Goal: Task Accomplishment & Management: Manage account settings

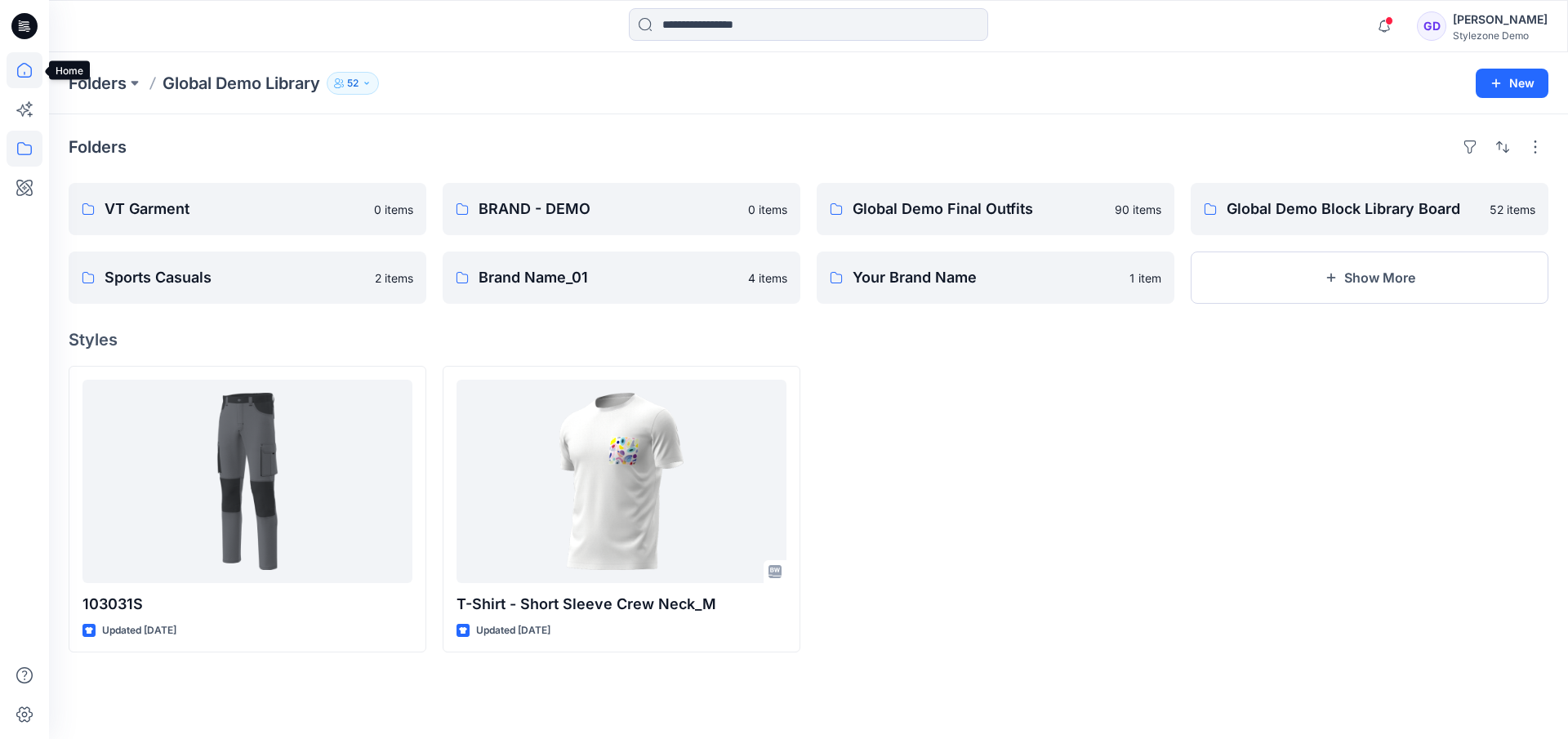
click at [25, 81] on icon at bounding box center [25, 71] width 36 height 36
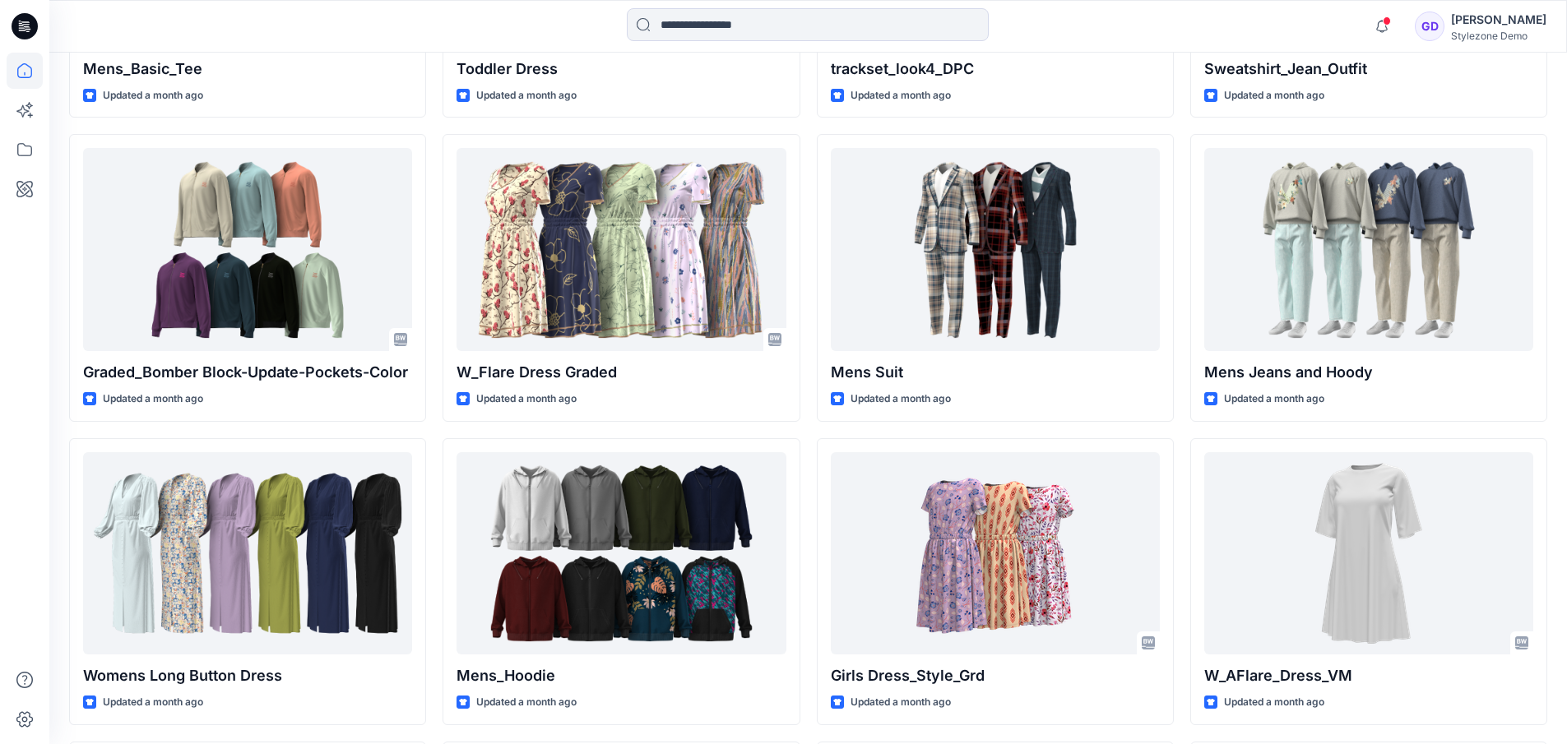
scroll to position [7090, 0]
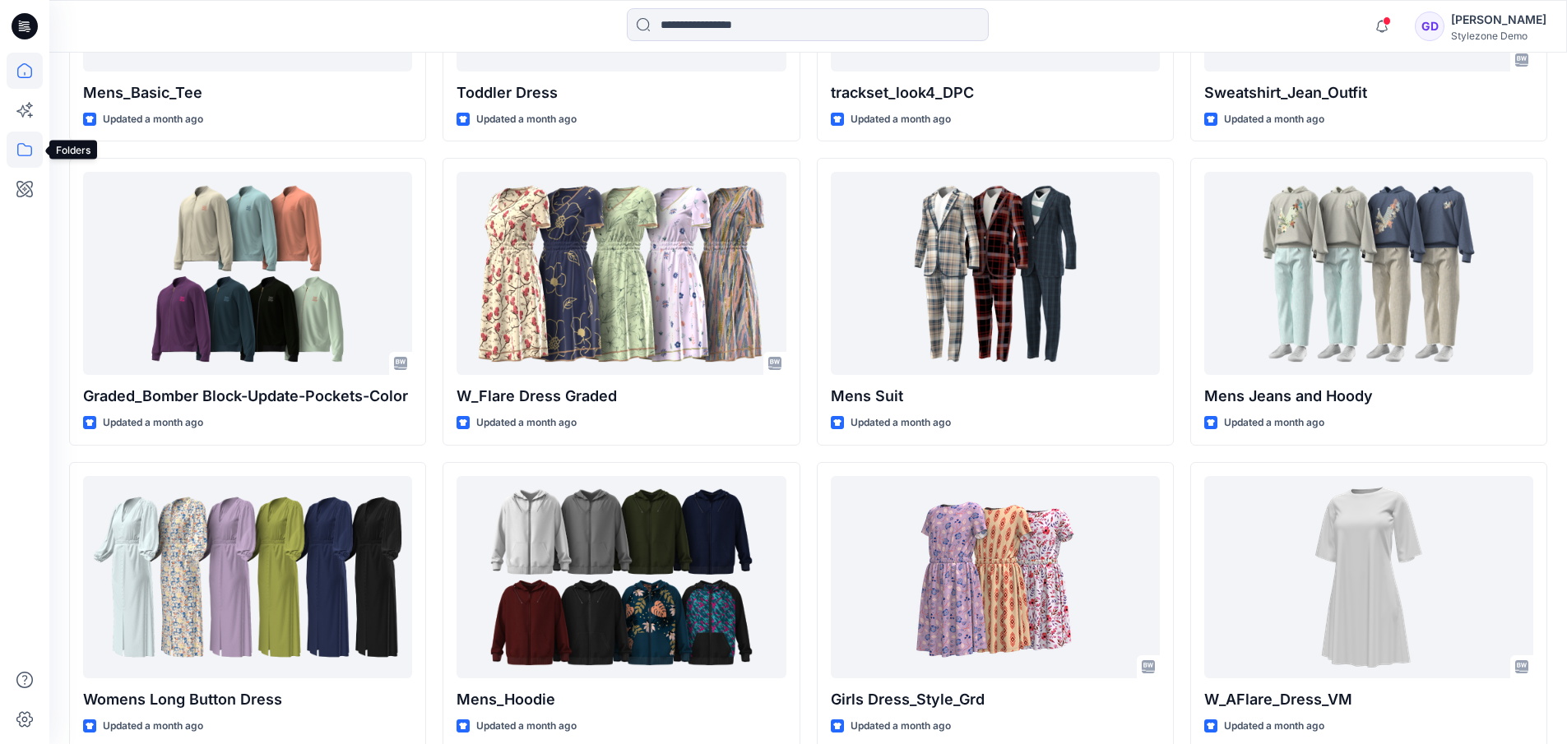
click at [27, 155] on icon at bounding box center [24, 149] width 15 height 13
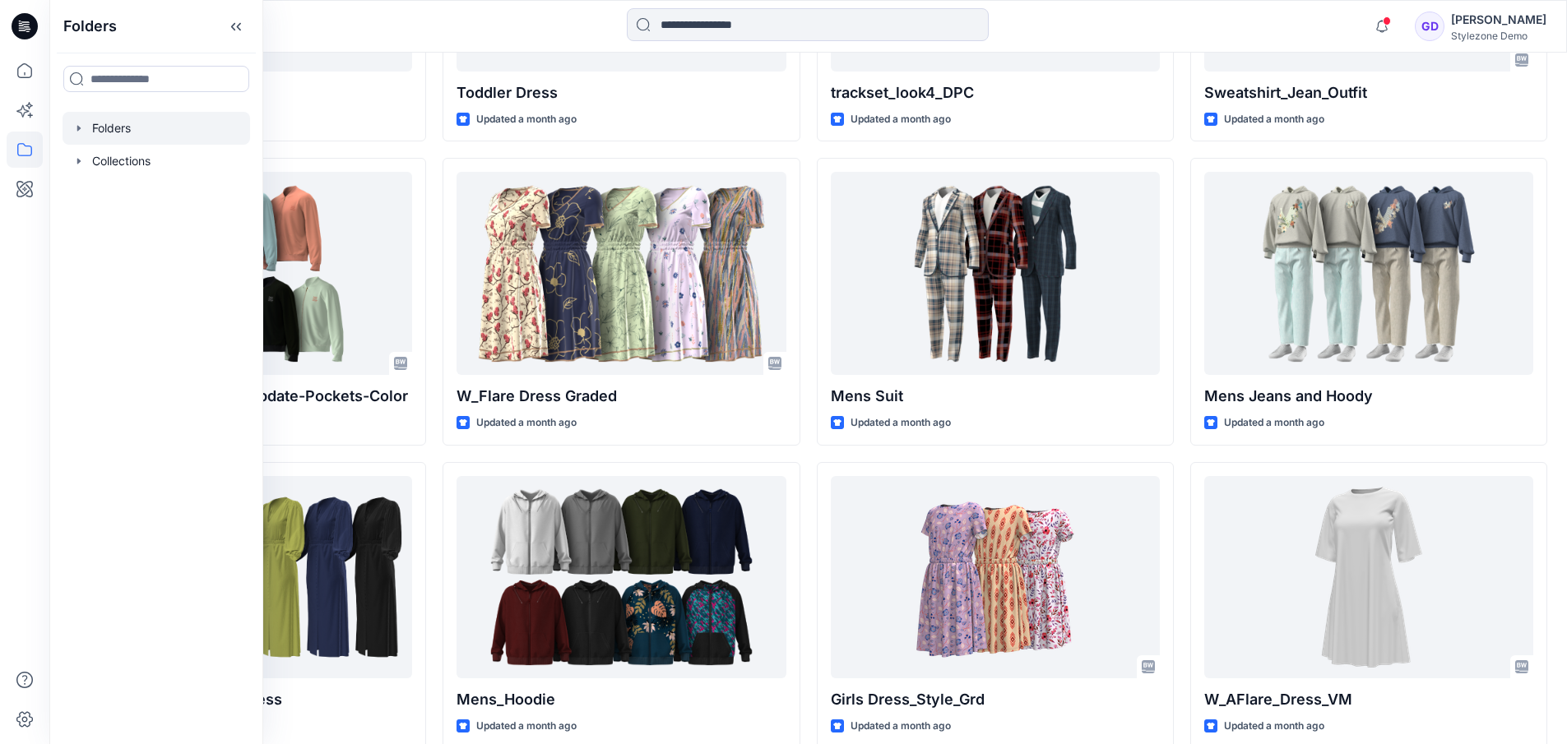
click at [107, 131] on div at bounding box center [157, 128] width 188 height 33
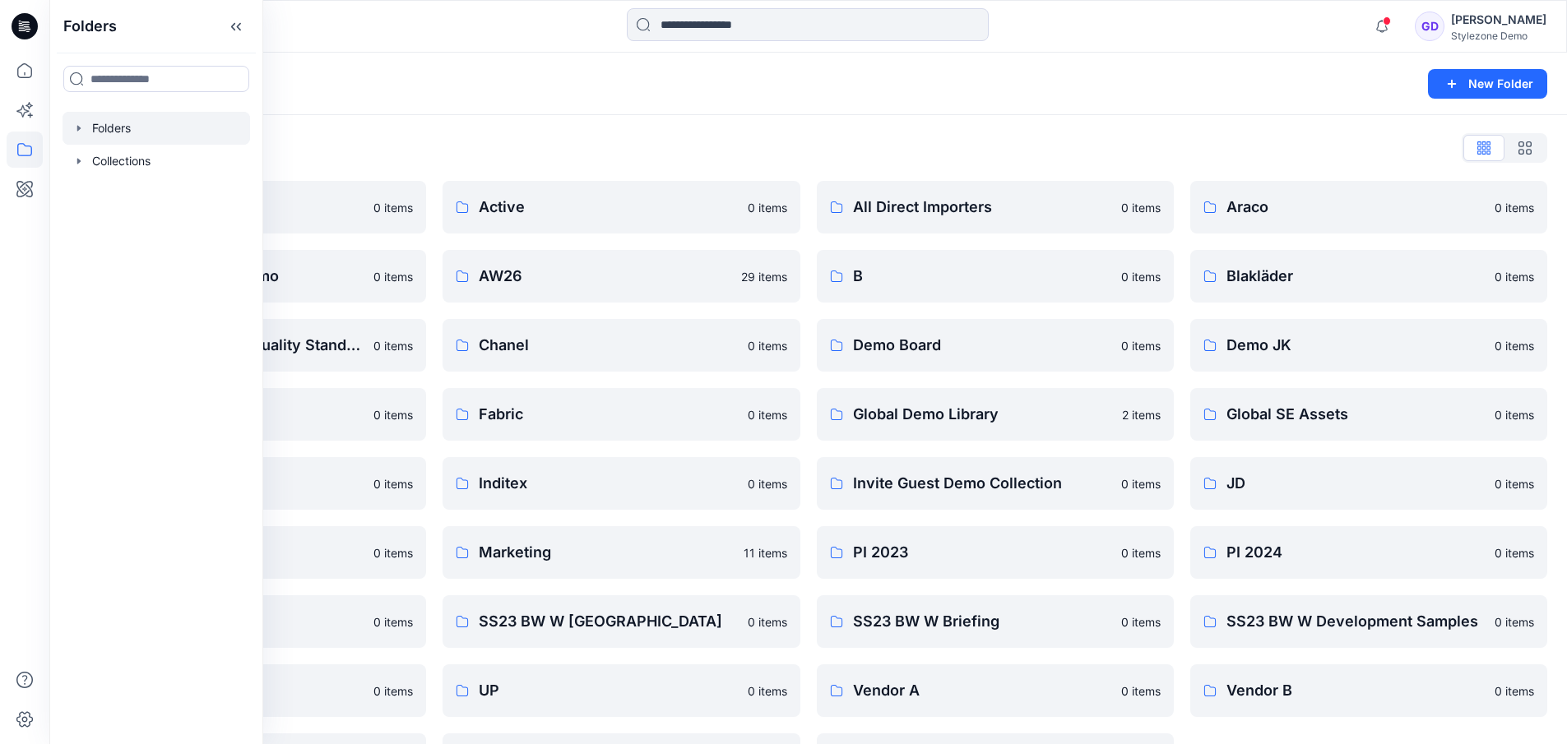
click at [832, 95] on div "Folders" at bounding box center [744, 83] width 1350 height 23
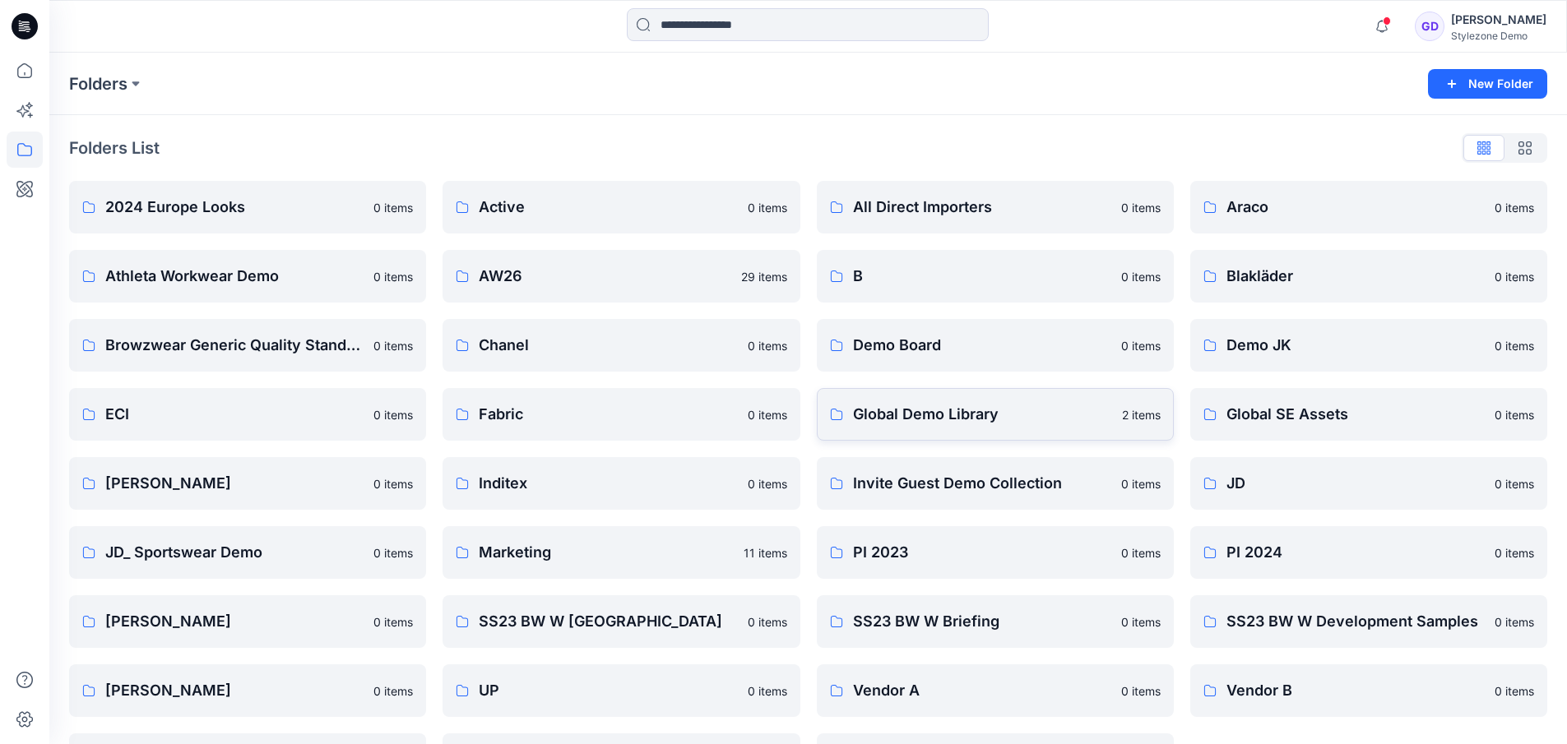
click at [933, 414] on p "Global Demo Library" at bounding box center [982, 414] width 259 height 23
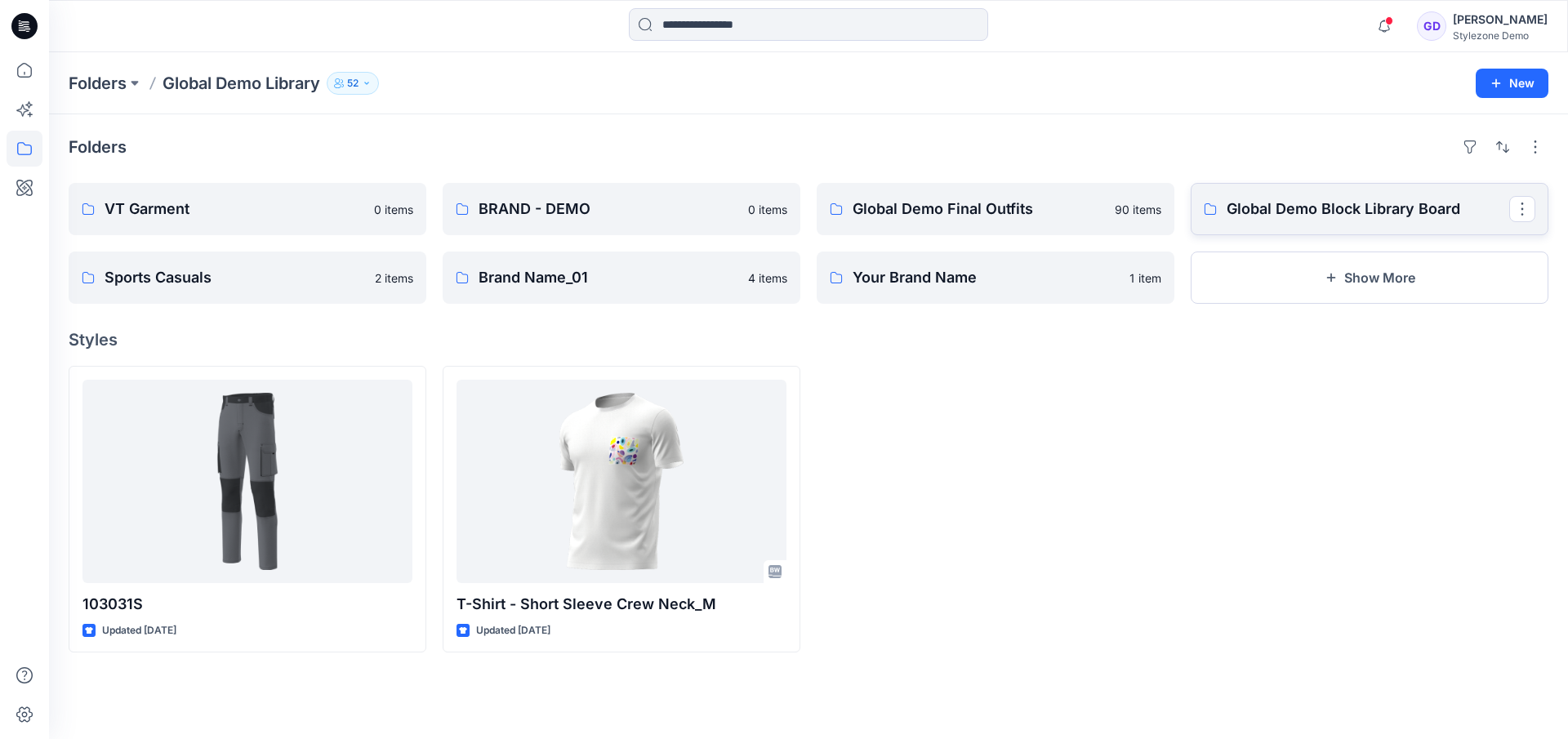
click at [1292, 220] on p "Global Demo Block Library Board" at bounding box center [1367, 209] width 283 height 23
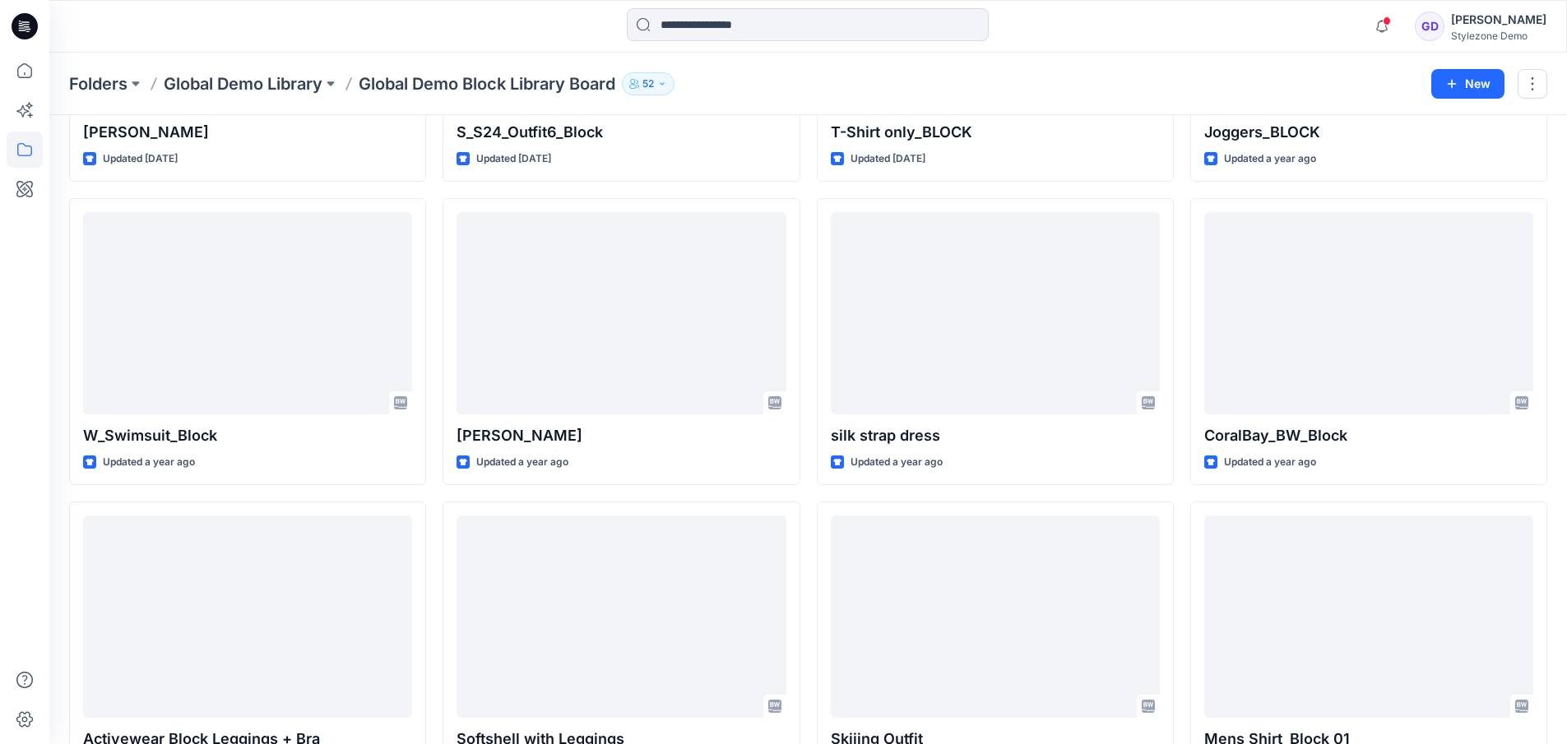
scroll to position [898, 0]
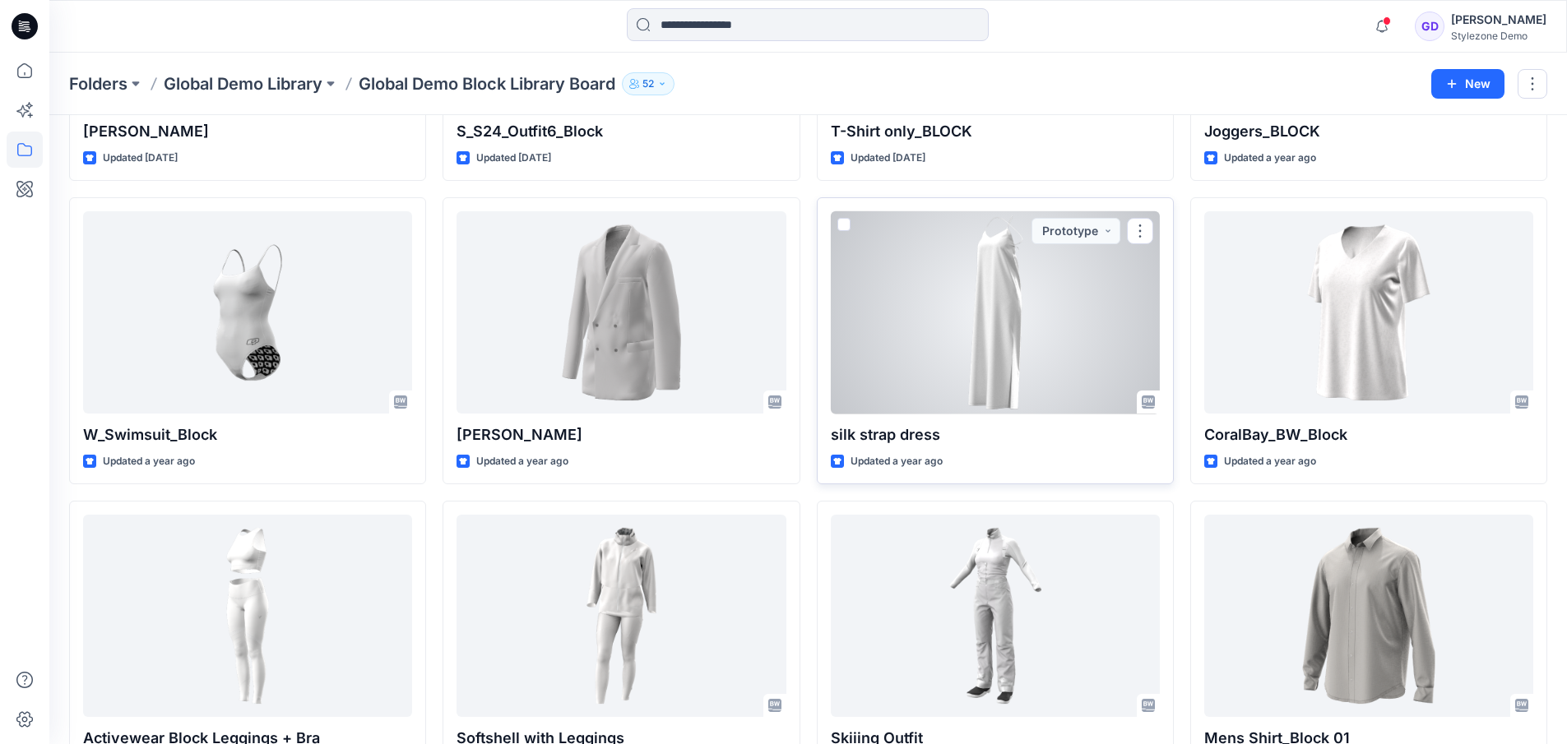
click at [1087, 316] on div at bounding box center [995, 312] width 329 height 203
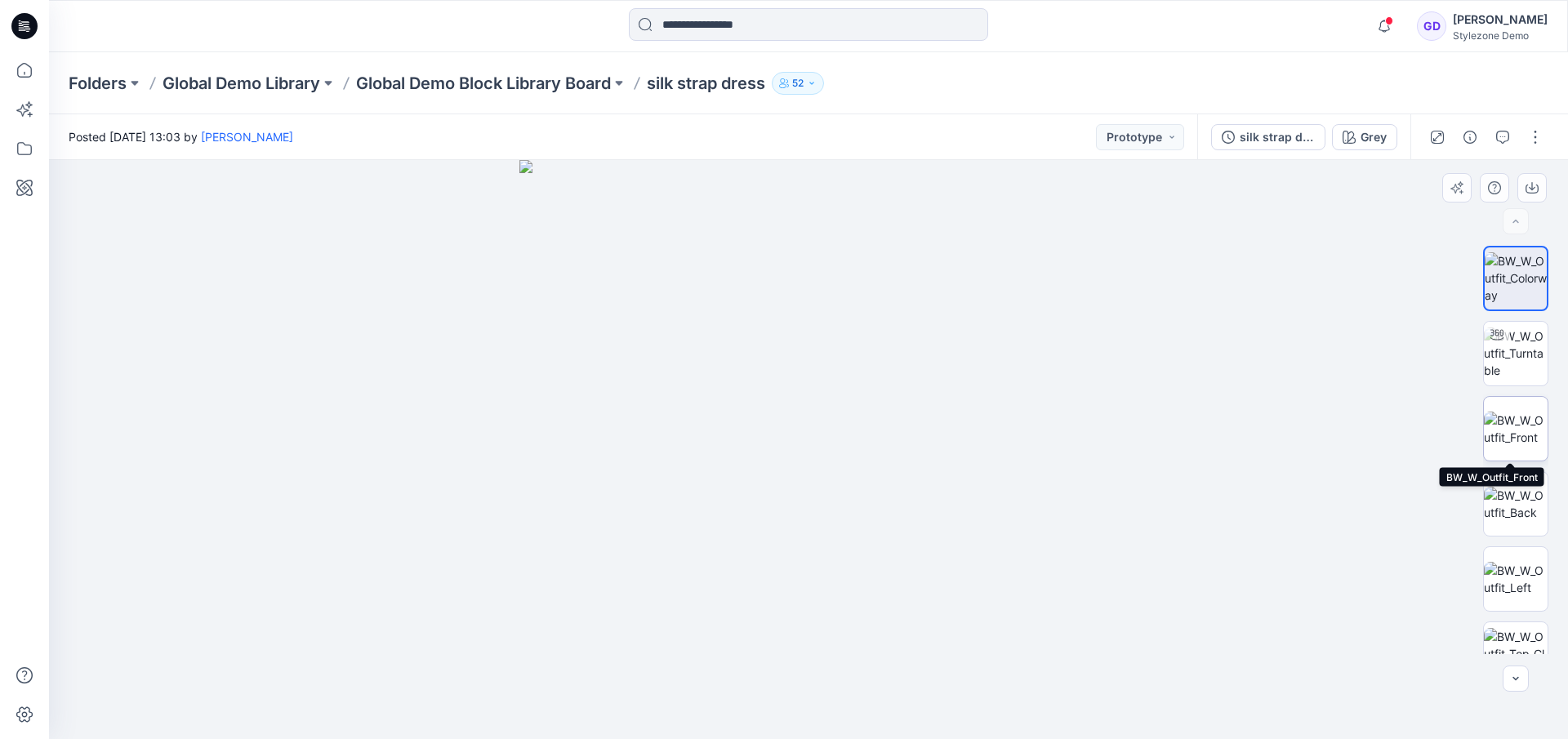
click at [1410, 423] on img at bounding box center [1515, 428] width 64 height 35
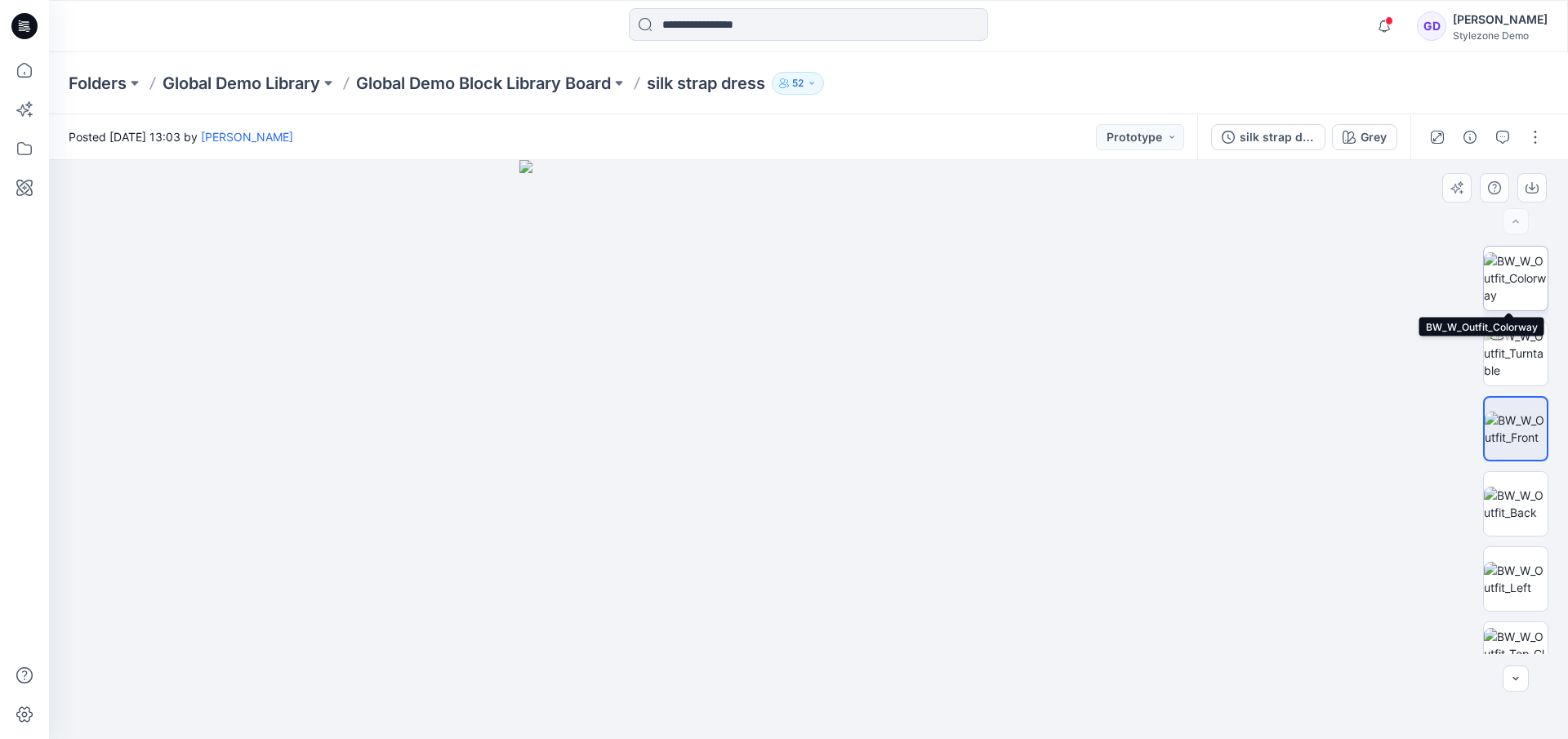
click at [1410, 283] on img at bounding box center [1515, 278] width 64 height 52
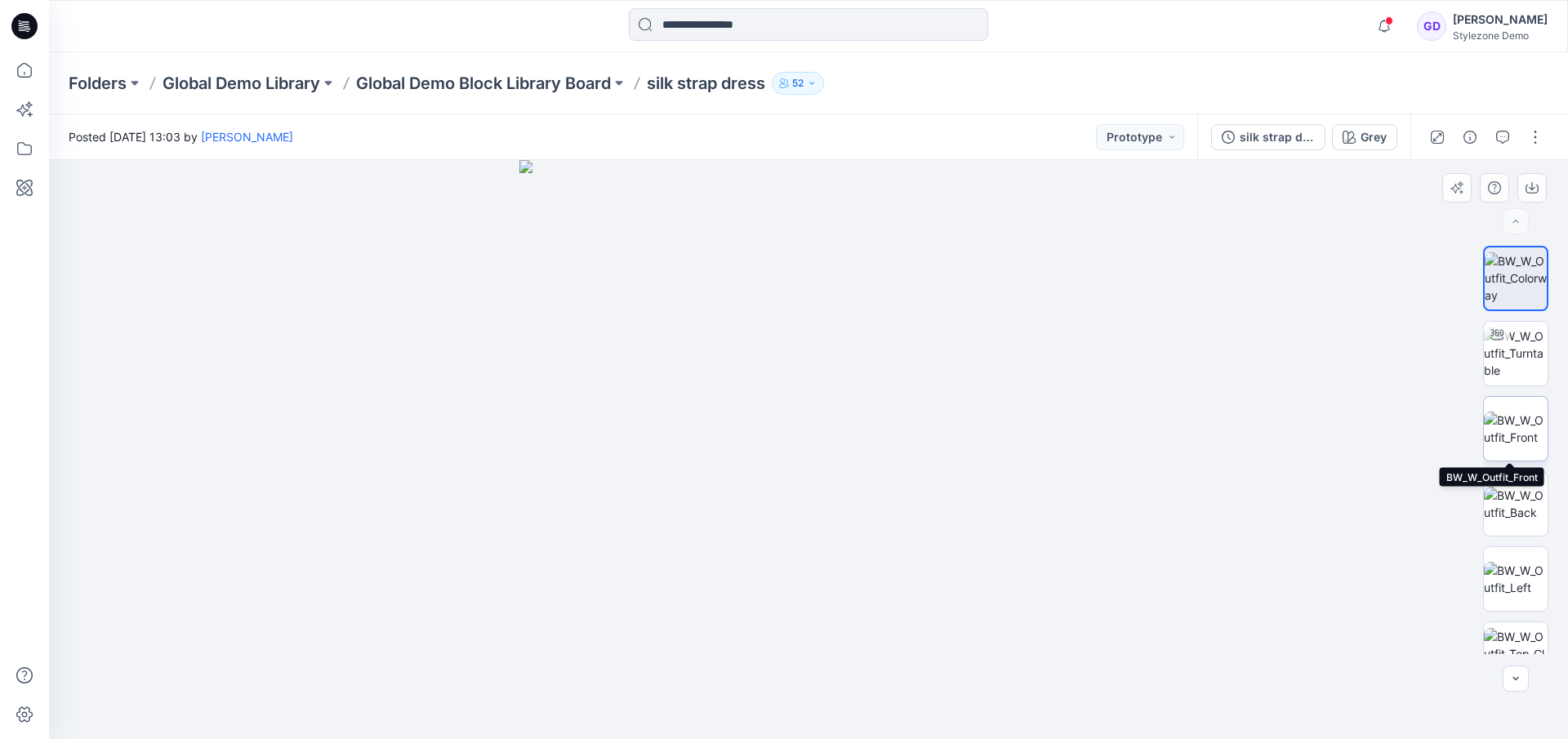
click at [1410, 446] on img at bounding box center [1515, 428] width 64 height 35
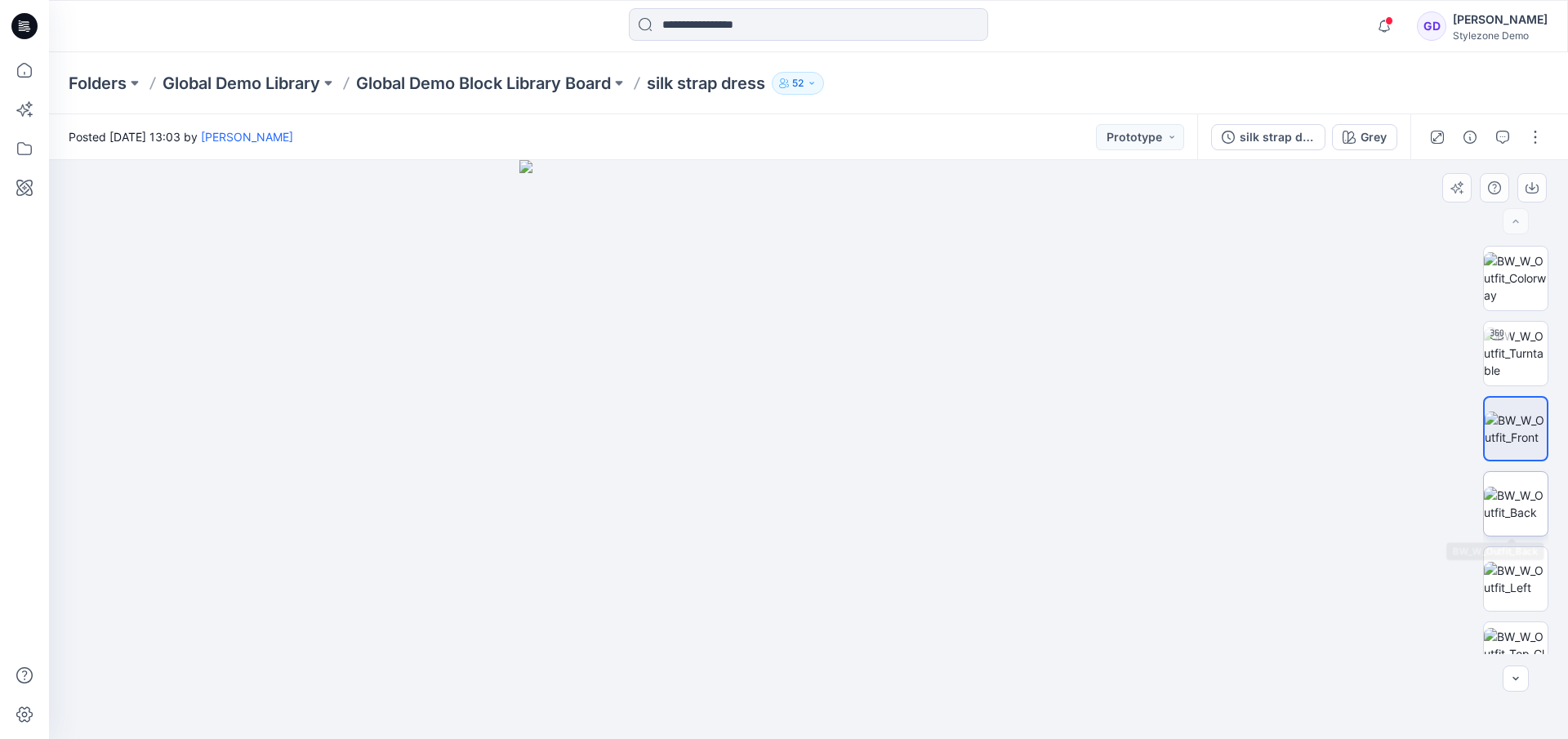
click at [1410, 517] on img at bounding box center [1515, 504] width 64 height 35
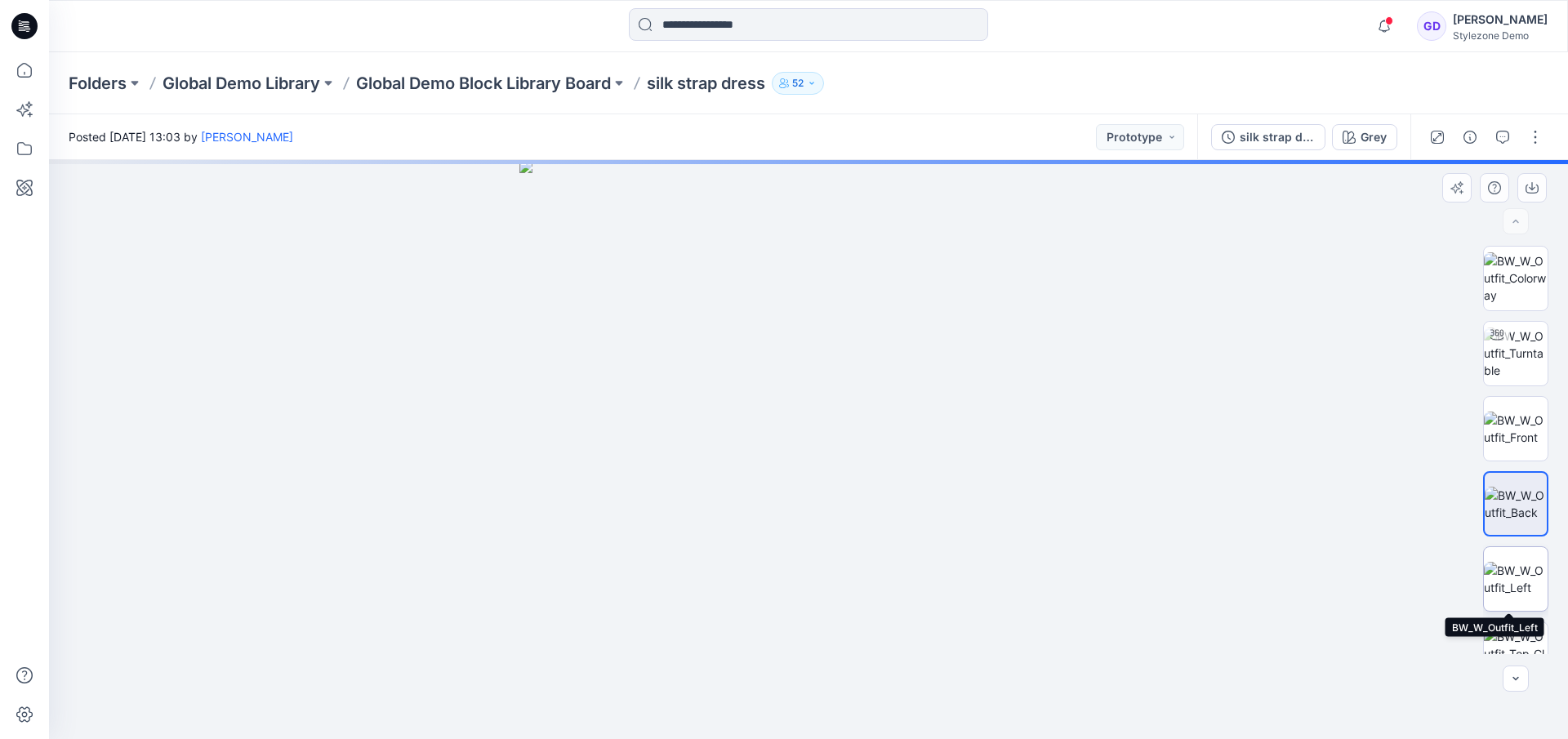
click at [1410, 562] on img at bounding box center [1515, 579] width 64 height 35
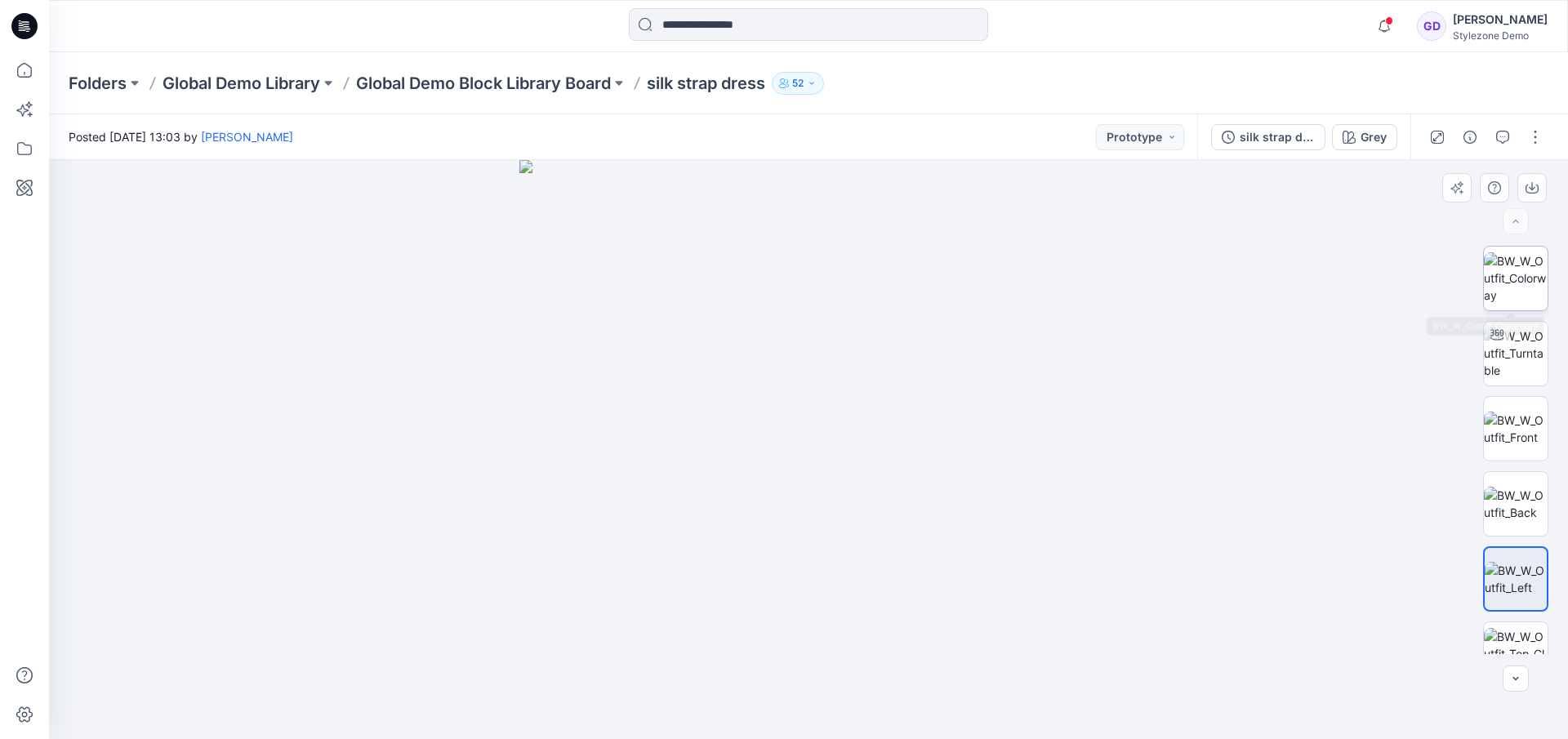
click at [1410, 286] on img at bounding box center [1515, 278] width 64 height 52
click at [543, 85] on p "Global Demo Block Library Board" at bounding box center [484, 82] width 255 height 23
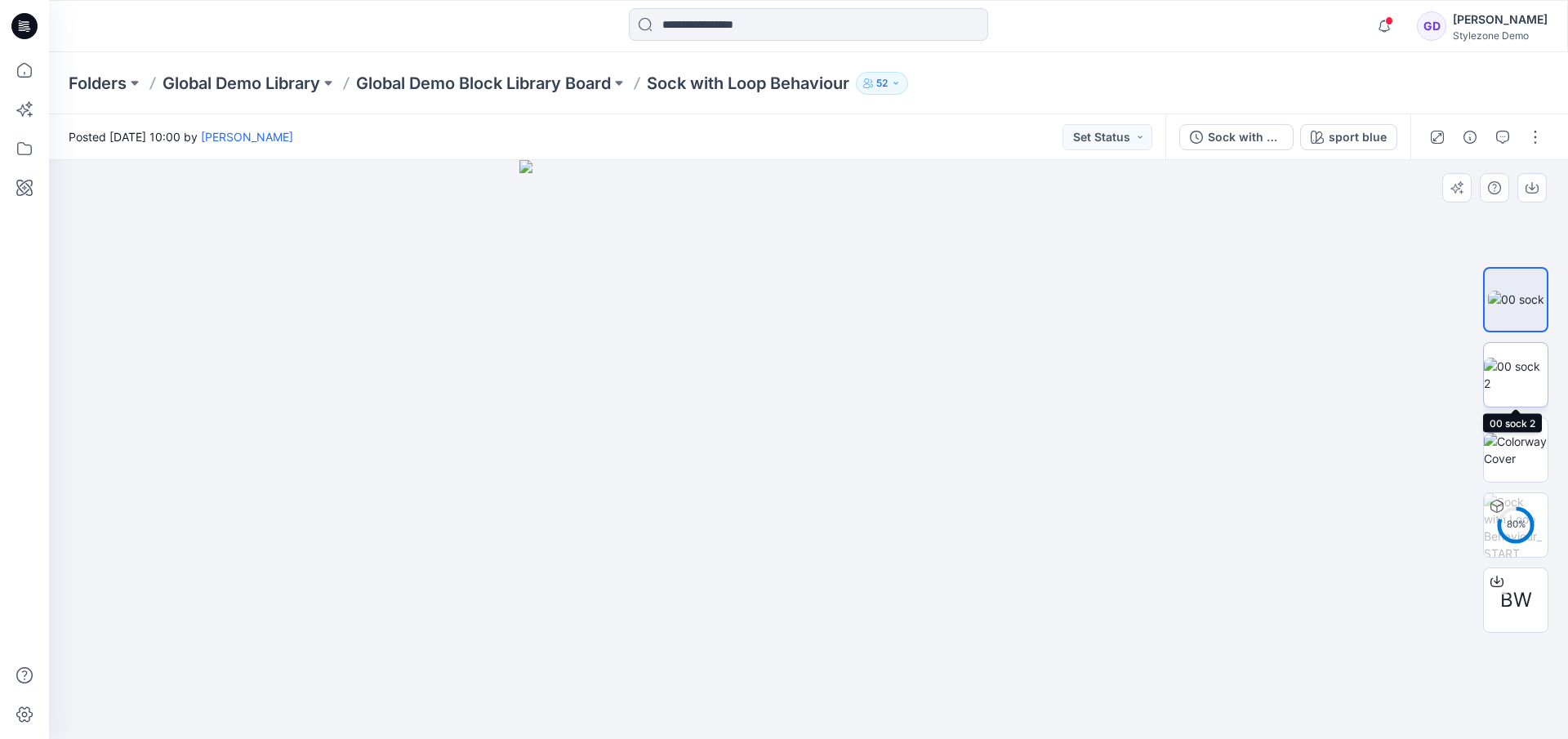
click at [1512, 358] on img at bounding box center [1515, 374] width 64 height 35
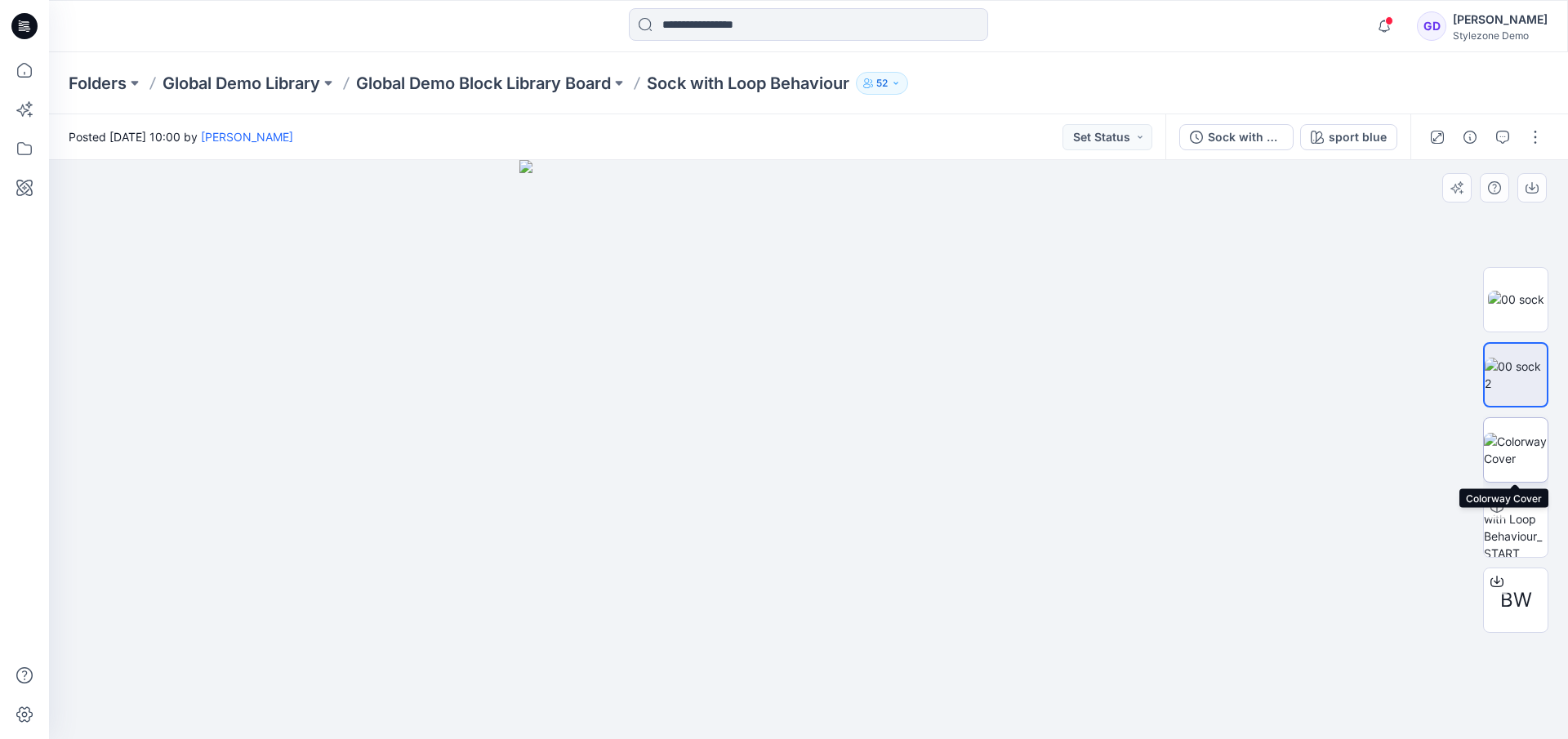
click at [1510, 444] on img at bounding box center [1515, 450] width 64 height 35
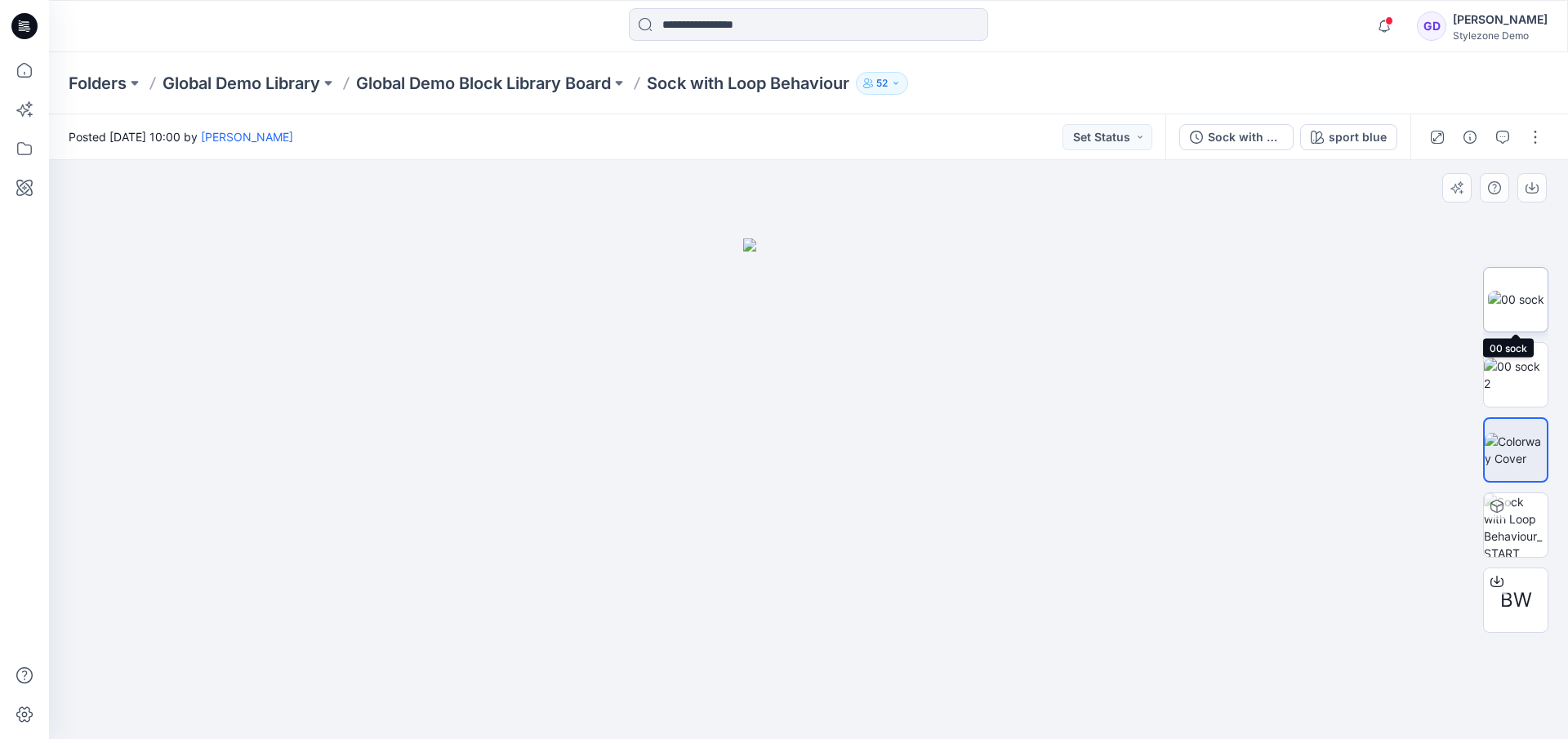
click at [1513, 291] on img at bounding box center [1515, 299] width 57 height 17
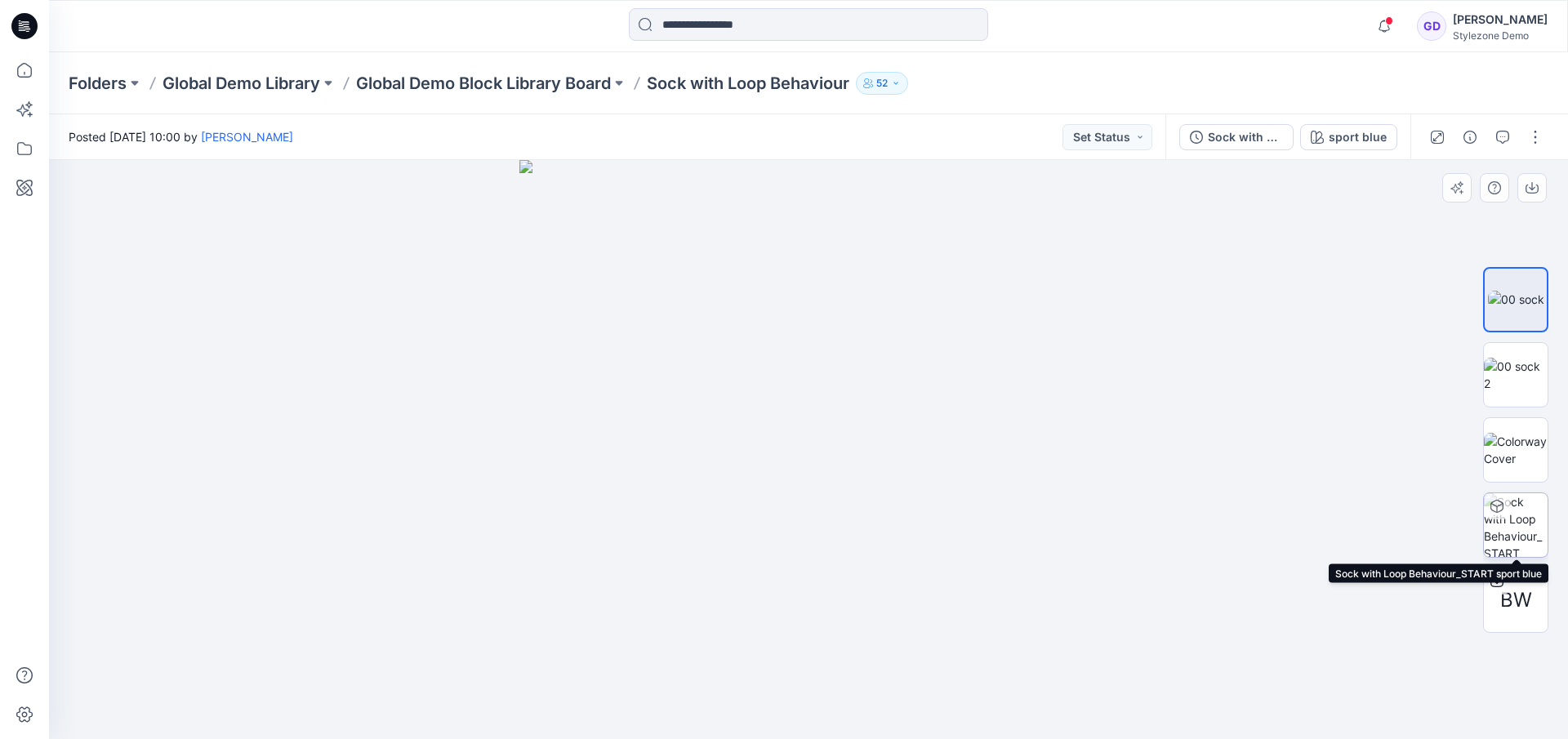
click at [1508, 515] on div at bounding box center [1497, 507] width 26 height 26
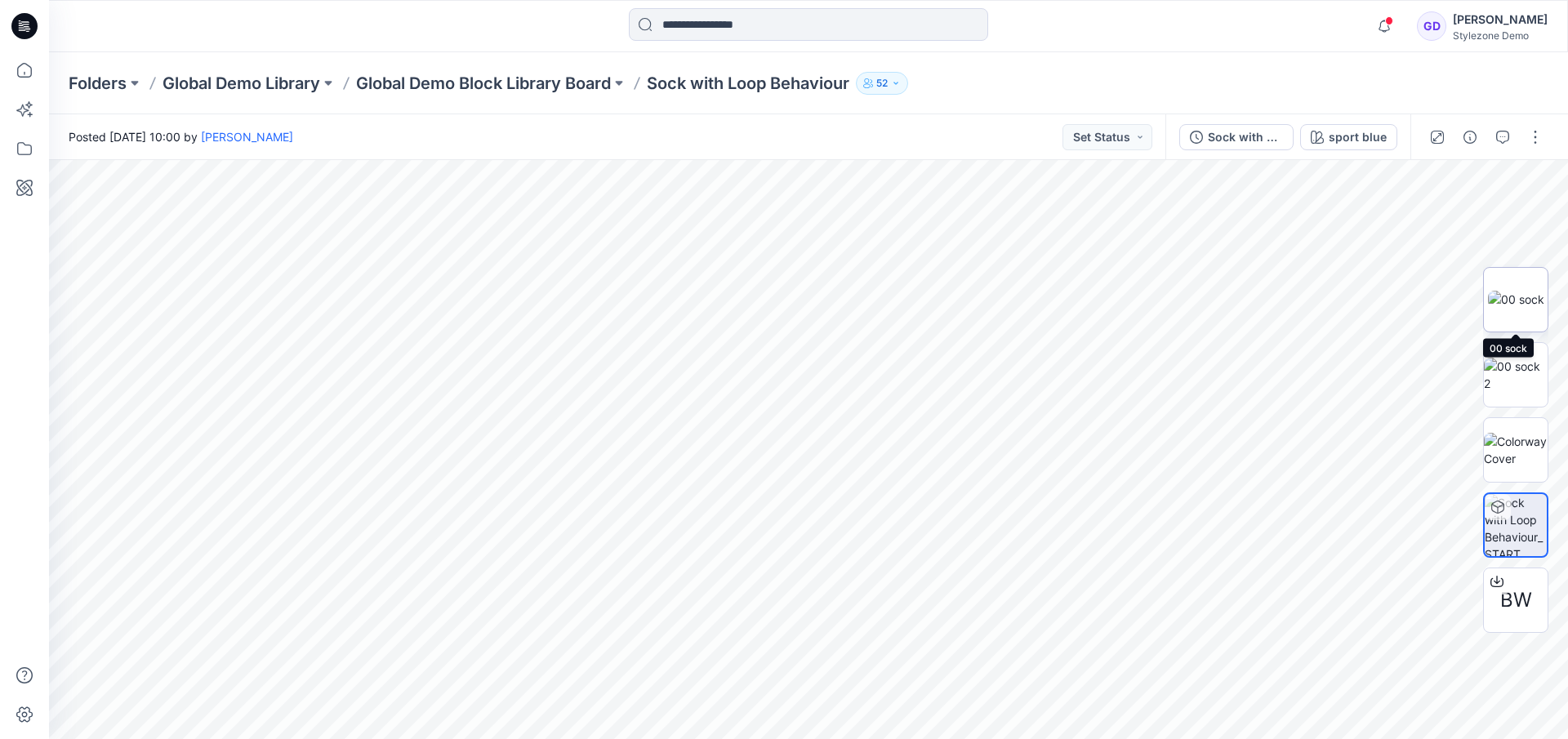
click at [1495, 291] on img at bounding box center [1515, 299] width 57 height 17
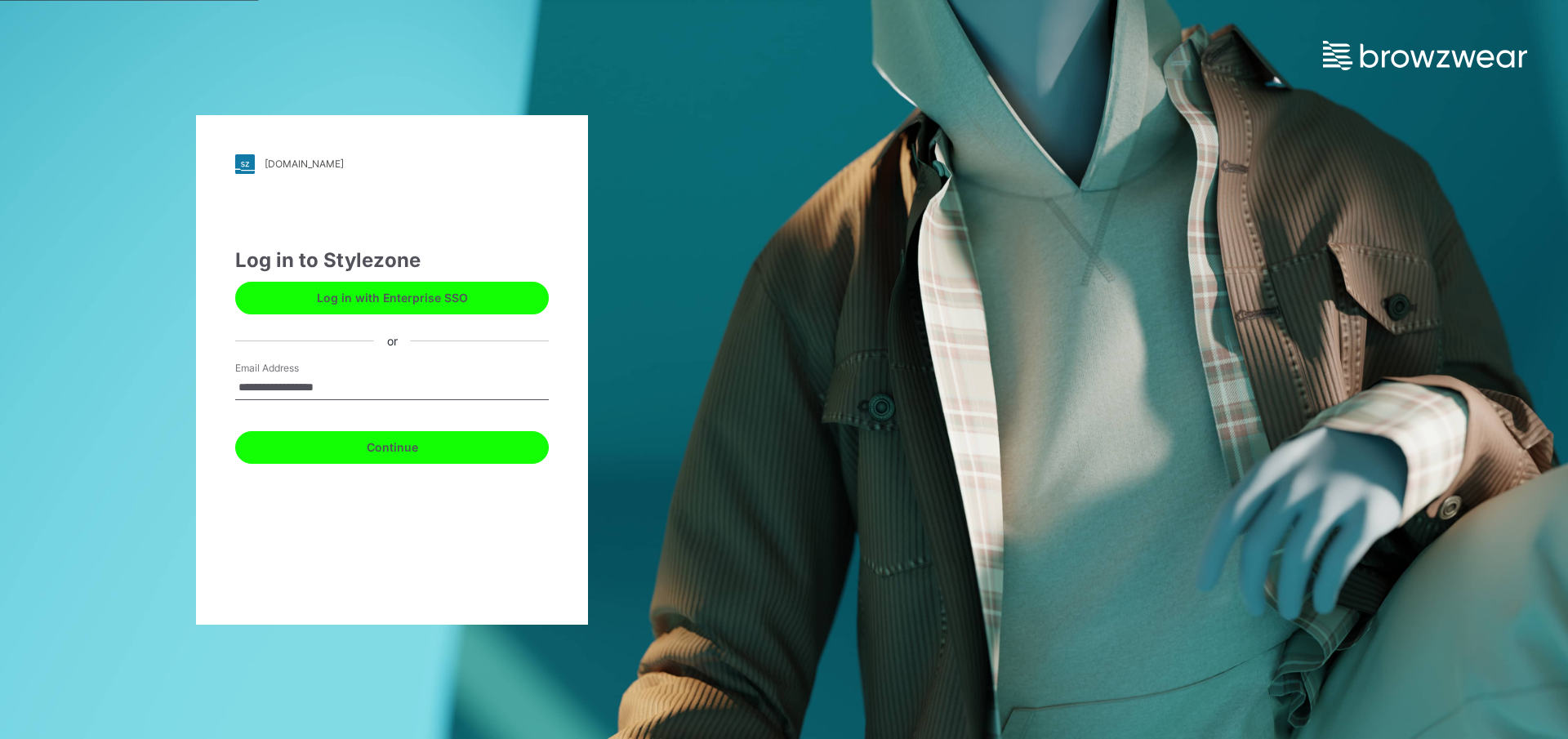
click at [423, 444] on button "Continue" at bounding box center [392, 447] width 314 height 33
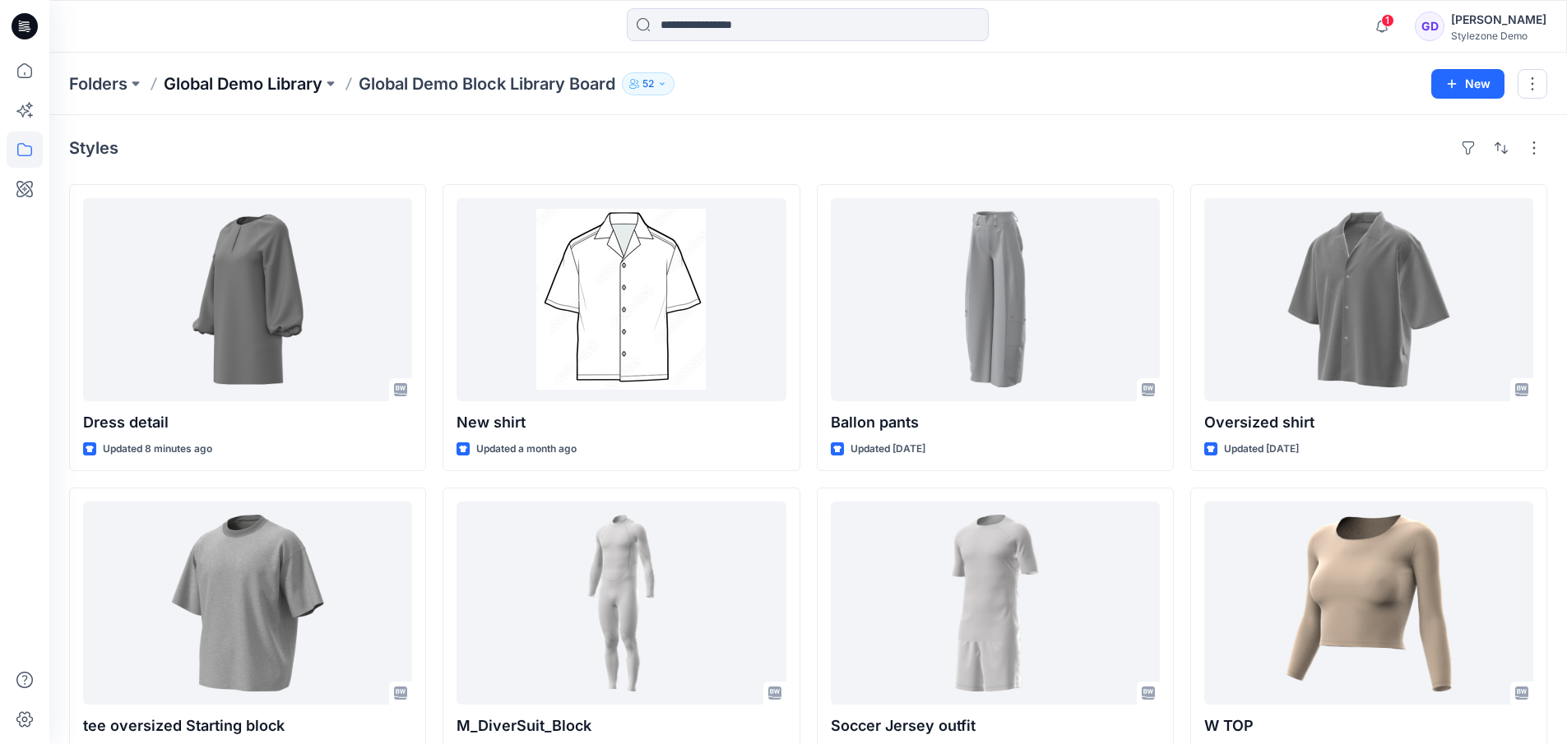
click at [265, 82] on p "Global Demo Library" at bounding box center [243, 83] width 159 height 23
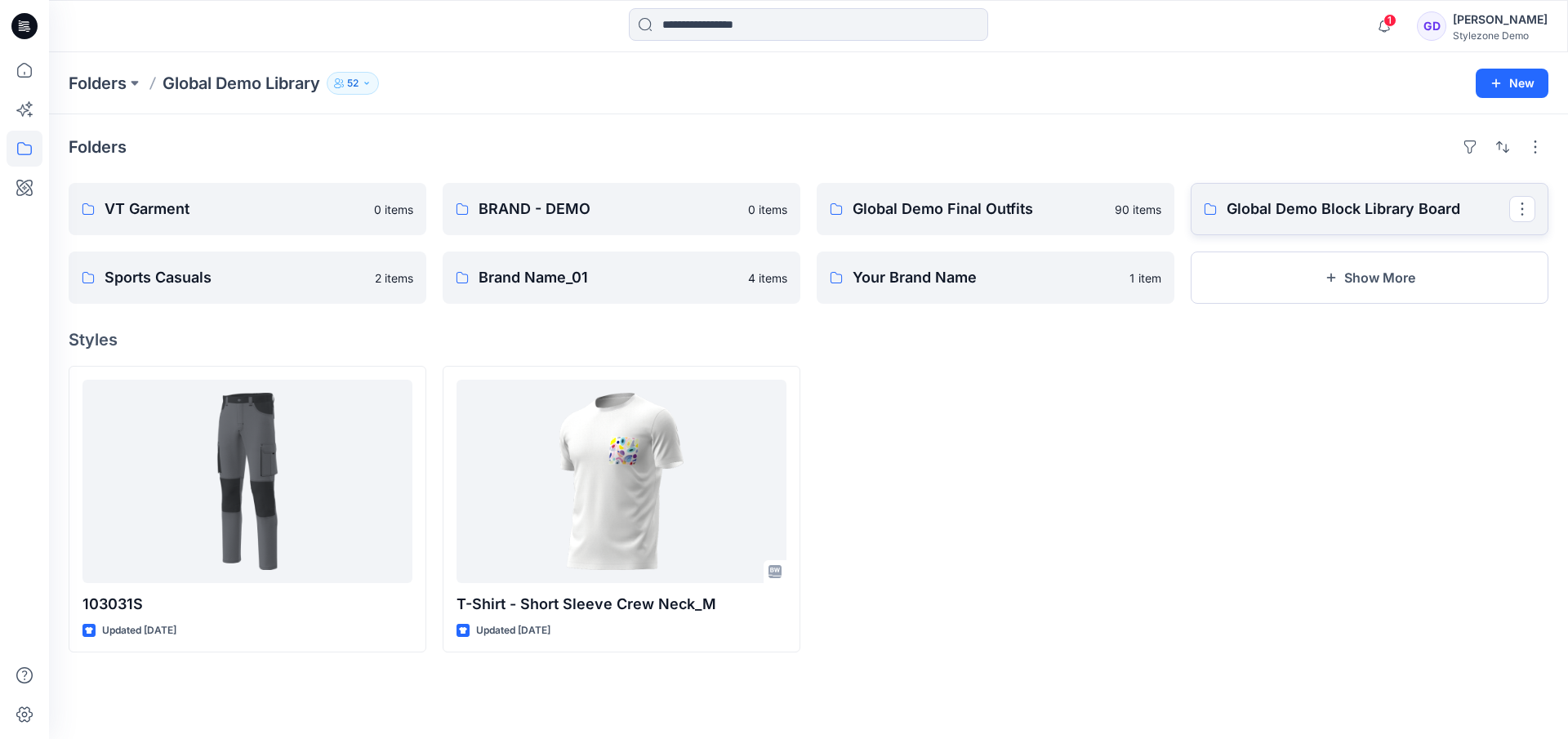
click at [1304, 208] on p "Global Demo Block Library Board" at bounding box center [1367, 209] width 283 height 23
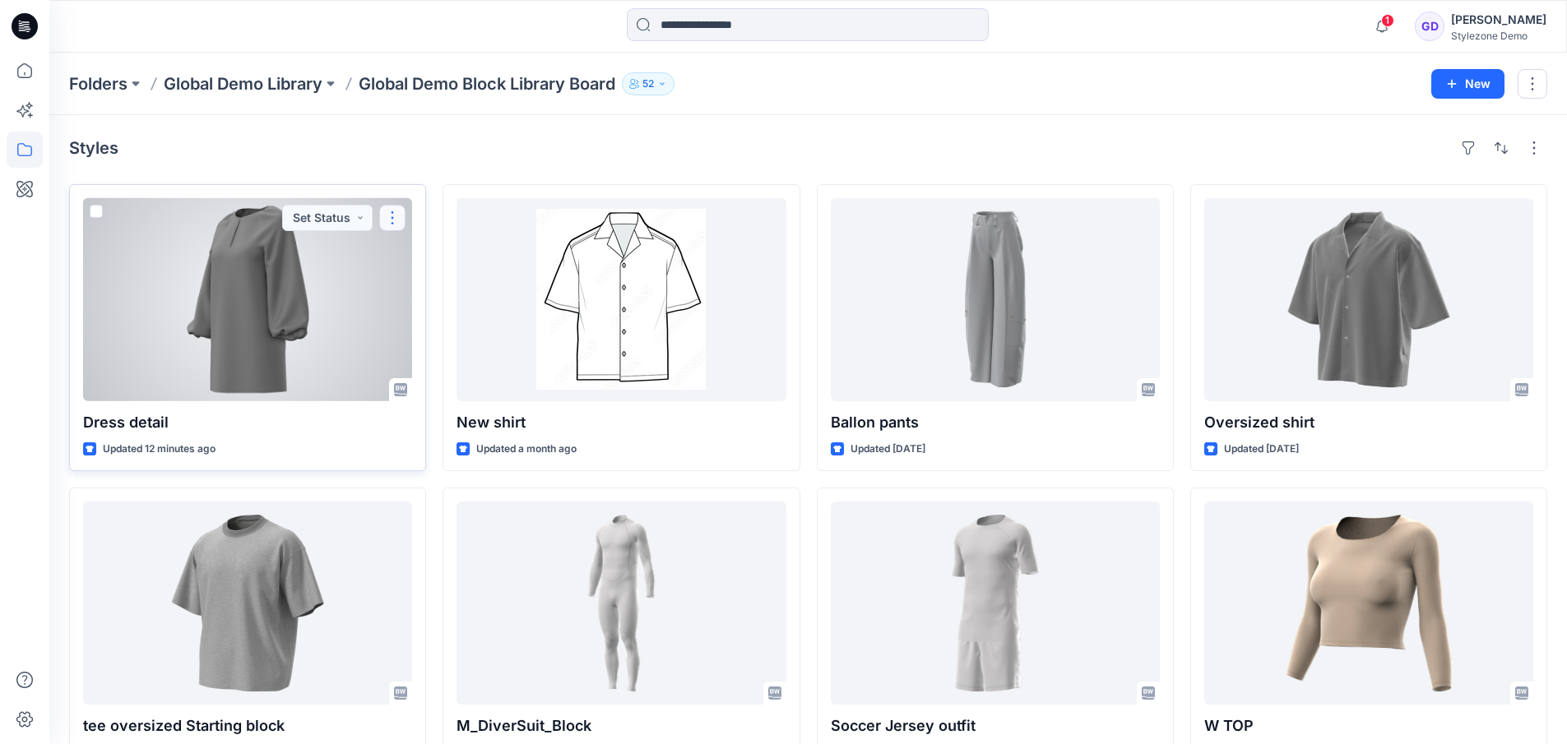
click at [389, 219] on button "button" at bounding box center [392, 218] width 26 height 26
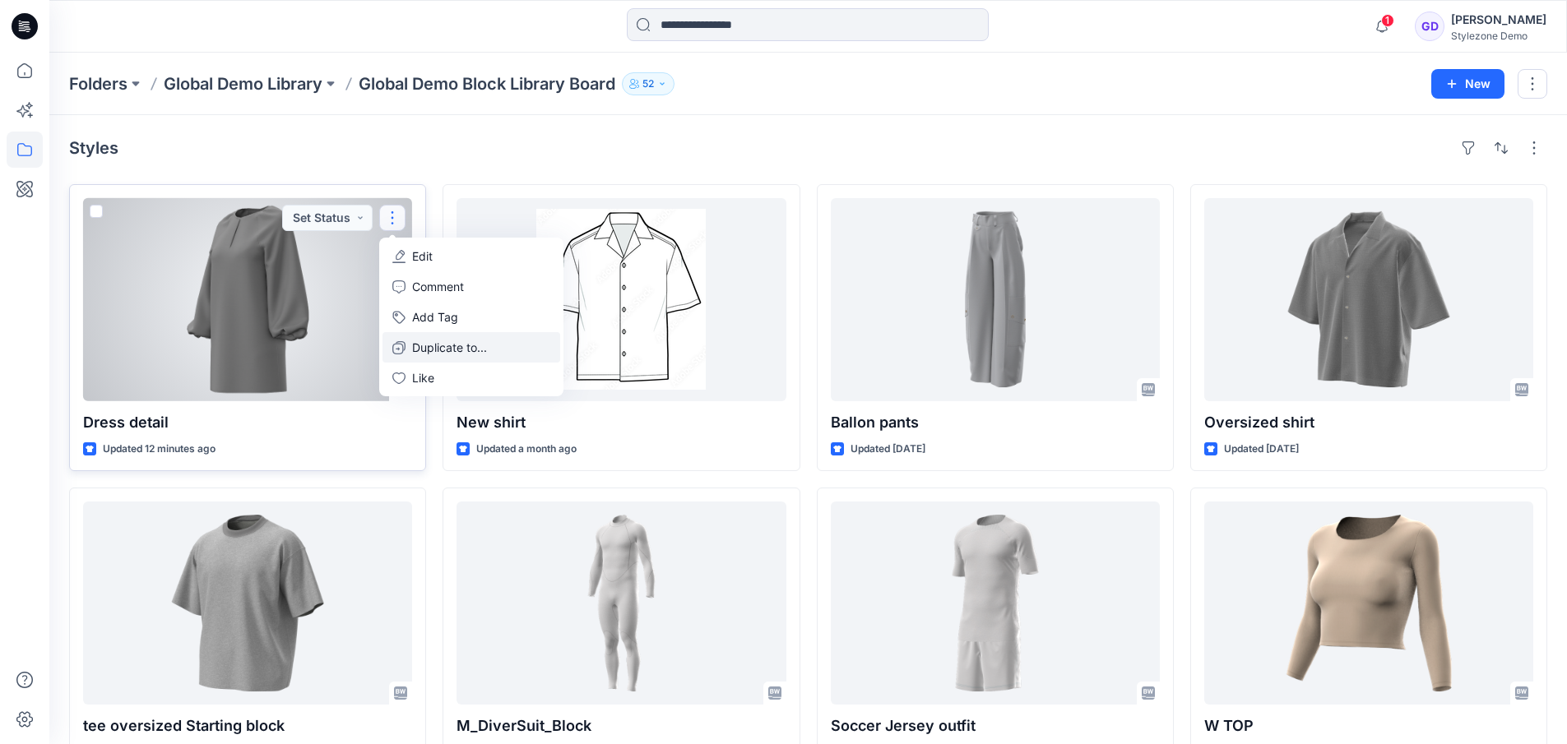
click at [433, 353] on p "Duplicate to..." at bounding box center [449, 347] width 75 height 17
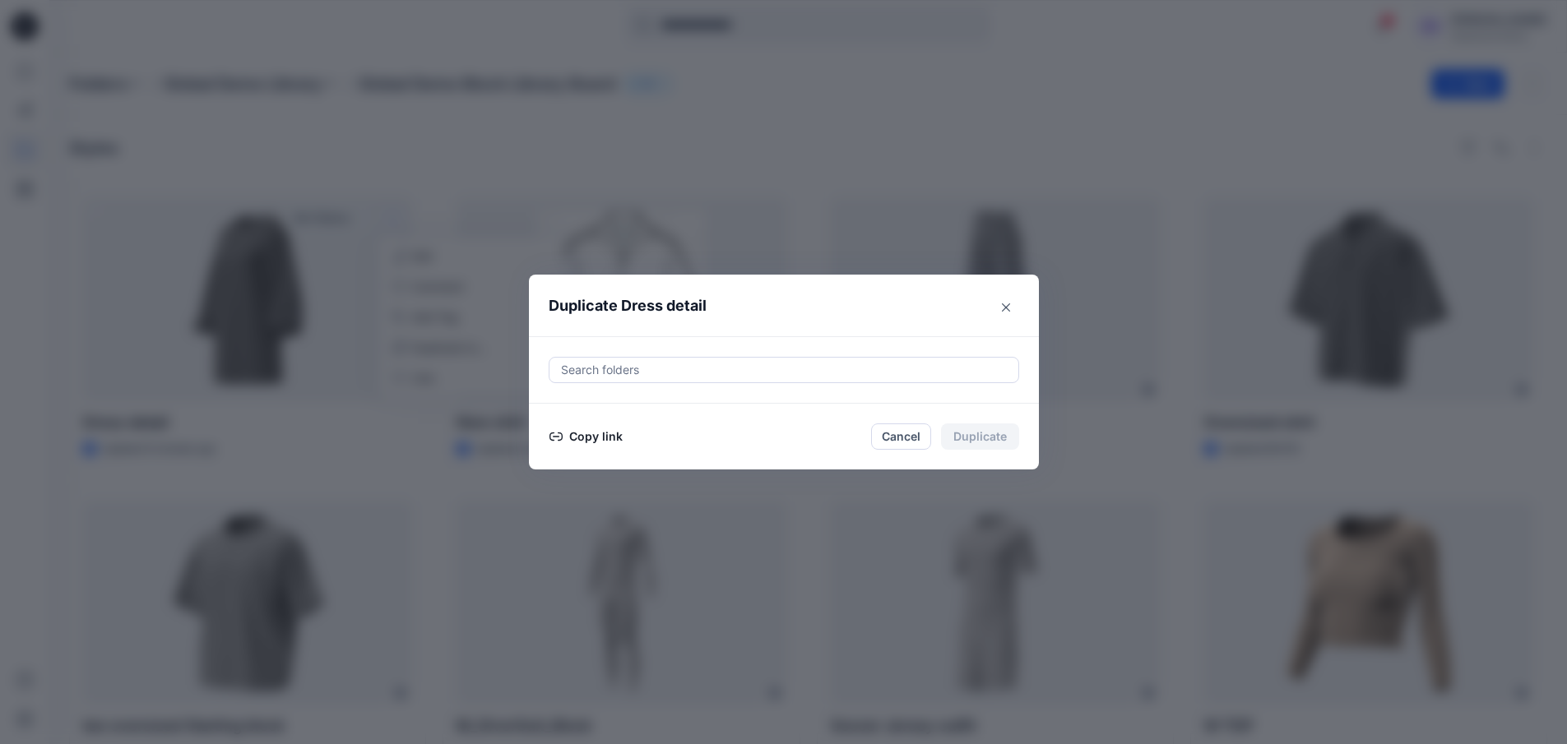
click at [646, 376] on div at bounding box center [783, 370] width 449 height 20
click at [646, 369] on div at bounding box center [783, 370] width 449 height 20
click at [605, 366] on div at bounding box center [783, 370] width 449 height 20
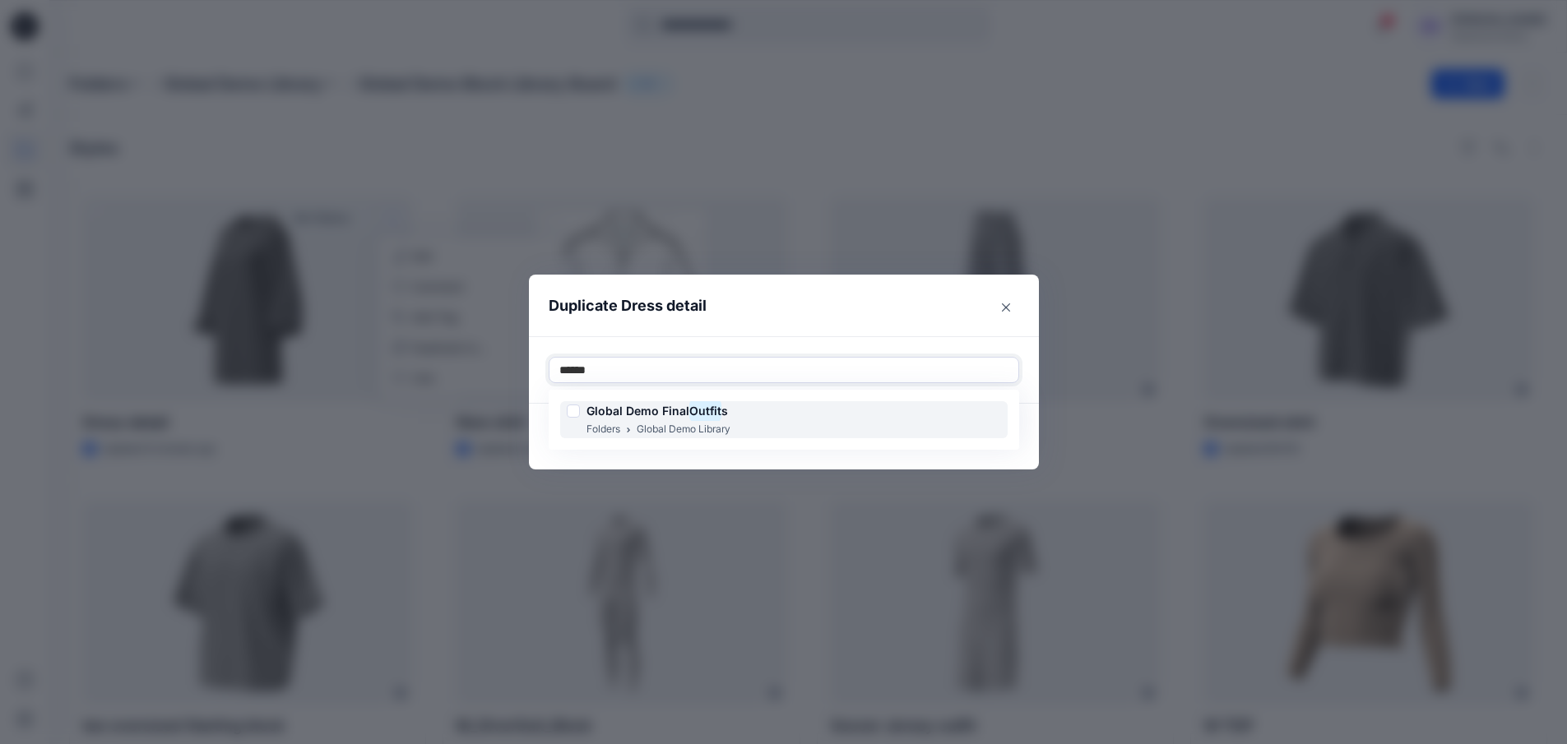
click at [711, 413] on mark "Outfit" at bounding box center [705, 411] width 32 height 22
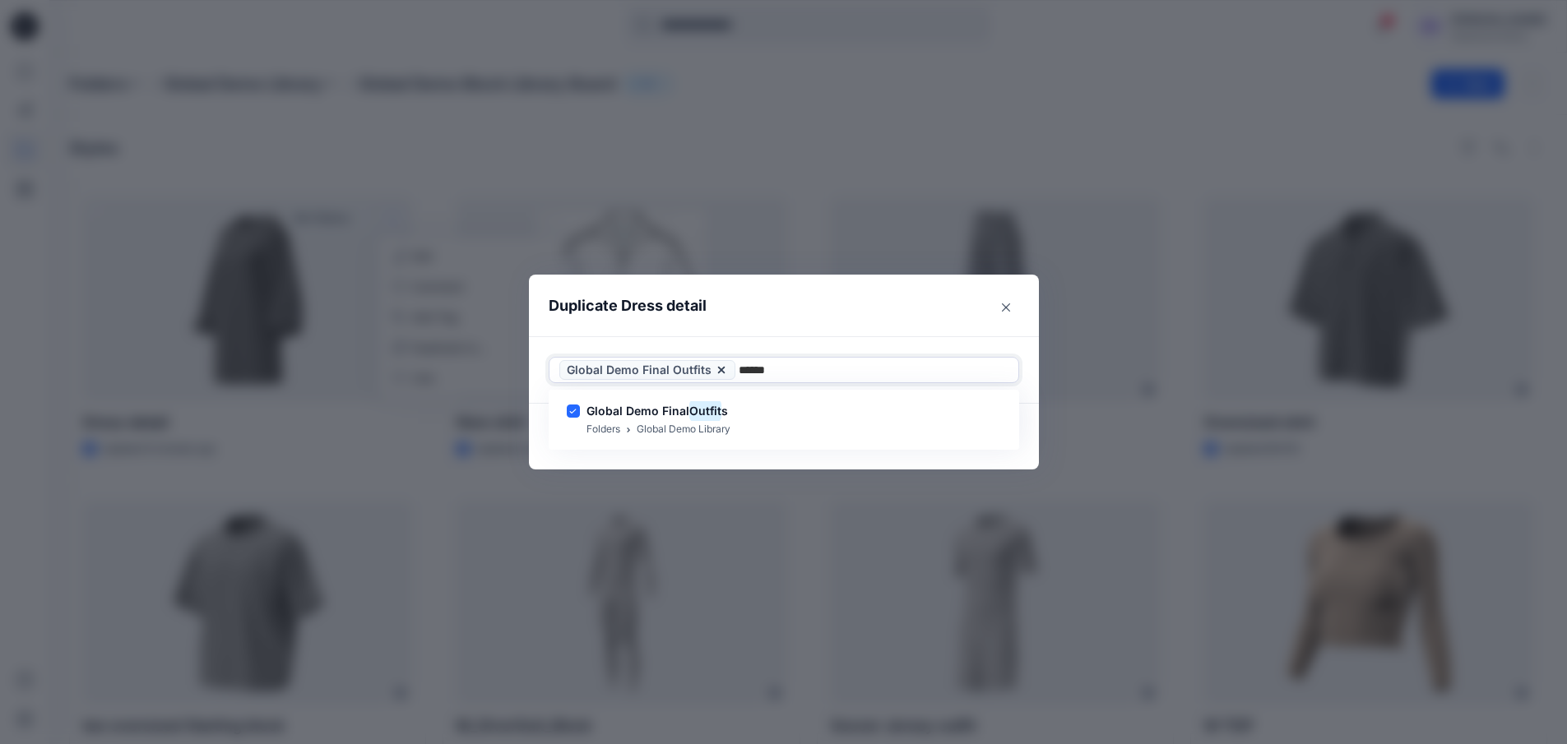
type input "******"
click at [877, 291] on header "Duplicate Dress detail" at bounding box center [767, 306] width 477 height 63
click at [1006, 443] on button "Duplicate" at bounding box center [980, 437] width 78 height 26
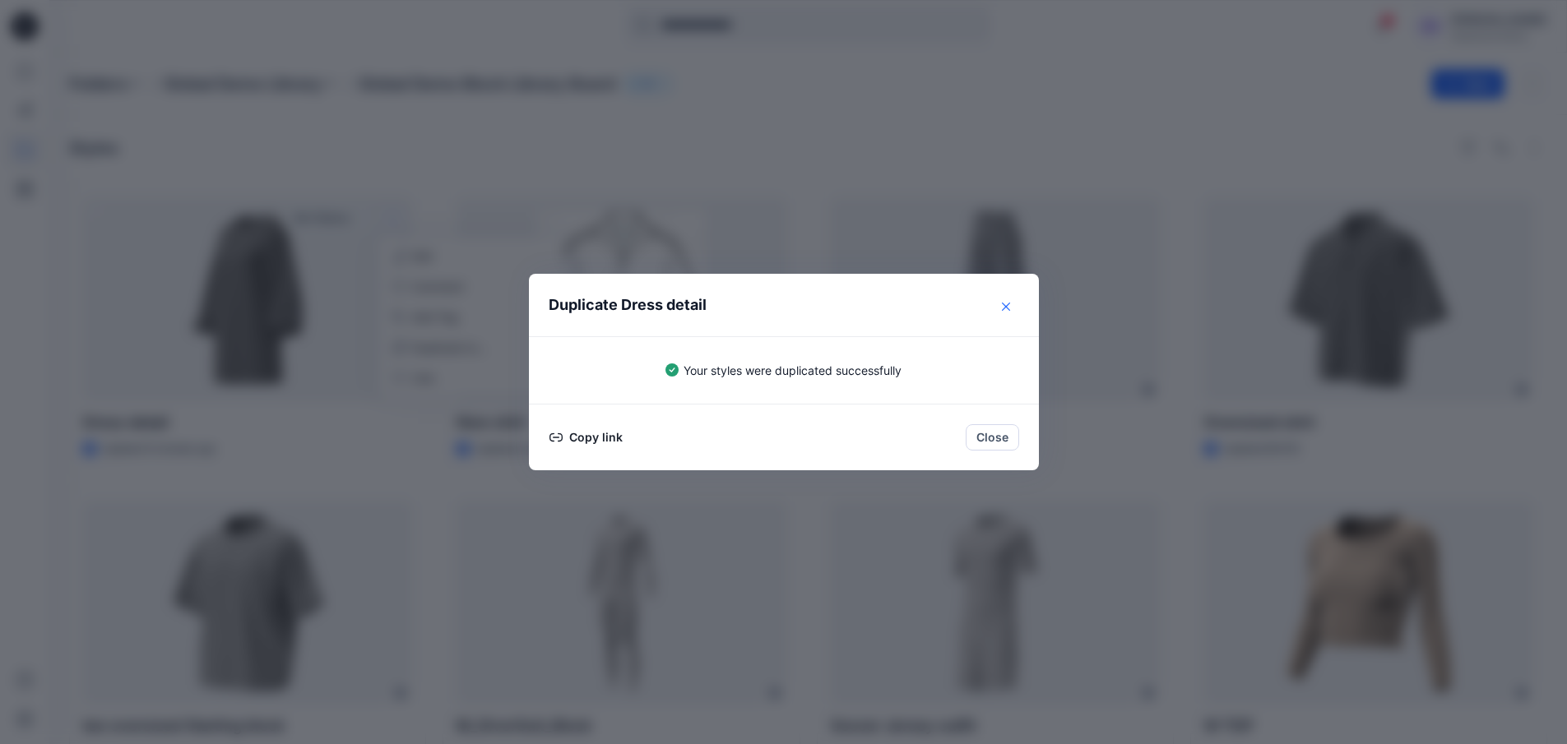
click at [1016, 304] on button "Close" at bounding box center [1006, 307] width 26 height 26
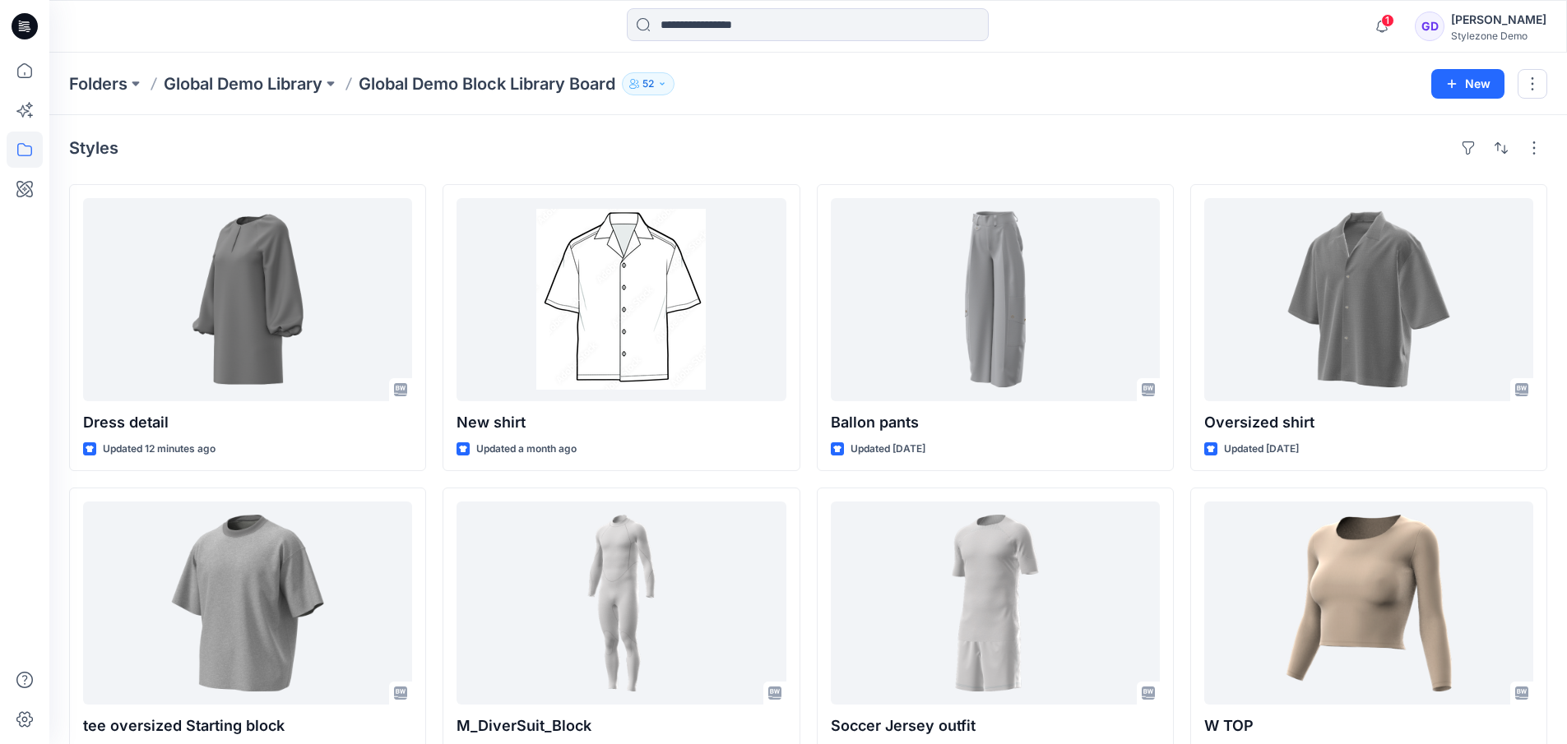
click at [255, 77] on p "Global Demo Library" at bounding box center [243, 83] width 159 height 23
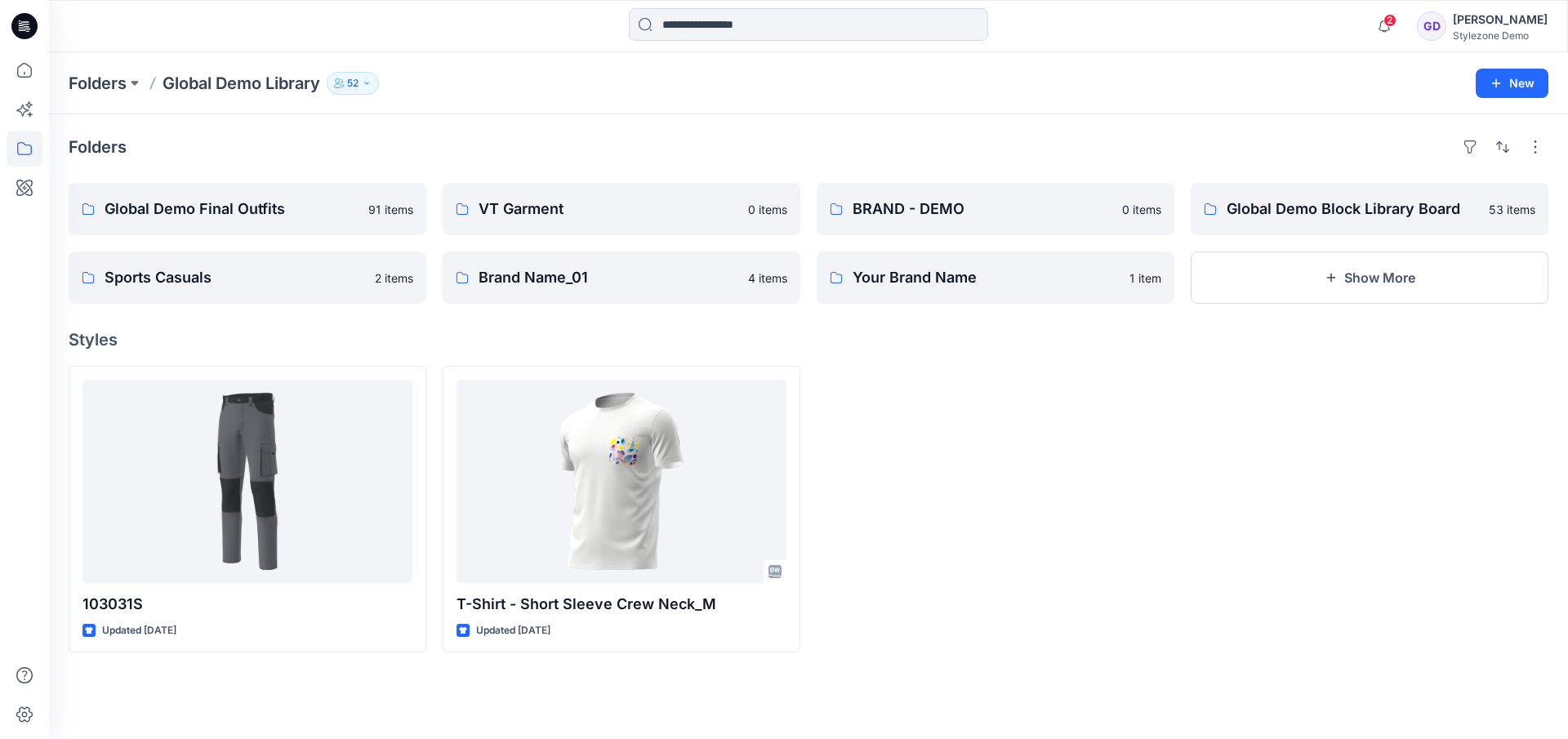
click at [339, 170] on div "Folders Global Demo Final Outfits 91 items Sports Casuals 2 items VT Garment 0 …" at bounding box center [808, 426] width 1519 height 625
click at [318, 214] on p "Global Demo Final Outfits" at bounding box center [245, 209] width 283 height 23
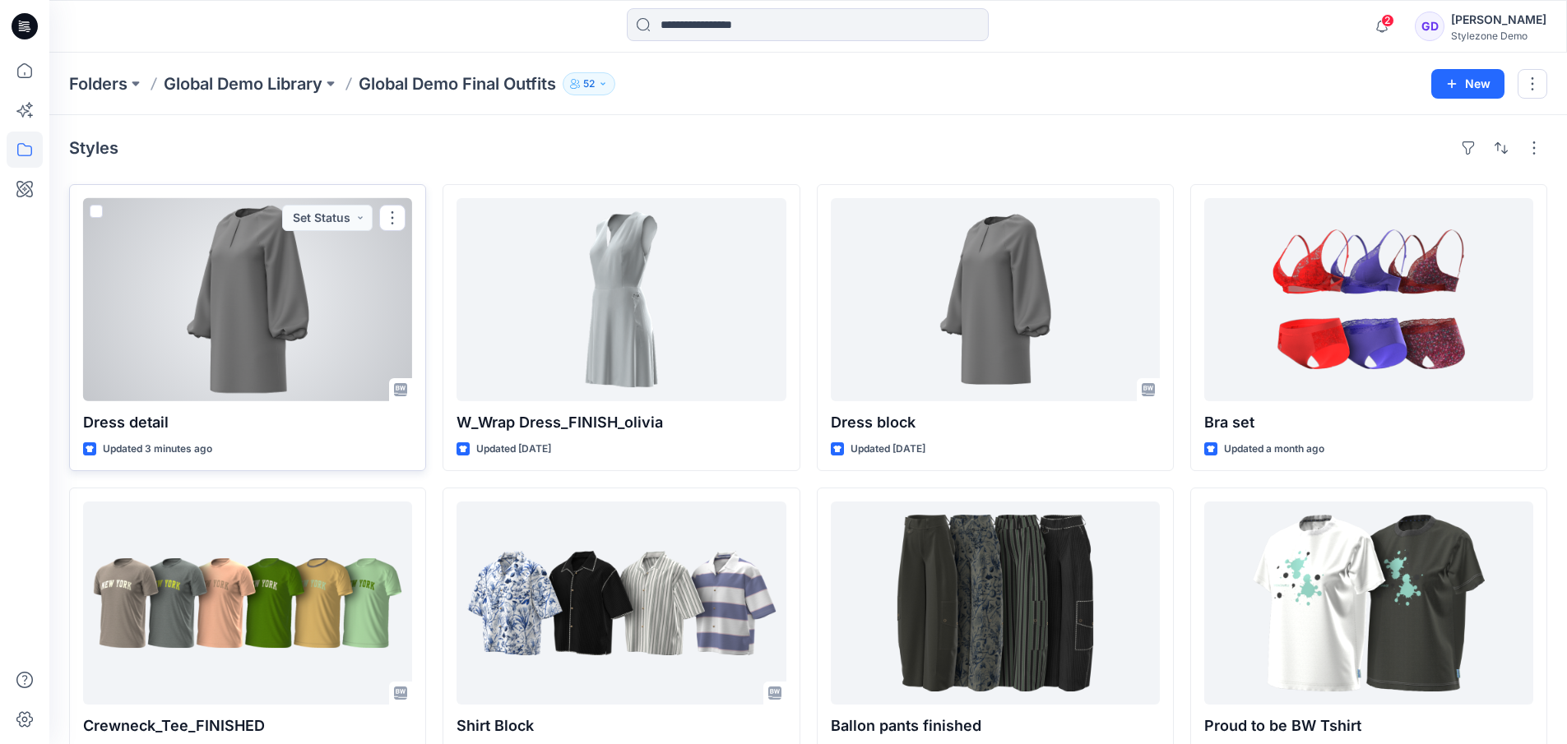
click at [350, 323] on div at bounding box center [247, 299] width 329 height 203
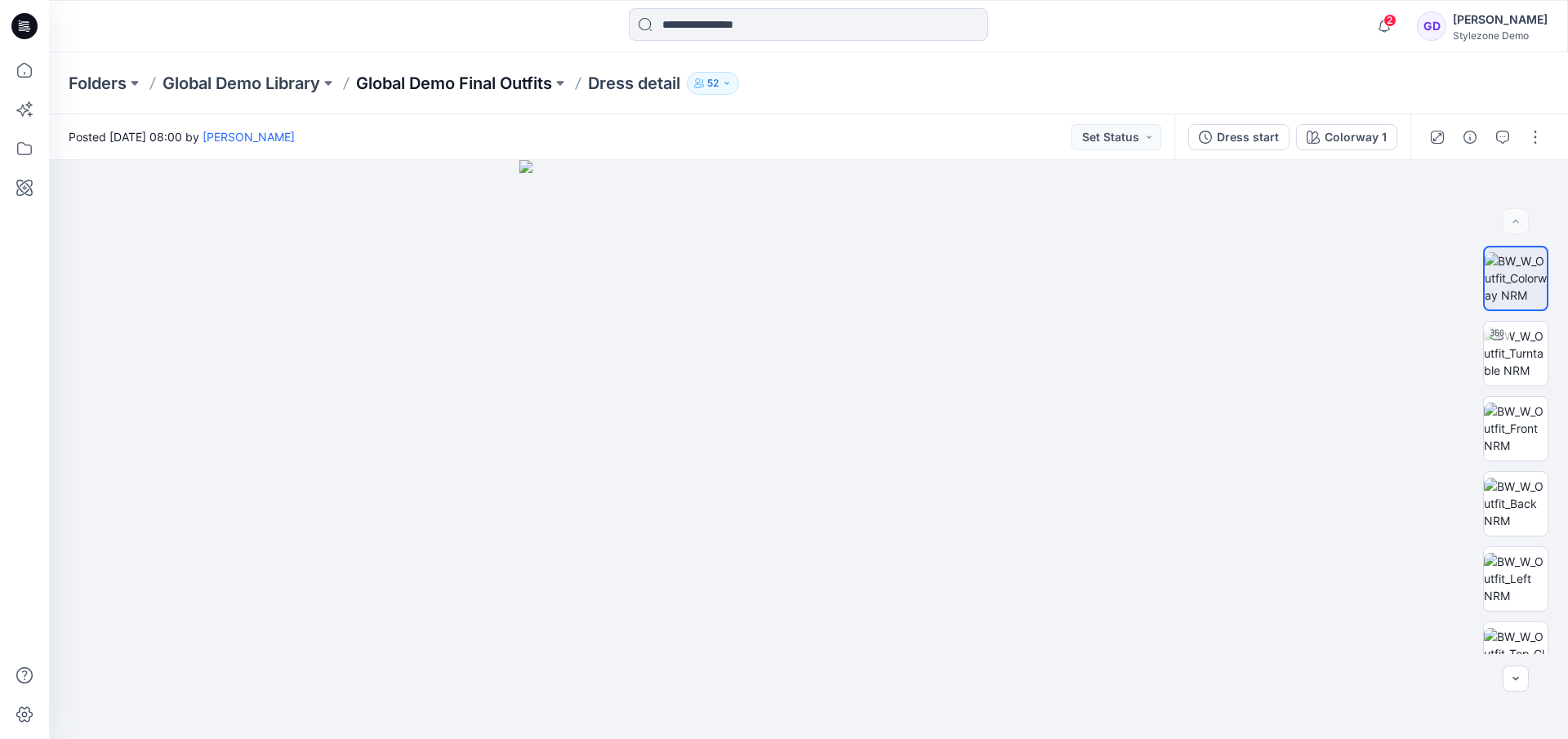
click at [398, 80] on p "Global Demo Final Outfits" at bounding box center [454, 82] width 196 height 23
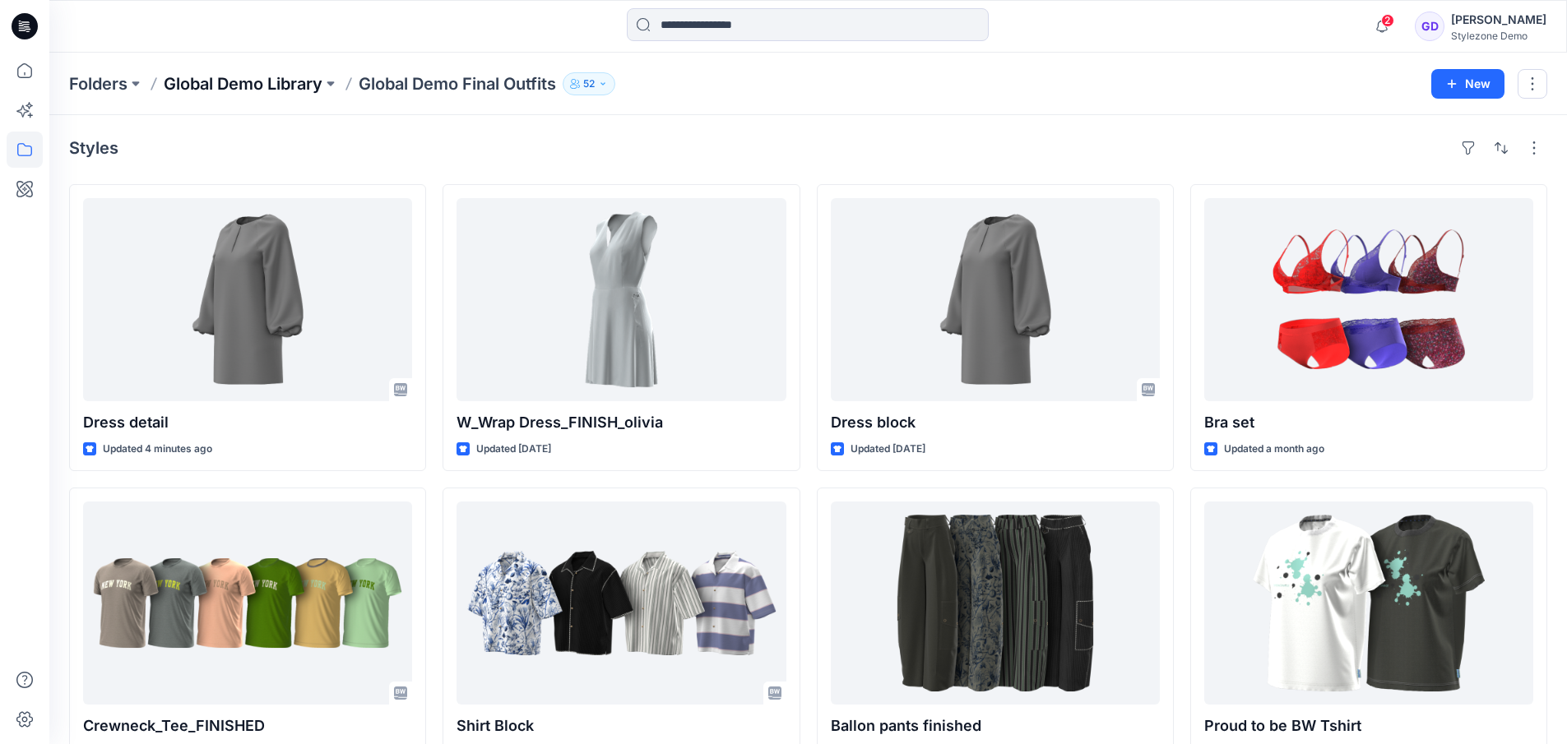
click at [269, 82] on p "Global Demo Library" at bounding box center [243, 83] width 159 height 23
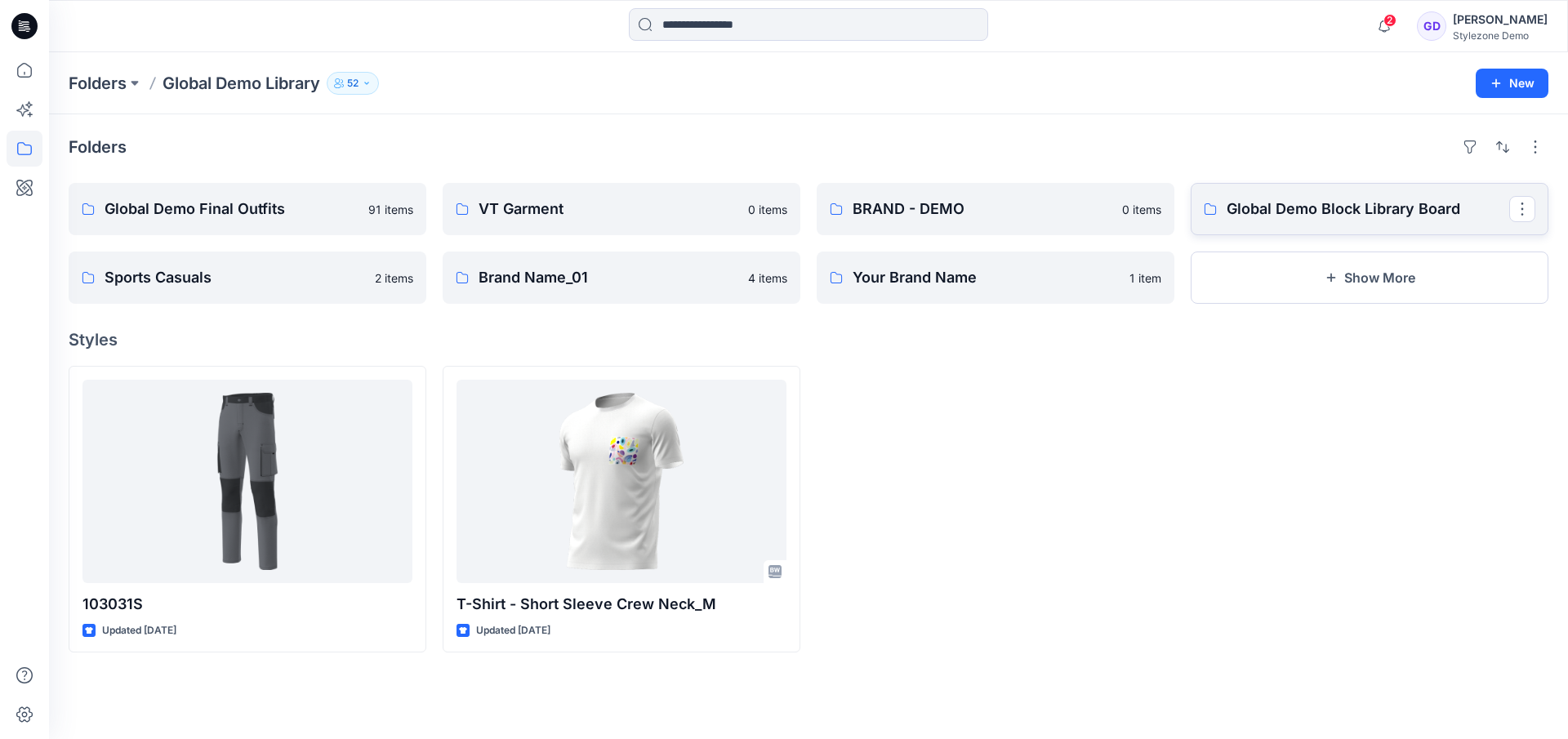
click at [1318, 205] on p "Global Demo Block Library Board" at bounding box center [1367, 209] width 283 height 23
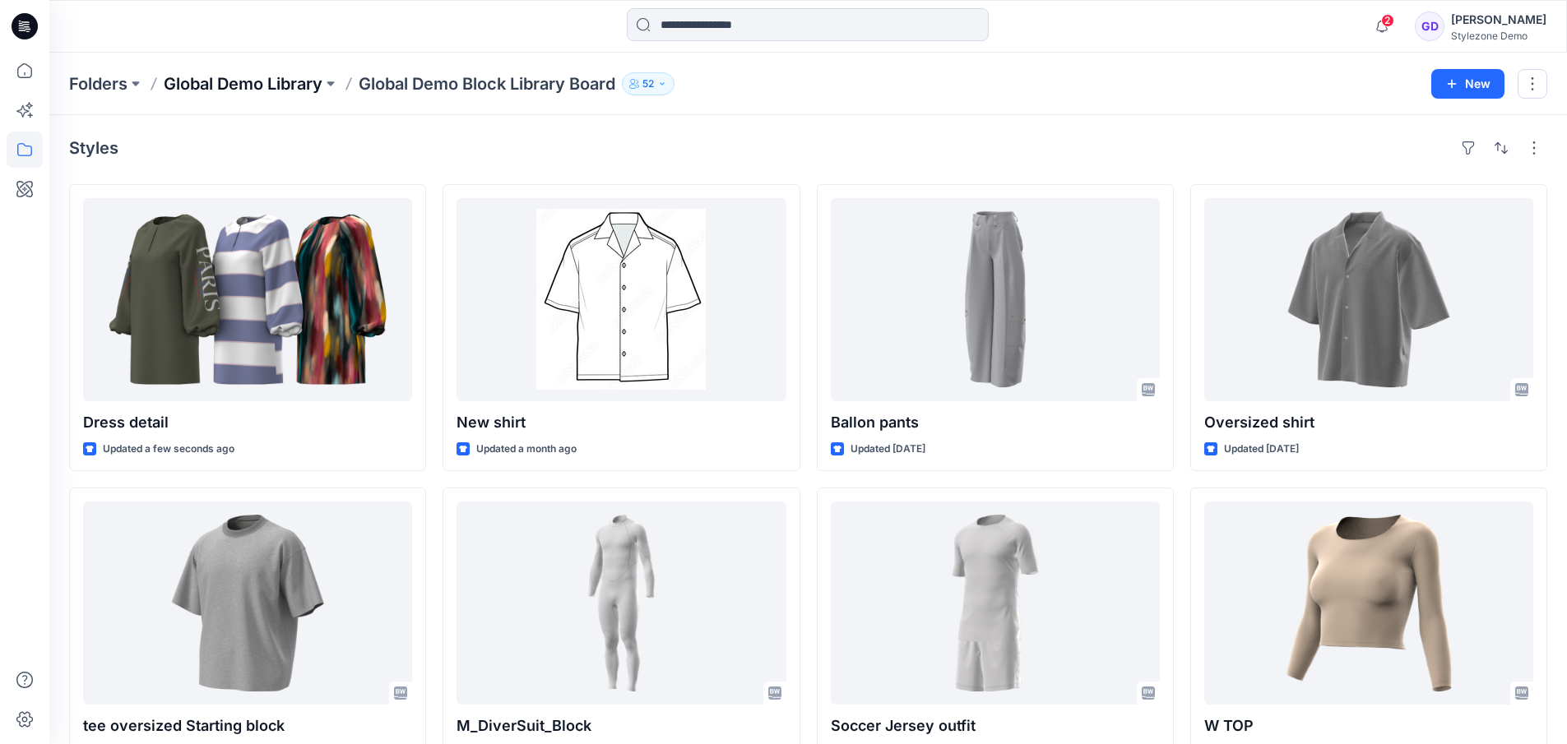
click at [276, 85] on p "Global Demo Library" at bounding box center [243, 83] width 159 height 23
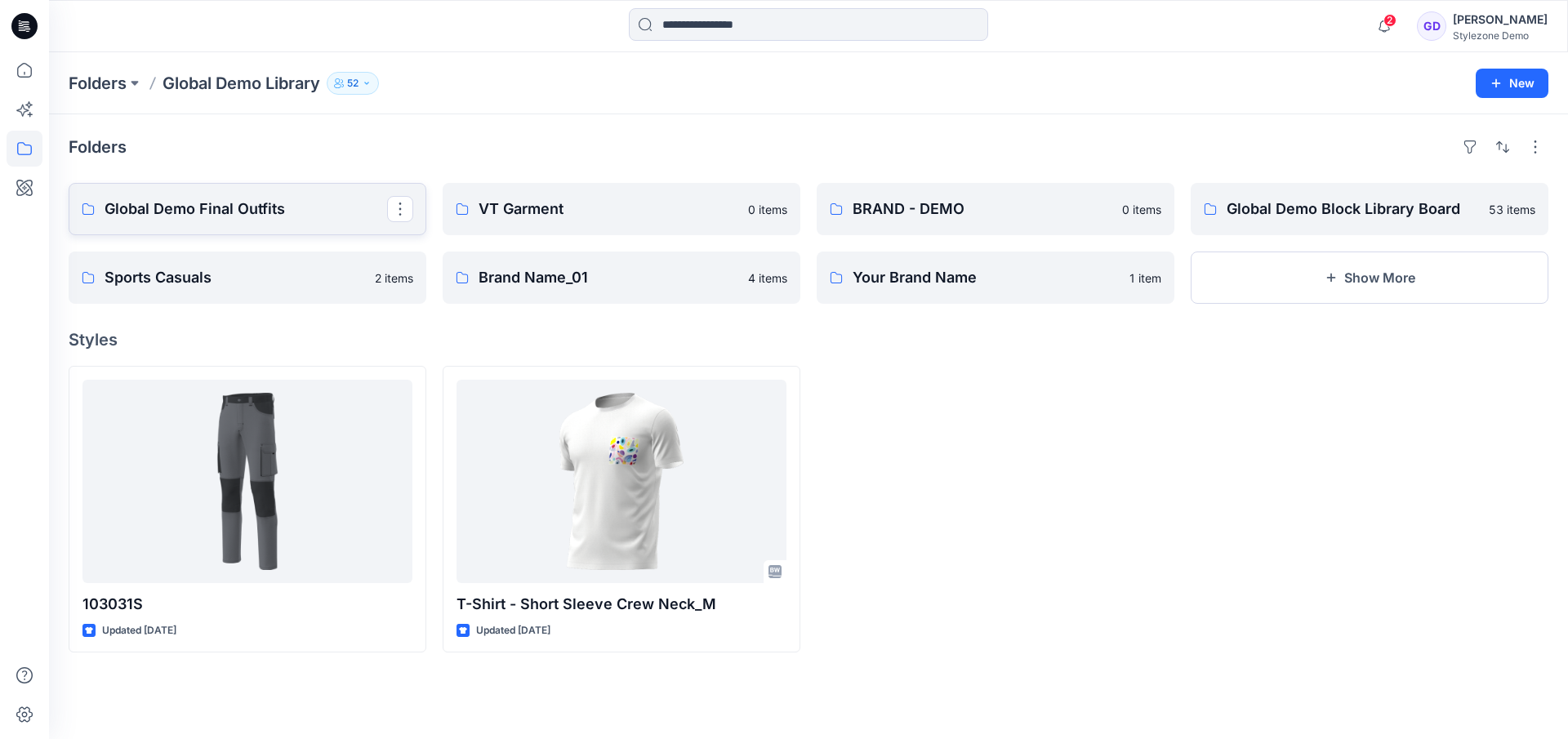
click at [305, 206] on p "Global Demo Final Outfits" at bounding box center [245, 209] width 283 height 23
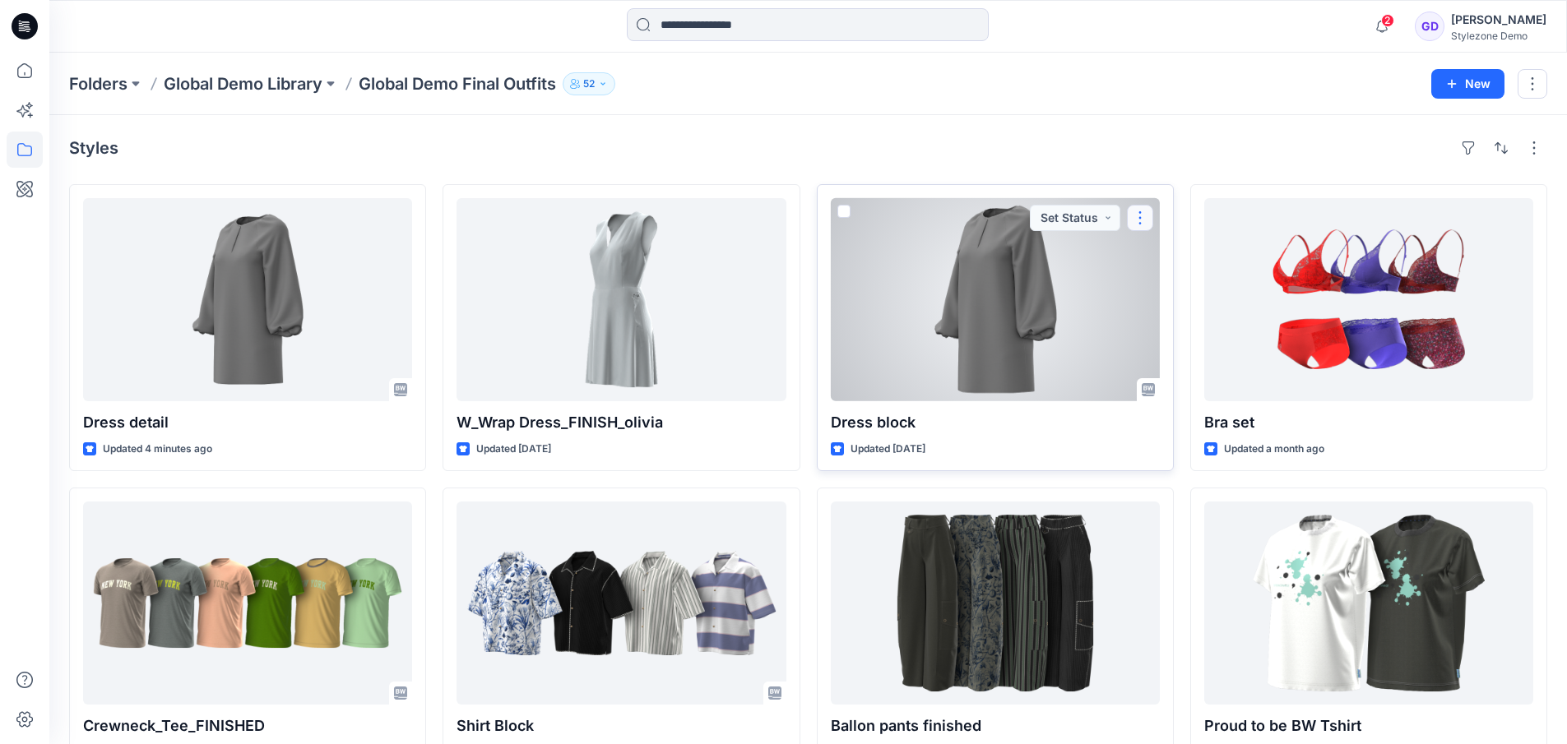
click at [1140, 216] on button "button" at bounding box center [1140, 218] width 26 height 26
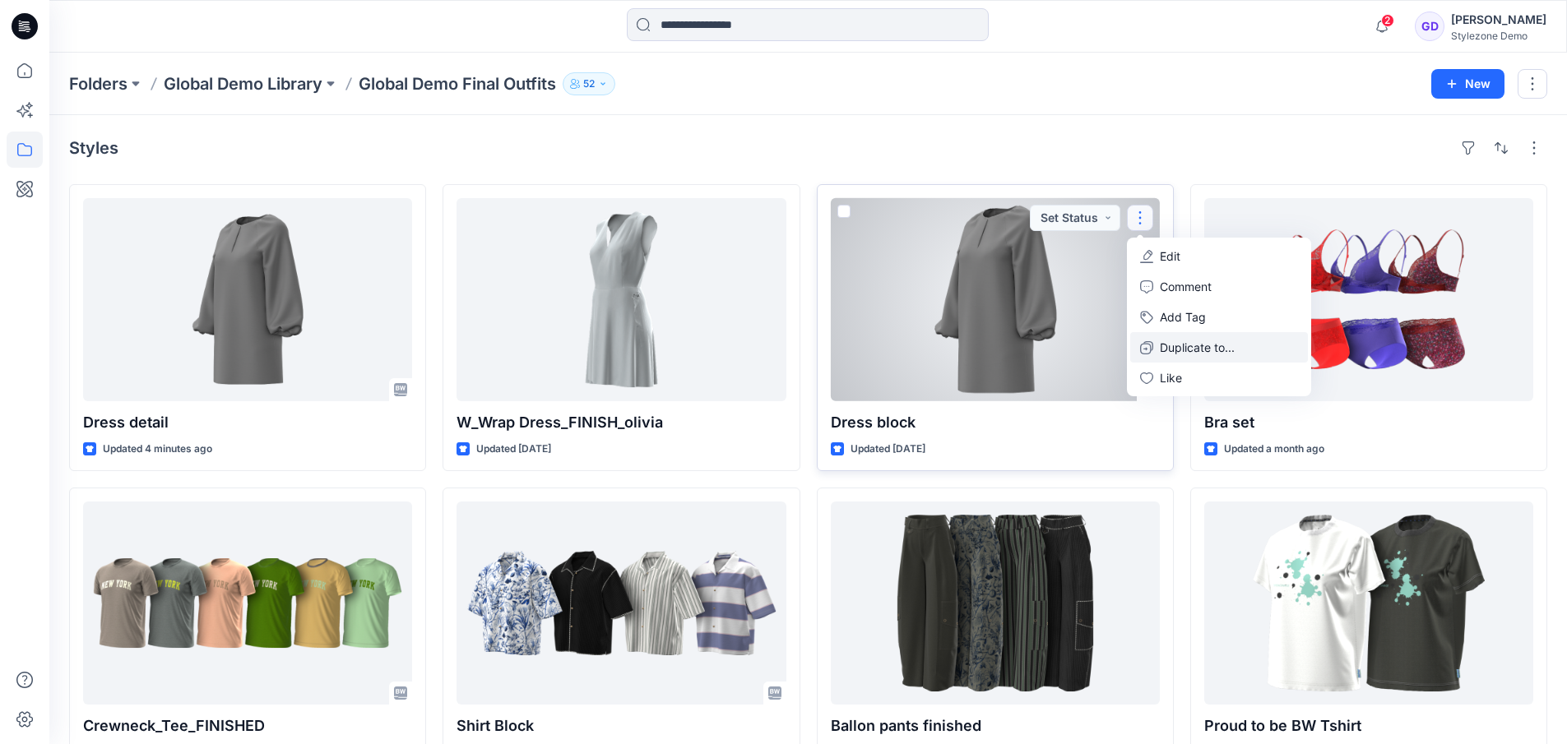
click at [1197, 350] on p "Duplicate to..." at bounding box center [1197, 347] width 75 height 17
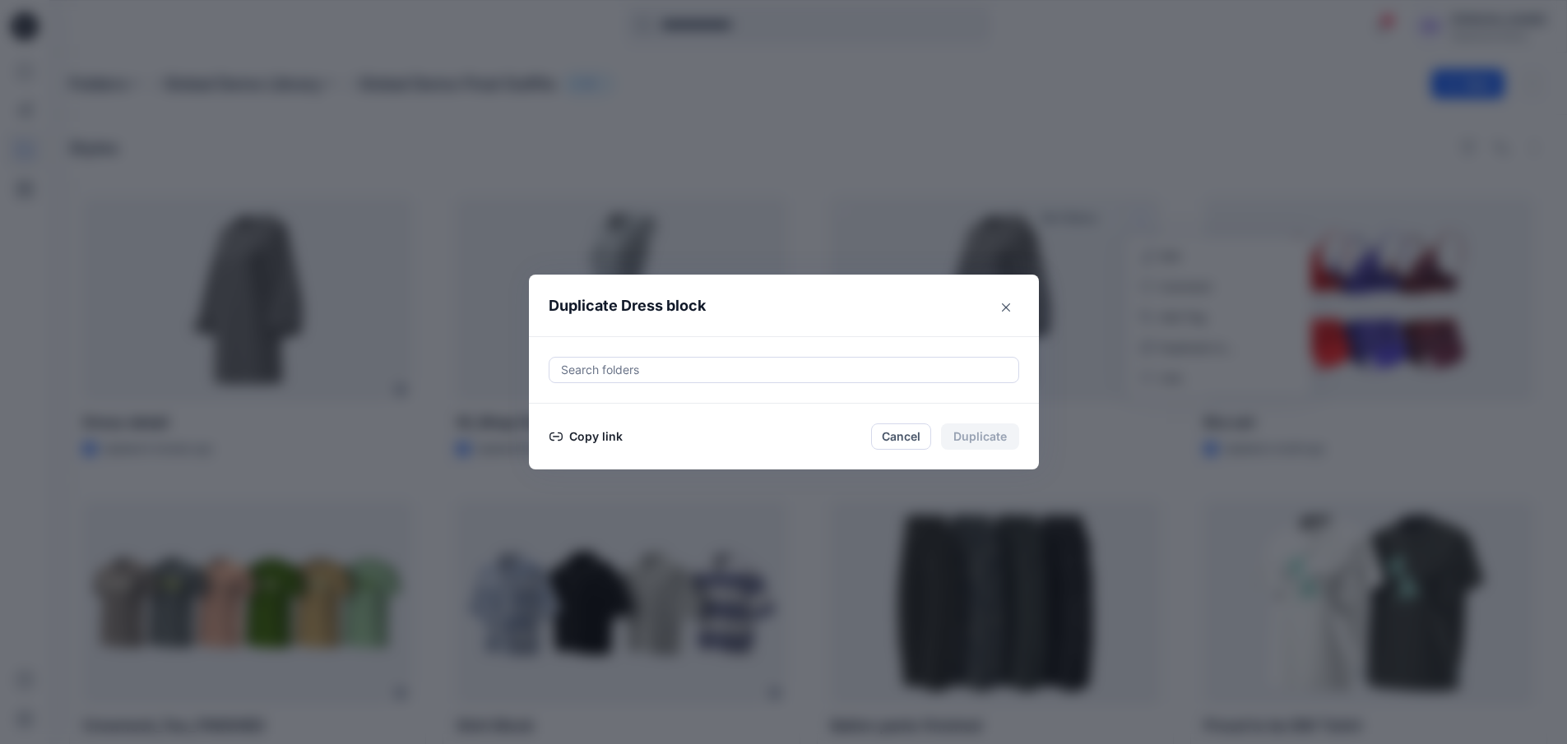
click at [742, 350] on div "Search folders" at bounding box center [784, 369] width 510 height 67
click at [751, 368] on div at bounding box center [783, 370] width 449 height 20
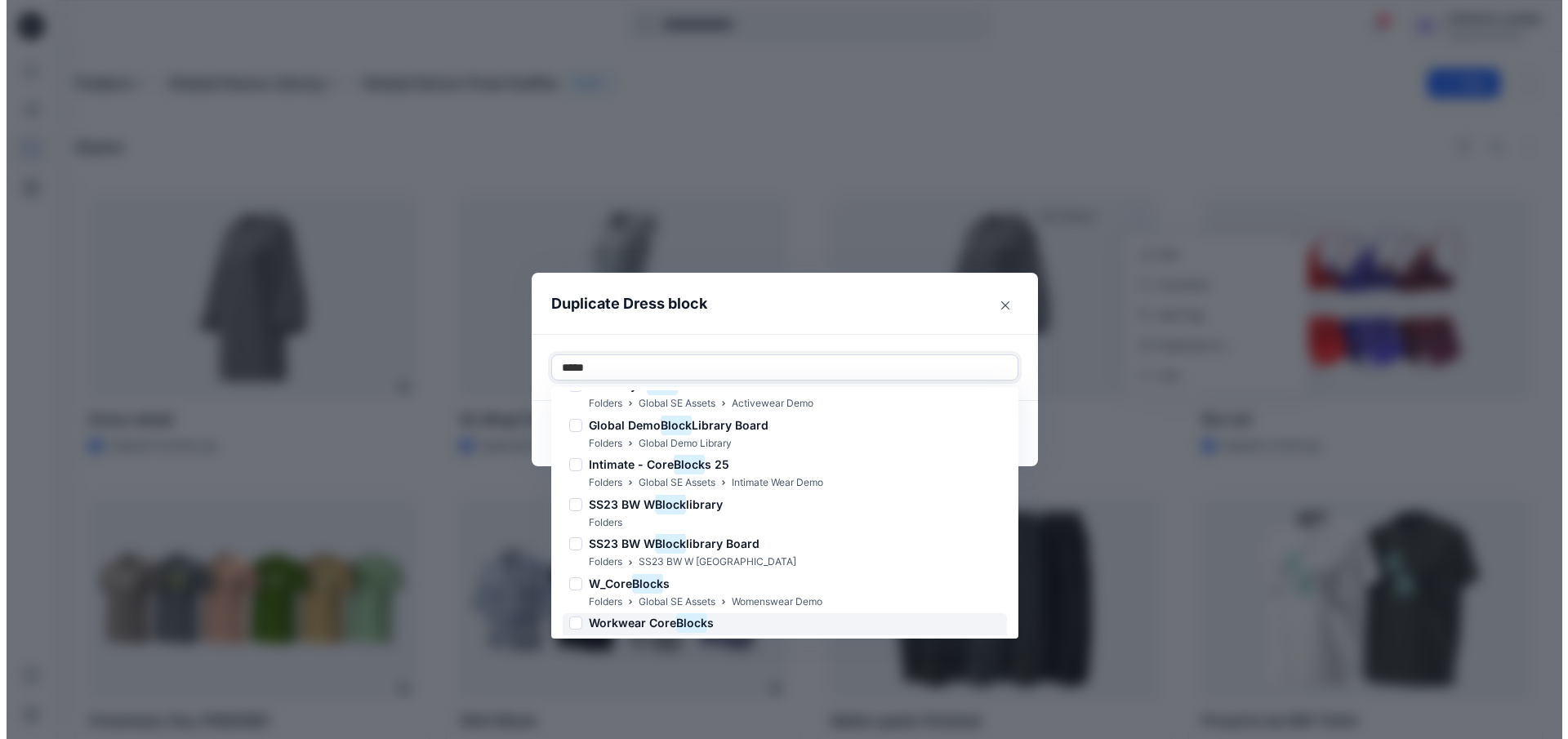
scroll to position [353, 0]
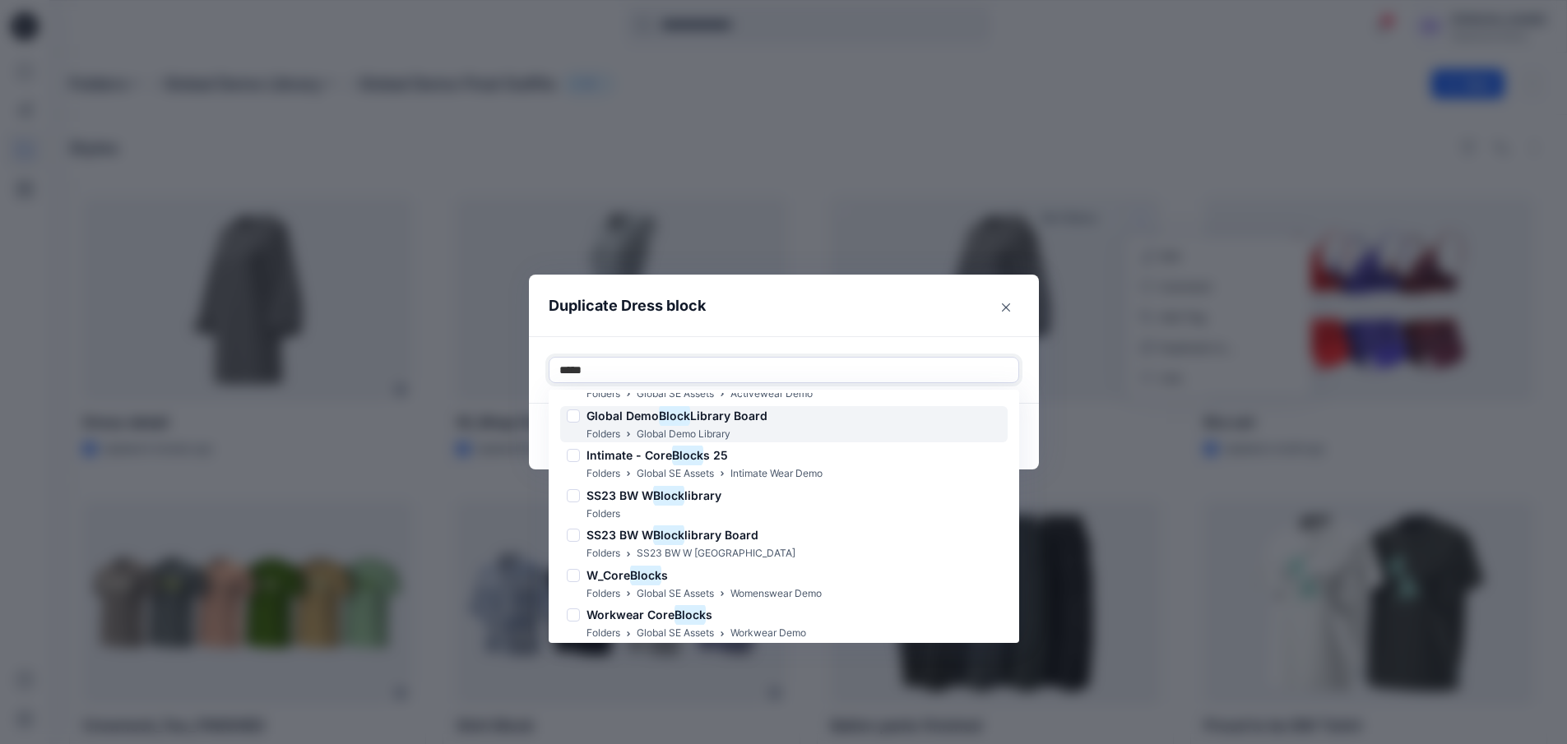
click at [703, 419] on span "Library Board" at bounding box center [728, 416] width 77 height 14
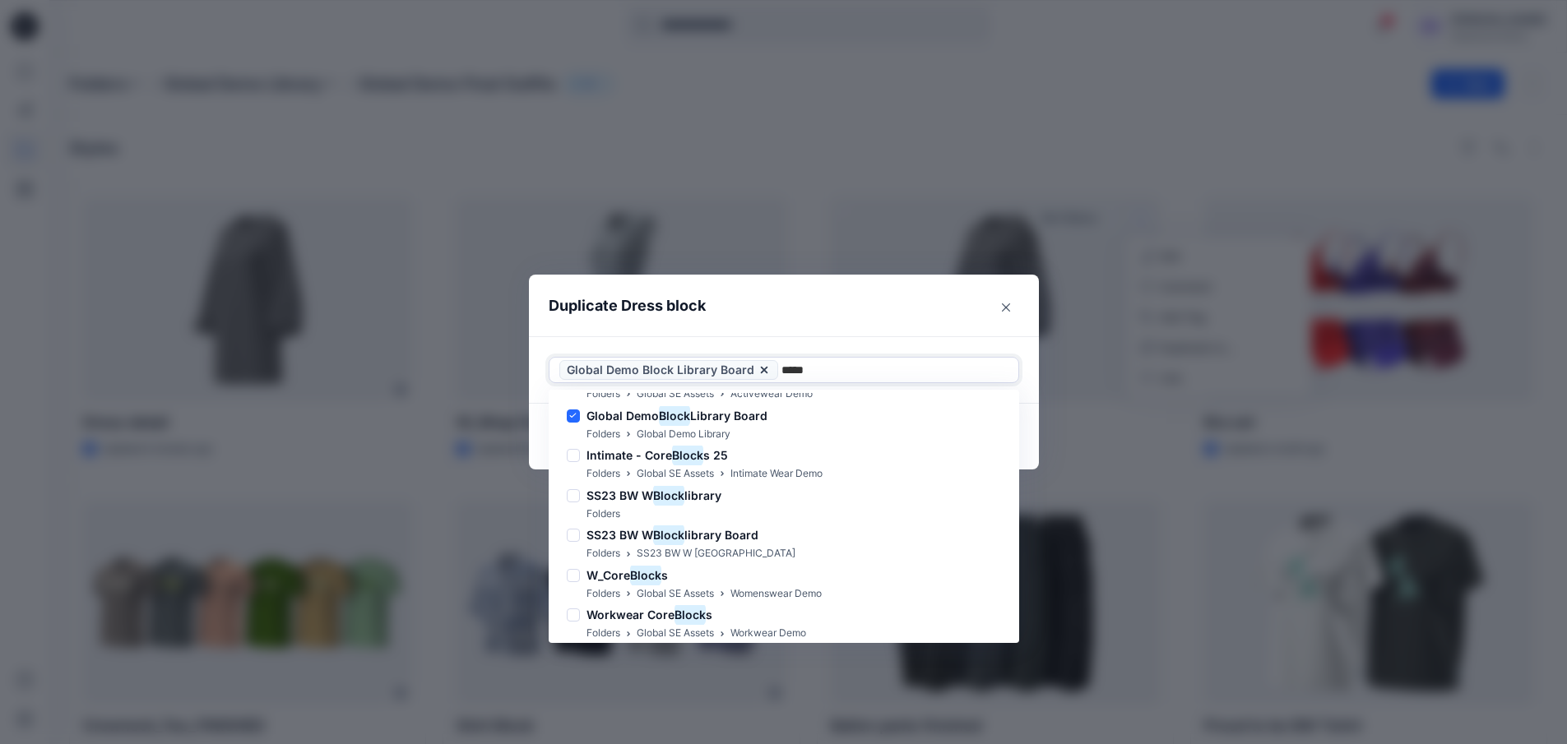
type input "*****"
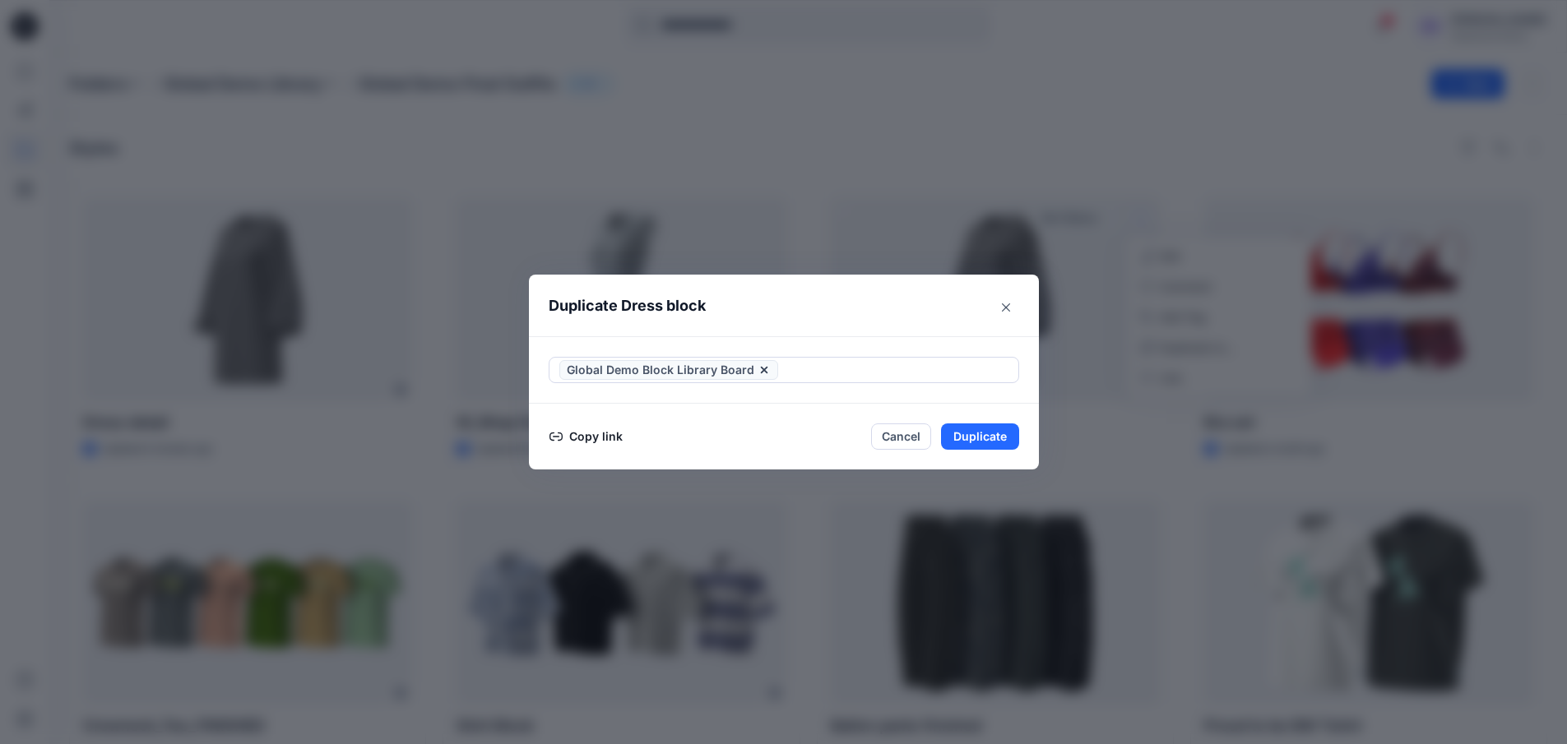
click at [737, 293] on header "Duplicate Dress block" at bounding box center [767, 306] width 477 height 63
click at [992, 439] on button "Duplicate" at bounding box center [980, 437] width 78 height 26
click at [1010, 303] on icon "Close" at bounding box center [1006, 307] width 8 height 8
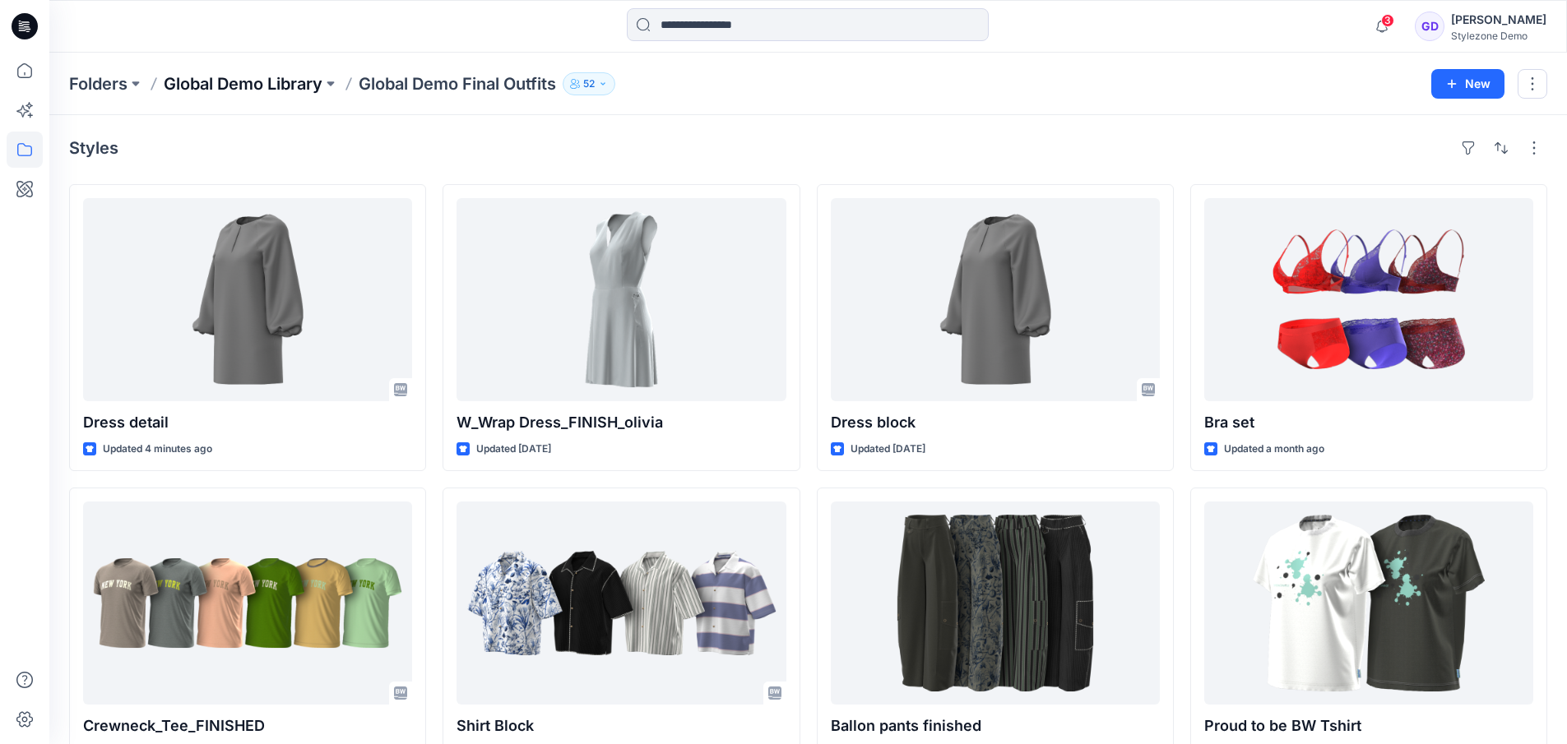
click at [289, 81] on p "Global Demo Library" at bounding box center [243, 83] width 159 height 23
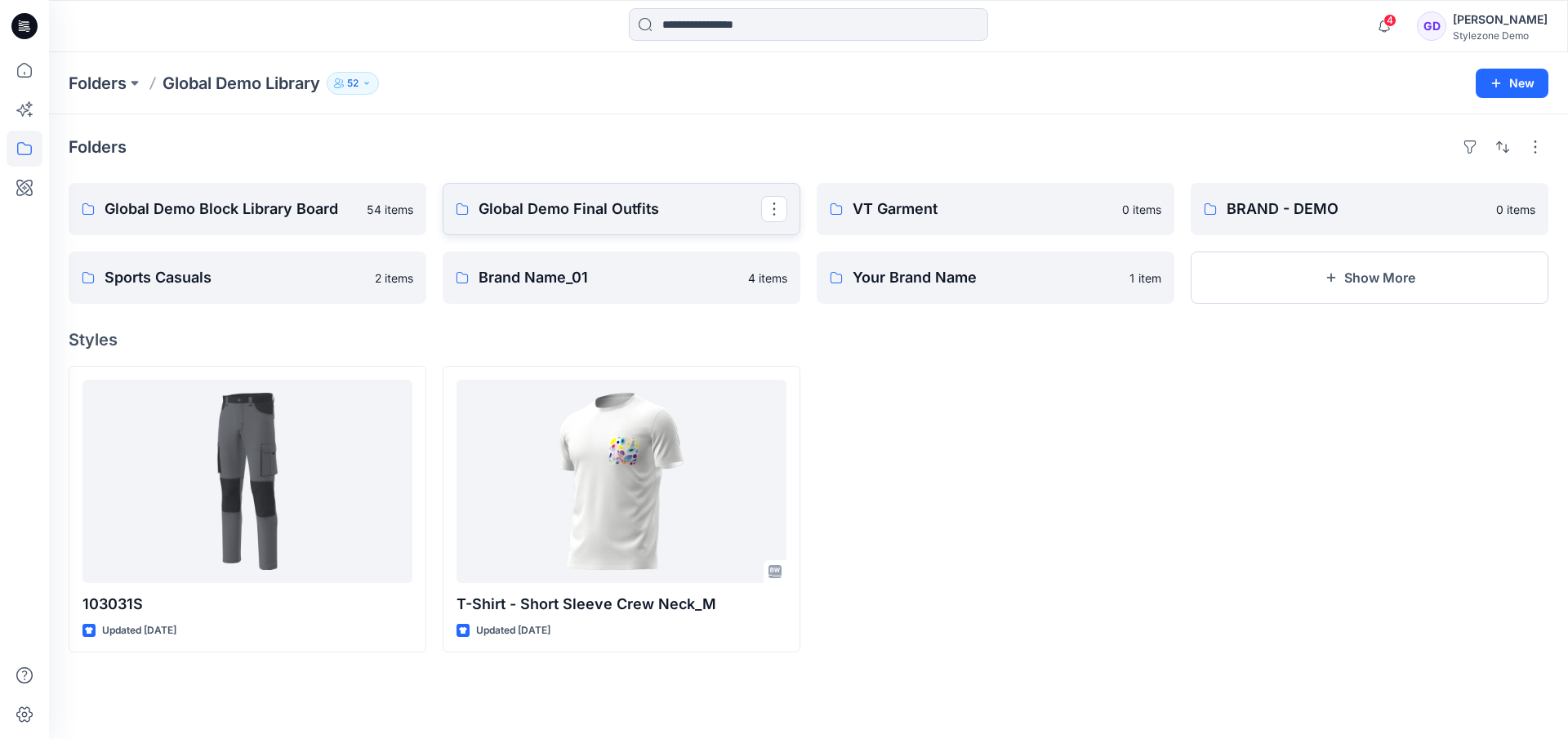
click at [543, 220] on p "Global Demo Final Outfits" at bounding box center [620, 209] width 283 height 23
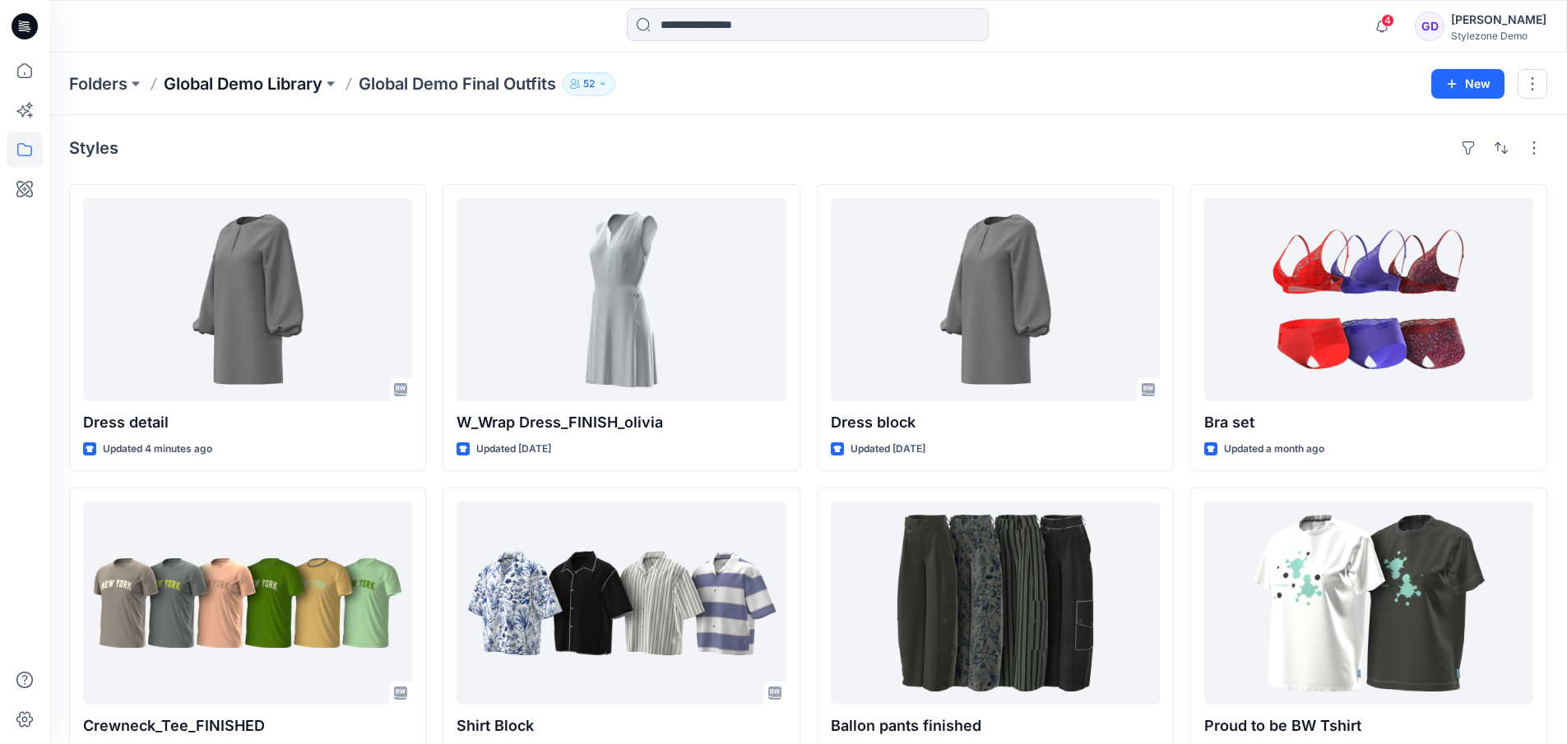
click at [299, 80] on p "Global Demo Library" at bounding box center [243, 83] width 159 height 23
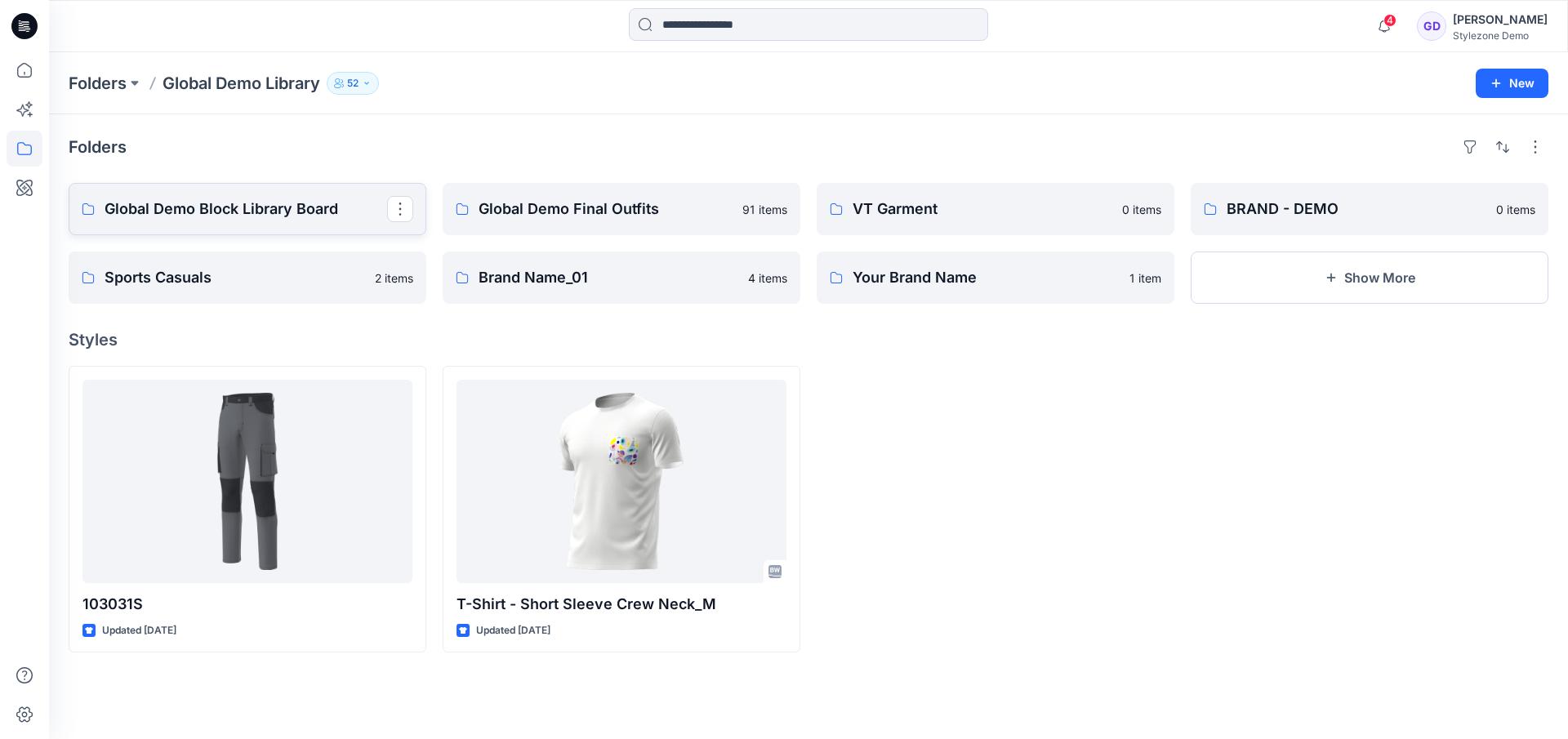
click at [222, 210] on p "Global Demo Block Library Board" at bounding box center [245, 209] width 283 height 23
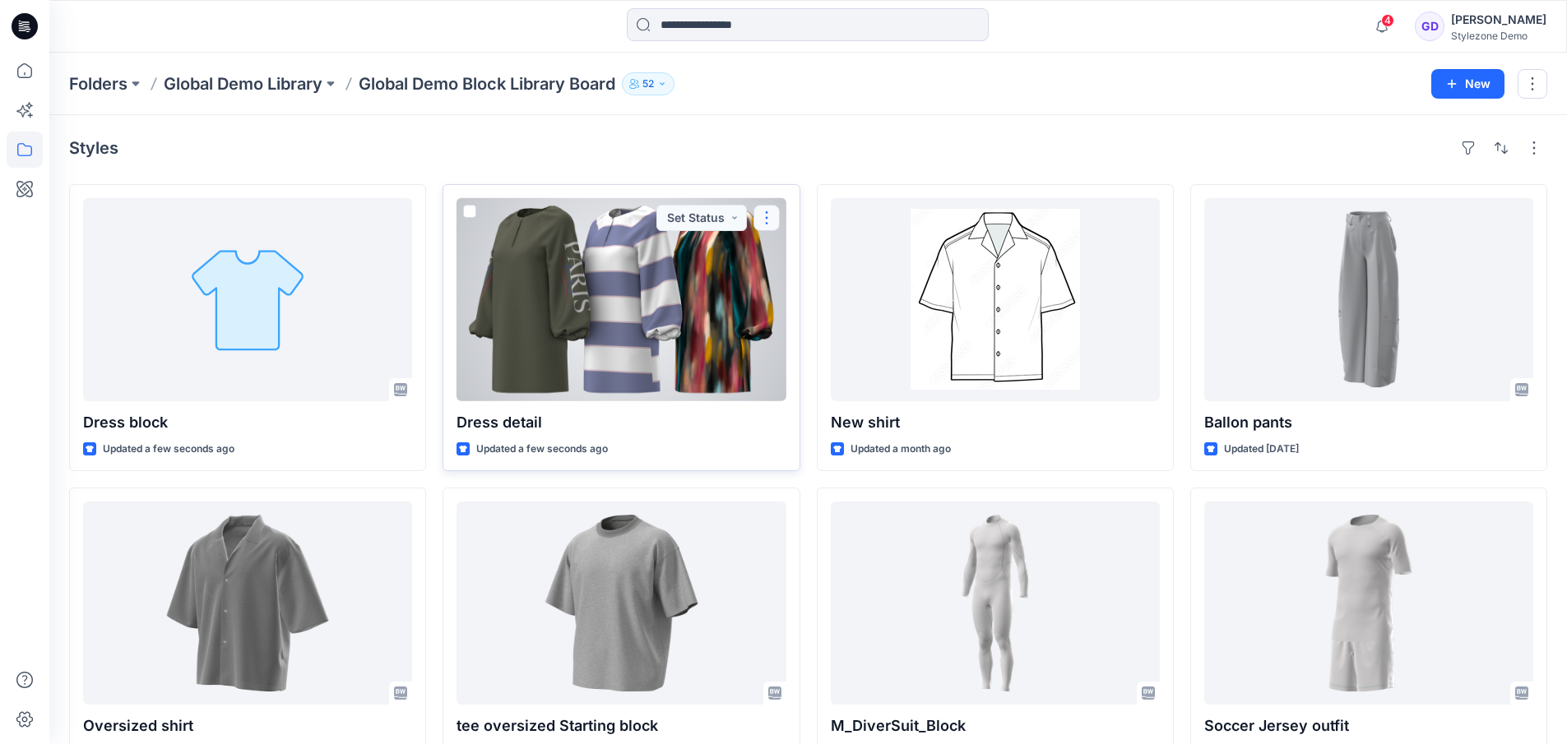
click at [769, 222] on button "button" at bounding box center [766, 218] width 26 height 26
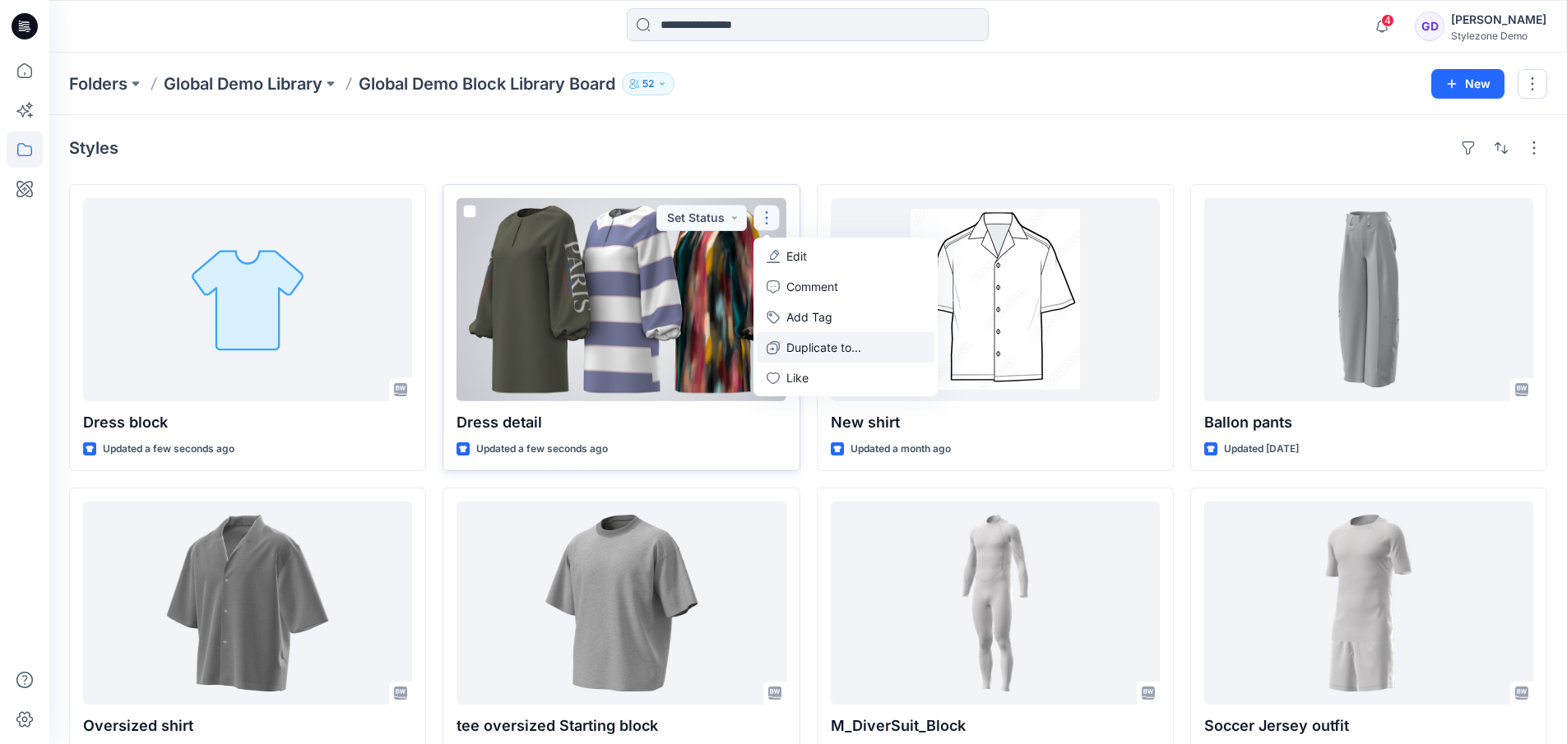
click at [818, 349] on p "Duplicate to..." at bounding box center [823, 347] width 75 height 17
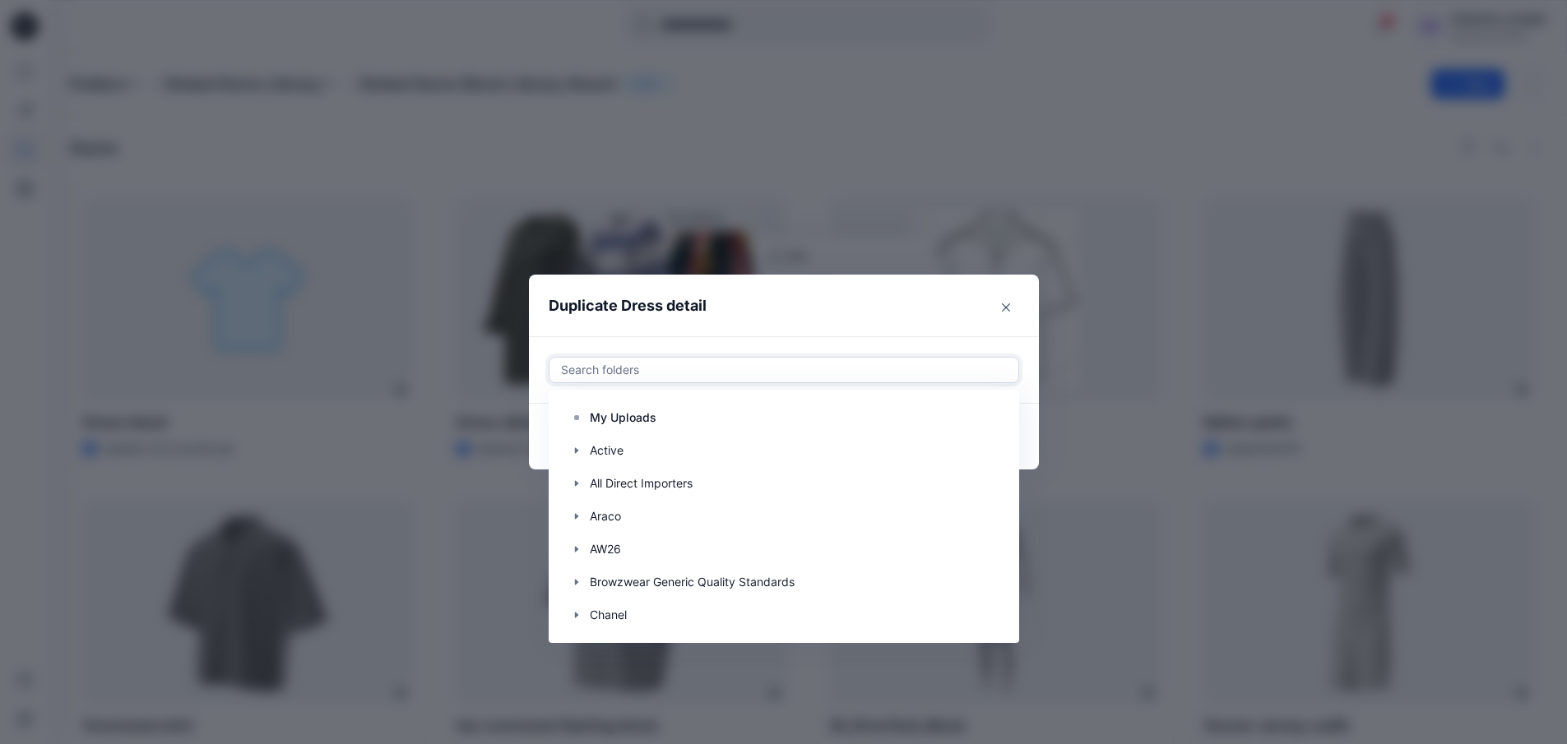
click at [757, 364] on div at bounding box center [783, 370] width 449 height 20
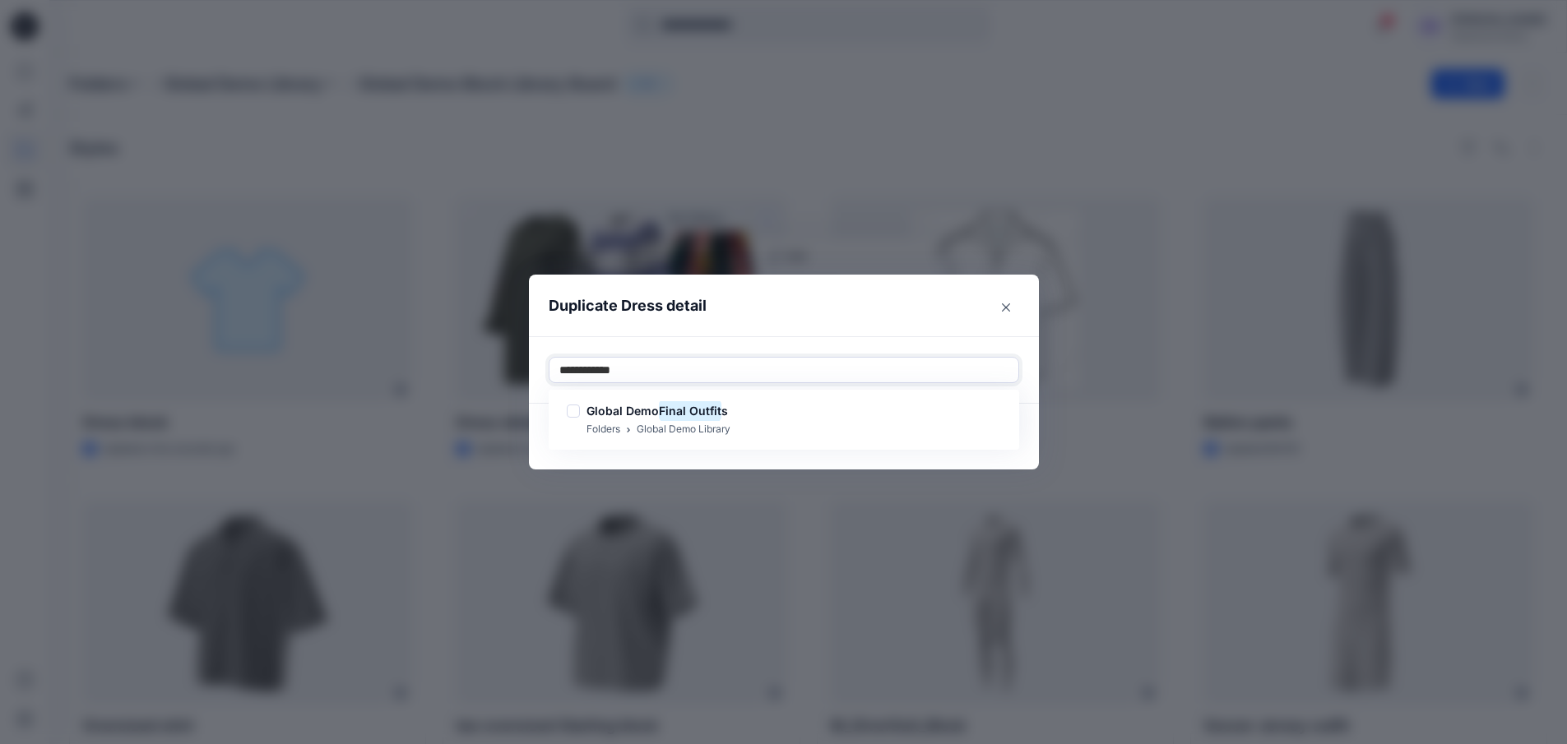
type input "**********"
drag, startPoint x: 796, startPoint y: 365, endPoint x: 792, endPoint y: 356, distance: 9.9
click at [796, 366] on div at bounding box center [783, 370] width 449 height 20
click at [658, 408] on span "Global Demo" at bounding box center [622, 411] width 72 height 14
type input "*********"
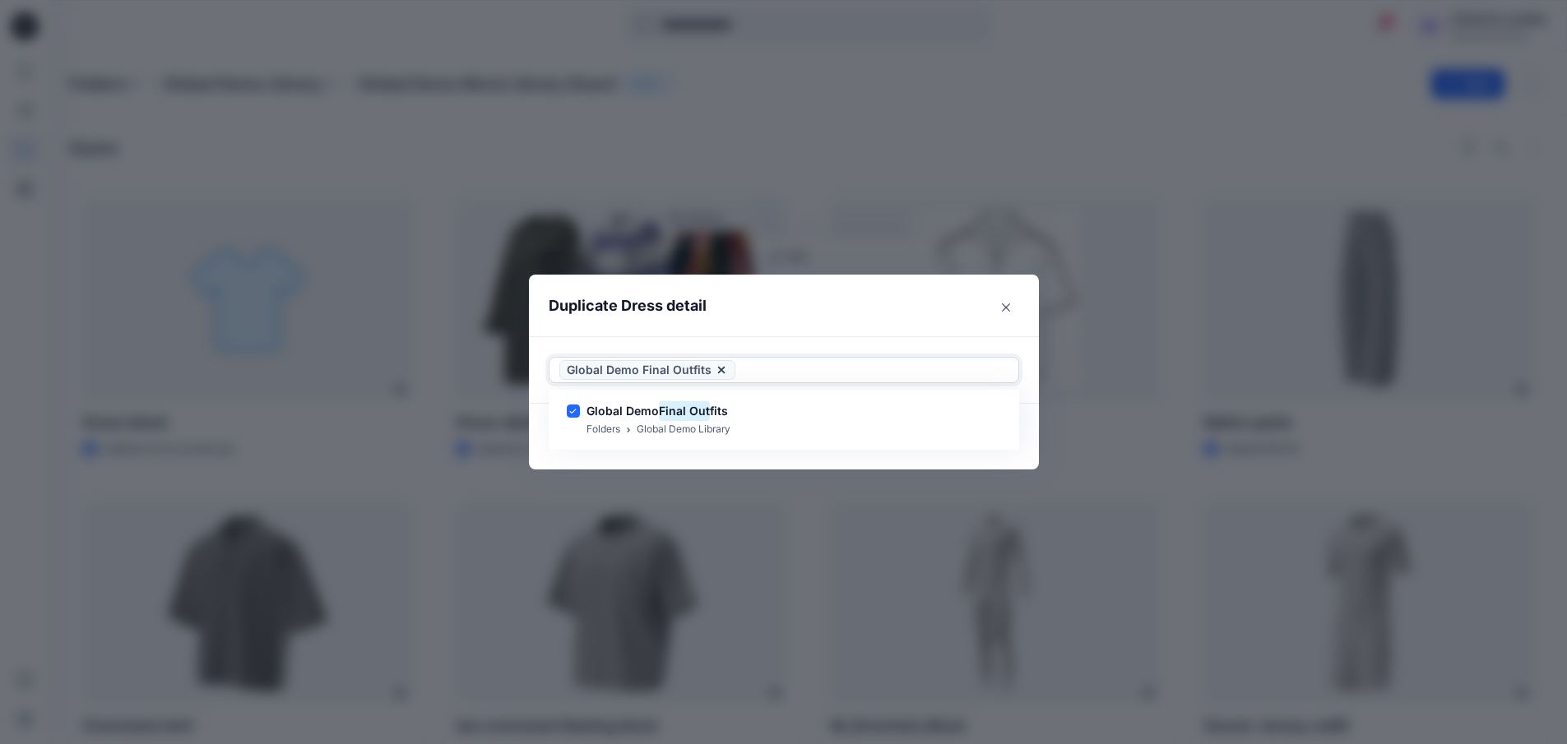
click at [811, 321] on header "Duplicate Dress detail" at bounding box center [767, 306] width 477 height 63
click at [999, 437] on button "Duplicate" at bounding box center [980, 437] width 78 height 26
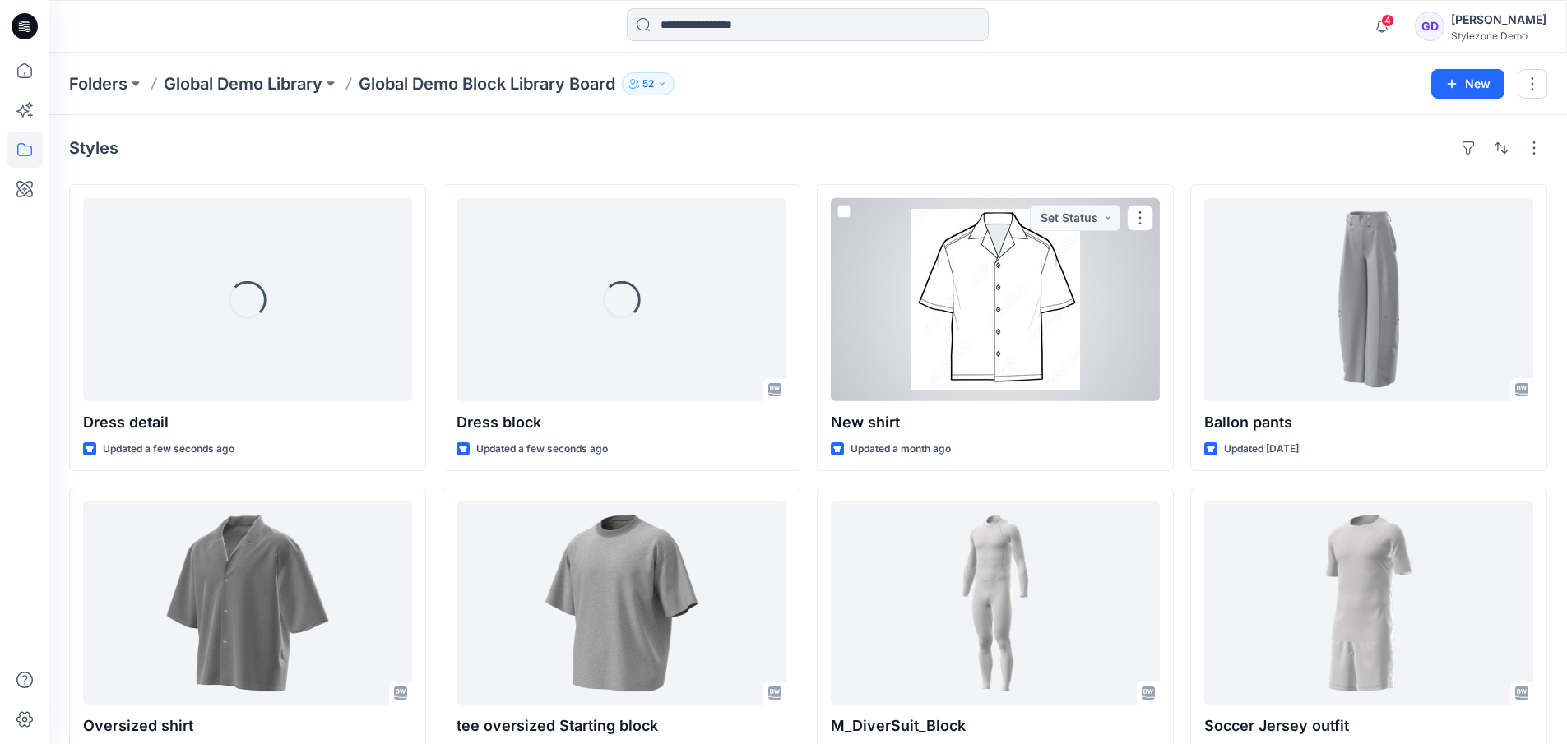
click at [1005, 302] on div at bounding box center [995, 299] width 329 height 203
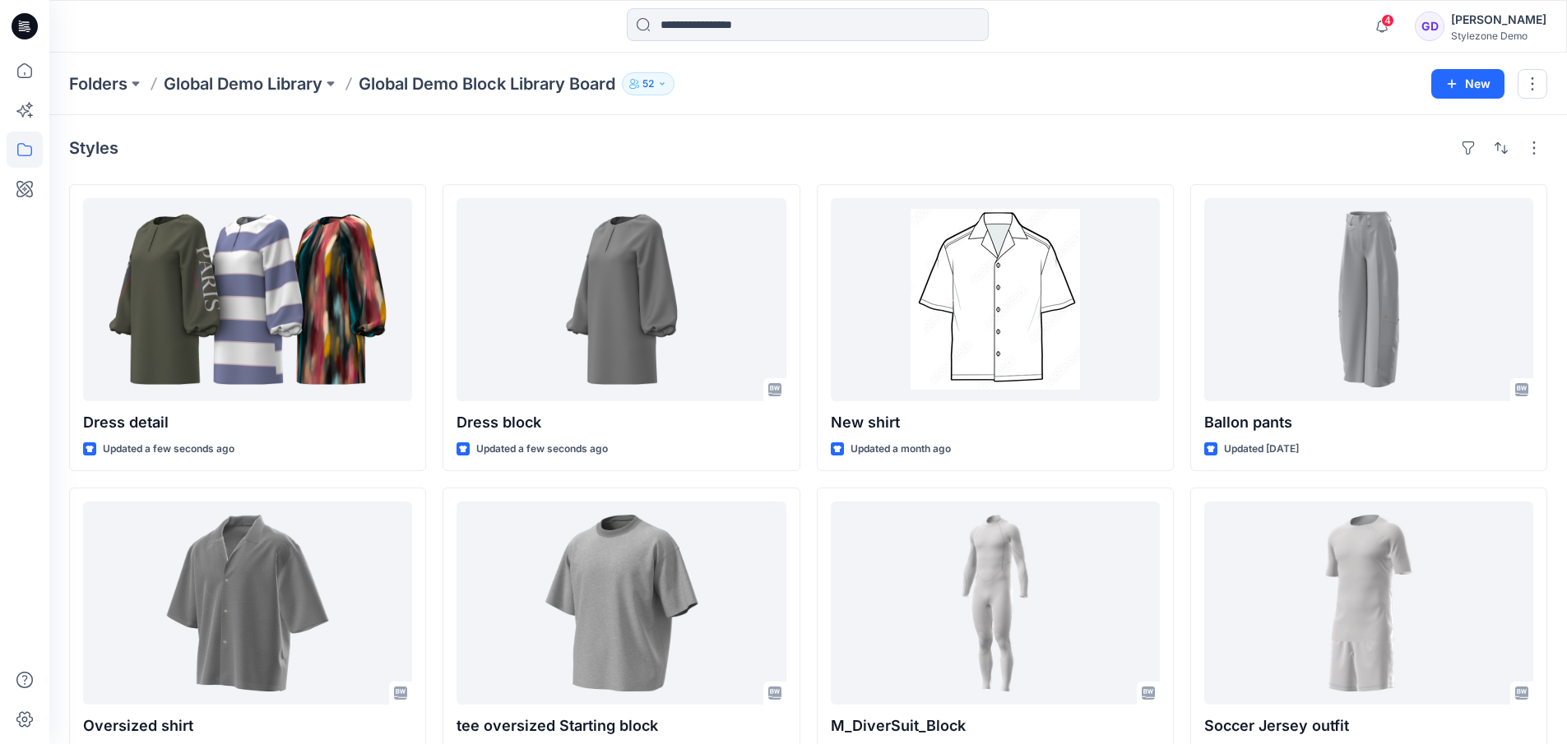
click at [237, 89] on p "Global Demo Library" at bounding box center [243, 83] width 159 height 23
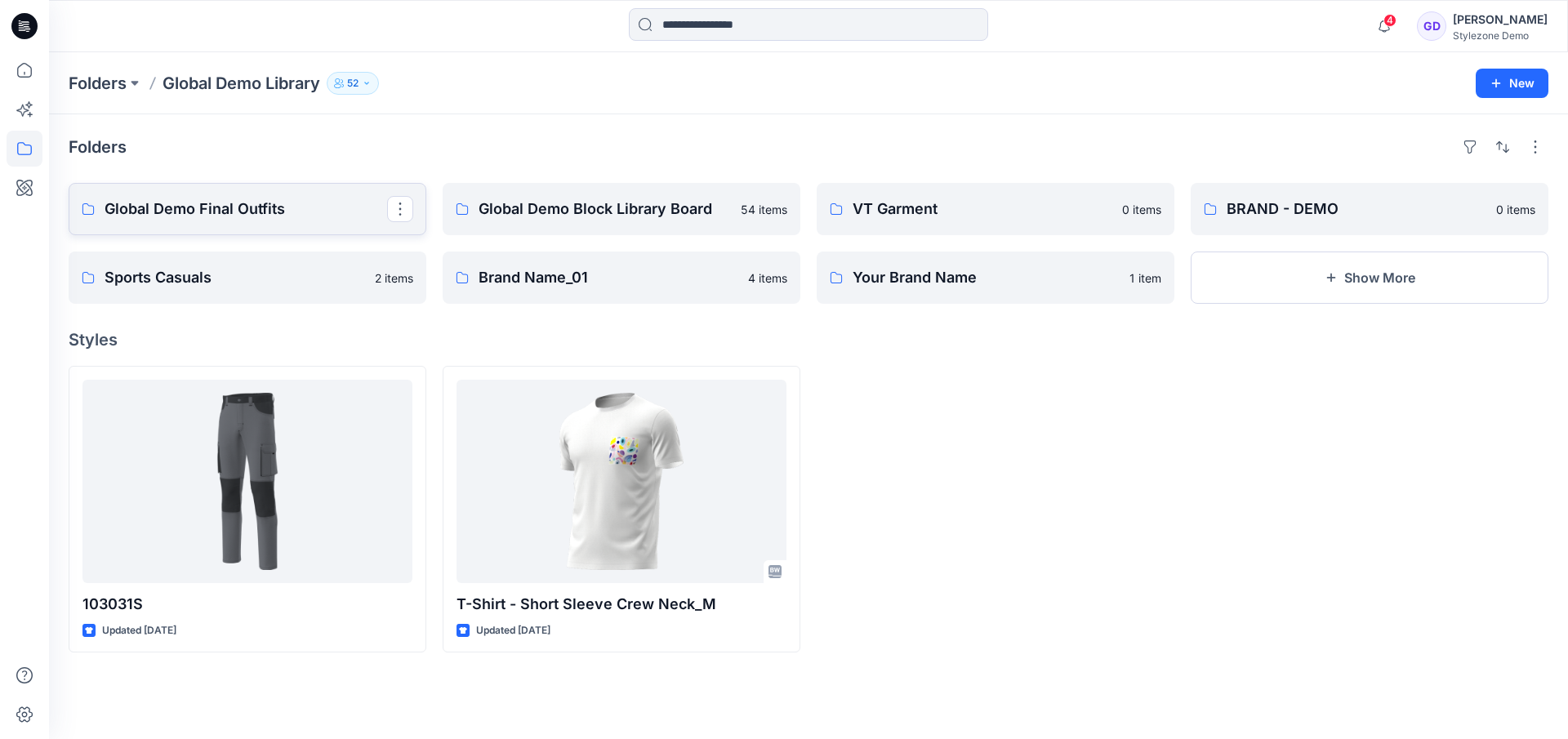
click at [244, 205] on p "Global Demo Final Outfits" at bounding box center [245, 209] width 283 height 23
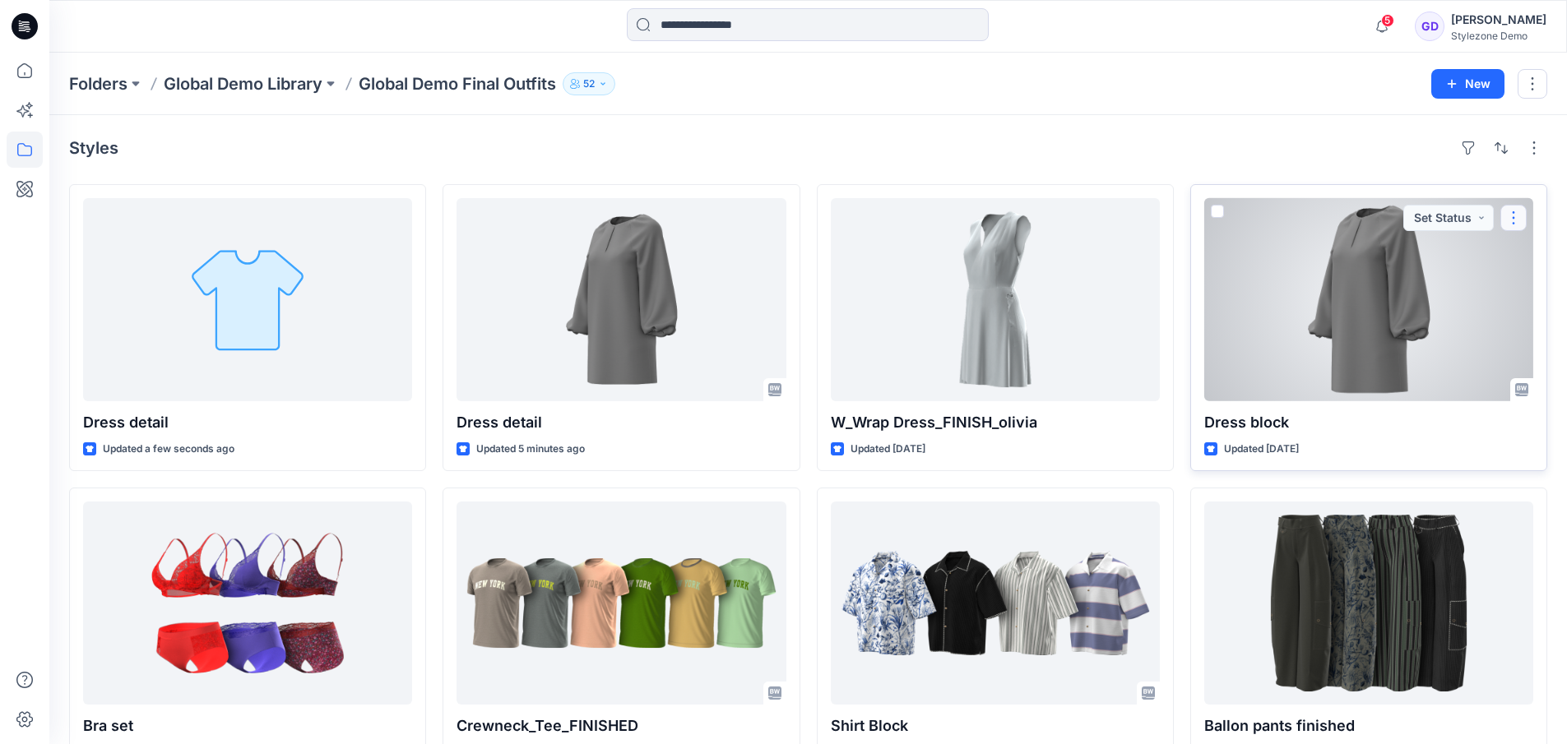
click at [1516, 211] on button "button" at bounding box center [1513, 218] width 26 height 26
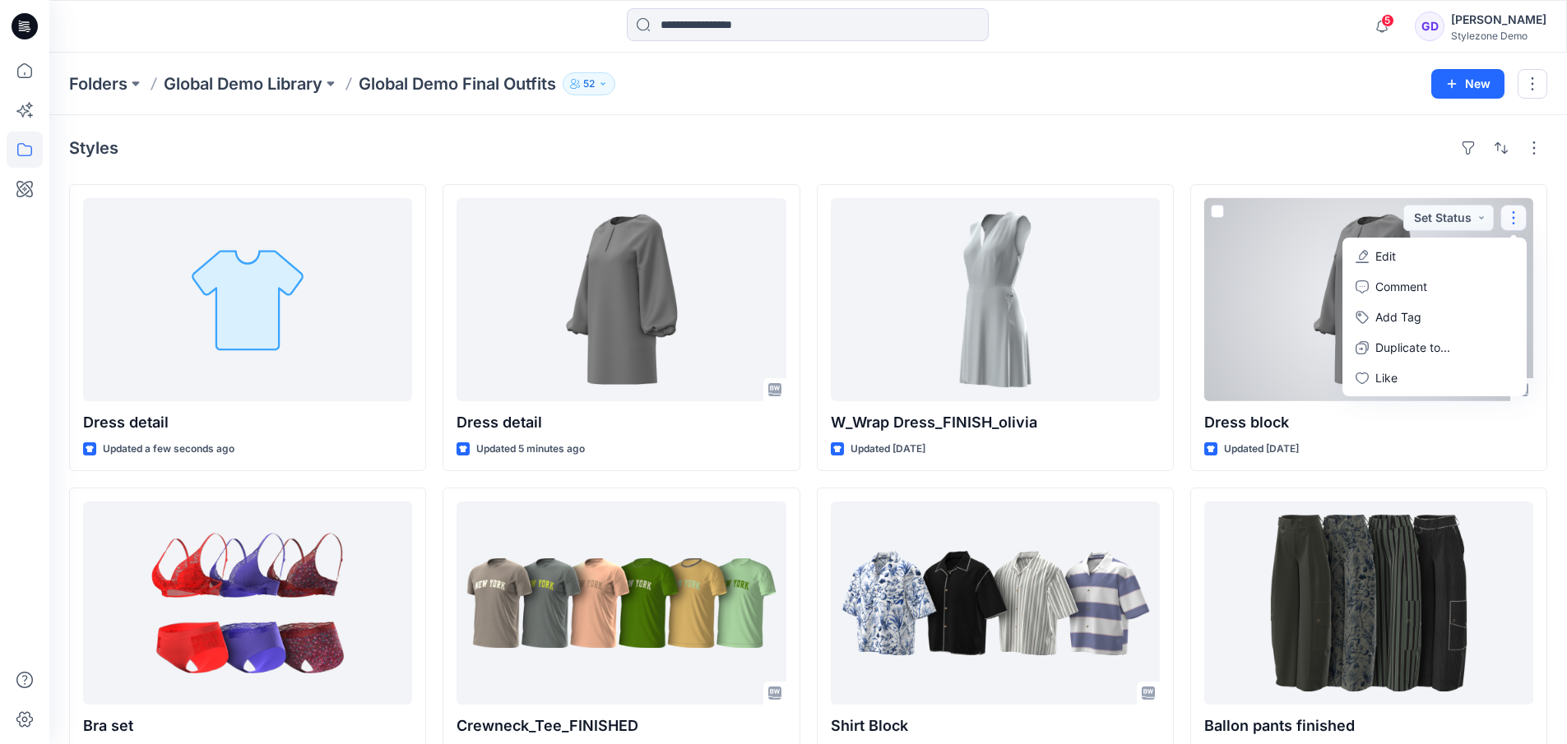
click at [1290, 309] on div at bounding box center [1368, 299] width 329 height 203
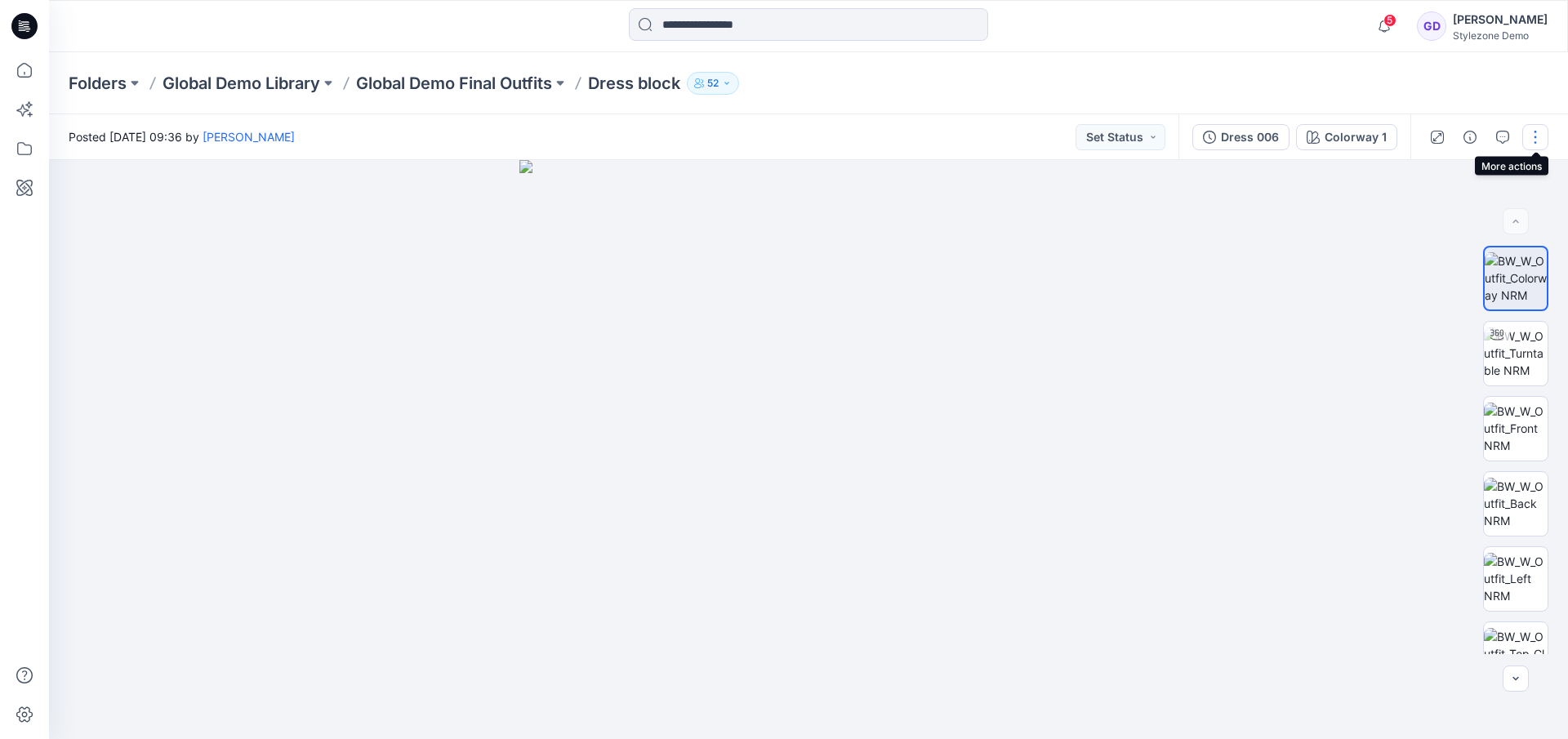
click at [1534, 140] on button "button" at bounding box center [1535, 137] width 26 height 26
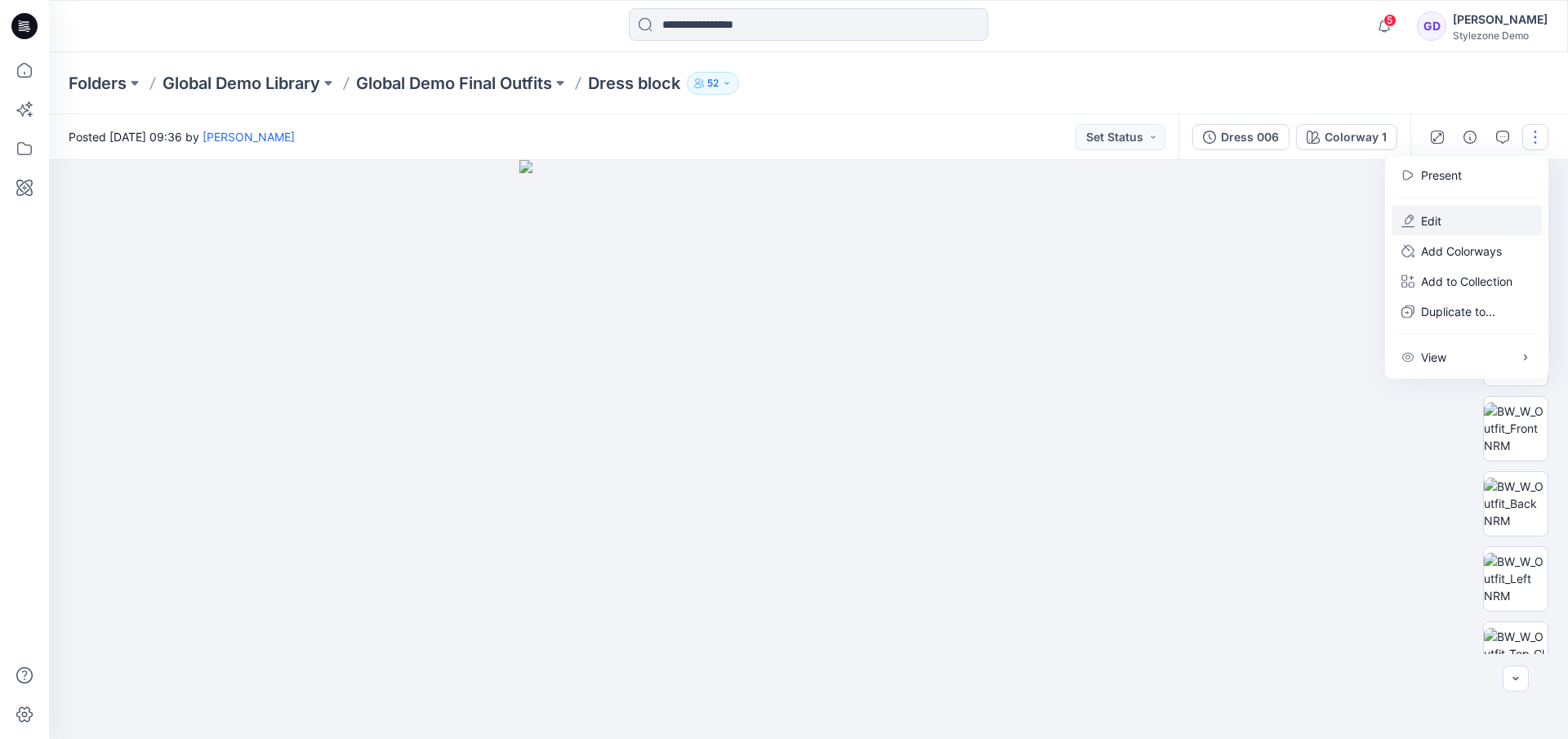
click at [1444, 220] on button "Edit" at bounding box center [1466, 221] width 150 height 30
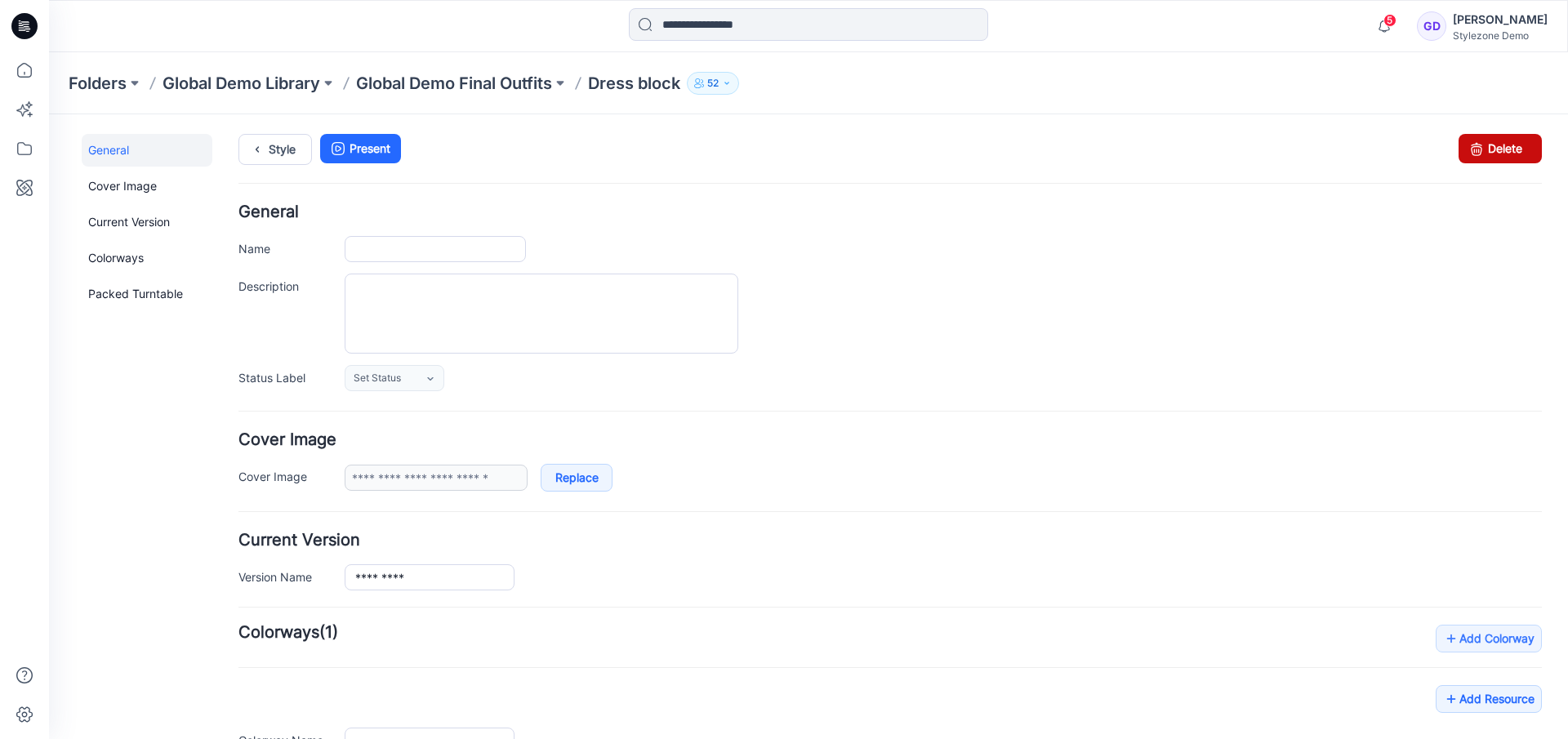
type input "**********"
click at [1499, 153] on link "Delete" at bounding box center [1500, 149] width 83 height 30
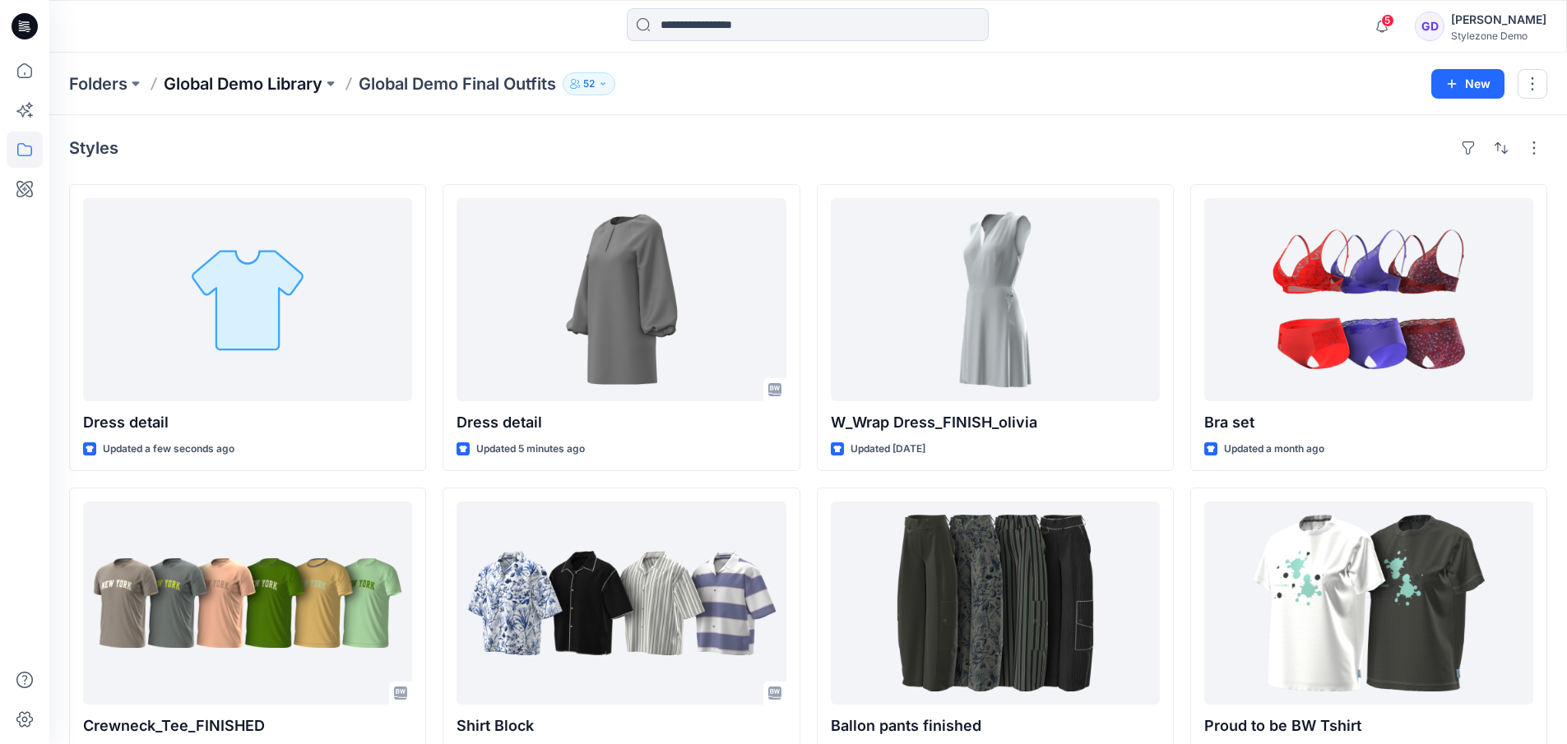
click at [278, 85] on p "Global Demo Library" at bounding box center [243, 83] width 159 height 23
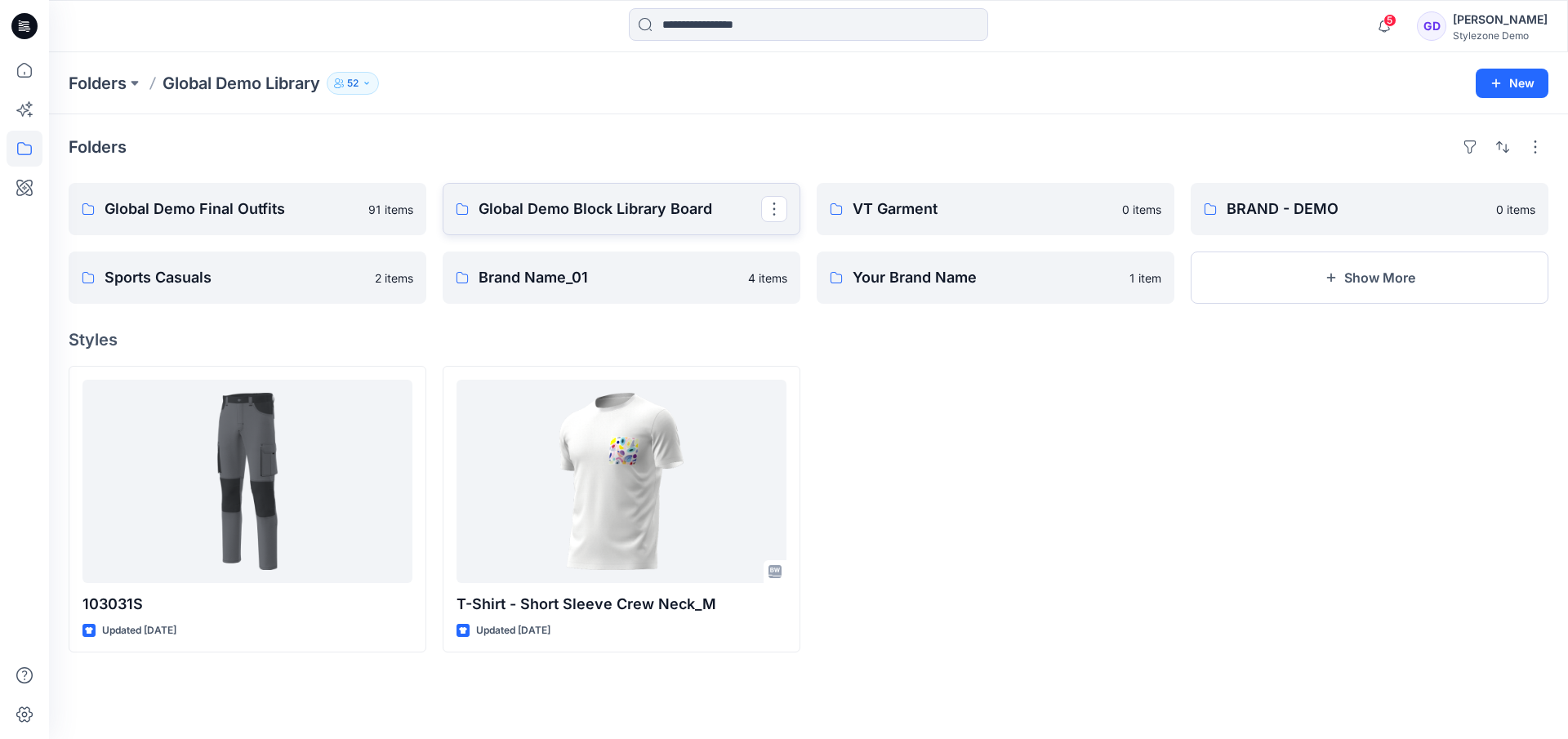
click at [670, 201] on p "Global Demo Block Library Board" at bounding box center [620, 209] width 283 height 23
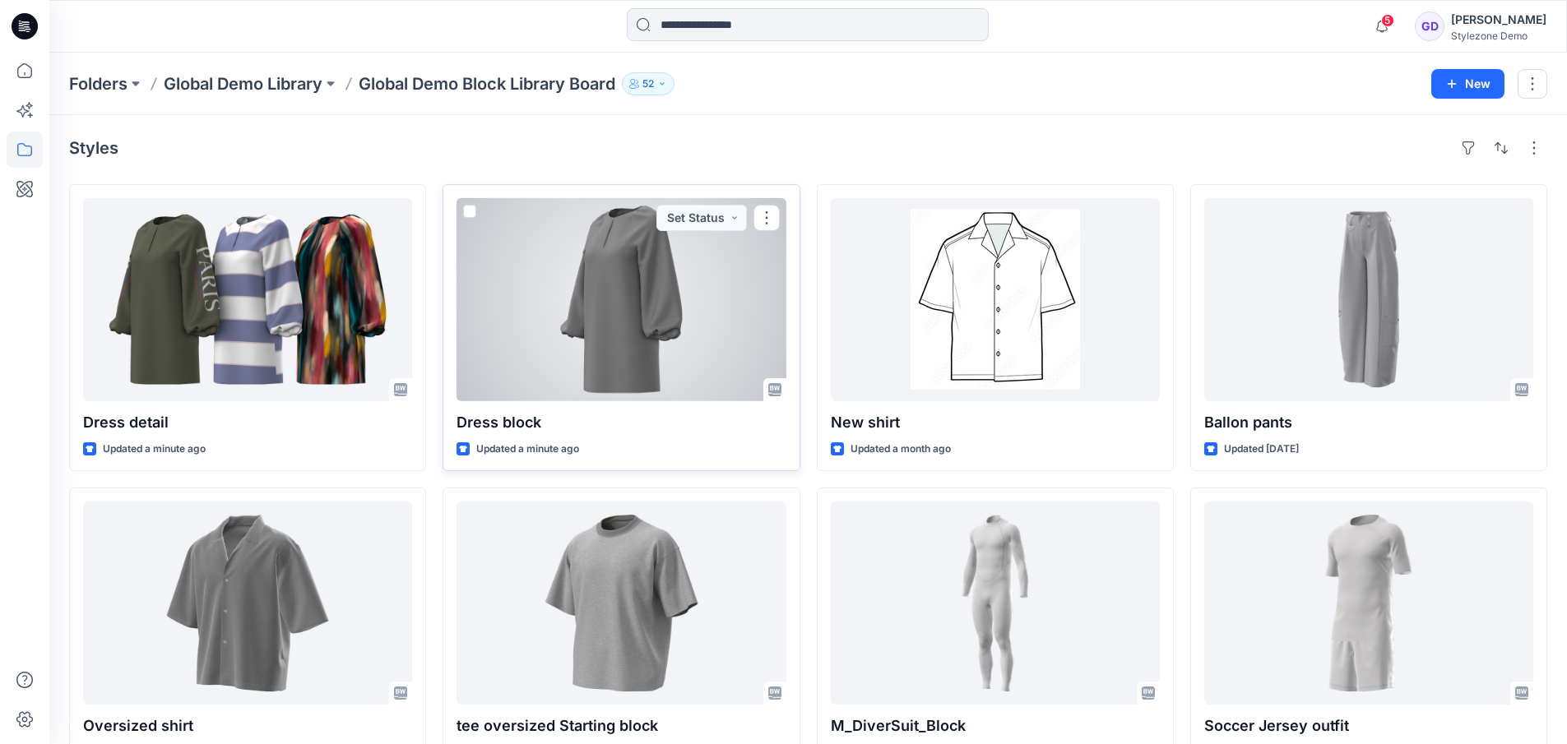
click at [734, 287] on div at bounding box center [620, 299] width 329 height 203
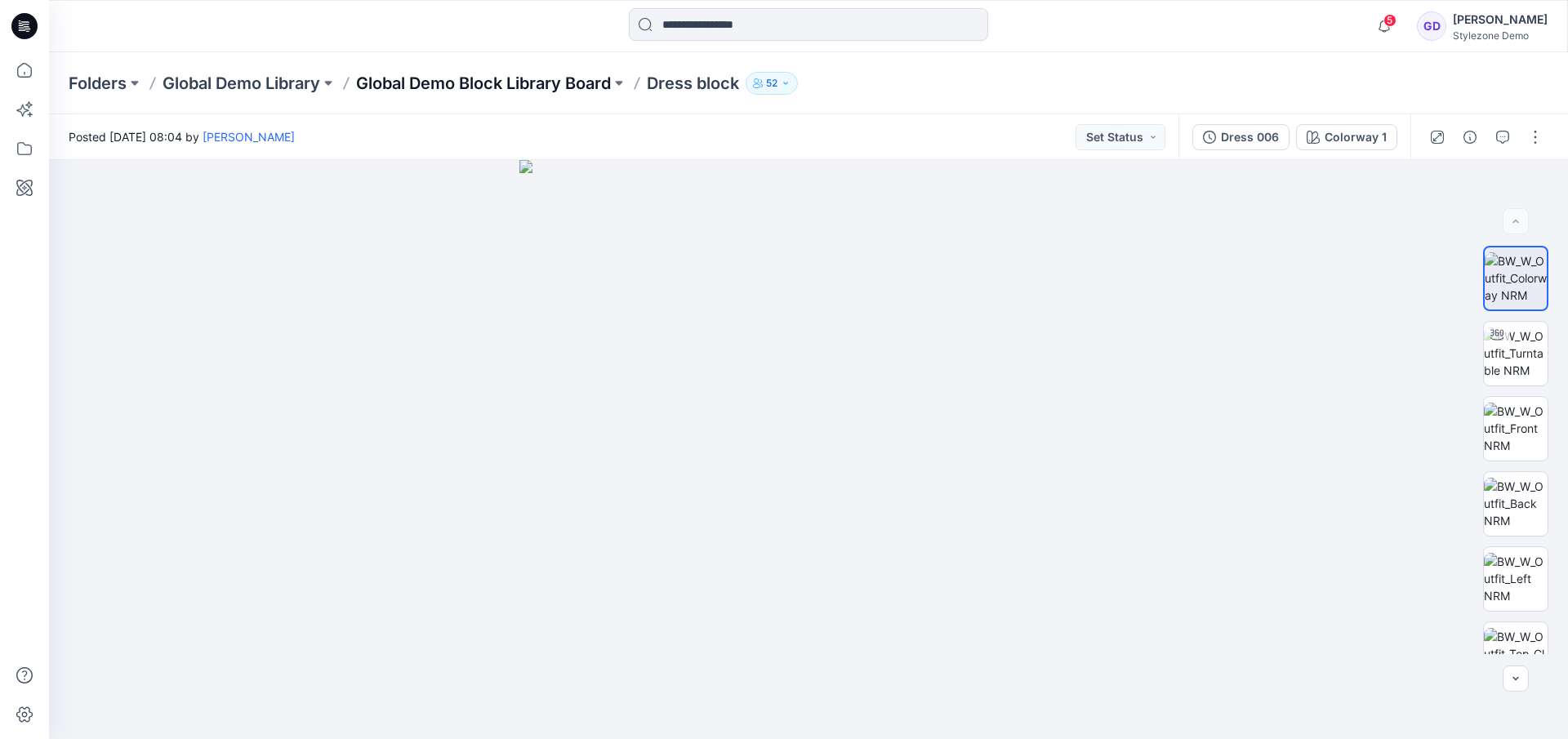
click at [539, 79] on p "Global Demo Block Library Board" at bounding box center [484, 82] width 255 height 23
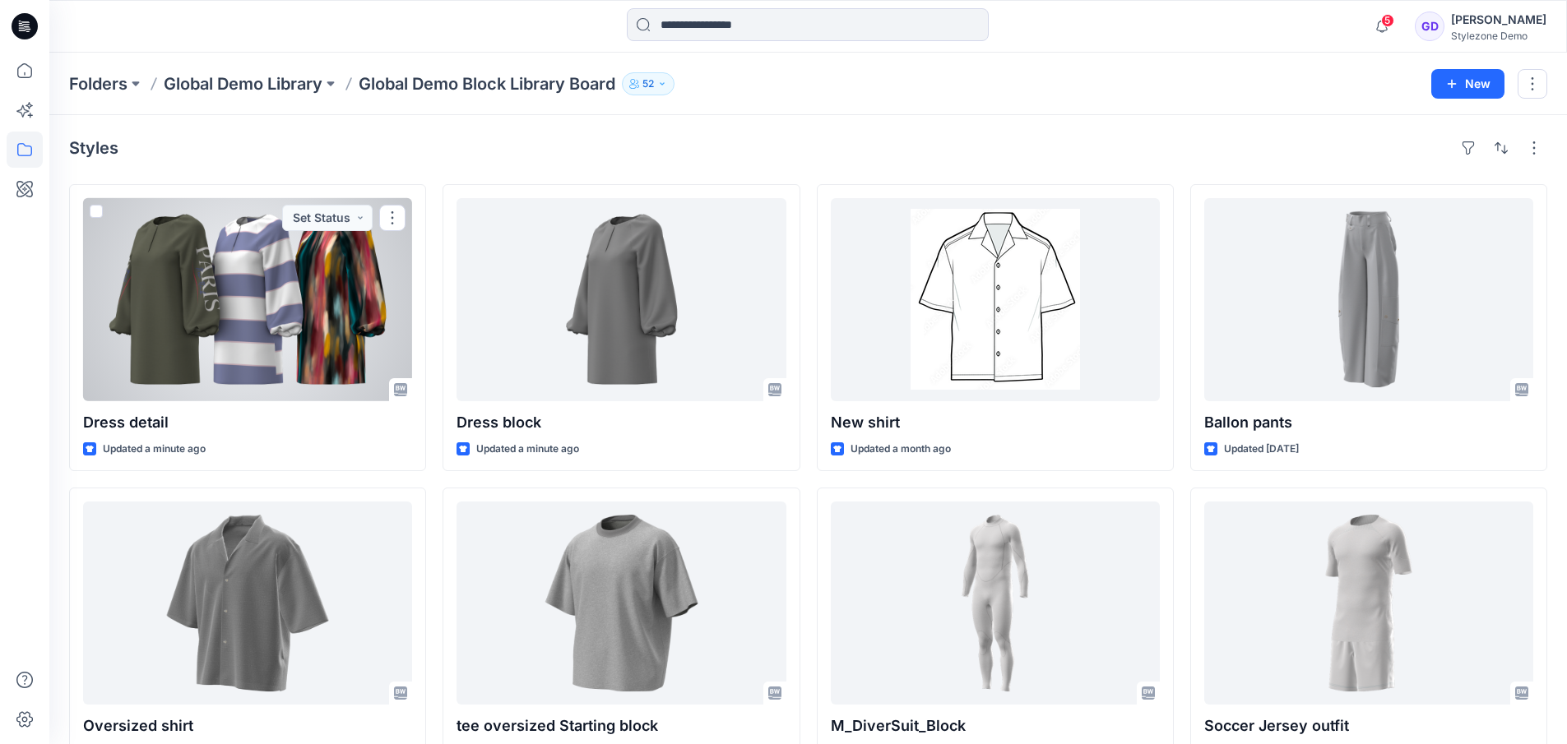
click at [313, 286] on div at bounding box center [247, 299] width 329 height 203
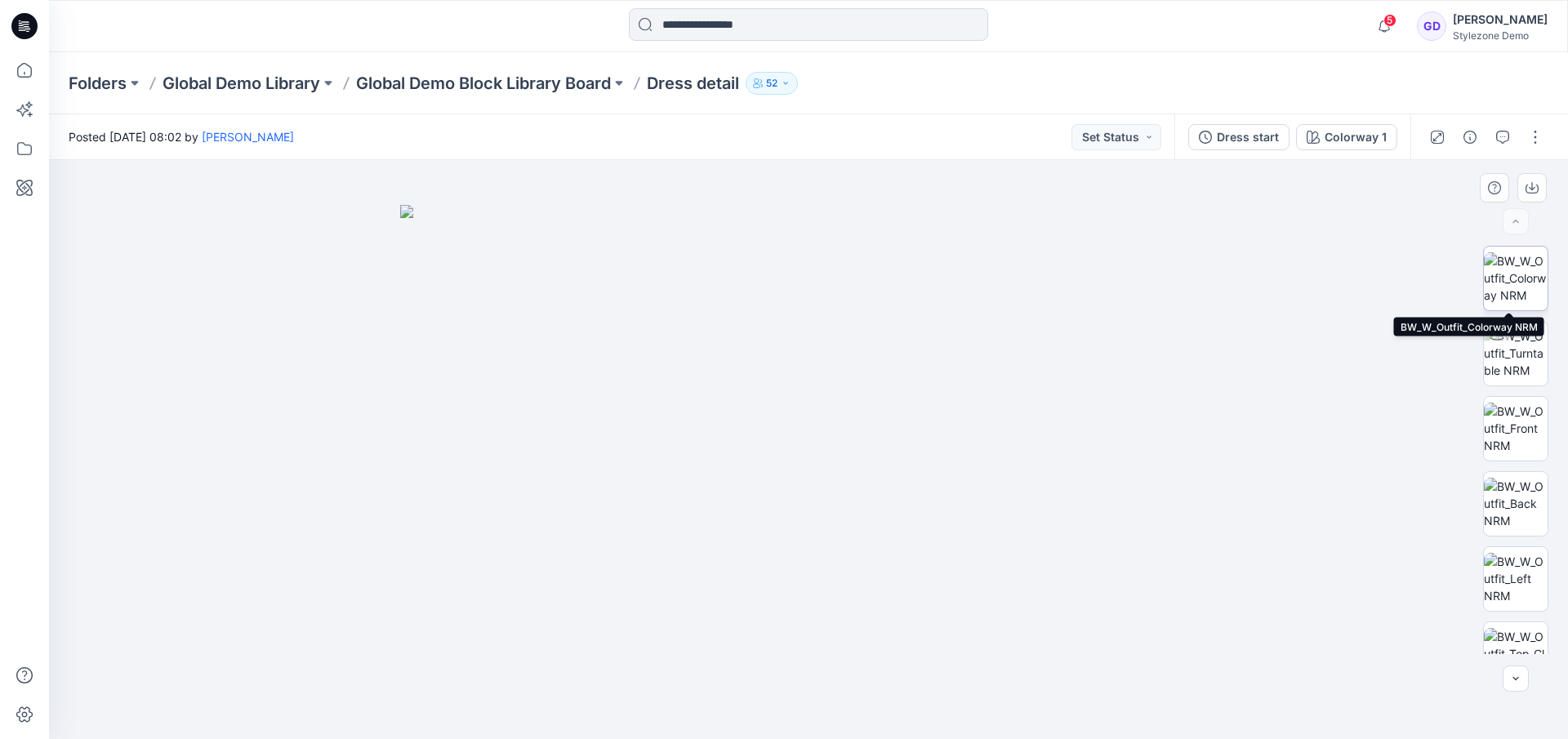
click at [1510, 279] on img at bounding box center [1515, 278] width 64 height 52
click at [1503, 425] on img at bounding box center [1515, 428] width 64 height 52
click at [1523, 271] on img at bounding box center [1515, 278] width 64 height 52
click at [447, 86] on p "Global Demo Block Library Board" at bounding box center [484, 82] width 255 height 23
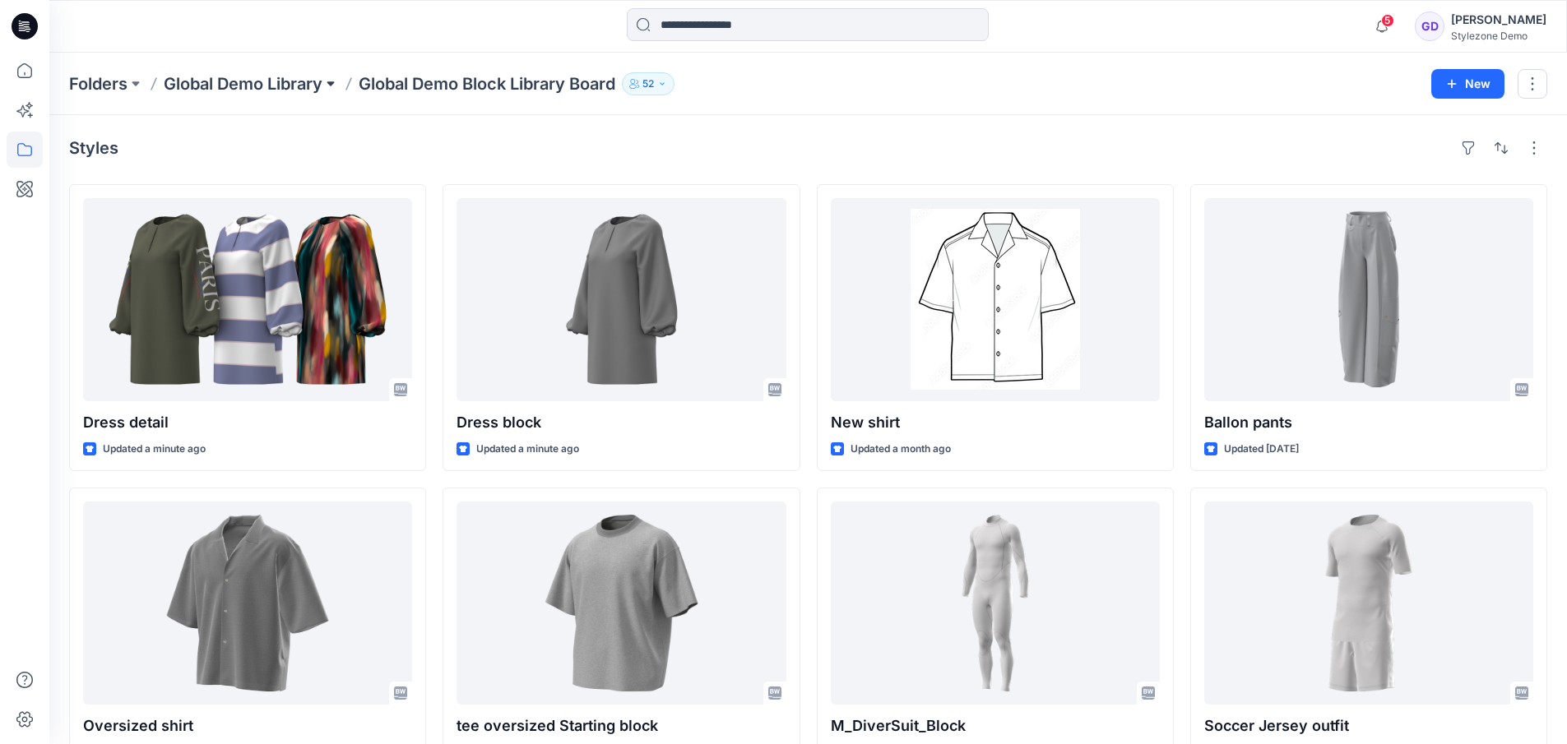
click at [324, 82] on div "Folders Global Demo Library Global Demo Block Library Board 52" at bounding box center [744, 83] width 1350 height 23
click at [300, 94] on p "Global Demo Library" at bounding box center [243, 83] width 159 height 23
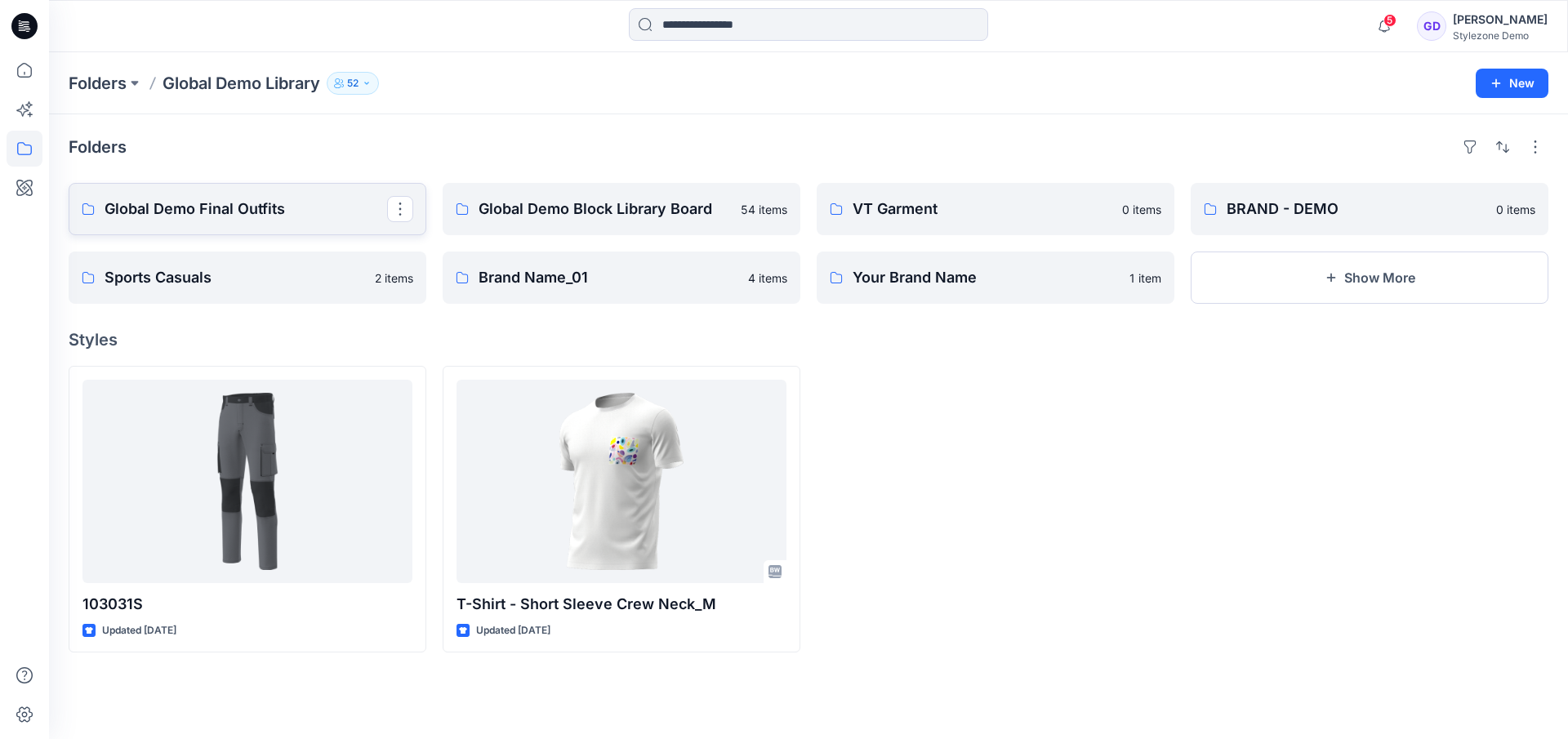
click at [320, 205] on p "Global Demo Final Outfits" at bounding box center [245, 209] width 283 height 23
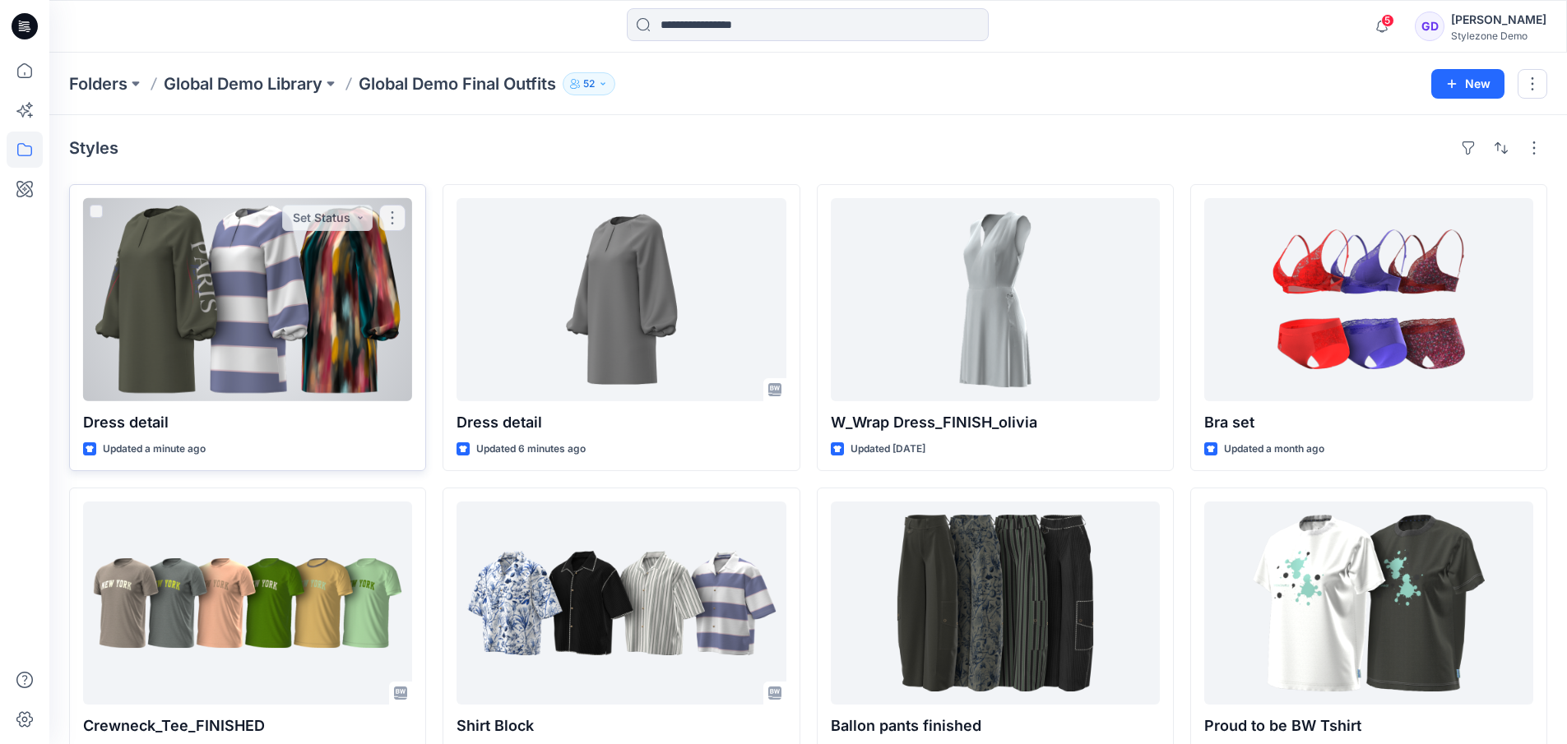
click at [315, 268] on div at bounding box center [247, 299] width 329 height 203
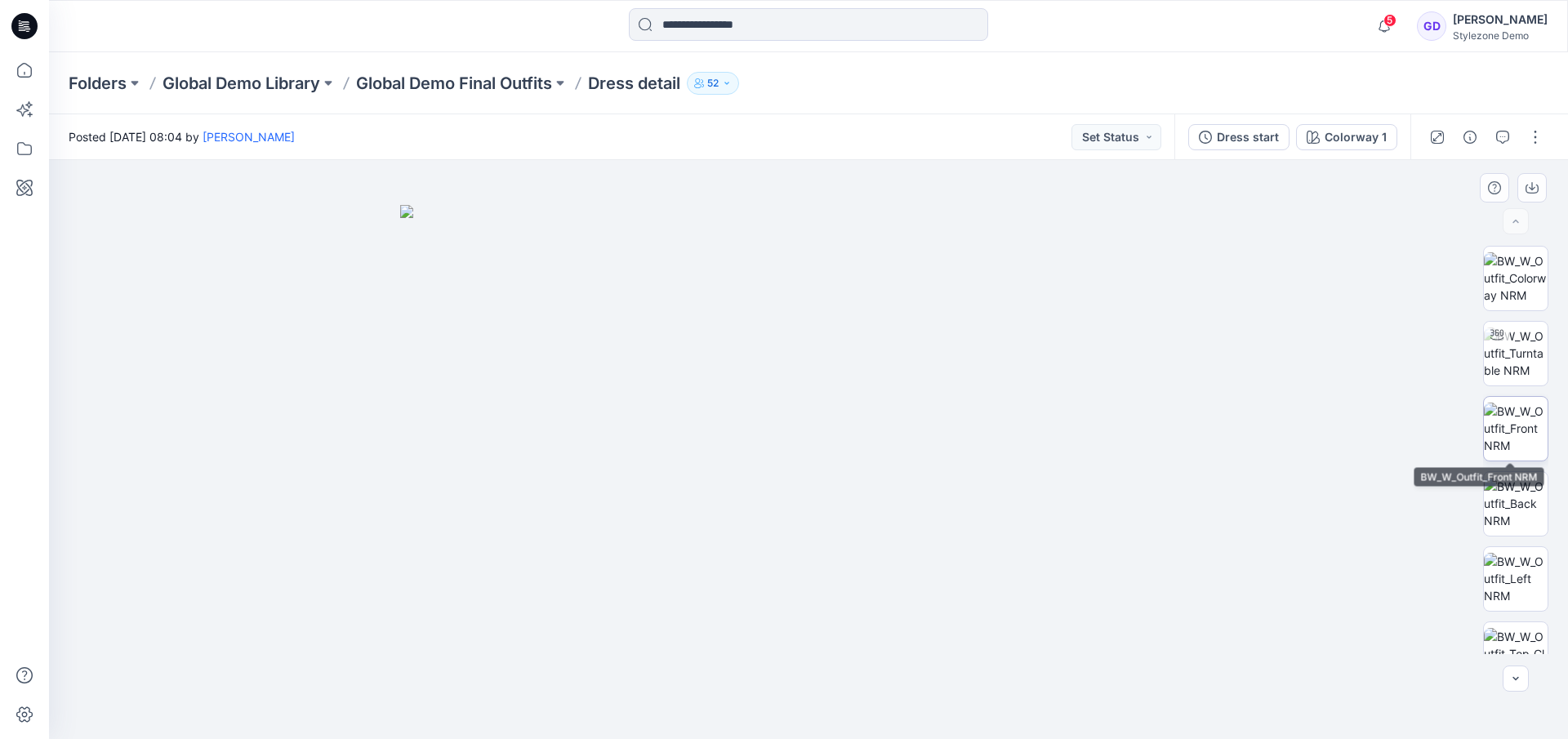
click at [1509, 413] on img at bounding box center [1515, 428] width 64 height 52
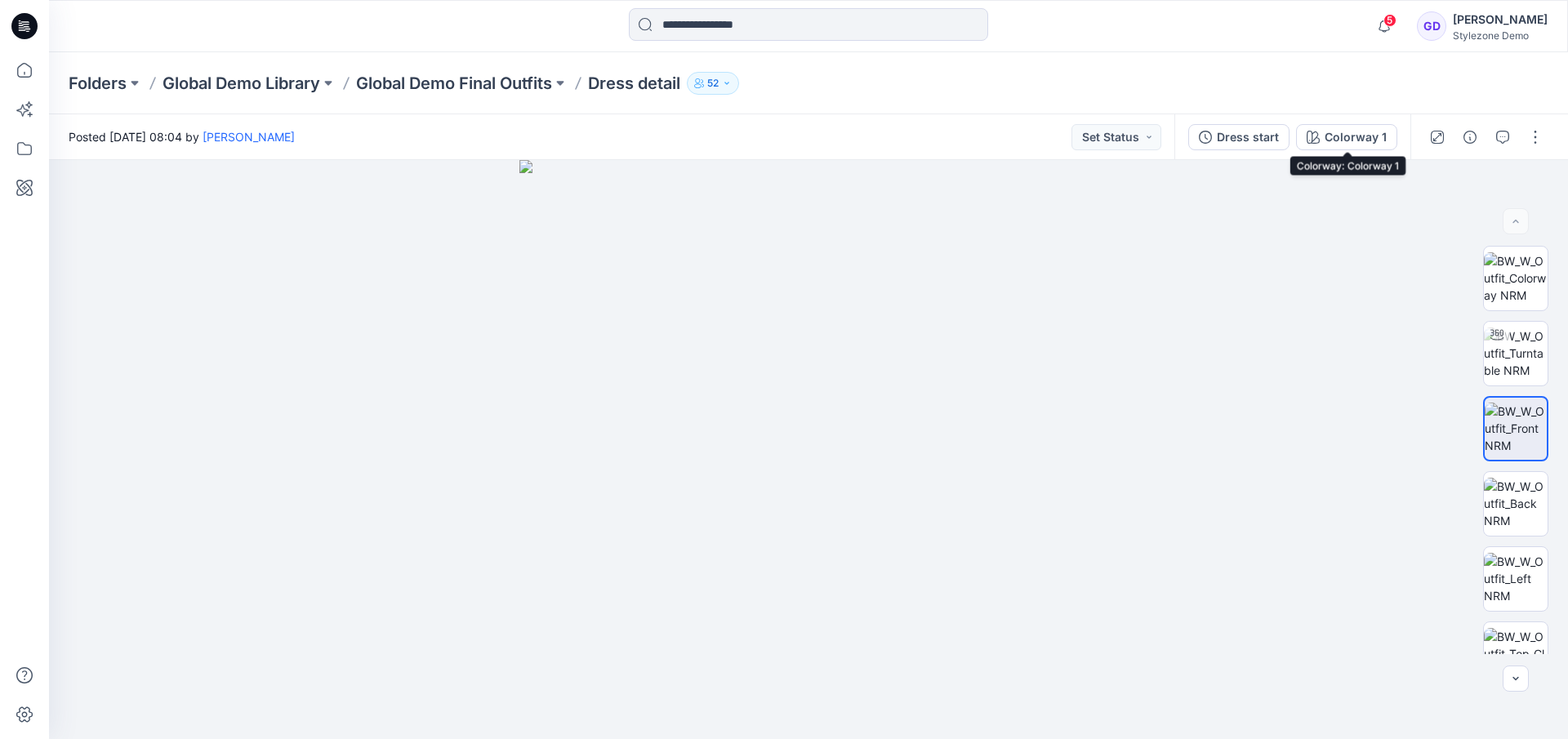
click at [1359, 130] on div "Colorway 1" at bounding box center [1355, 137] width 63 height 18
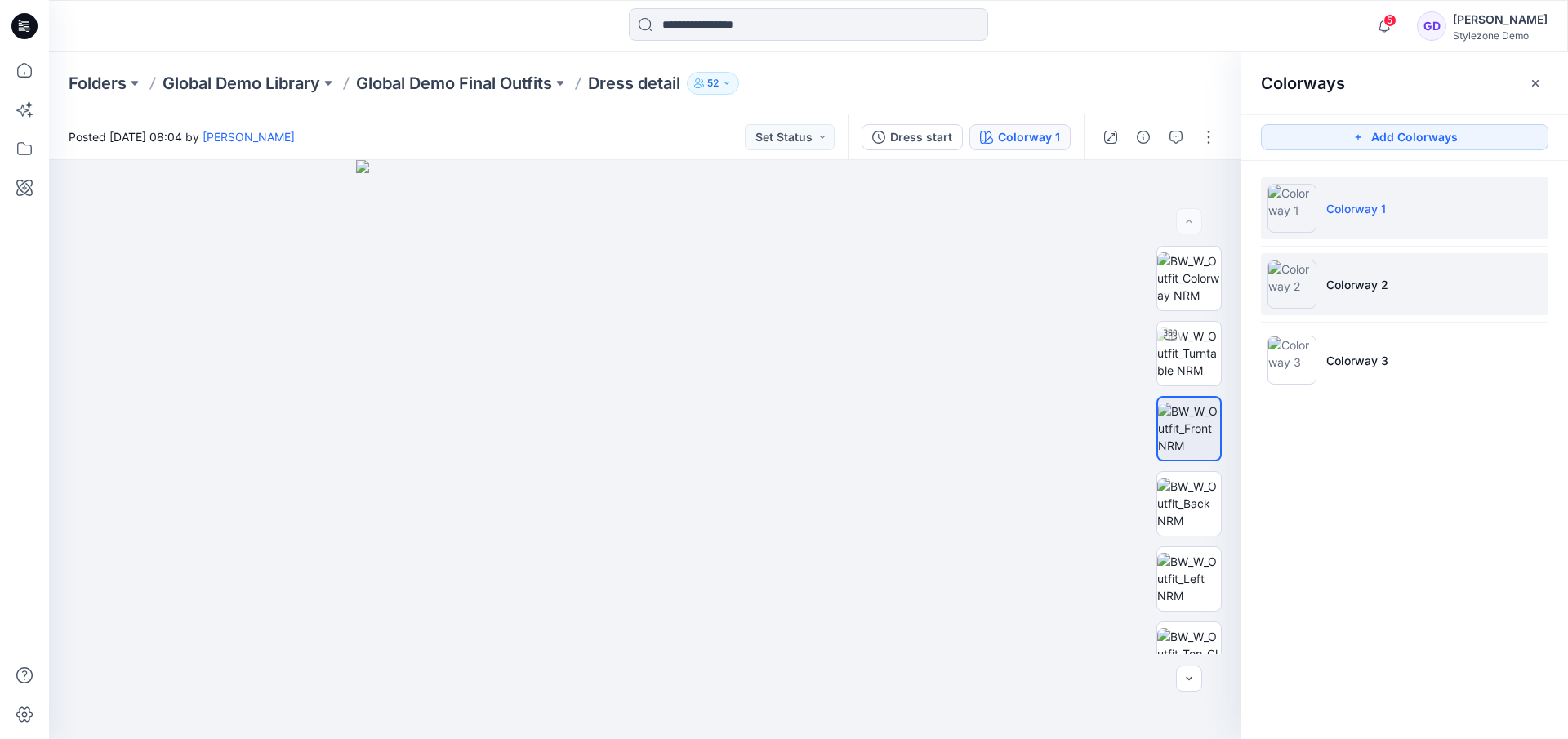
click at [1331, 270] on li "Colorway 2" at bounding box center [1404, 284] width 287 height 63
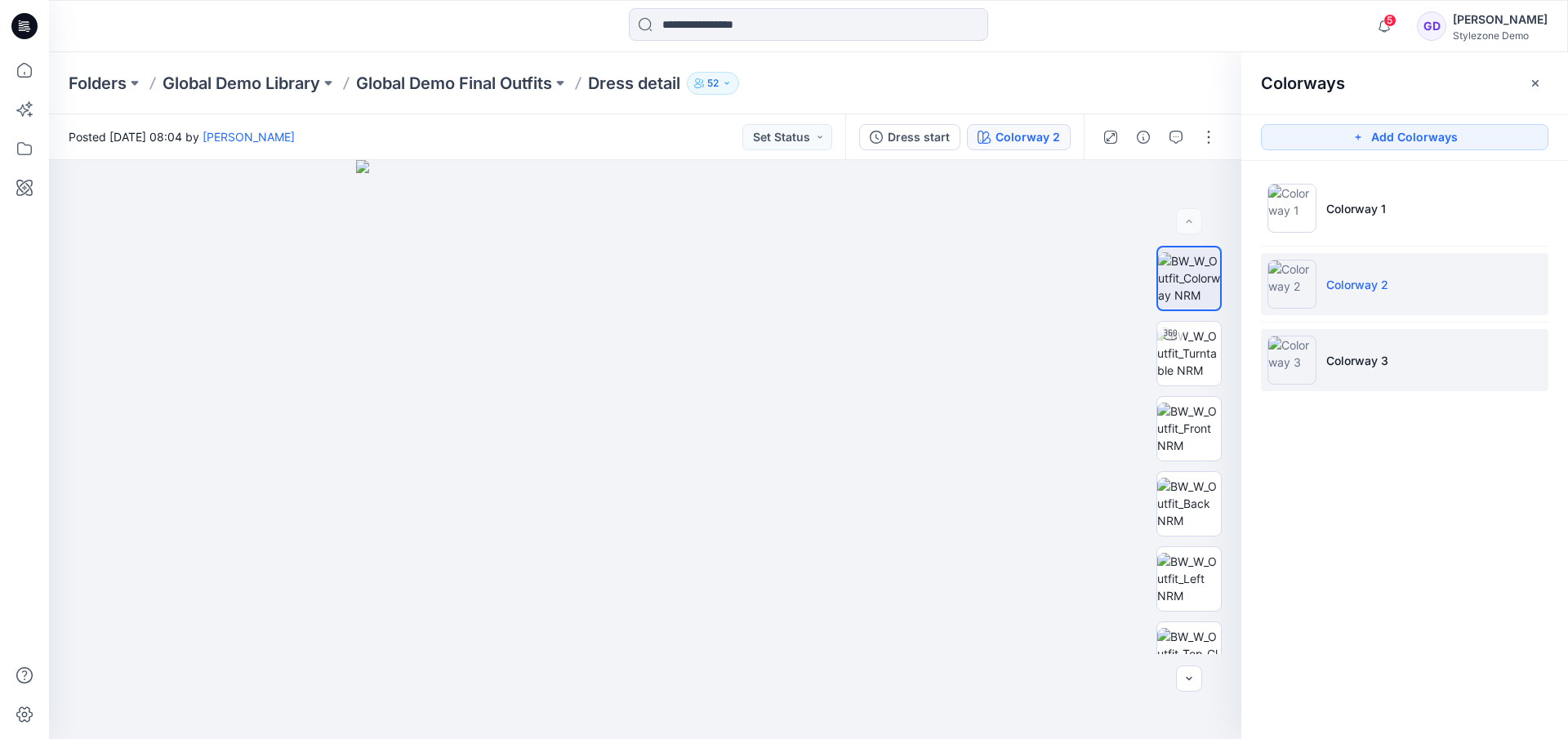
click at [1349, 355] on p "Colorway 3" at bounding box center [1357, 360] width 63 height 17
click at [1537, 80] on icon "button" at bounding box center [1535, 82] width 13 height 13
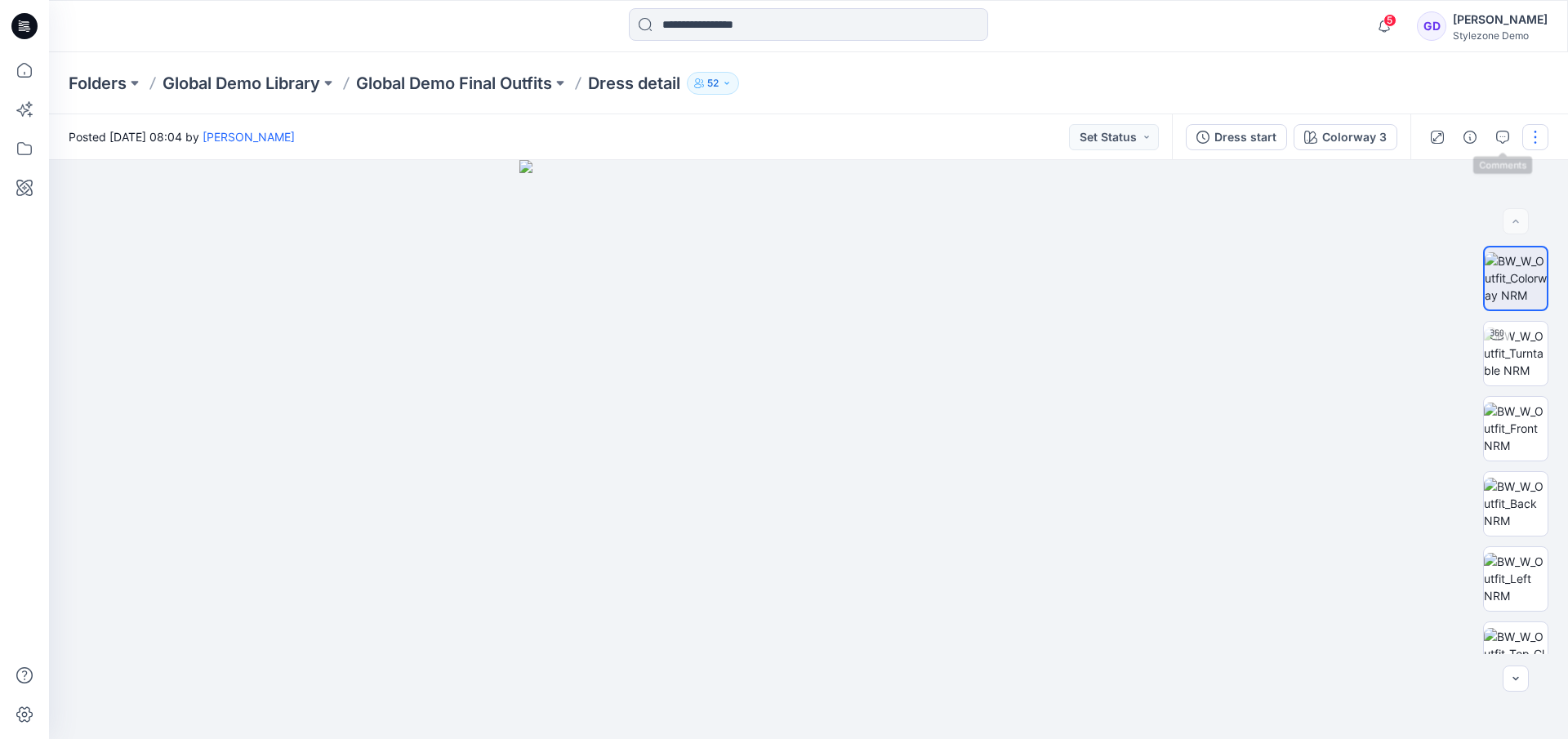
click at [1538, 138] on button "button" at bounding box center [1535, 137] width 26 height 26
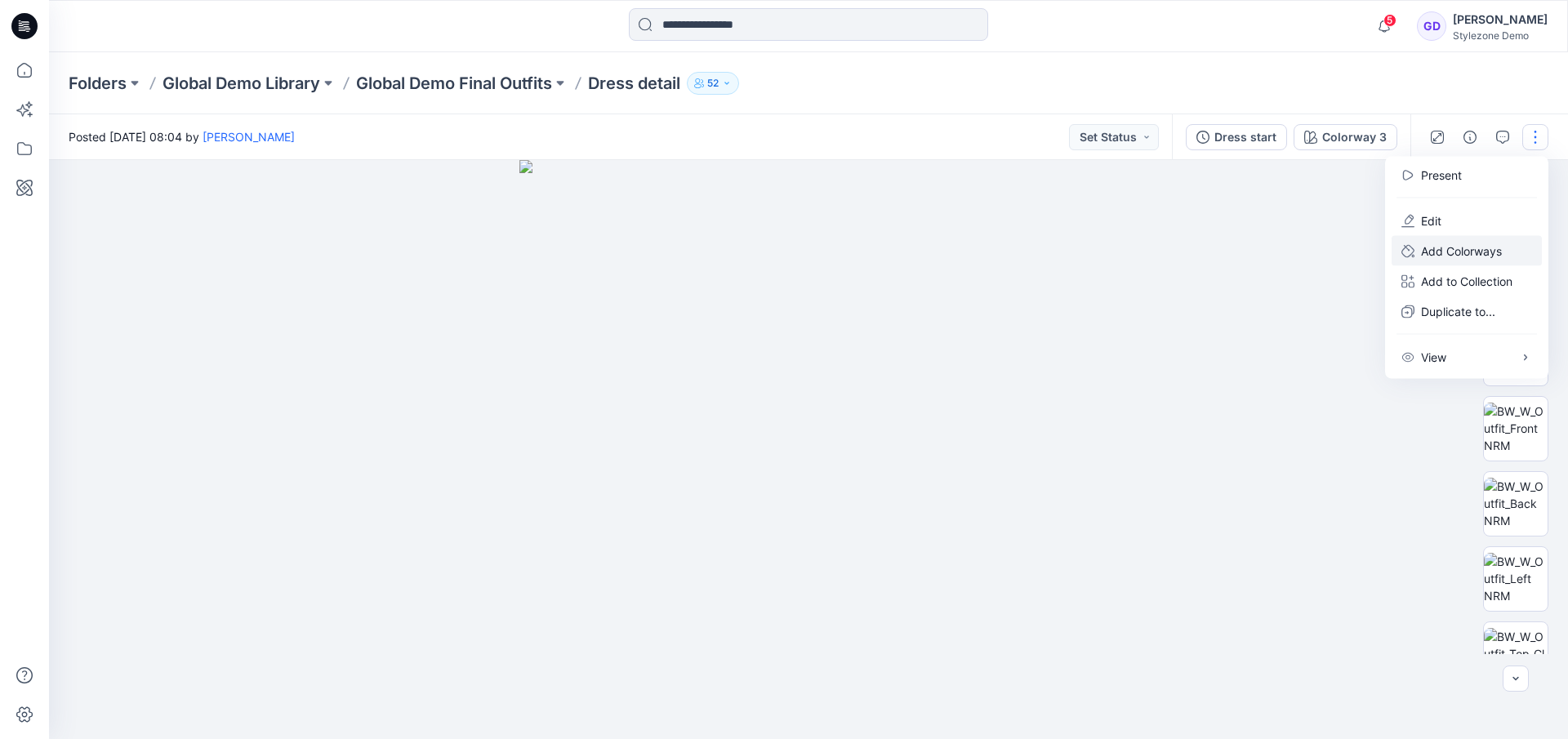
click at [1463, 247] on p "Add Colorways" at bounding box center [1461, 250] width 80 height 17
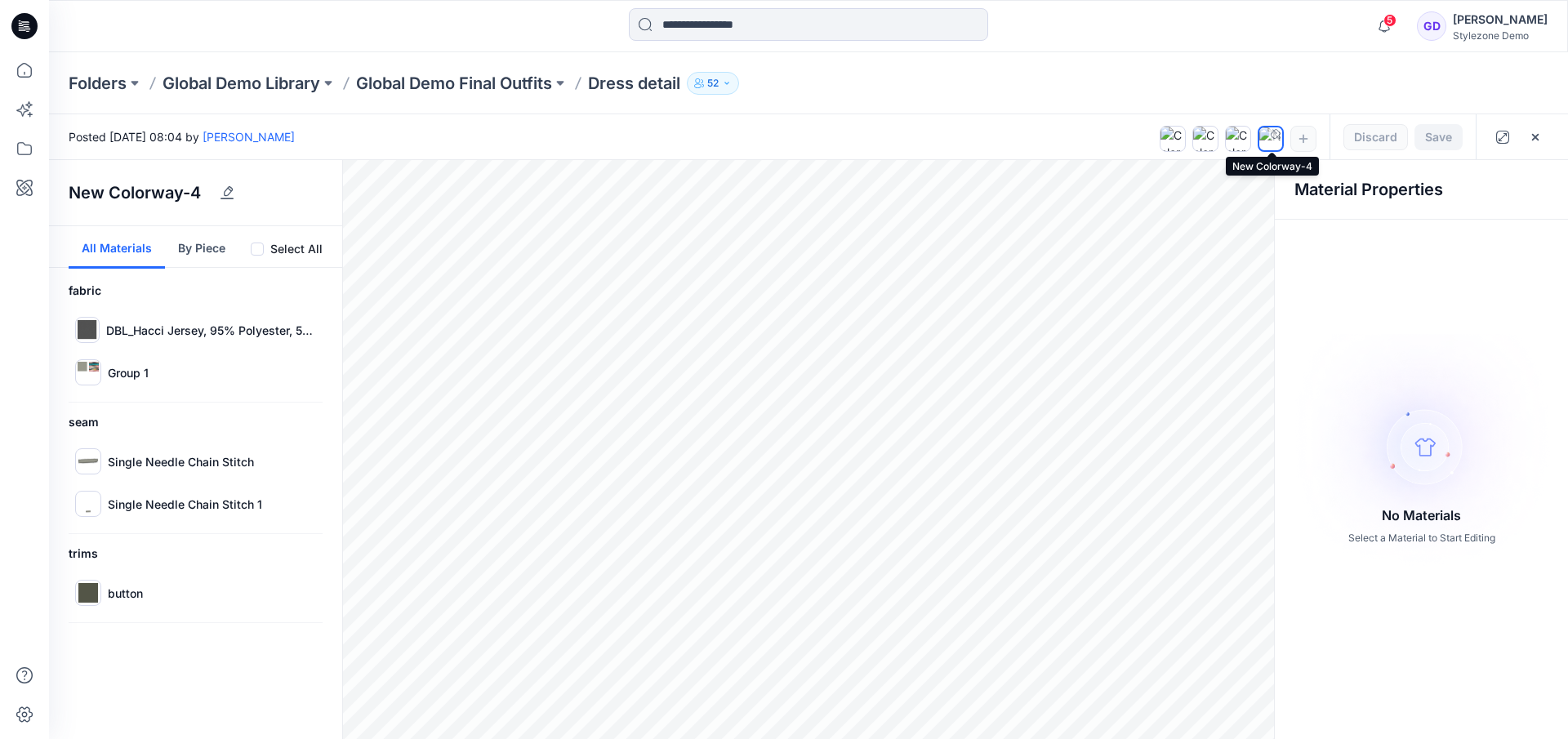
click at [1271, 136] on icon at bounding box center [1276, 134] width 10 height 10
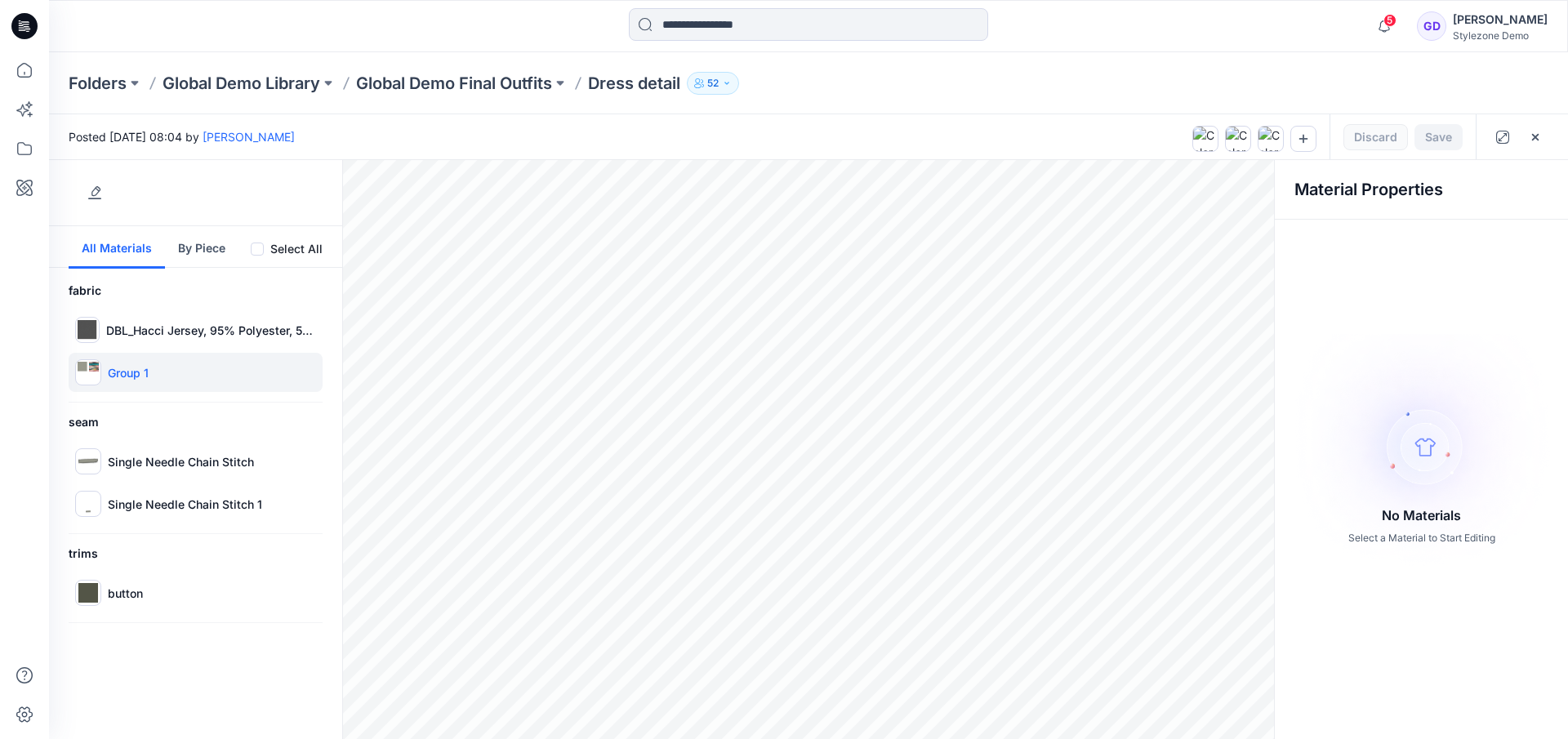
click at [140, 370] on p "Group 1" at bounding box center [128, 372] width 41 height 17
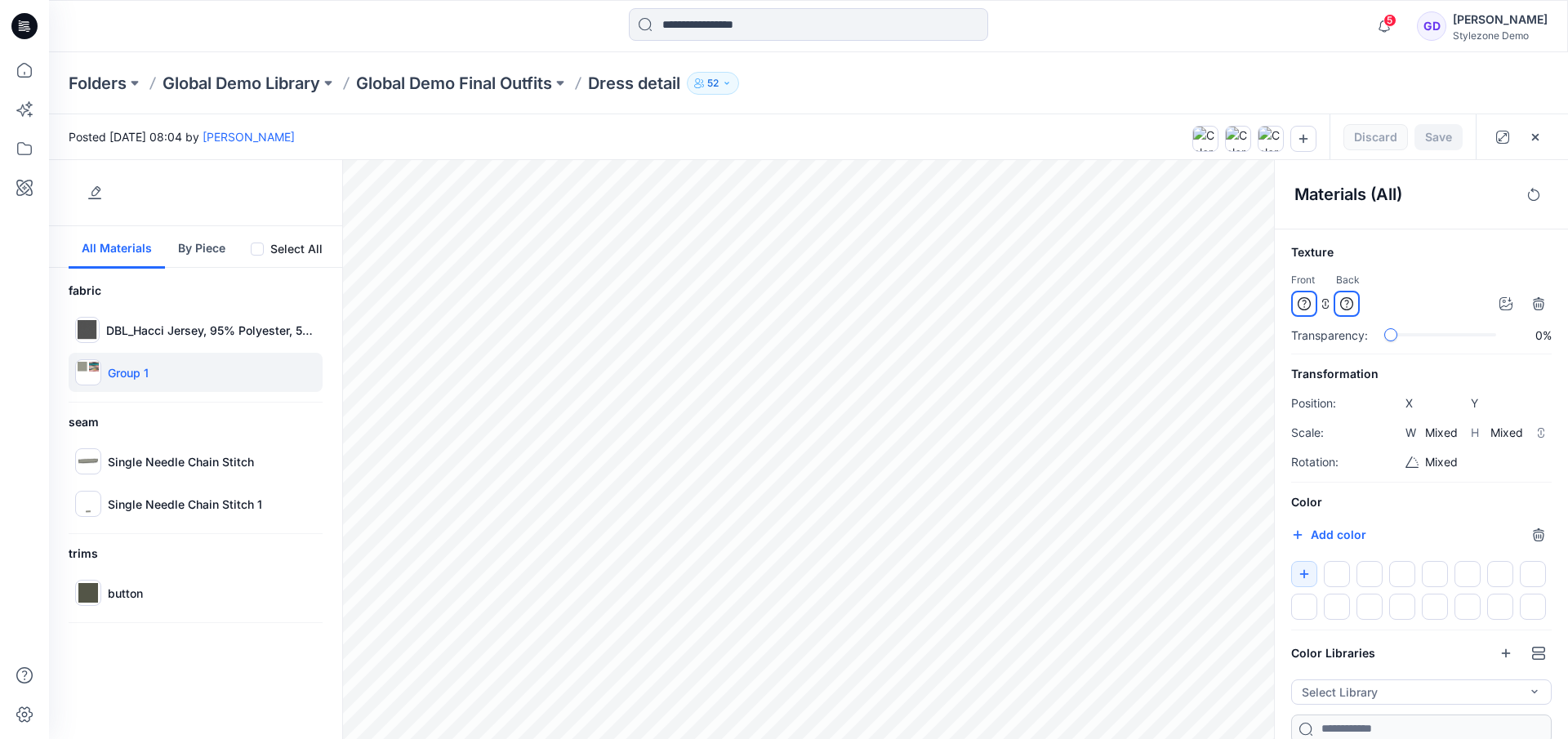
click at [1402, 126] on div "Save Discard" at bounding box center [1402, 136] width 146 height 45
click at [1390, 140] on div "Save Discard" at bounding box center [1402, 136] width 146 height 45
click at [85, 374] on div at bounding box center [88, 372] width 26 height 26
click at [86, 374] on div at bounding box center [88, 372] width 26 height 26
click at [93, 375] on div at bounding box center [88, 372] width 26 height 26
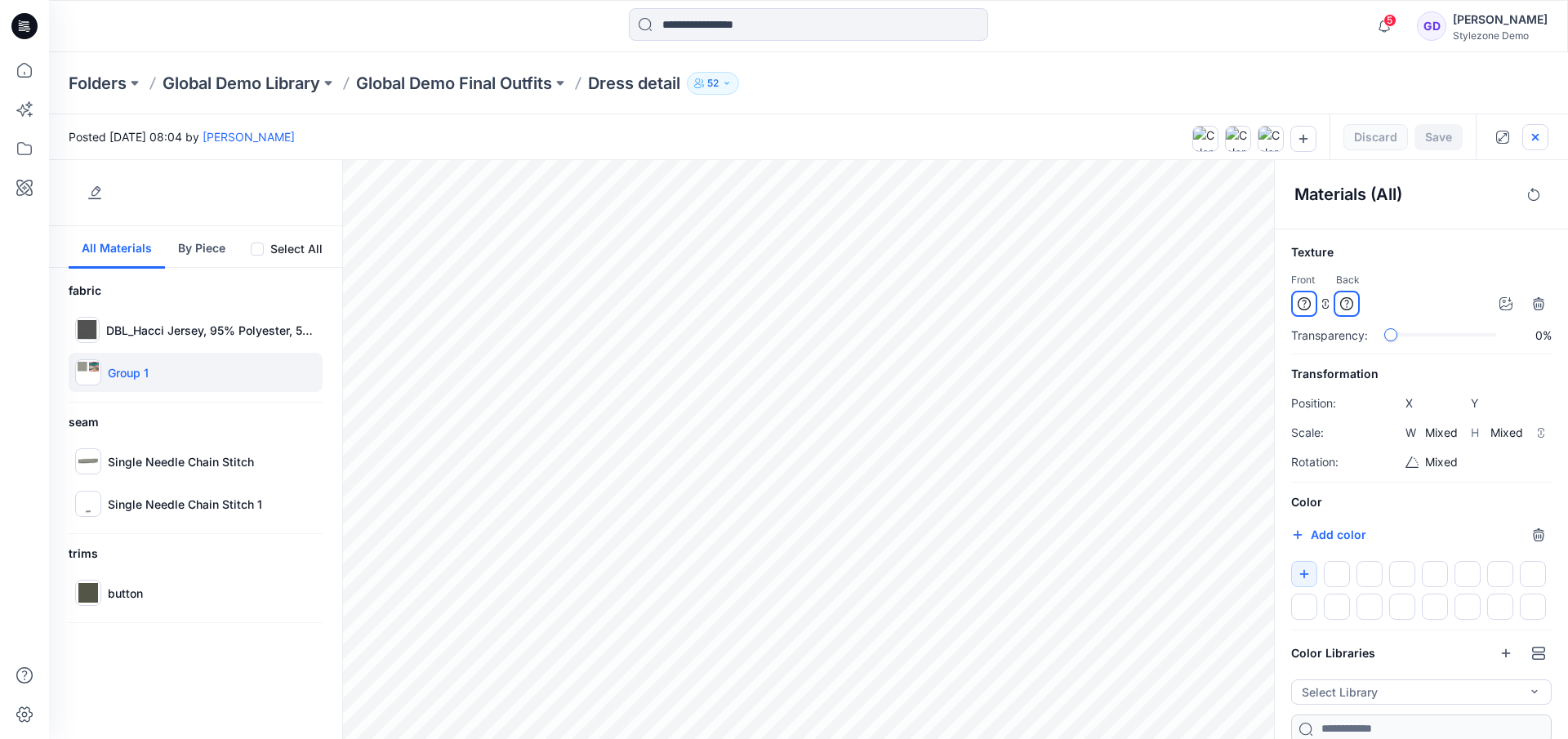
click at [1531, 141] on icon "button" at bounding box center [1535, 137] width 13 height 13
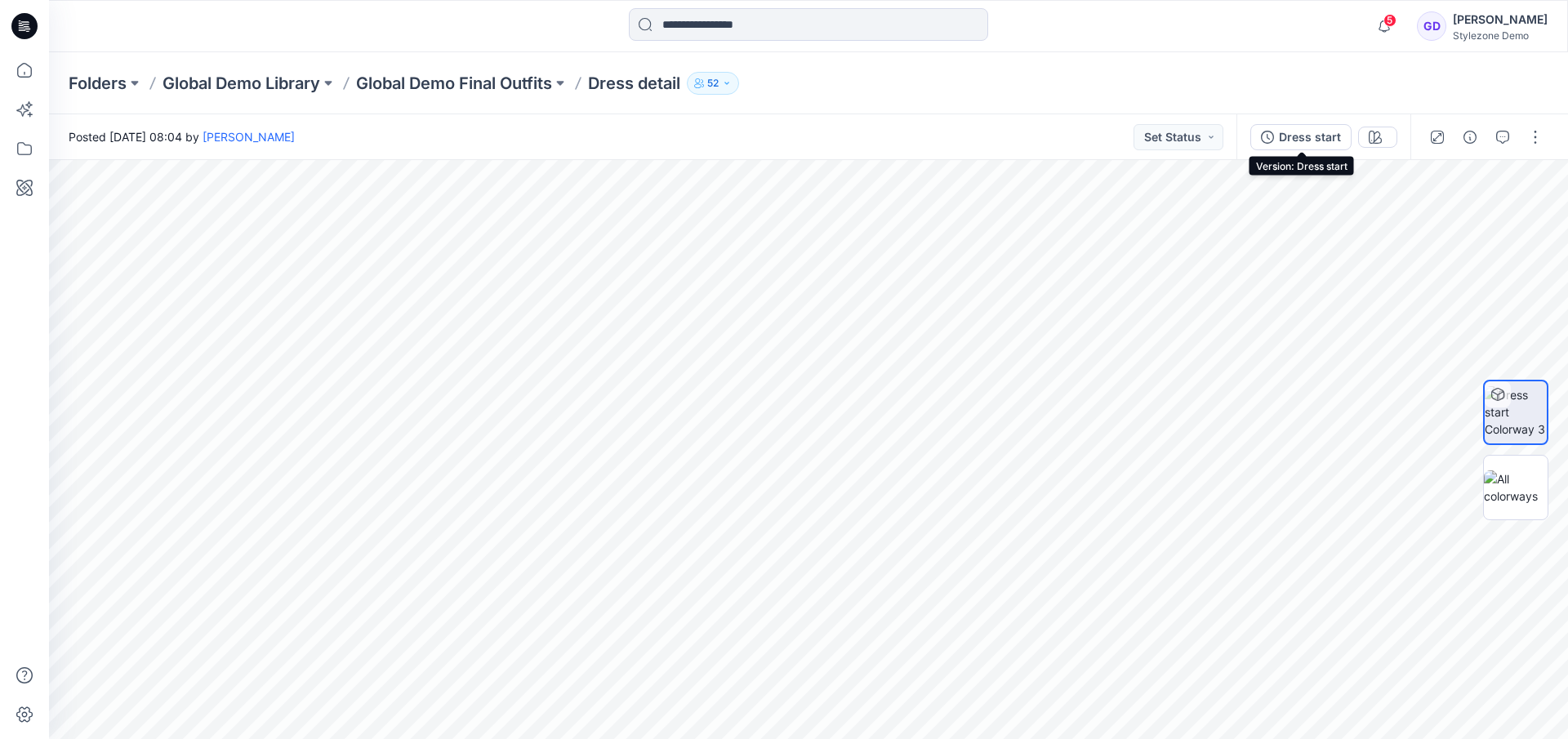
click at [1289, 131] on div "Dress start" at bounding box center [1310, 137] width 63 height 18
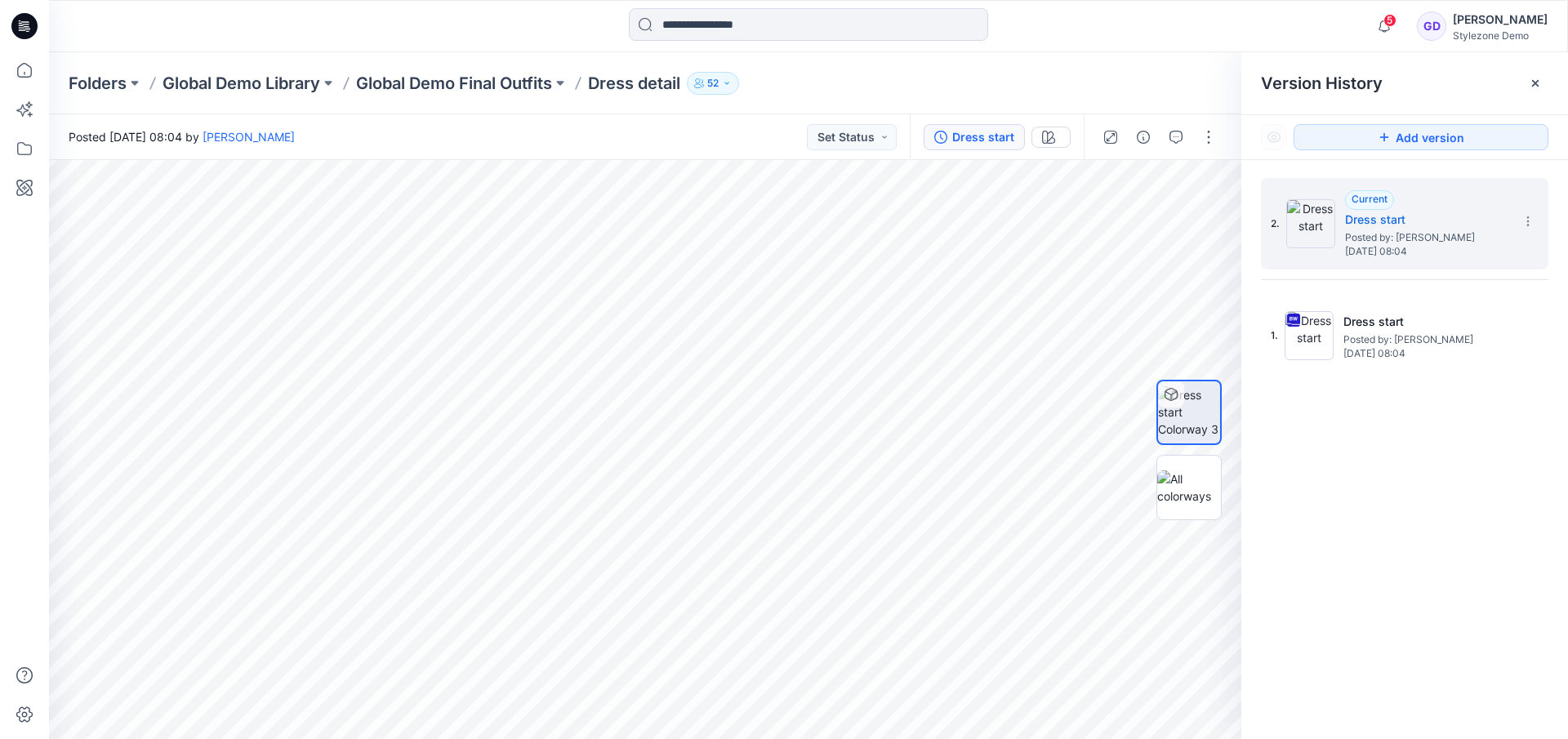
click at [1534, 80] on icon at bounding box center [1535, 82] width 13 height 13
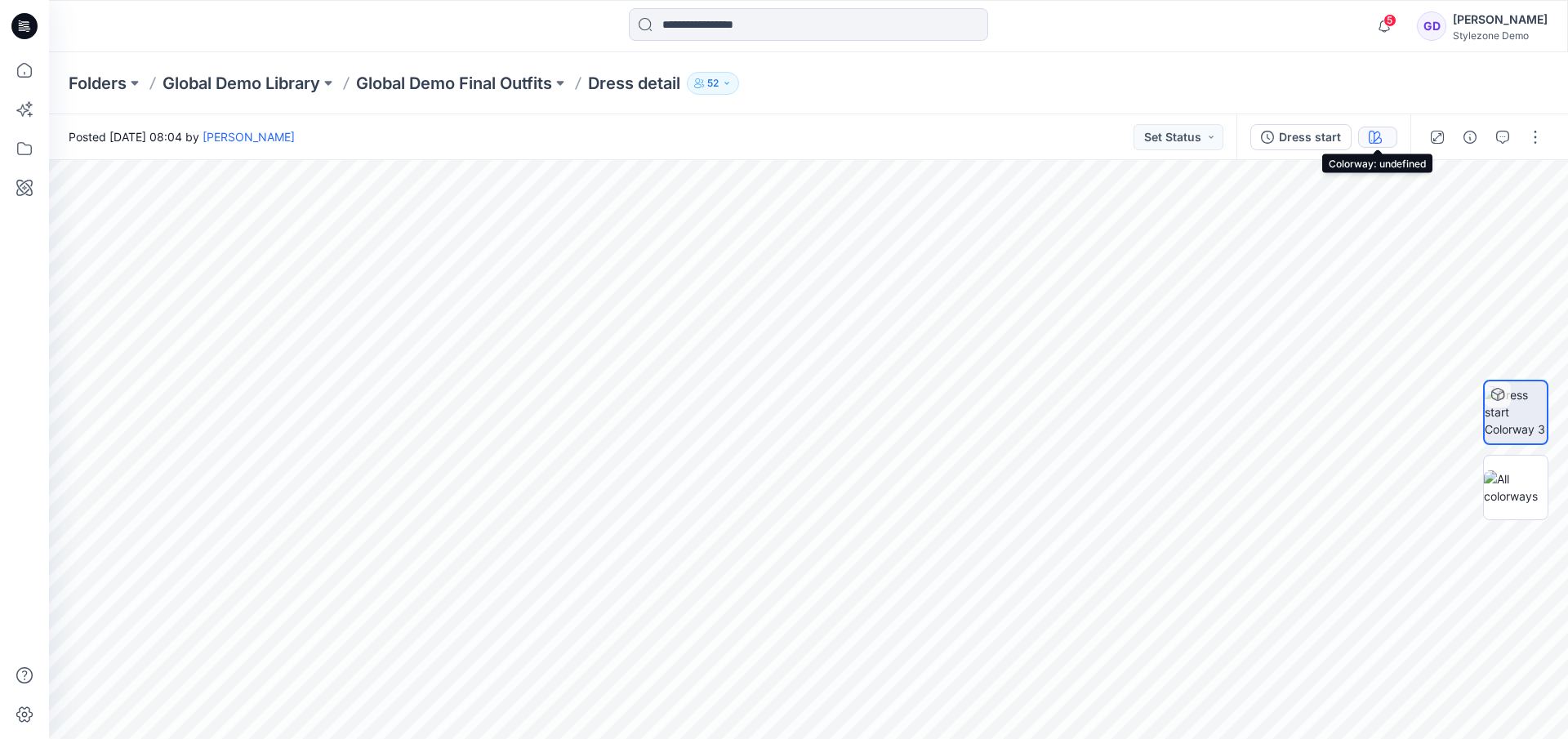
click at [1369, 134] on icon "button" at bounding box center [1374, 137] width 13 height 13
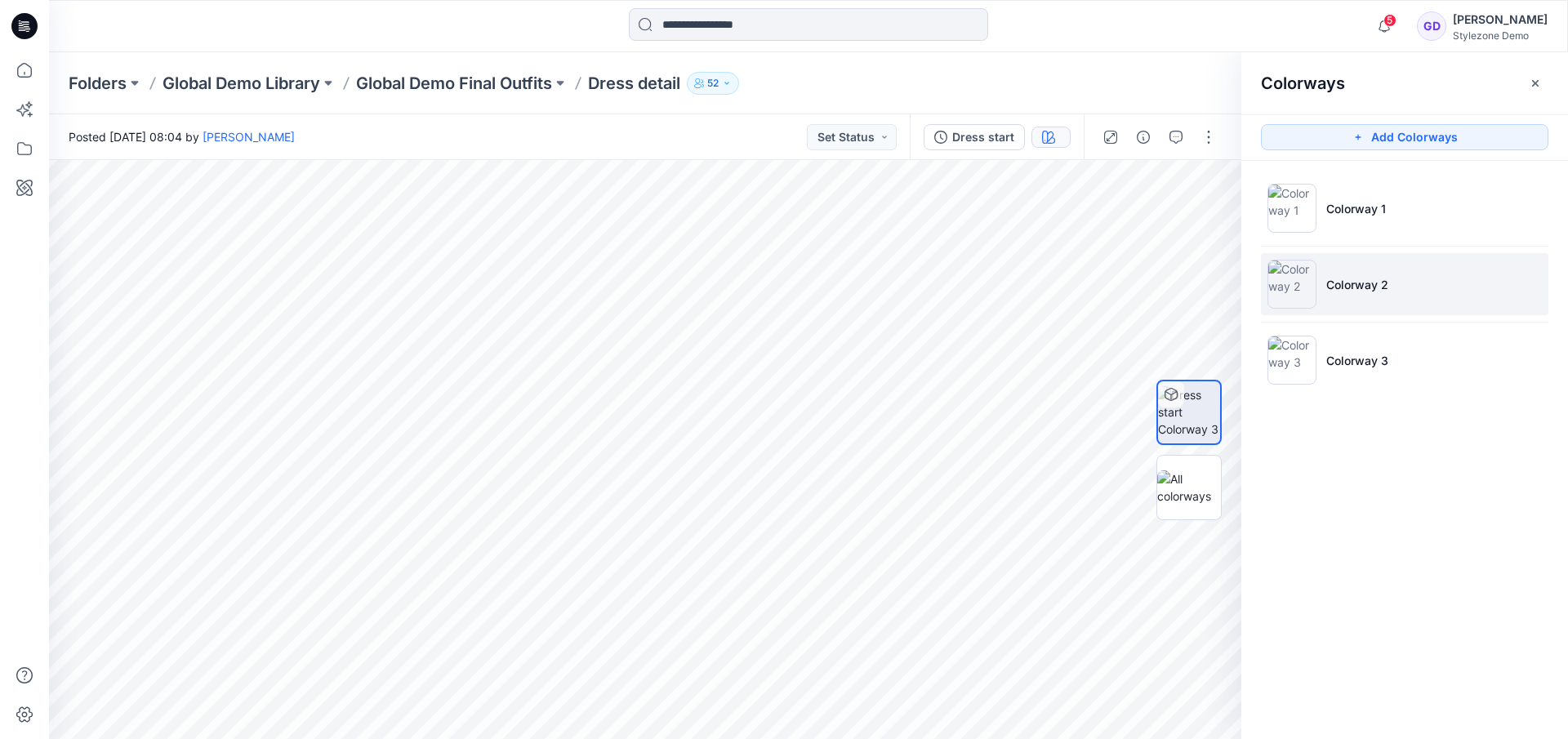
click at [1326, 278] on li "Colorway 2" at bounding box center [1404, 284] width 287 height 63
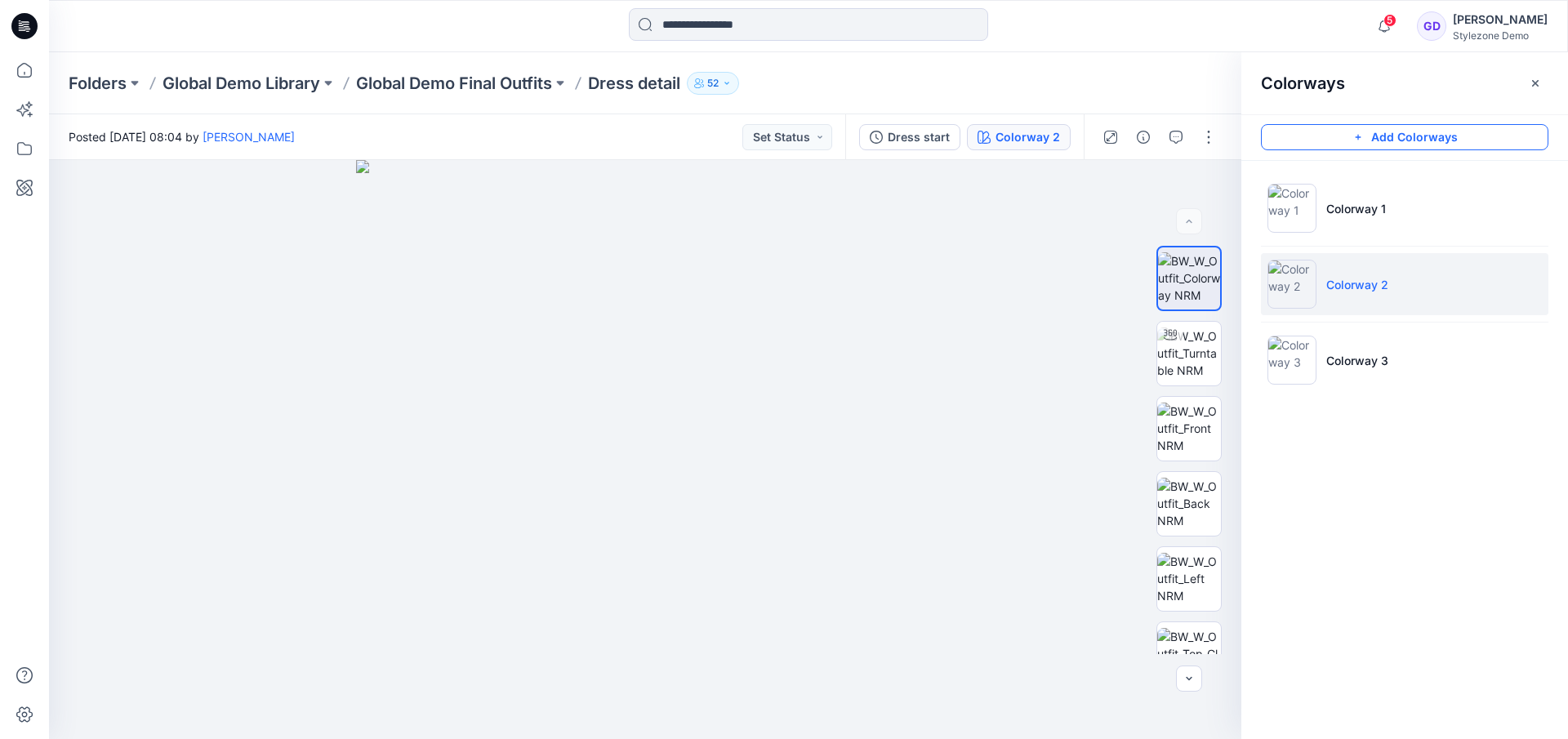
click at [1395, 136] on button "Add Colorways" at bounding box center [1404, 137] width 287 height 26
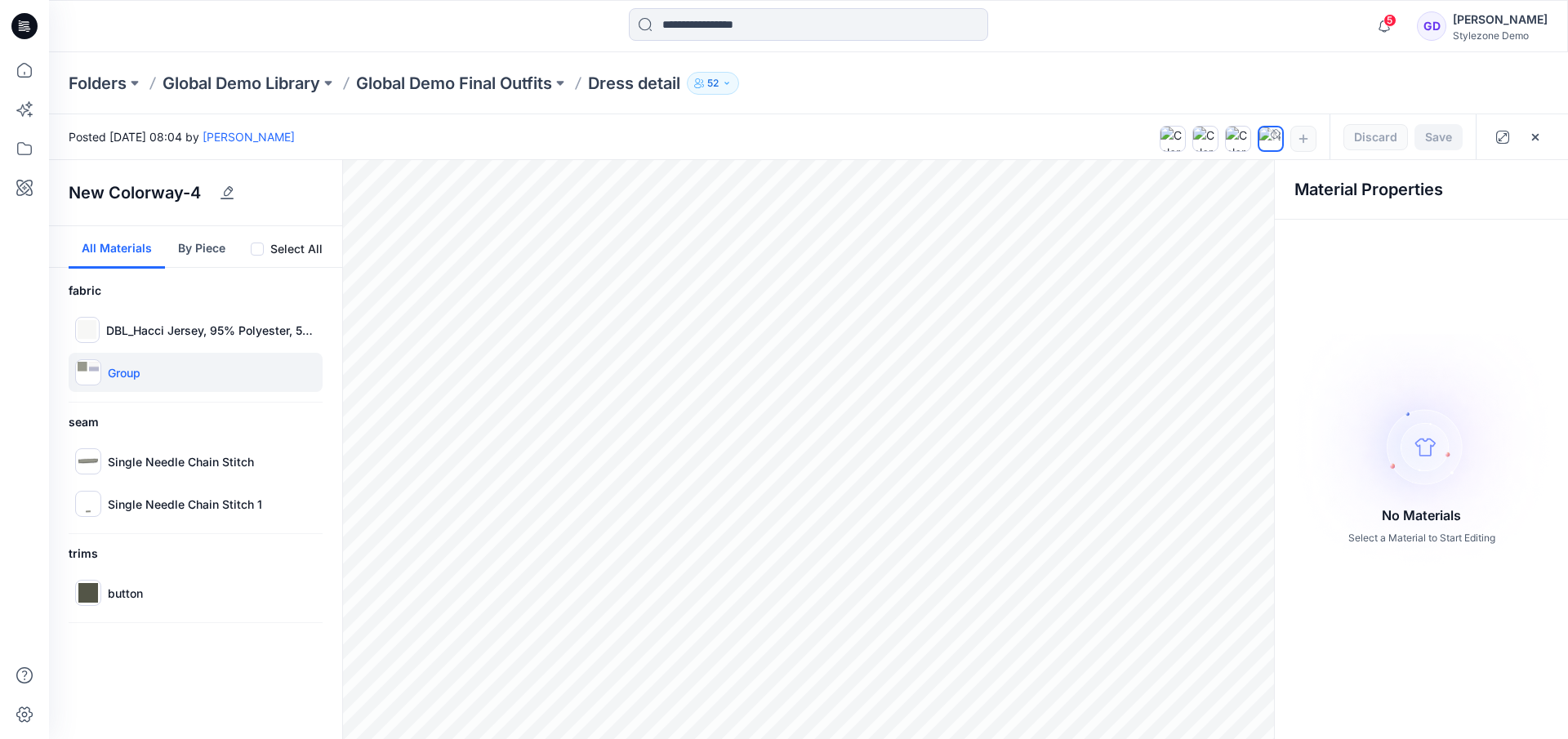
click at [122, 373] on p "Group" at bounding box center [124, 372] width 33 height 17
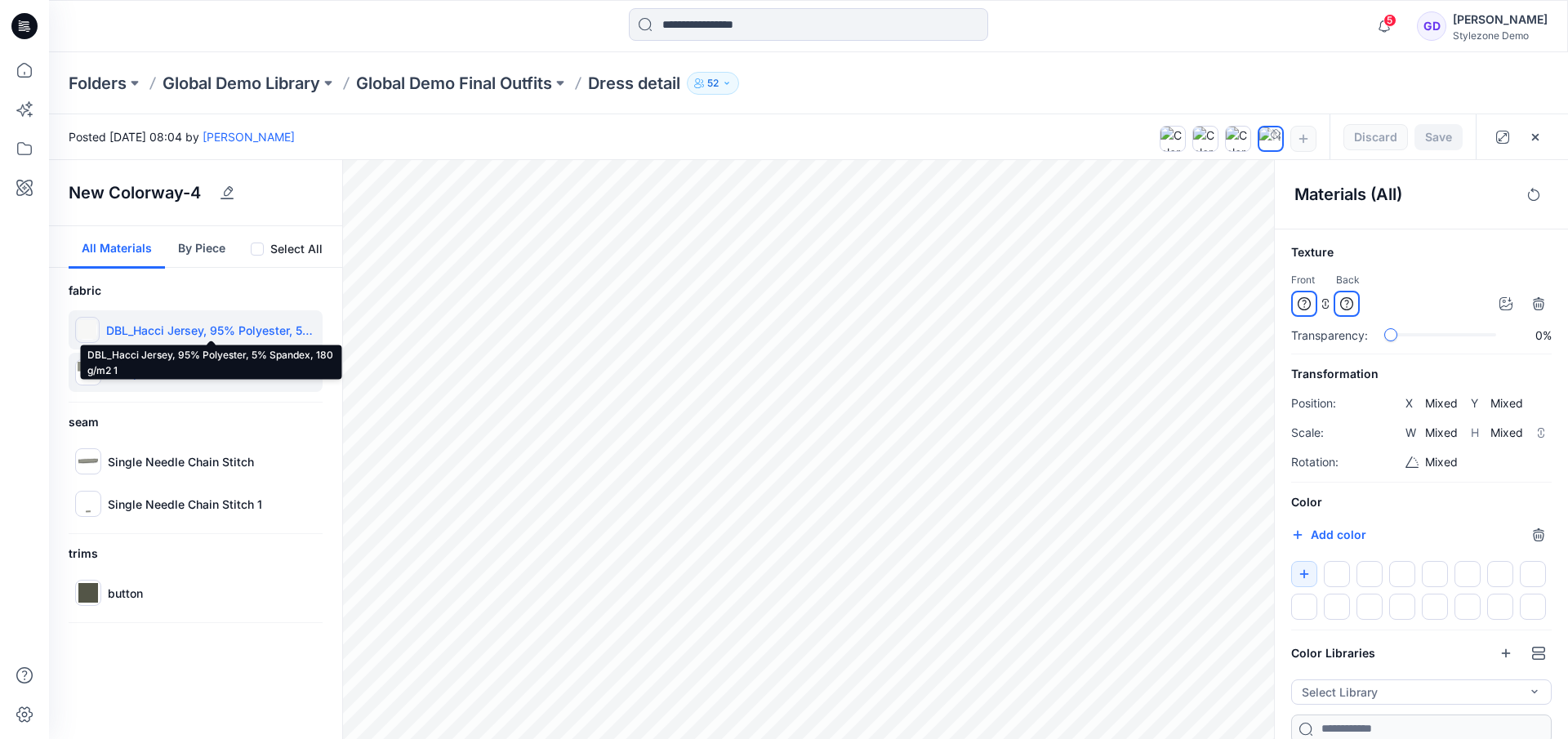
click at [163, 327] on p "DBL_Hacci Jersey, 95% Polyester, 5% Spandex, 180 g/m2 1" at bounding box center [211, 330] width 210 height 17
type input "****"
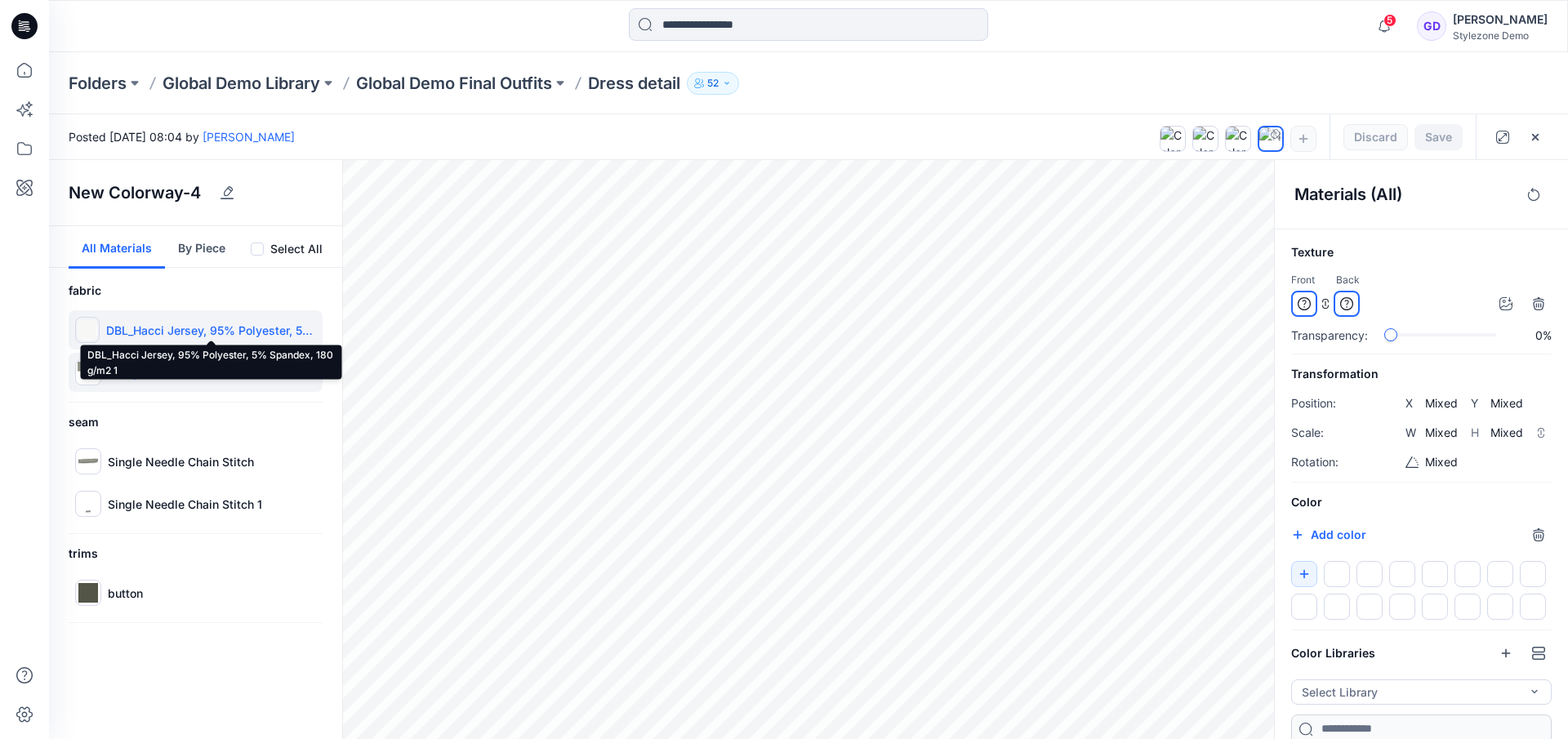
type input "*****"
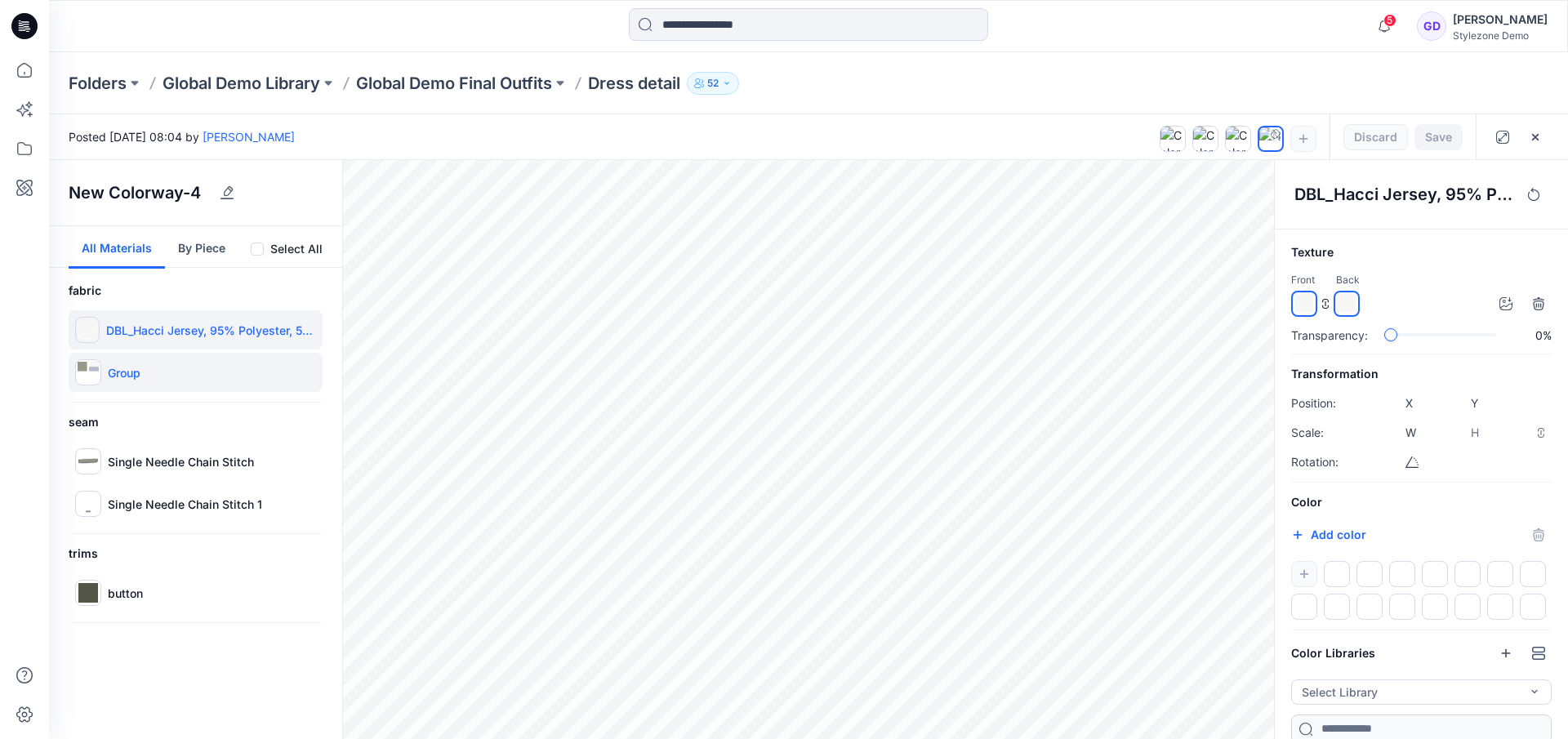
click at [134, 373] on p "Group" at bounding box center [124, 372] width 33 height 17
click at [85, 374] on div at bounding box center [88, 372] width 26 height 26
click at [187, 252] on button "By Piece" at bounding box center [202, 247] width 73 height 43
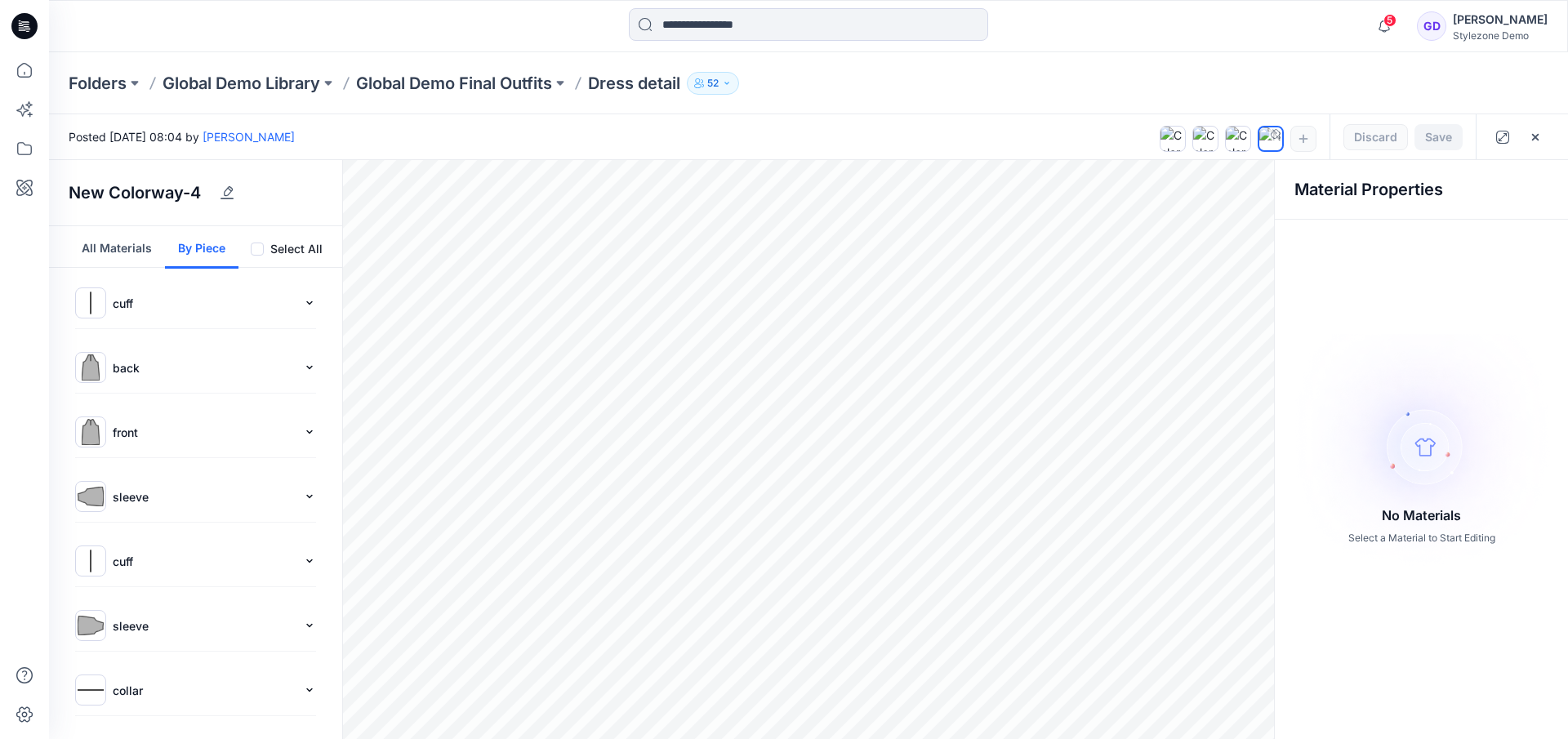
click at [106, 261] on button "All Materials" at bounding box center [116, 247] width 96 height 43
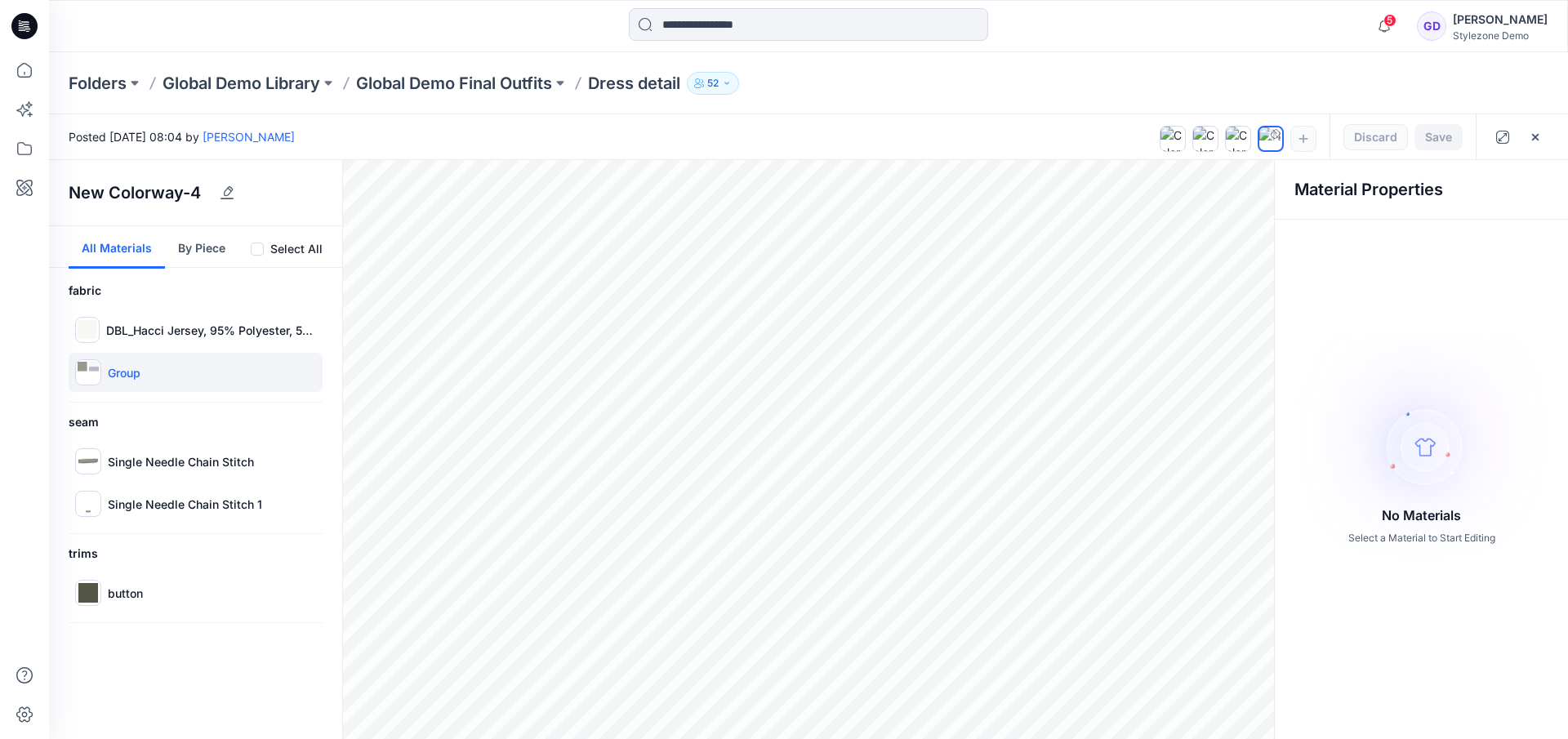
click at [88, 379] on div at bounding box center [88, 372] width 26 height 26
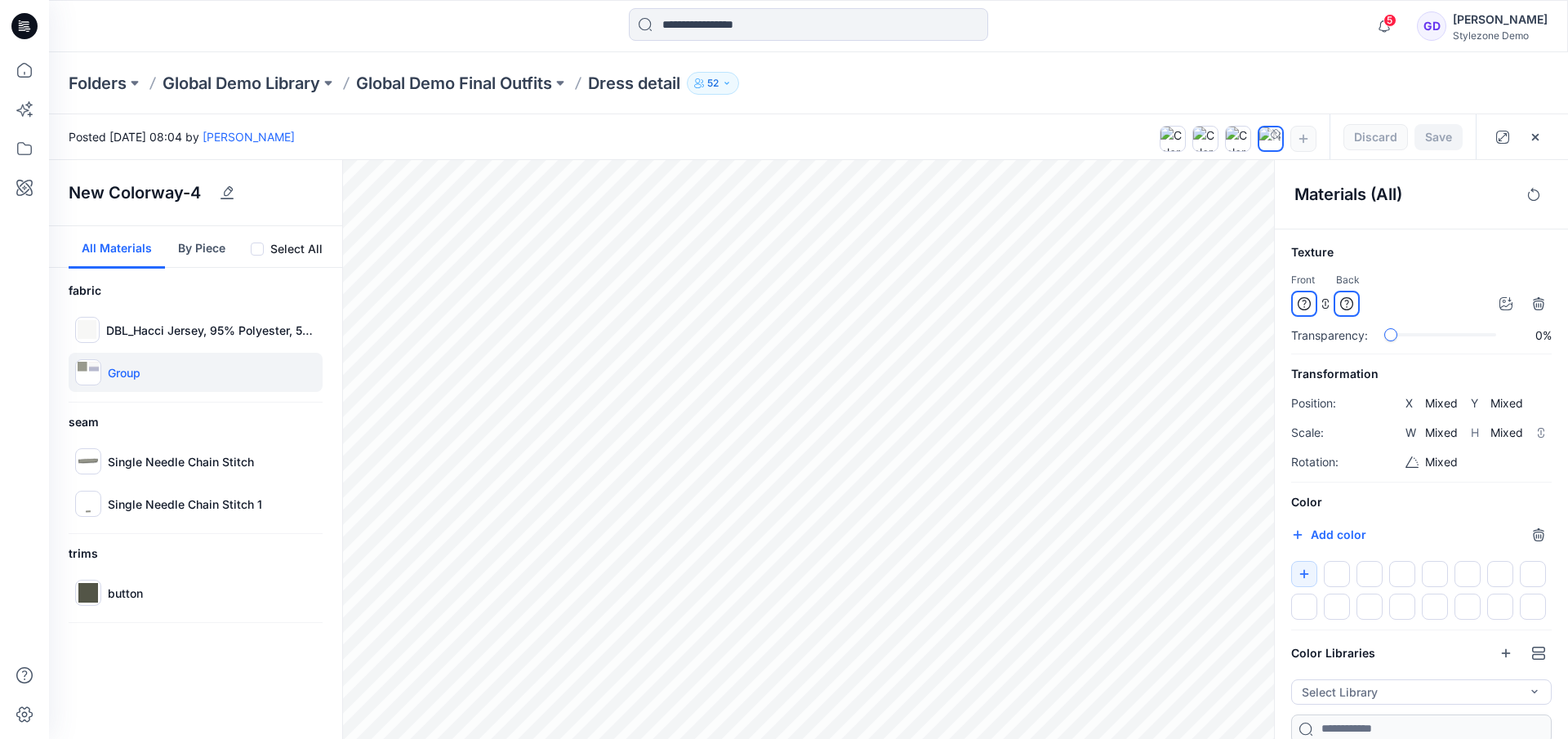
scroll to position [7, 0]
click at [1290, 568] on div "Texture Front Back Transparency: 0% Transformation Position: X Mixed Y Mixed Sc…" at bounding box center [1421, 488] width 293 height 502
click at [1312, 568] on button "button" at bounding box center [1304, 569] width 26 height 26
click at [1324, 567] on div at bounding box center [1337, 569] width 26 height 26
click at [1298, 569] on icon "button" at bounding box center [1304, 569] width 13 height 13
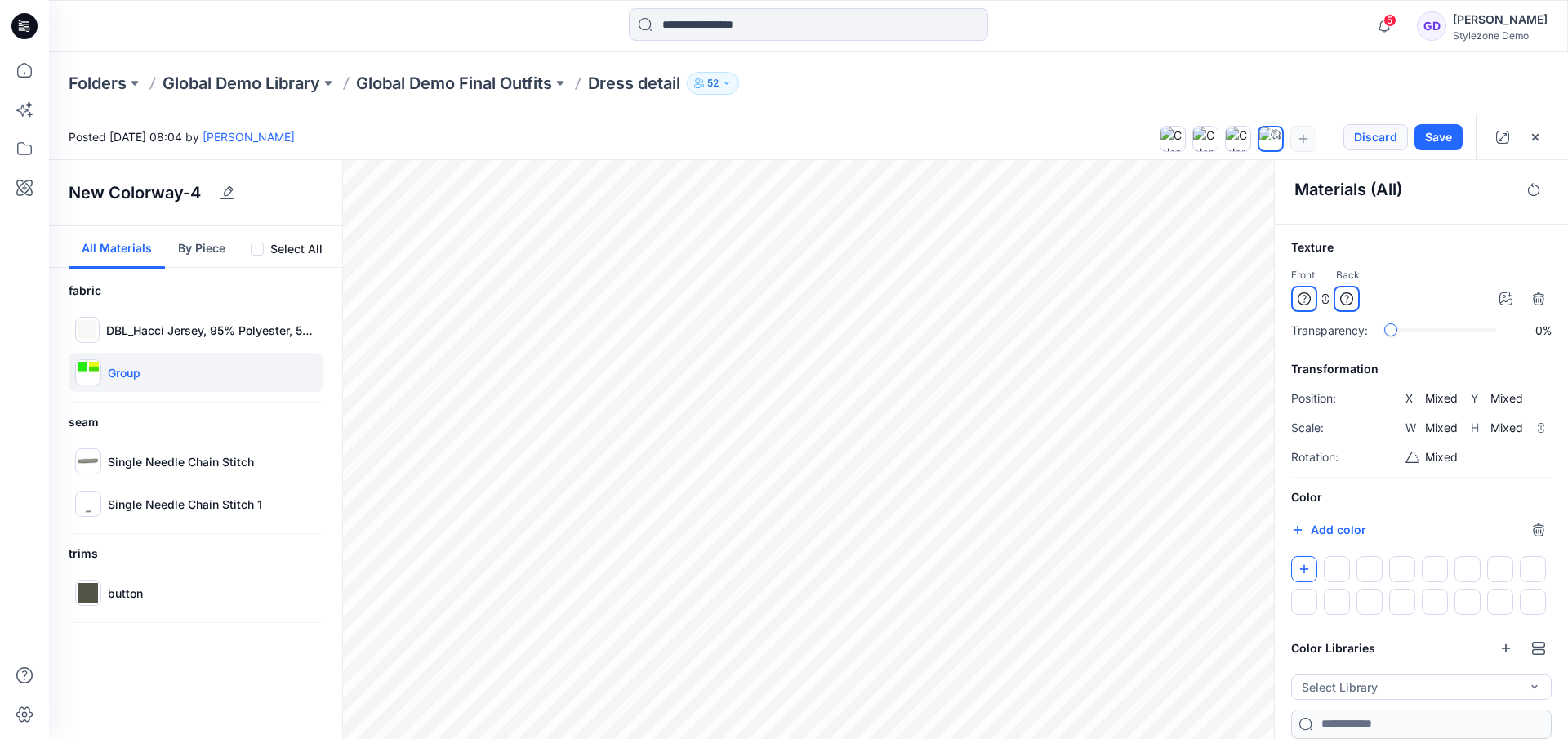
click at [1370, 133] on button "Discard" at bounding box center [1375, 137] width 65 height 26
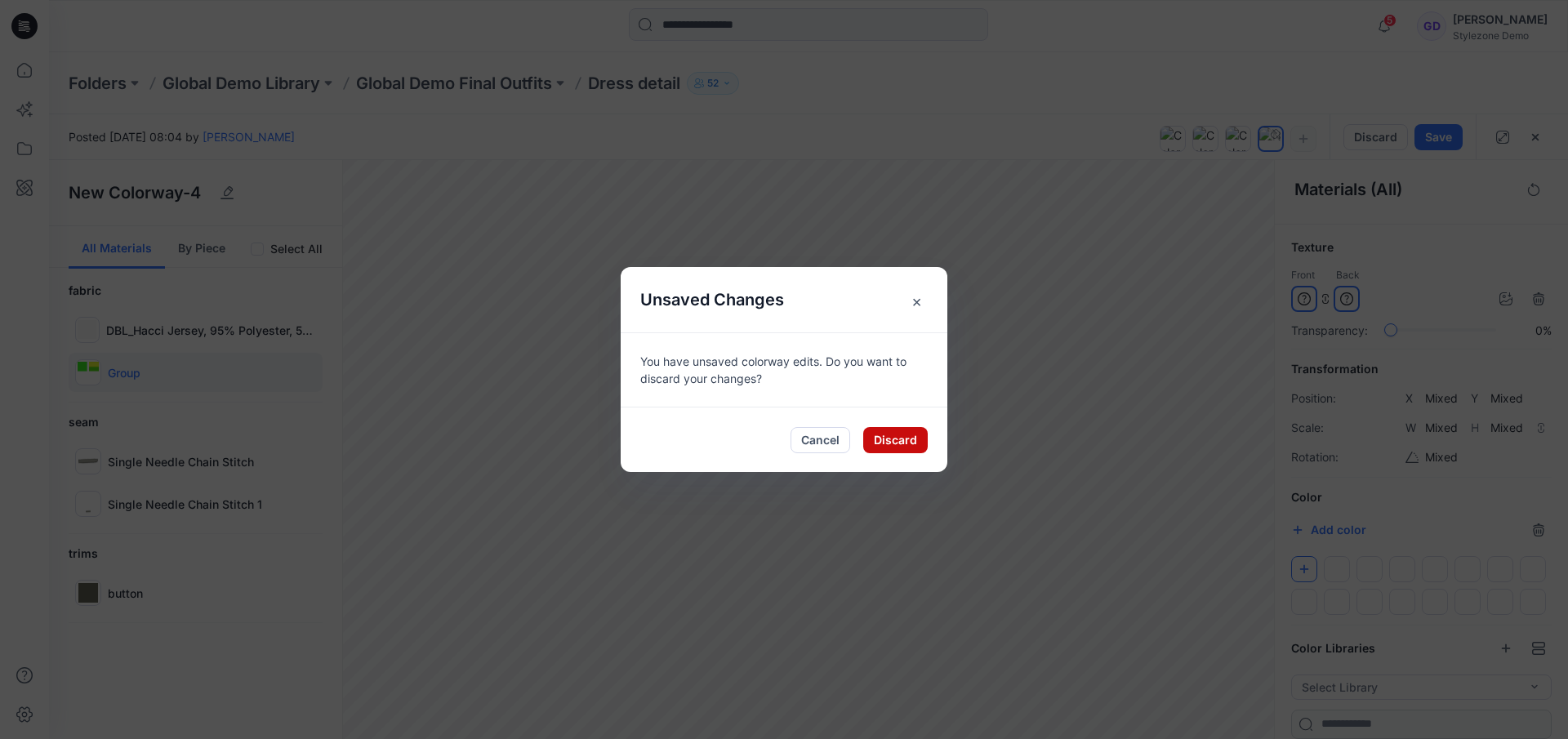
click at [900, 439] on button "Discard" at bounding box center [895, 440] width 65 height 26
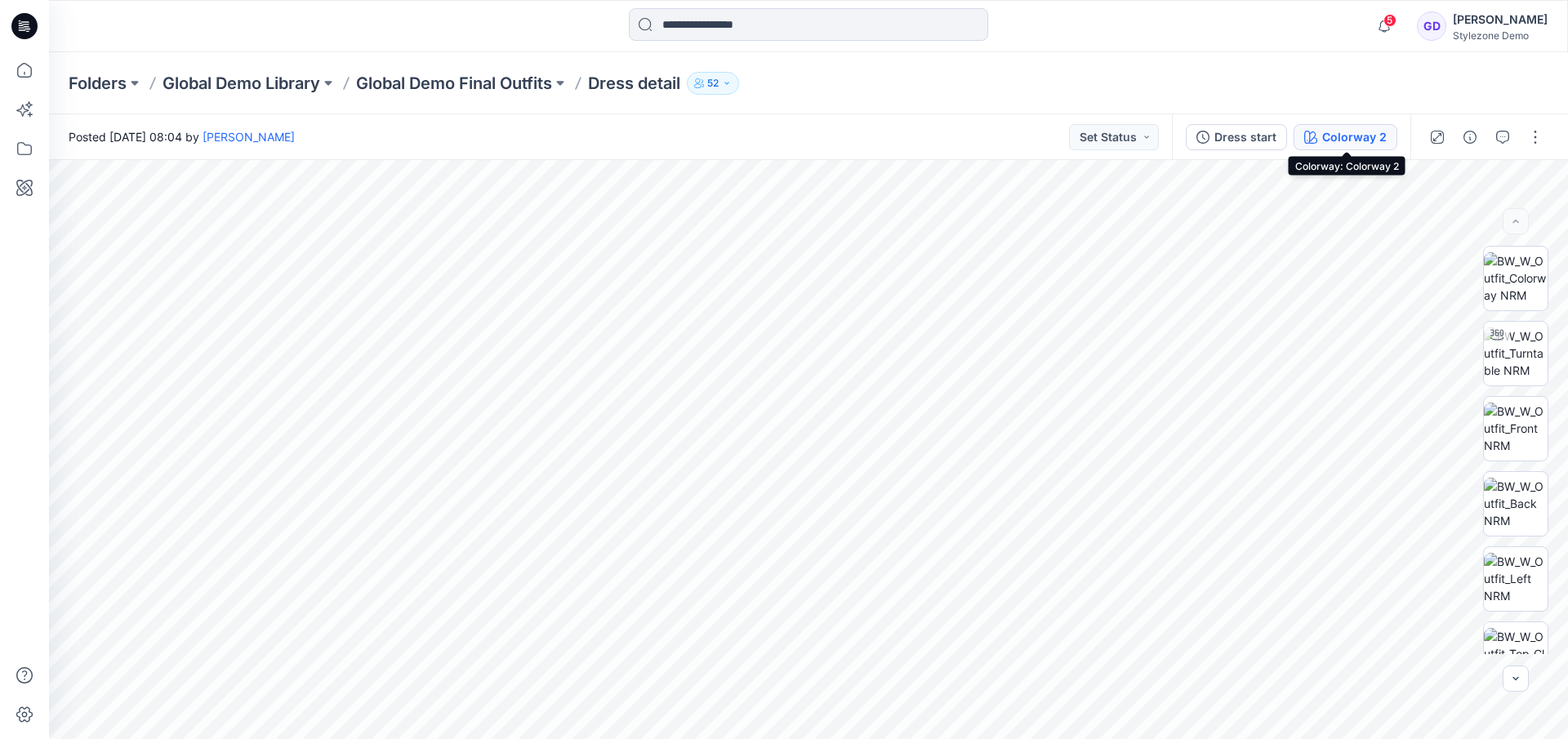
click at [1341, 131] on div "Colorway 2" at bounding box center [1354, 137] width 65 height 18
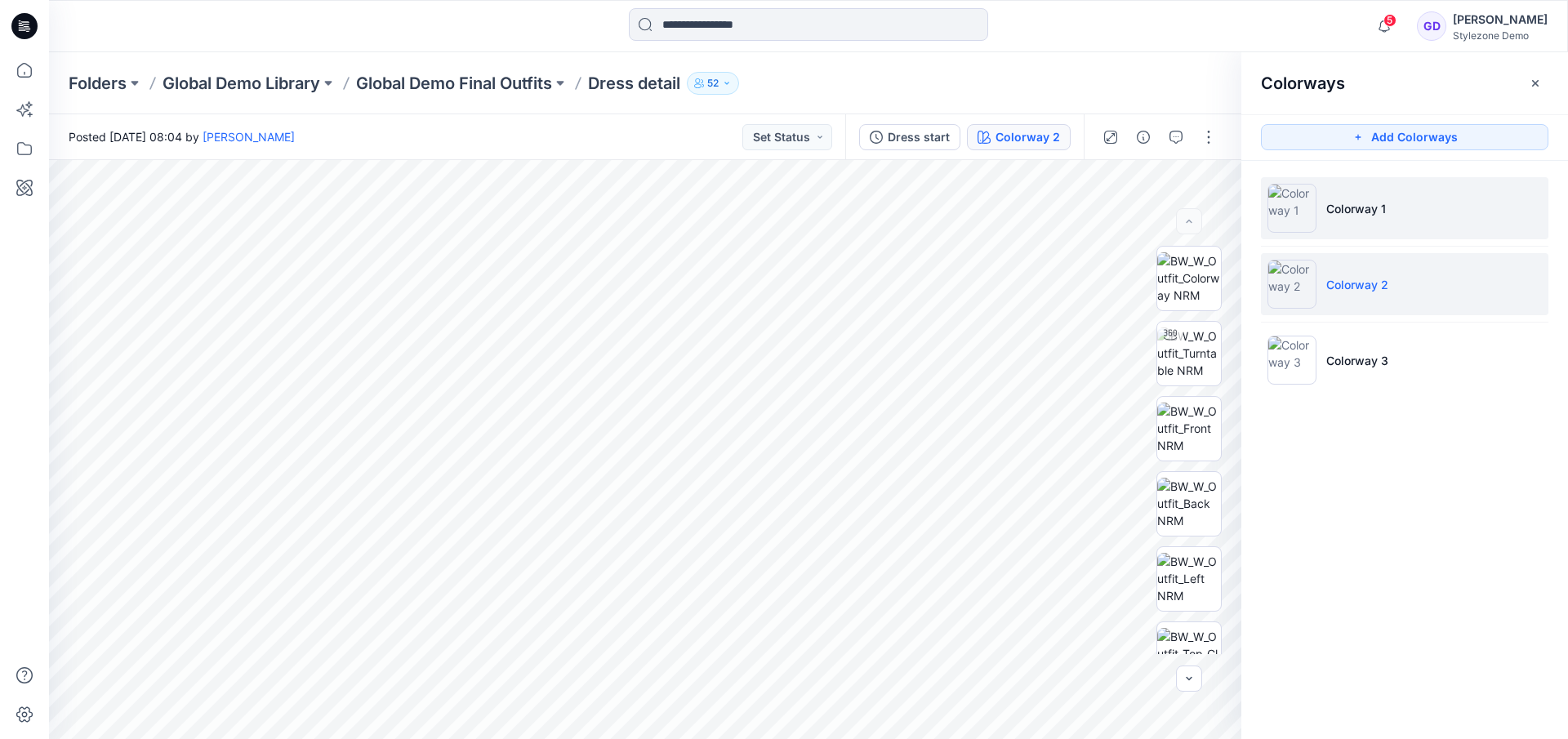
click at [1389, 196] on li "Colorway 1" at bounding box center [1404, 208] width 287 height 63
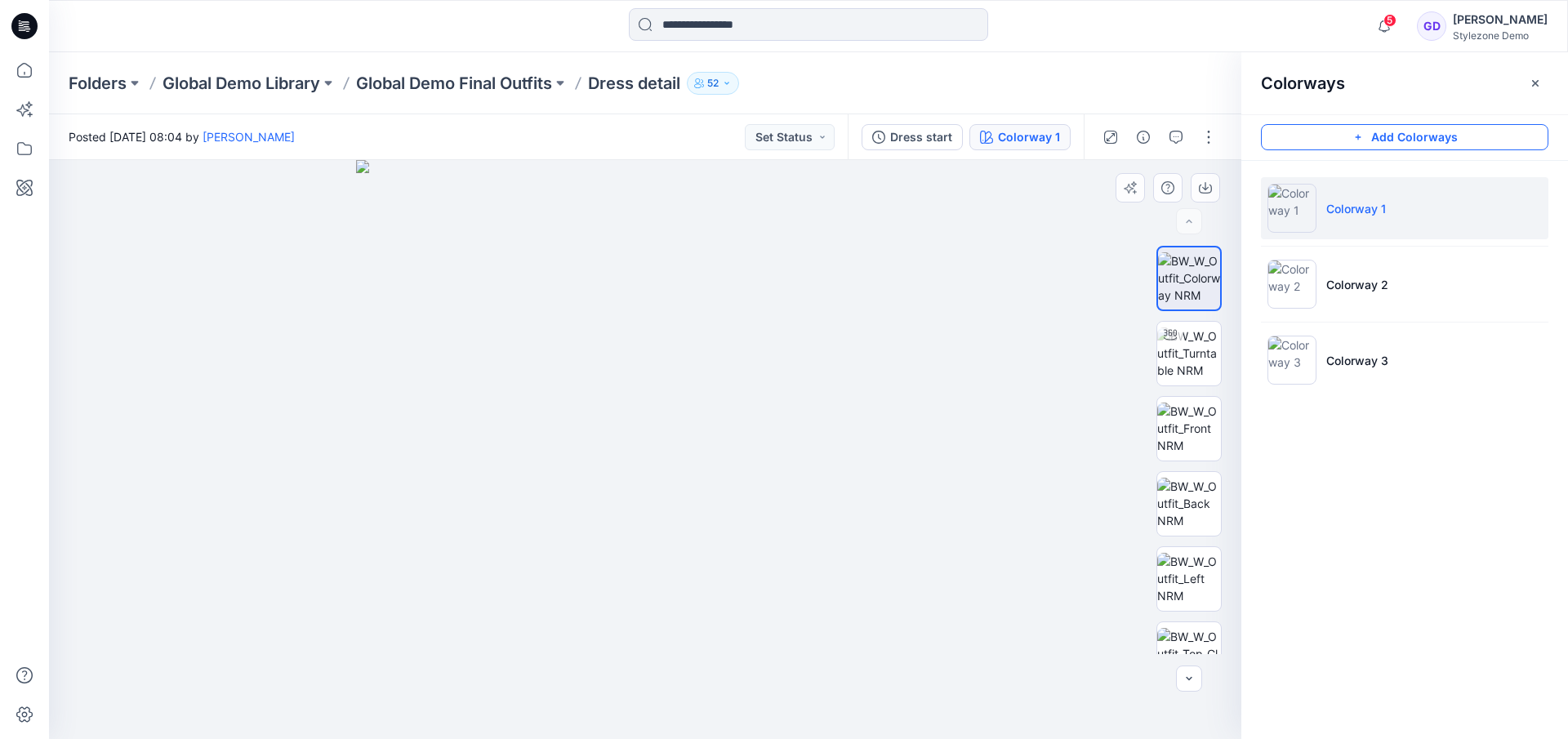
click at [1430, 136] on button "Add Colorways" at bounding box center [1404, 137] width 287 height 26
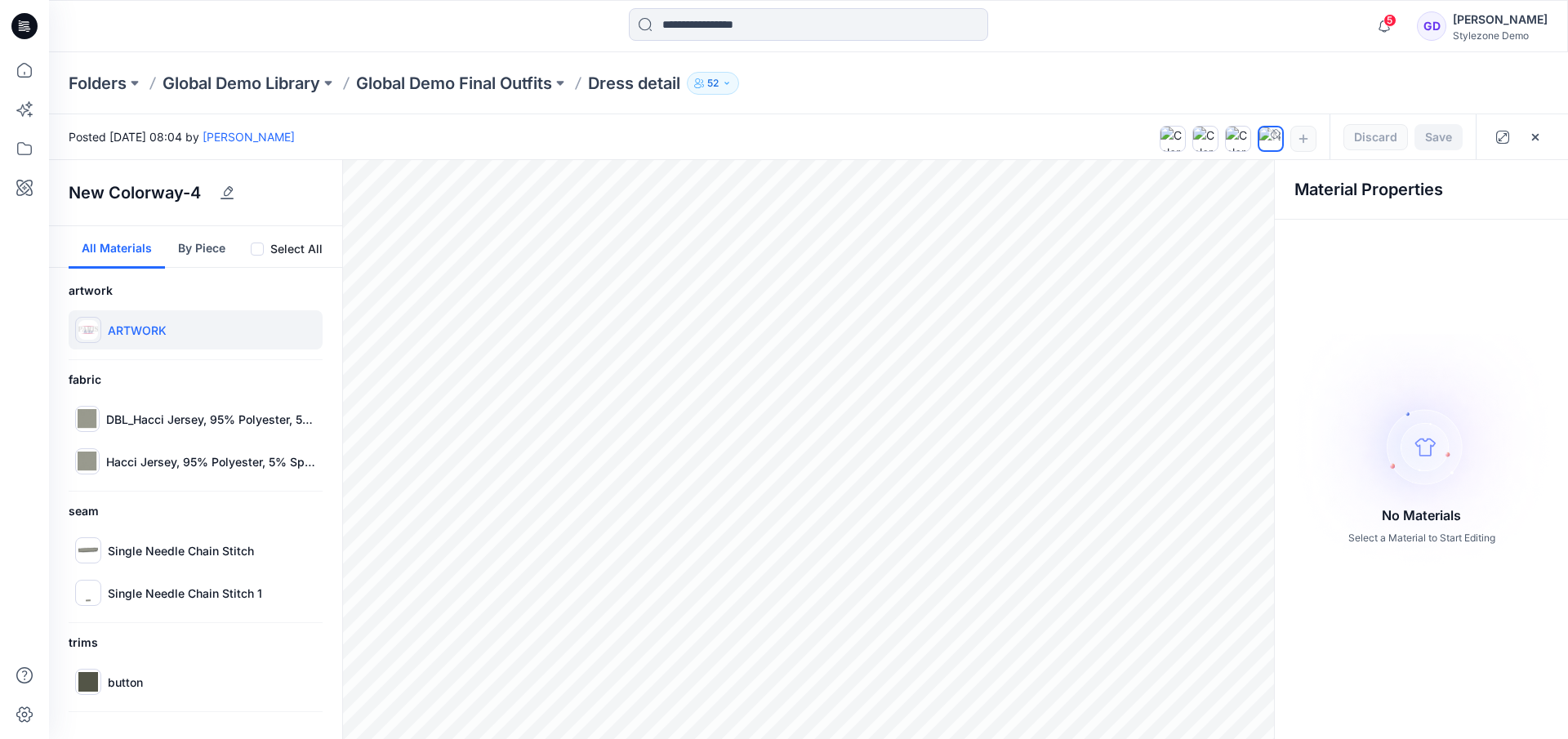
click at [157, 328] on p "ARTWORK" at bounding box center [137, 330] width 59 height 17
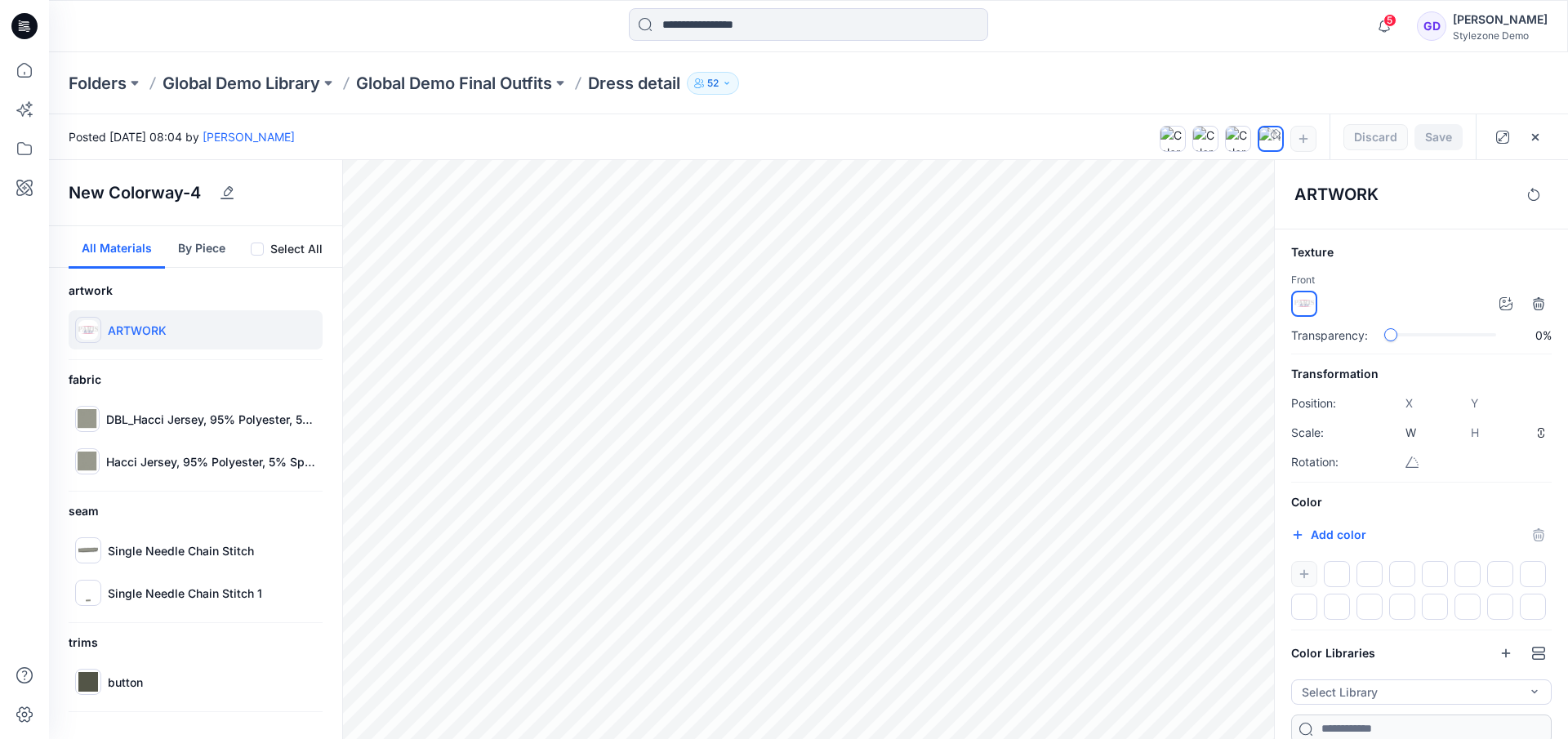
click at [1301, 297] on img at bounding box center [1304, 304] width 20 height 20
click at [1317, 535] on input "*******" at bounding box center [1316, 536] width 20 height 16
type input "*******"
click at [1368, 542] on p "#842424" at bounding box center [1349, 534] width 50 height 17
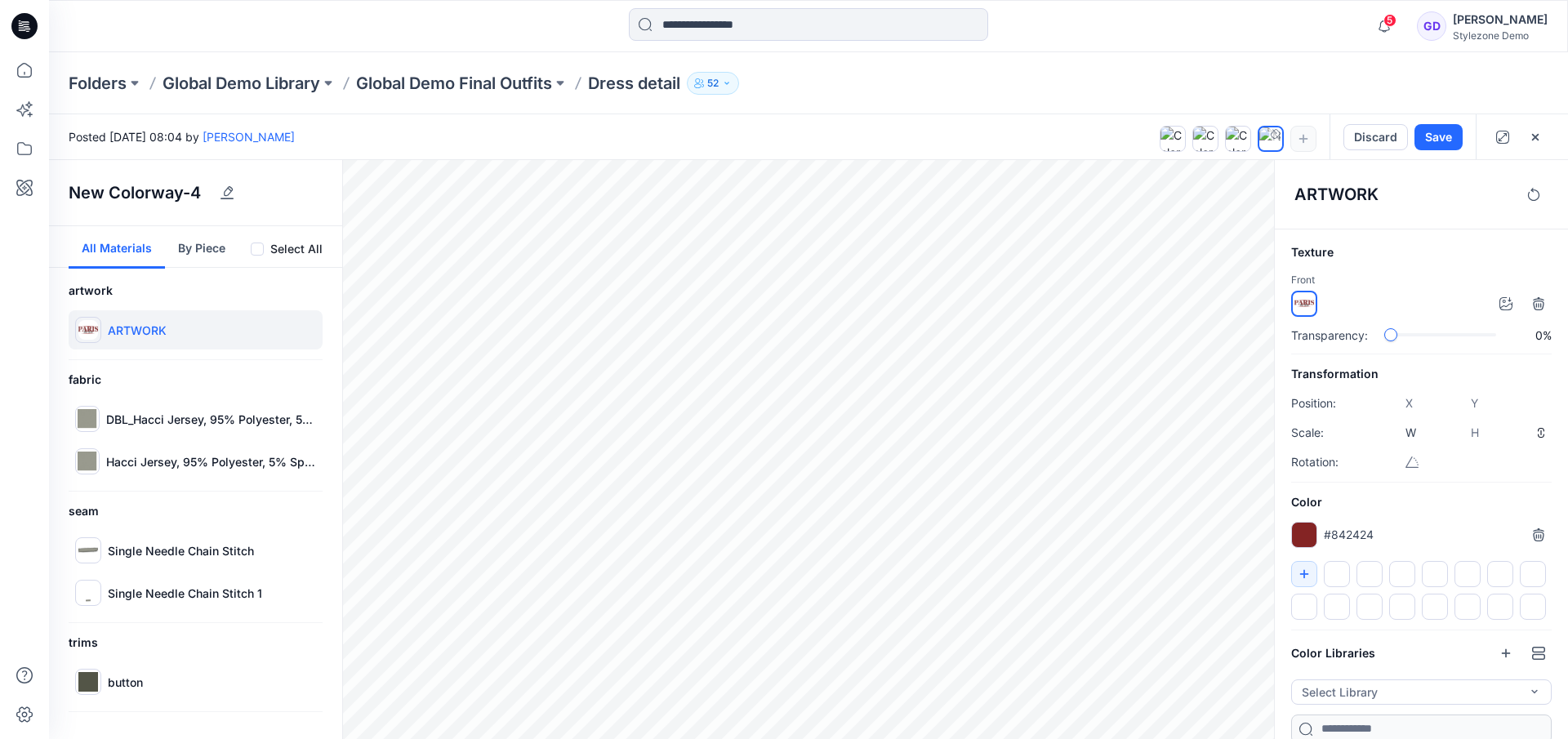
click at [1423, 267] on div "Texture Front Transparency: 0%" at bounding box center [1421, 293] width 260 height 101
click at [1385, 131] on button "Discard" at bounding box center [1375, 137] width 65 height 26
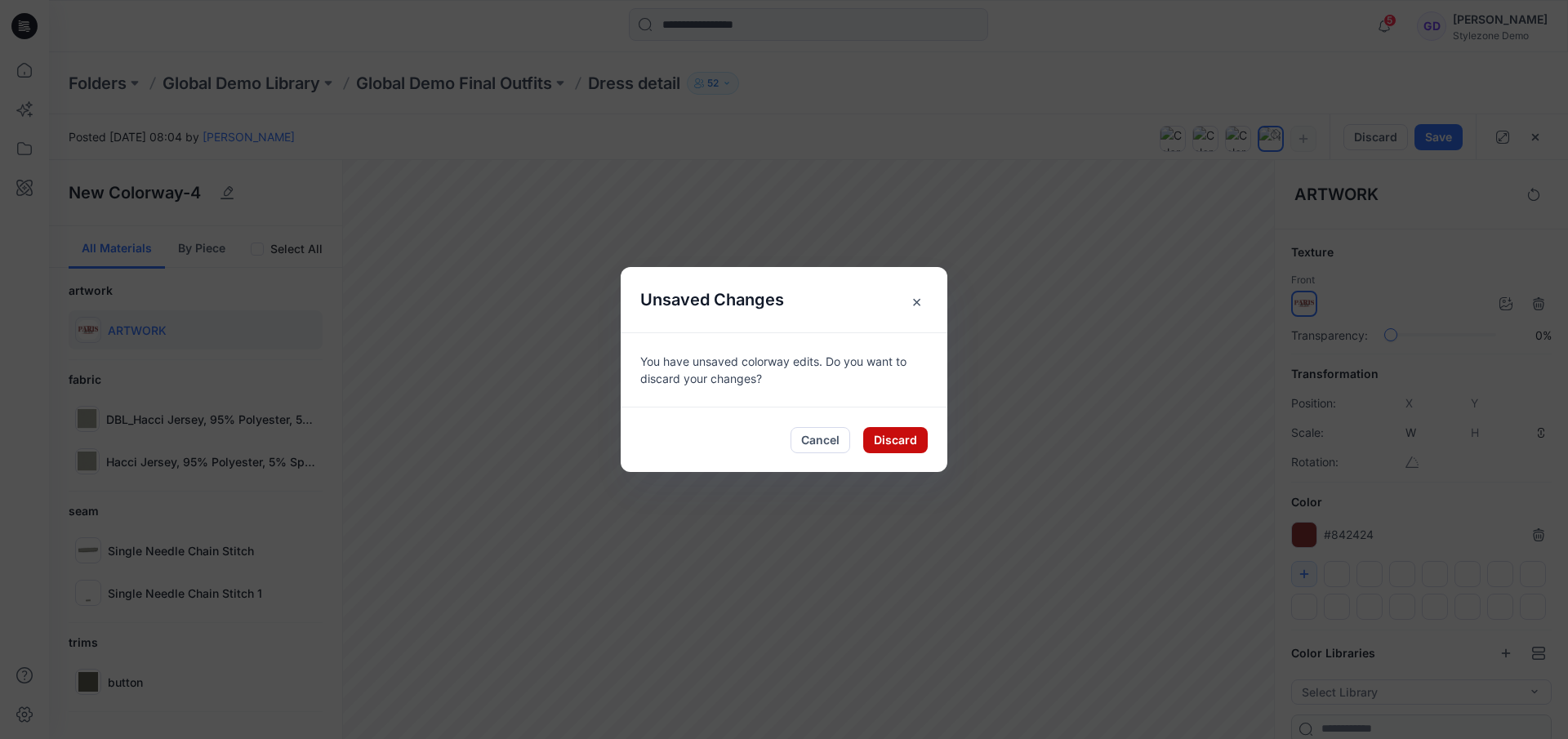
click at [902, 447] on button "Discard" at bounding box center [895, 440] width 65 height 26
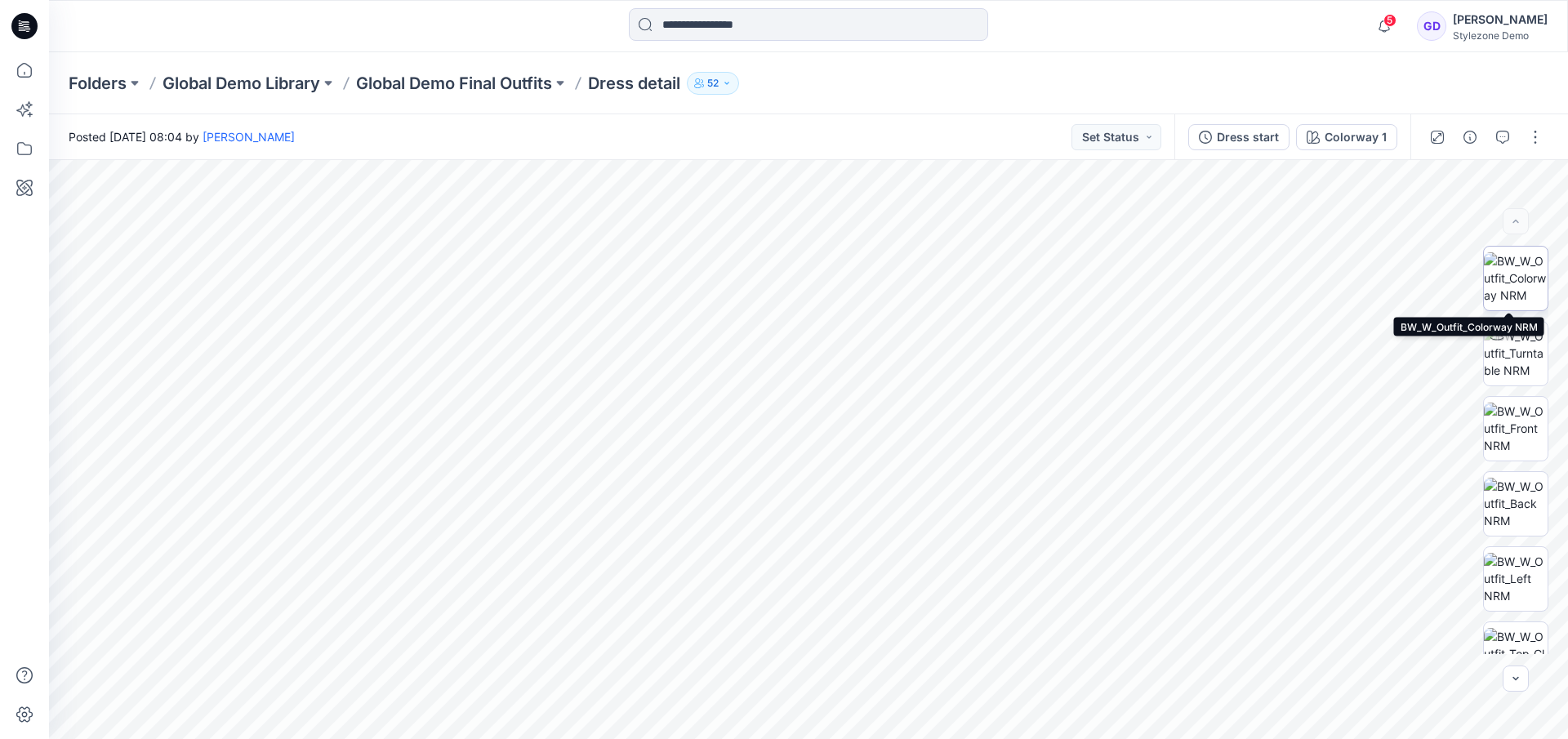
click at [1513, 269] on img at bounding box center [1515, 278] width 64 height 52
click at [462, 79] on p "Global Demo Final Outfits" at bounding box center [454, 82] width 196 height 23
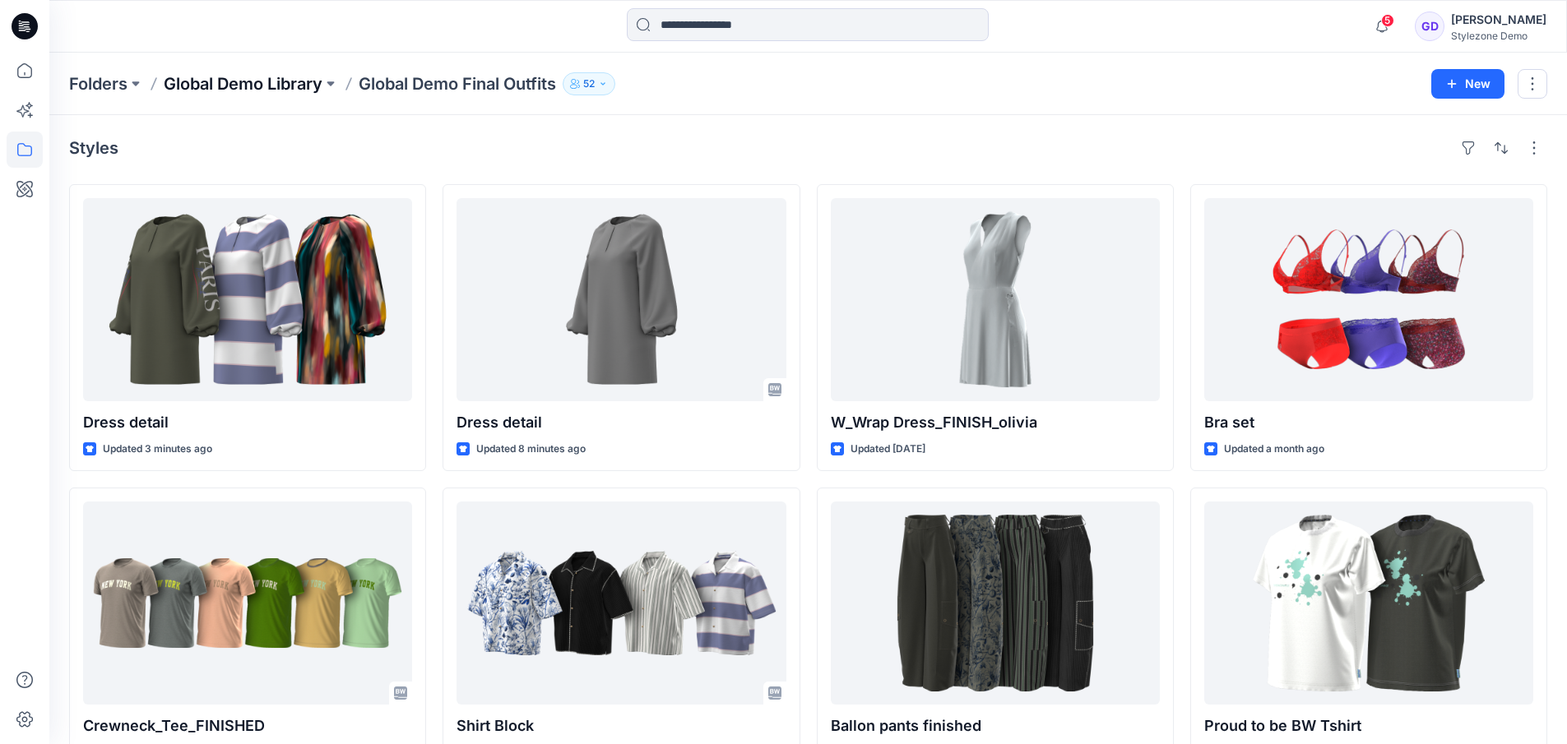
click at [280, 80] on p "Global Demo Library" at bounding box center [243, 83] width 159 height 23
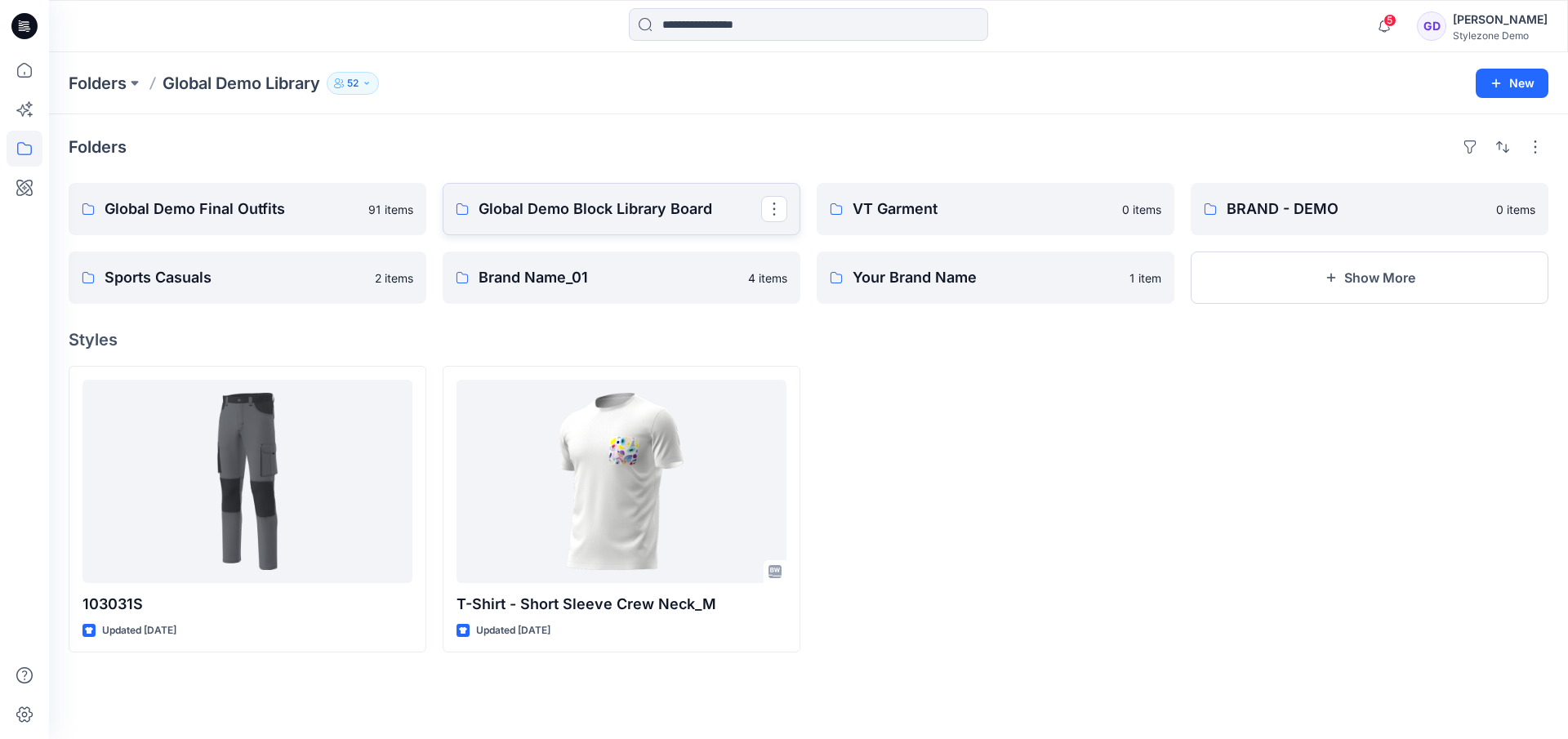
click at [584, 211] on p "Global Demo Block Library Board" at bounding box center [620, 209] width 283 height 23
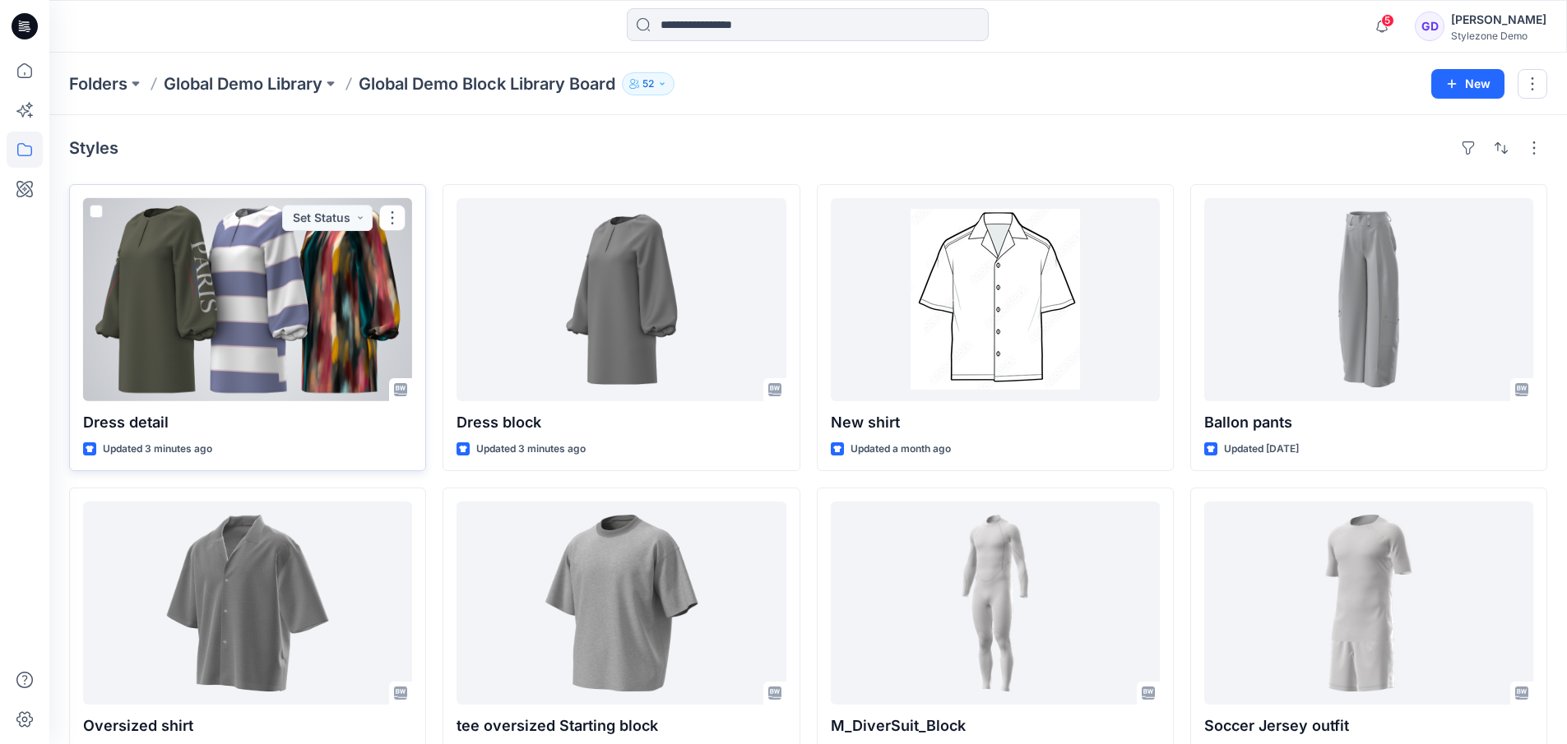
click at [335, 288] on div at bounding box center [247, 299] width 329 height 203
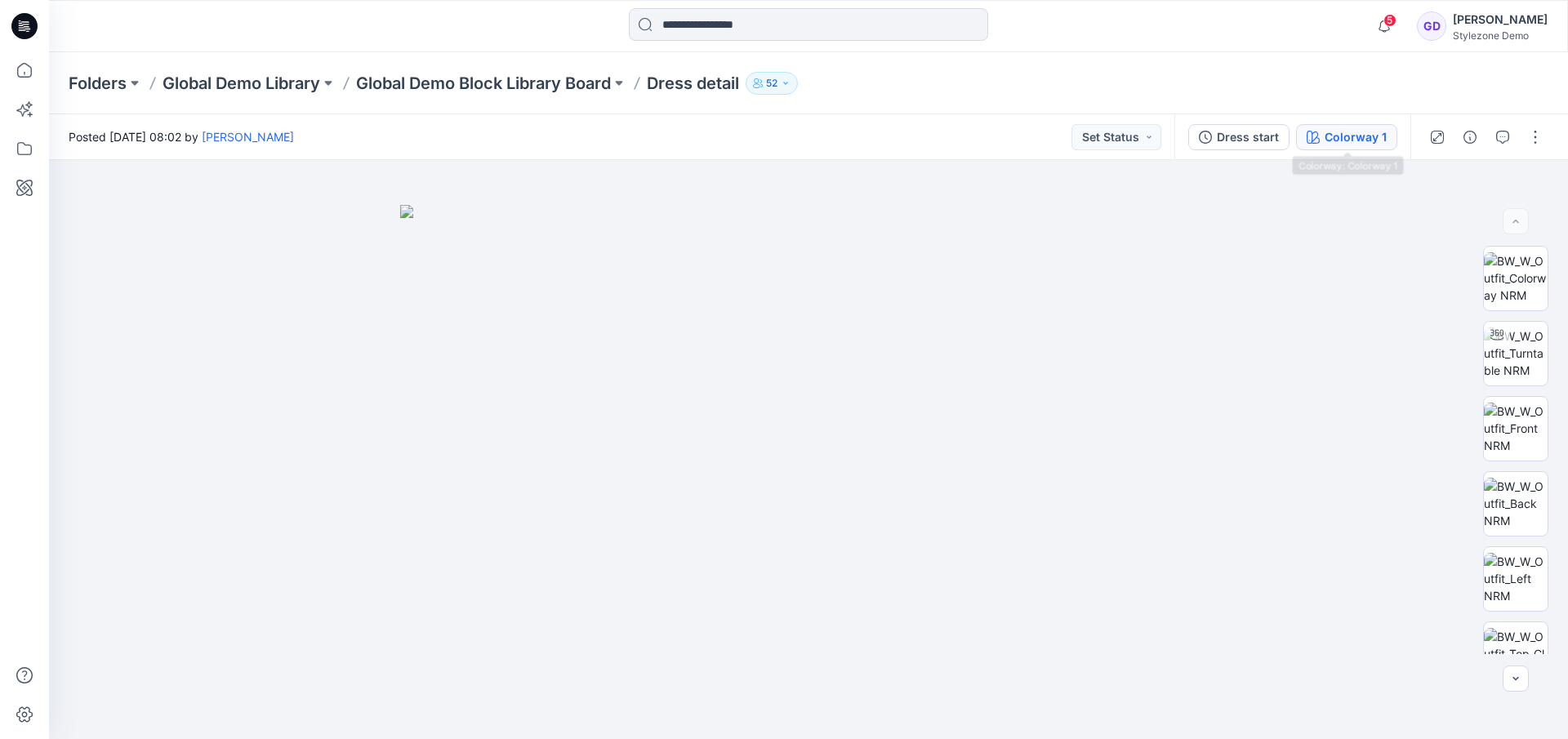
click at [1337, 131] on div "Colorway 1" at bounding box center [1355, 137] width 63 height 18
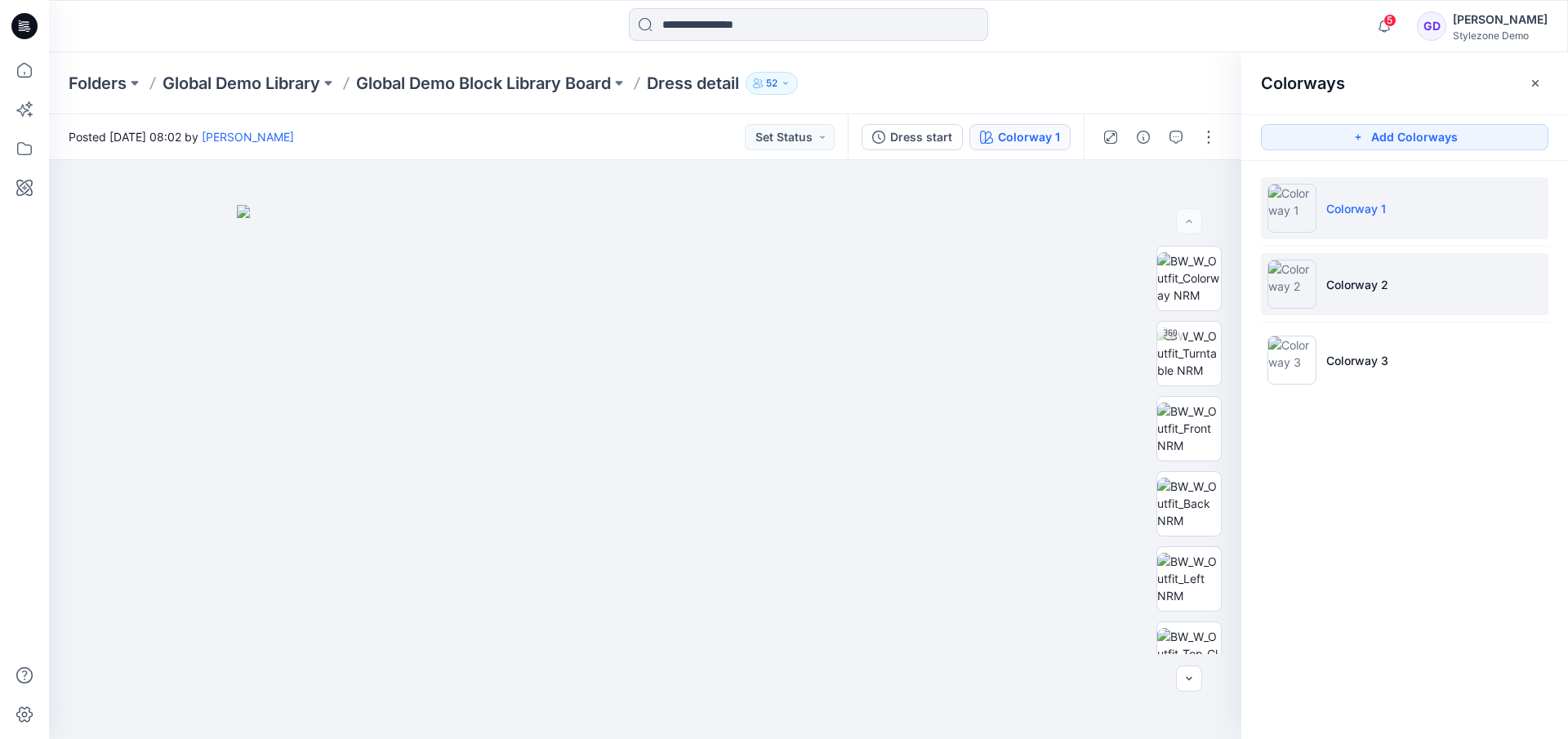
click at [1356, 294] on li "Colorway 2" at bounding box center [1404, 284] width 287 height 63
click at [1389, 209] on li "Colorway 1" at bounding box center [1404, 208] width 287 height 63
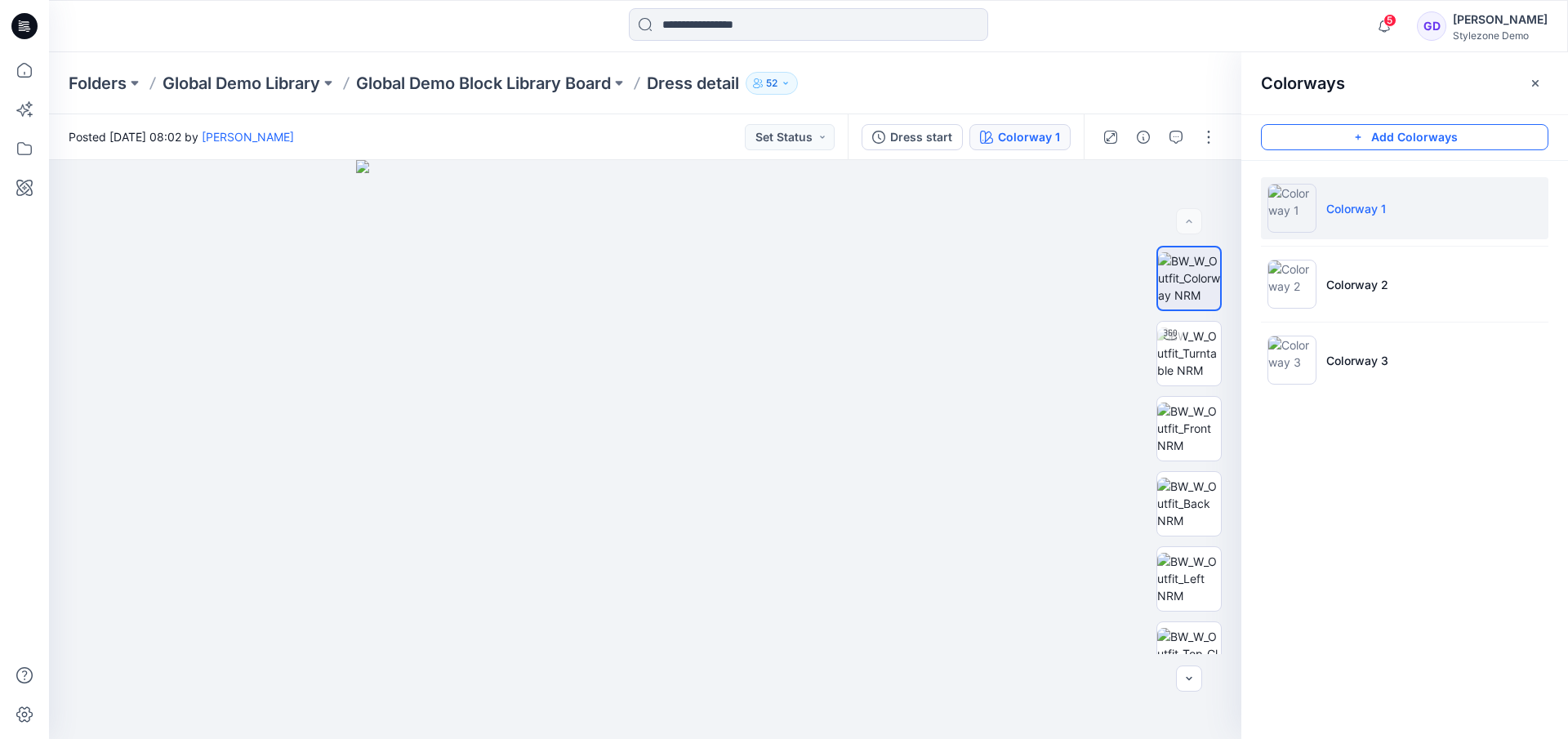
click at [1402, 137] on button "Add Colorways" at bounding box center [1404, 137] width 287 height 26
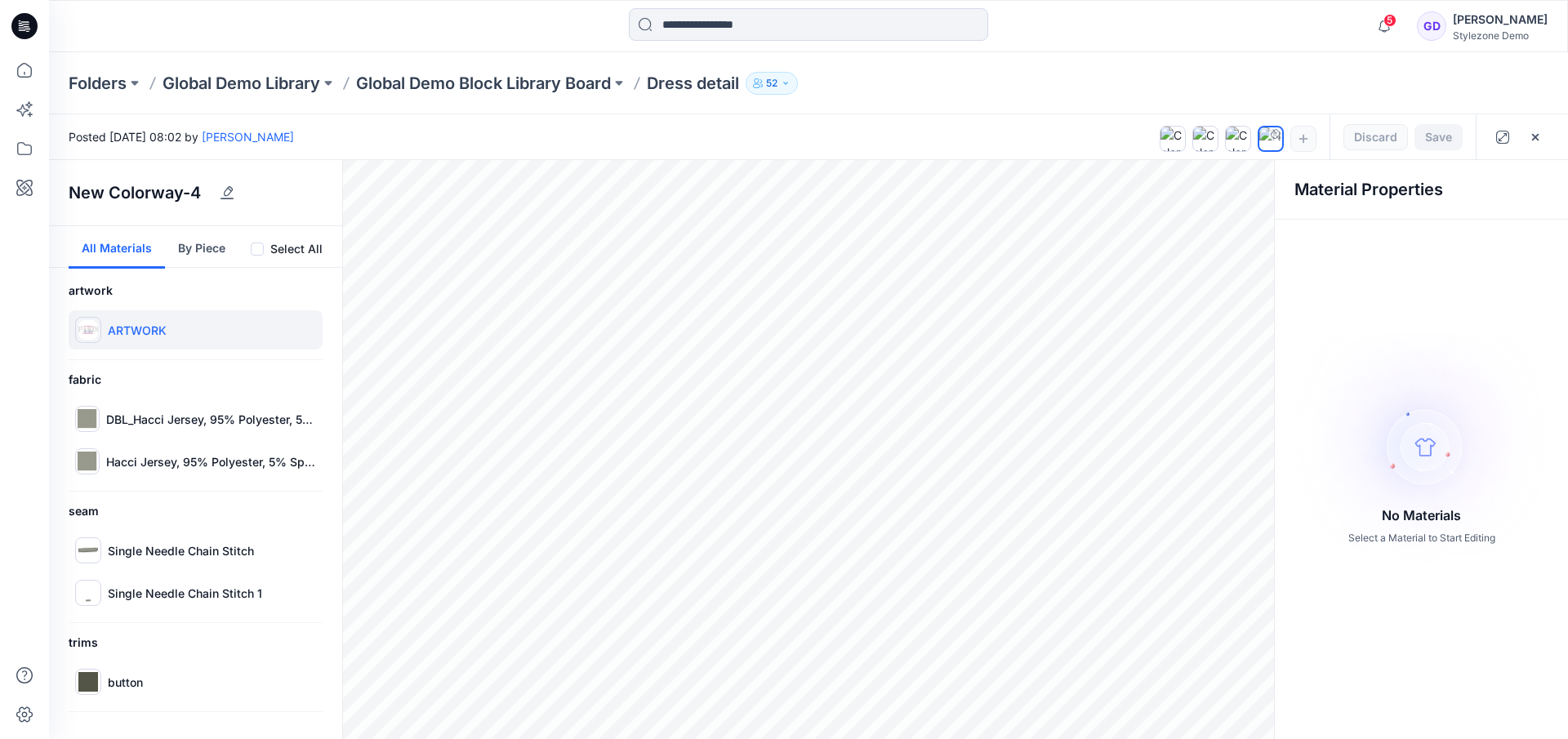
click at [125, 338] on div "ARTWORK" at bounding box center [196, 330] width 254 height 39
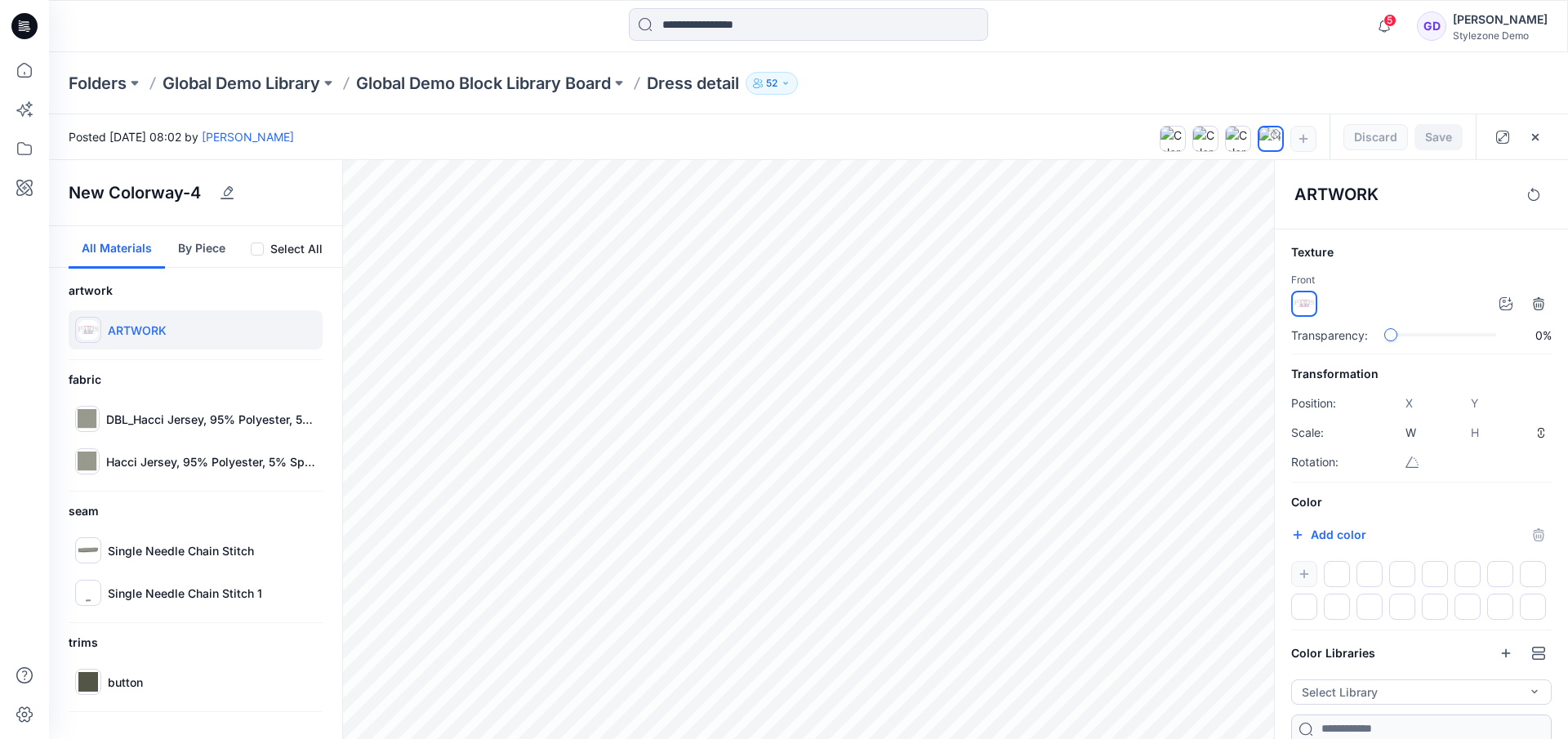
click at [1304, 304] on img at bounding box center [1304, 304] width 20 height 20
click at [1314, 306] on div at bounding box center [1304, 304] width 26 height 26
click at [1540, 131] on icon "button" at bounding box center [1535, 137] width 13 height 13
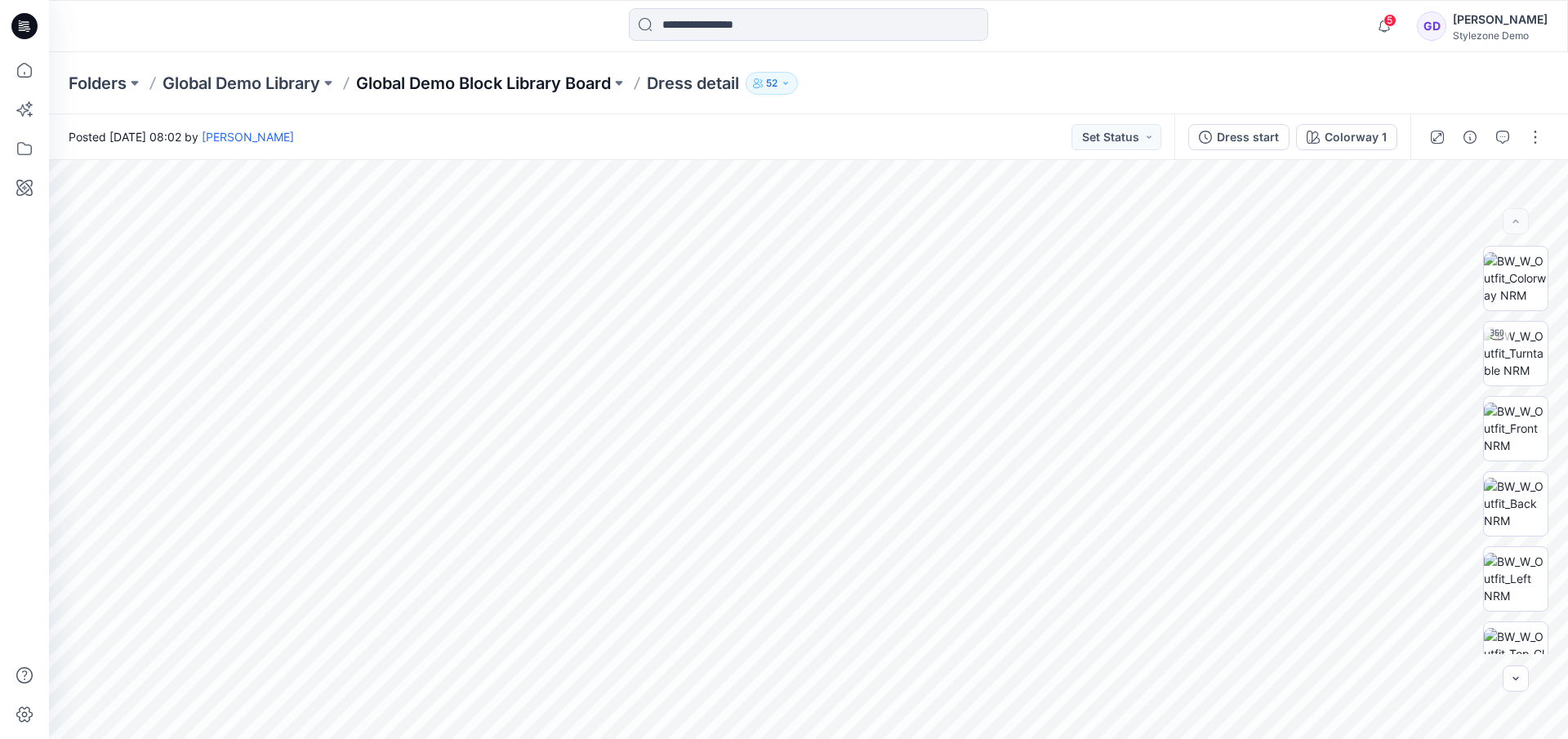
click at [596, 78] on p "Global Demo Block Library Board" at bounding box center [484, 82] width 255 height 23
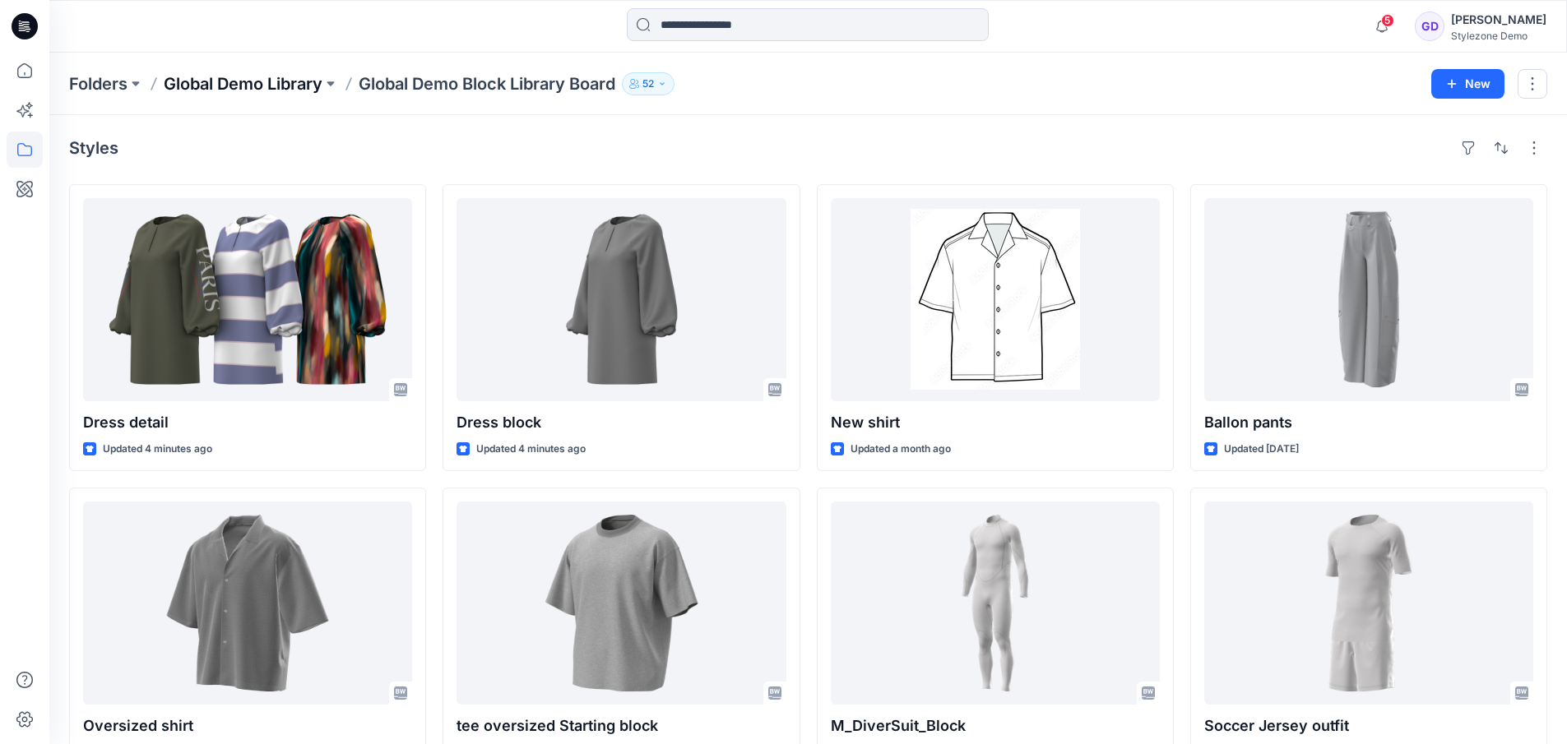
click at [278, 83] on p "Global Demo Library" at bounding box center [243, 83] width 159 height 23
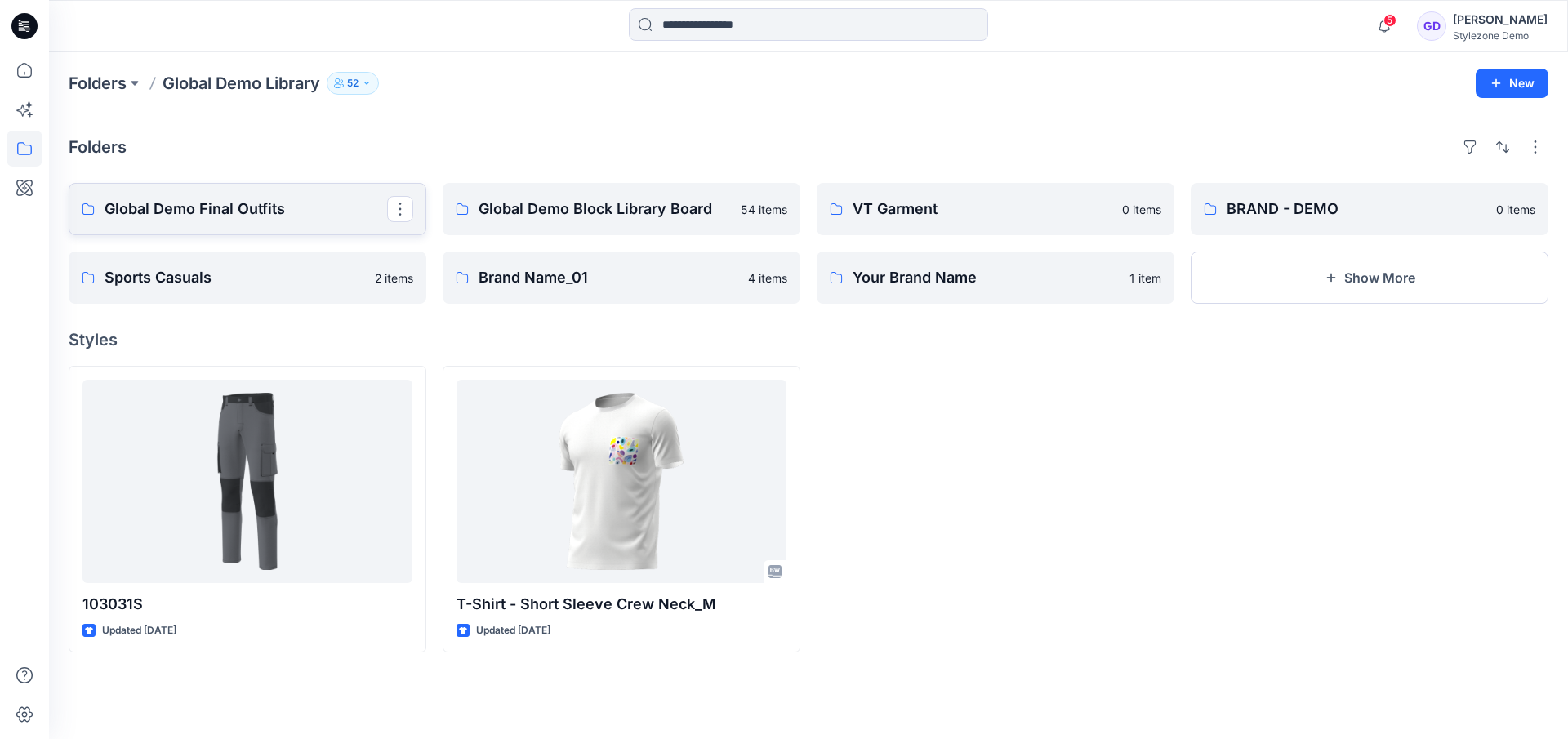
click at [311, 216] on p "Global Demo Final Outfits" at bounding box center [245, 209] width 283 height 23
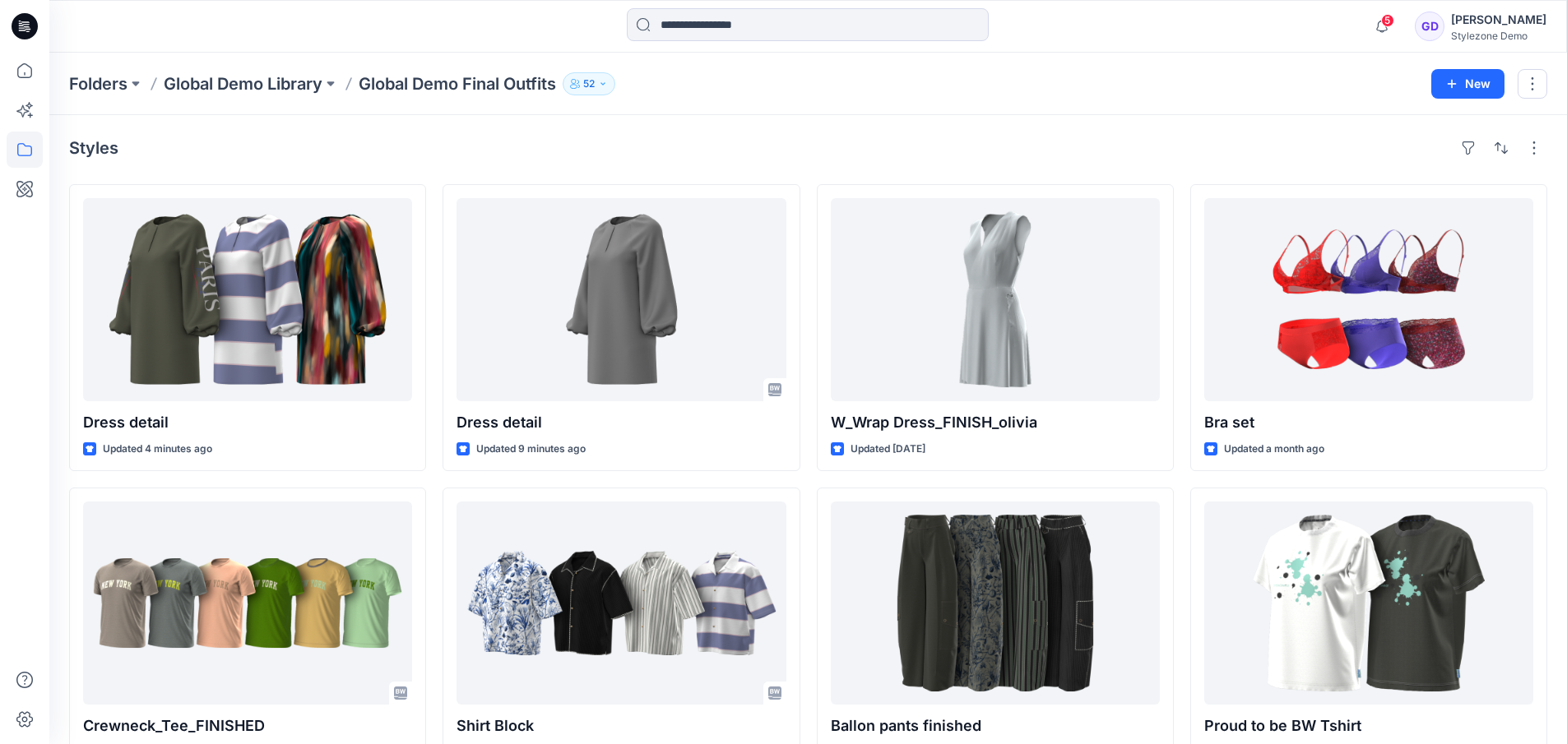
click at [300, 87] on p "Global Demo Library" at bounding box center [243, 83] width 159 height 23
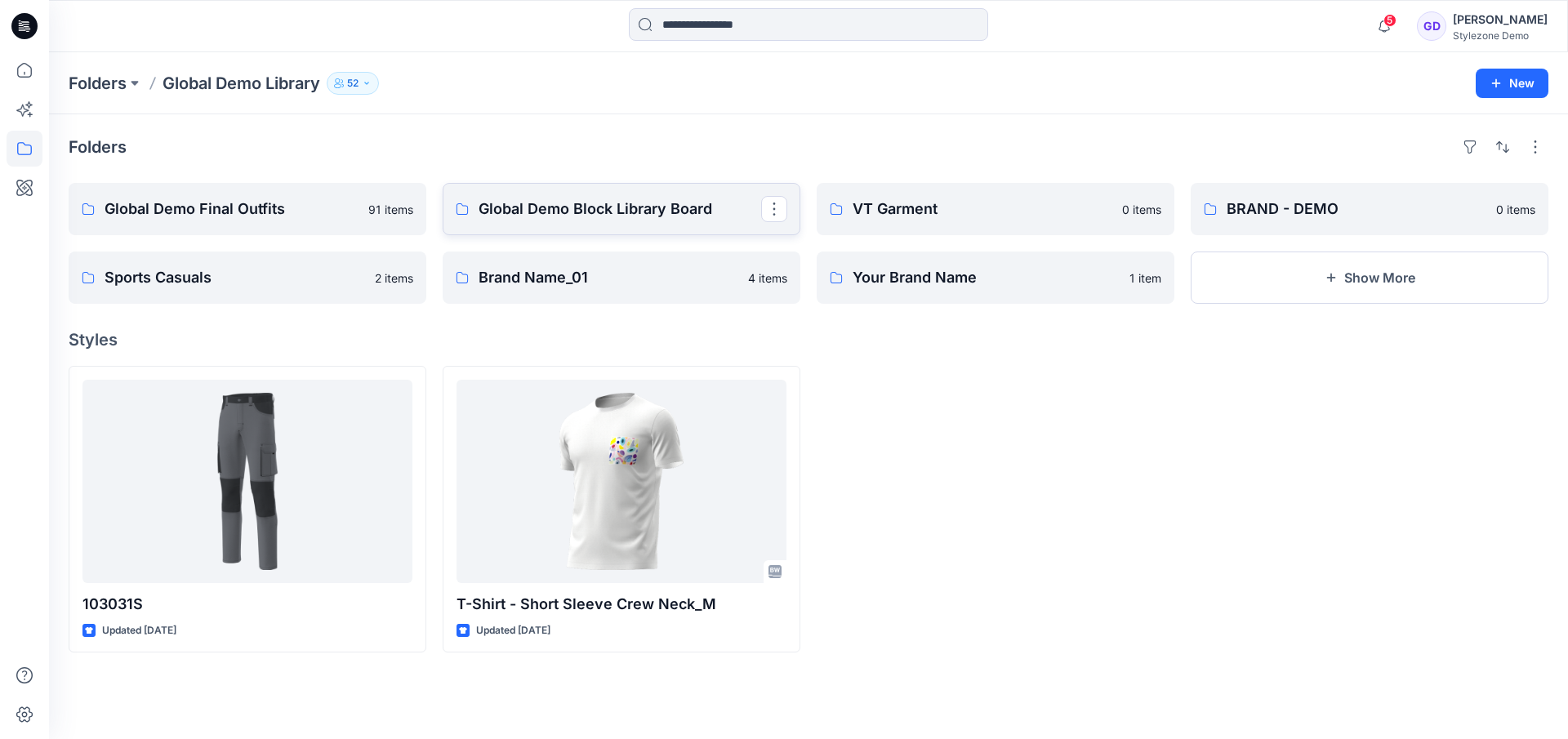
click at [523, 207] on p "Global Demo Block Library Board" at bounding box center [620, 209] width 283 height 23
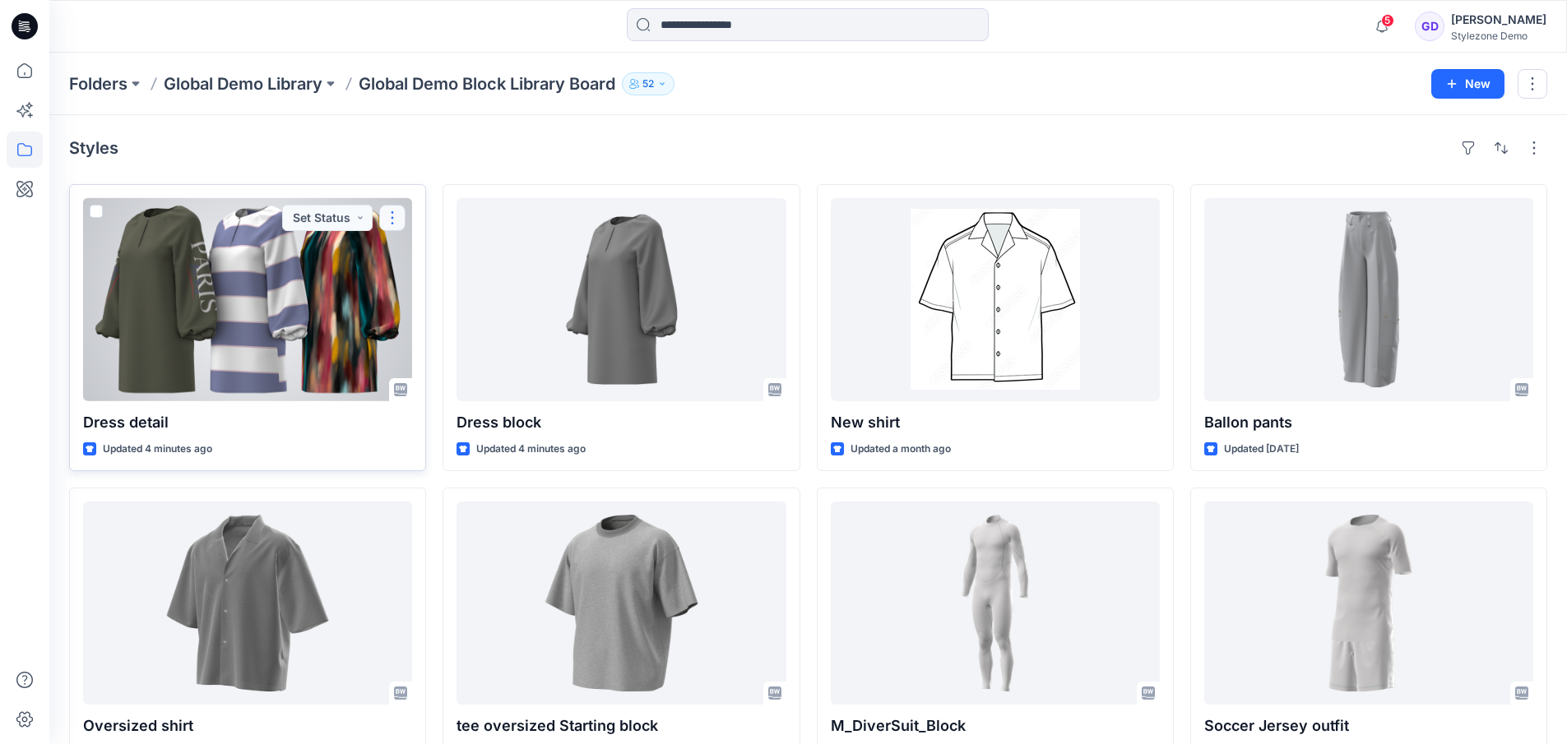
click at [391, 221] on button "button" at bounding box center [392, 218] width 26 height 26
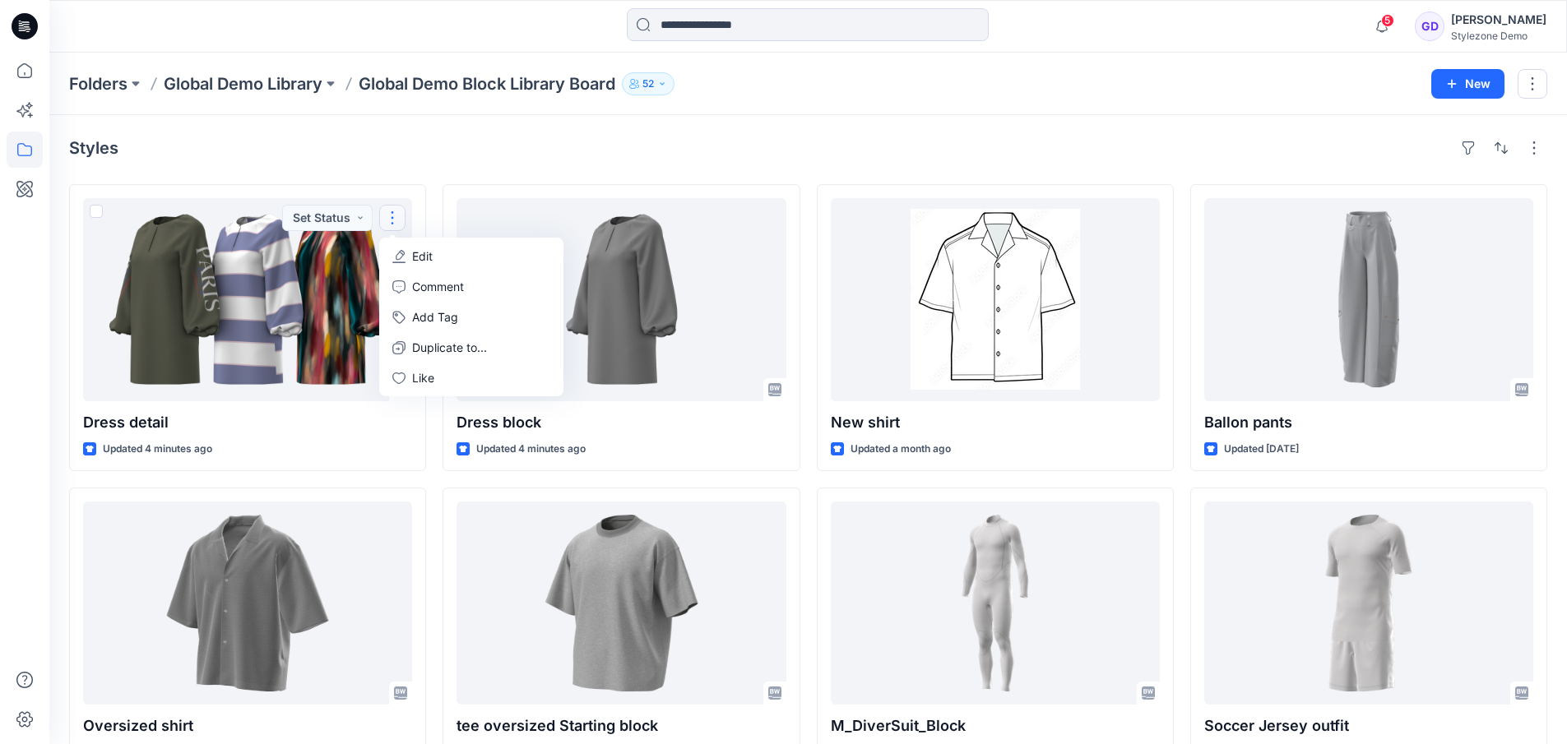
click at [379, 171] on div "Styles Dress detail Updated 4 minutes ago Set Status Edit Comment Add Tag Dupli…" at bounding box center [807, 636] width 1517 height 1043
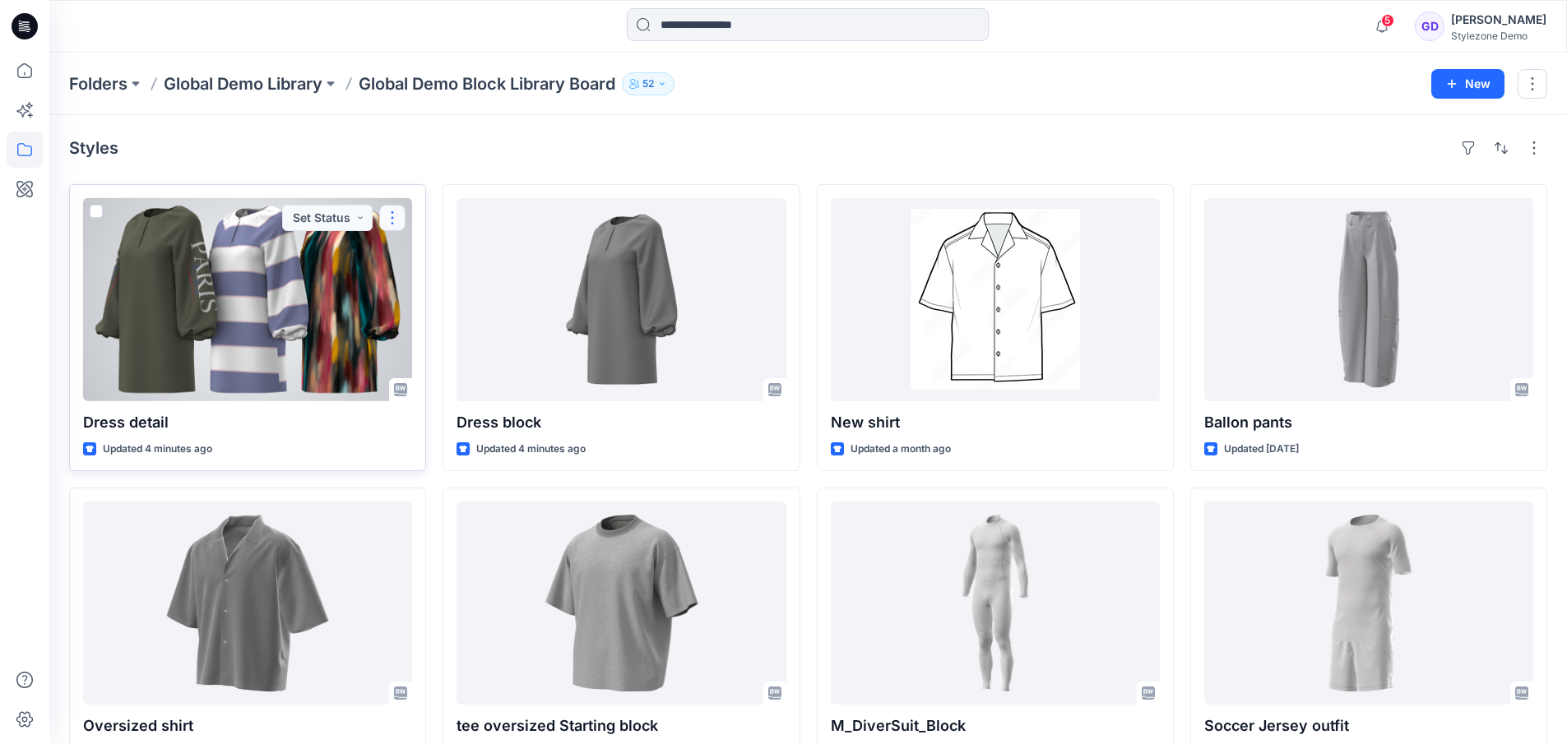
click at [394, 217] on button "button" at bounding box center [392, 218] width 26 height 26
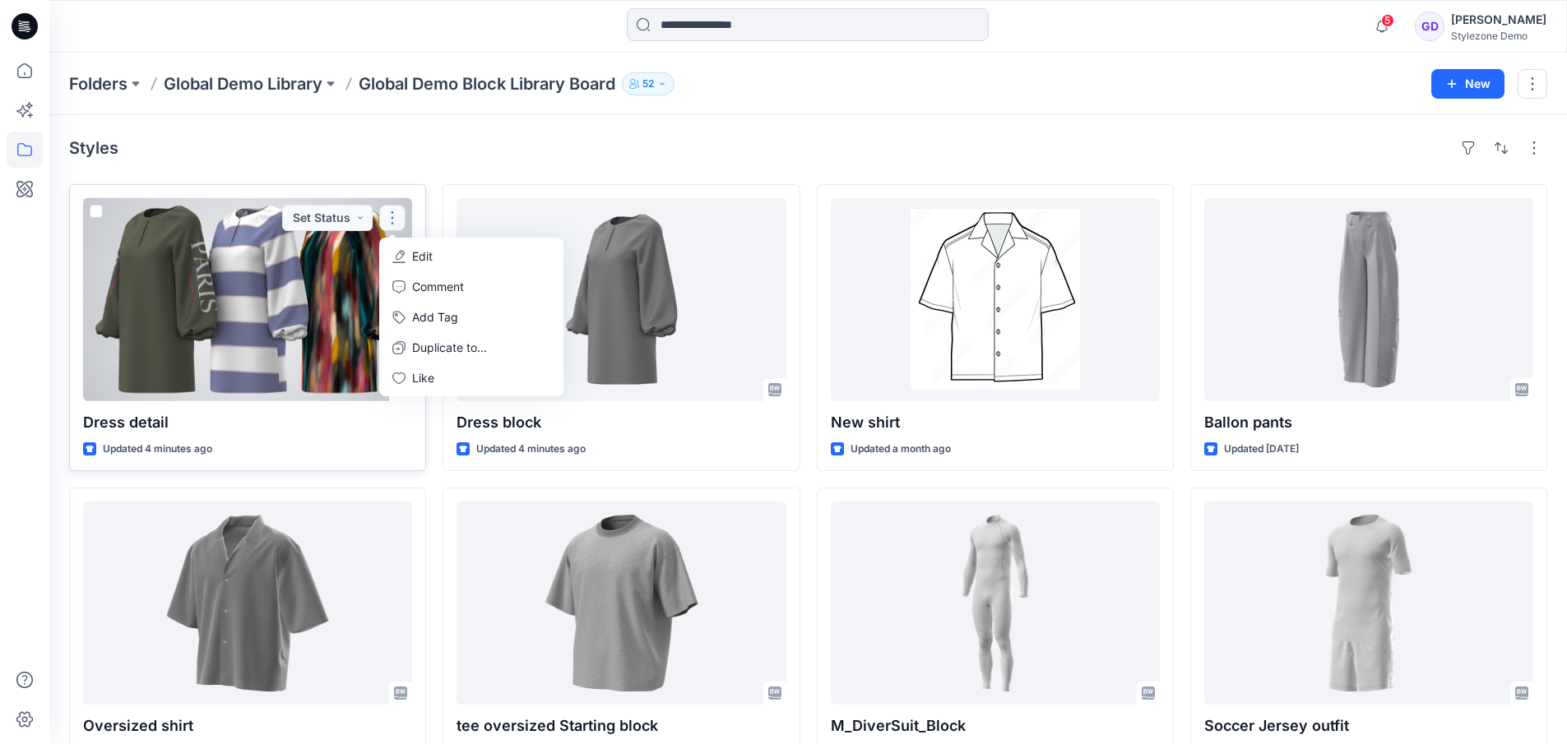
click at [424, 252] on p "Edit" at bounding box center [422, 256] width 21 height 17
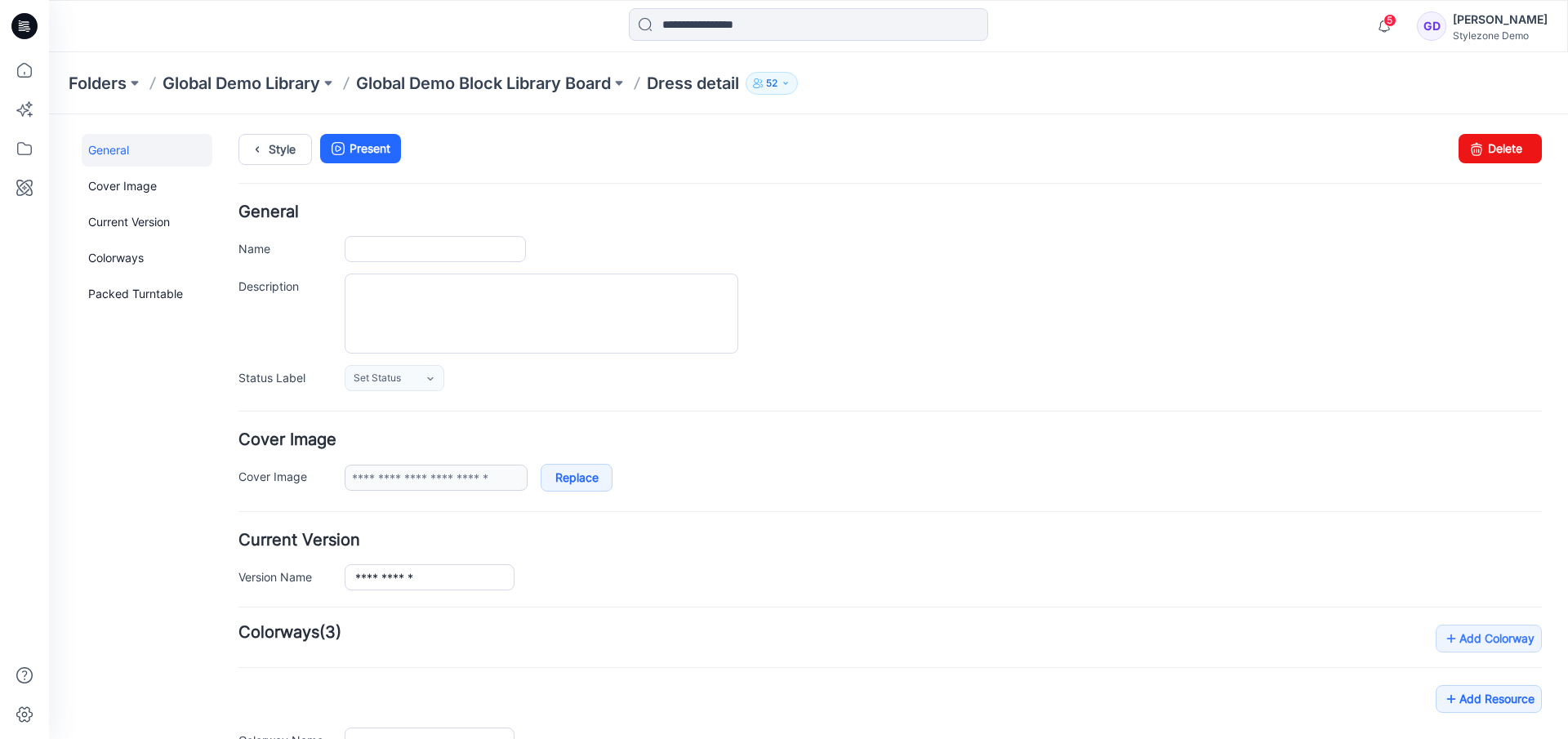
type input "**********"
click at [1499, 154] on link "Delete" at bounding box center [1500, 149] width 83 height 30
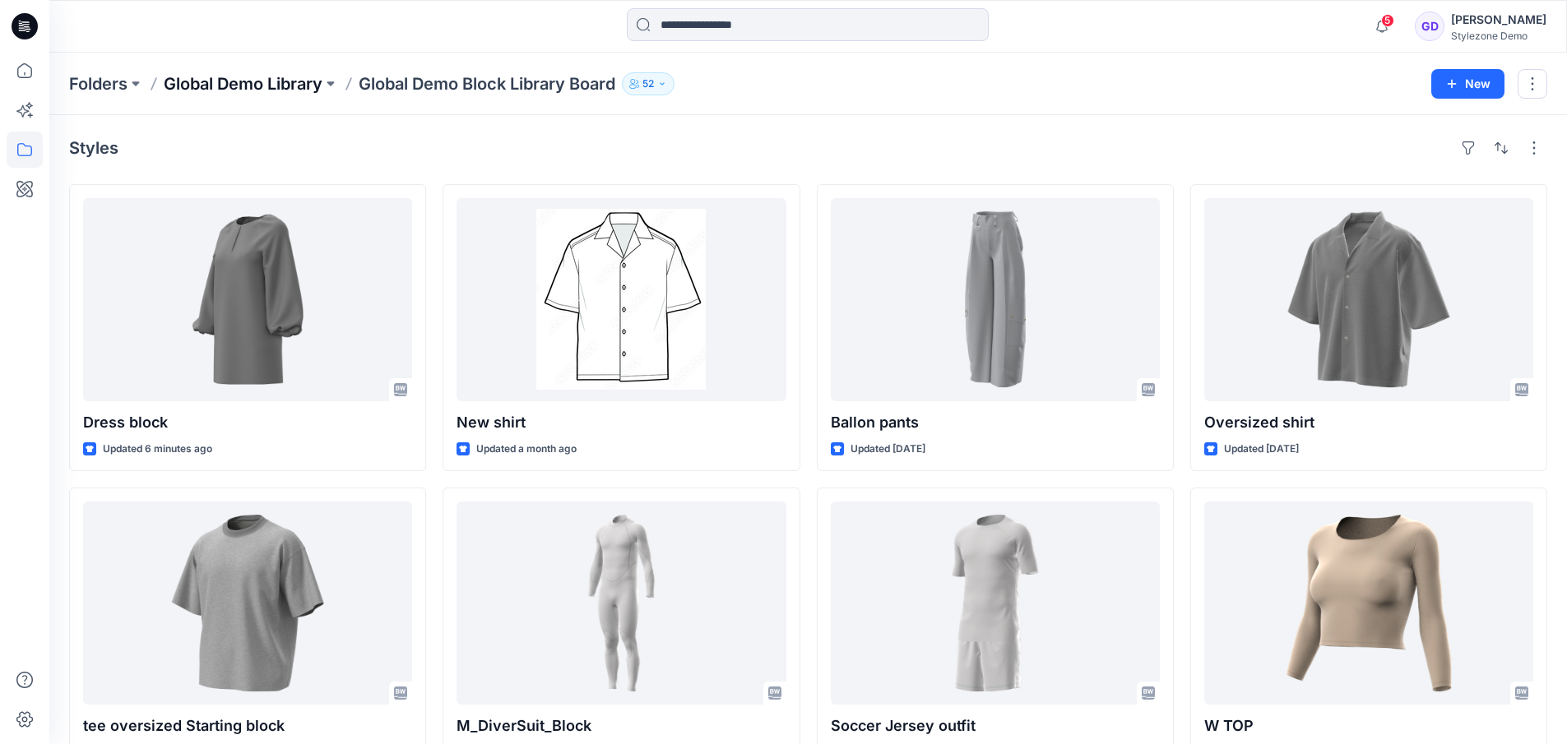
click at [299, 89] on p "Global Demo Library" at bounding box center [243, 83] width 159 height 23
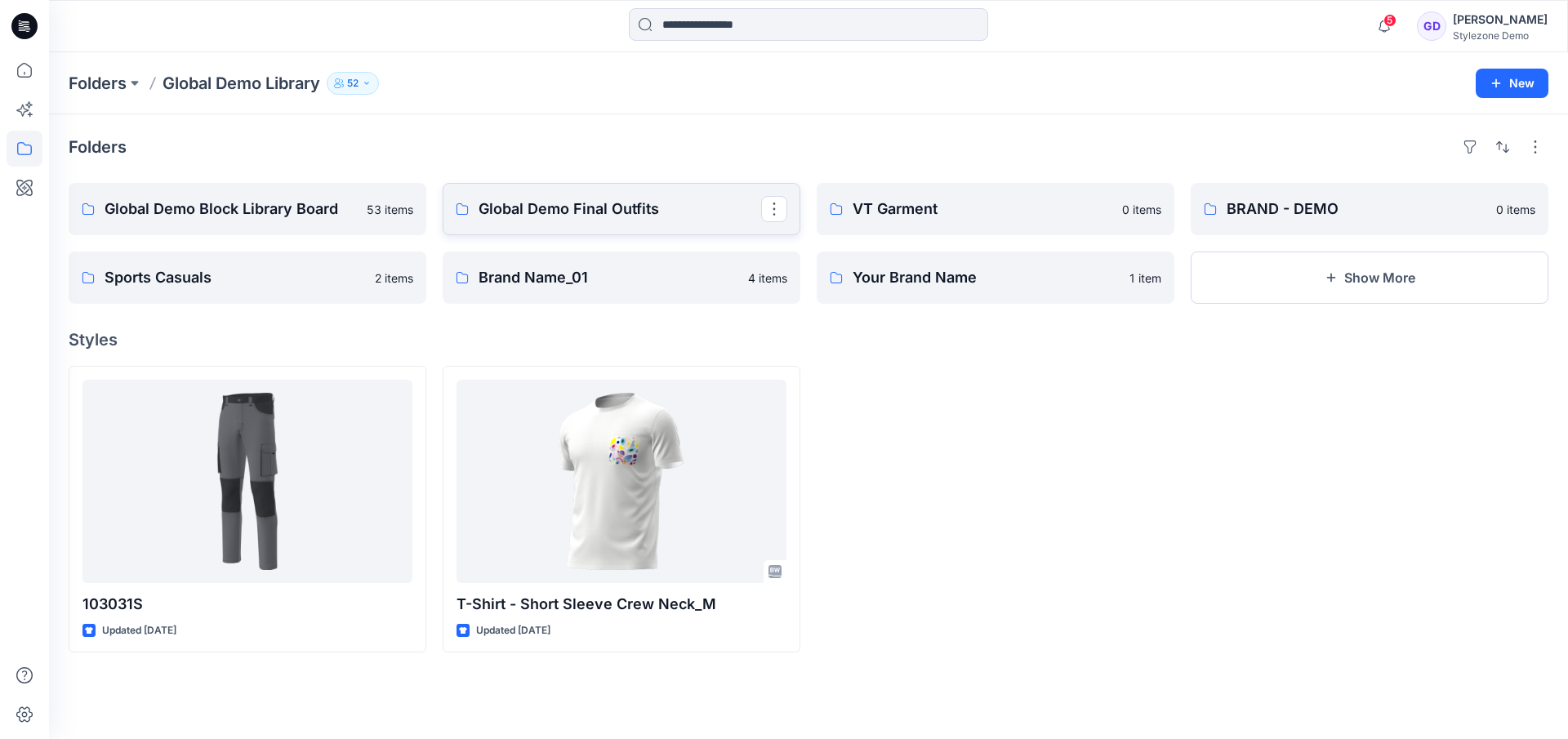
click at [574, 202] on p "Global Demo Final Outfits" at bounding box center [620, 209] width 283 height 23
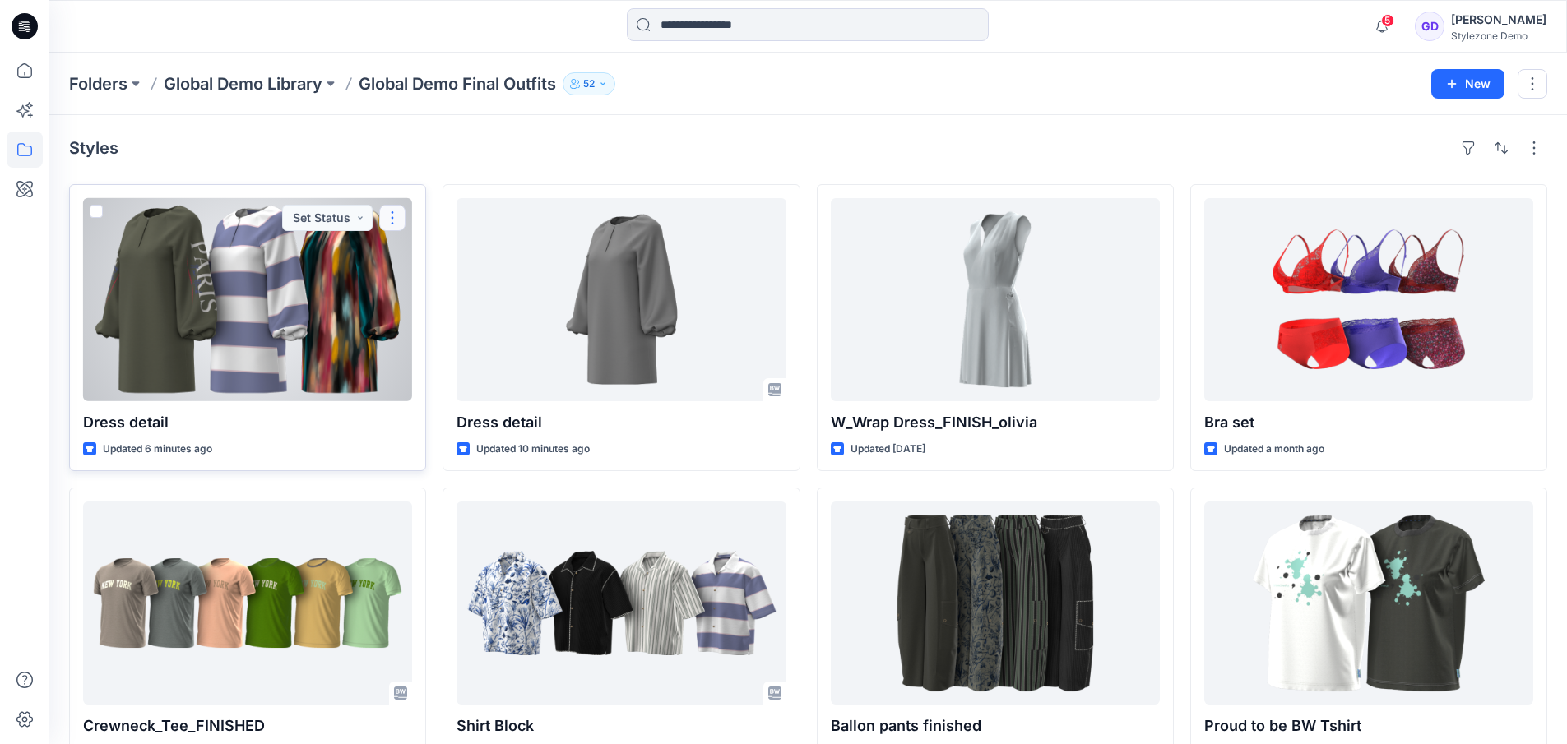
click at [399, 217] on button "button" at bounding box center [392, 218] width 26 height 26
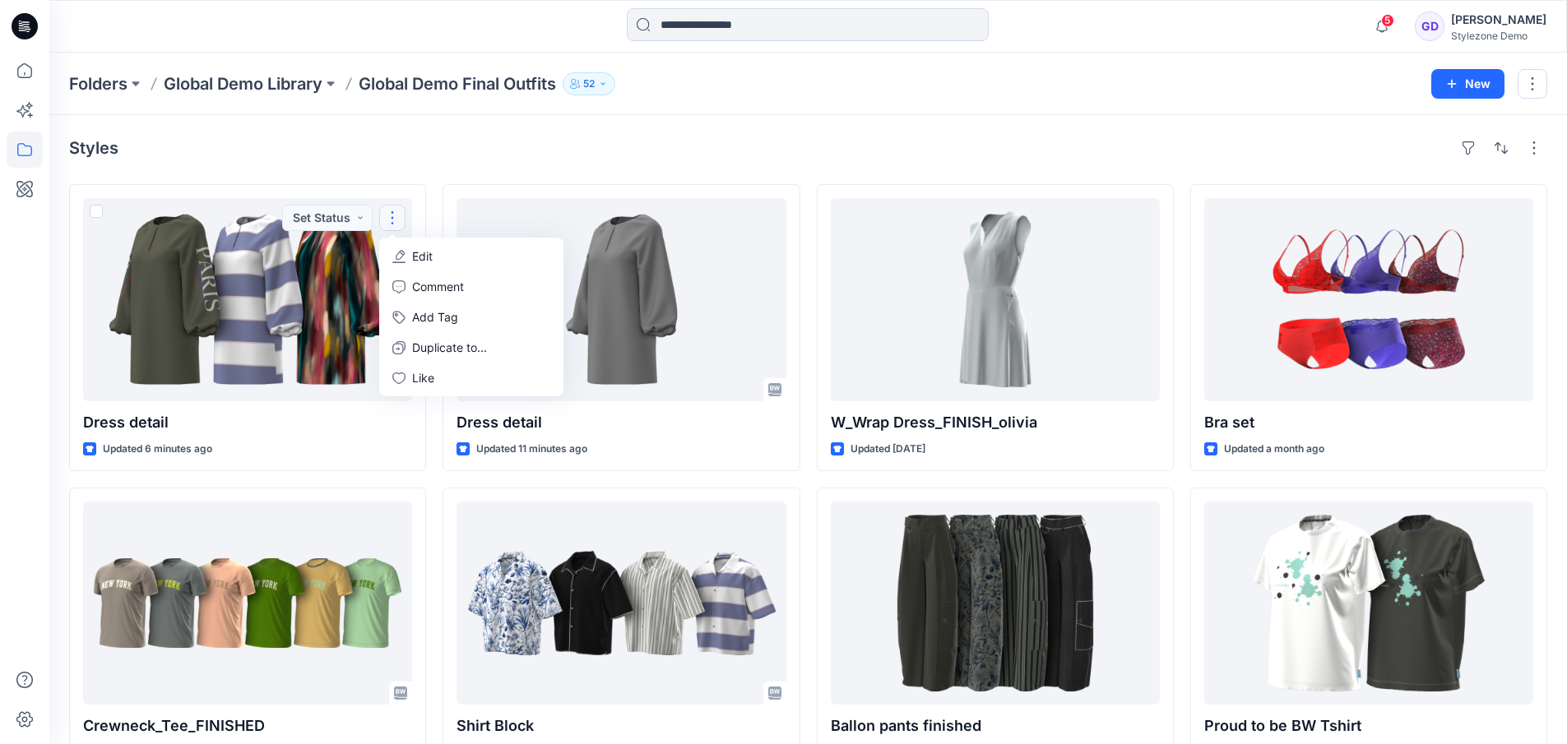
click at [581, 141] on div "Styles" at bounding box center [808, 148] width 1478 height 26
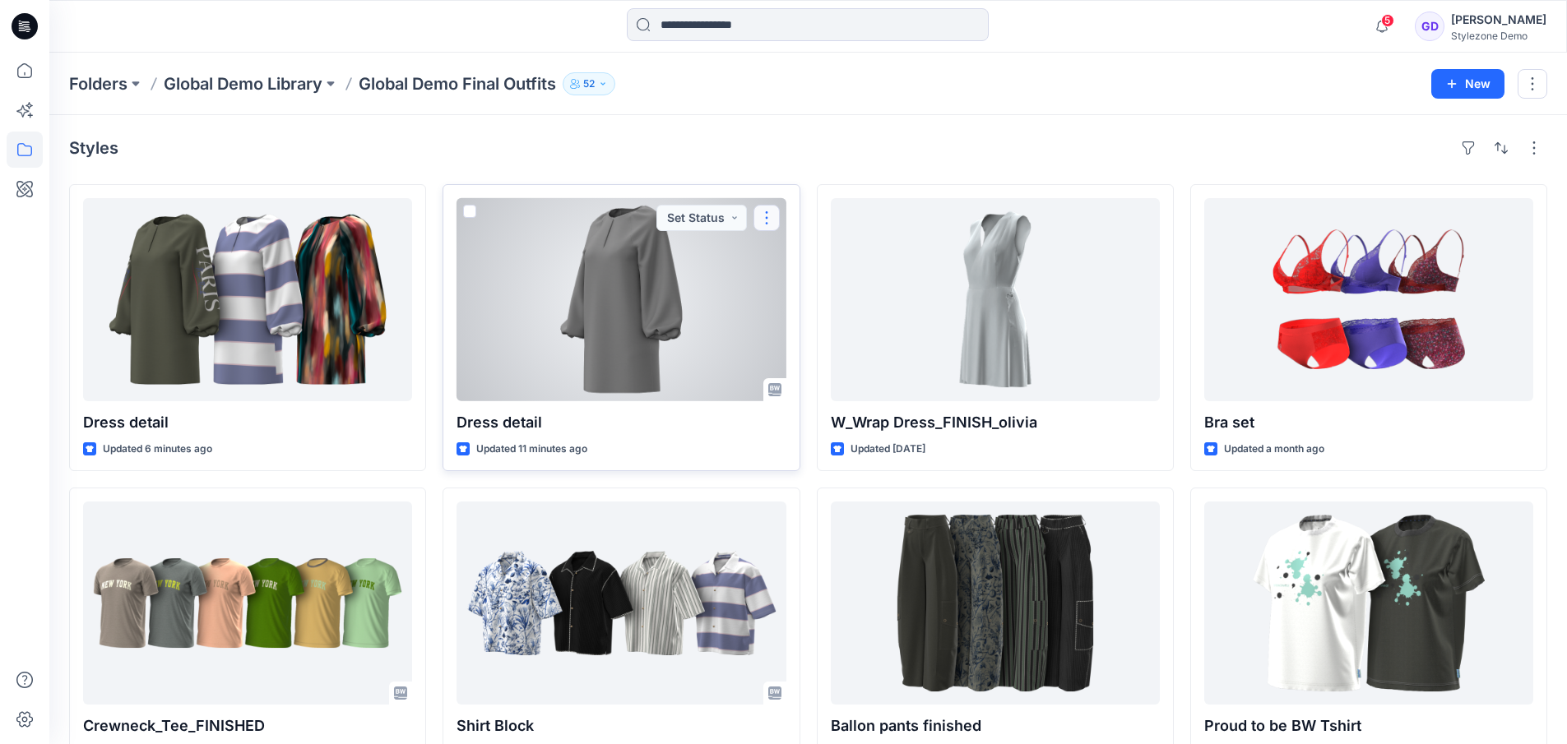
click at [771, 220] on button "button" at bounding box center [766, 218] width 26 height 26
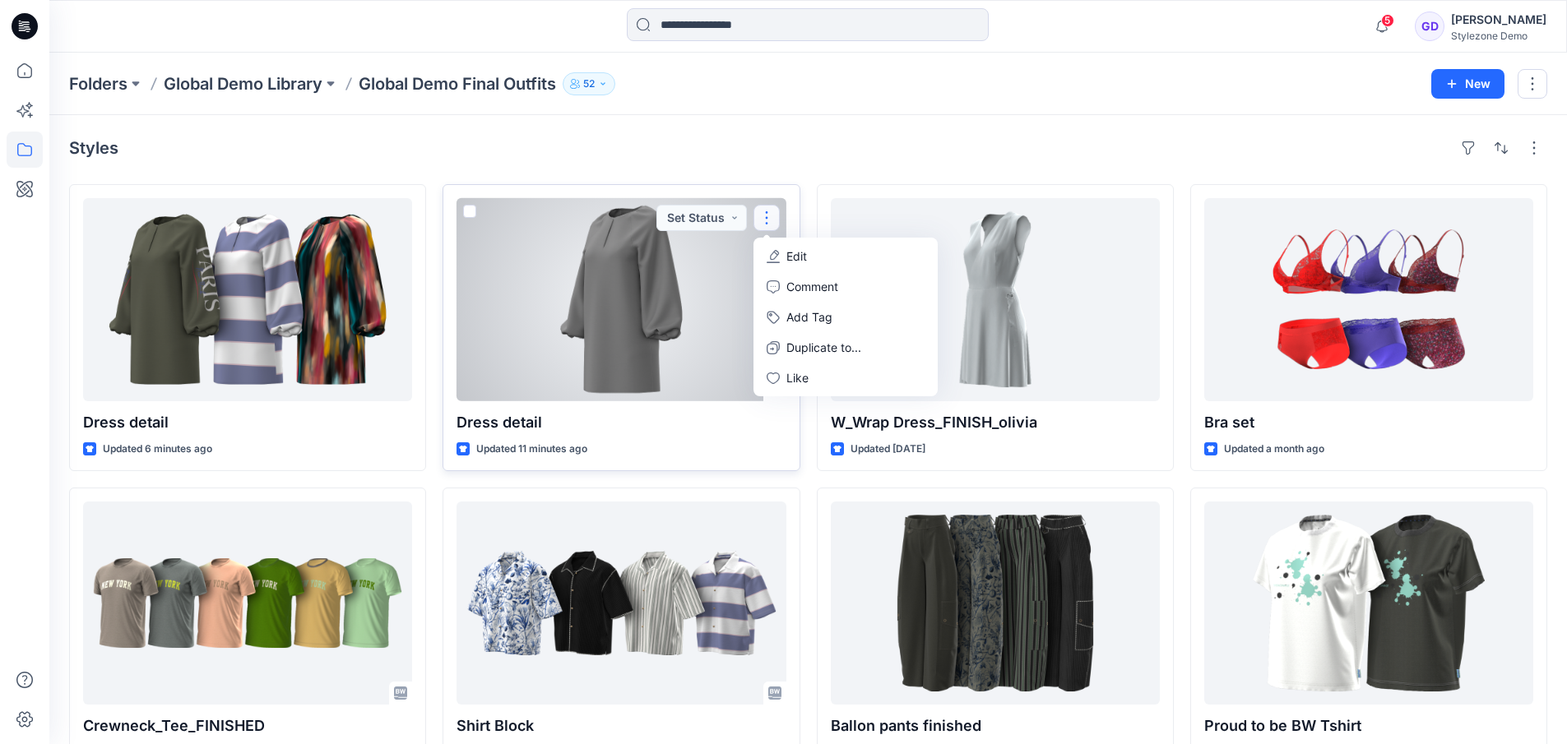
click at [795, 254] on p "Edit" at bounding box center [796, 256] width 21 height 17
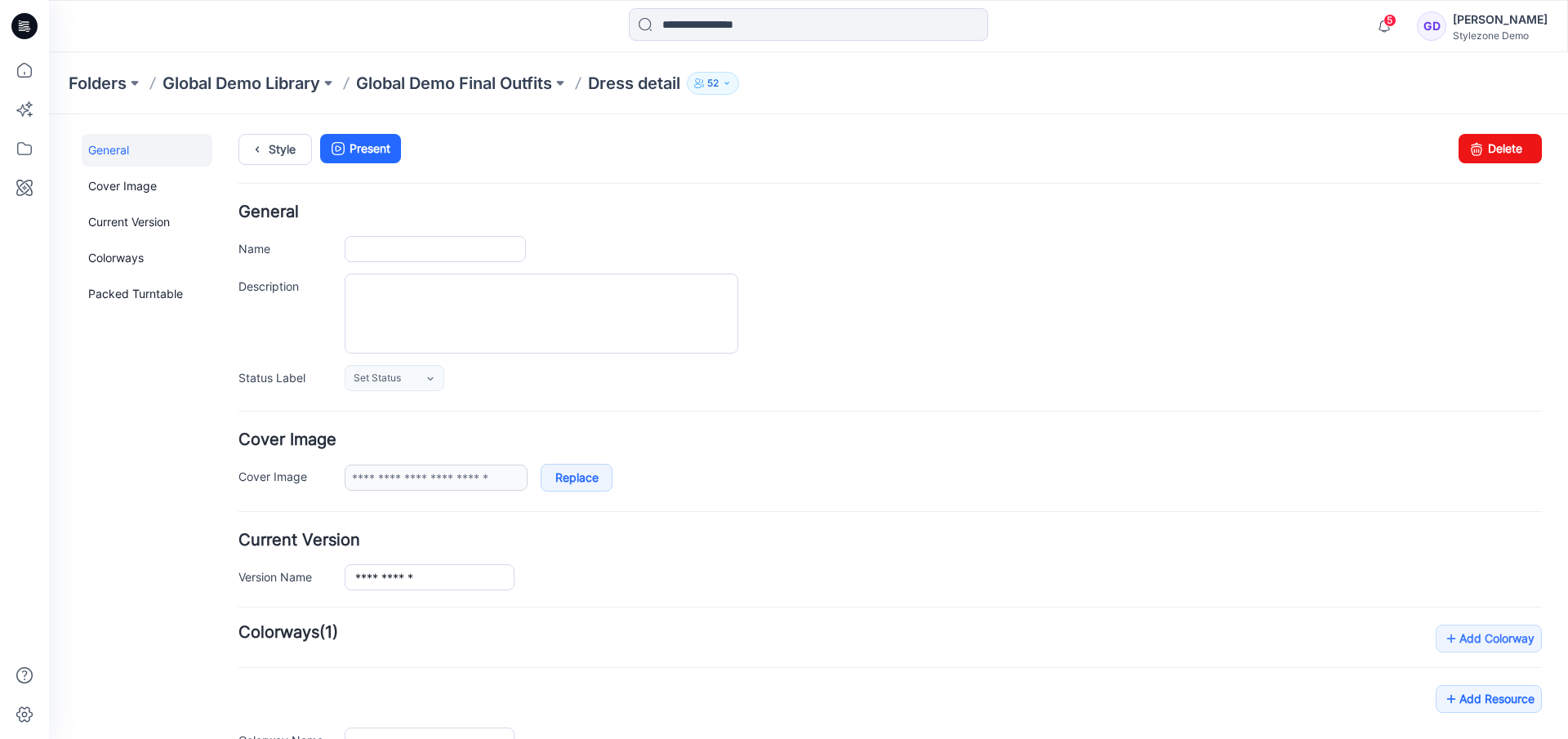
type input "**********"
drag, startPoint x: 386, startPoint y: 250, endPoint x: 501, endPoint y: 231, distance: 116.6
click at [493, 258] on input "**********" at bounding box center [435, 249] width 182 height 26
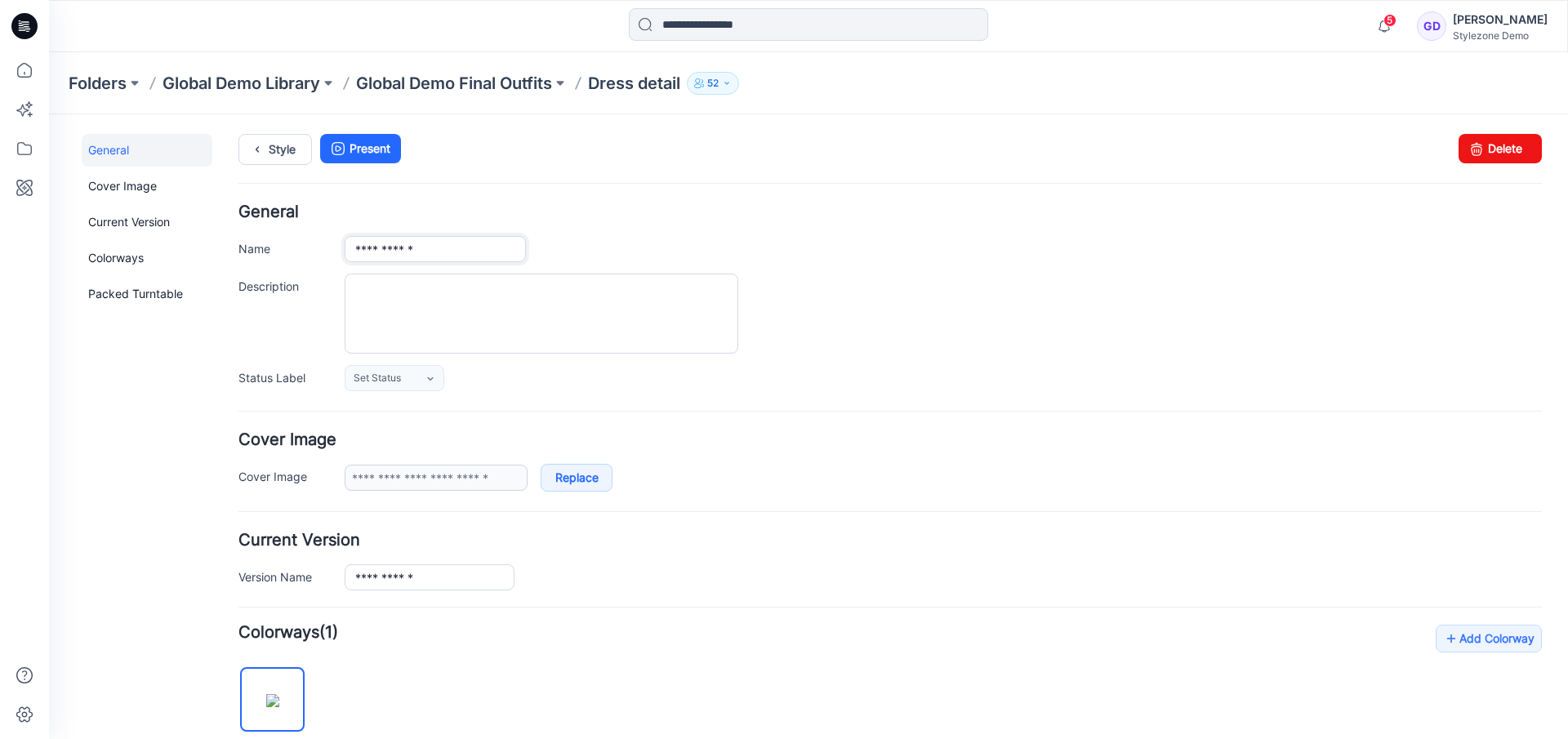
type input "**********"
click at [711, 179] on div "Style Present Changes Saved Delete" at bounding box center [890, 169] width 1304 height 71
click at [488, 85] on p "Global Demo Final Outfits" at bounding box center [454, 82] width 196 height 23
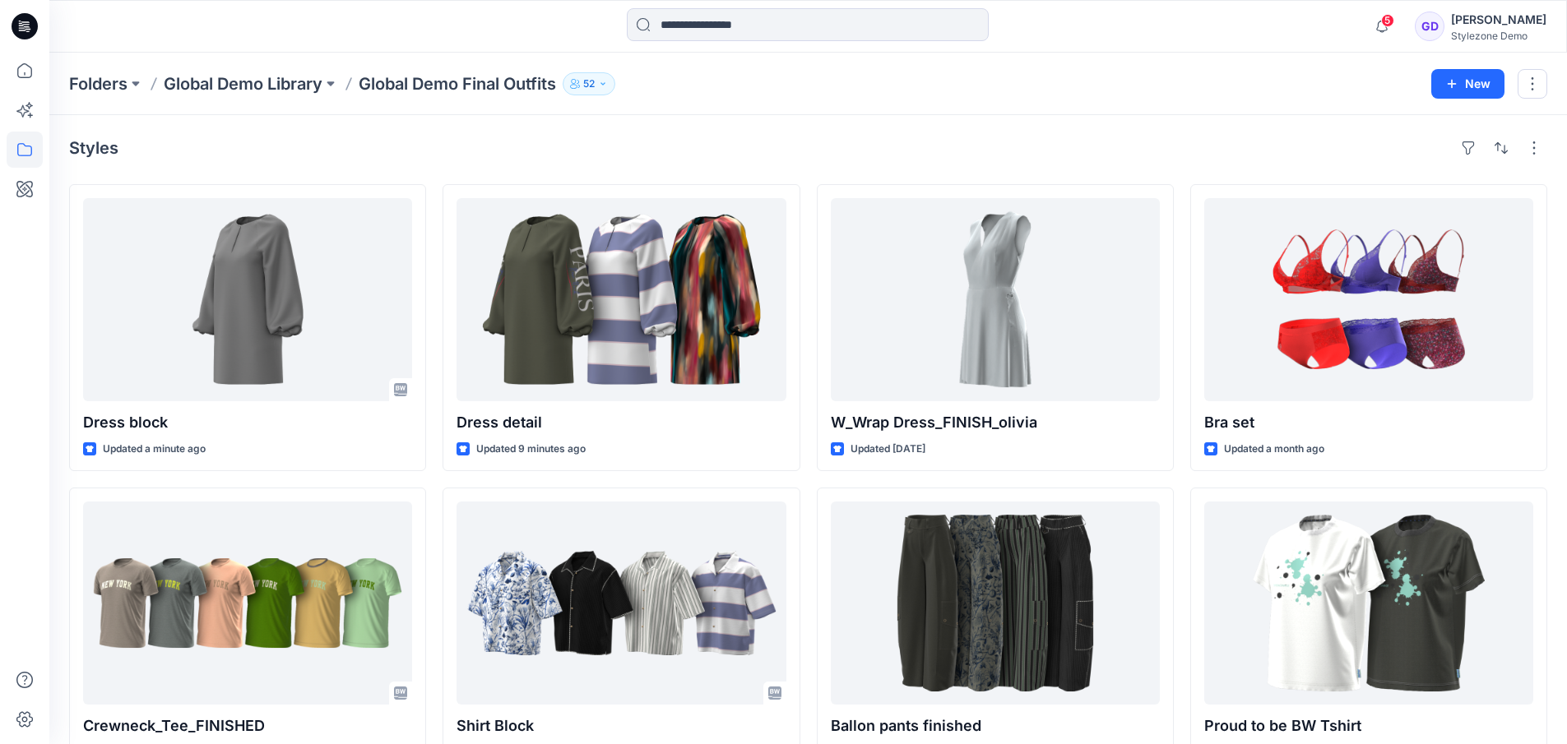
click at [641, 134] on div "Styles Dress block Updated a minute ago Crewneck_Tee_FINISHED Updated a month a…" at bounding box center [807, 636] width 1517 height 1043
click at [253, 80] on p "Global Demo Library" at bounding box center [243, 83] width 159 height 23
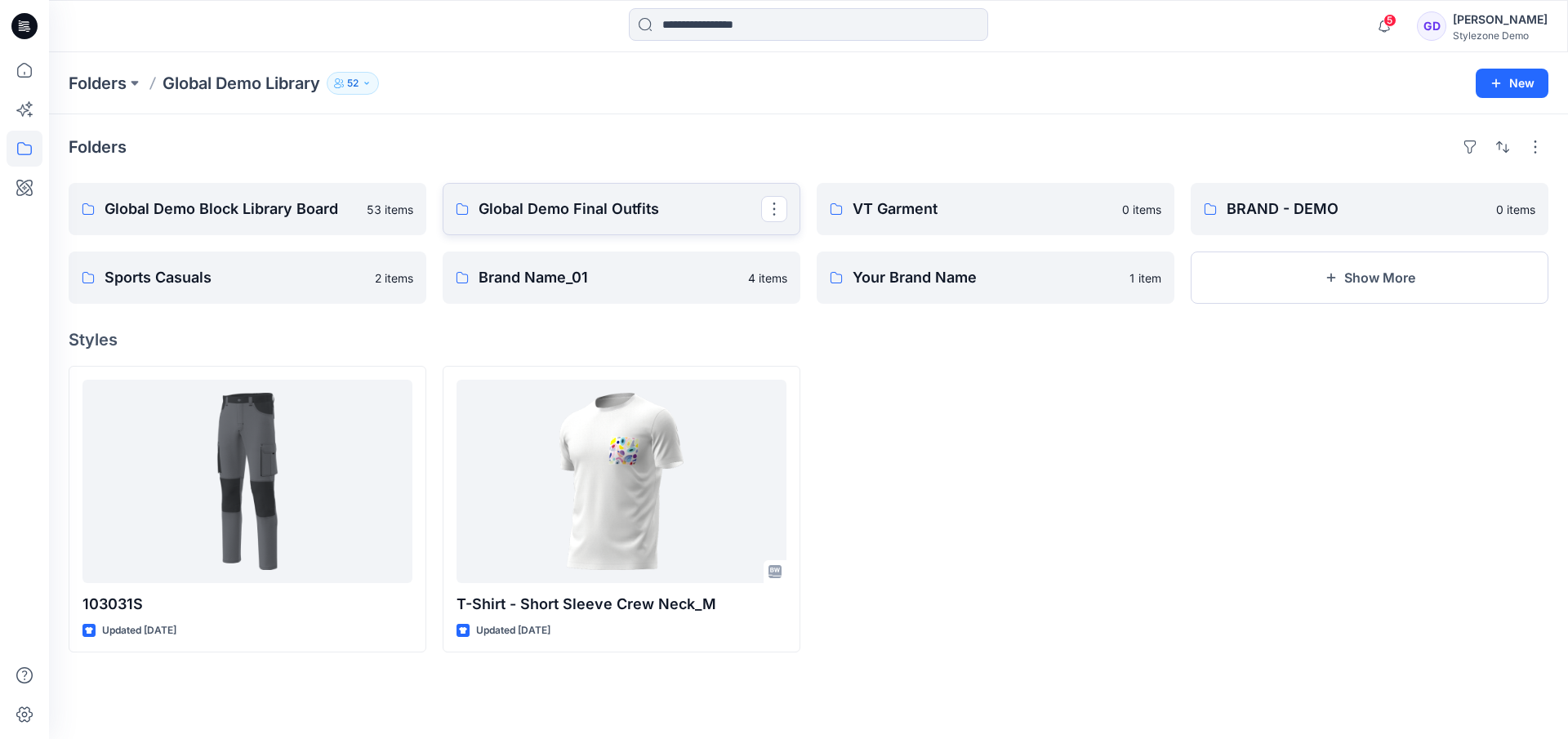
click at [511, 212] on p "Global Demo Final Outfits" at bounding box center [620, 209] width 283 height 23
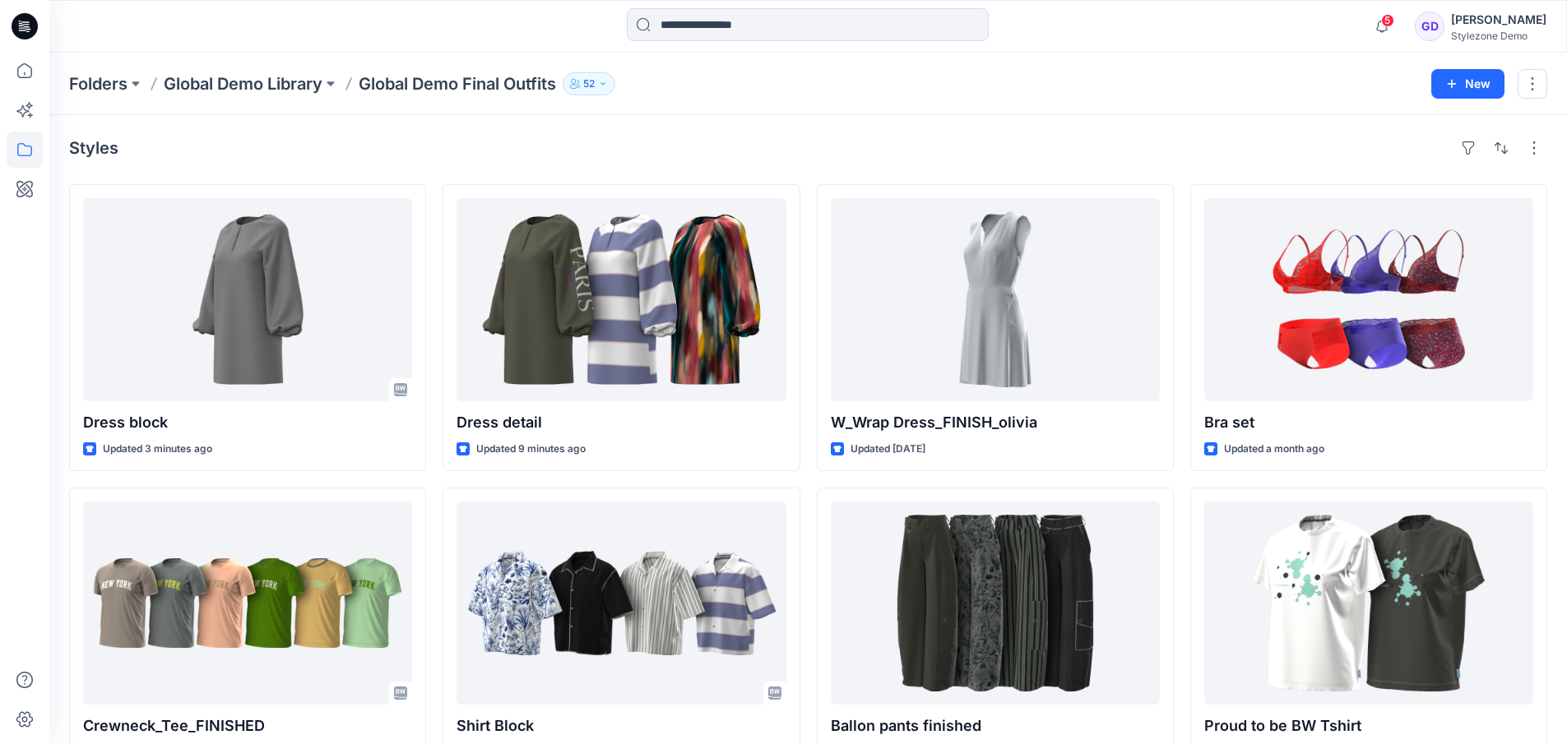
click at [250, 80] on p "Global Demo Library" at bounding box center [243, 83] width 159 height 23
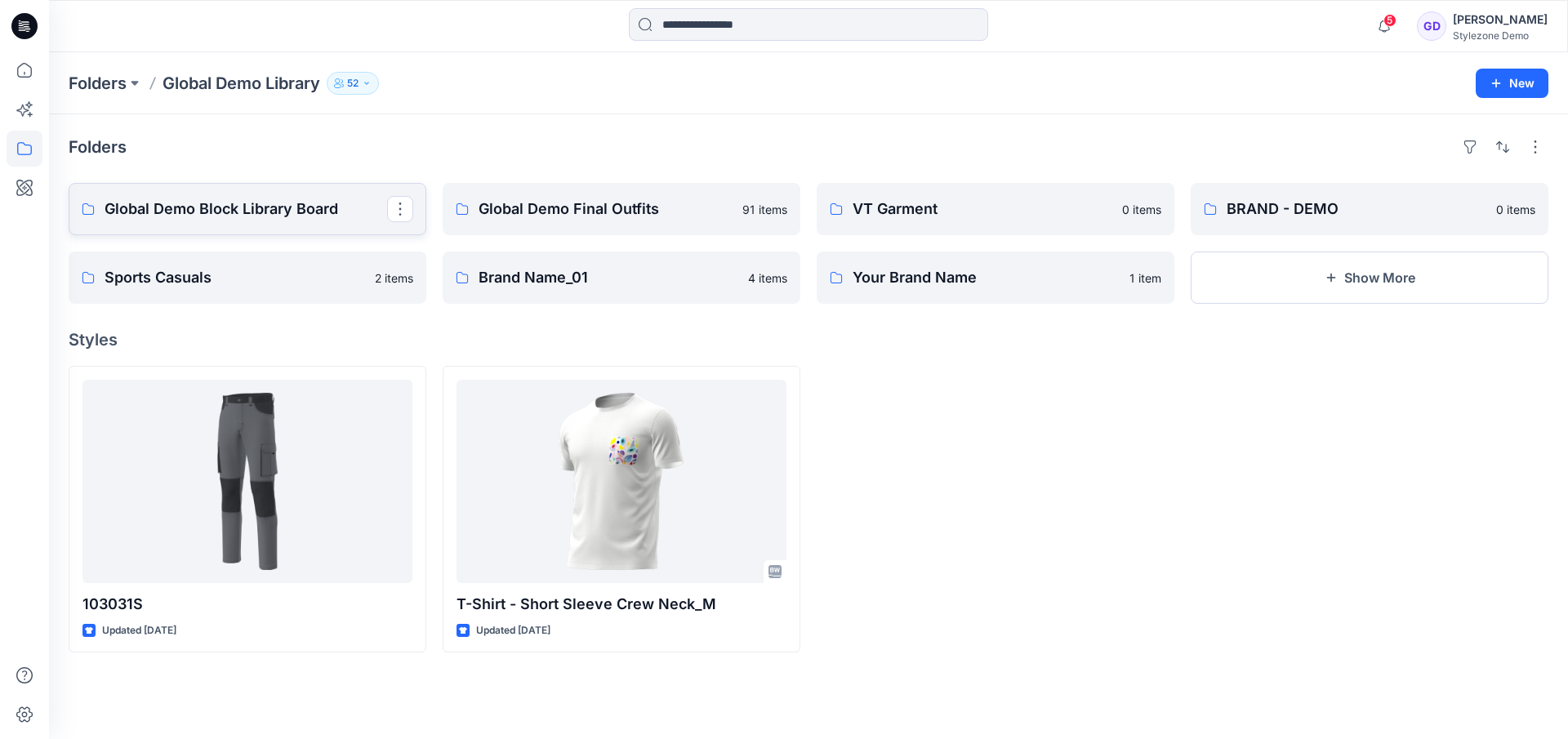
click at [218, 215] on p "Global Demo Block Library Board" at bounding box center [245, 209] width 283 height 23
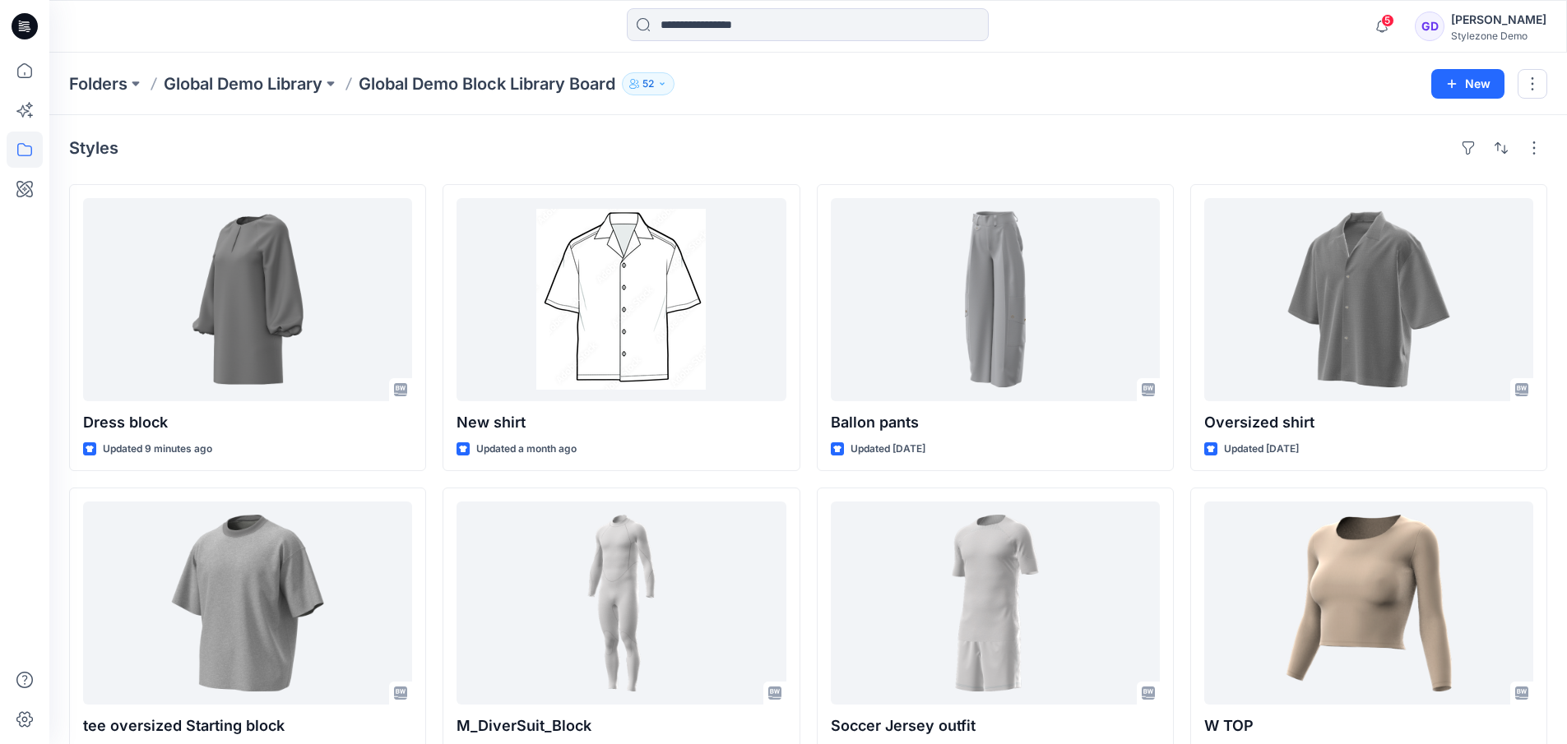
click at [294, 86] on p "Global Demo Library" at bounding box center [243, 83] width 159 height 23
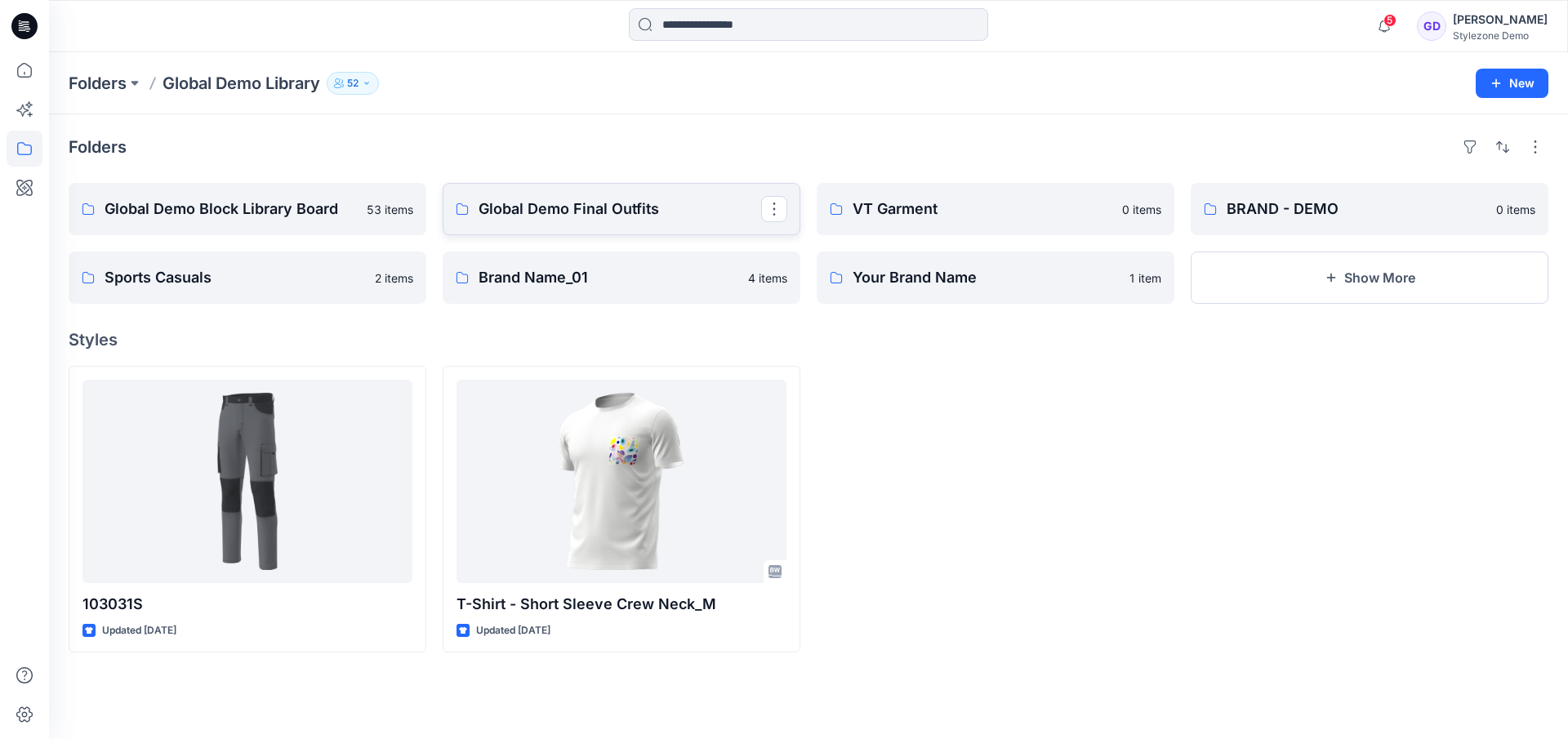
click at [513, 209] on p "Global Demo Final Outfits" at bounding box center [620, 209] width 283 height 23
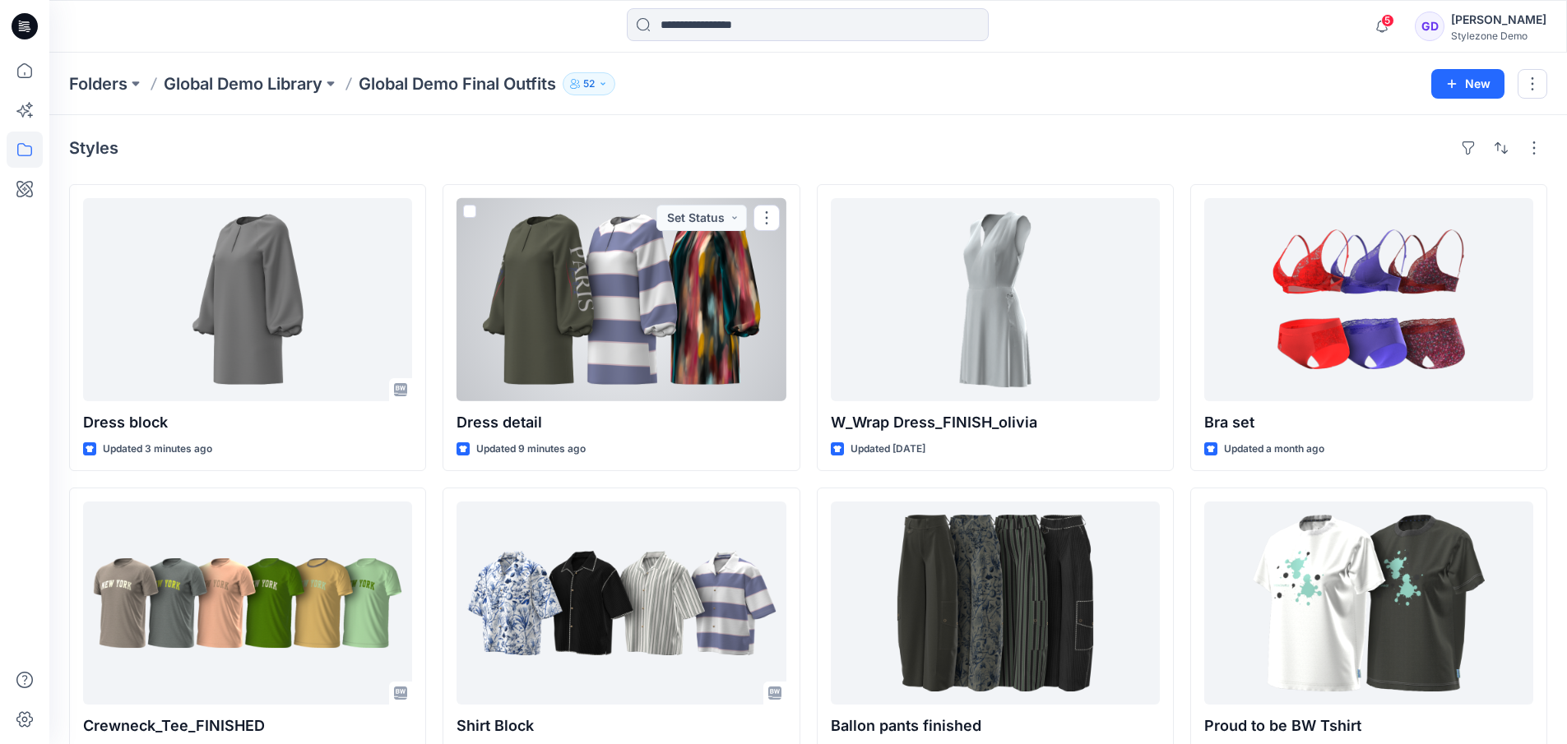
click at [570, 291] on div at bounding box center [620, 299] width 329 height 203
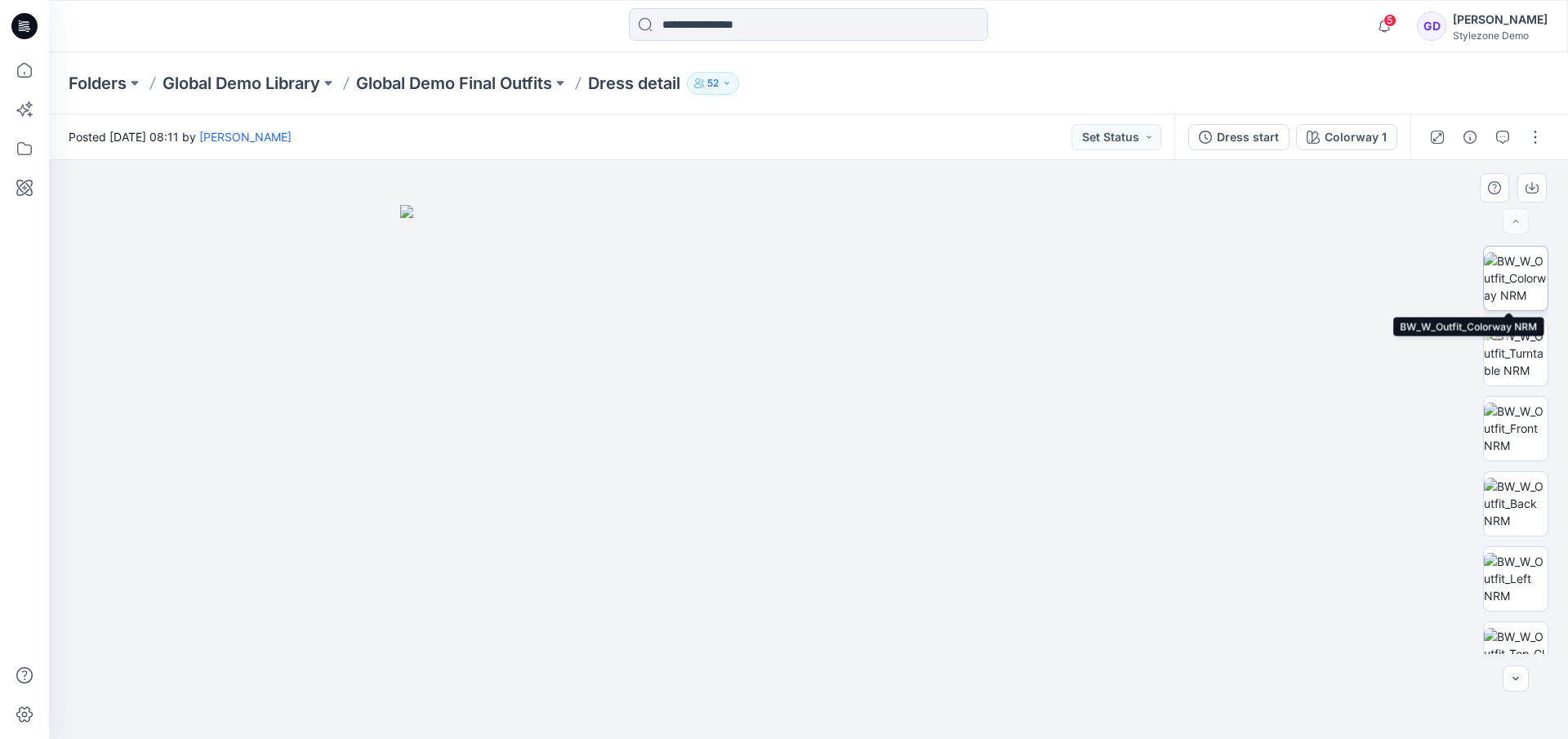
click at [1516, 277] on img at bounding box center [1515, 278] width 64 height 52
click at [1536, 131] on button "button" at bounding box center [1535, 137] width 26 height 26
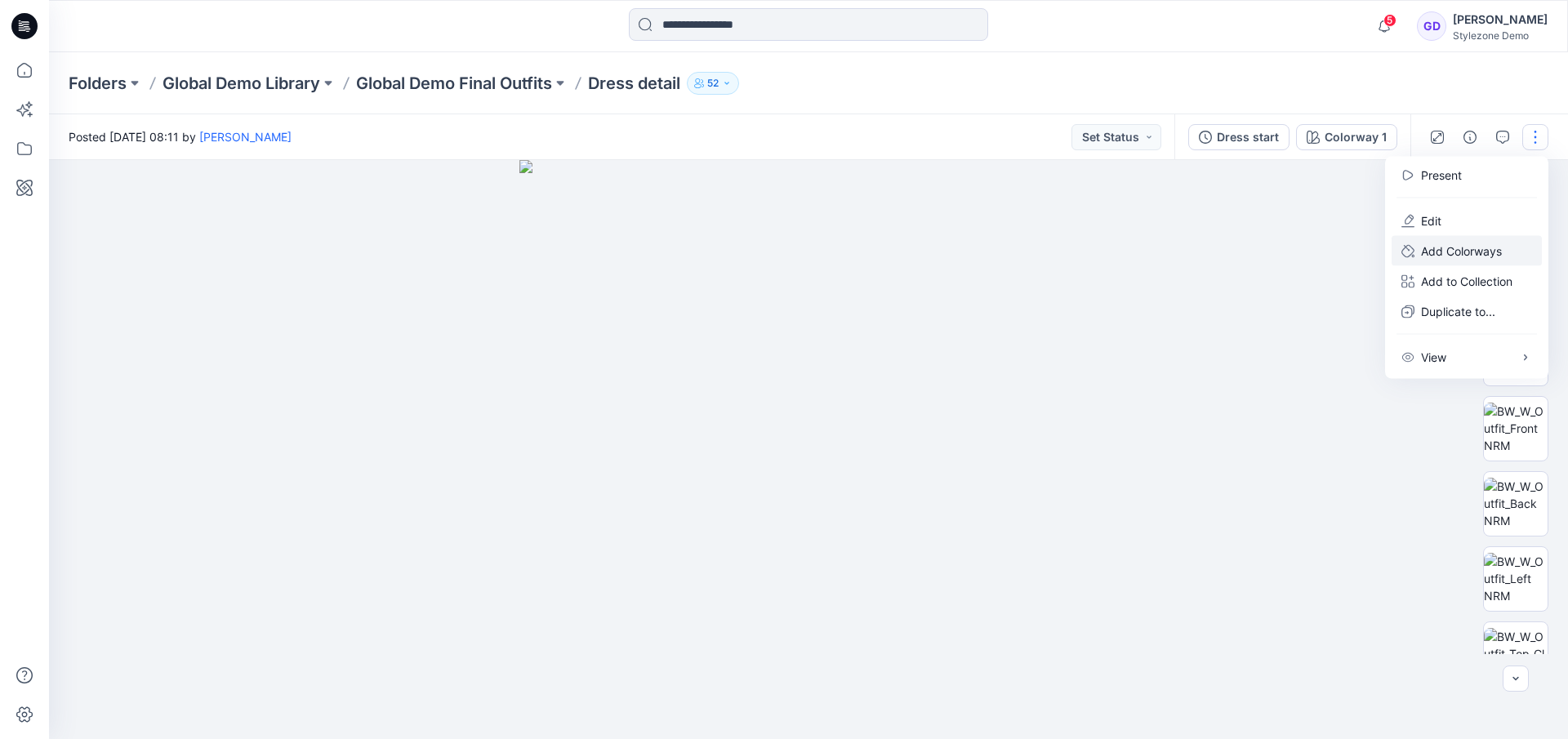
click at [1459, 251] on p "Add Colorways" at bounding box center [1461, 250] width 80 height 17
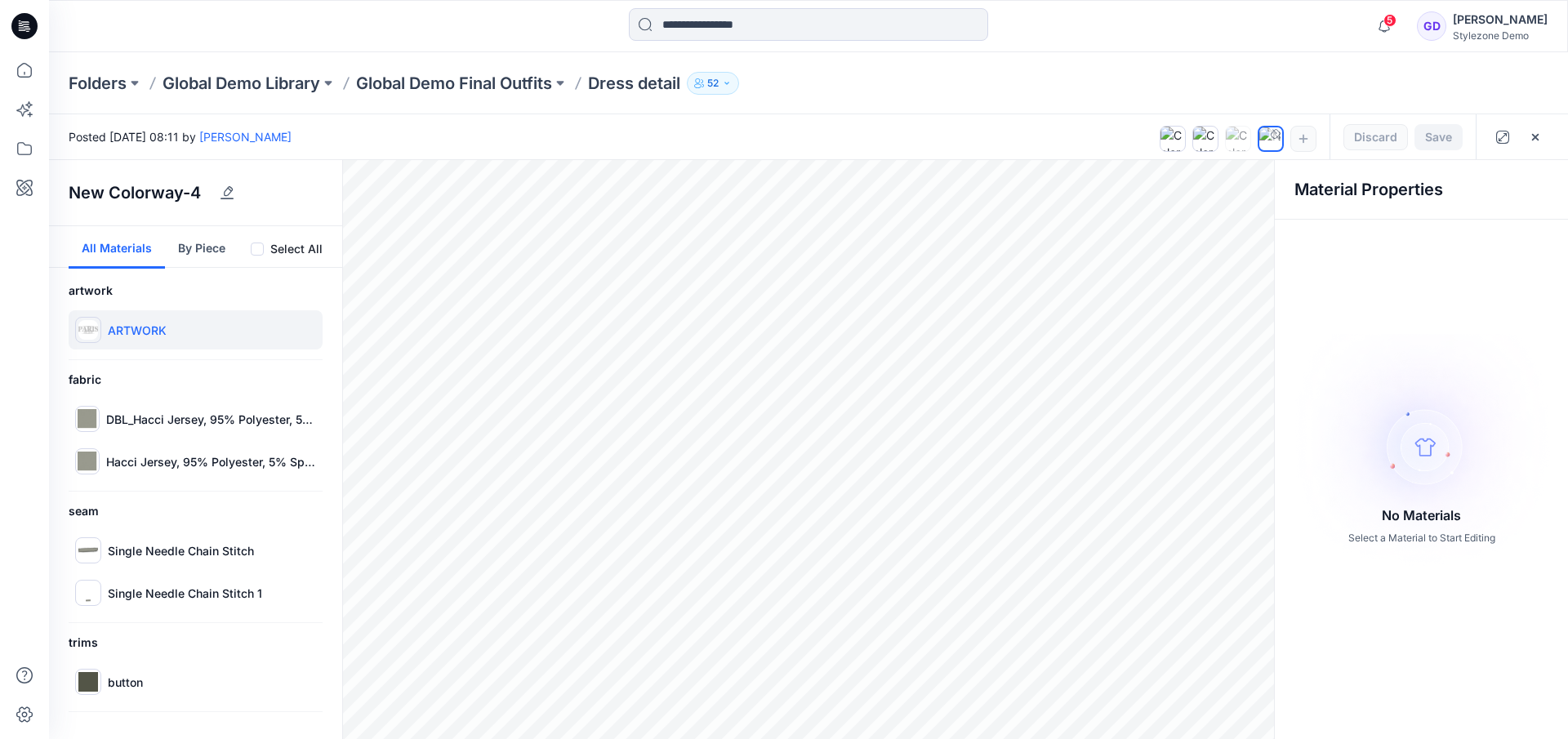
click at [149, 327] on p "ARTWORK" at bounding box center [137, 330] width 59 height 17
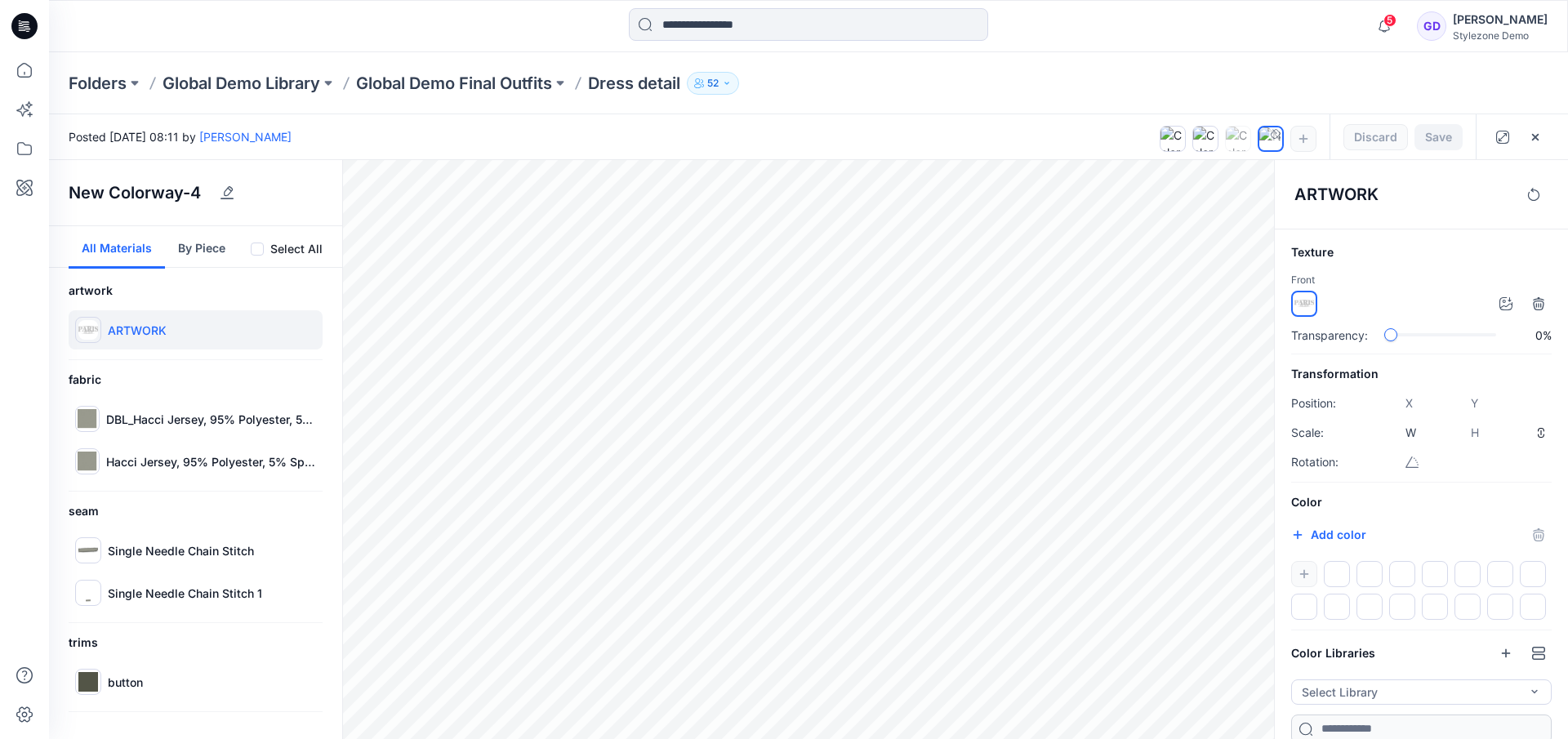
click at [1307, 569] on div at bounding box center [1421, 590] width 260 height 59
click at [1323, 532] on button "Add color" at bounding box center [1329, 535] width 75 height 20
type input "*******"
click at [1441, 544] on div "#ffadad *******" at bounding box center [1421, 535] width 260 height 26
click at [117, 415] on p "DBL_Hacci Jersey, 95% Polyester, 5% Spandex, 180 g/m2 1" at bounding box center [211, 419] width 210 height 17
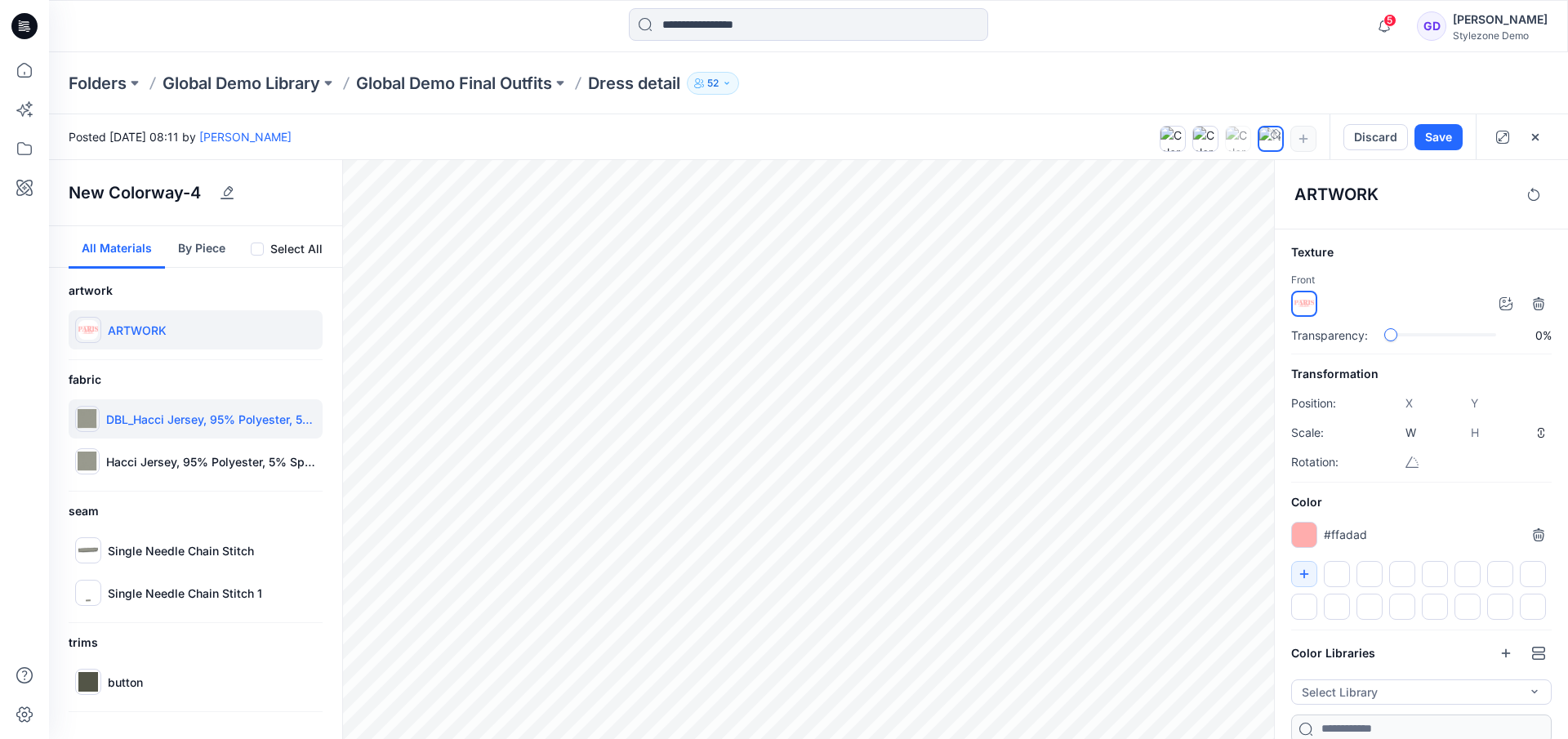
type input "****"
type input "*****"
drag, startPoint x: 114, startPoint y: 331, endPoint x: 125, endPoint y: 330, distance: 11.0
click at [115, 331] on p "ARTWORK" at bounding box center [137, 330] width 59 height 17
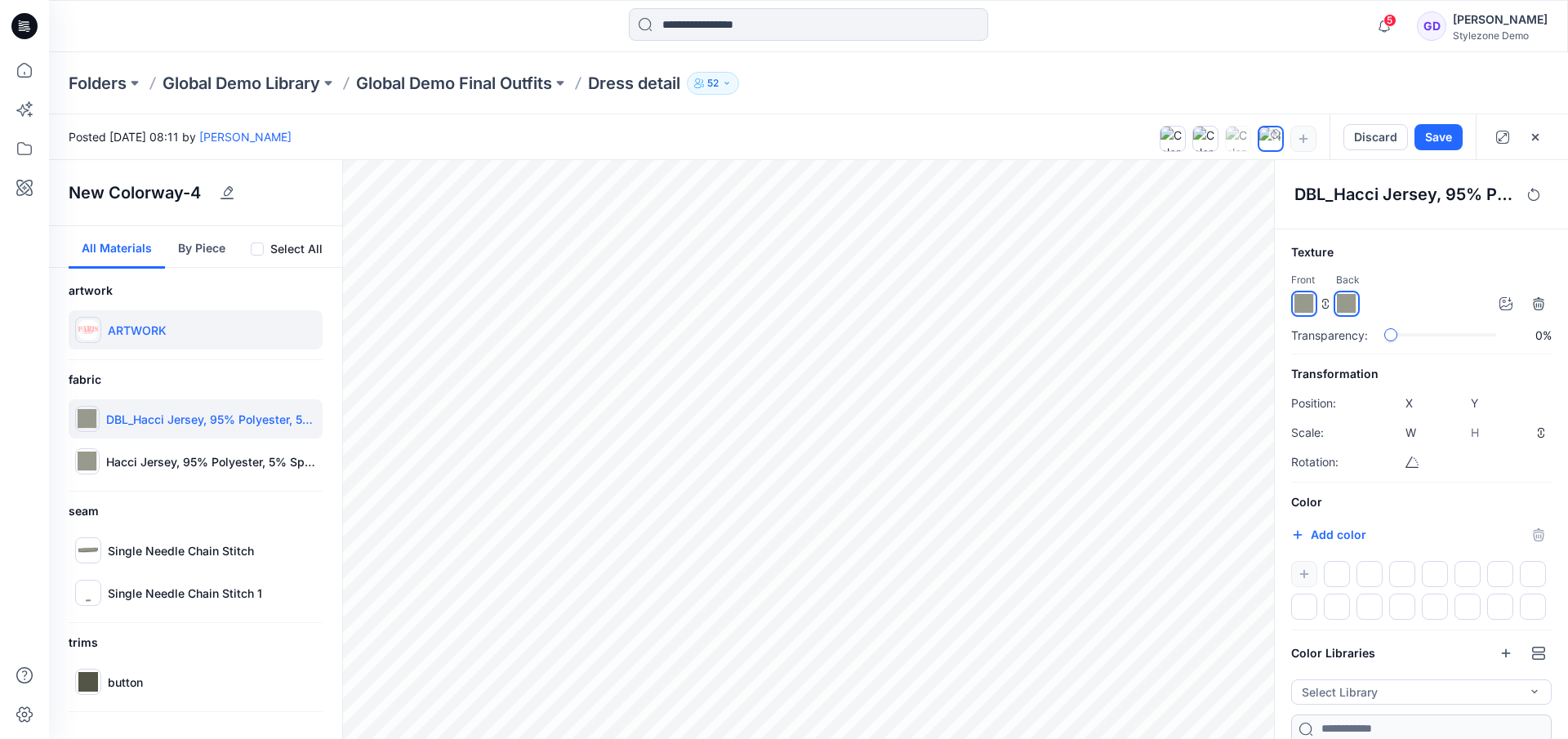
type input "****"
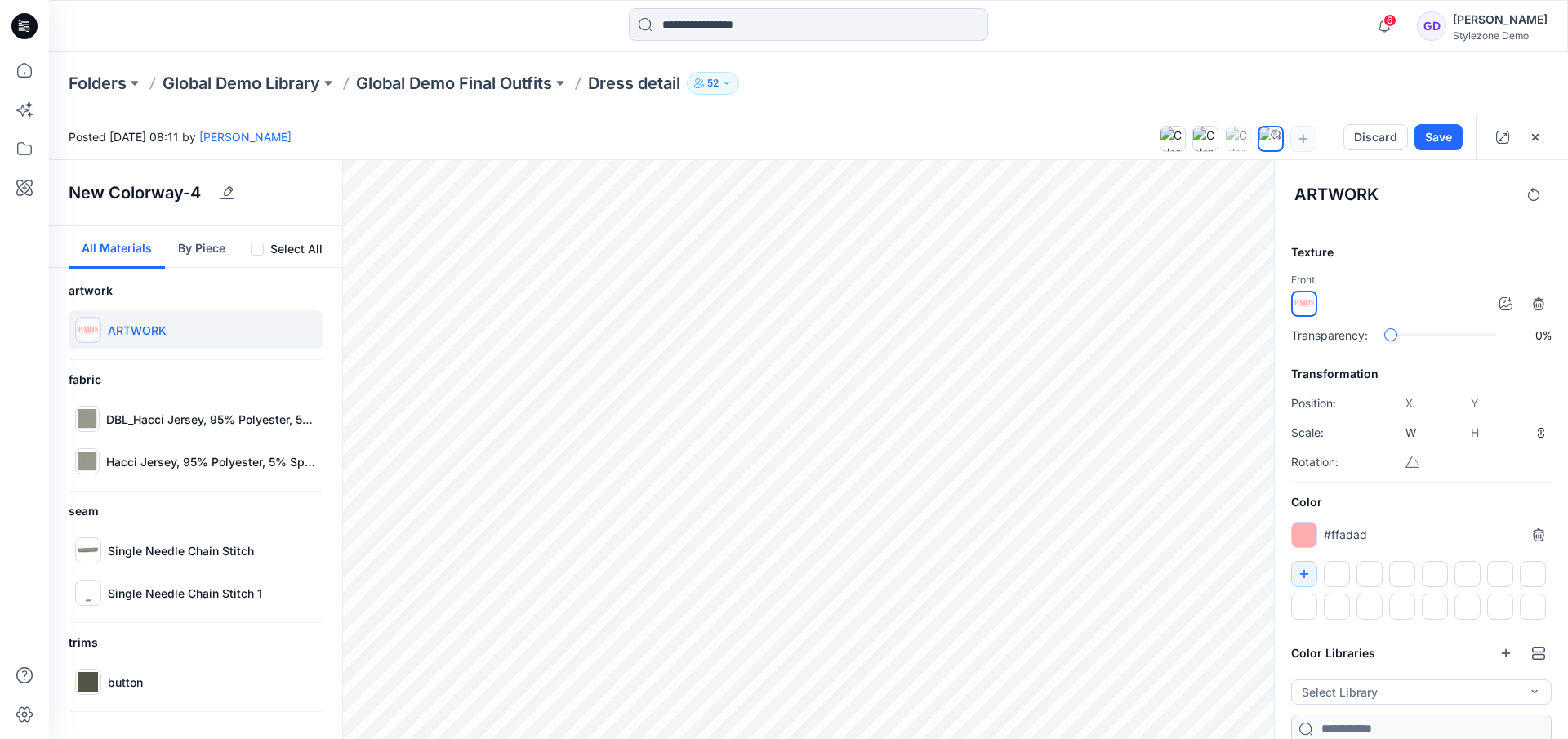
drag, startPoint x: 1310, startPoint y: 532, endPoint x: 1336, endPoint y: 566, distance: 42.8
click at [1341, 561] on div "Color #ffadad *******" at bounding box center [1421, 556] width 260 height 127
click at [1334, 572] on div at bounding box center [1337, 574] width 26 height 26
drag, startPoint x: 1308, startPoint y: 572, endPoint x: 1319, endPoint y: 572, distance: 11.0
click at [1308, 572] on icon "button" at bounding box center [1304, 574] width 13 height 13
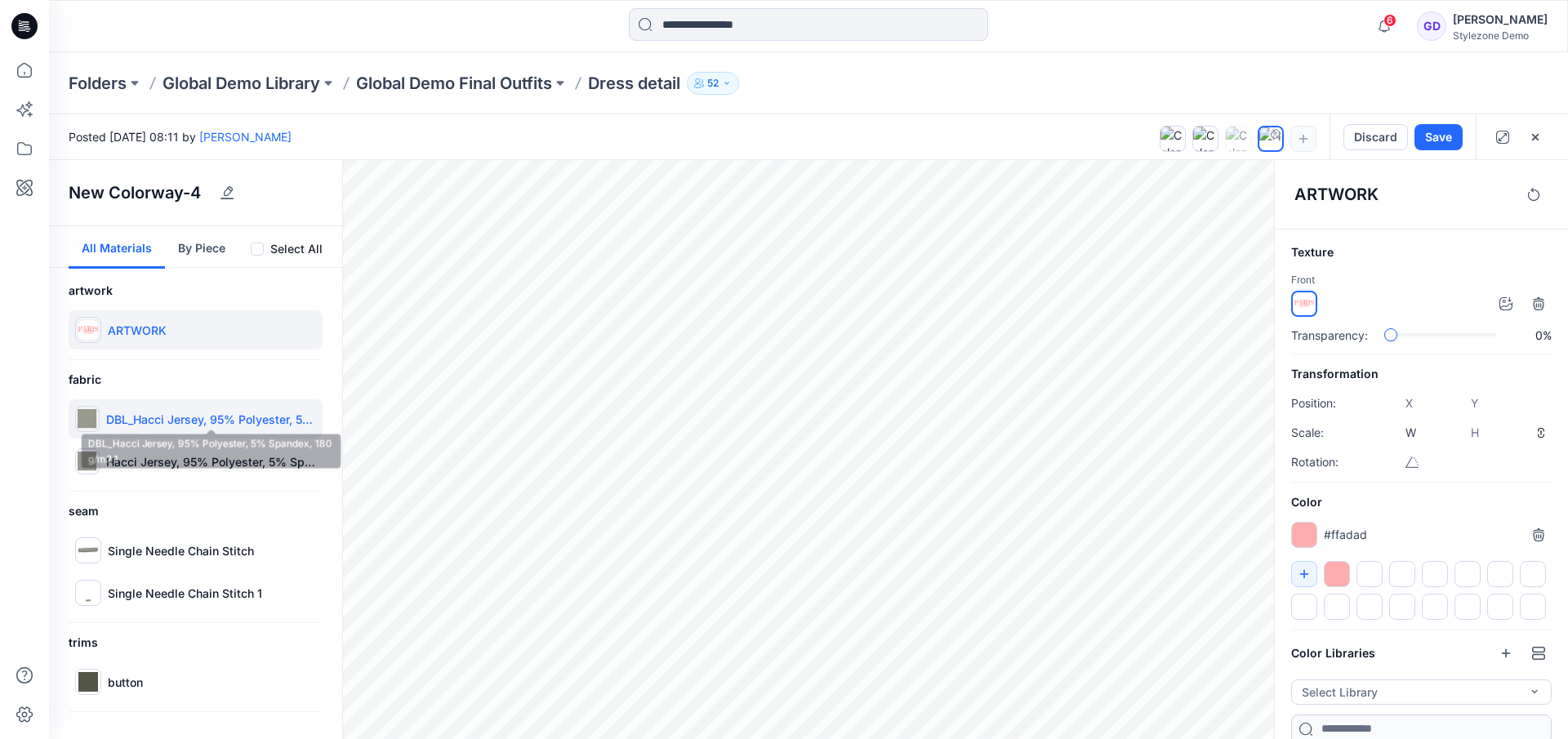
click at [163, 425] on p "DBL_Hacci Jersey, 95% Polyester, 5% Spandex, 180 g/m2 1" at bounding box center [211, 419] width 210 height 17
type input "****"
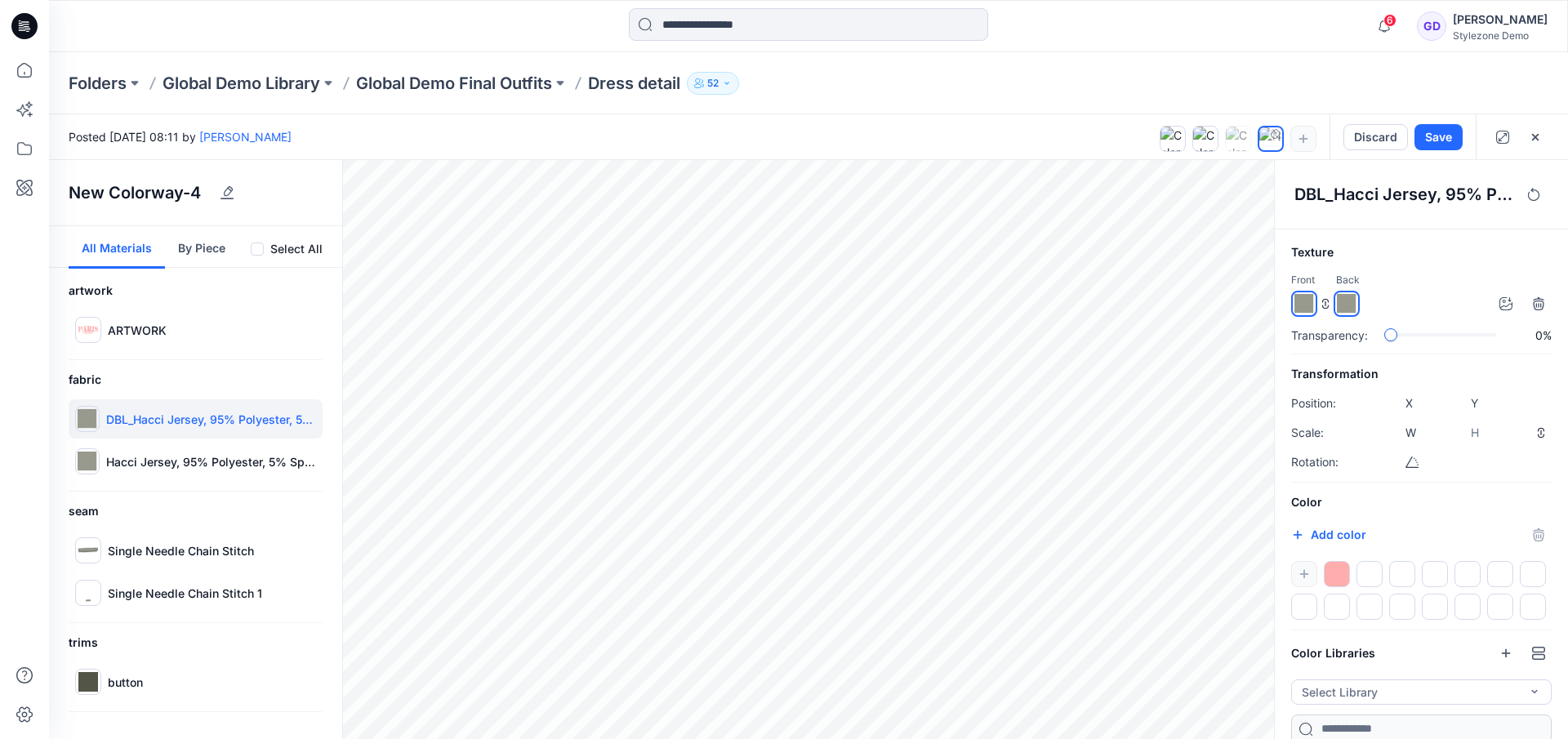
click at [1331, 571] on div at bounding box center [1337, 574] width 26 height 26
click at [191, 461] on p "Hacci Jersey, 95% Polyester, 5% Spandex, 180 g/m2" at bounding box center [211, 461] width 210 height 17
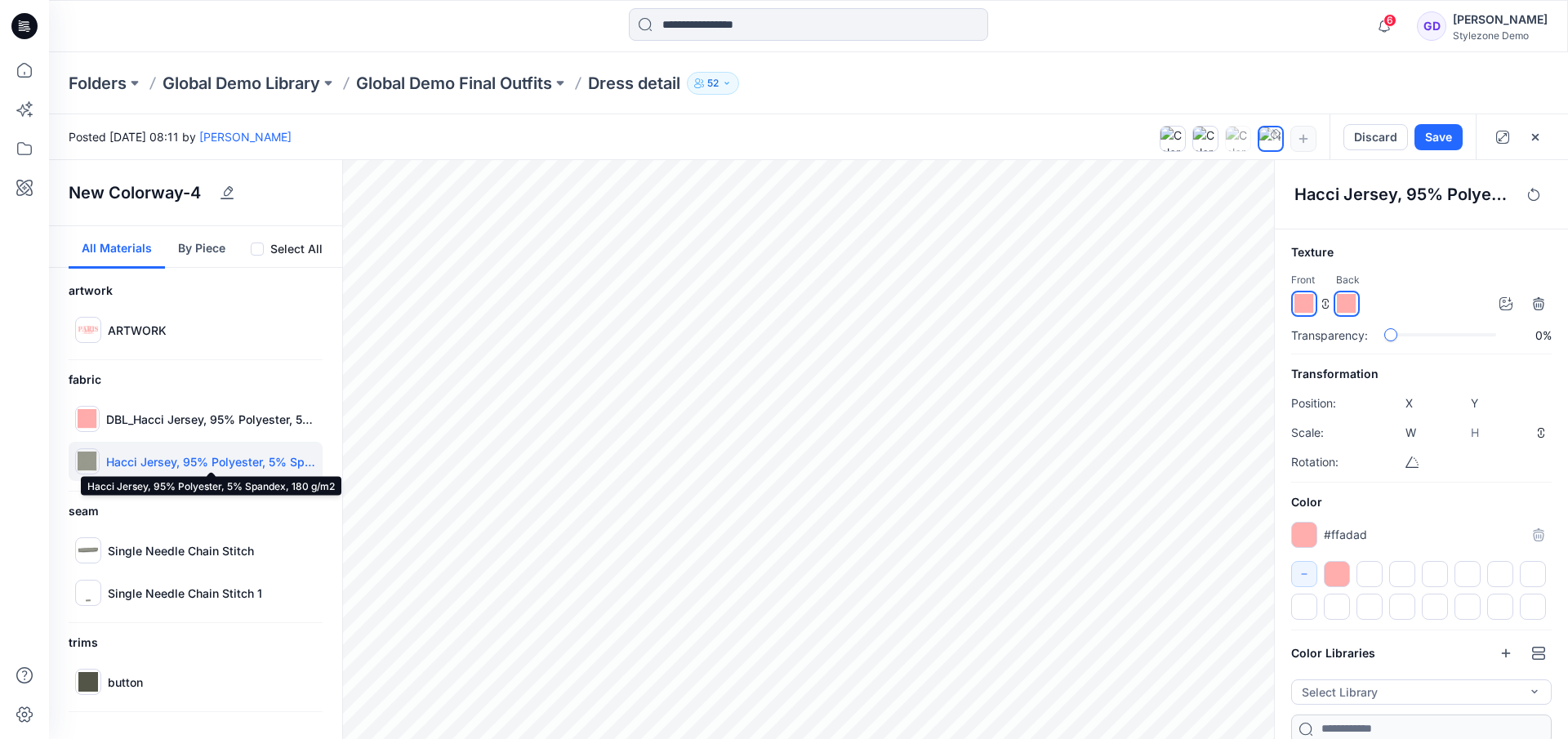
type input "****"
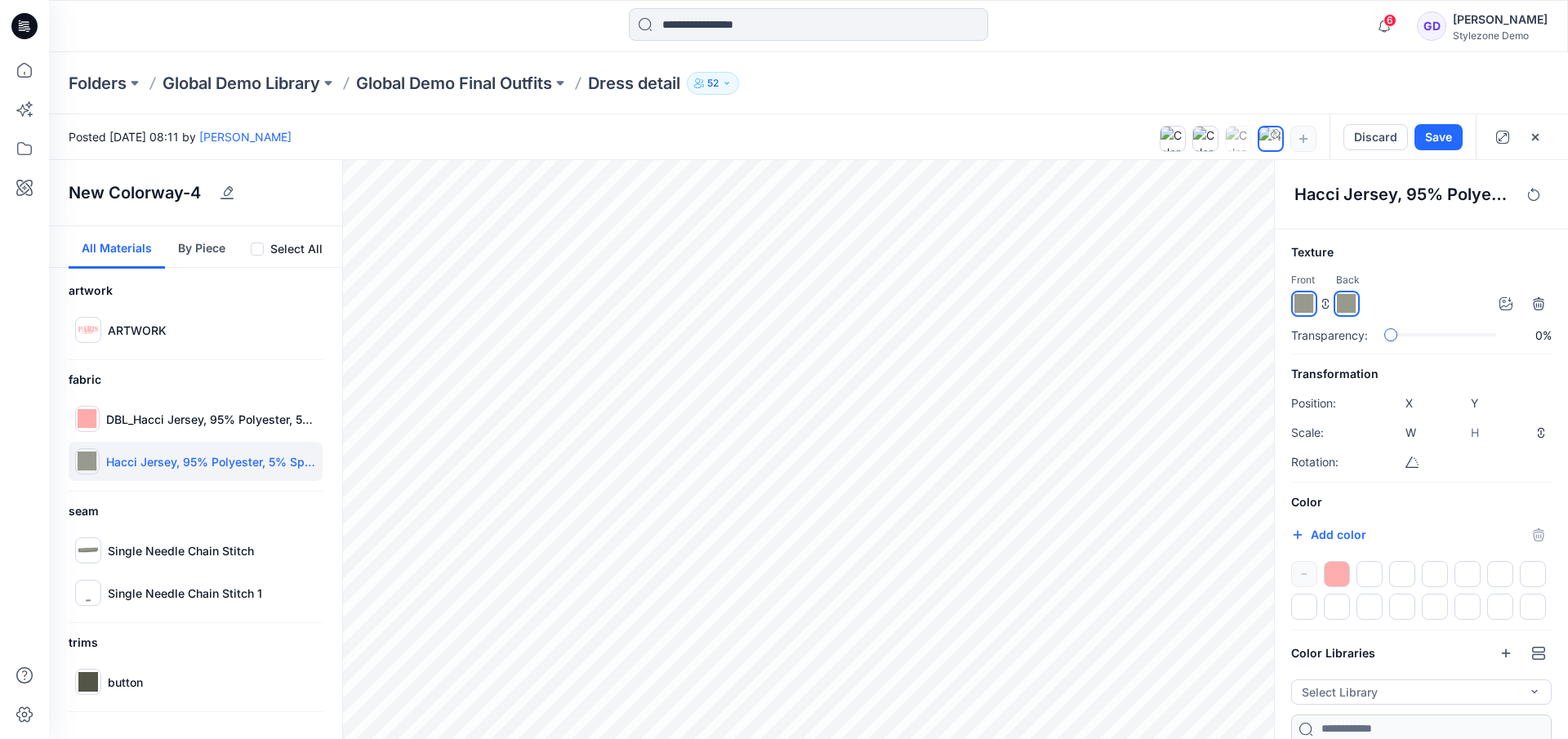
click at [1335, 573] on div at bounding box center [1337, 574] width 26 height 26
click at [1311, 535] on input "*******" at bounding box center [1317, 539] width 20 height 16
click at [1383, 543] on div "#ffdbdb *******" at bounding box center [1421, 535] width 260 height 26
click at [1304, 531] on div at bounding box center [1304, 535] width 26 height 26
click at [1373, 550] on div "Color #ffdbdb *******" at bounding box center [1421, 556] width 260 height 127
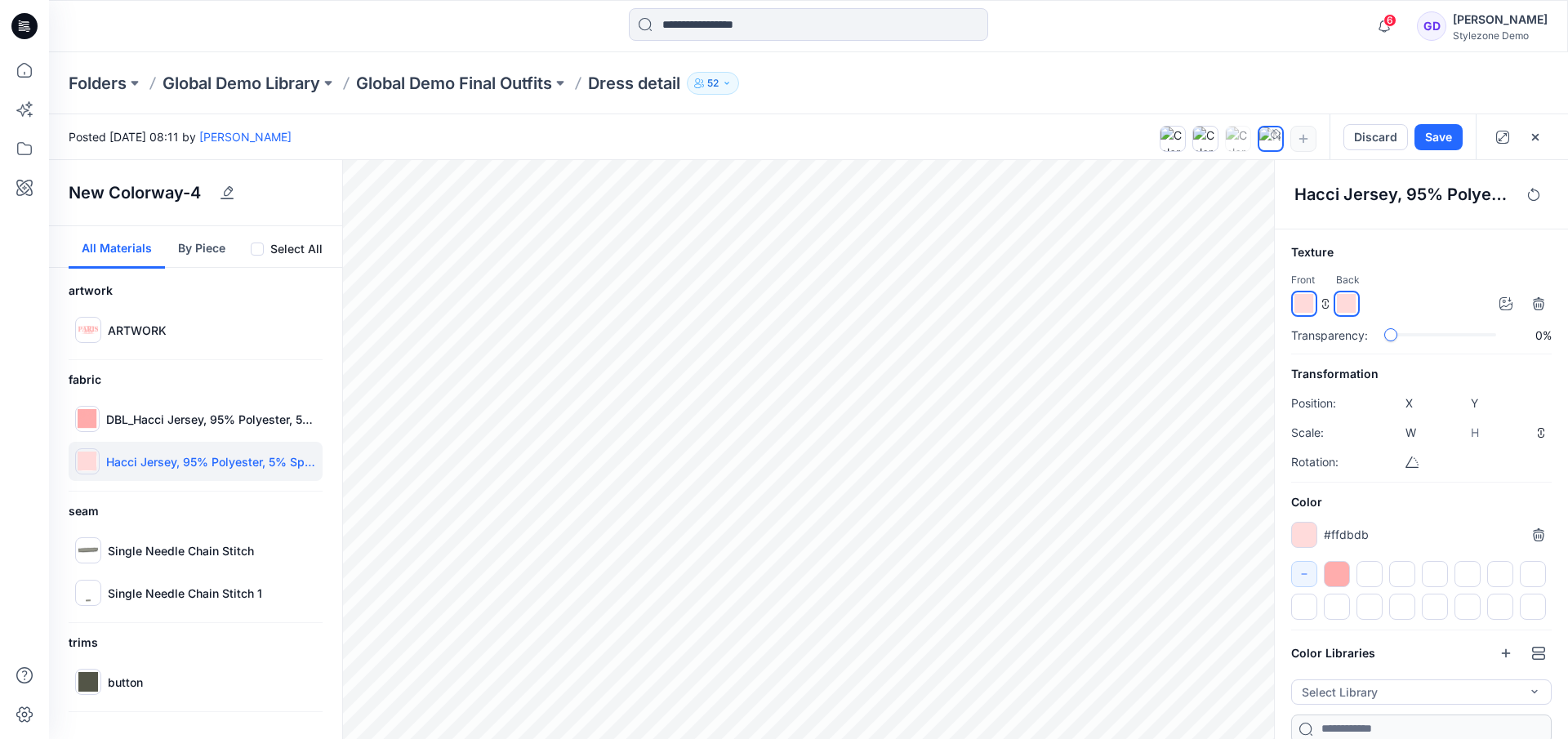
click at [1366, 569] on div at bounding box center [1369, 574] width 26 height 26
drag, startPoint x: 1364, startPoint y: 507, endPoint x: 1350, endPoint y: 525, distance: 22.8
click at [1364, 507] on h6 "Color" at bounding box center [1421, 503] width 260 height 20
click at [1343, 535] on p "#ffdbdb" at bounding box center [1346, 534] width 45 height 17
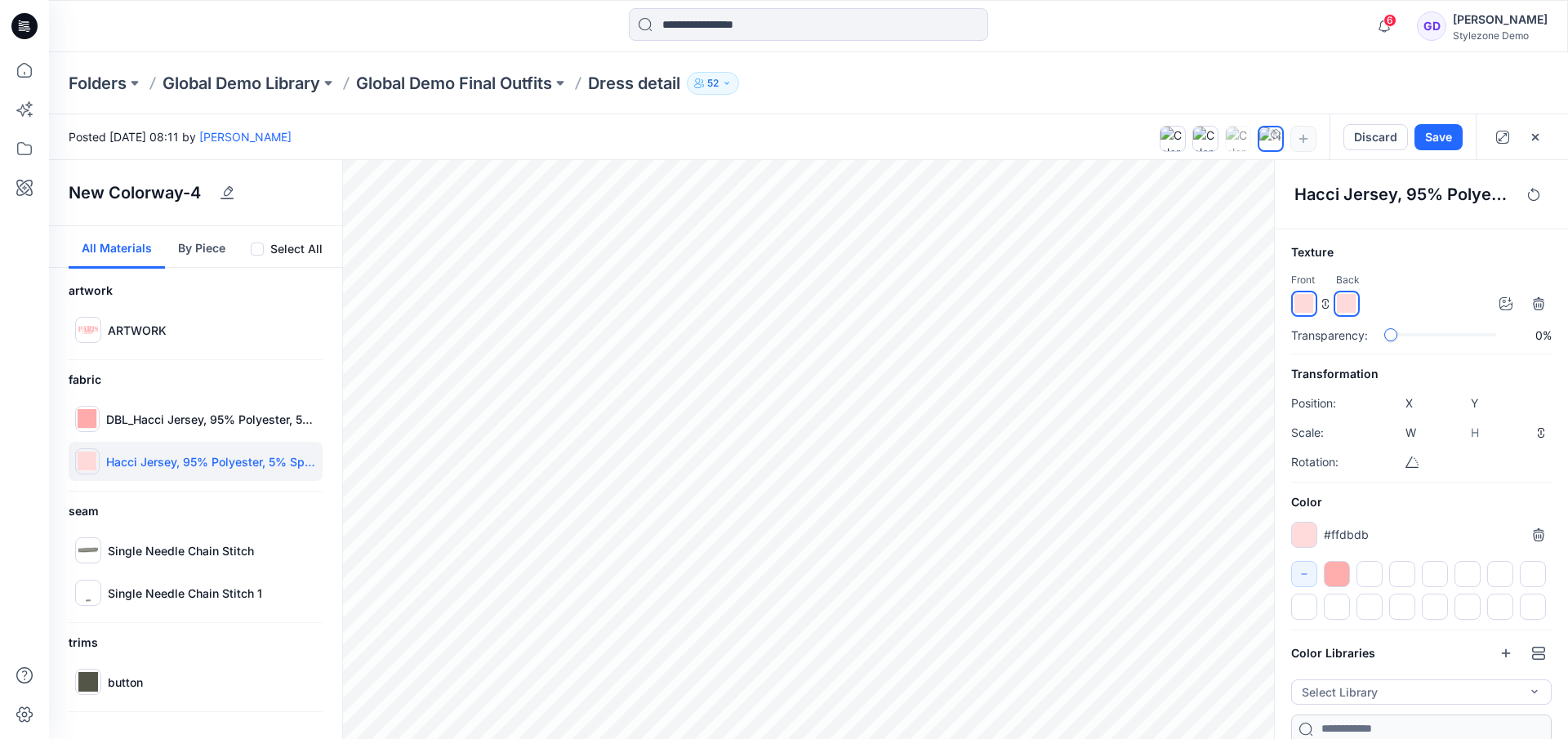
click at [1353, 576] on div at bounding box center [1421, 590] width 260 height 59
drag, startPoint x: 1374, startPoint y: 563, endPoint x: 1373, endPoint y: 572, distance: 9.1
click at [1374, 563] on div at bounding box center [1369, 574] width 26 height 26
drag, startPoint x: 1343, startPoint y: 572, endPoint x: 1351, endPoint y: 572, distance: 8.0
click at [1343, 572] on div at bounding box center [1337, 574] width 26 height 26
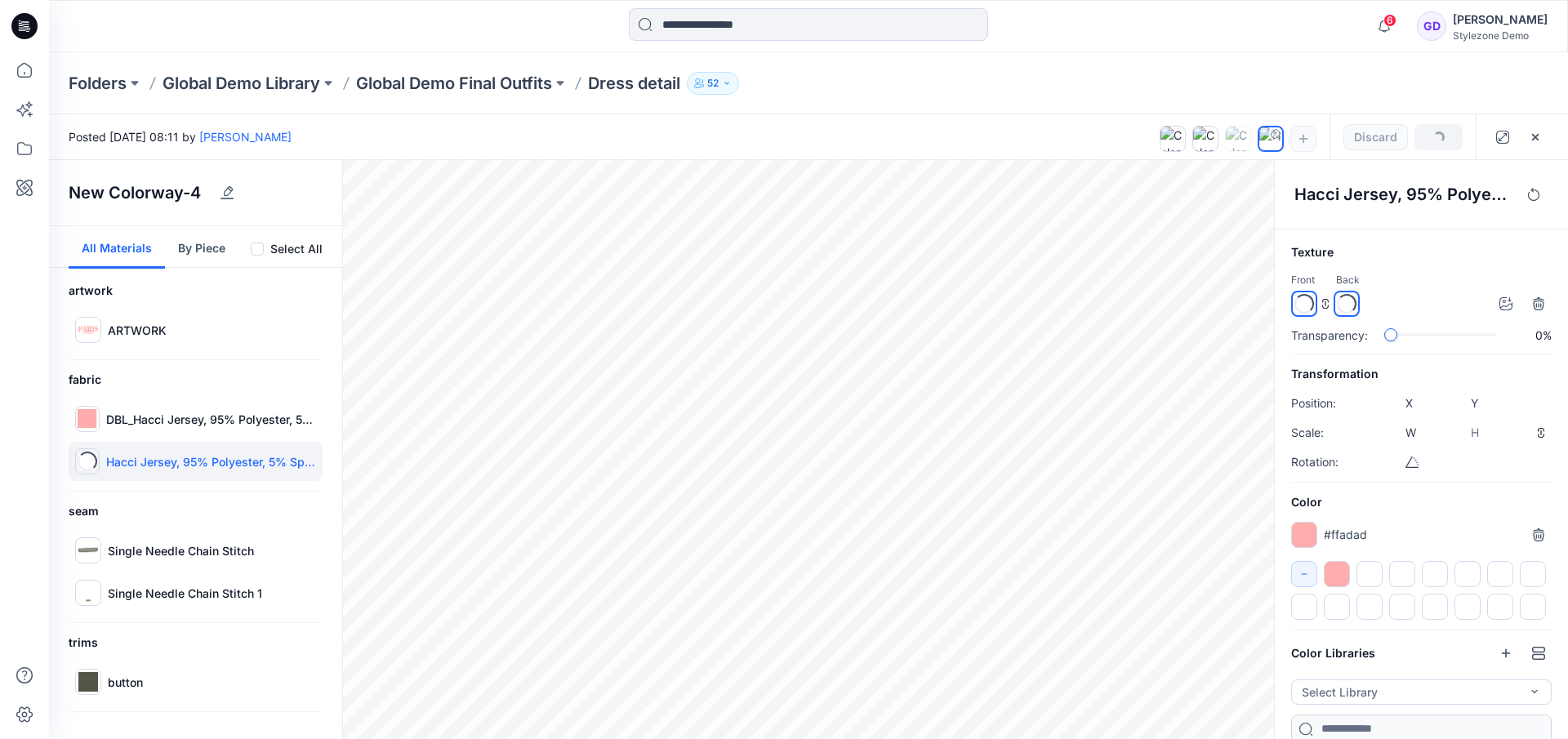
click at [1369, 570] on div at bounding box center [1369, 574] width 26 height 26
click at [1297, 540] on div at bounding box center [1304, 535] width 26 height 26
type input "*******"
click at [1379, 542] on div "#fff0f0 *******" at bounding box center [1421, 535] width 260 height 26
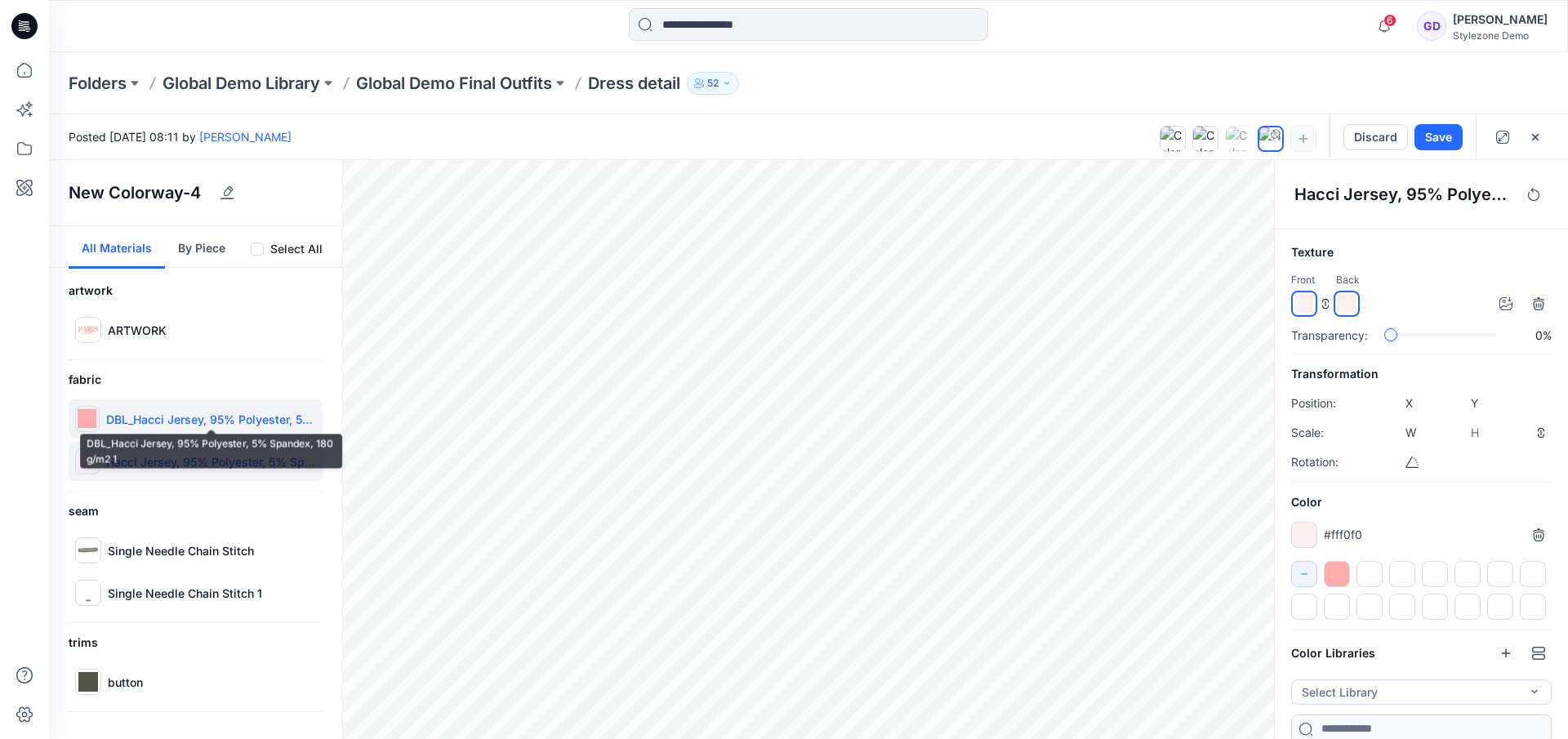
click at [151, 425] on p "DBL_Hacci Jersey, 95% Polyester, 5% Spandex, 180 g/m2 1" at bounding box center [211, 419] width 210 height 17
type input "*****"
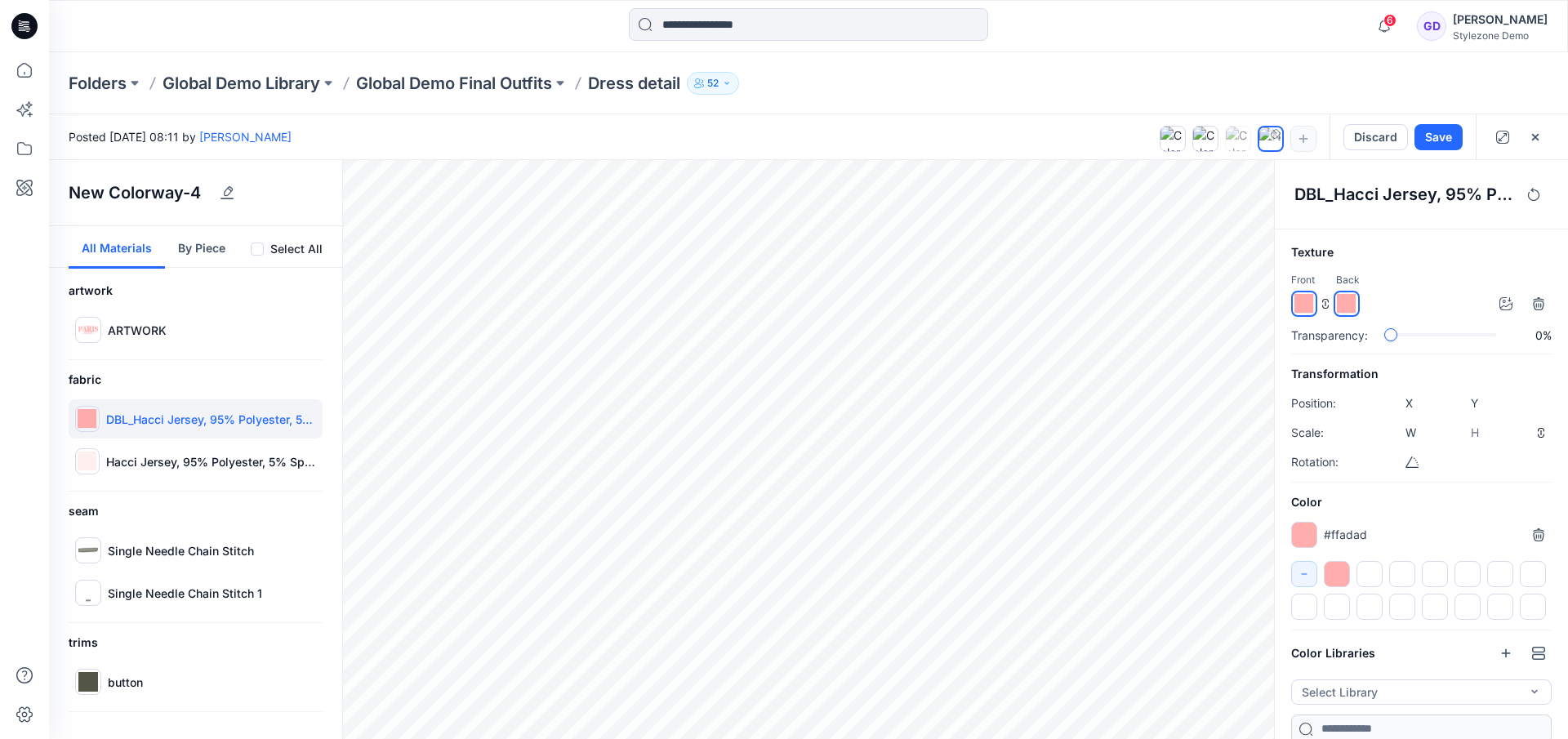
click at [1307, 532] on div at bounding box center [1304, 535] width 26 height 26
drag, startPoint x: 1317, startPoint y: 325, endPoint x: 1314, endPoint y: 375, distance: 50.1
click at [1318, 321] on div "Texture Front Back Transparency: 0%" at bounding box center [1421, 293] width 260 height 101
click at [1304, 532] on div at bounding box center [1304, 535] width 26 height 26
type input "*******"
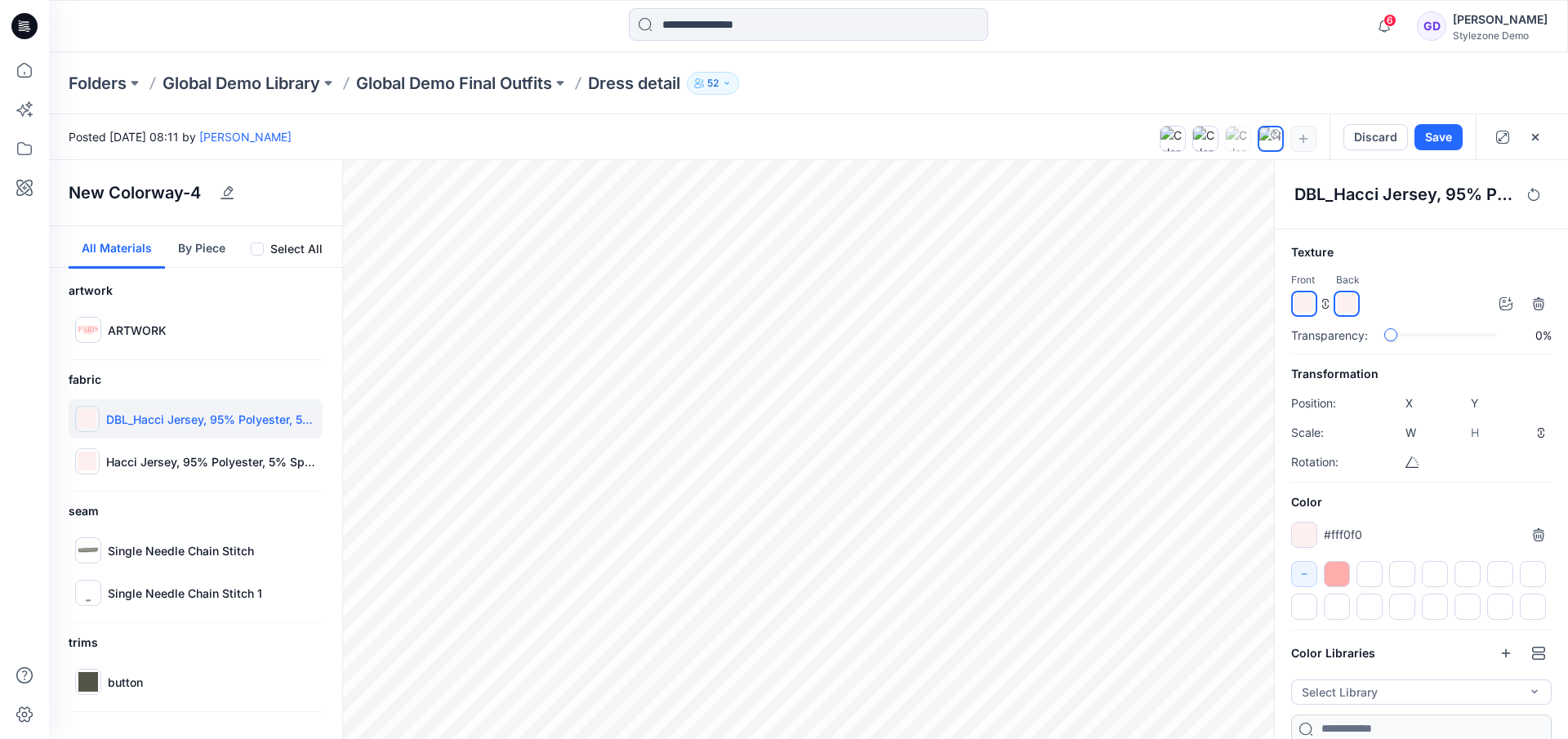
click at [1420, 535] on div "#fff0f0 *******" at bounding box center [1421, 535] width 260 height 26
click at [1373, 581] on div at bounding box center [1369, 574] width 26 height 26
click at [1366, 571] on div at bounding box center [1369, 574] width 26 height 26
click at [1367, 571] on div at bounding box center [1369, 574] width 26 height 26
click at [1239, 193] on icon "button" at bounding box center [1241, 195] width 11 height 12
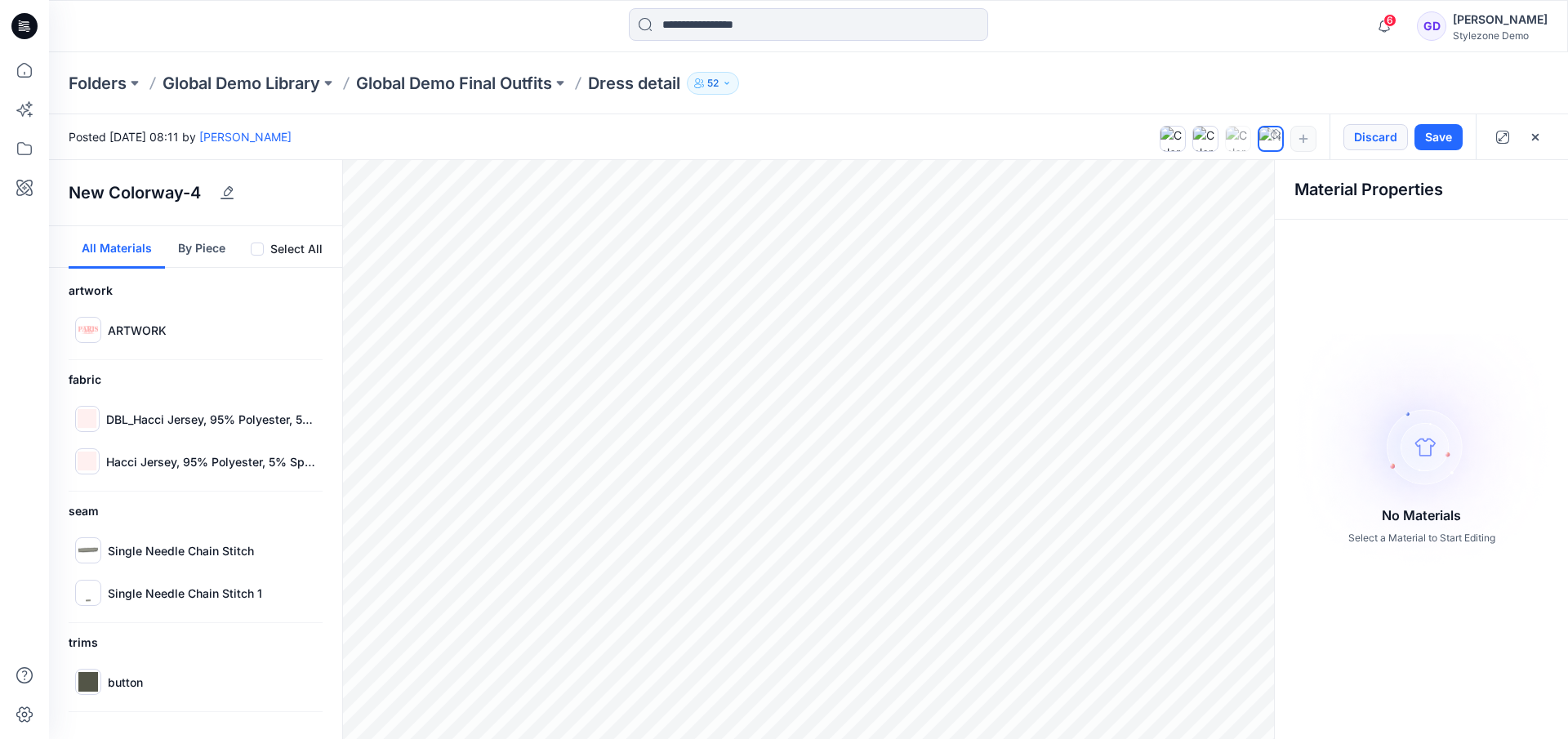
click at [1375, 137] on button "Discard" at bounding box center [1375, 137] width 65 height 26
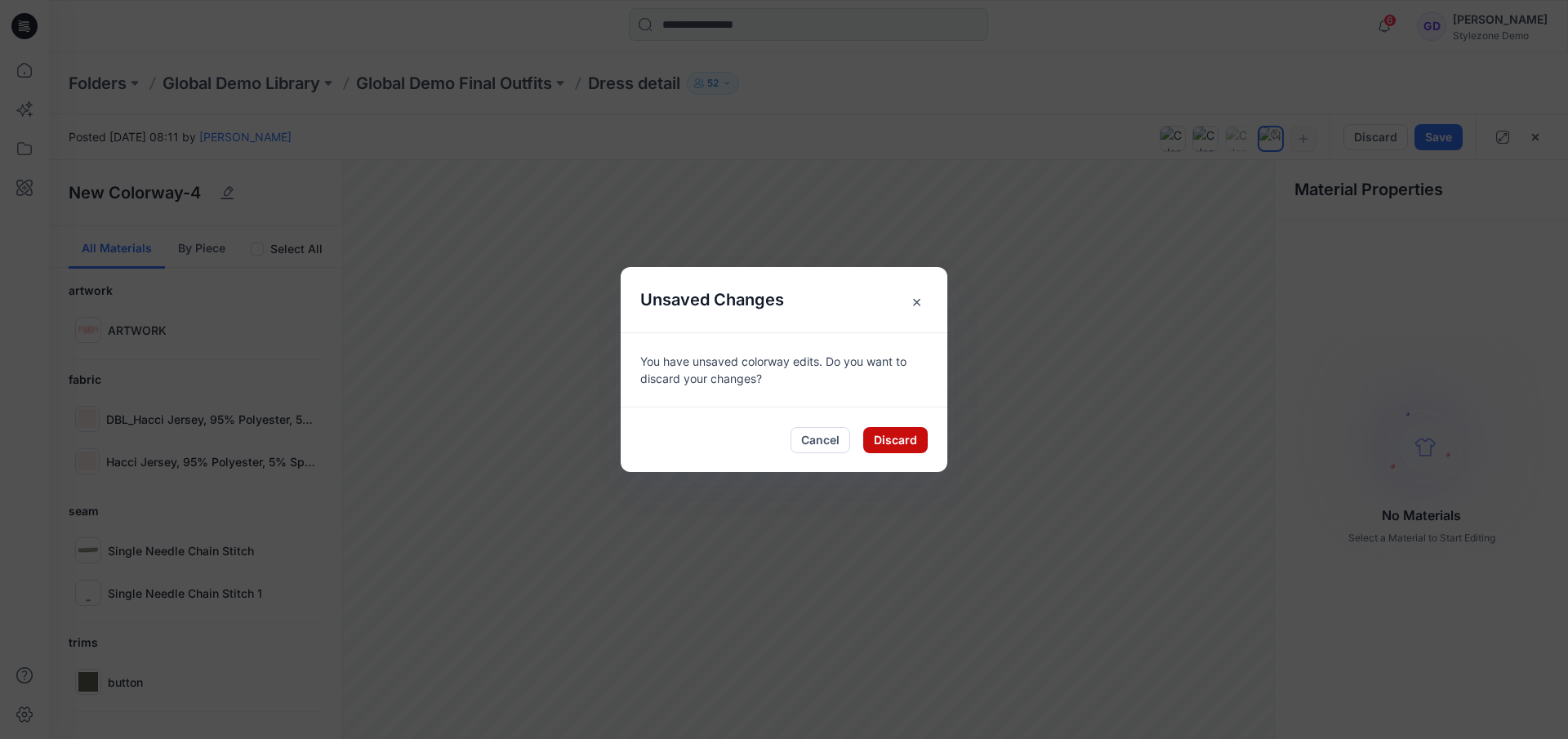
click at [902, 435] on button "Discard" at bounding box center [895, 440] width 65 height 26
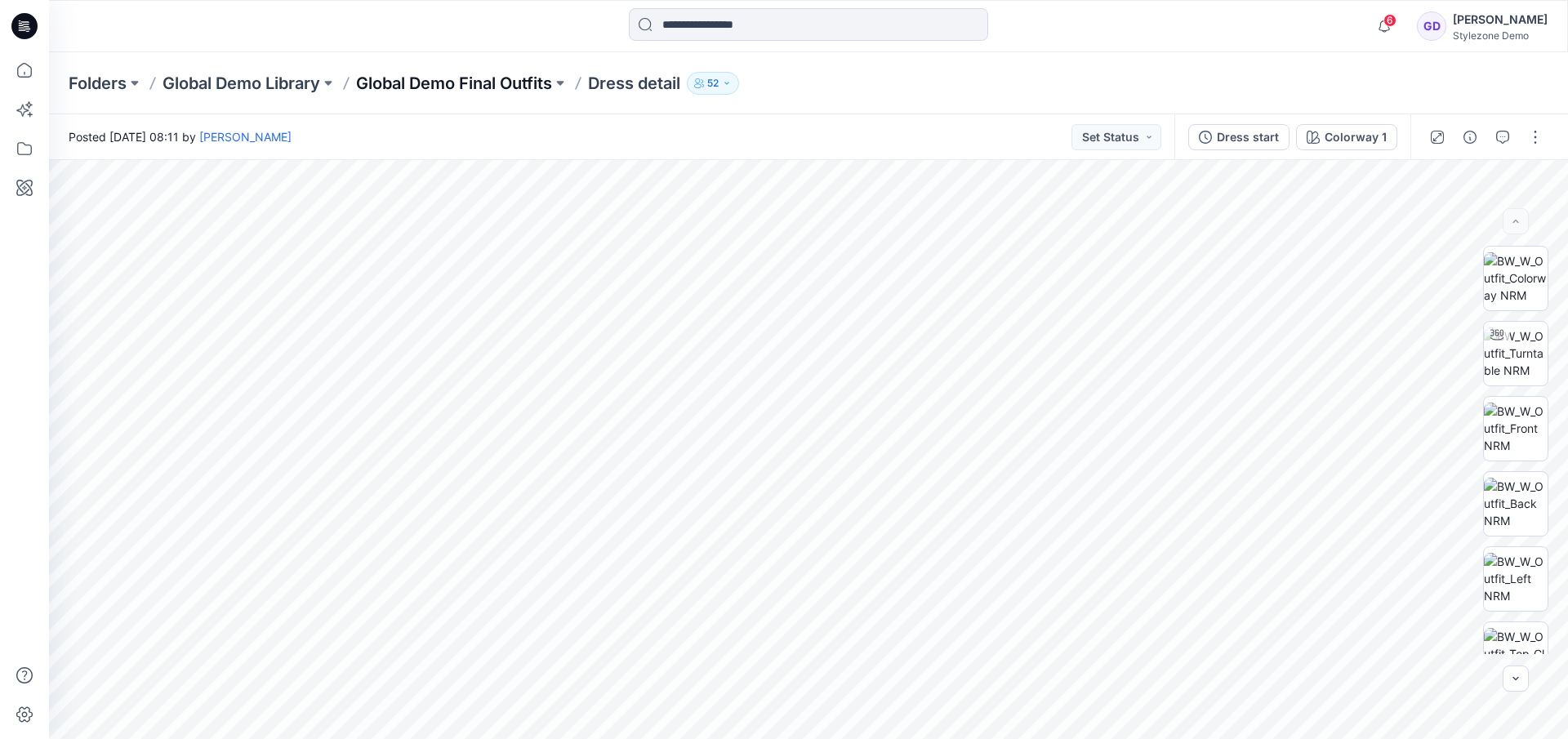
click at [524, 86] on p "Global Demo Final Outfits" at bounding box center [454, 82] width 196 height 23
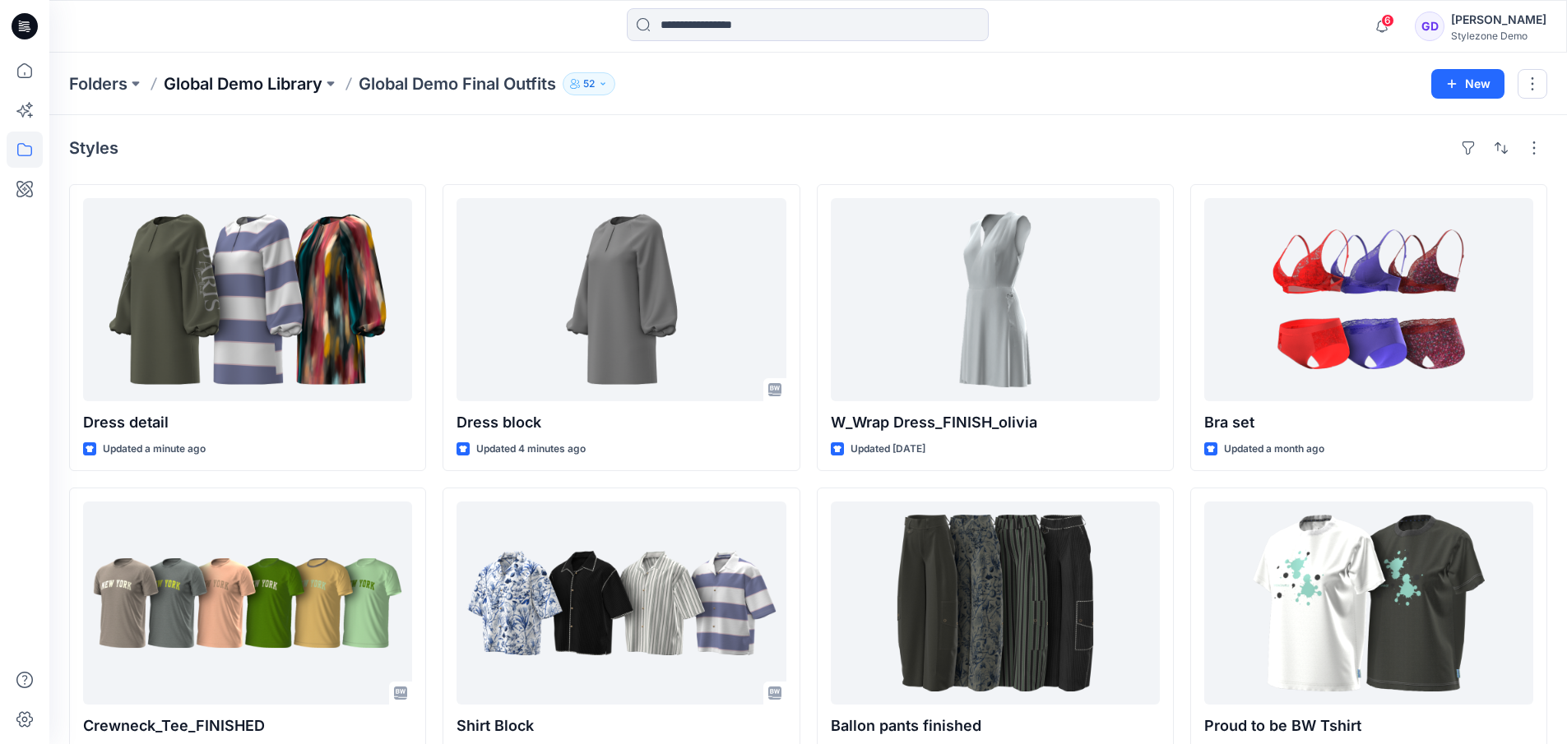
click at [262, 90] on p "Global Demo Library" at bounding box center [243, 83] width 159 height 23
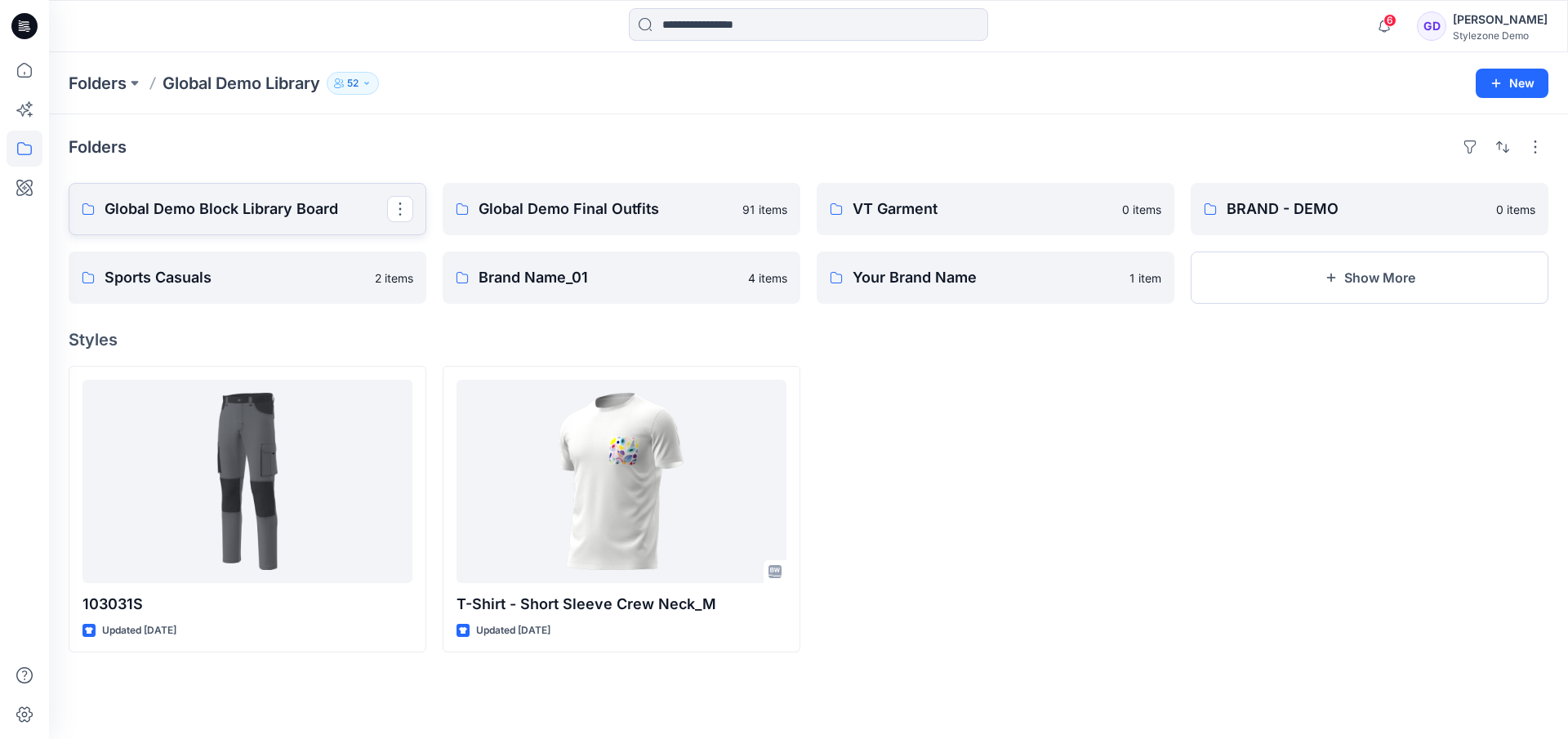
click at [257, 216] on p "Global Demo Block Library Board" at bounding box center [245, 209] width 283 height 23
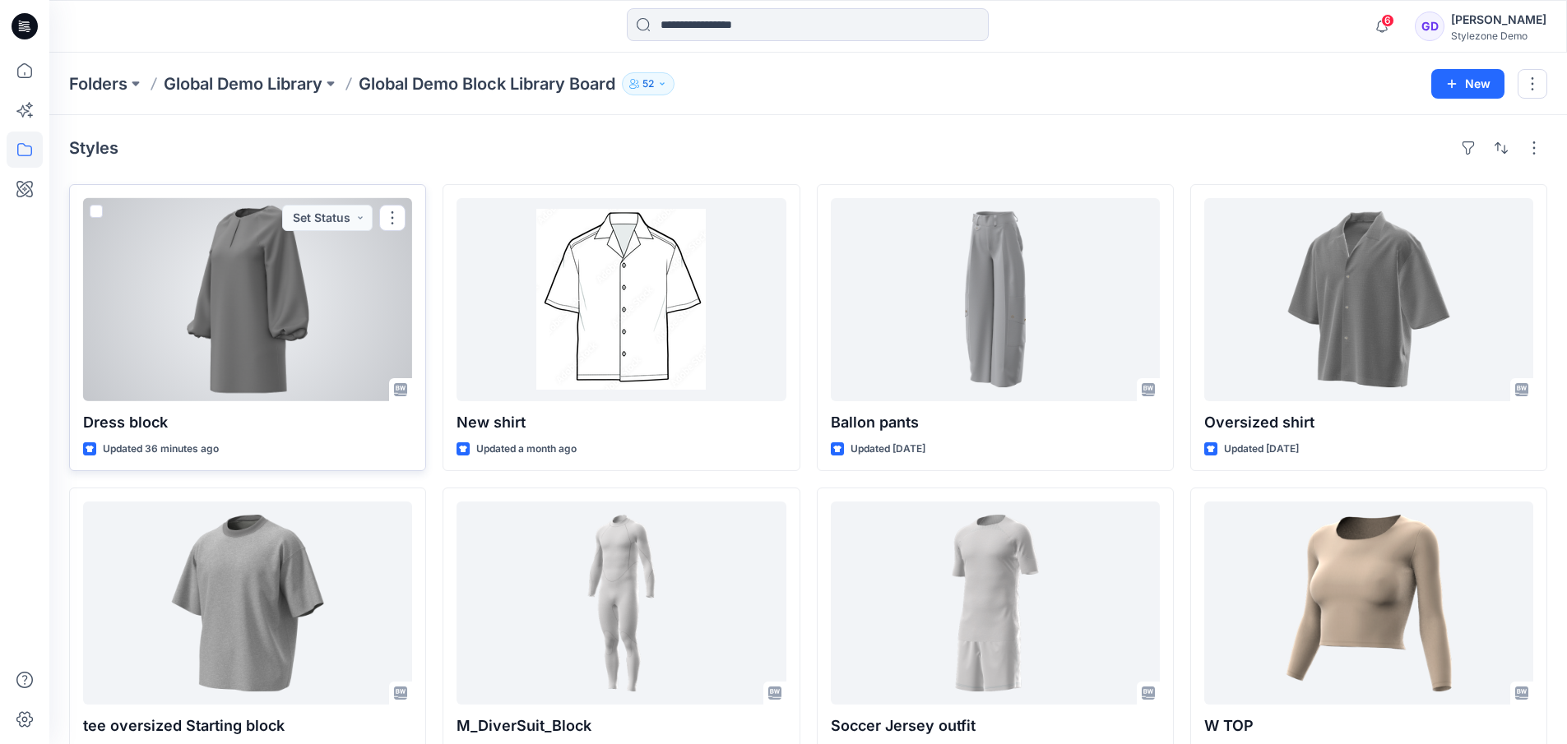
click at [313, 308] on div at bounding box center [247, 299] width 329 height 203
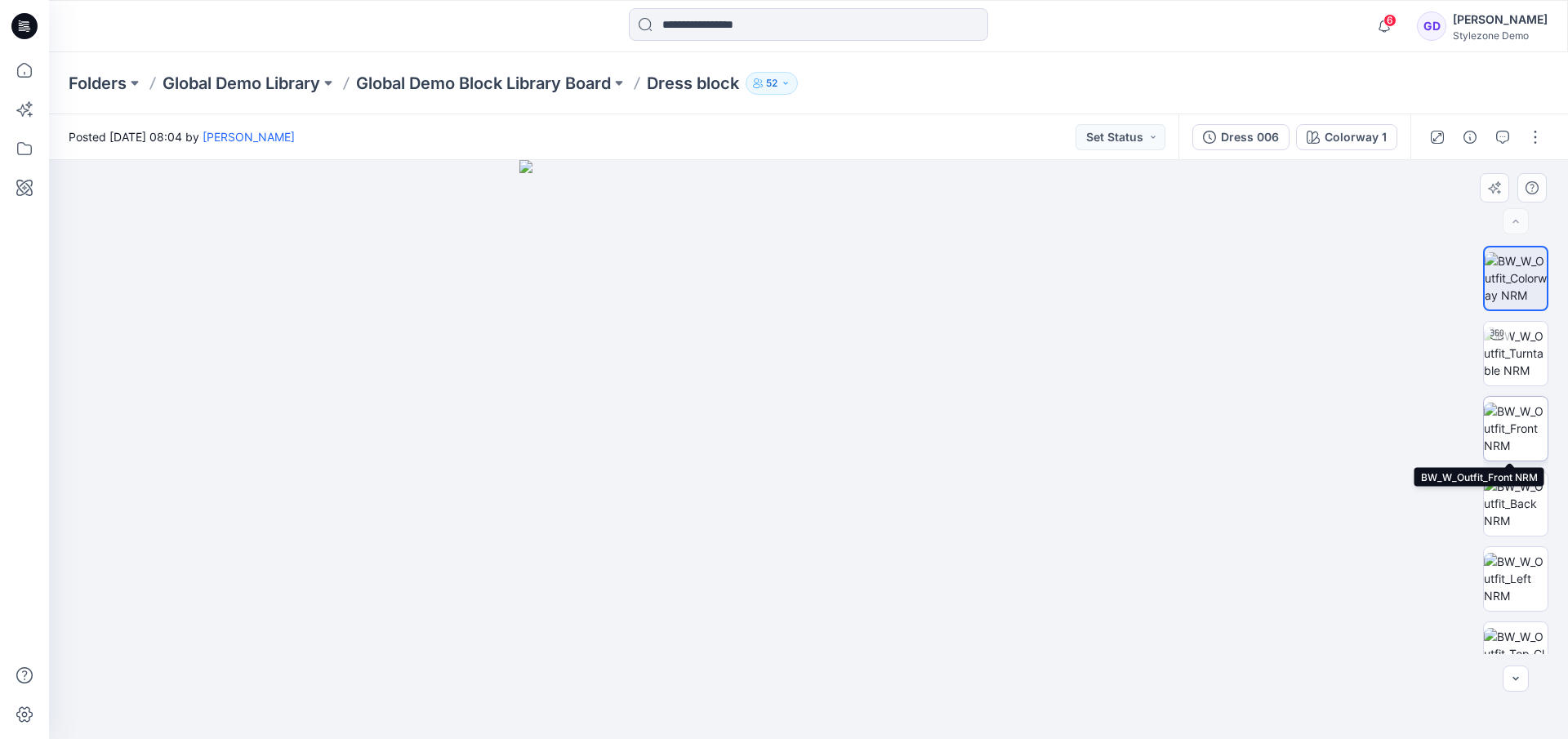
click at [1516, 435] on img at bounding box center [1515, 428] width 64 height 52
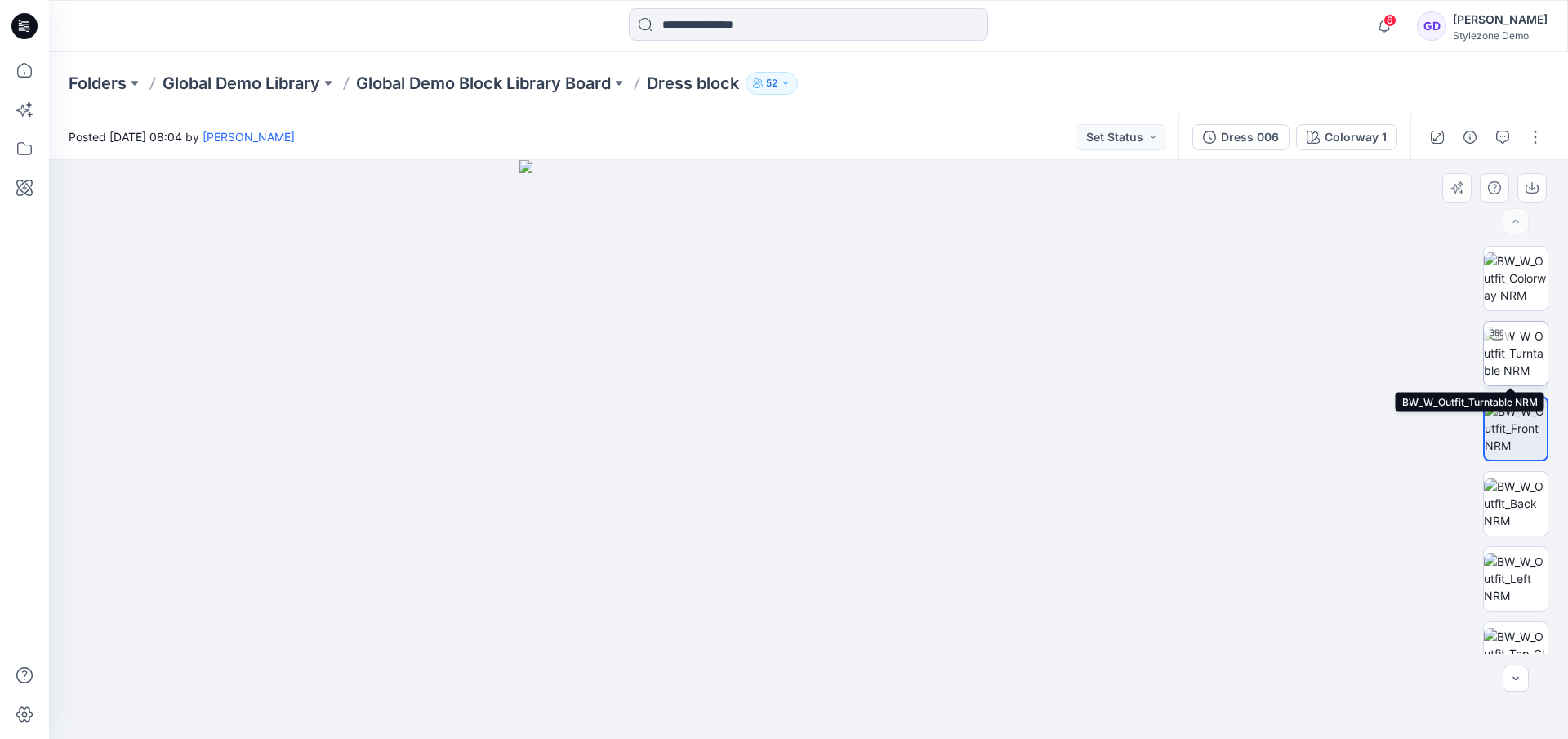
click at [1532, 360] on img at bounding box center [1515, 354] width 64 height 52
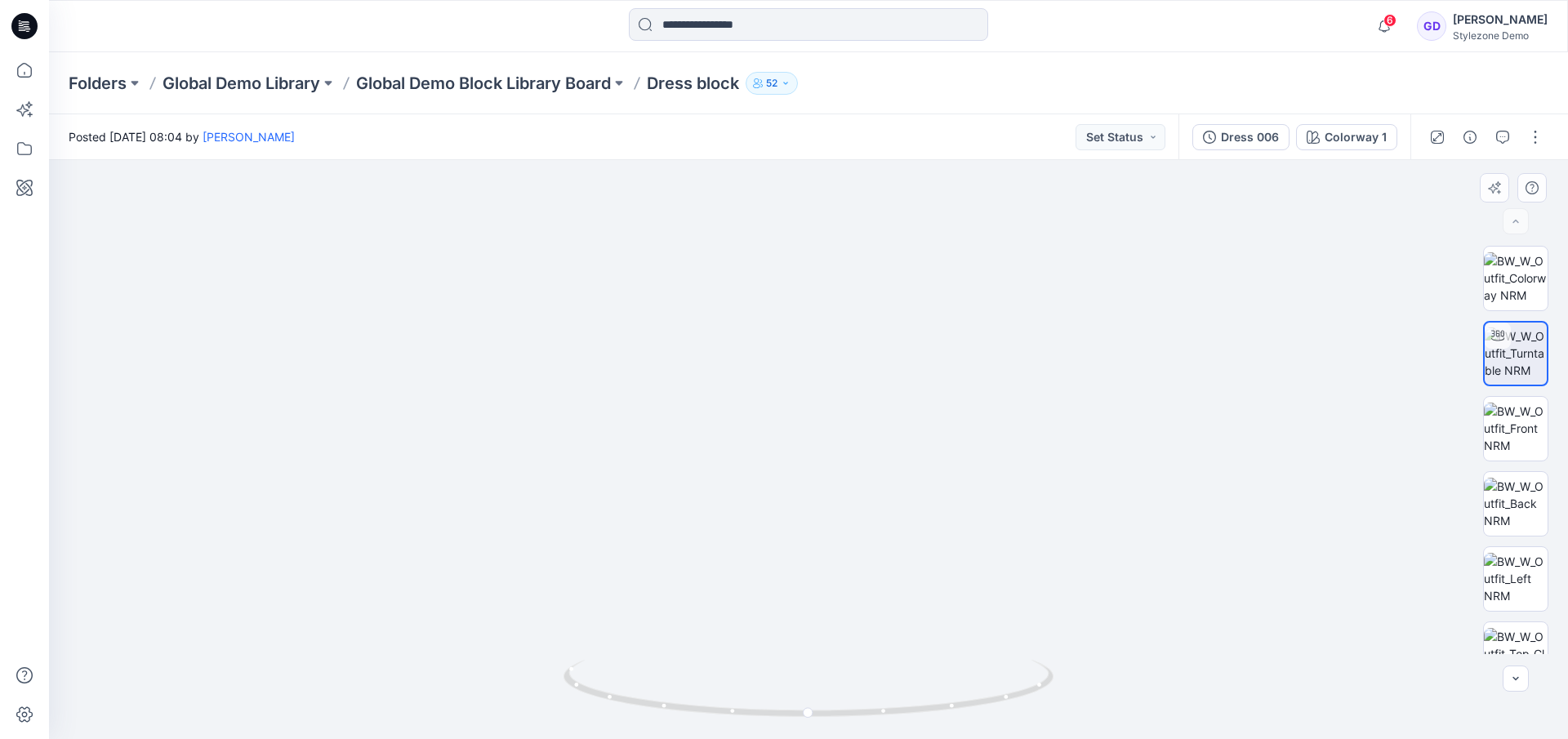
drag, startPoint x: 906, startPoint y: 374, endPoint x: 899, endPoint y: 483, distance: 109.2
click at [899, 483] on img at bounding box center [807, 307] width 1363 height 864
click at [896, 488] on img at bounding box center [807, 310] width 1363 height 858
click at [19, 187] on icon at bounding box center [24, 188] width 16 height 16
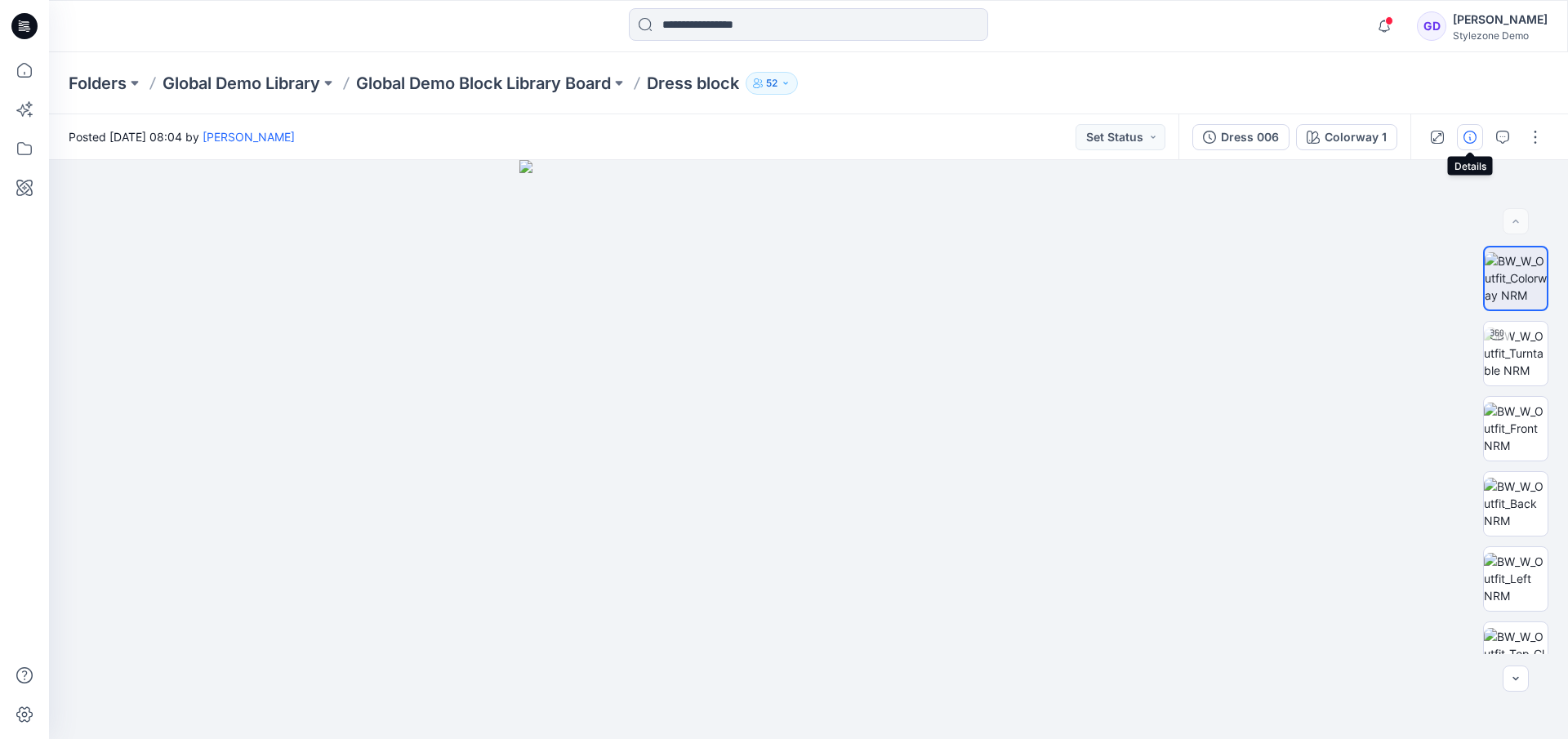
click at [1472, 137] on icon "button" at bounding box center [1470, 137] width 13 height 13
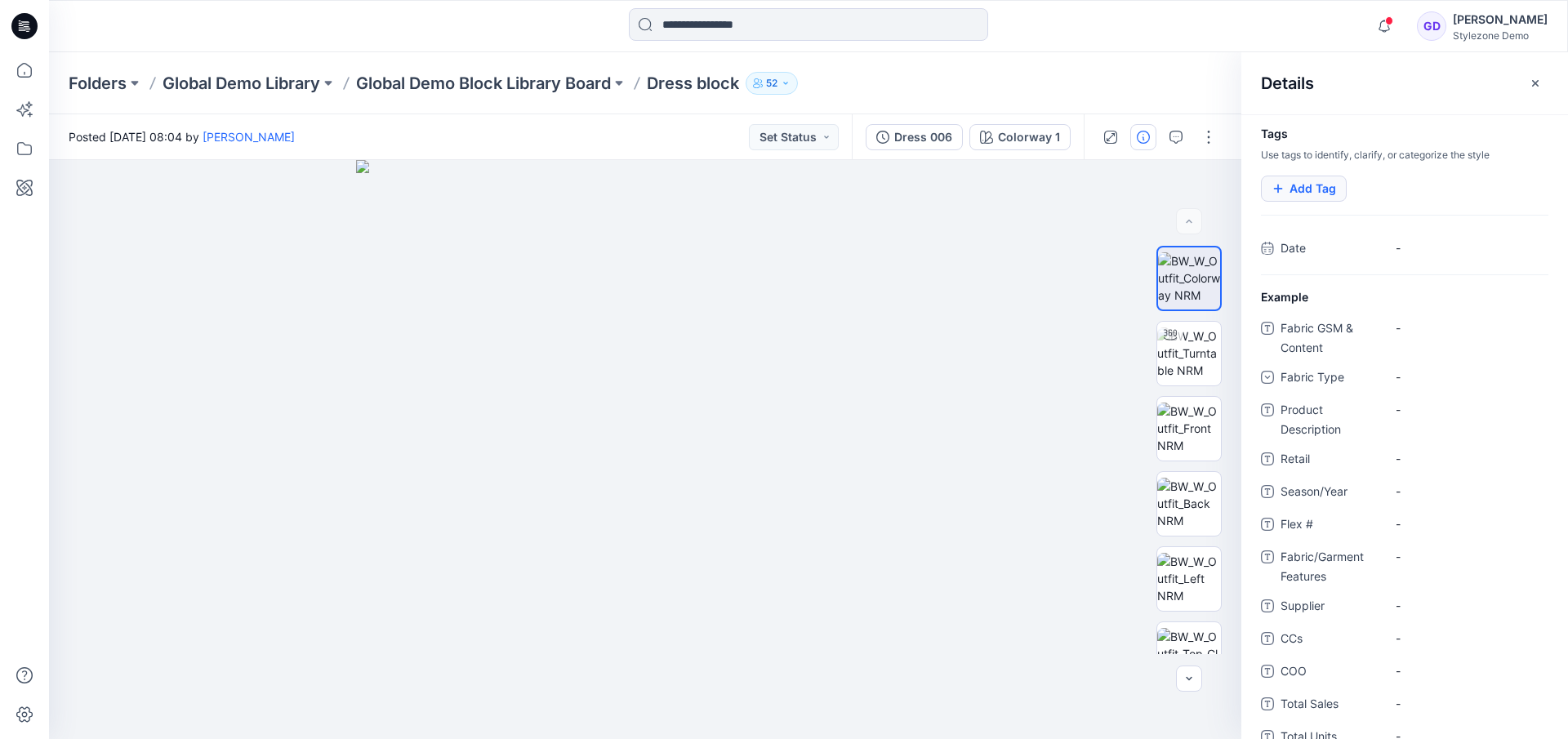
click at [1310, 188] on button "Add Tag" at bounding box center [1304, 189] width 85 height 26
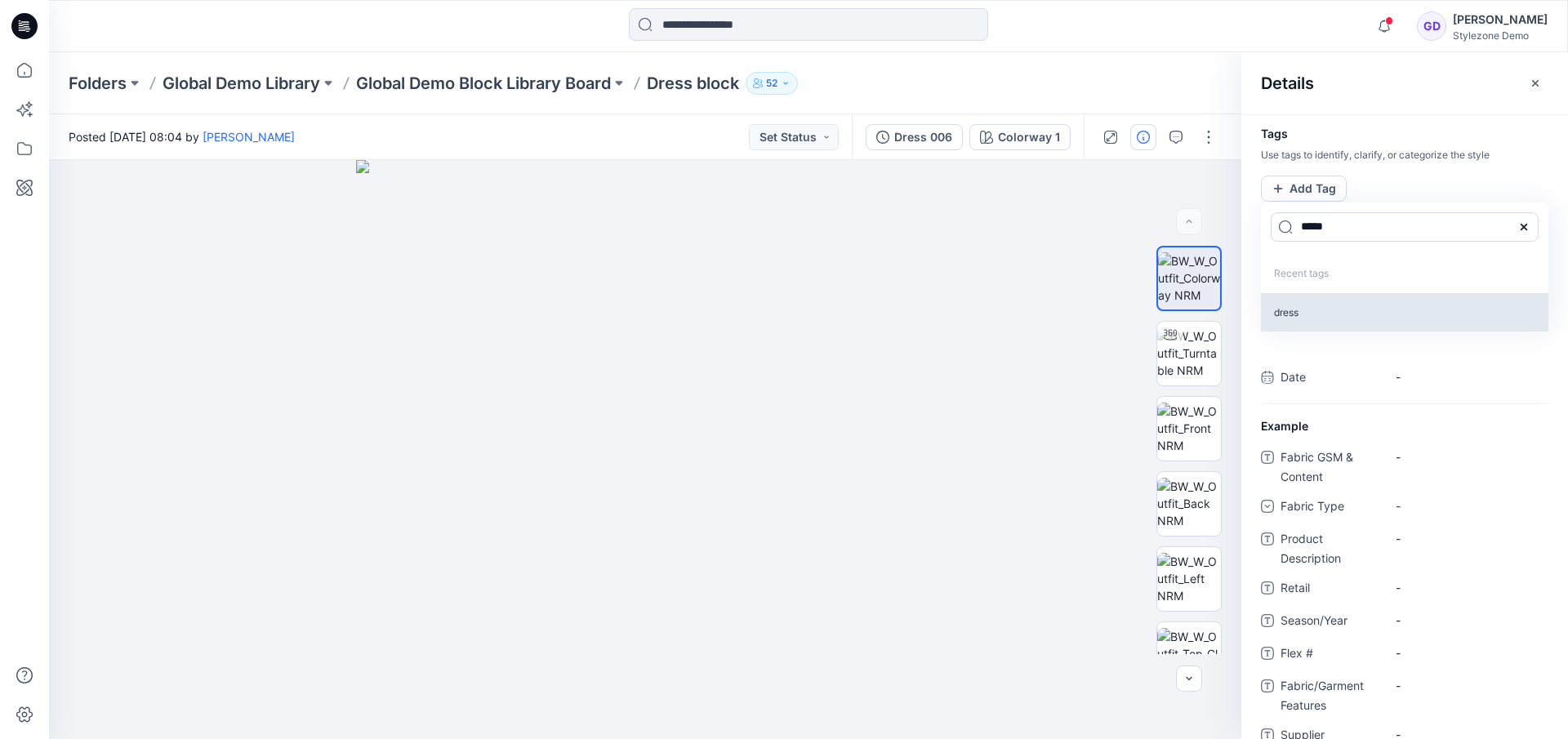
click at [1288, 320] on p "dress" at bounding box center [1404, 312] width 287 height 39
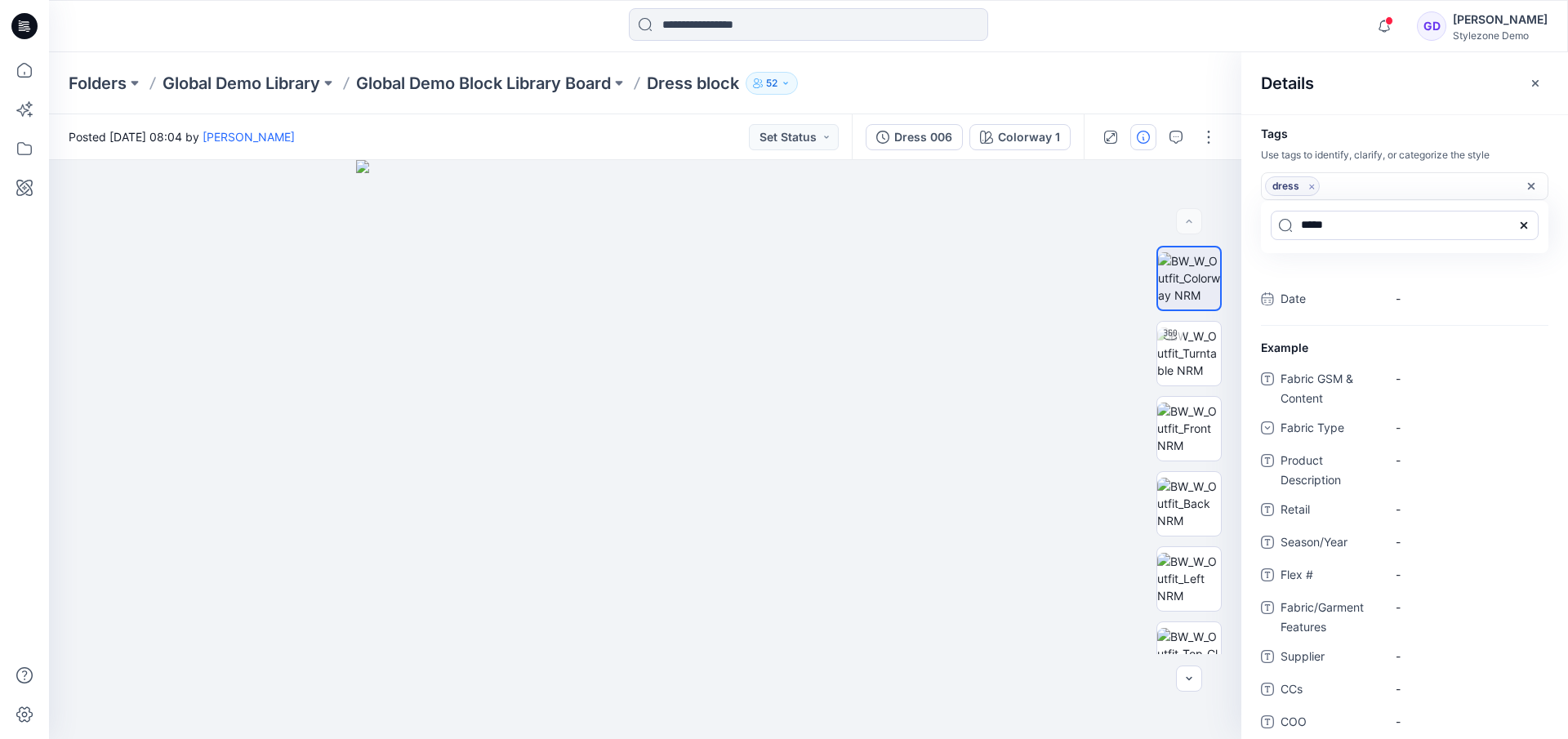
click at [1372, 188] on div "dress Remove tag" at bounding box center [1396, 187] width 263 height 20
drag, startPoint x: 1342, startPoint y: 225, endPoint x: 1124, endPoint y: 179, distance: 222.8
click at [1124, 179] on div "Colorway 1 Loading... Material Properties Loading... Details Tags Use tags to i…" at bounding box center [808, 449] width 1519 height 579
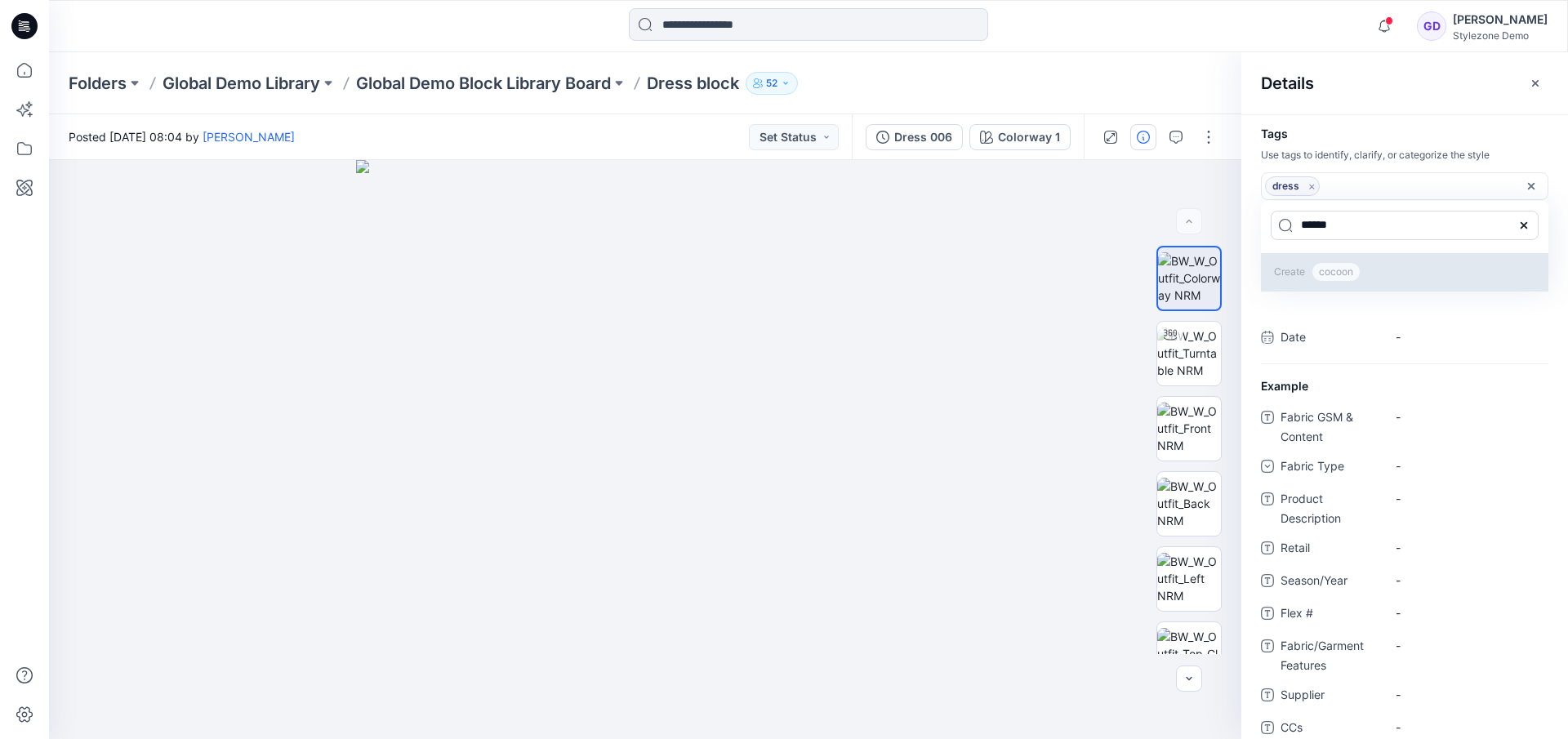
type input "******"
click at [1340, 272] on span "cocoon" at bounding box center [1336, 272] width 49 height 20
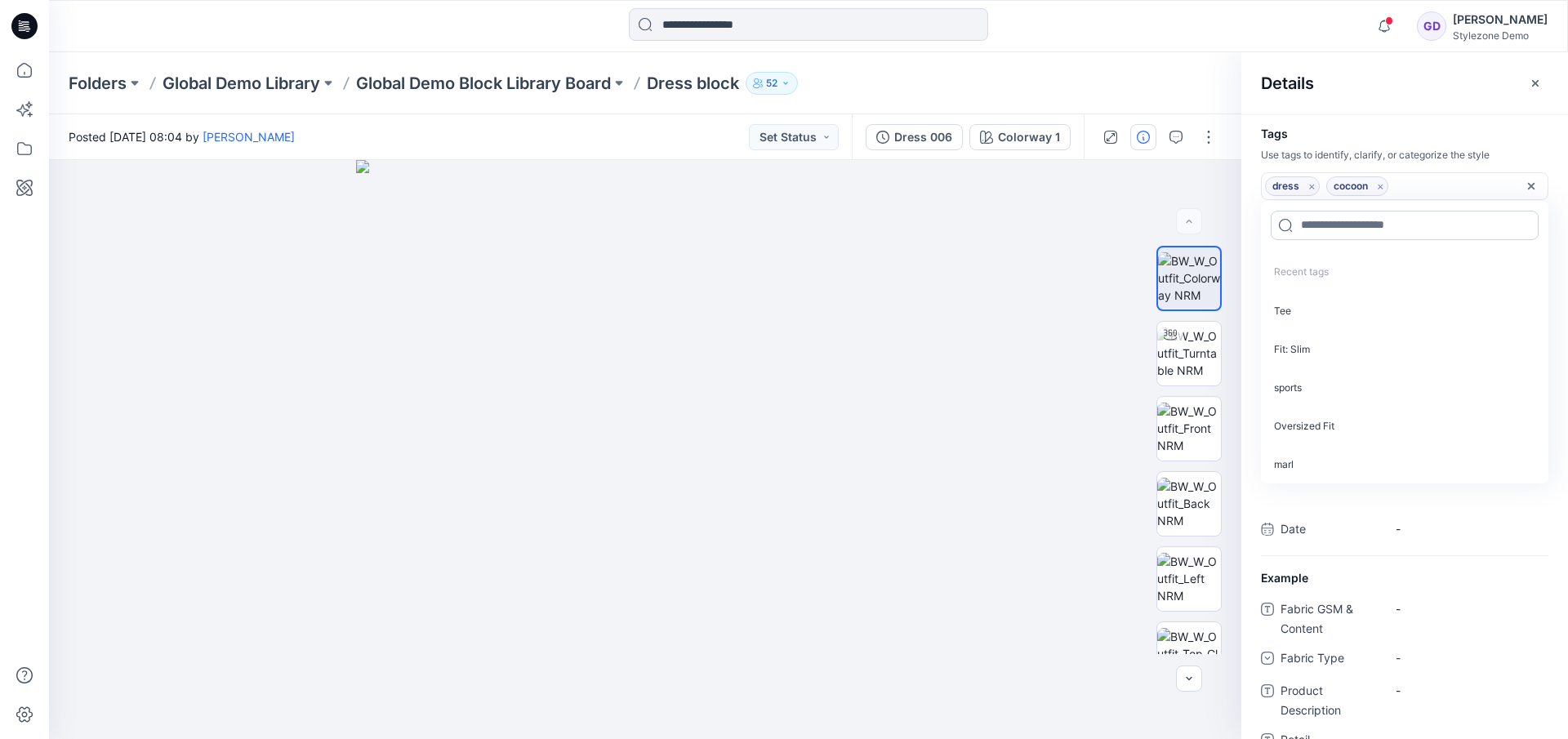
click at [1369, 222] on input at bounding box center [1405, 225] width 268 height 30
click at [1383, 187] on icon "Remove tag" at bounding box center [1380, 187] width 14 height 14
click at [1354, 246] on div at bounding box center [1404, 224] width 287 height 49
click at [1358, 224] on input at bounding box center [1405, 225] width 268 height 30
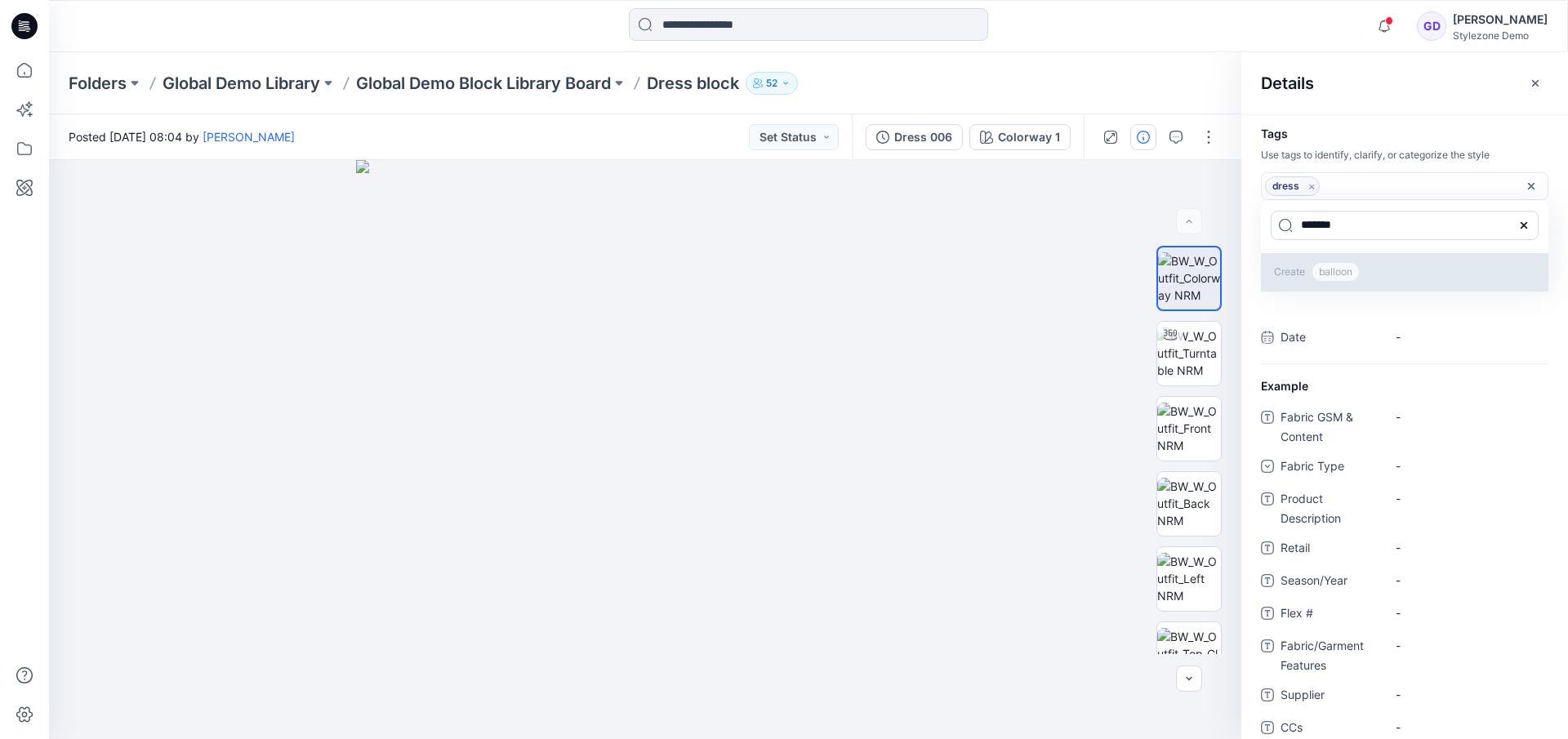
type input "*******"
click at [1348, 269] on span "balloon" at bounding box center [1336, 272] width 49 height 20
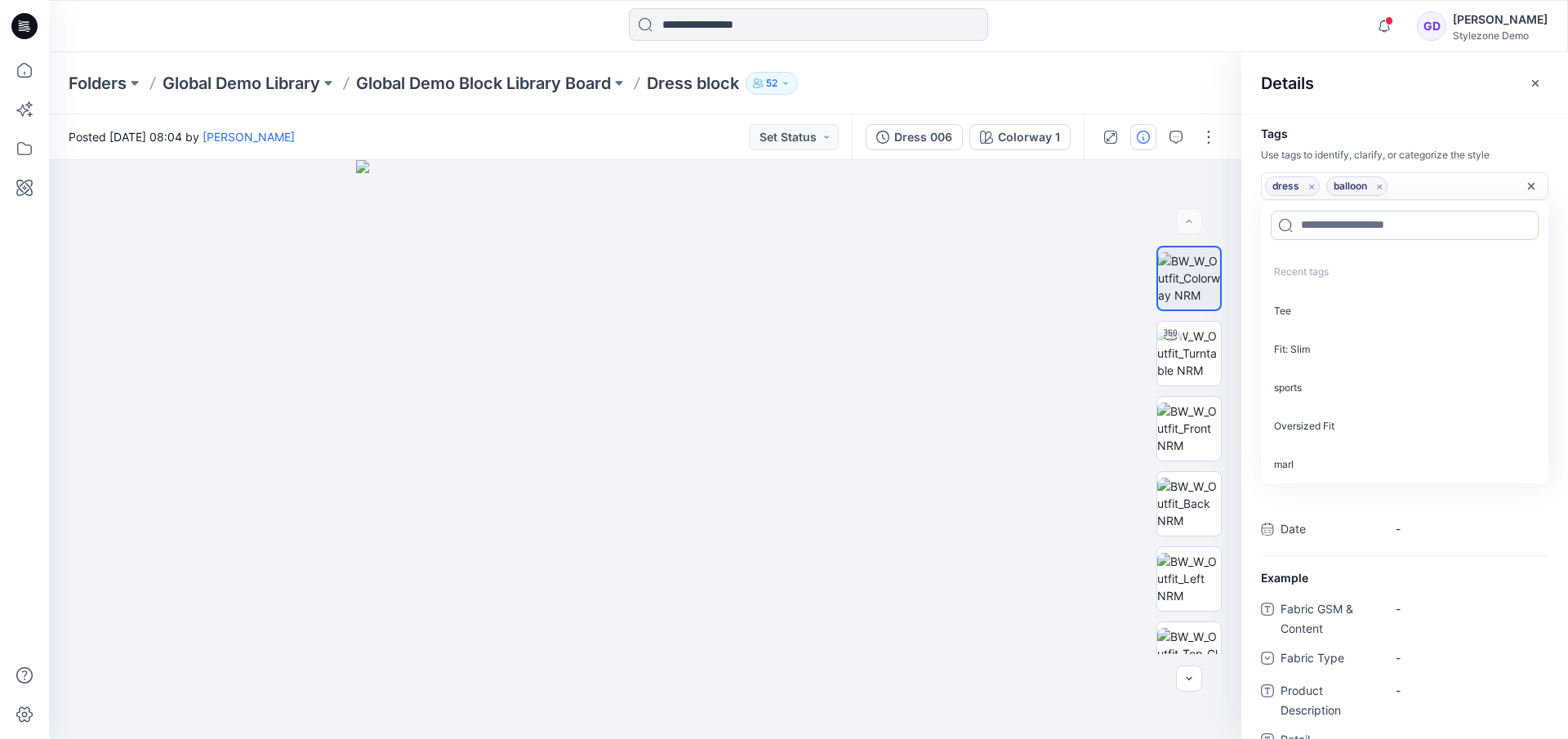
click at [1350, 227] on input at bounding box center [1405, 225] width 268 height 30
type input "*"
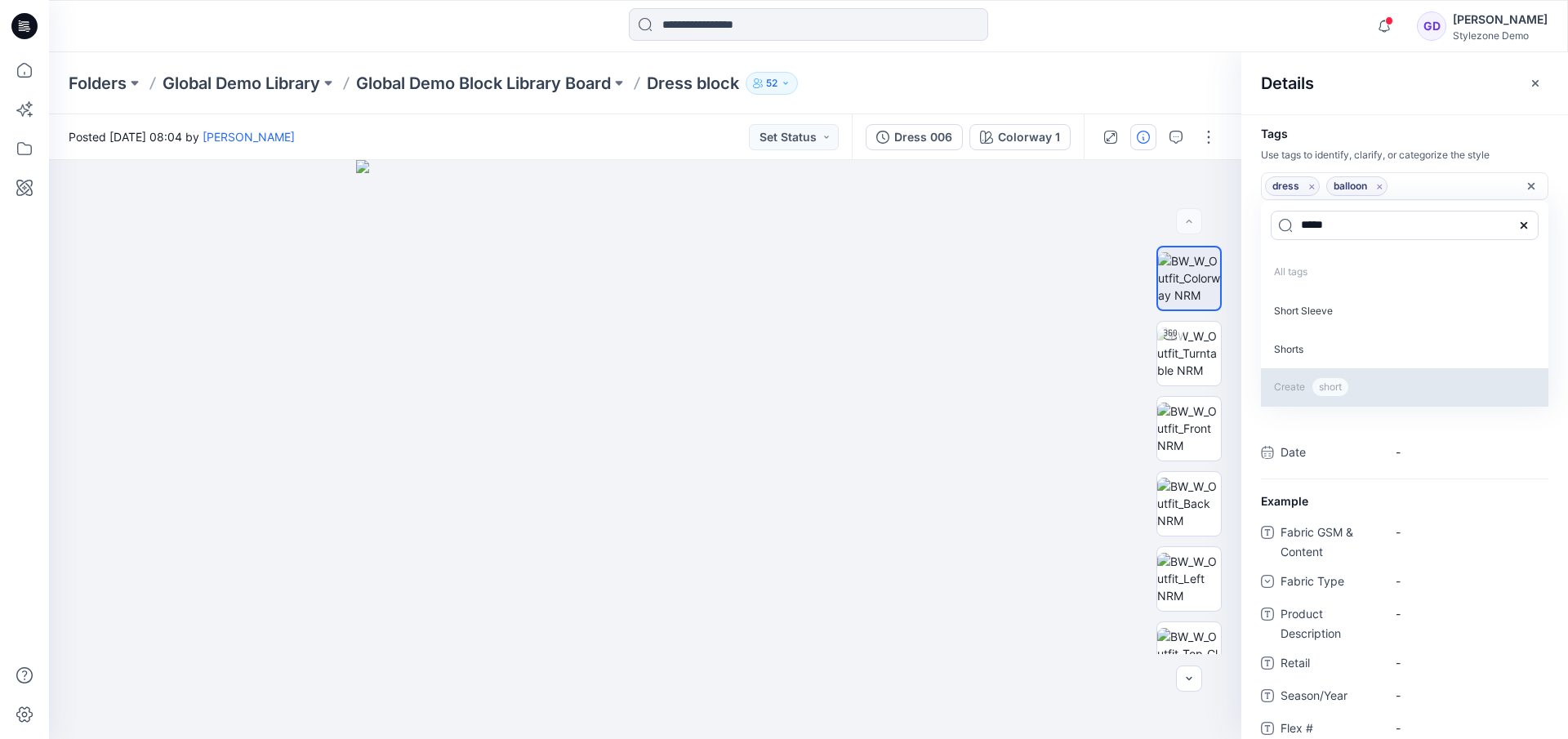
type input "*****"
click at [1336, 391] on span "short" at bounding box center [1331, 387] width 38 height 20
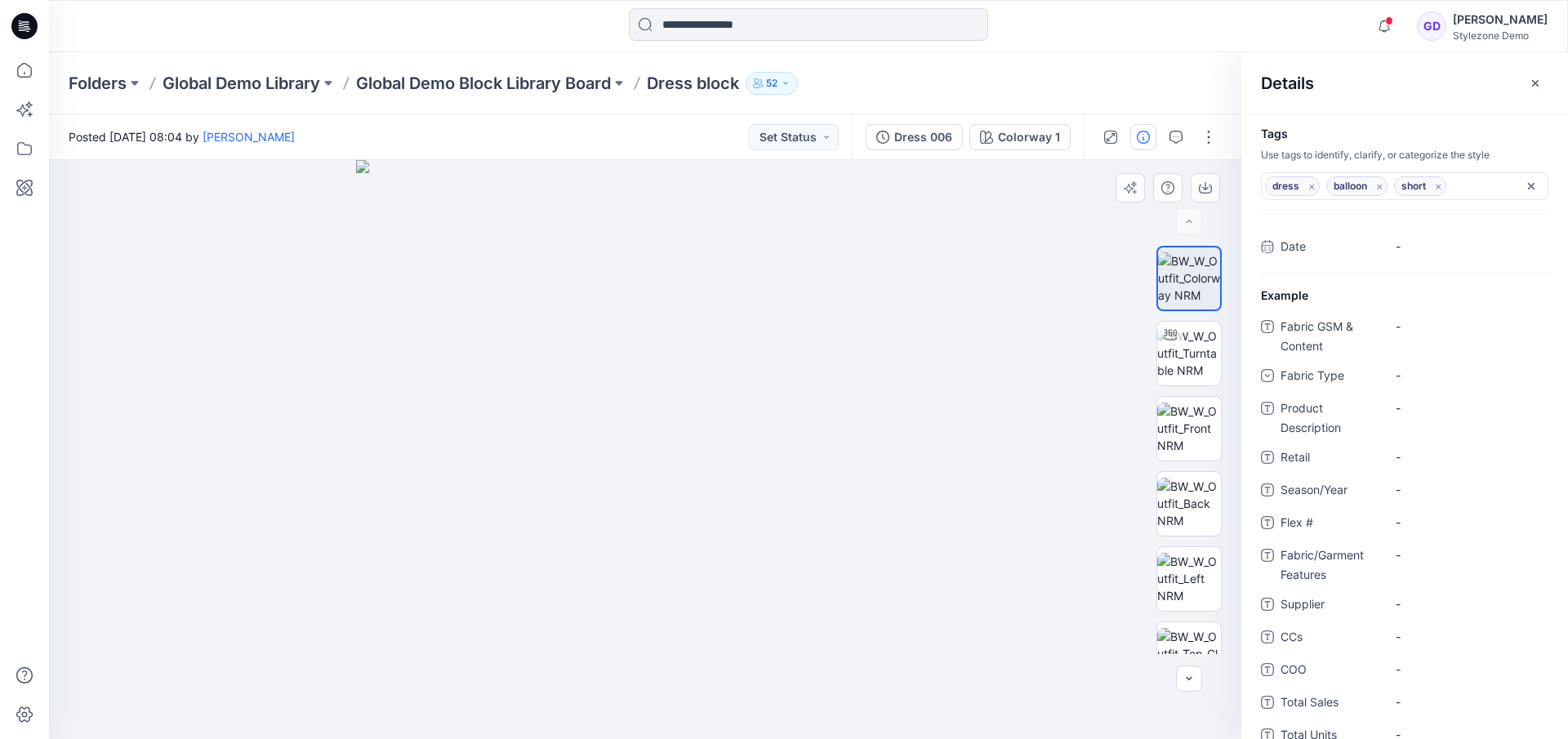
click at [920, 344] on img at bounding box center [645, 449] width 579 height 579
click at [18, 183] on icon at bounding box center [25, 188] width 36 height 36
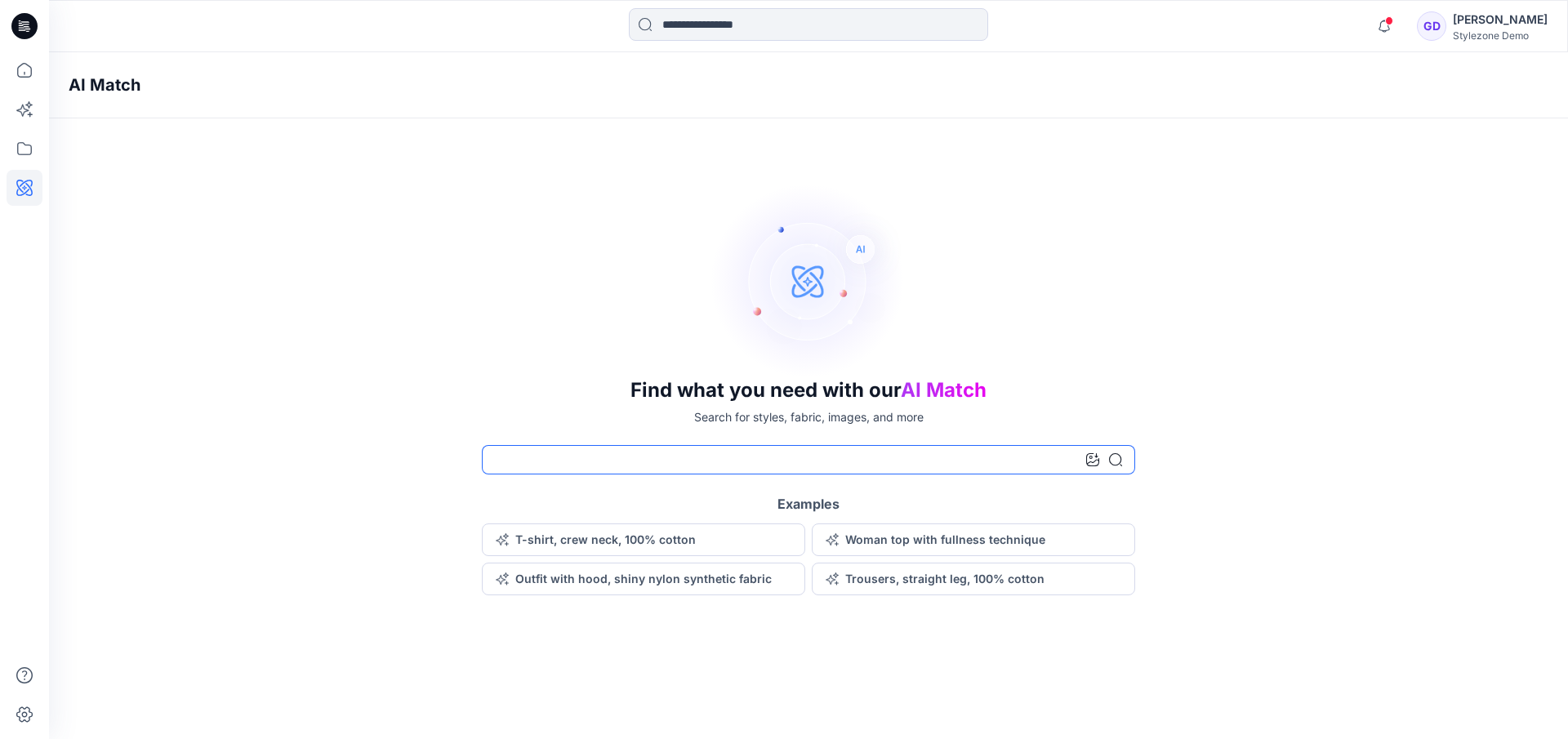
click at [684, 457] on input at bounding box center [808, 460] width 653 height 30
type input "**********"
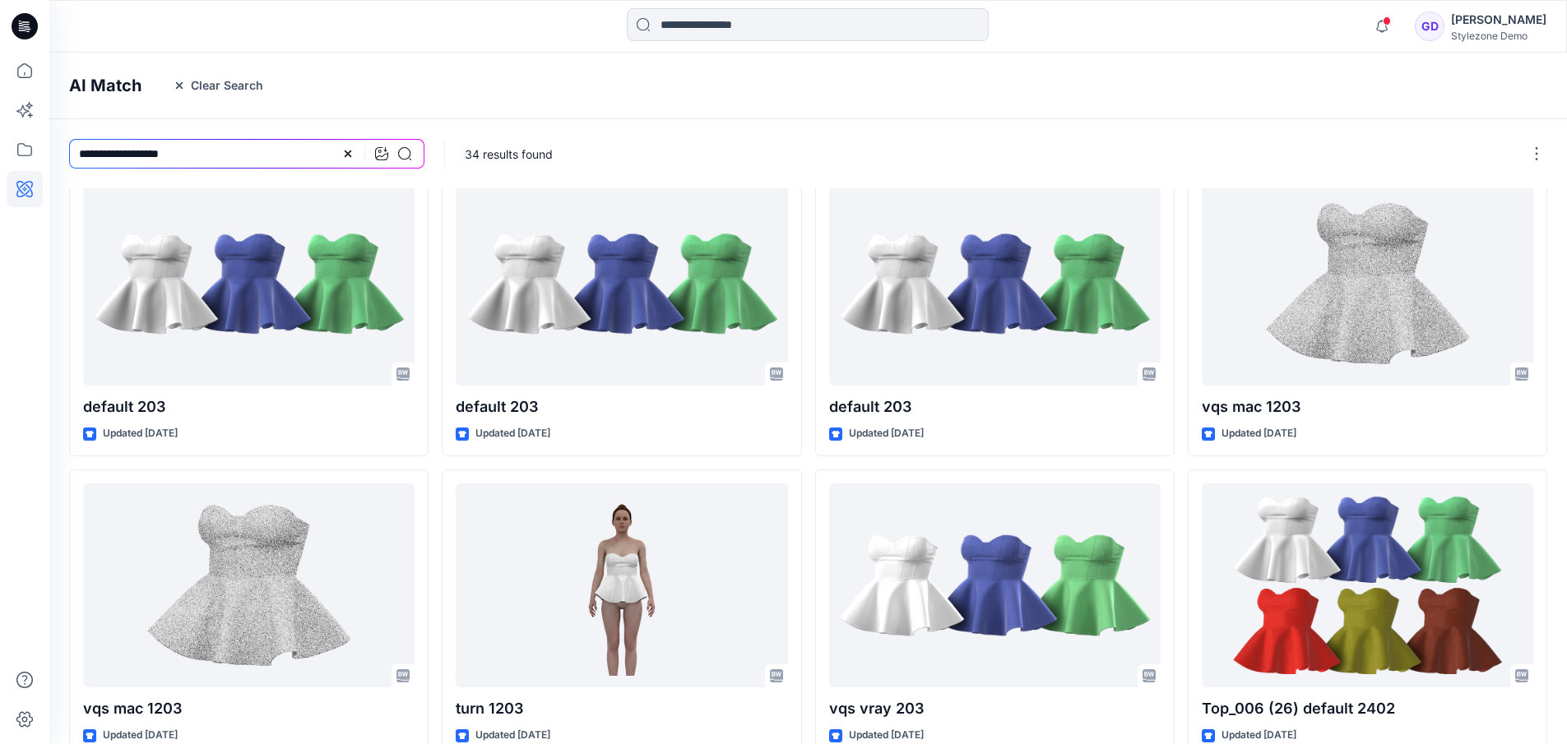
scroll to position [402, 0]
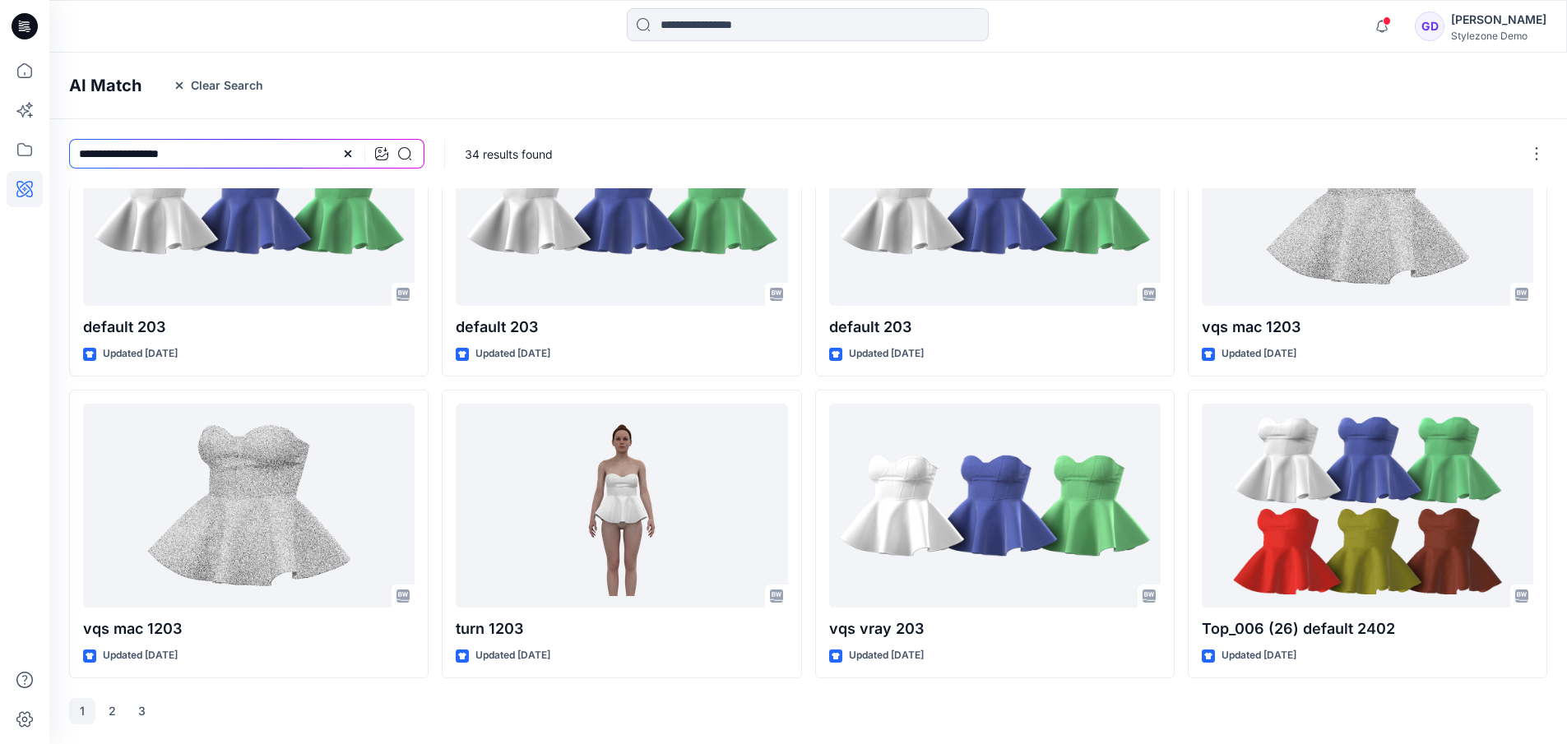
click at [104, 725] on div "default 203 Updated 5 months ago default 203 Updated 5 months ago vqs mac 1203 …" at bounding box center [807, 255] width 1517 height 978
click at [108, 708] on button "2" at bounding box center [112, 711] width 26 height 26
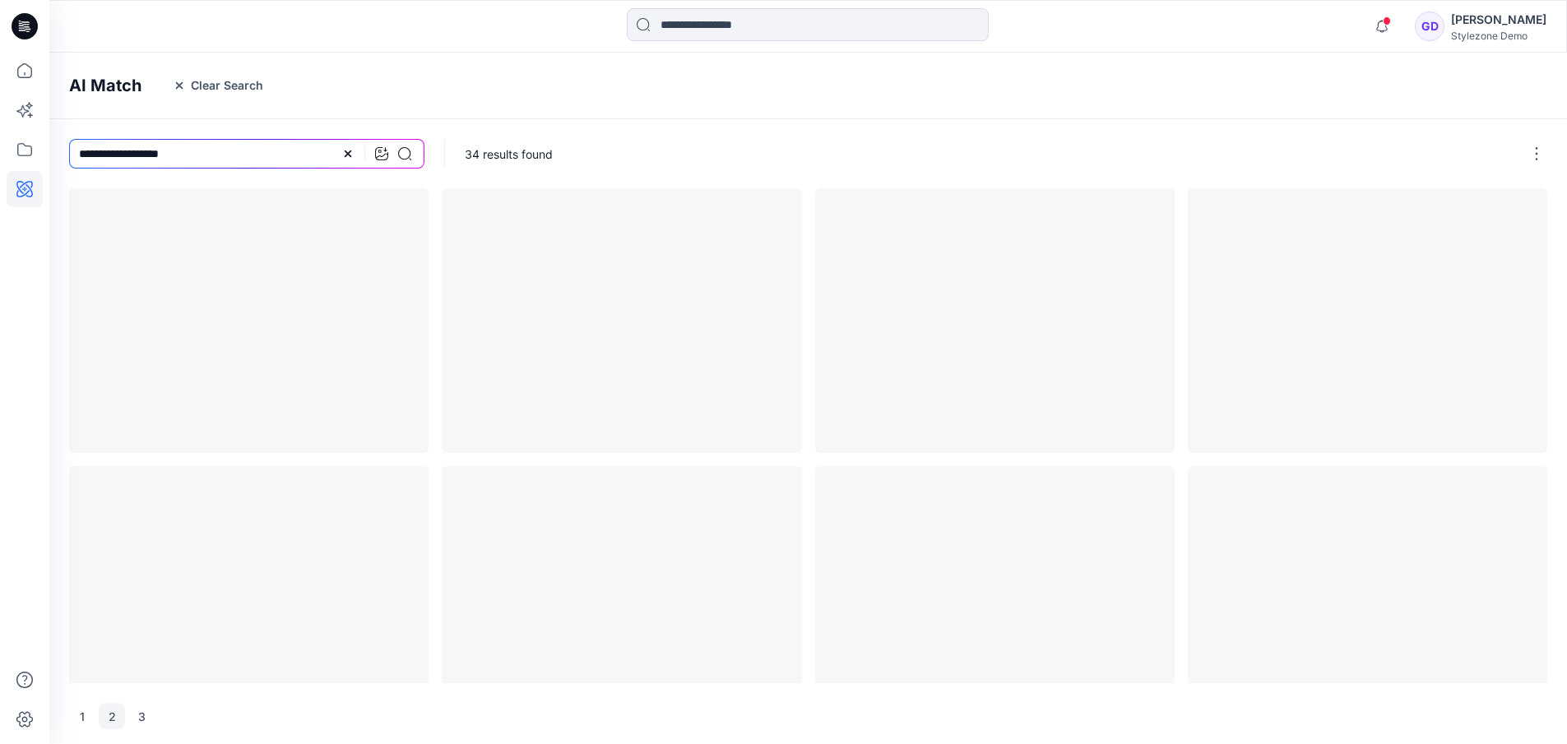
scroll to position [0, 0]
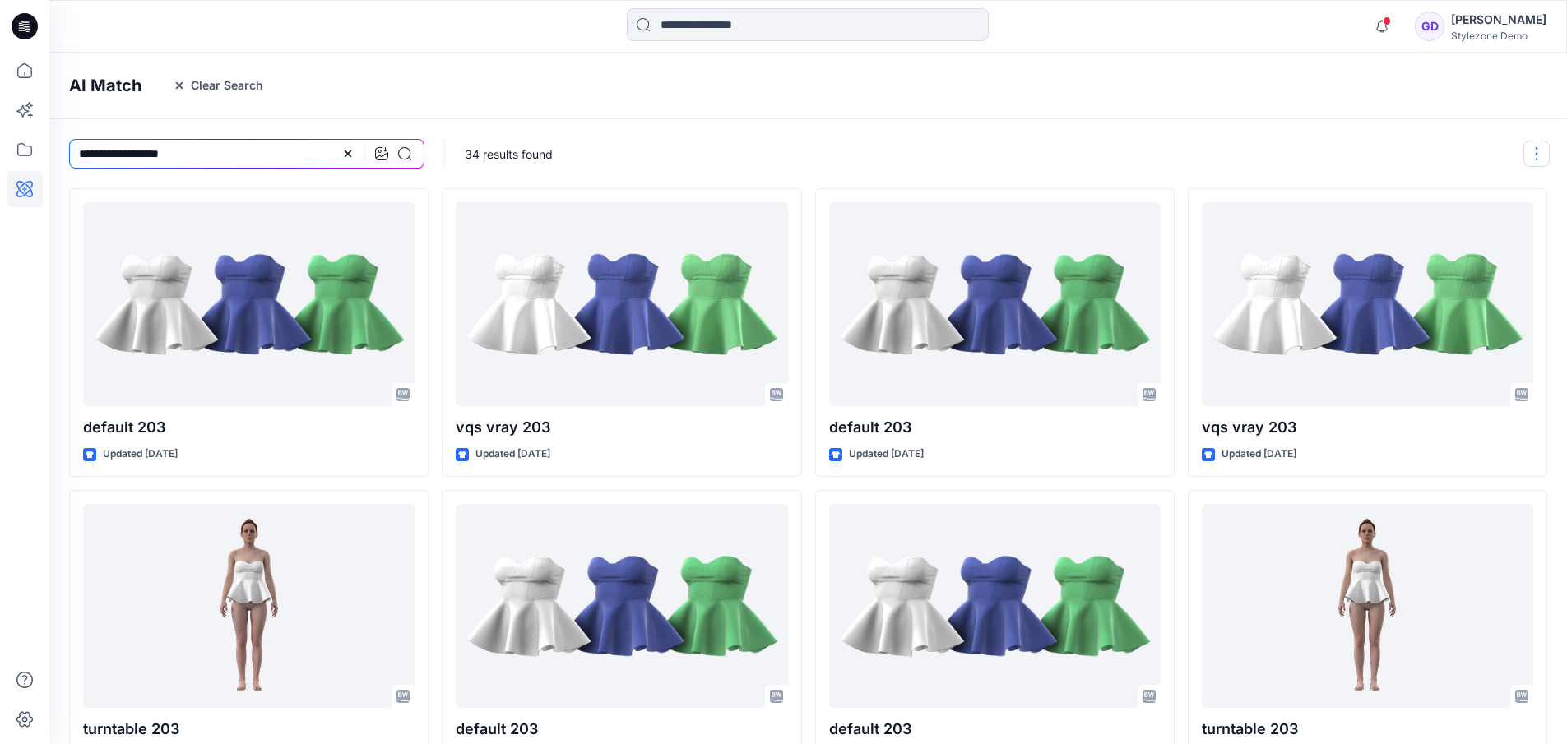
click at [1546, 142] on button "button" at bounding box center [1536, 154] width 26 height 26
click at [432, 243] on div "default 203 Updated 4 months ago turntable 203 Updated 4 months ago default 203…" at bounding box center [808, 634] width 1478 height 892
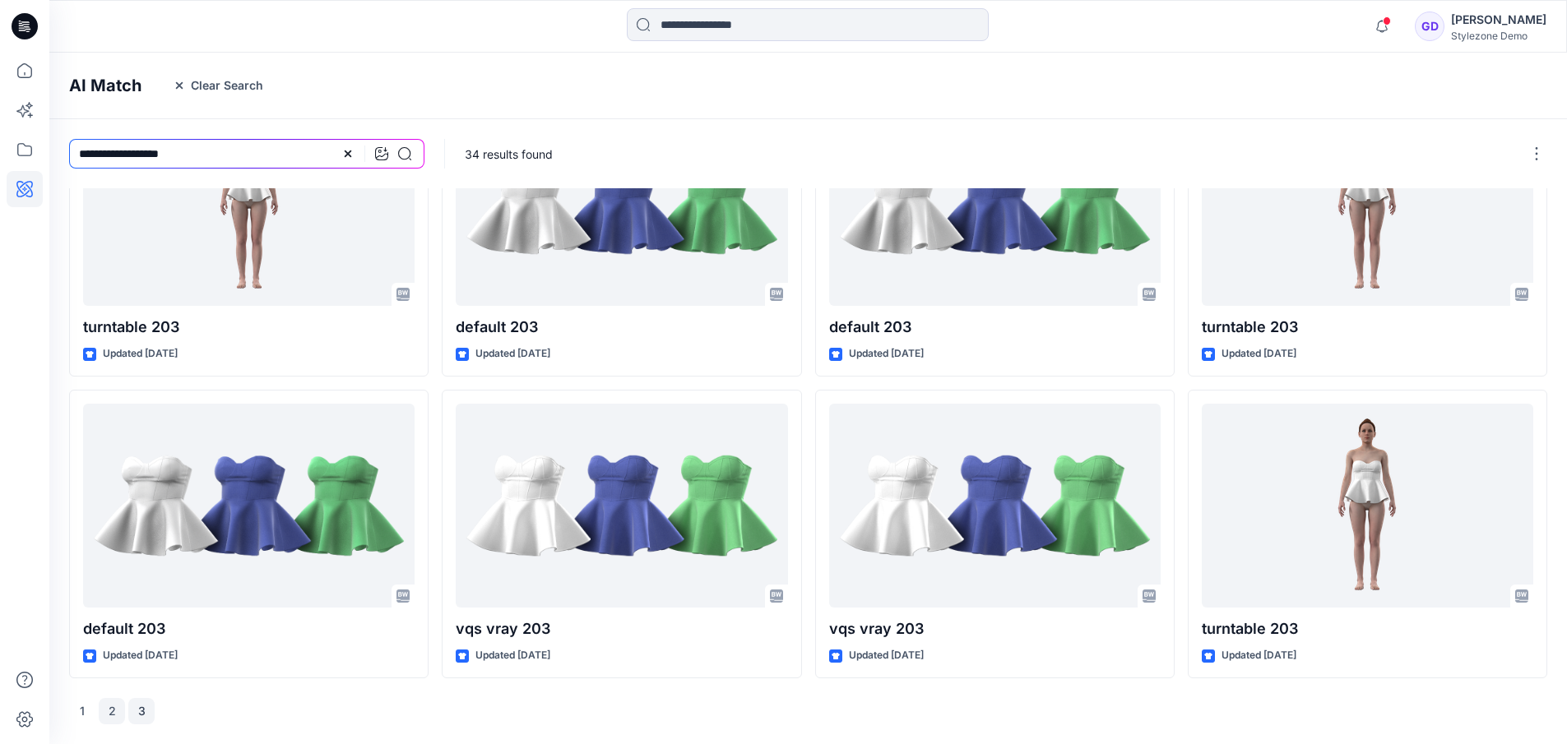
click at [141, 703] on button "3" at bounding box center [141, 711] width 26 height 26
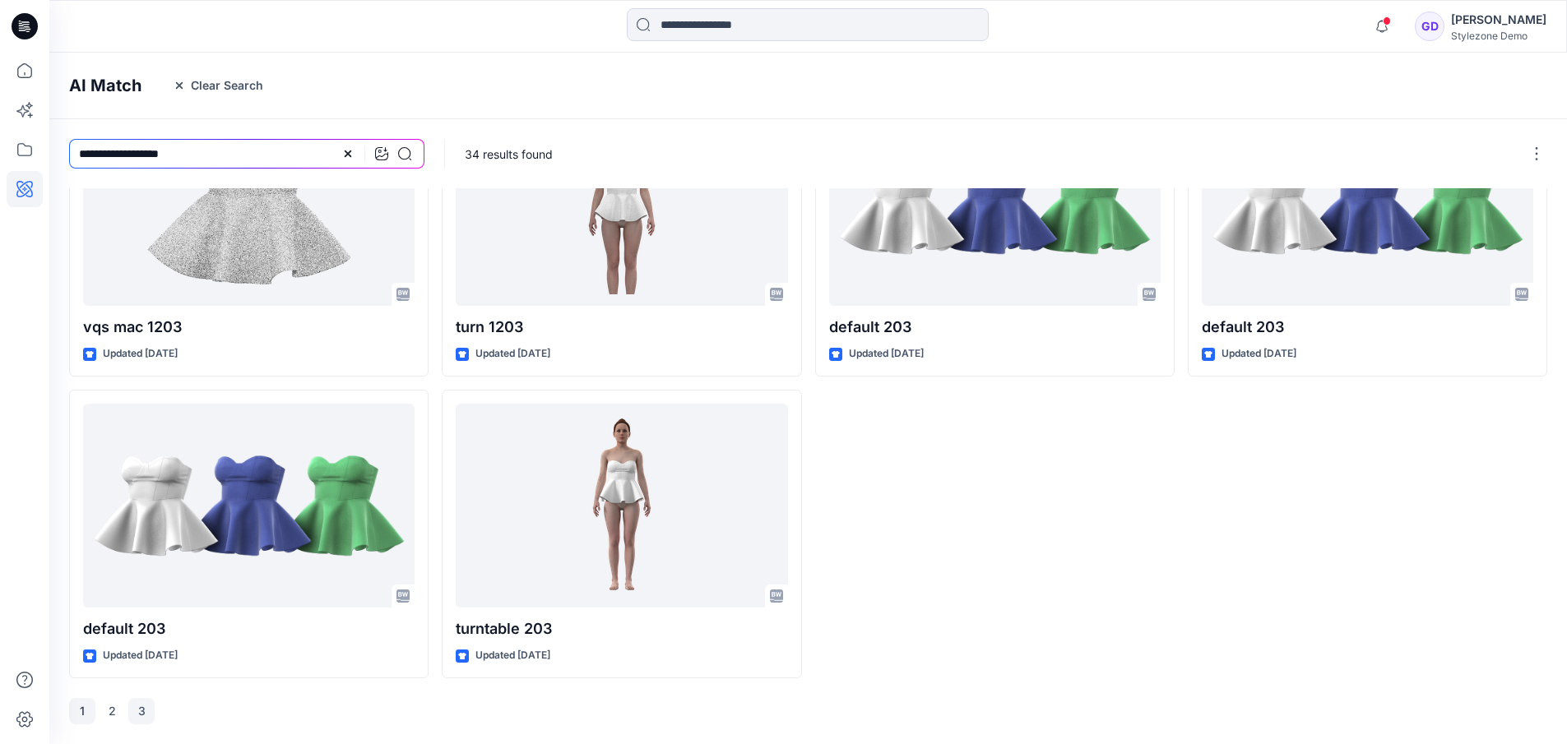
click at [84, 712] on button "1" at bounding box center [82, 711] width 26 height 26
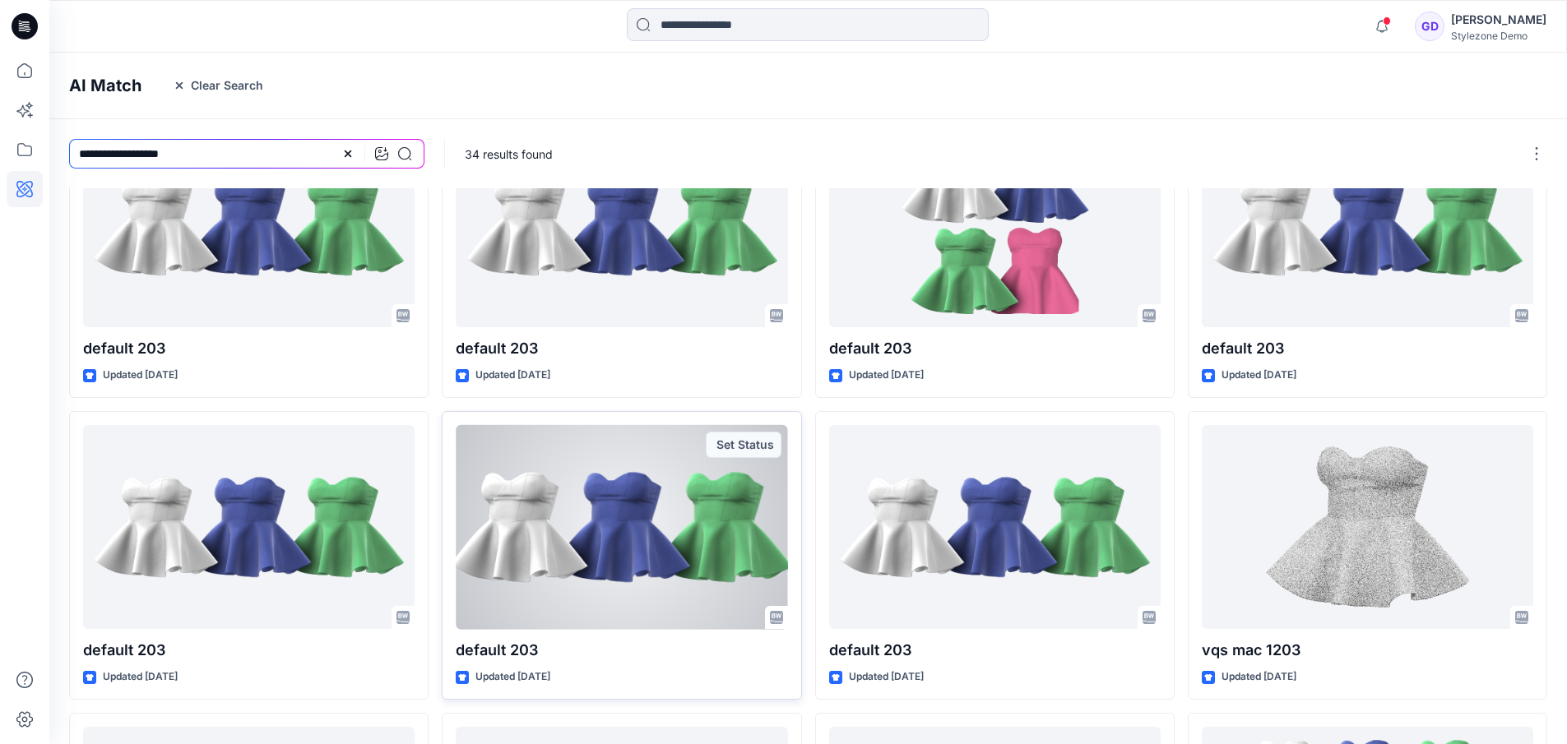
scroll to position [0, 0]
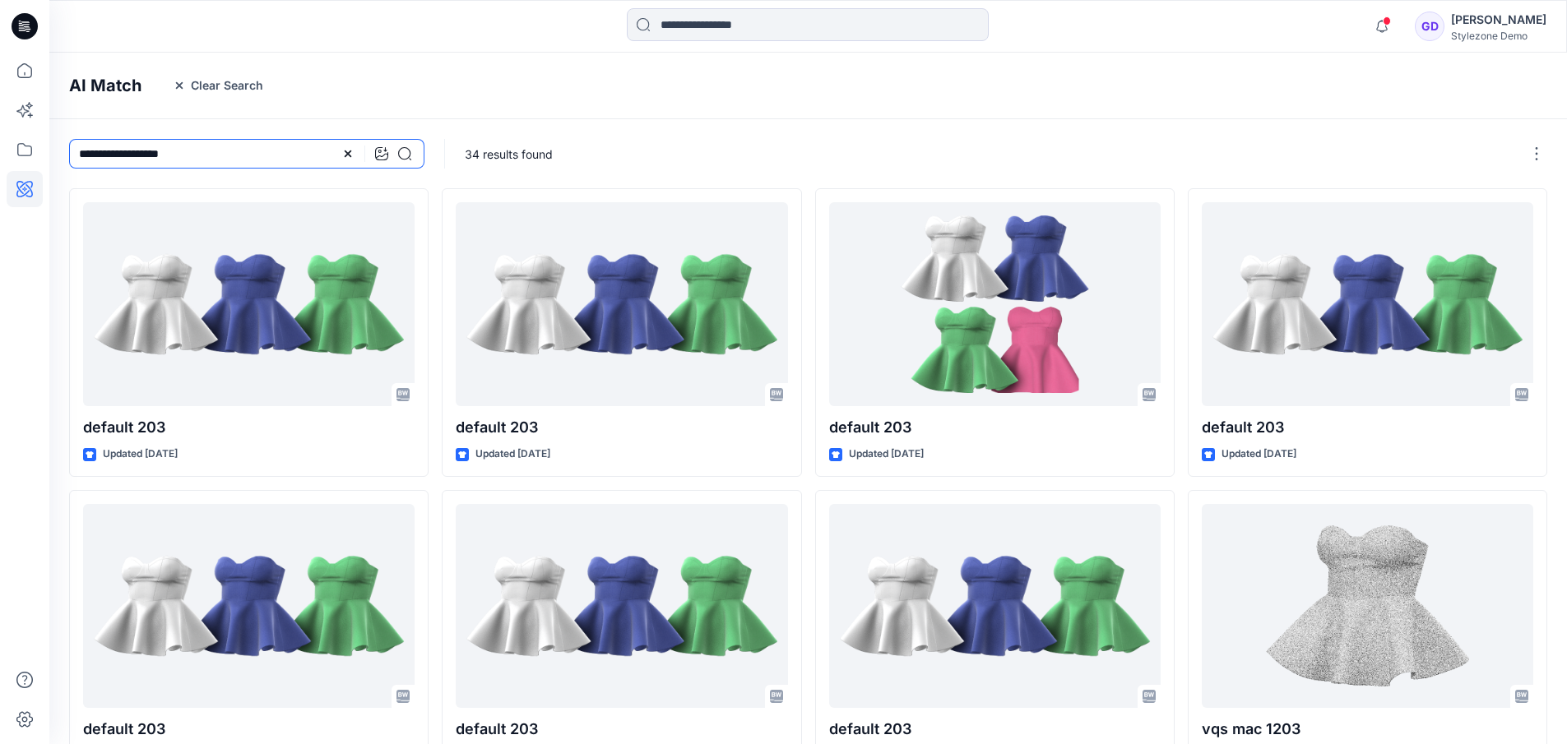
click at [150, 155] on input "**********" at bounding box center [246, 154] width 355 height 30
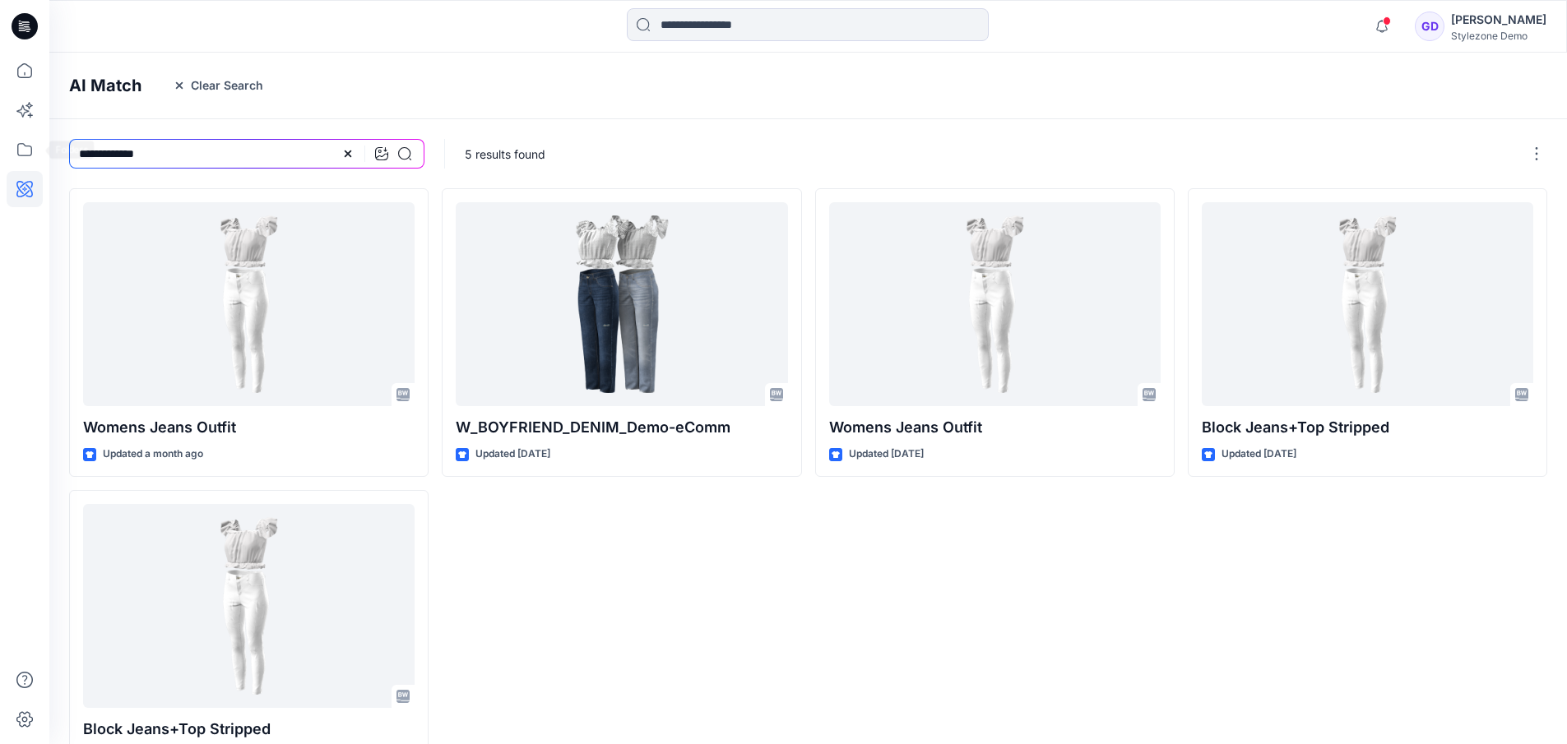
drag, startPoint x: 118, startPoint y: 155, endPoint x: 0, endPoint y: 155, distance: 117.6
click at [0, 155] on div "**********" at bounding box center [783, 422] width 1567 height 845
type input "**********"
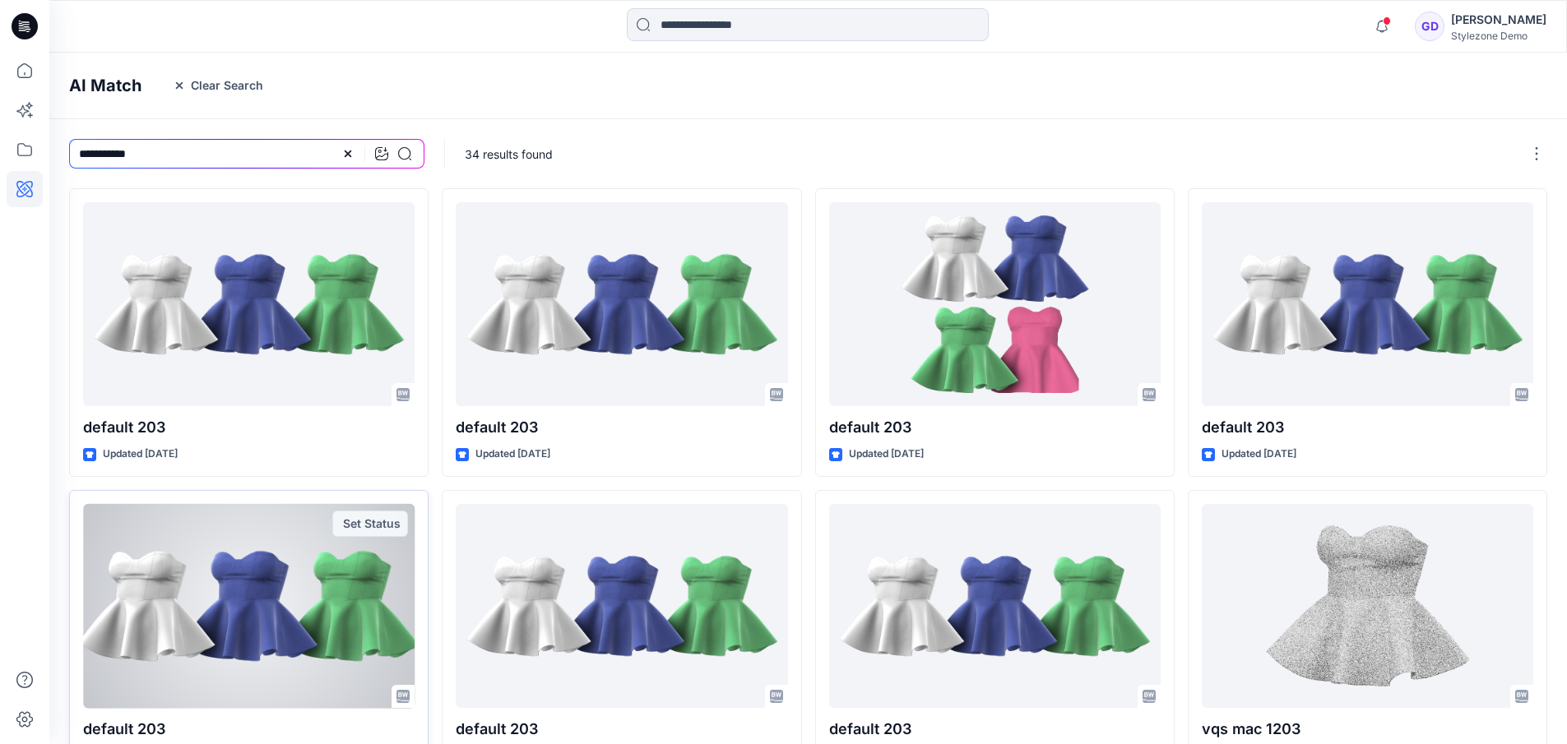
scroll to position [402, 0]
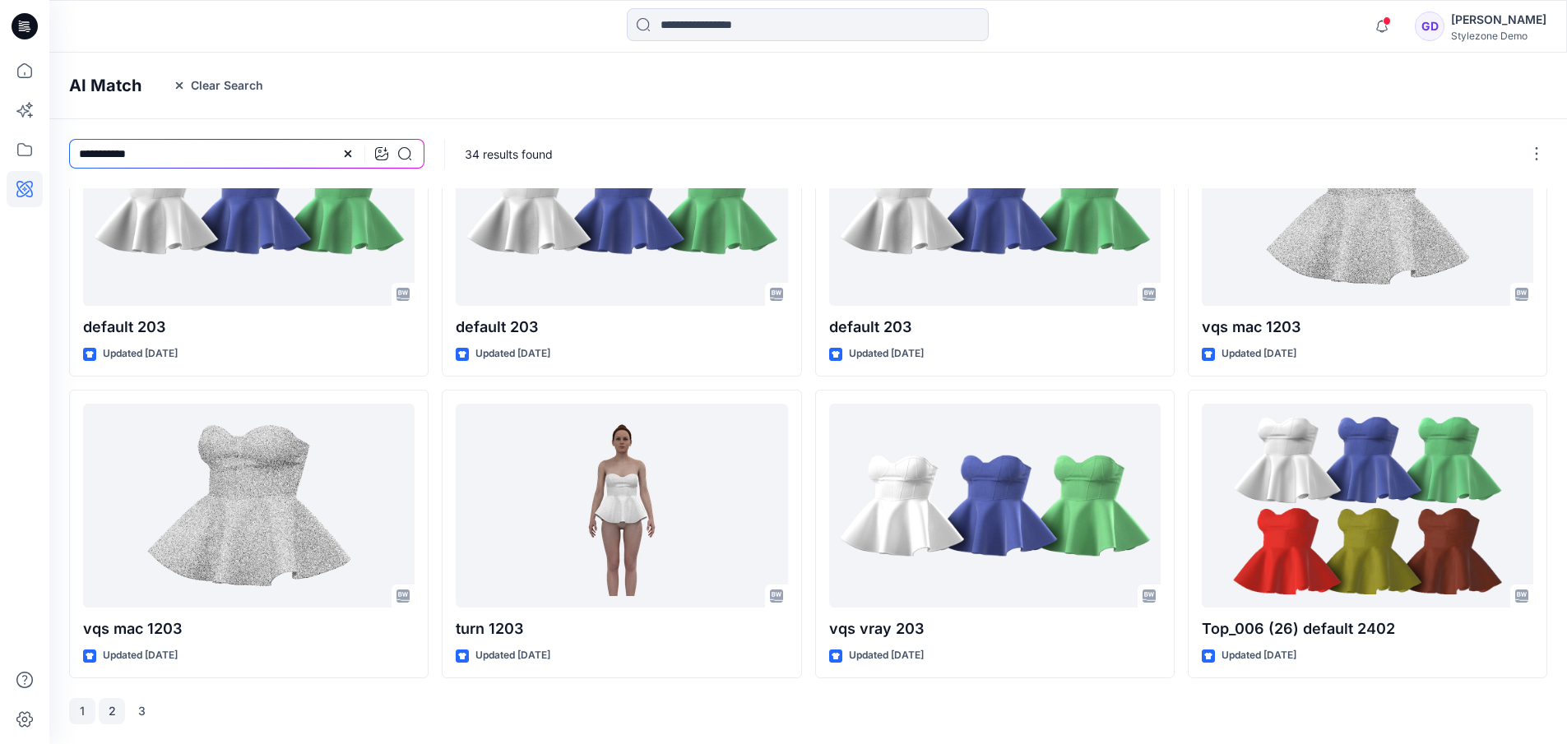
click at [114, 711] on button "2" at bounding box center [112, 711] width 26 height 26
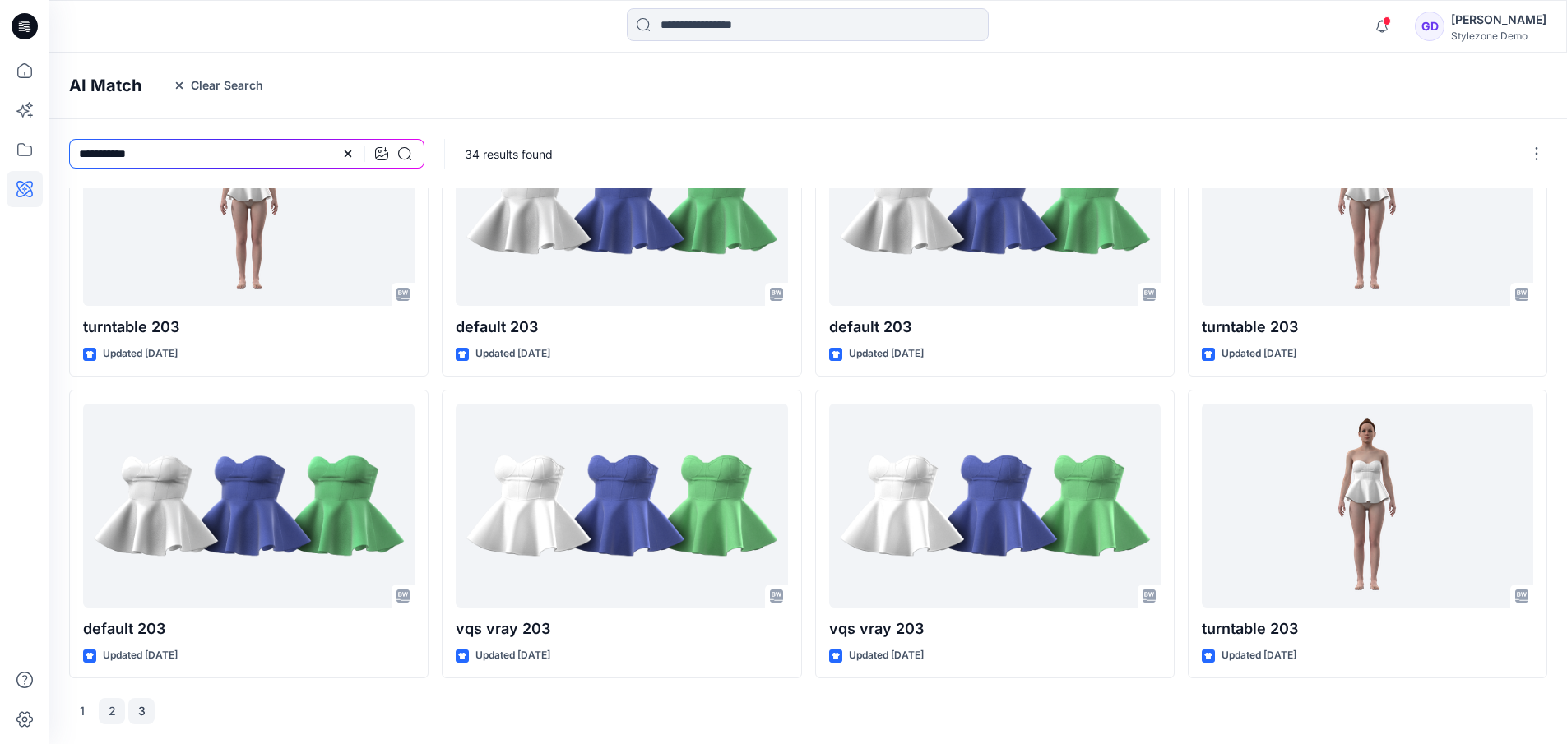
click at [140, 711] on button "3" at bounding box center [141, 711] width 26 height 26
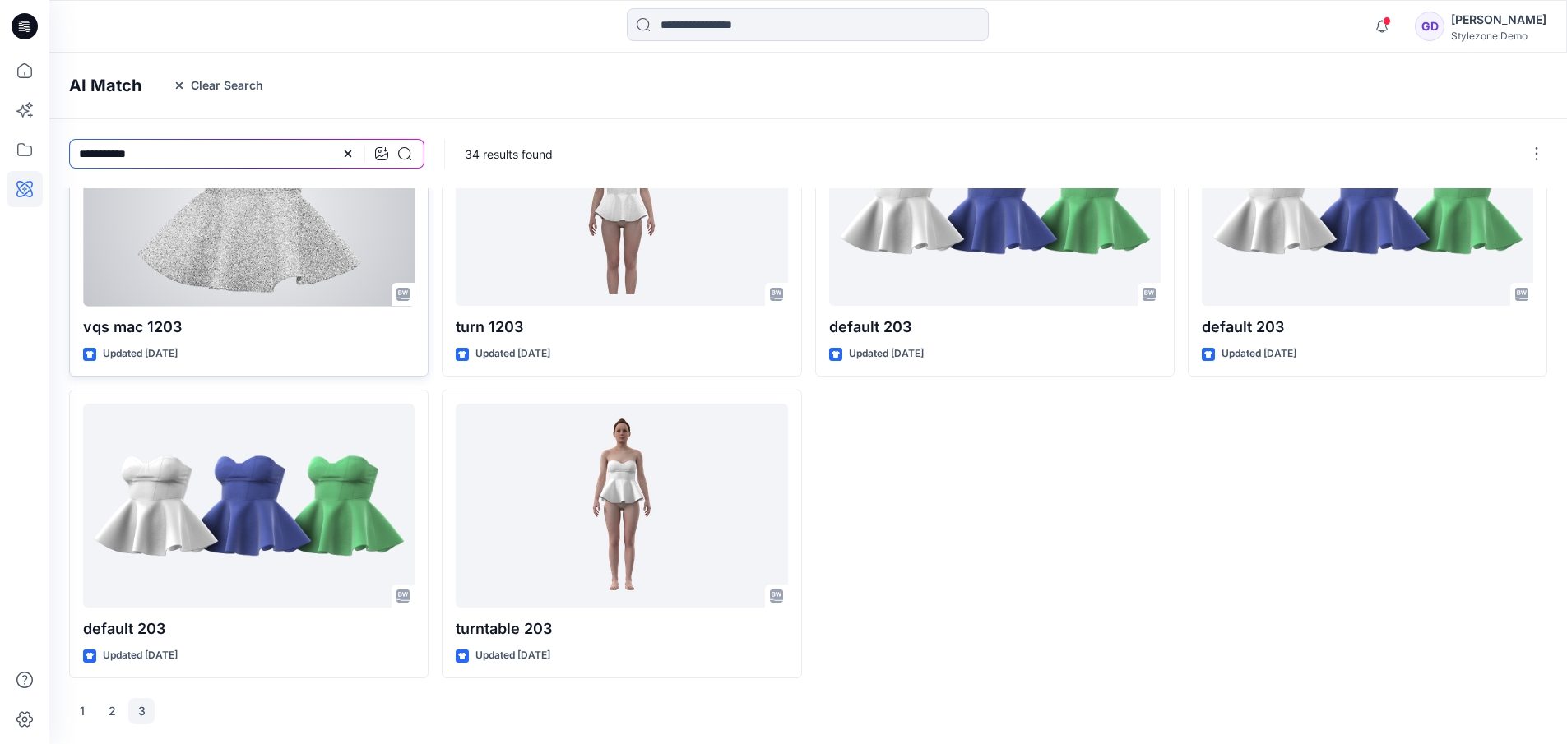
scroll to position [0, 0]
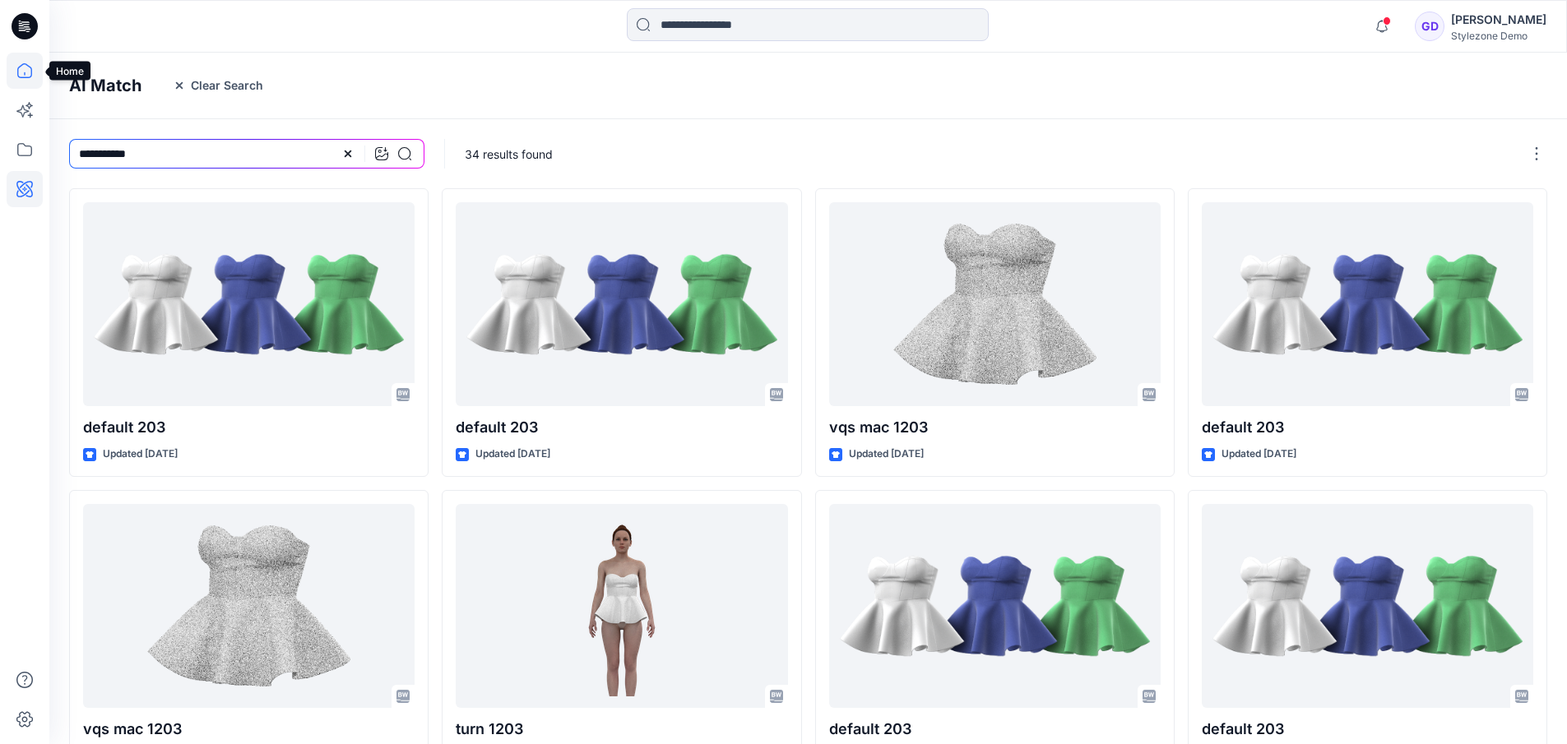
click at [33, 69] on icon at bounding box center [25, 71] width 36 height 36
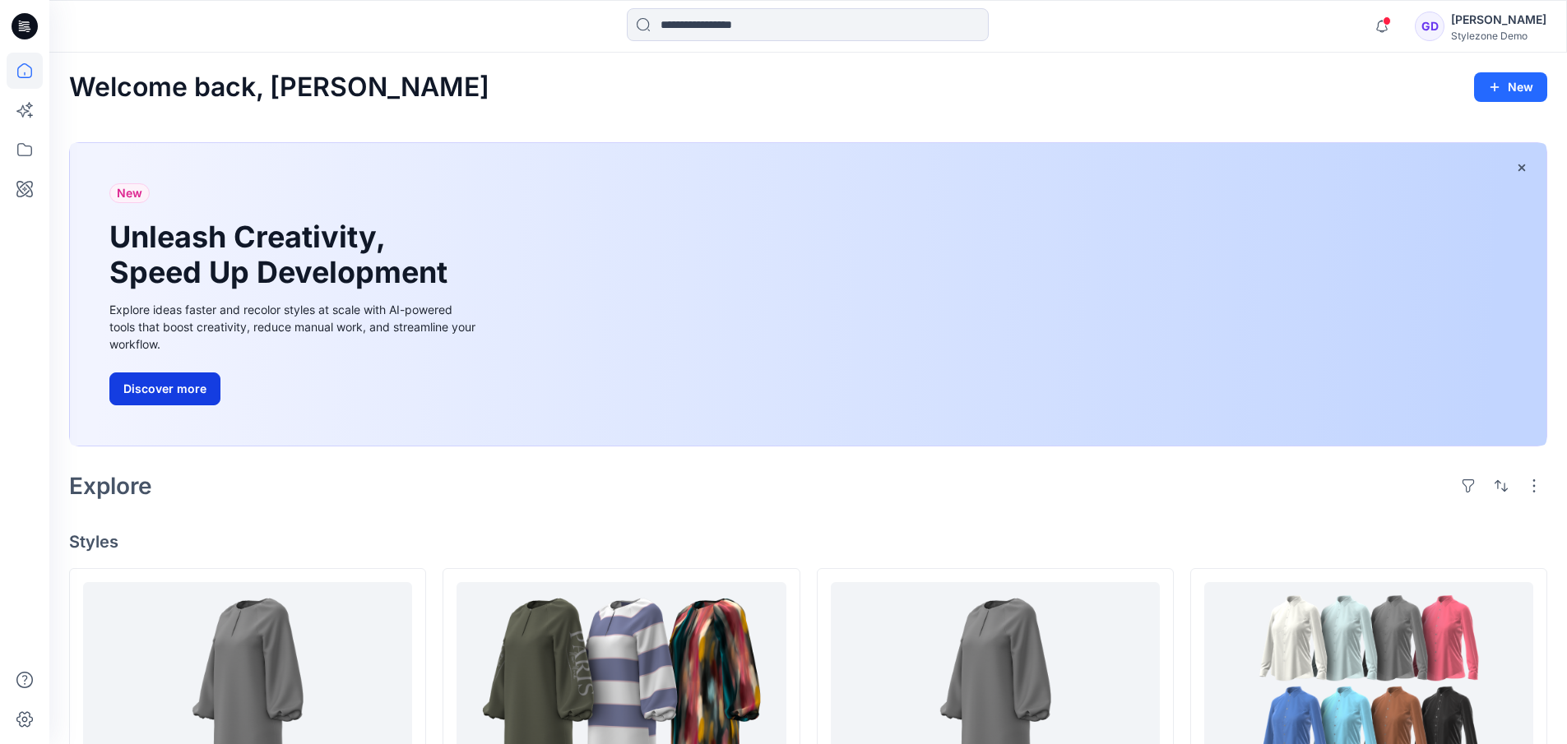
click at [180, 388] on button "Discover more" at bounding box center [164, 389] width 111 height 33
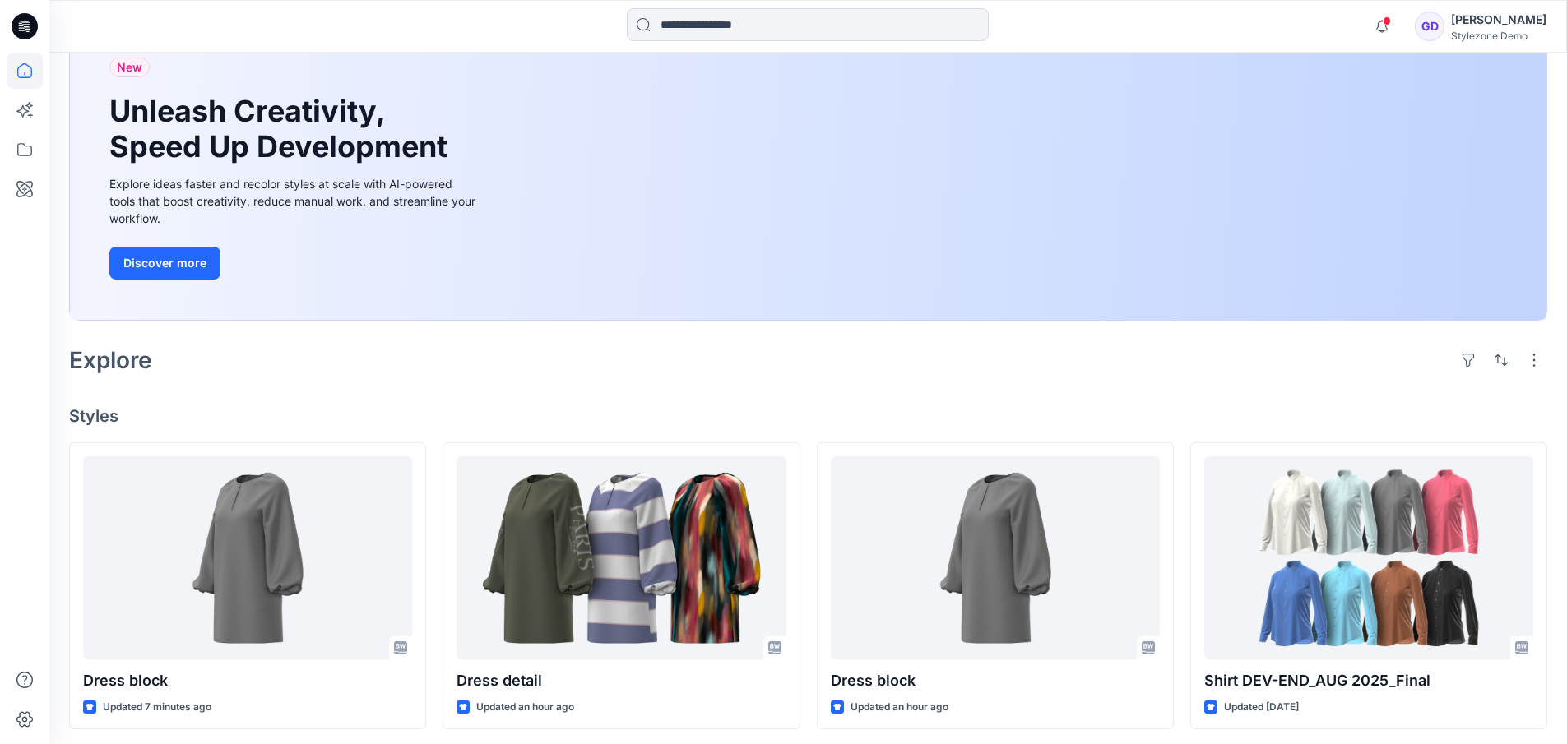
scroll to position [118, 0]
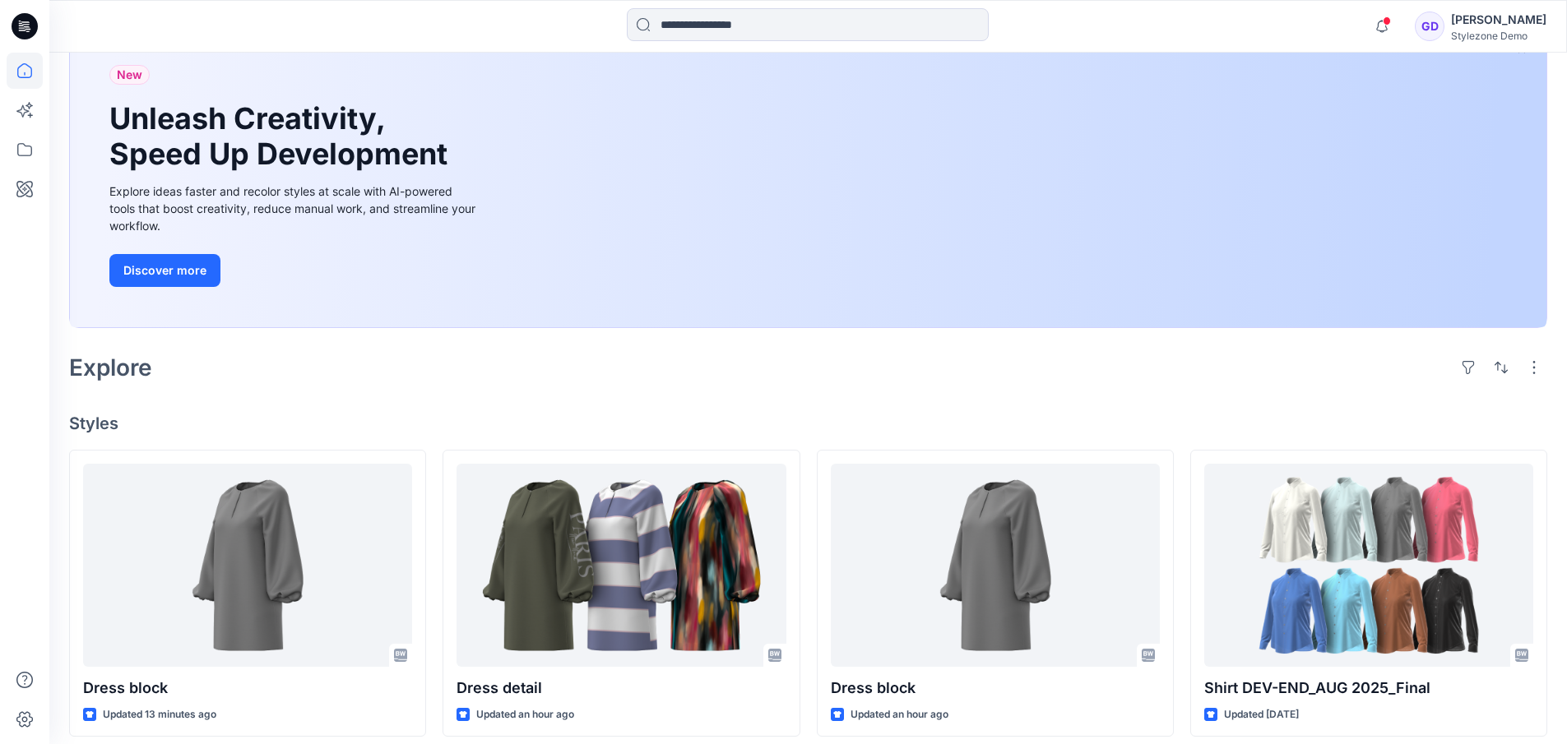
click at [732, 410] on div "Welcome back, Gregory New New Unleash Creativity, Speed Up Development Explore …" at bounding box center [807, 678] width 1517 height 1489
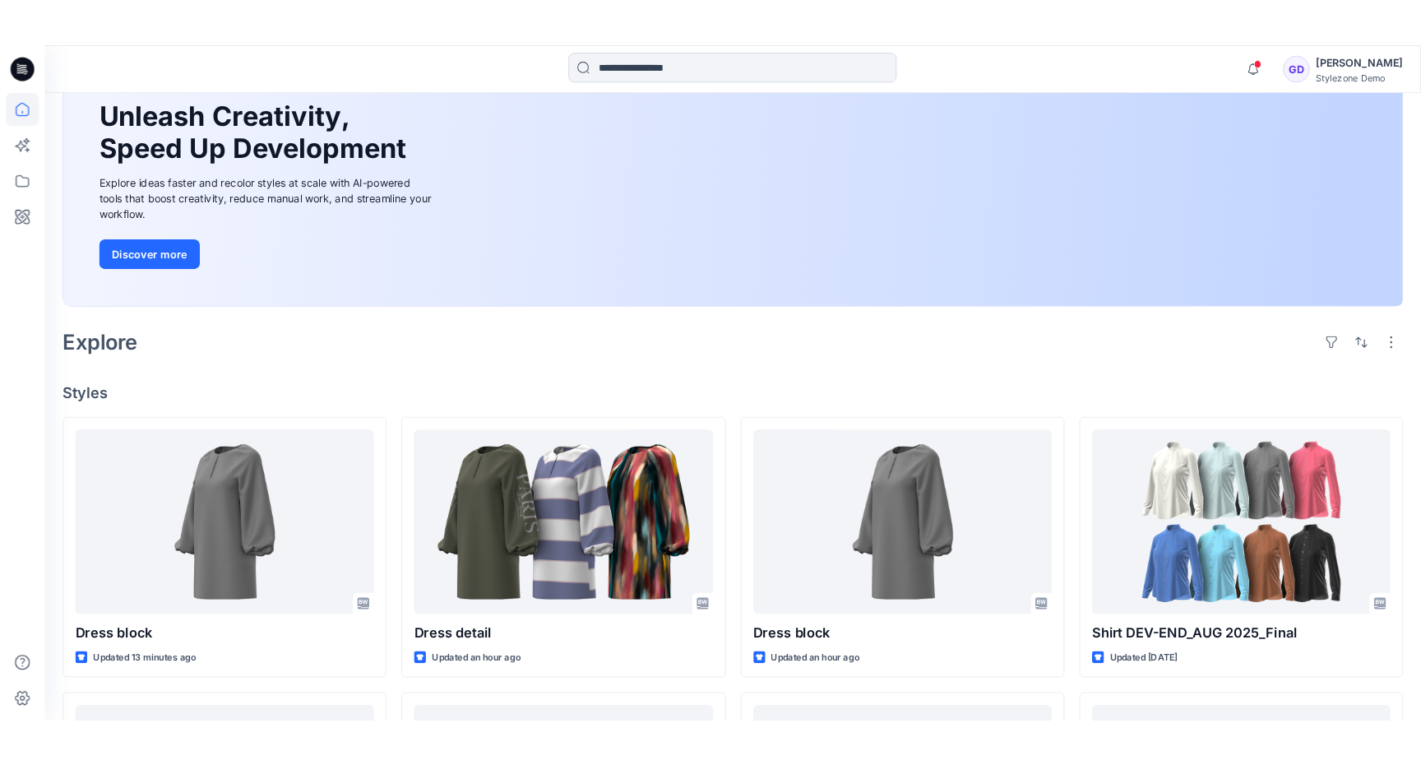
scroll to position [0, 0]
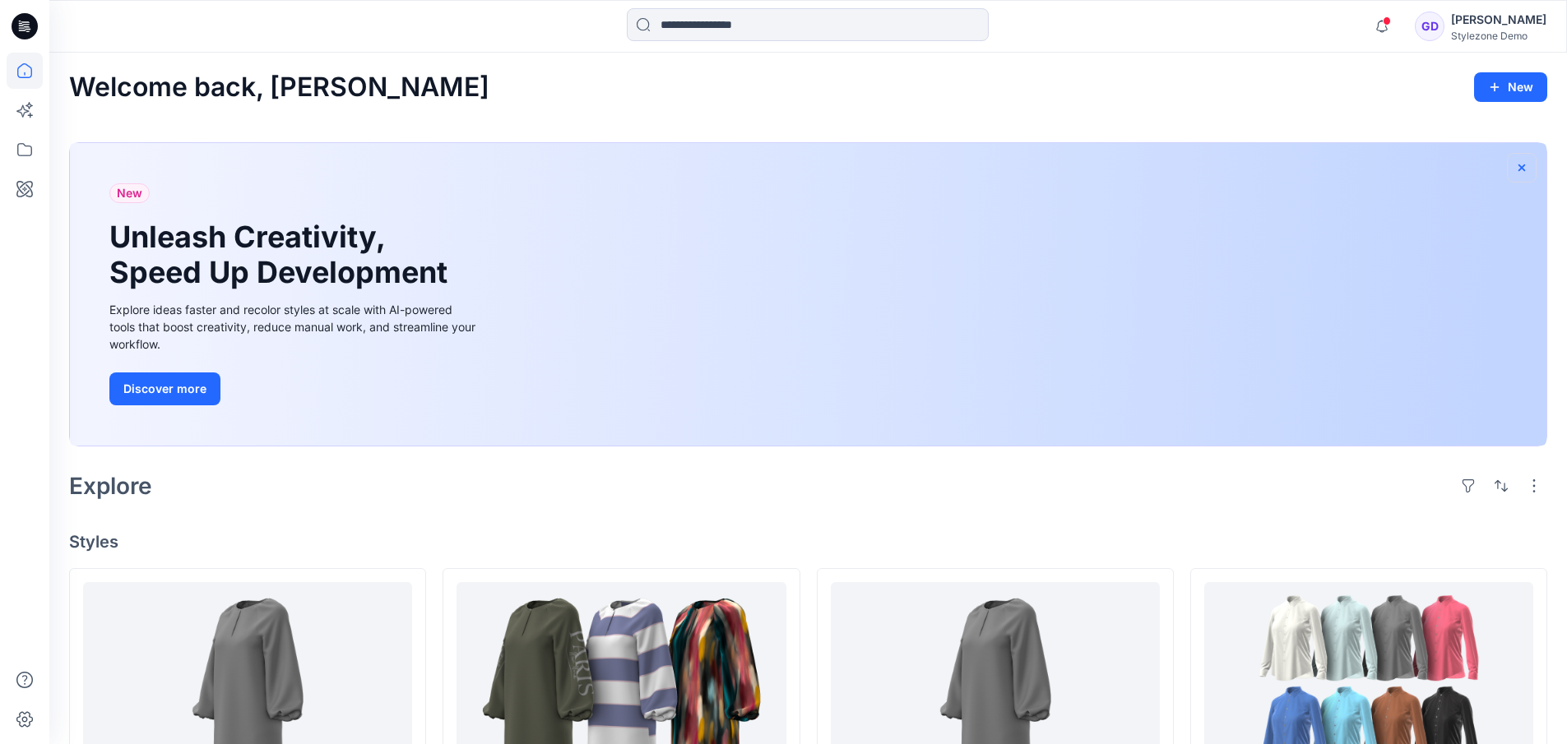
click at [1518, 167] on icon "button" at bounding box center [1521, 167] width 13 height 13
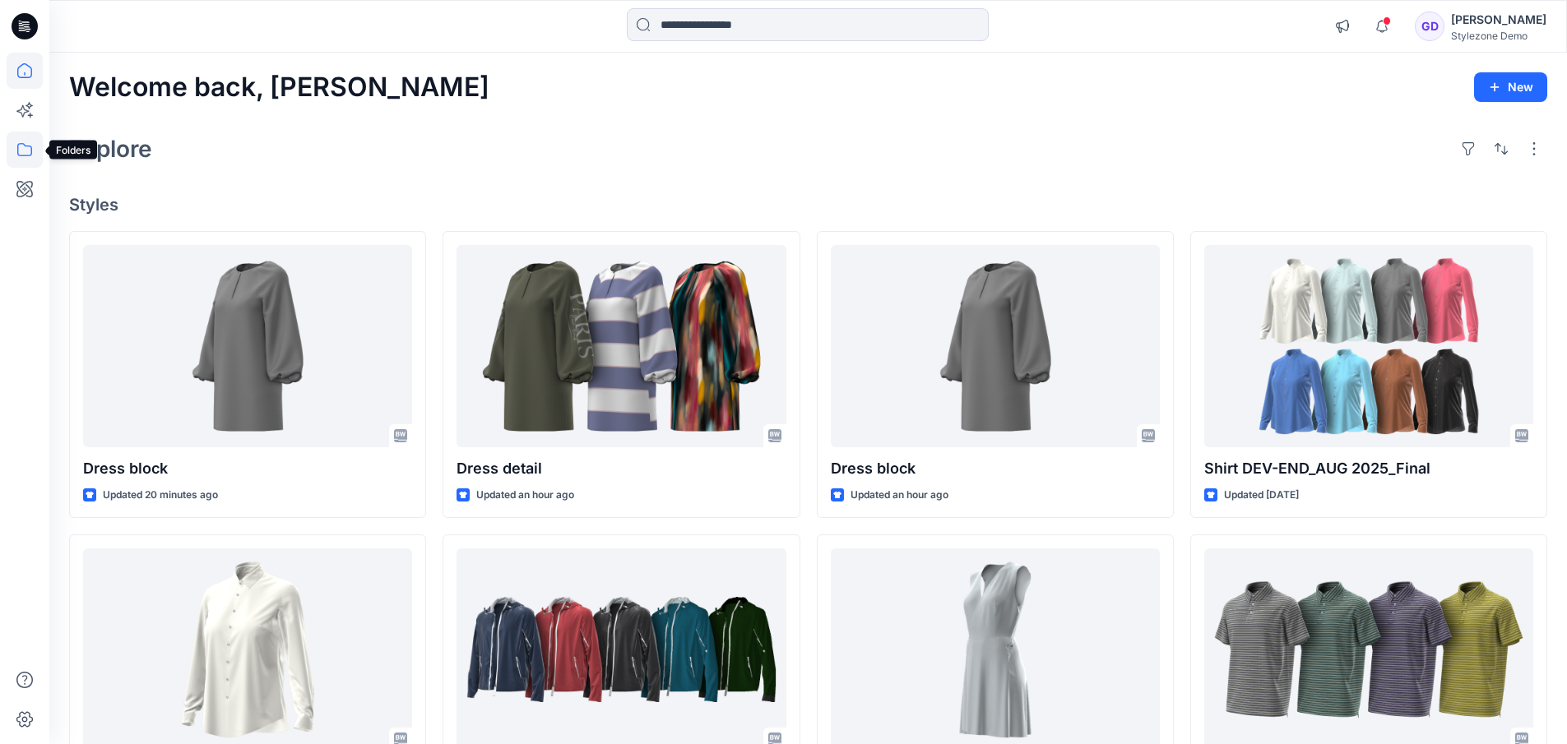
click at [20, 155] on icon at bounding box center [25, 150] width 36 height 36
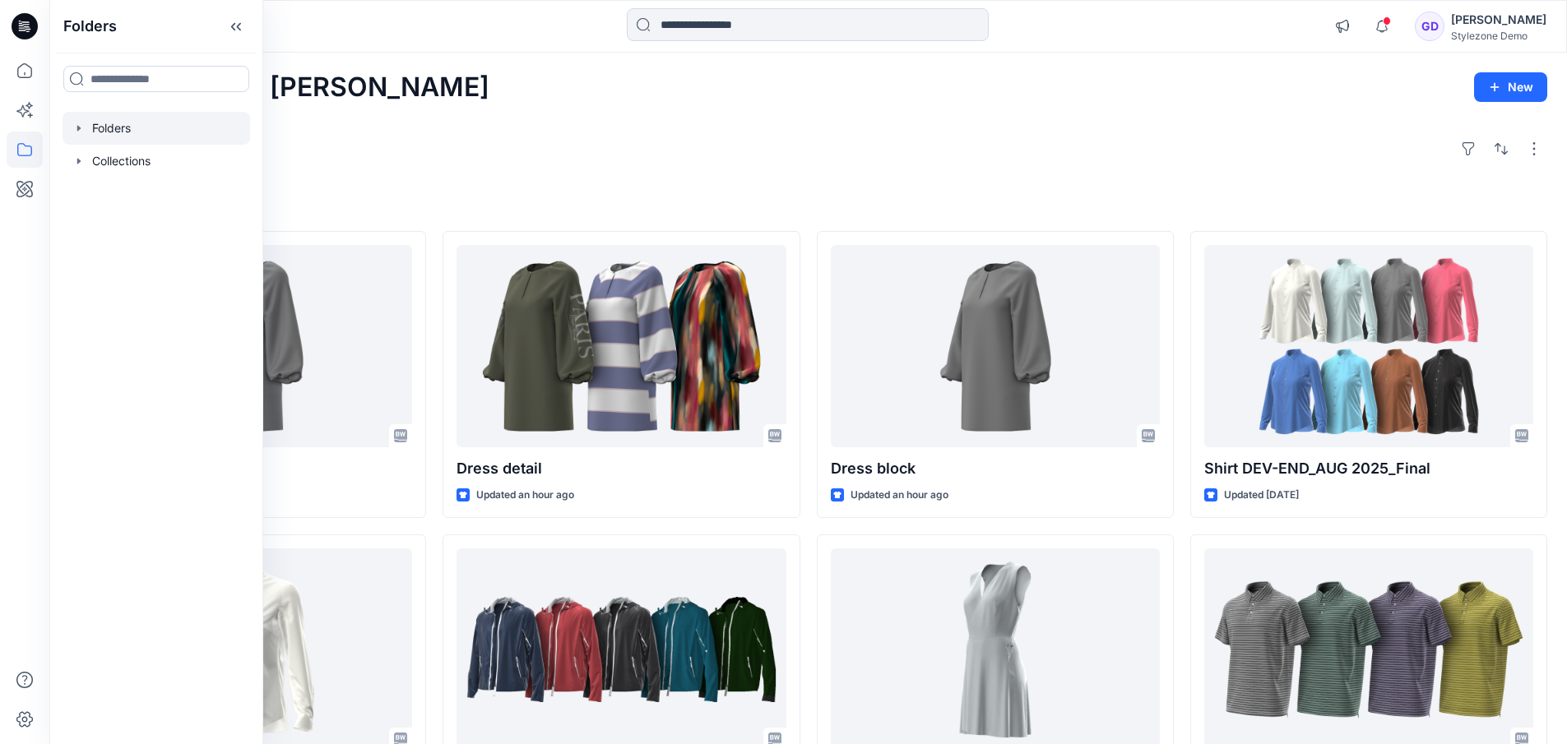
click at [107, 126] on div at bounding box center [157, 128] width 188 height 33
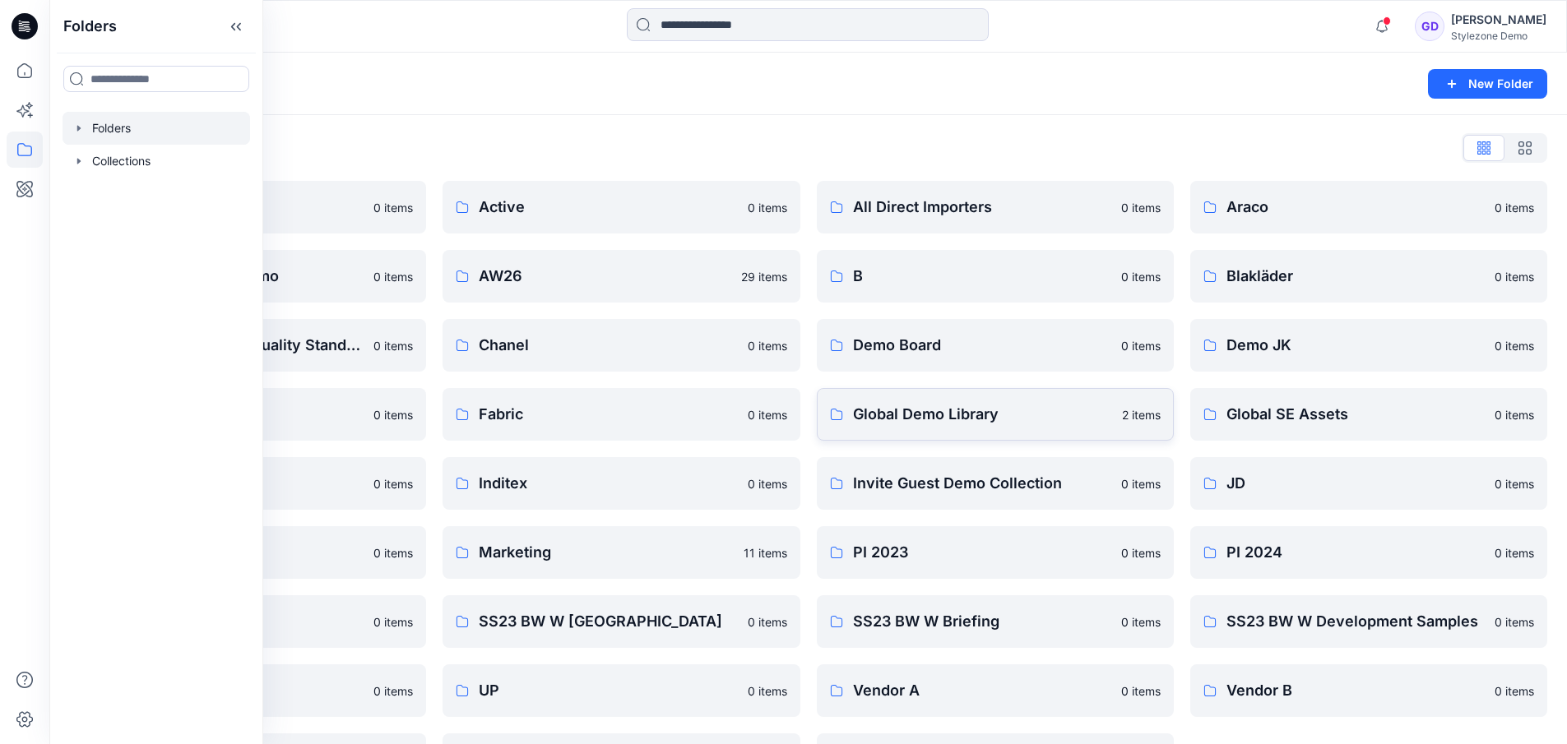
click at [929, 402] on link "Global Demo Library 2 items" at bounding box center [995, 414] width 357 height 53
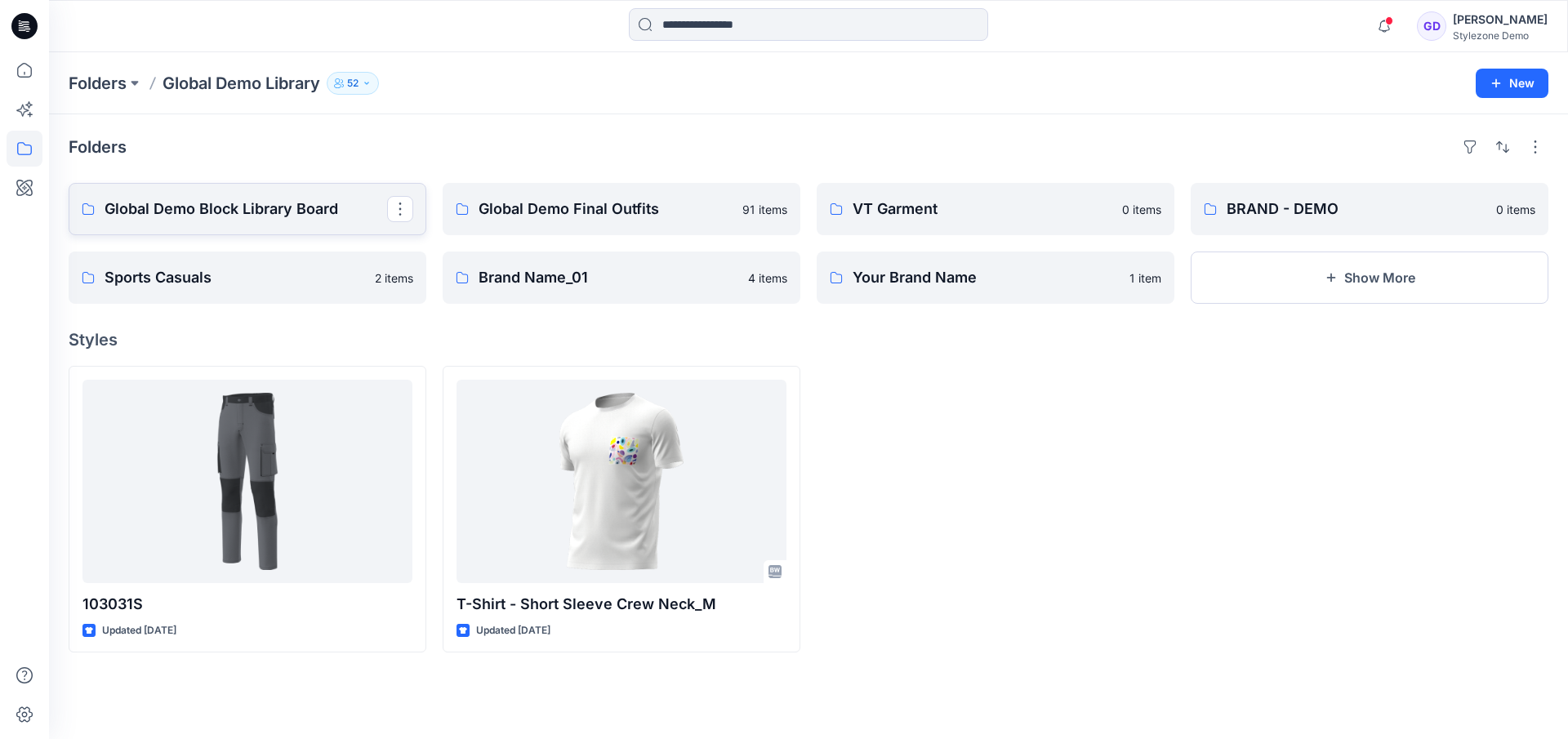
click at [303, 216] on p "Global Demo Block Library Board" at bounding box center [245, 209] width 283 height 23
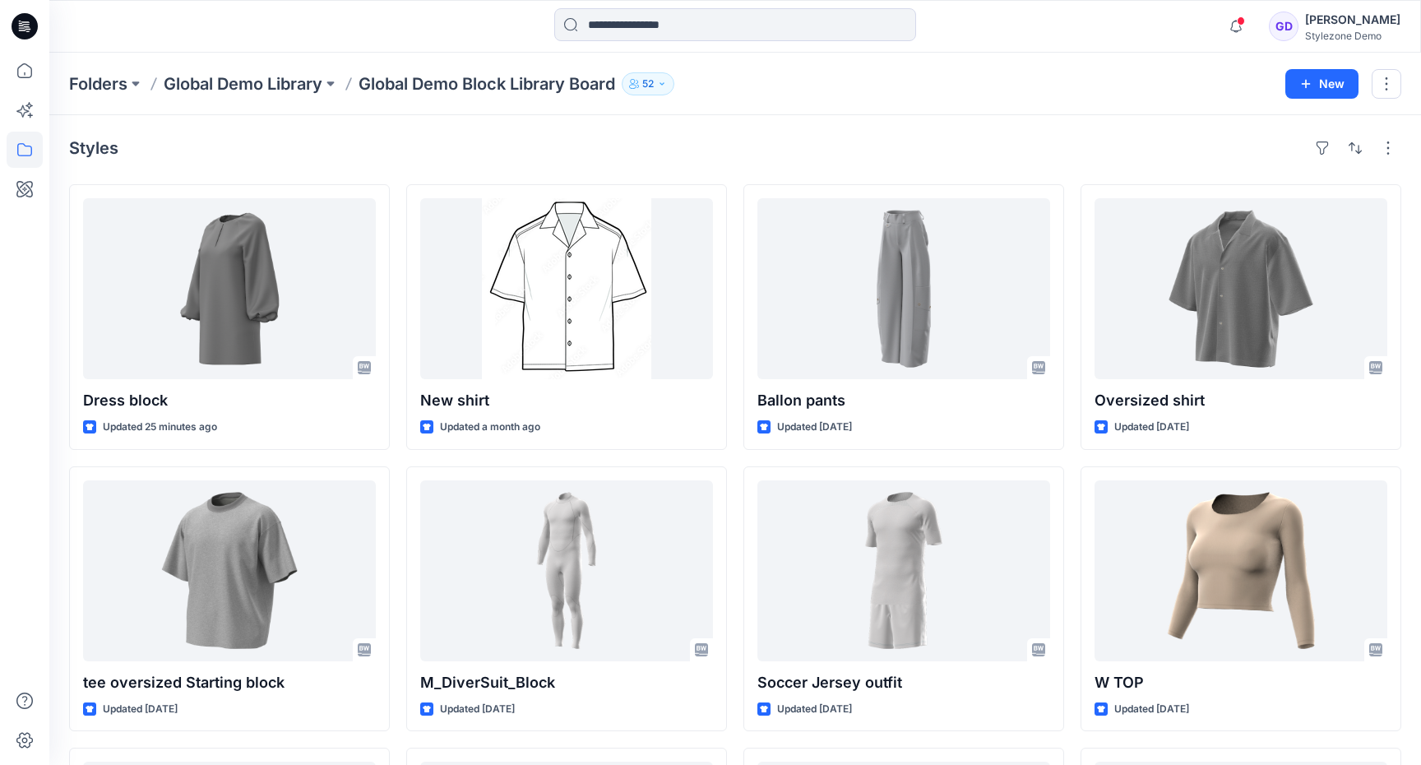
click at [308, 138] on div "Styles" at bounding box center [735, 148] width 1332 height 26
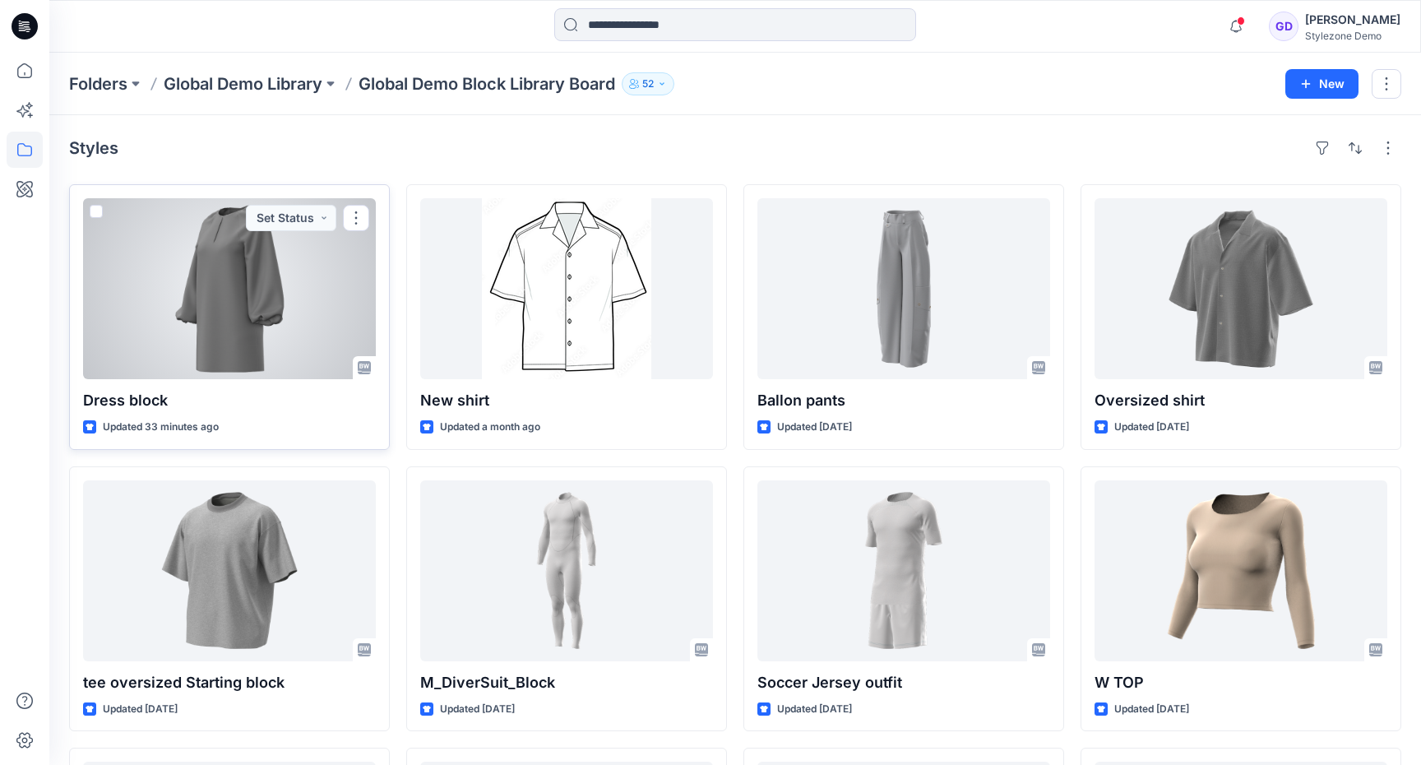
click at [228, 285] on div at bounding box center [229, 288] width 293 height 181
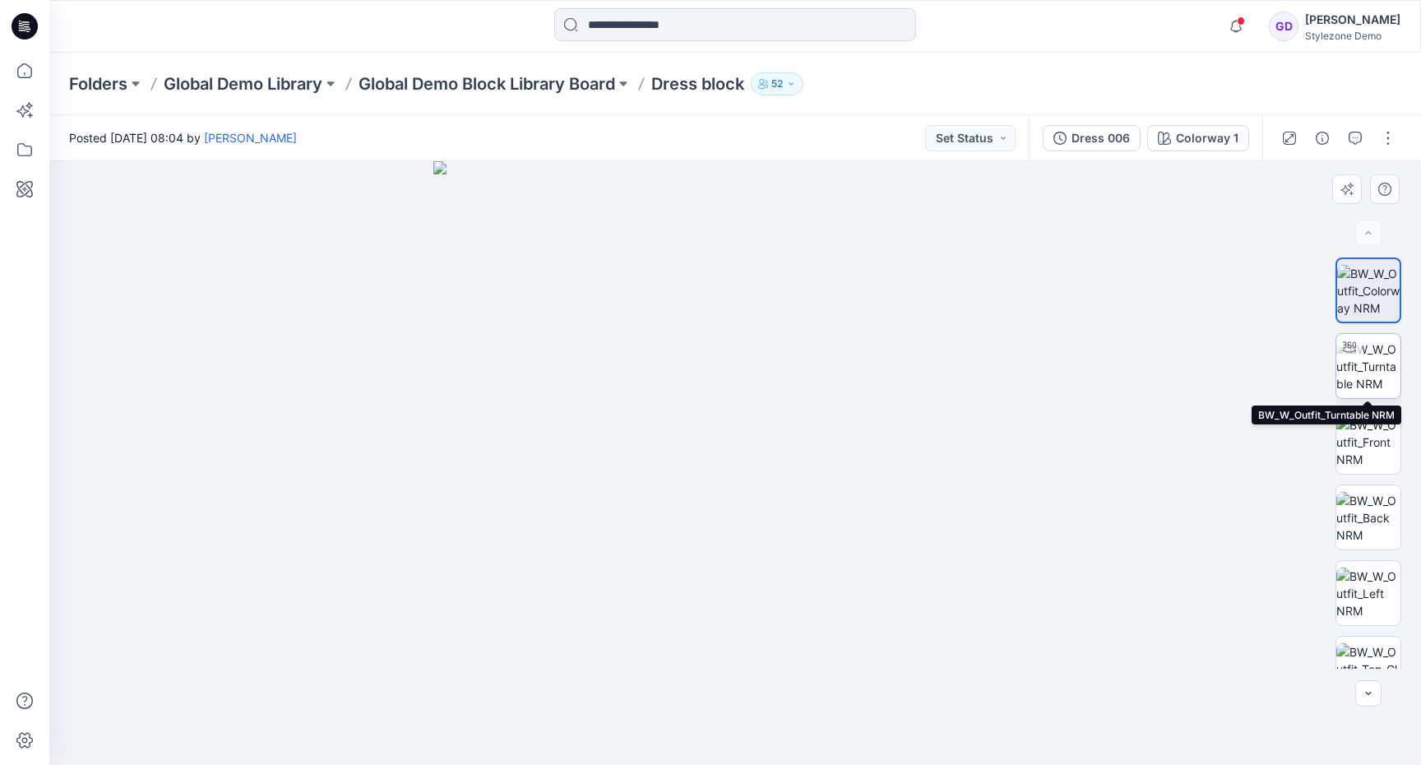
click at [1361, 363] on img at bounding box center [1368, 366] width 64 height 52
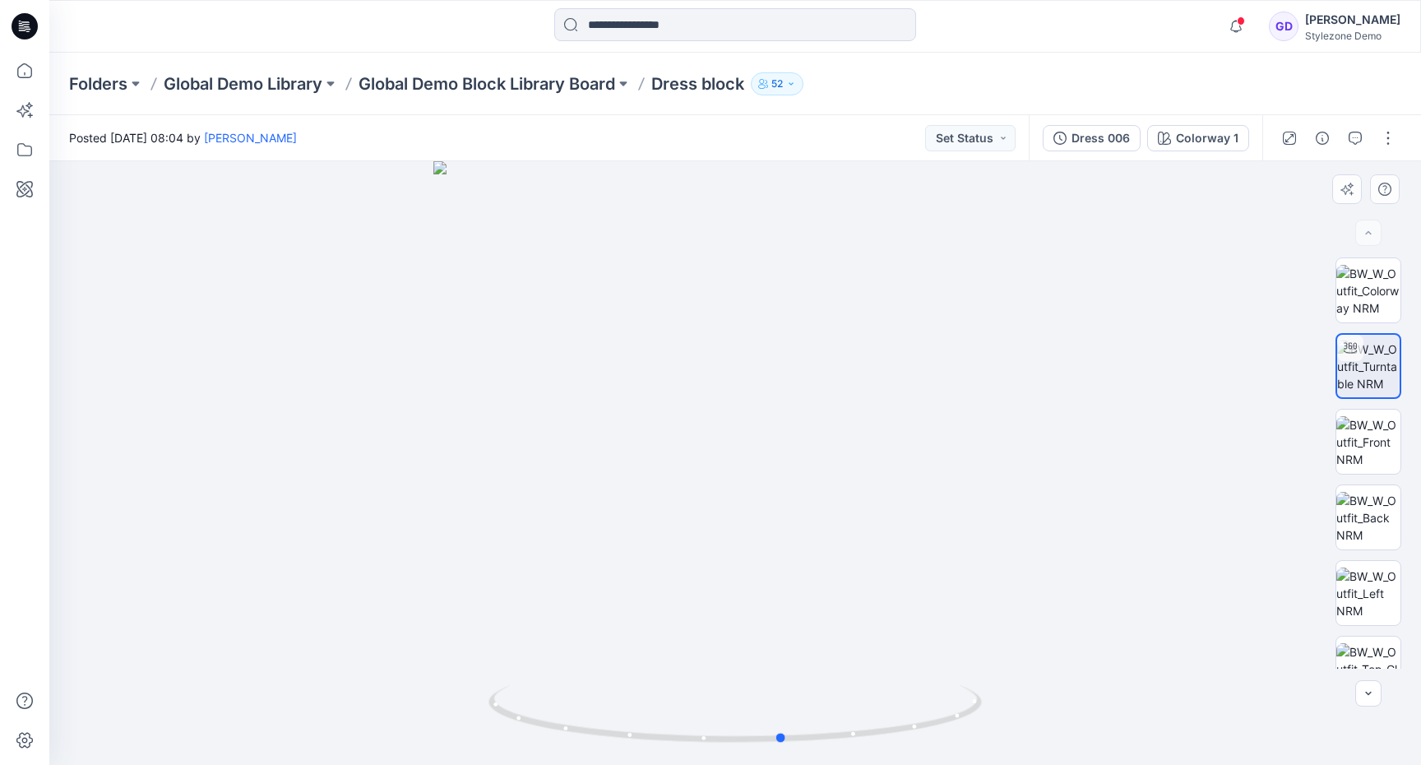
drag, startPoint x: 688, startPoint y: 440, endPoint x: 736, endPoint y: 457, distance: 50.7
click at [736, 457] on div at bounding box center [735, 463] width 1372 height 604
click at [1356, 424] on img at bounding box center [1368, 442] width 64 height 52
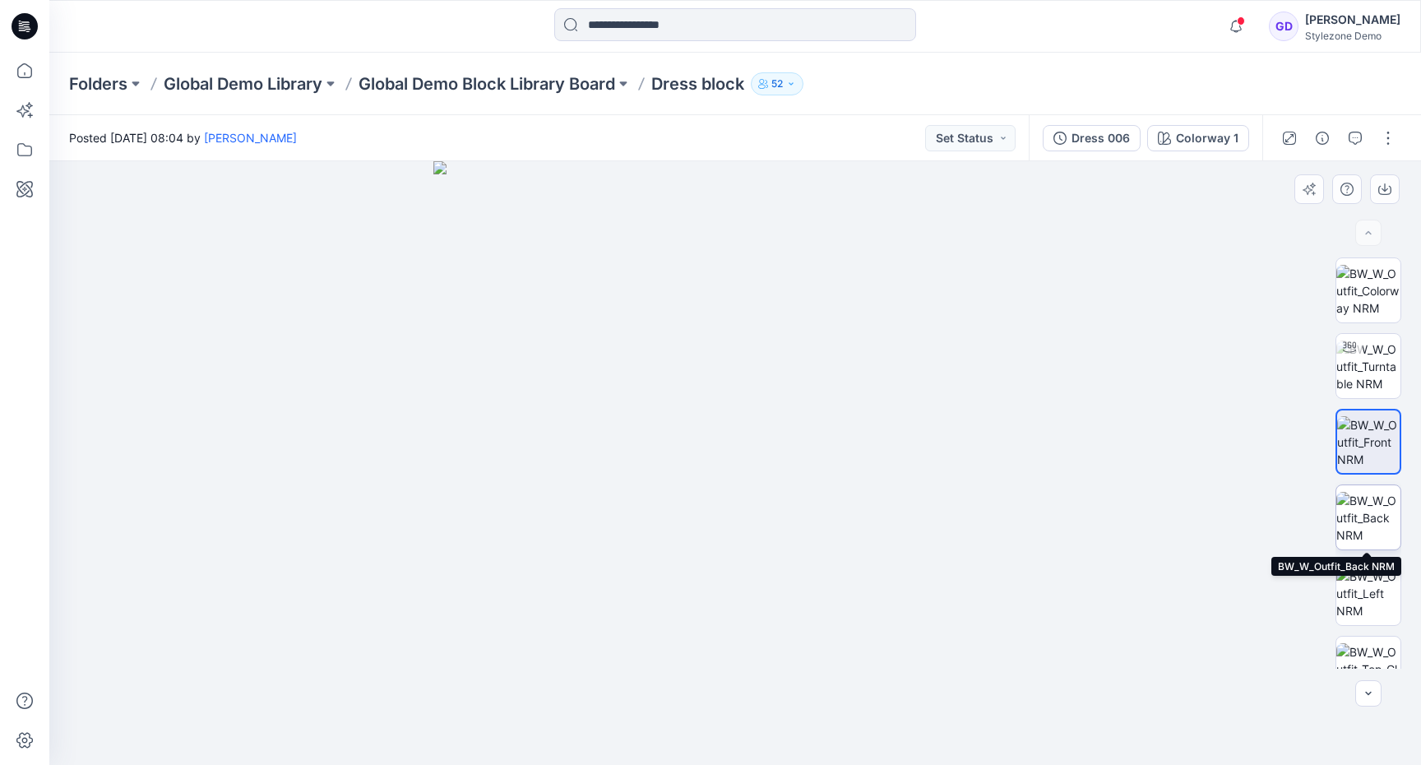
click at [1377, 513] on img at bounding box center [1368, 518] width 64 height 52
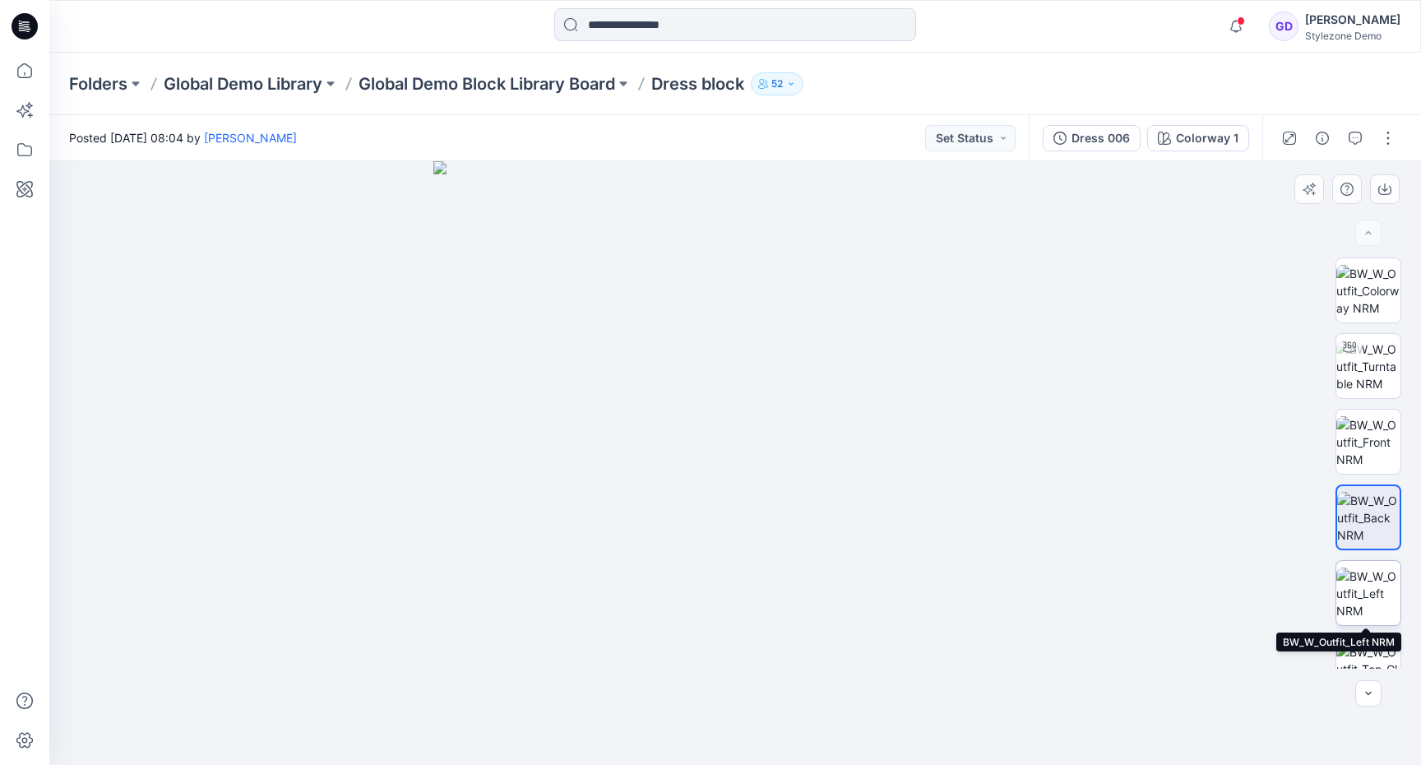
click at [1369, 598] on img at bounding box center [1368, 593] width 64 height 52
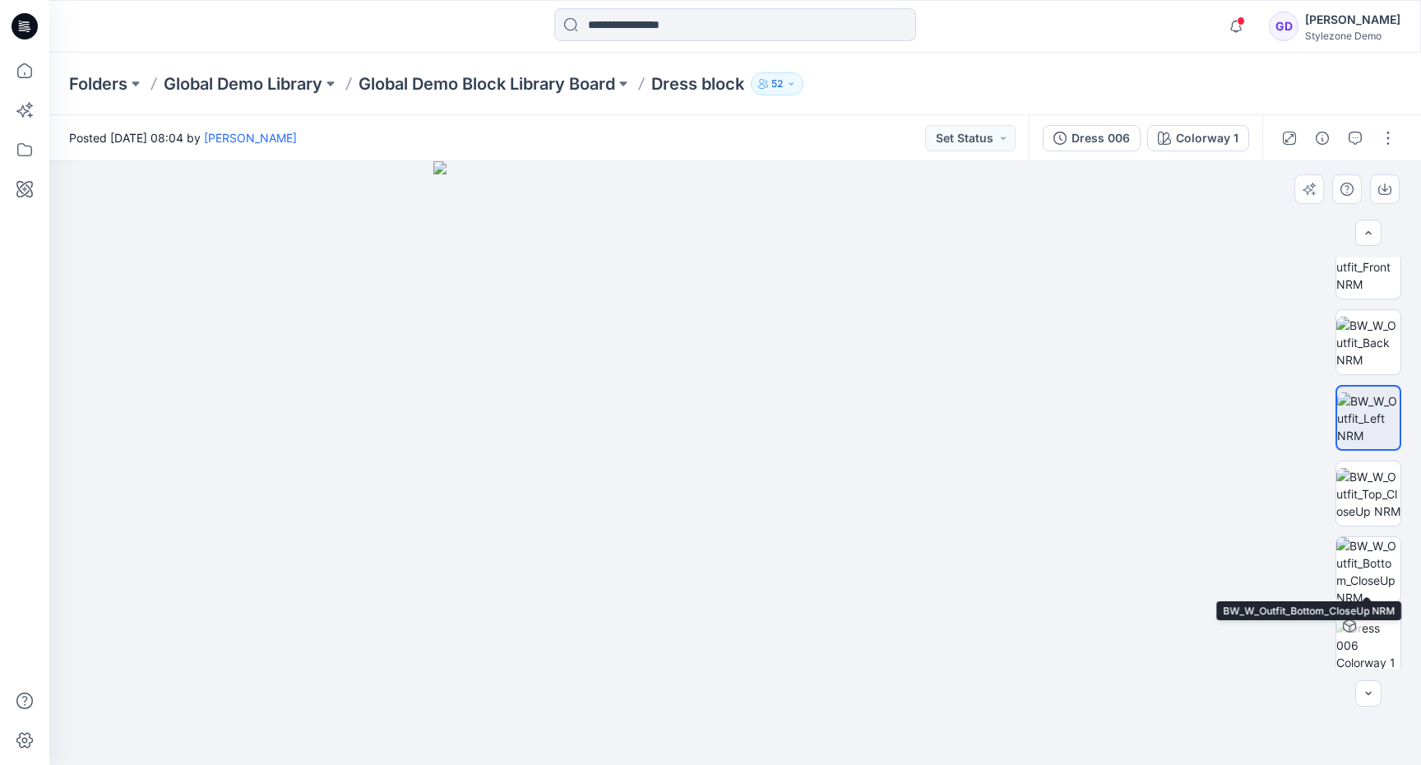
scroll to position [184, 0]
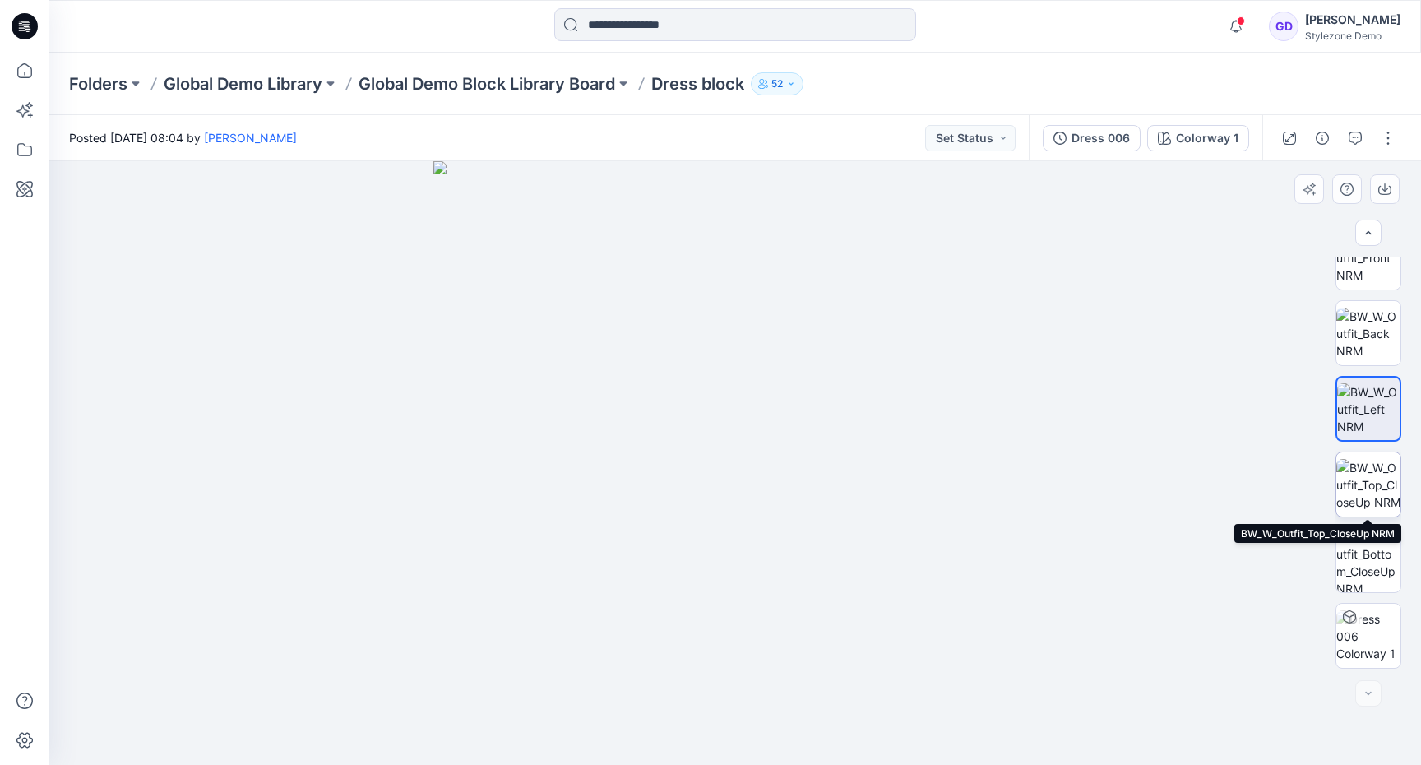
click at [1355, 484] on img at bounding box center [1368, 485] width 64 height 52
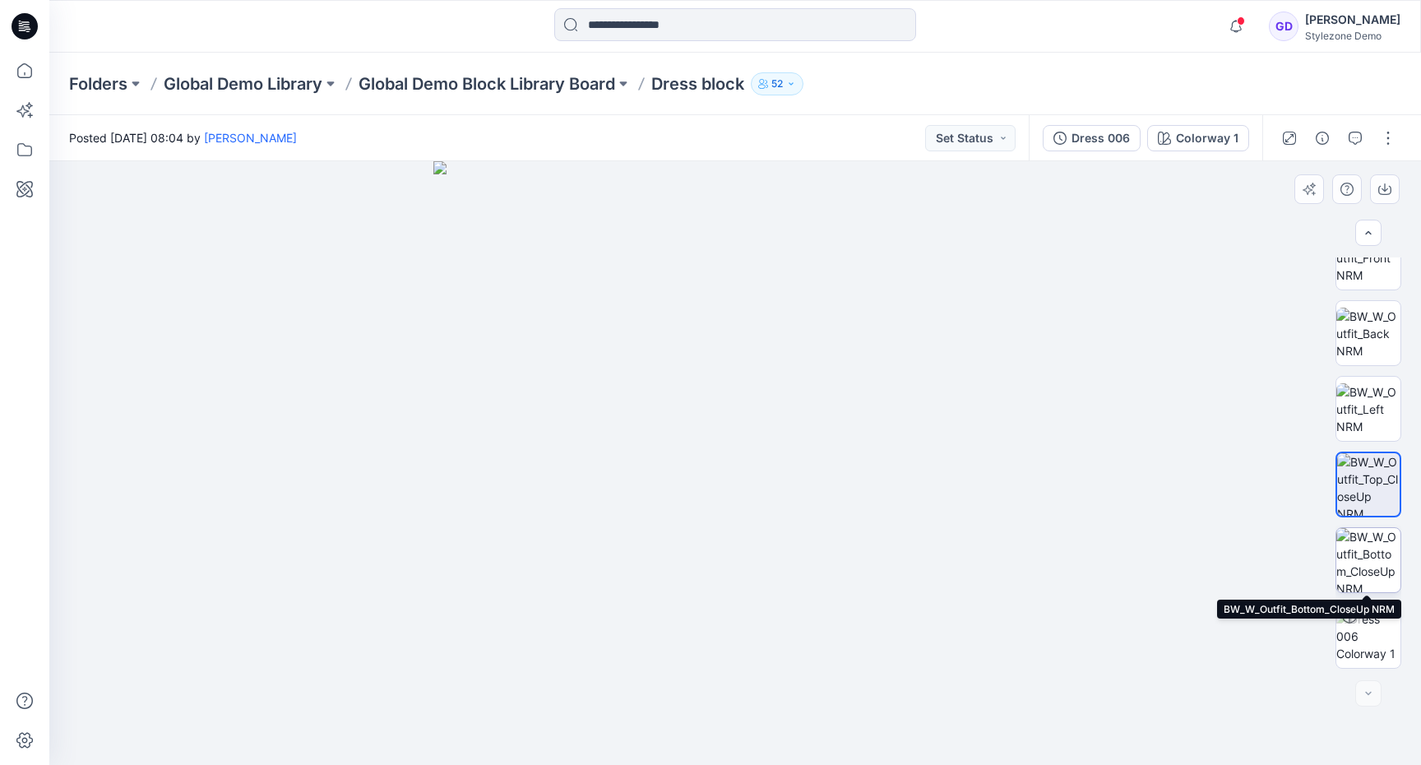
click at [1359, 547] on img at bounding box center [1368, 560] width 64 height 64
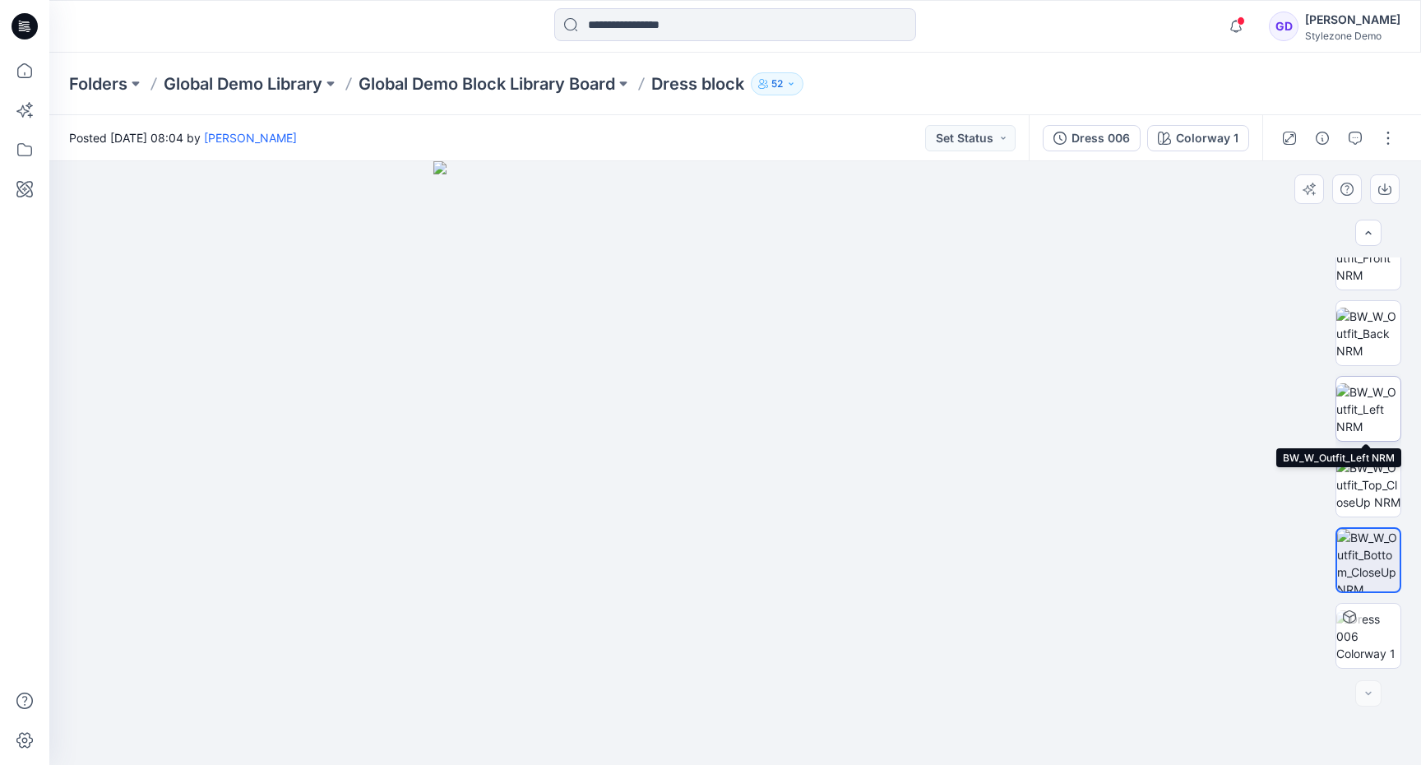
scroll to position [0, 0]
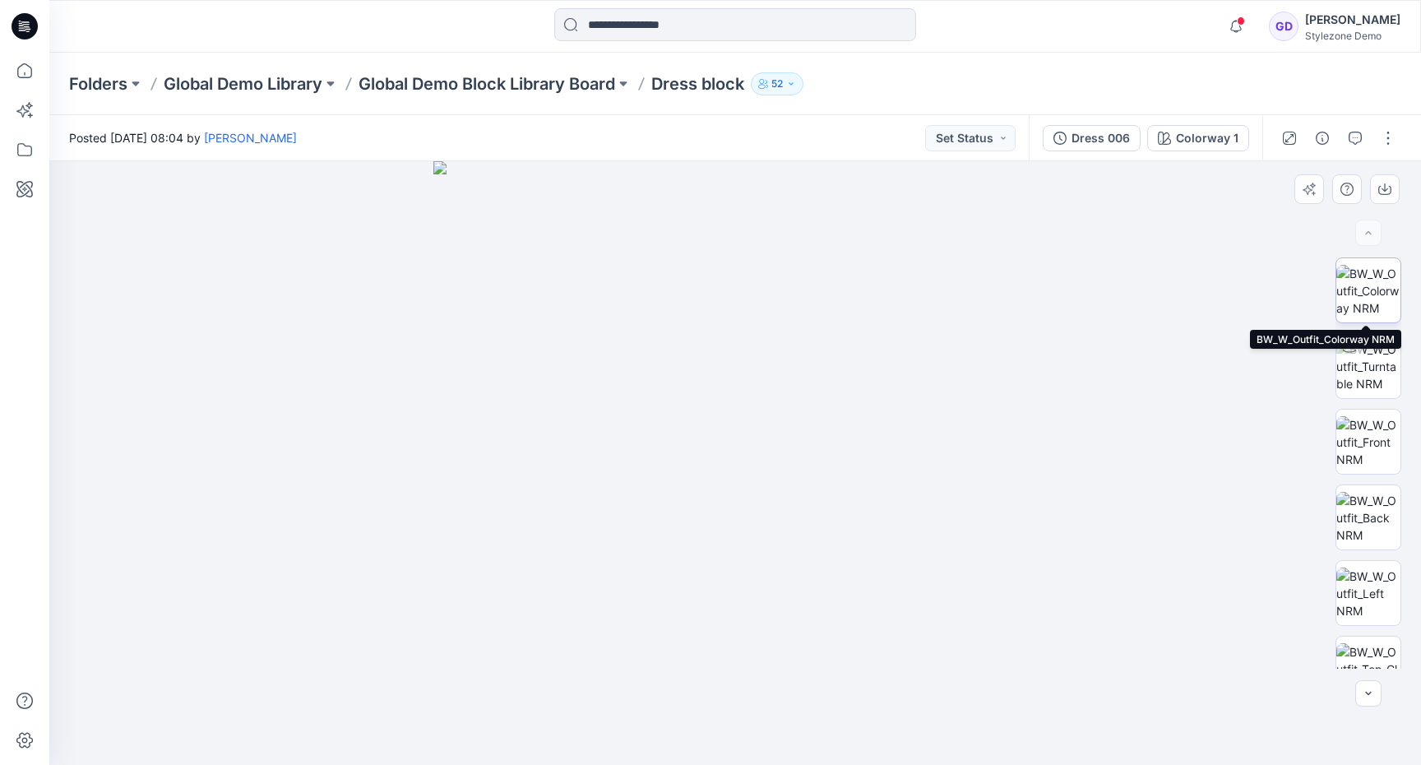
click at [1379, 306] on img at bounding box center [1368, 291] width 64 height 52
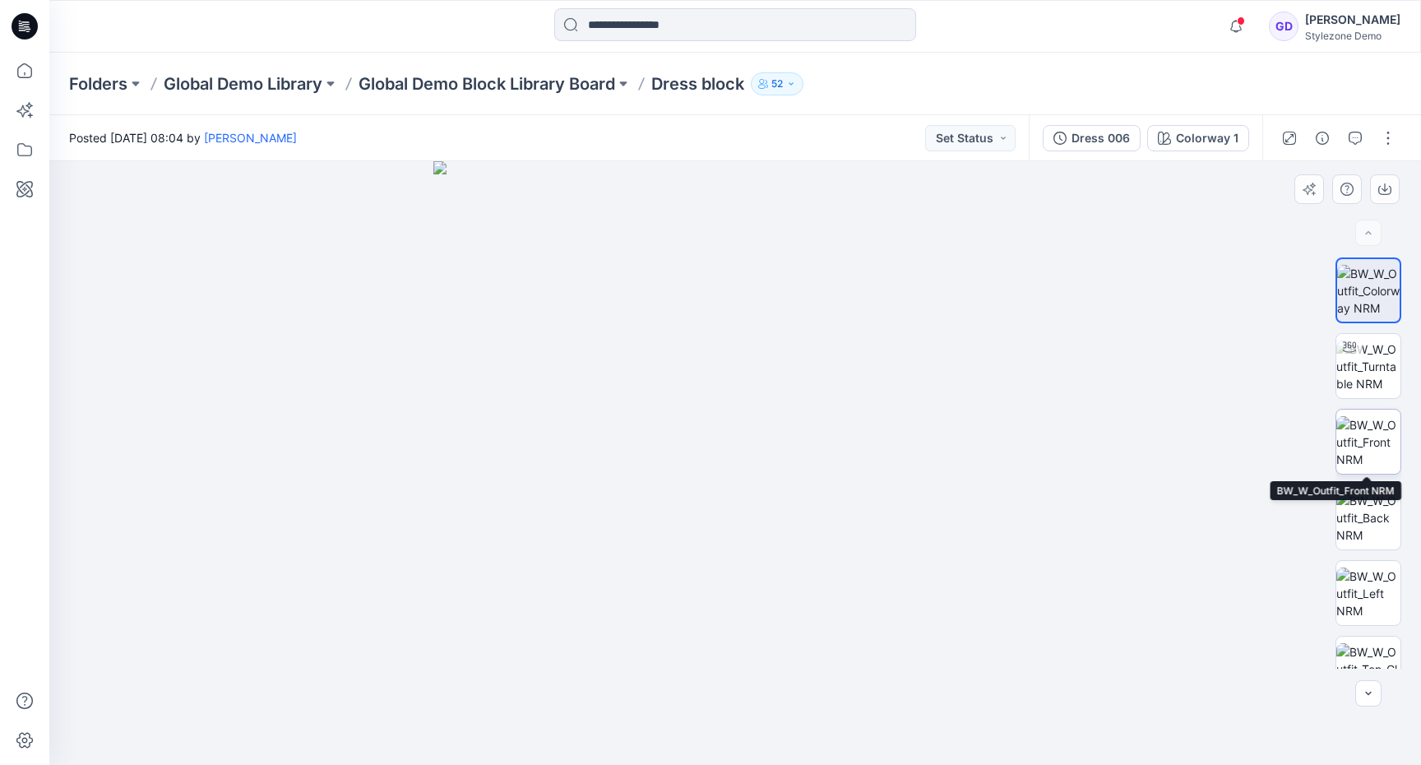
click at [1372, 436] on img at bounding box center [1368, 442] width 64 height 52
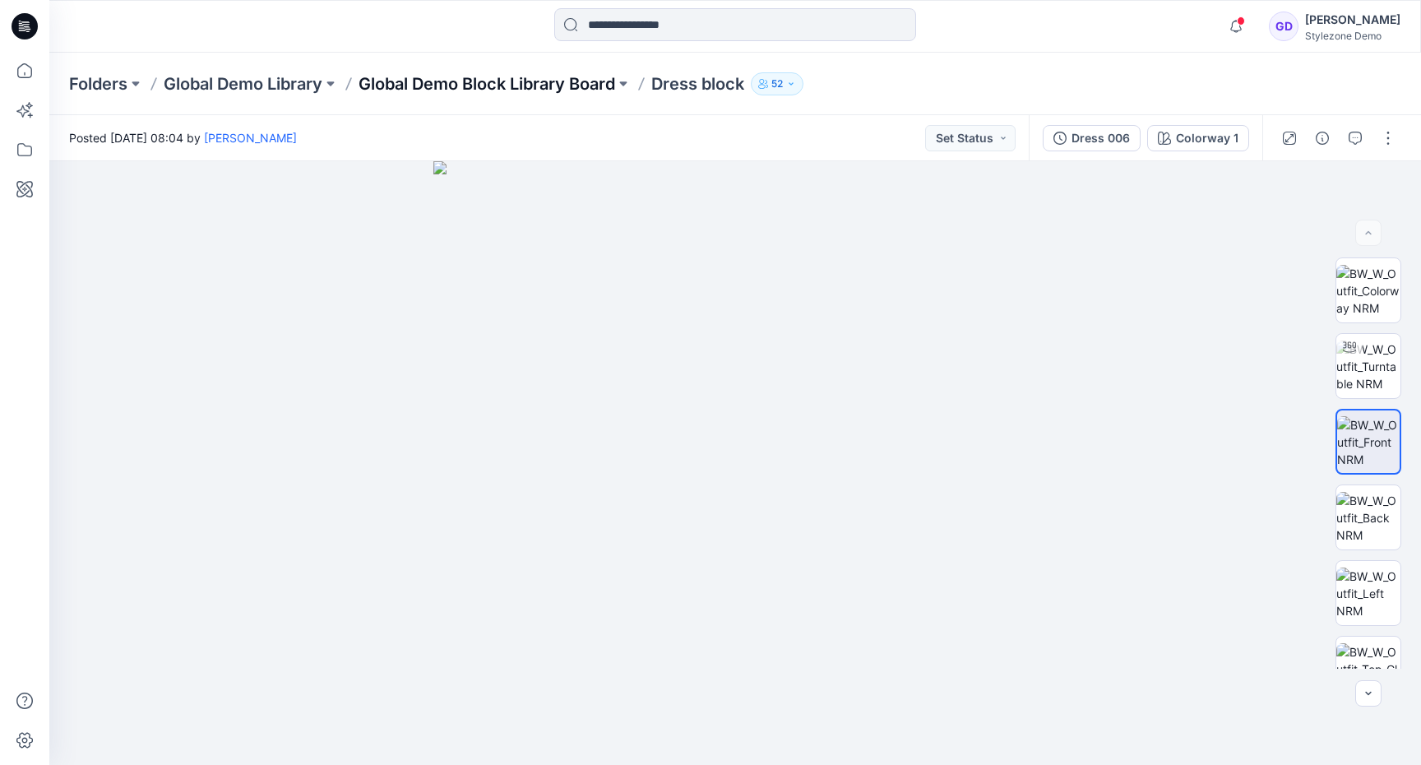
click at [518, 79] on p "Global Demo Block Library Board" at bounding box center [487, 83] width 257 height 23
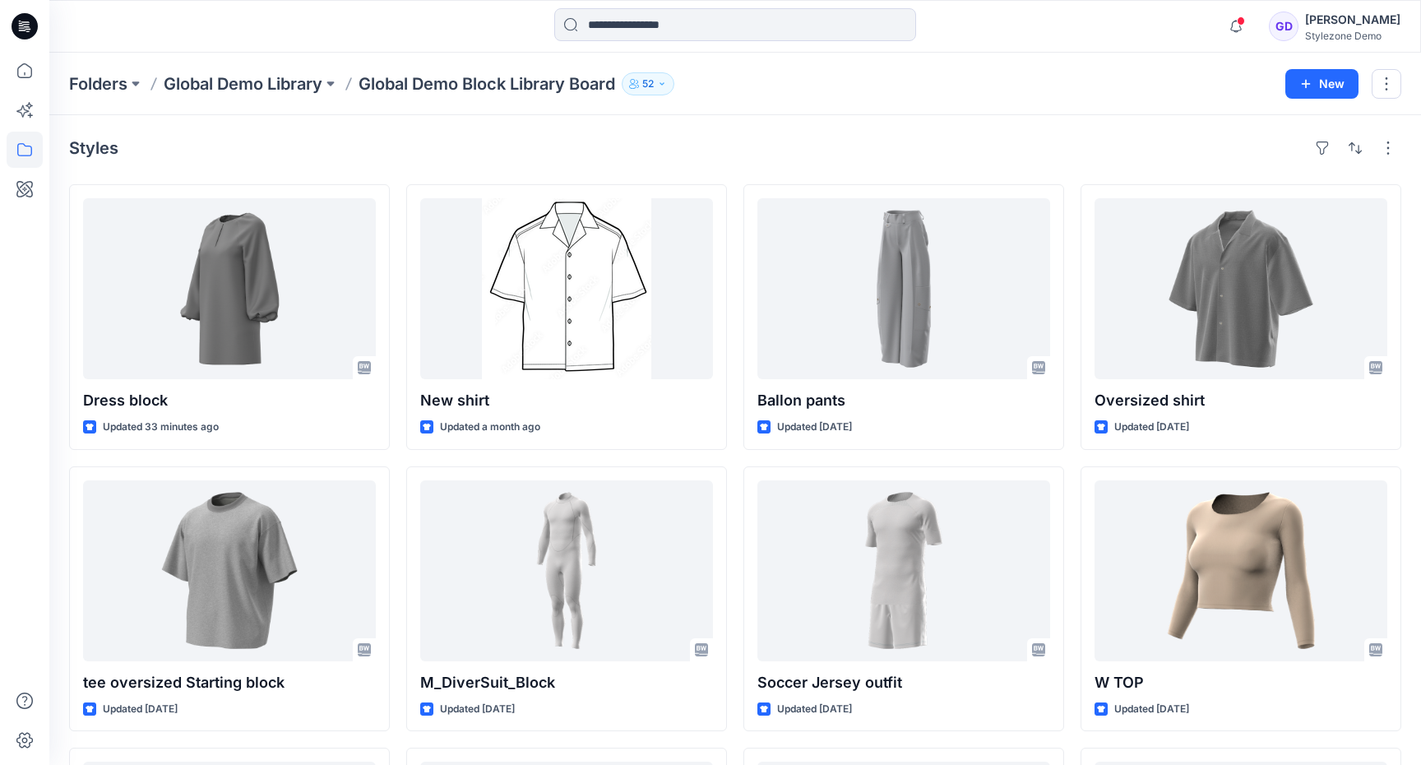
click at [1300, 81] on icon "button" at bounding box center [1305, 83] width 13 height 13
click at [1280, 127] on p "New Style" at bounding box center [1270, 125] width 55 height 20
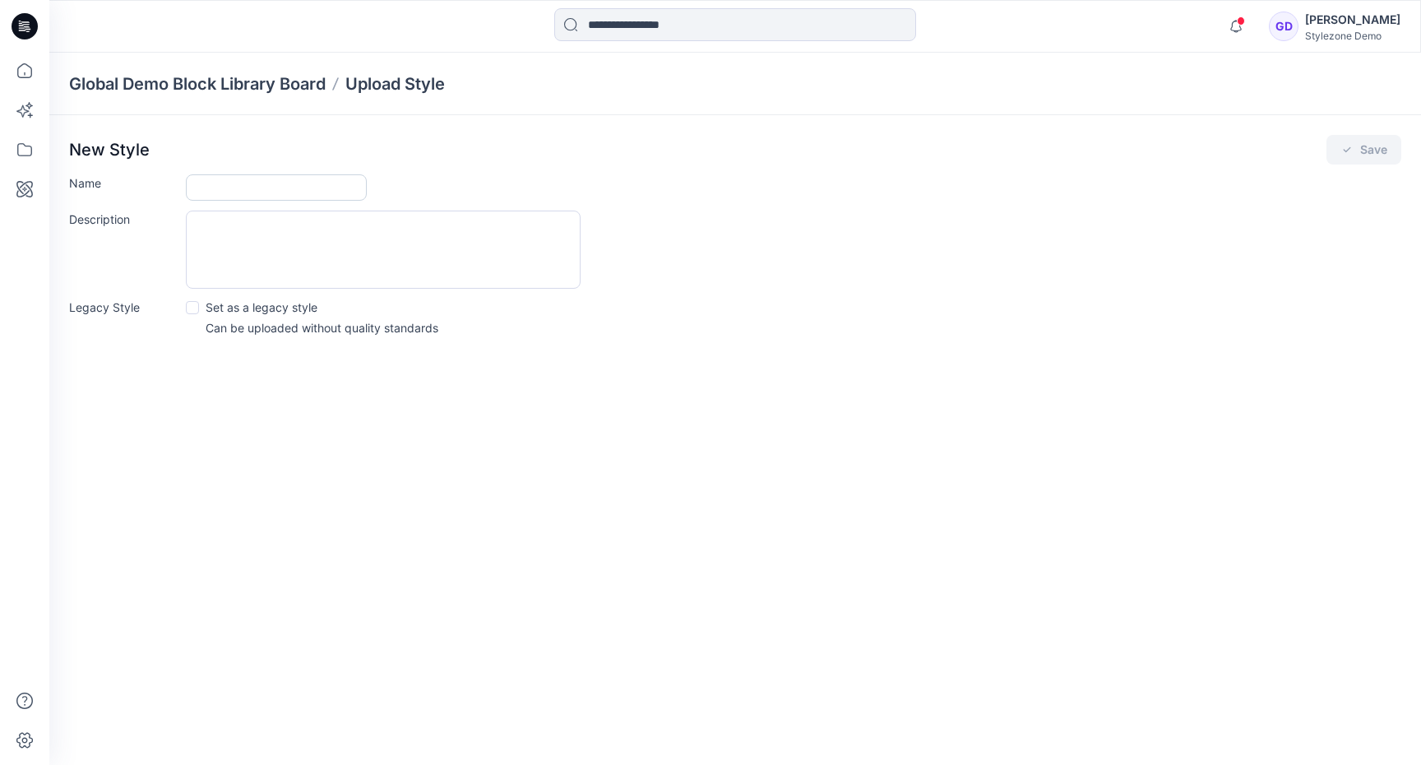
click at [271, 185] on input "Name" at bounding box center [276, 187] width 181 height 26
type input "*********"
click at [789, 237] on div "Description" at bounding box center [735, 250] width 1332 height 78
click at [1369, 160] on button "Save" at bounding box center [1364, 150] width 75 height 30
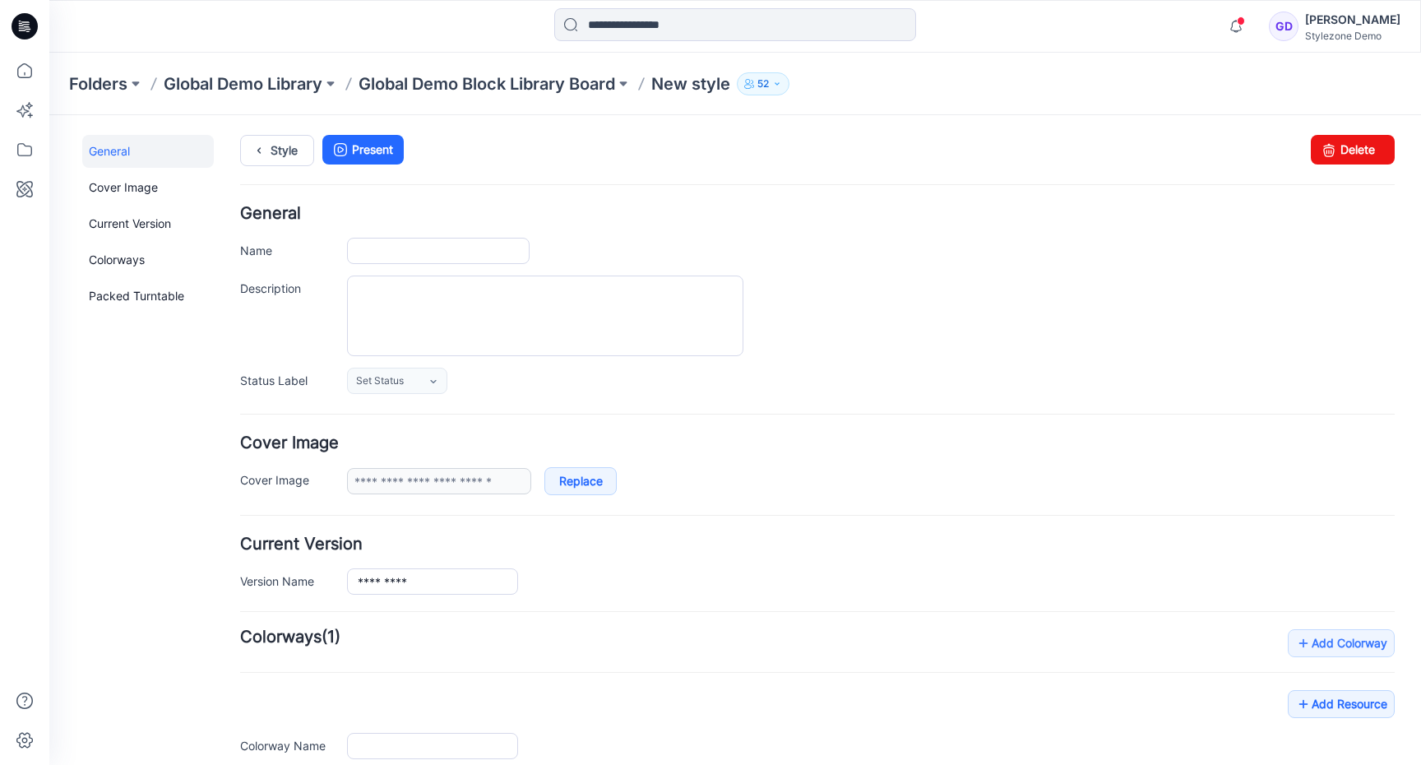
type input "*********"
type input "**********"
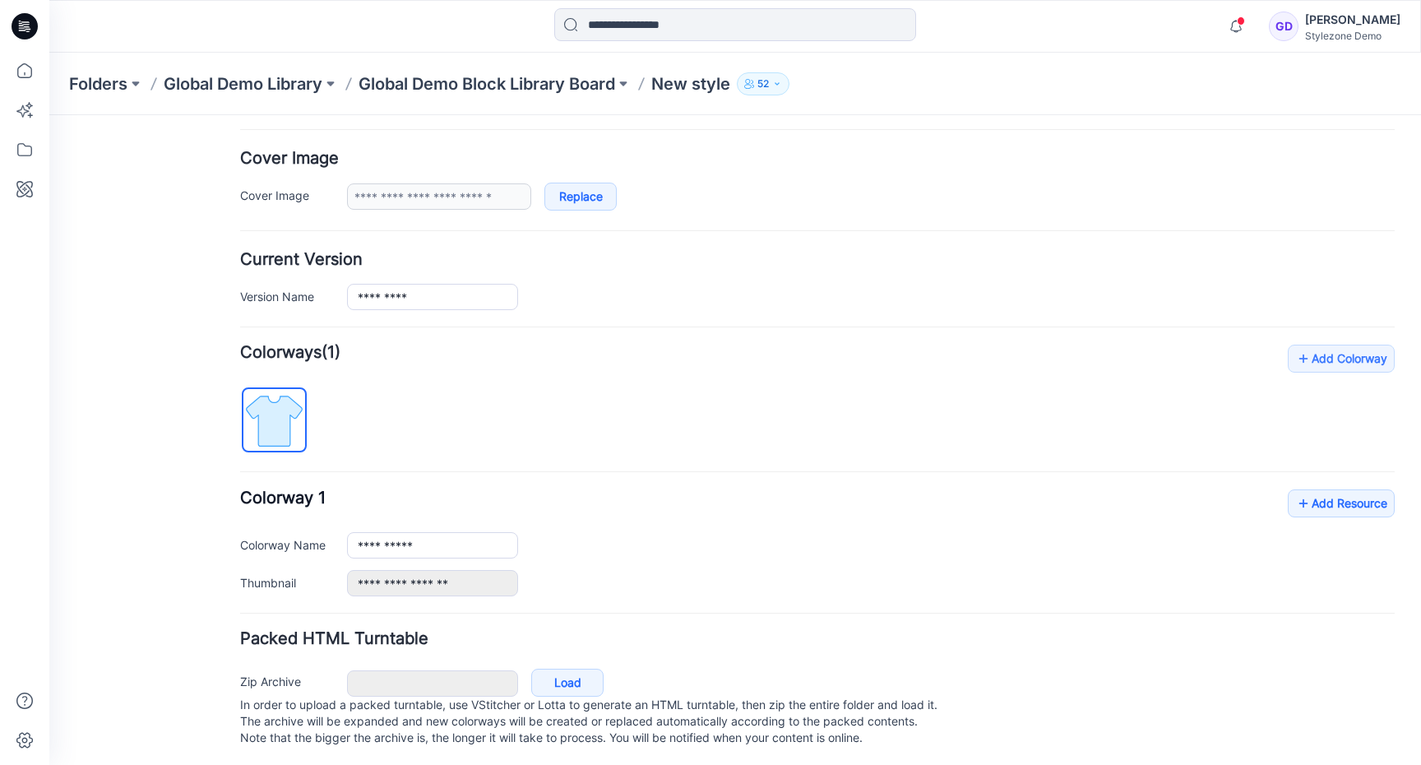
scroll to position [305, 0]
click at [1382, 486] on link "Add Resource" at bounding box center [1341, 500] width 107 height 28
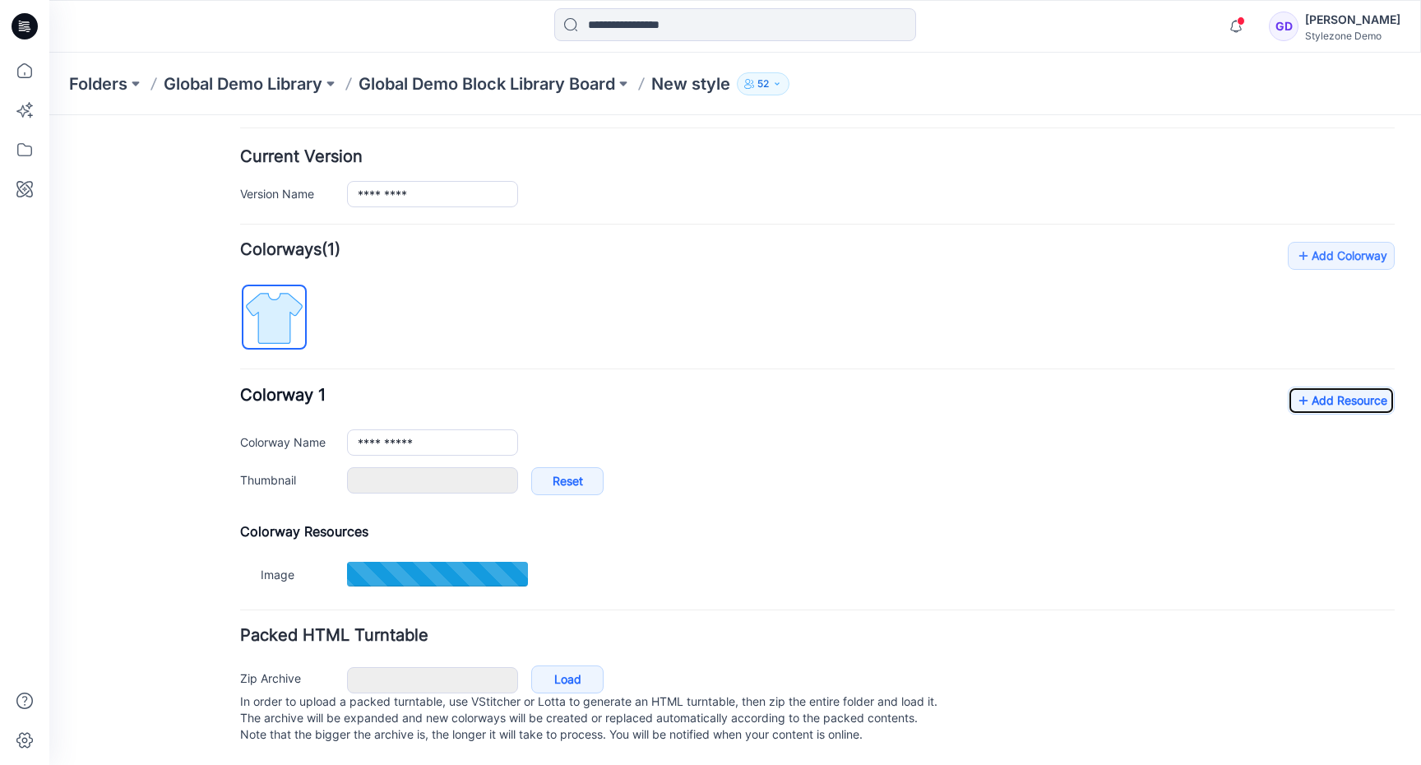
scroll to position [405, 0]
type input "*********"
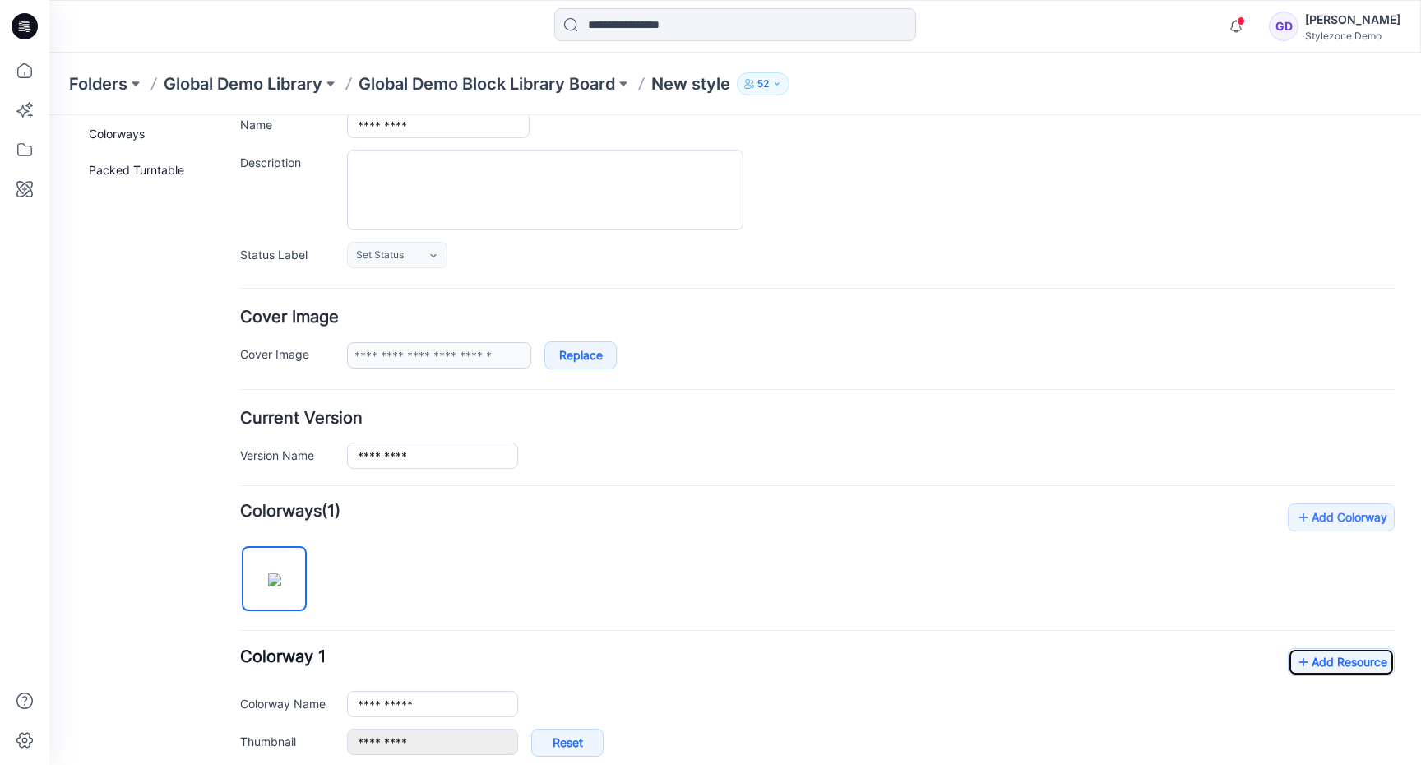
scroll to position [0, 0]
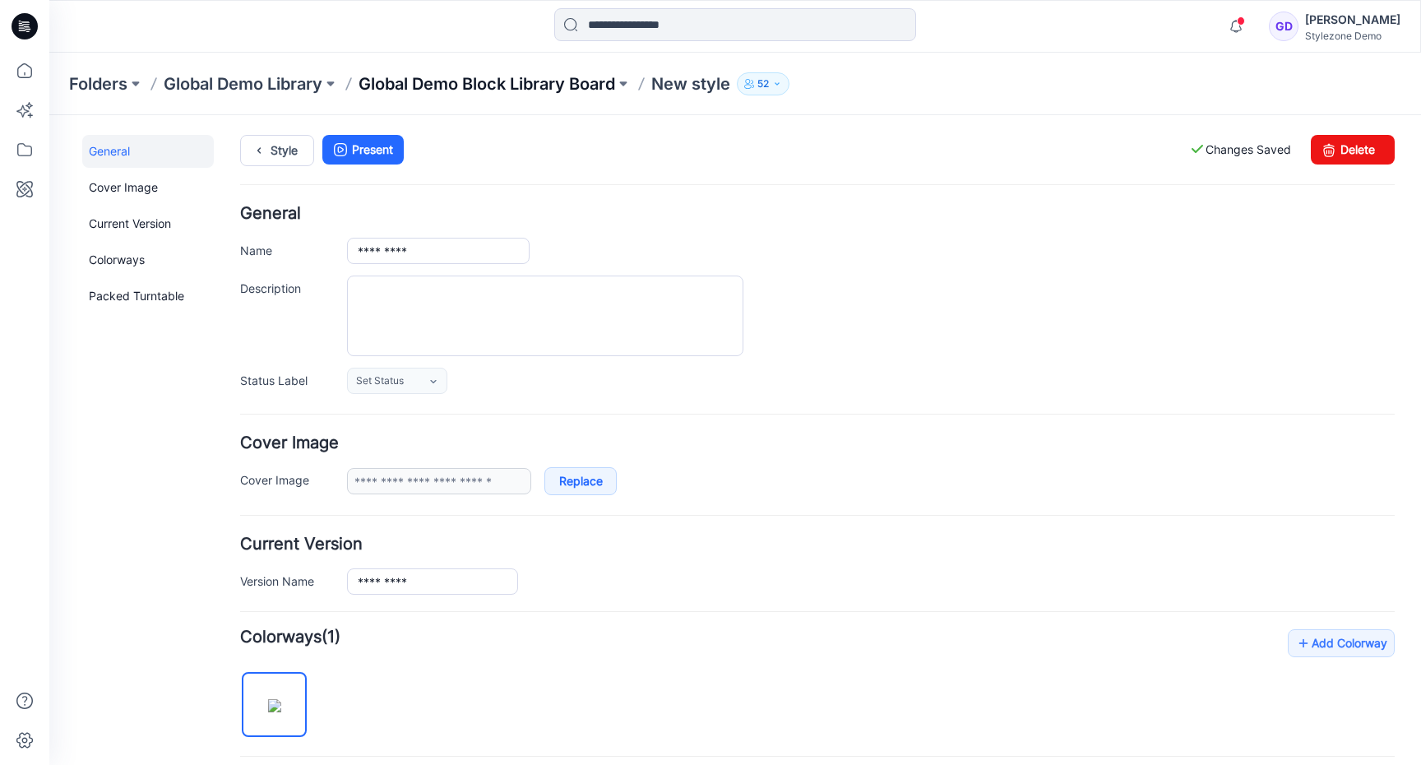
click at [544, 81] on p "Global Demo Block Library Board" at bounding box center [487, 83] width 257 height 23
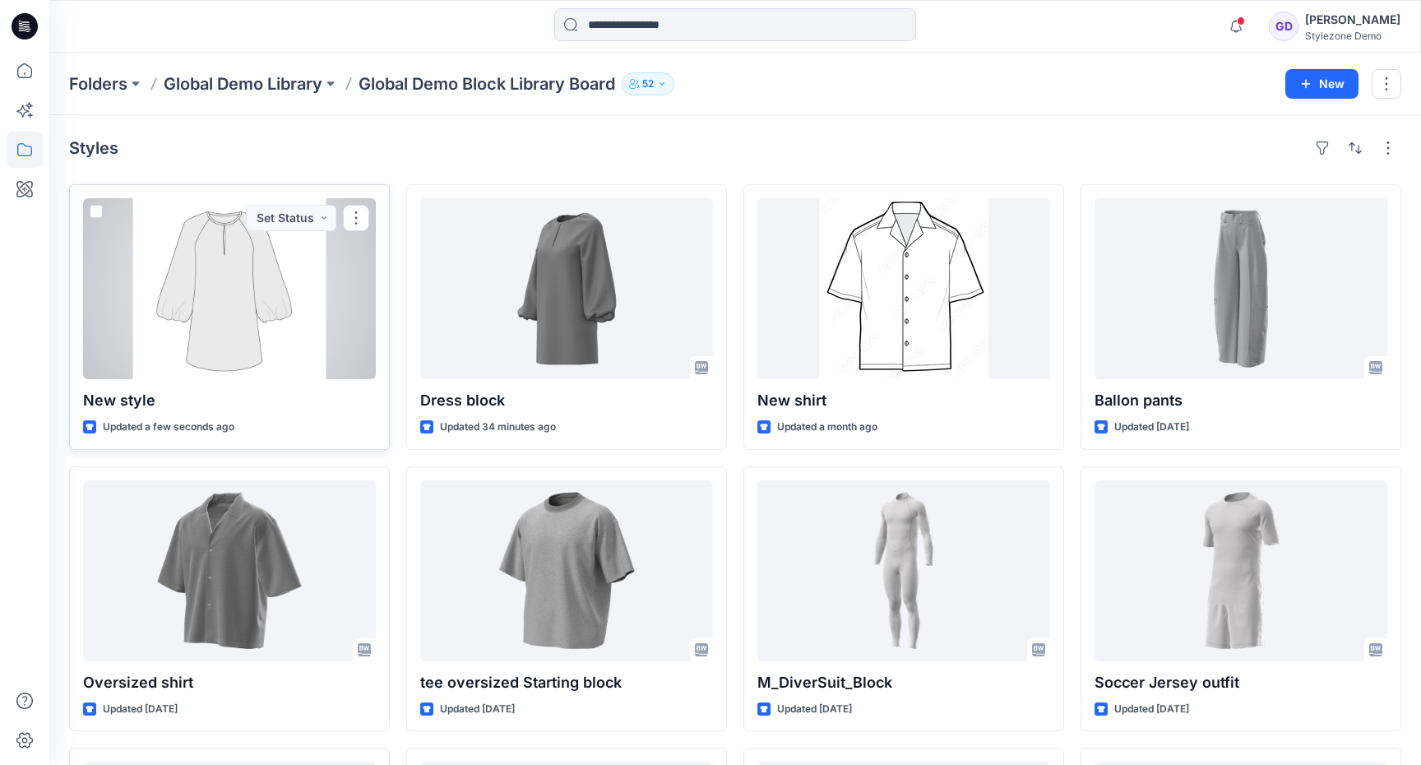
click at [223, 285] on div at bounding box center [229, 288] width 293 height 181
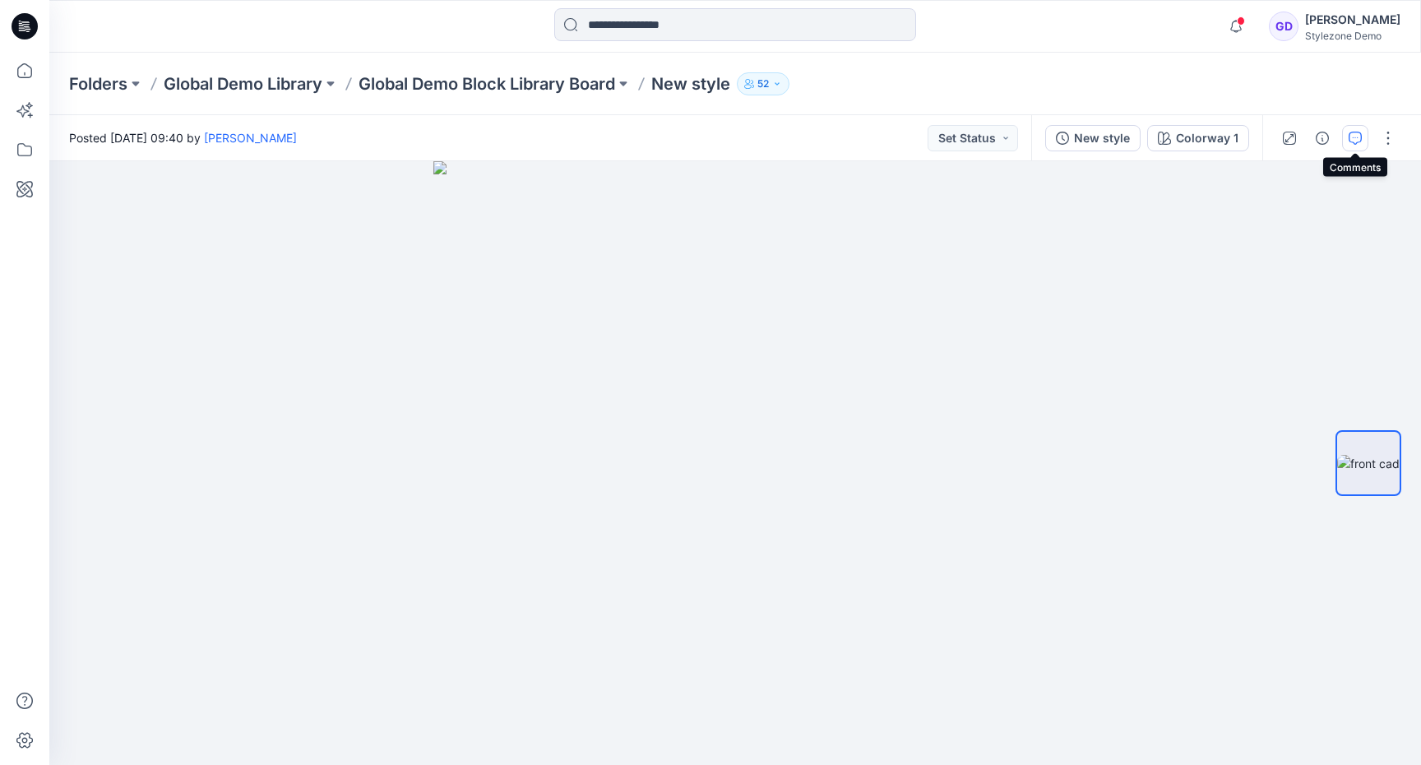
click at [1353, 141] on icon "button" at bounding box center [1355, 138] width 13 height 13
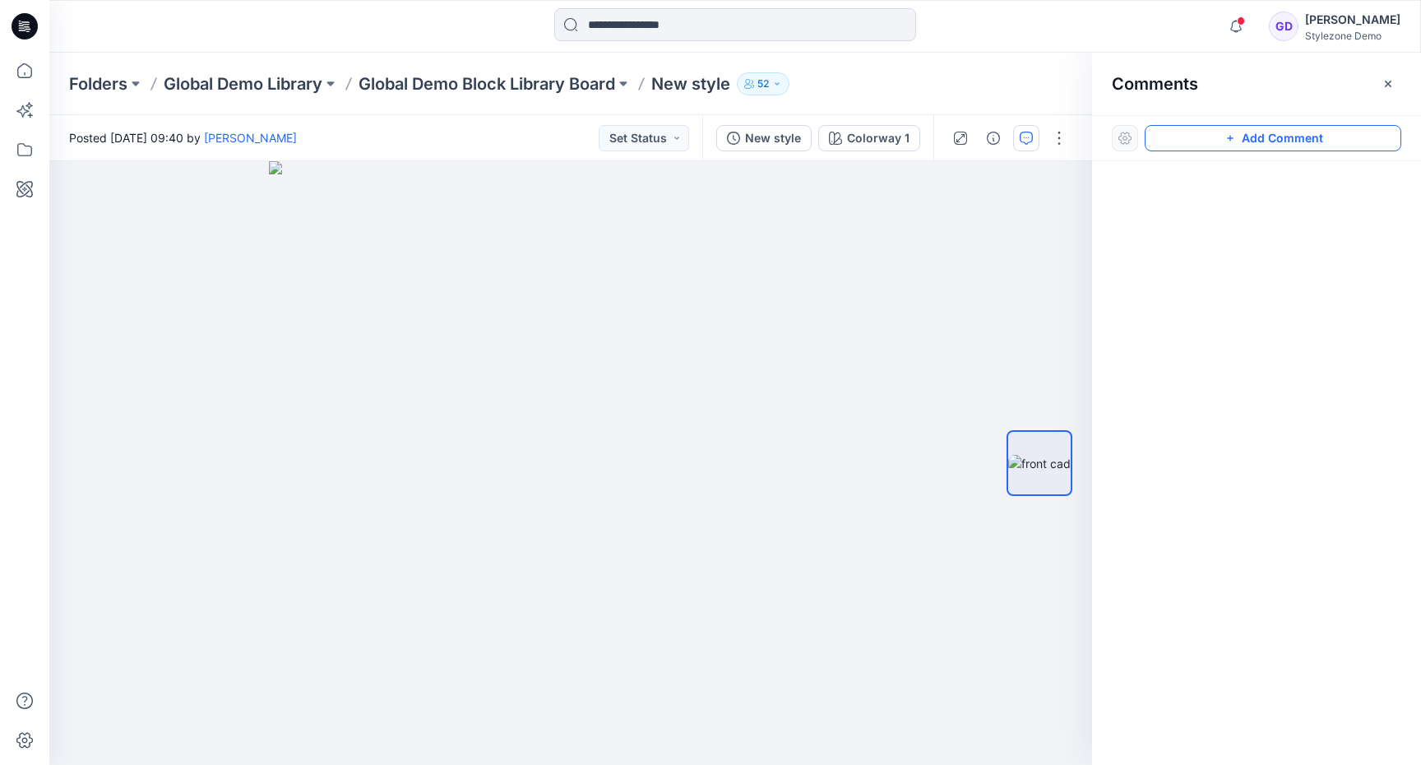
click at [1297, 145] on button "Add Comment" at bounding box center [1273, 138] width 257 height 26
click at [673, 258] on div "1" at bounding box center [570, 463] width 1043 height 604
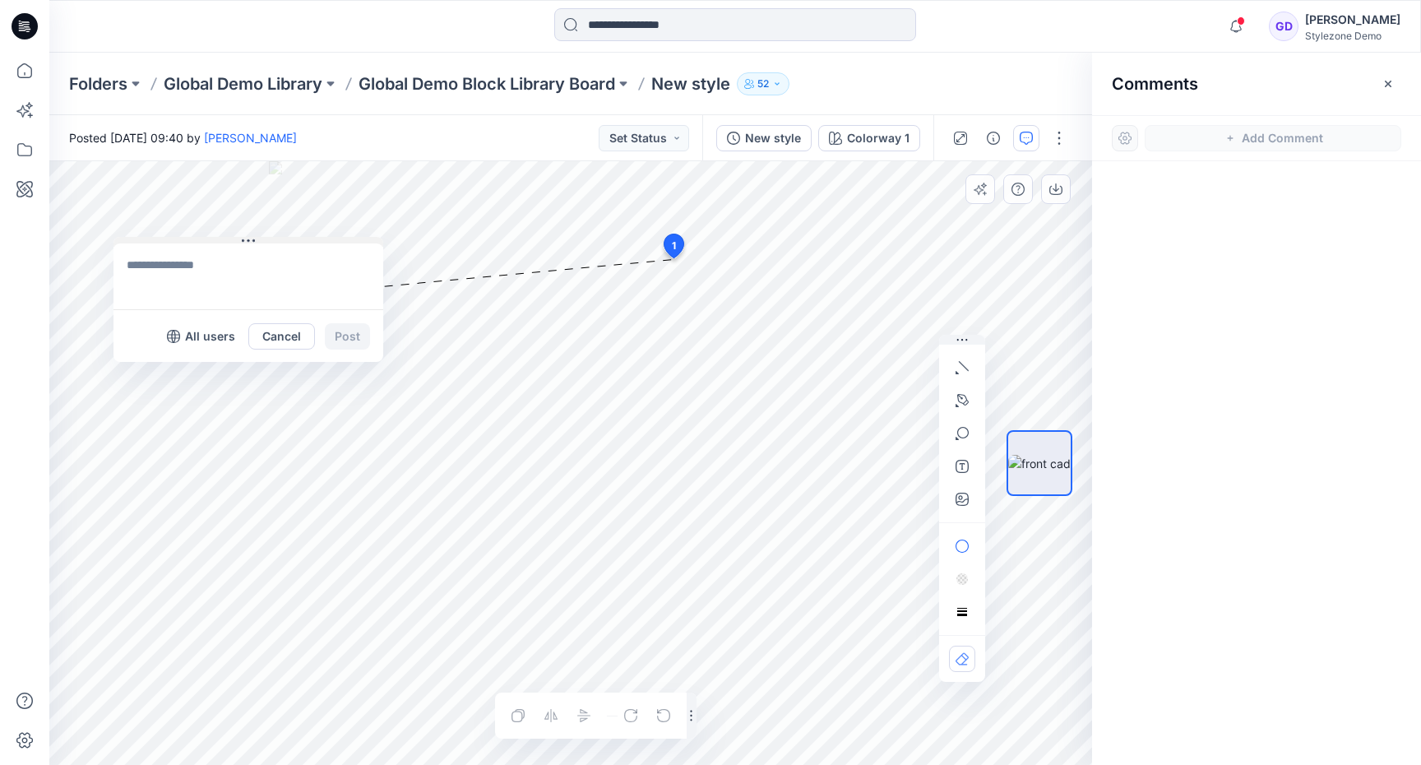
drag, startPoint x: 746, startPoint y: 270, endPoint x: 200, endPoint y: 234, distance: 547.2
click at [199, 237] on button at bounding box center [248, 242] width 270 height 10
drag, startPoint x: 678, startPoint y: 241, endPoint x: 128, endPoint y: 202, distance: 550.7
click at [229, 248] on textarea at bounding box center [235, 255] width 270 height 66
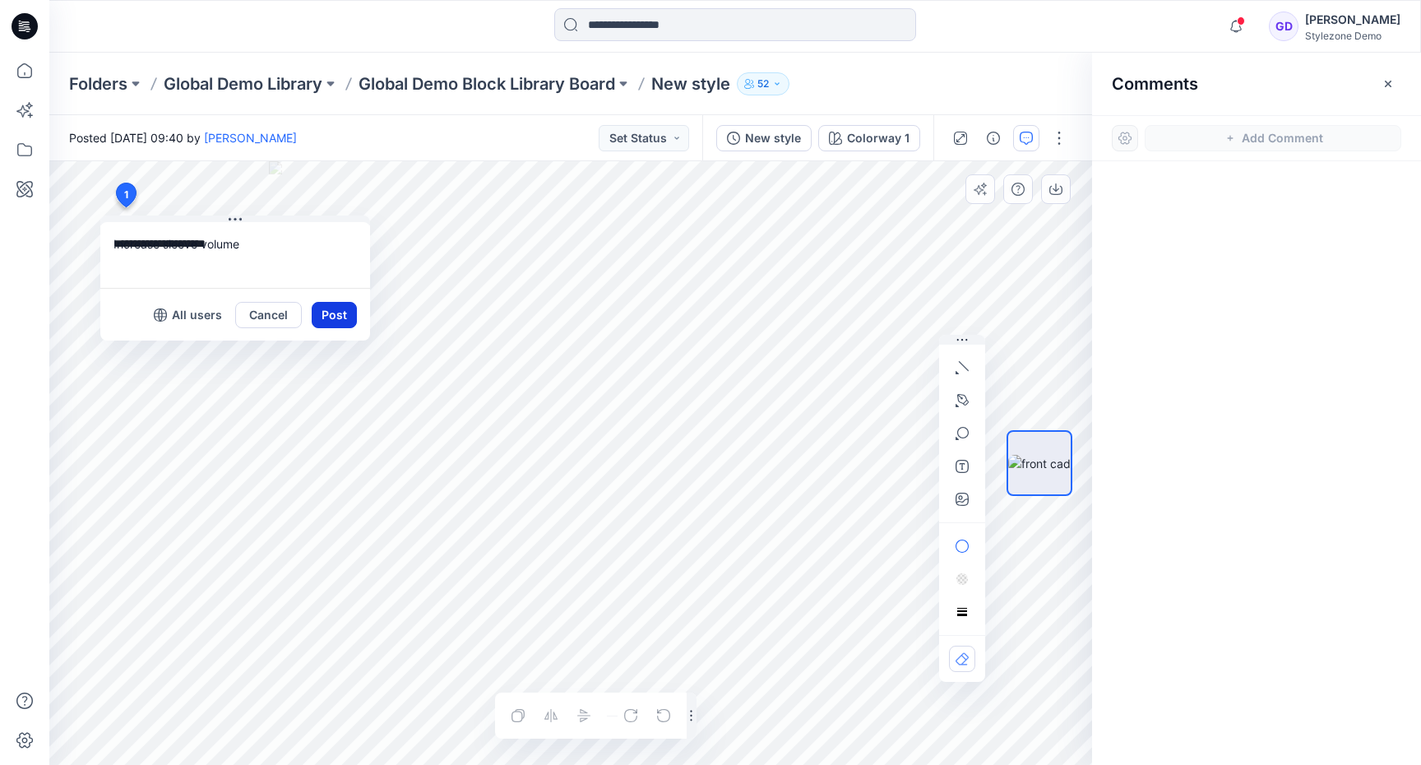
type textarea "**********"
click at [345, 313] on button "Post" at bounding box center [334, 315] width 45 height 26
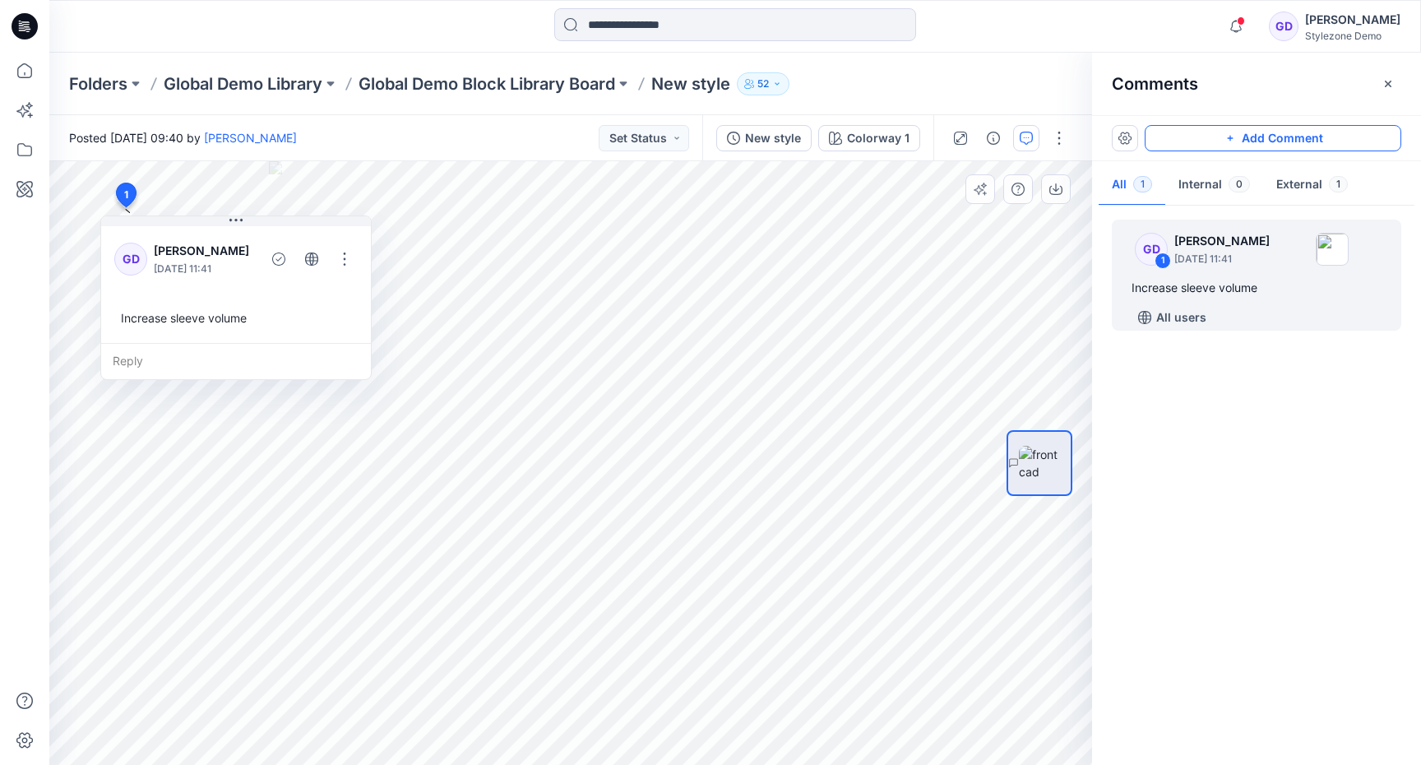
click at [1252, 142] on button "Add Comment" at bounding box center [1273, 138] width 257 height 26
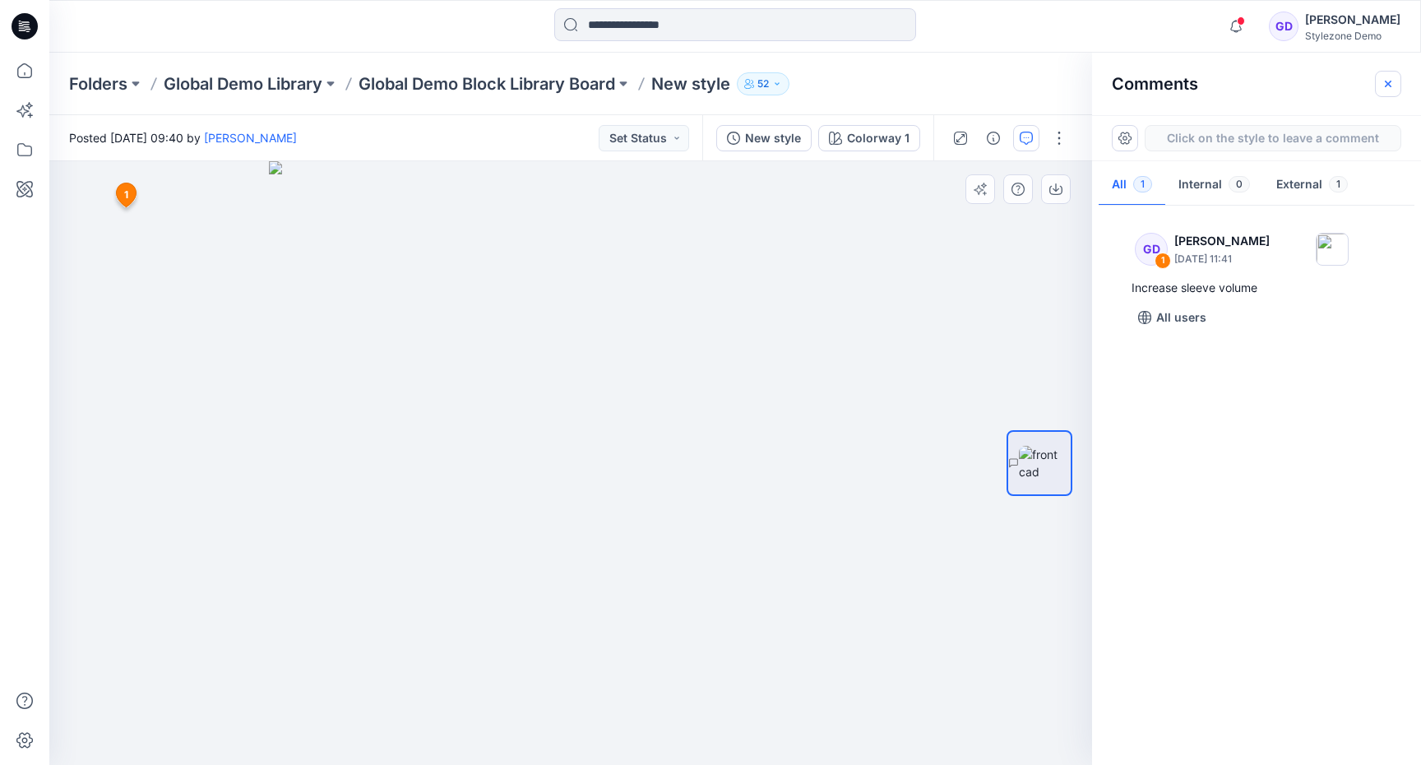
click at [1387, 91] on button "button" at bounding box center [1388, 84] width 26 height 26
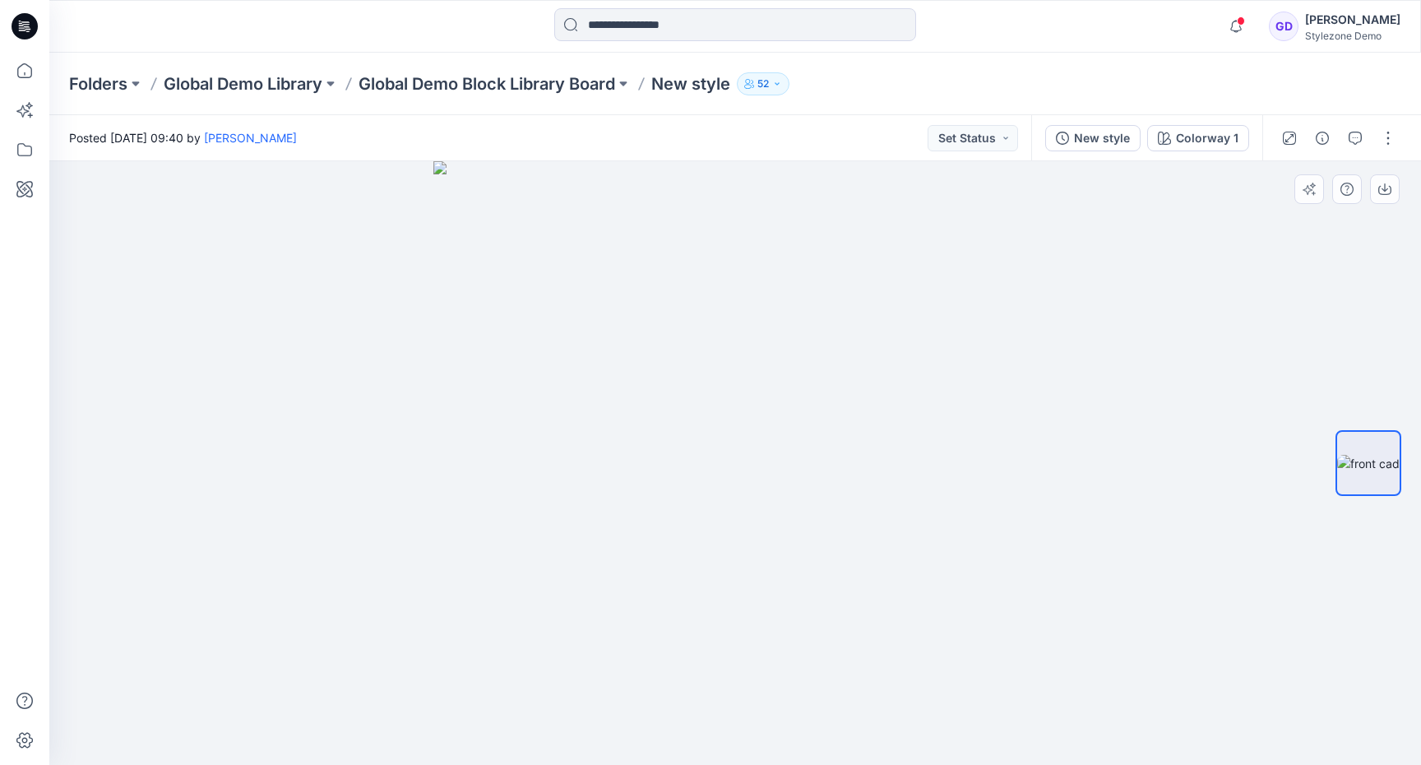
click at [1369, 134] on div at bounding box center [1338, 138] width 152 height 46
click at [1355, 137] on icon "button" at bounding box center [1355, 138] width 13 height 13
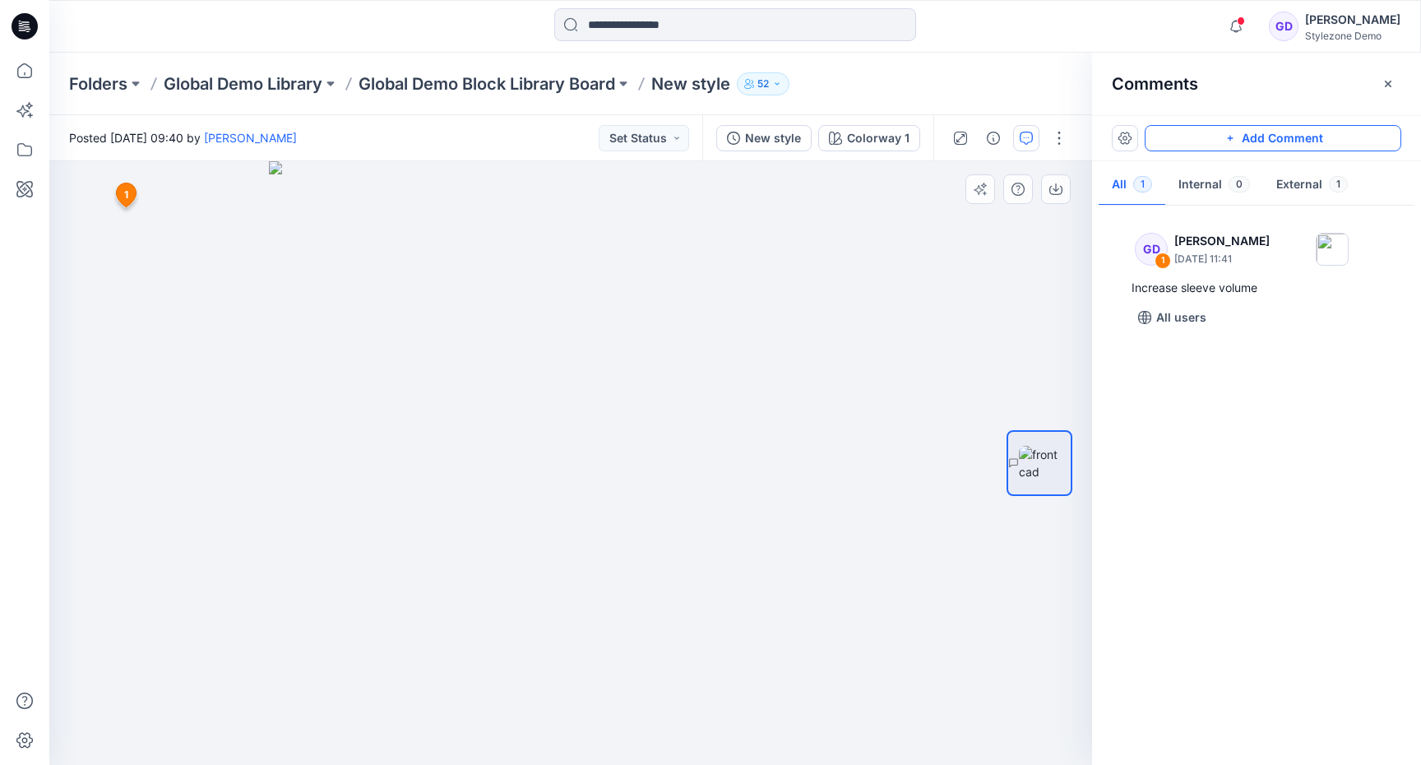
click at [1256, 141] on button "Add Comment" at bounding box center [1273, 138] width 257 height 26
drag, startPoint x: 117, startPoint y: 196, endPoint x: 708, endPoint y: 283, distance: 597.7
click at [1283, 389] on div "GD 1 Gregory Dodd September 02, 2025 11:41 Increase sleeve volume All users" at bounding box center [1256, 481] width 329 height 543
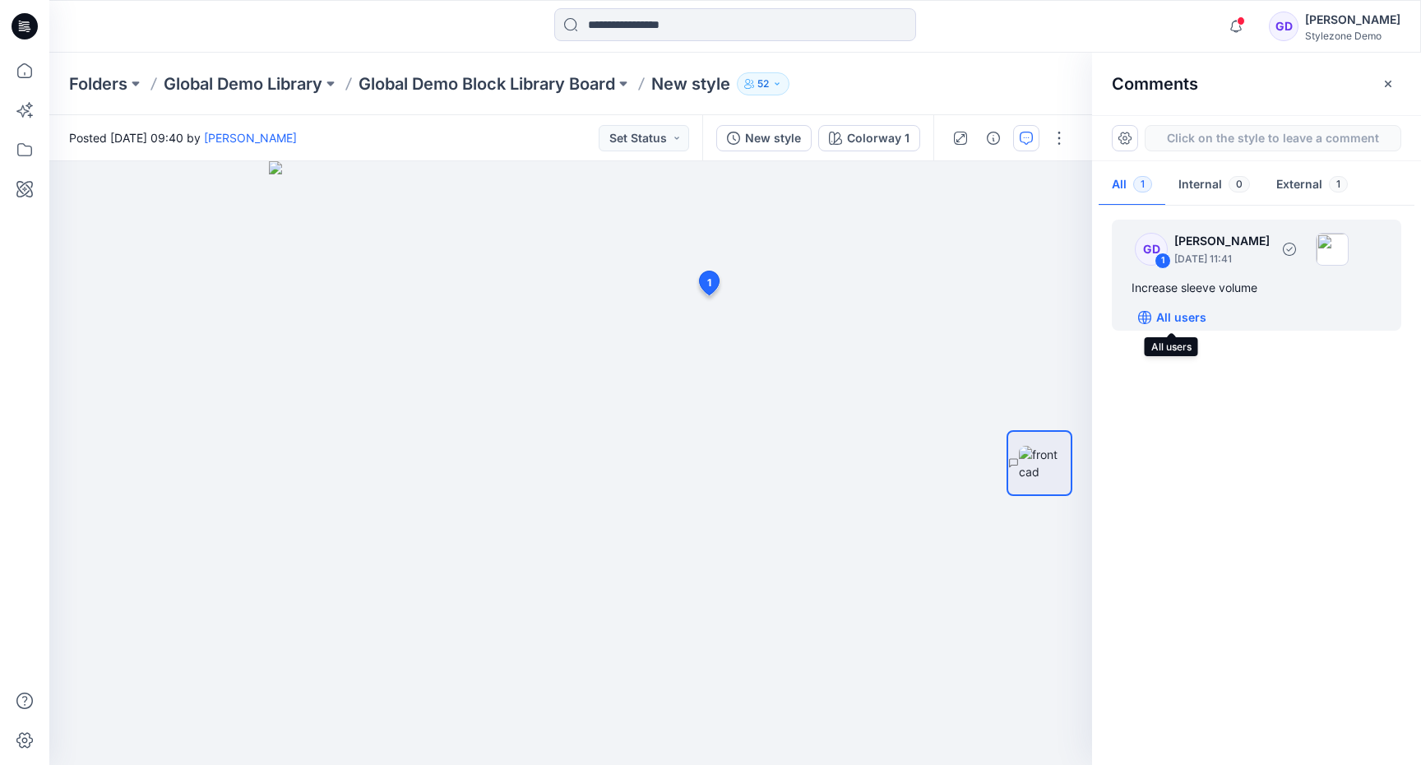
click at [1171, 312] on p "All users" at bounding box center [1181, 318] width 50 height 20
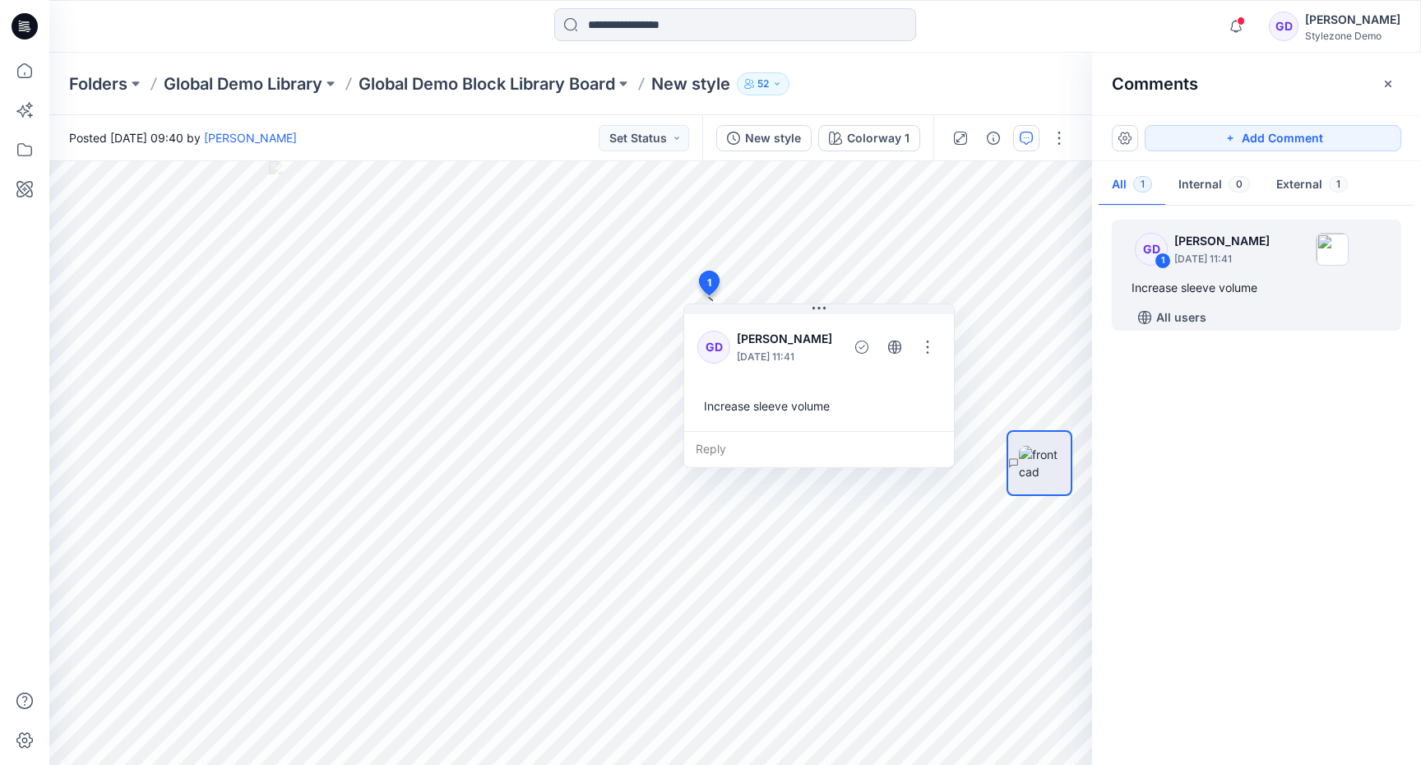
click at [1308, 424] on div "GD 1 Gregory Dodd September 02, 2025 11:41 Increase sleeve volume All users" at bounding box center [1256, 481] width 329 height 543
click at [1281, 133] on button "Add Comment" at bounding box center [1273, 138] width 257 height 26
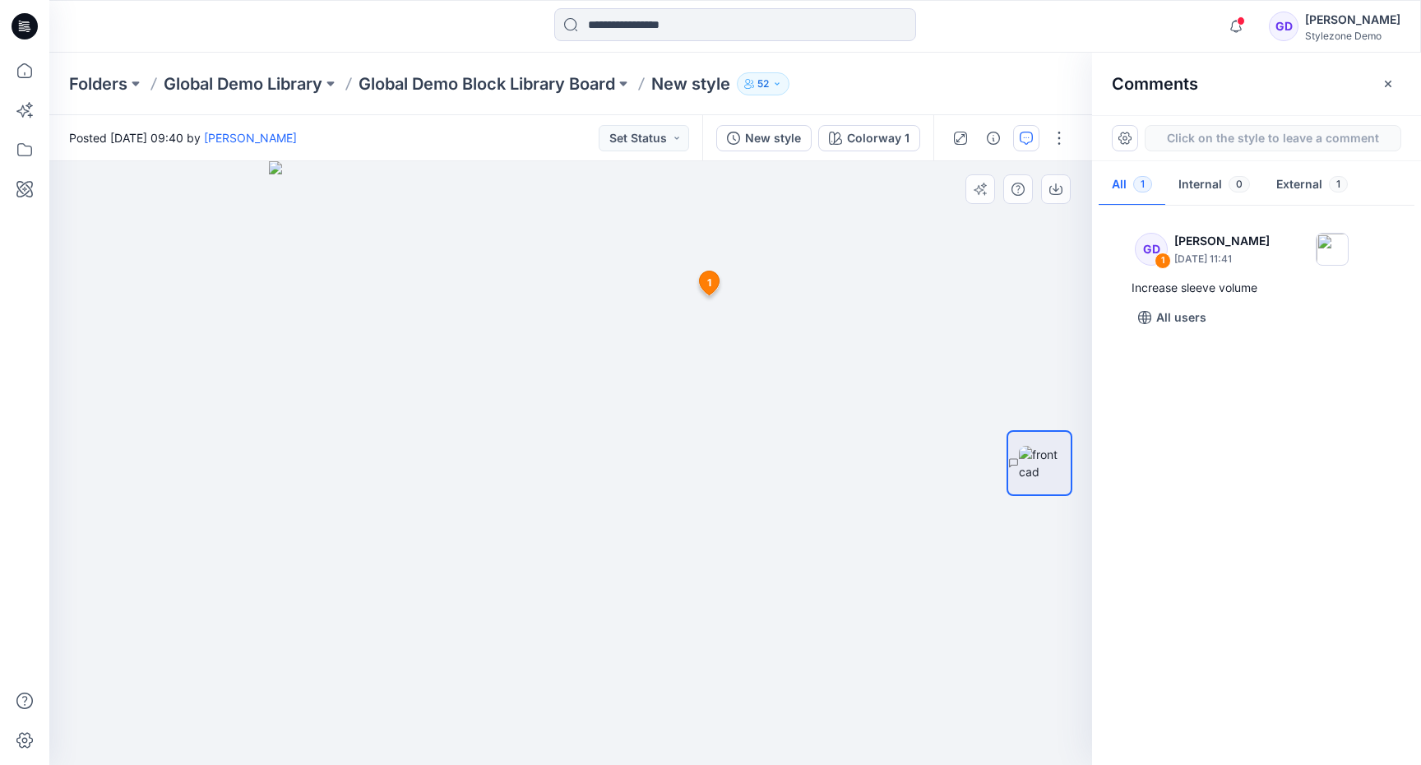
click at [444, 369] on div "2 1 GD Gregory Dodd September 02, 2025 11:41 Increase sleeve volume Reply" at bounding box center [570, 463] width 1043 height 604
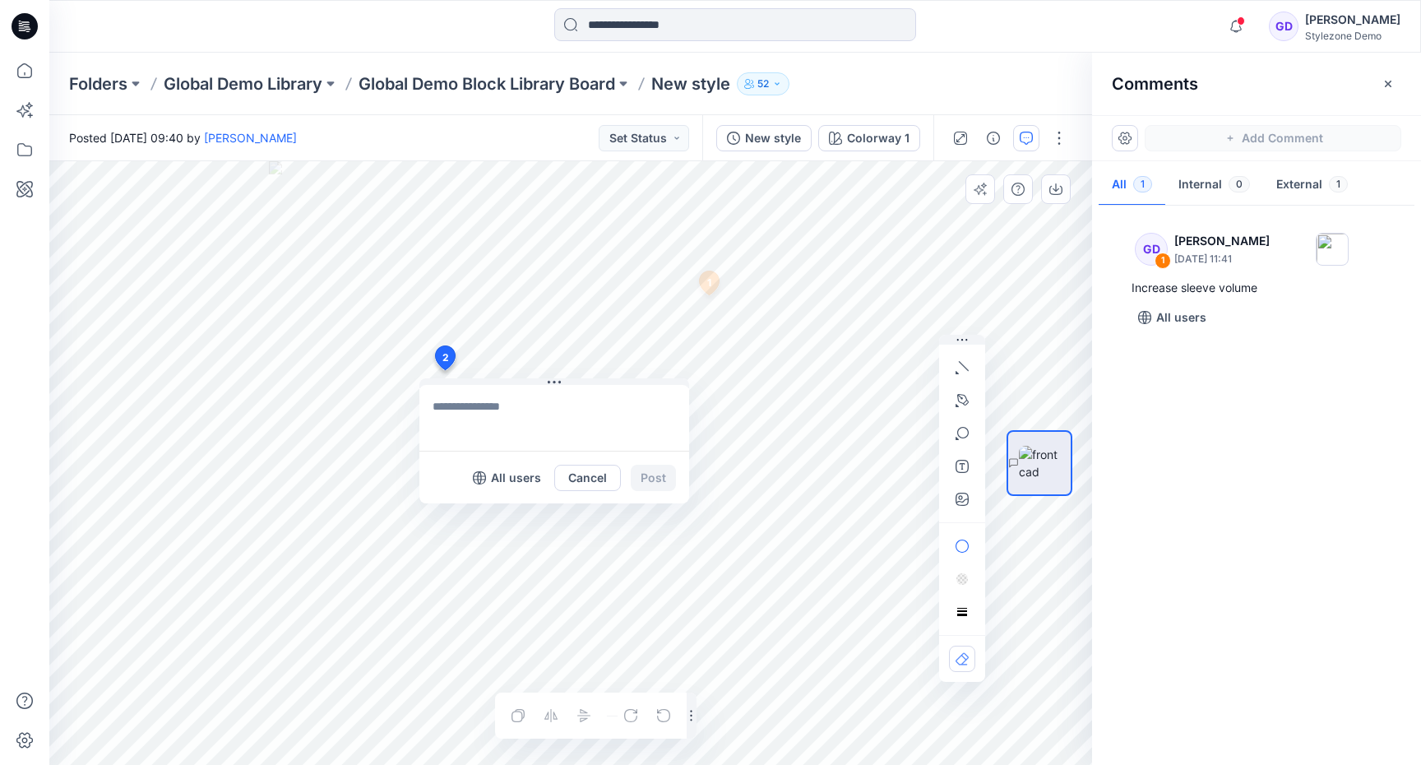
click at [416, 398] on div "2 All users Cancel Post 1 GD Gregory Dodd September 02, 2025 11:41 Increase sle…" at bounding box center [570, 463] width 1043 height 604
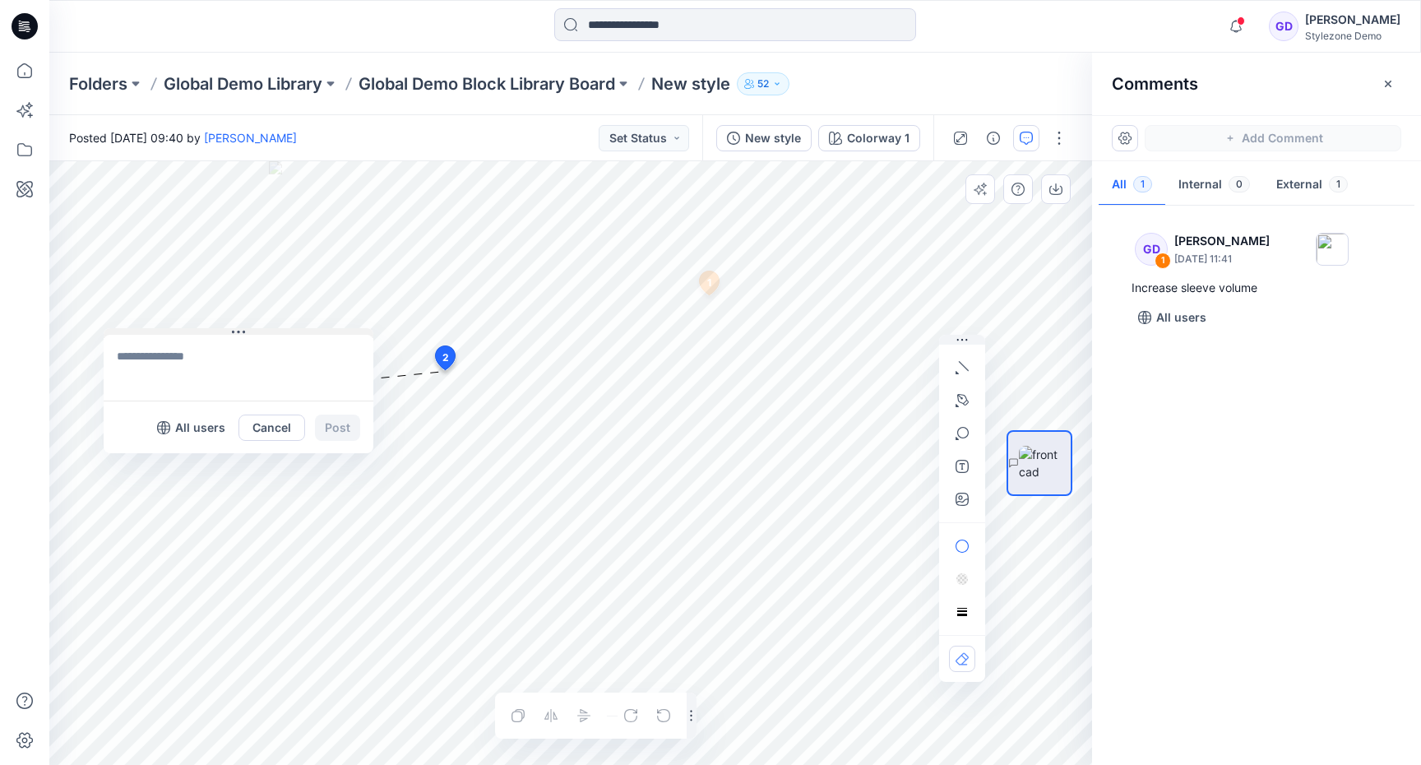
drag, startPoint x: 461, startPoint y: 382, endPoint x: 146, endPoint y: 331, distance: 319.8
click at [146, 331] on button at bounding box center [239, 333] width 270 height 10
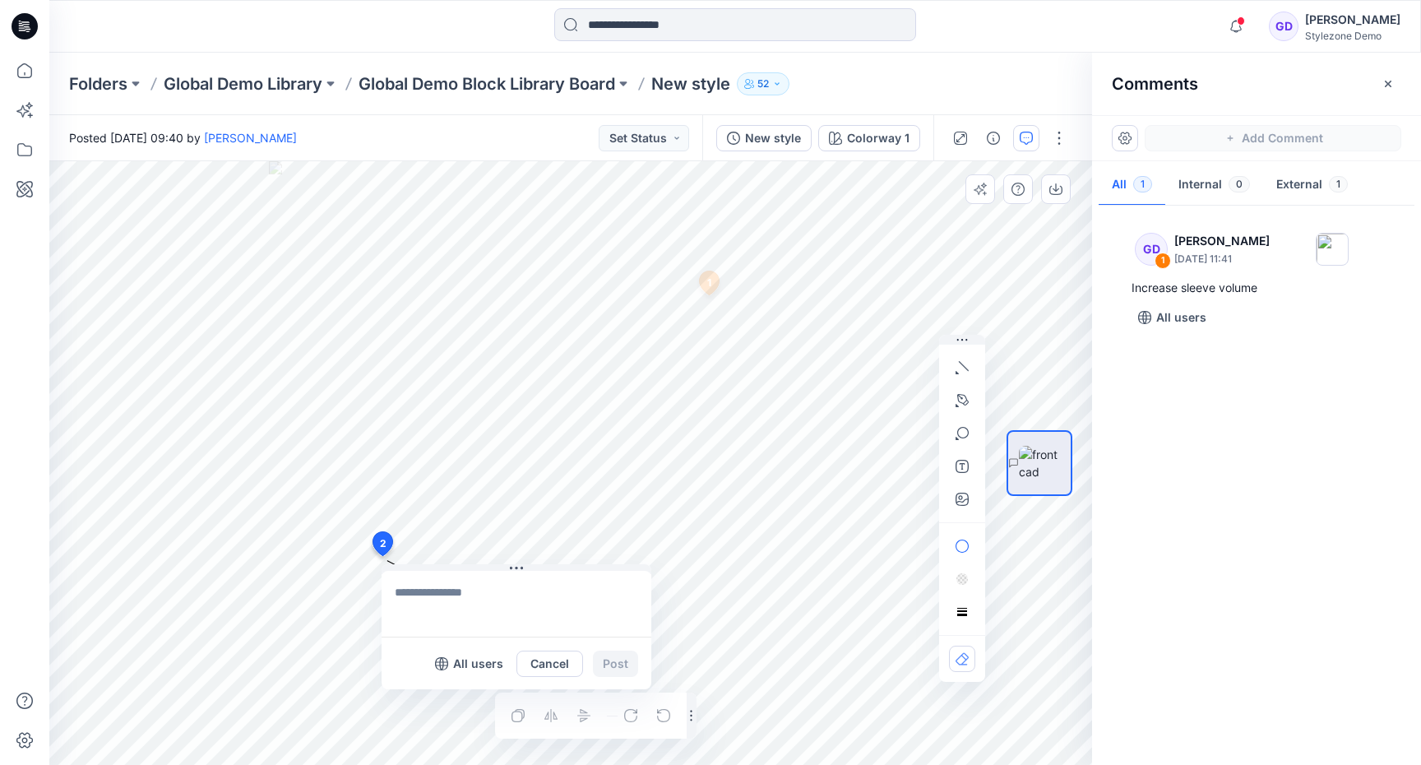
drag, startPoint x: 442, startPoint y: 354, endPoint x: 382, endPoint y: 544, distance: 198.4
click at [438, 599] on textarea at bounding box center [492, 604] width 270 height 66
type textarea "**********"
click at [588, 664] on button "Post" at bounding box center [590, 664] width 45 height 26
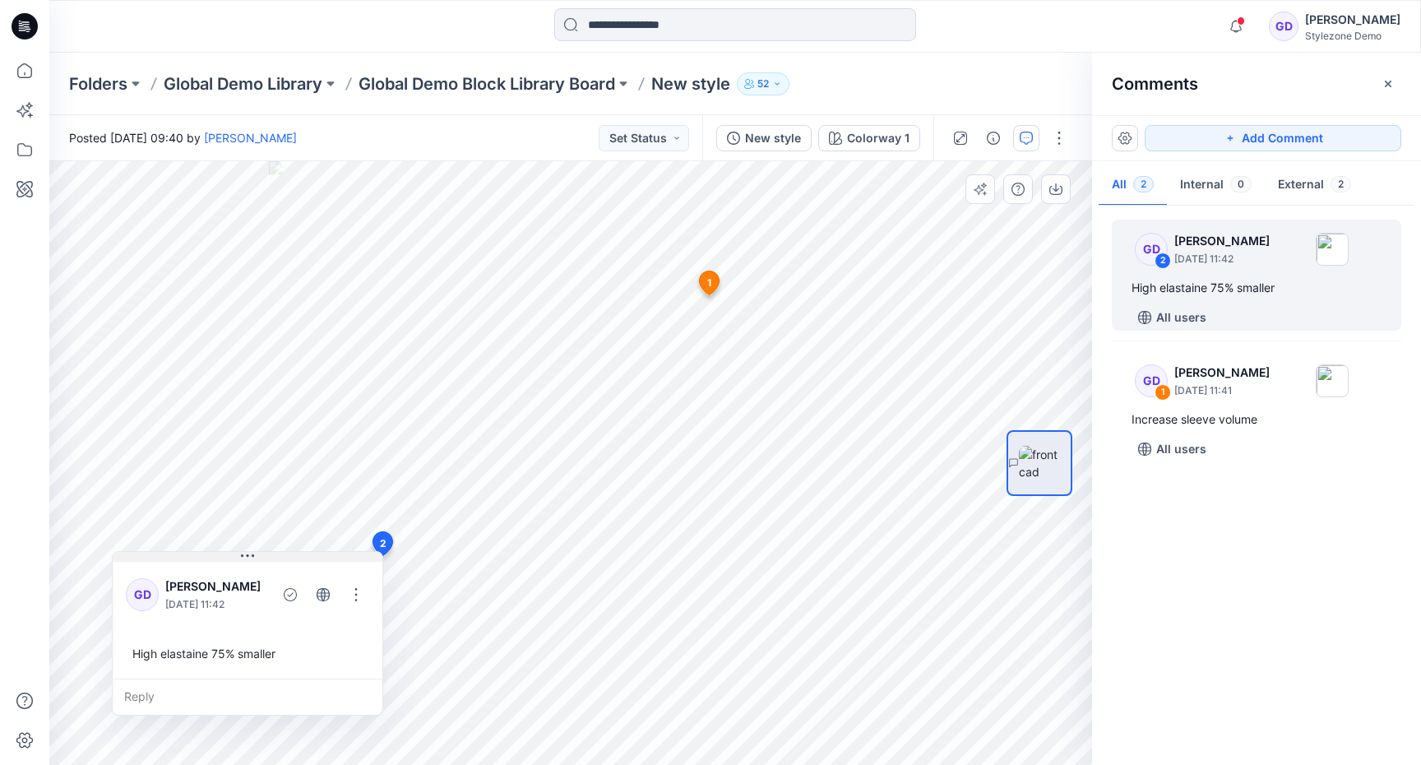
drag, startPoint x: 568, startPoint y: 572, endPoint x: 323, endPoint y: 558, distance: 245.4
click at [323, 558] on button at bounding box center [248, 557] width 270 height 10
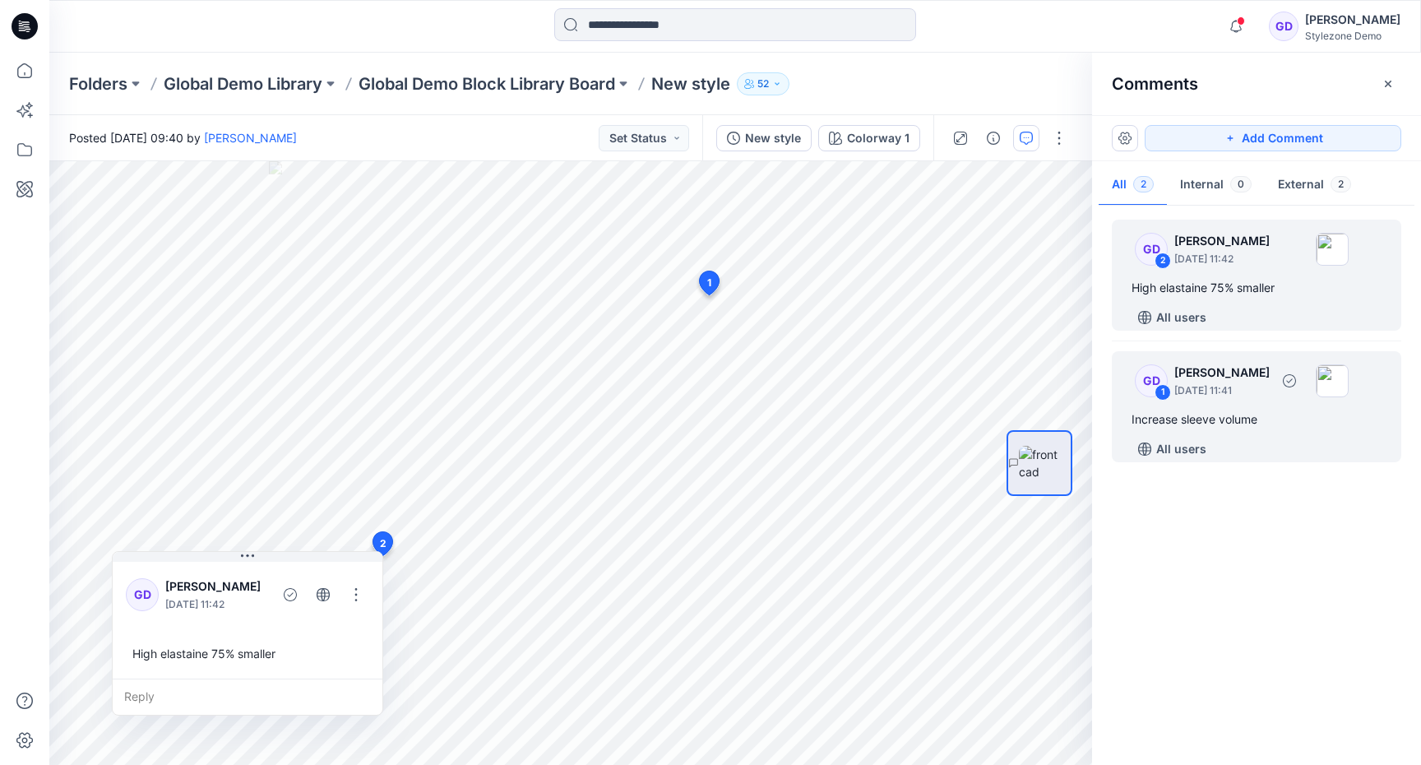
click at [1260, 429] on div "GD 1 Gregory Dodd September 02, 2025 11:41 Increase sleeve volume All users" at bounding box center [1256, 406] width 289 height 111
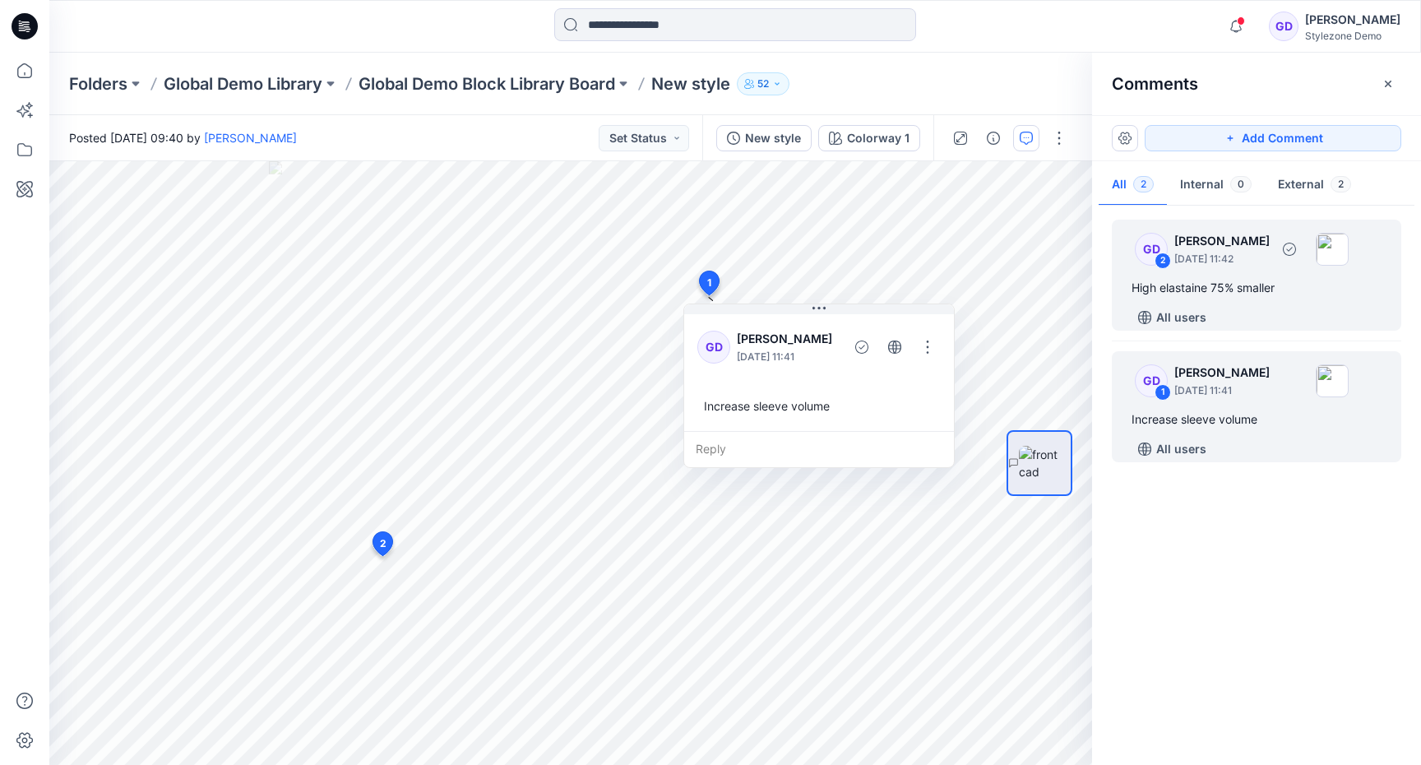
click at [1255, 264] on p "September 02, 2025 11:42" at bounding box center [1221, 259] width 95 height 16
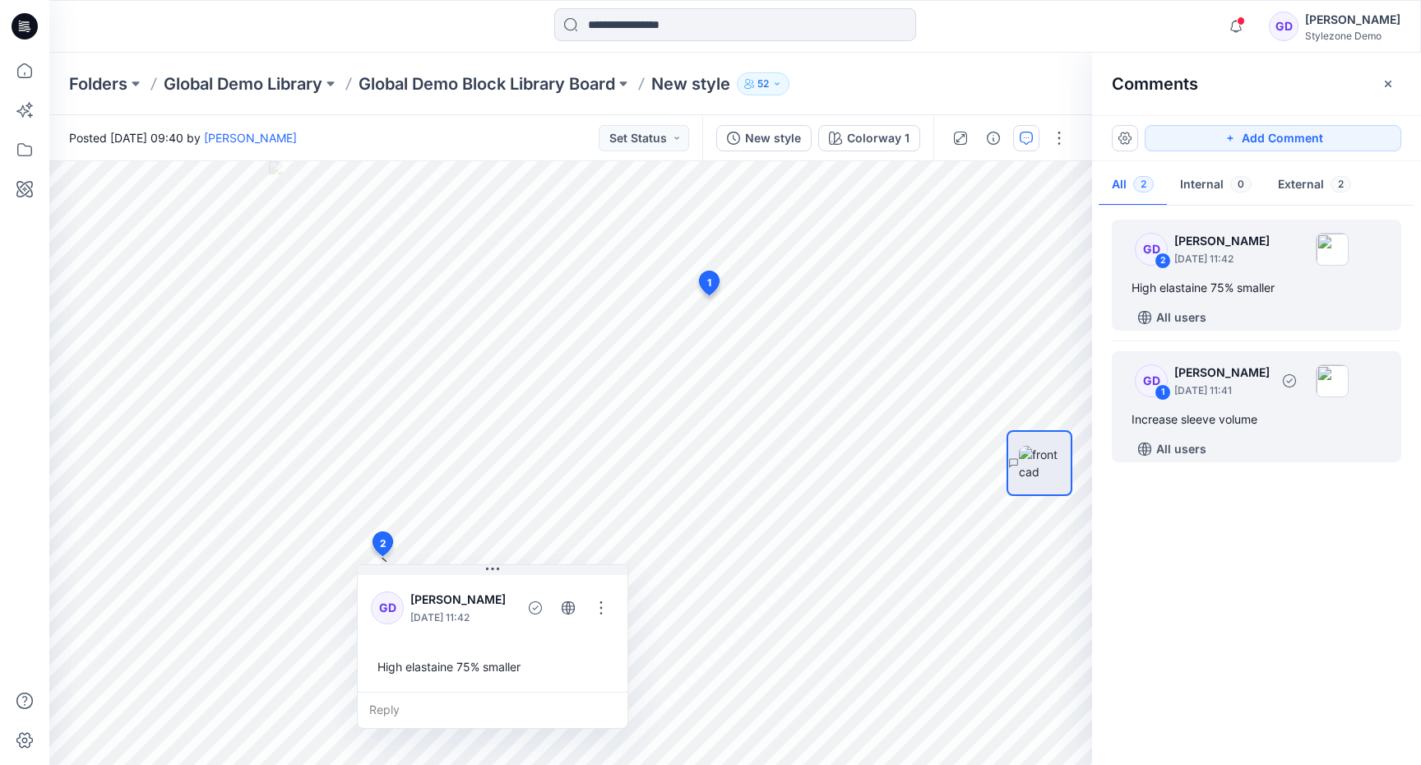
click at [1251, 433] on div "GD 1 Gregory Dodd September 02, 2025 11:41 Increase sleeve volume All users" at bounding box center [1256, 406] width 289 height 111
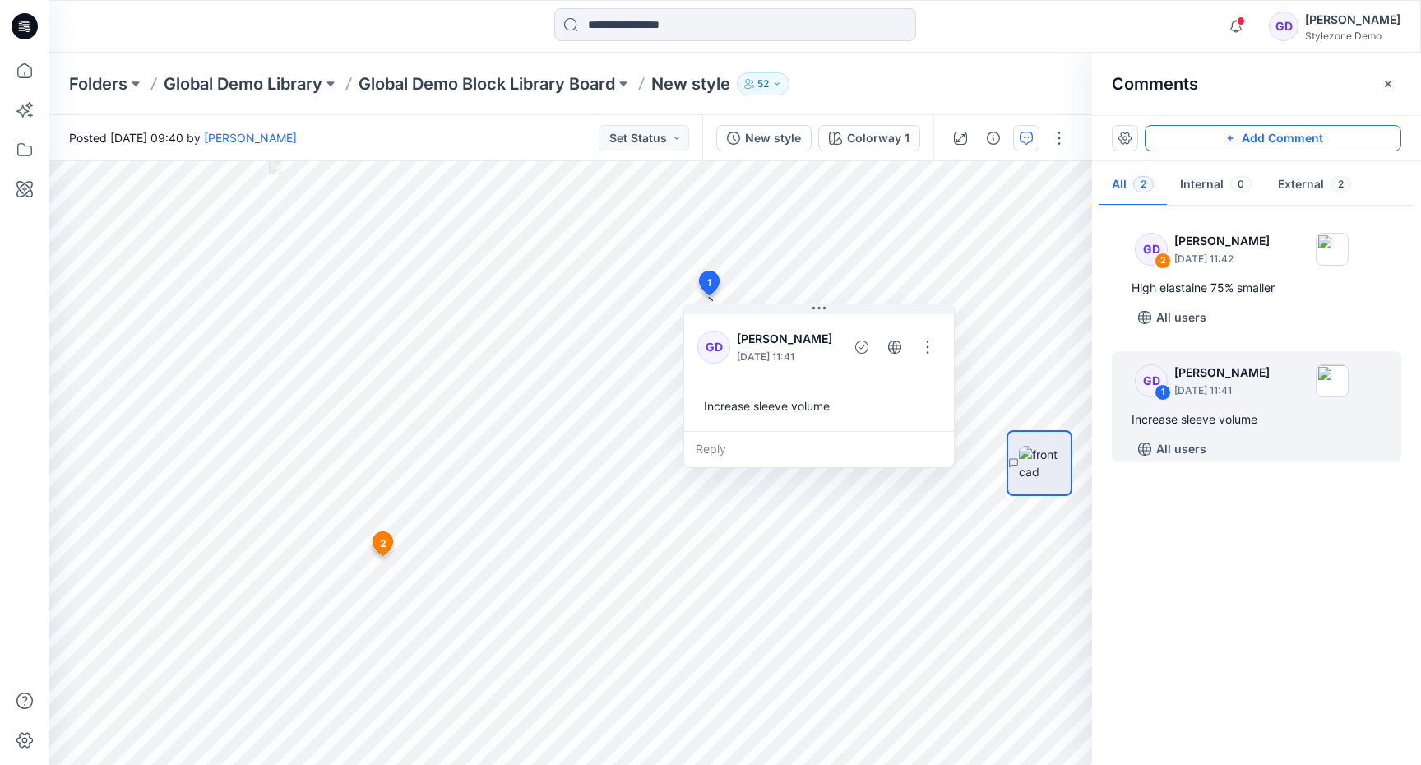
click at [1257, 127] on button "Add Comment" at bounding box center [1273, 138] width 257 height 26
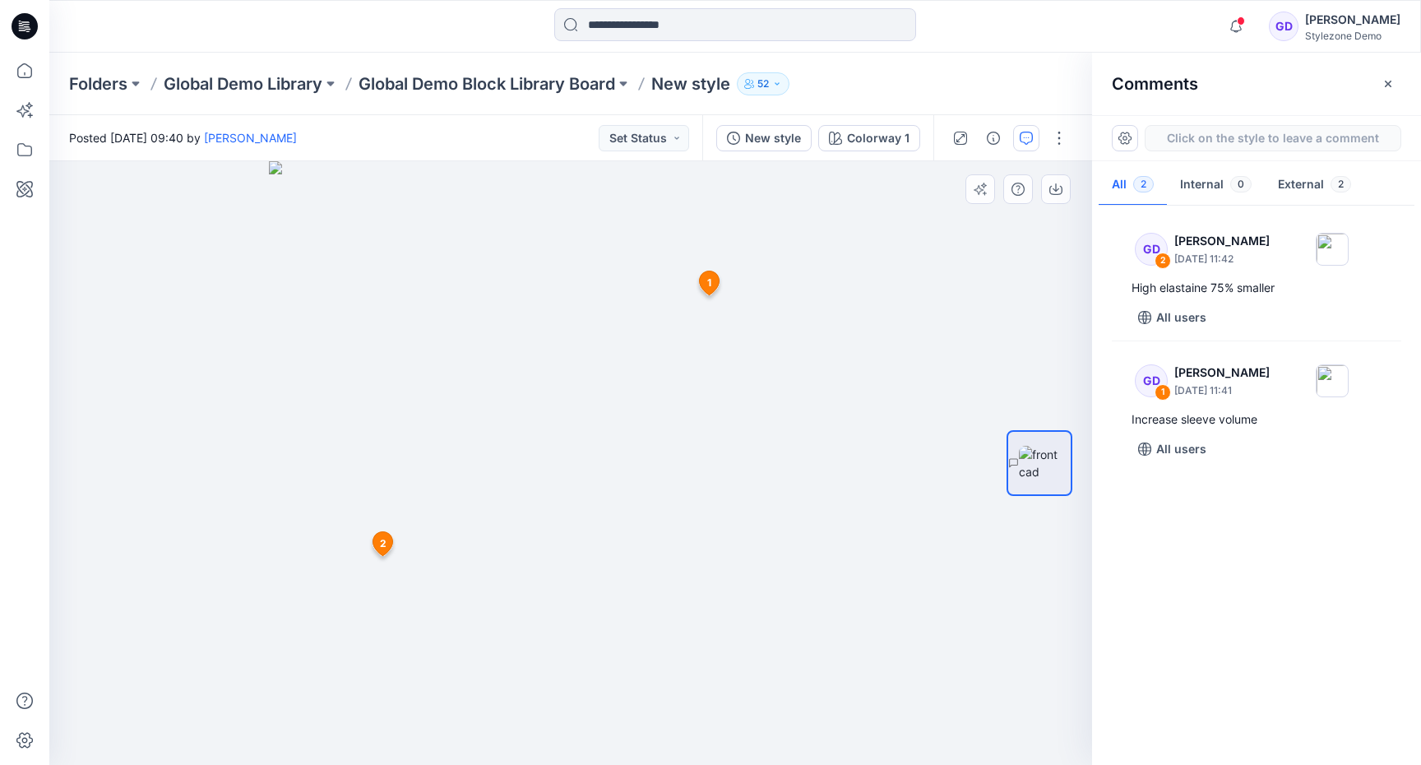
click at [472, 300] on div "3 1 GD Gregory Dodd September 02, 2025 11:41 Increase sleeve volume Reply 2 GD …" at bounding box center [570, 463] width 1043 height 604
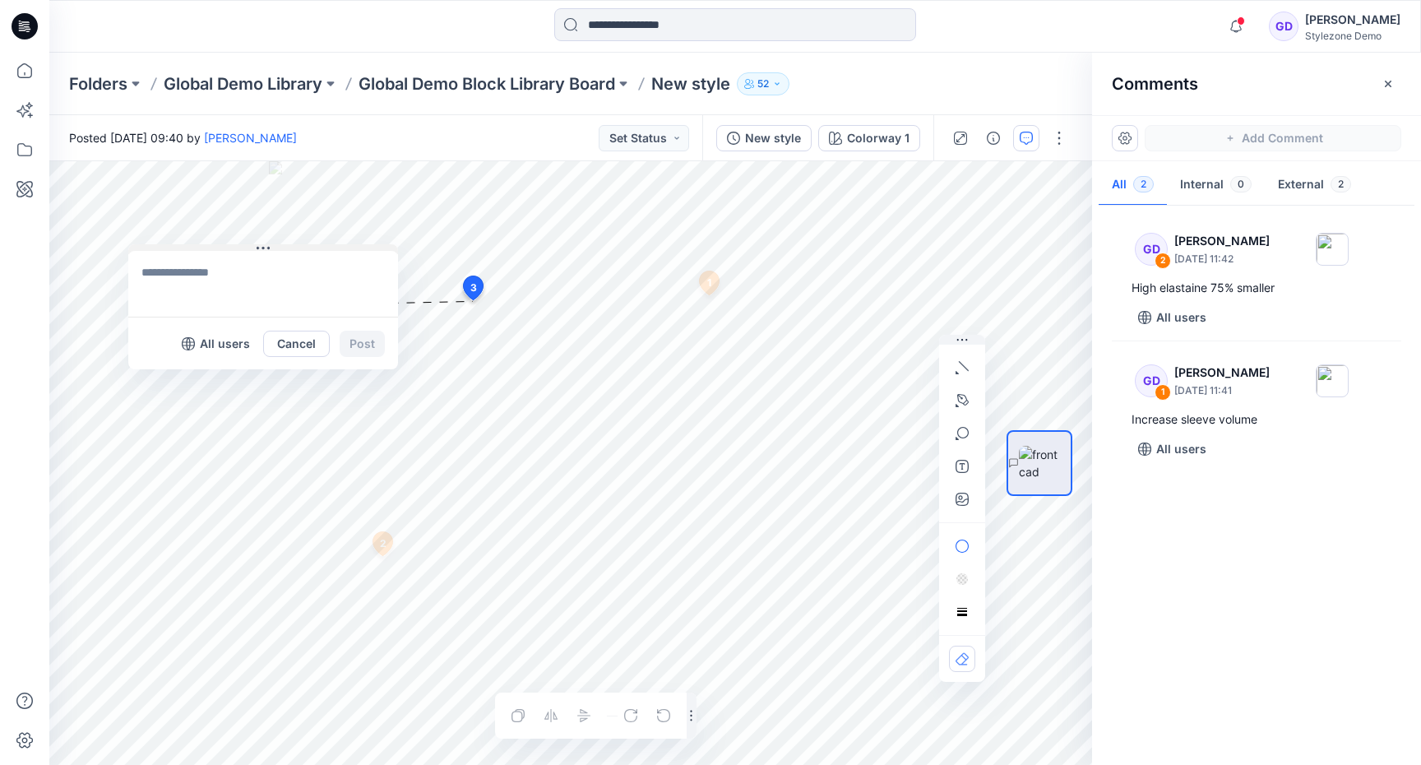
drag, startPoint x: 526, startPoint y: 312, endPoint x: 159, endPoint y: 266, distance: 370.5
click at [159, 254] on button at bounding box center [263, 249] width 270 height 10
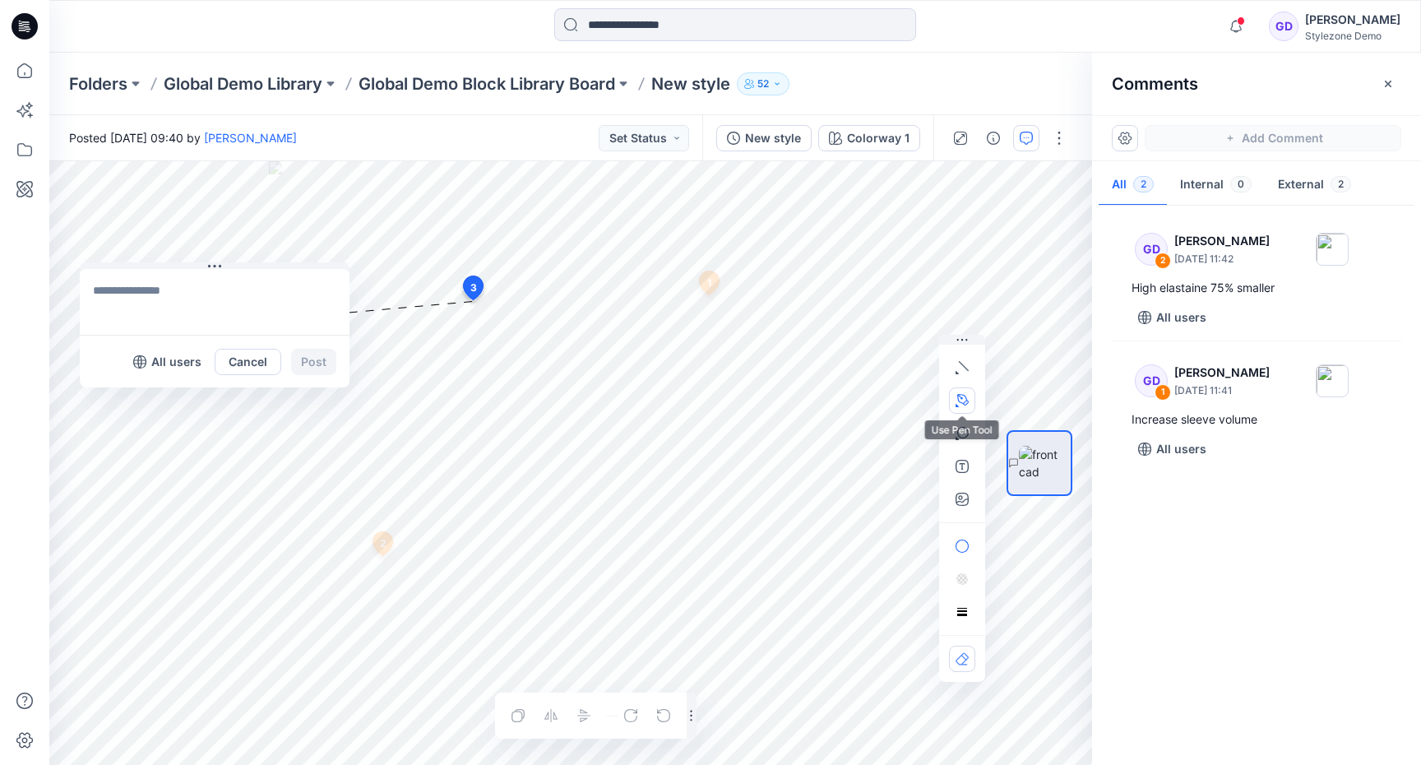
click at [961, 397] on icon "button" at bounding box center [962, 398] width 2 height 2
drag, startPoint x: 433, startPoint y: 254, endPoint x: 453, endPoint y: 266, distance: 23.3
click at [459, 272] on icon "Layer 1" at bounding box center [570, 463] width 1043 height 604
click at [465, 359] on icon "Layer 1" at bounding box center [570, 463] width 1043 height 604
click at [218, 283] on textarea at bounding box center [215, 302] width 270 height 66
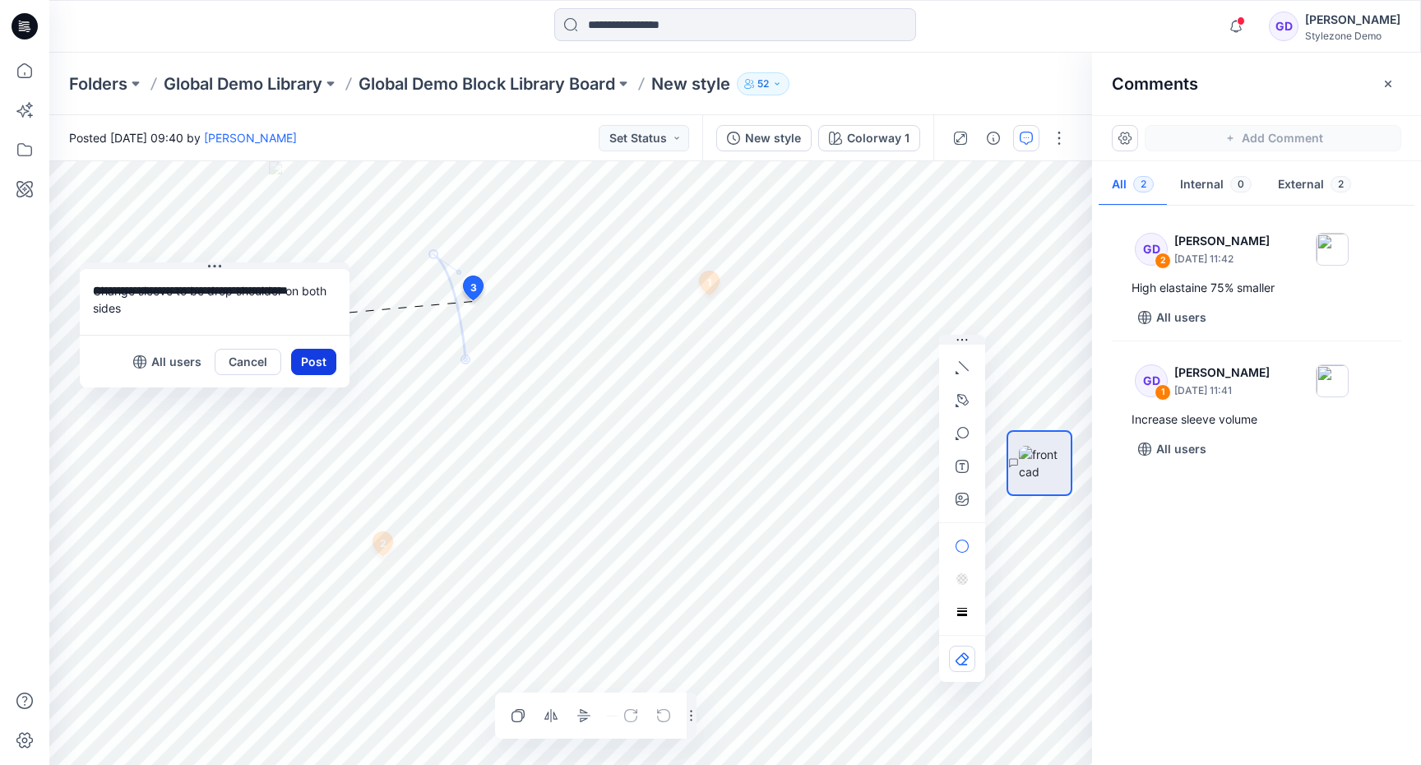
type textarea "**********"
click at [303, 355] on button "Post" at bounding box center [313, 362] width 45 height 26
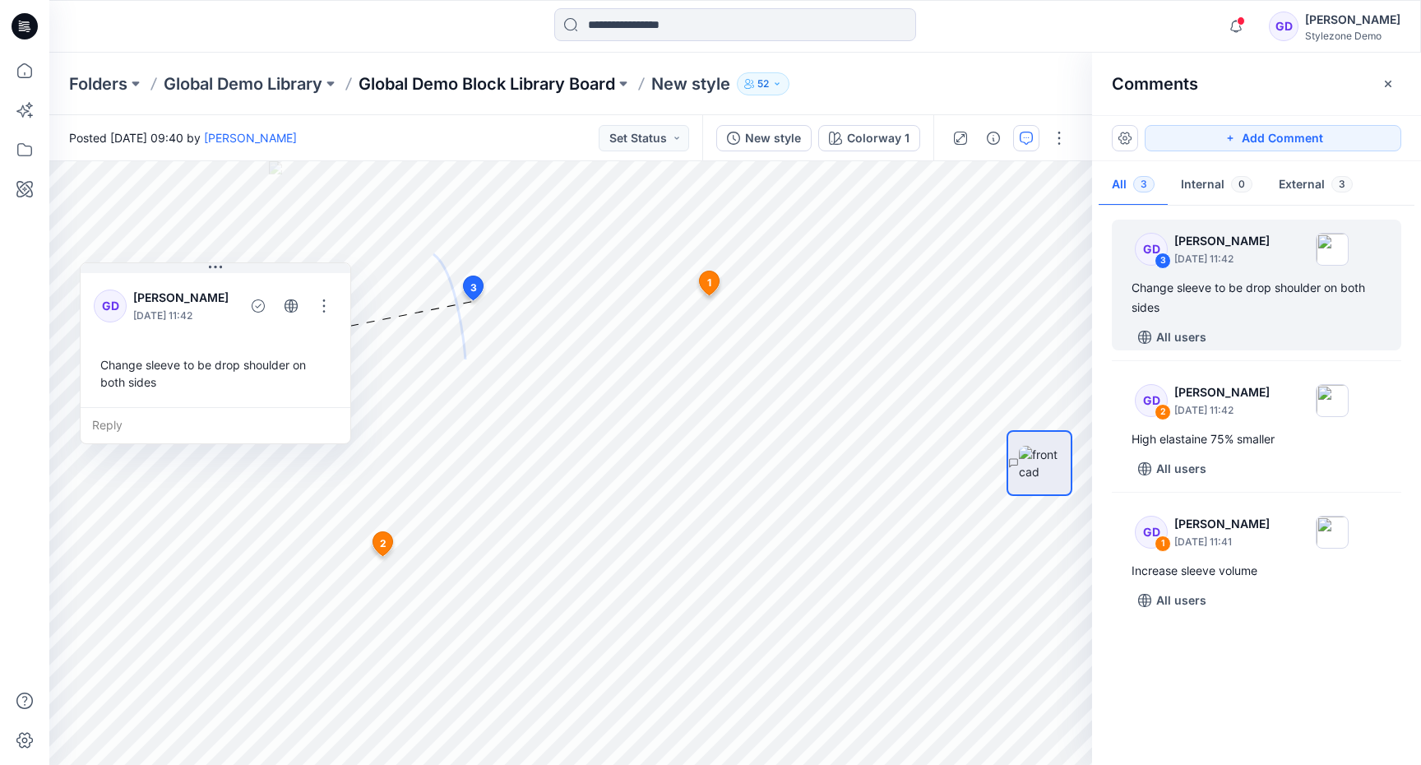
click at [541, 91] on p "Global Demo Block Library Board" at bounding box center [487, 83] width 257 height 23
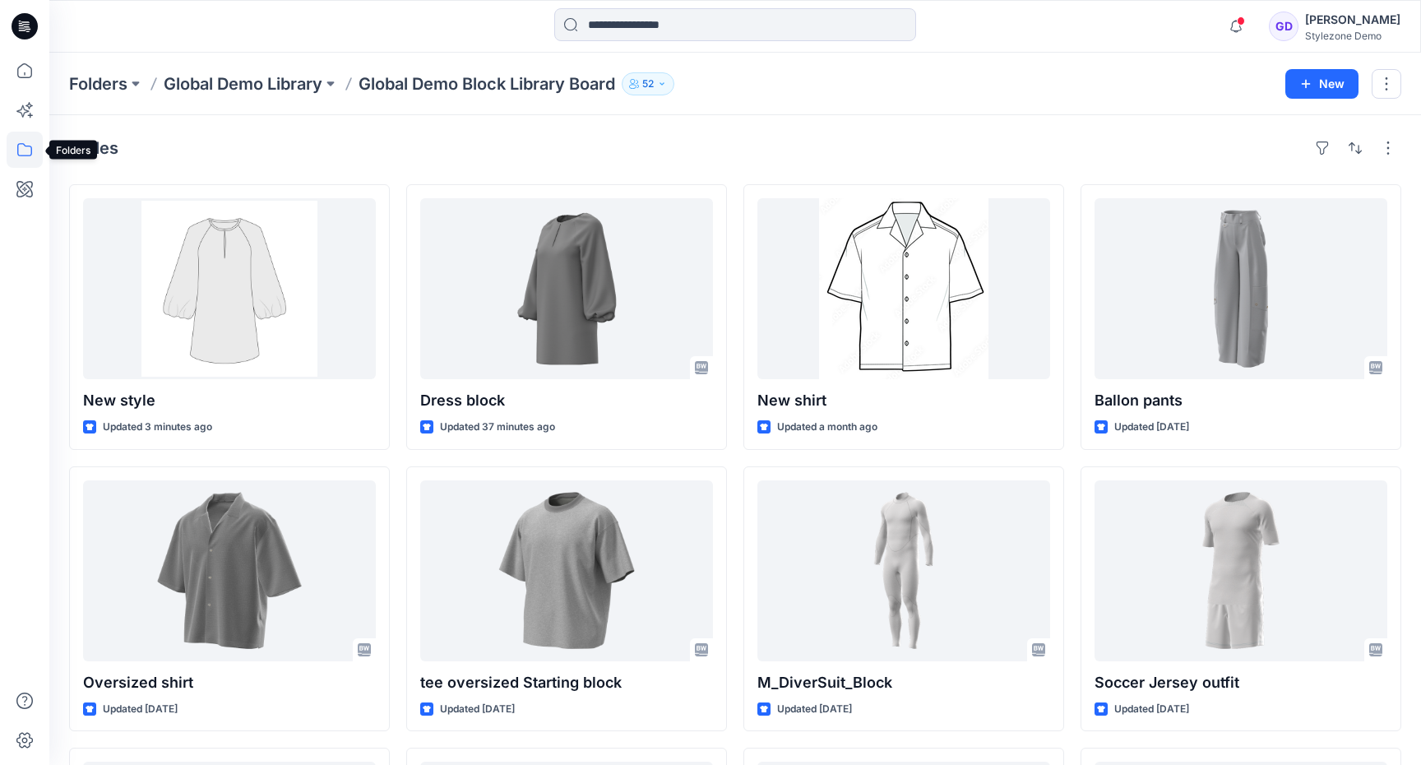
click at [35, 154] on icon at bounding box center [25, 150] width 36 height 36
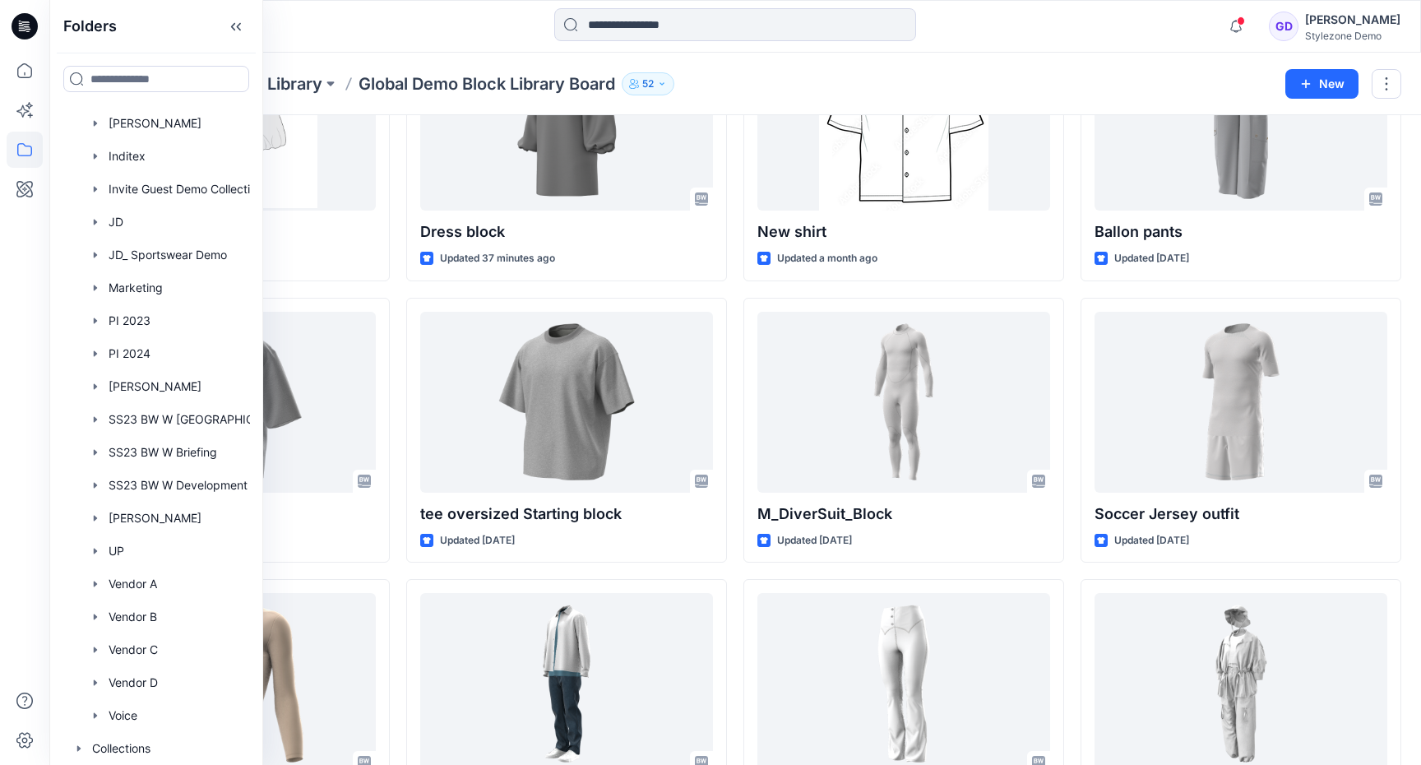
scroll to position [175, 0]
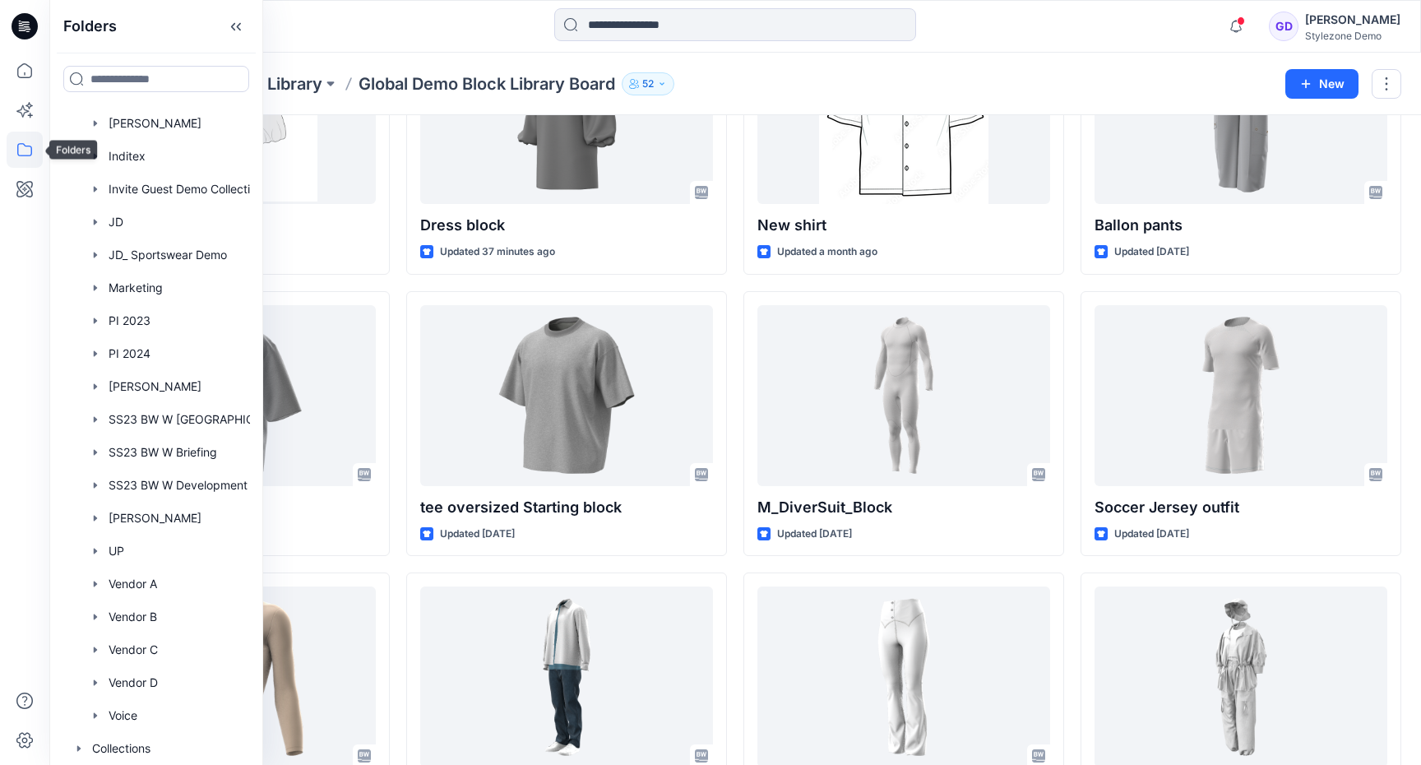
click at [15, 159] on icon at bounding box center [25, 150] width 36 height 36
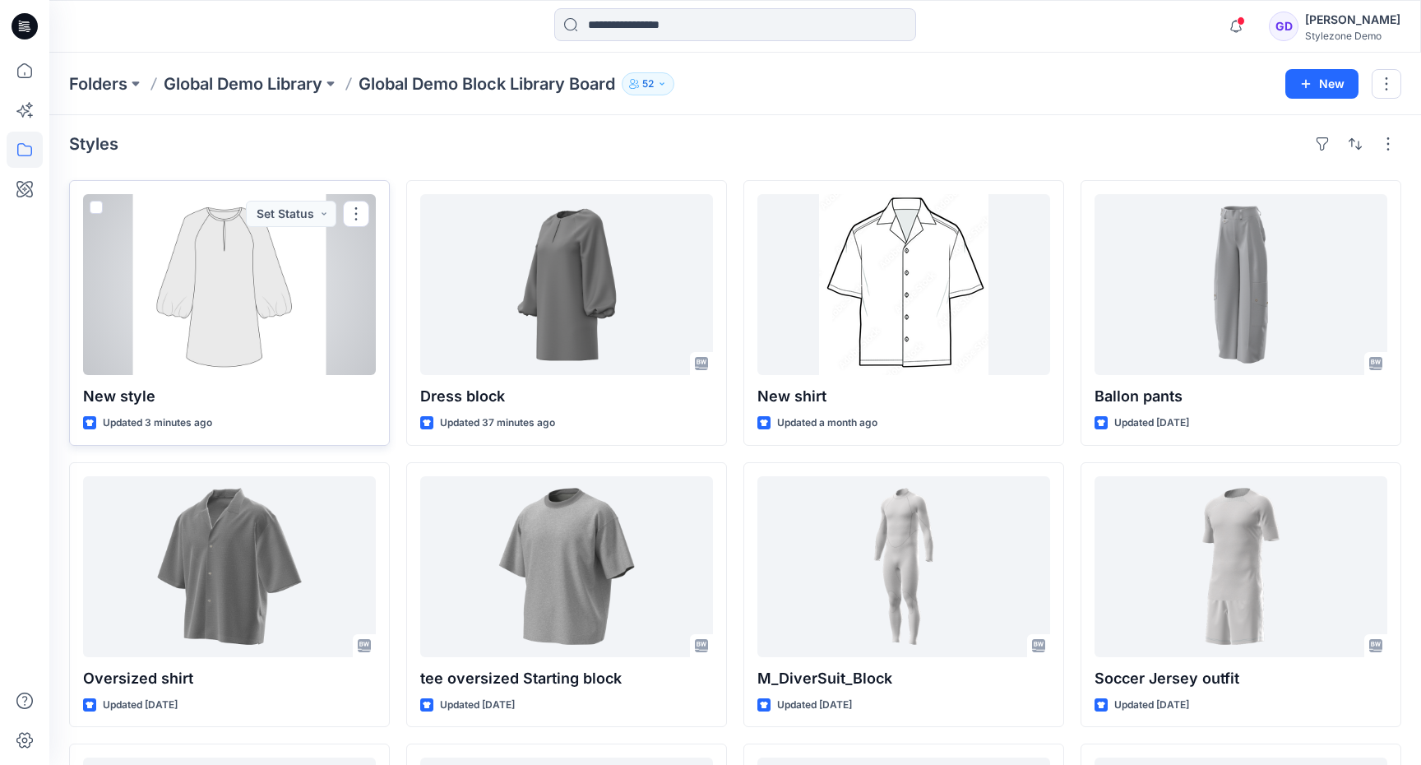
scroll to position [0, 0]
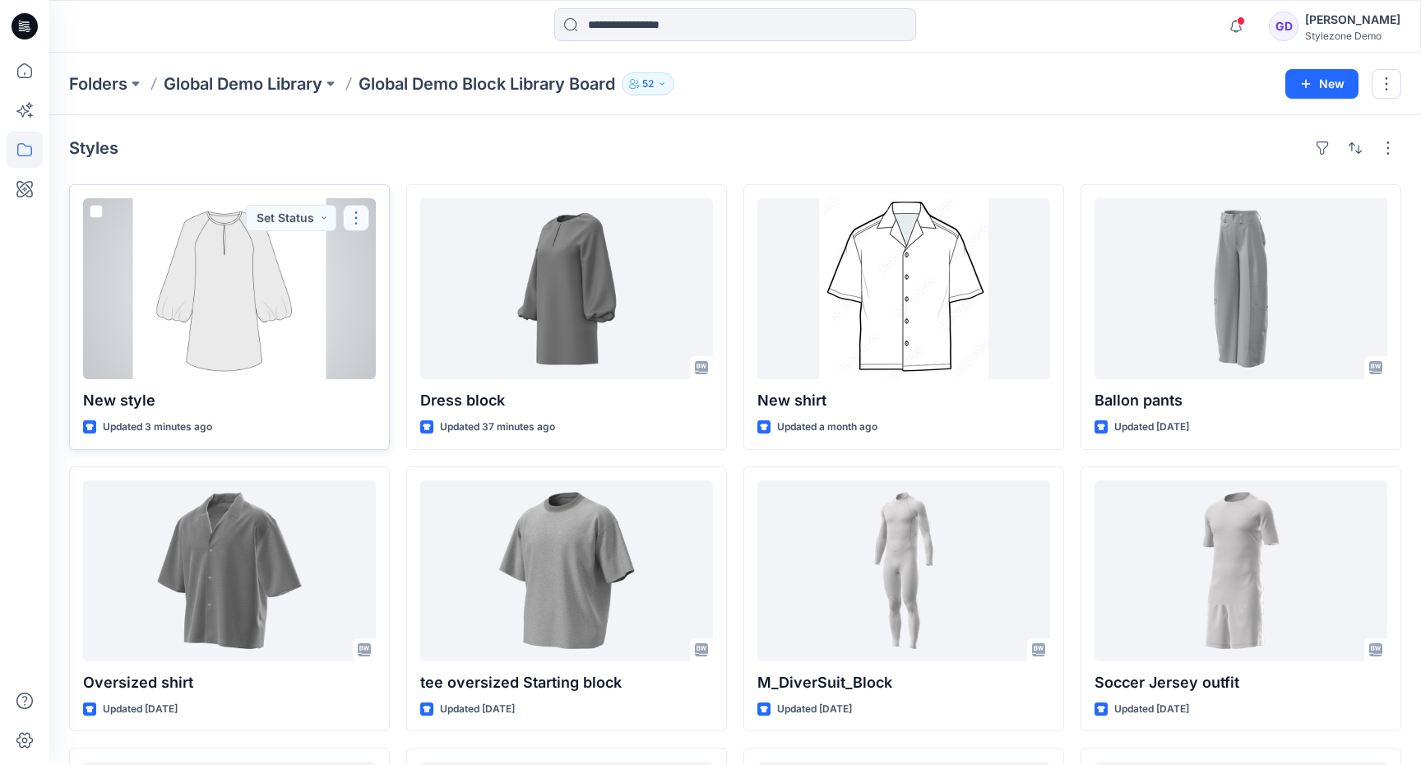
click at [357, 216] on button "button" at bounding box center [356, 218] width 26 height 26
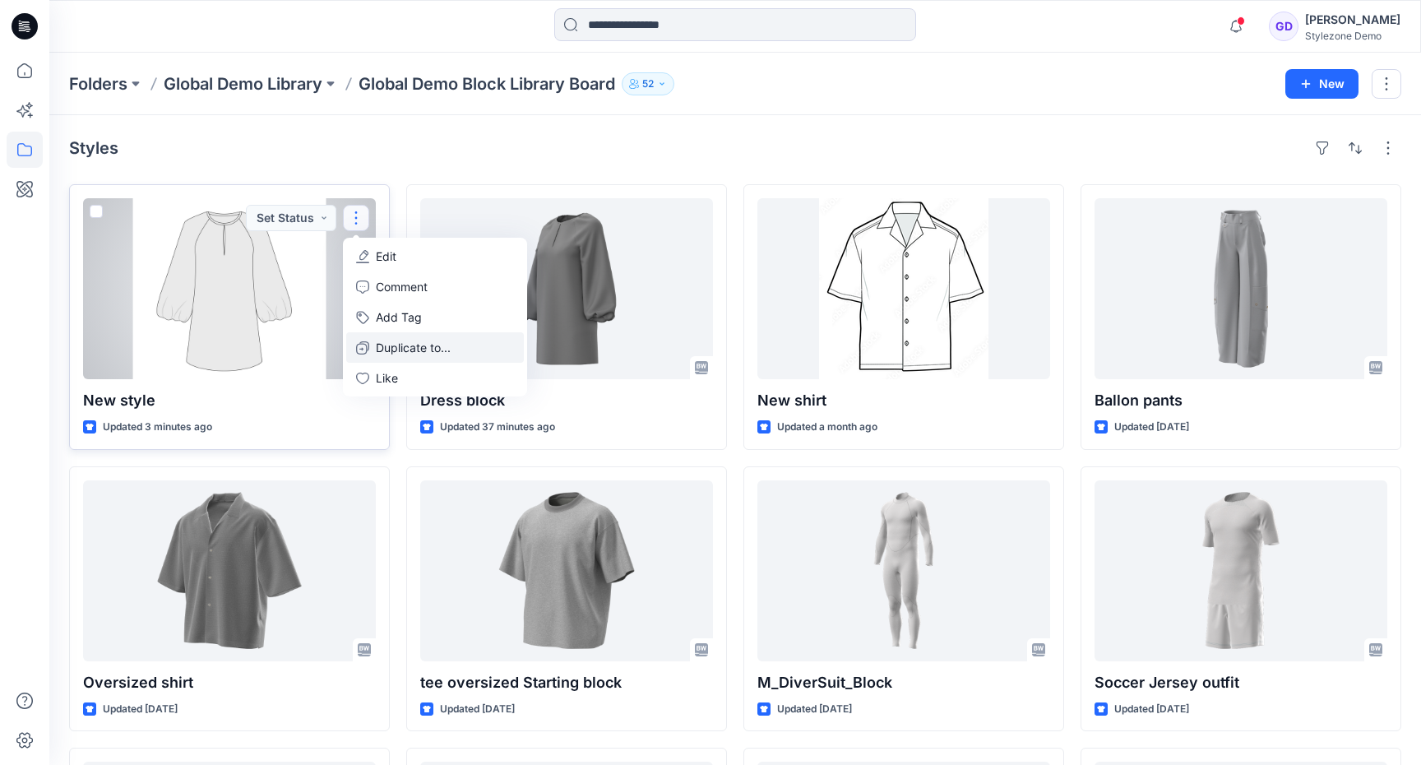
click at [402, 342] on p "Duplicate to..." at bounding box center [413, 347] width 75 height 17
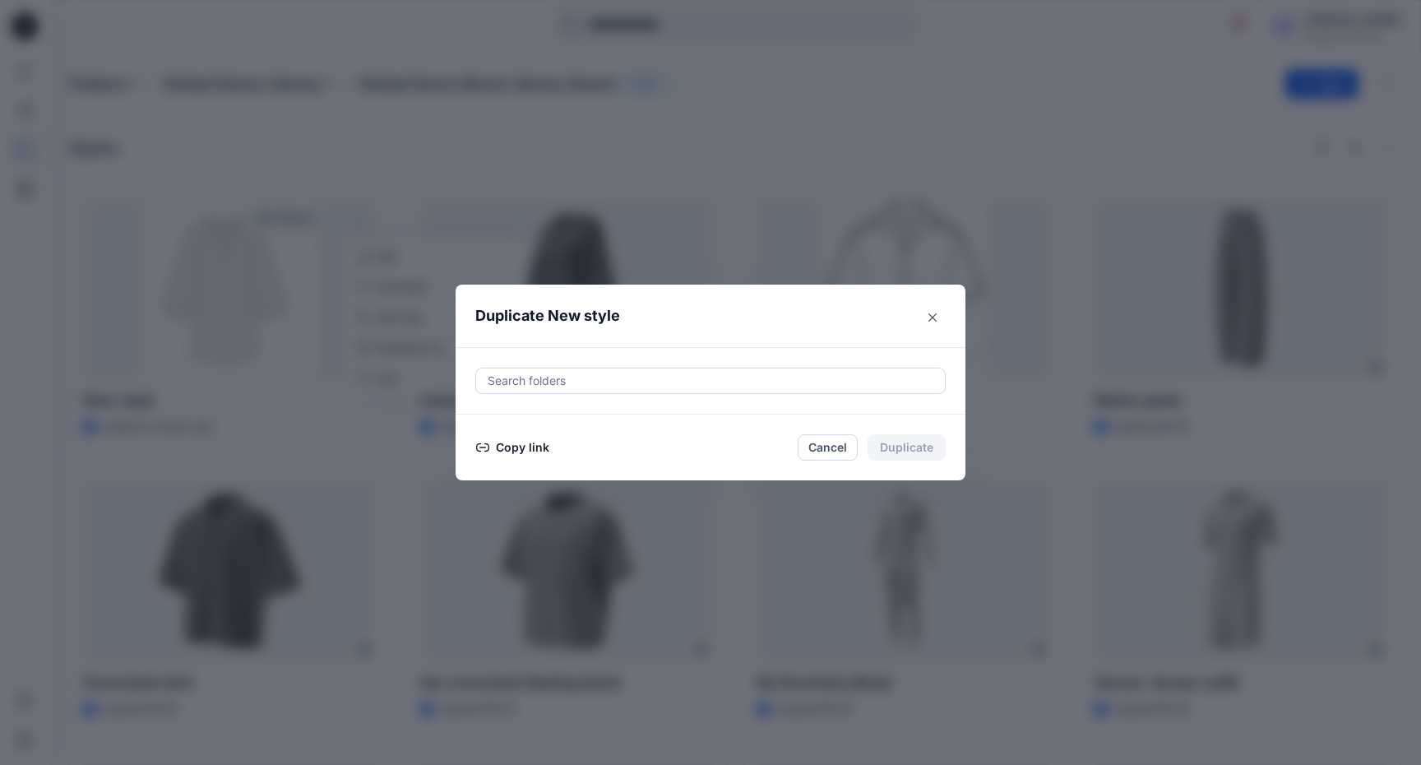
click at [609, 373] on div at bounding box center [710, 381] width 449 height 20
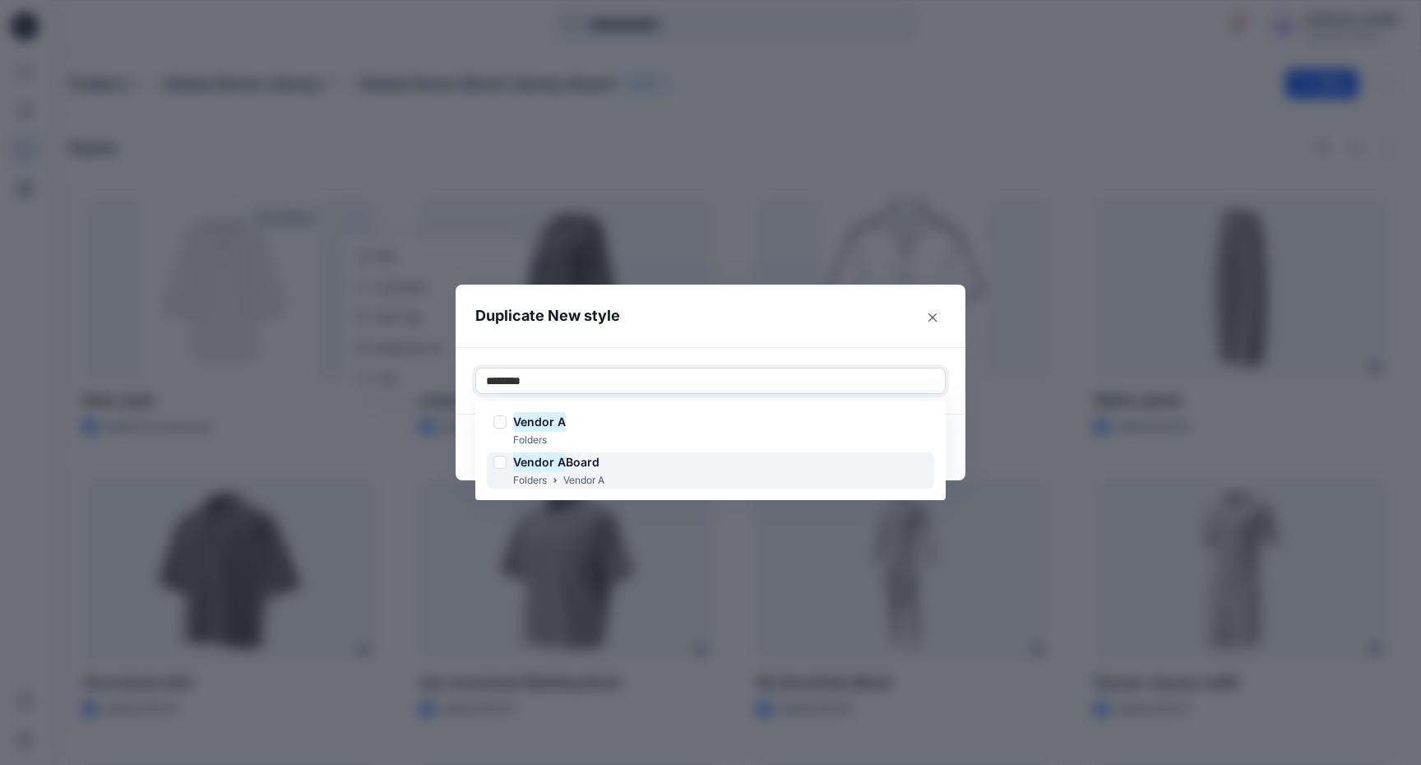
click at [535, 463] on mark "Vendor A" at bounding box center [539, 462] width 53 height 22
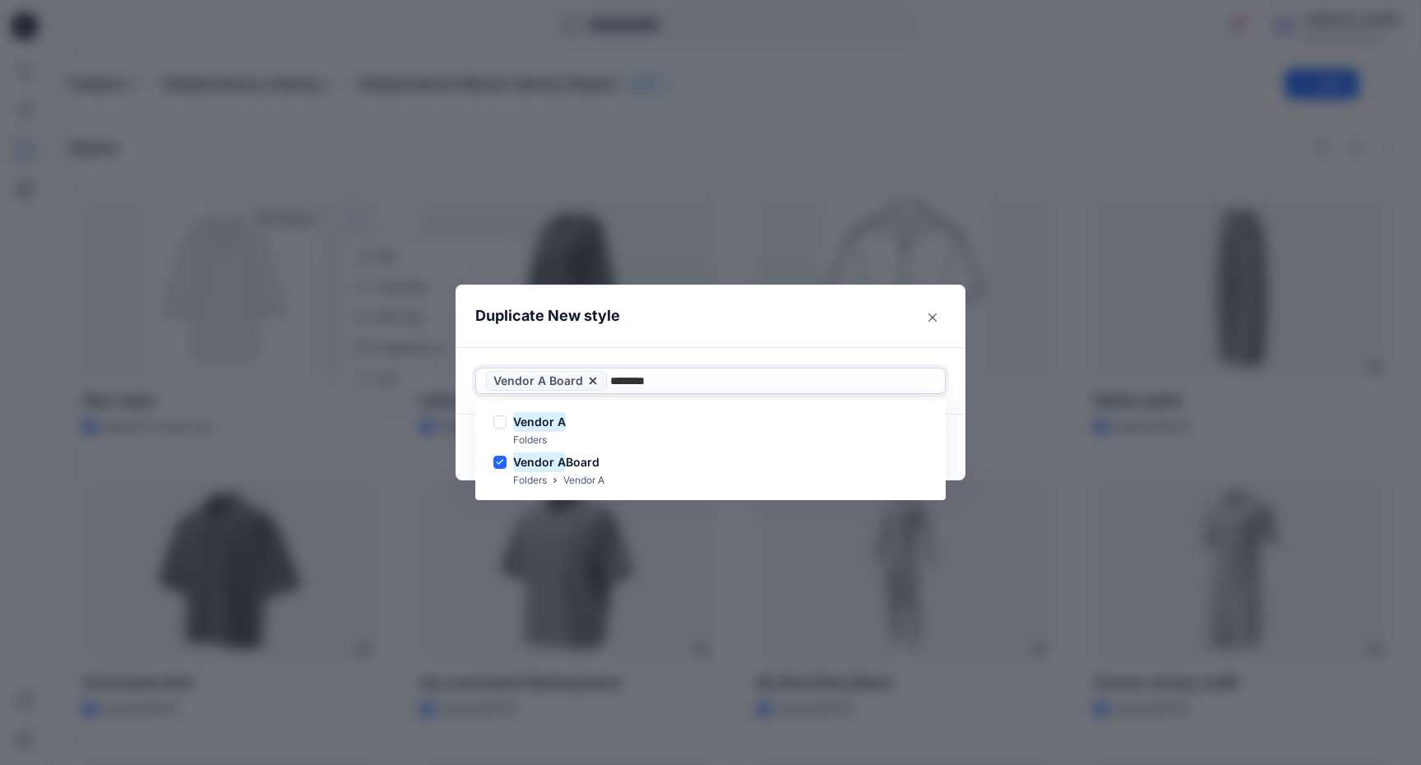
type input "********"
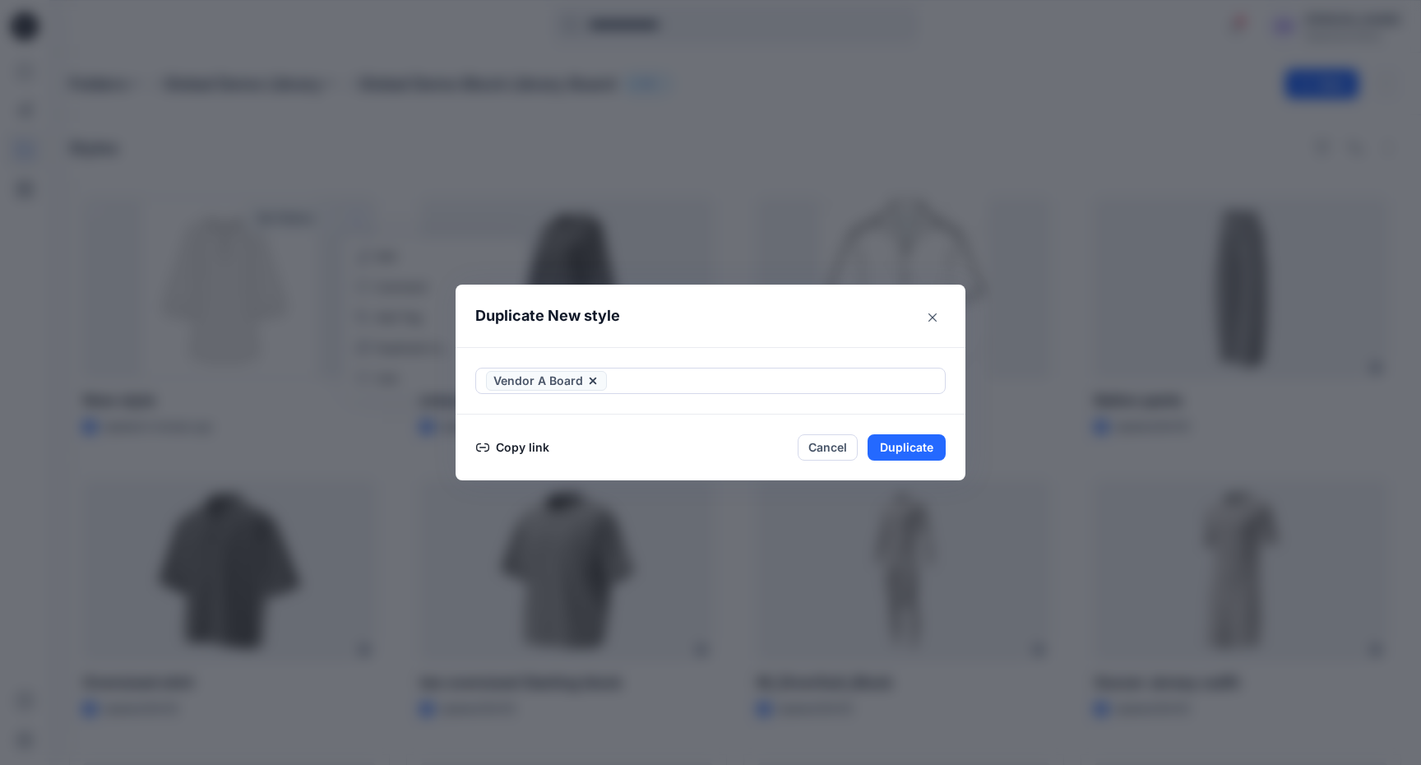
click at [817, 306] on header "Duplicate New style" at bounding box center [694, 316] width 477 height 63
click at [906, 452] on button "Duplicate" at bounding box center [907, 447] width 78 height 26
click at [925, 456] on button "Close" at bounding box center [918, 447] width 53 height 26
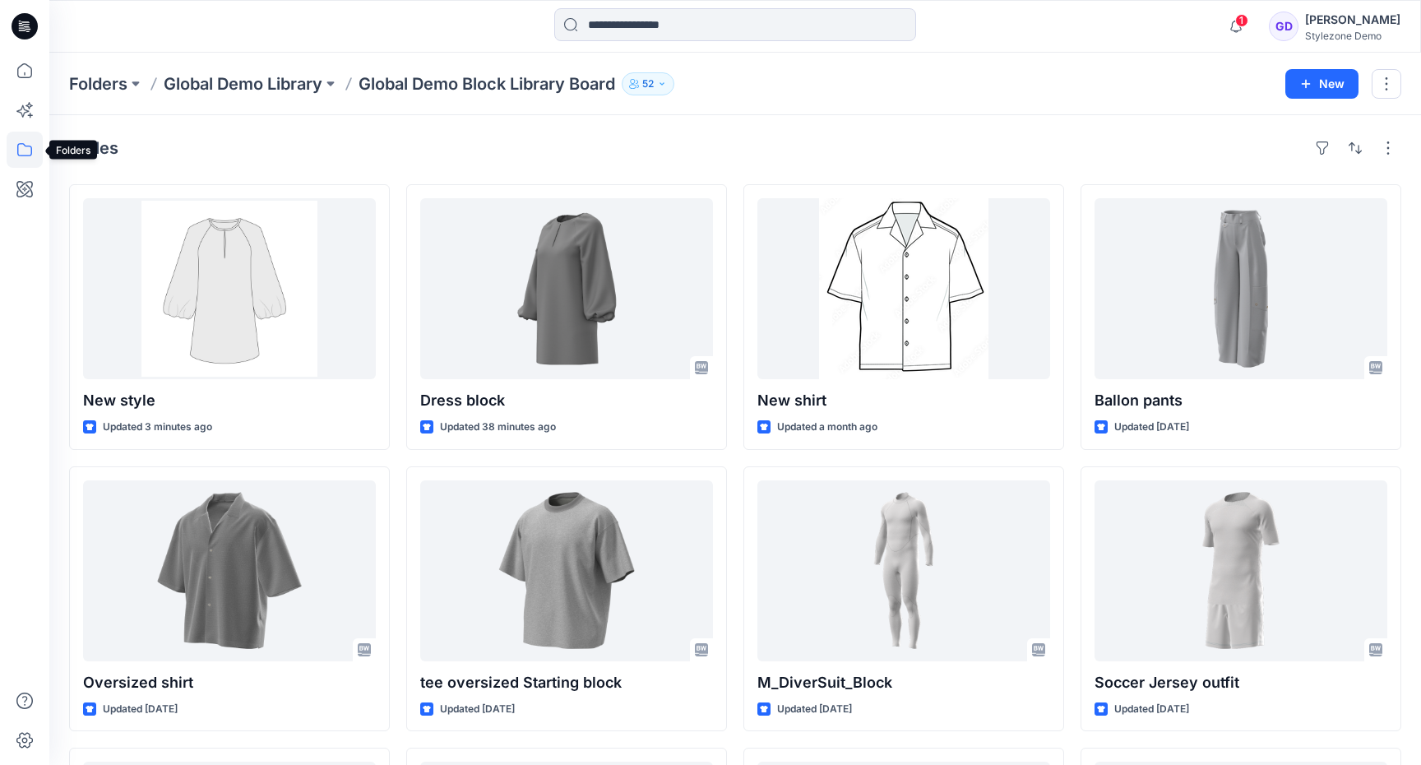
click at [34, 152] on icon at bounding box center [25, 150] width 36 height 36
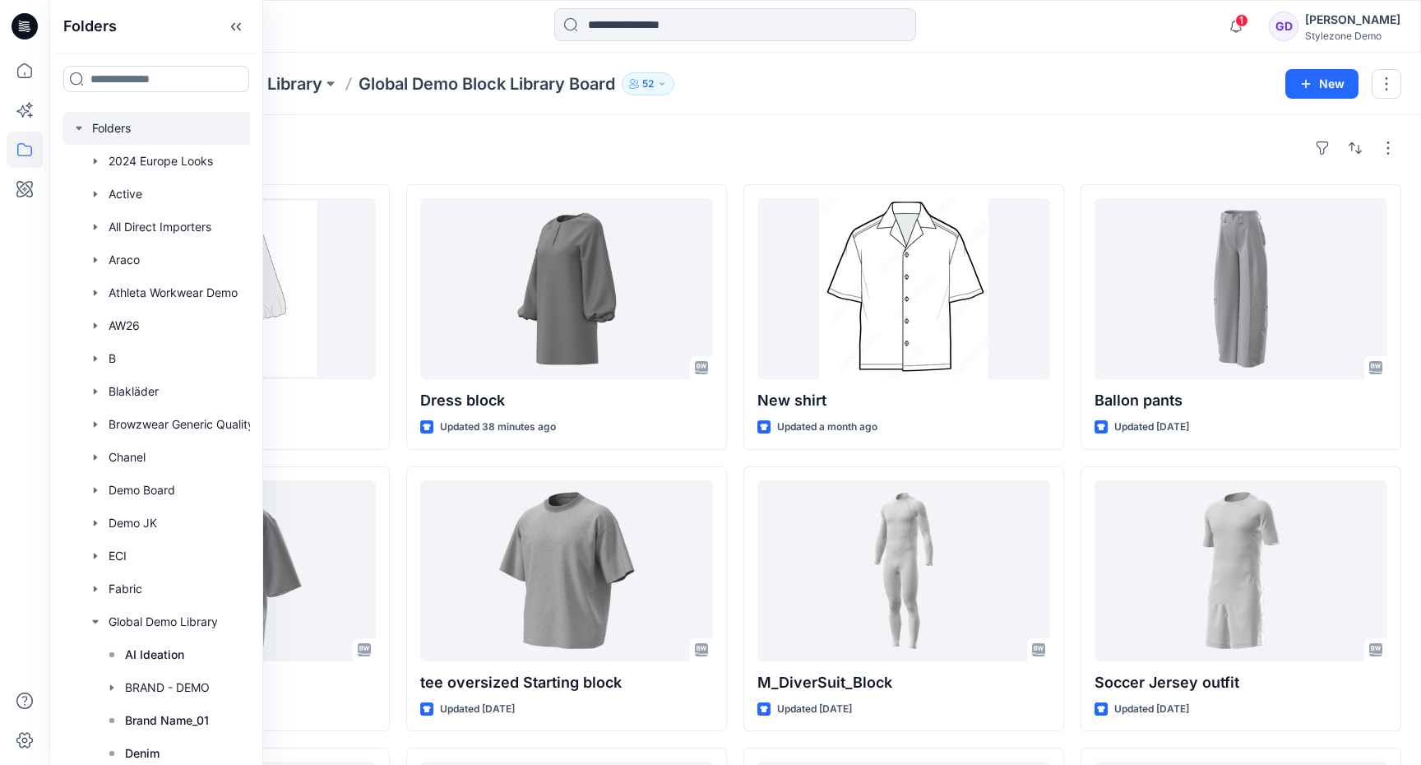
click at [76, 134] on icon "button" at bounding box center [78, 128] width 13 height 13
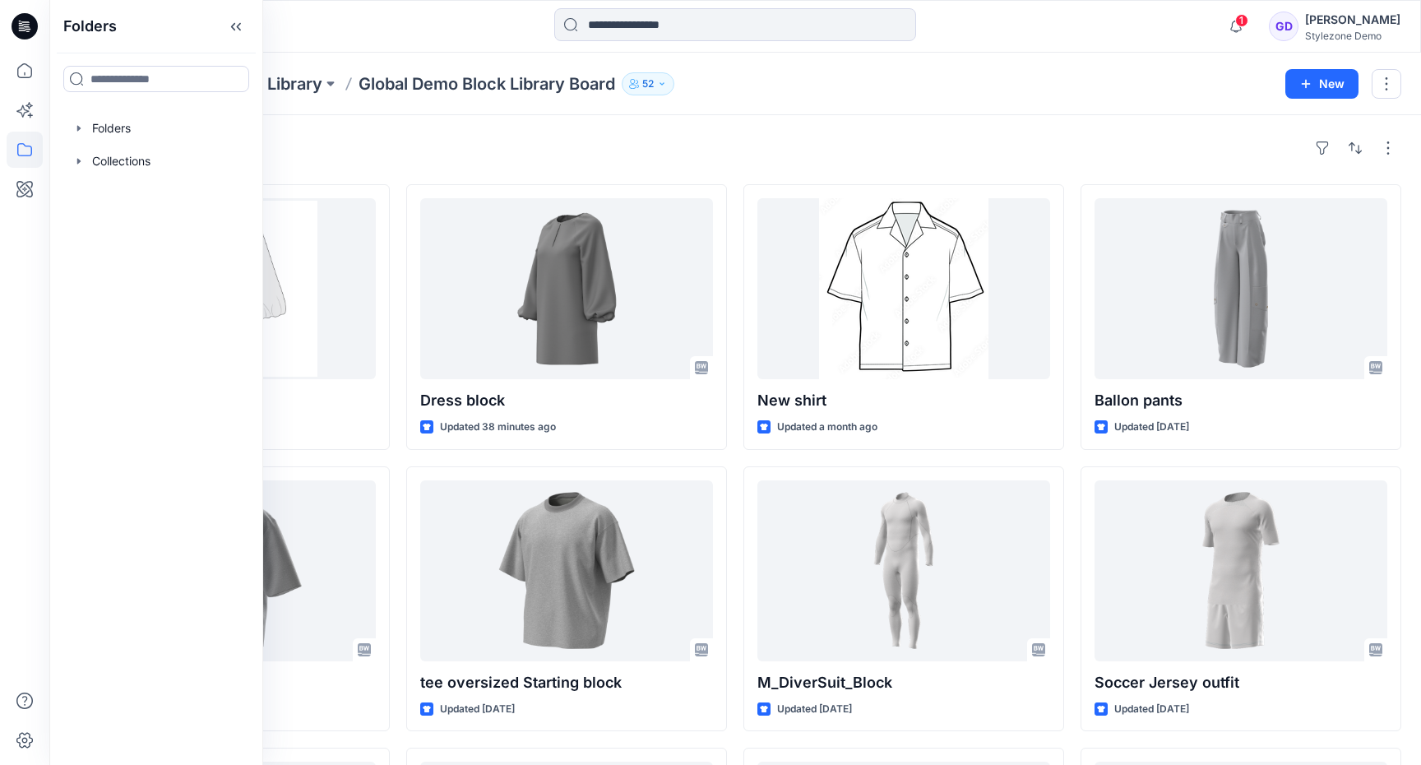
click at [433, 145] on div "Styles" at bounding box center [735, 148] width 1332 height 26
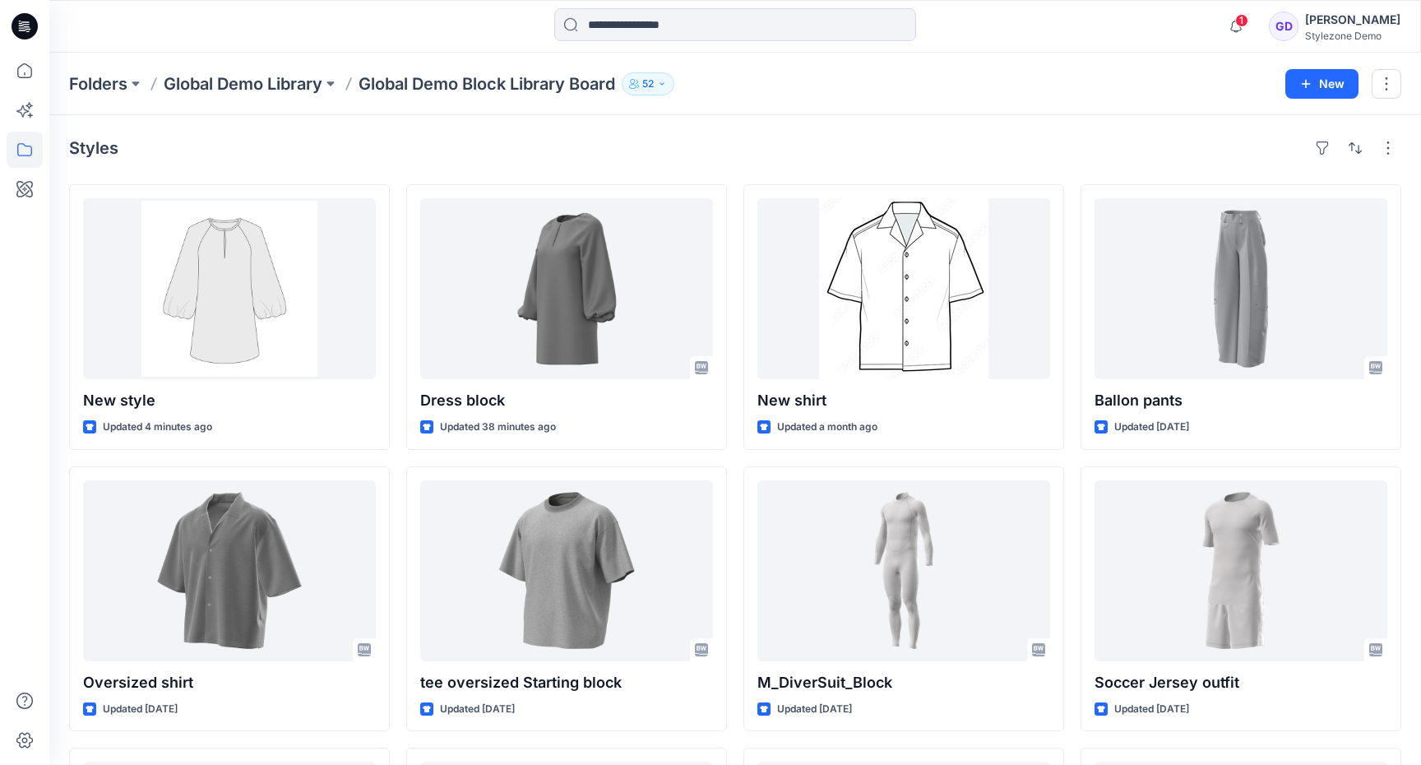
click at [665, 83] on icon "button" at bounding box center [662, 84] width 10 height 10
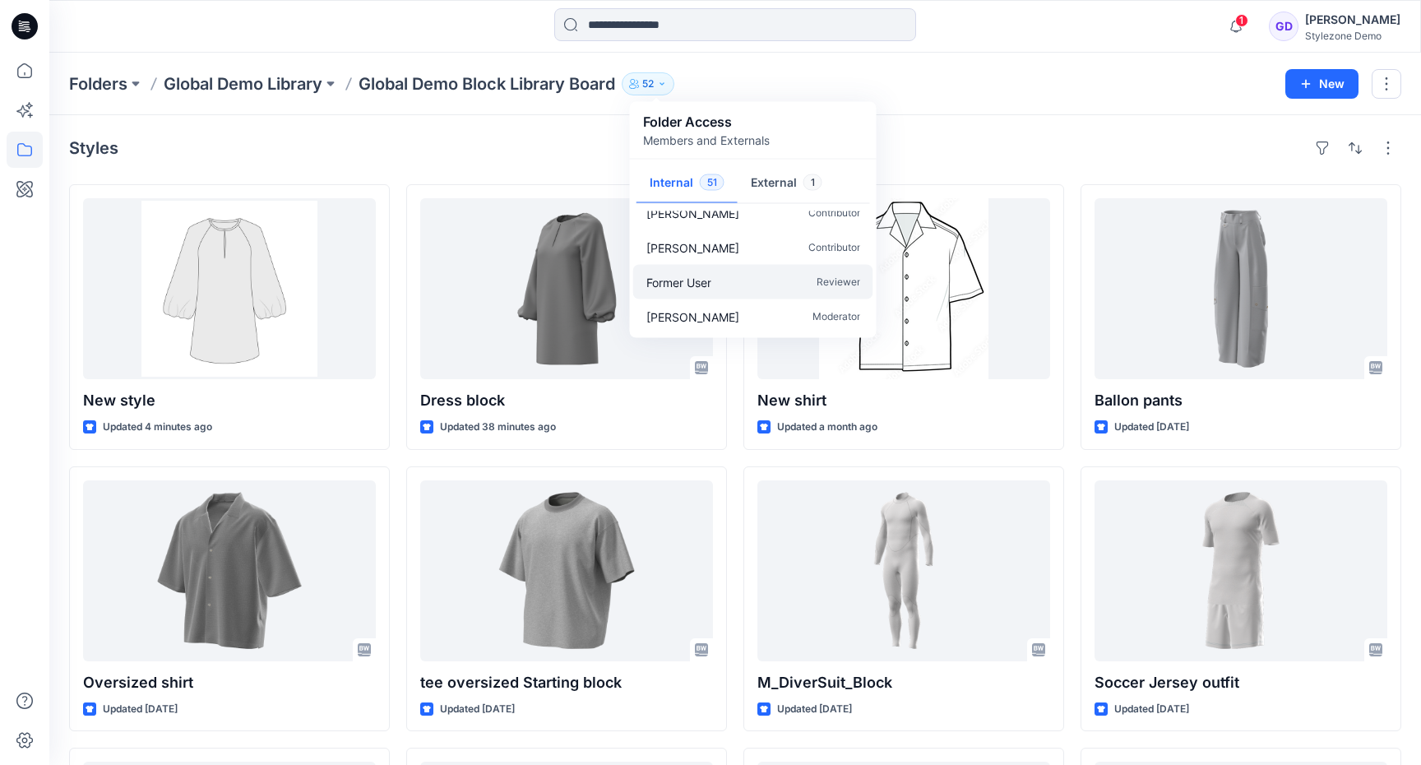
scroll to position [337, 0]
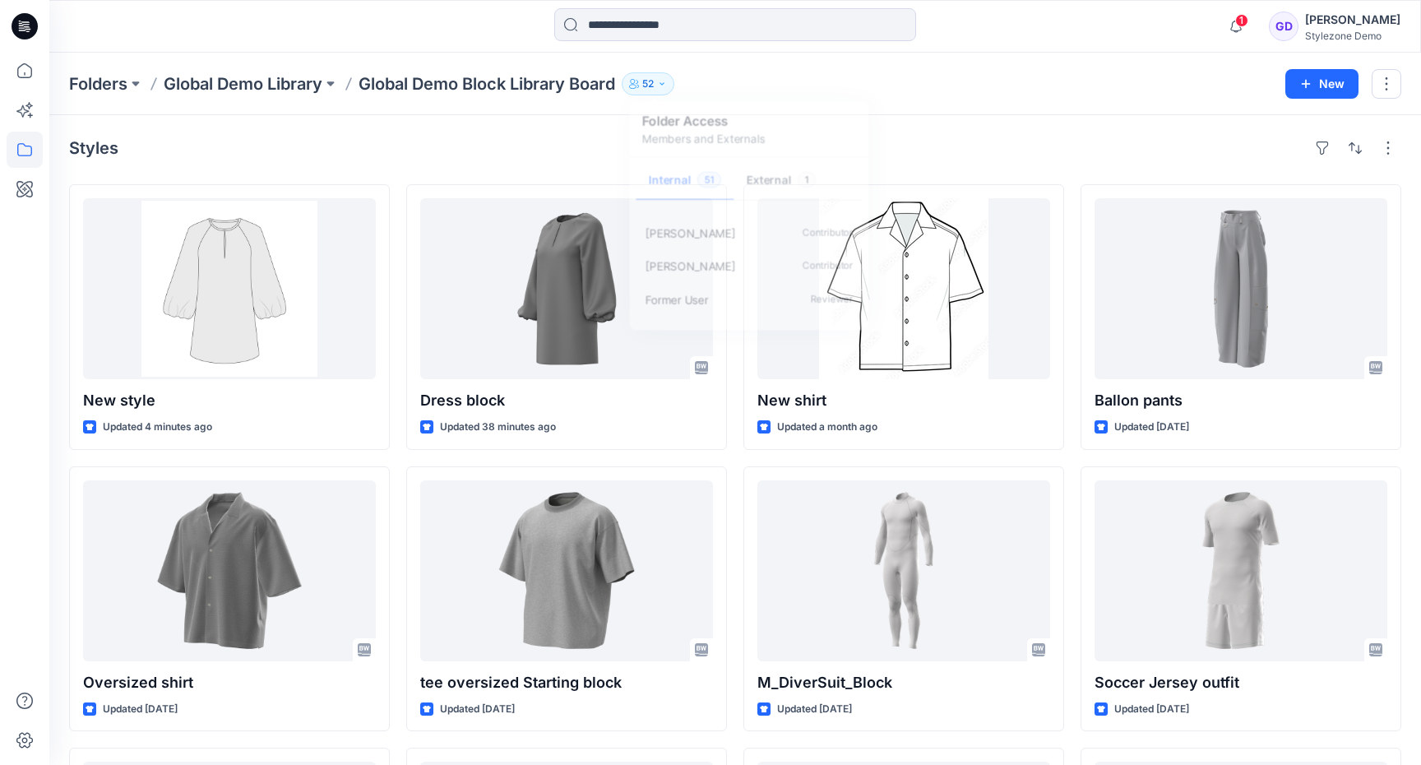
click at [548, 152] on div "Styles" at bounding box center [735, 148] width 1332 height 26
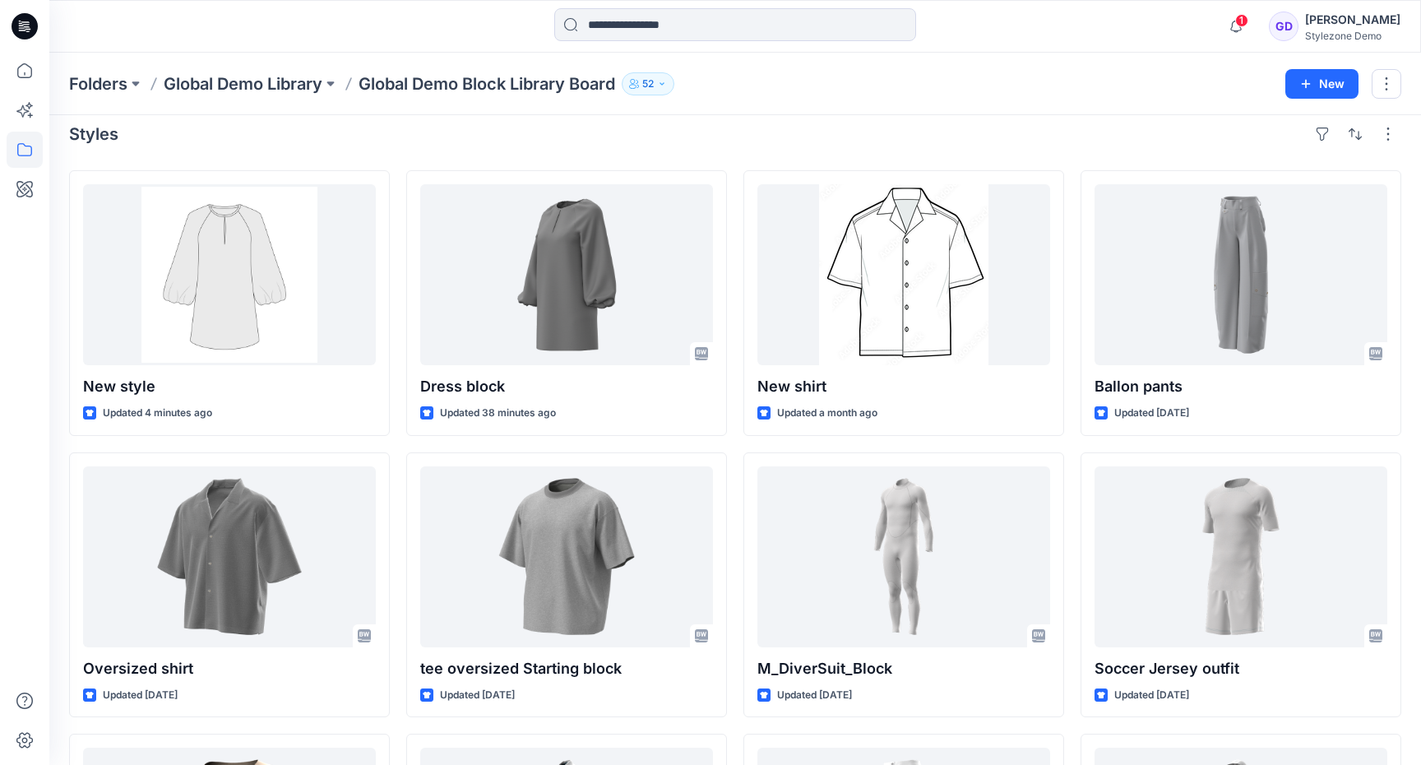
scroll to position [0, 0]
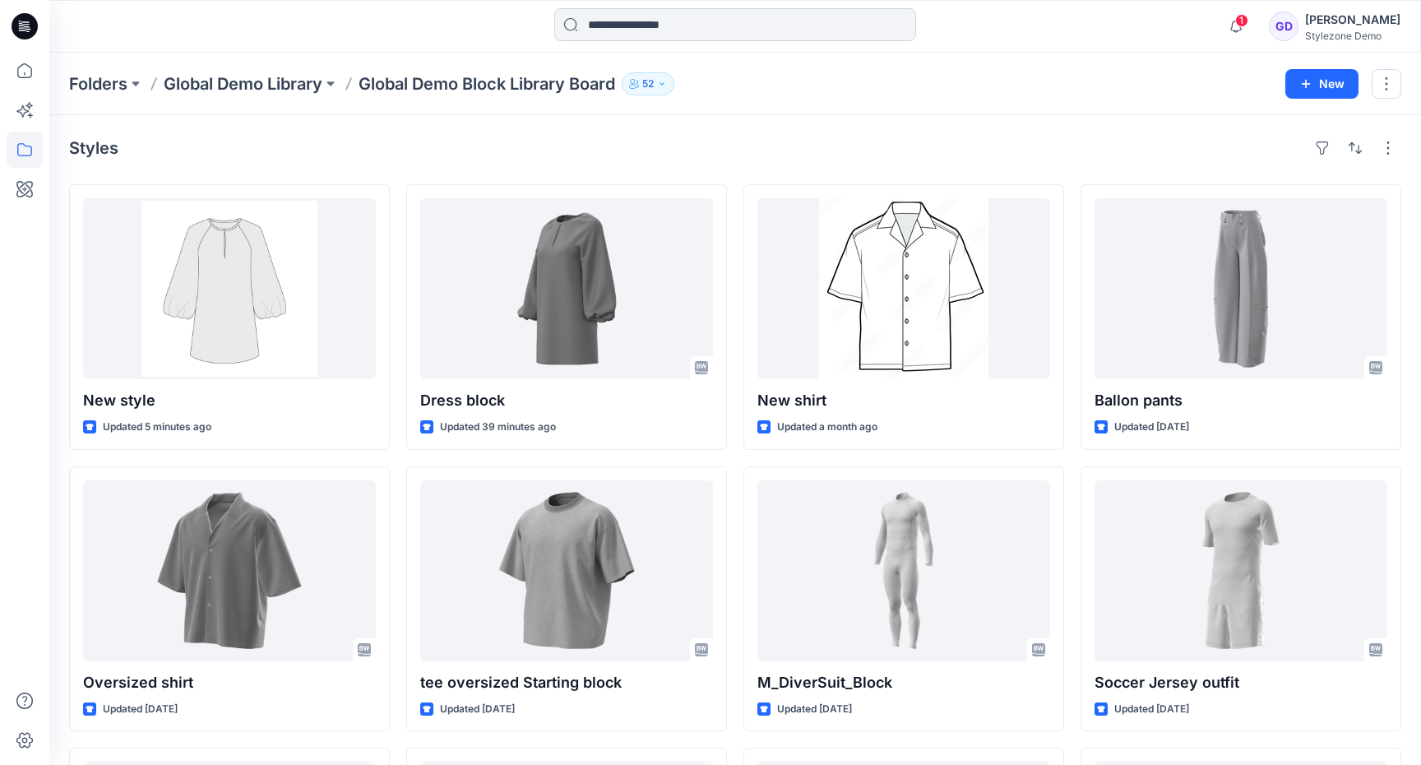
click at [650, 35] on input at bounding box center [735, 24] width 362 height 33
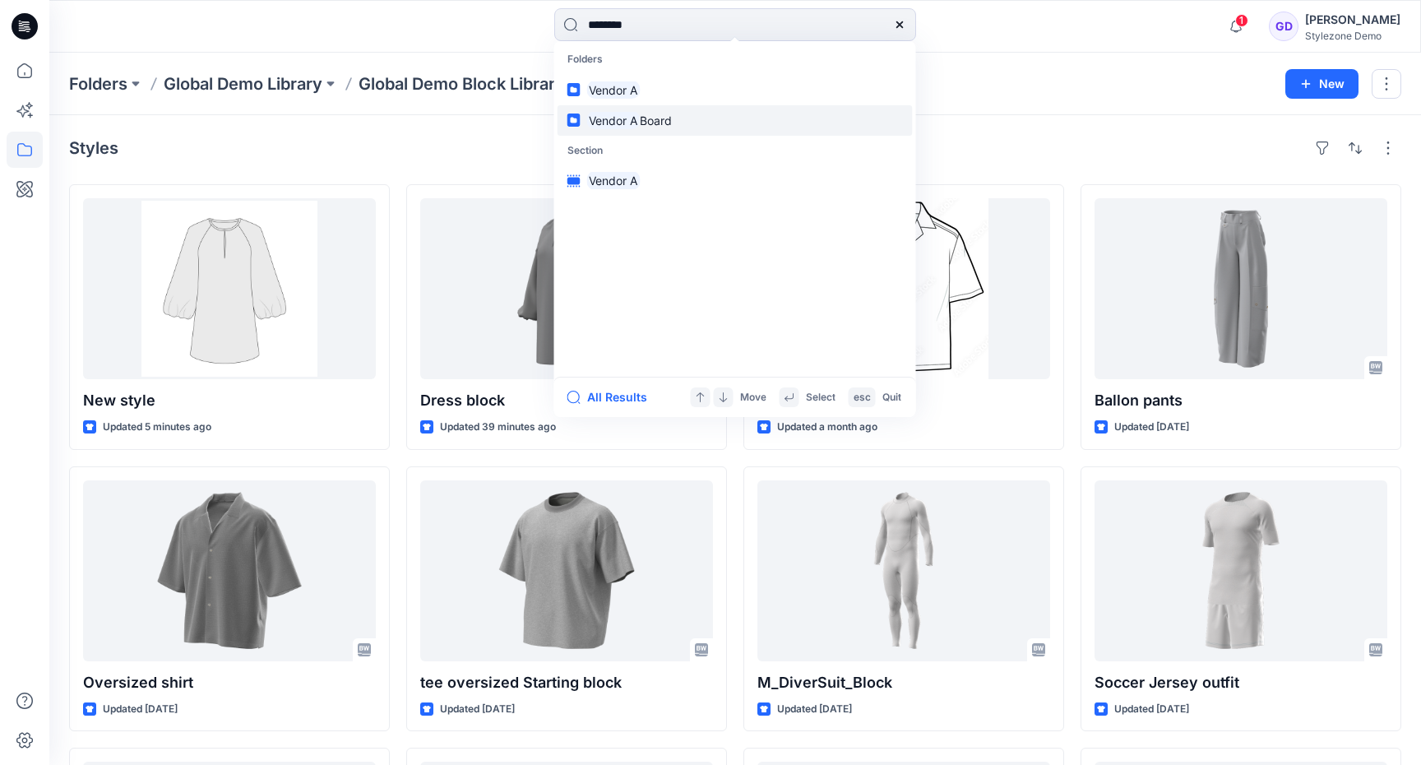
type input "********"
click at [620, 122] on mark "Vendor A" at bounding box center [613, 120] width 53 height 19
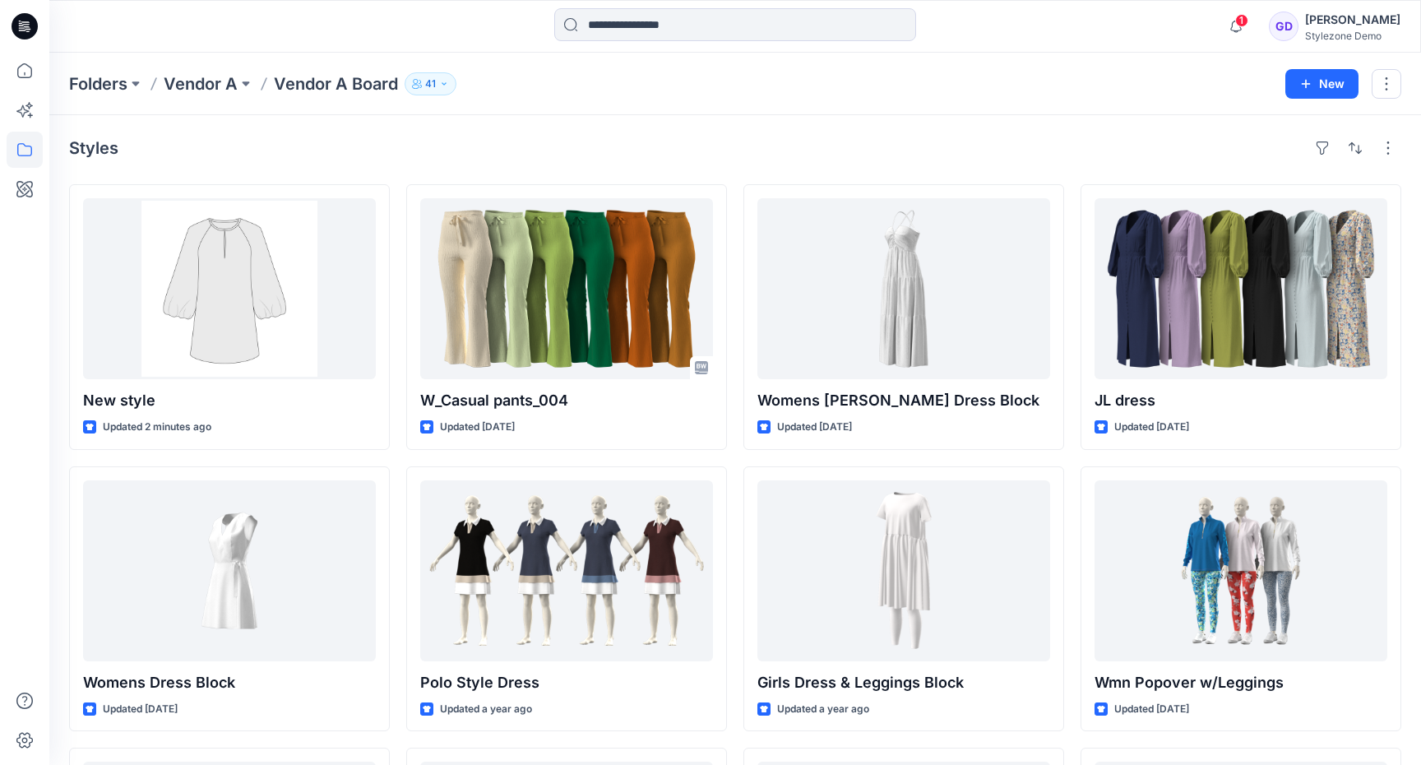
click at [438, 87] on button "41" at bounding box center [431, 83] width 52 height 23
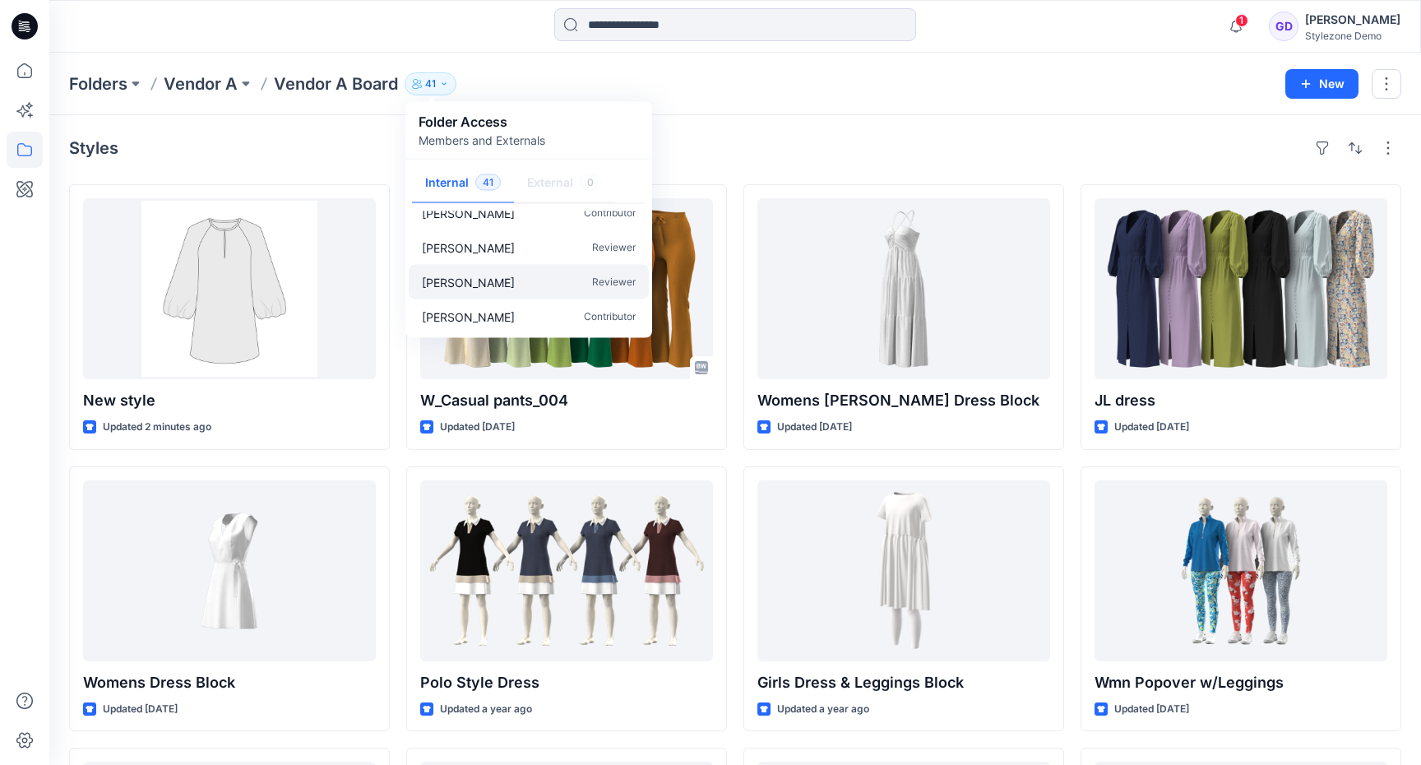
scroll to position [155, 0]
click at [764, 169] on div "Styles New style Updated 2 minutes ago Womens Dress Block Updated 9 months ago …" at bounding box center [735, 603] width 1372 height 977
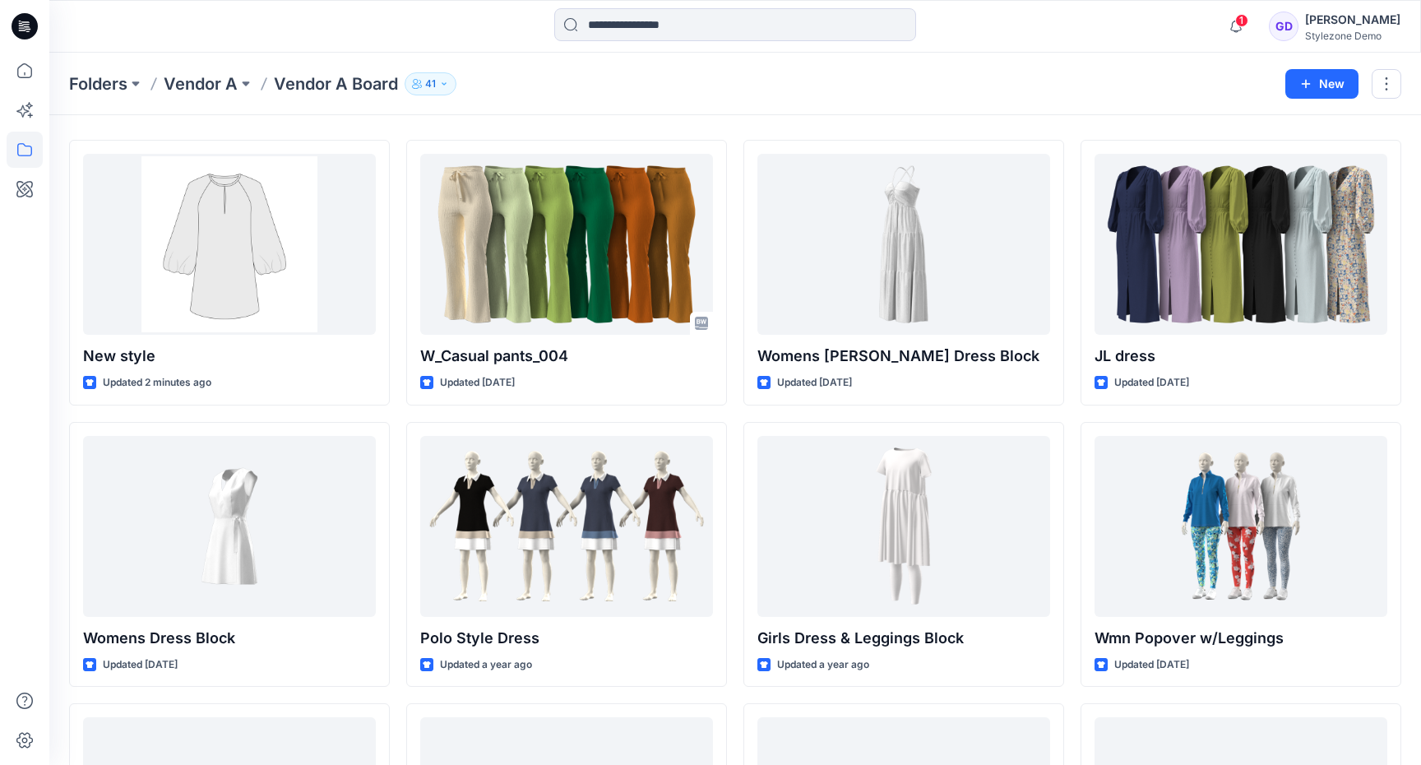
scroll to position [0, 0]
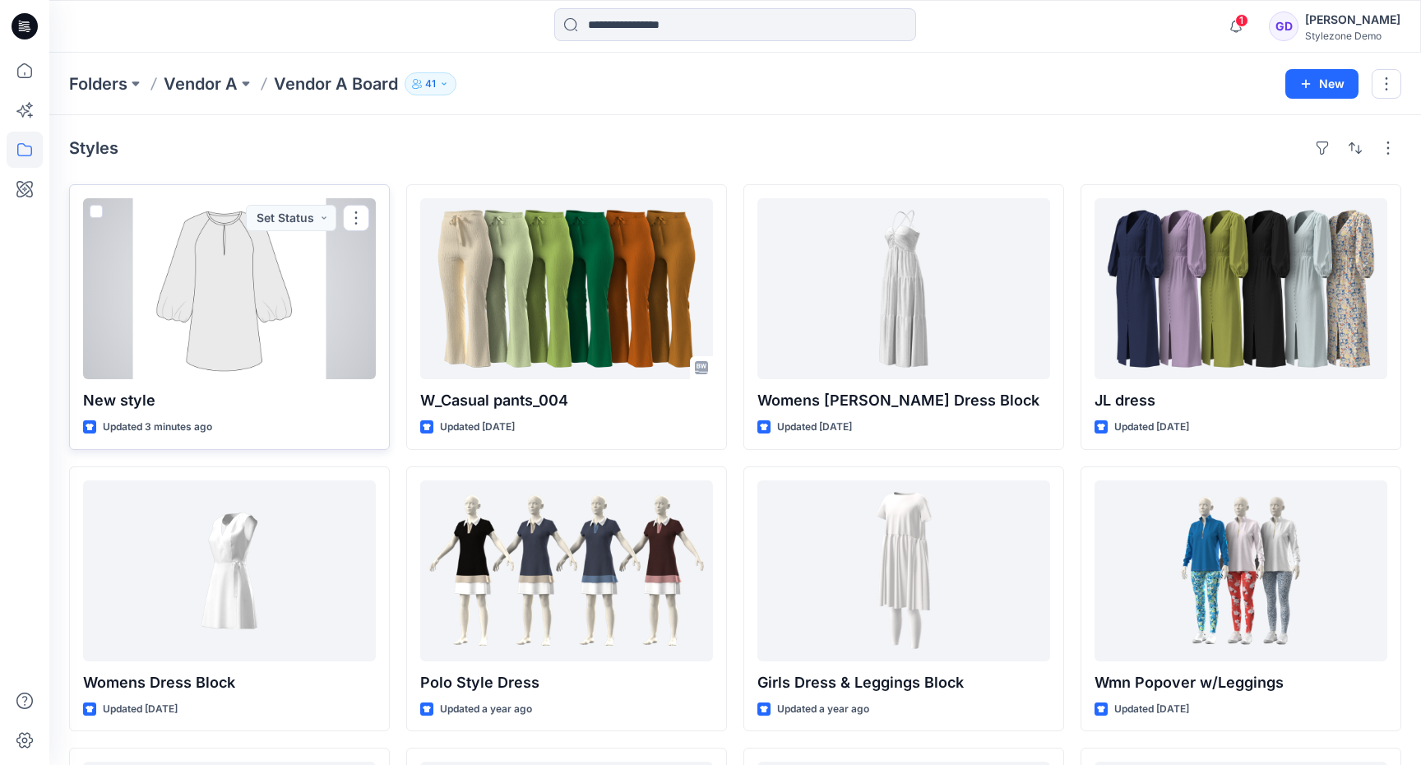
click at [226, 276] on div at bounding box center [229, 288] width 293 height 181
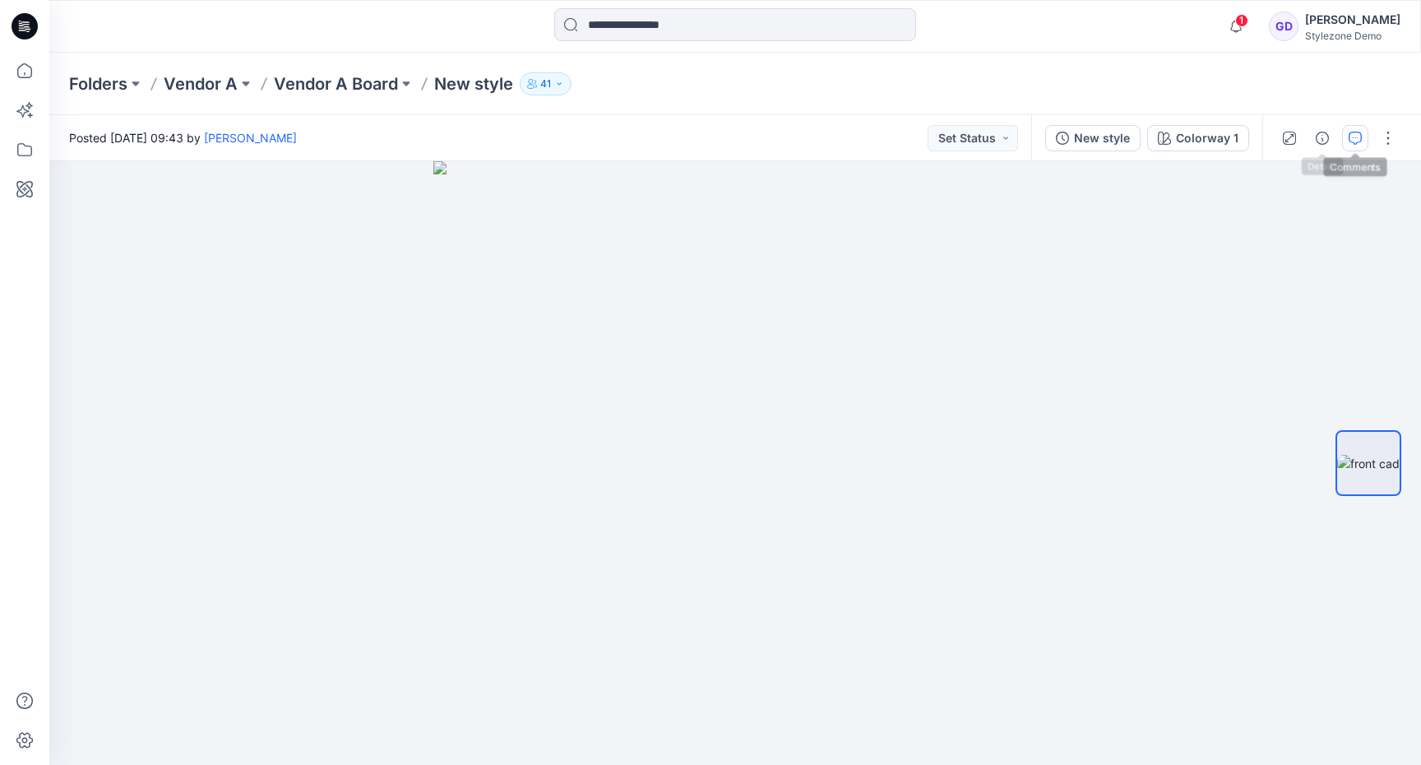
click at [1354, 139] on icon "button" at bounding box center [1355, 138] width 13 height 13
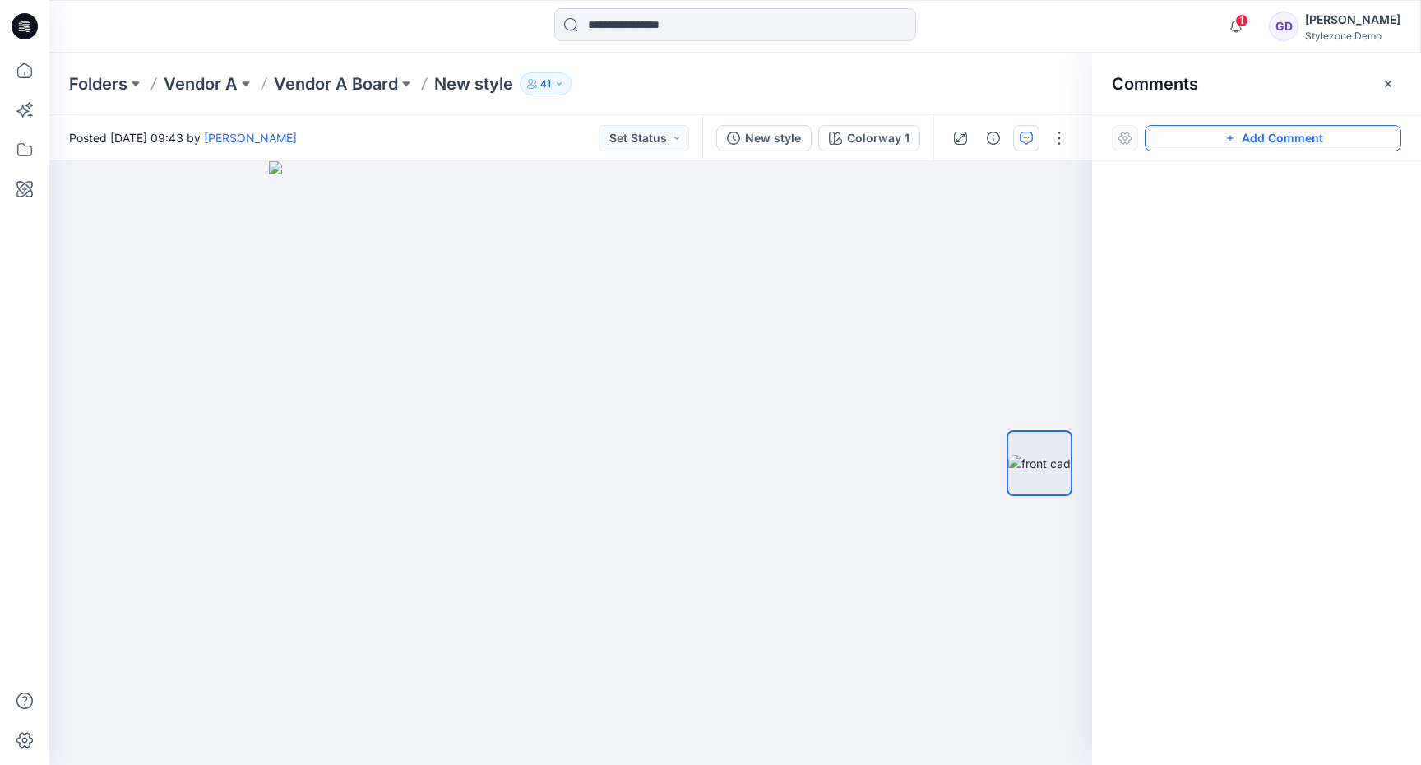
click at [1236, 125] on button "Add Comment" at bounding box center [1273, 138] width 257 height 26
click at [1387, 84] on icon "button" at bounding box center [1388, 84] width 6 height 6
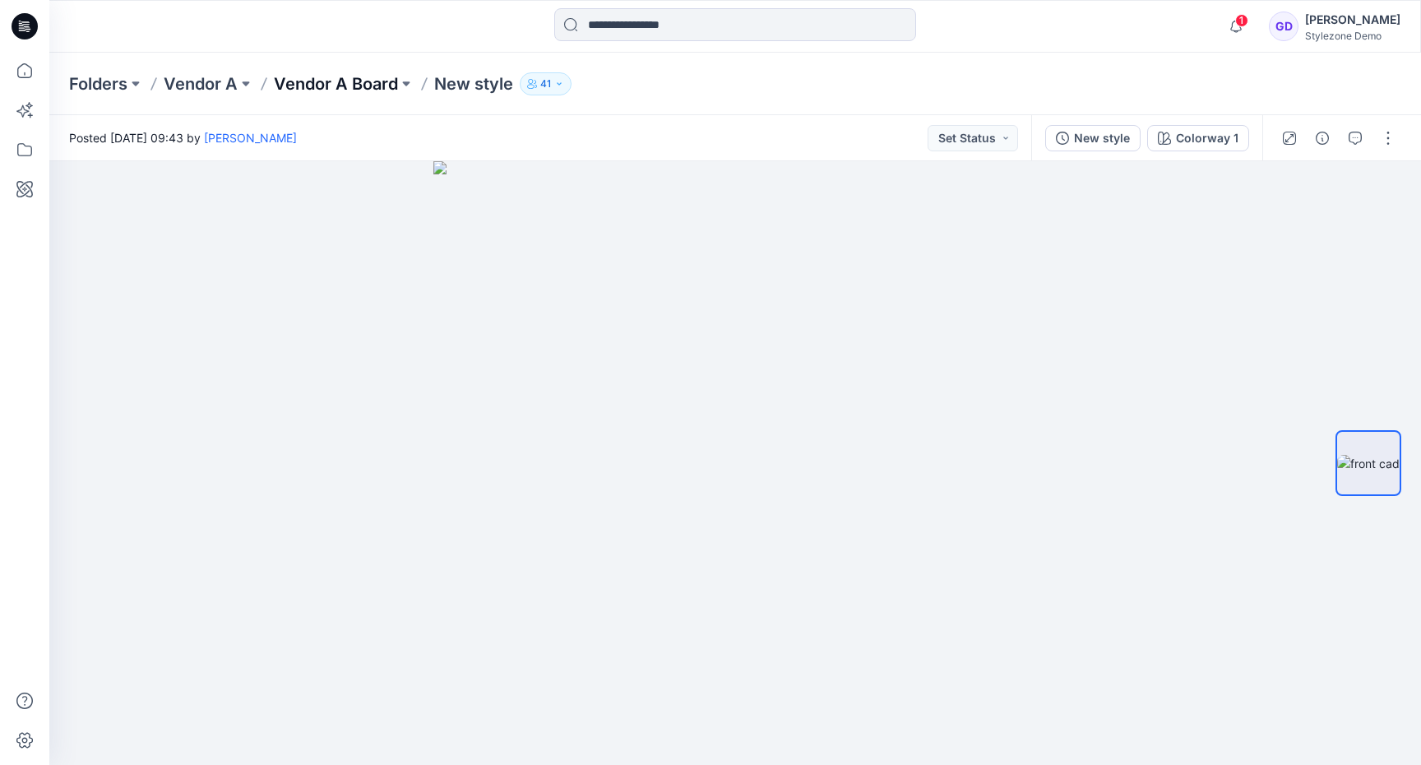
click at [368, 86] on p "Vendor A Board" at bounding box center [336, 83] width 124 height 23
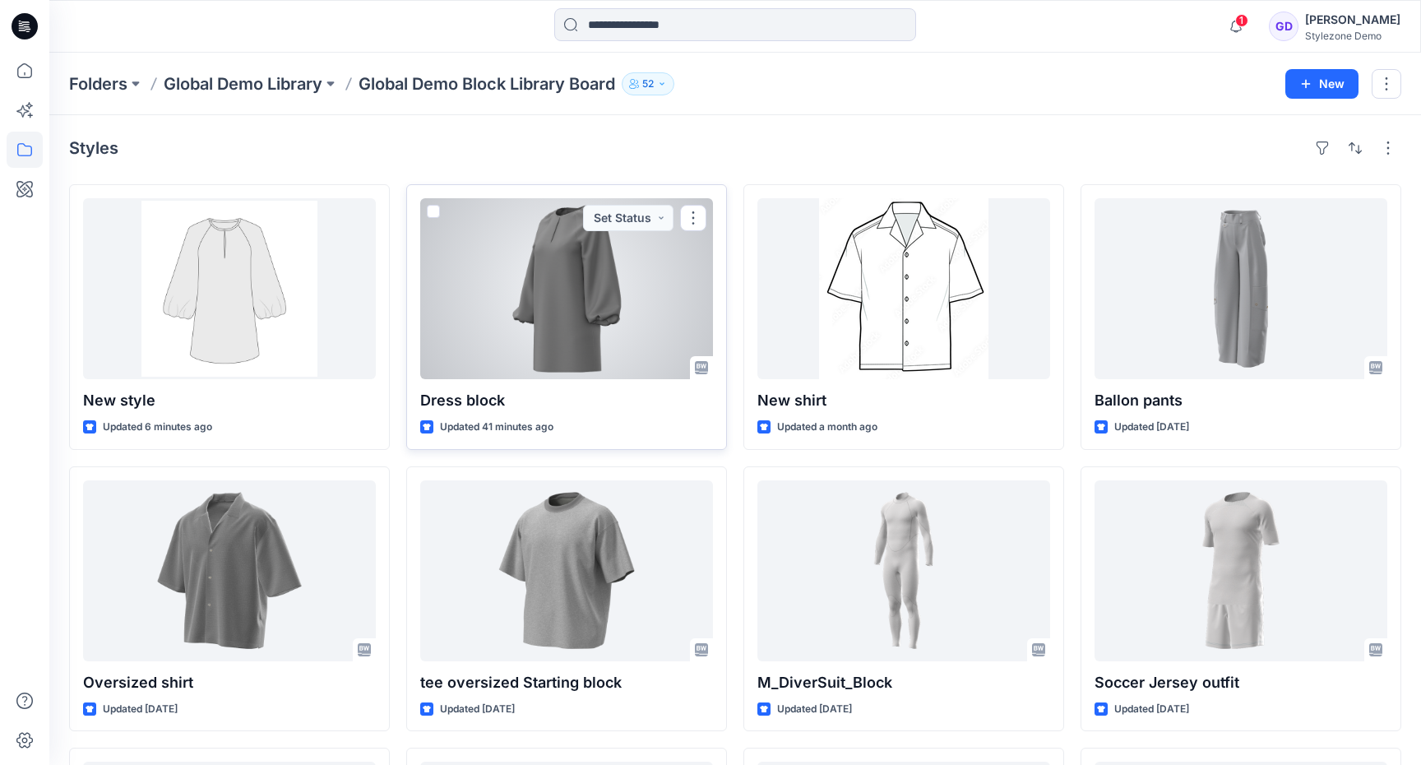
click at [611, 306] on div at bounding box center [566, 288] width 293 height 181
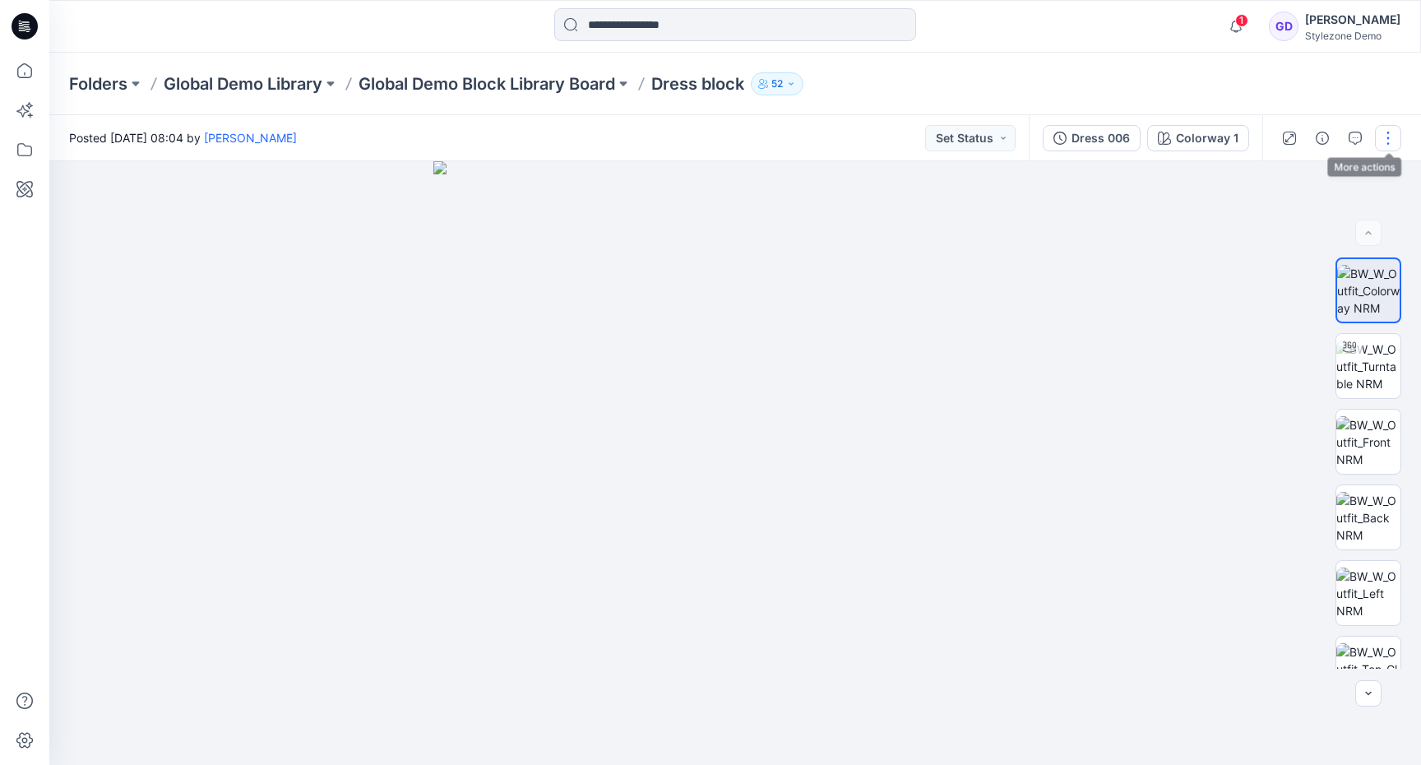
click at [1385, 137] on button "button" at bounding box center [1388, 138] width 26 height 26
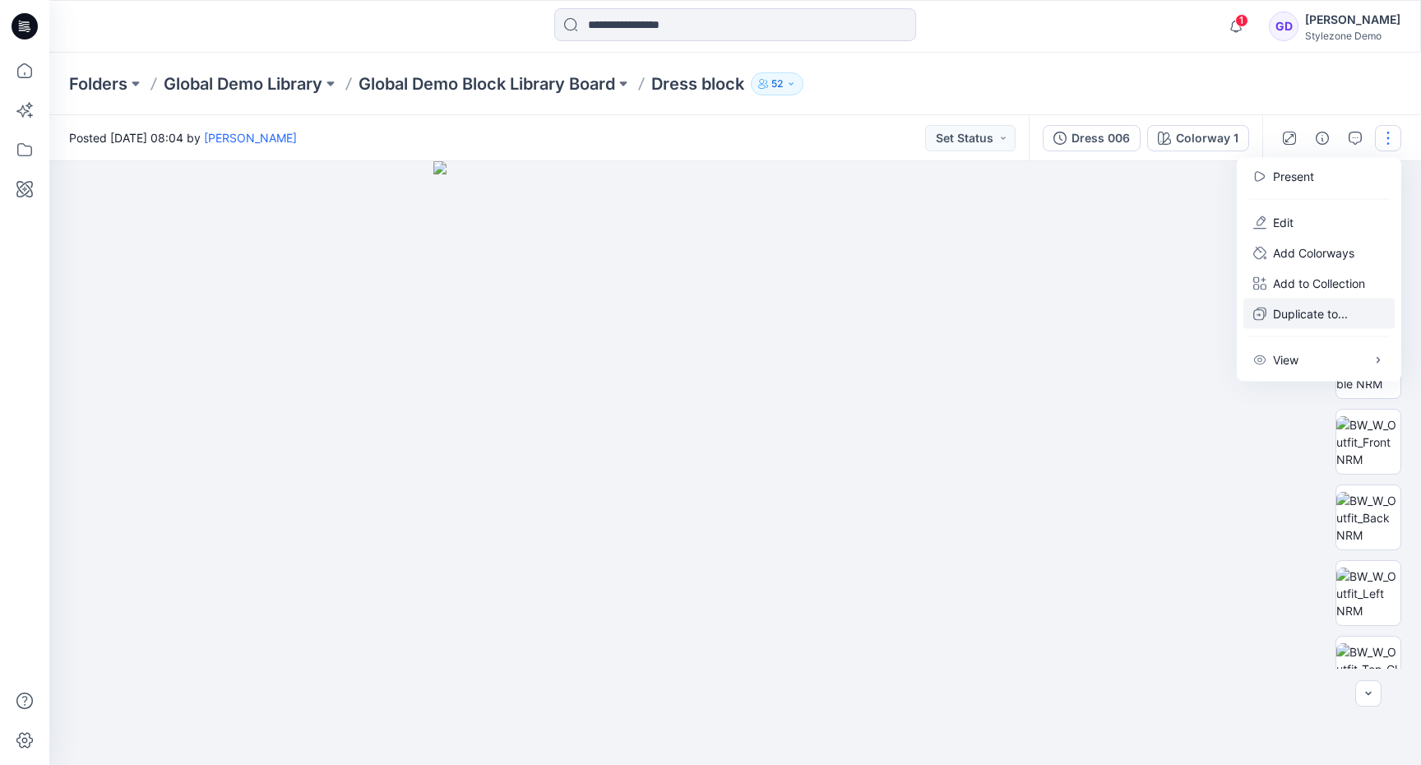
click at [1297, 309] on p "Duplicate to..." at bounding box center [1310, 313] width 75 height 17
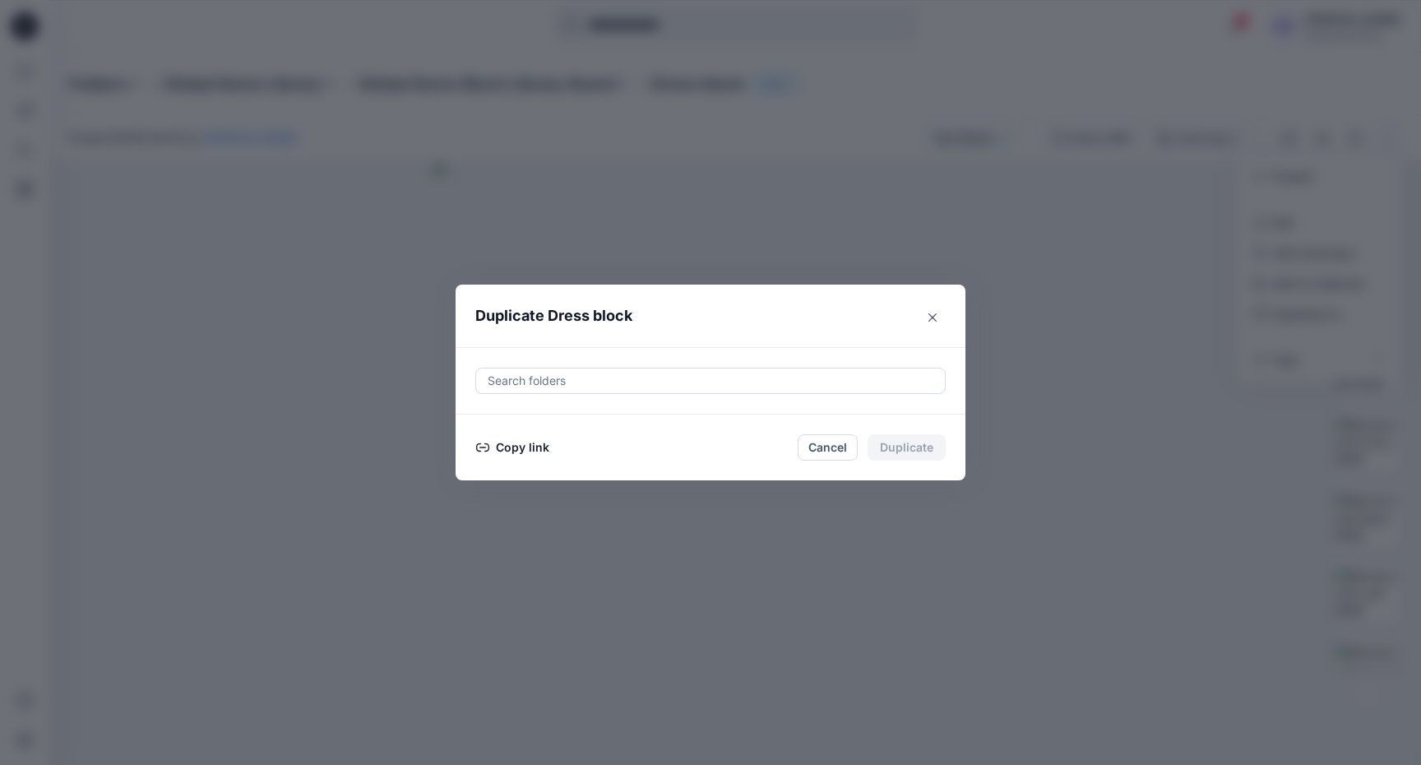
click at [660, 373] on div at bounding box center [710, 381] width 449 height 20
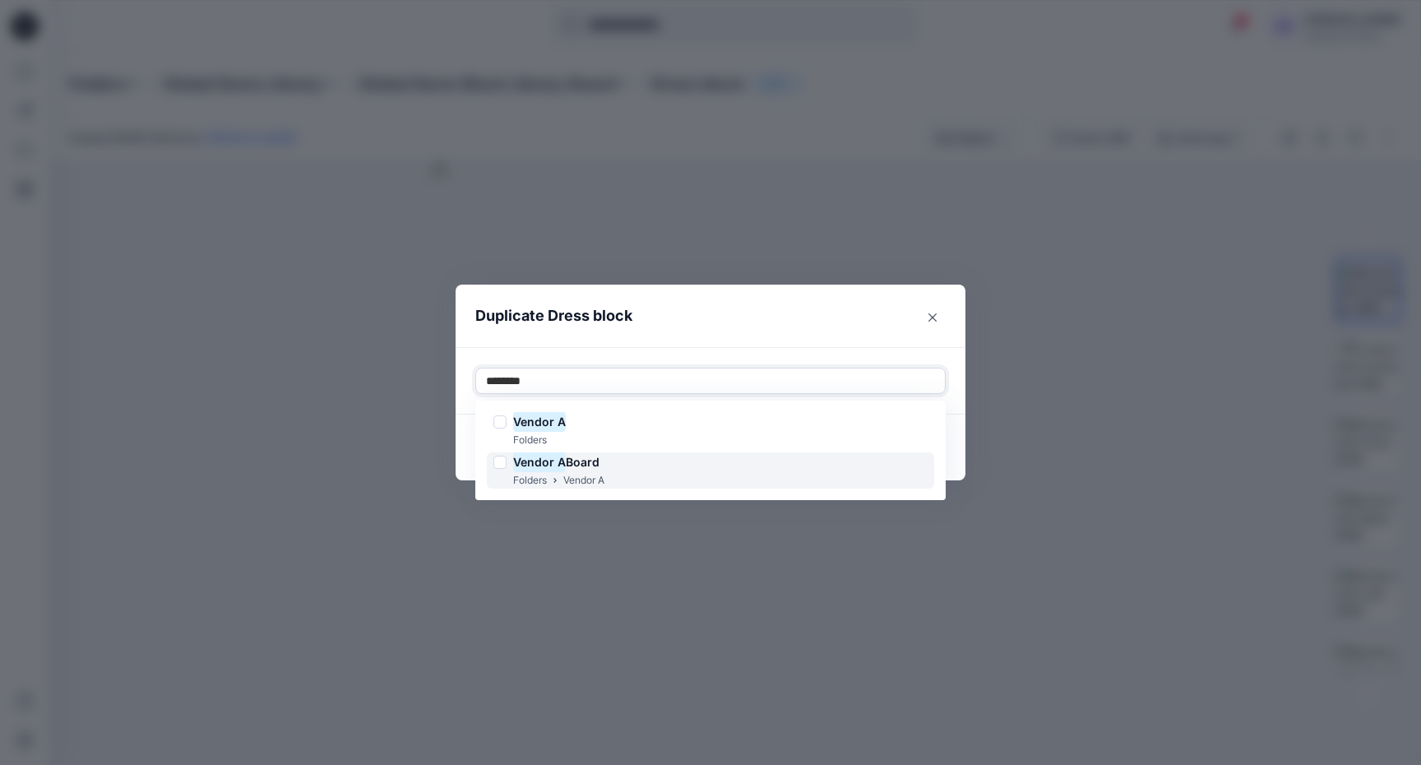
click at [692, 455] on div "Vendor A Board Folders Vendor A" at bounding box center [710, 470] width 447 height 37
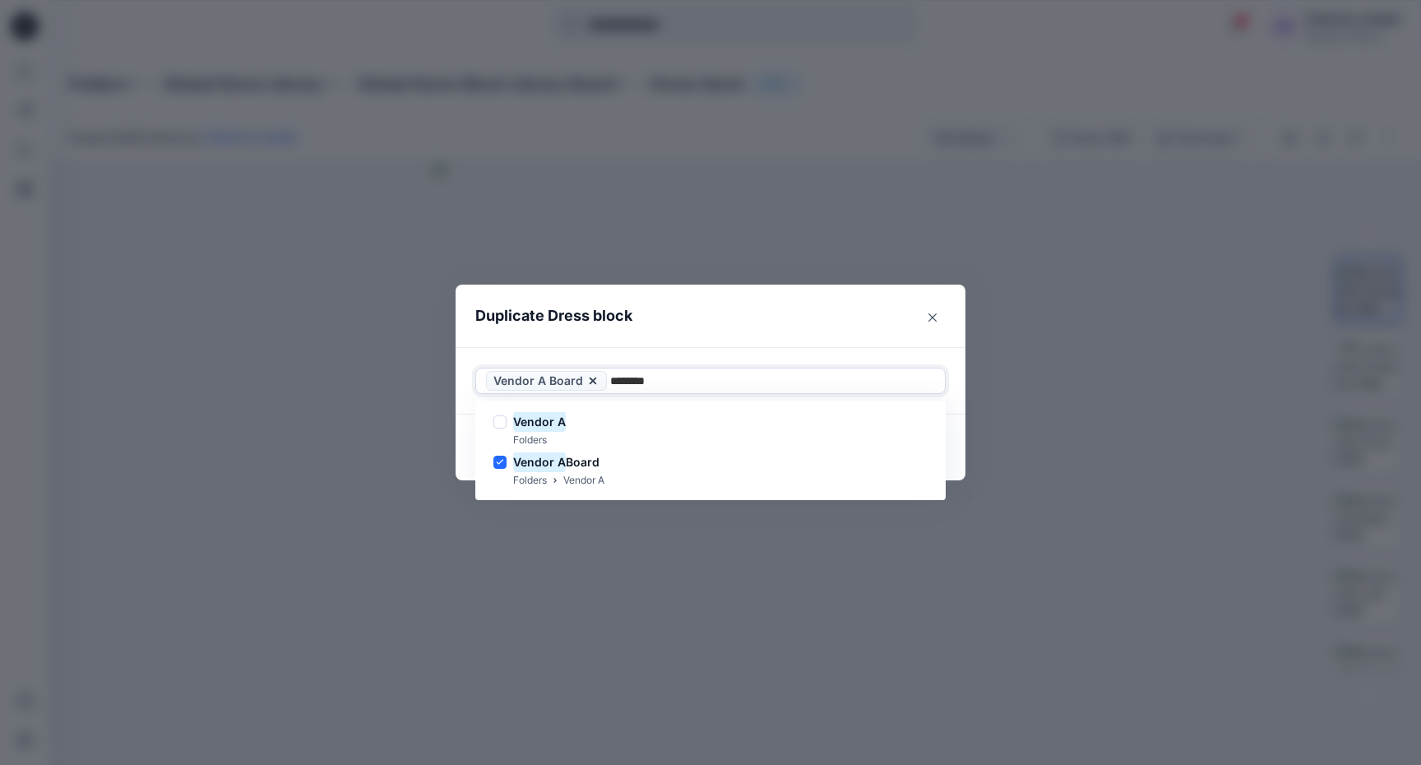
type input "********"
click at [711, 303] on header "Duplicate Dress block" at bounding box center [694, 316] width 477 height 63
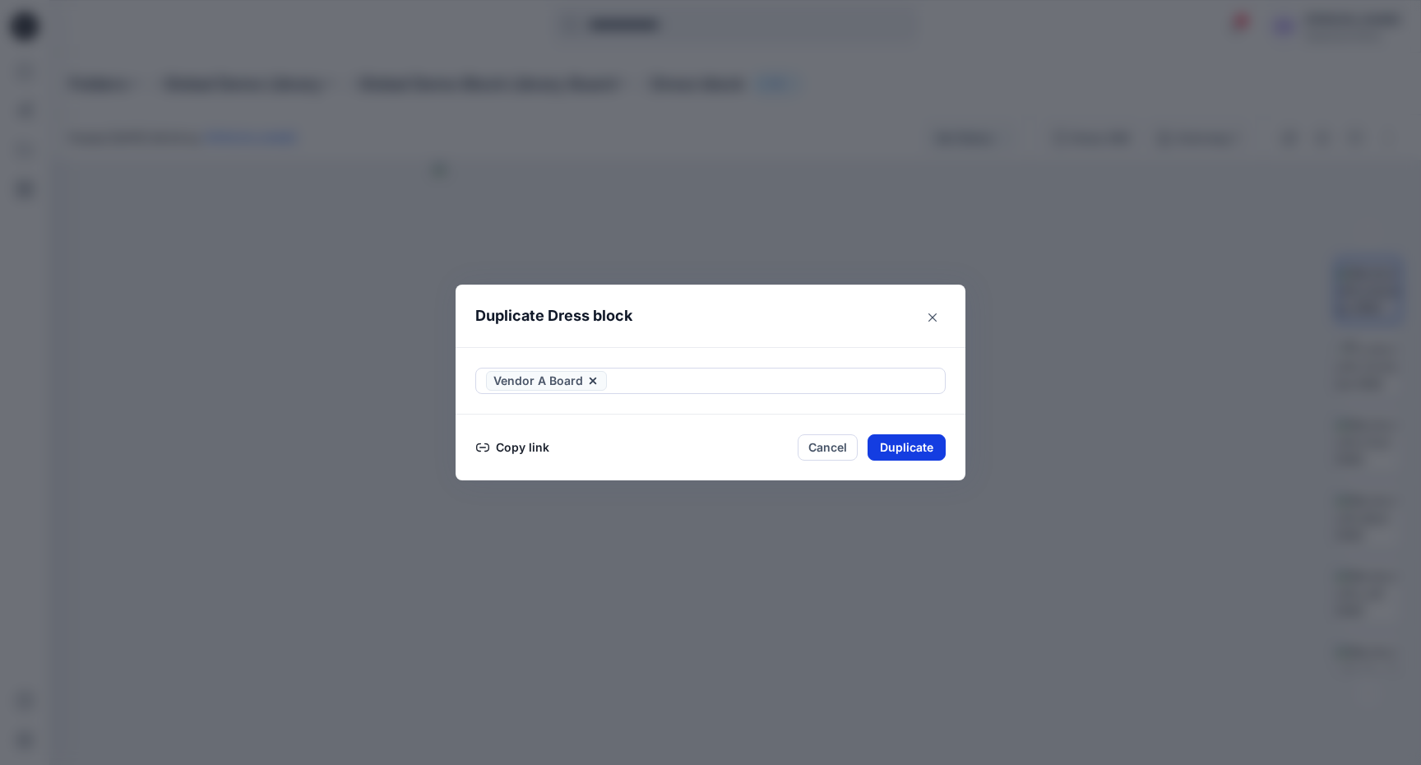
click at [918, 439] on button "Duplicate" at bounding box center [907, 447] width 78 height 26
click at [908, 447] on button "Close" at bounding box center [918, 447] width 53 height 26
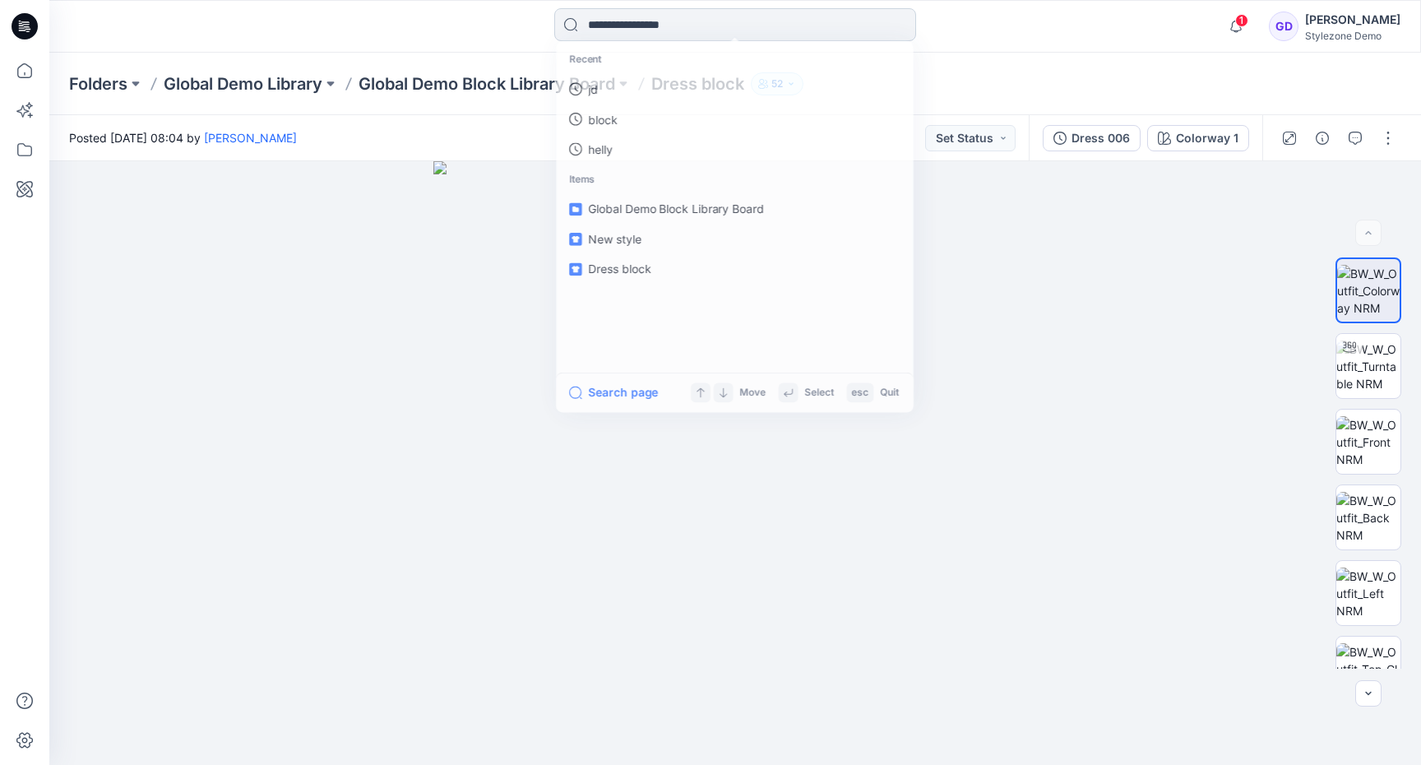
click at [646, 29] on input at bounding box center [735, 24] width 362 height 33
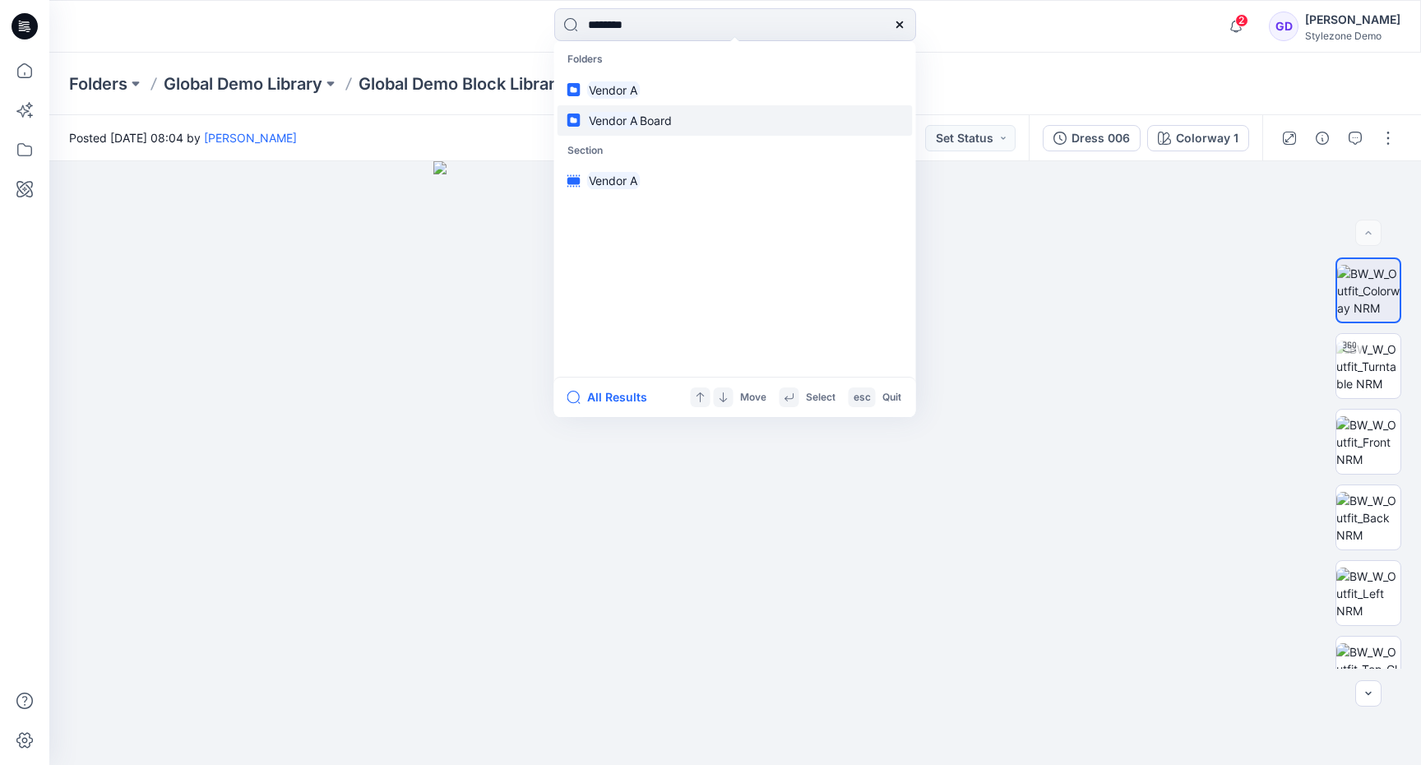
type input "********"
click at [680, 120] on link "Vendor A Board" at bounding box center [735, 120] width 355 height 30
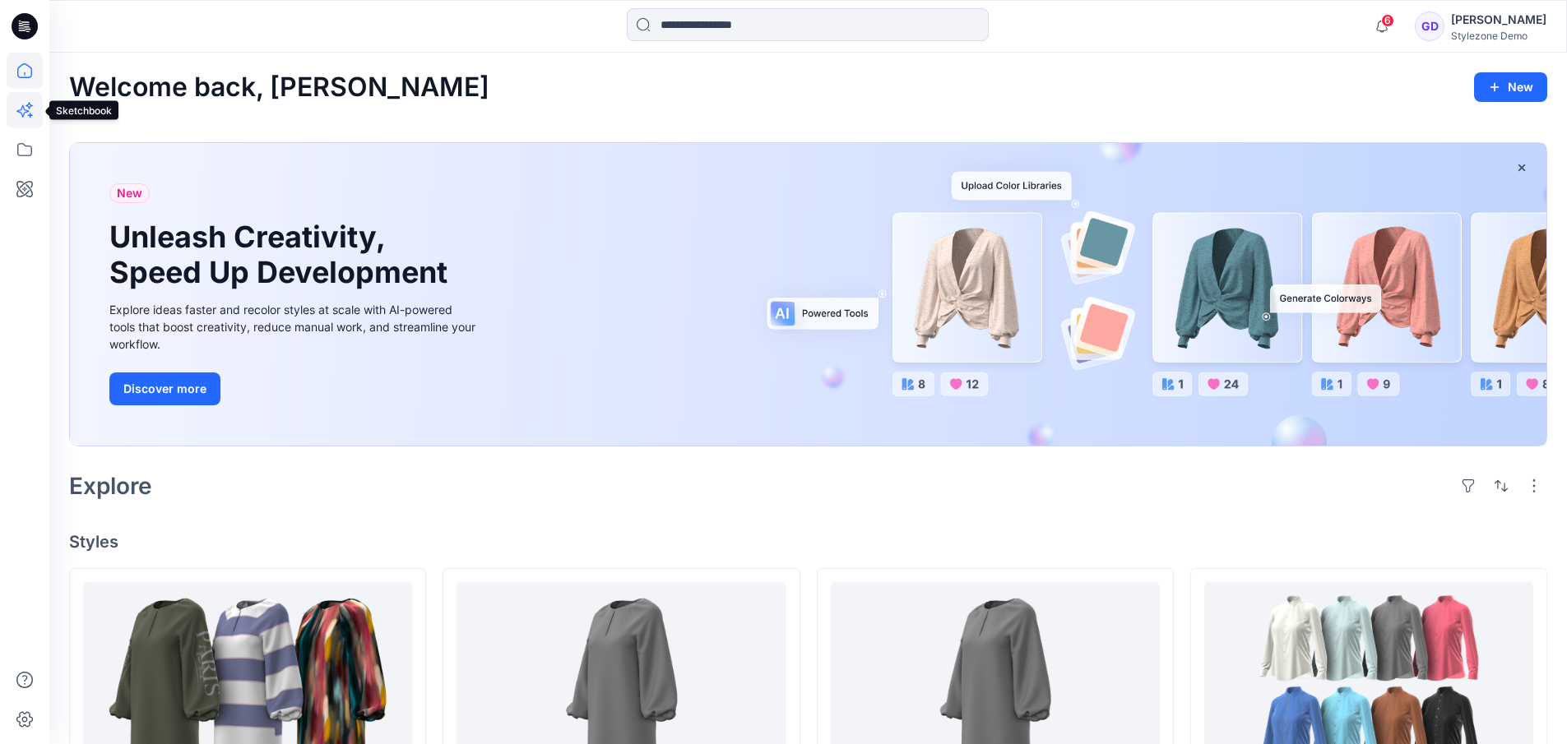
click at [20, 111] on icon at bounding box center [25, 110] width 36 height 36
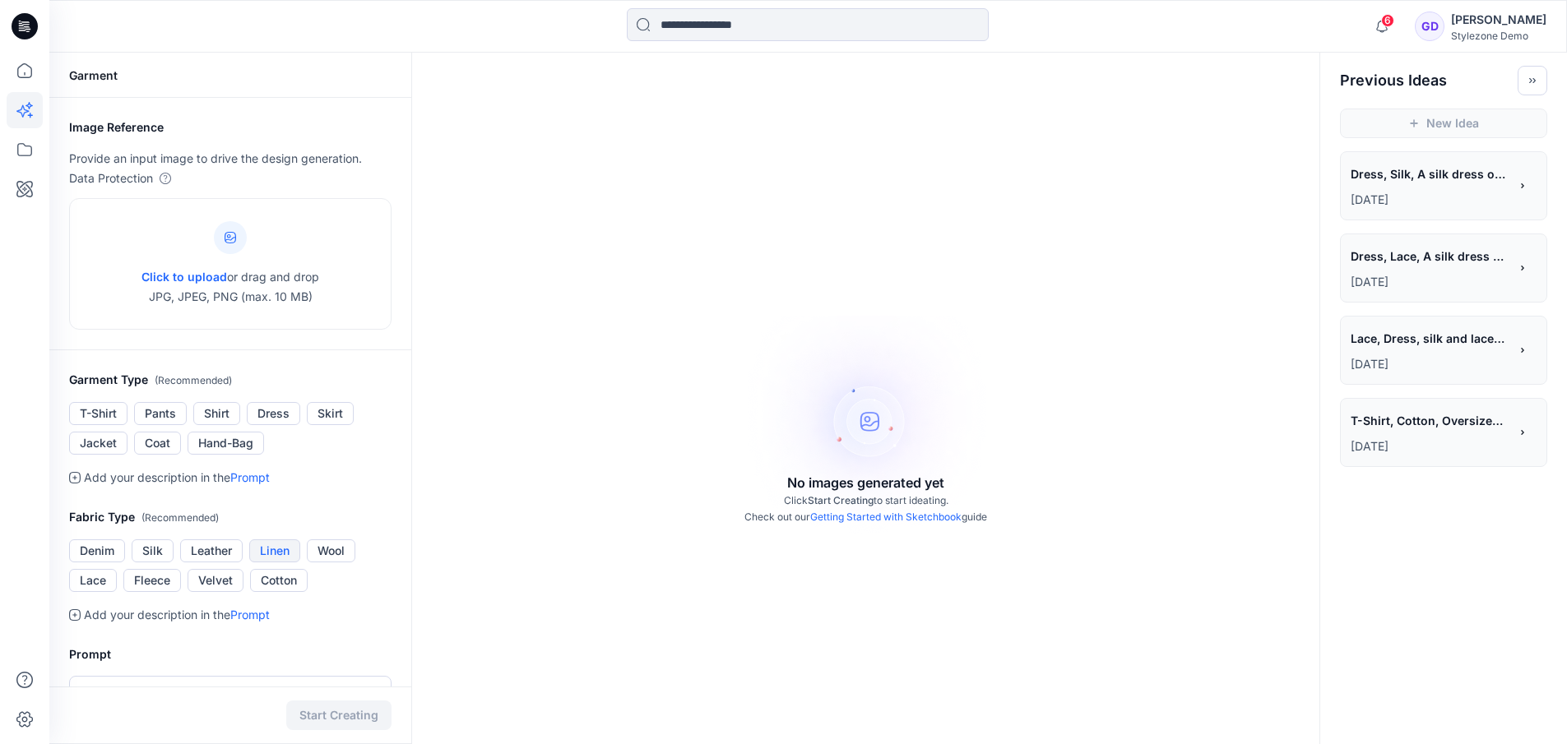
scroll to position [1, 0]
click at [276, 424] on button "Dress" at bounding box center [273, 412] width 53 height 23
drag, startPoint x: 183, startPoint y: 665, endPoint x: 168, endPoint y: 663, distance: 15.8
click at [183, 487] on p "Add your description in the Prompt" at bounding box center [177, 477] width 186 height 20
drag, startPoint x: 72, startPoint y: 668, endPoint x: 78, endPoint y: 619, distance: 49.0
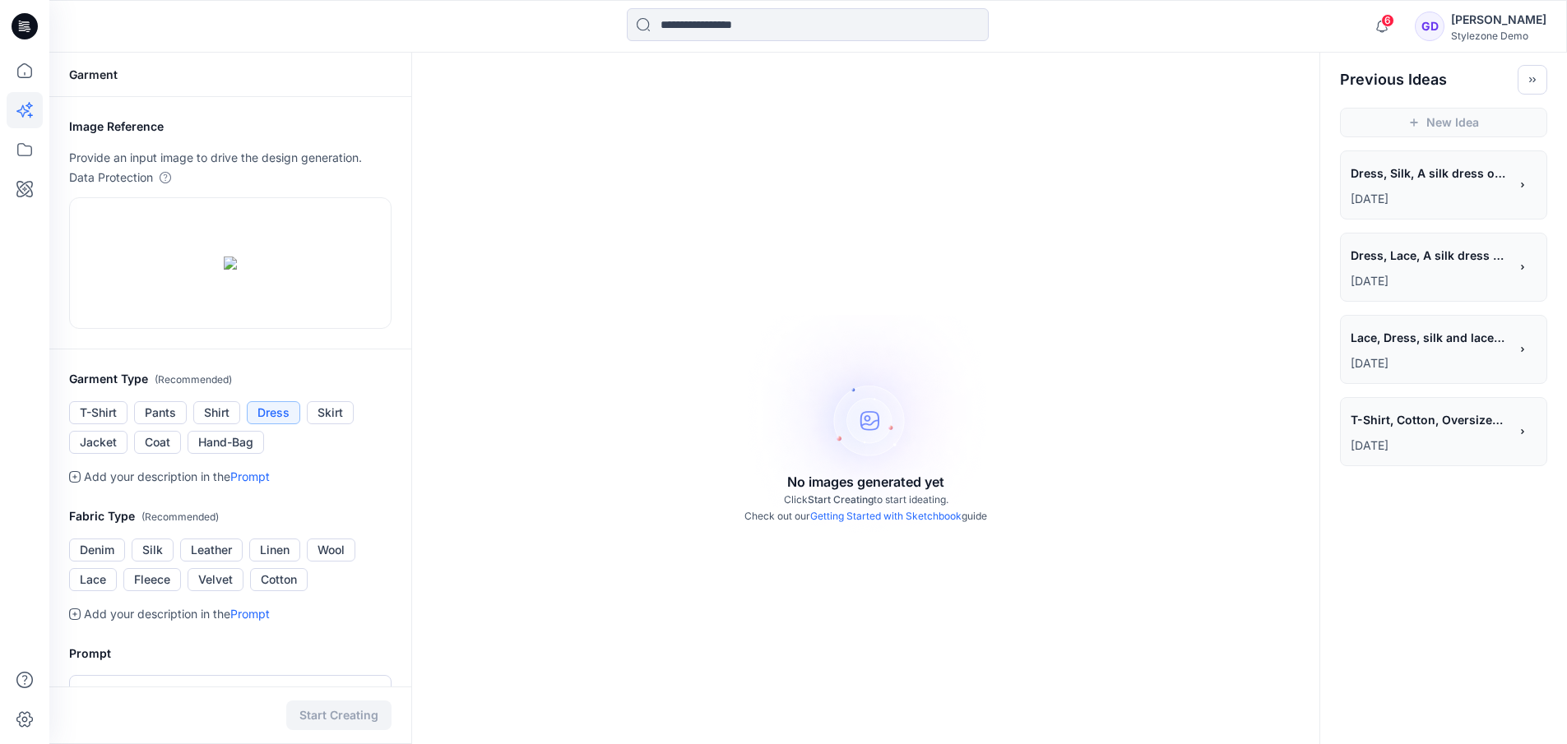
click at [71, 483] on icon at bounding box center [75, 477] width 12 height 12
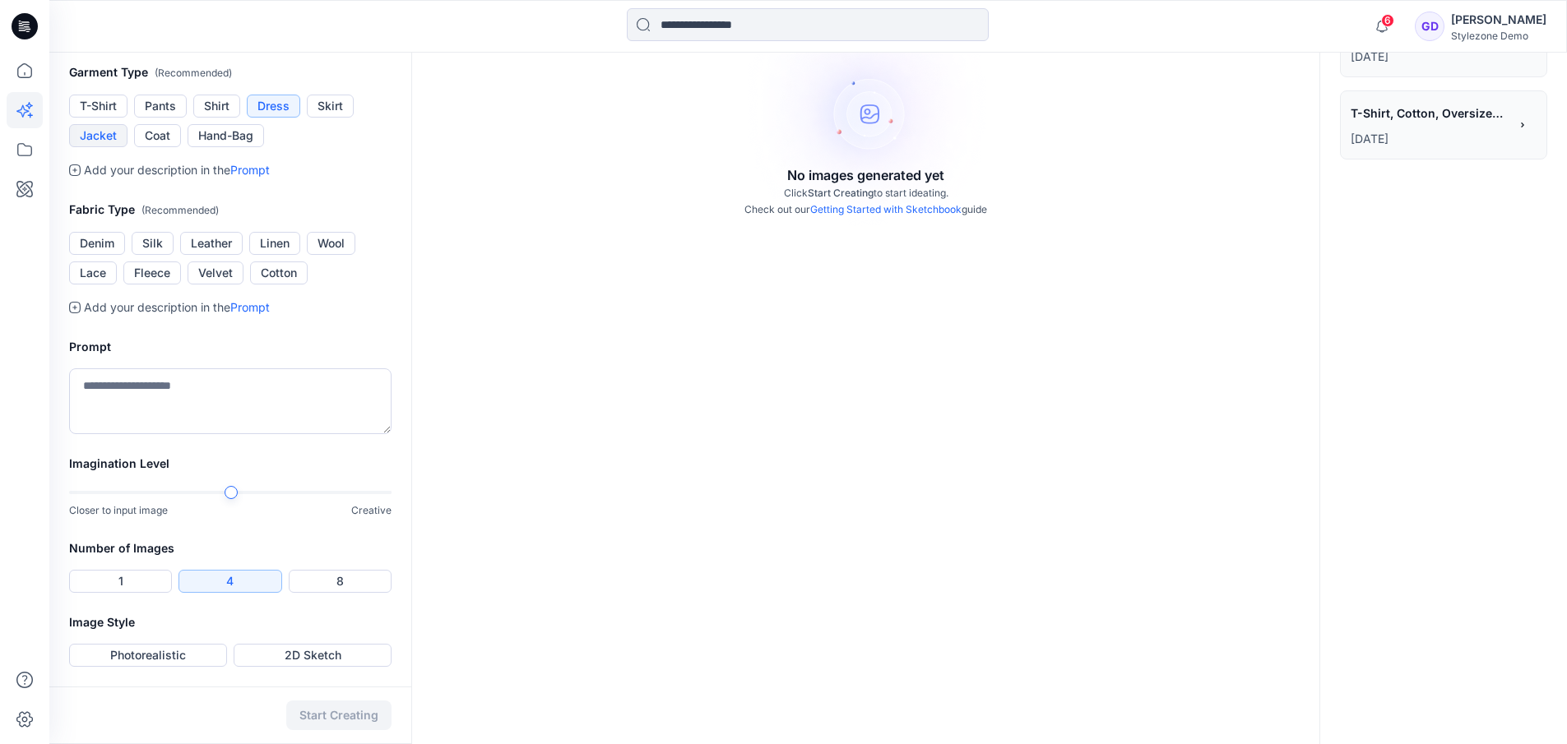
scroll to position [393, 0]
click at [75, 176] on icon at bounding box center [75, 170] width 12 height 12
click at [155, 216] on span "( Recommended )" at bounding box center [179, 210] width 77 height 12
click at [325, 255] on button "Wool" at bounding box center [331, 243] width 49 height 23
click at [229, 434] on textarea at bounding box center [230, 401] width 322 height 66
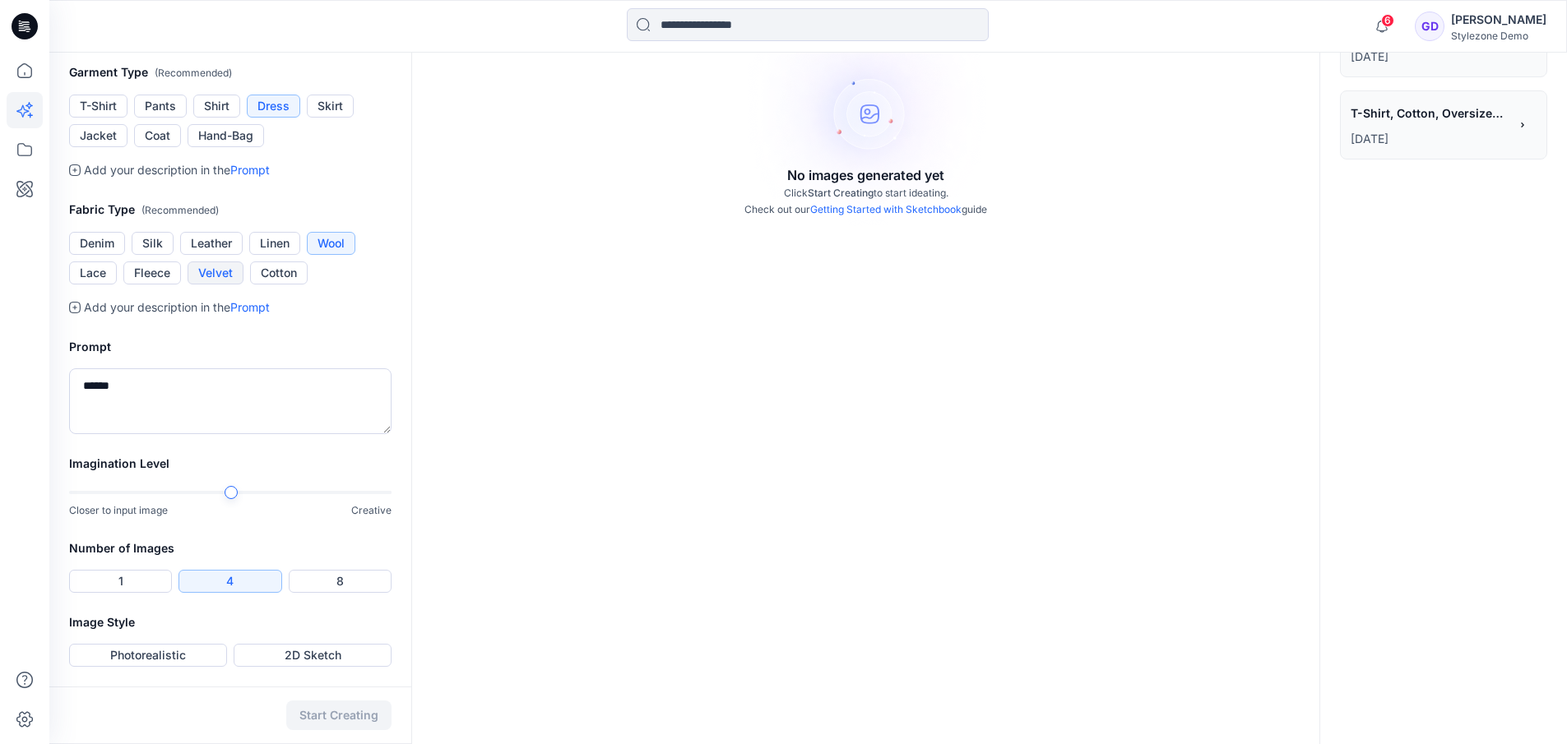
click at [223, 285] on button "Velvet" at bounding box center [216, 273] width 56 height 23
click at [183, 434] on textarea "*****" at bounding box center [230, 401] width 322 height 66
click at [271, 268] on button "Cotton" at bounding box center [279, 273] width 58 height 23
click at [196, 400] on textarea "*****" at bounding box center [230, 401] width 322 height 66
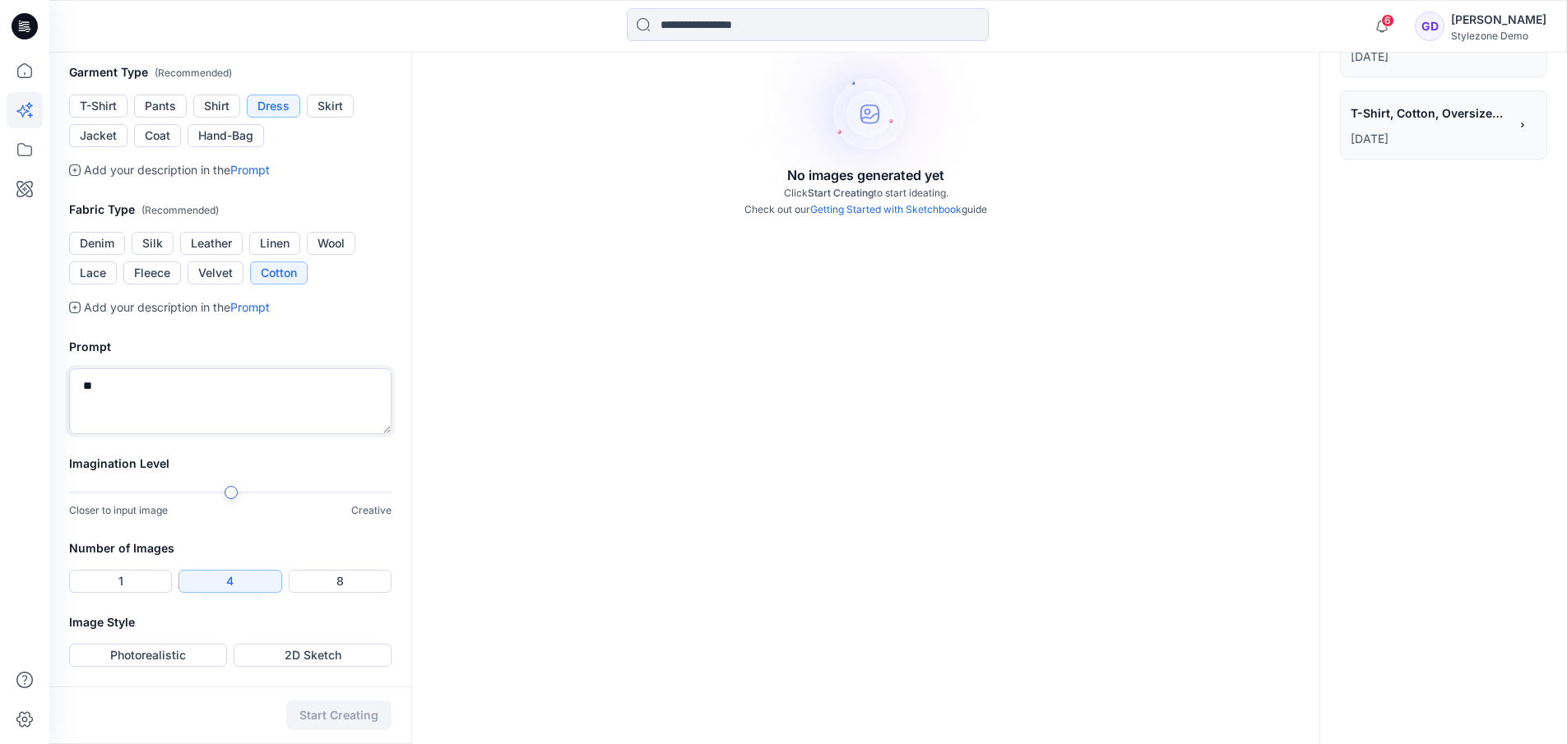
type textarea "*"
type textarea "**********"
click at [185, 654] on button "Photorealistic" at bounding box center [148, 655] width 158 height 23
click at [324, 711] on button "Start Creating" at bounding box center [338, 716] width 105 height 30
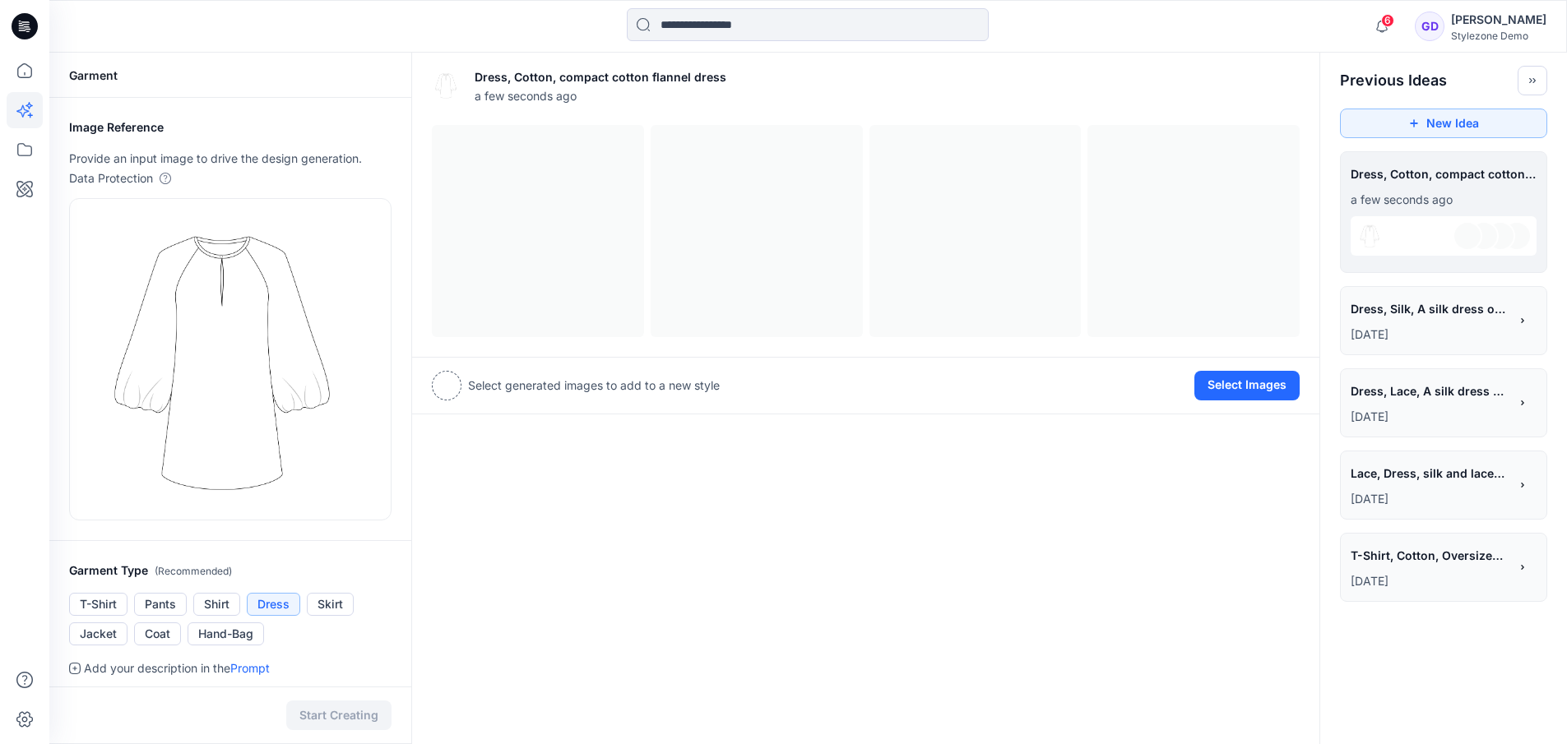
click at [1465, 237] on div at bounding box center [1467, 236] width 30 height 30
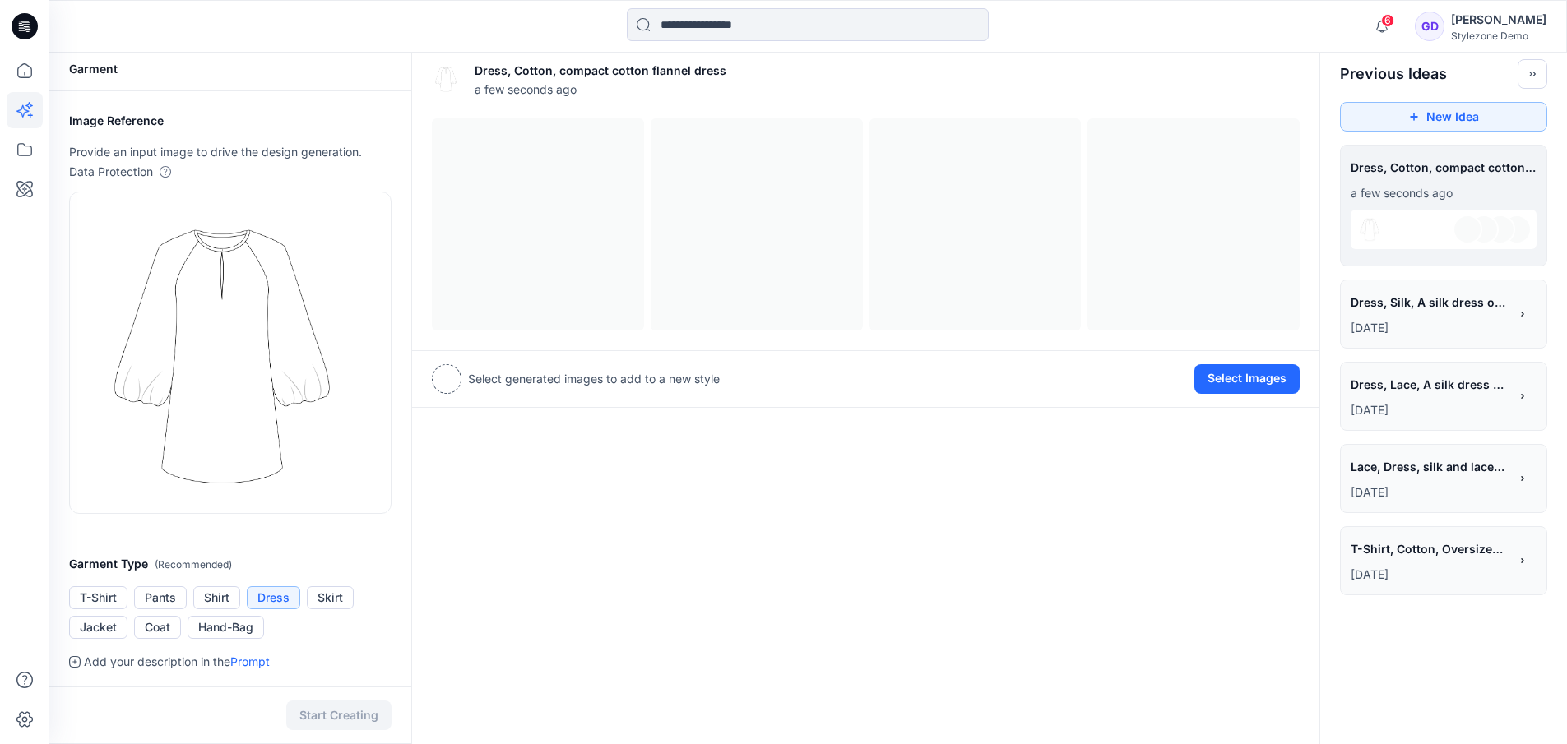
click at [1433, 303] on span "Dress, Silk, A silk dress off the shoulder, orange tone and fluid fabric" at bounding box center [1428, 302] width 156 height 24
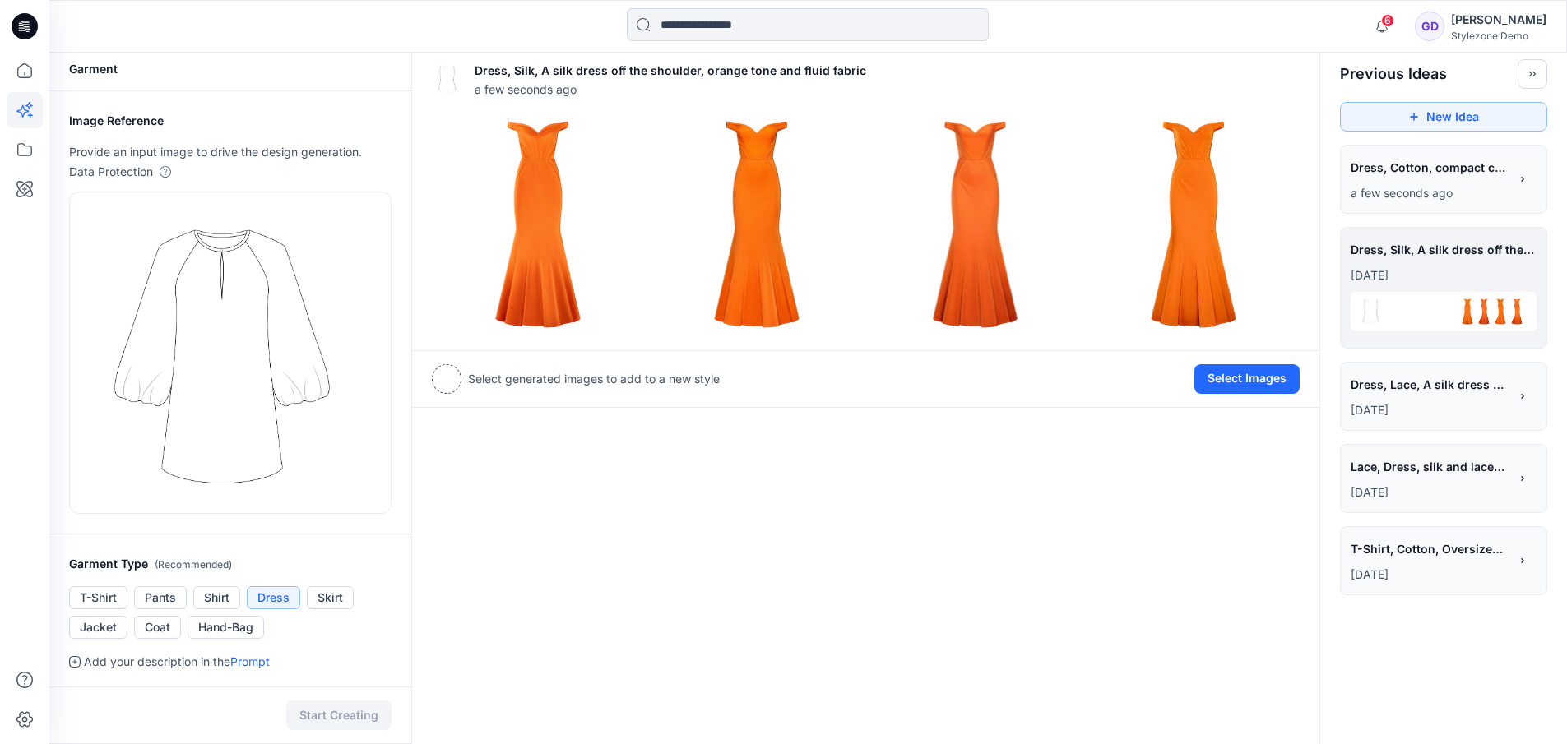
click at [1424, 181] on div "**********" at bounding box center [1429, 169] width 158 height 28
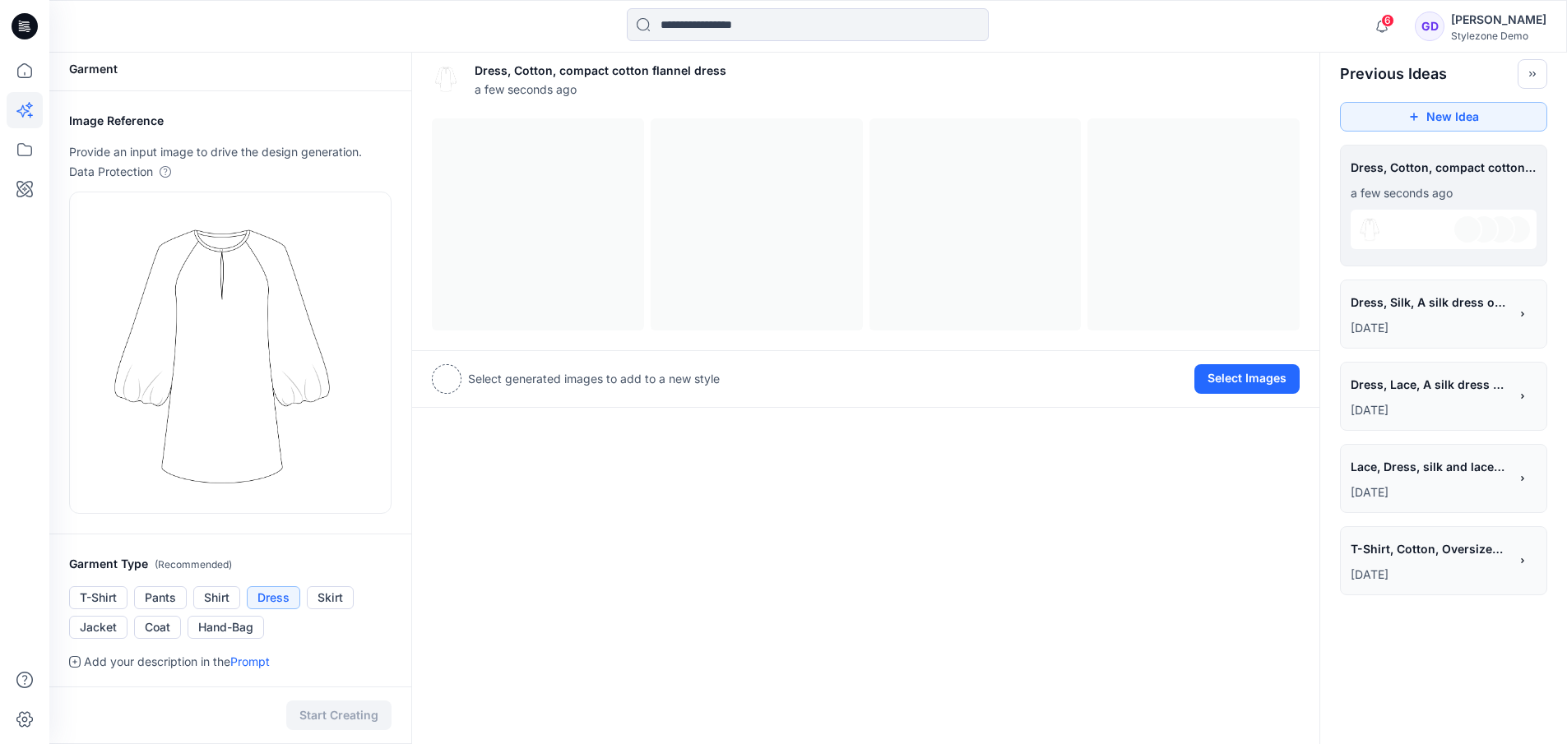
click at [1486, 233] on div at bounding box center [1484, 230] width 30 height 30
click at [396, 206] on div "Image Reference Provide an input image to drive the design generation. Data Pro…" at bounding box center [230, 312] width 362 height 443
click at [615, 223] on div at bounding box center [866, 224] width 868 height 212
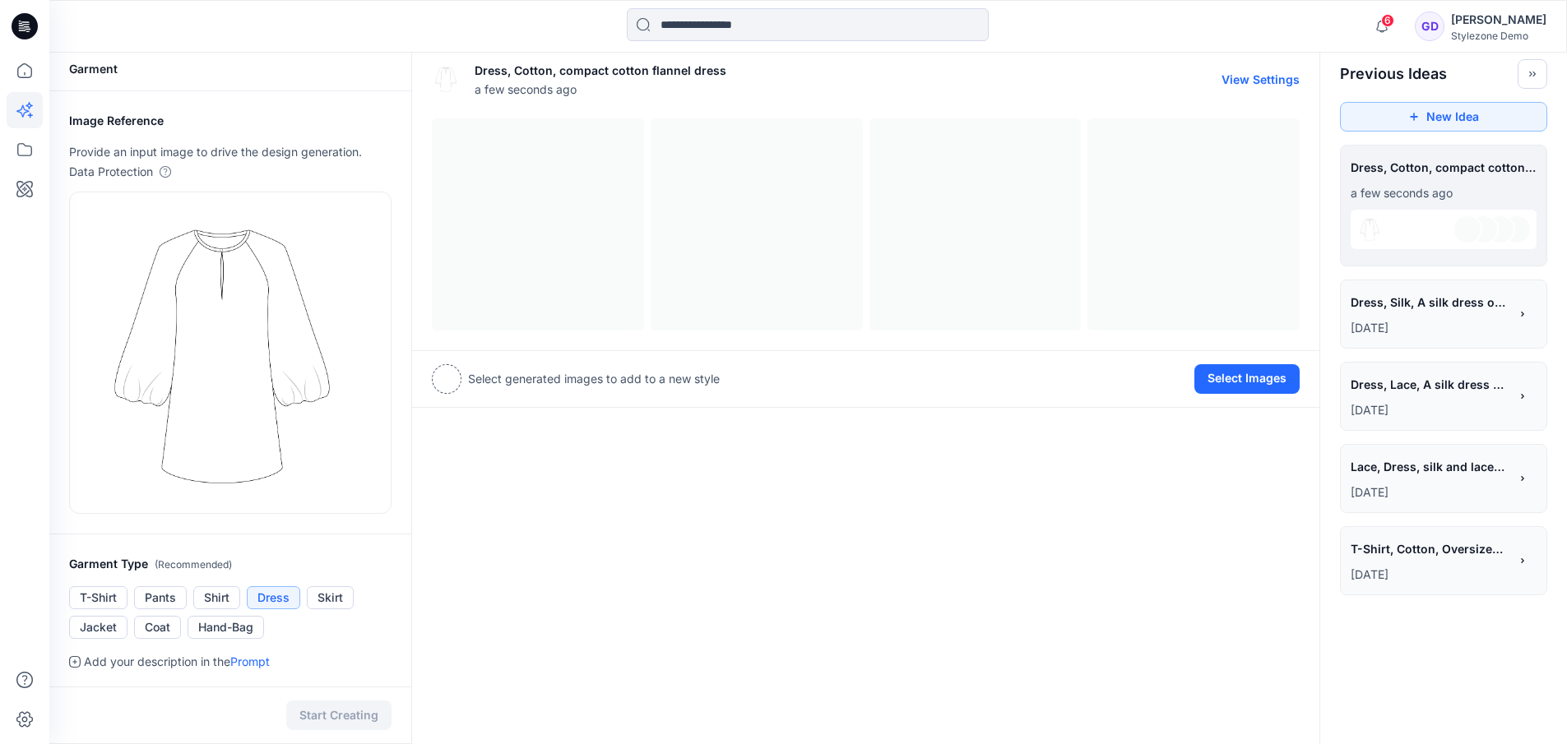
click at [889, 218] on div at bounding box center [866, 224] width 868 height 212
click at [1114, 211] on div at bounding box center [866, 224] width 868 height 212
click at [1015, 229] on div at bounding box center [866, 224] width 868 height 212
click at [1234, 79] on button "View Settings" at bounding box center [1260, 79] width 78 height 14
drag, startPoint x: 600, startPoint y: 423, endPoint x: 617, endPoint y: 427, distance: 17.8
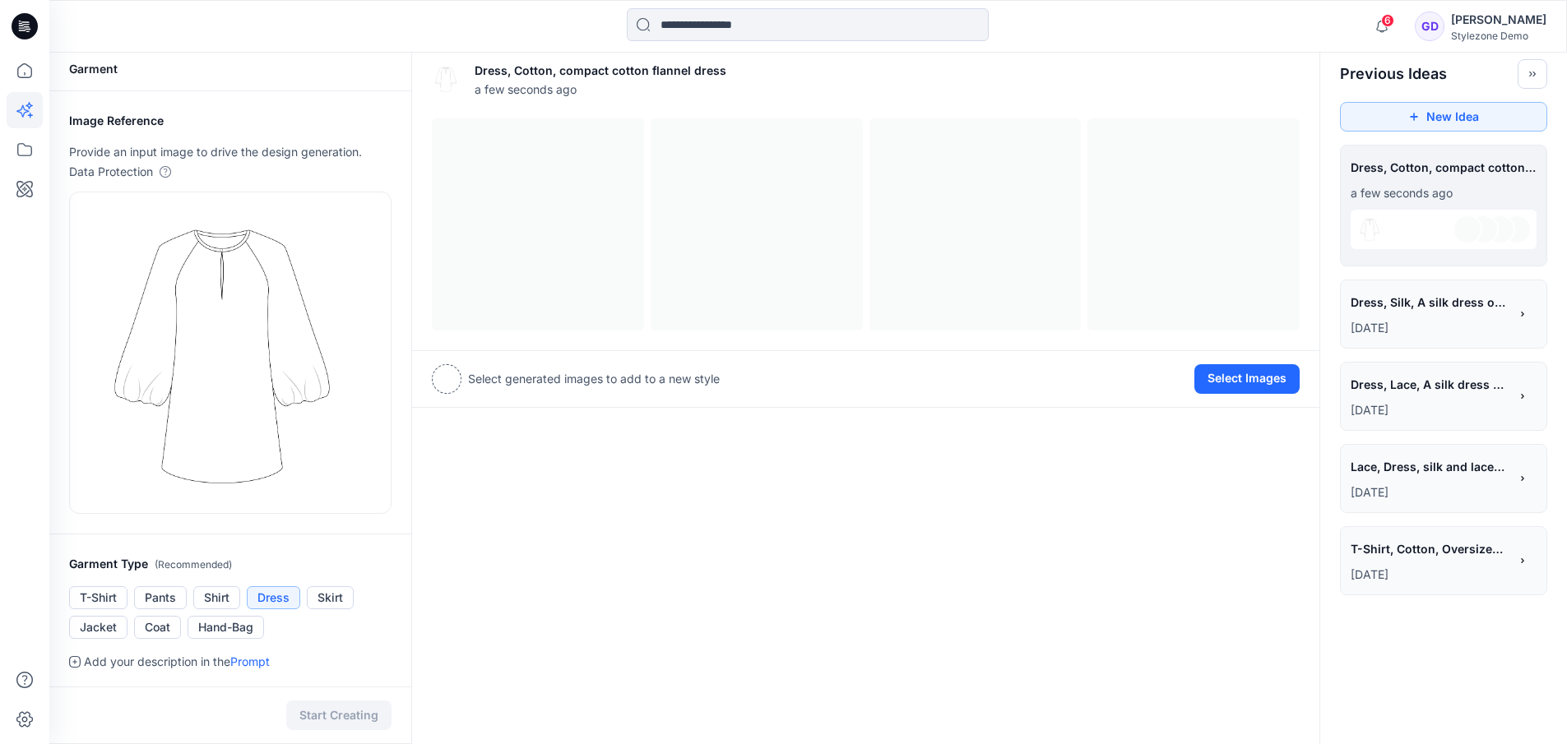
click at [604, 426] on div "Dress, Cotton, compact cotton flannel dress a few seconds ago View Settings Sel…" at bounding box center [865, 641] width 909 height 1190
drag, startPoint x: 454, startPoint y: 373, endPoint x: 472, endPoint y: 379, distance: 19.3
click at [454, 373] on div at bounding box center [447, 379] width 30 height 30
click at [530, 382] on p "Select generated images to add to a new style" at bounding box center [594, 379] width 252 height 20
drag, startPoint x: 581, startPoint y: 384, endPoint x: 614, endPoint y: 381, distance: 33.9
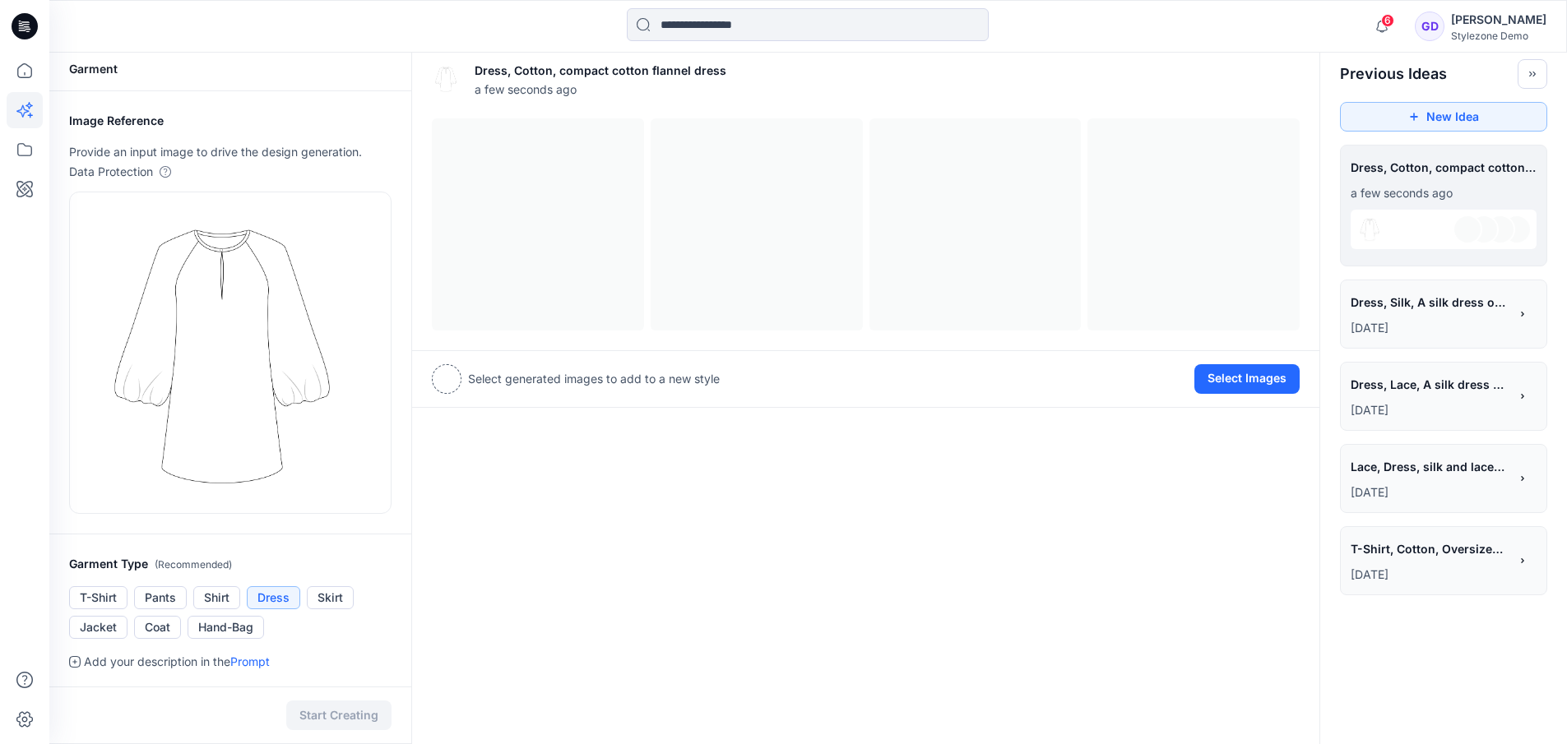
click at [582, 391] on div "Select generated images to add to a new style" at bounding box center [576, 379] width 288 height 30
drag, startPoint x: 765, startPoint y: 235, endPoint x: 760, endPoint y: 248, distance: 14.1
click at [767, 231] on div at bounding box center [866, 224] width 868 height 212
click at [561, 225] on div at bounding box center [866, 224] width 868 height 212
drag, startPoint x: 568, startPoint y: 220, endPoint x: 559, endPoint y: 227, distance: 11.7
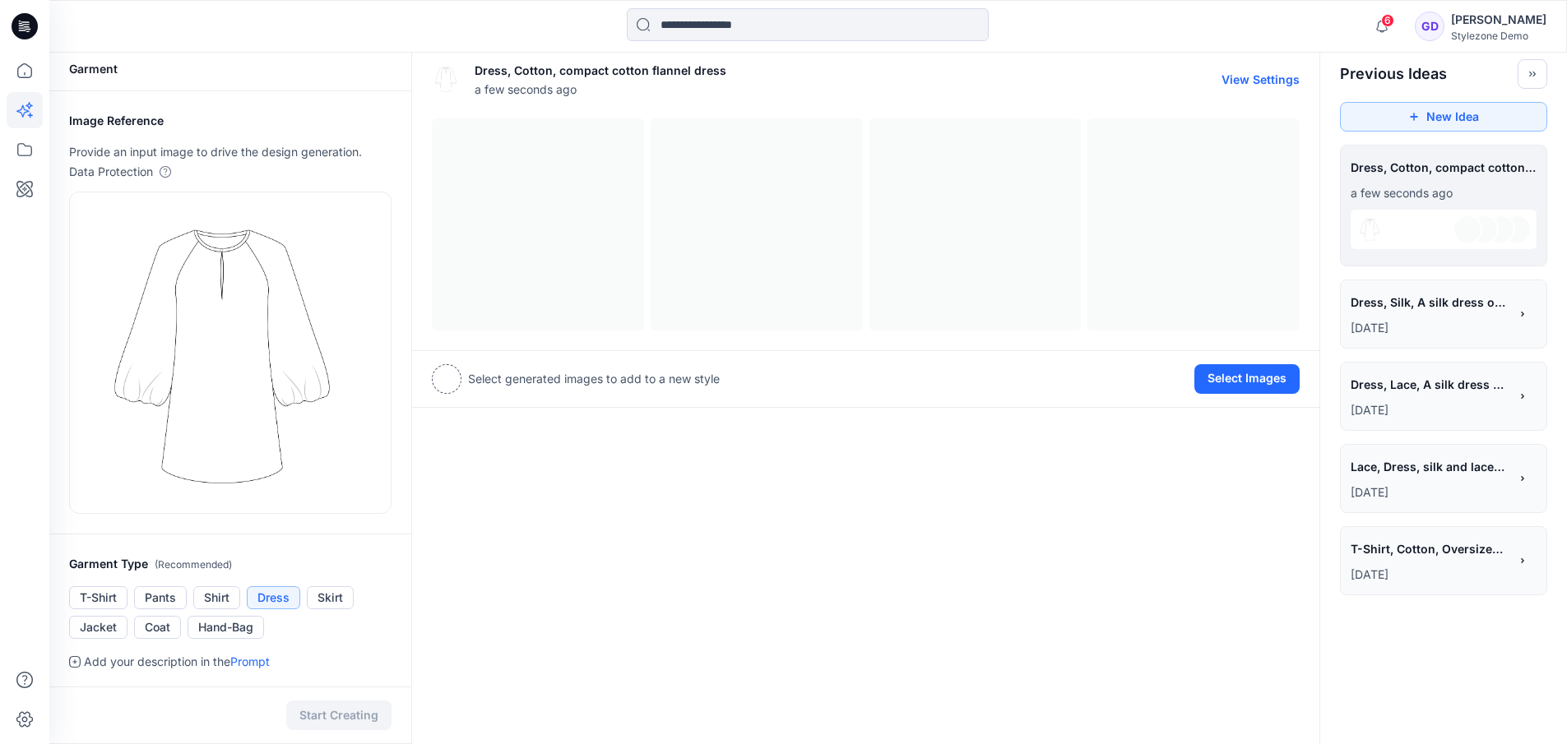
click at [560, 227] on div at bounding box center [866, 224] width 868 height 212
click at [1250, 82] on button "View Settings" at bounding box center [1260, 79] width 78 height 14
click at [1256, 73] on button "View Settings" at bounding box center [1260, 79] width 78 height 14
click at [1256, 79] on button "View Settings" at bounding box center [1260, 79] width 78 height 14
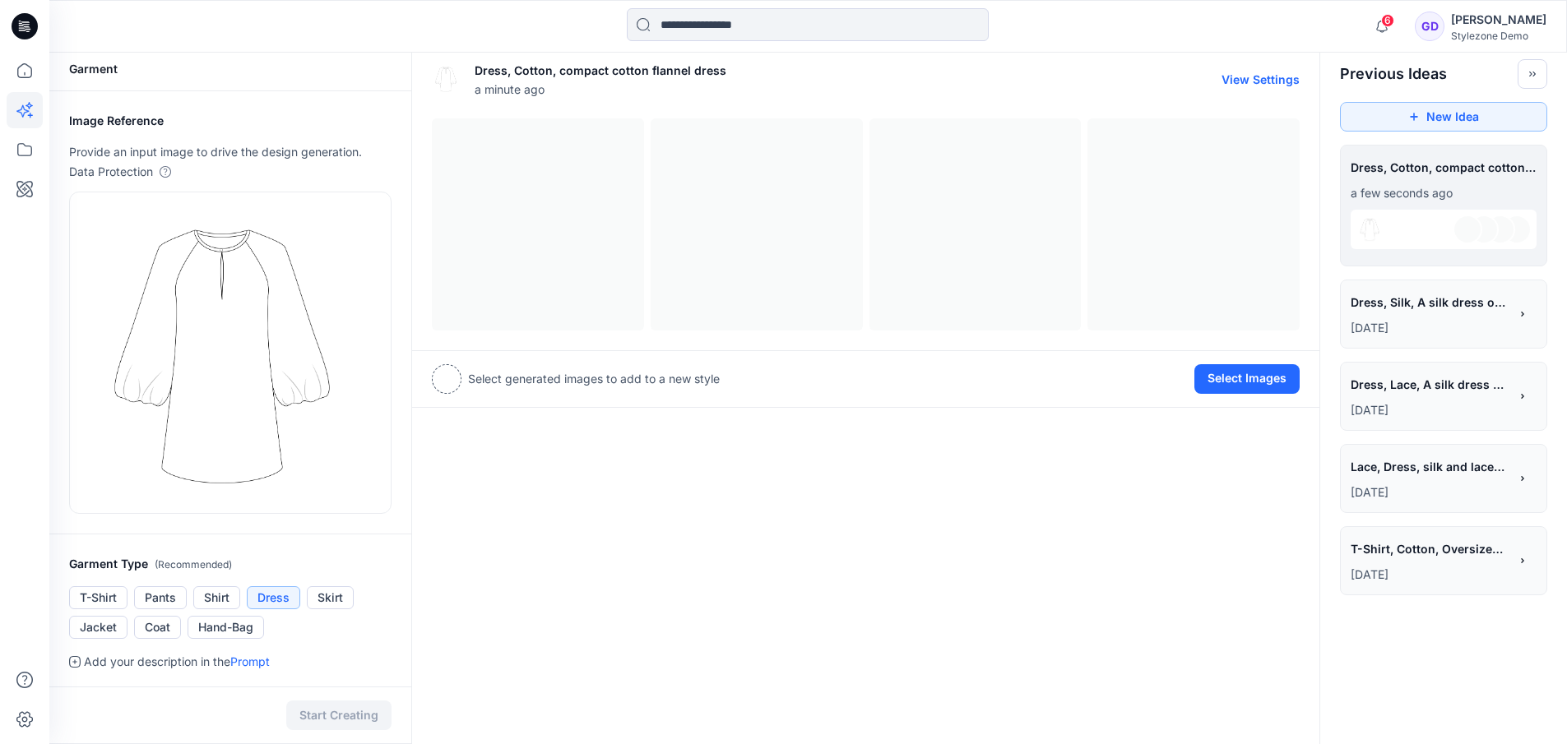
click at [1256, 79] on button "View Settings" at bounding box center [1260, 79] width 78 height 14
click at [1257, 81] on button "View Settings" at bounding box center [1260, 79] width 78 height 14
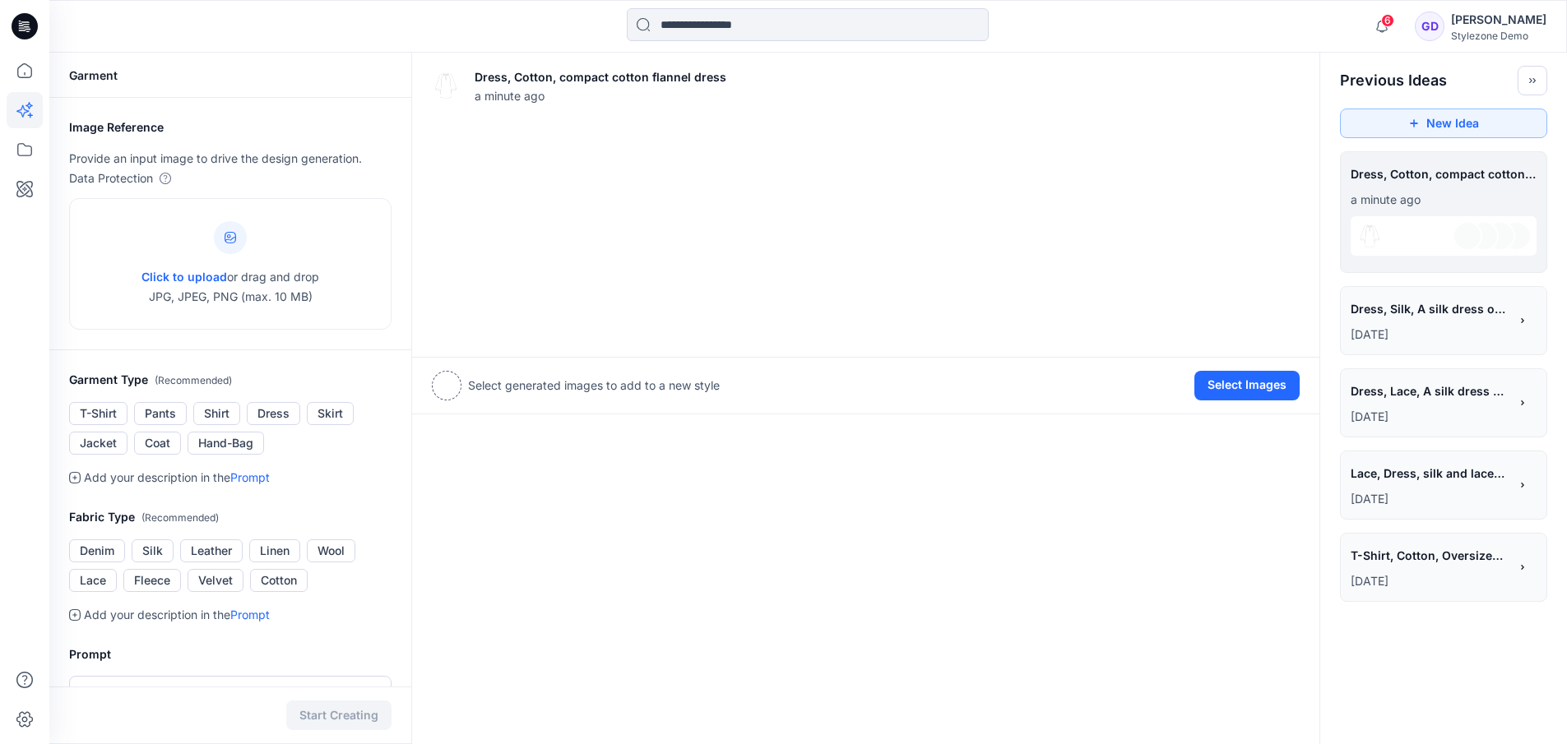
scroll to position [308, 0]
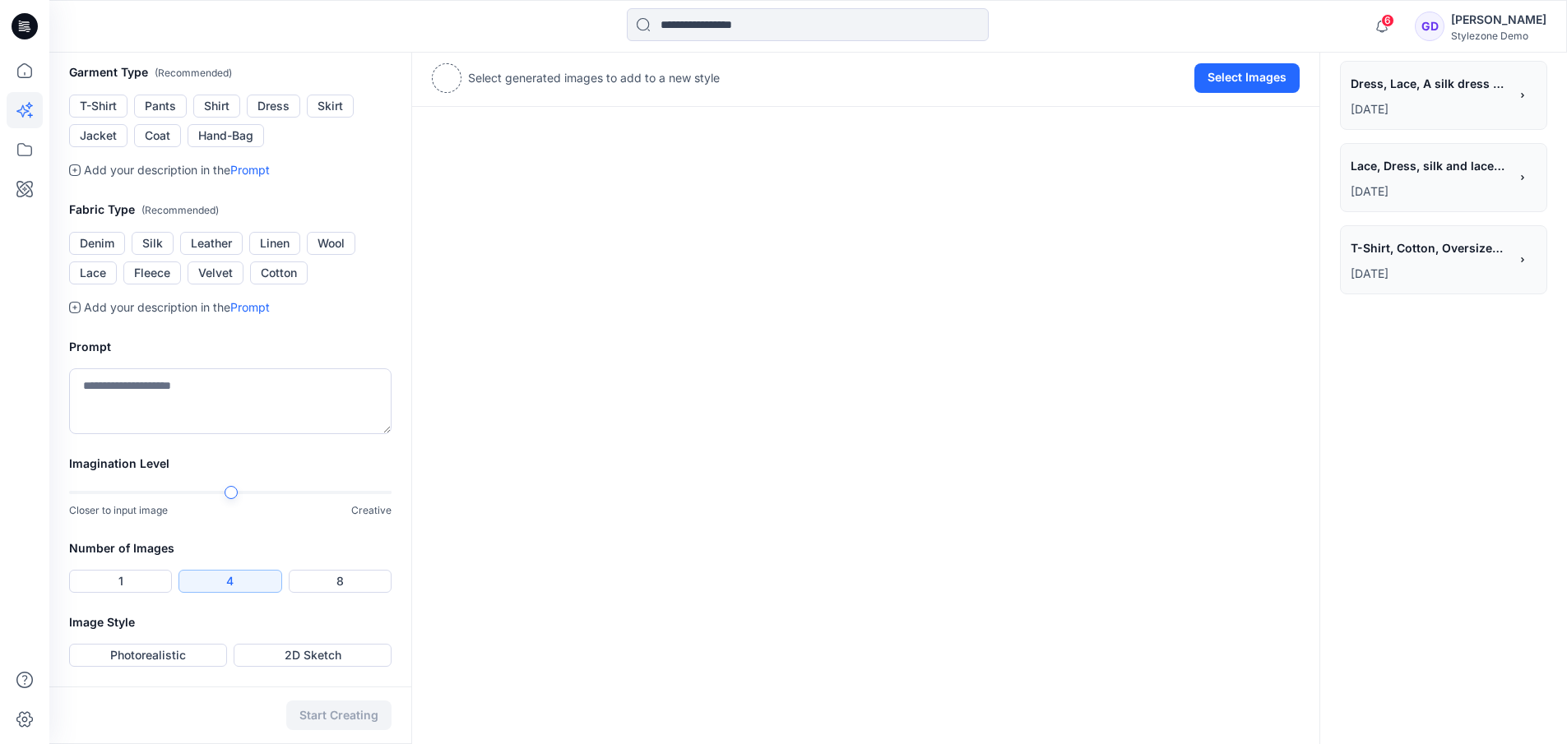
click at [613, 366] on div "Dress, Cotton, compact cotton flannel dress a minute ago View Settings Select g…" at bounding box center [865, 244] width 909 height 999
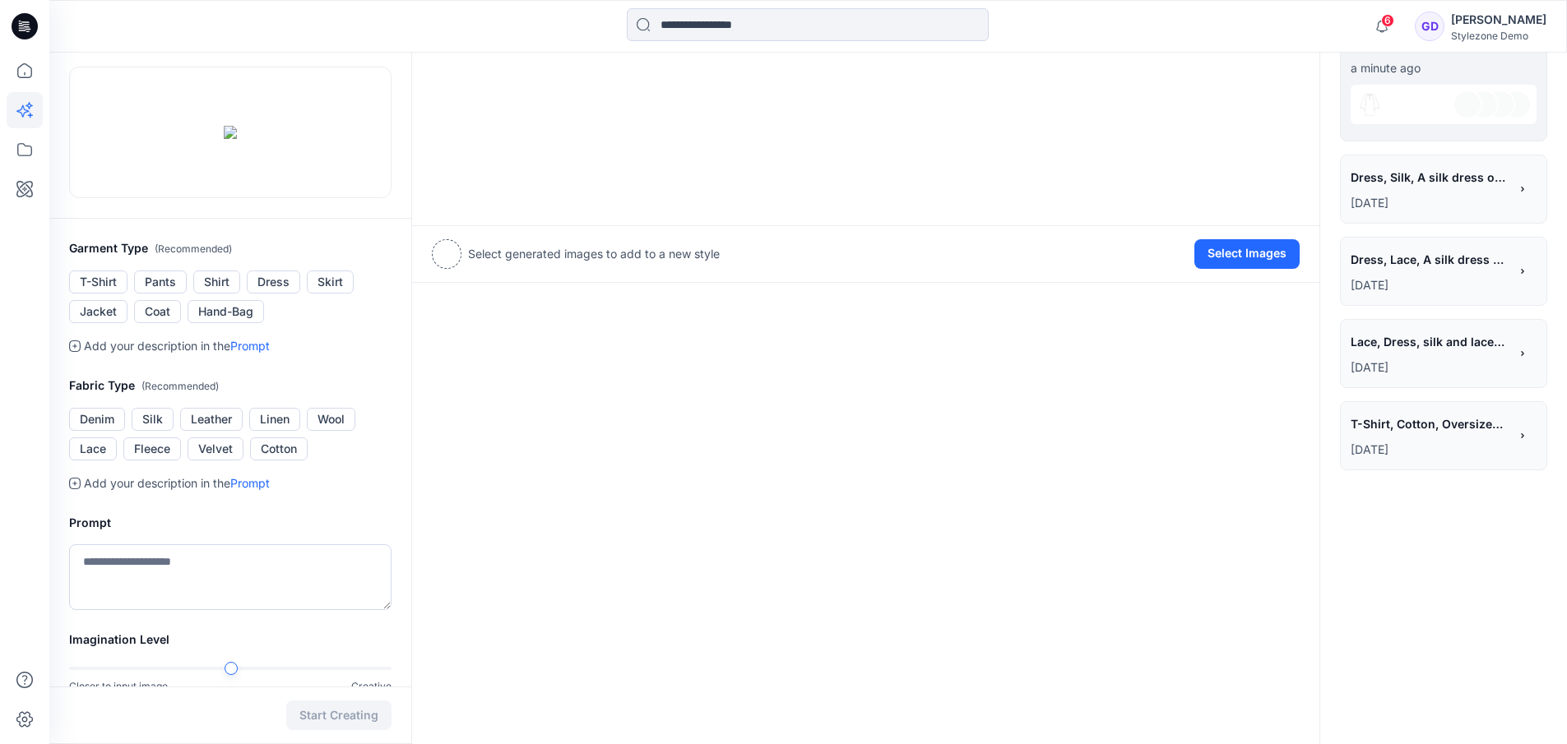
scroll to position [133, 0]
click at [273, 292] on button "Dress" at bounding box center [273, 280] width 53 height 23
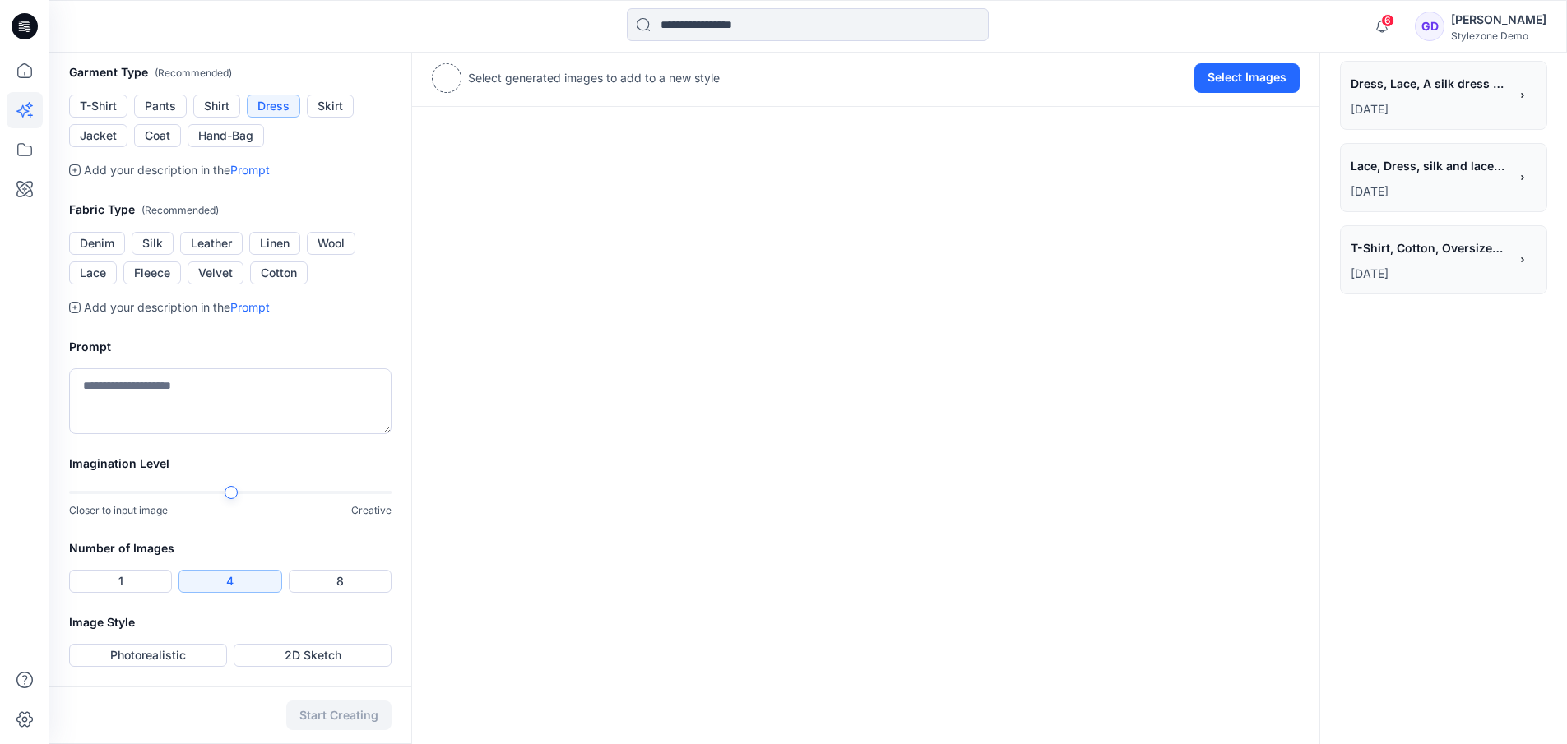
scroll to position [370, 0]
click at [276, 285] on button "Cotton" at bounding box center [279, 273] width 58 height 23
click at [252, 434] on textarea at bounding box center [230, 401] width 322 height 66
type textarea "*"
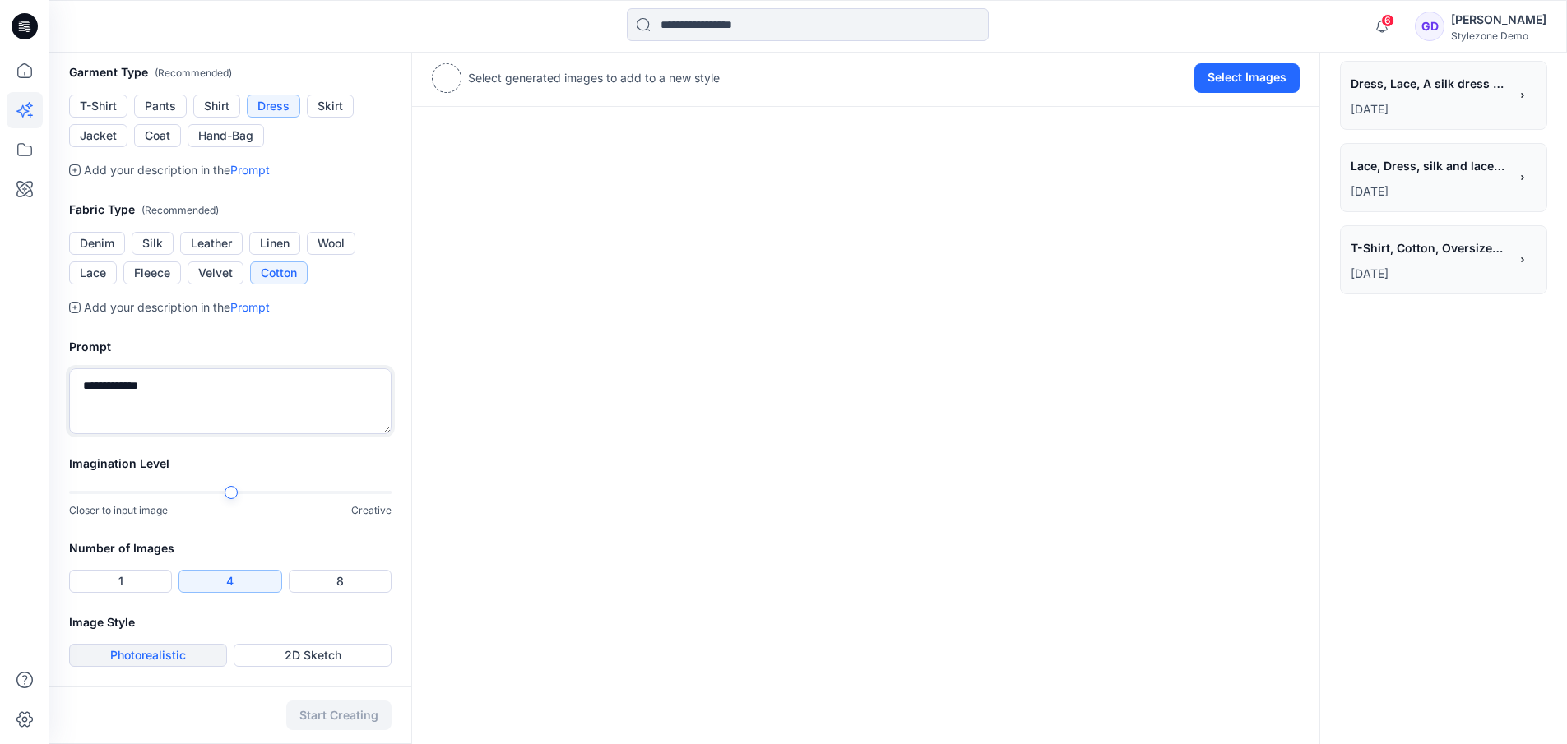
type textarea "**********"
click at [152, 658] on button "Photorealistic" at bounding box center [148, 655] width 158 height 23
click at [332, 721] on button "Start Creating" at bounding box center [338, 716] width 105 height 30
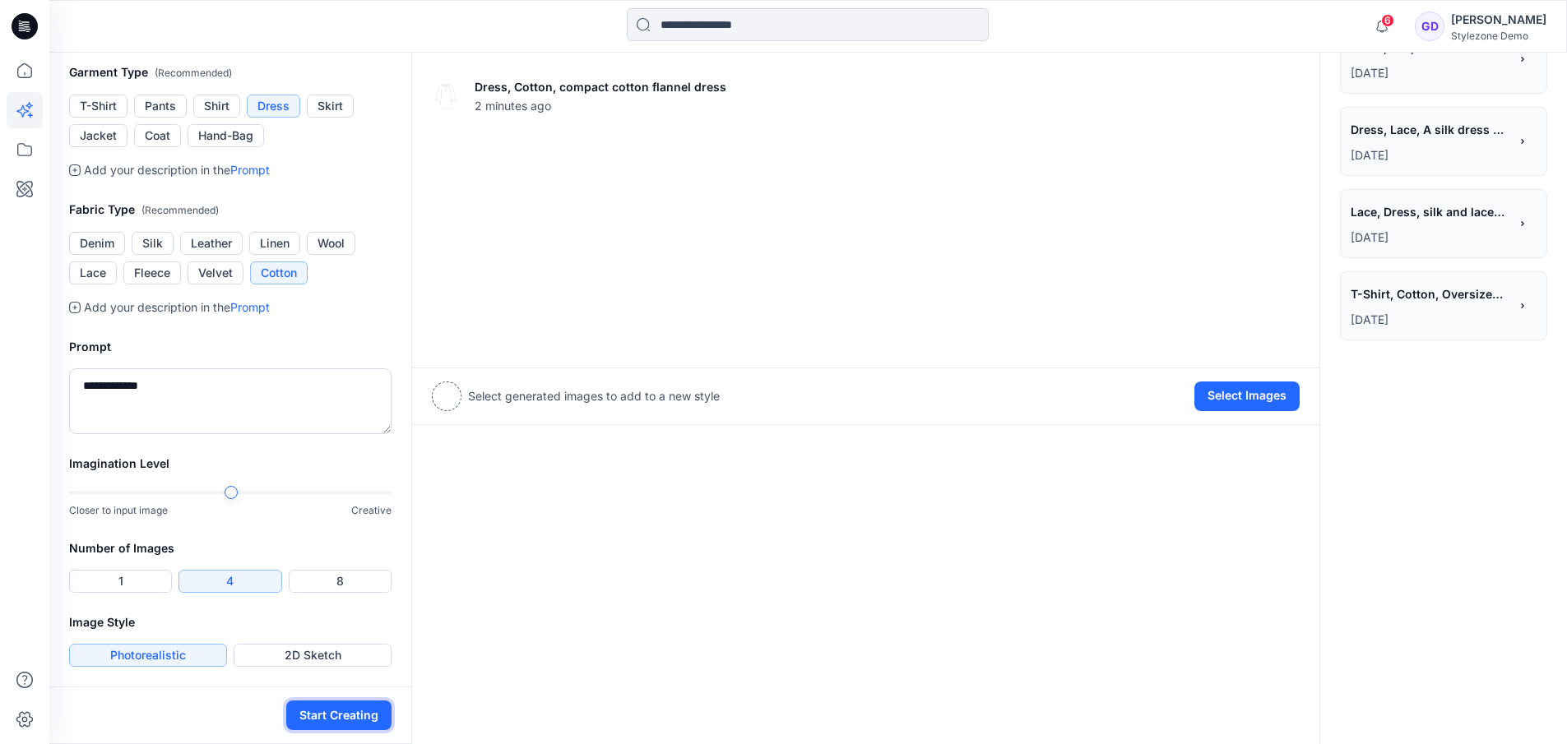
click at [354, 715] on button "Start Creating" at bounding box center [338, 716] width 105 height 30
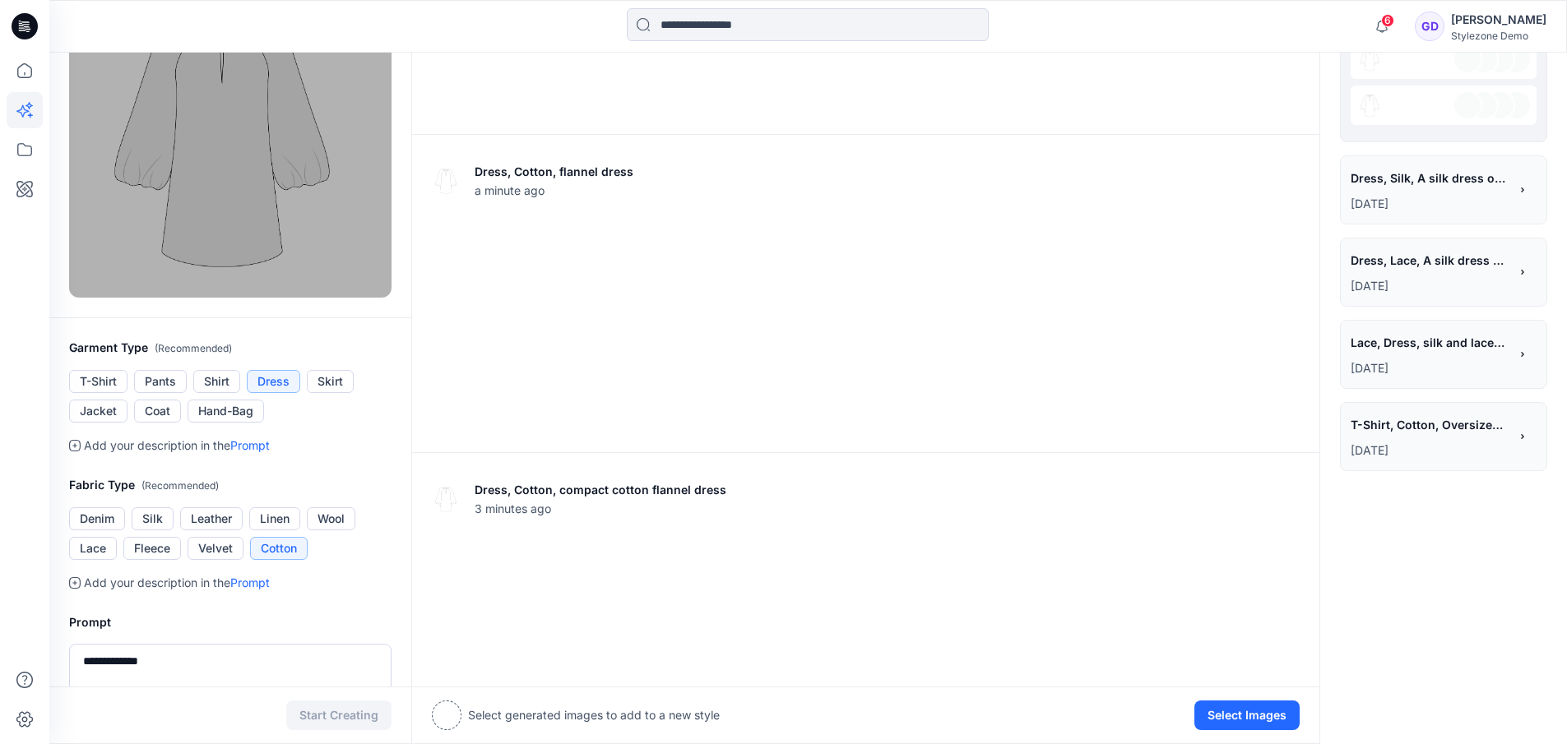
scroll to position [0, 0]
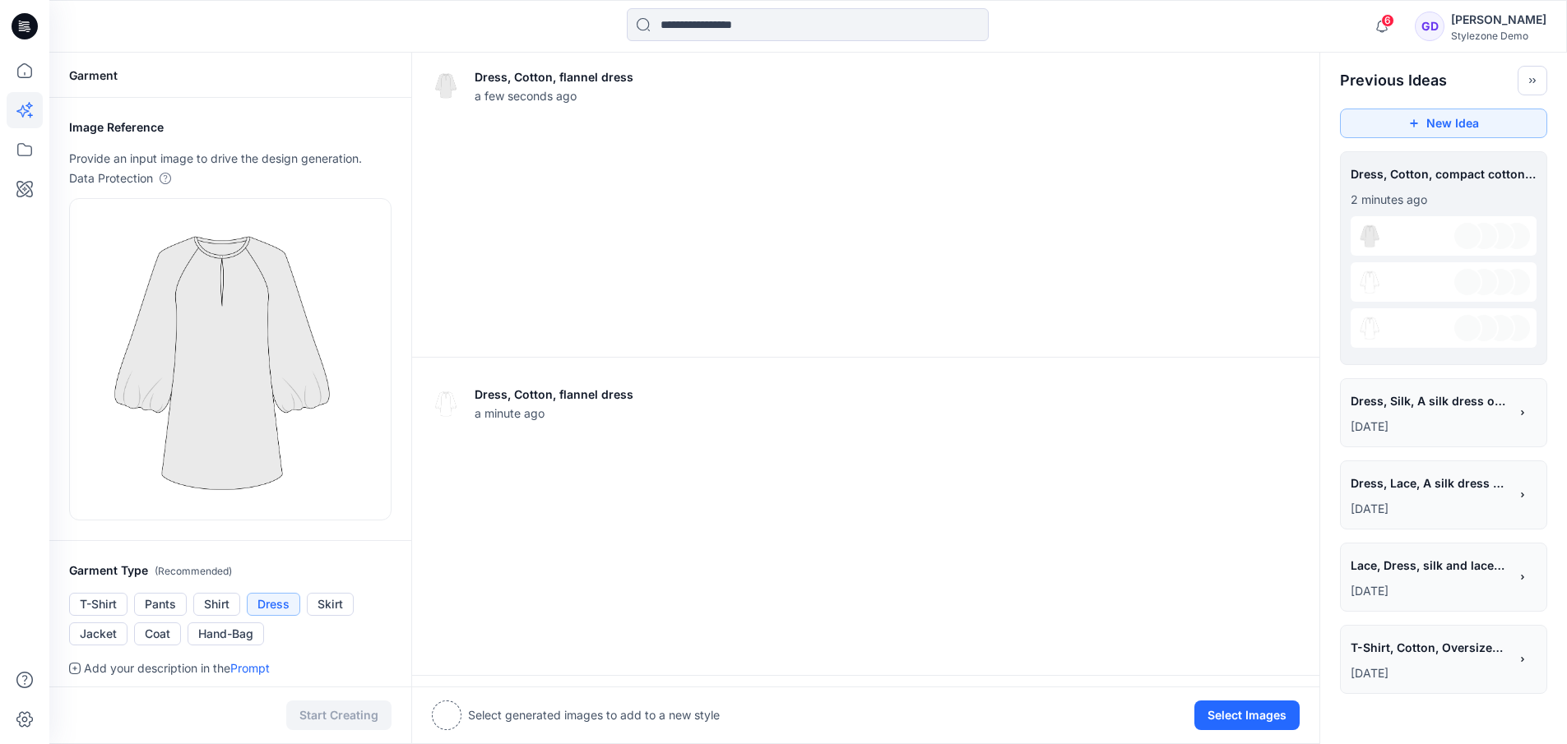
click at [1440, 408] on span "Dress, Silk, A silk dress off the shoulder, orange tone and fluid fabric" at bounding box center [1428, 401] width 156 height 24
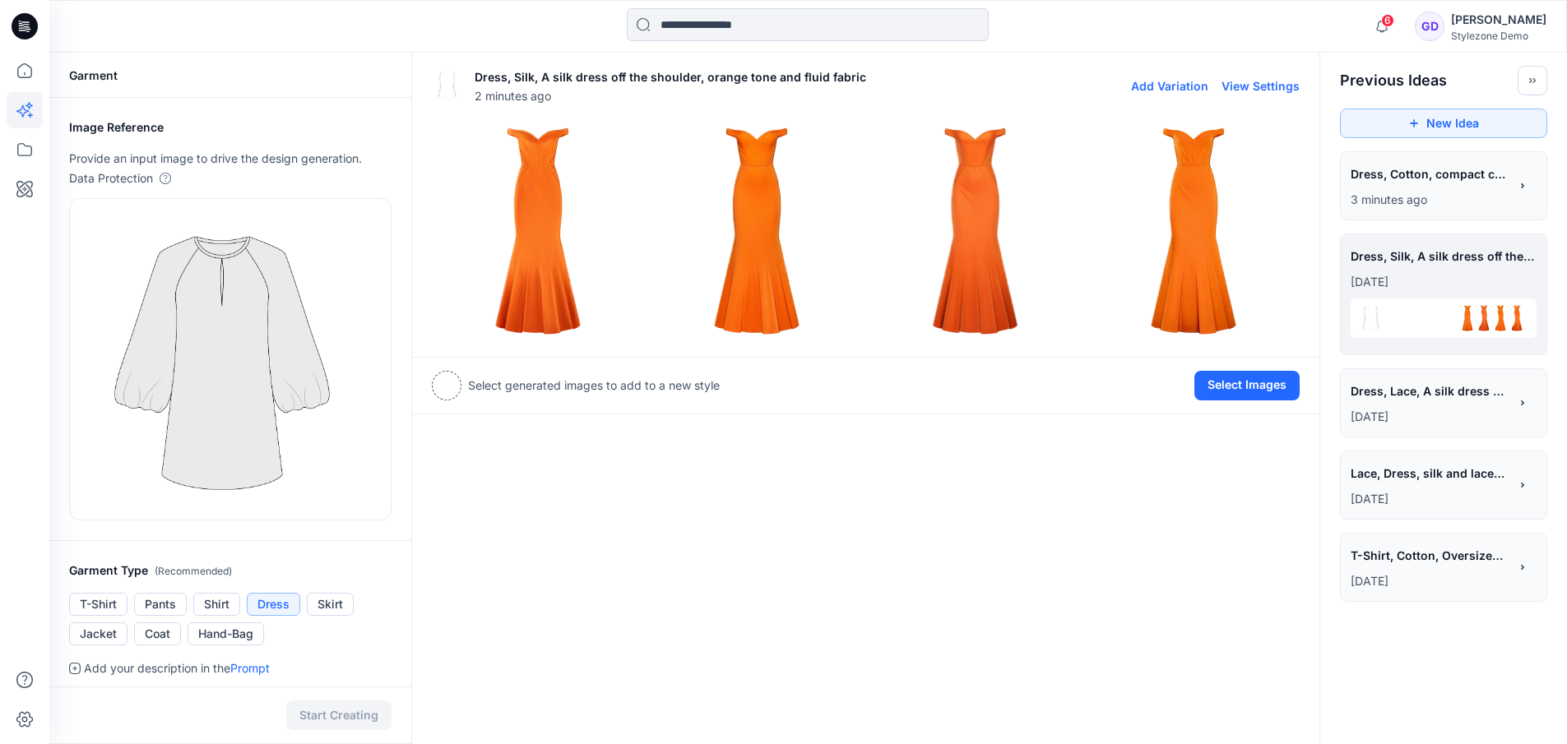
click at [463, 257] on img at bounding box center [538, 231] width 211 height 211
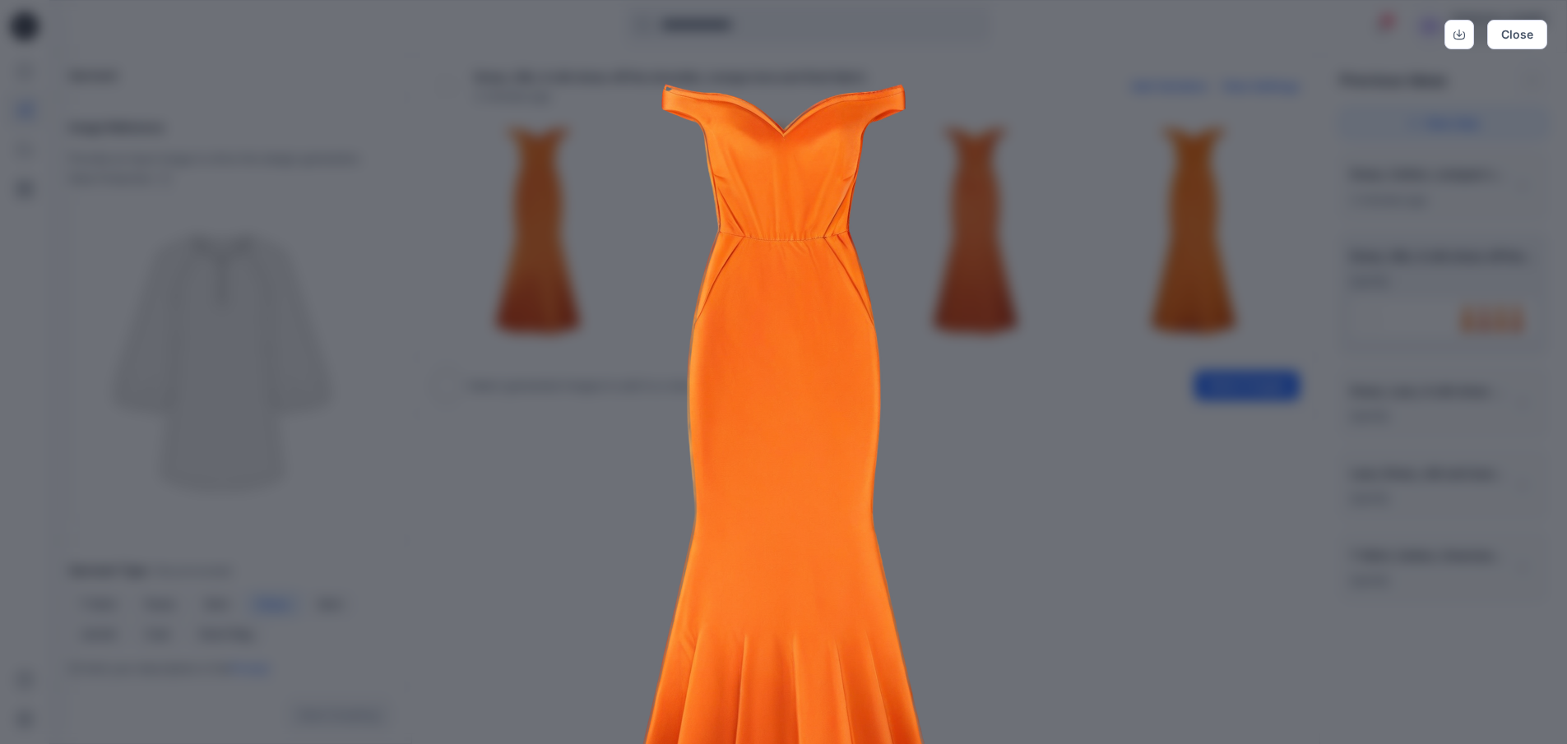
click at [1165, 382] on img at bounding box center [784, 497] width 842 height 842
click at [1503, 39] on button "Close" at bounding box center [1517, 35] width 60 height 30
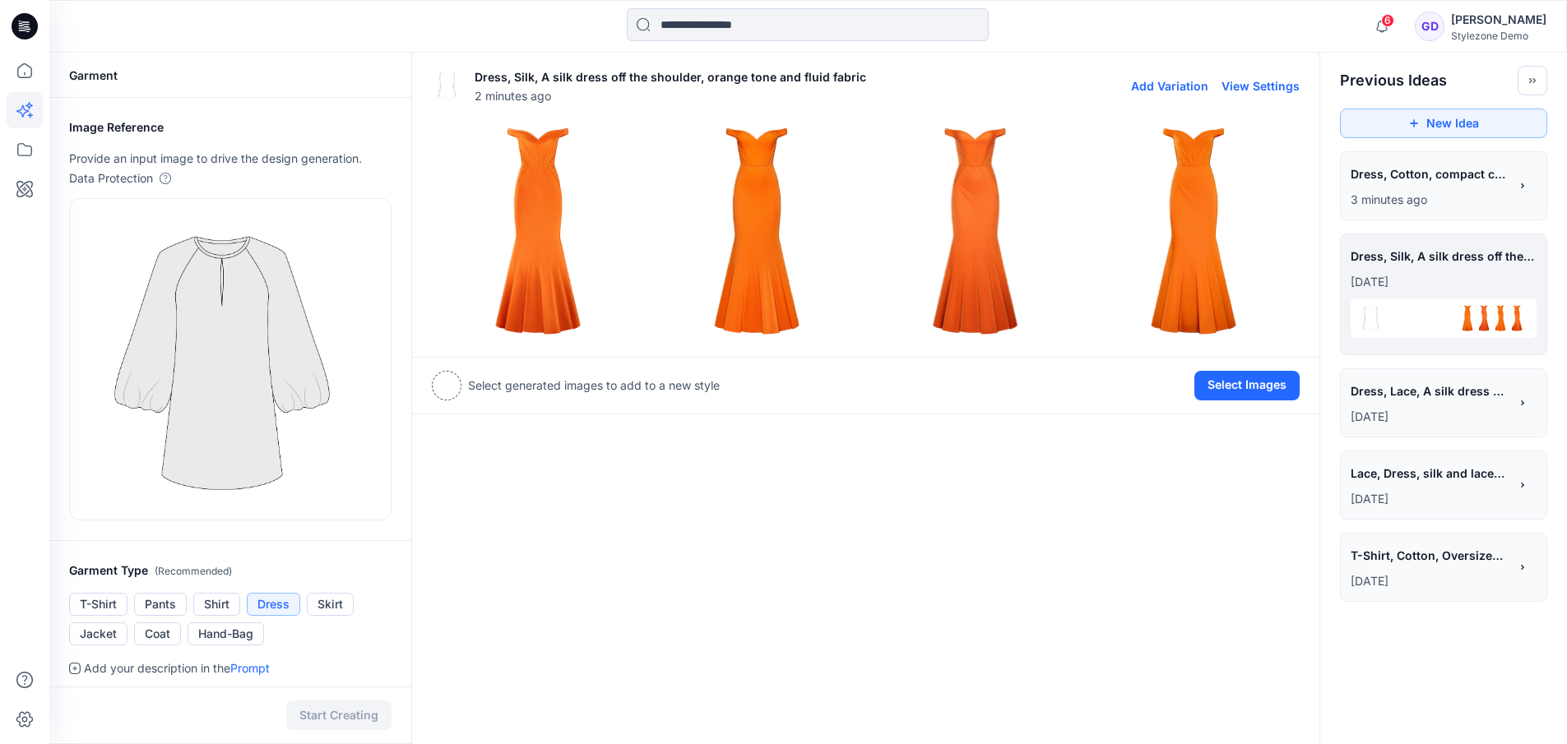
click at [450, 87] on img at bounding box center [447, 86] width 30 height 30
click at [1433, 488] on div "**********" at bounding box center [1429, 475] width 158 height 28
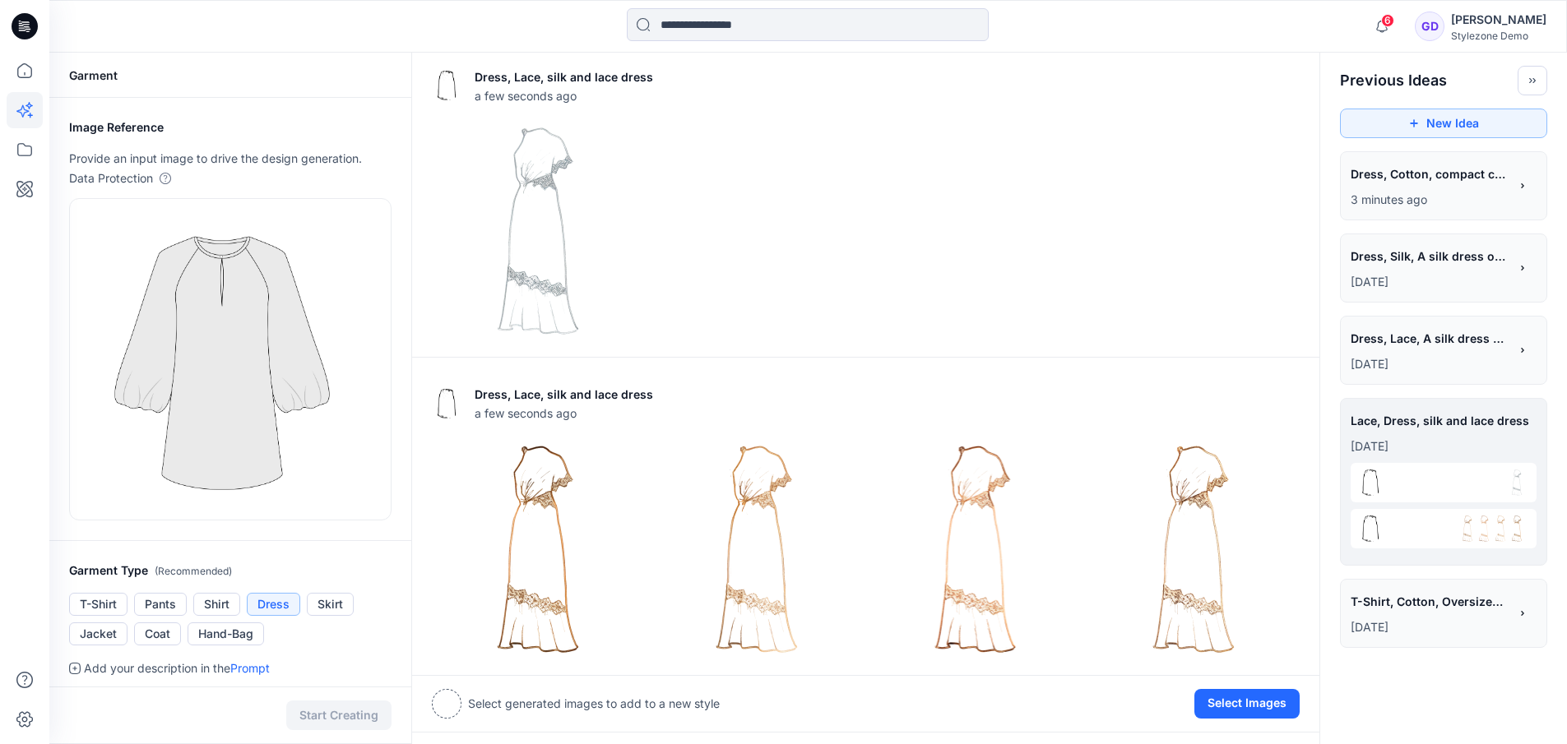
click at [1452, 627] on p "[DATE]" at bounding box center [1429, 628] width 158 height 20
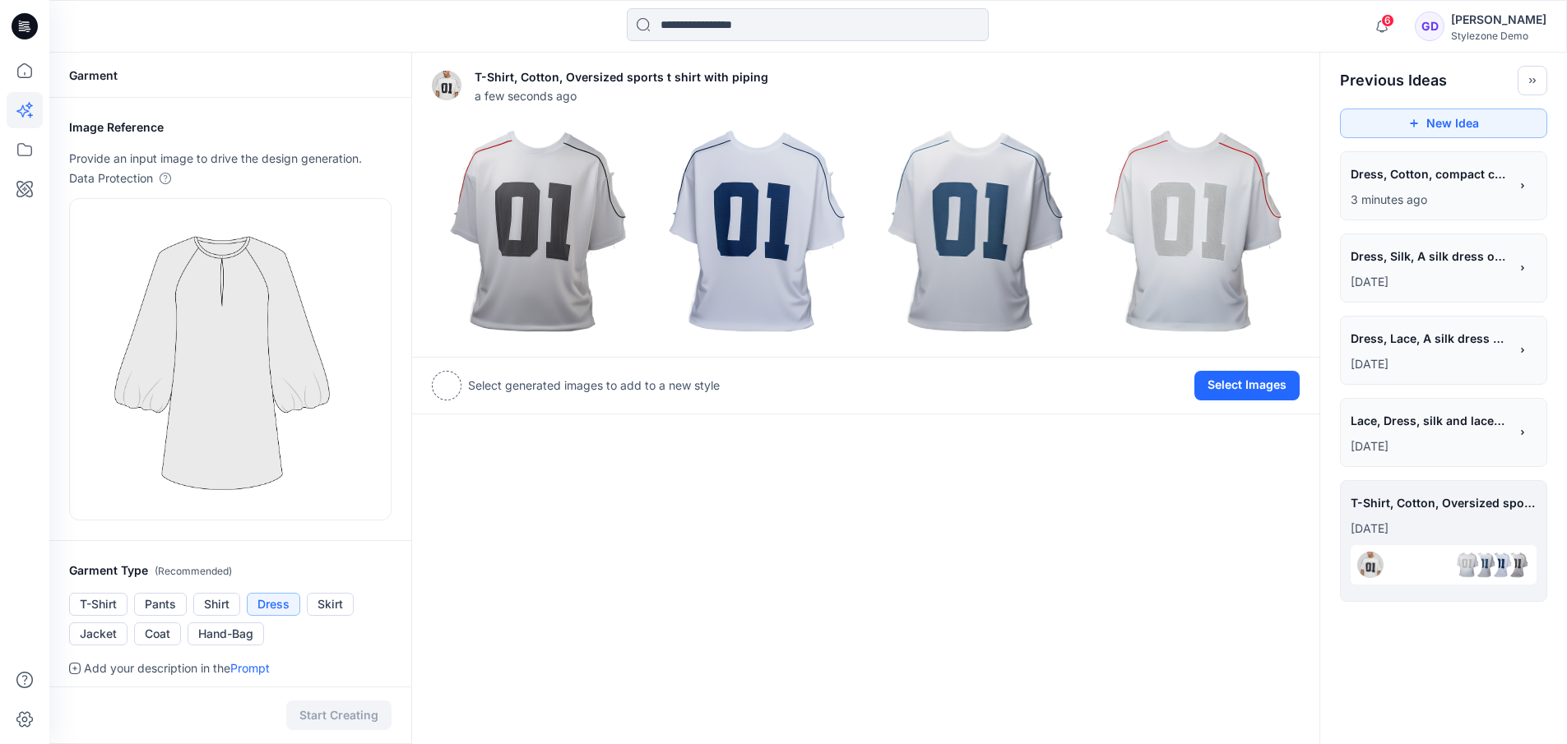
click at [1397, 185] on span "Dress, Cotton, compact cotton flannel dress" at bounding box center [1428, 174] width 156 height 24
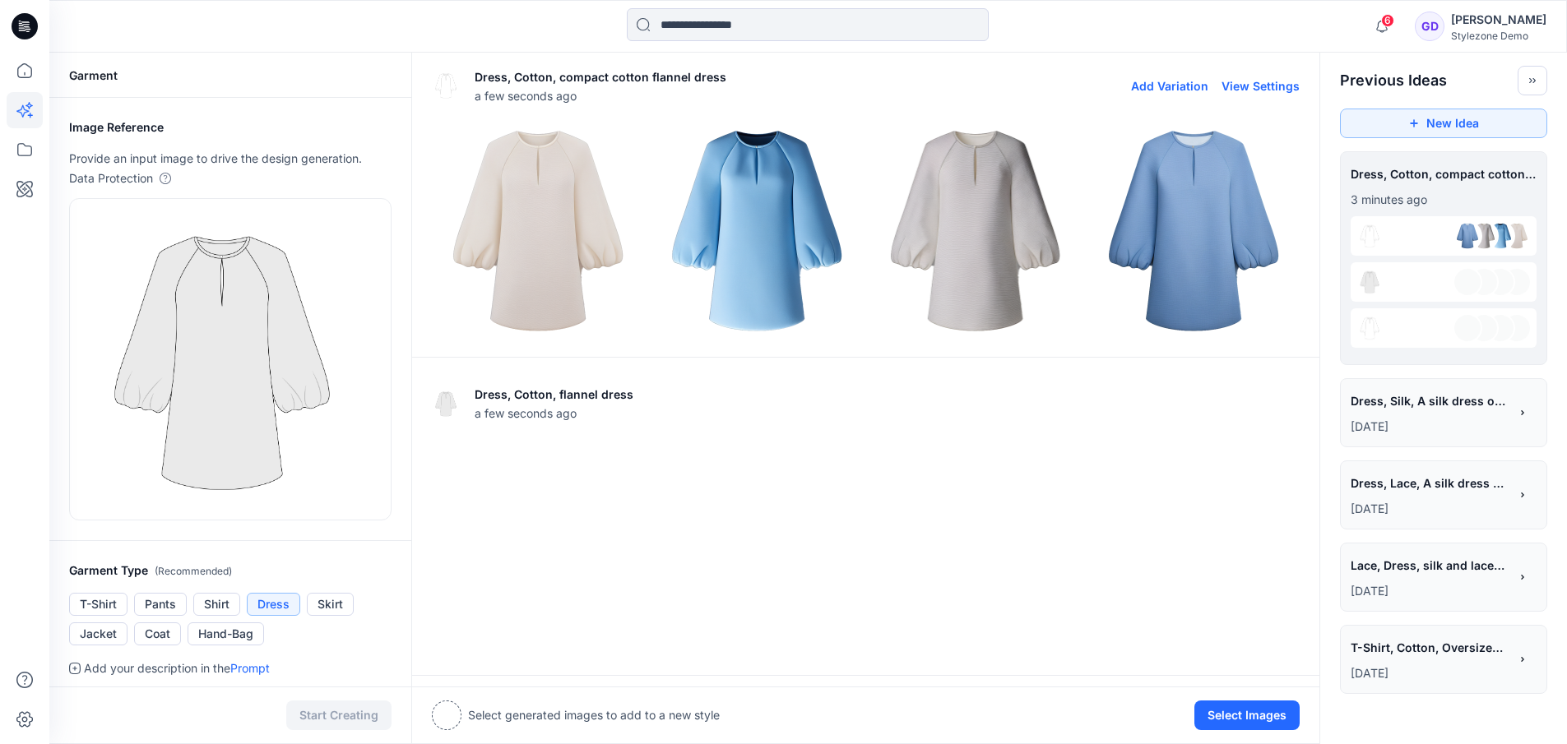
click at [550, 222] on img at bounding box center [538, 231] width 211 height 211
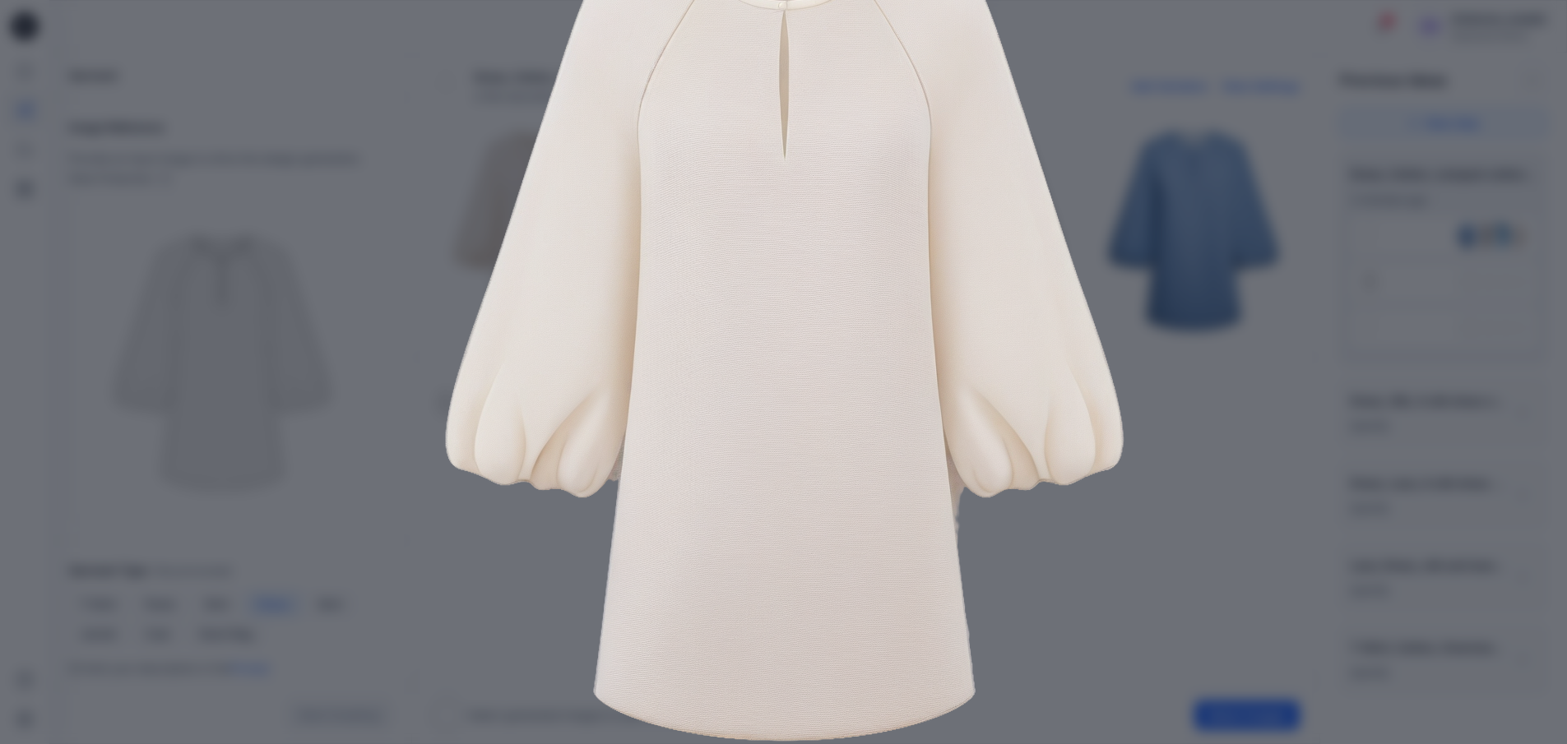
scroll to position [180, 0]
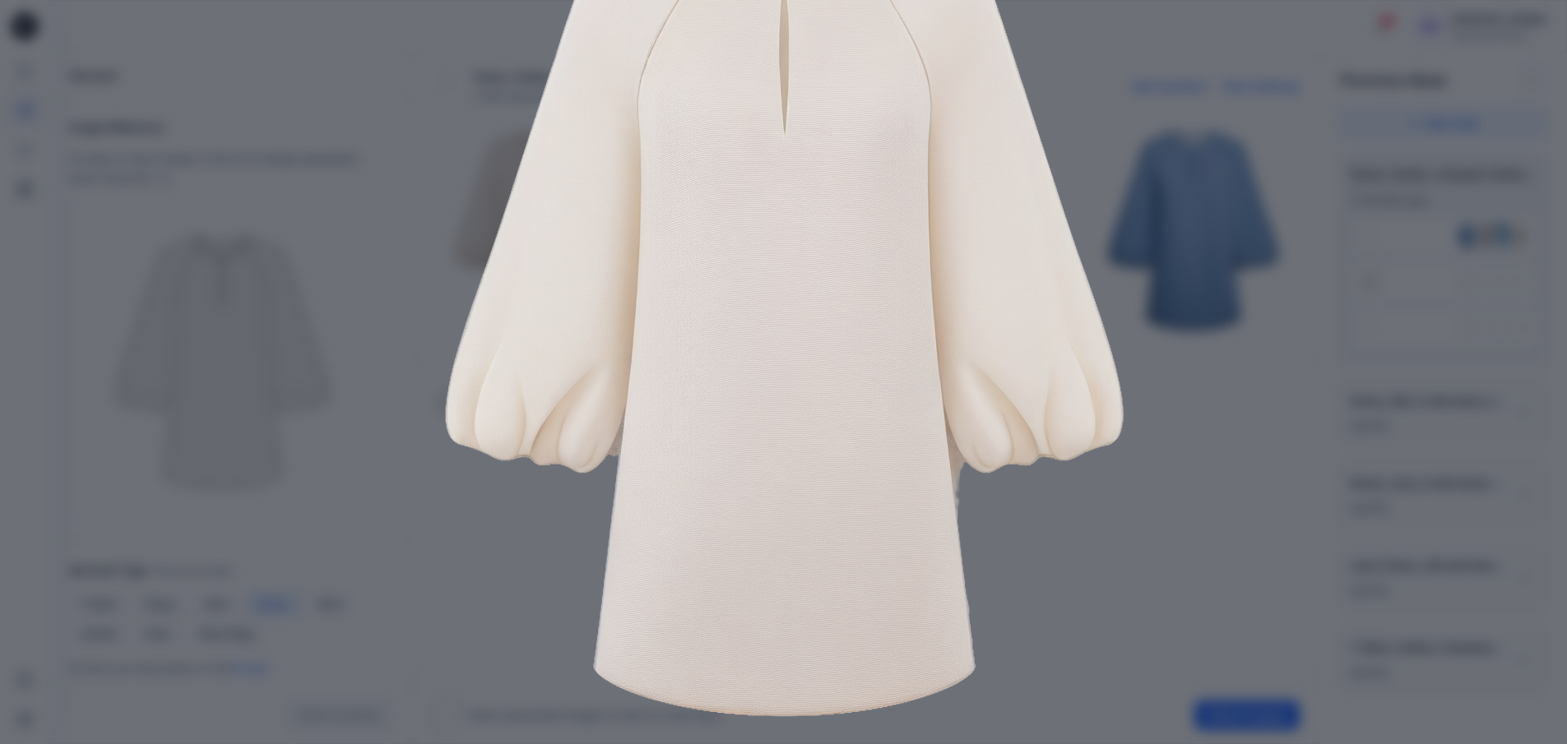
click at [1177, 422] on img at bounding box center [784, 317] width 842 height 842
drag, startPoint x: 156, startPoint y: 367, endPoint x: 117, endPoint y: 288, distance: 88.3
click at [152, 359] on div "Close" at bounding box center [783, 372] width 1567 height 744
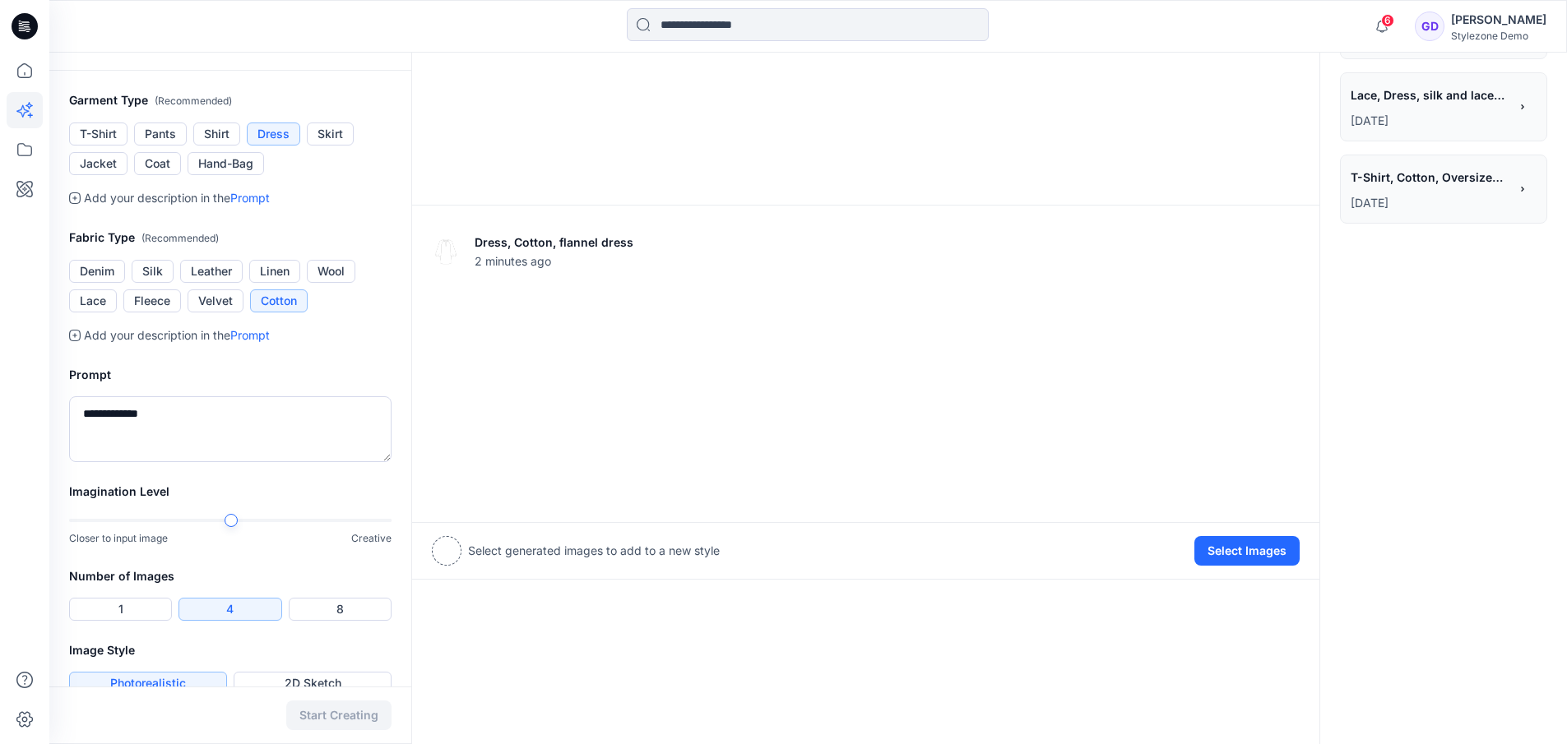
scroll to position [498, 0]
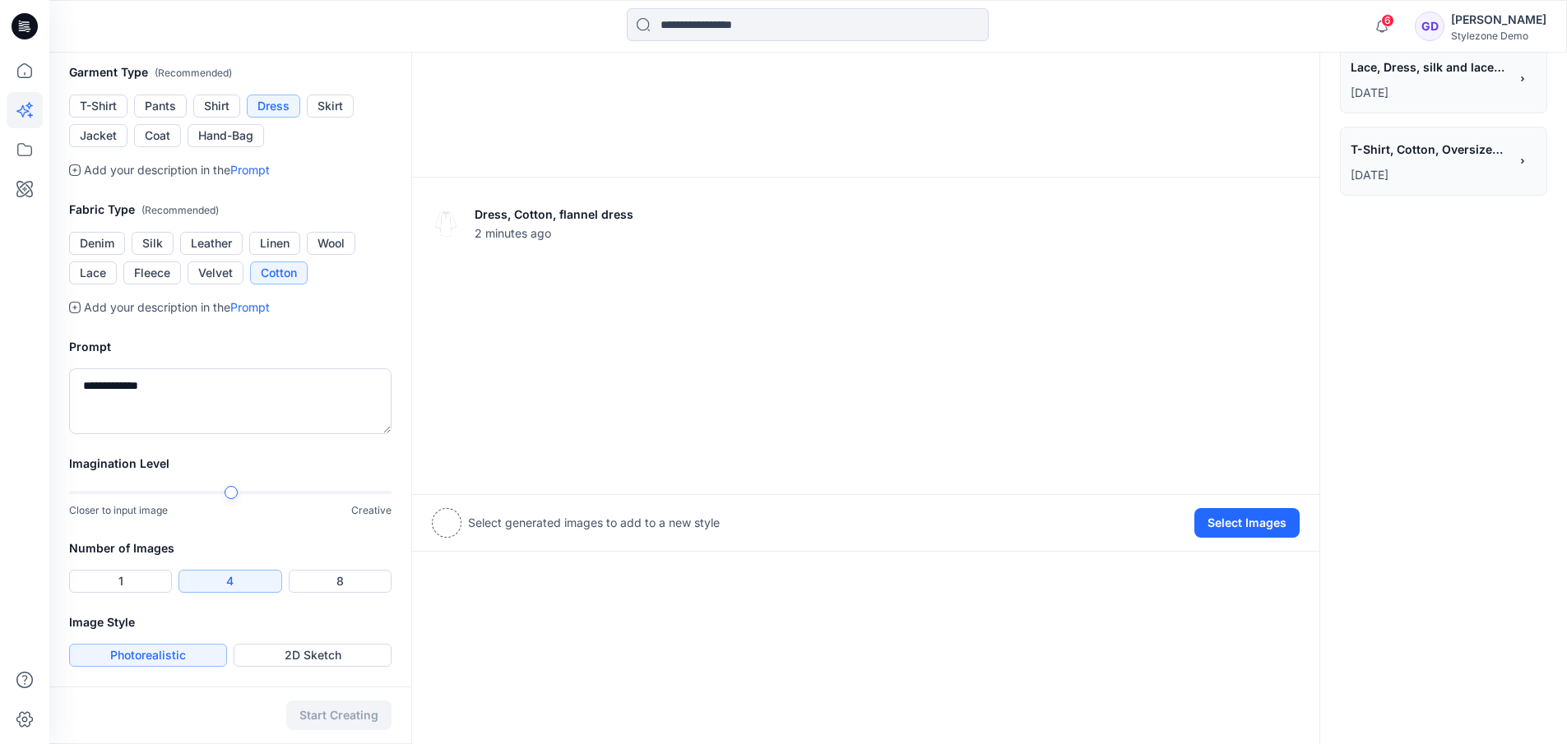
click at [335, 489] on div at bounding box center [230, 493] width 322 height 12
click at [374, 717] on button "Start Creating" at bounding box center [338, 716] width 105 height 30
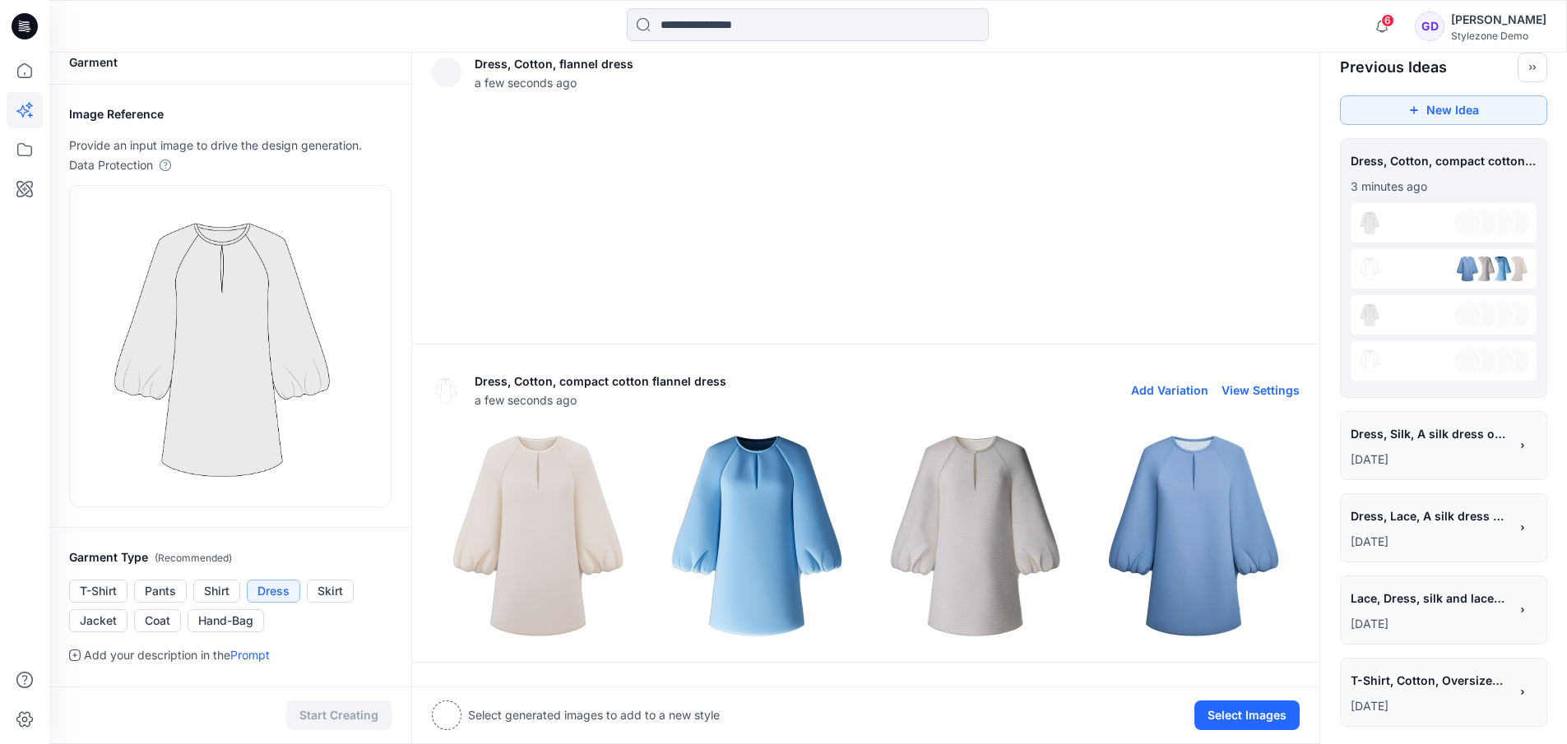
scroll to position [7, 0]
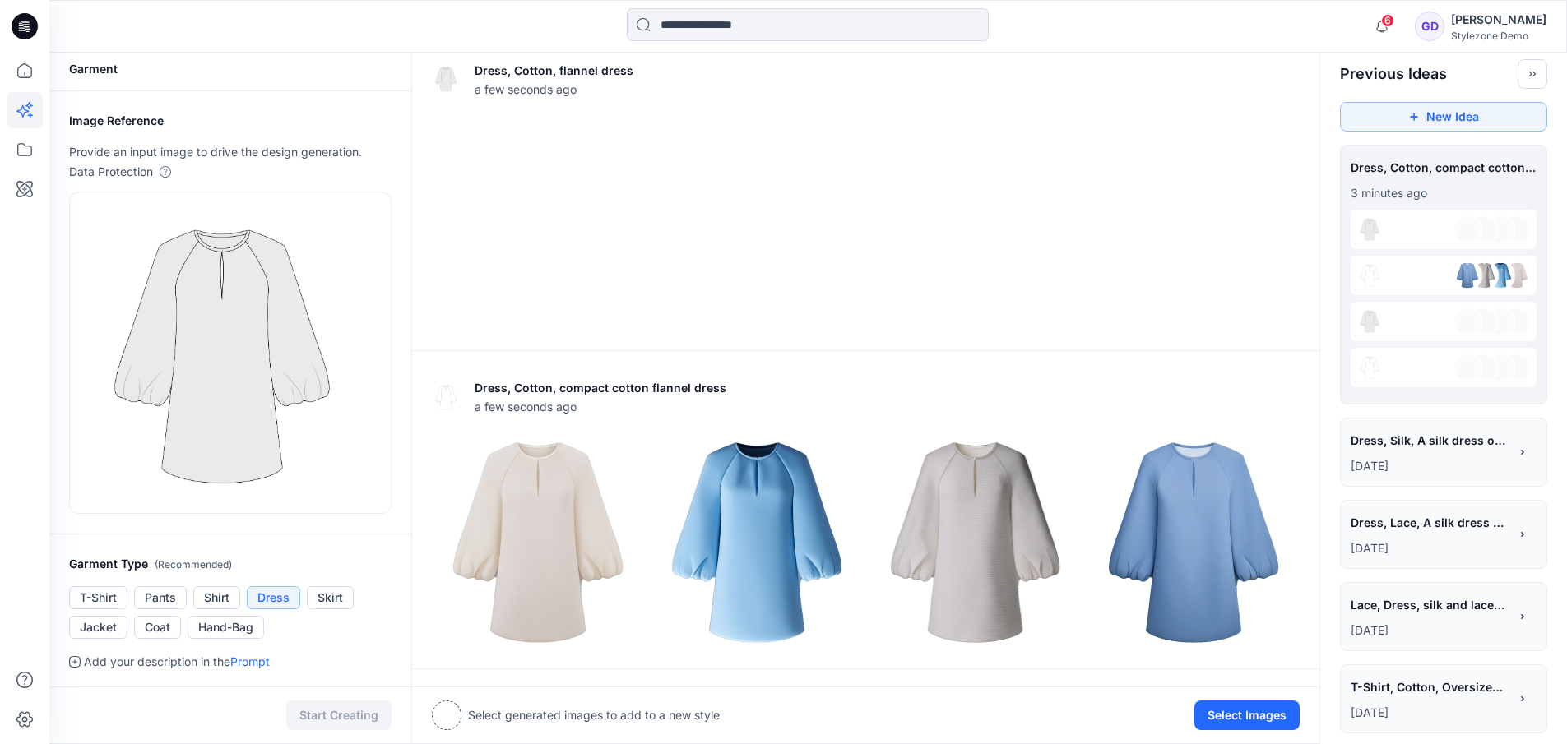
click at [1491, 23] on div "[PERSON_NAME]" at bounding box center [1498, 20] width 95 height 20
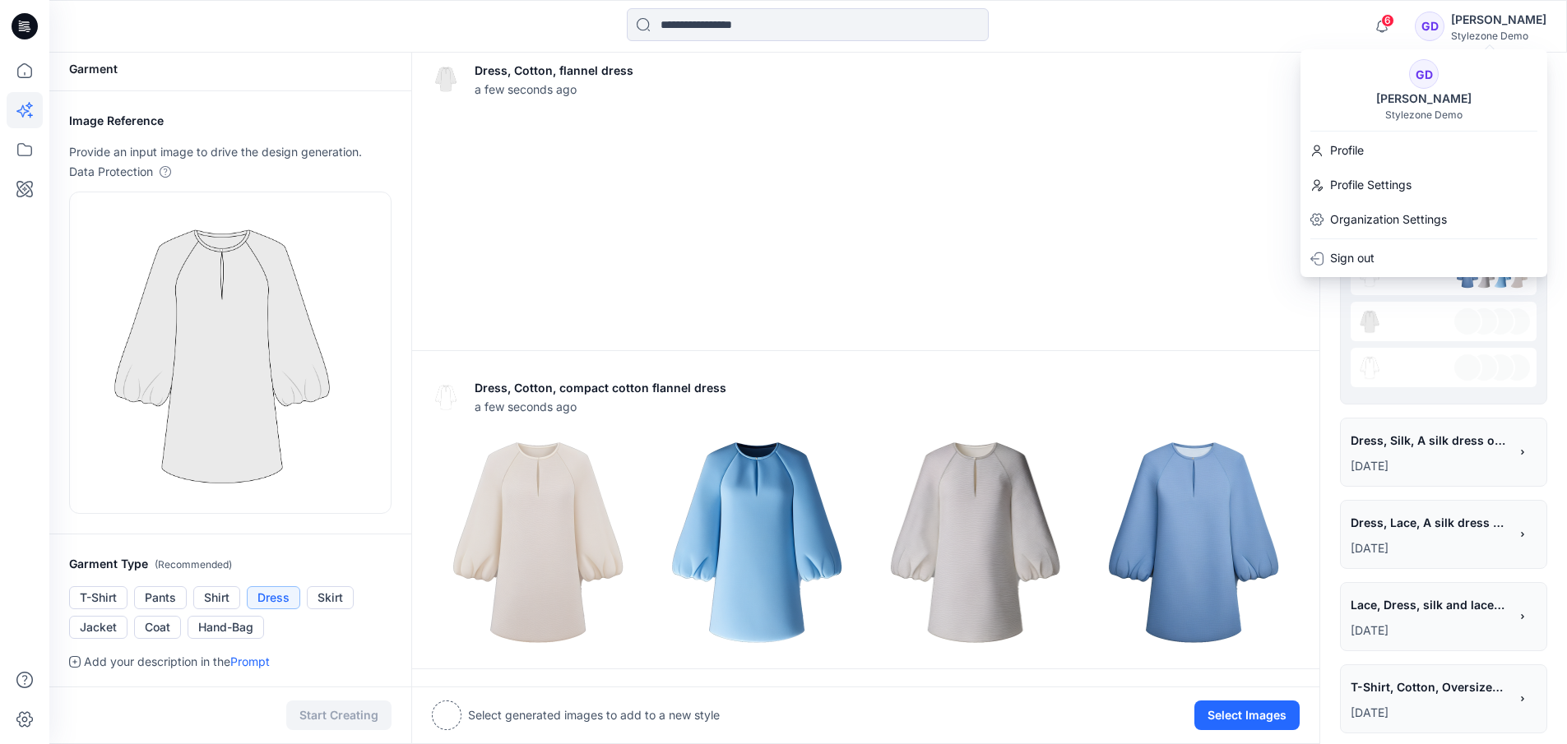
click at [1510, 9] on div "6 Notifications Your style Dress detail has been updated with Dress start versi…" at bounding box center [1455, 26] width 181 height 36
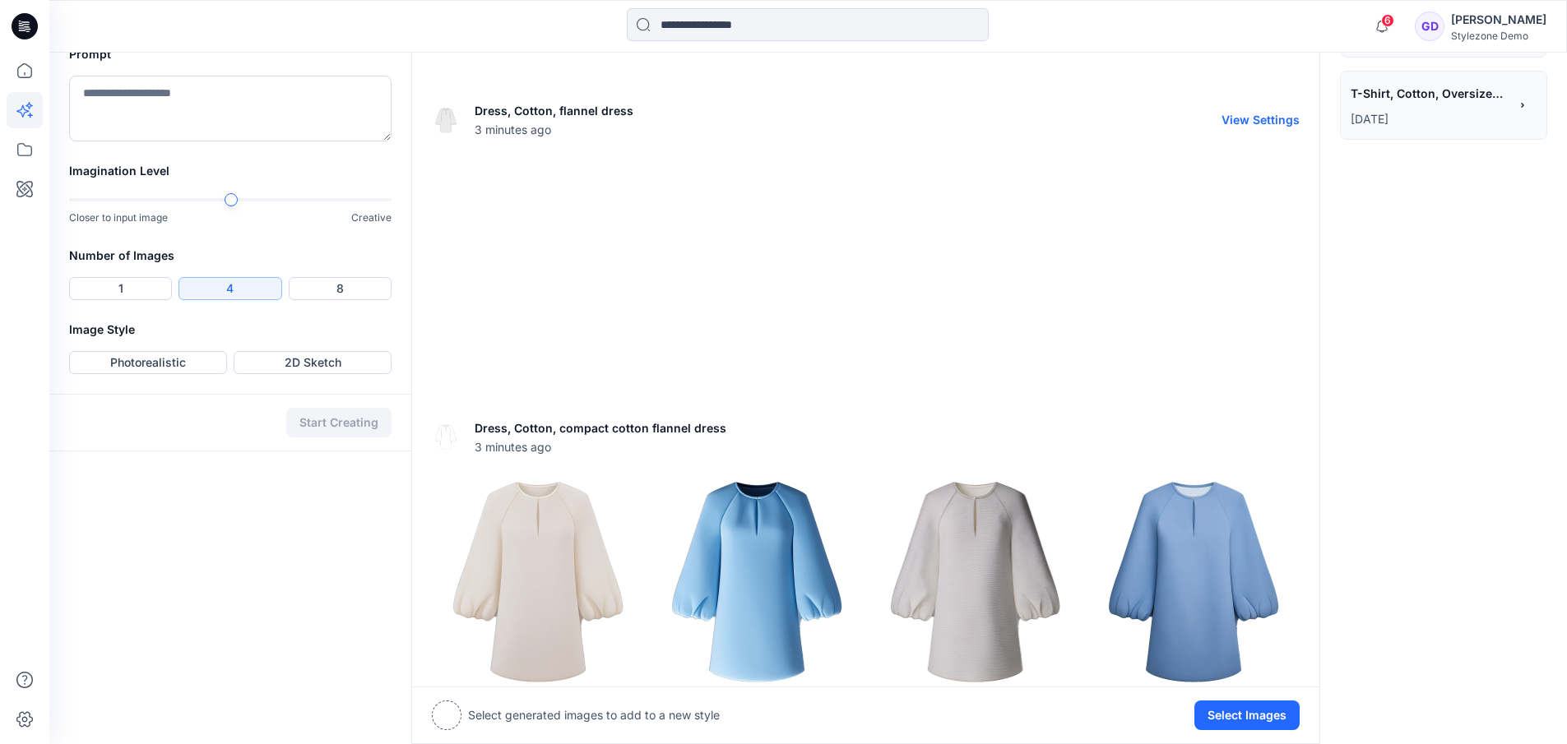
scroll to position [624, 0]
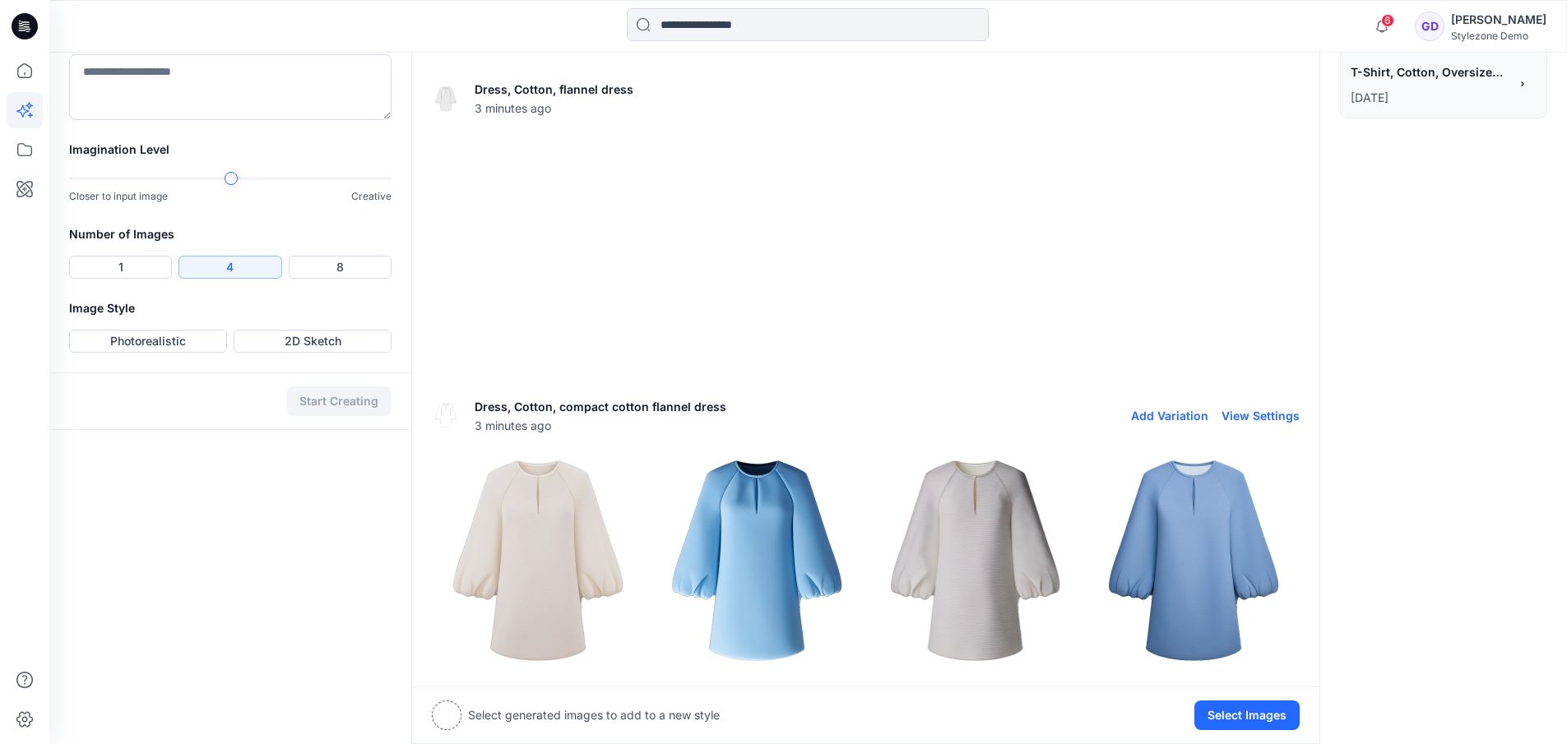
click at [1205, 557] on img at bounding box center [1193, 561] width 211 height 211
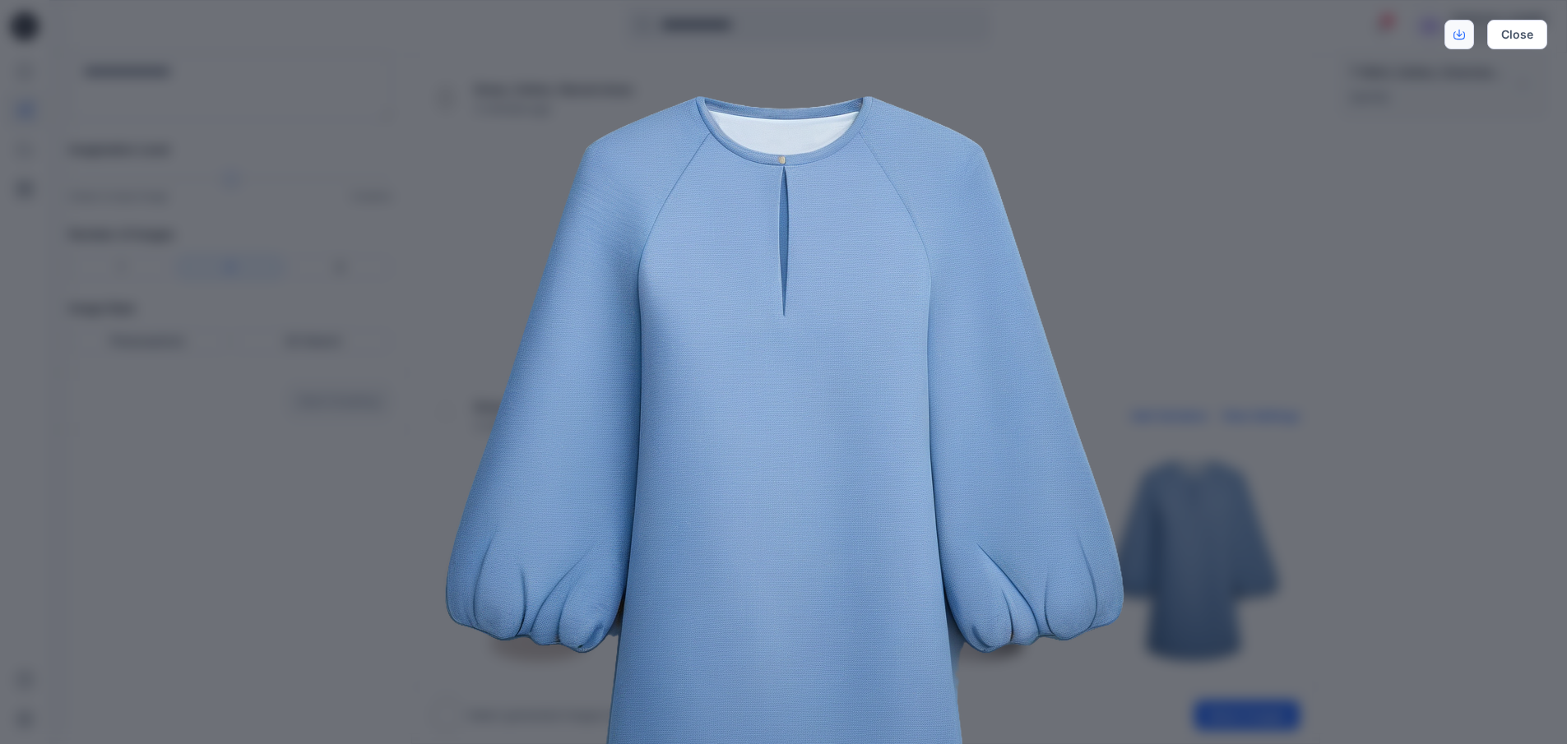
click at [1460, 36] on icon "Download" at bounding box center [1459, 35] width 12 height 12
drag, startPoint x: 1318, startPoint y: 304, endPoint x: 1314, endPoint y: 313, distance: 9.9
click at [1314, 302] on div "Close" at bounding box center [783, 372] width 1567 height 744
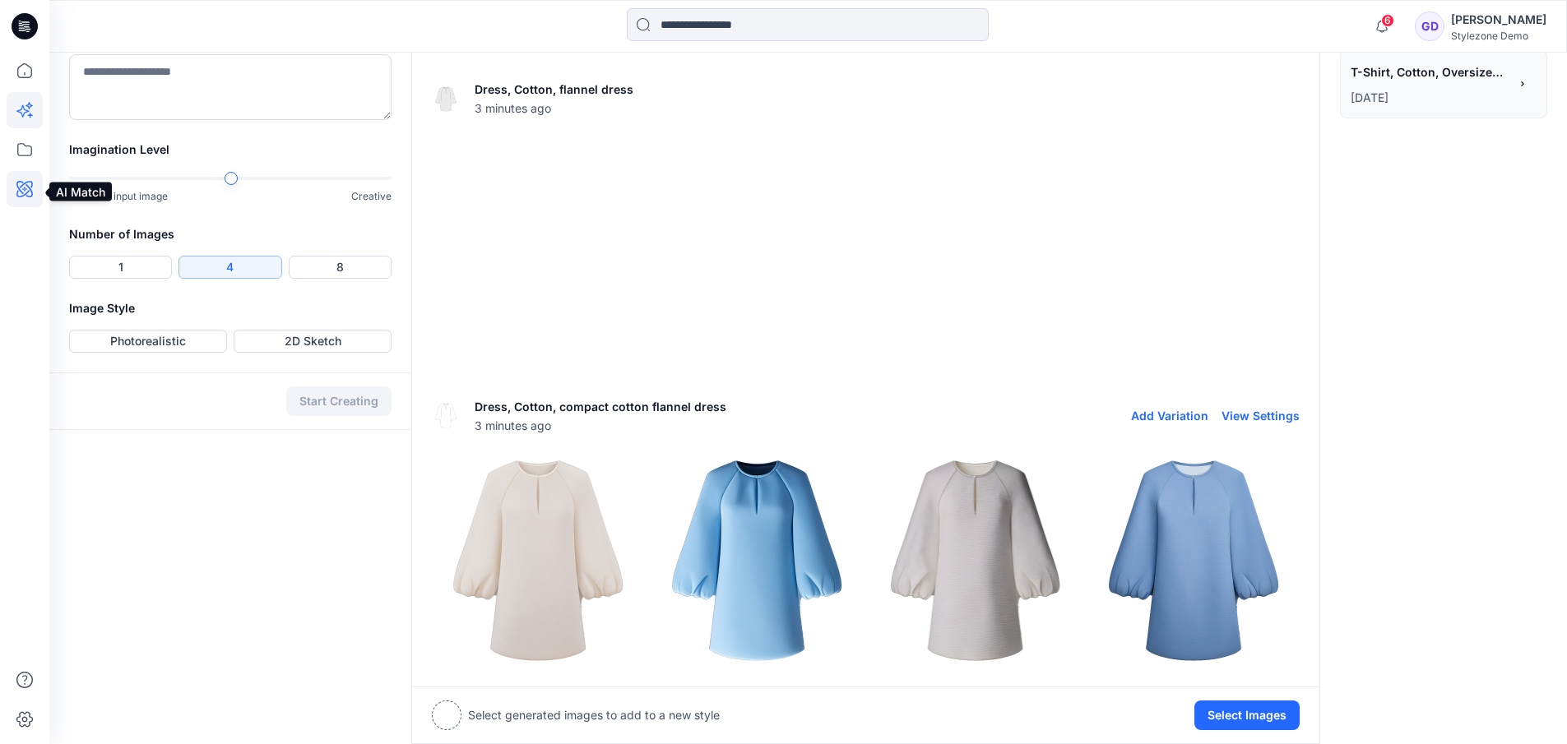
click at [21, 191] on icon at bounding box center [25, 189] width 36 height 36
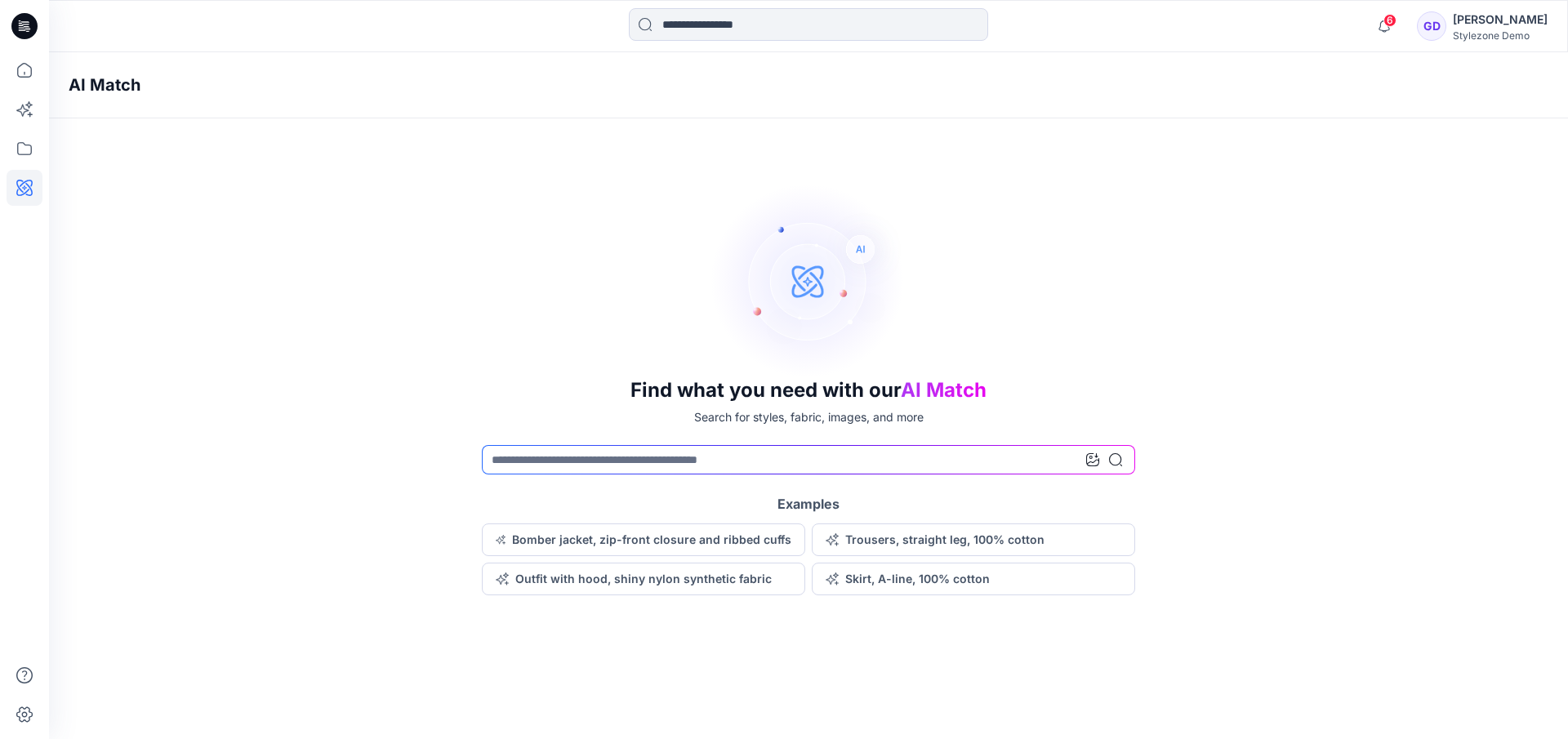
click at [457, 262] on div "Find what you need with our AI Match Search for styles, fabric, images, and mor…" at bounding box center [808, 388] width 1519 height 412
click at [1094, 462] on icon at bounding box center [1092, 459] width 13 height 13
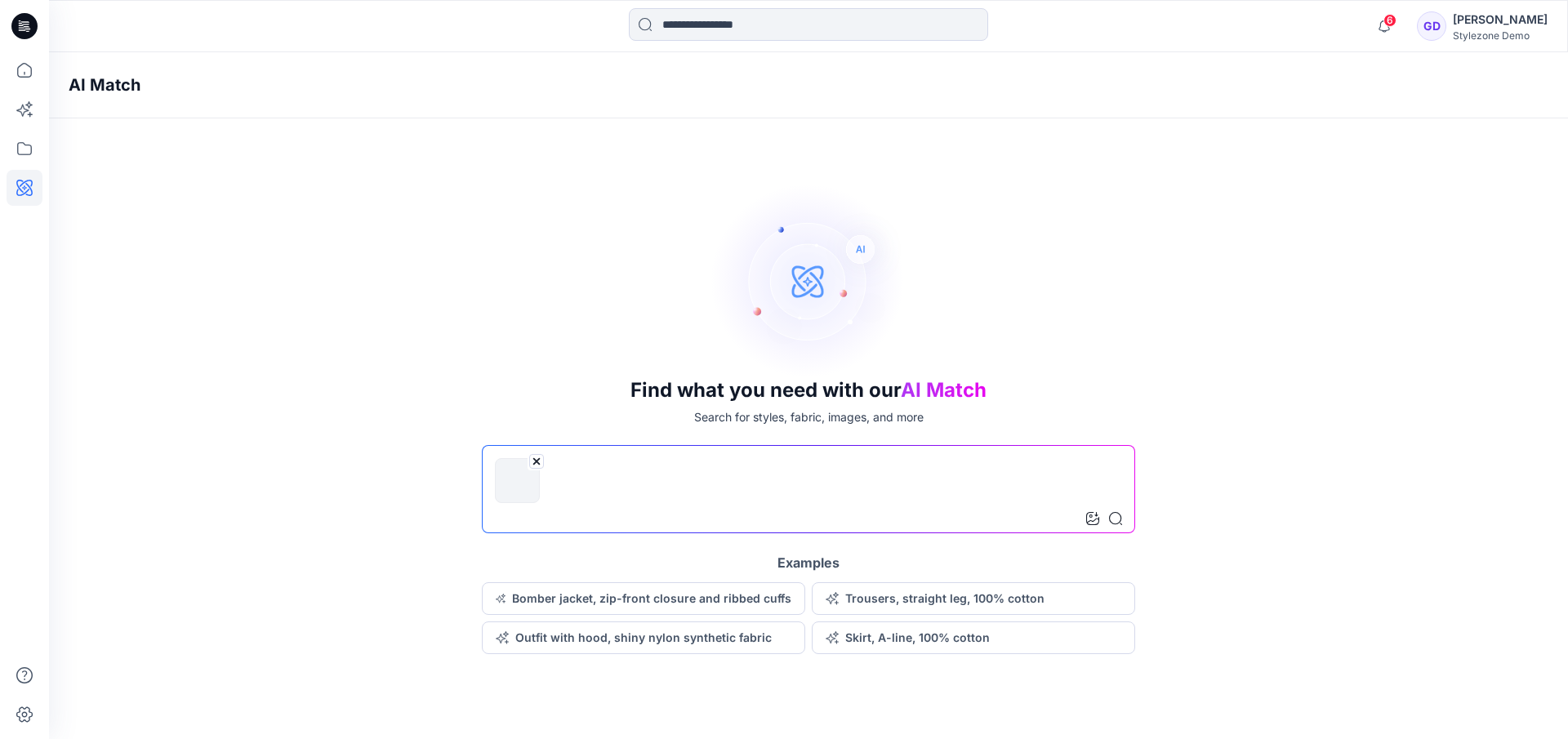
click at [895, 465] on input at bounding box center [808, 489] width 653 height 88
type input "*"
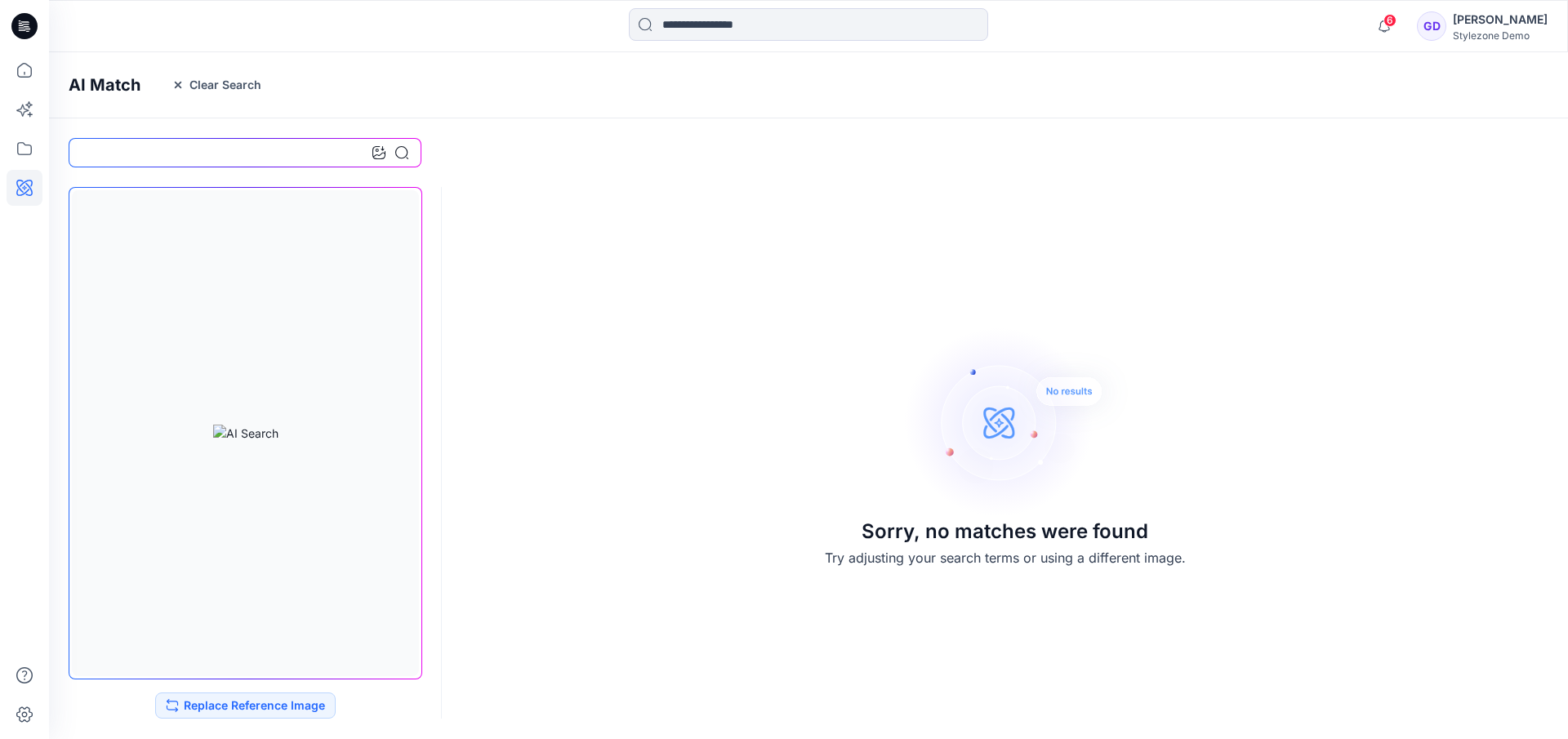
click at [192, 89] on button "Clear Search" at bounding box center [216, 84] width 111 height 26
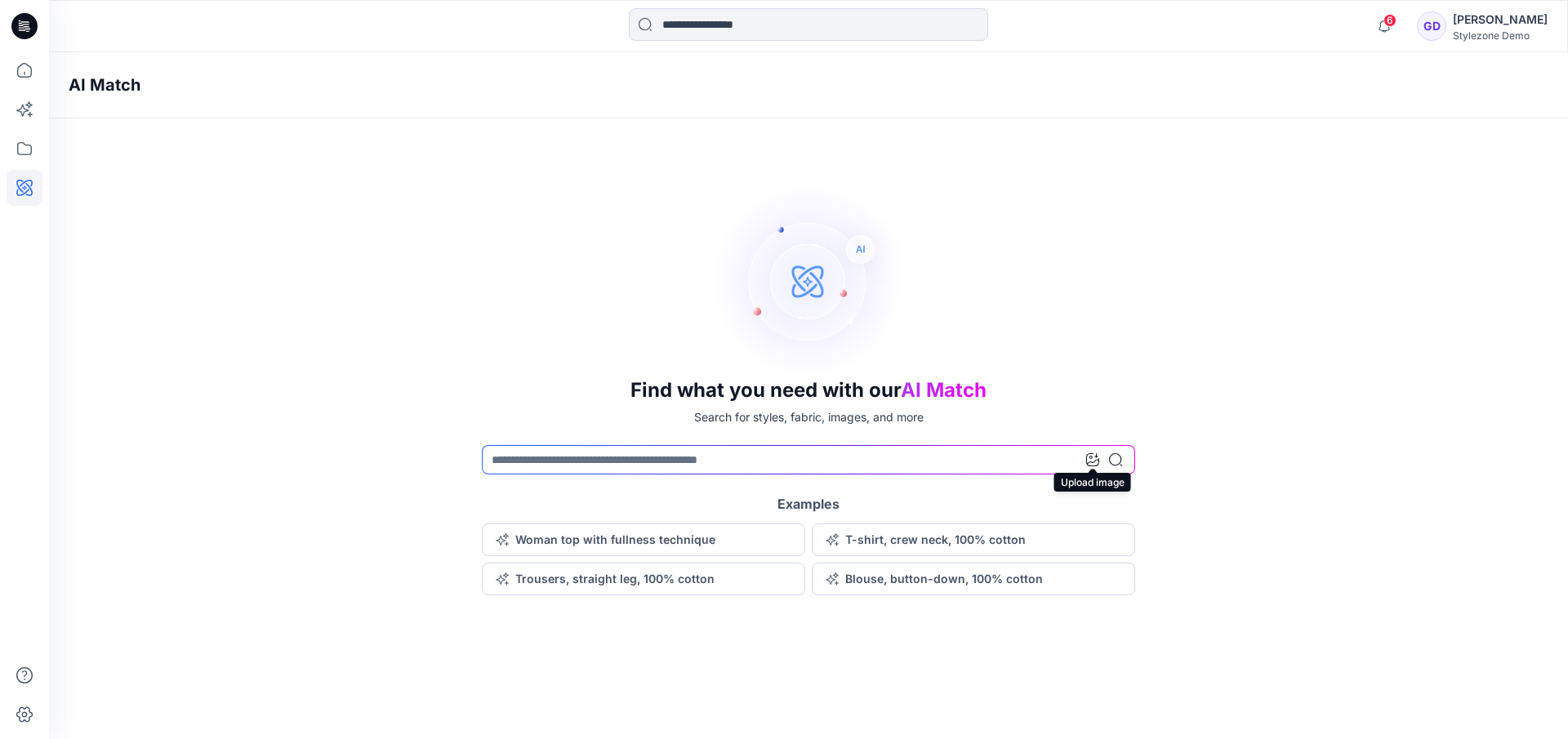
click at [1088, 462] on icon at bounding box center [1092, 459] width 13 height 13
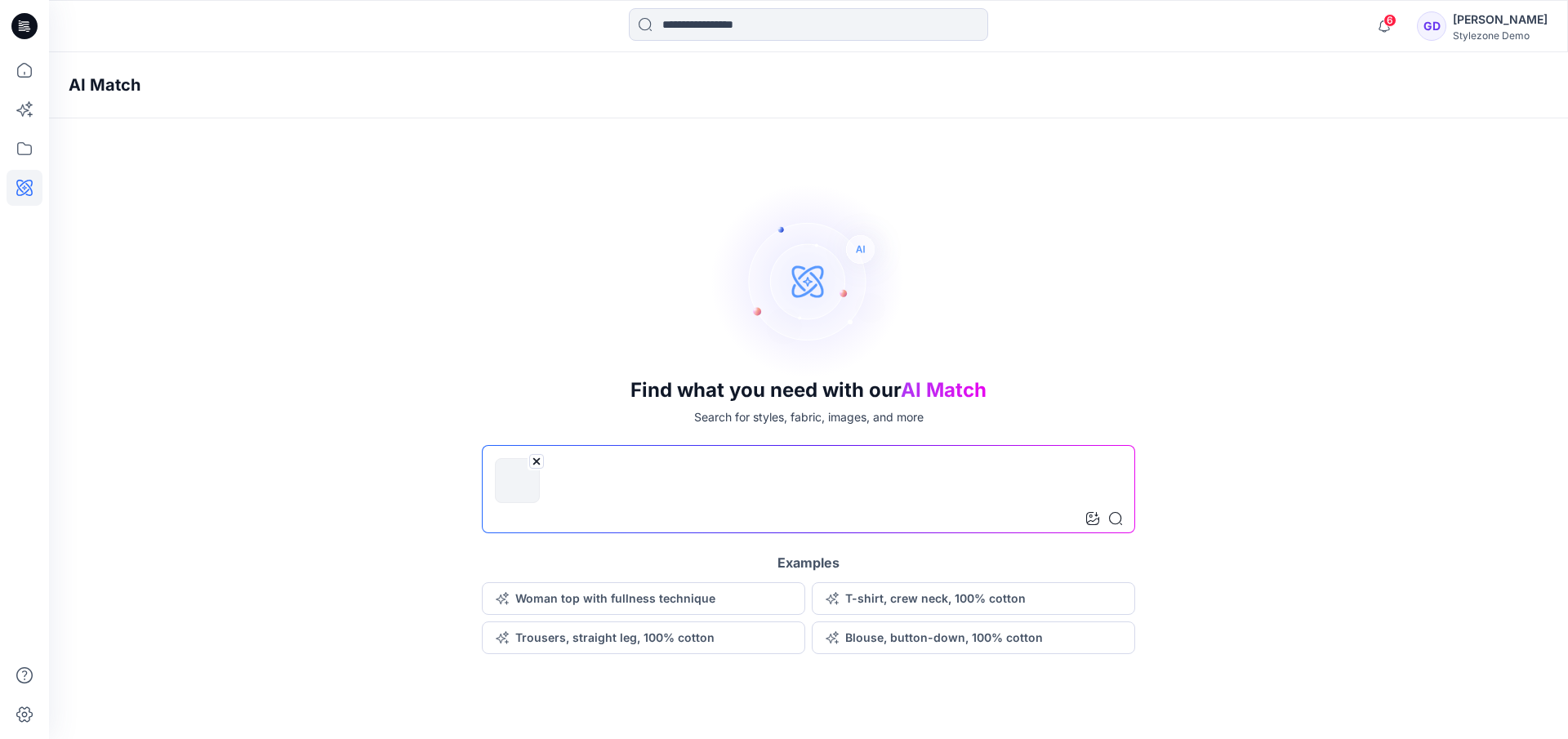
drag, startPoint x: 720, startPoint y: 472, endPoint x: 711, endPoint y: 470, distance: 9.2
click at [719, 472] on input at bounding box center [808, 489] width 653 height 88
type input "**********"
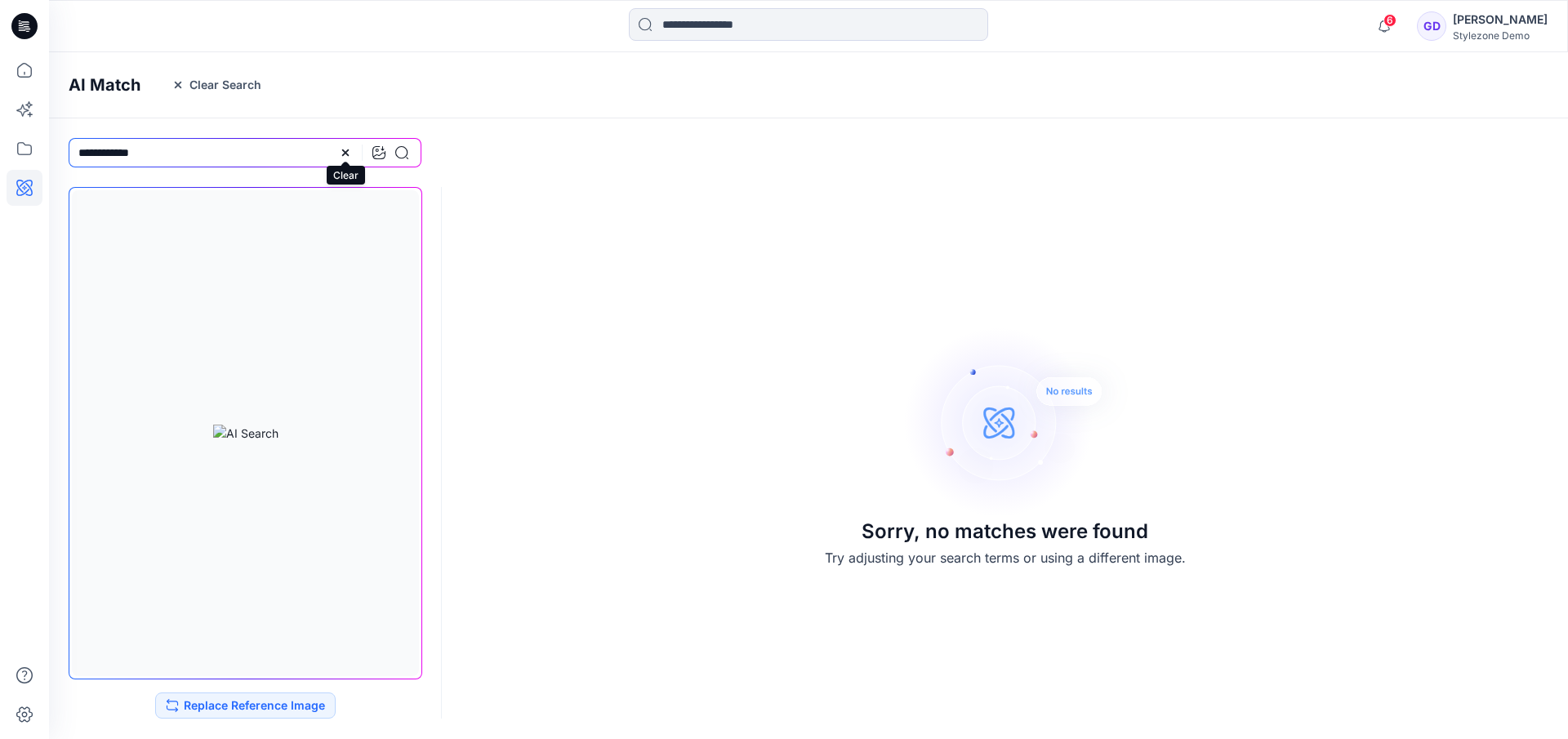
click at [347, 156] on icon at bounding box center [345, 152] width 13 height 13
click at [188, 86] on button "Clear Search" at bounding box center [216, 84] width 111 height 26
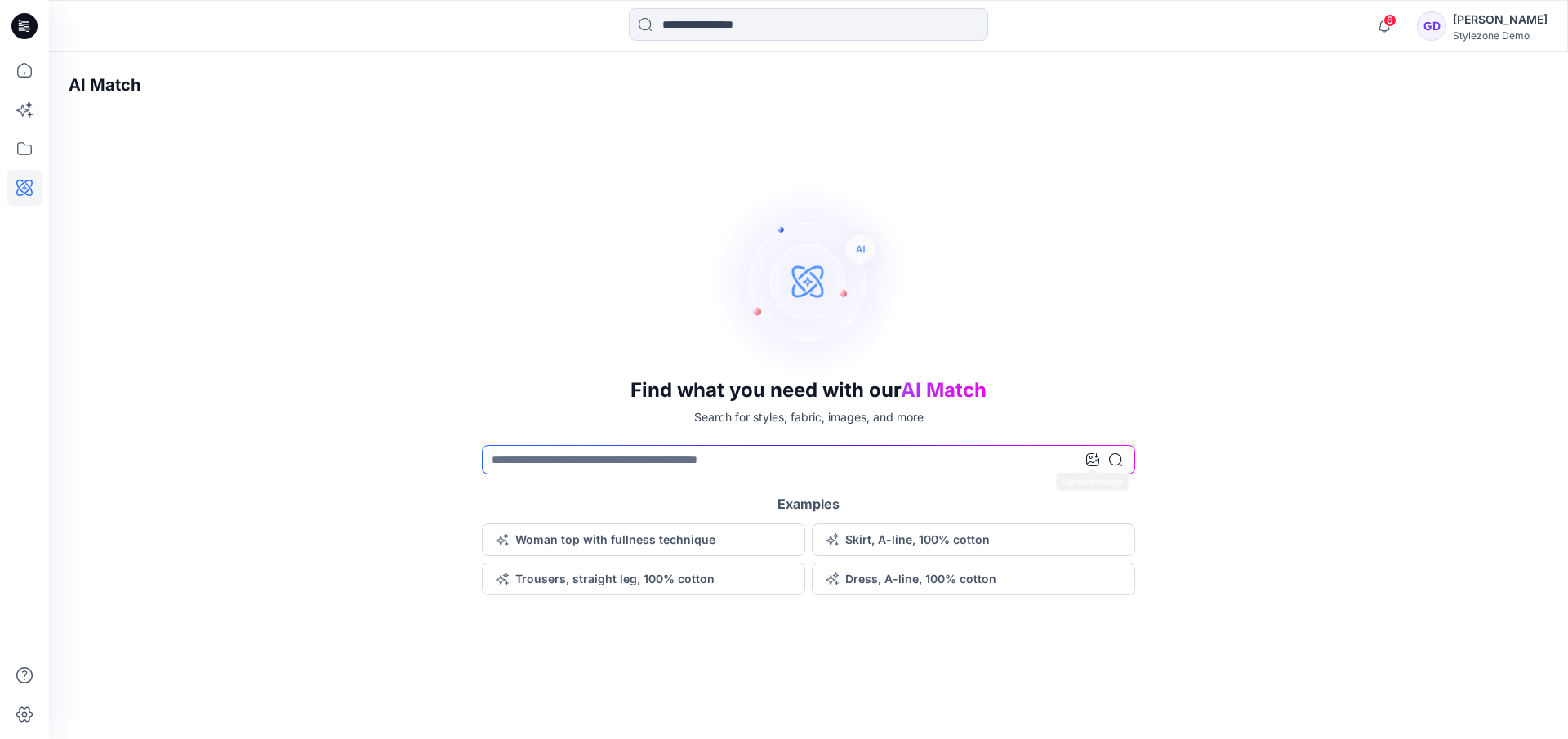
click at [1091, 460] on icon at bounding box center [1092, 459] width 13 height 13
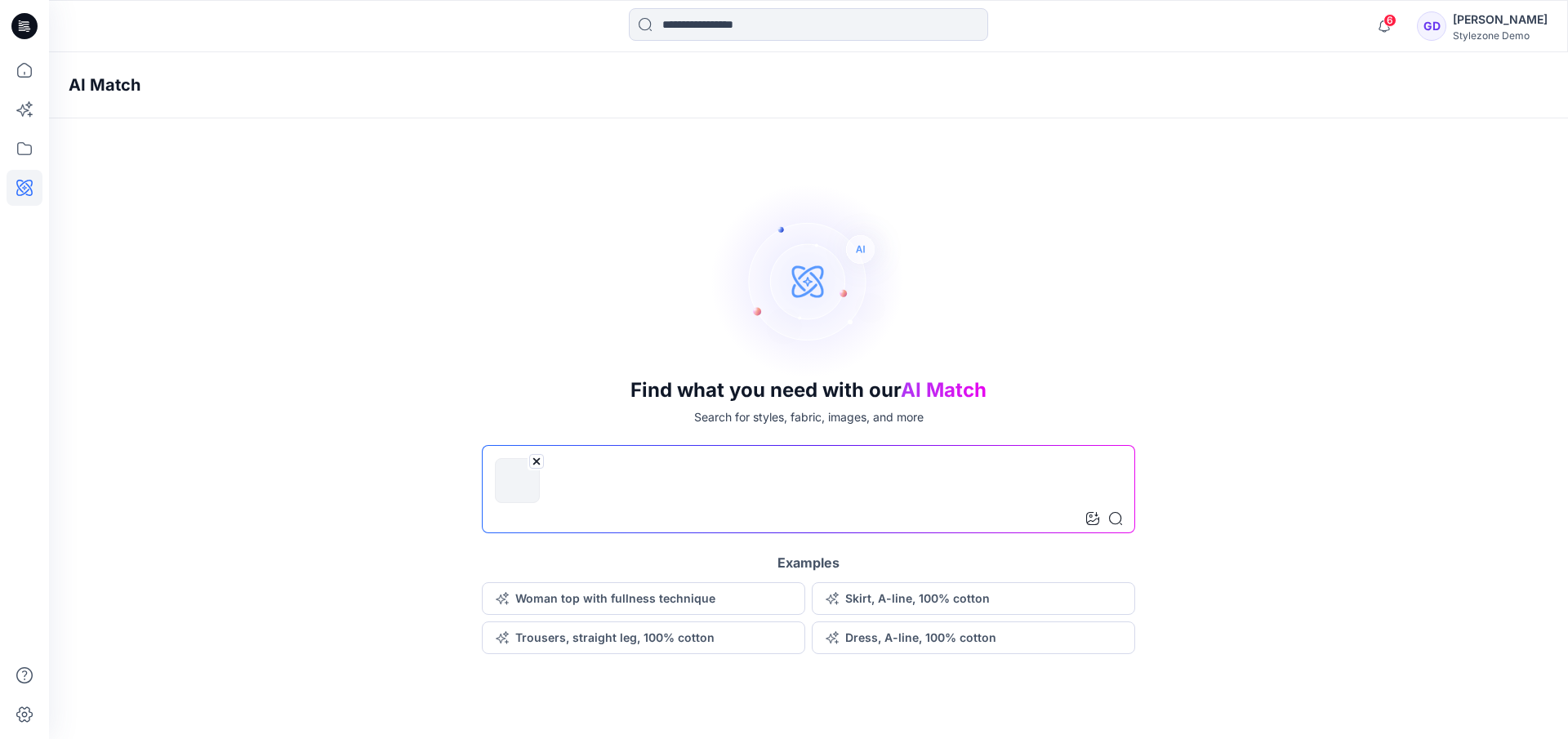
click at [1056, 514] on input at bounding box center [808, 489] width 653 height 88
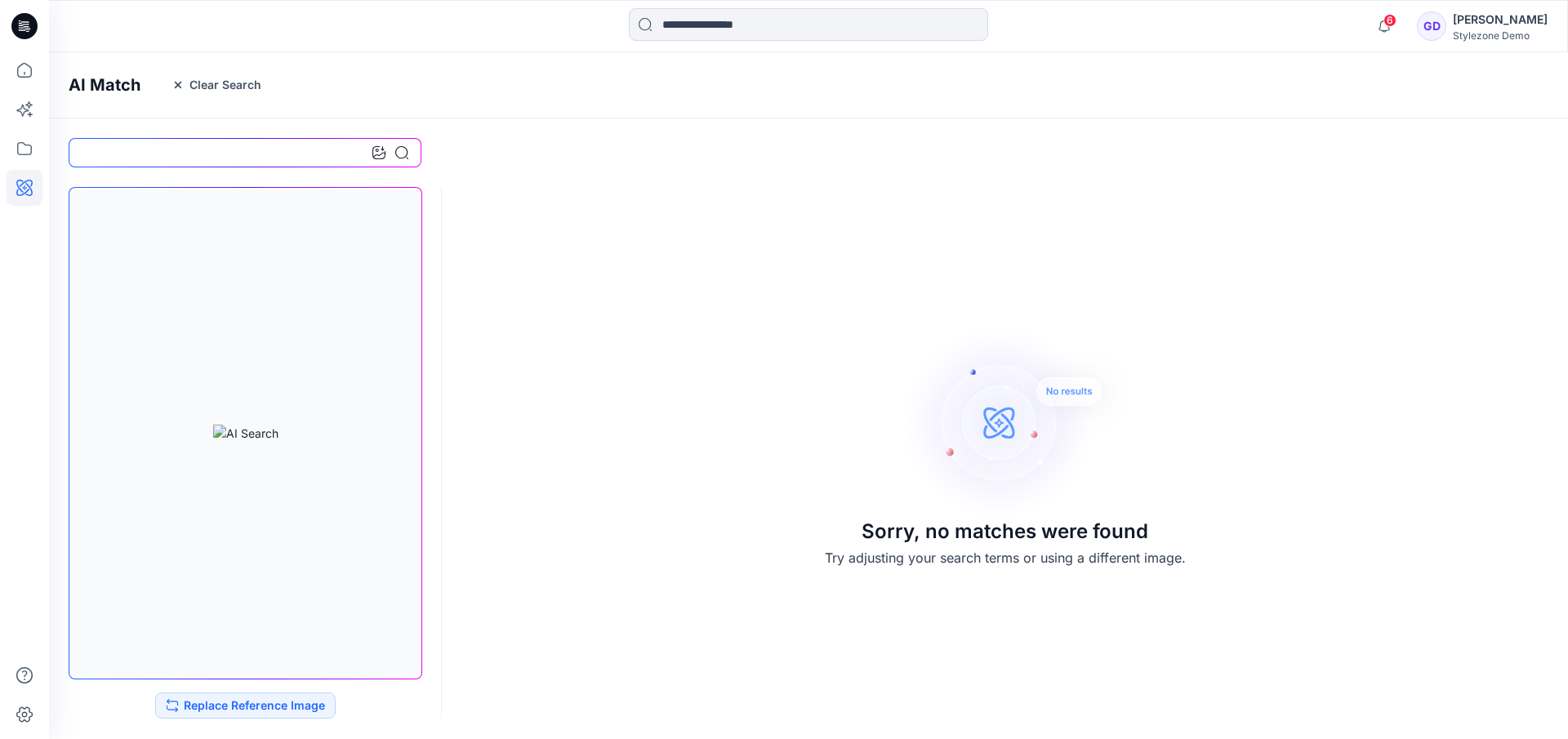
click at [182, 80] on button "Clear Search" at bounding box center [216, 84] width 111 height 26
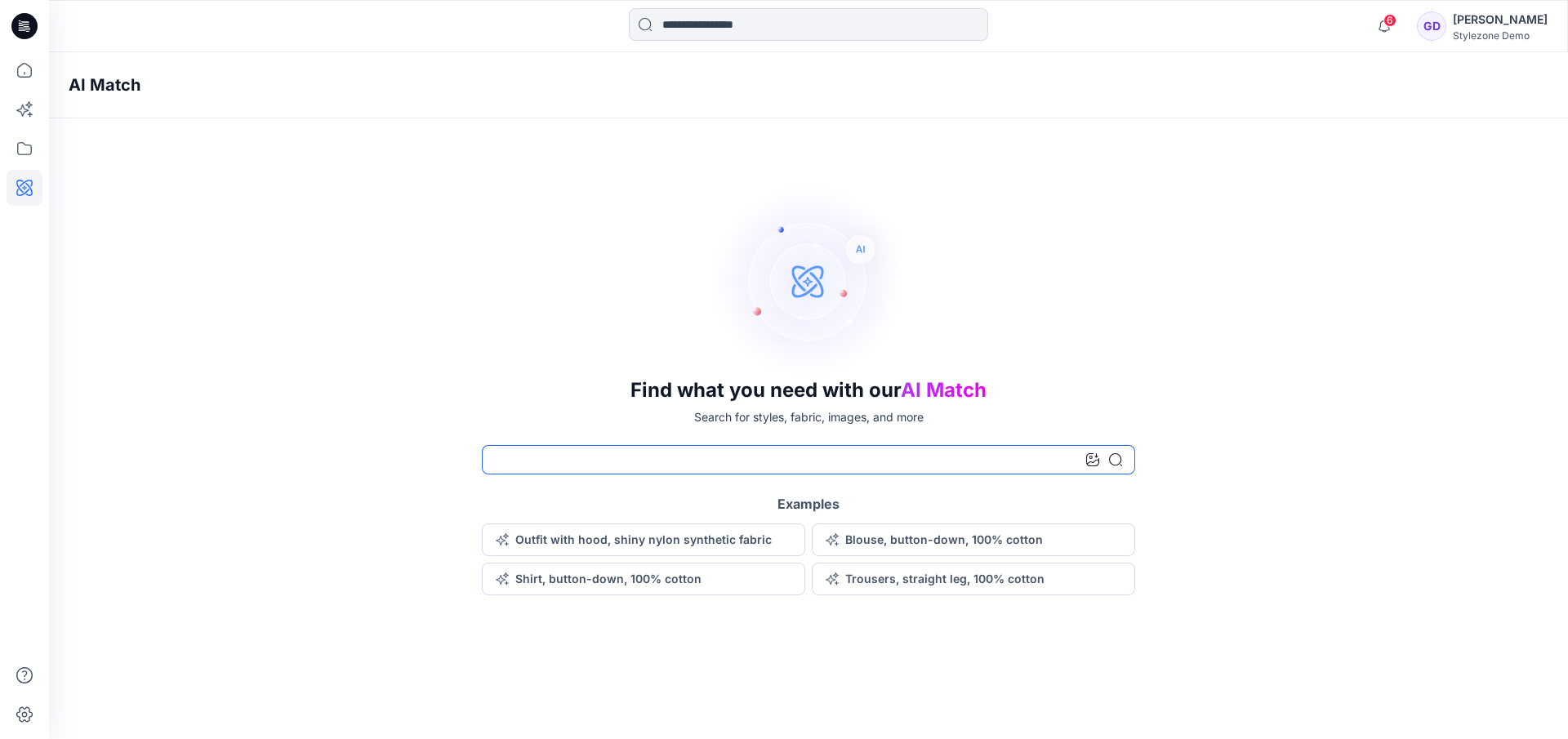
click at [554, 465] on input at bounding box center [808, 460] width 653 height 30
type input "**********"
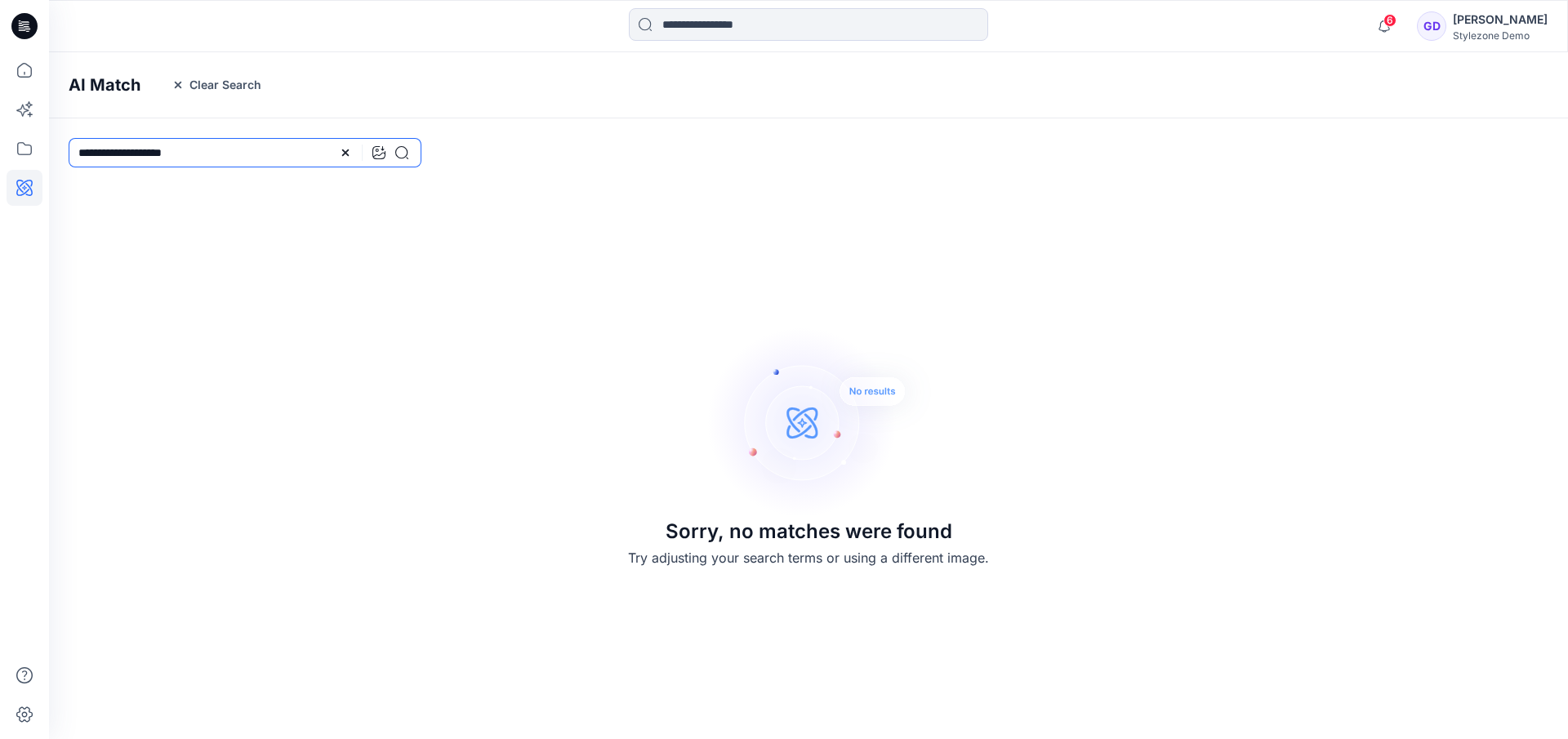
drag, startPoint x: 157, startPoint y: 157, endPoint x: 312, endPoint y: 159, distance: 155.0
click at [308, 159] on input "**********" at bounding box center [244, 153] width 353 height 30
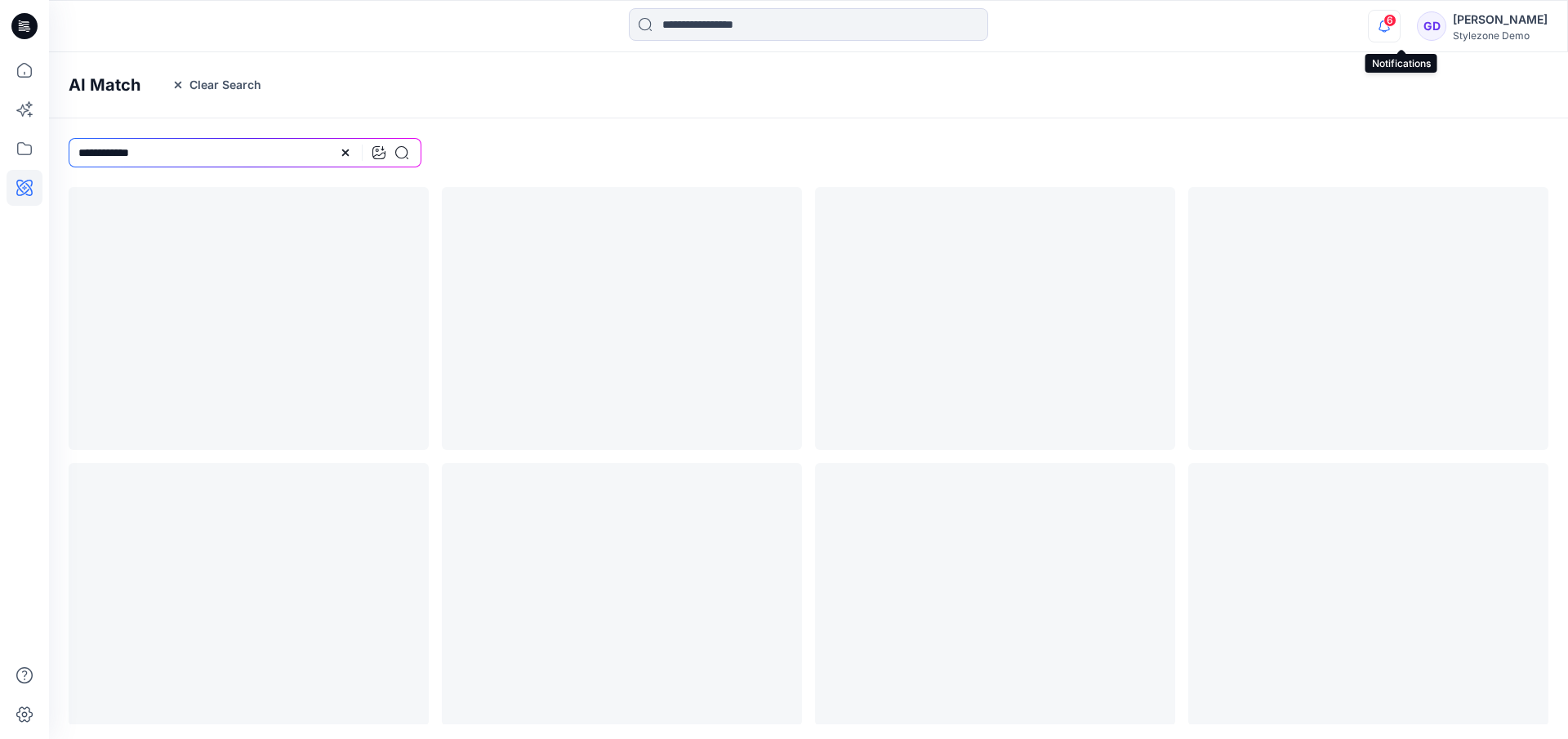
click at [1390, 25] on icon "button" at bounding box center [1384, 26] width 12 height 11
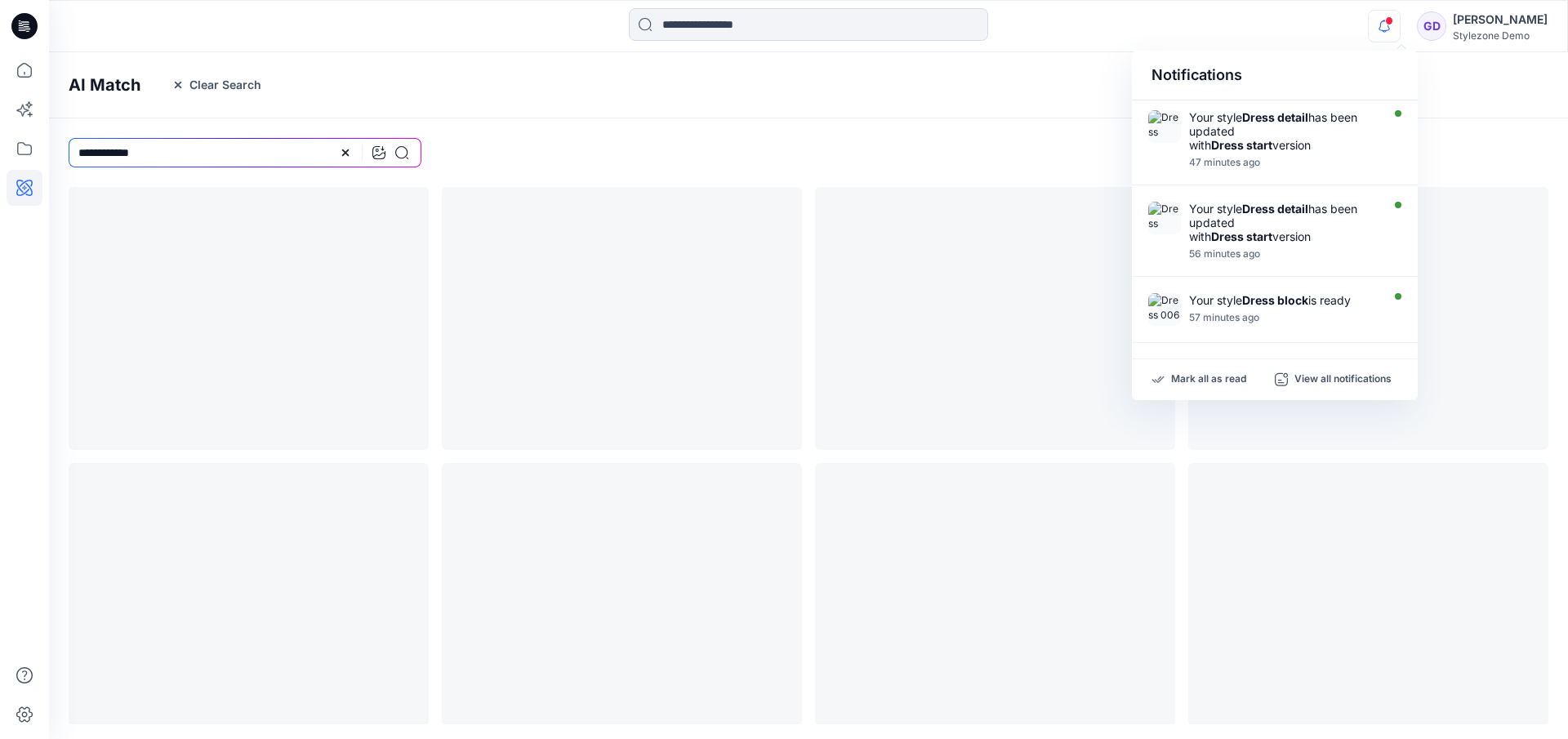
click at [1390, 29] on icon "button" at bounding box center [1384, 26] width 12 height 11
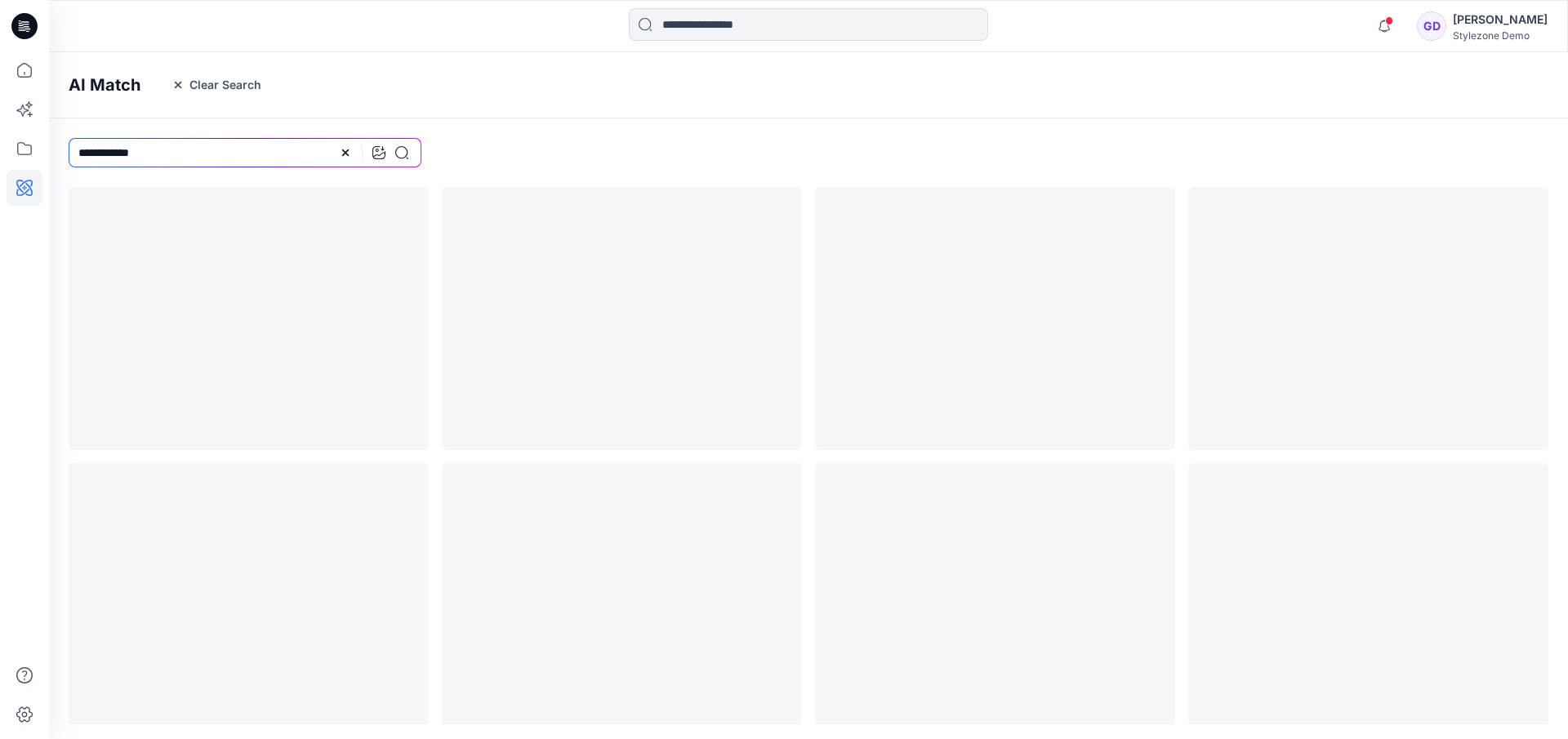
click at [1475, 35] on div "Stylezone Demo" at bounding box center [1499, 36] width 94 height 12
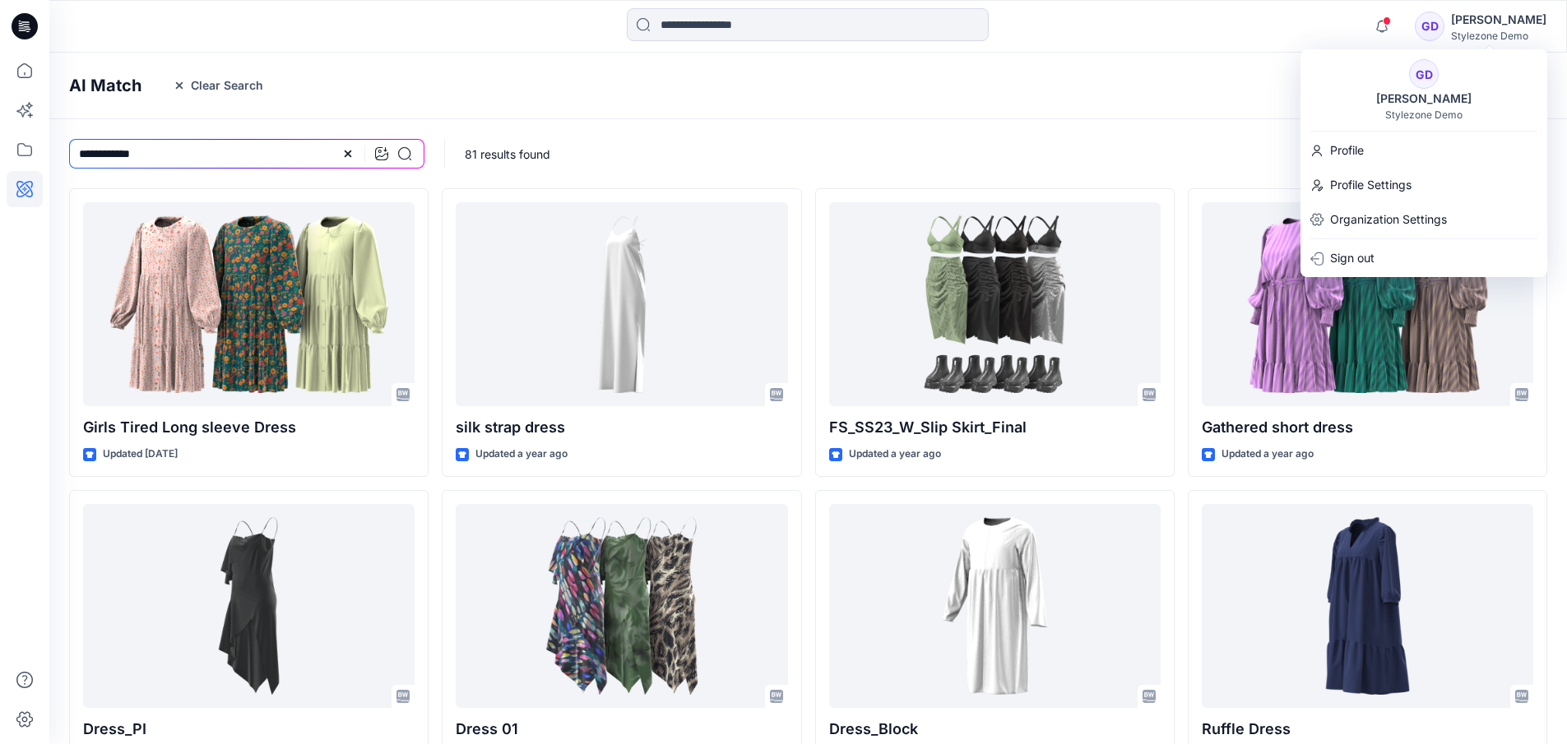
click at [1487, 26] on div "[PERSON_NAME]" at bounding box center [1498, 20] width 95 height 20
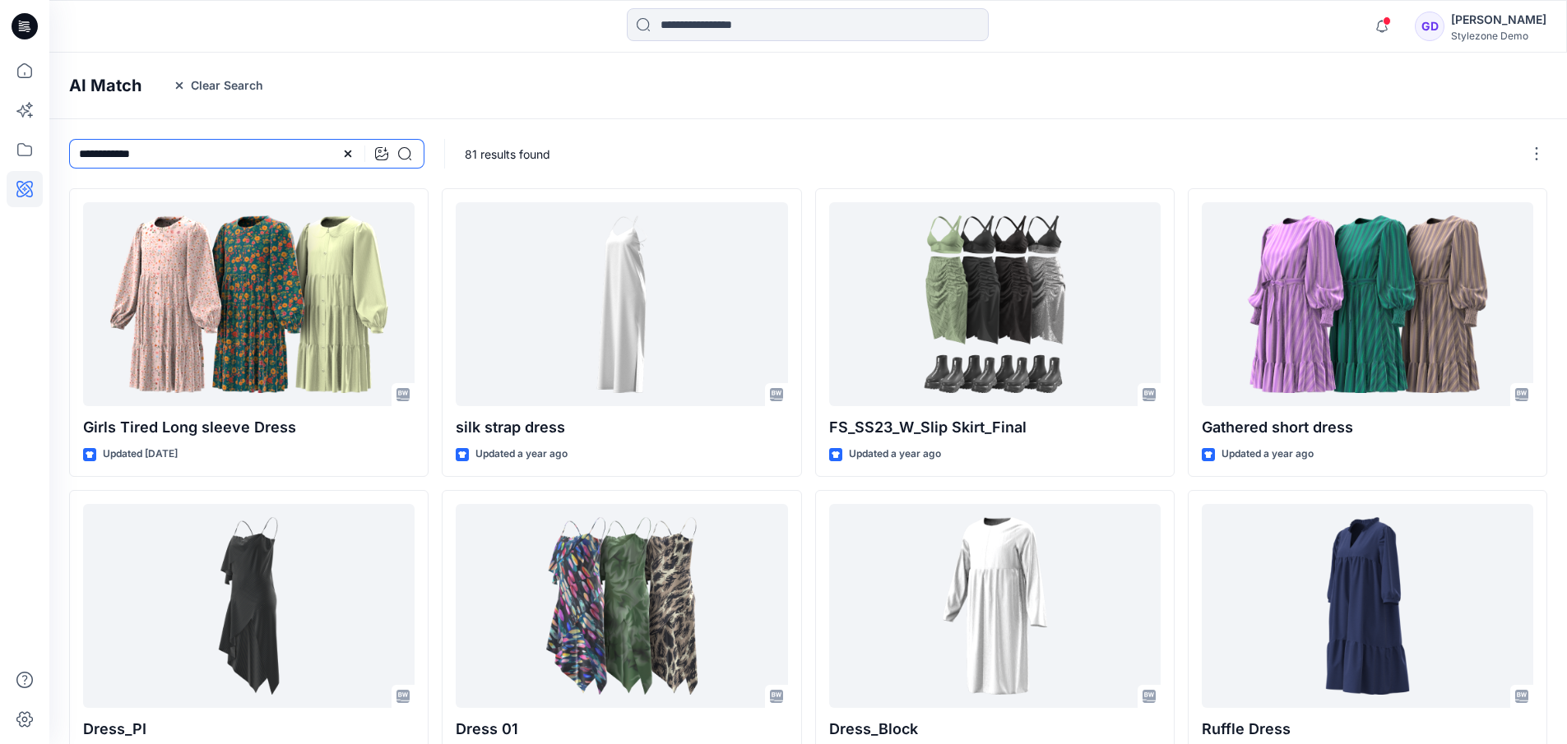
click at [211, 160] on input "**********" at bounding box center [246, 154] width 355 height 30
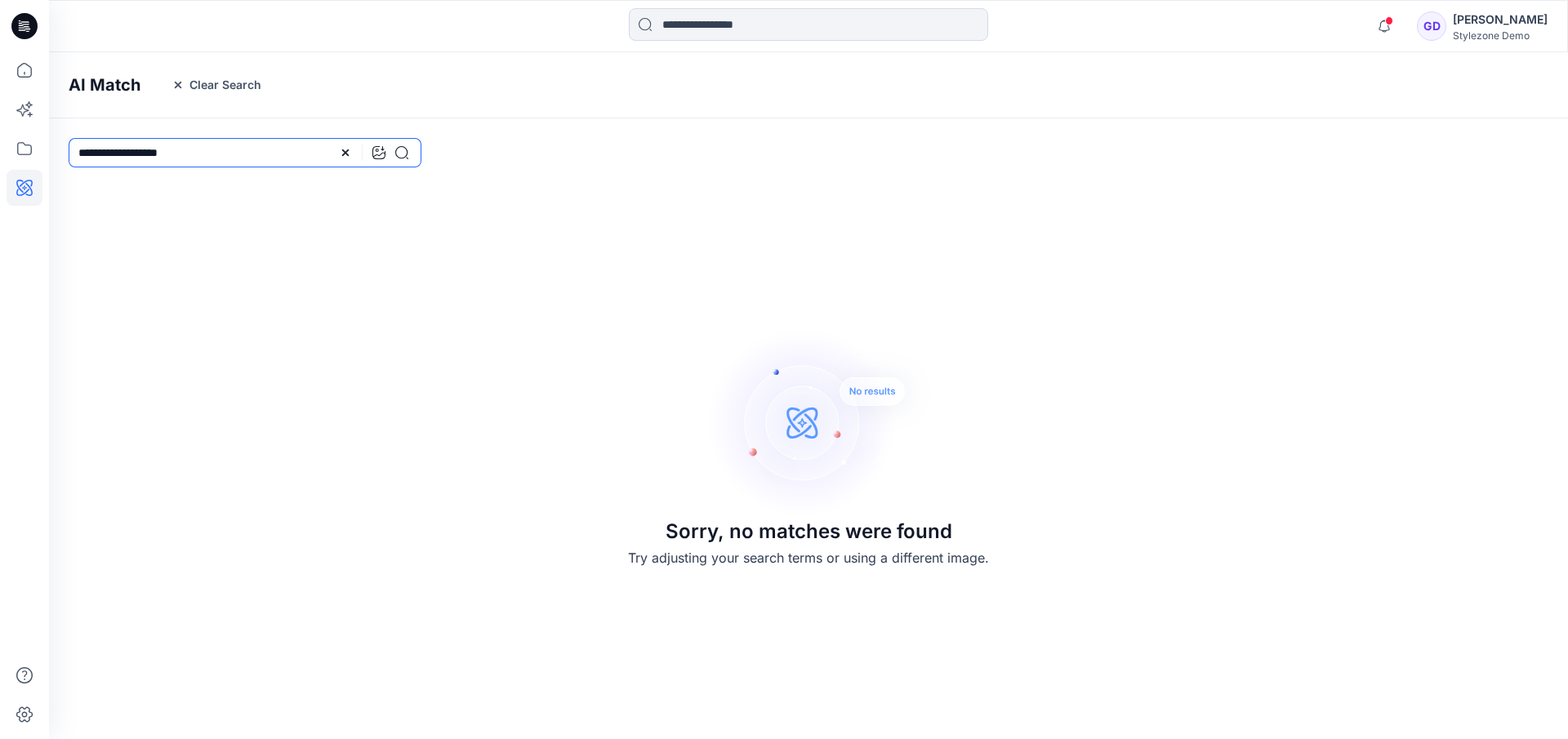
drag, startPoint x: 159, startPoint y: 155, endPoint x: 380, endPoint y: 144, distance: 221.3
click at [380, 144] on div "**********" at bounding box center [244, 153] width 353 height 30
click at [295, 145] on input "**********" at bounding box center [244, 153] width 353 height 30
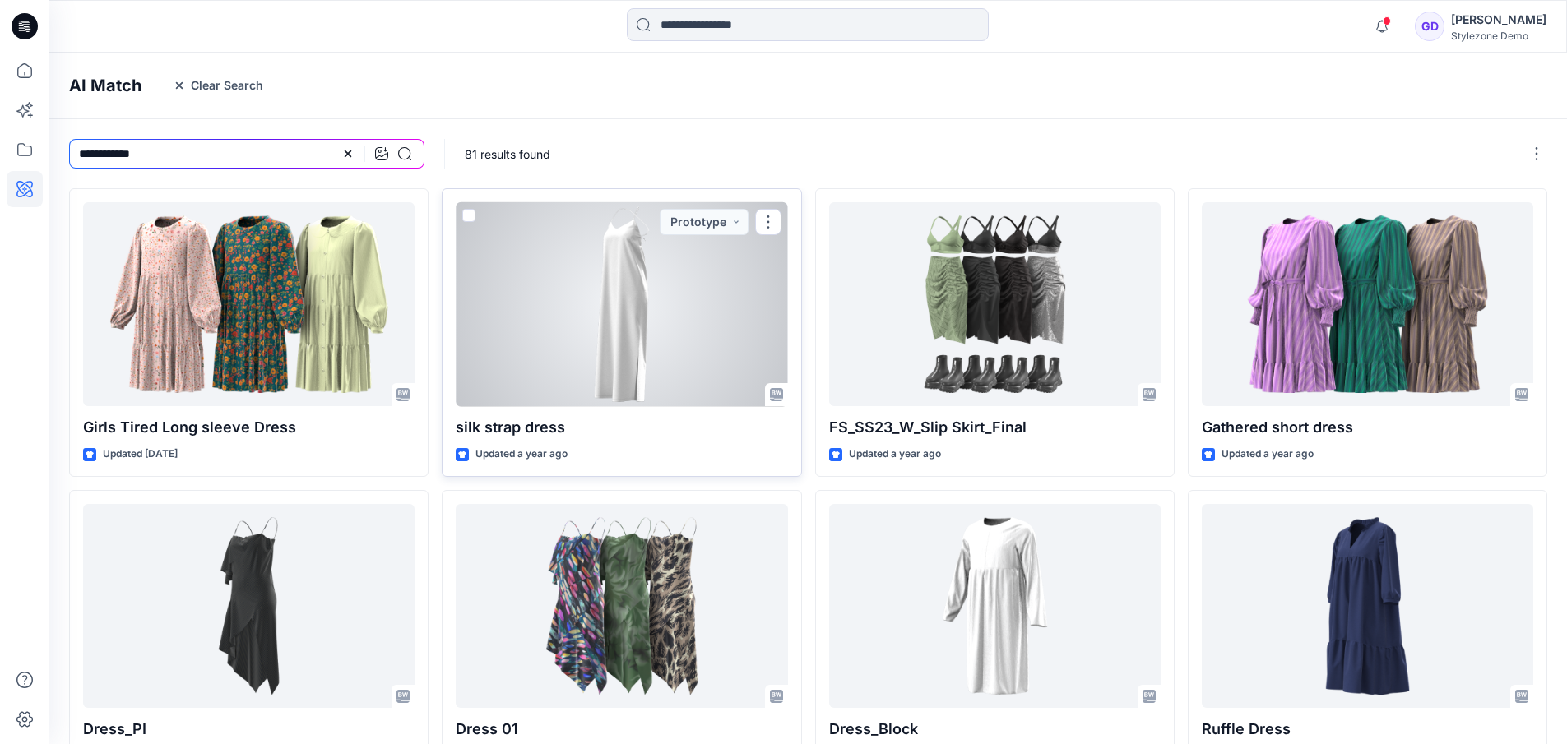
scroll to position [402, 0]
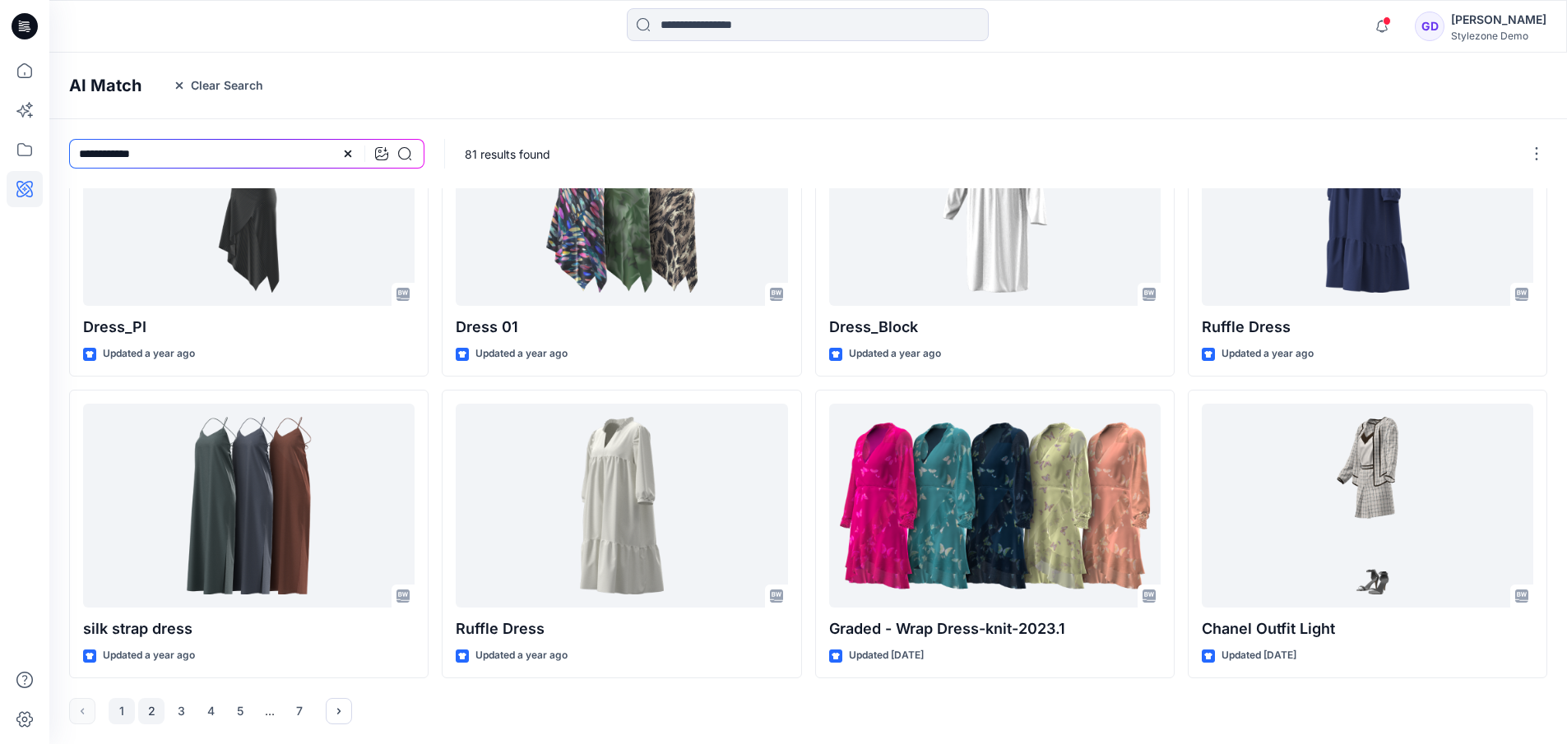
click at [153, 713] on button "2" at bounding box center [151, 711] width 26 height 26
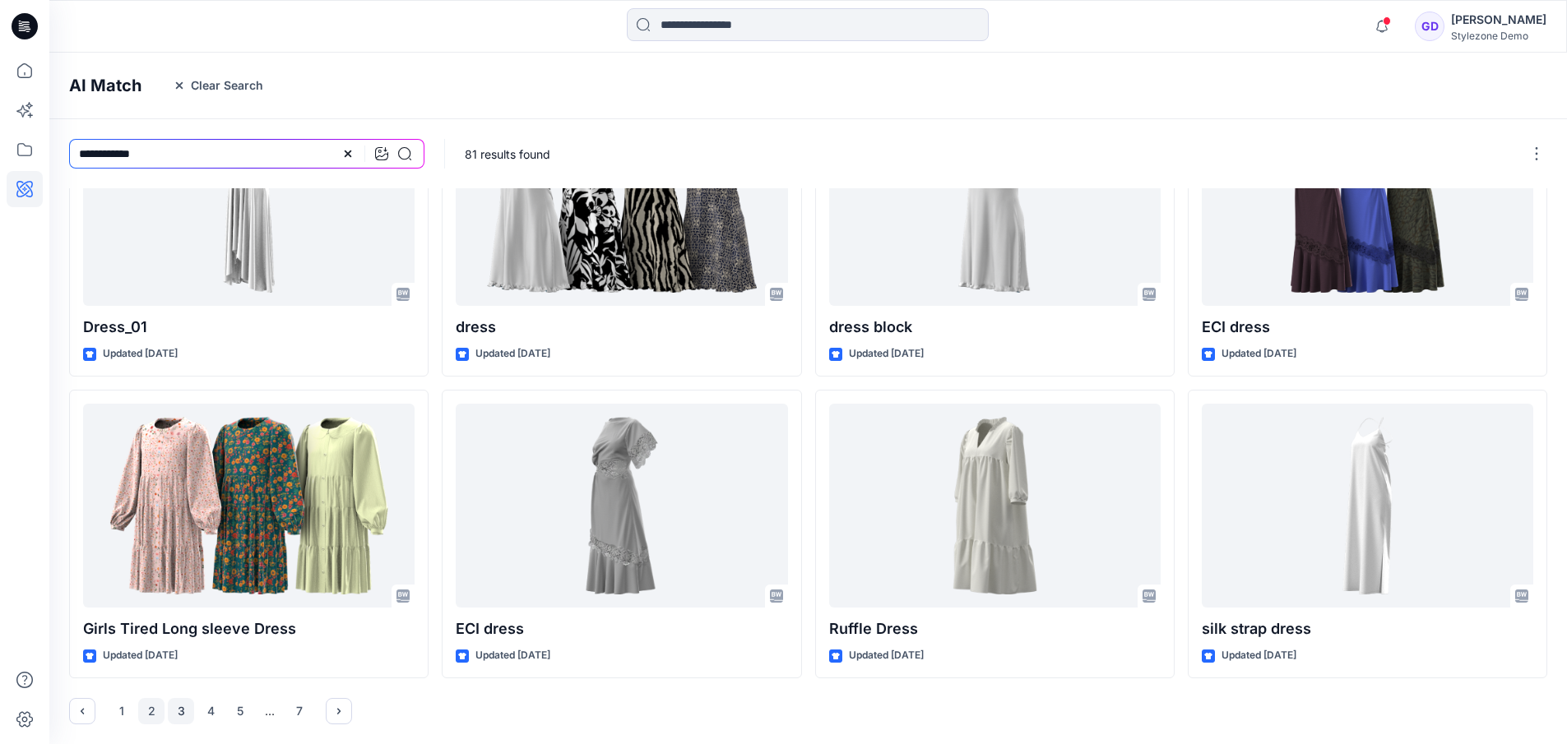
click at [174, 711] on button "3" at bounding box center [181, 711] width 26 height 26
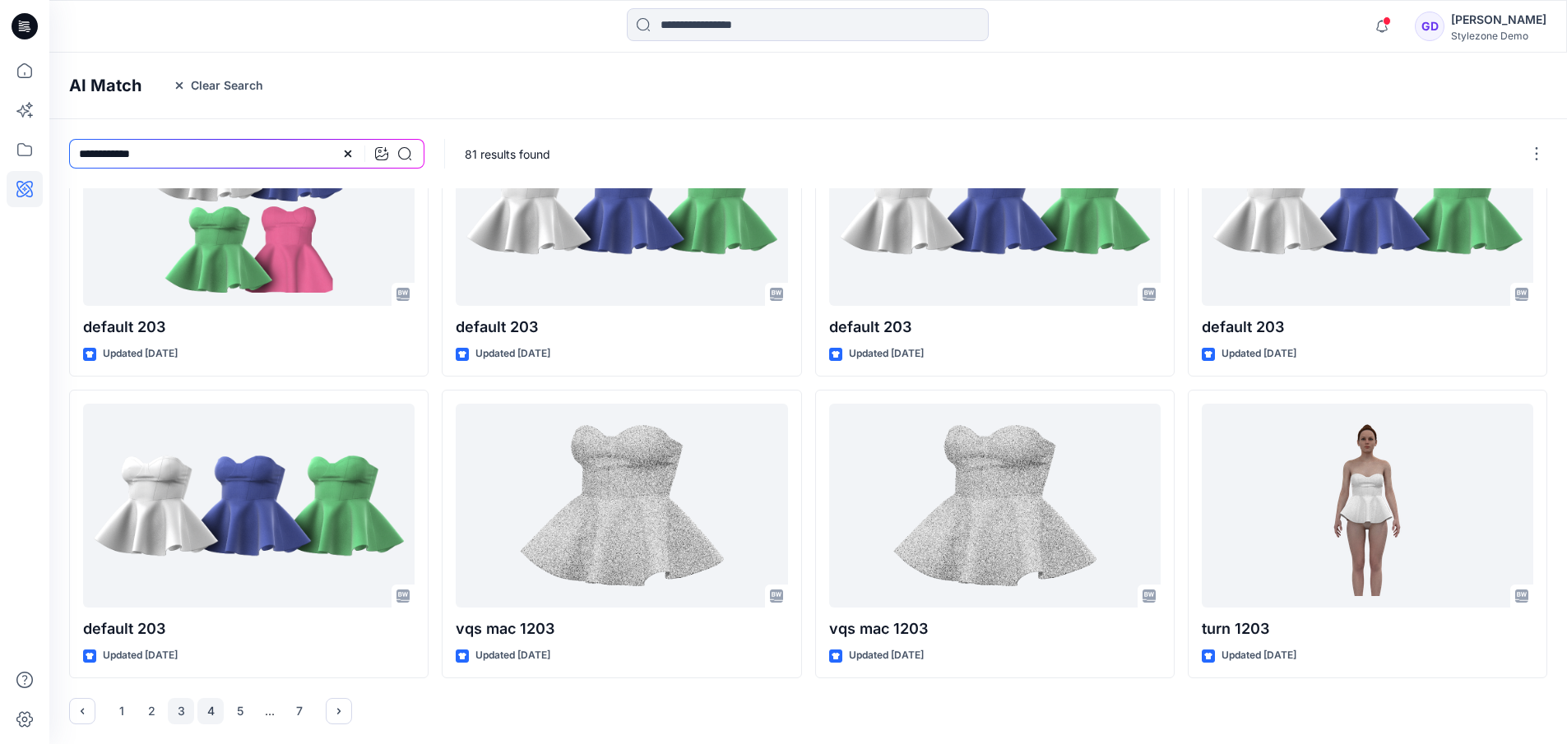
click at [204, 713] on button "4" at bounding box center [210, 711] width 26 height 26
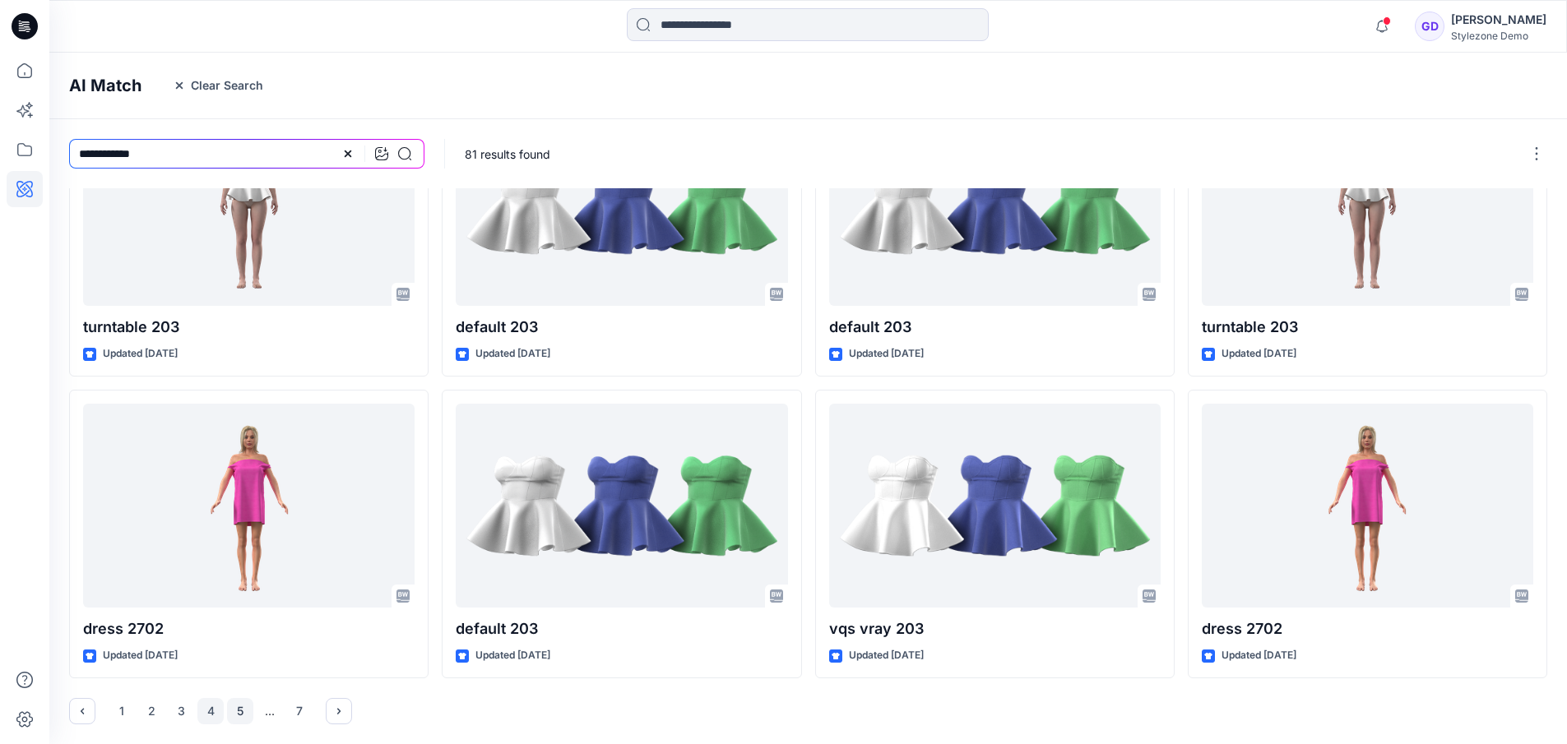
click at [242, 718] on button "5" at bounding box center [240, 711] width 26 height 26
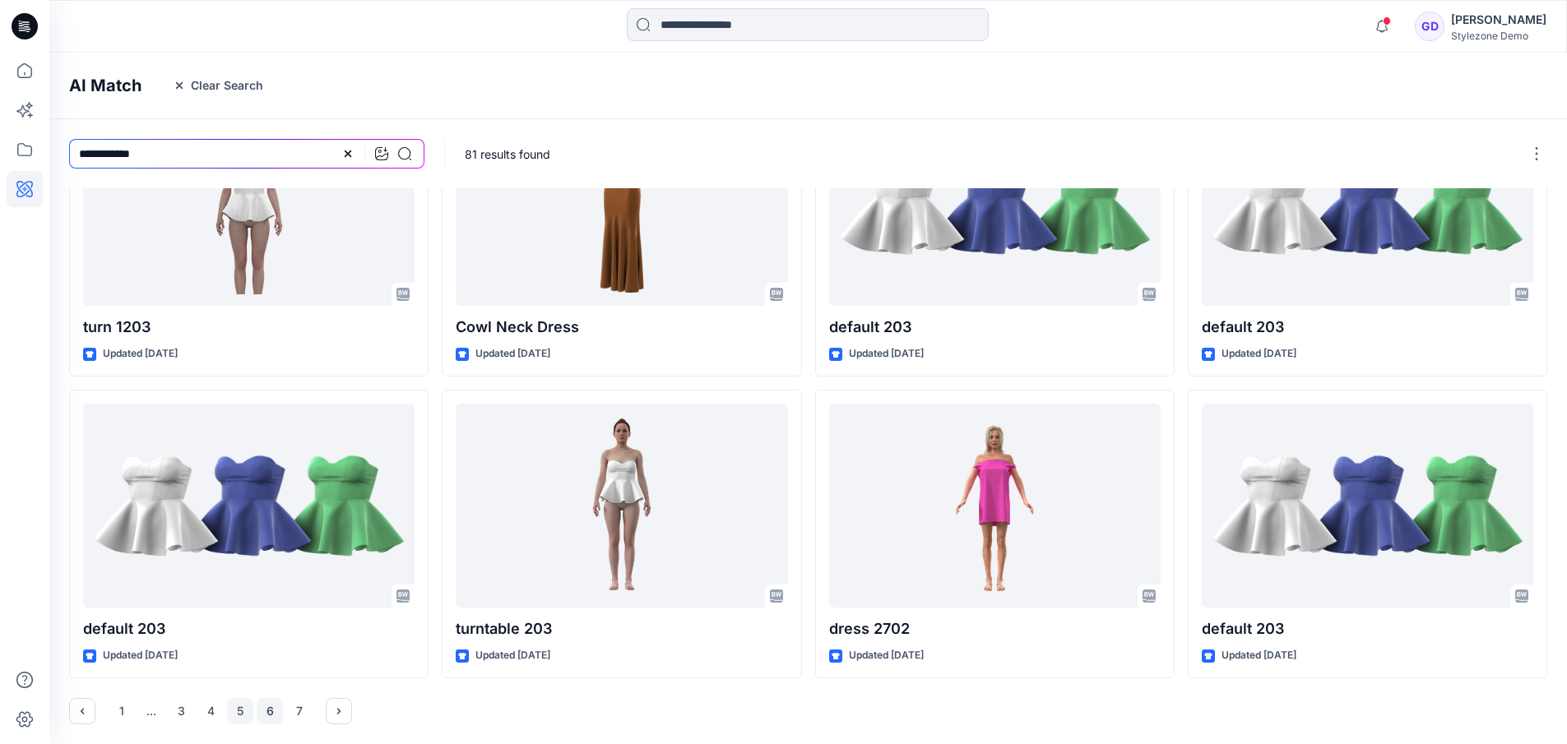
click at [274, 711] on button "6" at bounding box center [270, 711] width 26 height 26
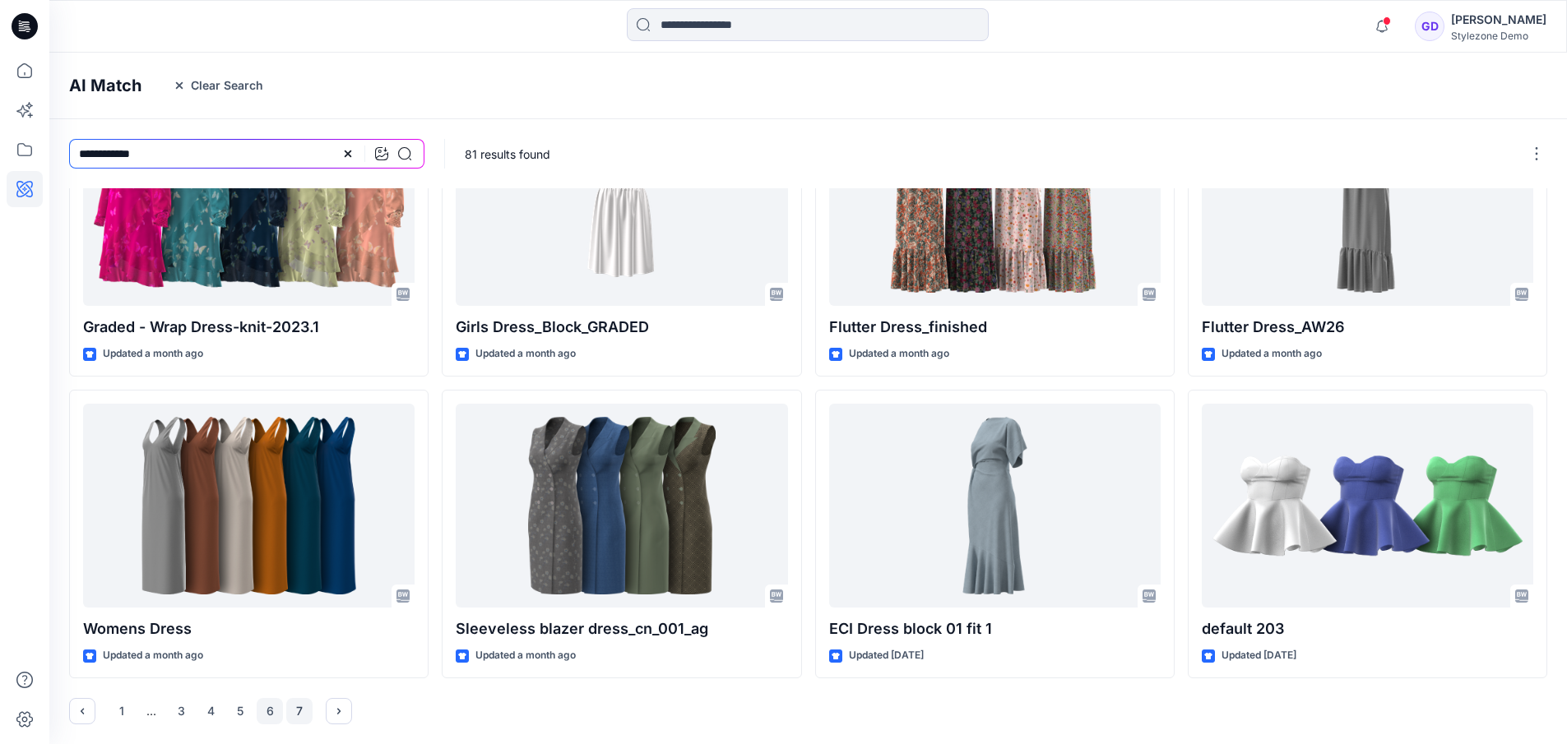
click at [297, 708] on button "7" at bounding box center [299, 711] width 26 height 26
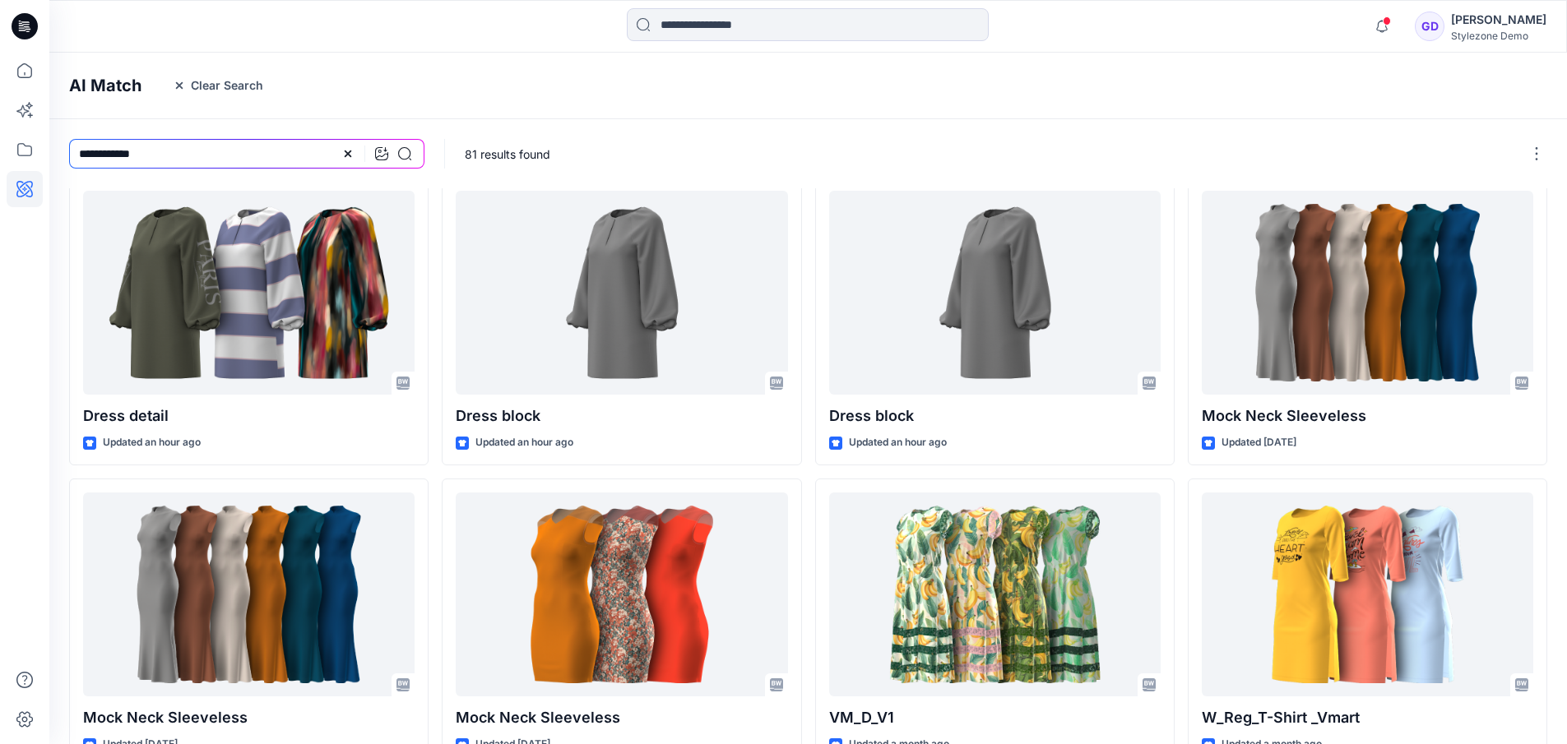
scroll to position [12, 0]
click at [197, 143] on input "**********" at bounding box center [246, 154] width 355 height 30
type input "**********"
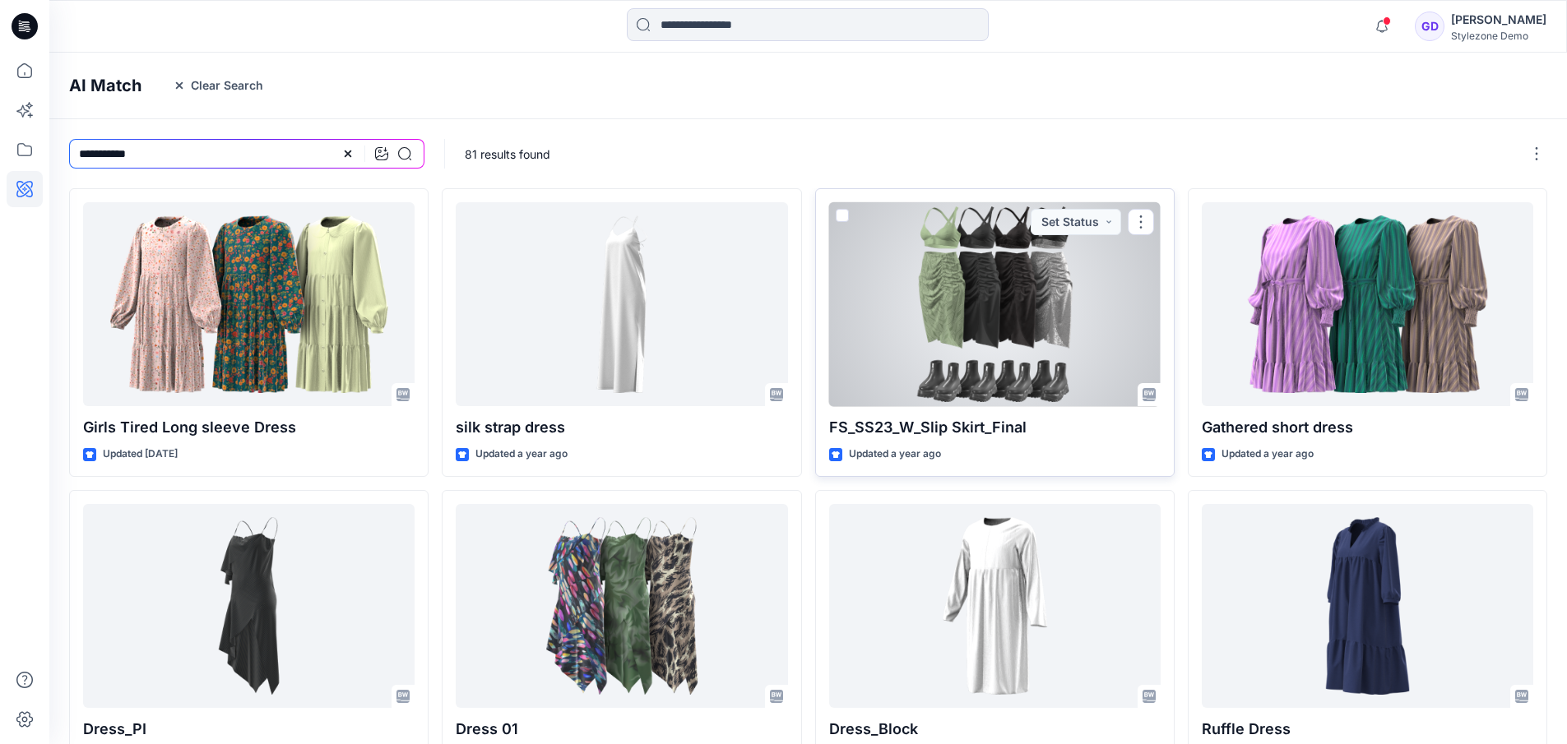
scroll to position [402, 0]
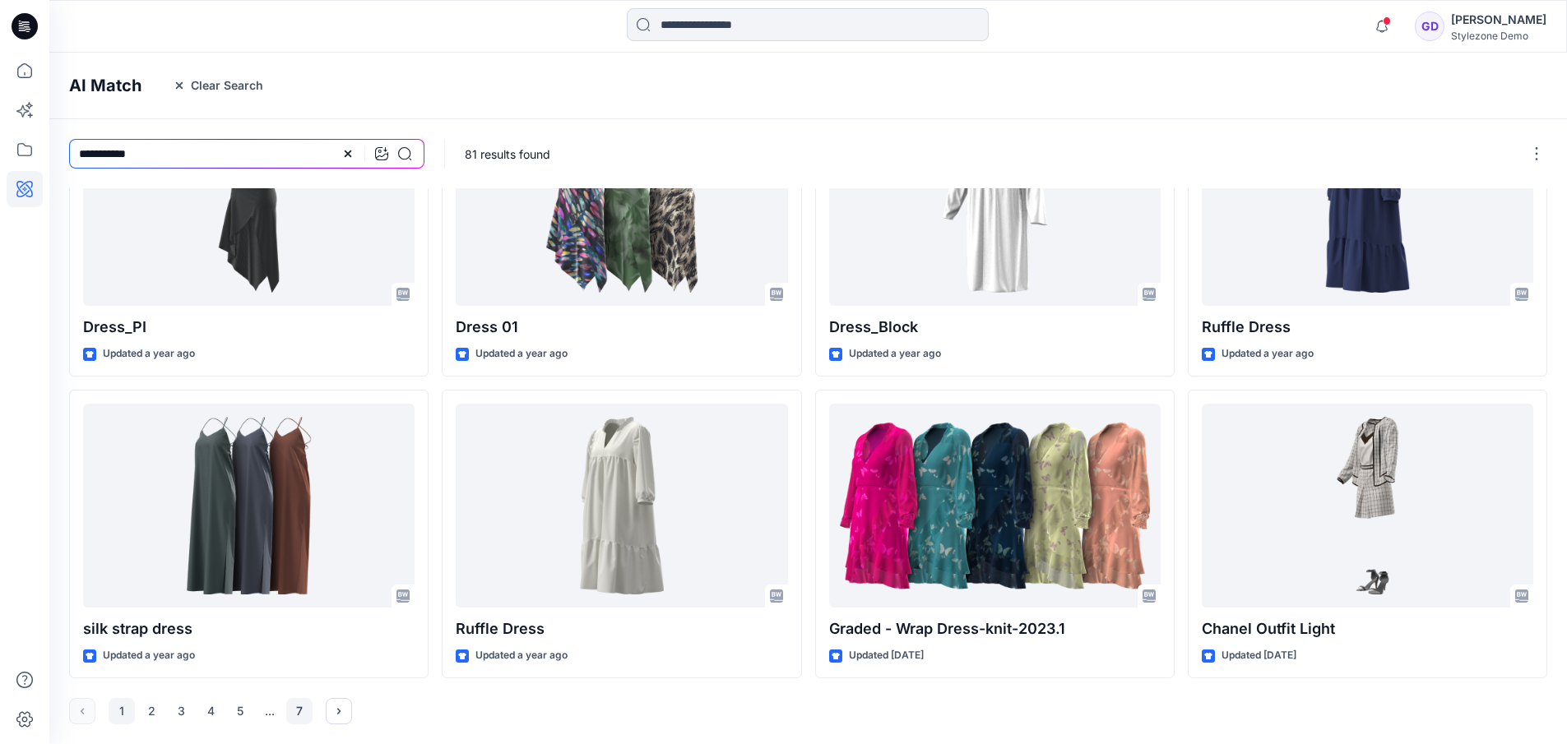
click at [298, 715] on button "7" at bounding box center [299, 711] width 26 height 26
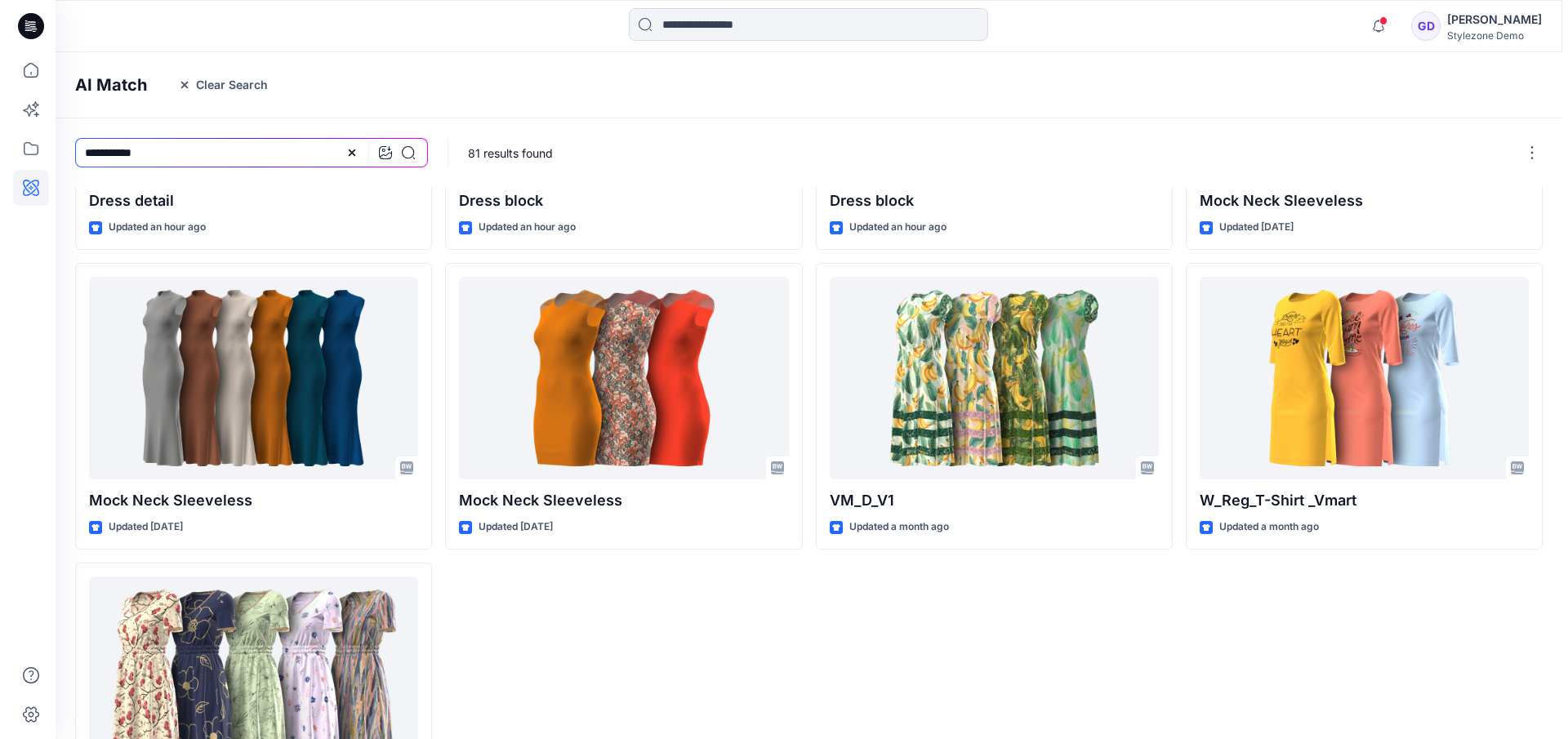
scroll to position [0, 0]
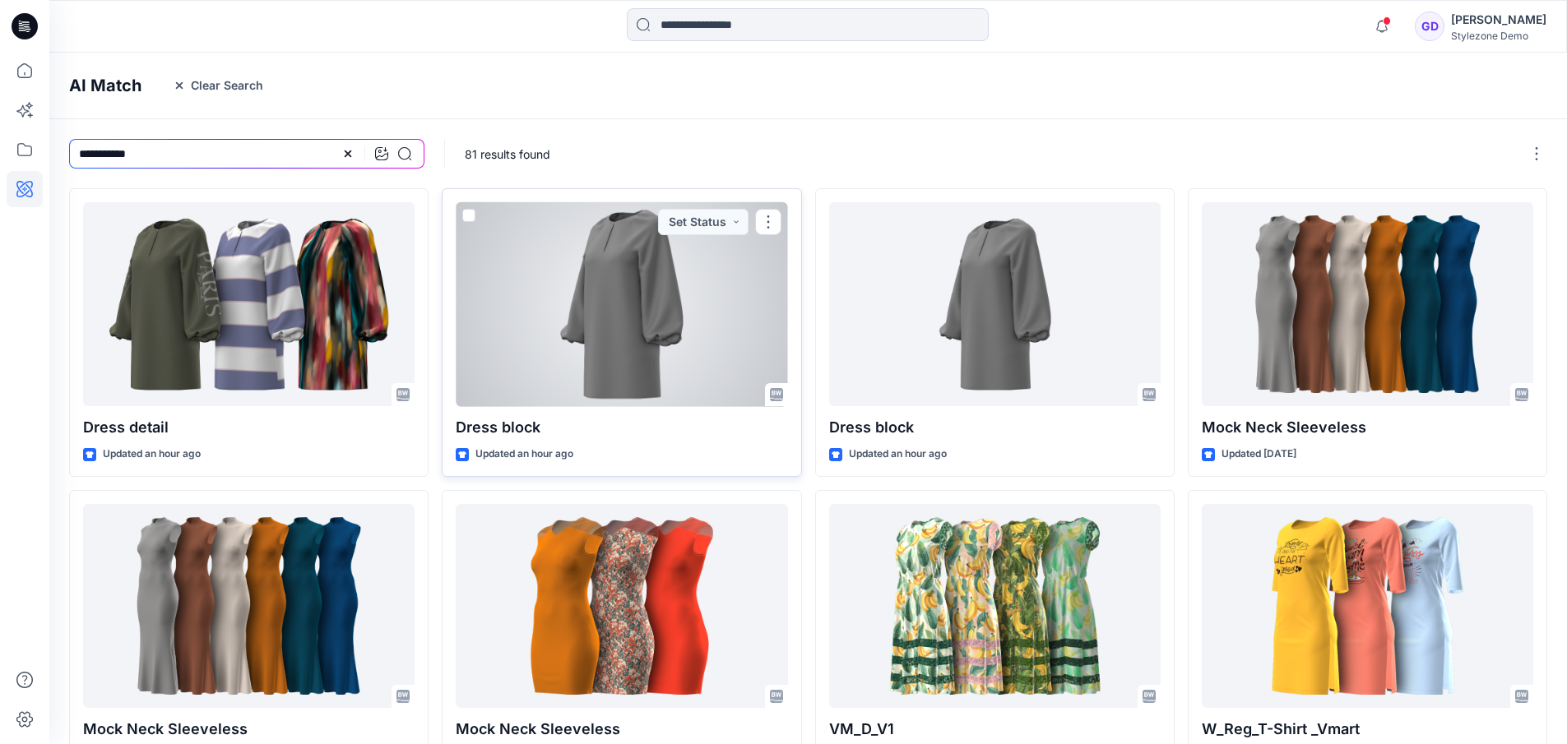
click at [732, 310] on div at bounding box center [621, 304] width 331 height 204
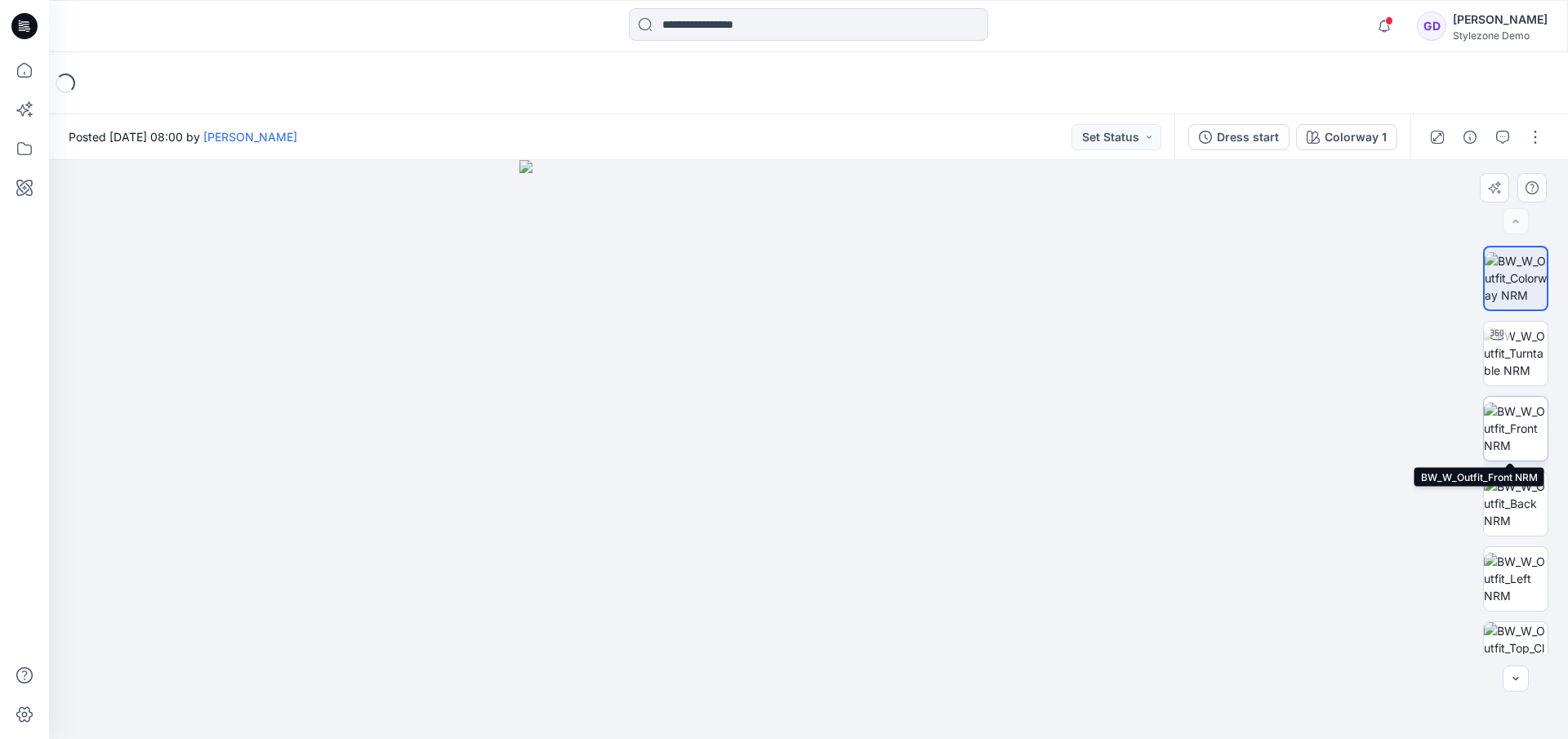
click at [1504, 435] on img at bounding box center [1515, 428] width 64 height 52
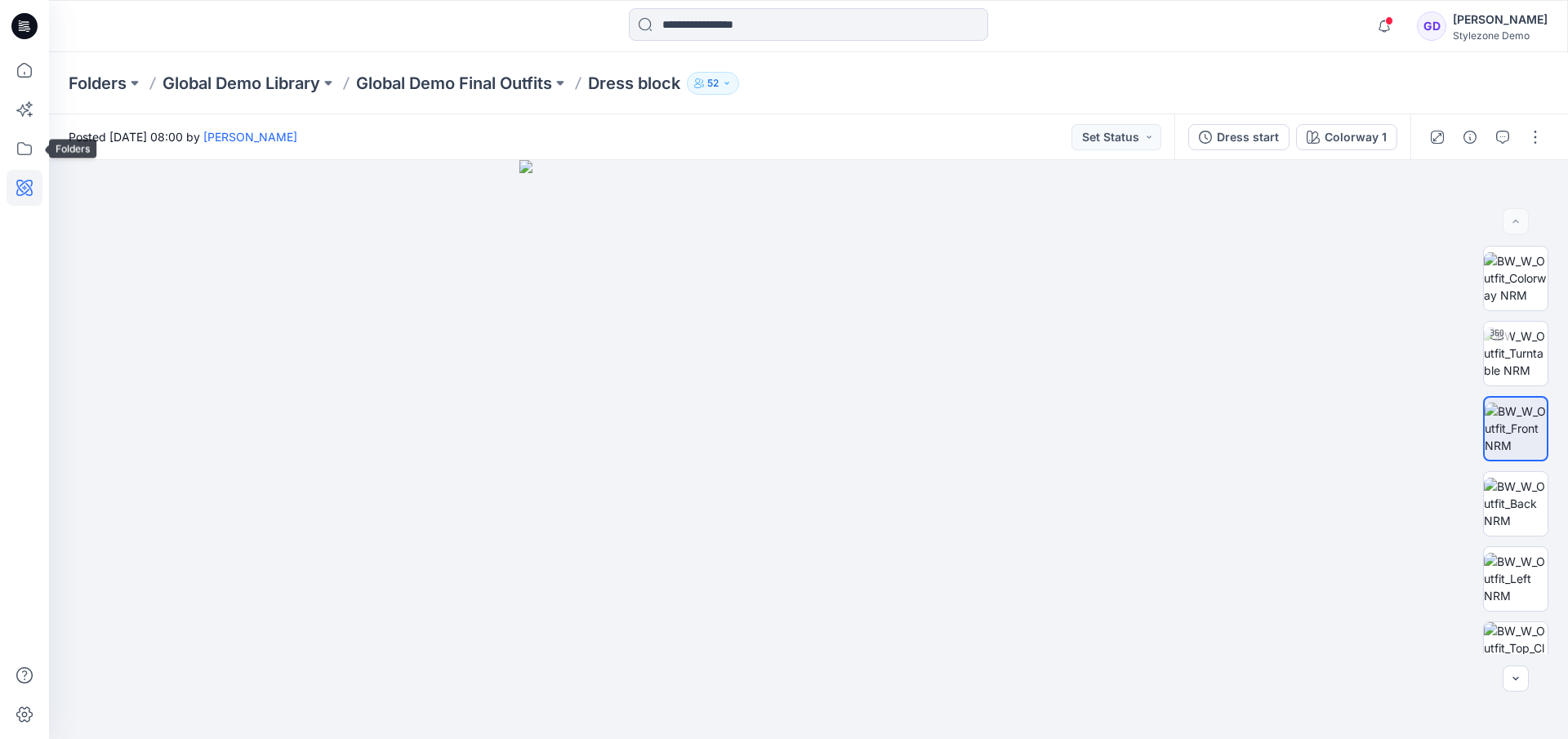
click at [25, 187] on icon at bounding box center [24, 188] width 5 height 5
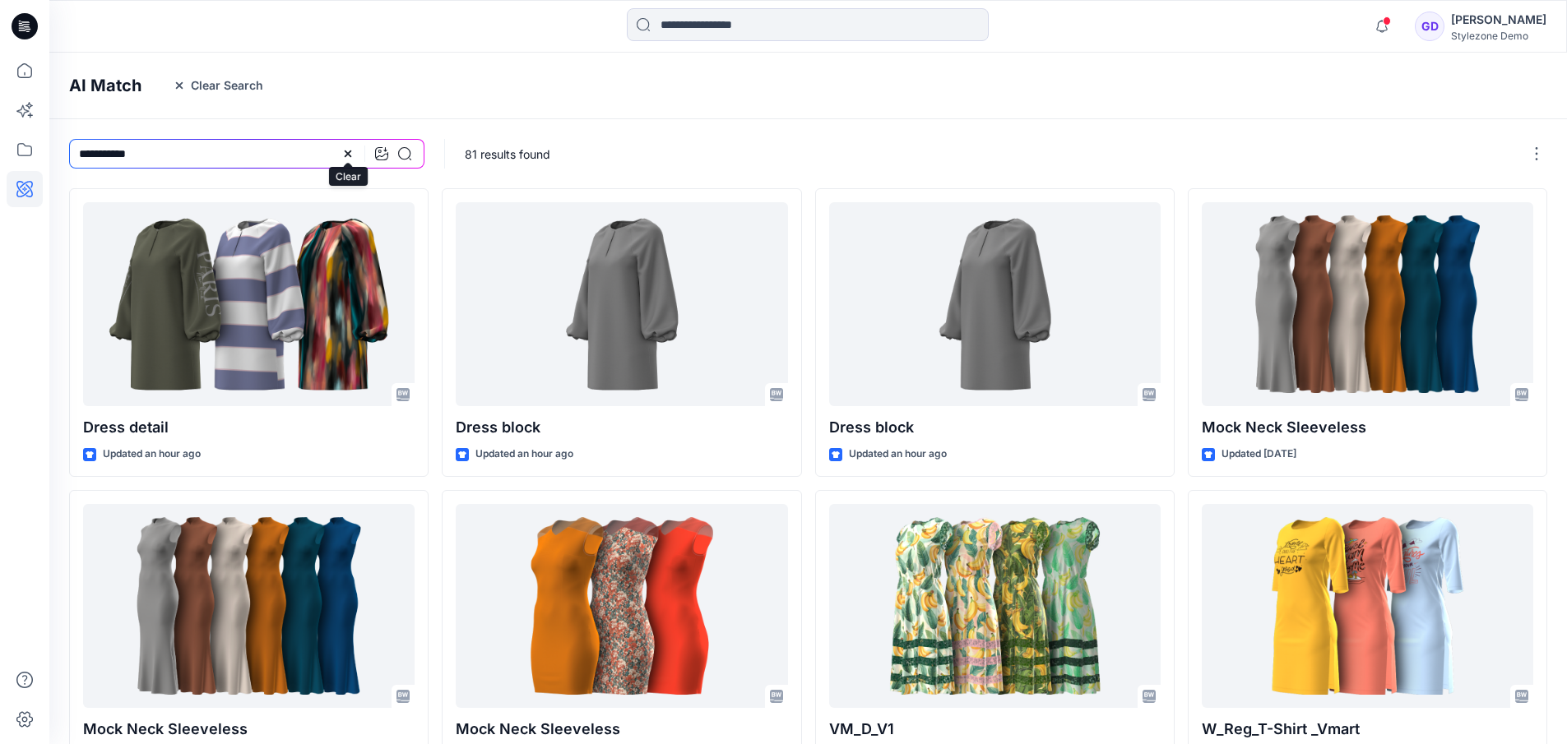
click at [344, 152] on icon at bounding box center [347, 153] width 13 height 13
click at [206, 91] on button "Clear Search" at bounding box center [218, 85] width 112 height 26
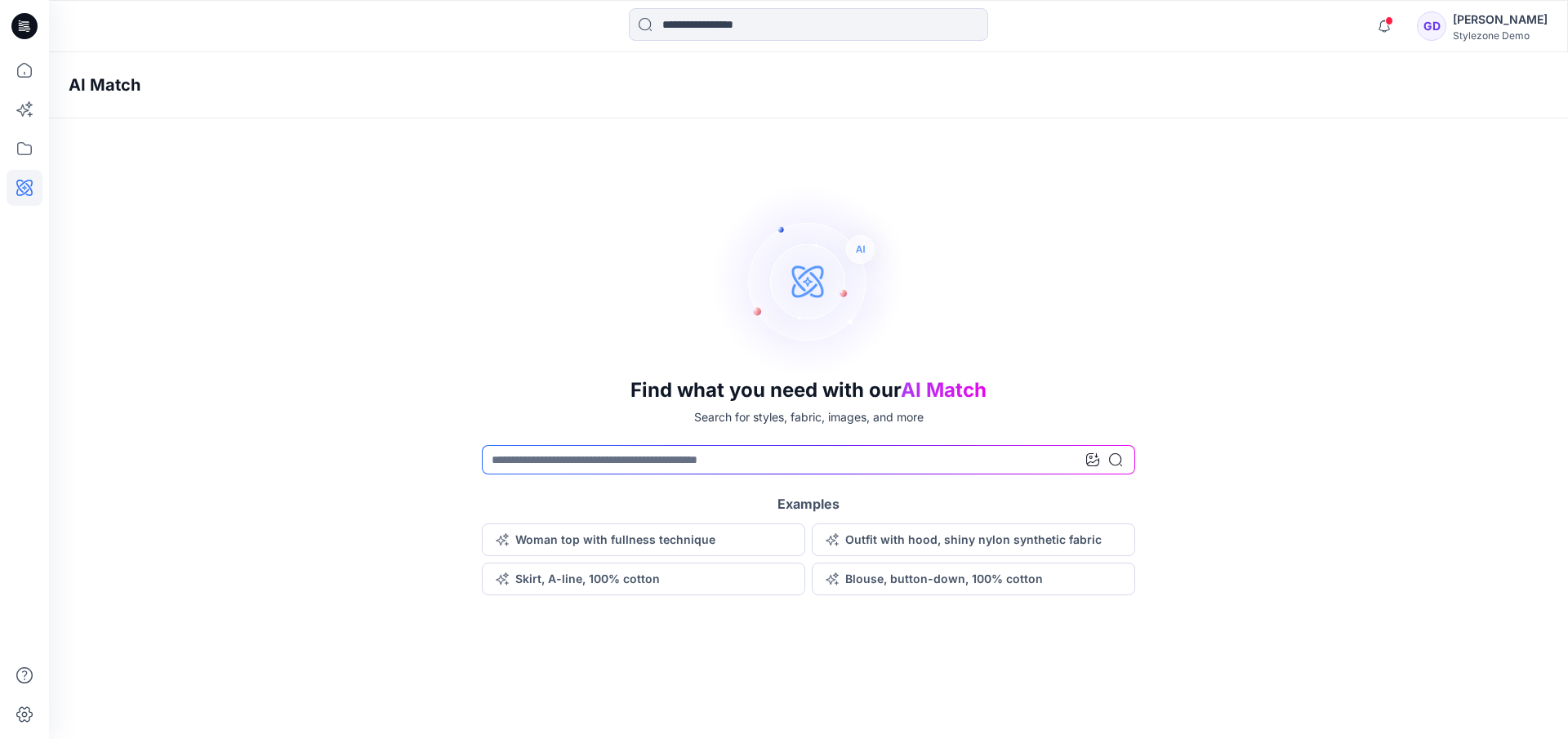
click at [1087, 460] on icon at bounding box center [1092, 459] width 13 height 13
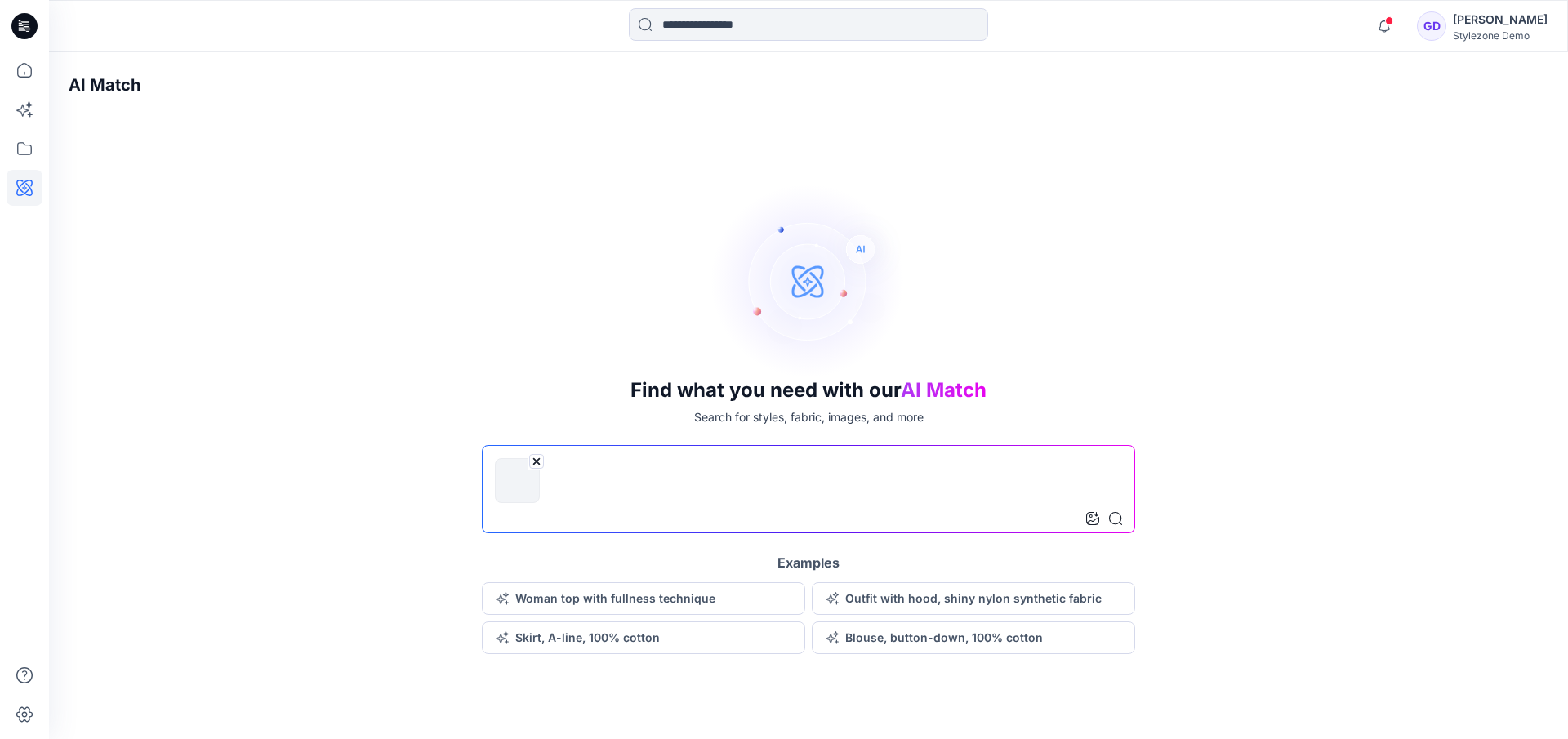
click at [543, 515] on input at bounding box center [808, 489] width 653 height 88
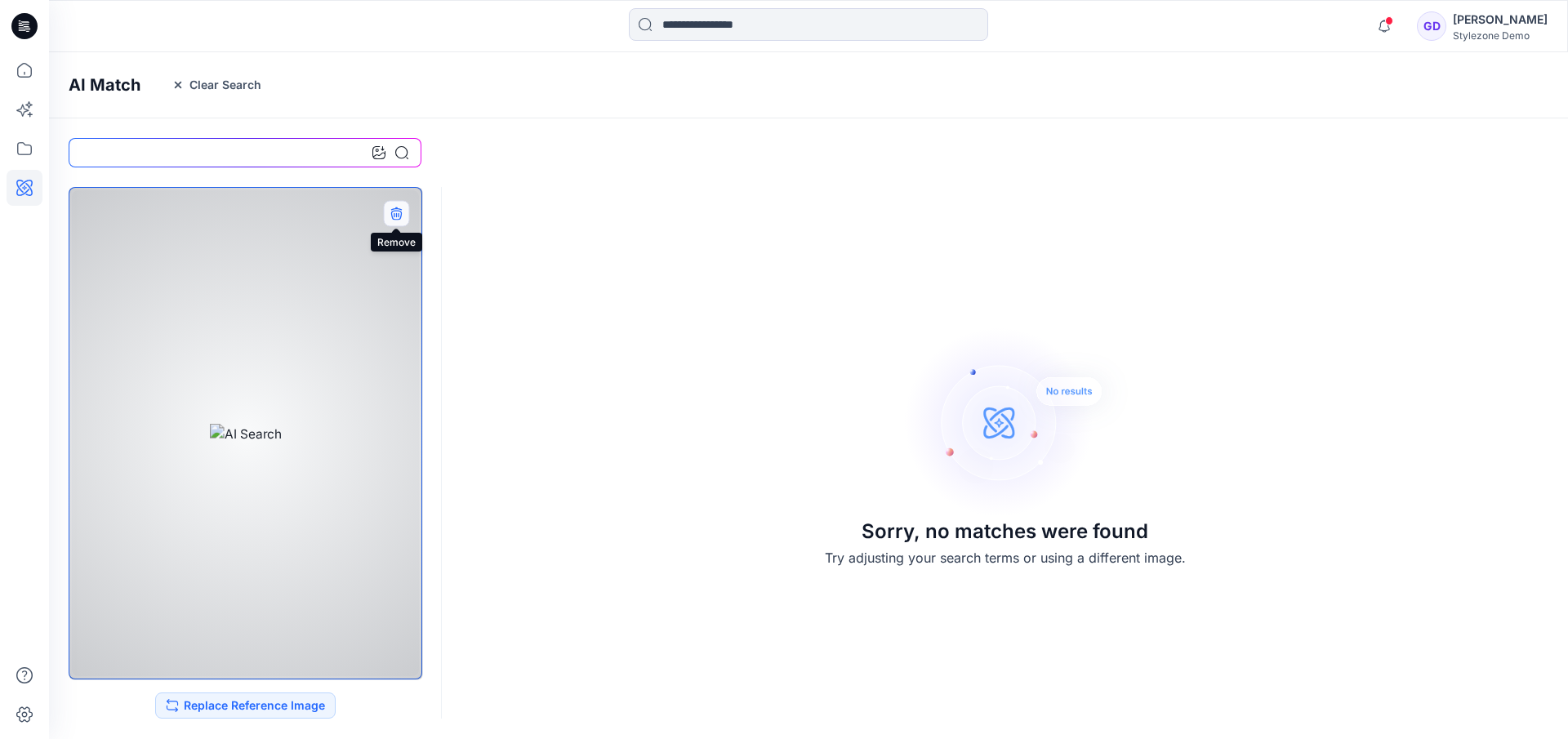
click at [398, 209] on icon "button" at bounding box center [395, 212] width 11 height 11
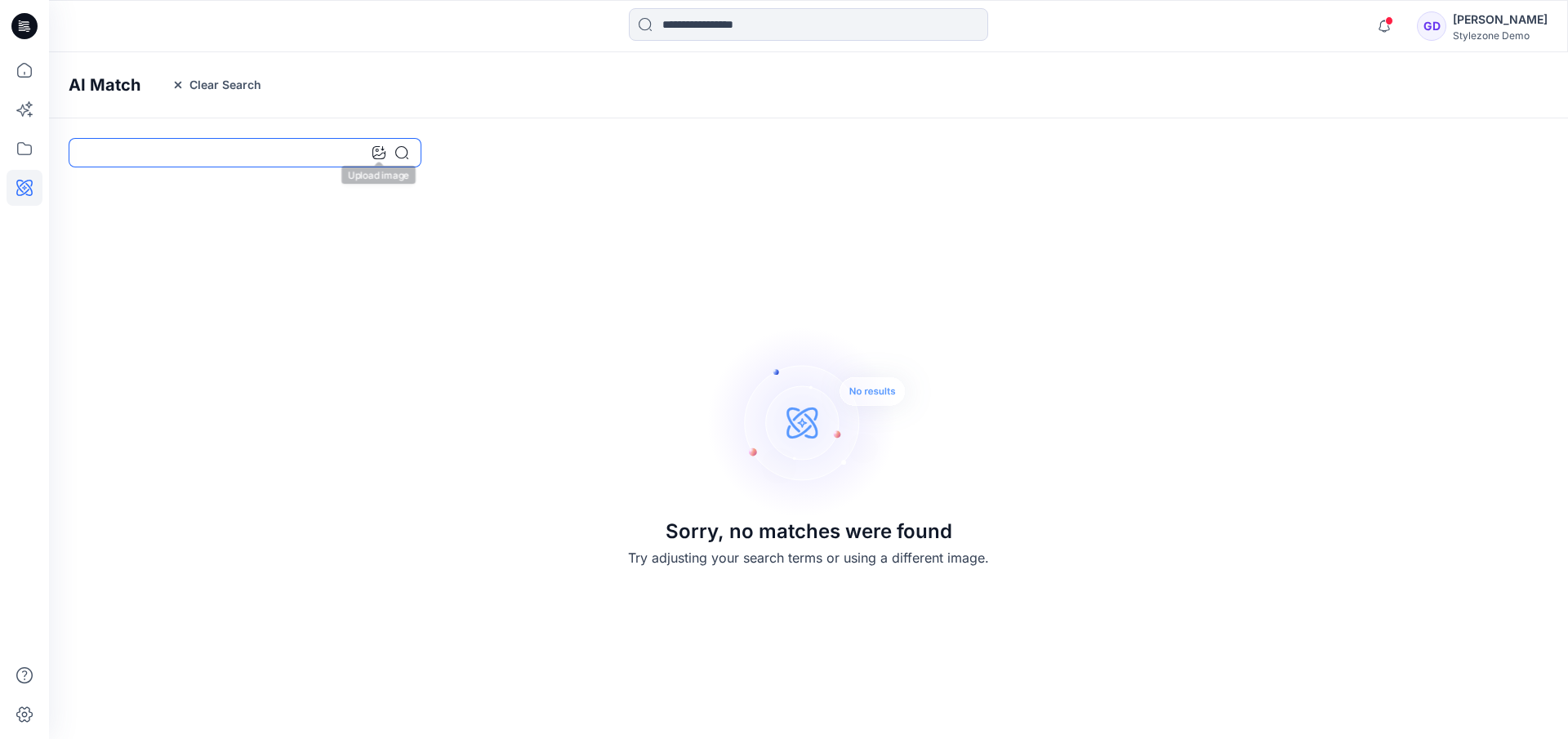
click at [335, 150] on input at bounding box center [244, 153] width 353 height 30
click at [213, 79] on button "Clear Search" at bounding box center [216, 84] width 111 height 26
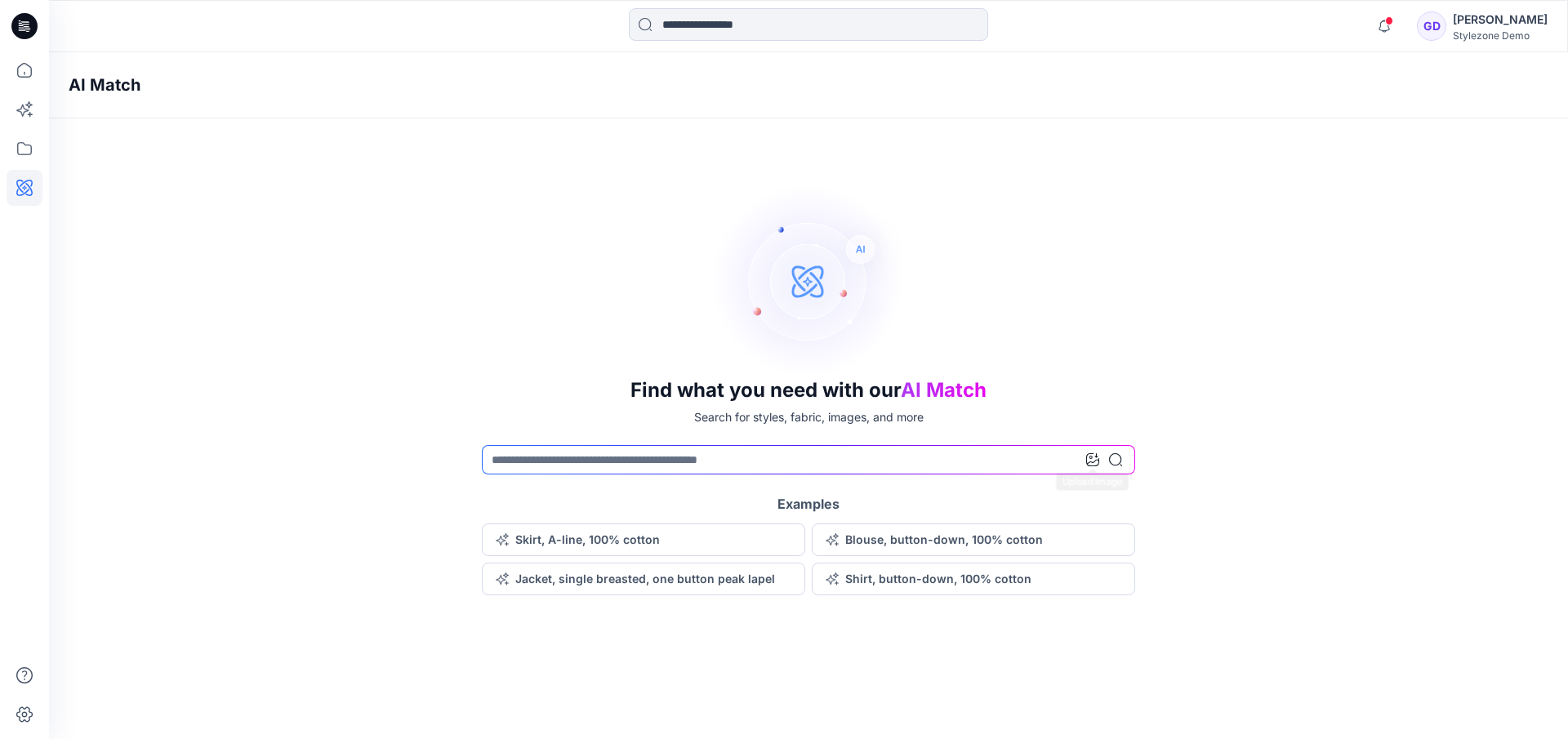
drag, startPoint x: 1093, startPoint y: 453, endPoint x: 1087, endPoint y: 463, distance: 11.7
click at [1093, 453] on div at bounding box center [1104, 460] width 36 height 30
click at [1096, 462] on icon at bounding box center [1092, 459] width 13 height 13
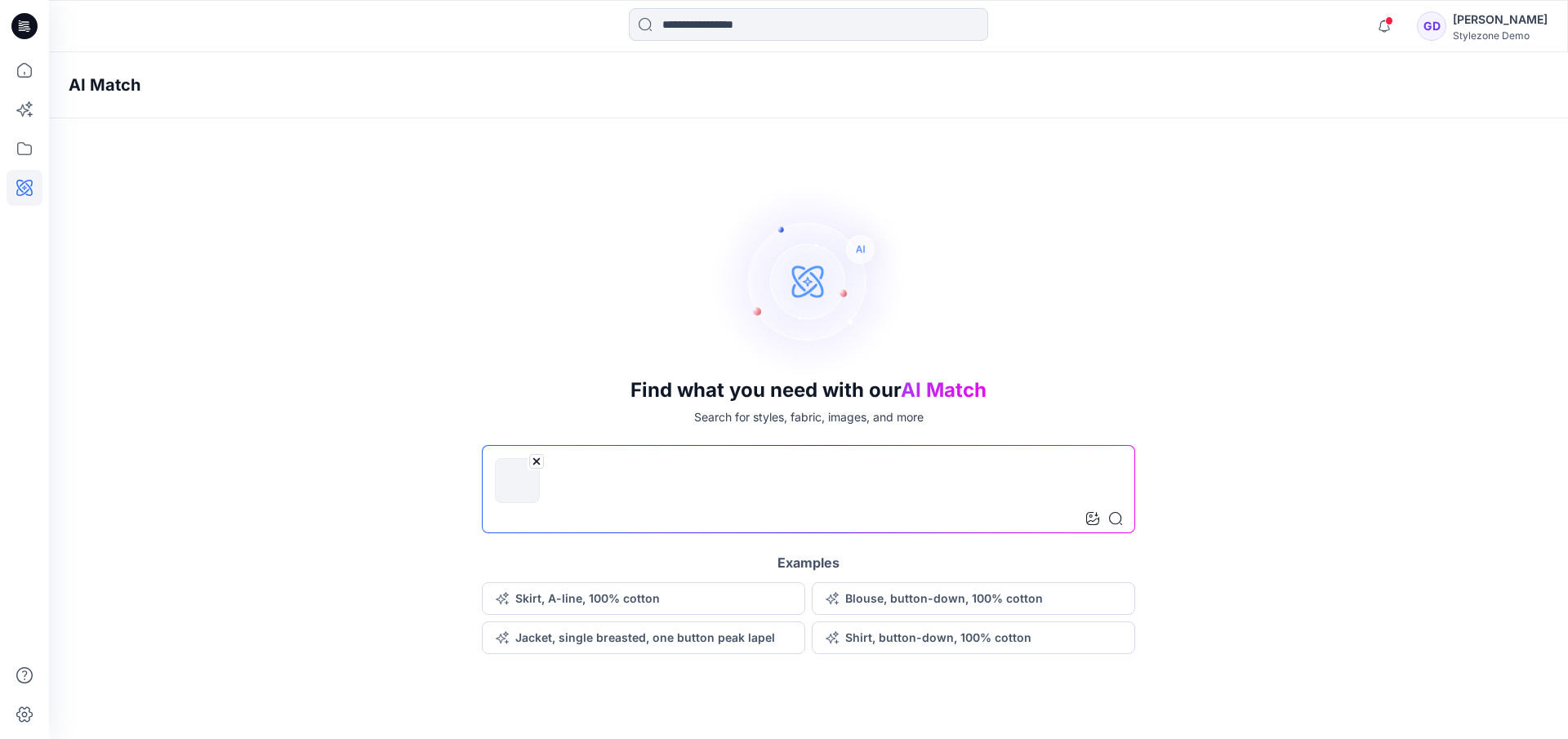
click at [800, 501] on input at bounding box center [808, 489] width 653 height 88
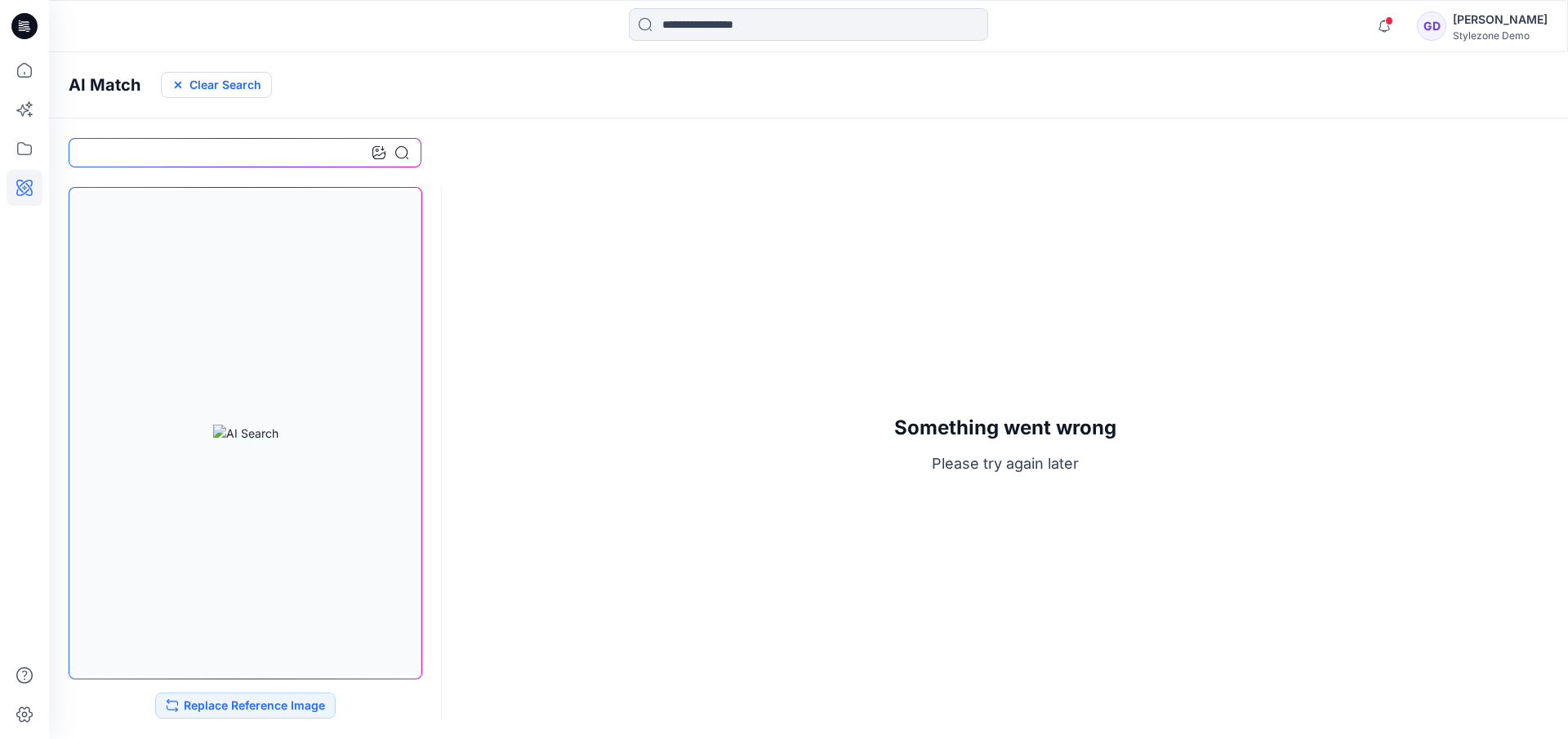
click at [211, 84] on button "Clear Search" at bounding box center [216, 84] width 111 height 26
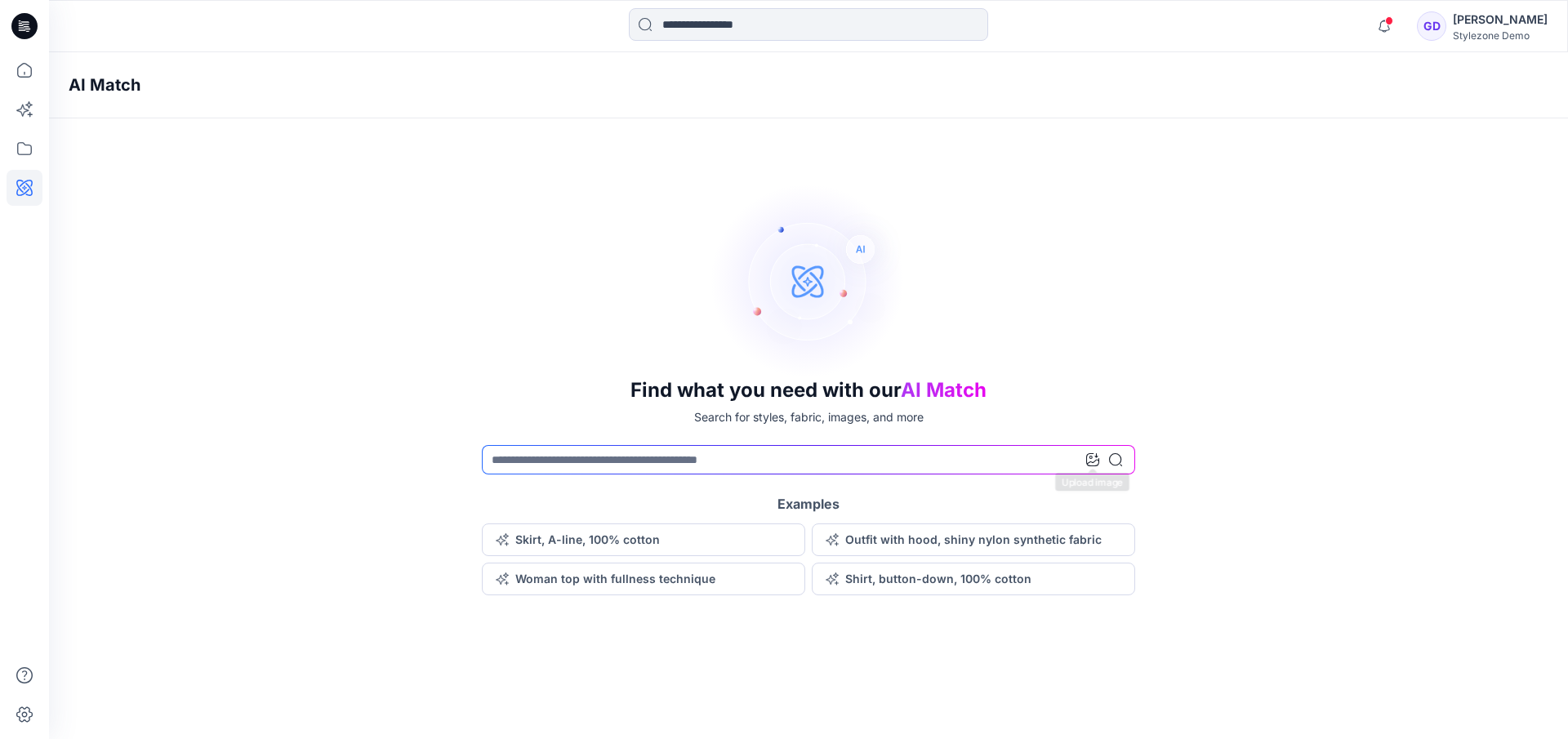
click at [1095, 459] on icon at bounding box center [1092, 459] width 13 height 13
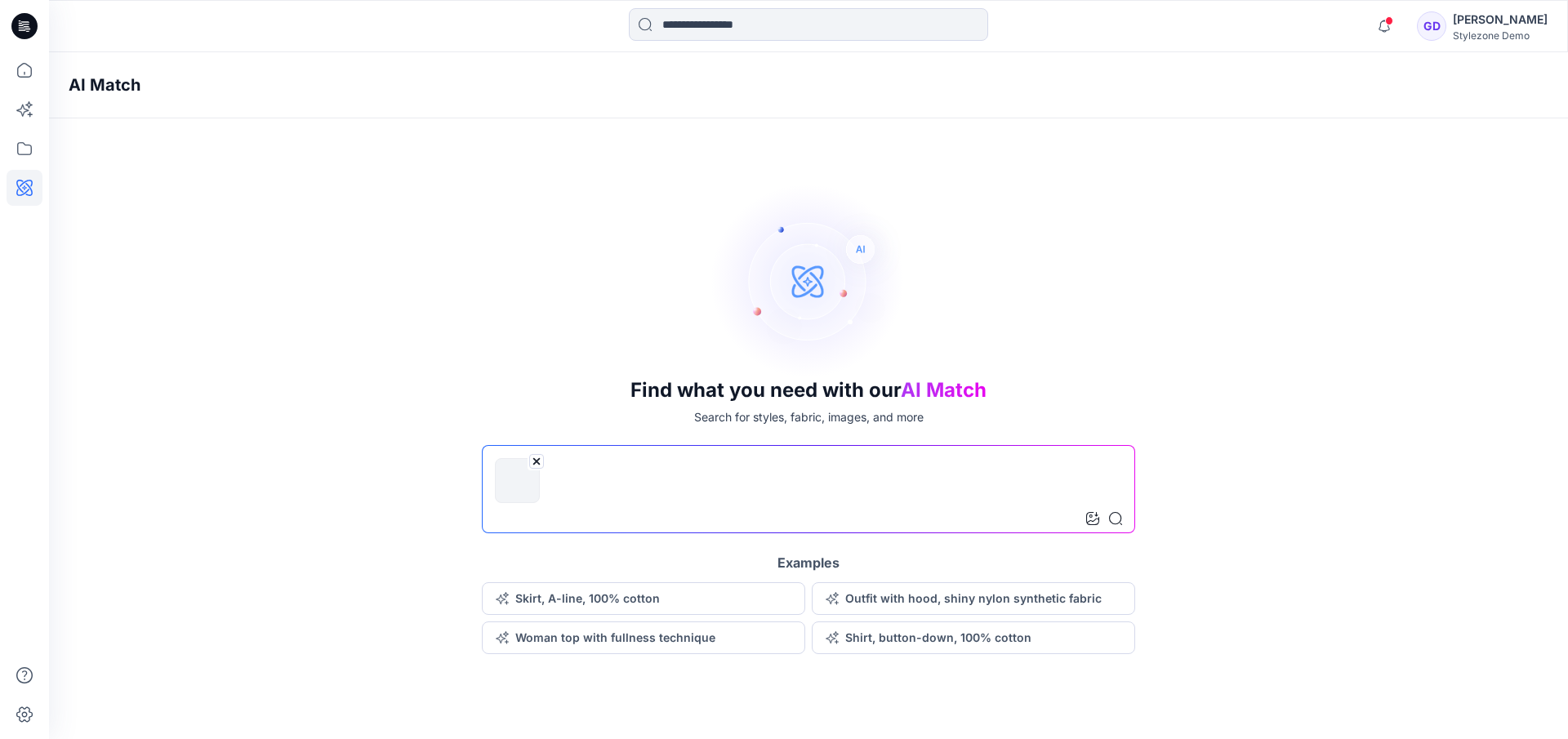
click at [566, 496] on input at bounding box center [808, 489] width 653 height 88
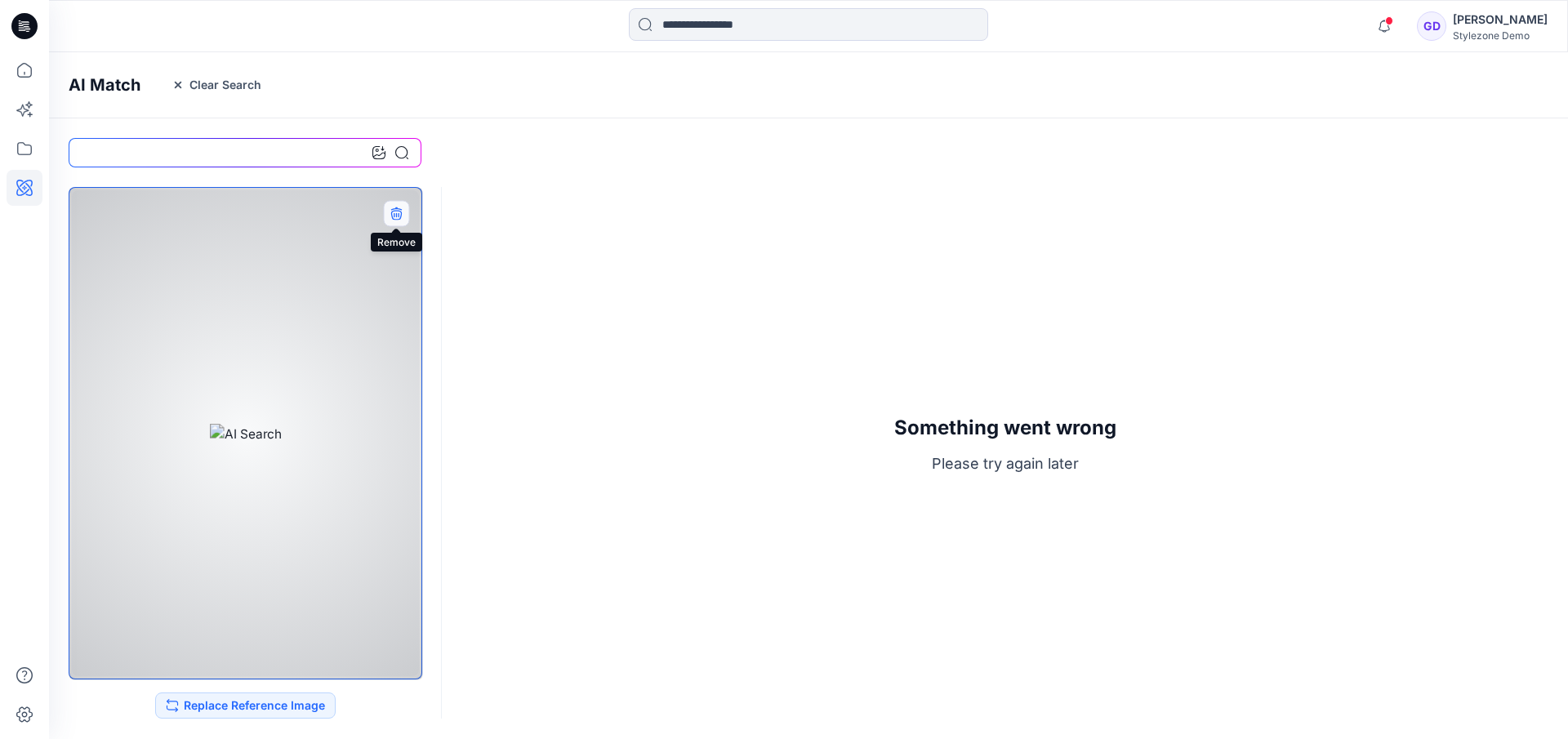
drag, startPoint x: 399, startPoint y: 206, endPoint x: 399, endPoint y: 232, distance: 26.0
click at [399, 206] on button "button" at bounding box center [396, 213] width 26 height 26
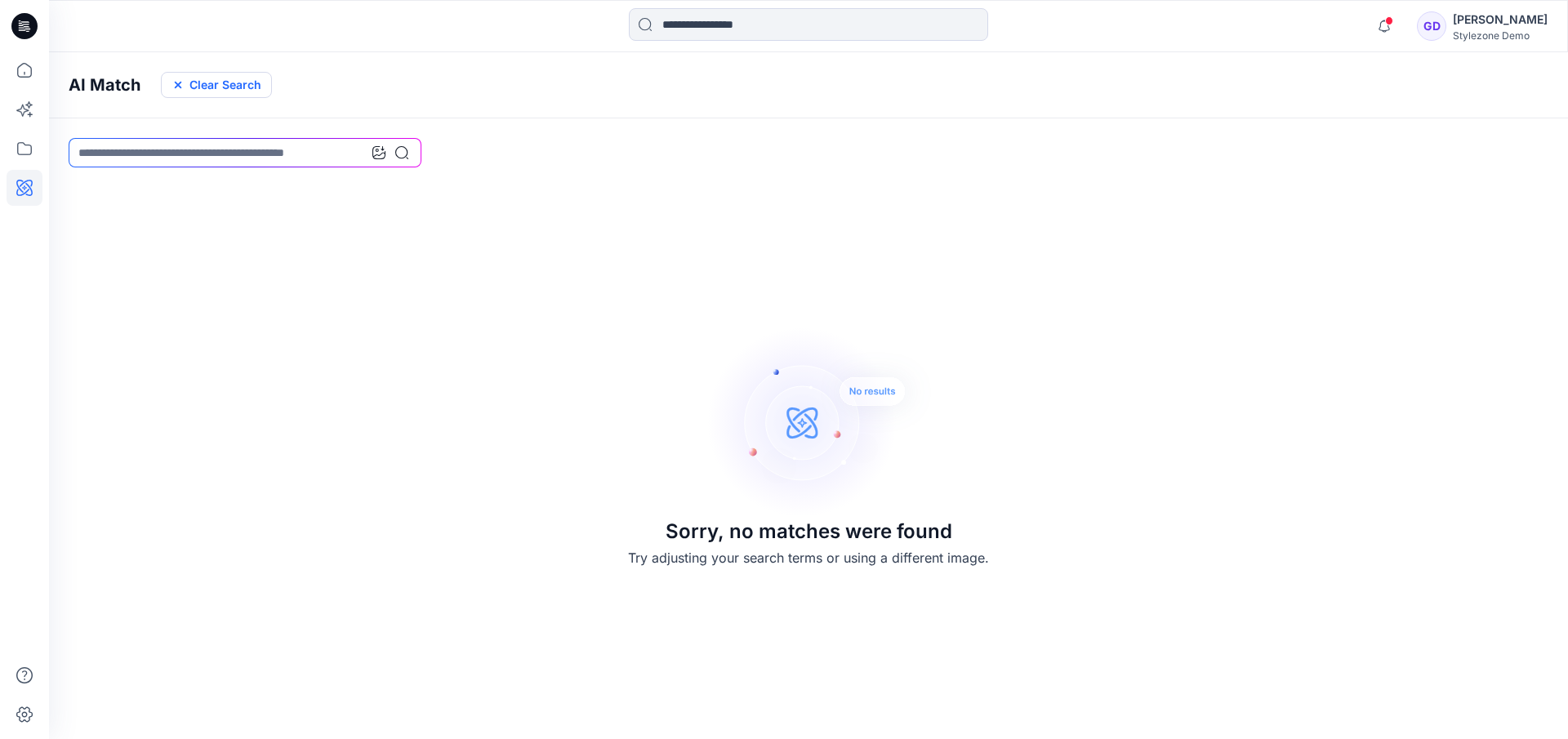
click at [188, 84] on button "Clear Search" at bounding box center [216, 84] width 111 height 26
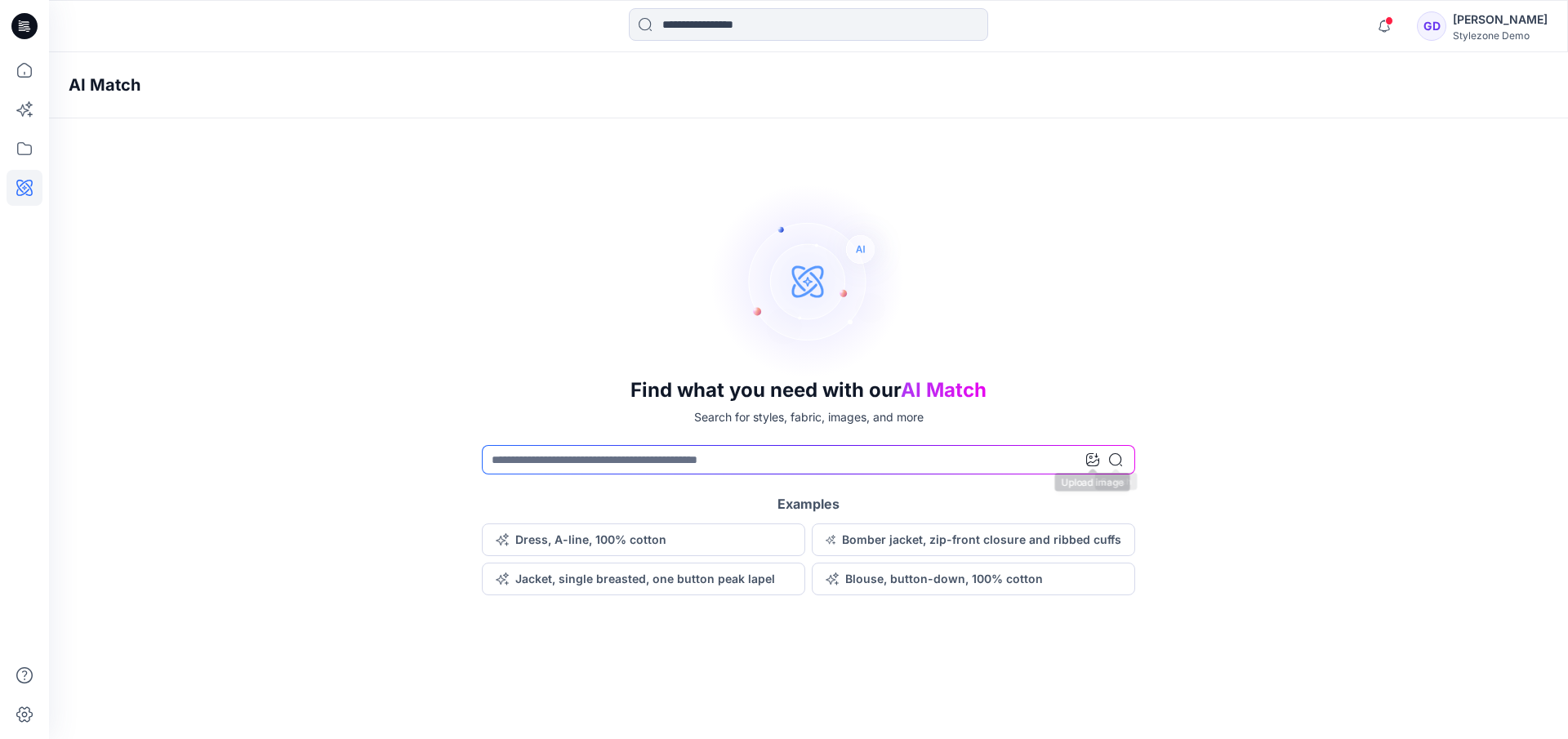
click at [1087, 459] on icon at bounding box center [1092, 459] width 13 height 13
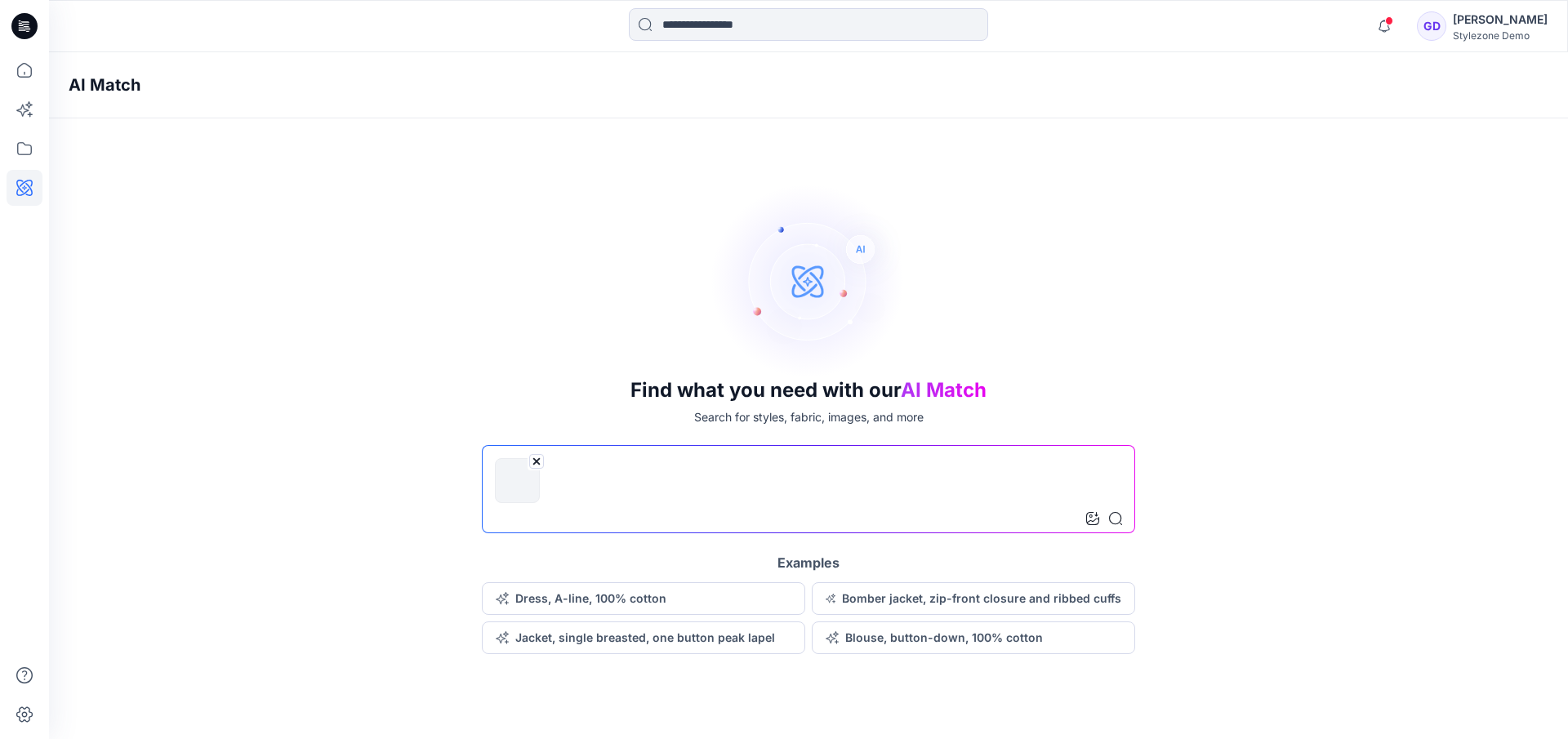
click at [729, 504] on input at bounding box center [808, 489] width 653 height 88
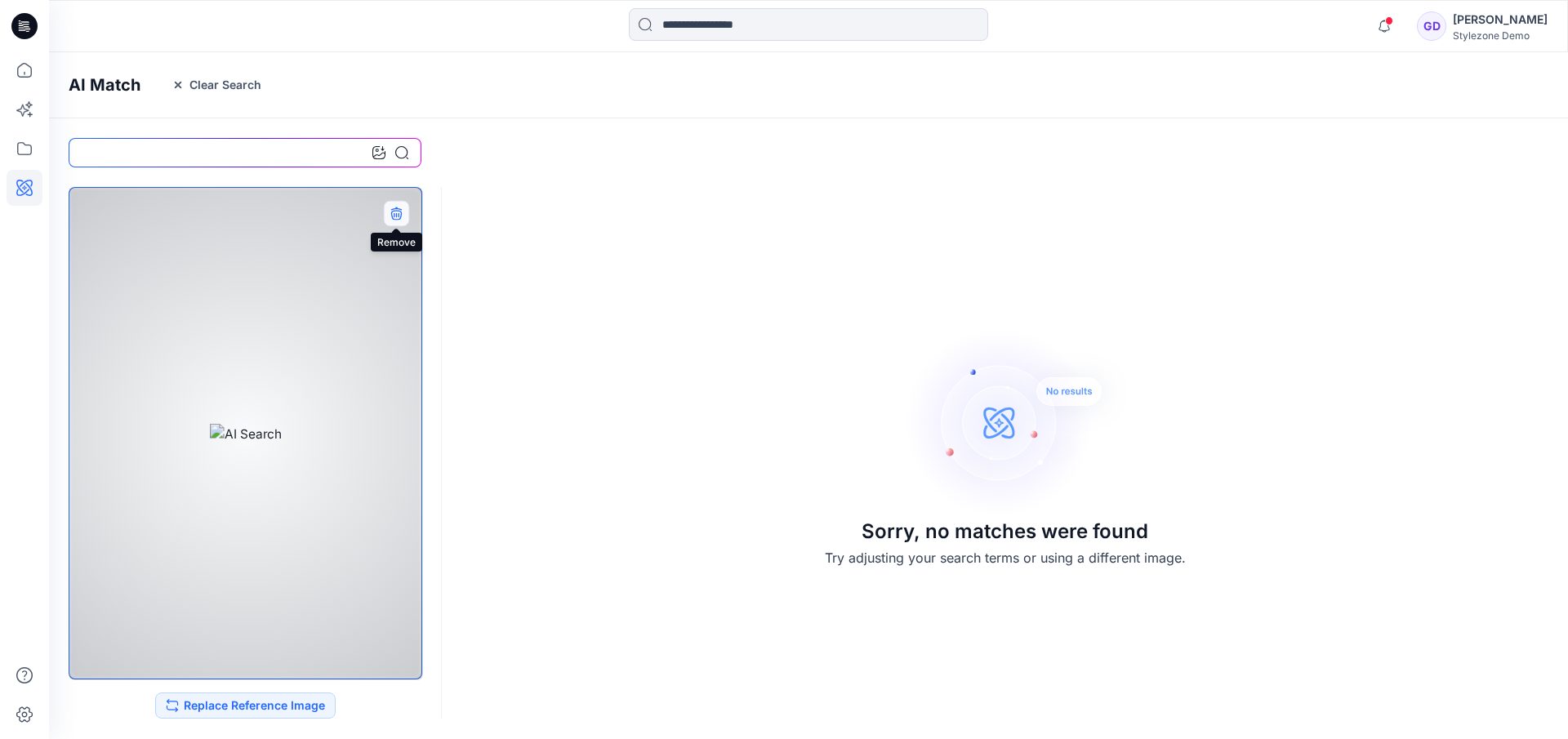
click at [398, 210] on icon "button" at bounding box center [395, 213] width 13 height 13
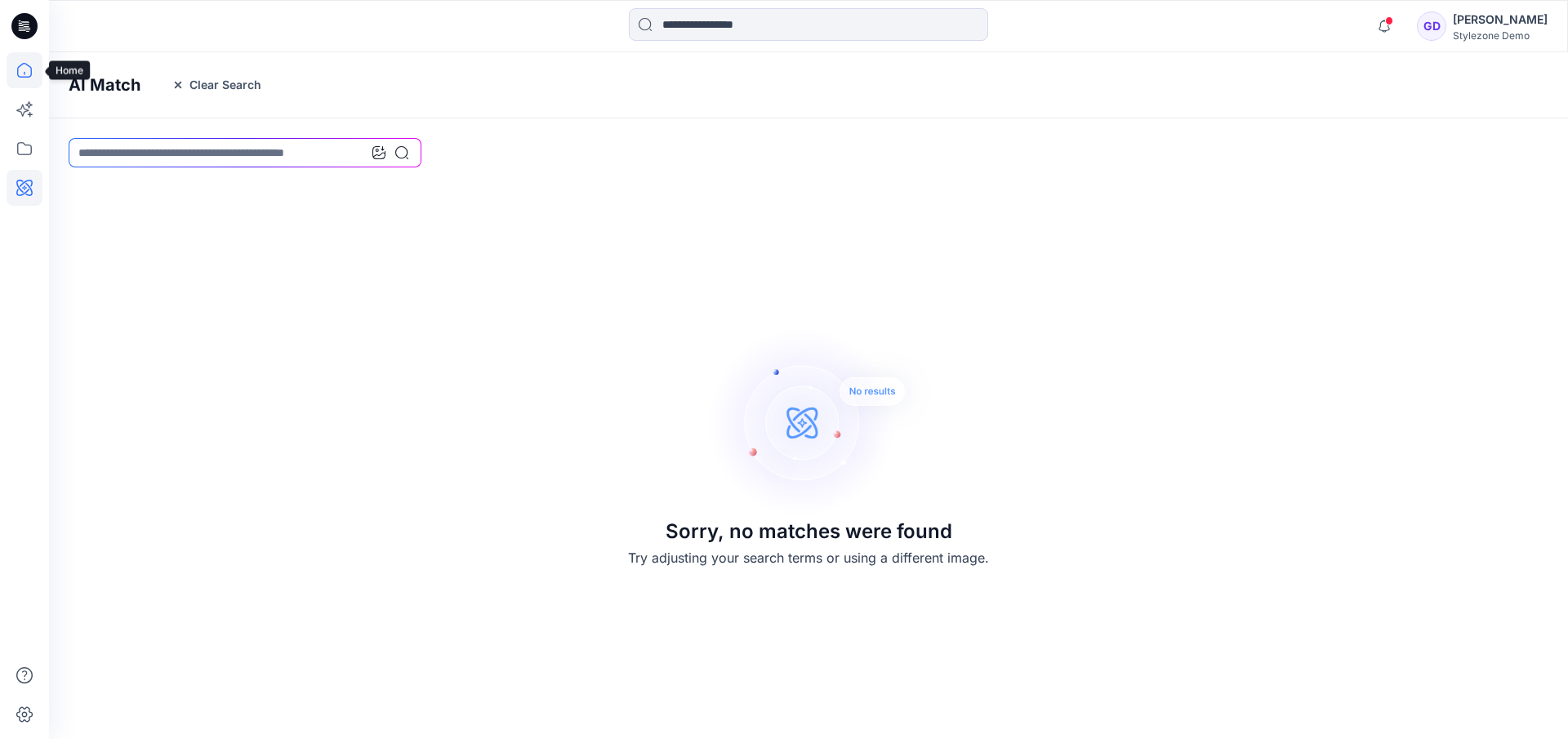
click at [20, 73] on icon at bounding box center [25, 71] width 36 height 36
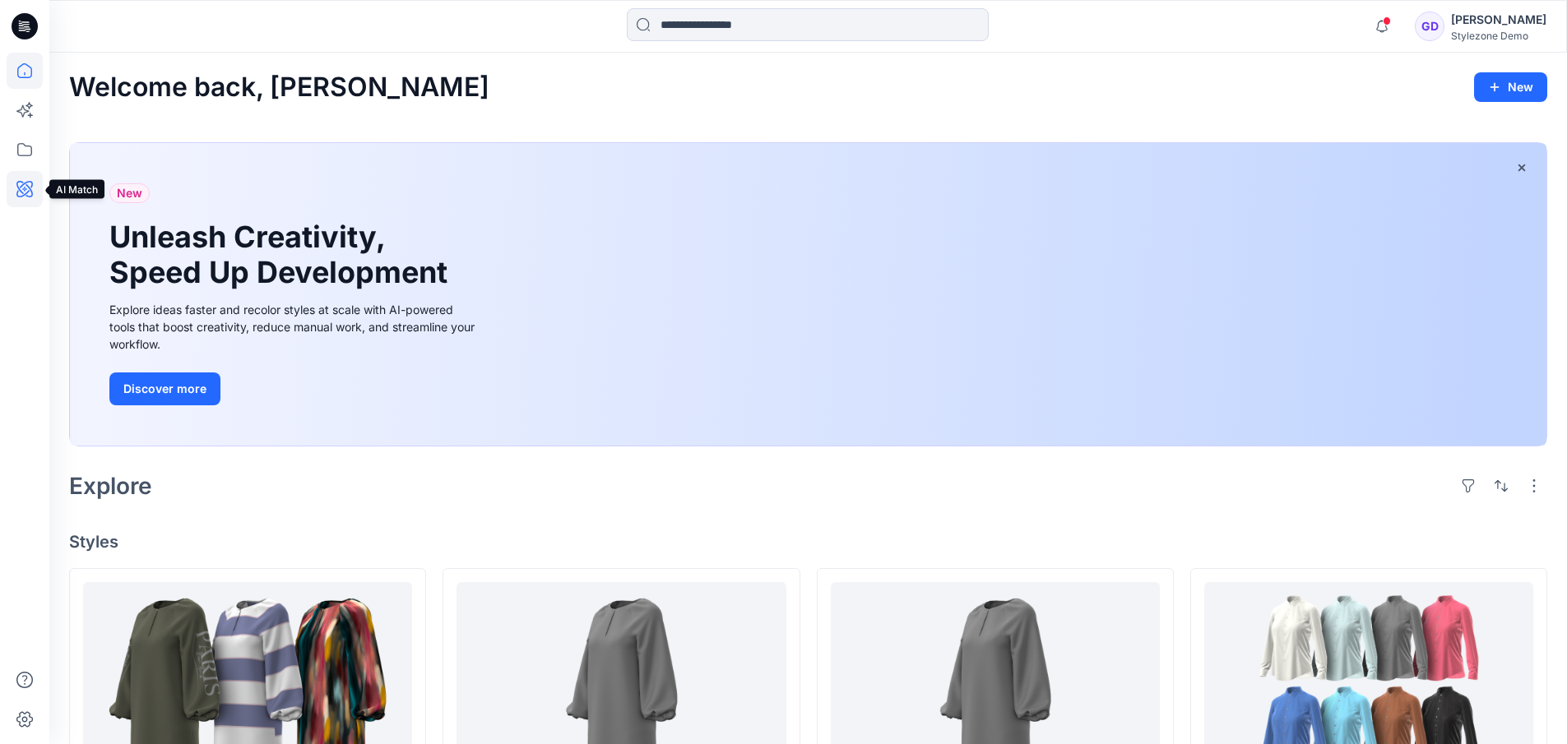
click at [25, 191] on icon at bounding box center [25, 189] width 36 height 36
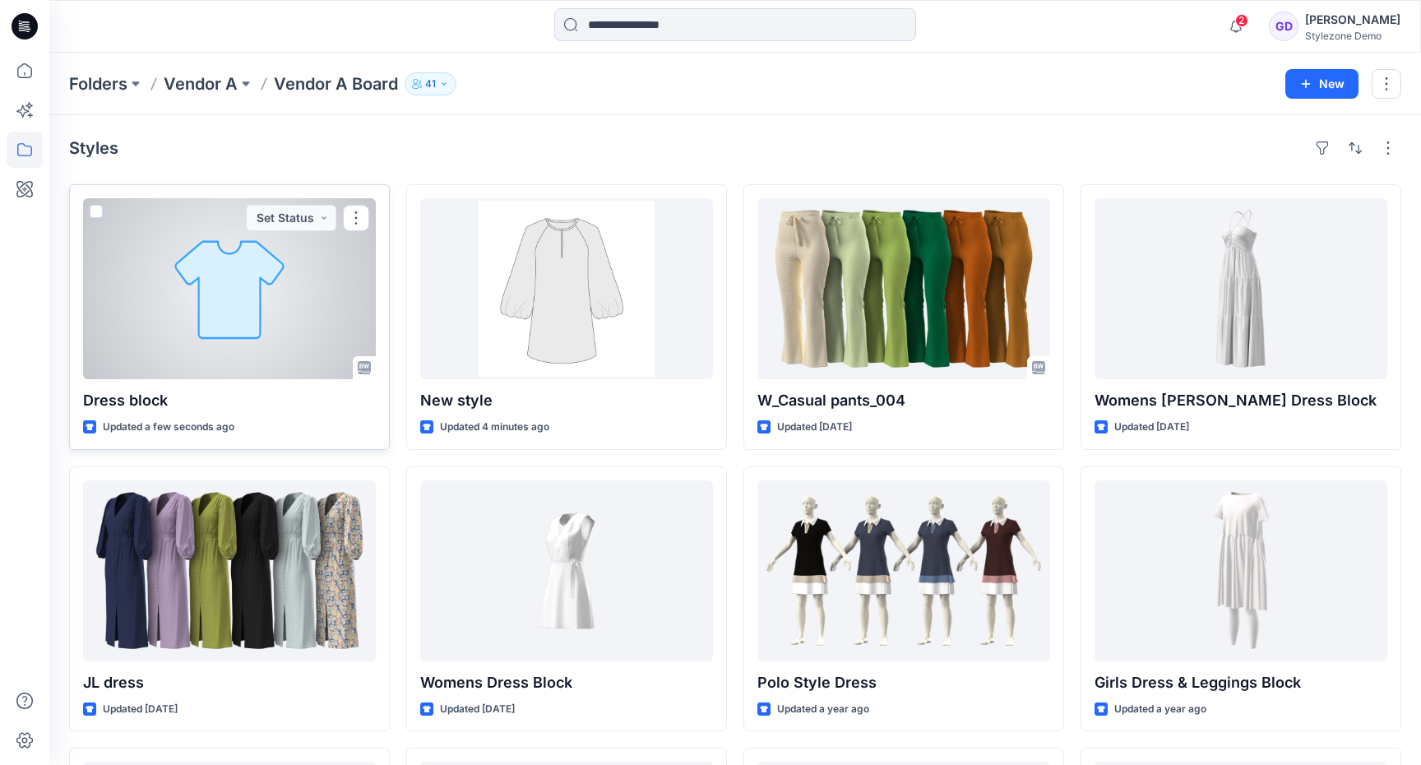
click at [293, 269] on div at bounding box center [229, 288] width 293 height 181
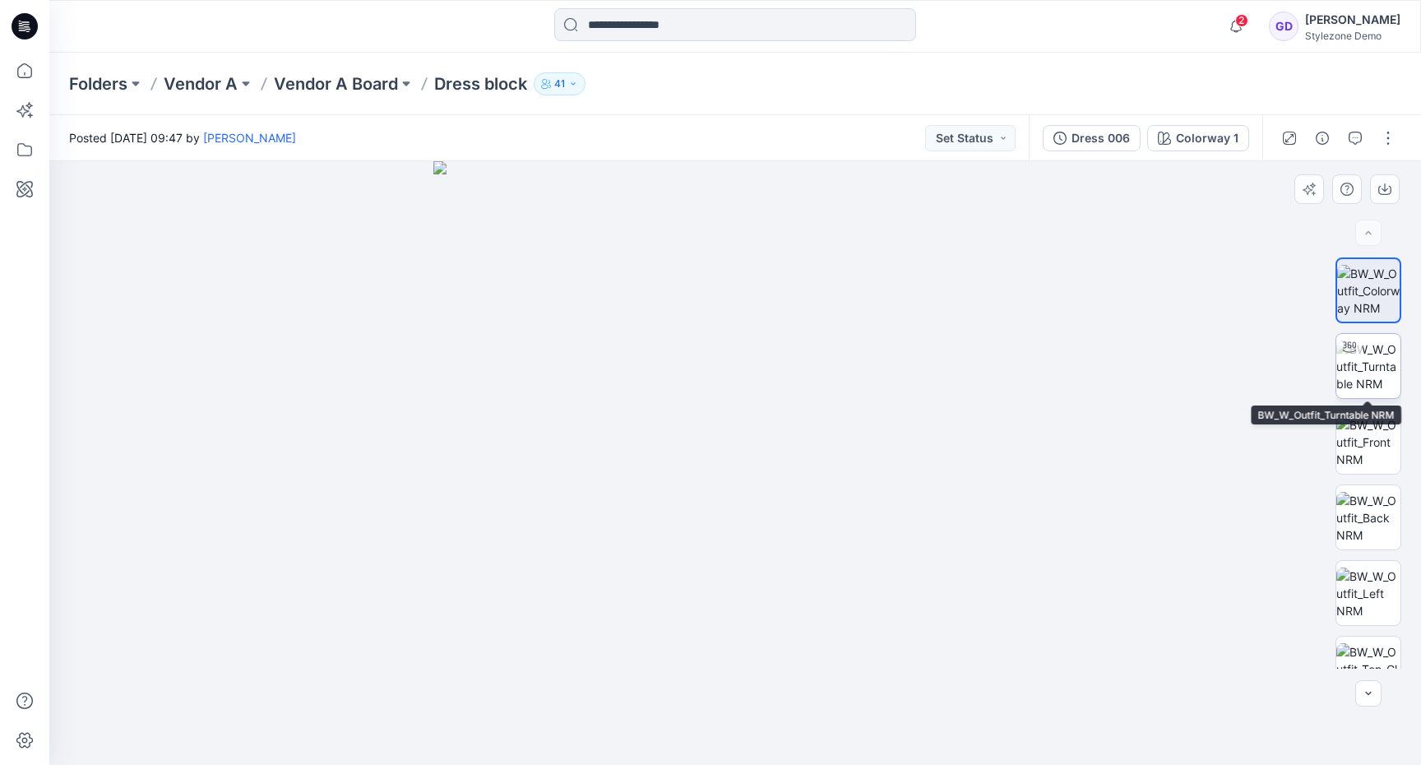
click at [1391, 387] on img at bounding box center [1368, 366] width 64 height 52
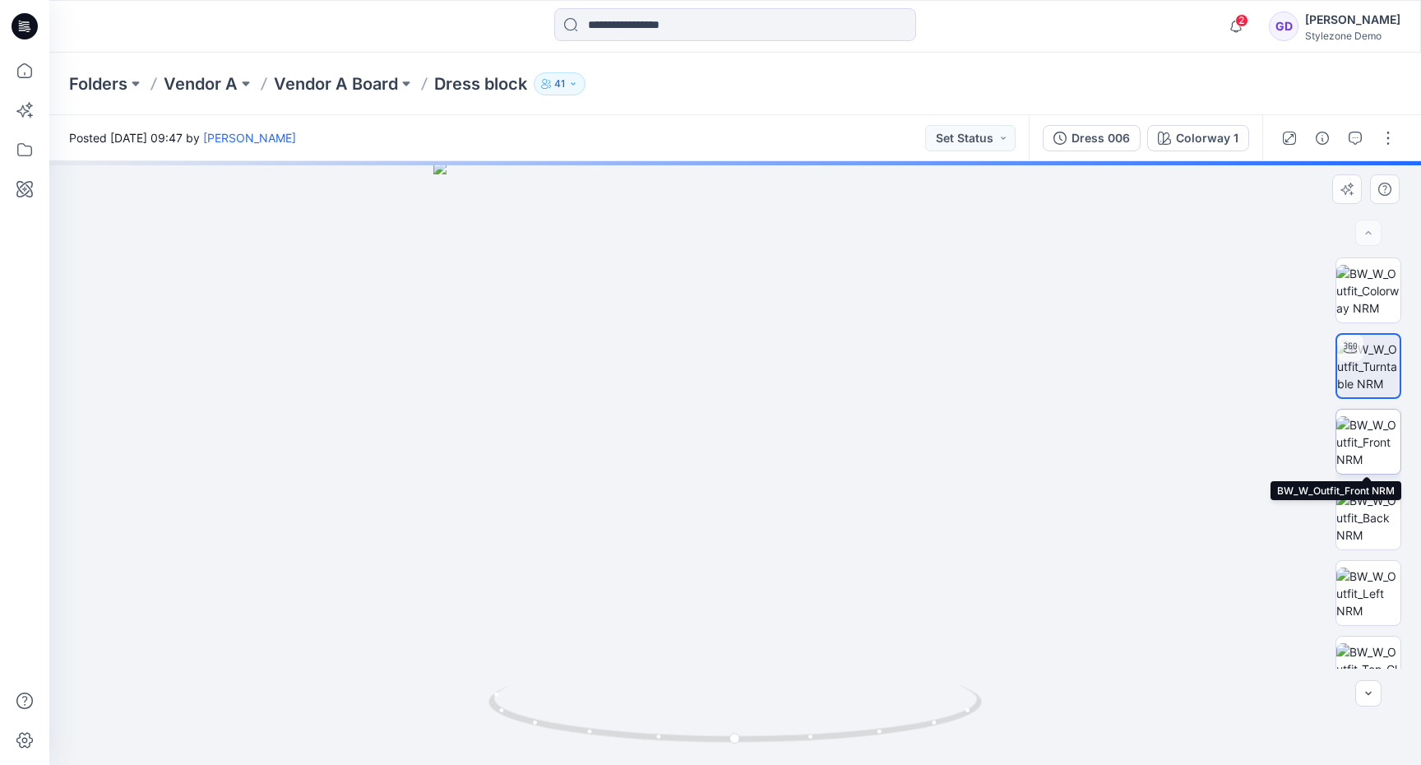
click at [1382, 449] on img at bounding box center [1368, 442] width 64 height 52
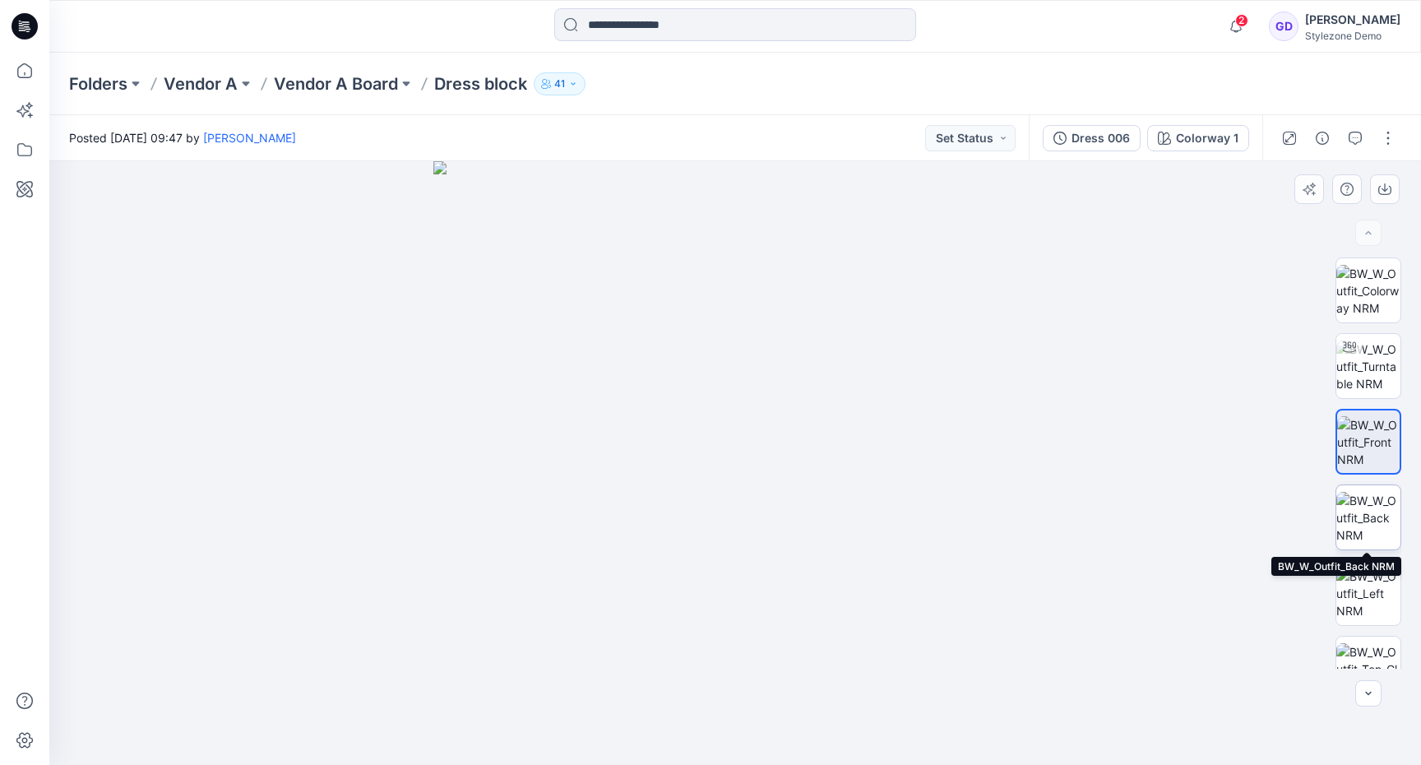
click at [1364, 504] on img at bounding box center [1368, 518] width 64 height 52
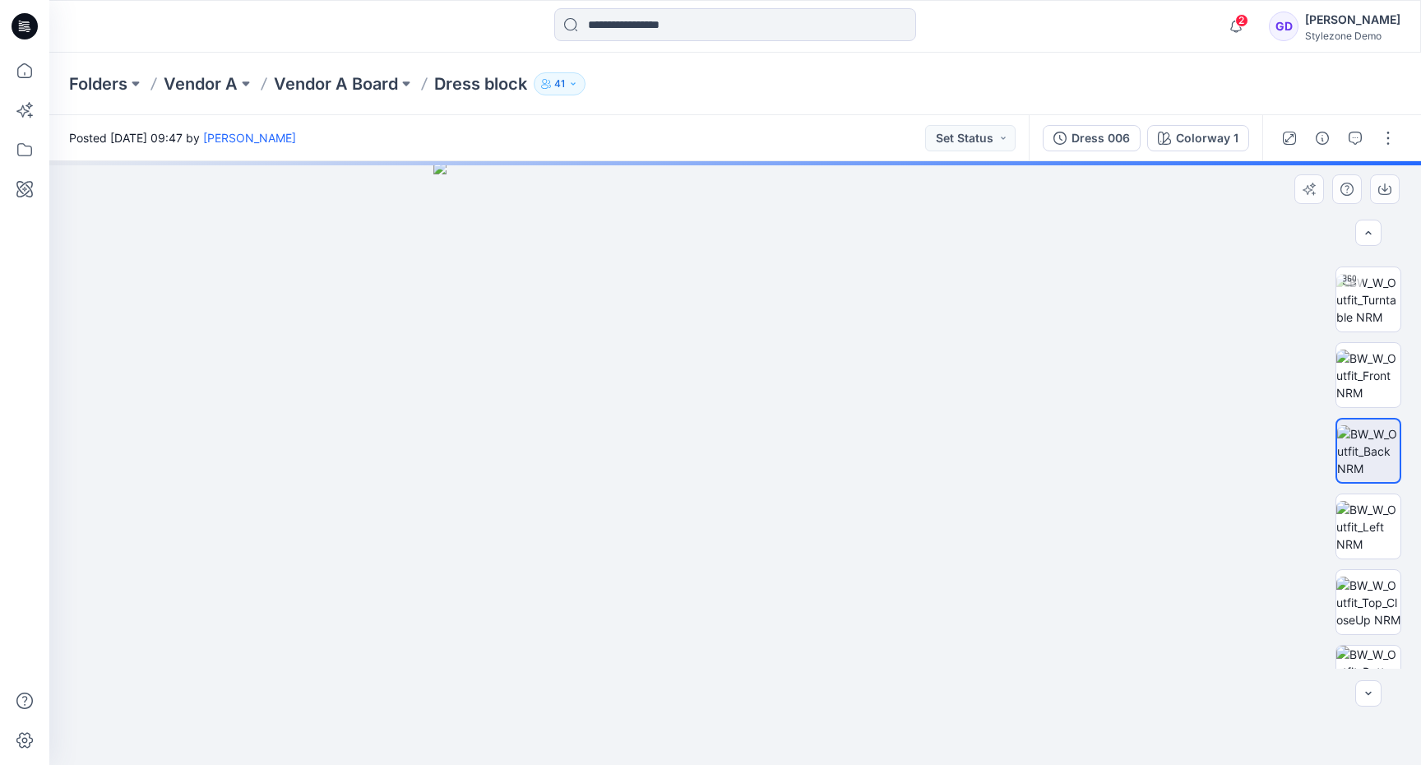
scroll to position [67, 0]
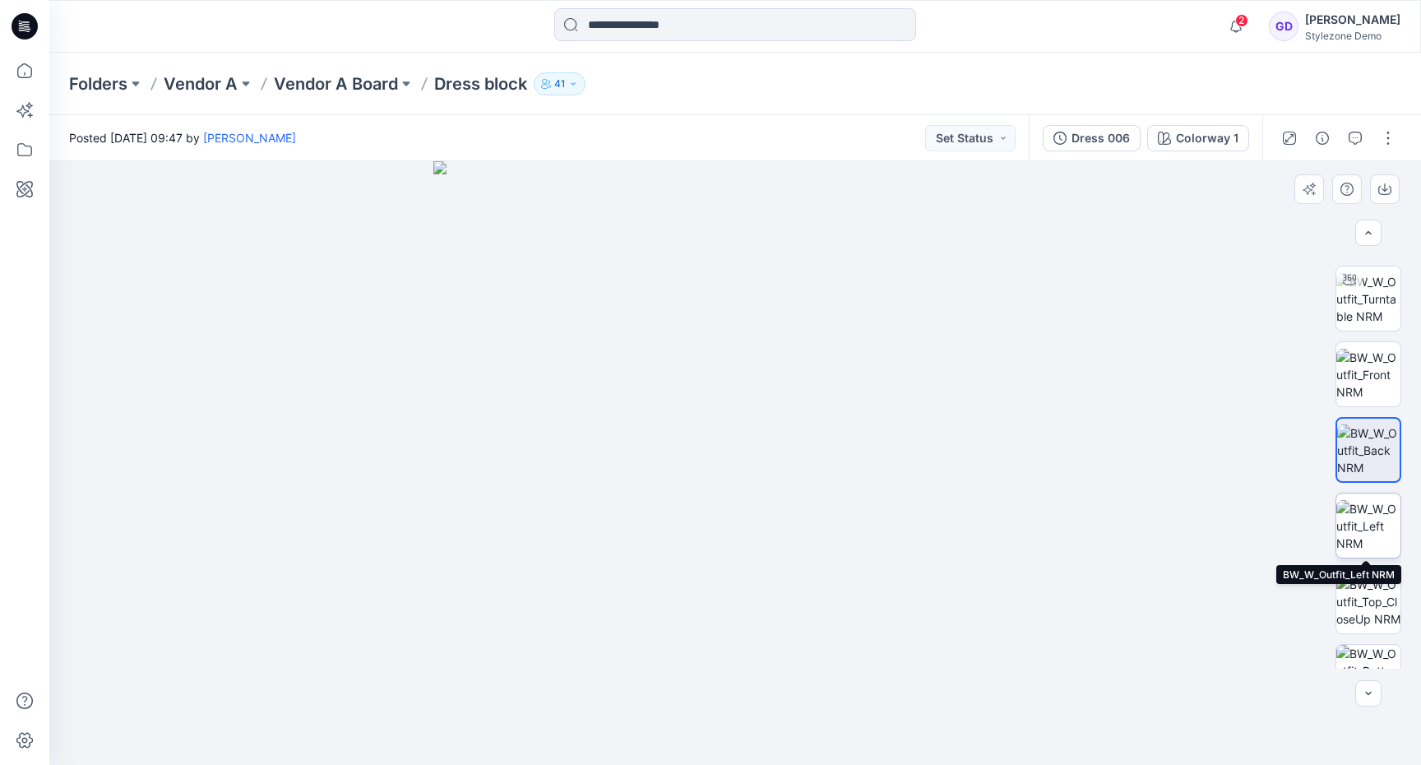
click at [1359, 535] on img at bounding box center [1368, 526] width 64 height 52
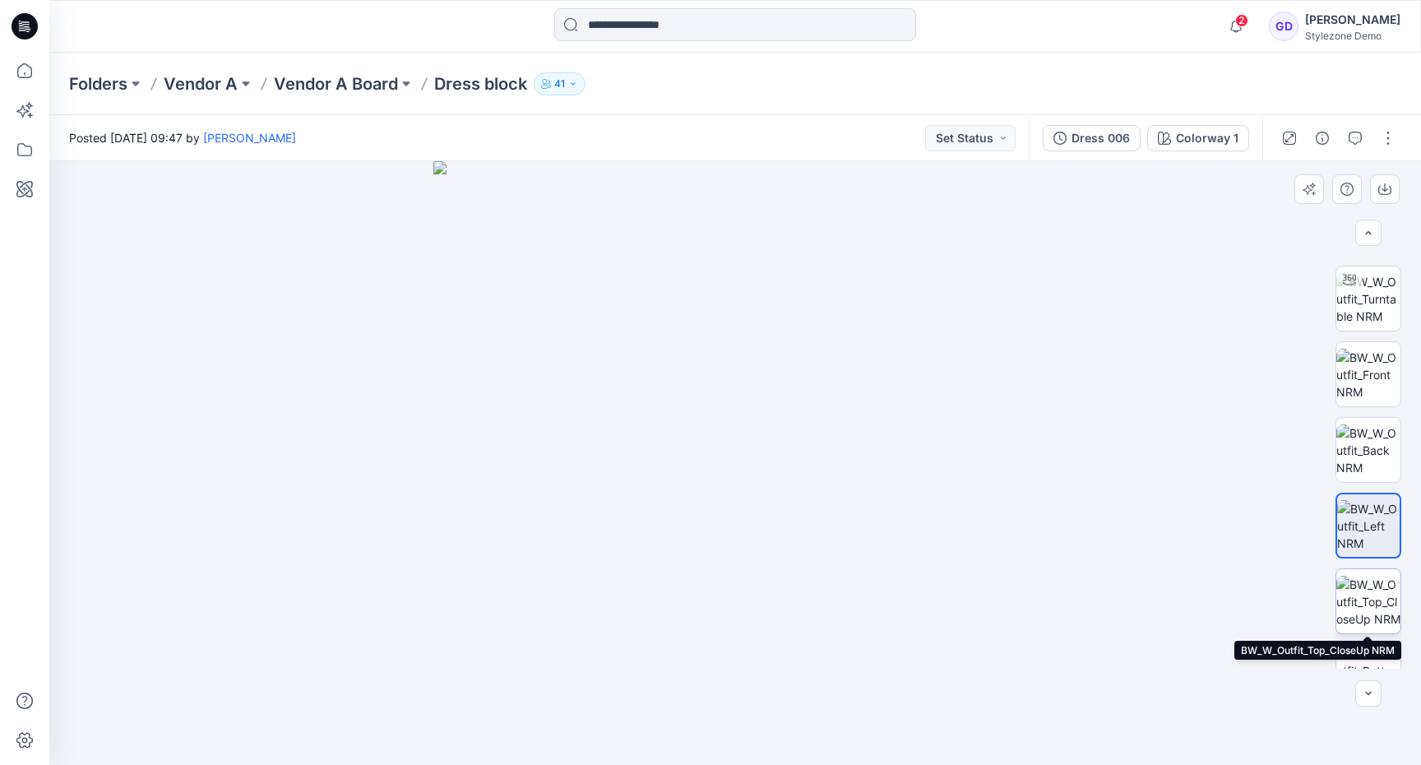
click at [1358, 623] on img at bounding box center [1368, 602] width 64 height 52
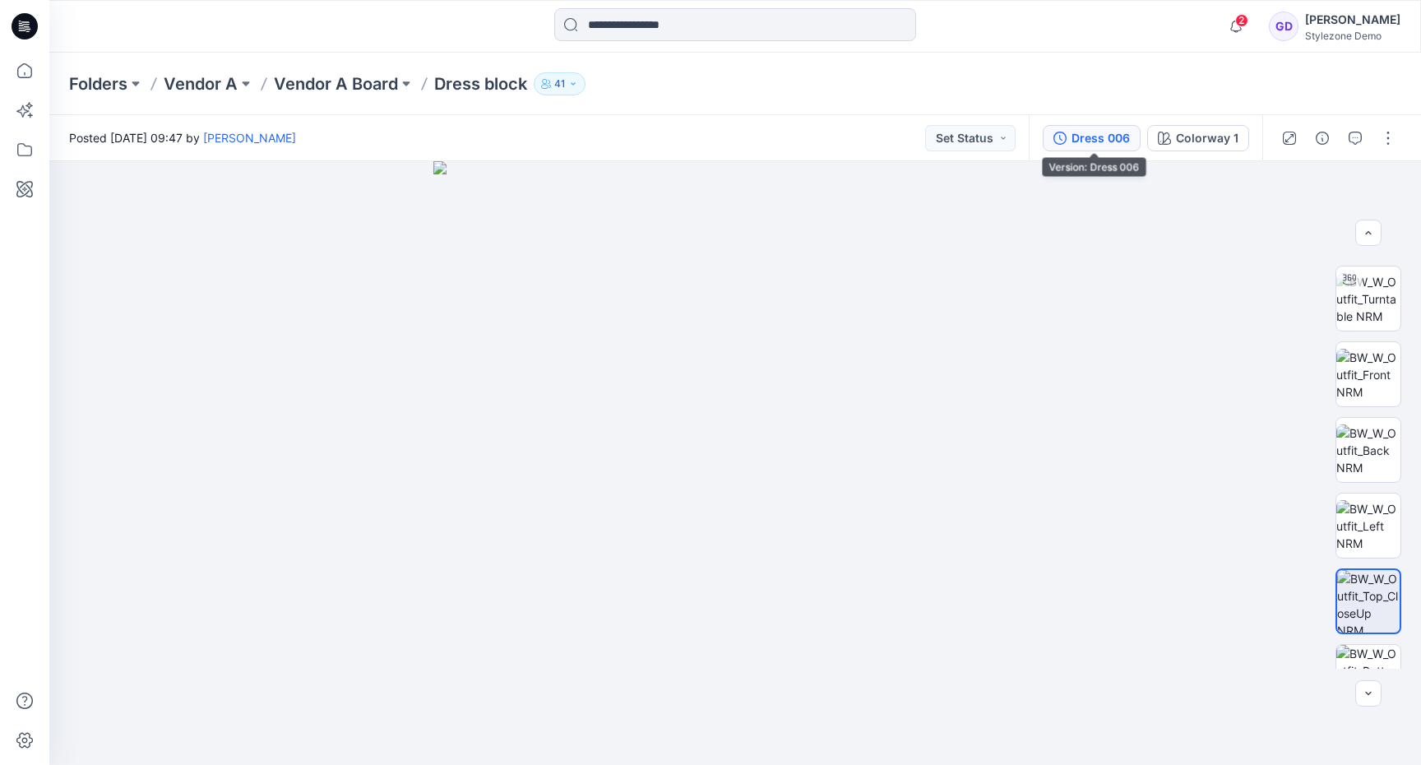
click at [1106, 127] on button "Dress 006" at bounding box center [1092, 138] width 98 height 26
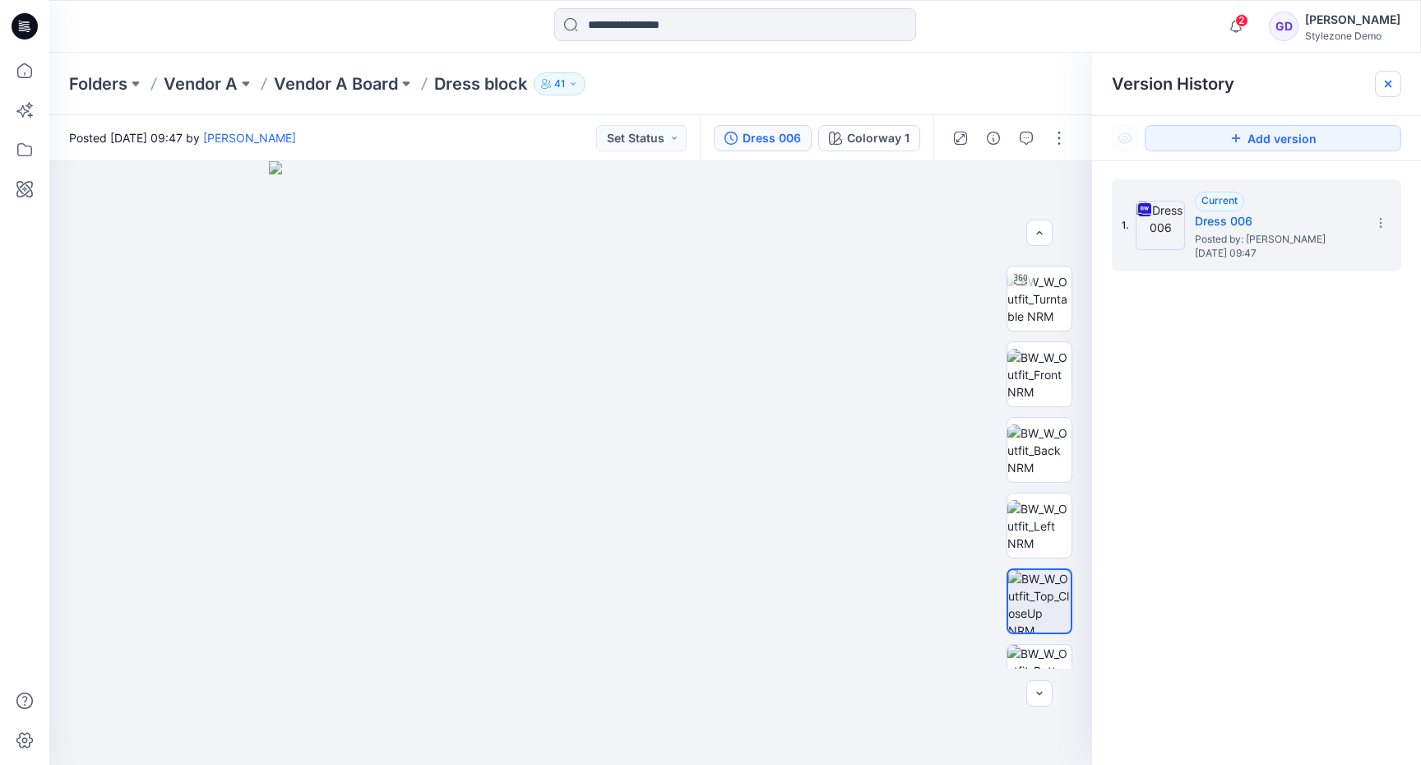
click at [1394, 88] on icon at bounding box center [1388, 83] width 13 height 13
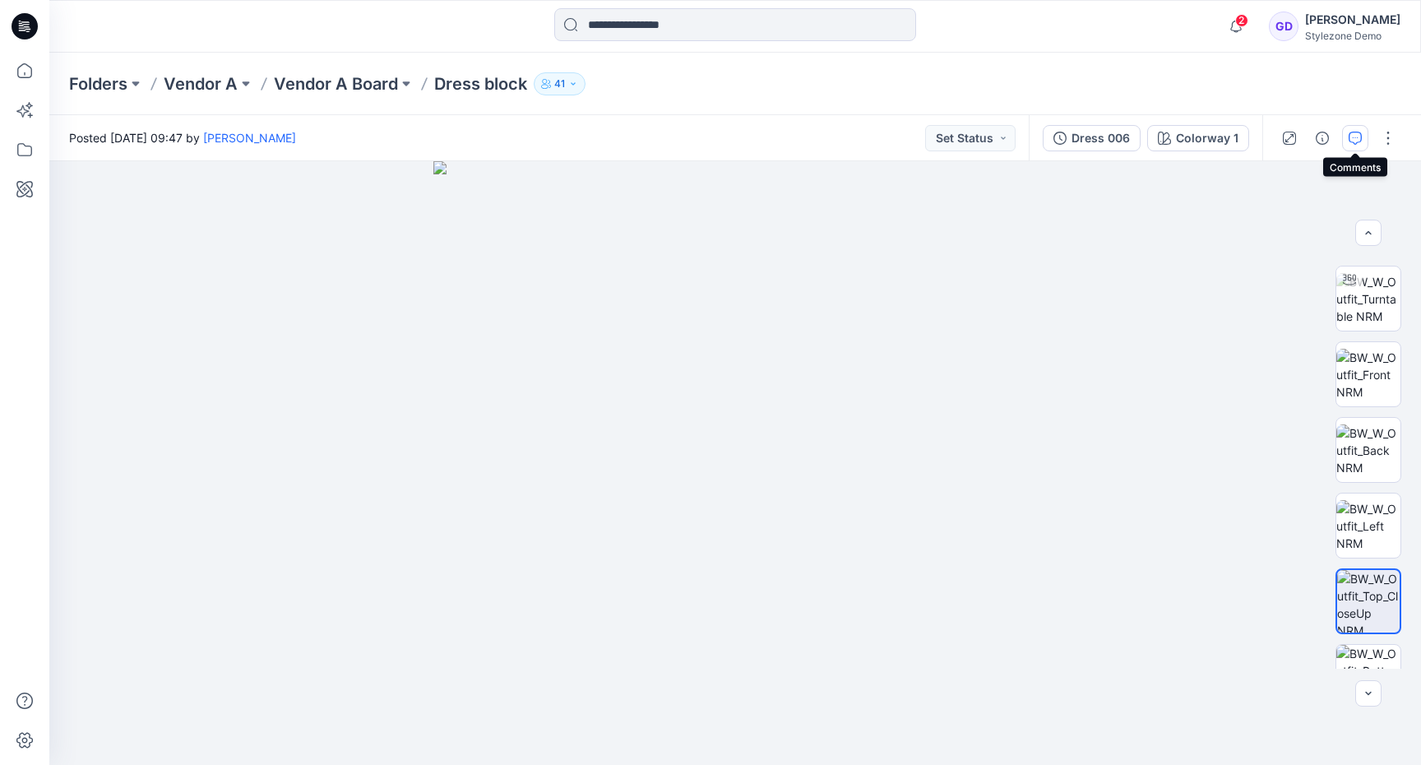
click at [1356, 141] on icon "button" at bounding box center [1355, 138] width 13 height 13
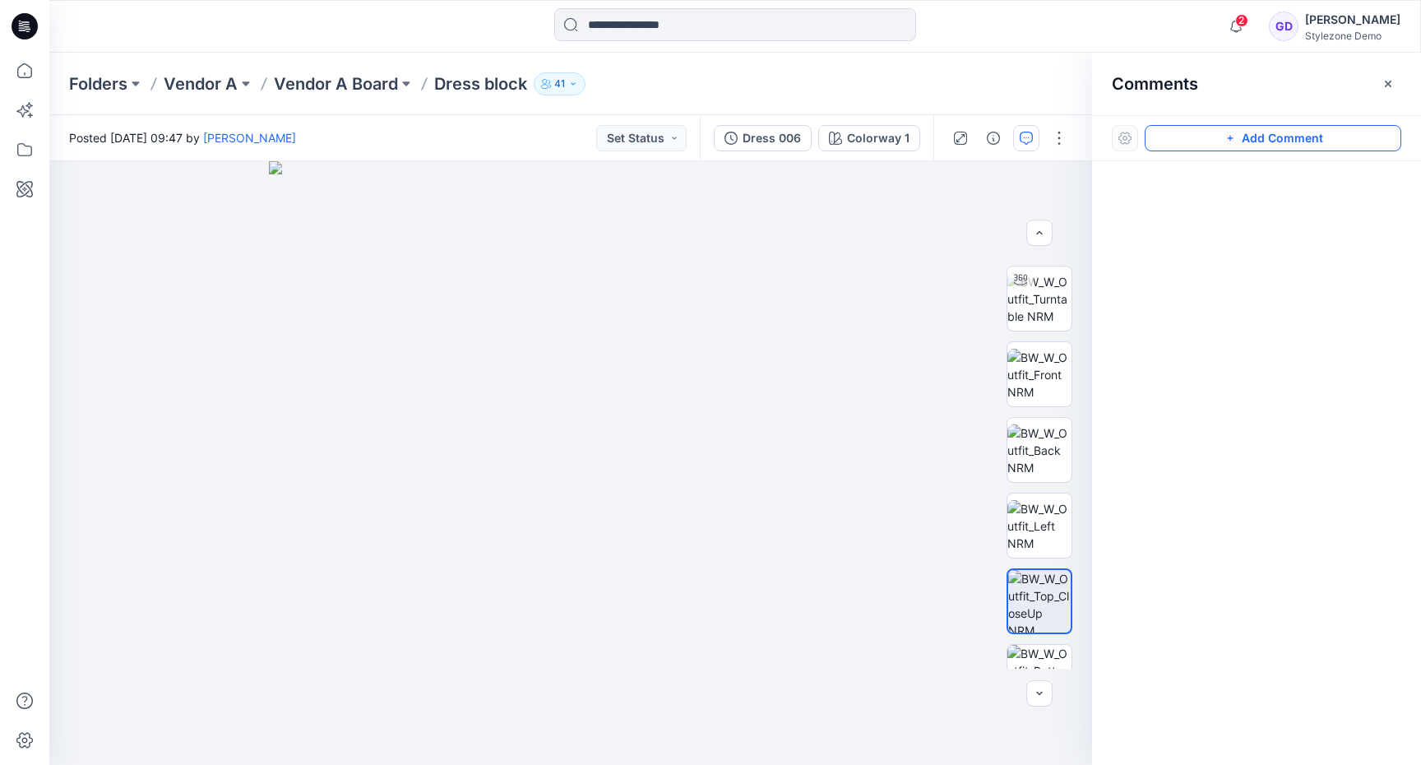
click at [1269, 144] on button "Add Comment" at bounding box center [1273, 138] width 257 height 26
click at [424, 539] on div "1" at bounding box center [570, 463] width 1043 height 604
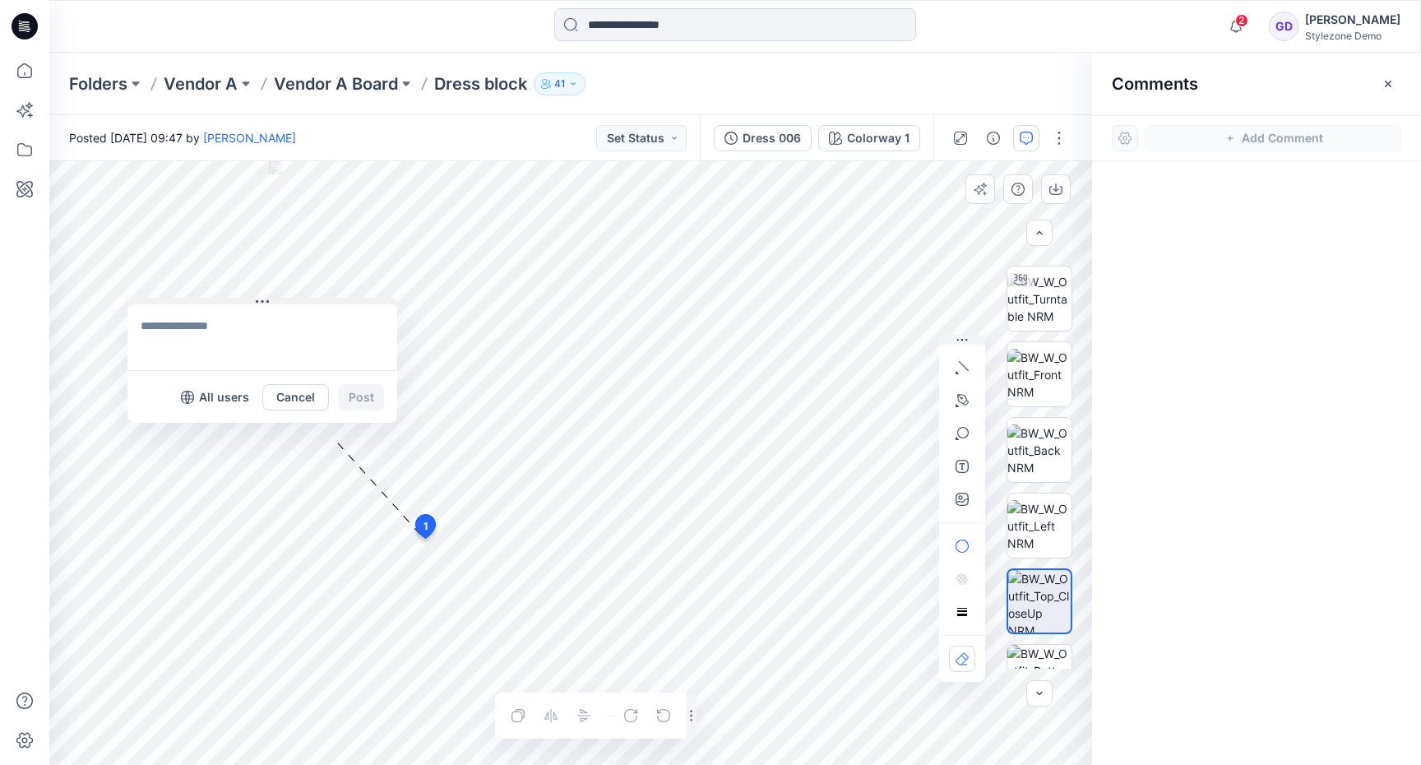
drag, startPoint x: 471, startPoint y: 549, endPoint x: 195, endPoint y: 299, distance: 372.1
click at [195, 299] on button at bounding box center [262, 303] width 270 height 10
click at [203, 338] on textarea at bounding box center [258, 337] width 270 height 66
click at [952, 409] on button "button" at bounding box center [962, 400] width 26 height 26
drag, startPoint x: 475, startPoint y: 379, endPoint x: 410, endPoint y: 459, distance: 102.4
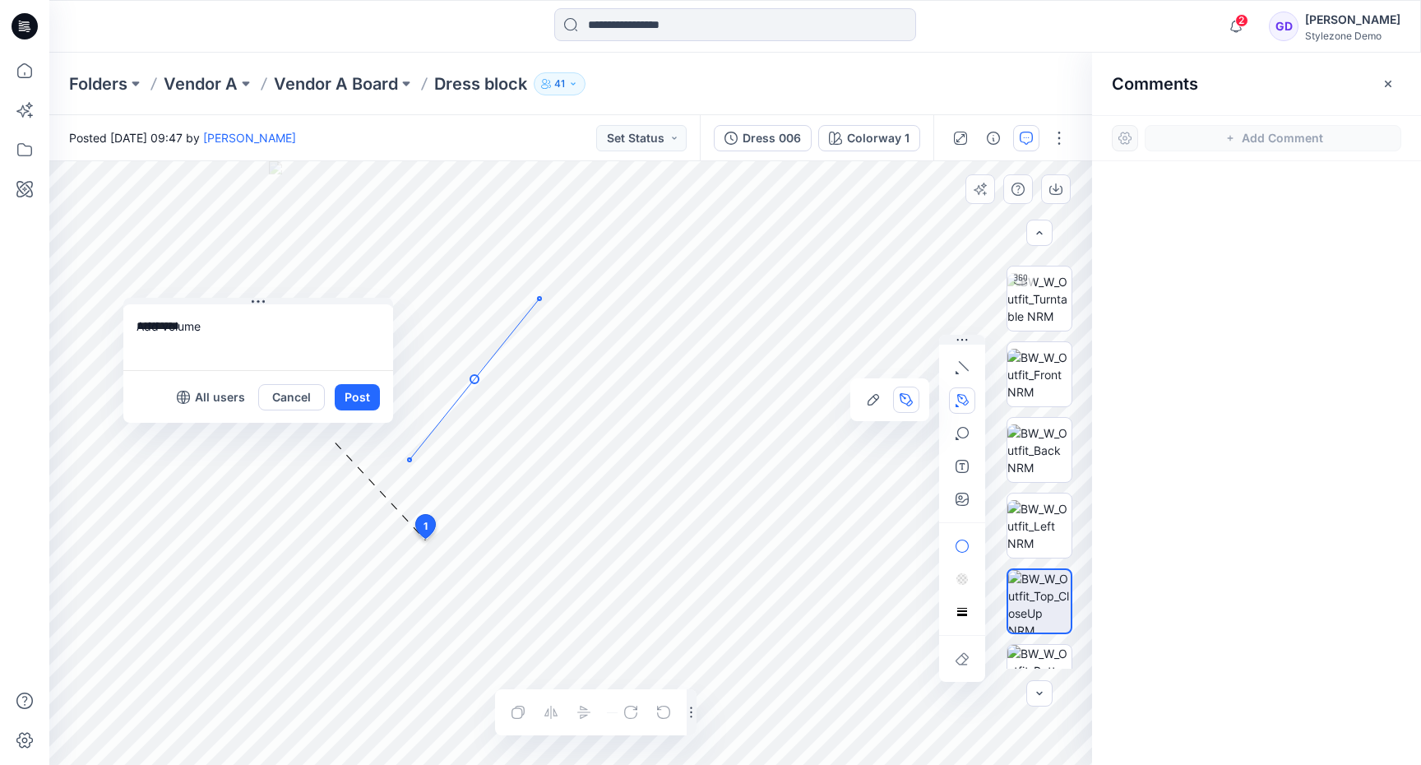
click at [410, 459] on icon "Layer 1" at bounding box center [570, 463] width 1043 height 604
click at [396, 616] on icon "Layer 1" at bounding box center [570, 463] width 1043 height 604
click at [235, 313] on textarea "**********" at bounding box center [258, 337] width 270 height 66
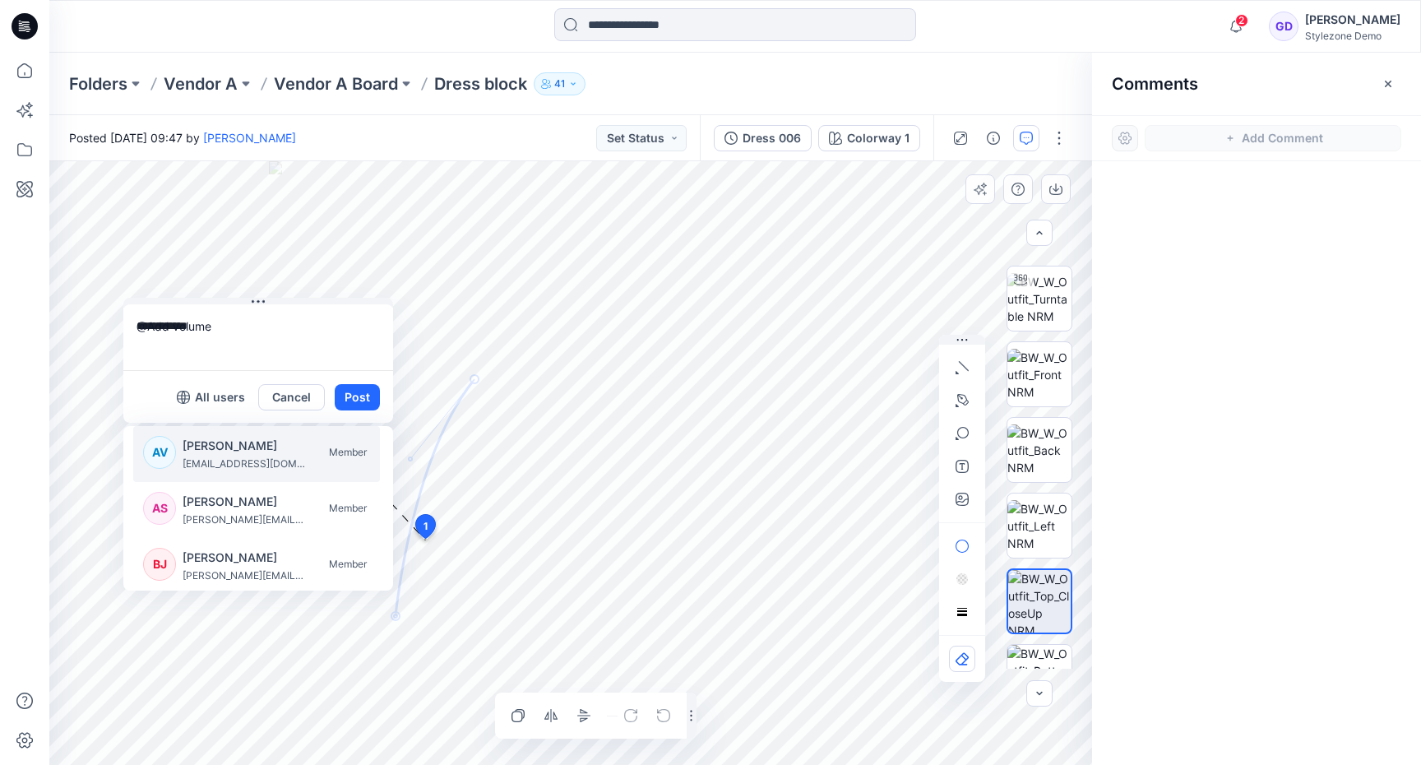
click at [248, 456] on p "[EMAIL_ADDRESS][DOMAIN_NAME]" at bounding box center [244, 464] width 123 height 16
type textarea "**********"
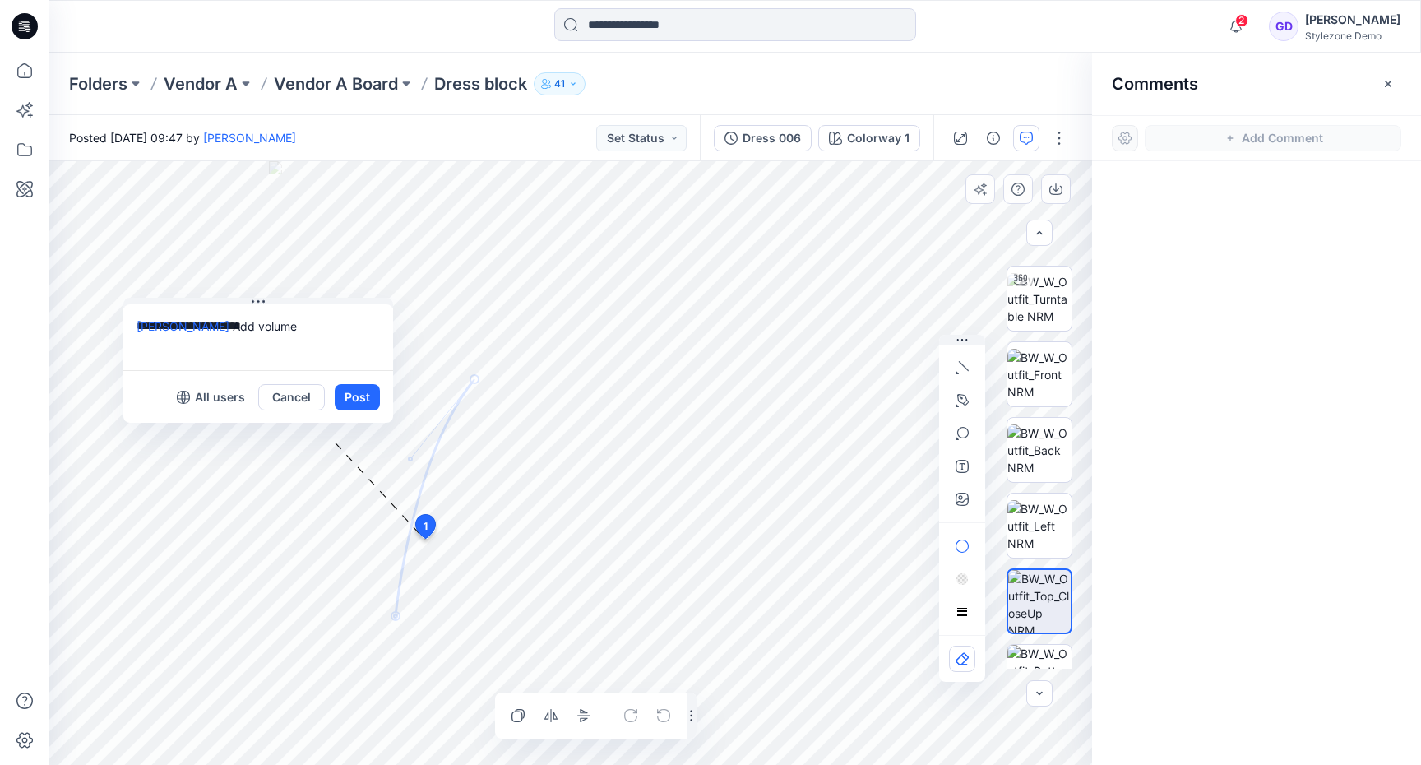
click at [288, 323] on textarea "**********" at bounding box center [258, 337] width 270 height 66
drag, startPoint x: 217, startPoint y: 328, endPoint x: 46, endPoint y: 328, distance: 171.1
click at [46, 328] on div "2 Notifications Your style Dress block is ready Just now Your style New style i…" at bounding box center [710, 382] width 1421 height 765
click at [326, 332] on textarea "**********" at bounding box center [258, 337] width 270 height 66
click at [364, 402] on button "Post" at bounding box center [357, 397] width 45 height 26
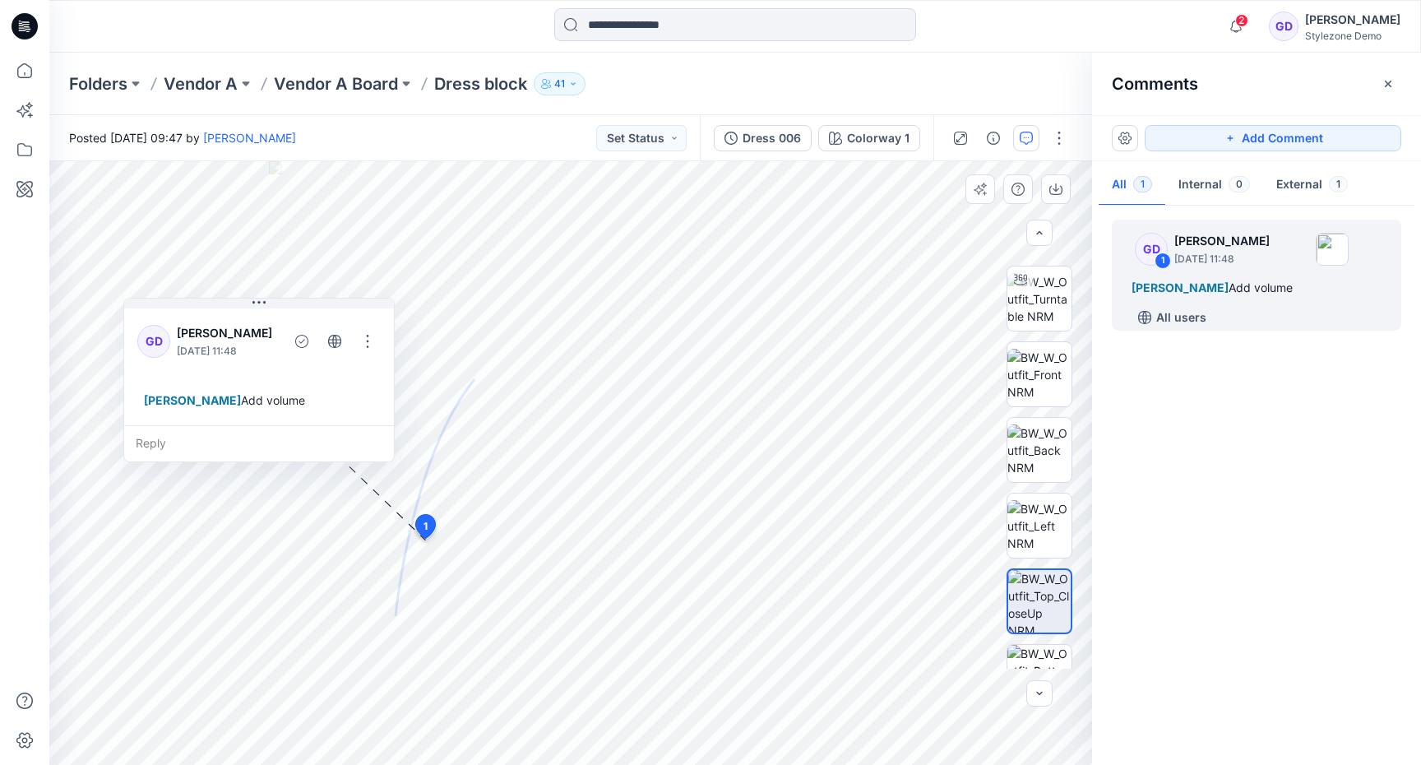
click at [179, 452] on div "Reply" at bounding box center [259, 443] width 270 height 36
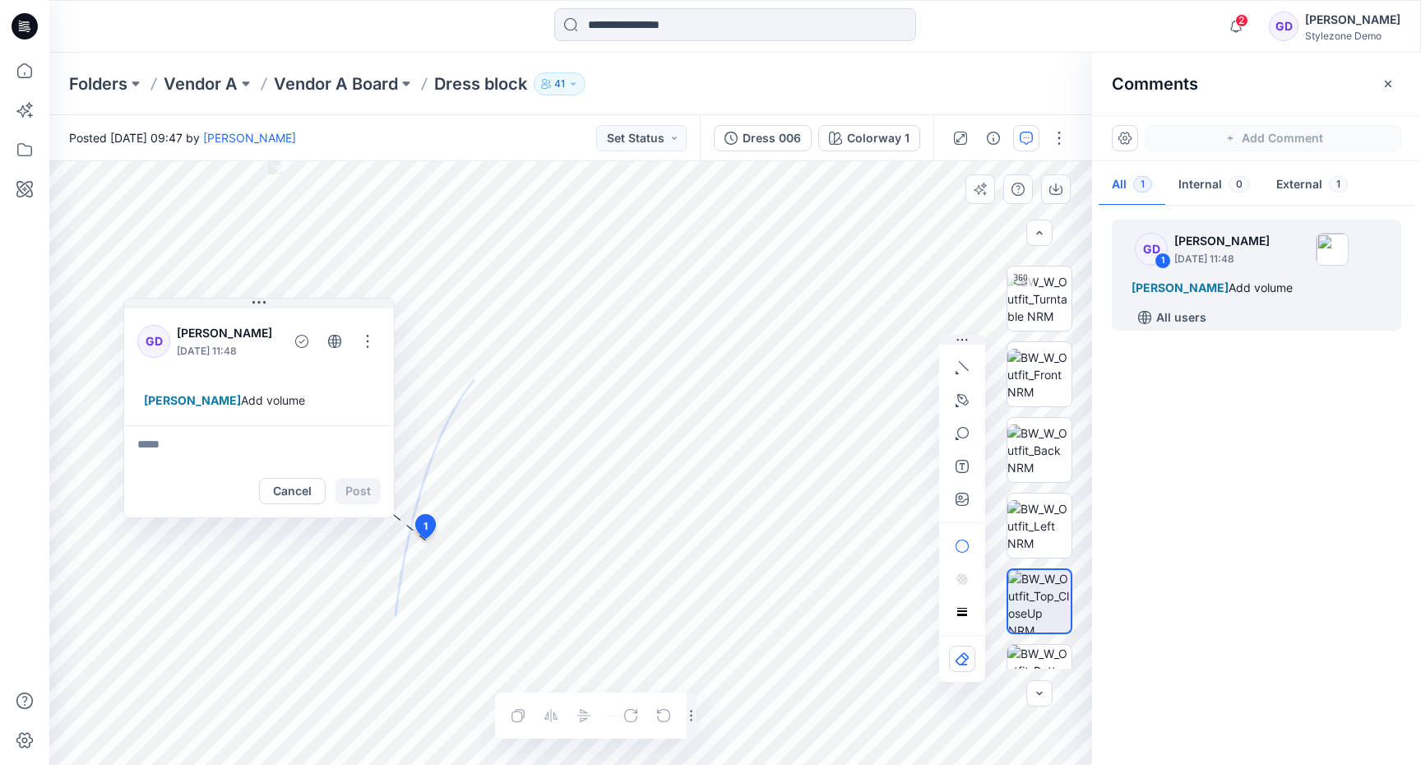
click at [164, 451] on textarea at bounding box center [259, 444] width 270 height 39
type textarea "**********"
click at [362, 498] on button "Post" at bounding box center [358, 491] width 45 height 26
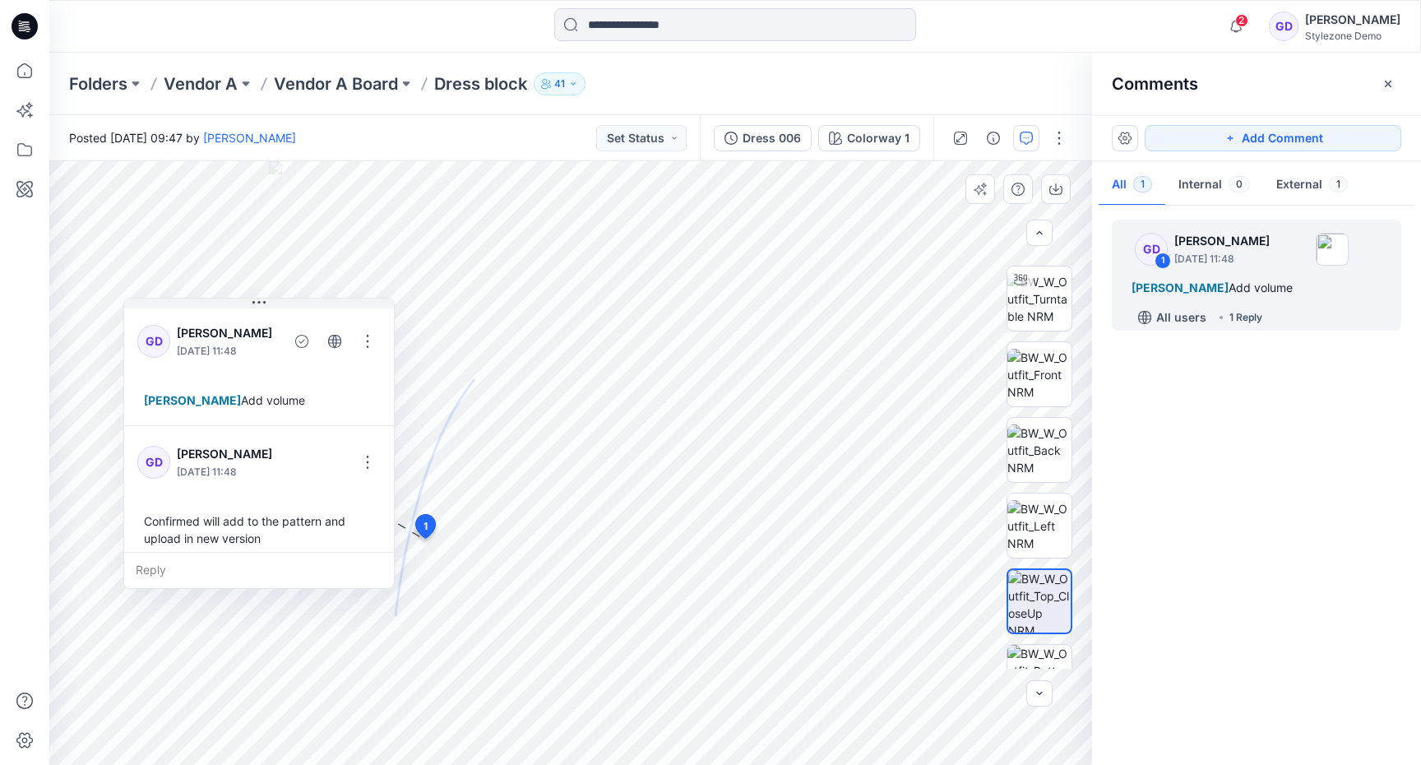
scroll to position [12, 0]
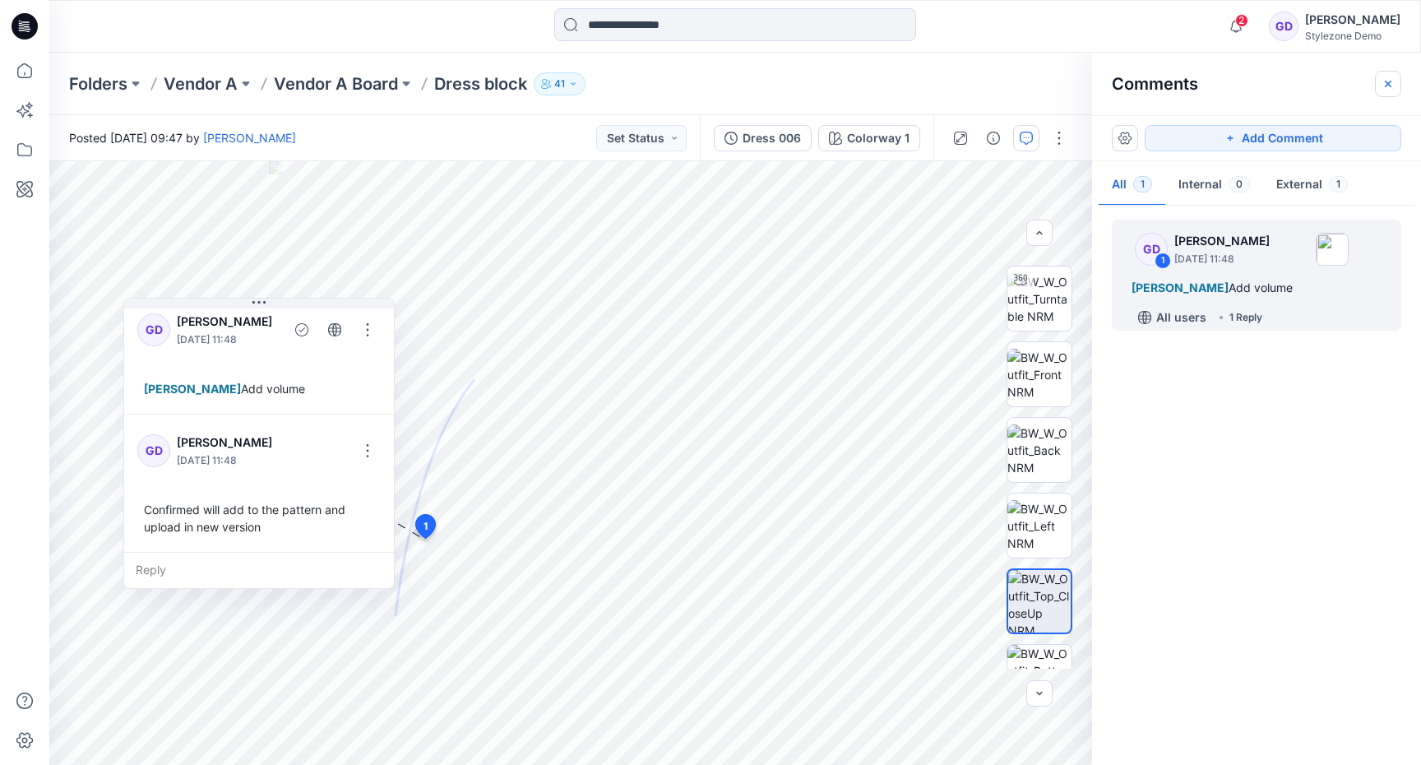
click at [1382, 84] on icon "button" at bounding box center [1388, 83] width 13 height 13
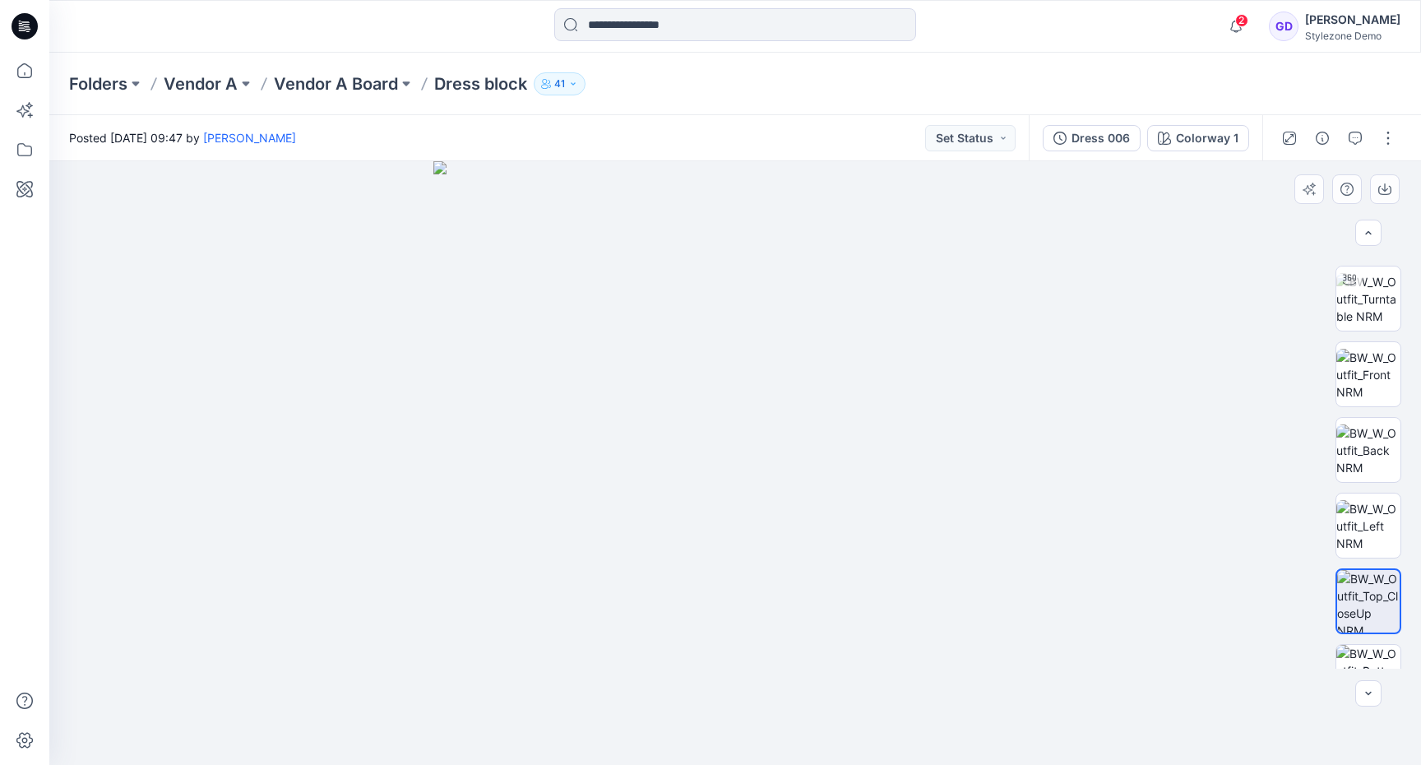
drag, startPoint x: 847, startPoint y: 520, endPoint x: 846, endPoint y: 489, distance: 30.4
click at [846, 489] on img at bounding box center [735, 463] width 604 height 604
click at [1123, 136] on div "Dress 006" at bounding box center [1101, 138] width 58 height 18
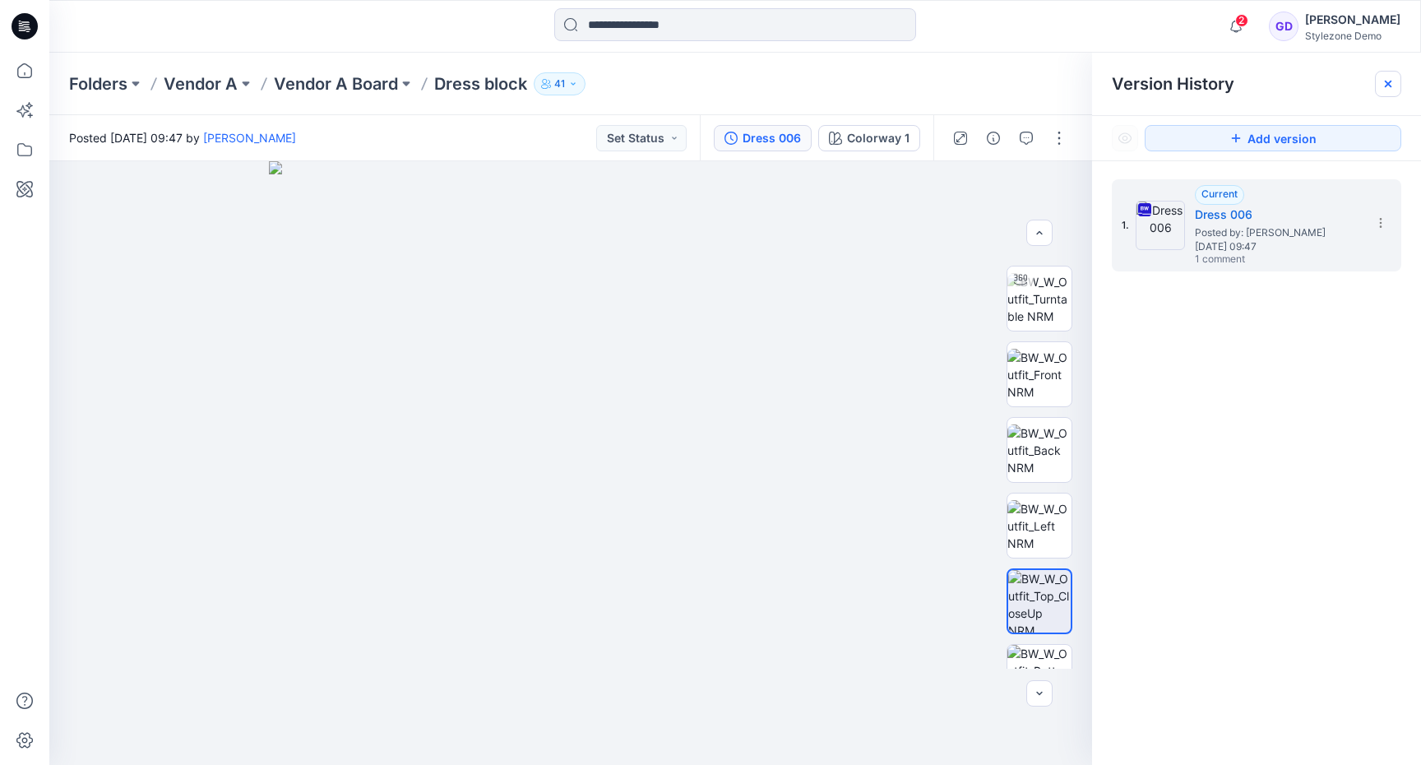
click at [1387, 88] on icon at bounding box center [1388, 83] width 13 height 13
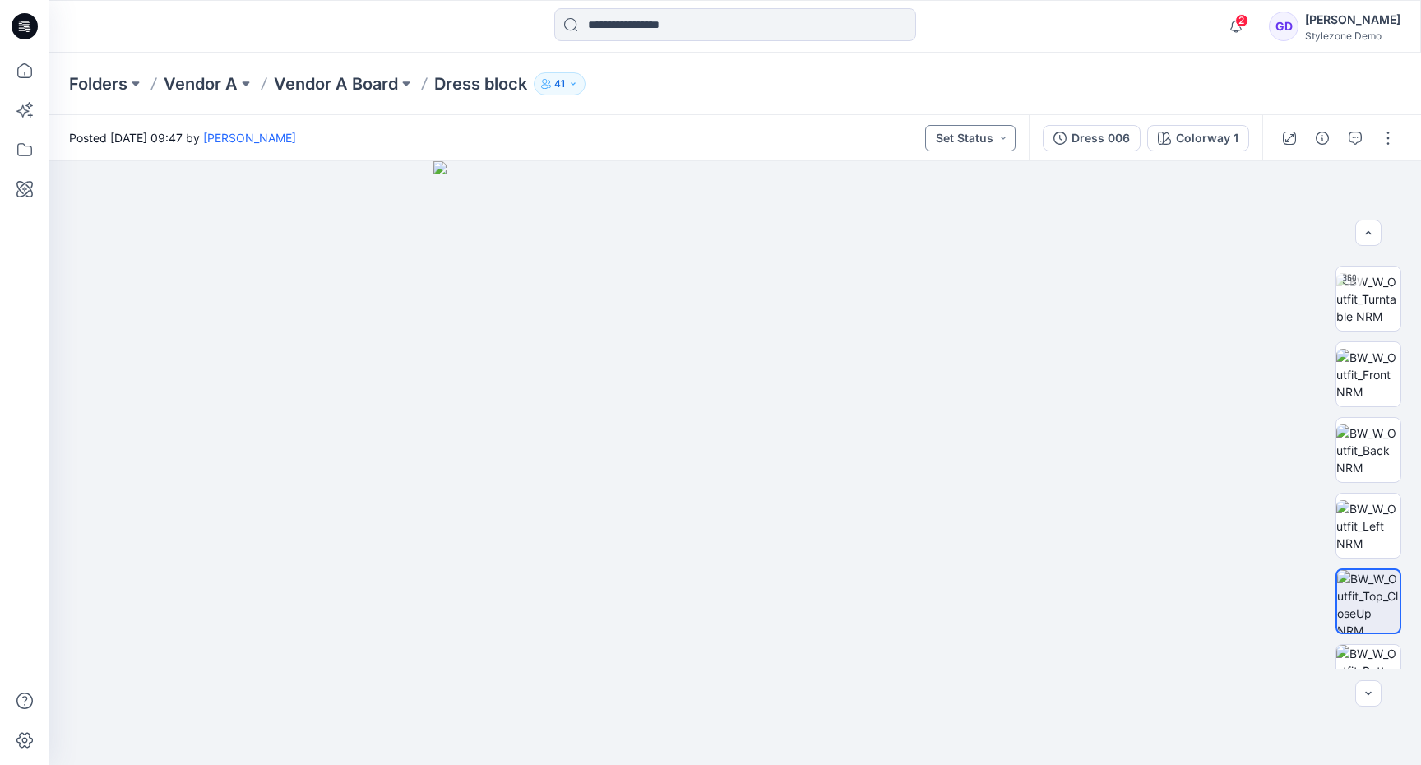
click at [981, 143] on button "Set Status" at bounding box center [970, 138] width 90 height 26
click at [1163, 243] on div at bounding box center [735, 463] width 1372 height 604
click at [999, 141] on button "Set Status" at bounding box center [970, 138] width 90 height 26
click at [1099, 295] on div at bounding box center [735, 463] width 1372 height 604
click at [1187, 141] on div "Colorway 1" at bounding box center [1207, 138] width 63 height 18
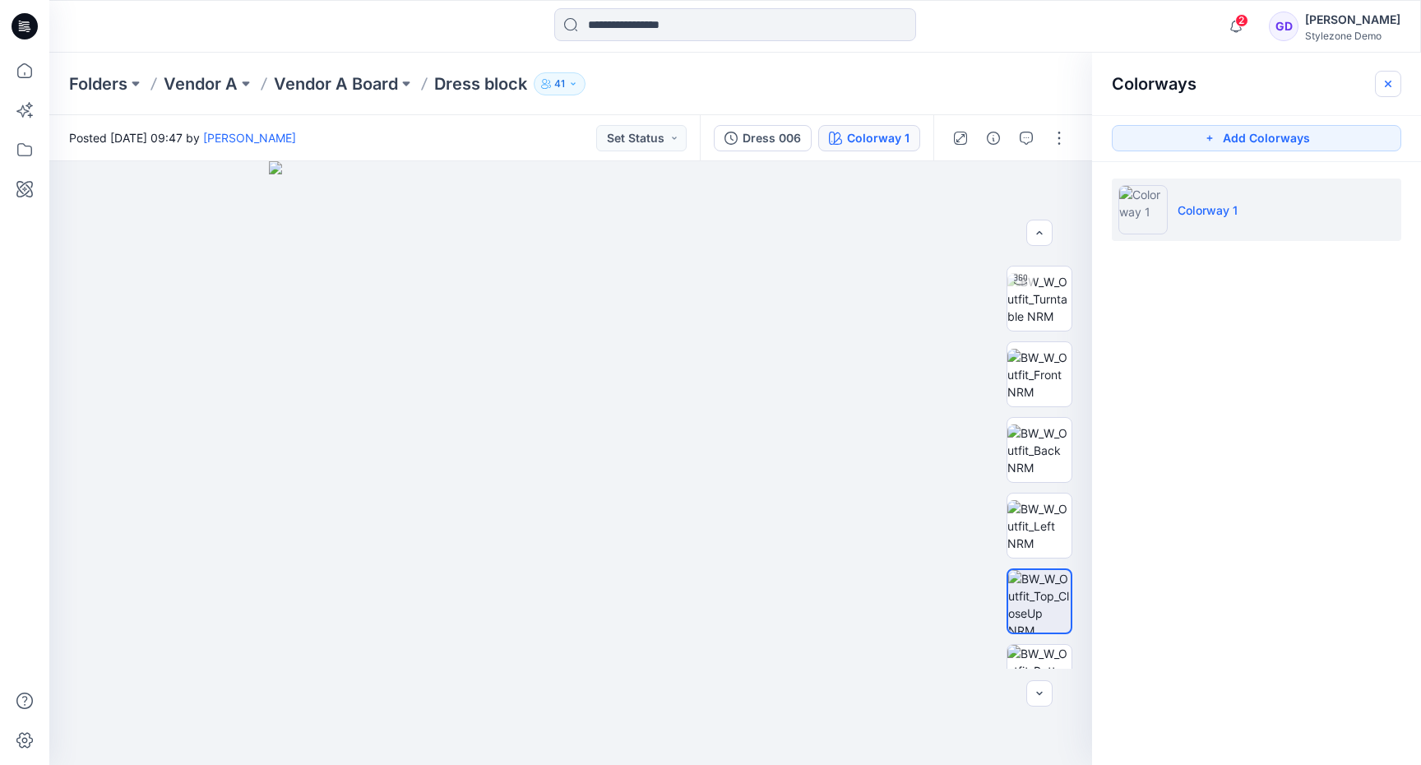
click at [1385, 82] on icon "button" at bounding box center [1388, 83] width 13 height 13
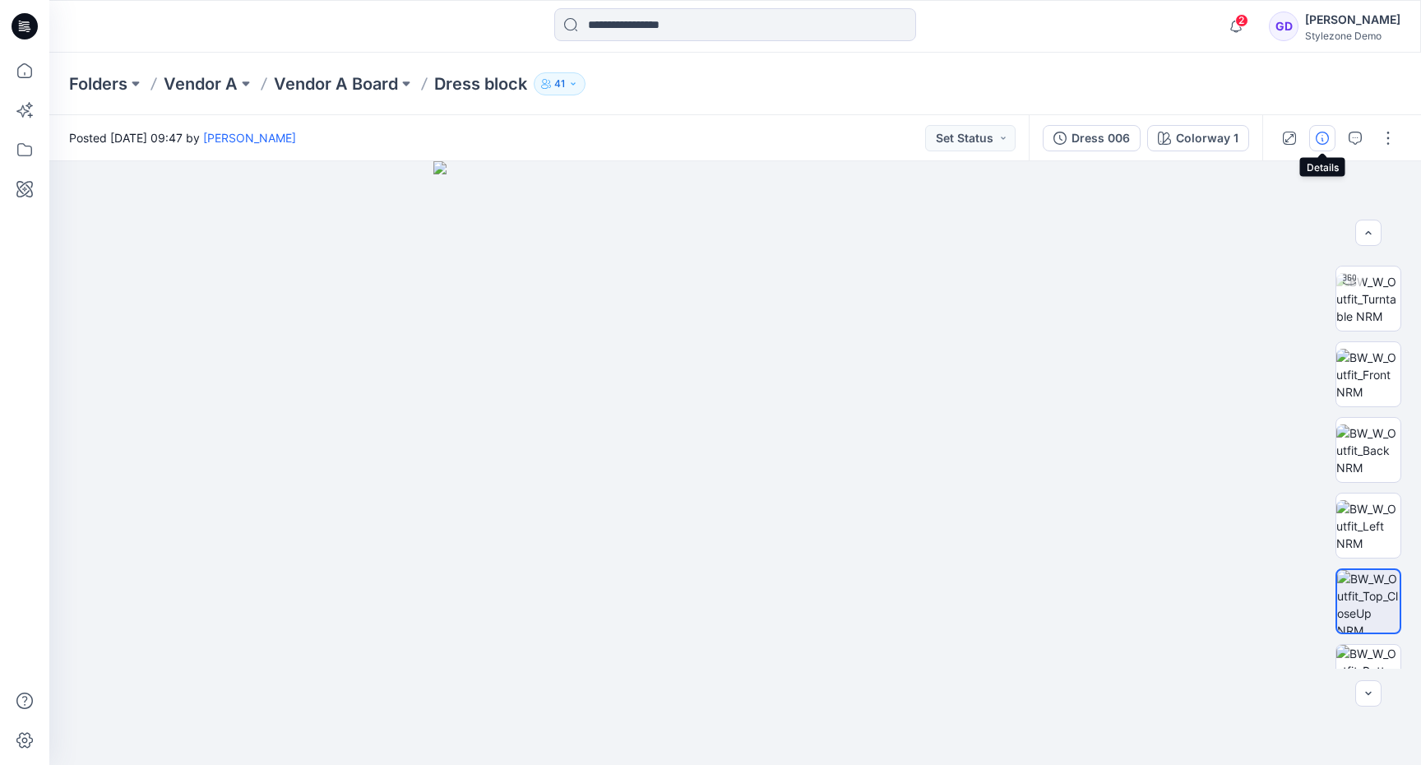
click at [1320, 136] on icon "button" at bounding box center [1322, 138] width 13 height 13
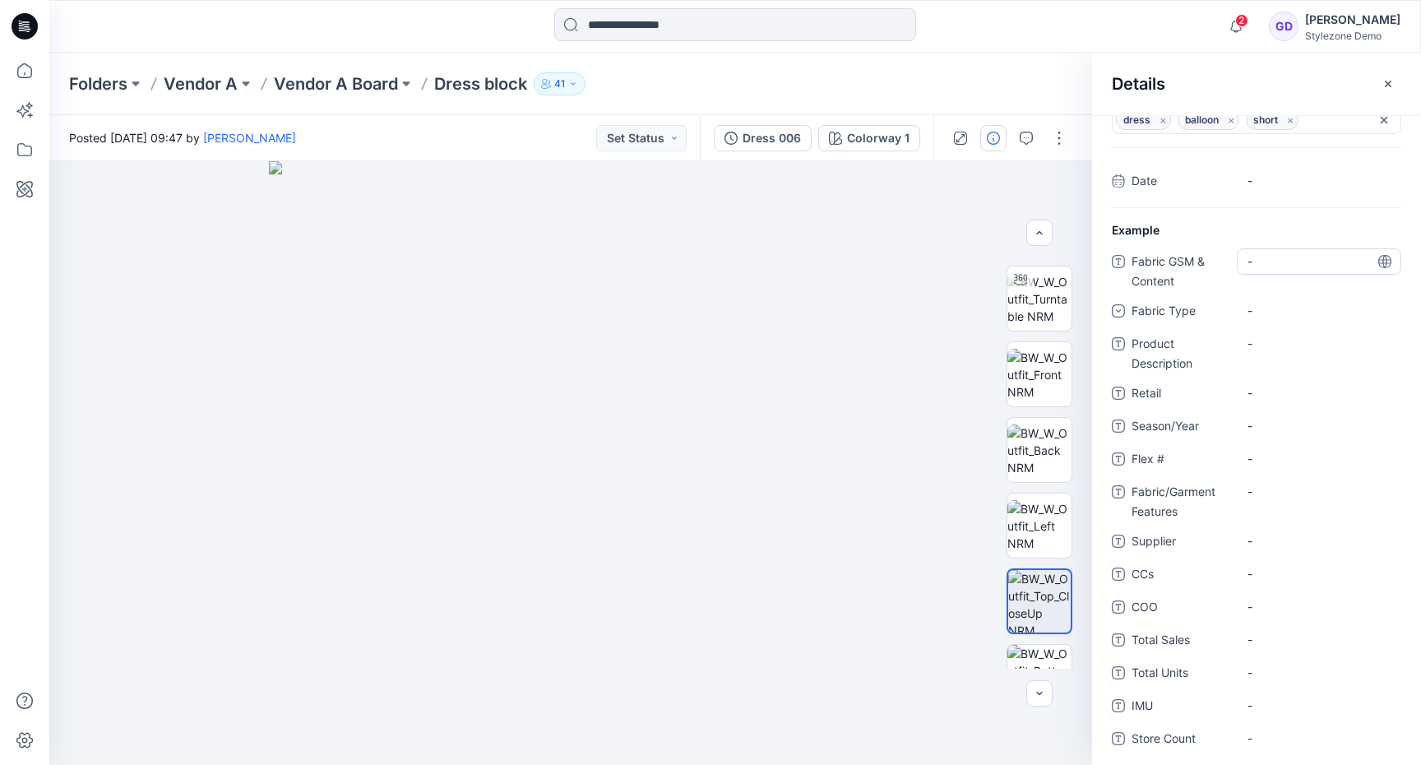
scroll to position [73, 0]
click at [1259, 170] on span "-" at bounding box center [1319, 174] width 143 height 17
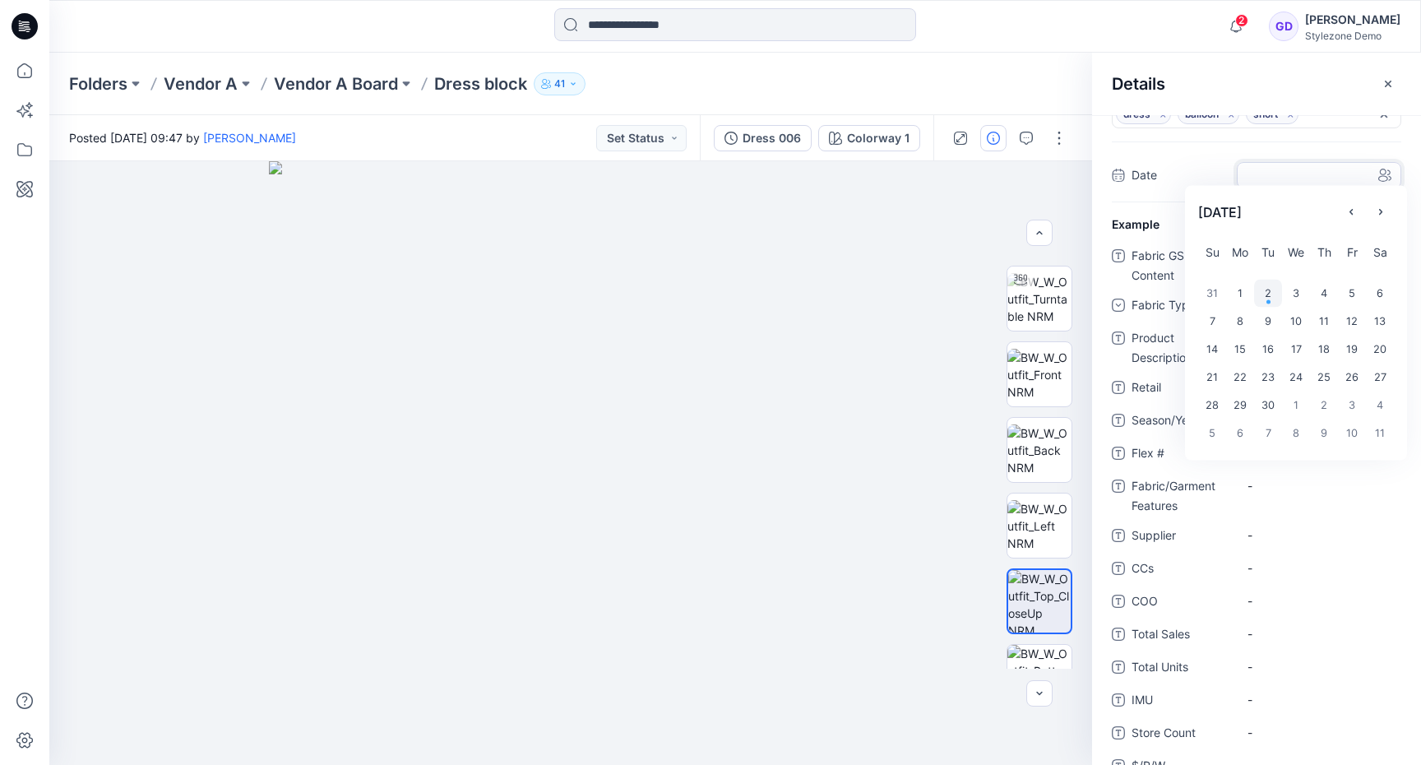
click at [1261, 296] on div "2" at bounding box center [1268, 293] width 28 height 28
click at [1254, 261] on Content "-" at bounding box center [1319, 255] width 143 height 17
type textarea "******"
click at [1313, 294] on div "-" at bounding box center [1319, 305] width 164 height 26
click at [1278, 364] on div "Knit" at bounding box center [1319, 374] width 158 height 33
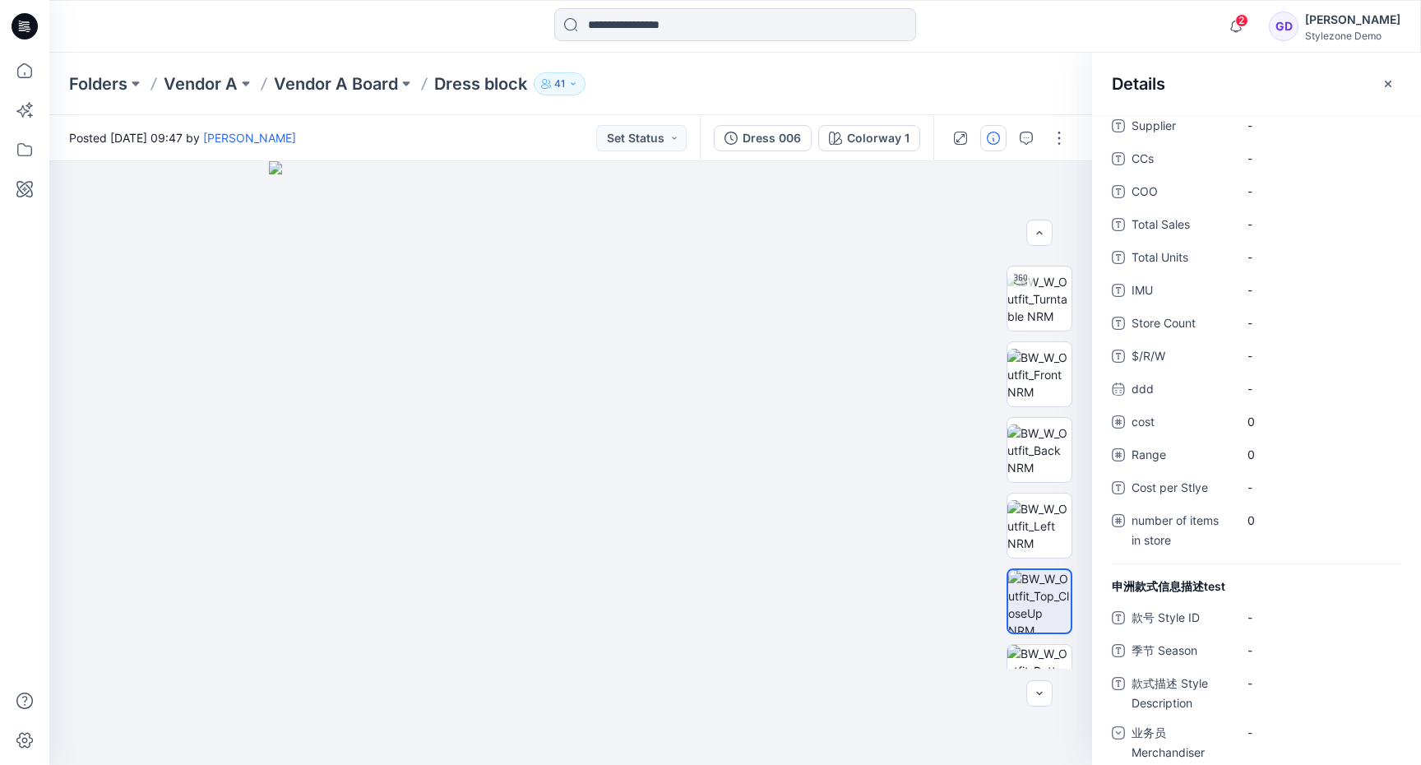
scroll to position [491, 0]
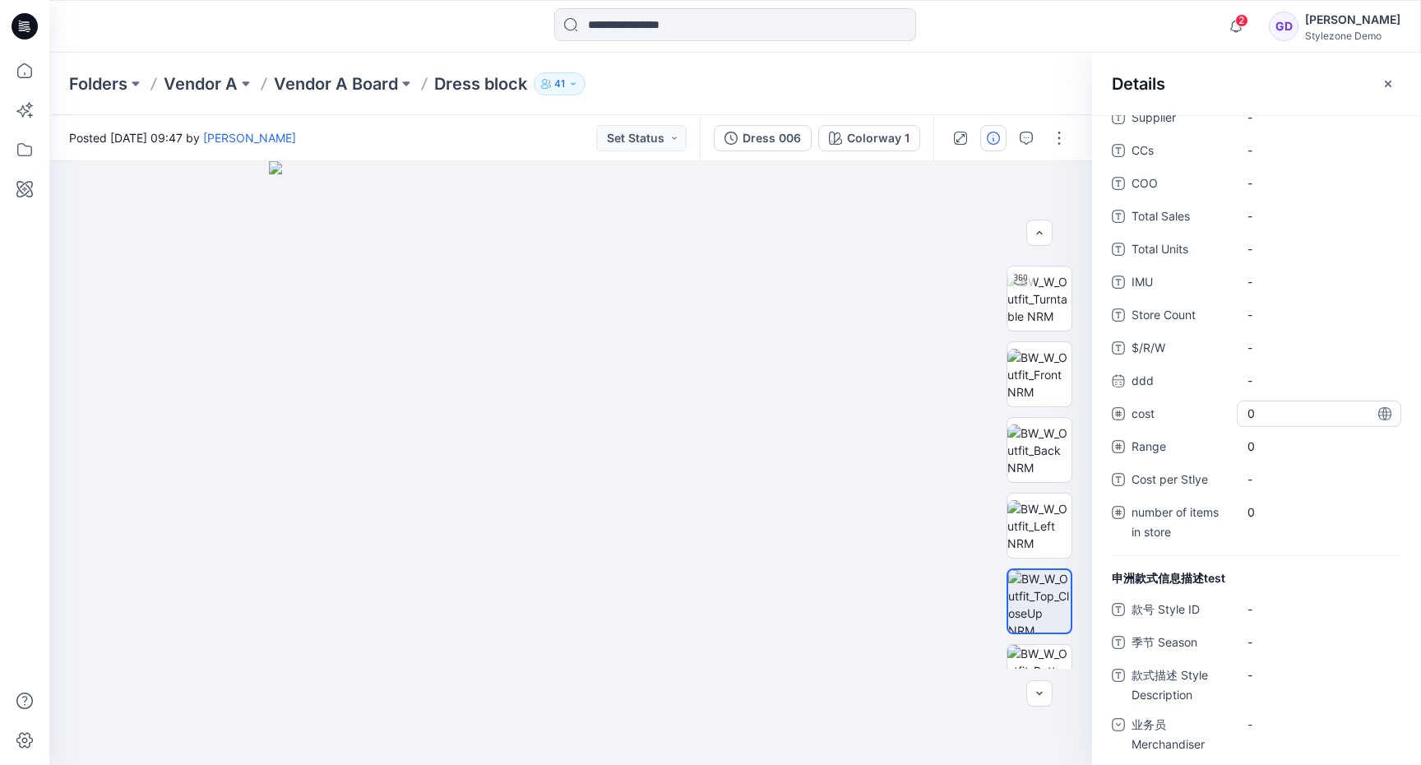
click at [1320, 414] on span "0" at bounding box center [1319, 413] width 143 height 17
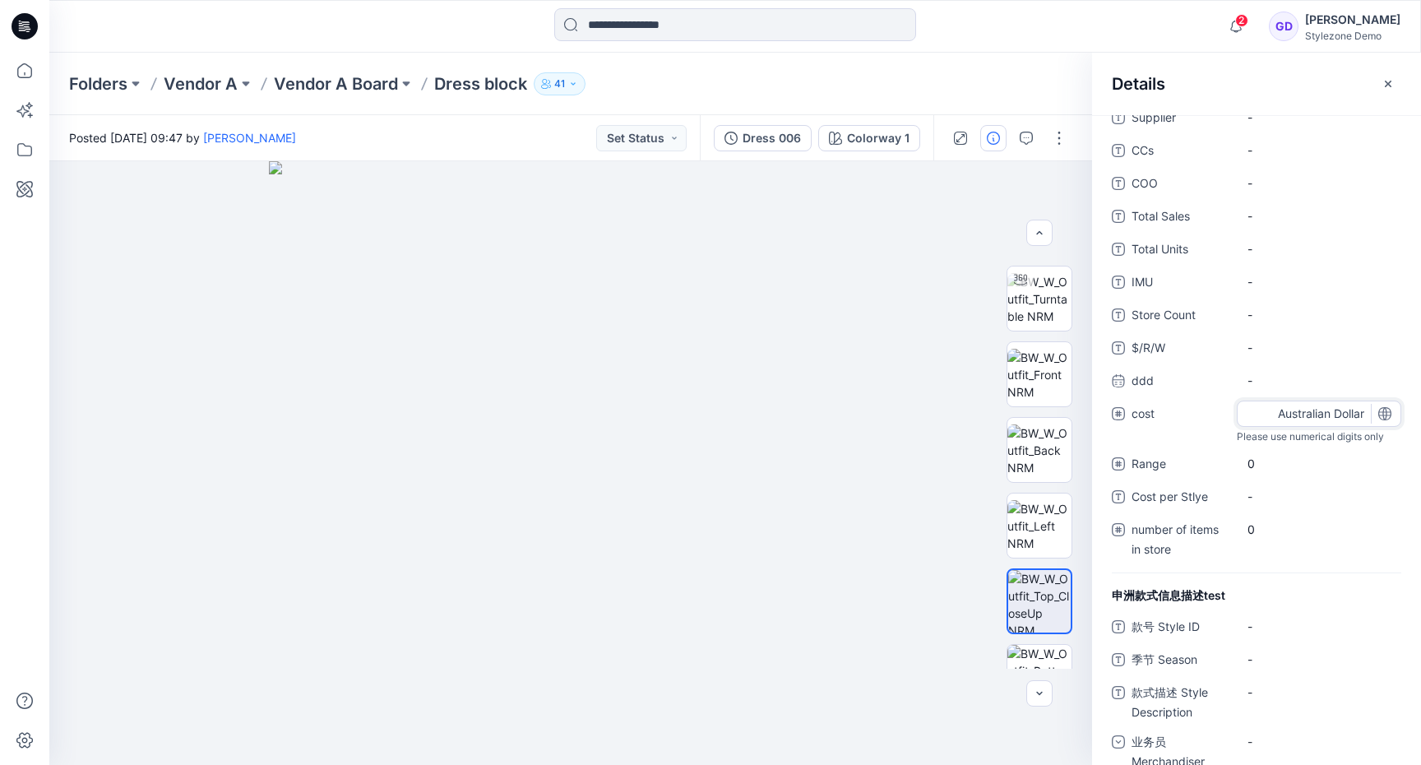
type input "**"
click at [1309, 379] on span "-" at bounding box center [1319, 380] width 143 height 17
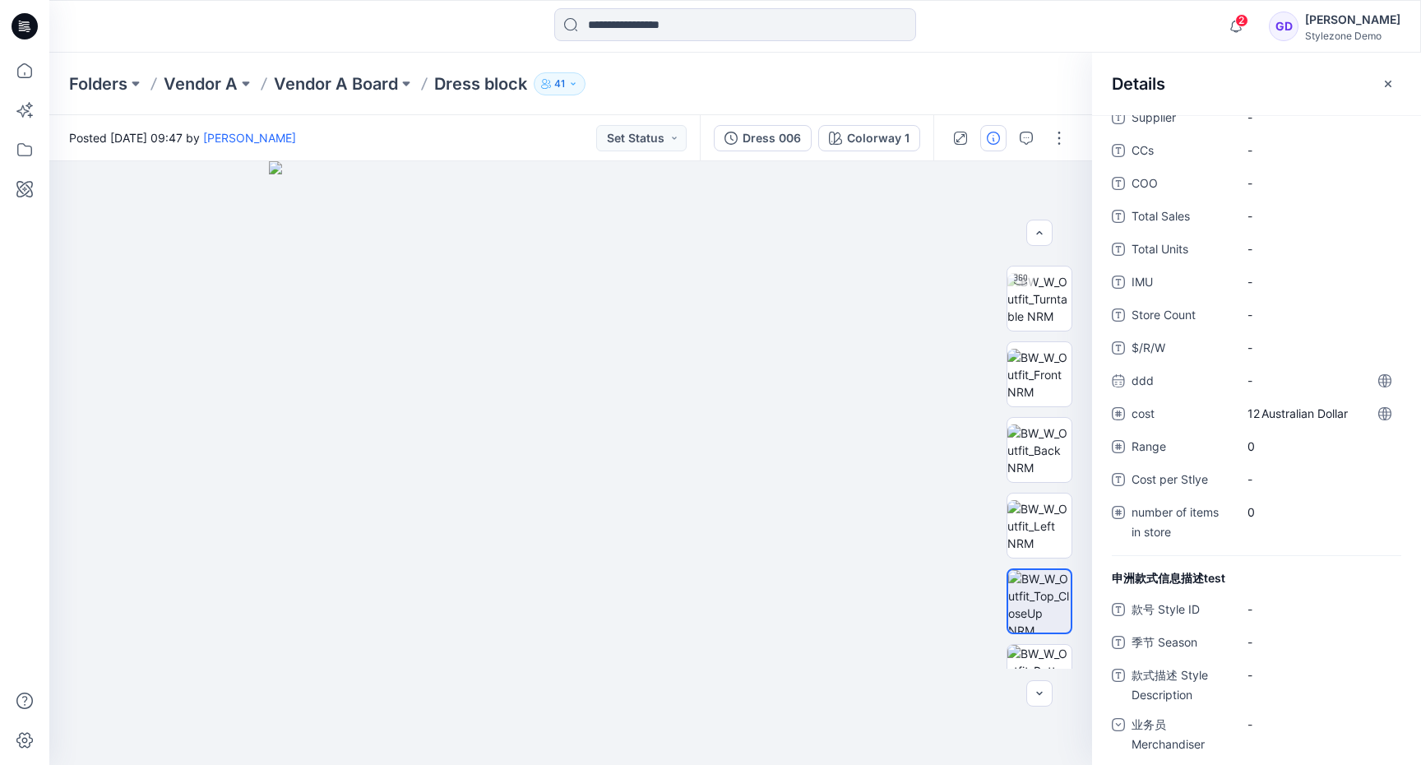
click at [1166, 353] on span "$/R/W" at bounding box center [1181, 349] width 99 height 23
click at [1270, 346] on span "-" at bounding box center [1319, 347] width 143 height 17
type textarea "**"
click at [1320, 322] on Count "-" at bounding box center [1319, 314] width 143 height 17
drag, startPoint x: 729, startPoint y: 530, endPoint x: 729, endPoint y: 497, distance: 32.9
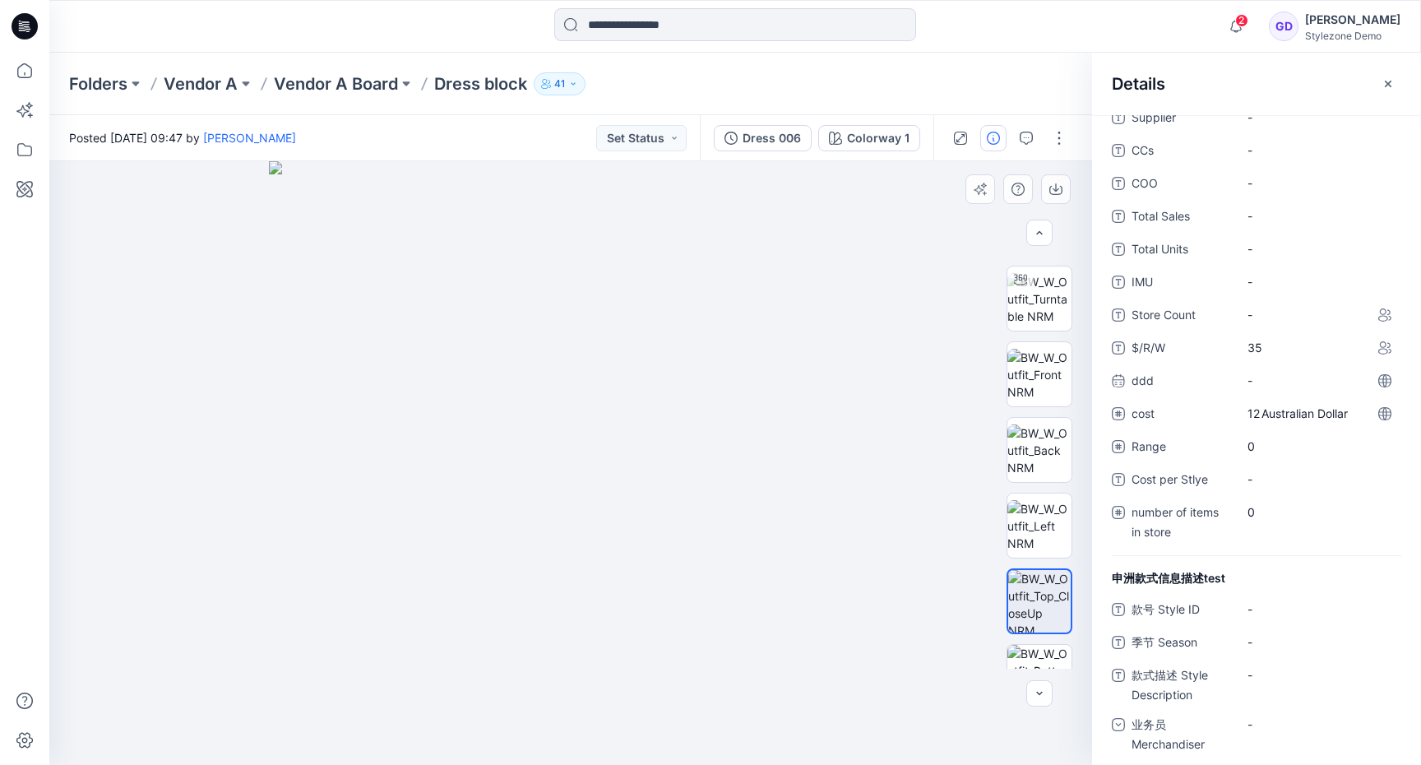
click at [729, 497] on img at bounding box center [571, 463] width 604 height 604
click at [1391, 81] on icon "button" at bounding box center [1388, 83] width 13 height 13
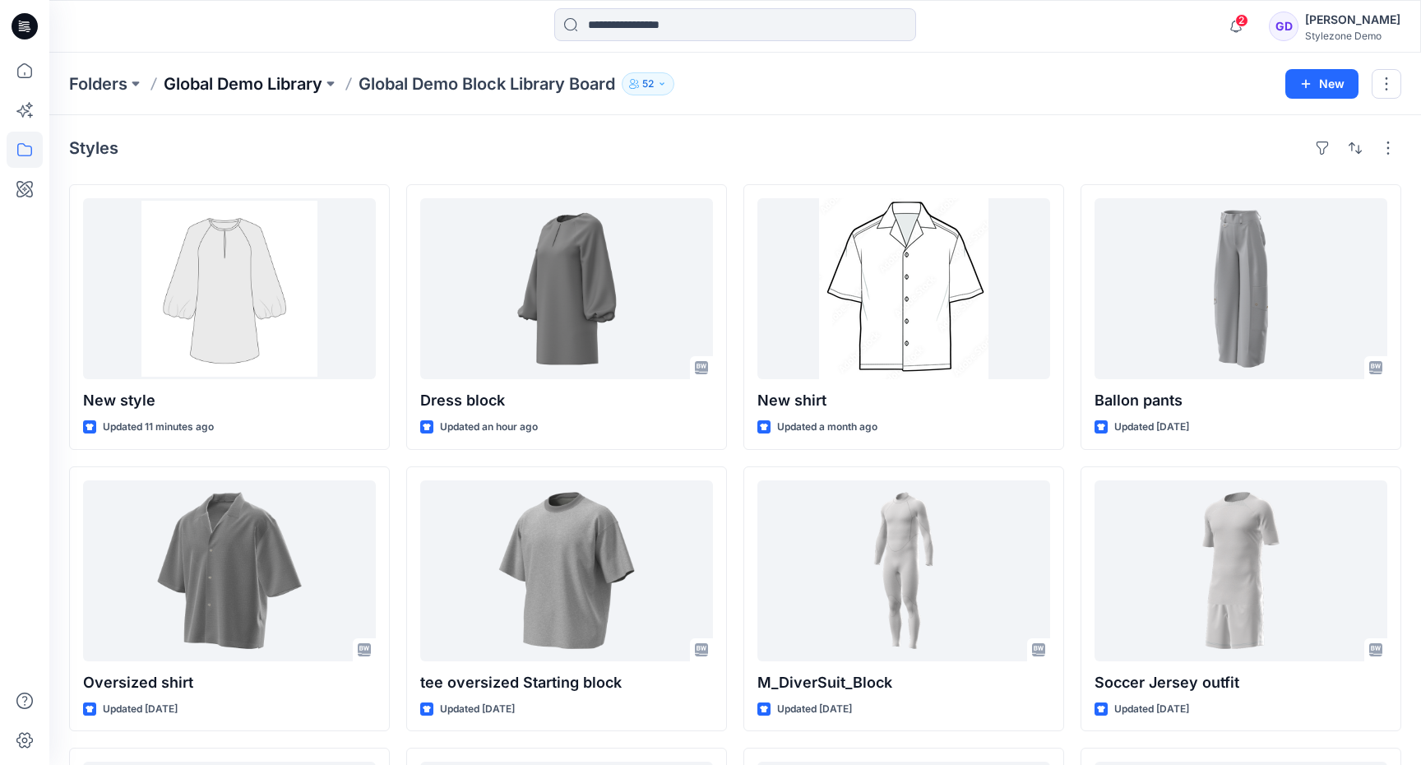
click at [308, 85] on p "Global Demo Library" at bounding box center [243, 83] width 159 height 23
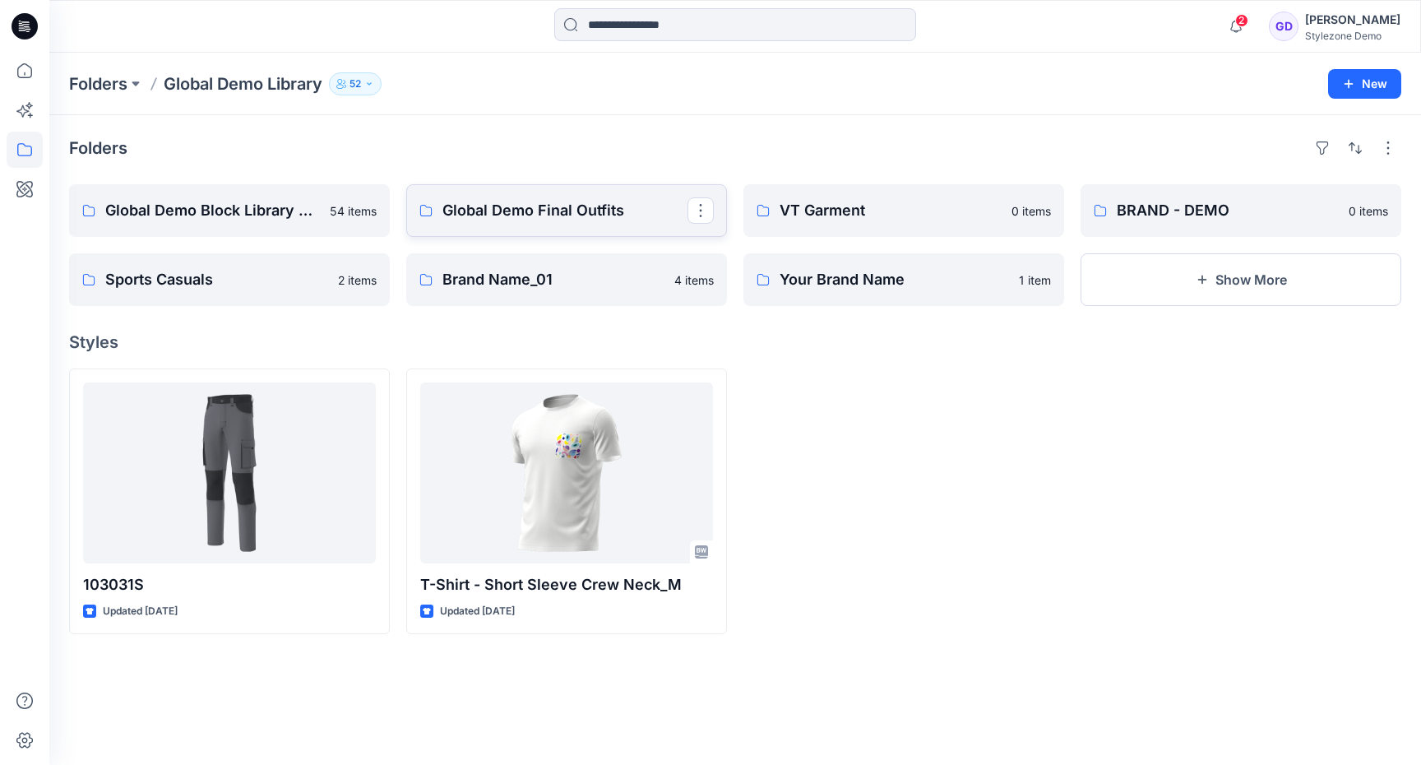
click at [484, 204] on p "Global Demo Final Outfits" at bounding box center [564, 210] width 245 height 23
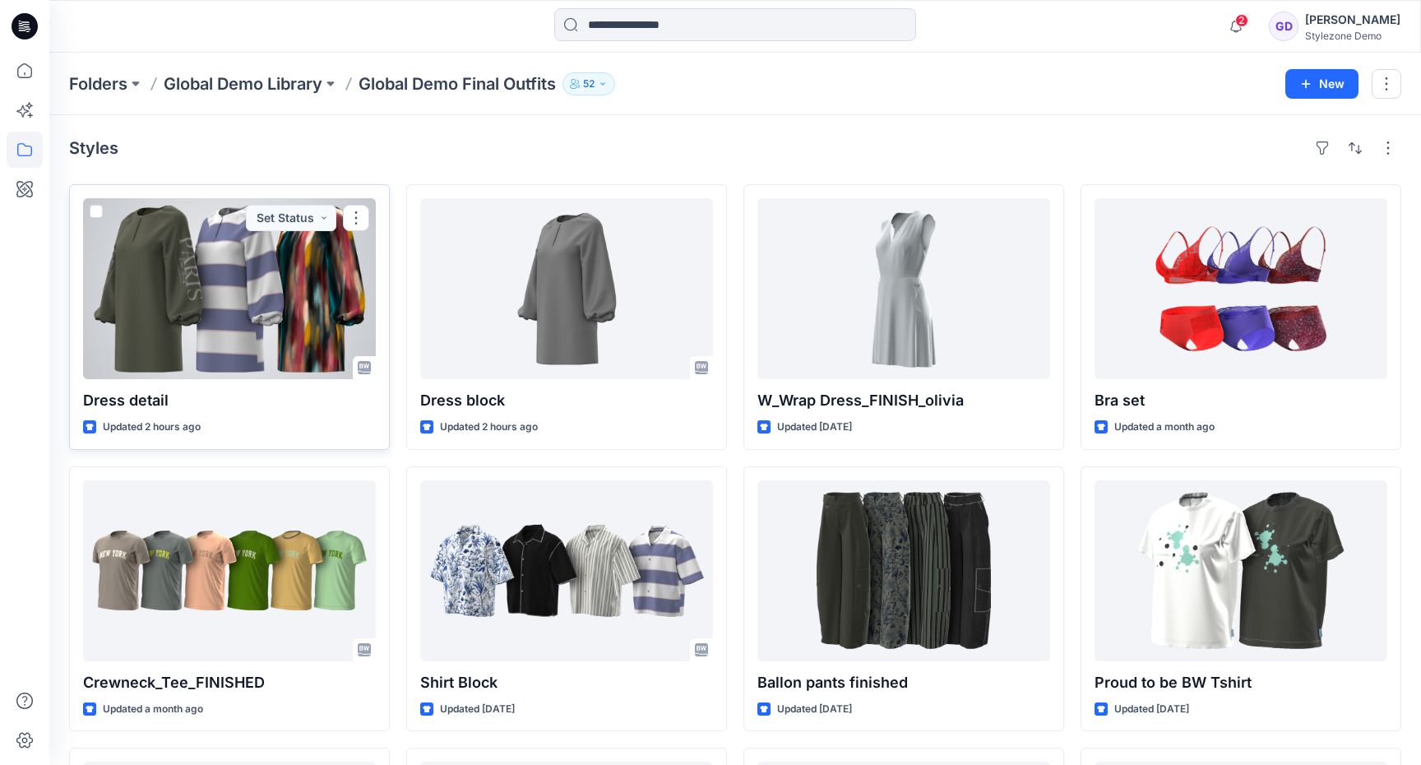
click at [232, 292] on div at bounding box center [229, 288] width 293 height 181
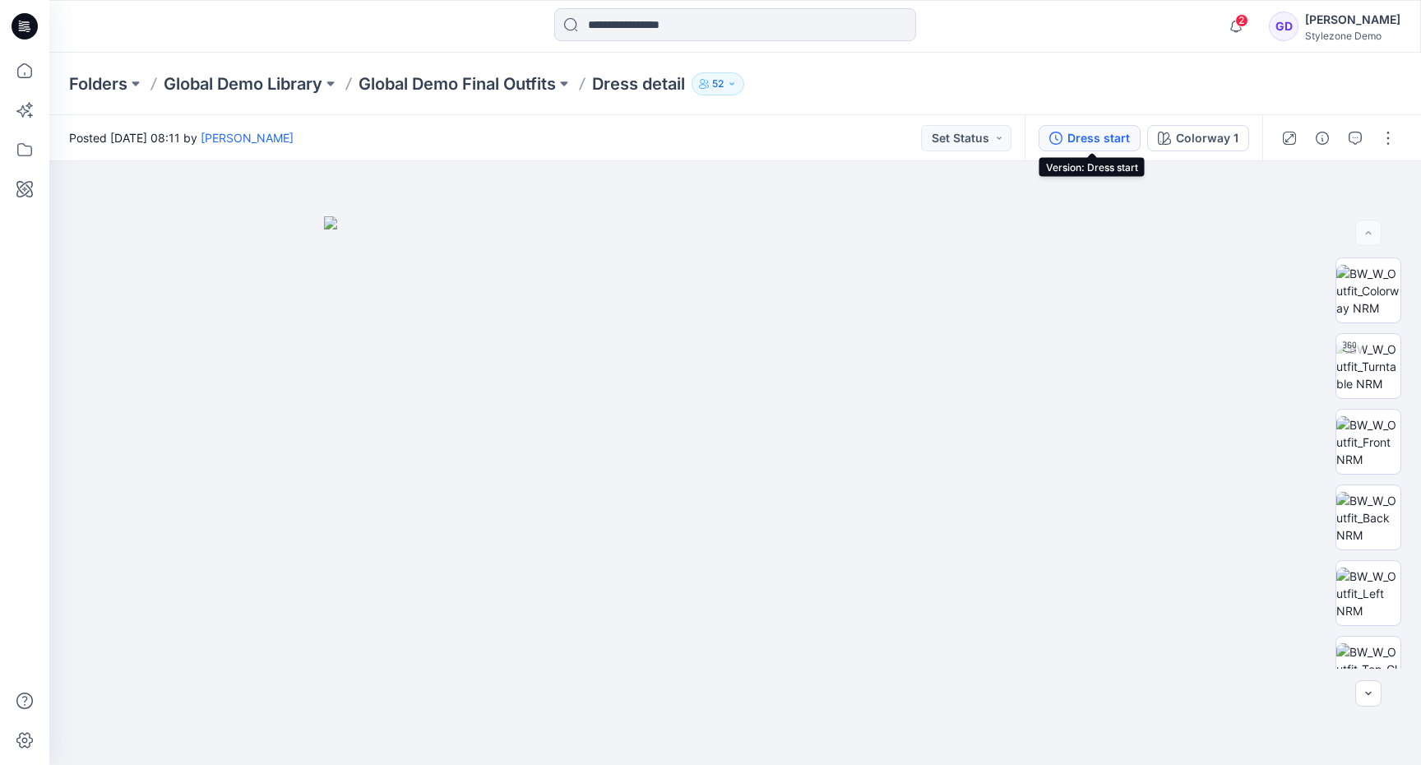
click at [1079, 144] on div "Dress start" at bounding box center [1098, 138] width 63 height 18
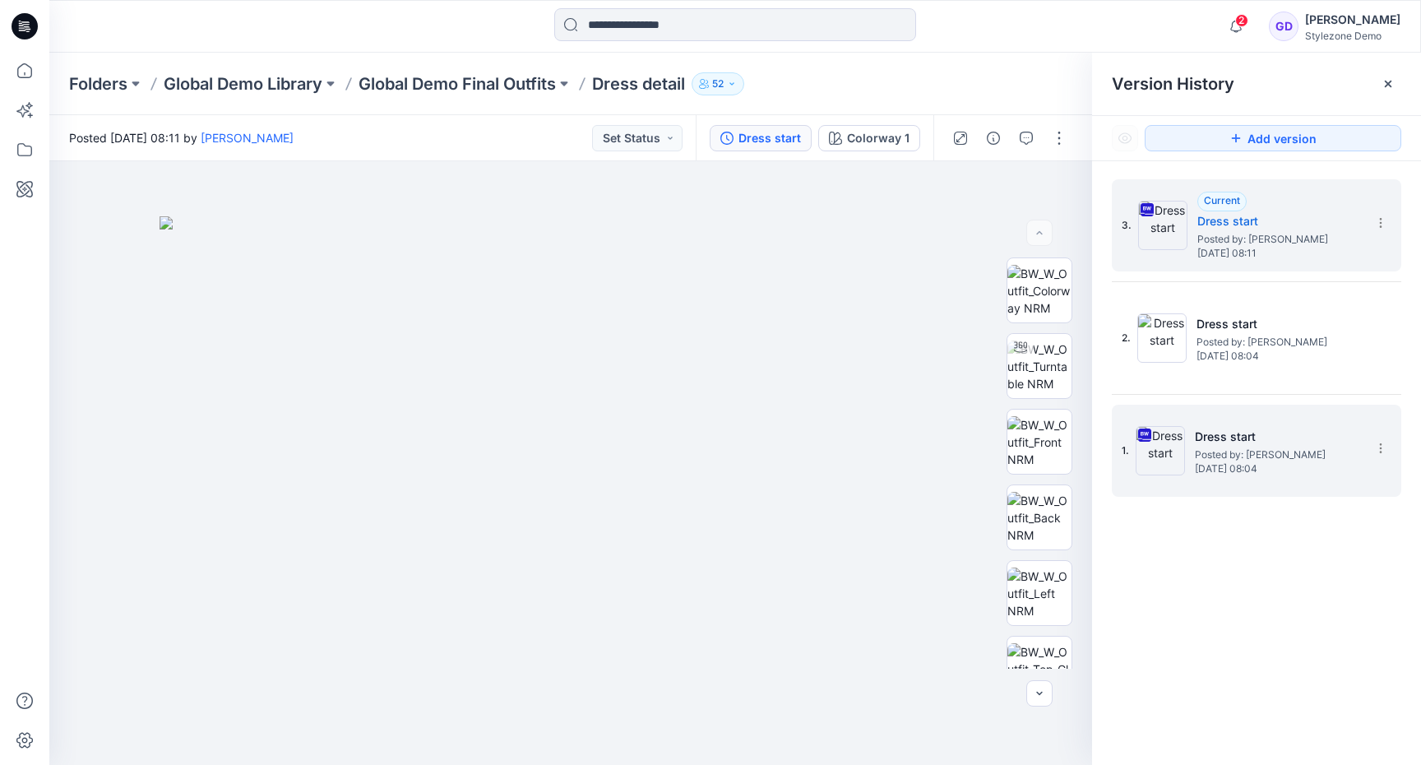
click at [1256, 447] on span "Posted by: [PERSON_NAME]" at bounding box center [1277, 455] width 164 height 16
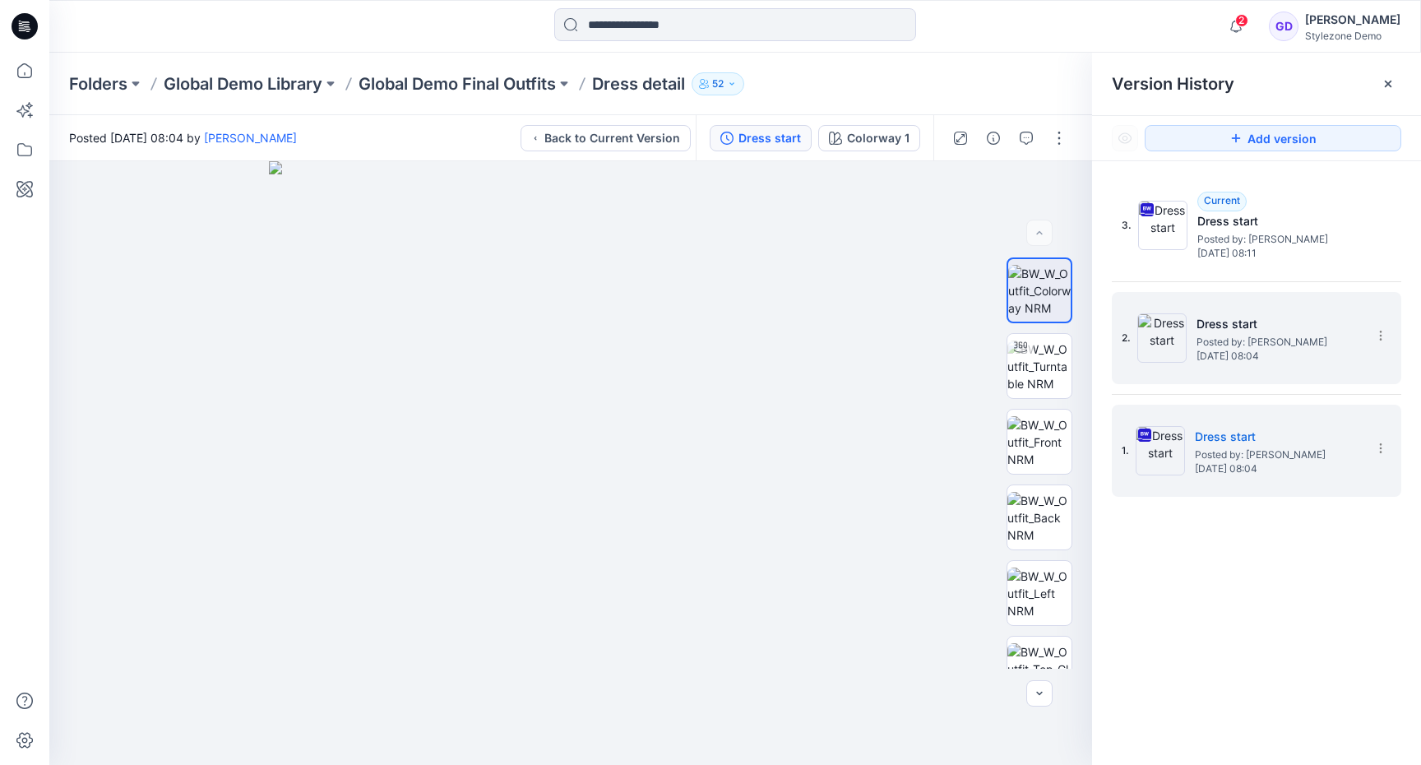
click at [1266, 329] on h5 "Dress start" at bounding box center [1279, 324] width 164 height 20
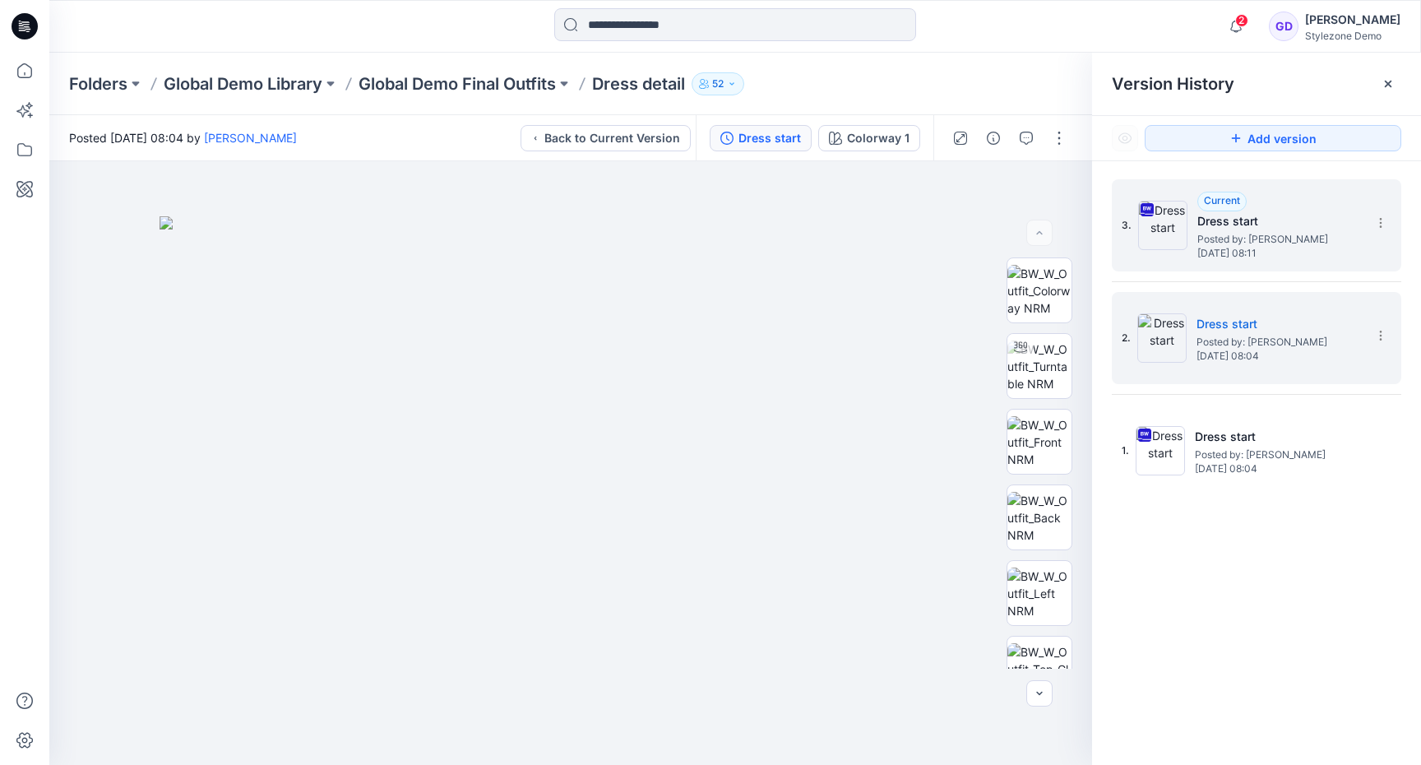
click at [1265, 244] on span "Posted by: [PERSON_NAME]" at bounding box center [1279, 239] width 164 height 16
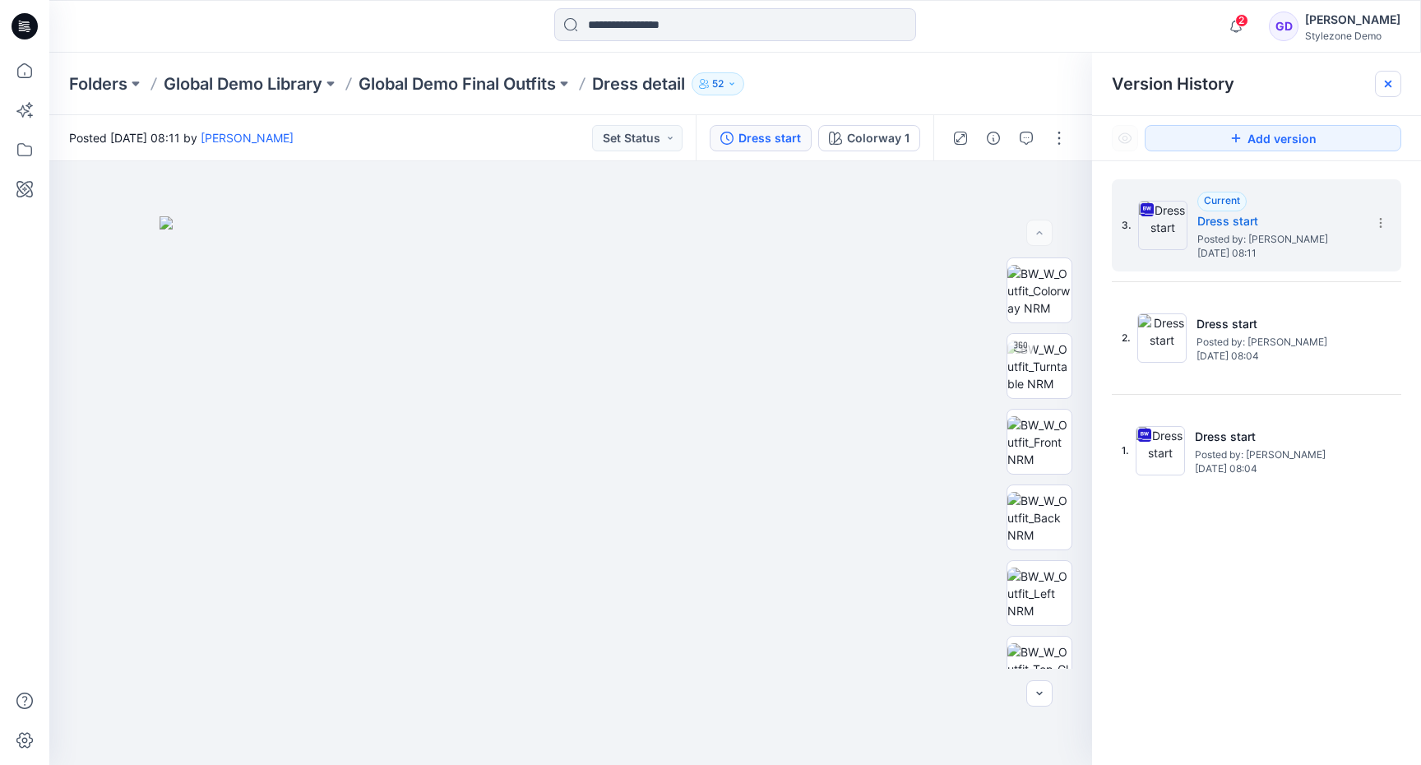
click at [1382, 80] on icon at bounding box center [1388, 83] width 13 height 13
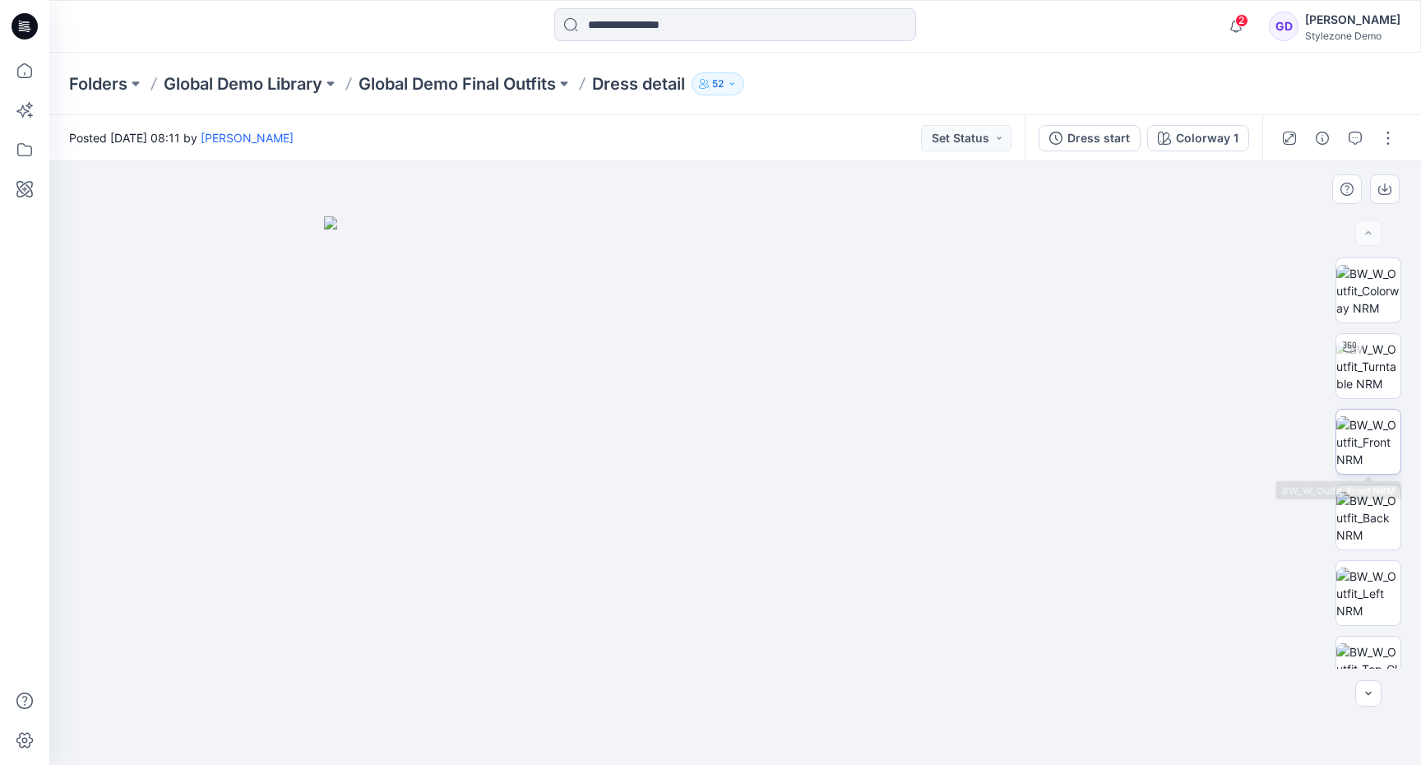
click at [1371, 428] on img at bounding box center [1368, 442] width 64 height 52
click at [1365, 509] on img at bounding box center [1368, 518] width 64 height 52
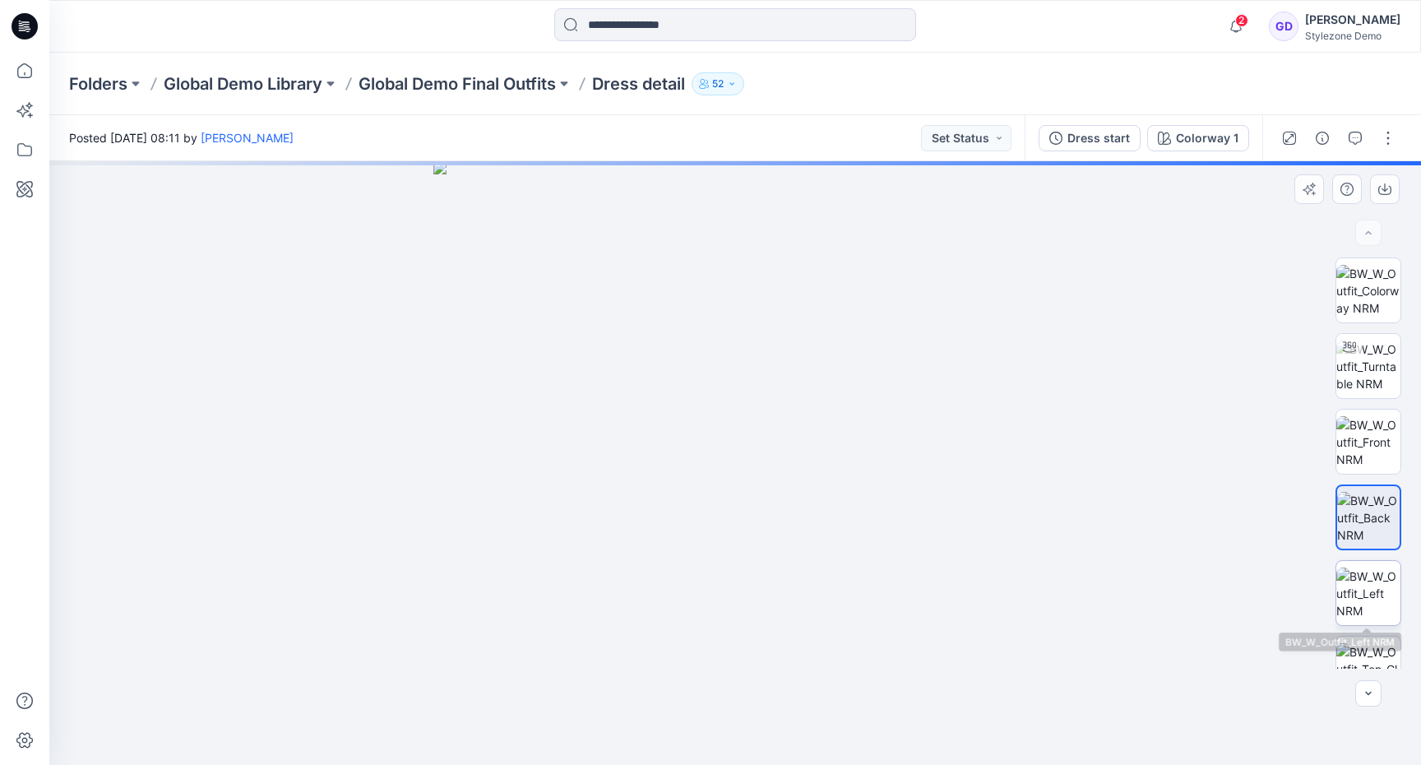
click at [1365, 597] on img at bounding box center [1368, 593] width 64 height 52
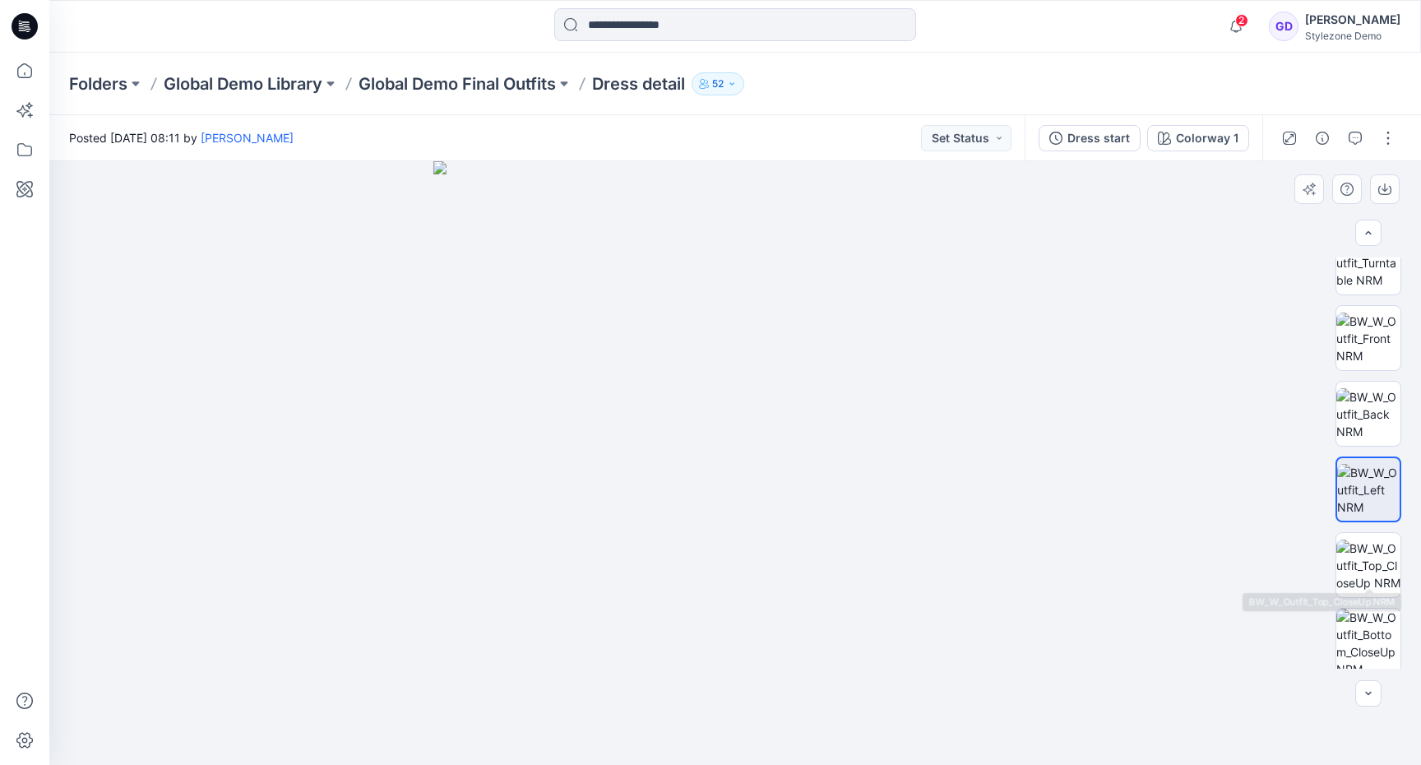
scroll to position [117, 0]
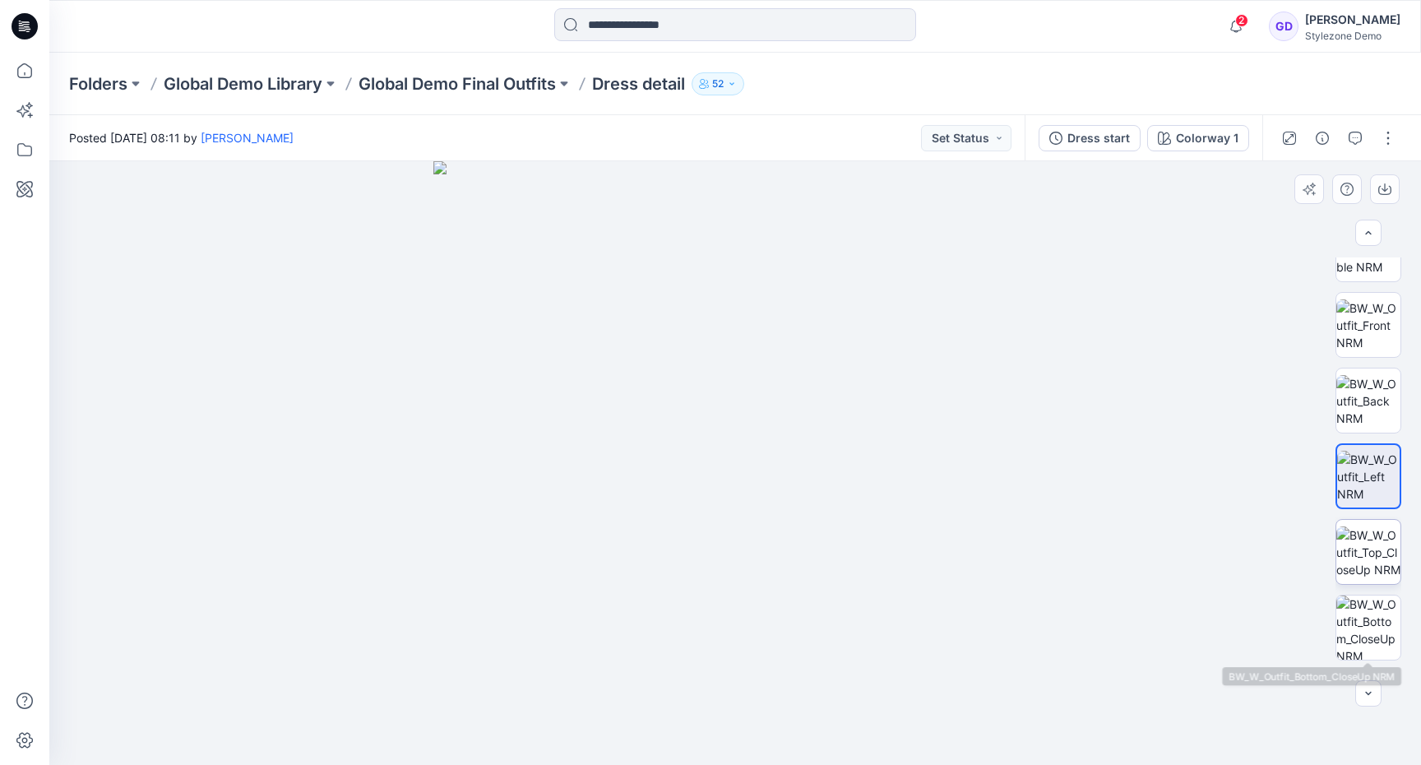
click at [1373, 544] on img at bounding box center [1368, 552] width 64 height 52
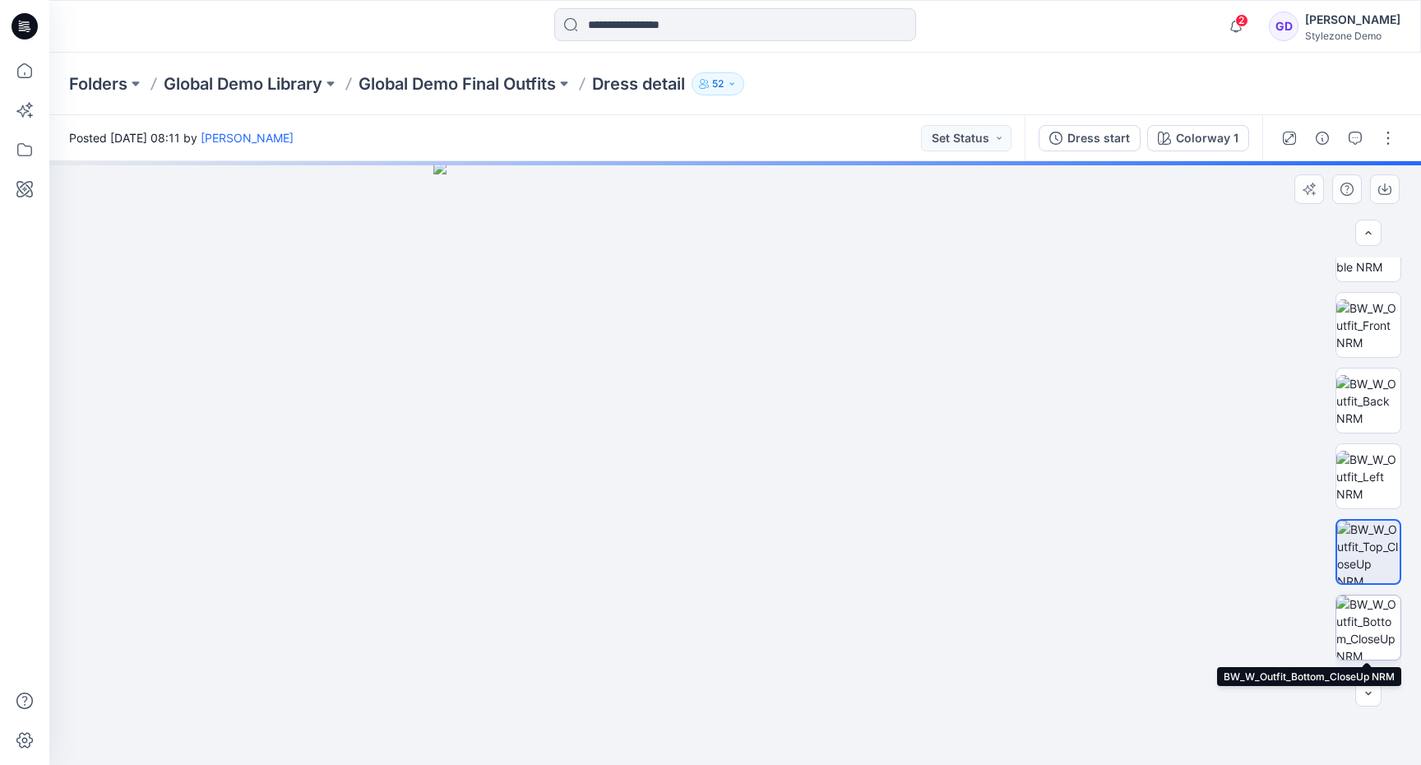
click at [1373, 631] on img at bounding box center [1368, 627] width 64 height 64
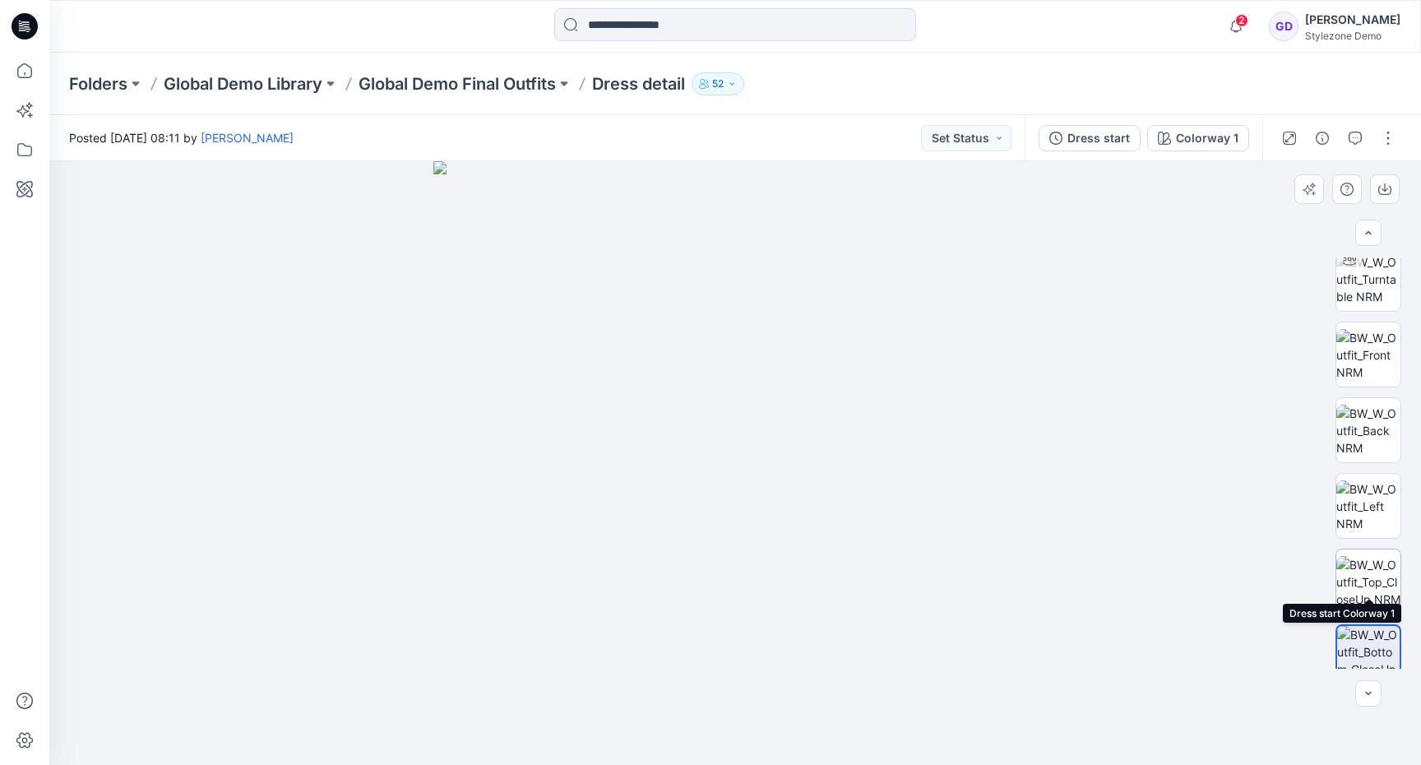
scroll to position [0, 0]
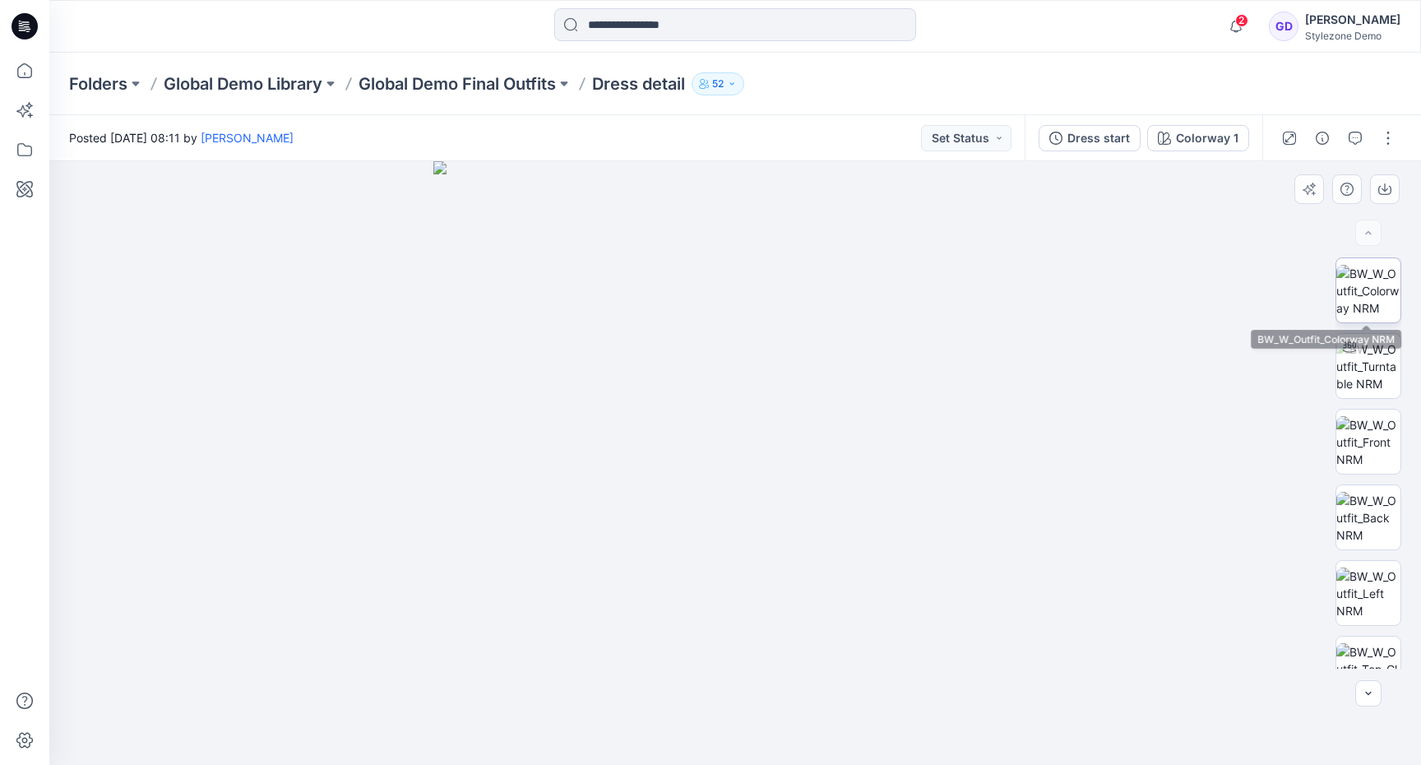
click at [1355, 314] on img at bounding box center [1368, 291] width 64 height 52
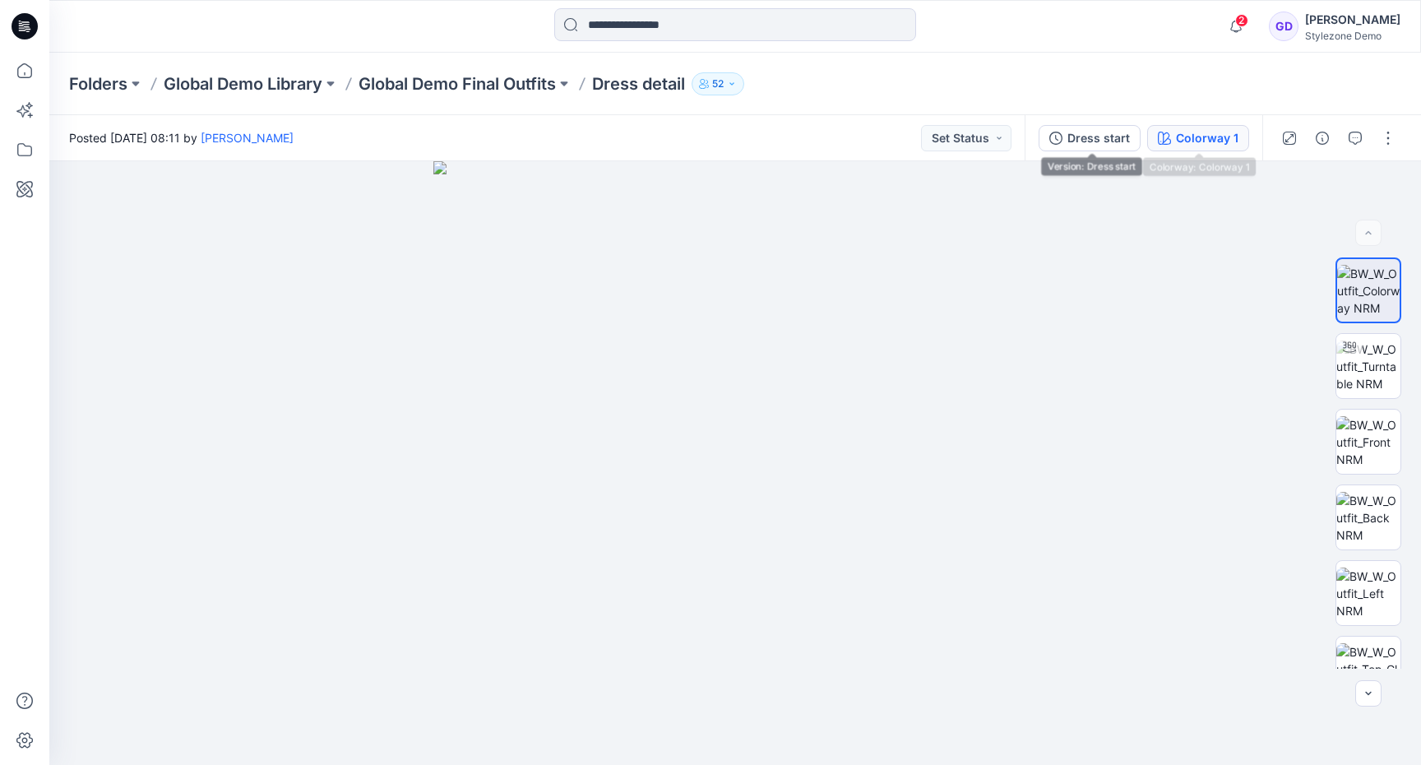
click at [1206, 133] on div "Colorway 1" at bounding box center [1207, 138] width 63 height 18
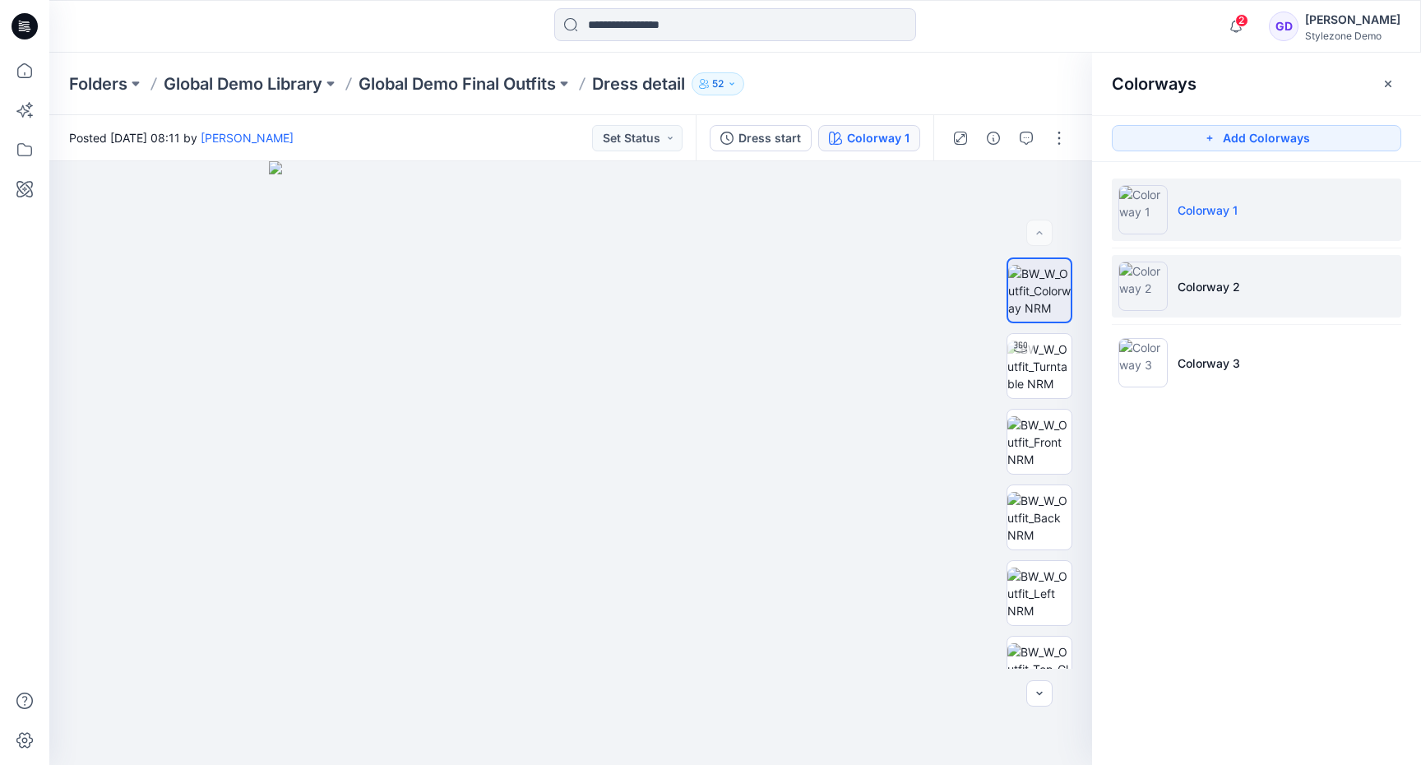
click at [1197, 300] on li "Colorway 2" at bounding box center [1256, 286] width 289 height 63
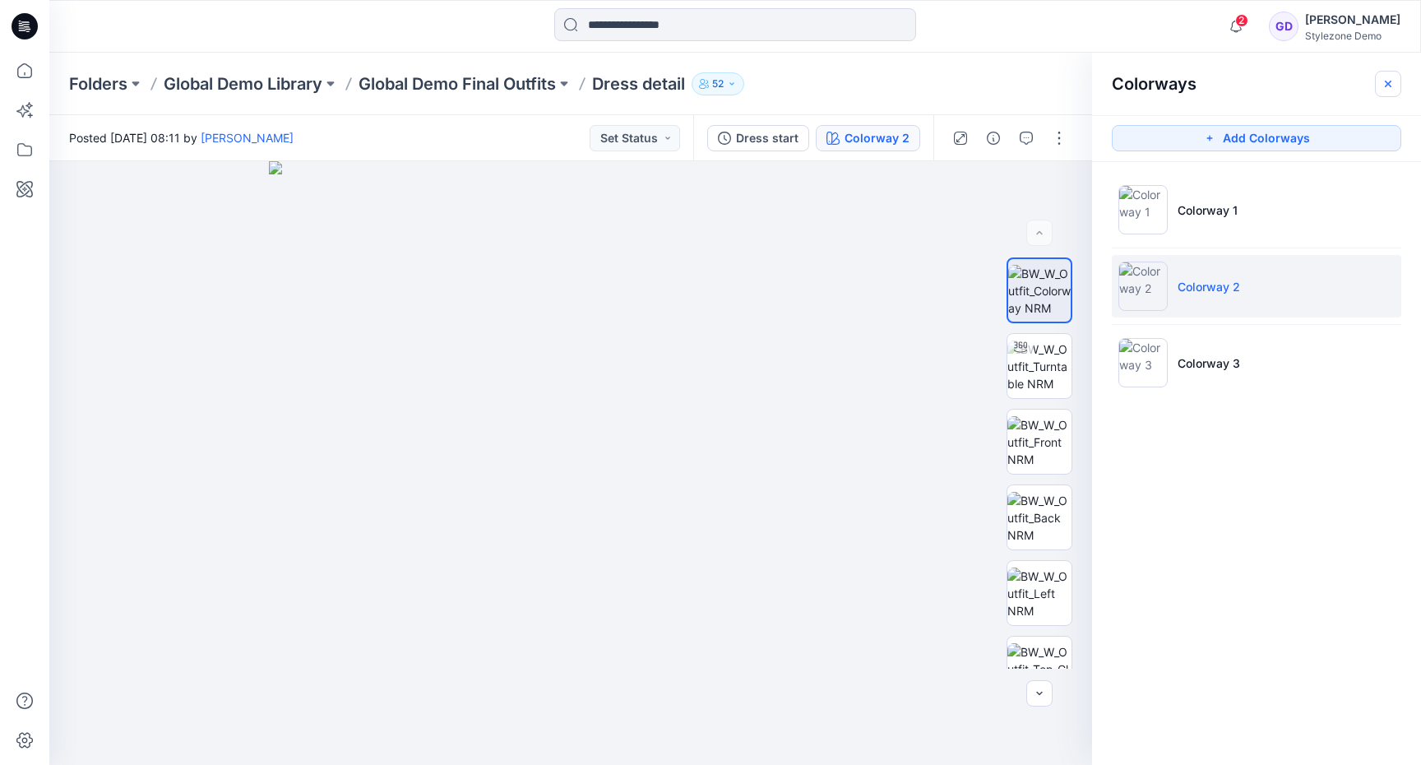
click at [1383, 79] on icon "button" at bounding box center [1388, 83] width 13 height 13
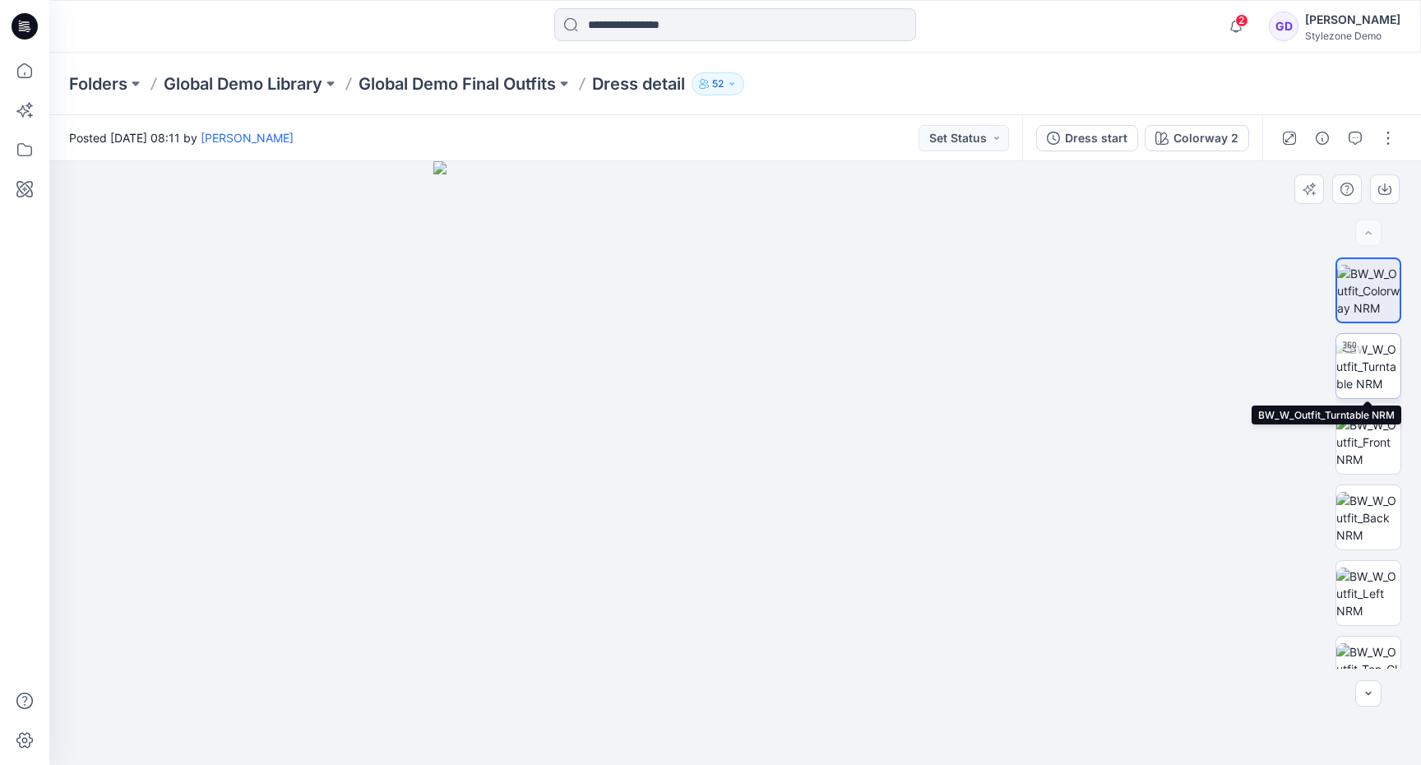
click at [1368, 353] on img at bounding box center [1368, 366] width 64 height 52
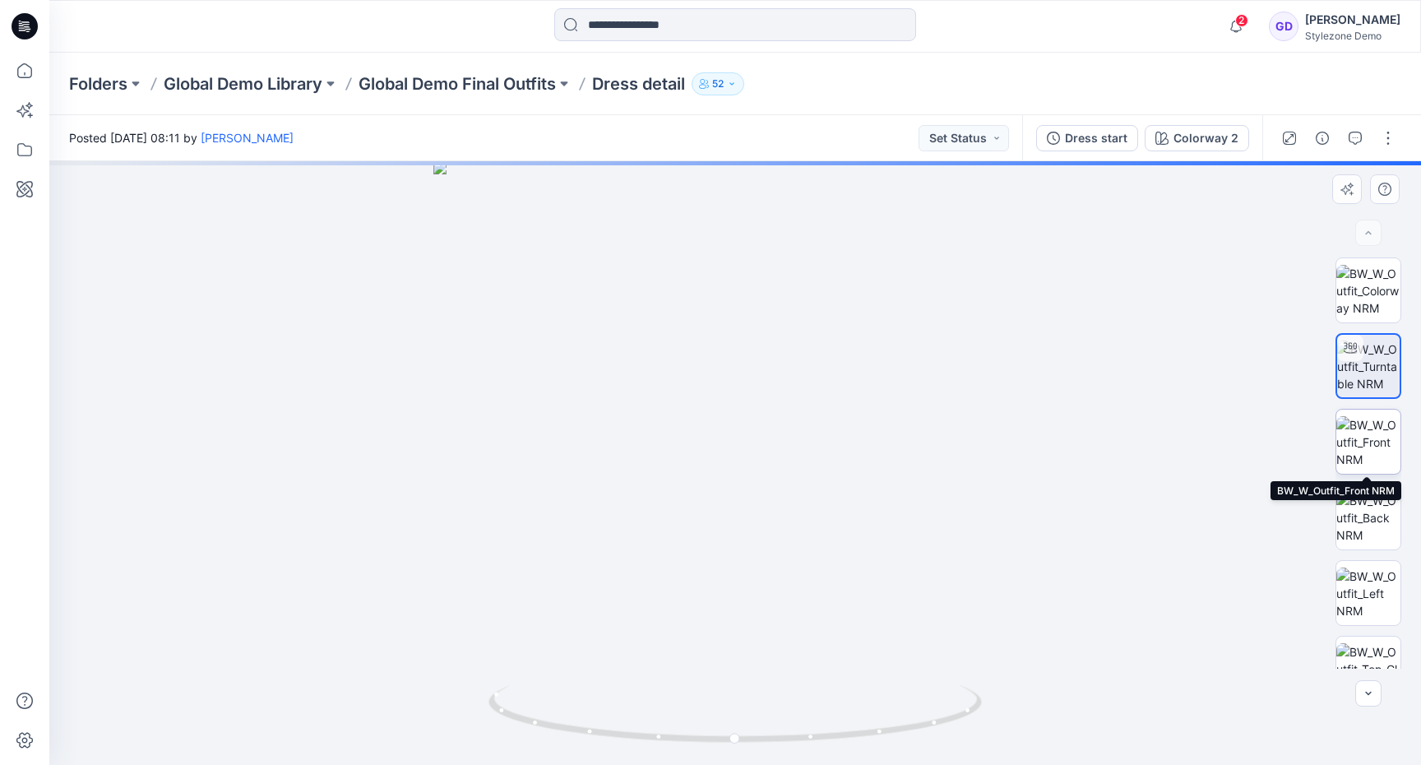
click at [1366, 429] on img at bounding box center [1368, 442] width 64 height 52
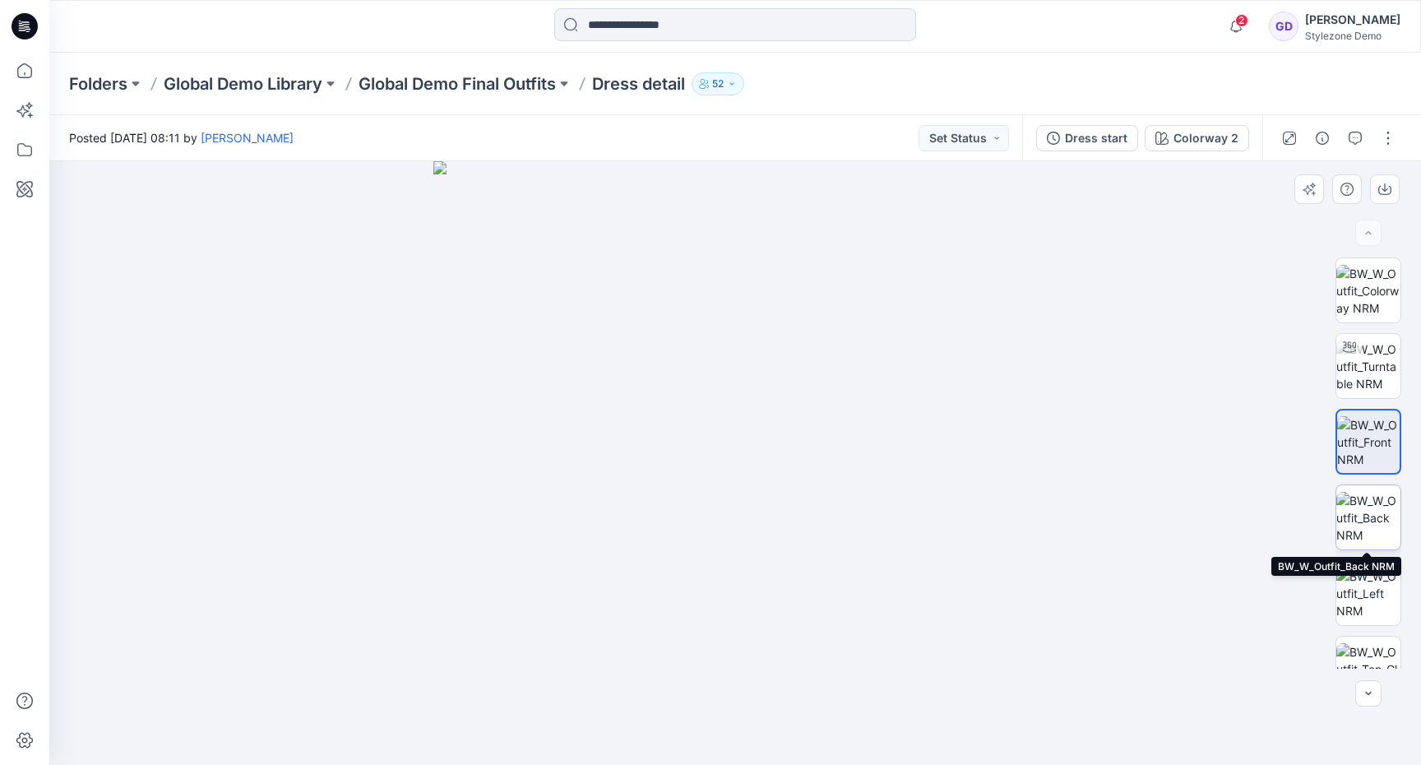
click at [1364, 516] on img at bounding box center [1368, 518] width 64 height 52
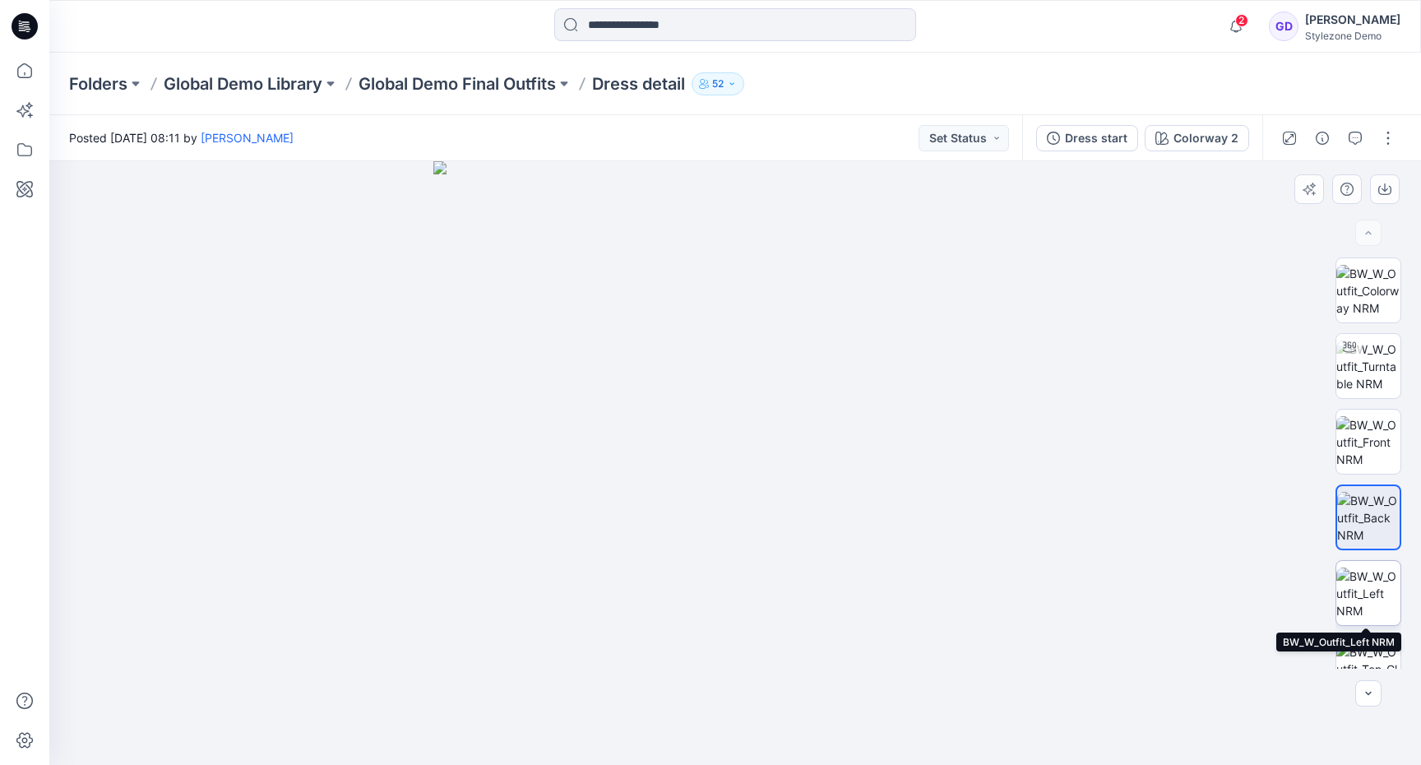
click at [1358, 600] on img at bounding box center [1368, 593] width 64 height 52
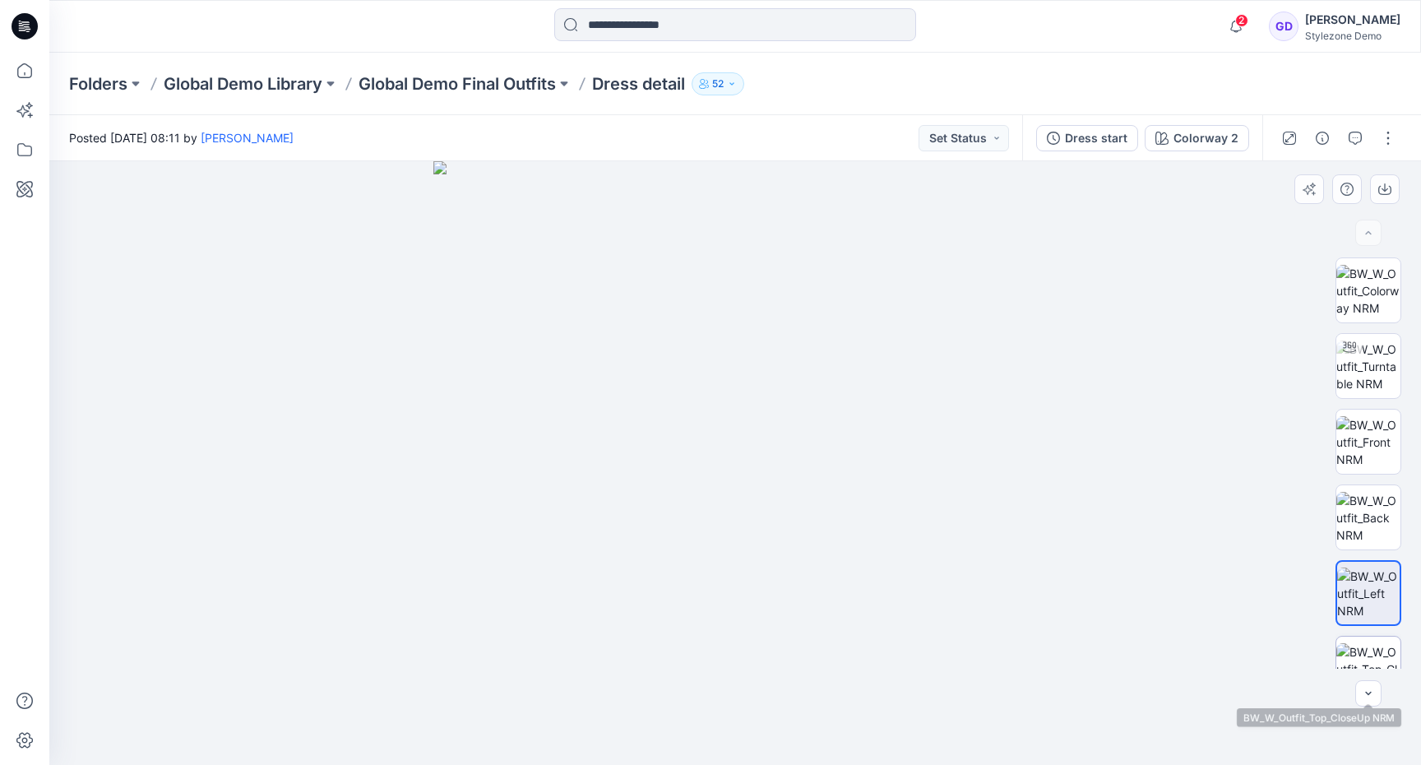
click at [1361, 651] on img at bounding box center [1368, 669] width 64 height 52
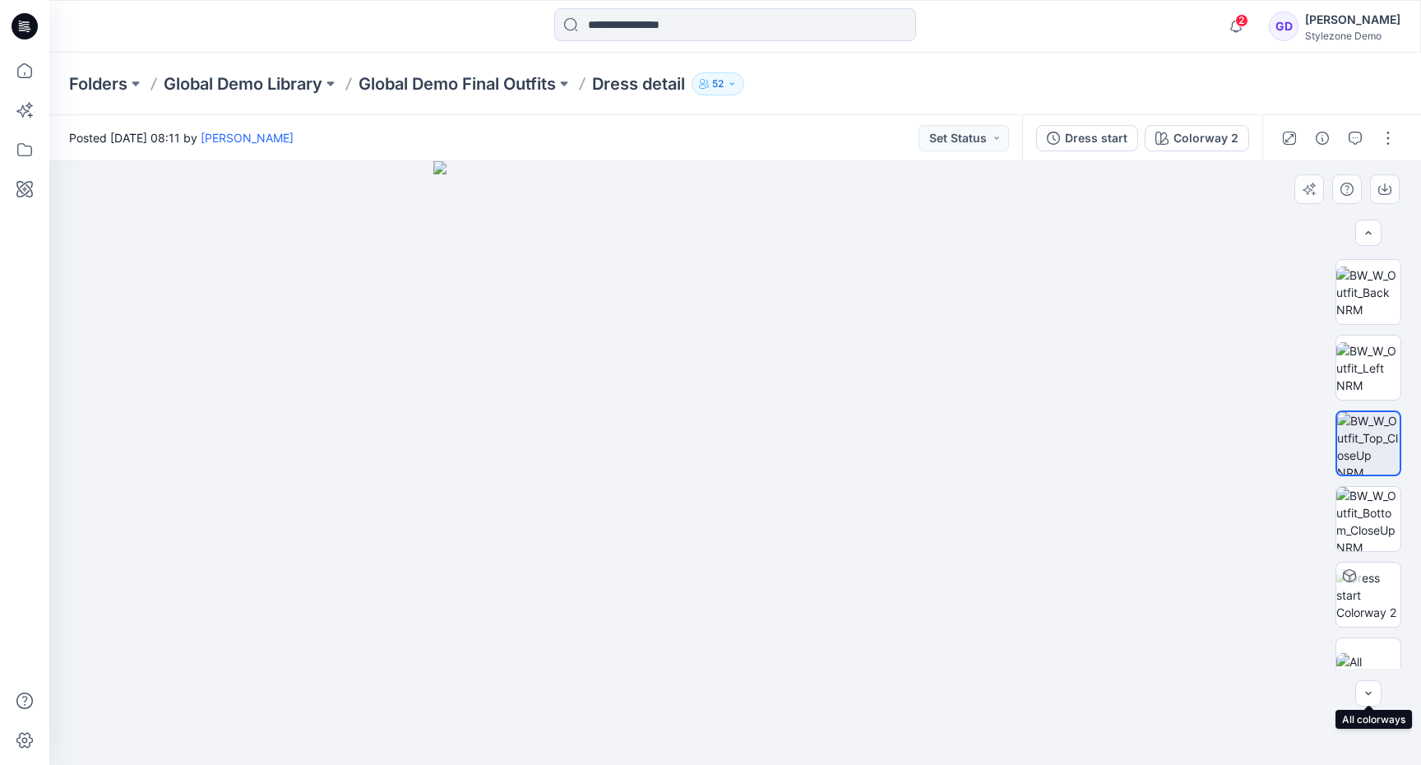
scroll to position [260, 0]
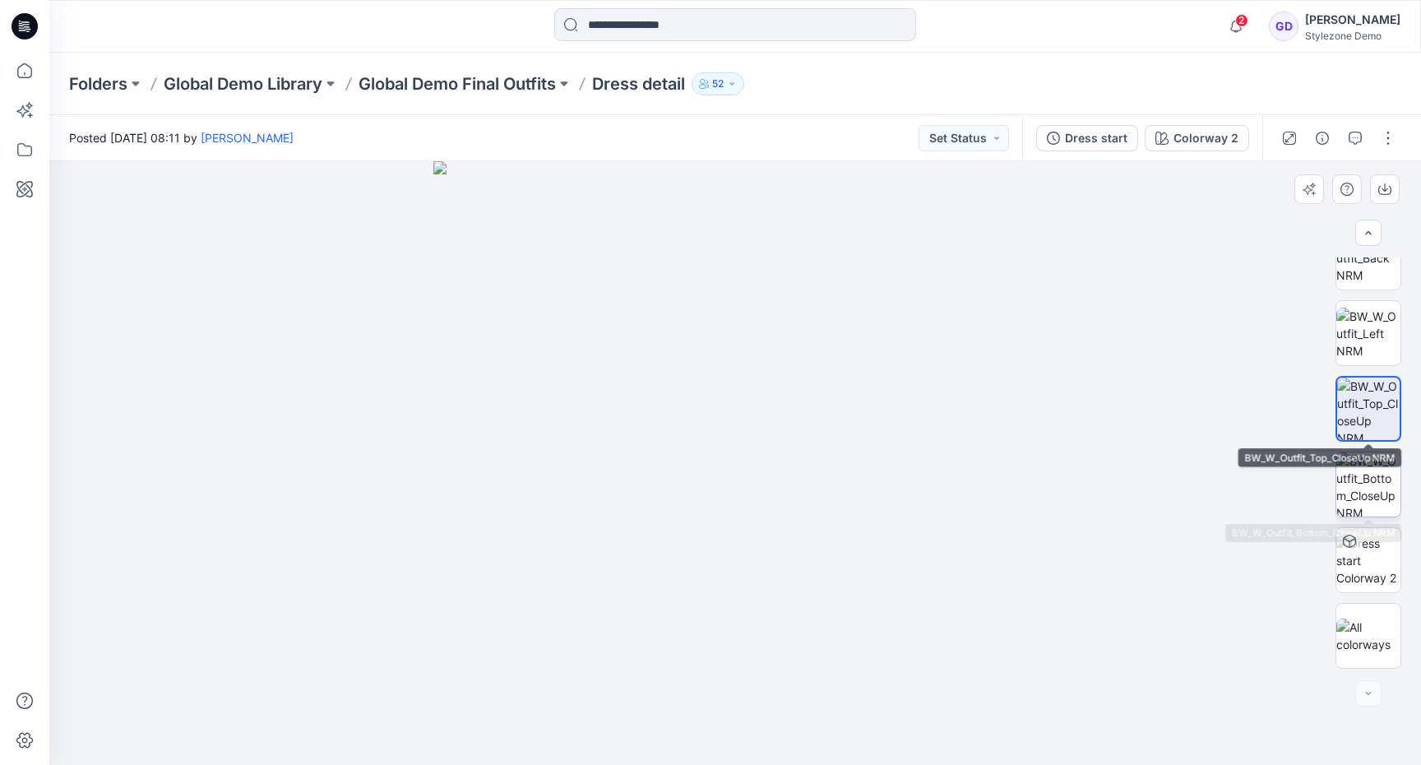
click at [1347, 486] on img at bounding box center [1368, 484] width 64 height 64
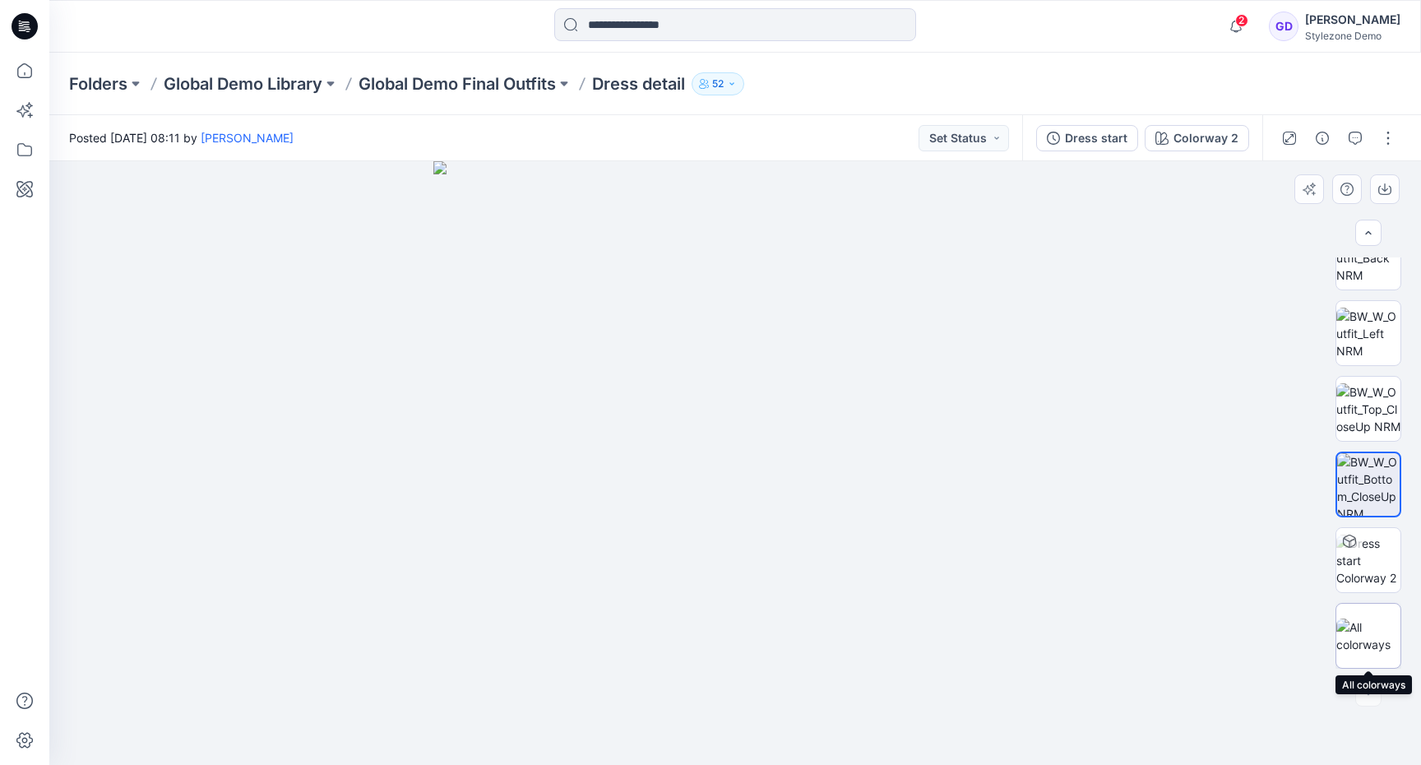
scroll to position [0, 0]
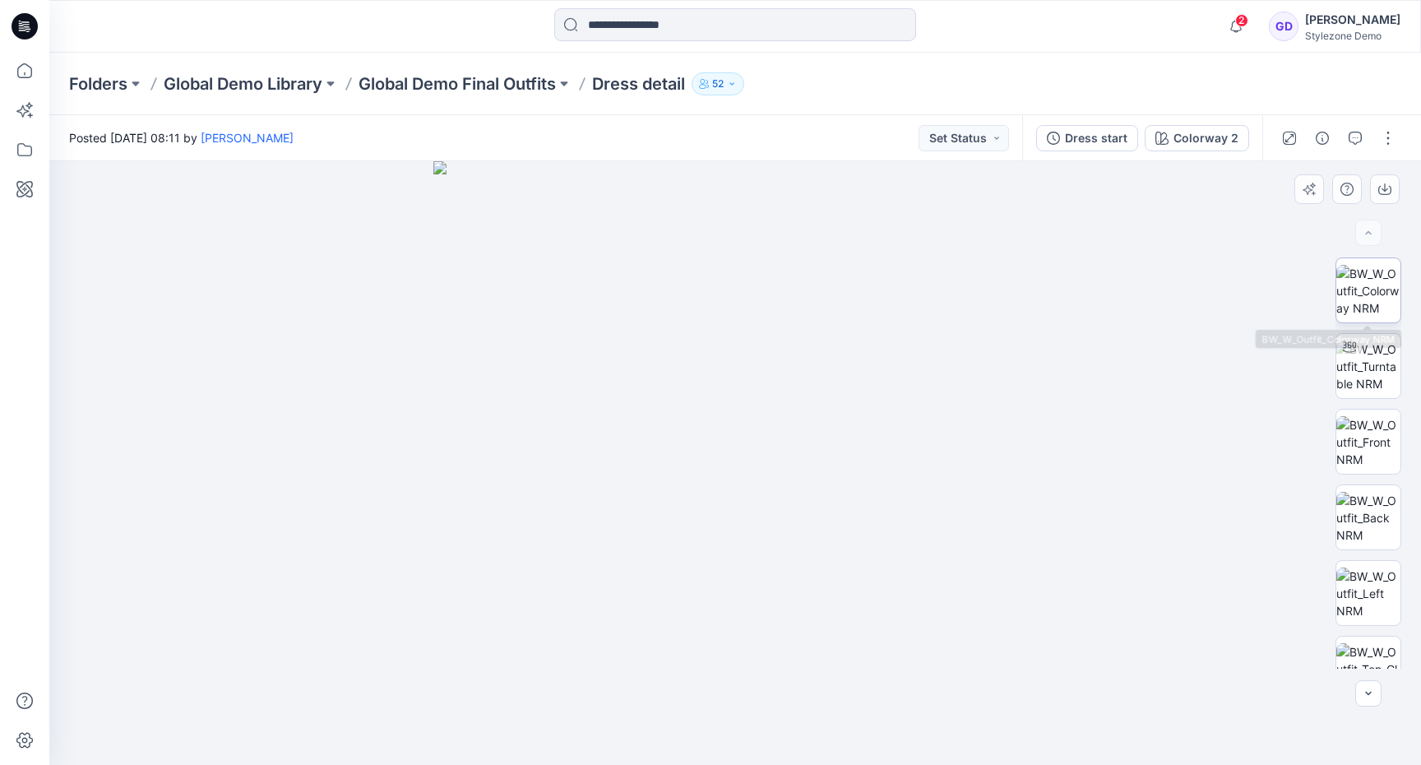
click at [1363, 279] on img at bounding box center [1368, 291] width 64 height 52
click at [1322, 137] on icon "button" at bounding box center [1322, 138] width 13 height 13
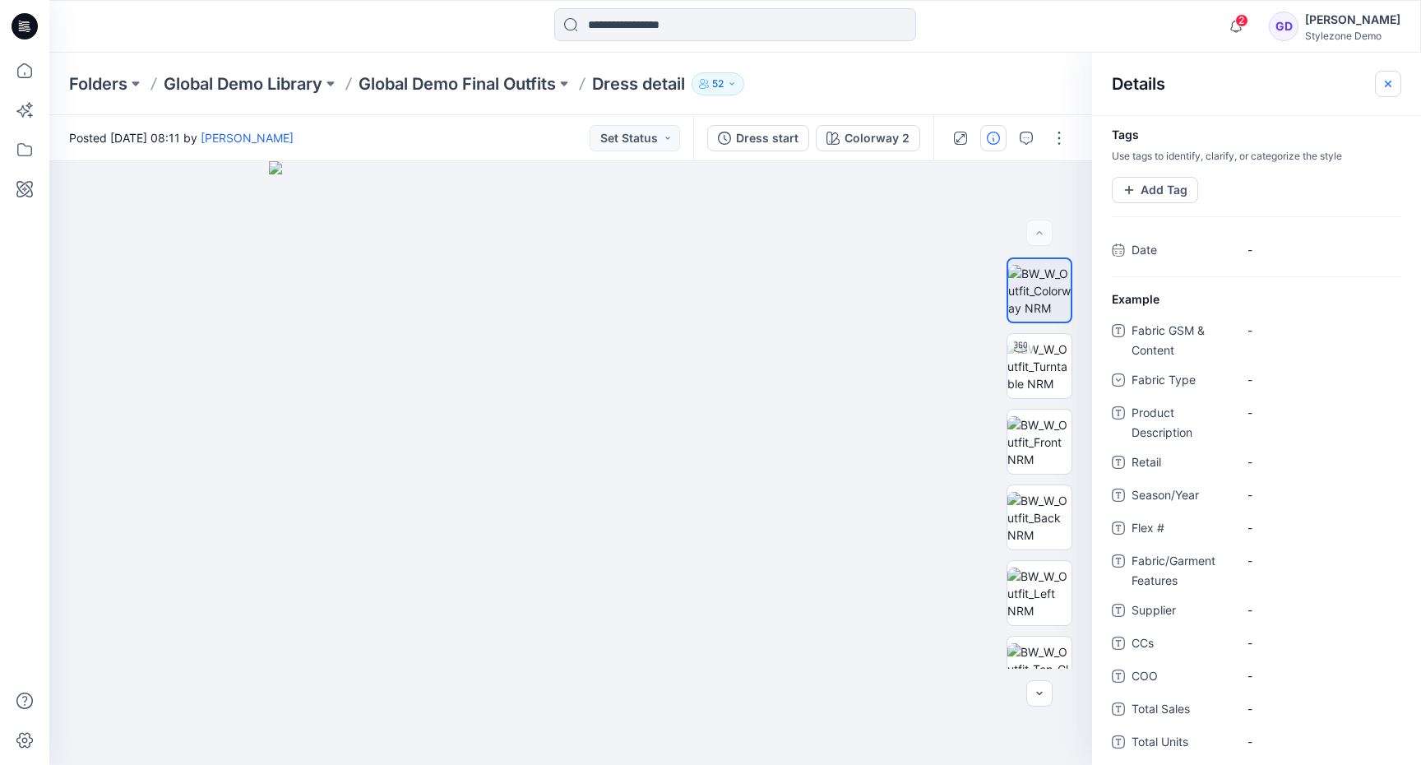
click at [1386, 86] on icon "button" at bounding box center [1388, 83] width 7 height 7
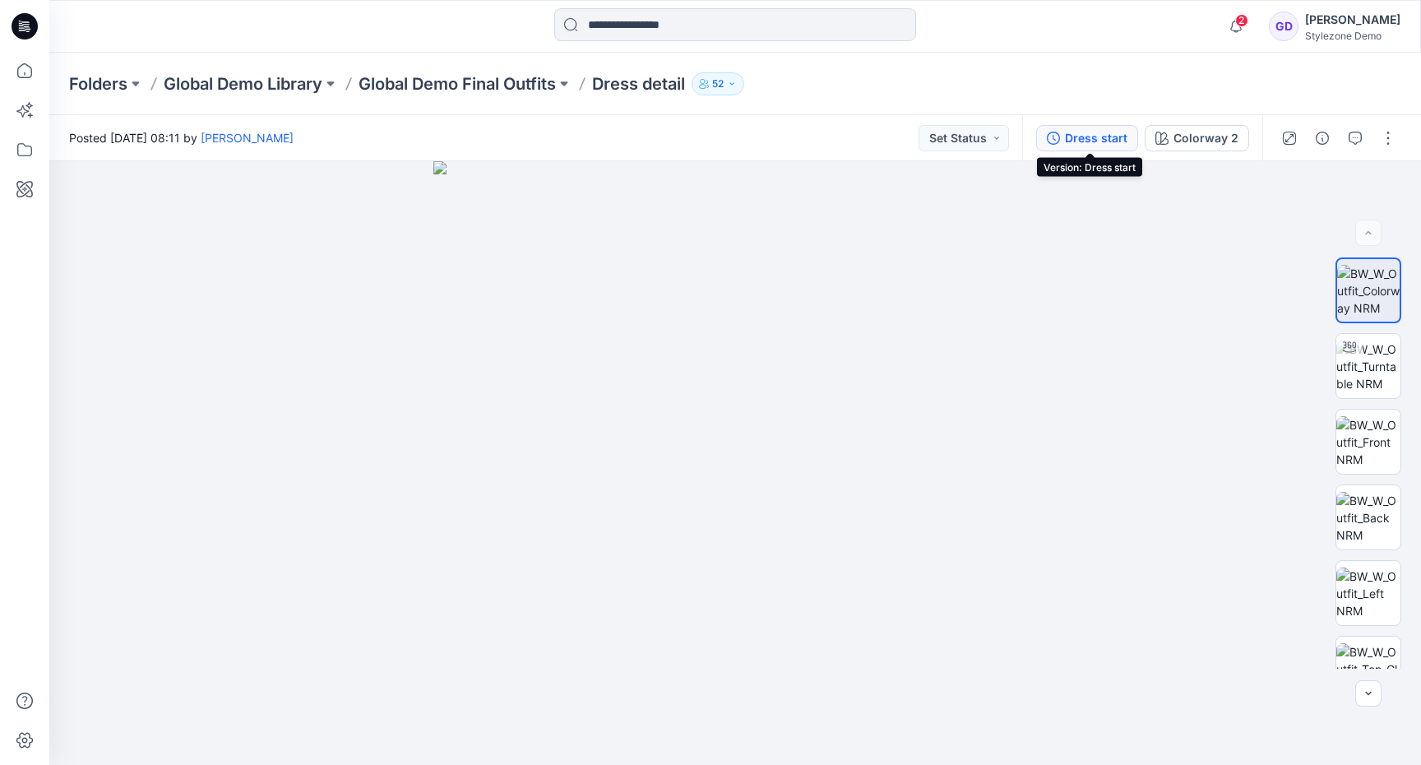
click at [1109, 144] on div "Dress start" at bounding box center [1096, 138] width 63 height 18
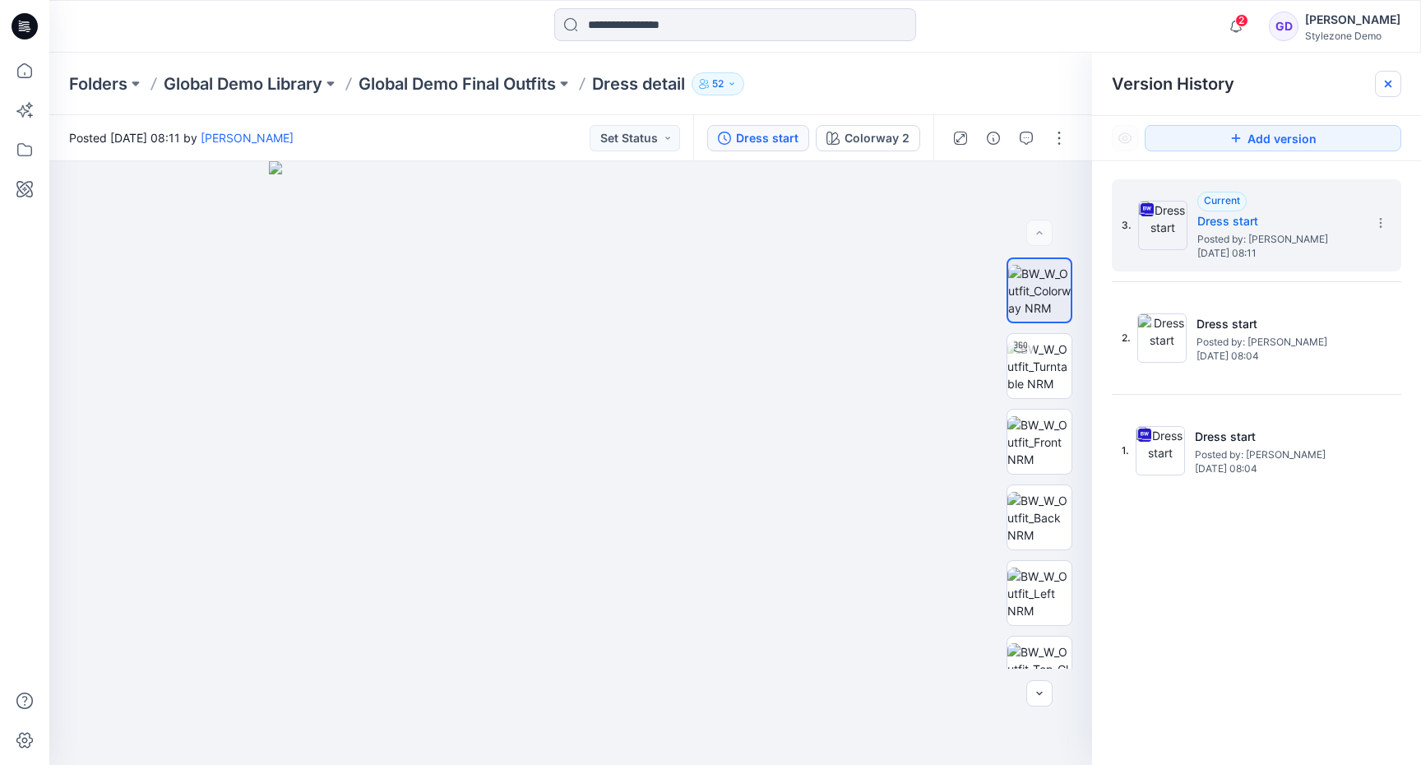
click at [1387, 80] on icon at bounding box center [1388, 83] width 13 height 13
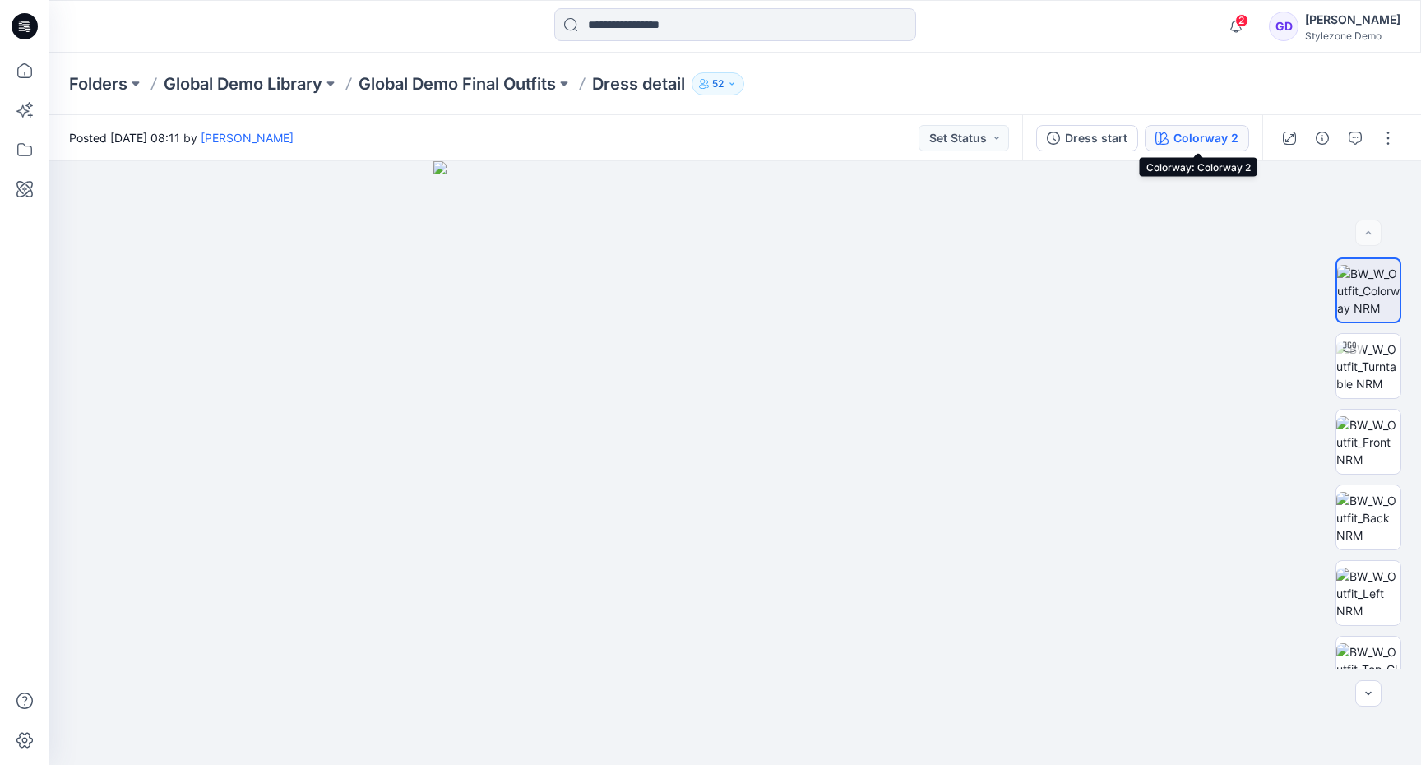
click at [1174, 139] on button "Colorway 2" at bounding box center [1197, 138] width 104 height 26
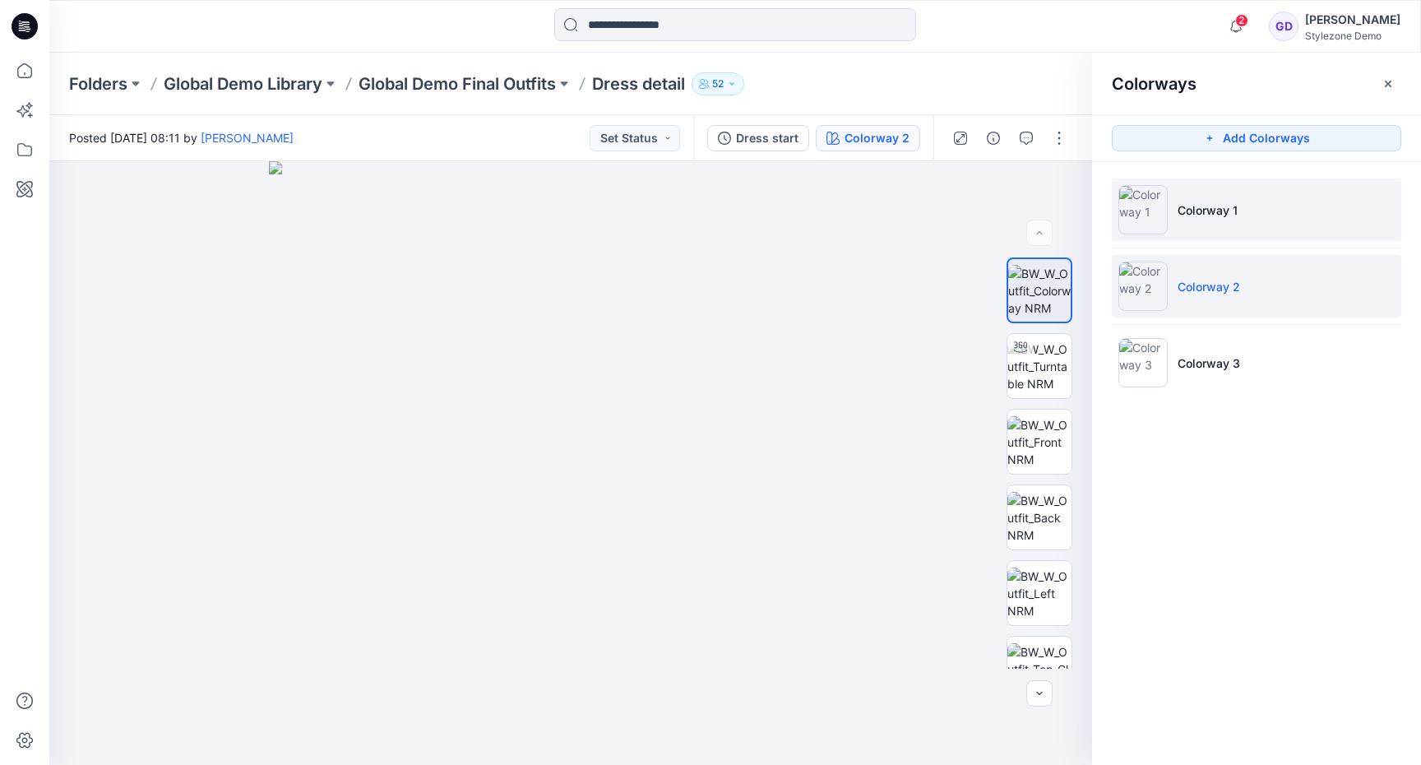
click at [1237, 211] on p "Colorway 1" at bounding box center [1208, 209] width 60 height 17
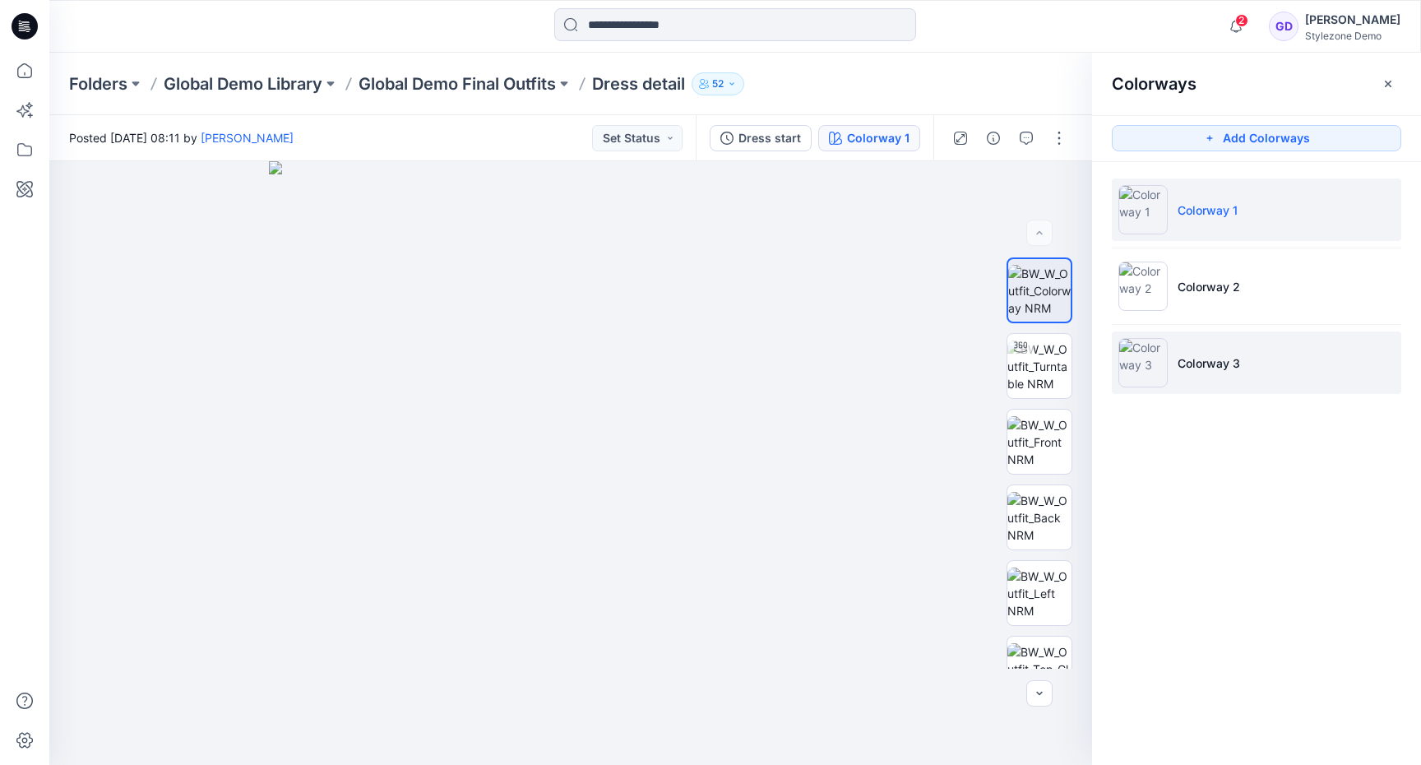
click at [1186, 376] on li "Colorway 3" at bounding box center [1256, 362] width 289 height 63
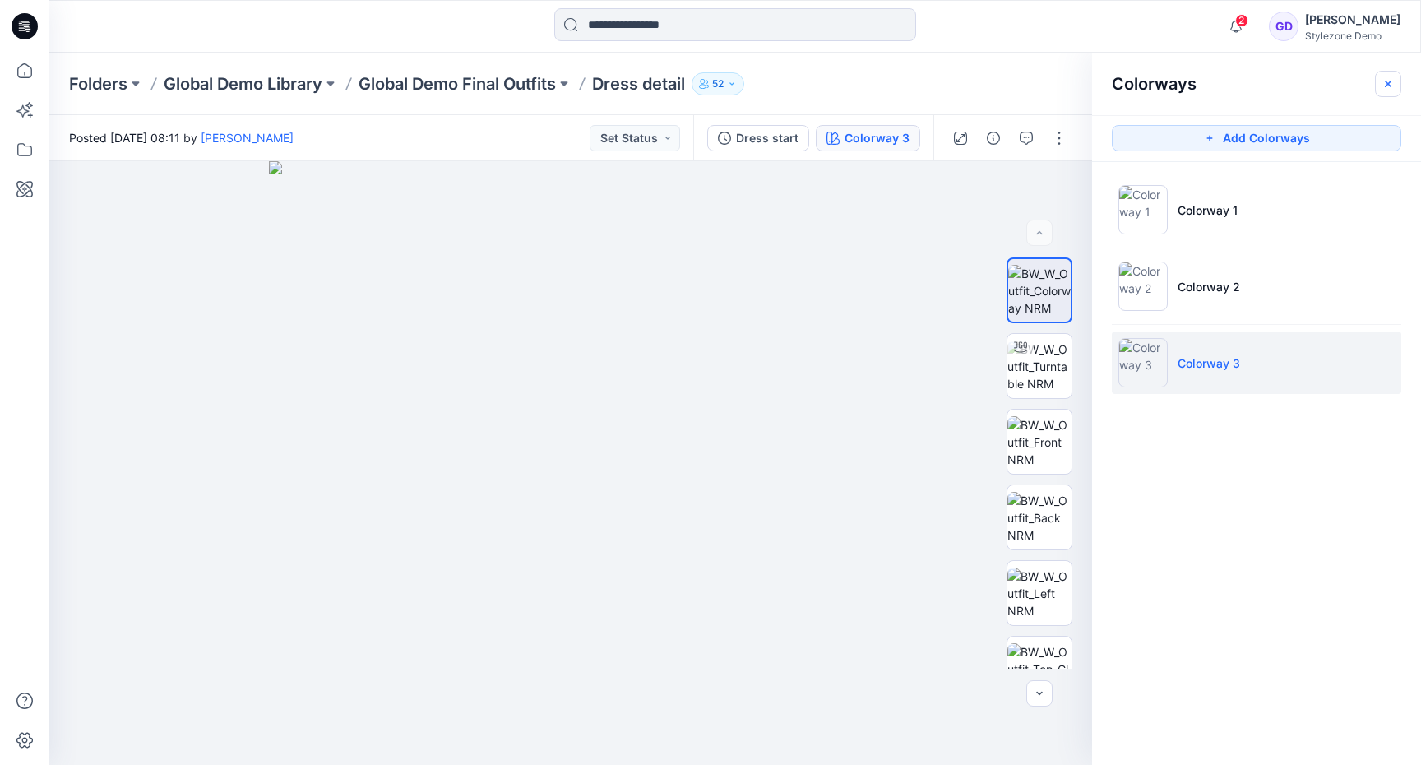
click at [1388, 87] on icon "button" at bounding box center [1388, 83] width 13 height 13
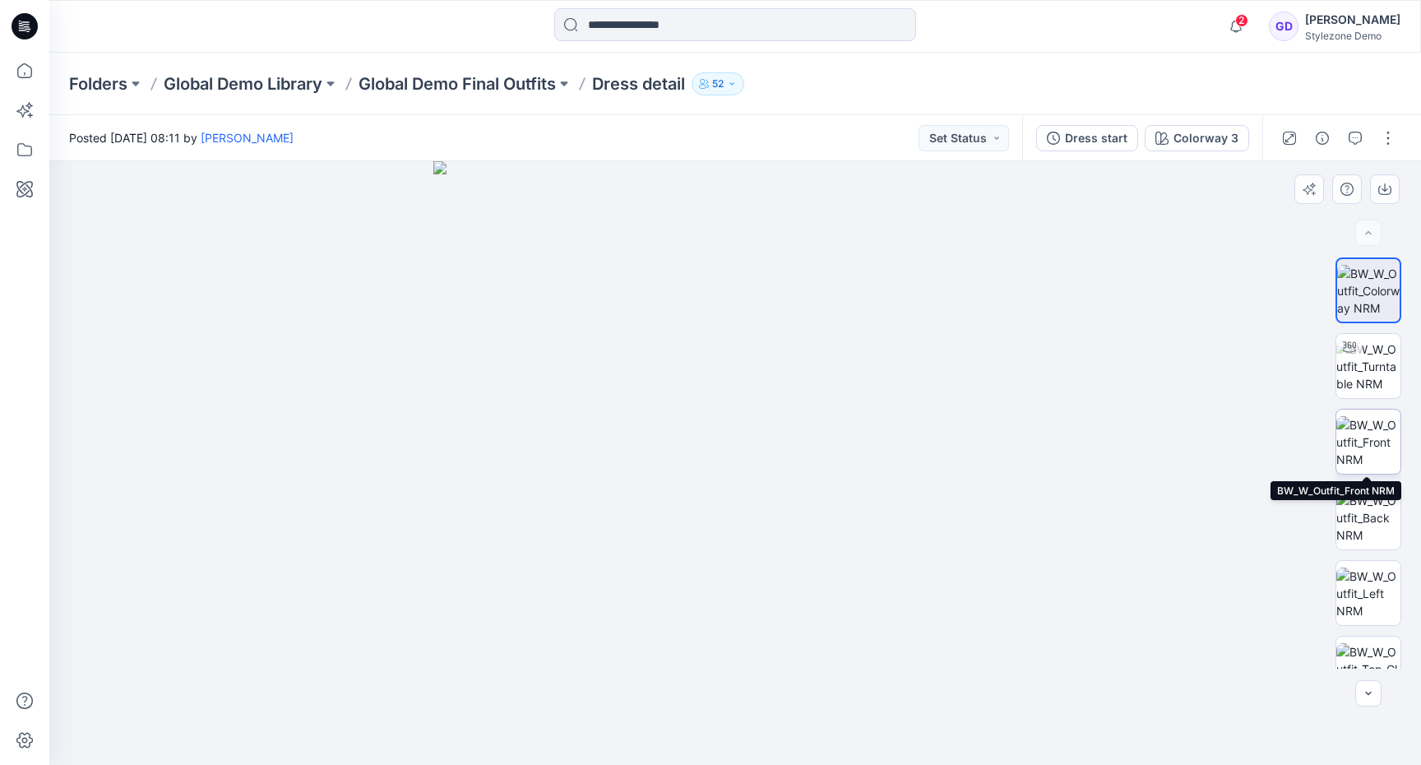
click at [1376, 443] on img at bounding box center [1368, 442] width 64 height 52
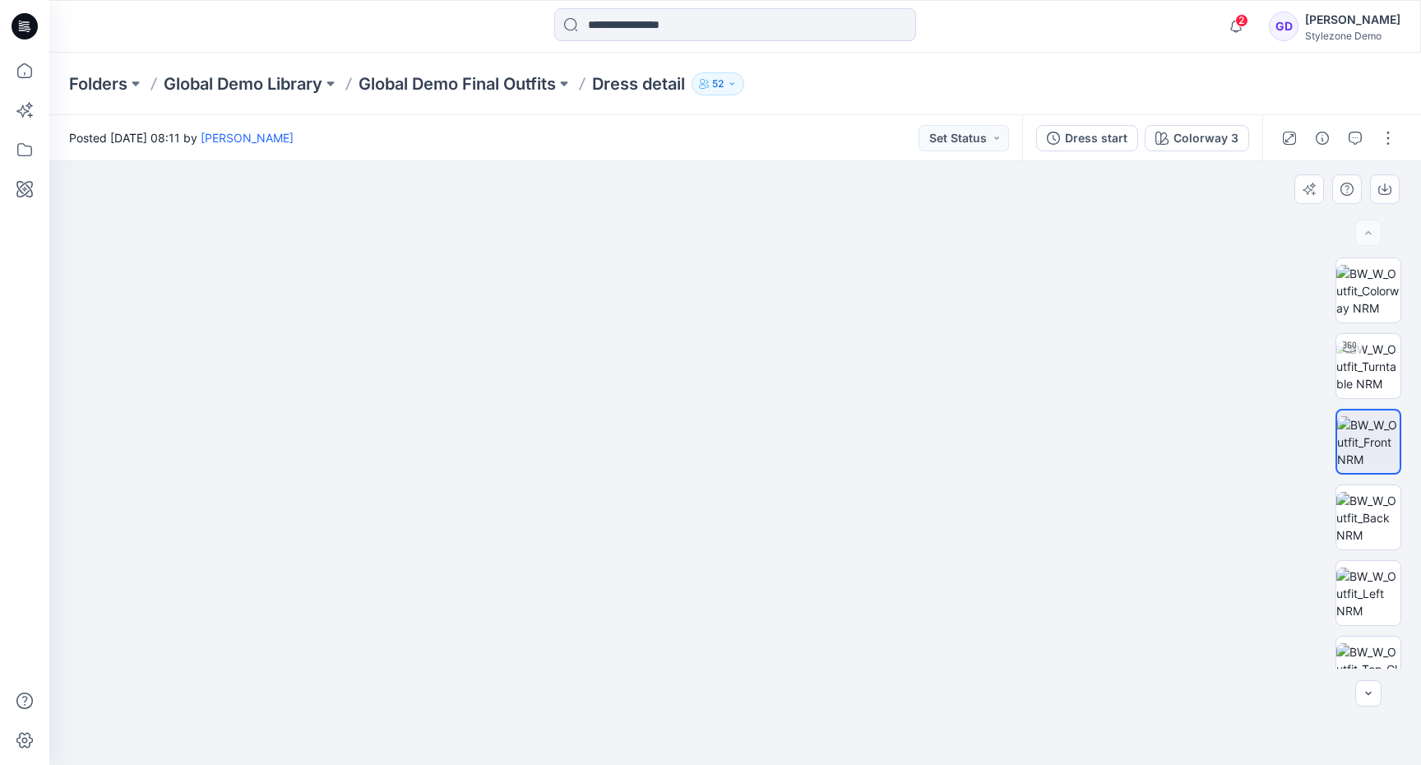
drag, startPoint x: 771, startPoint y: 383, endPoint x: 734, endPoint y: 516, distance: 137.7
click at [734, 516] on img at bounding box center [735, 411] width 1069 height 708
click at [1365, 135] on button "button" at bounding box center [1355, 138] width 26 height 26
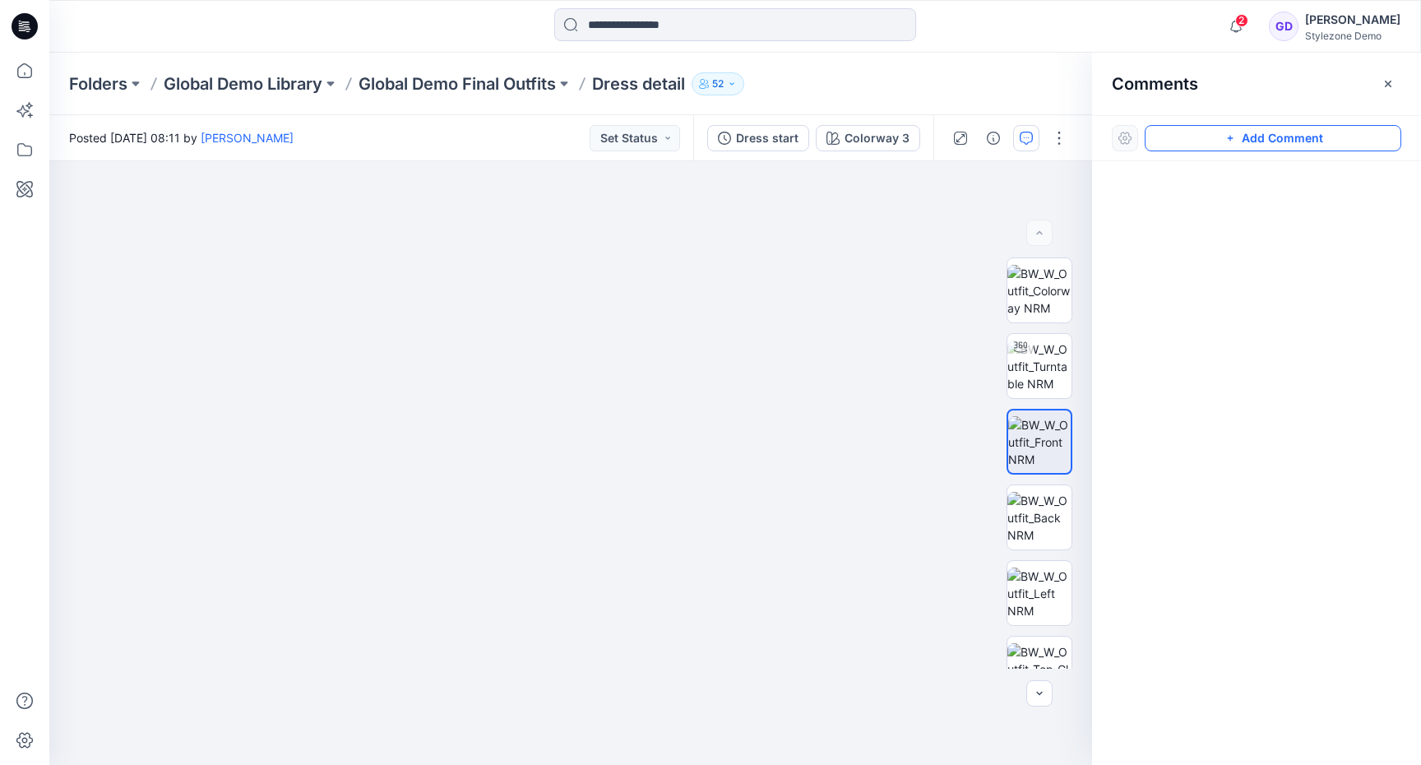
click at [1308, 140] on button "Add Comment" at bounding box center [1273, 138] width 257 height 26
click at [607, 407] on div "1" at bounding box center [570, 463] width 1043 height 604
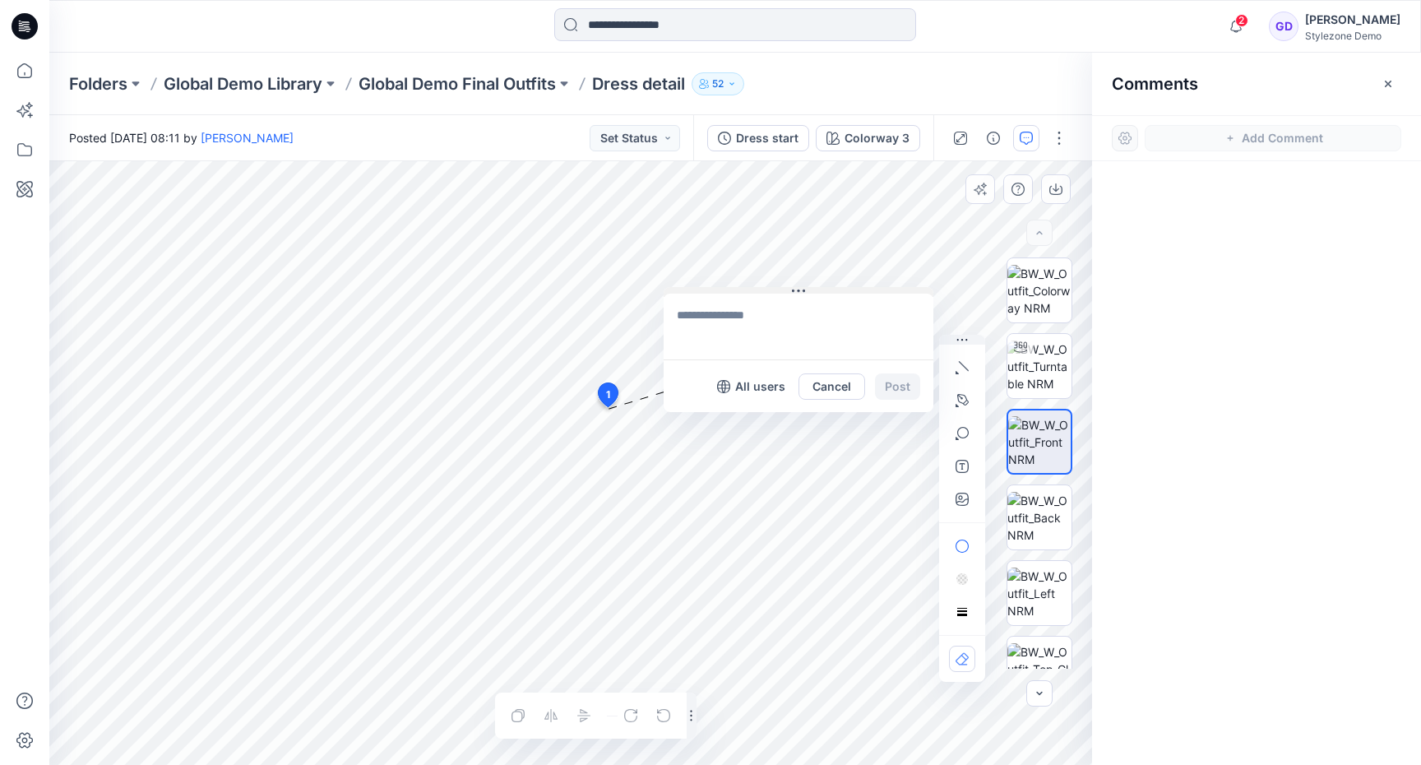
drag, startPoint x: 657, startPoint y: 417, endPoint x: 739, endPoint y: 289, distance: 151.9
click at [739, 289] on button at bounding box center [799, 292] width 270 height 10
click at [738, 309] on textarea at bounding box center [799, 327] width 270 height 66
type textarea "**********"
click at [901, 389] on button "Post" at bounding box center [897, 386] width 45 height 26
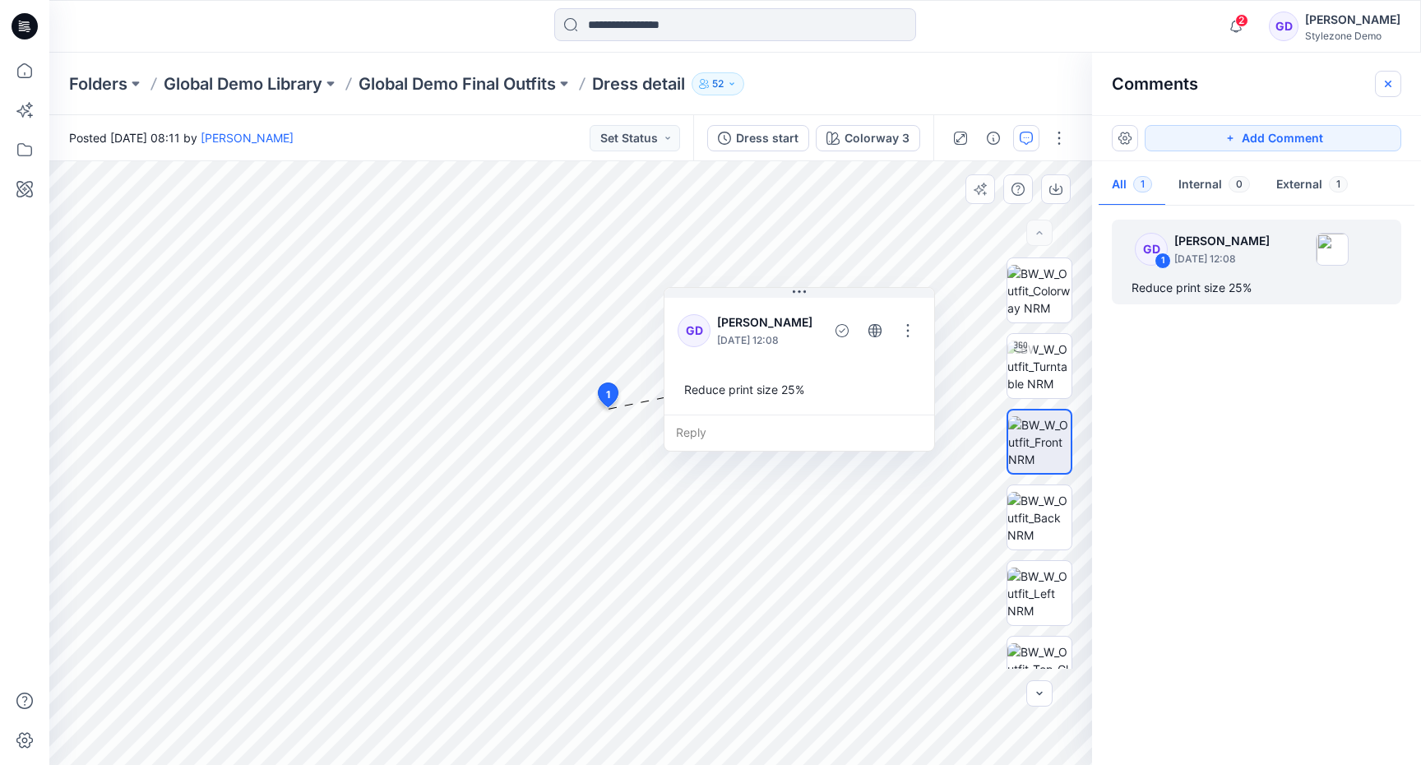
click at [1381, 82] on button "button" at bounding box center [1388, 84] width 26 height 26
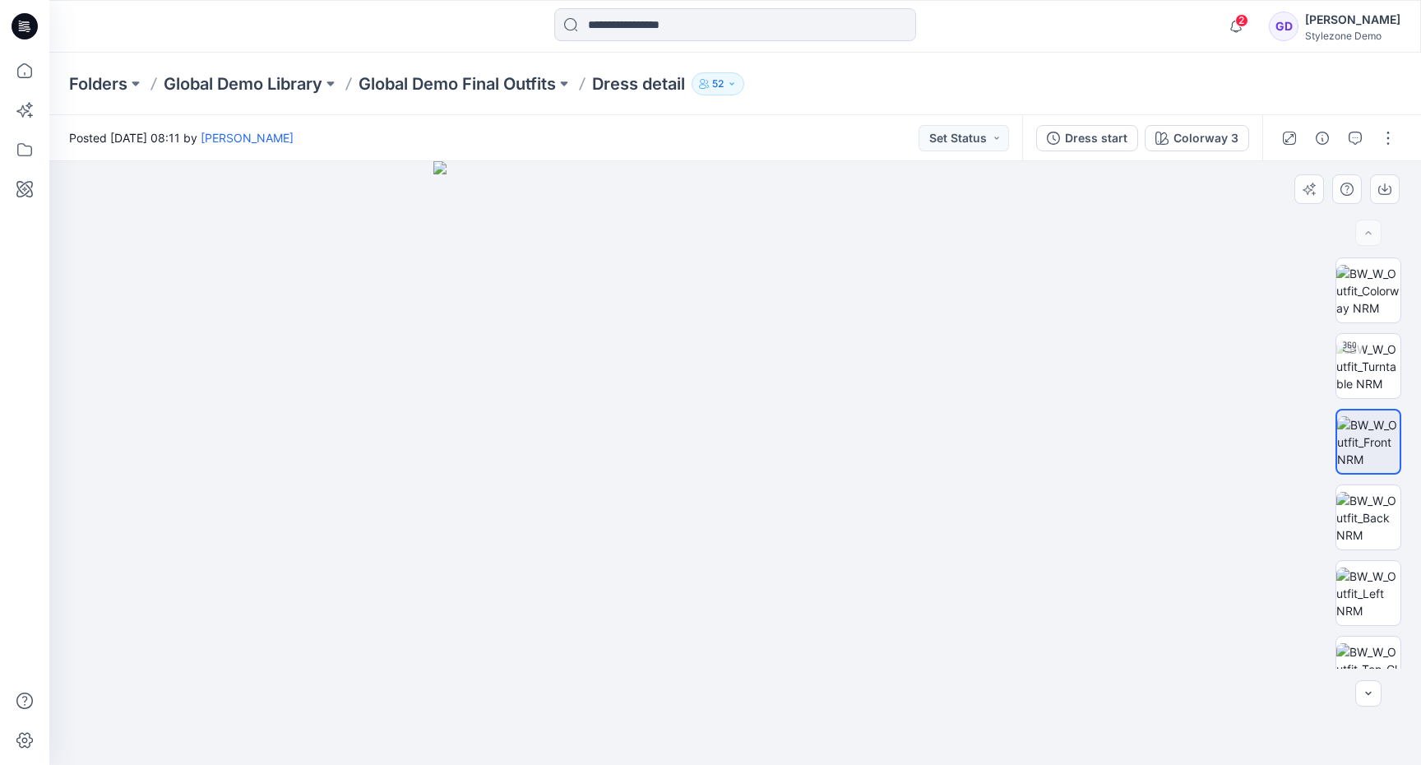
click at [736, 388] on img at bounding box center [735, 463] width 604 height 604
click at [1385, 139] on button "button" at bounding box center [1388, 138] width 26 height 26
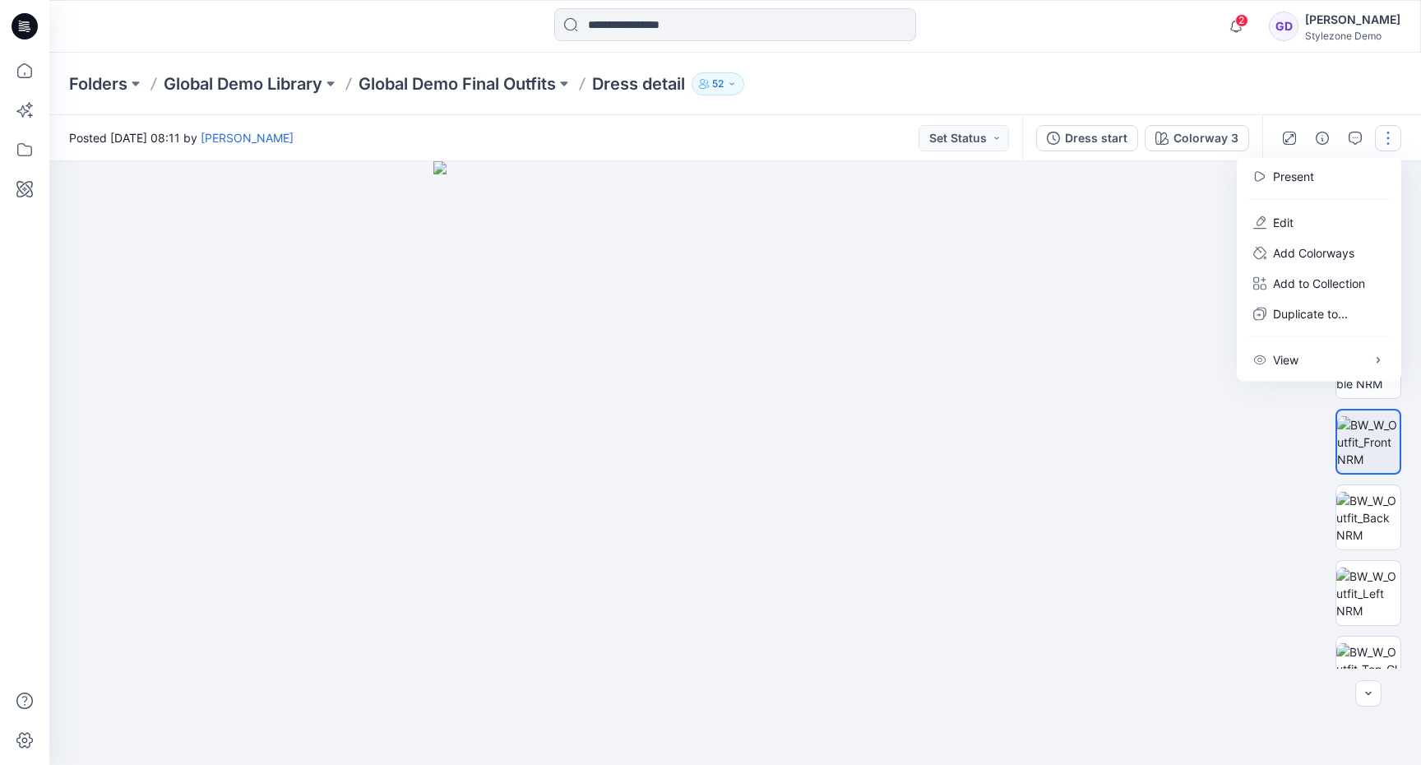
click at [1385, 139] on button "button" at bounding box center [1388, 138] width 26 height 26
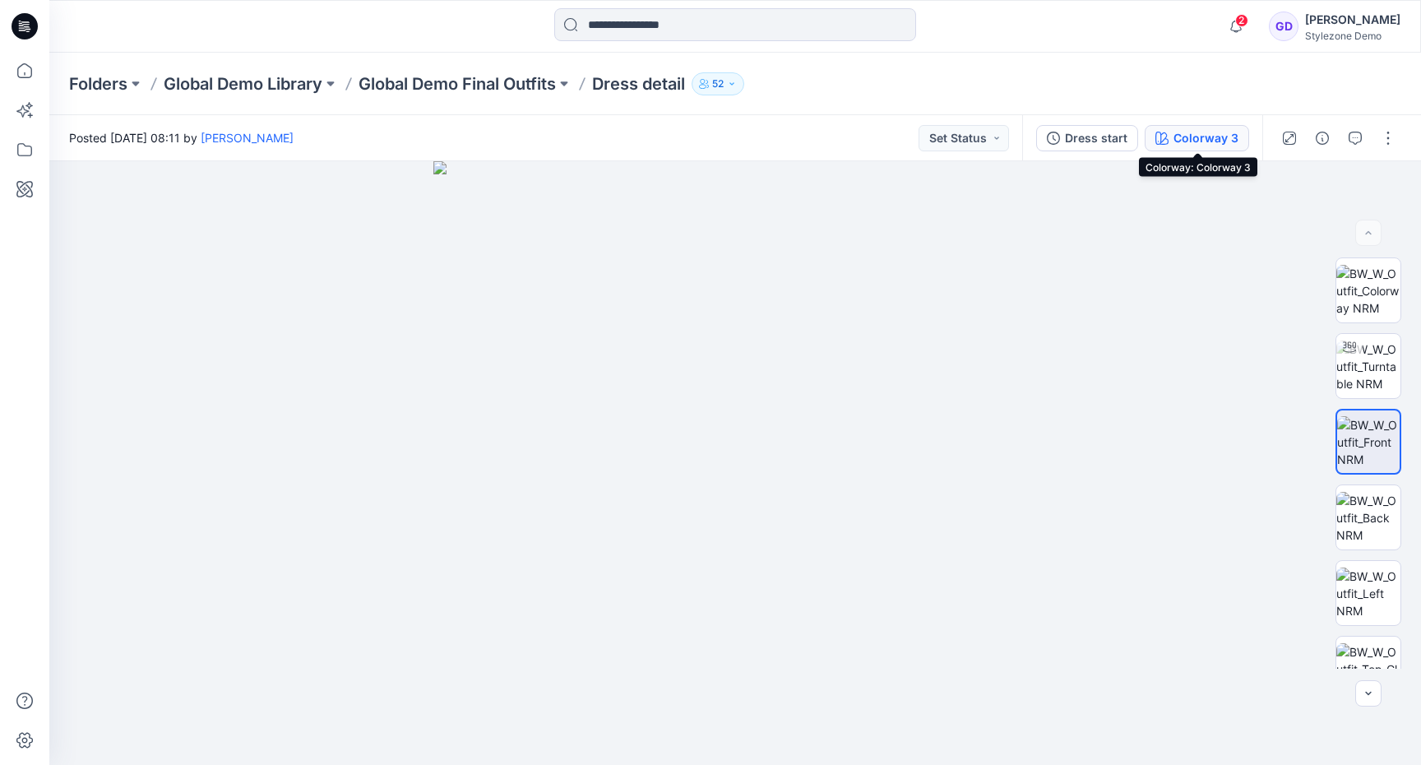
click at [1211, 129] on div "Colorway 3" at bounding box center [1206, 138] width 65 height 18
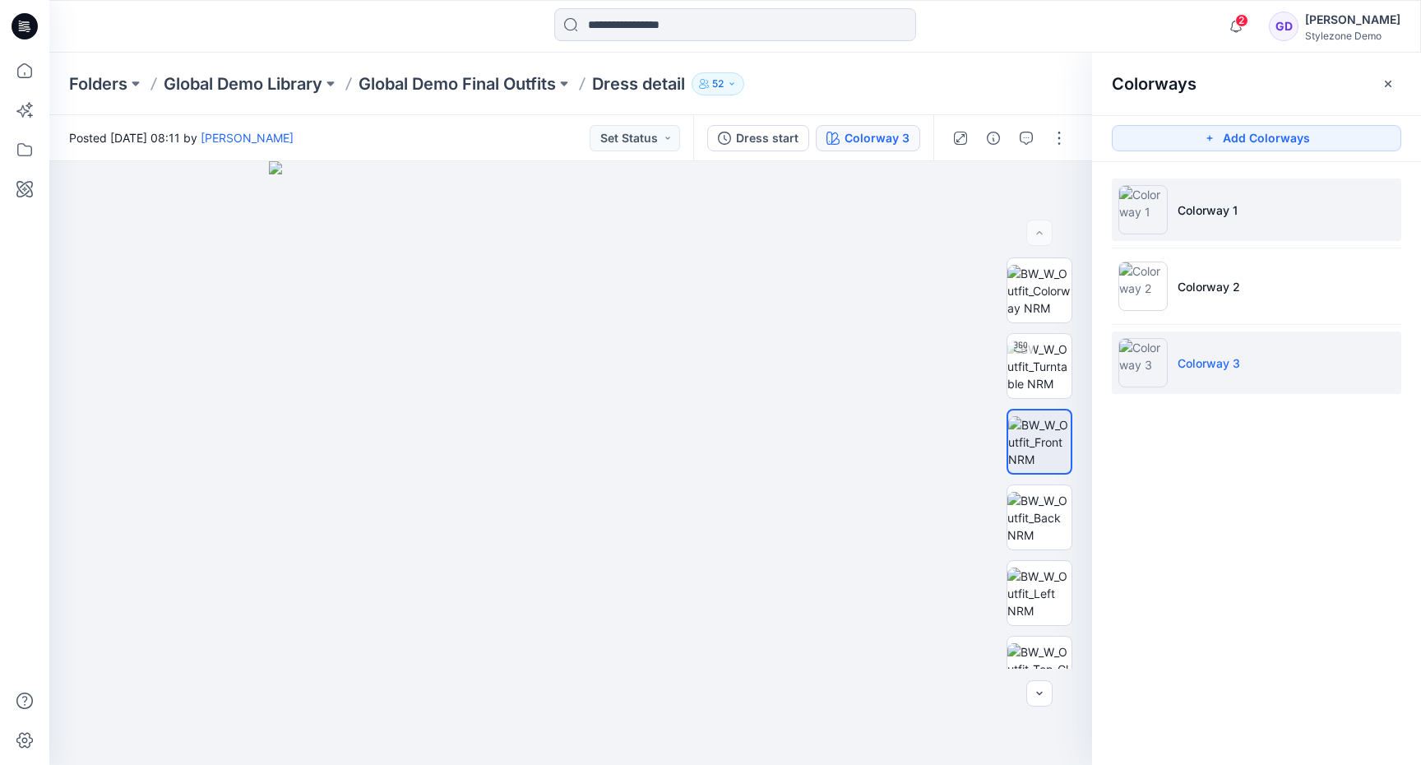
click at [1230, 222] on li "Colorway 1" at bounding box center [1256, 209] width 289 height 63
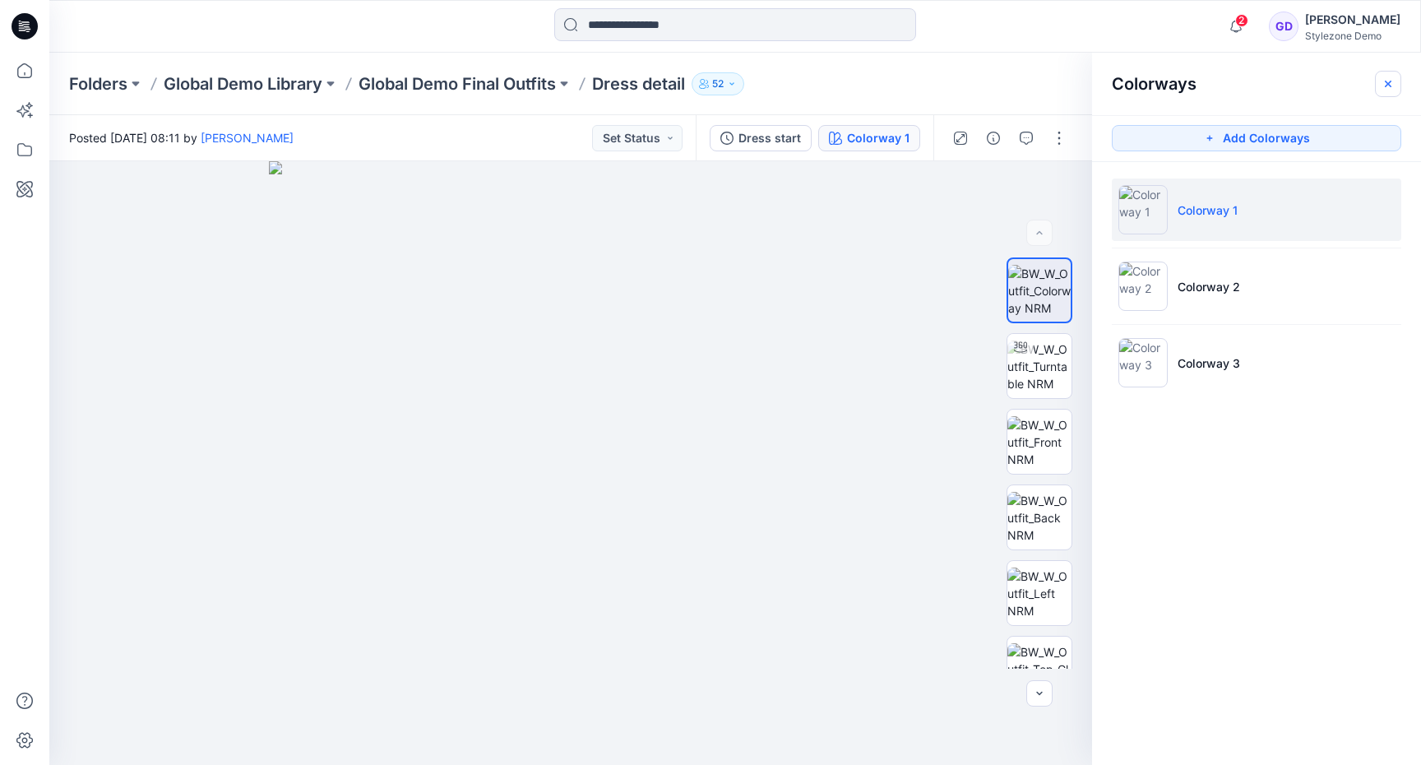
click at [1386, 84] on icon "button" at bounding box center [1388, 83] width 13 height 13
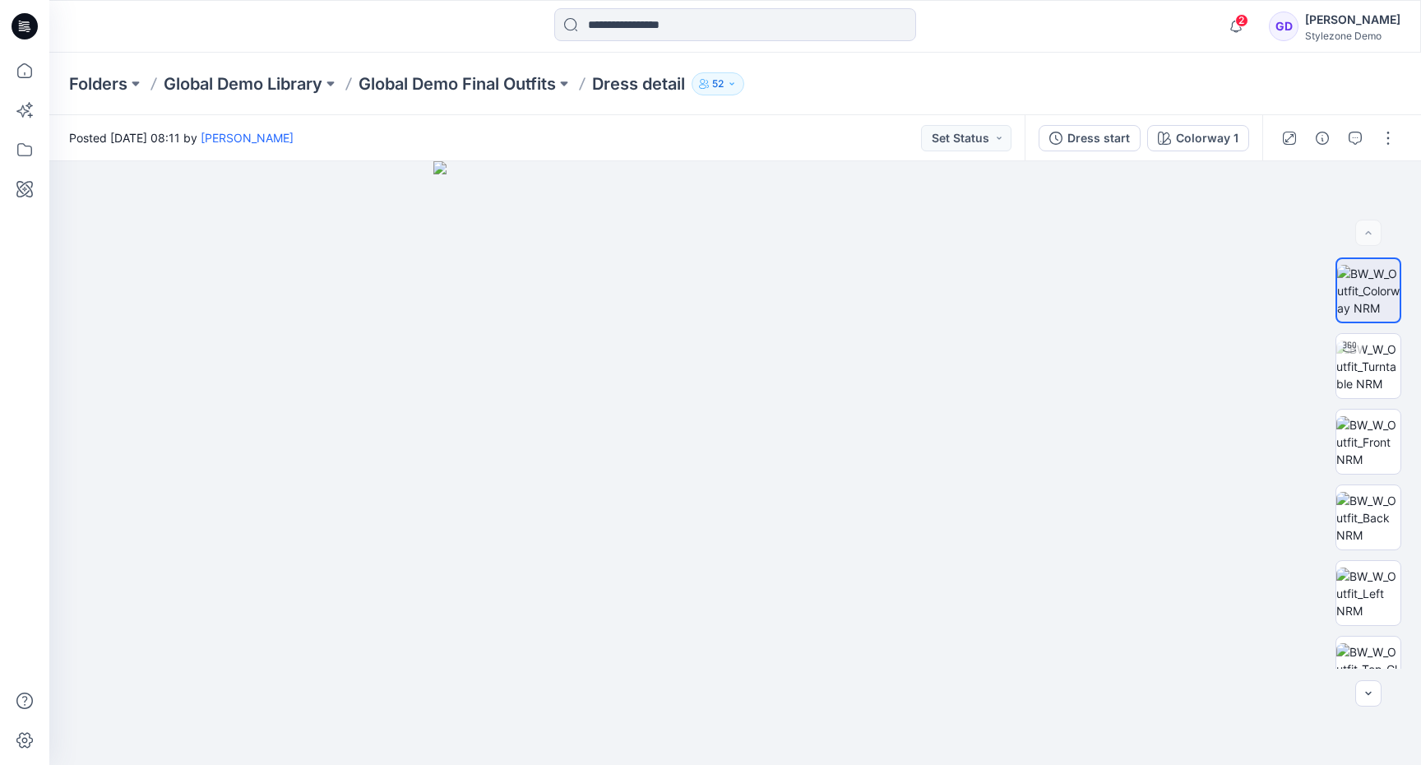
click at [1386, 84] on div "Folders Global Demo Library Global Demo Final Outfits Dress detail 52" at bounding box center [735, 84] width 1372 height 63
click at [1210, 143] on div "Colorway 1" at bounding box center [1207, 138] width 63 height 18
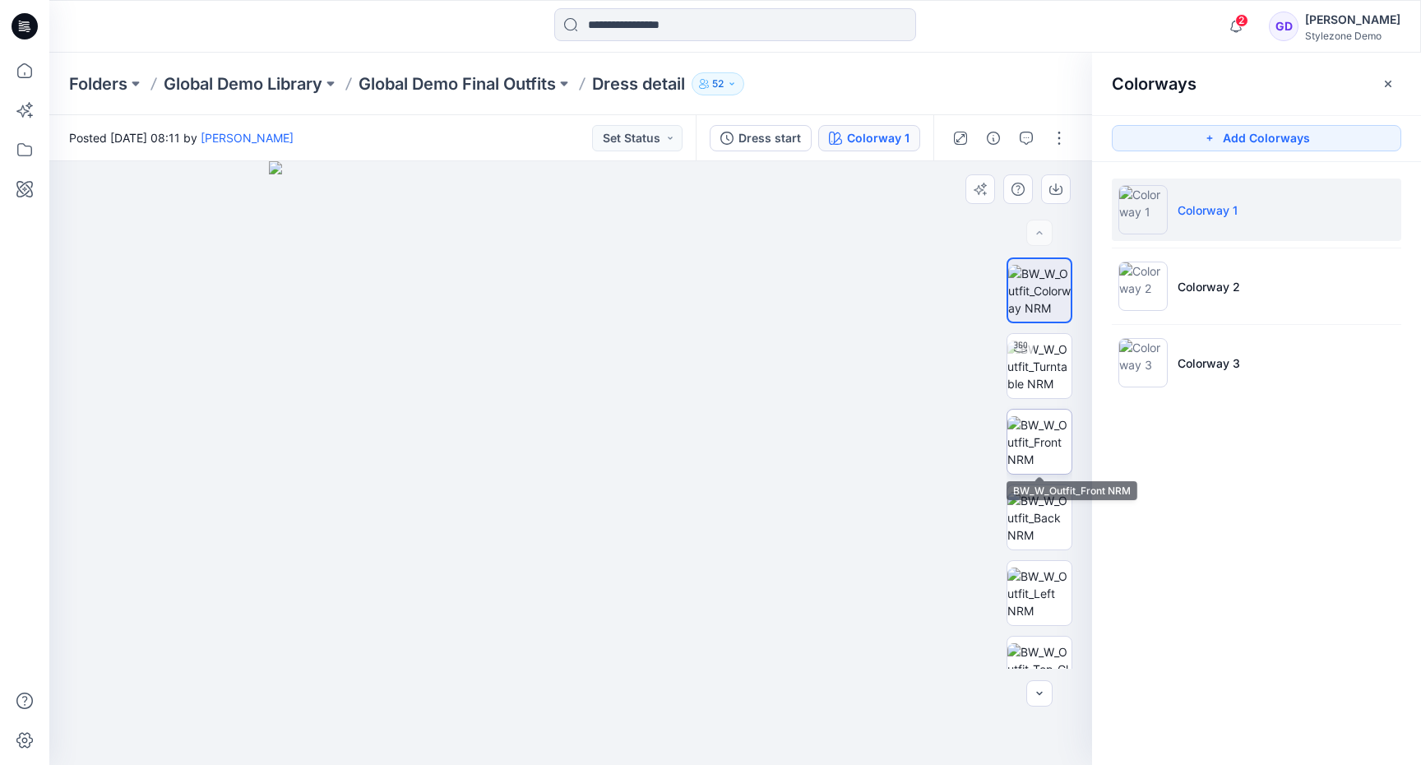
click at [1042, 455] on img at bounding box center [1039, 442] width 64 height 52
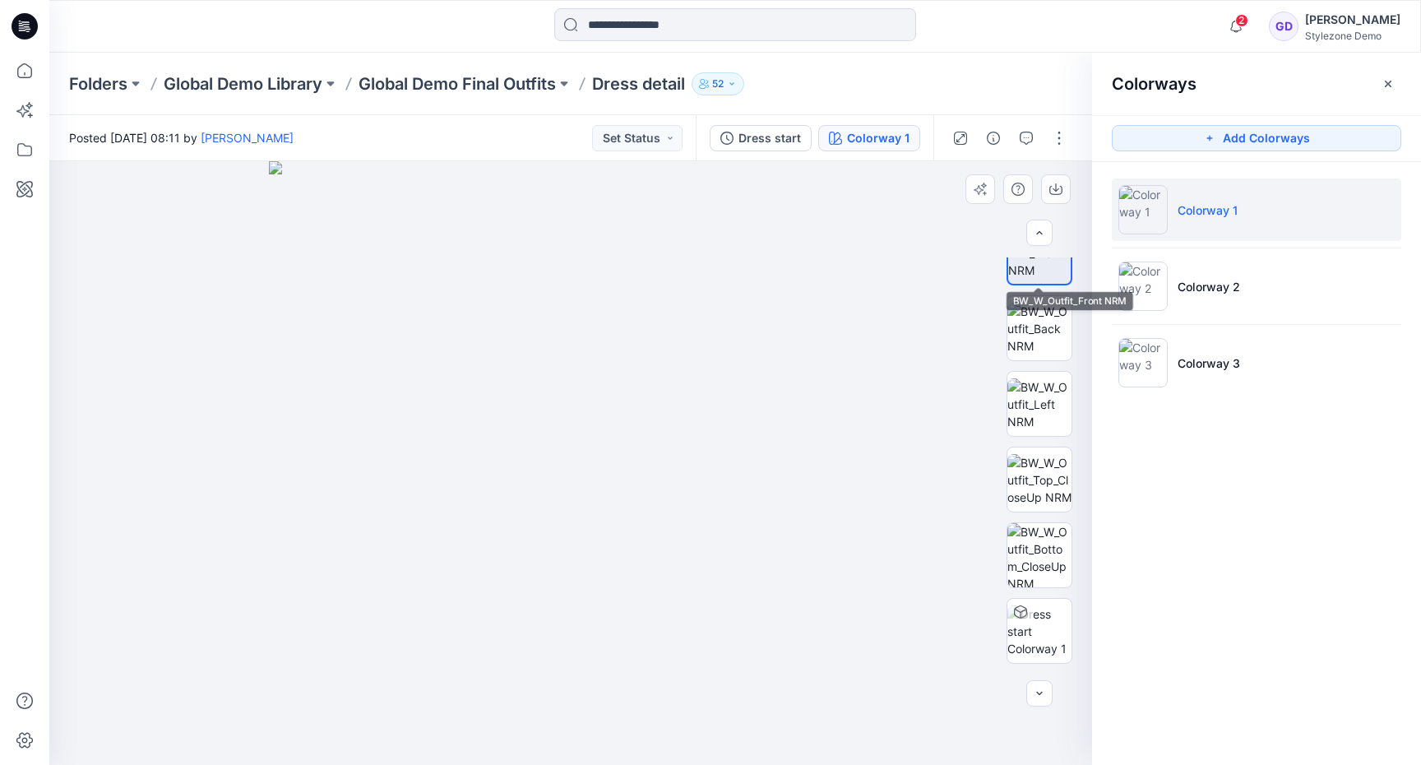
scroll to position [260, 0]
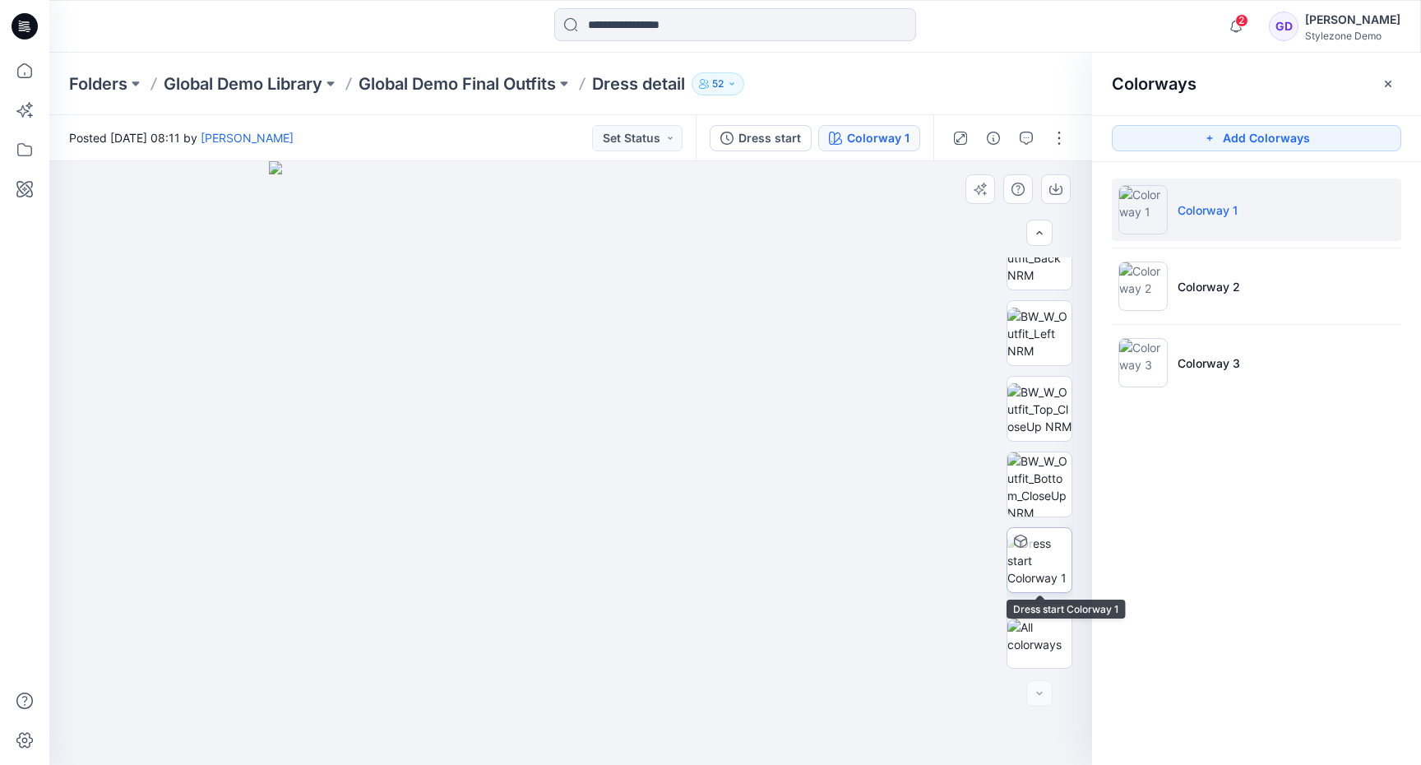
click at [1033, 558] on img at bounding box center [1039, 561] width 64 height 52
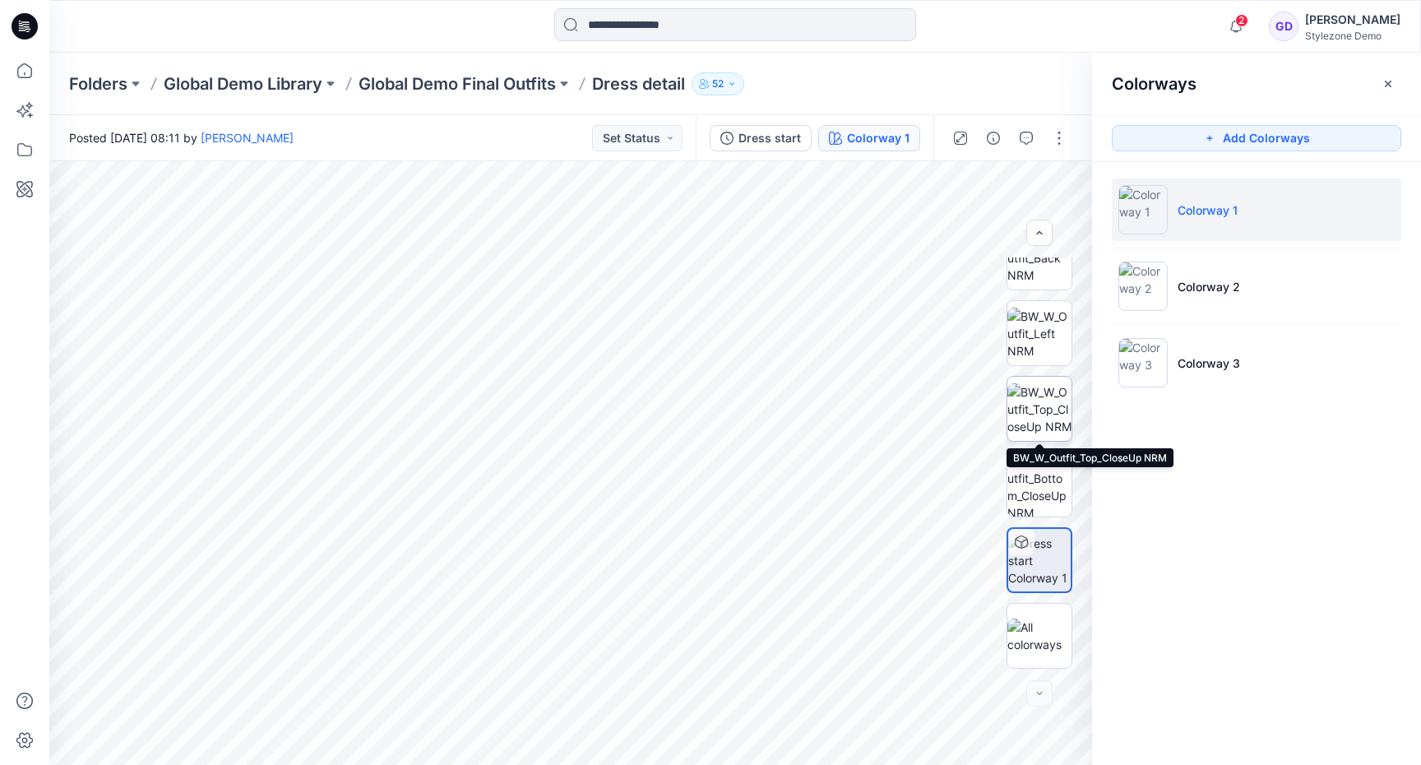
click at [1040, 414] on img at bounding box center [1039, 409] width 64 height 52
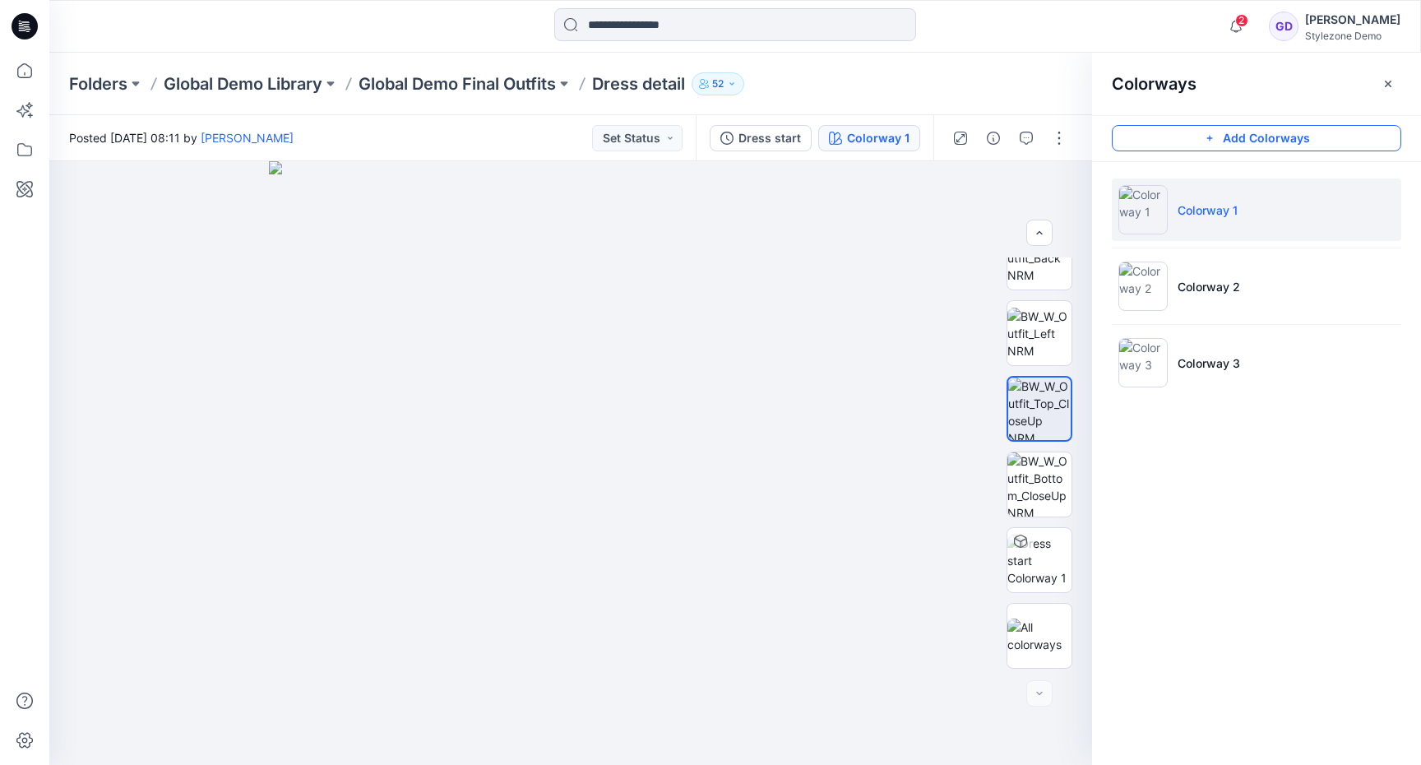
click at [1310, 129] on button "Add Colorways" at bounding box center [1256, 138] width 289 height 26
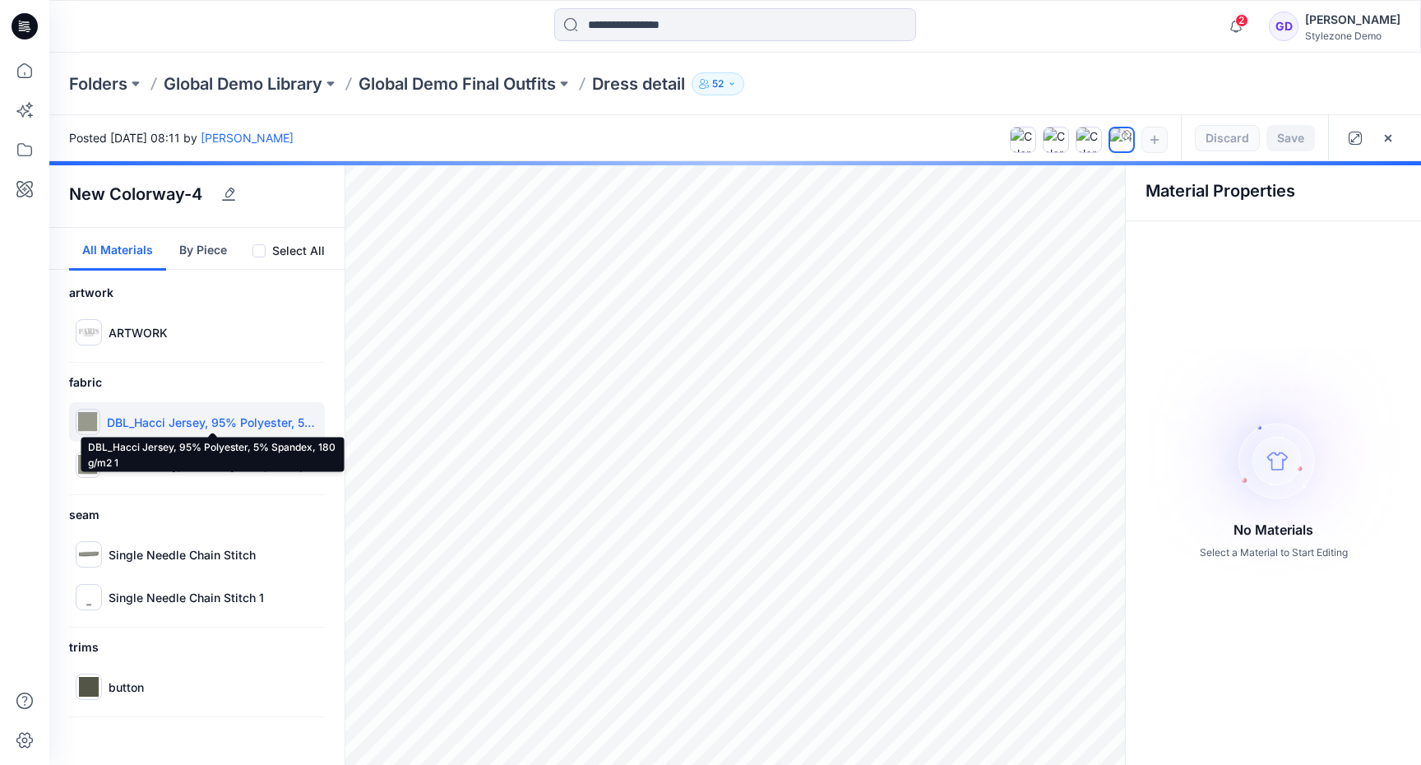
click at [184, 415] on p "DBL_Hacci Jersey, 95% Polyester, 5% Spandex, 180 g/m2 1" at bounding box center [212, 422] width 211 height 17
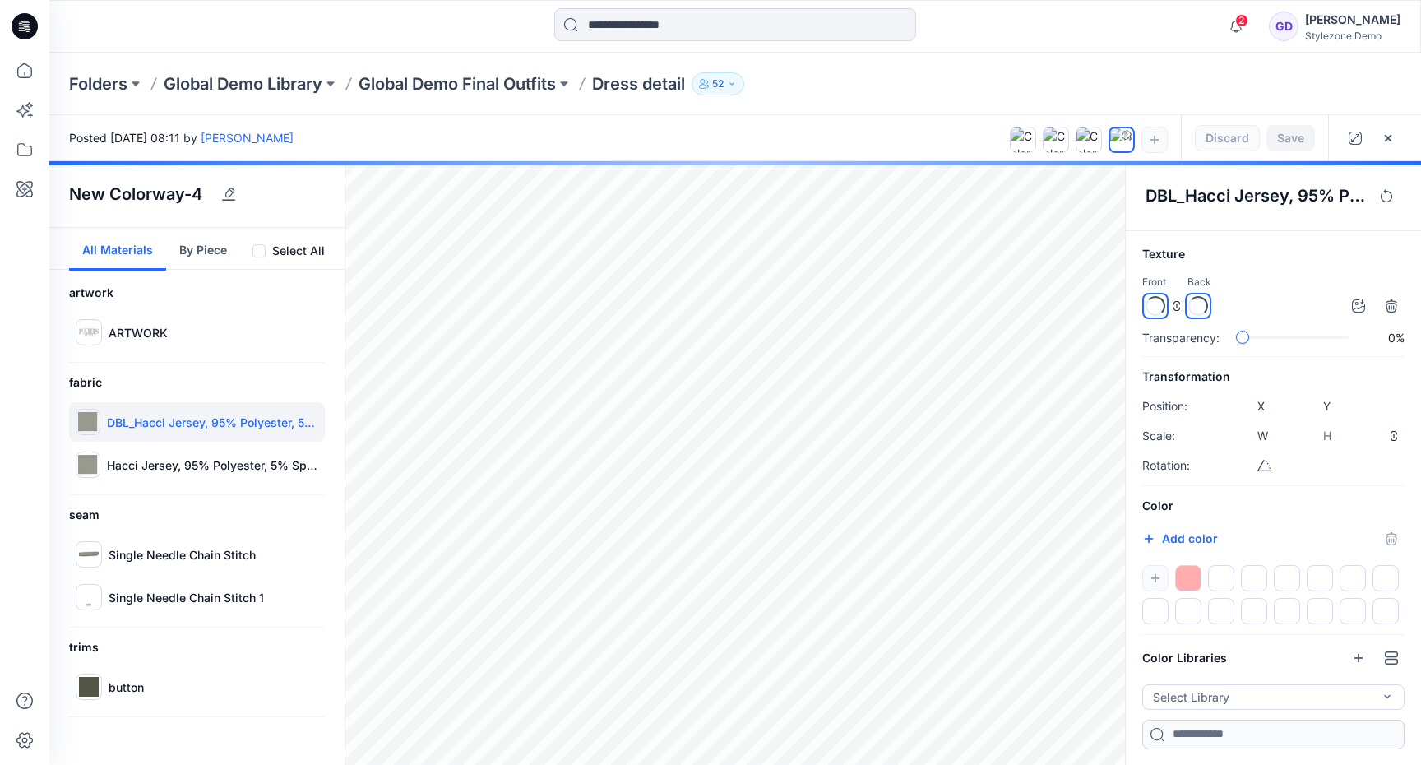
click at [1192, 582] on div at bounding box center [1188, 578] width 26 height 26
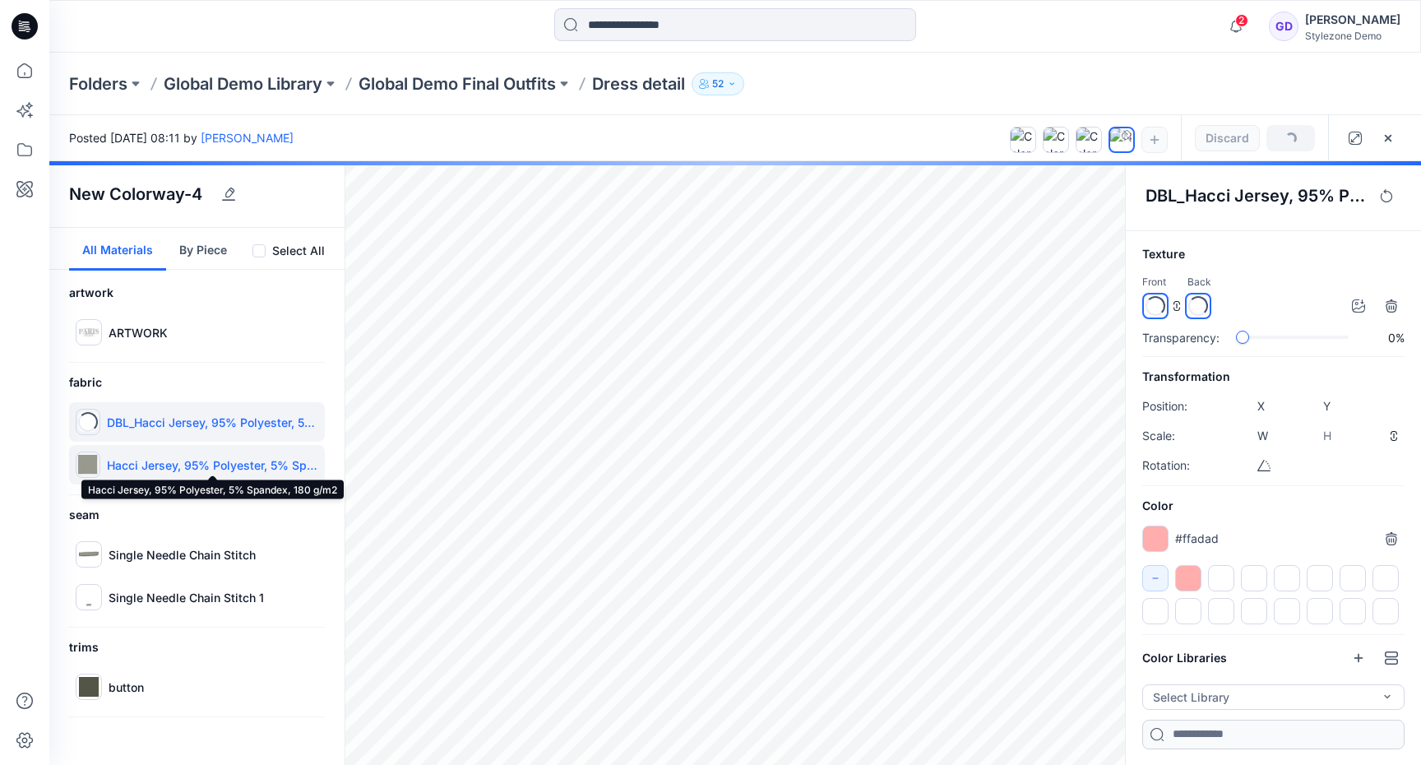
click at [252, 463] on p "Hacci Jersey, 95% Polyester, 5% Spandex, 180 g/m2" at bounding box center [212, 464] width 211 height 17
type input "****"
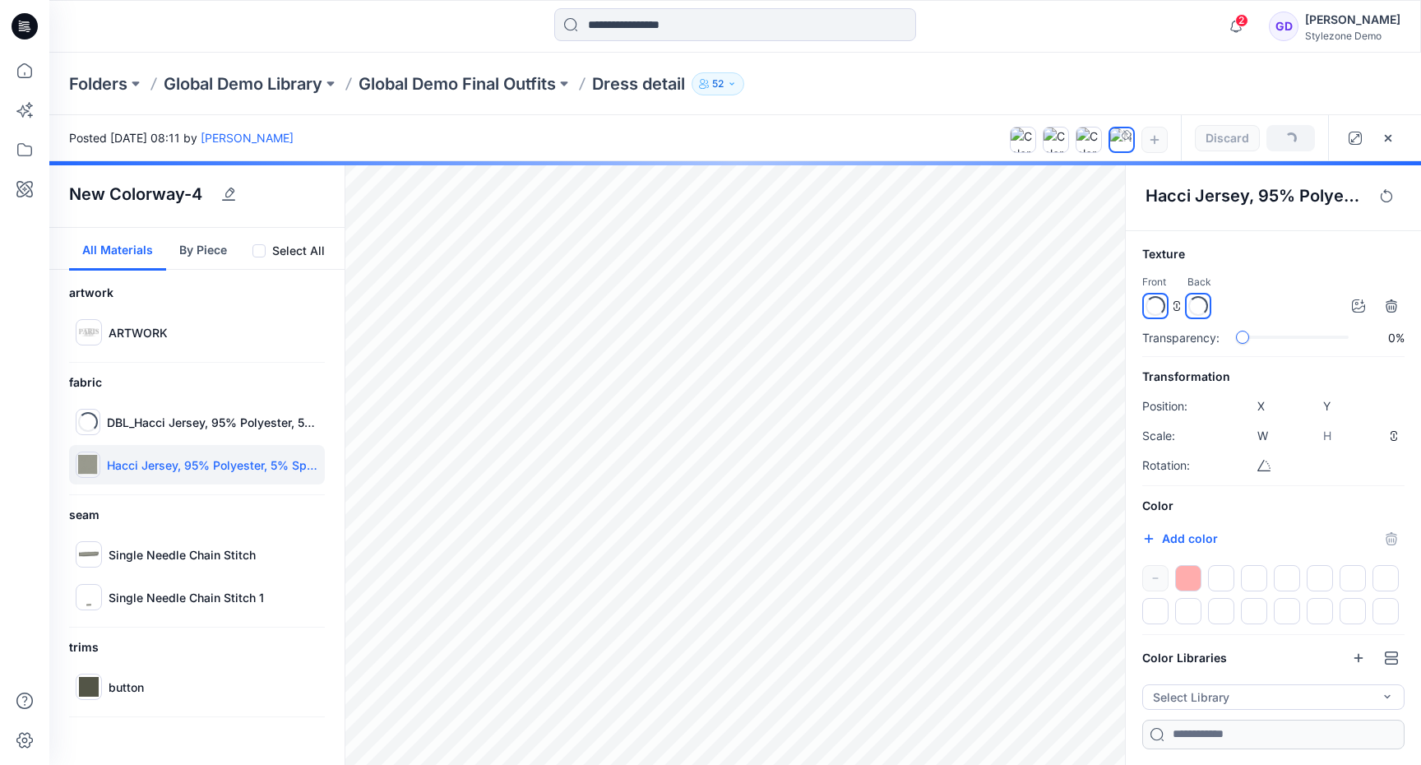
click at [1192, 581] on div at bounding box center [1188, 578] width 26 height 26
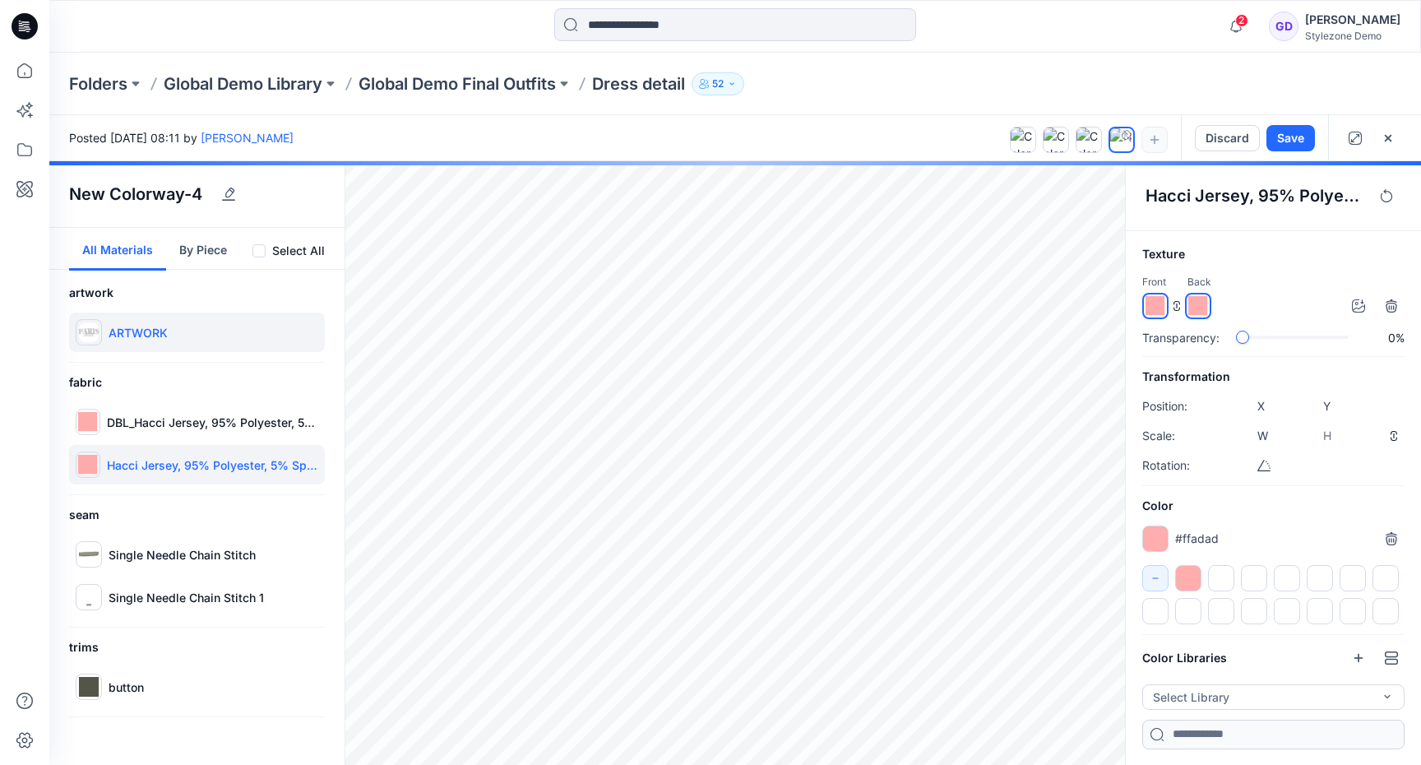
click at [188, 326] on div "ARTWORK" at bounding box center [197, 332] width 256 height 39
type input "****"
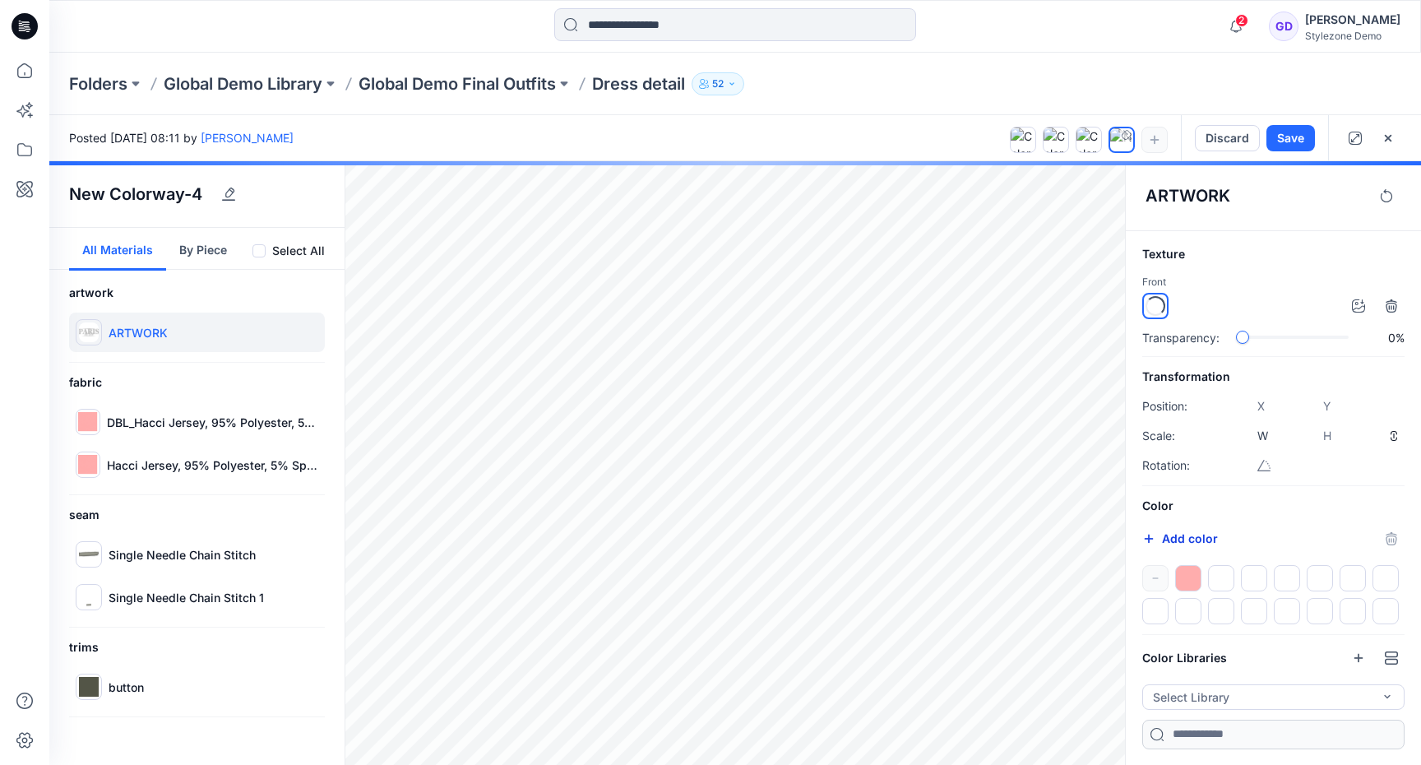
click at [1146, 546] on div "Add color *******" at bounding box center [1180, 539] width 76 height 20
click at [1151, 538] on icon "button" at bounding box center [1149, 538] width 9 height 9
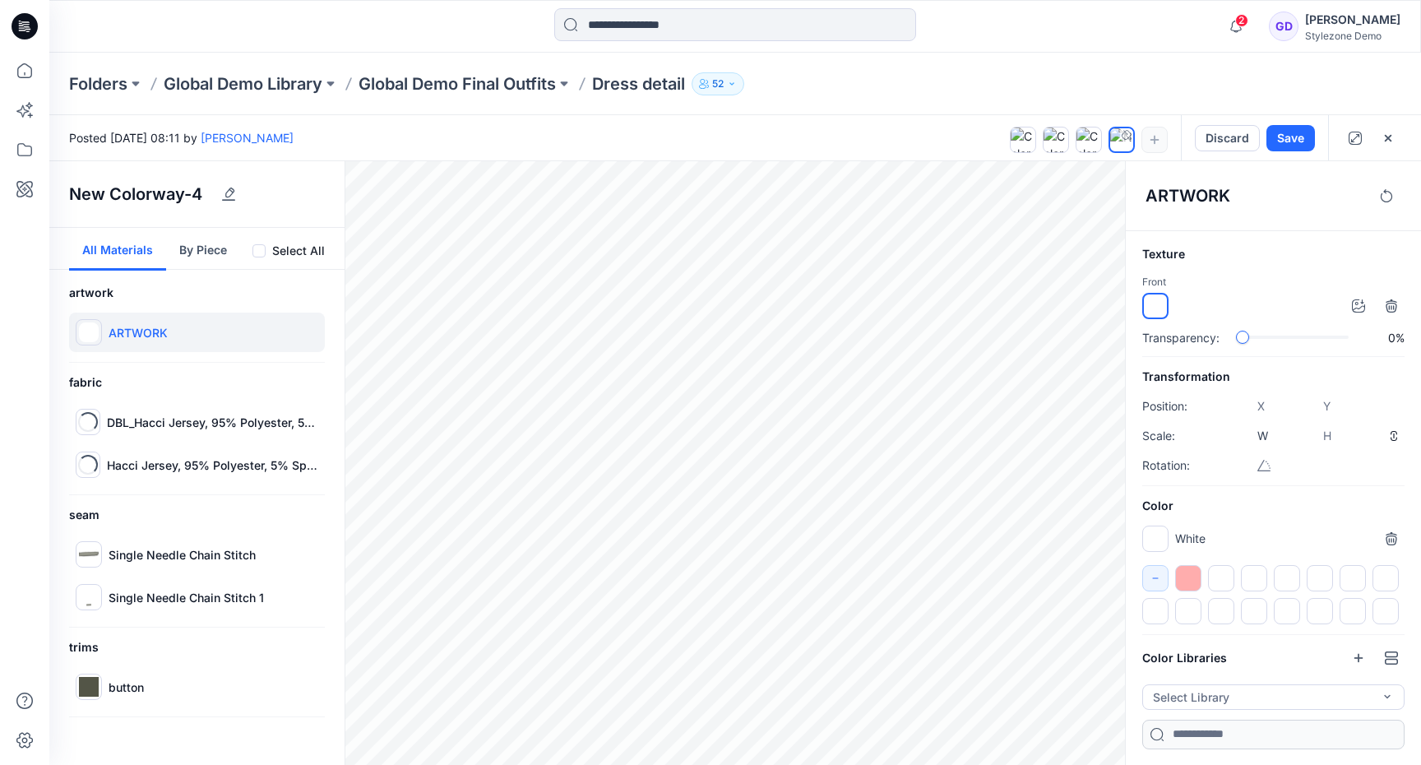
type input "*******"
click at [326, 169] on div "New Colorway-4" at bounding box center [196, 194] width 295 height 67
click at [135, 543] on div "Single Needle Chain Stitch" at bounding box center [197, 554] width 256 height 39
type input "*****"
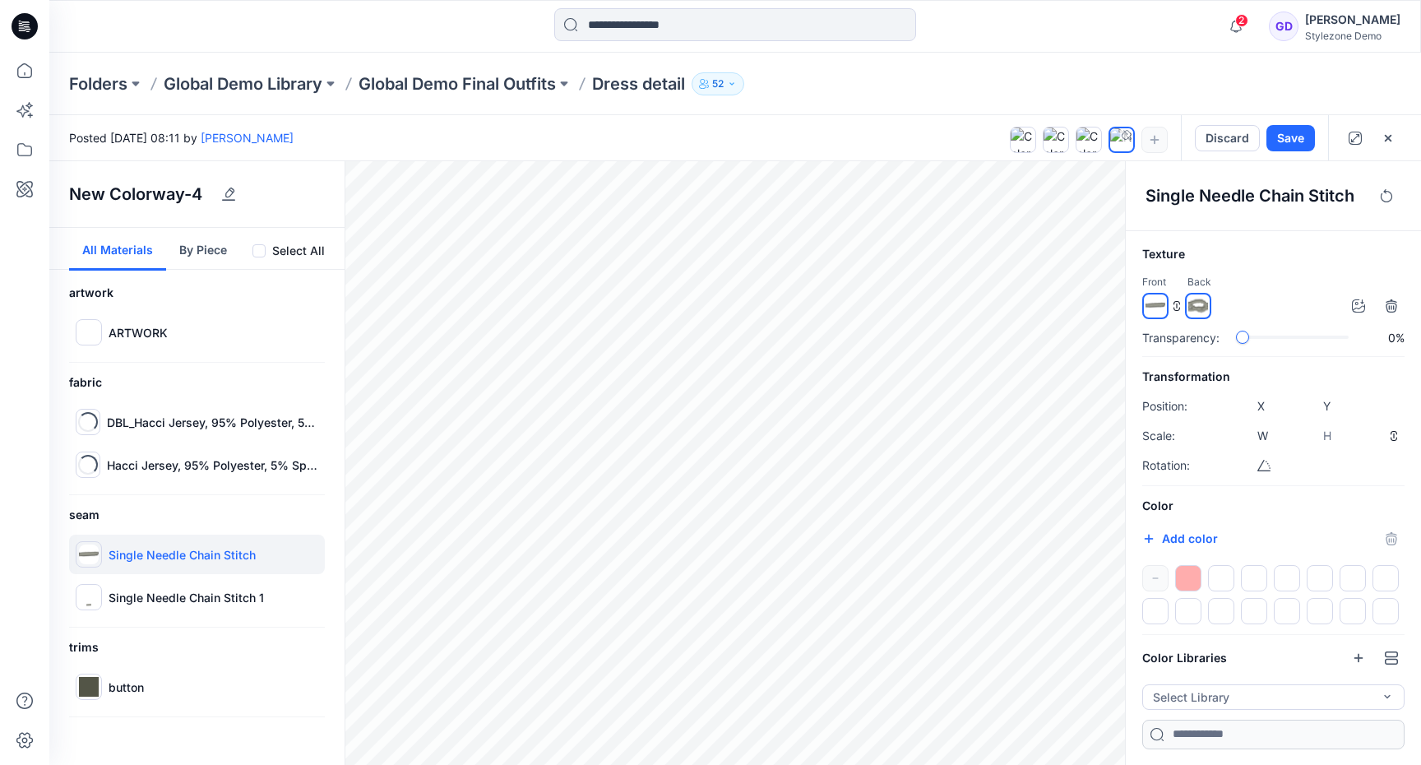
click at [1185, 579] on div at bounding box center [1188, 578] width 26 height 26
click at [243, 595] on p "Single Needle Chain Stitch 1" at bounding box center [186, 597] width 155 height 17
type input "*****"
click at [1188, 584] on div at bounding box center [1188, 578] width 26 height 26
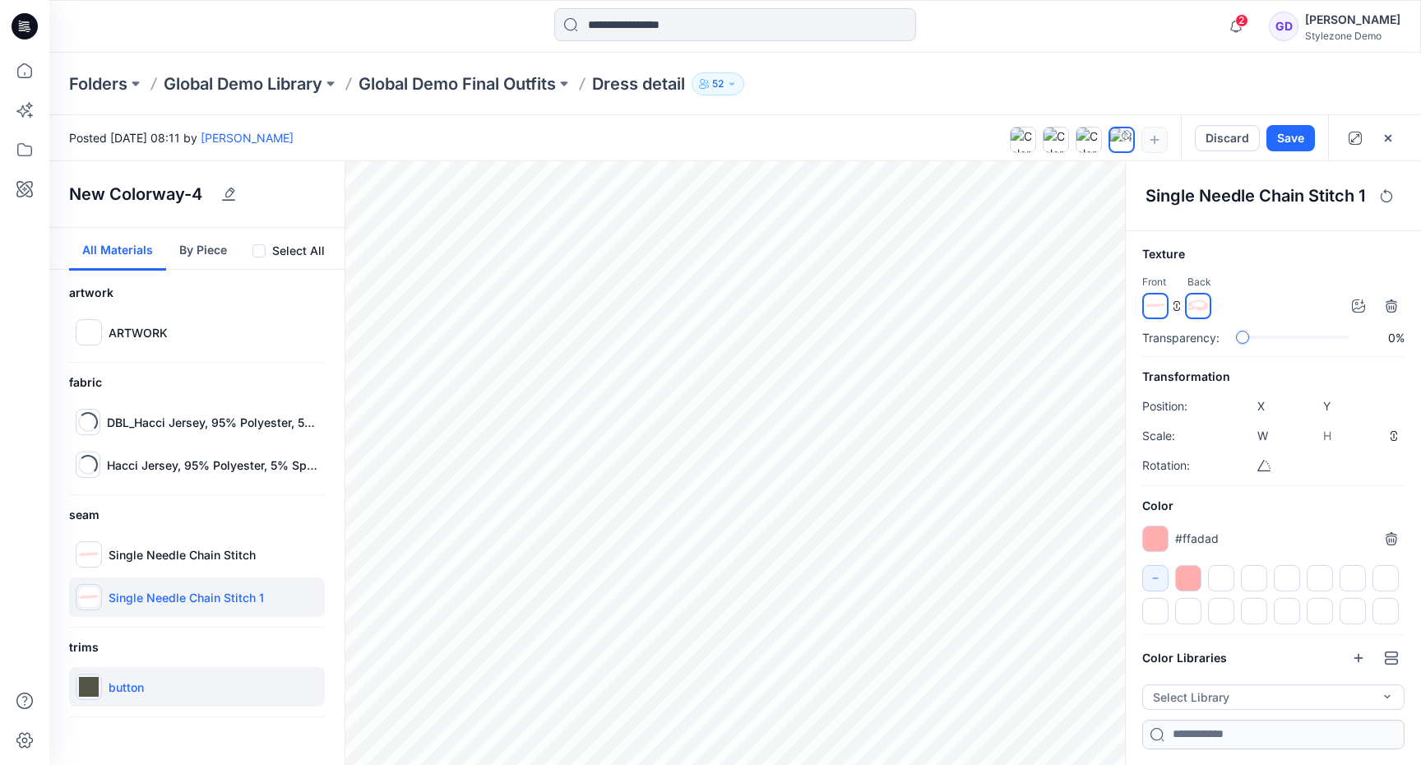
click at [132, 682] on p "button" at bounding box center [126, 686] width 35 height 17
type input "****"
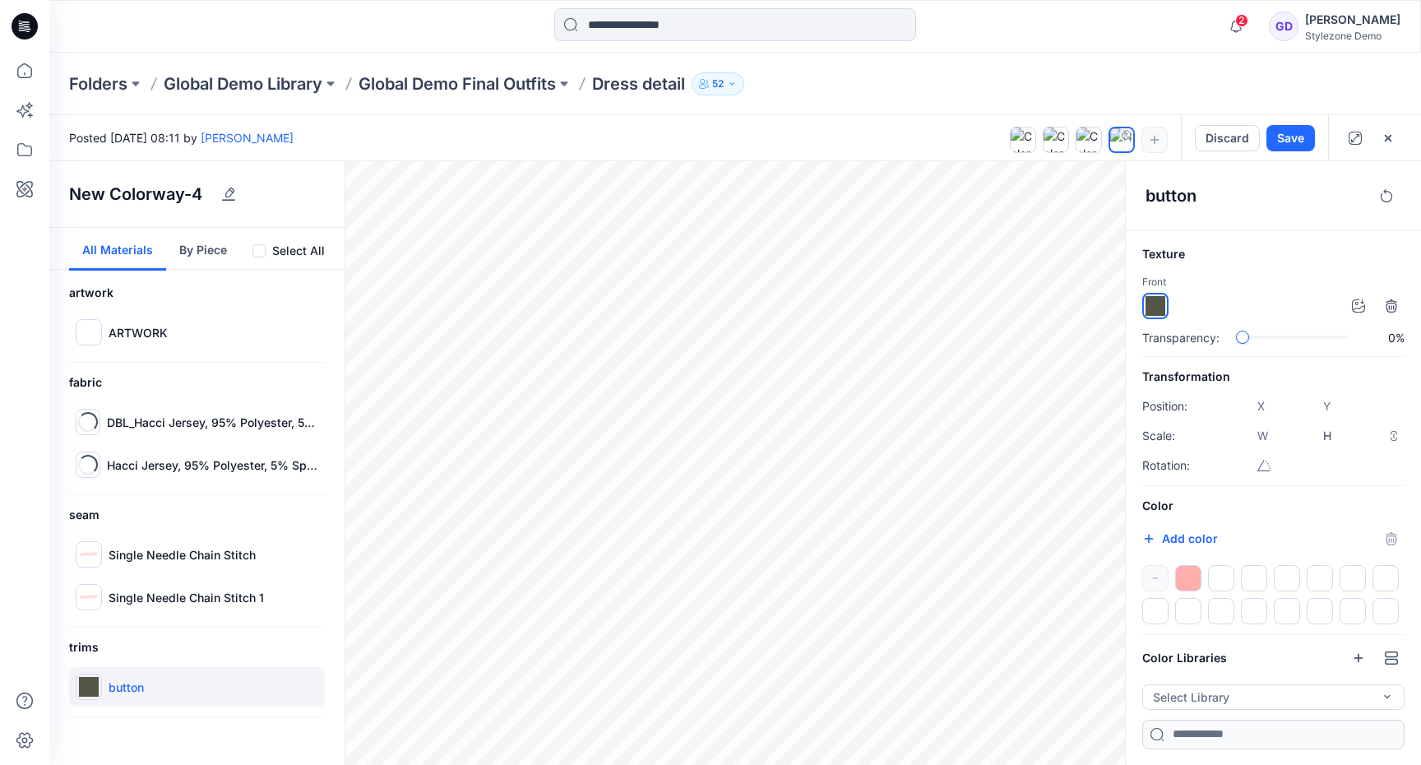
click at [1197, 576] on div at bounding box center [1188, 578] width 26 height 26
click at [1304, 146] on button "Save" at bounding box center [1290, 138] width 49 height 26
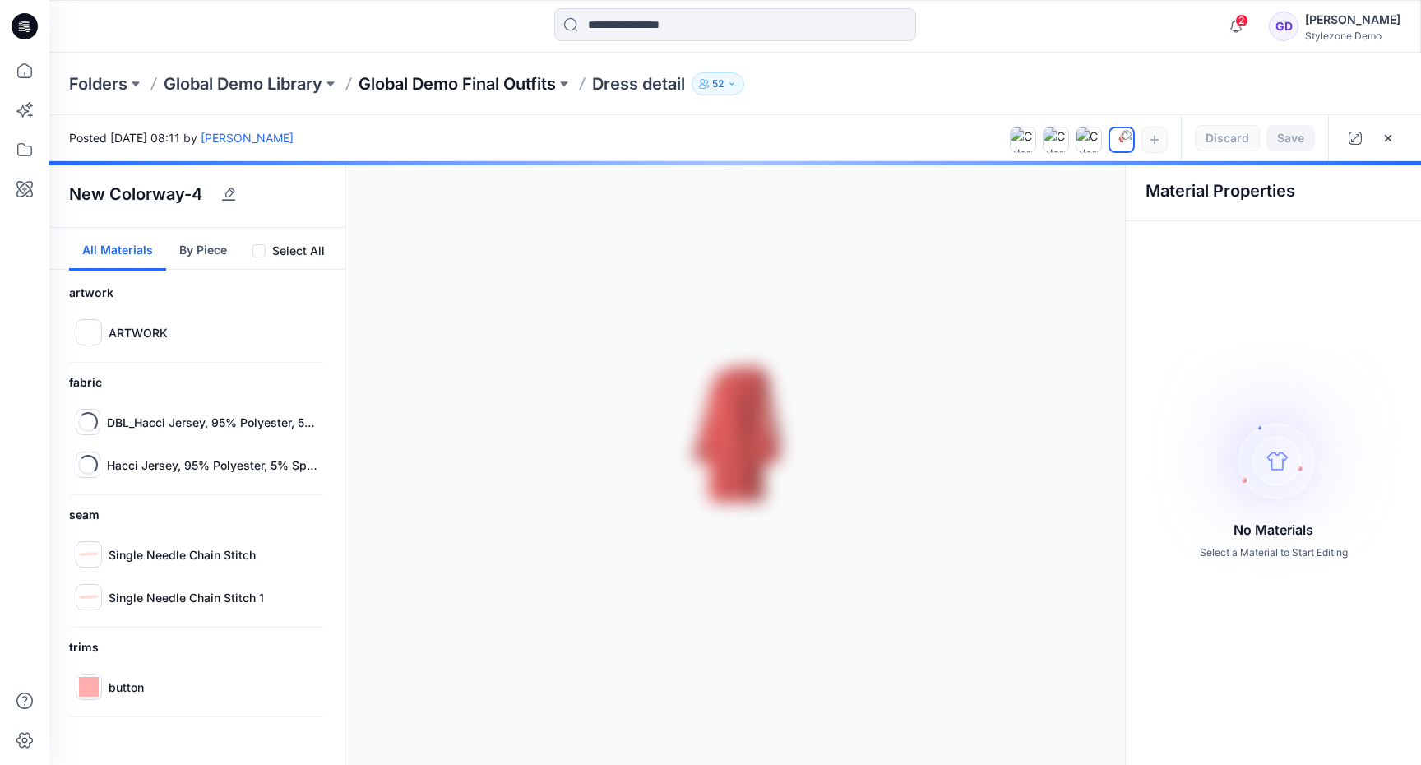
click at [488, 81] on p "Global Demo Final Outfits" at bounding box center [457, 83] width 197 height 23
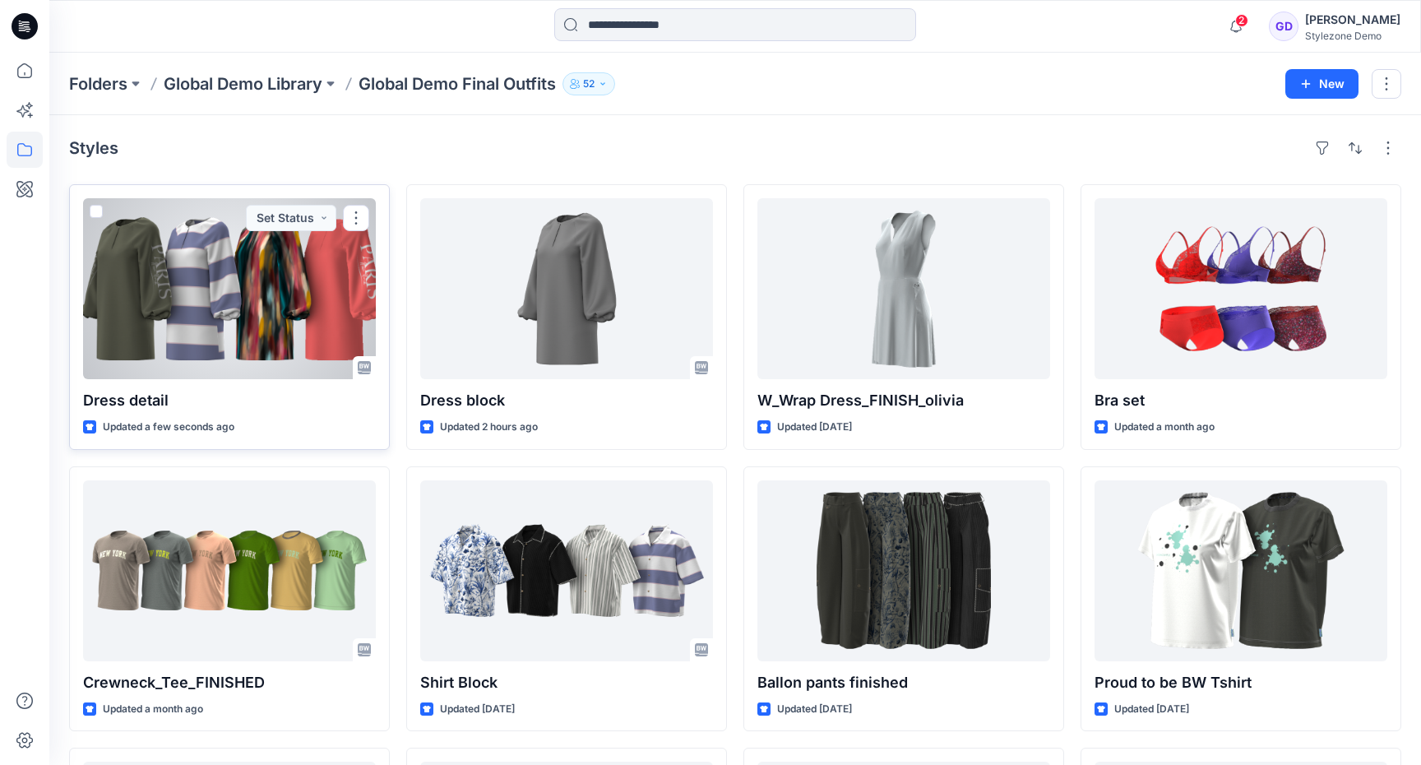
click at [349, 290] on div at bounding box center [229, 288] width 293 height 181
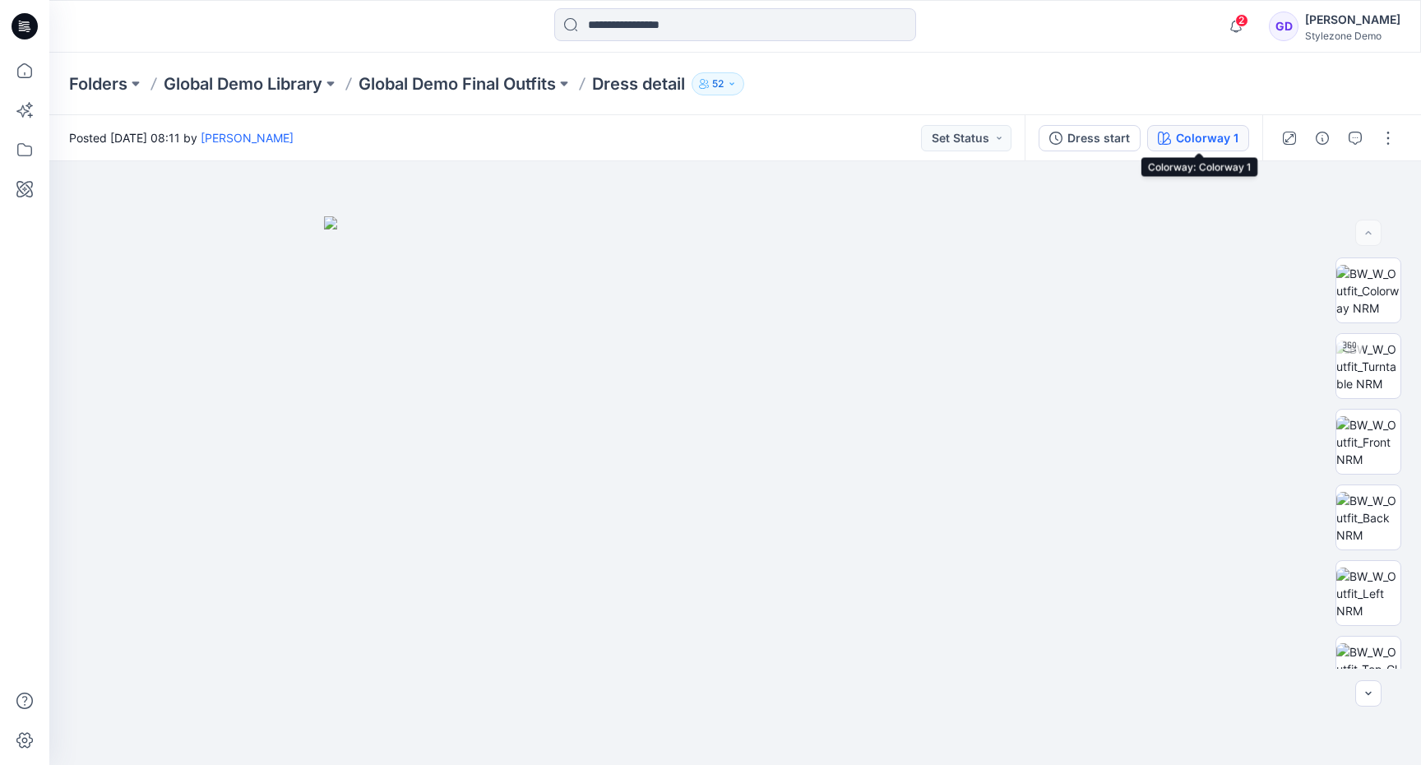
click at [1172, 147] on button "Colorway 1" at bounding box center [1198, 138] width 102 height 26
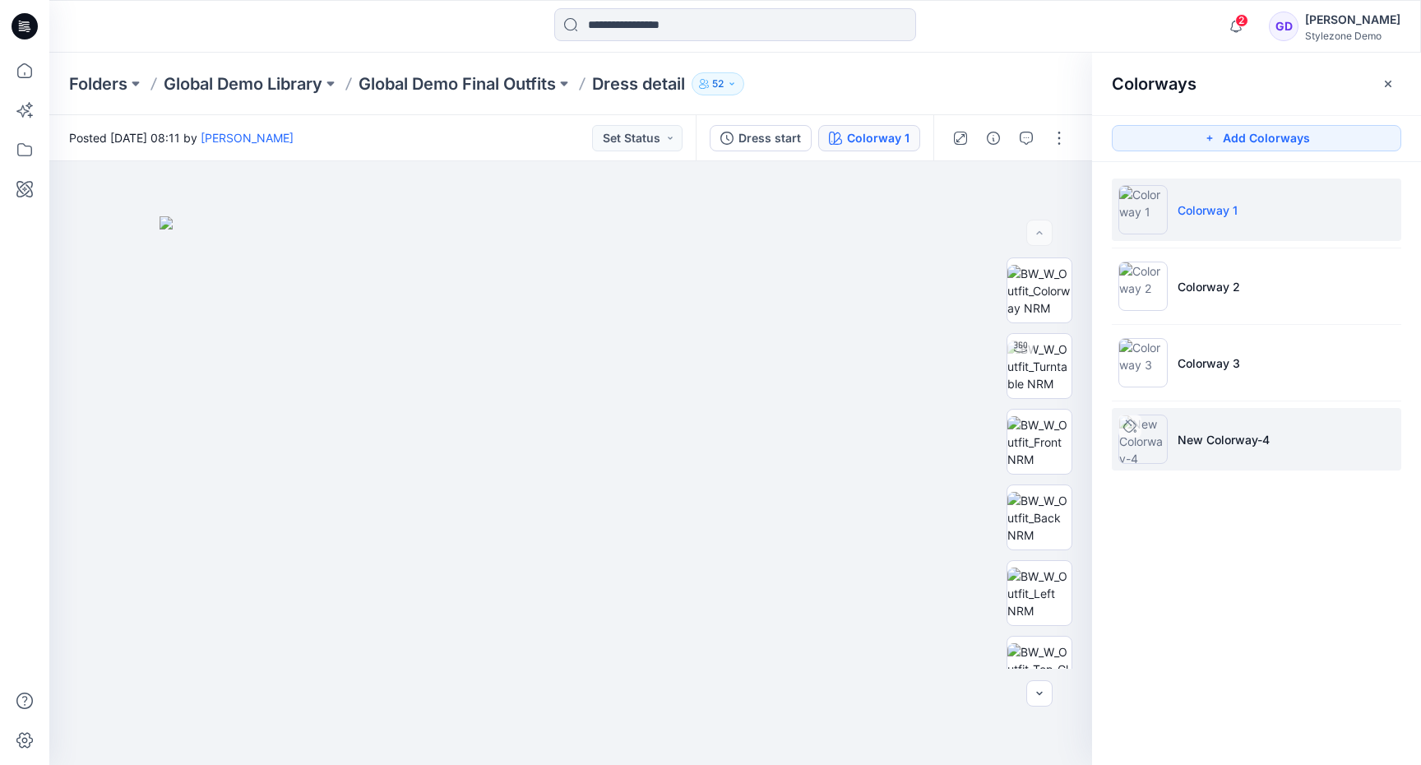
click at [1176, 451] on li "New Colorway-4" at bounding box center [1256, 439] width 289 height 63
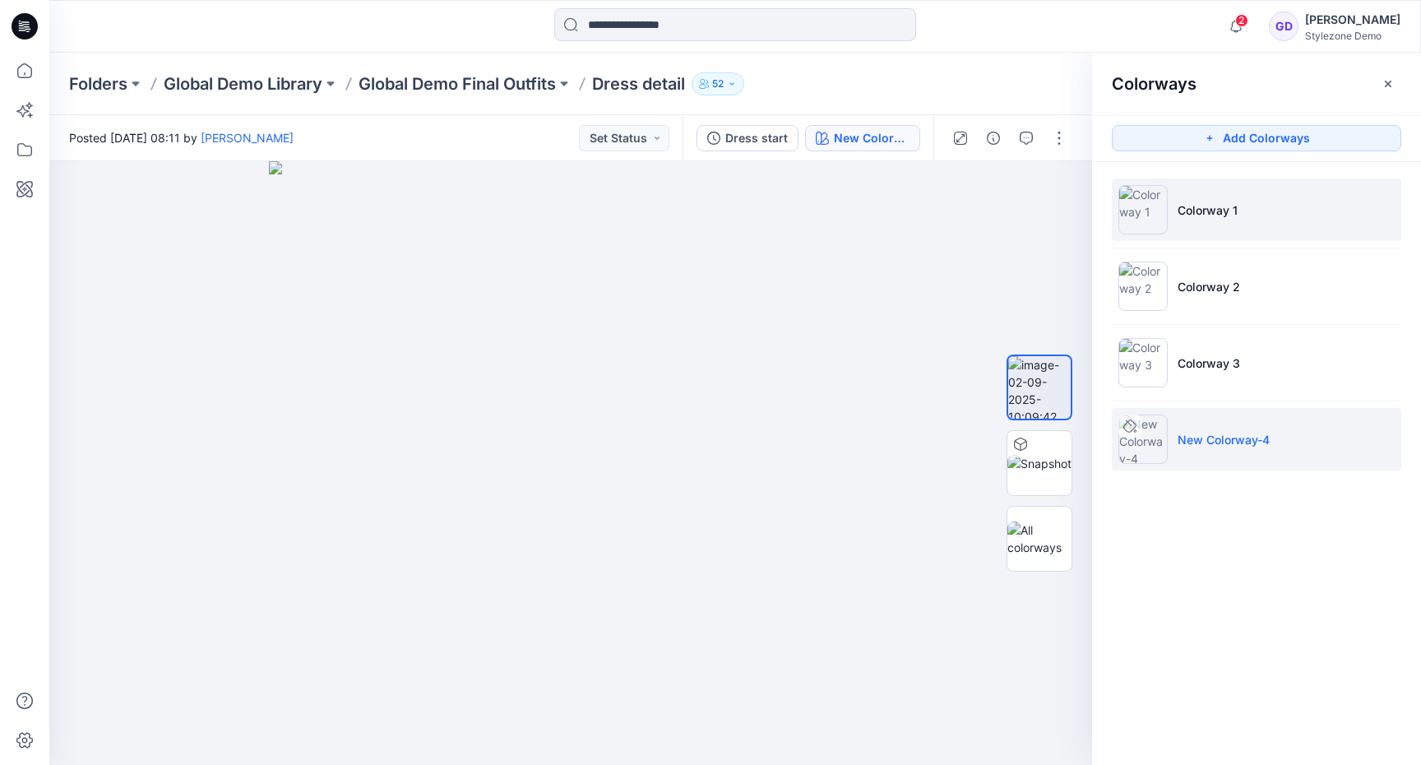
click at [1186, 203] on p "Colorway 1" at bounding box center [1208, 209] width 60 height 17
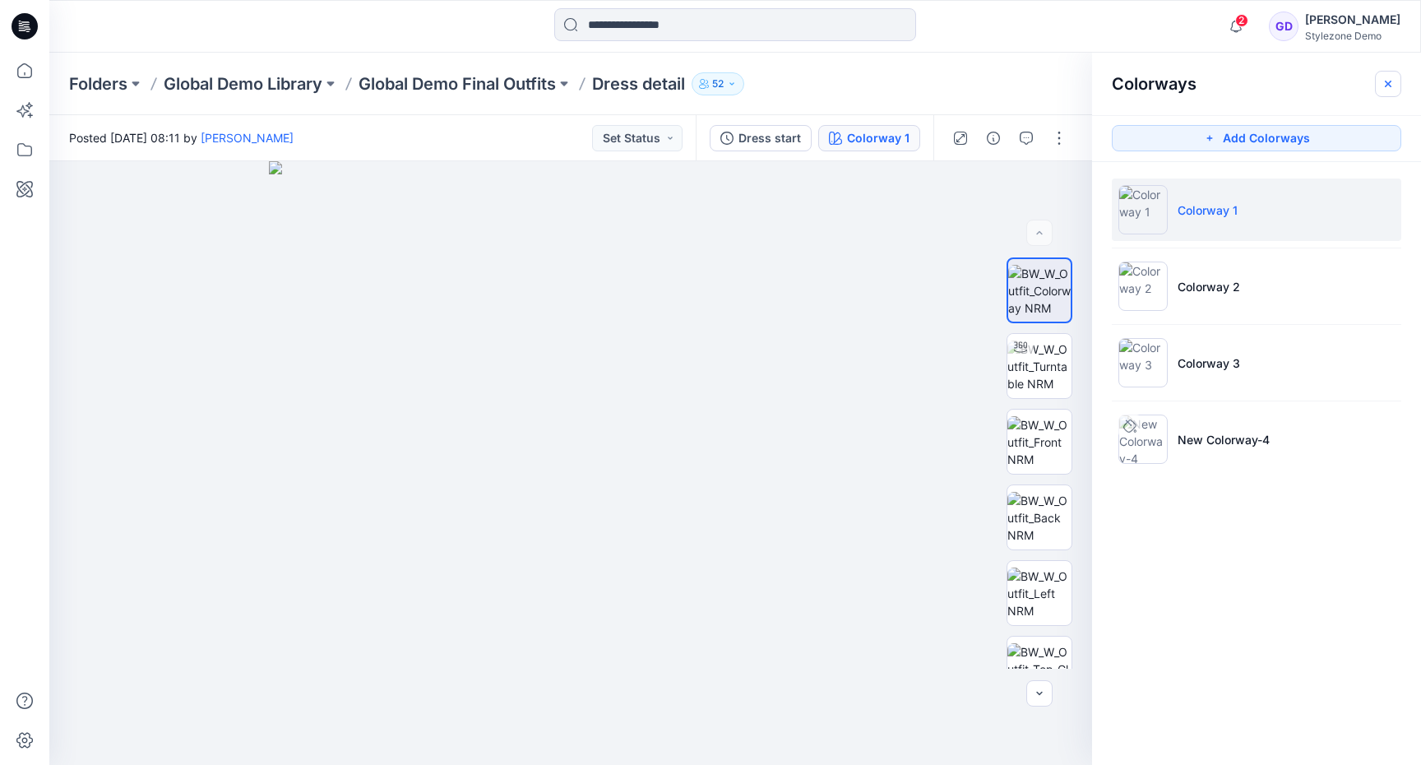
click at [1383, 78] on icon "button" at bounding box center [1388, 83] width 13 height 13
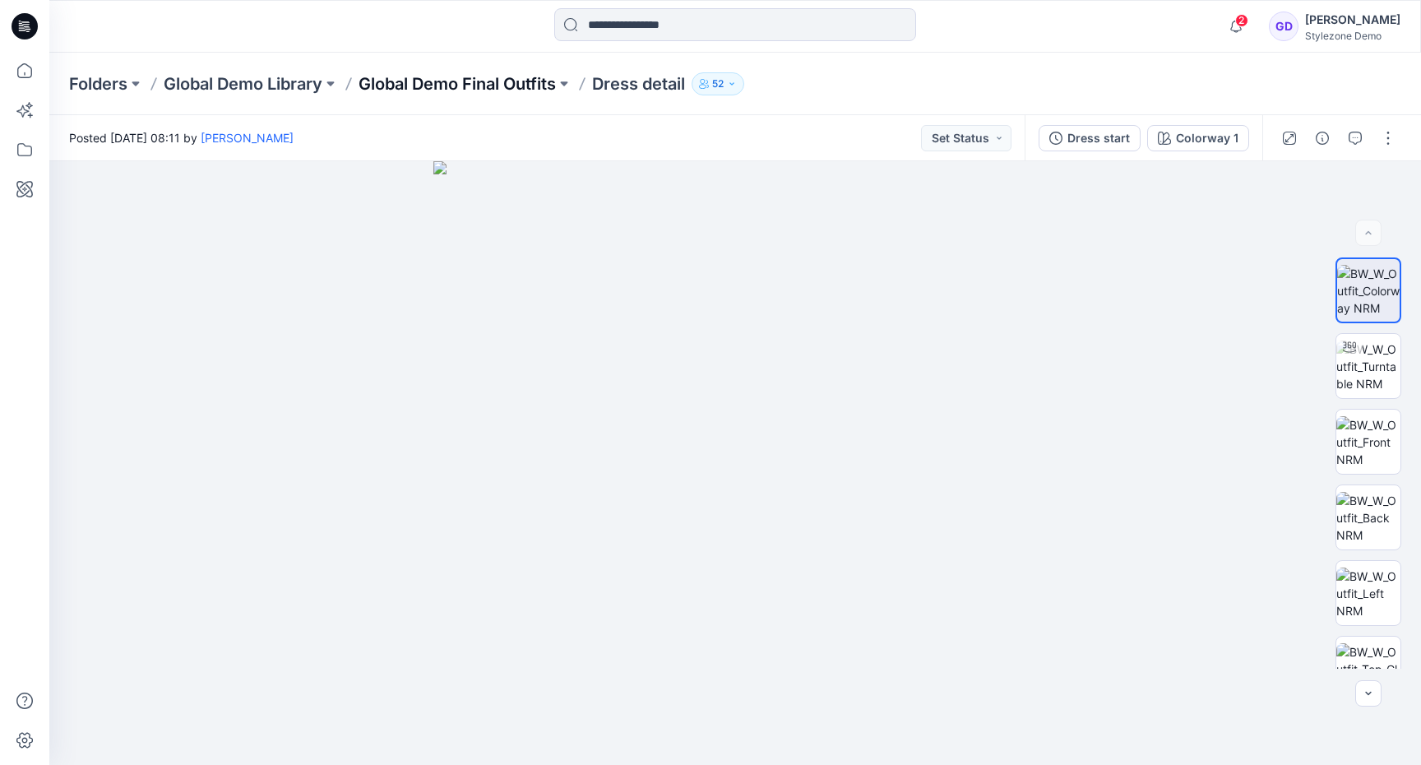
click at [537, 86] on p "Global Demo Final Outfits" at bounding box center [457, 83] width 197 height 23
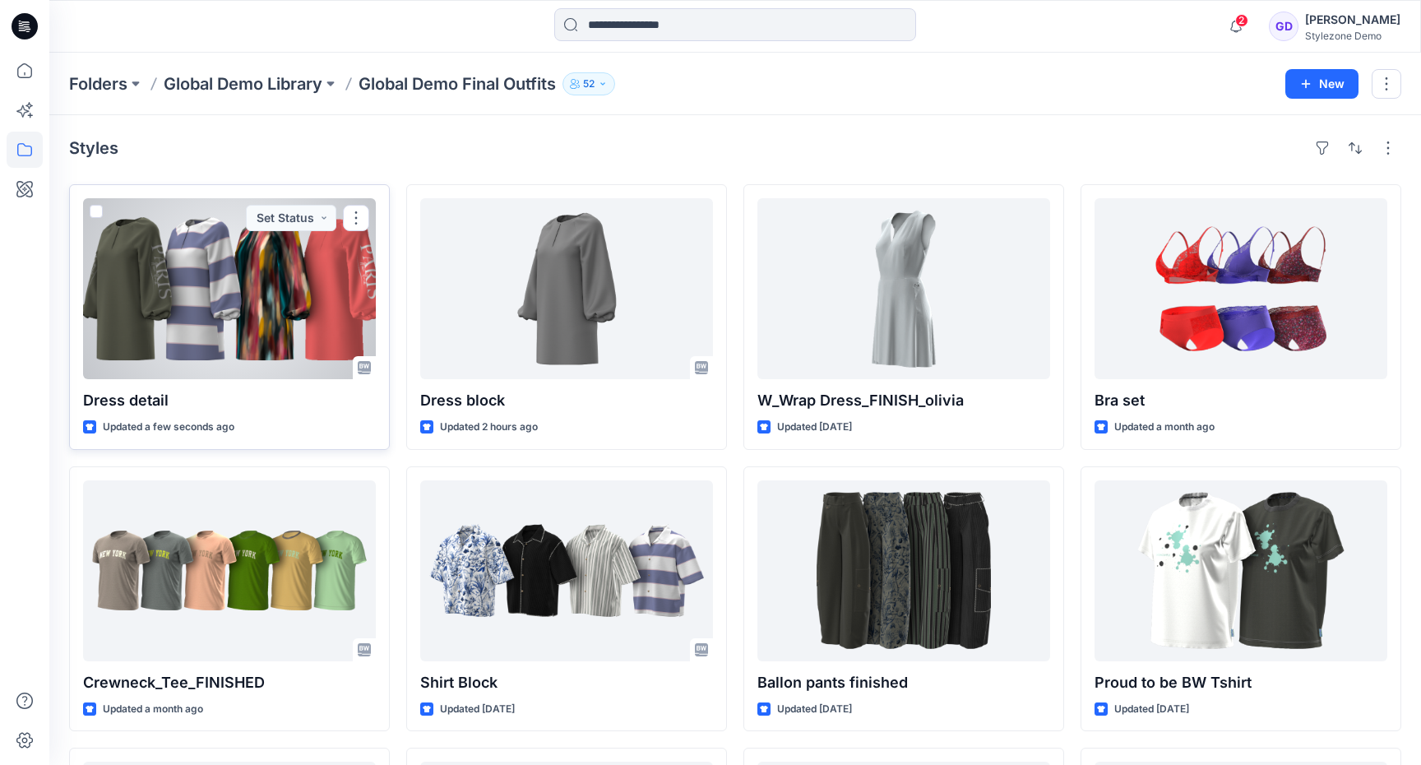
click at [318, 321] on div at bounding box center [229, 288] width 293 height 181
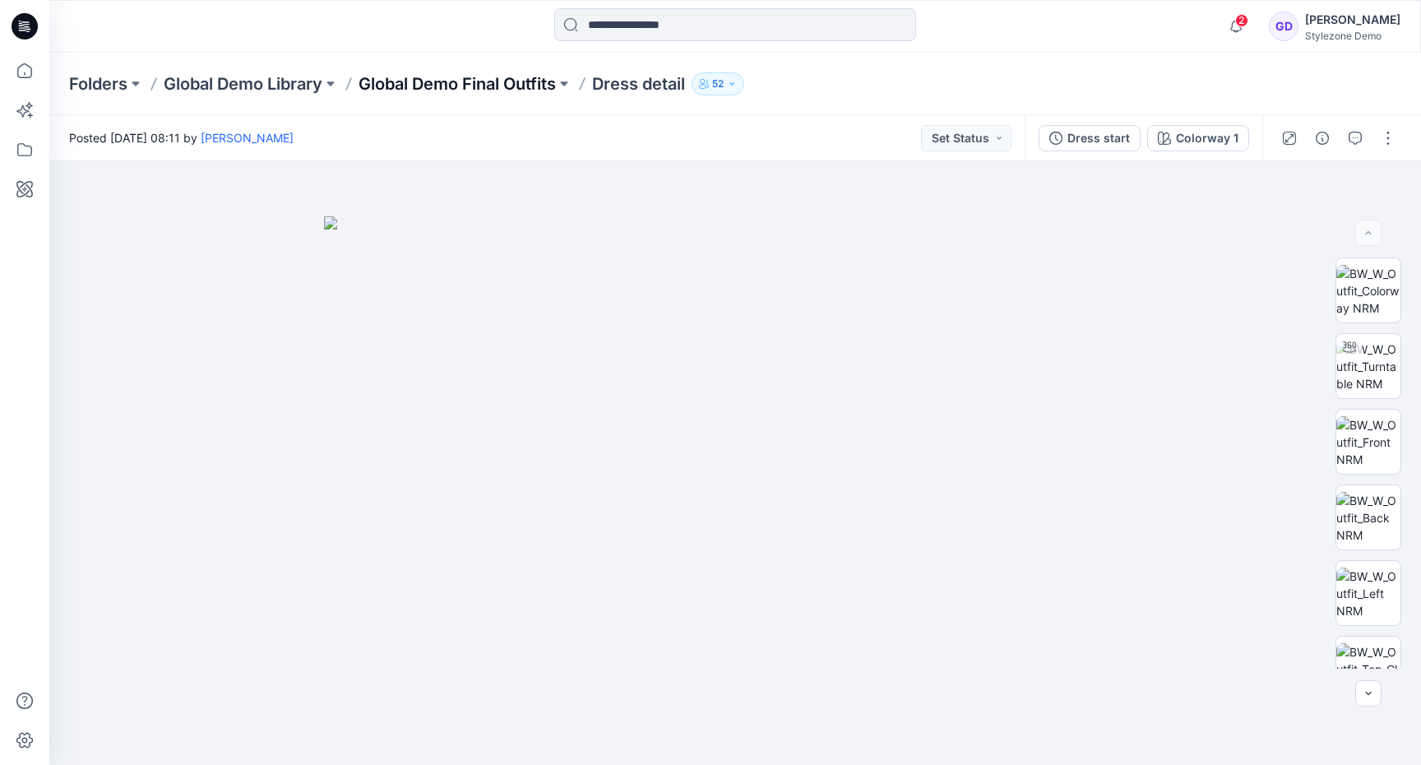
click at [541, 88] on p "Global Demo Final Outfits" at bounding box center [457, 83] width 197 height 23
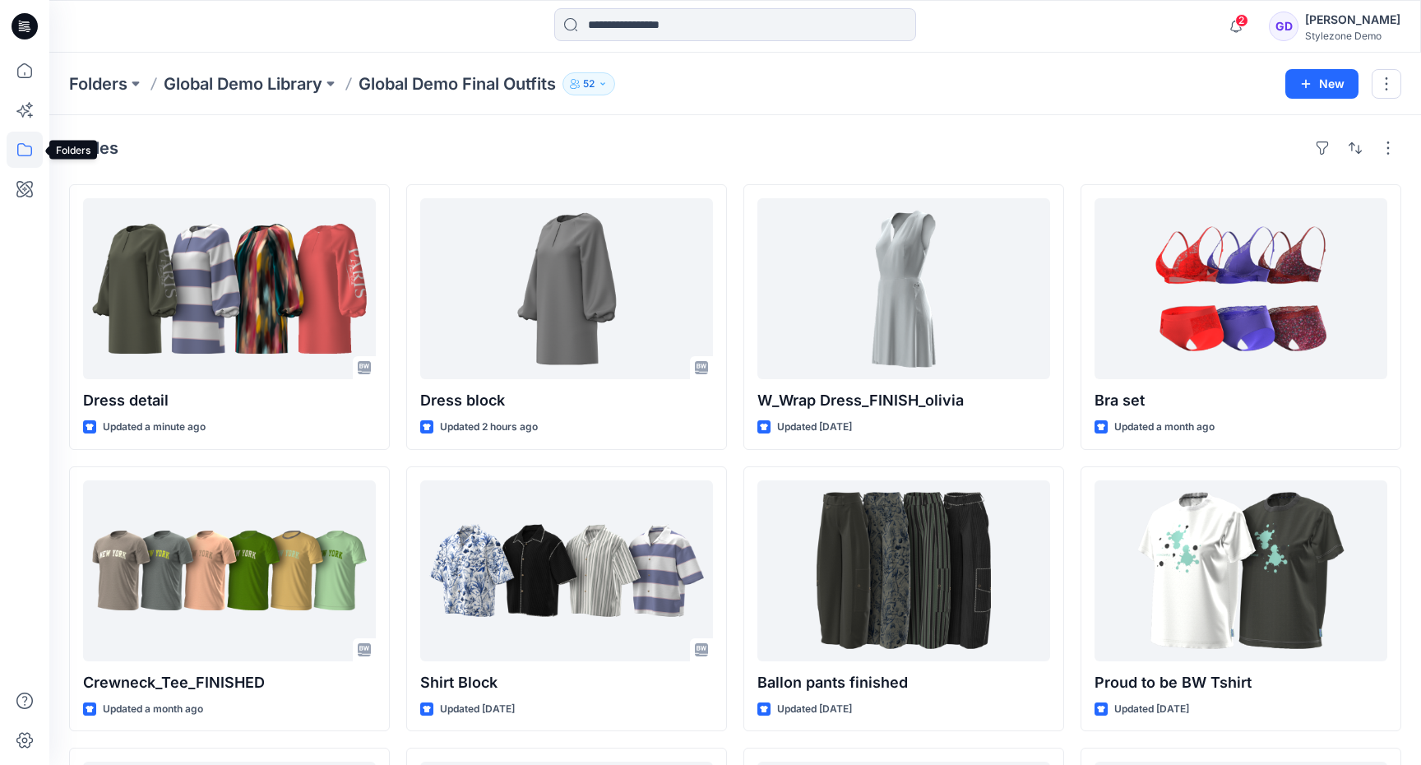
click at [20, 146] on icon at bounding box center [25, 150] width 36 height 36
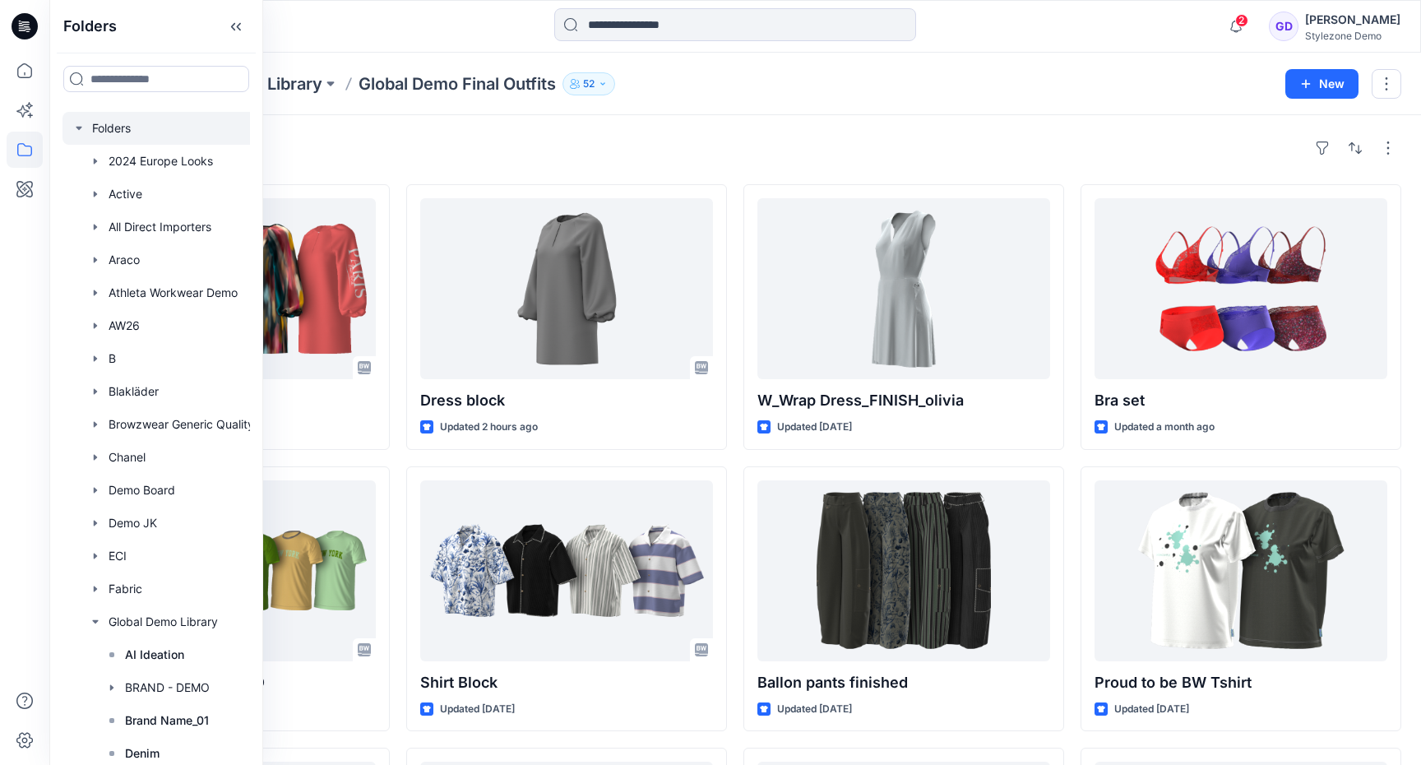
click at [71, 128] on div at bounding box center [186, 128] width 247 height 33
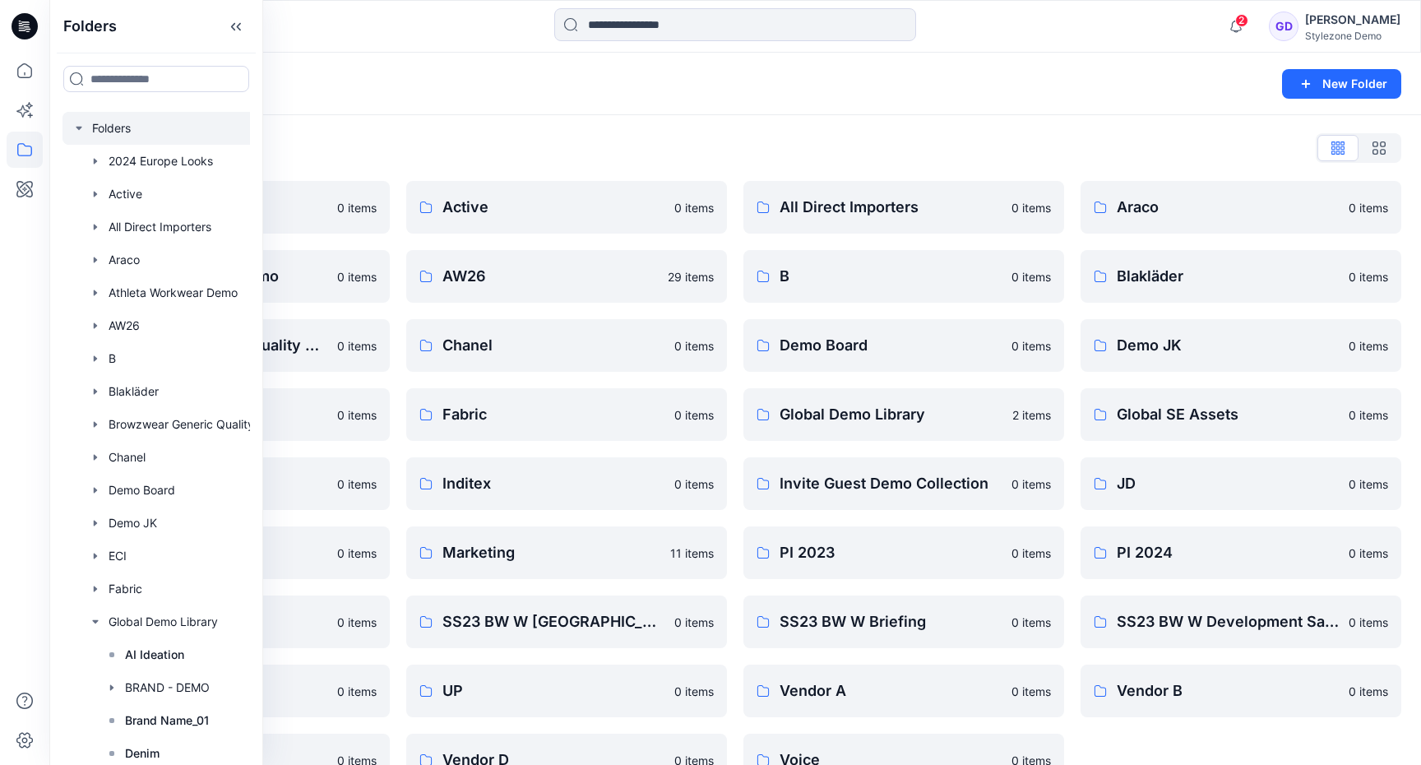
click at [79, 129] on icon "button" at bounding box center [79, 128] width 6 height 3
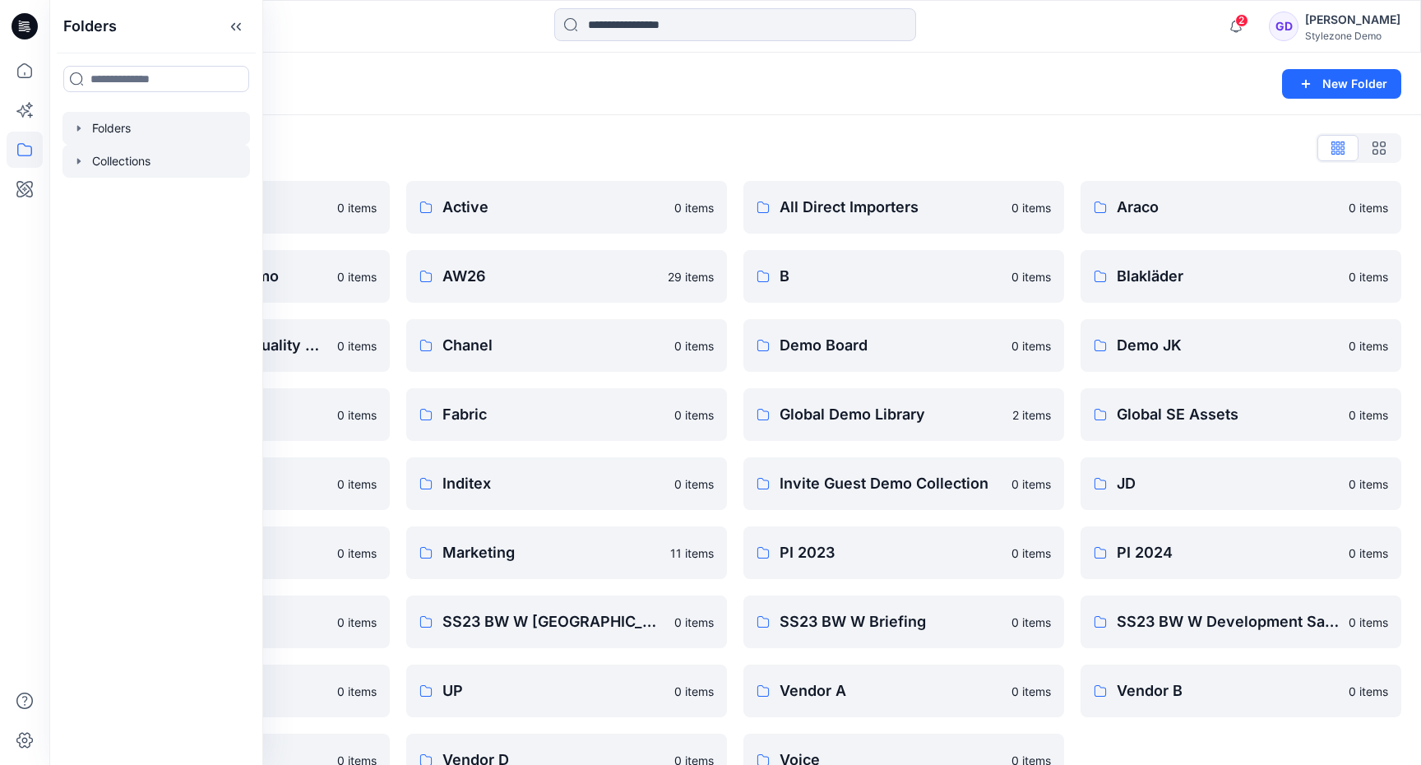
click at [78, 160] on icon "button" at bounding box center [78, 161] width 3 height 6
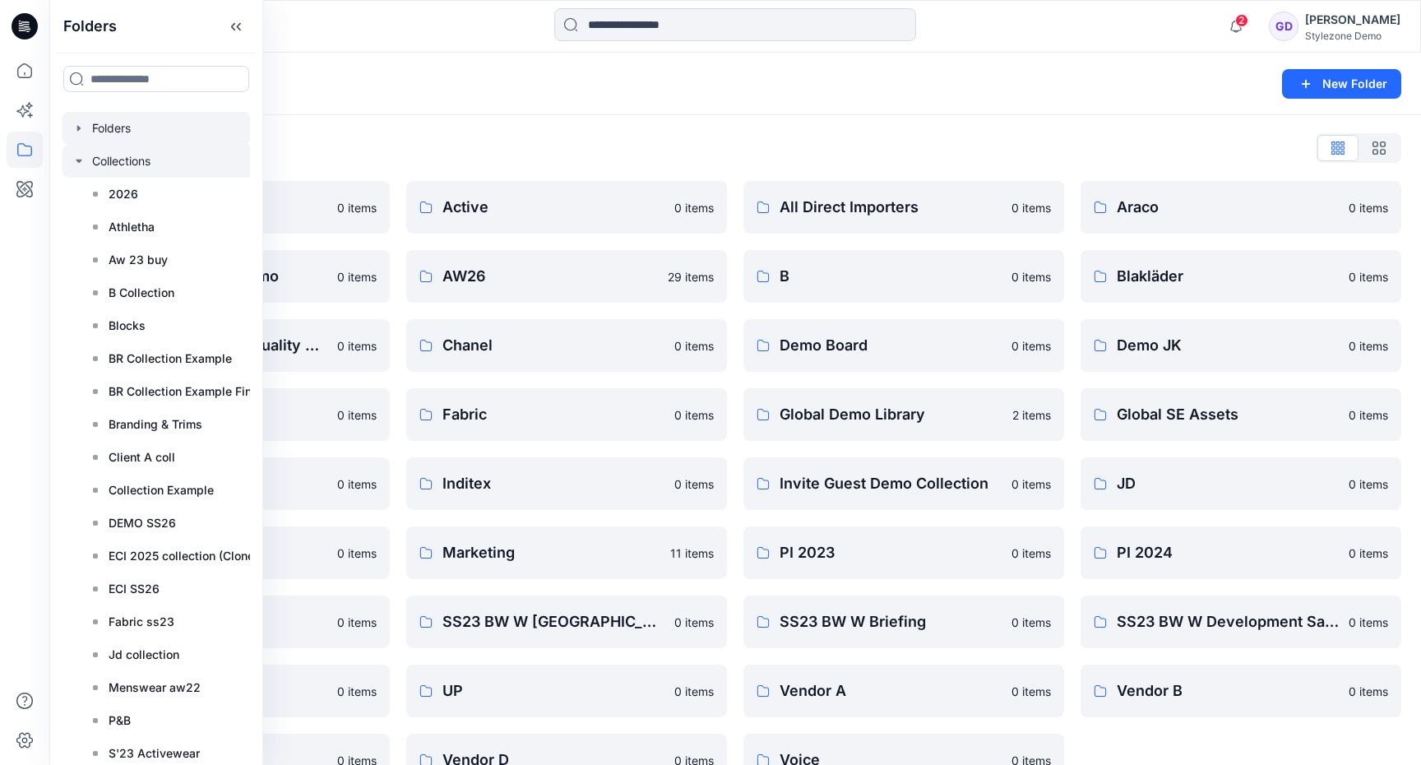
click at [127, 162] on div at bounding box center [167, 161] width 209 height 33
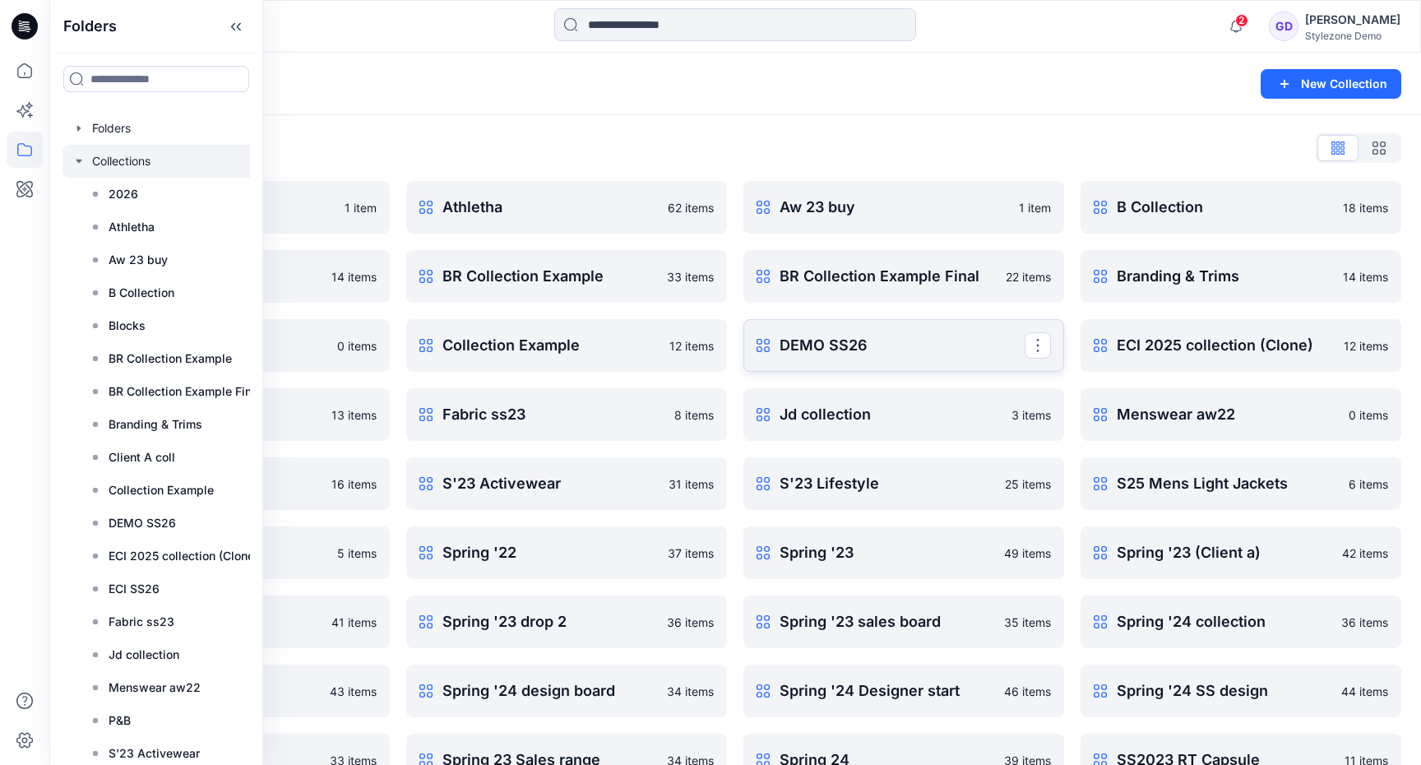
click at [862, 353] on p "DEMO SS26" at bounding box center [902, 345] width 245 height 23
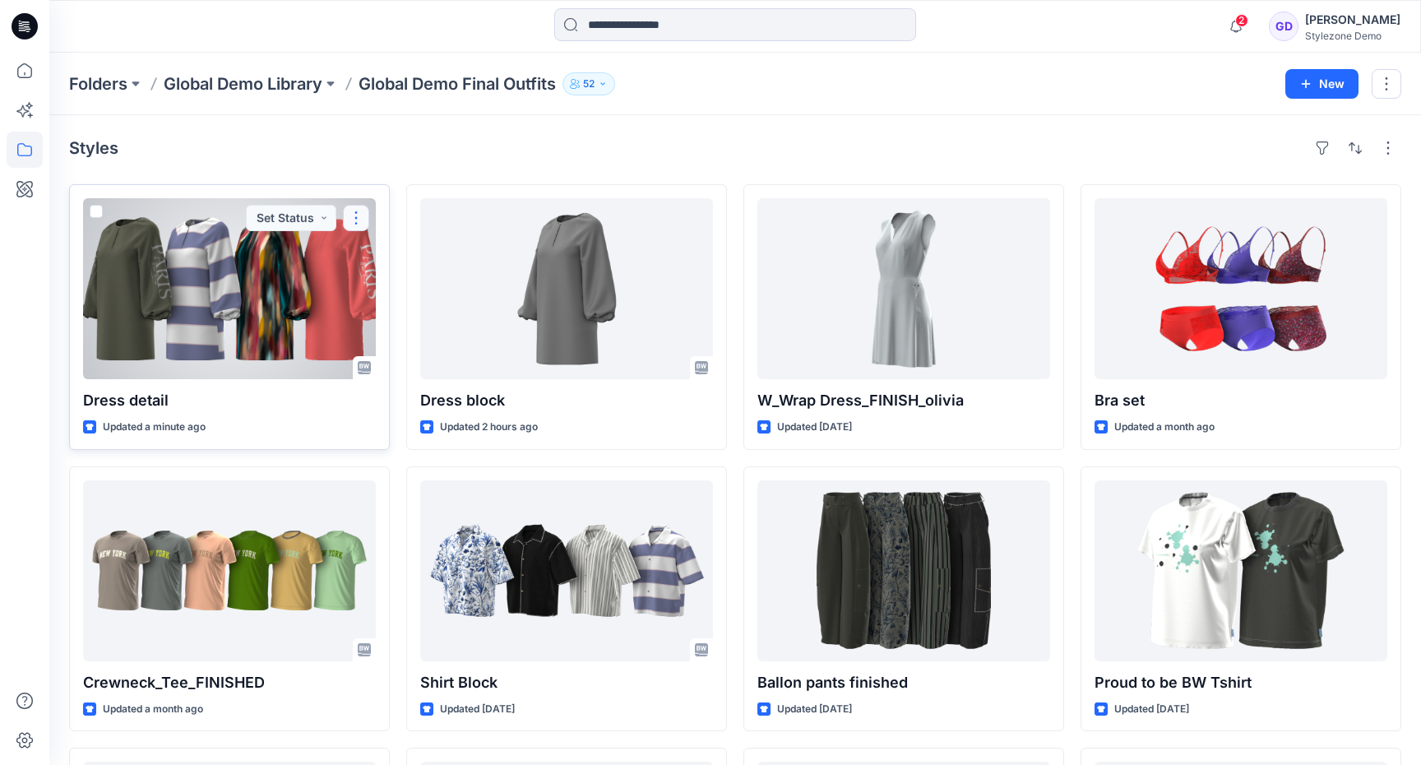
click at [360, 224] on button "button" at bounding box center [356, 218] width 26 height 26
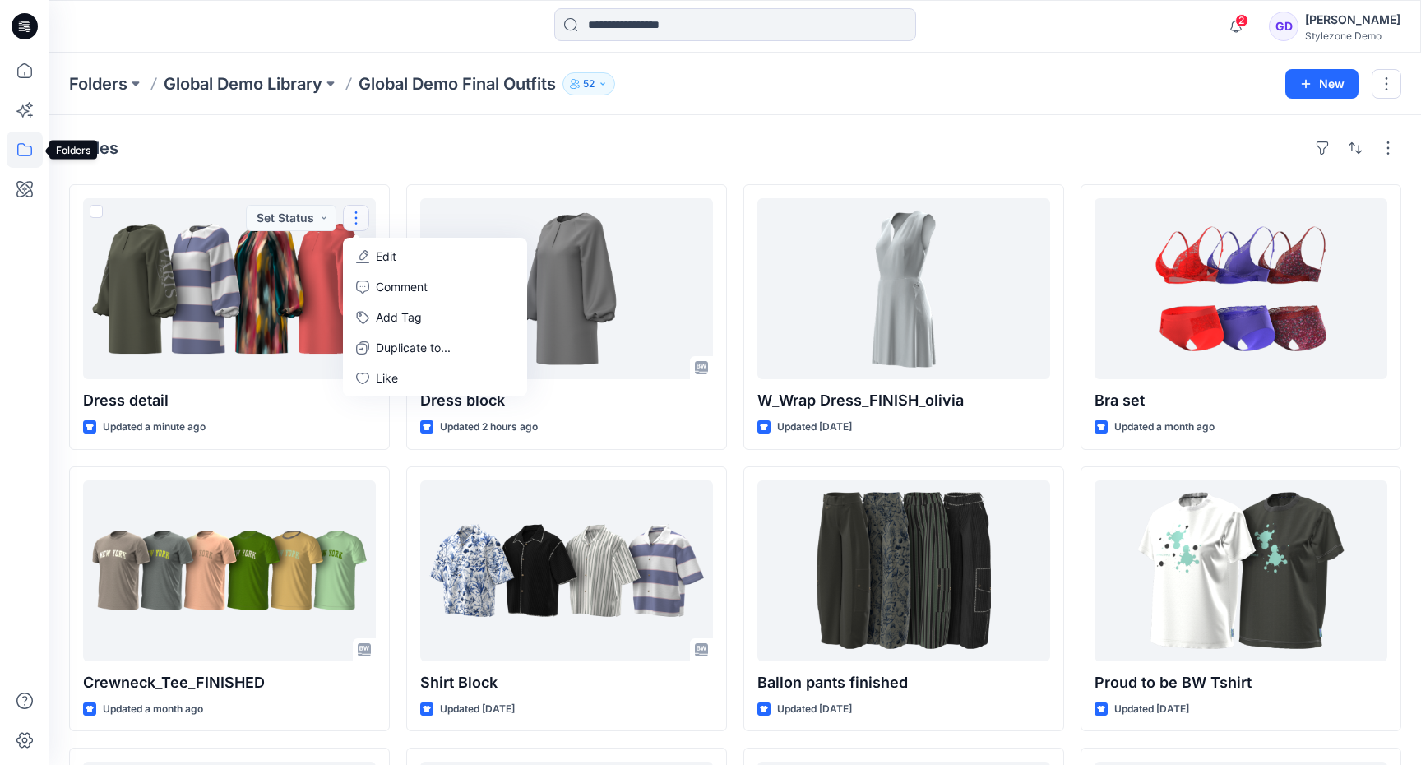
click at [27, 155] on icon at bounding box center [24, 149] width 15 height 13
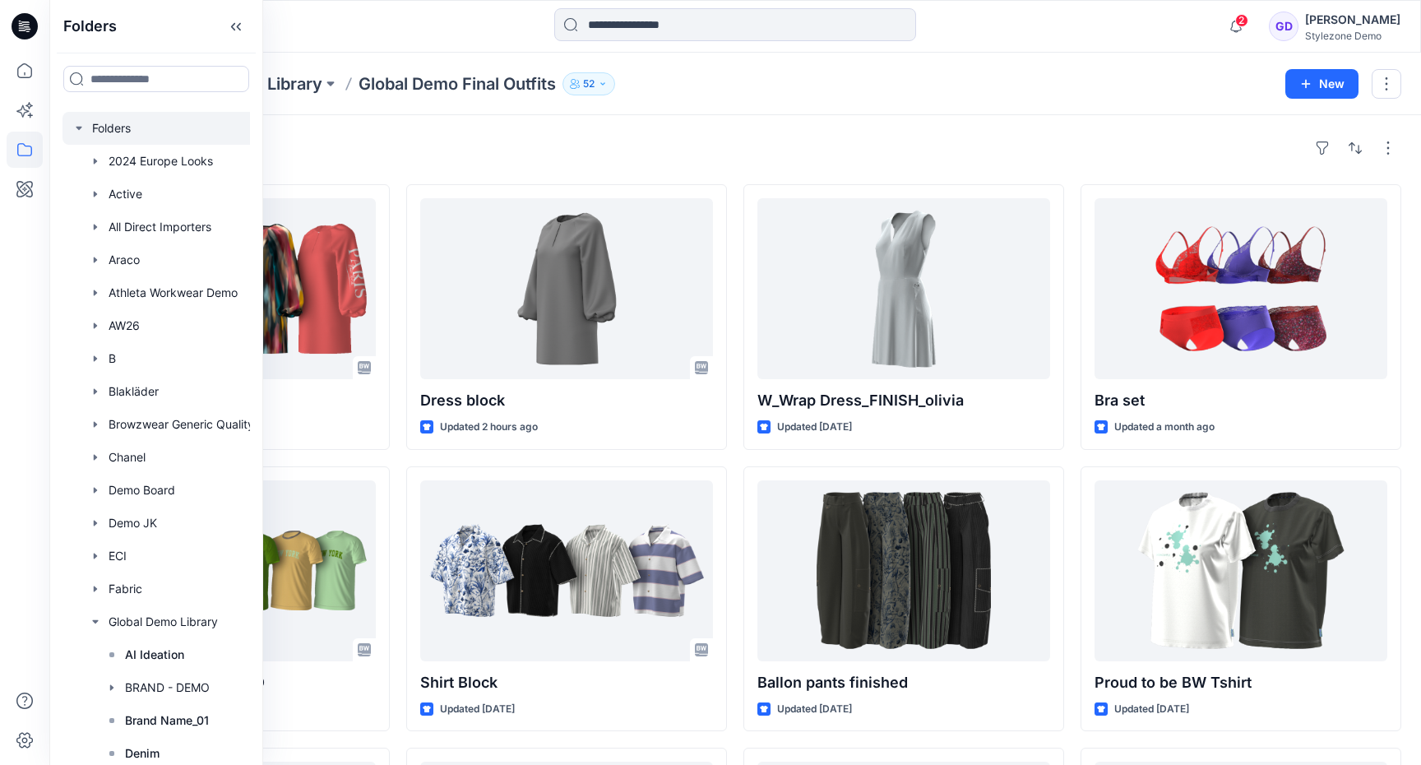
click at [81, 138] on div at bounding box center [186, 128] width 247 height 33
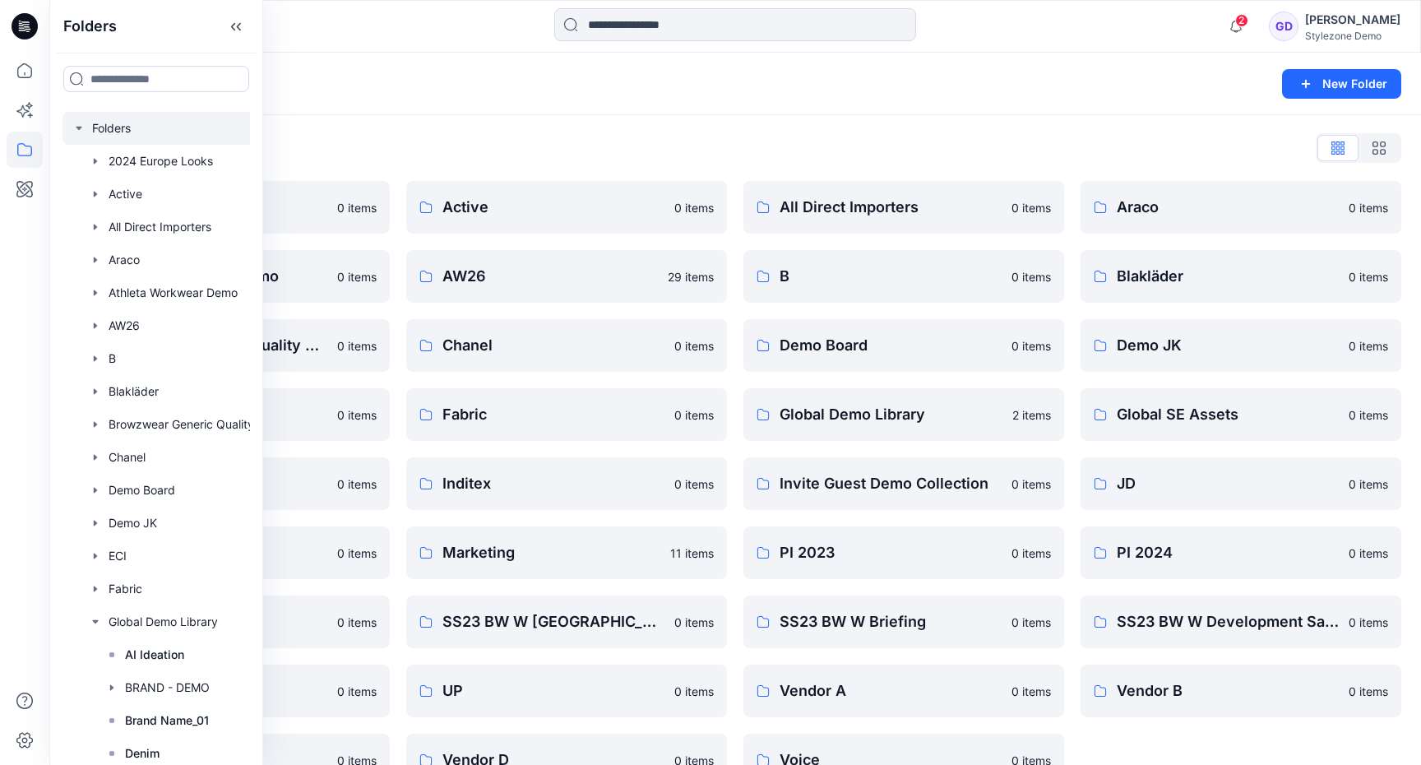
click at [80, 130] on icon "button" at bounding box center [78, 128] width 13 height 13
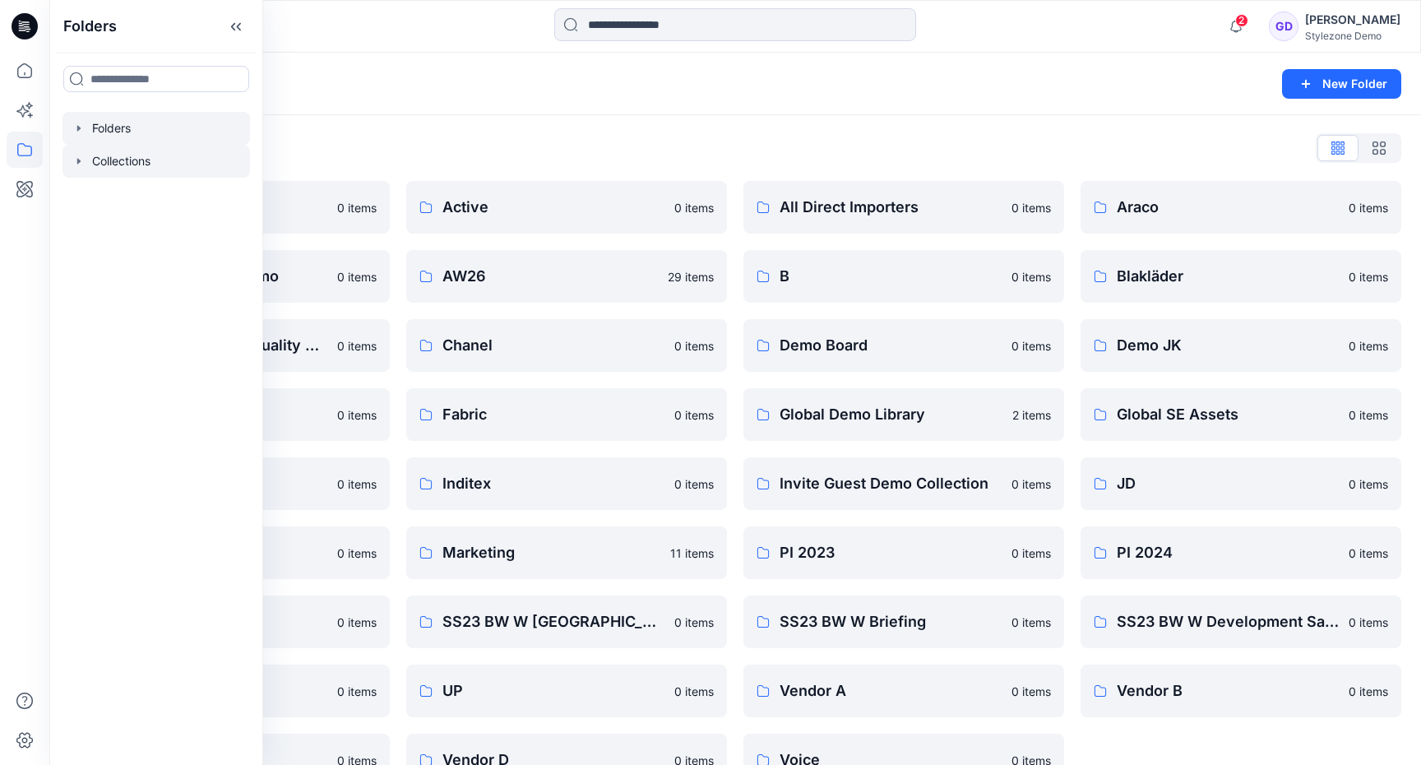
click at [86, 162] on div at bounding box center [157, 161] width 188 height 33
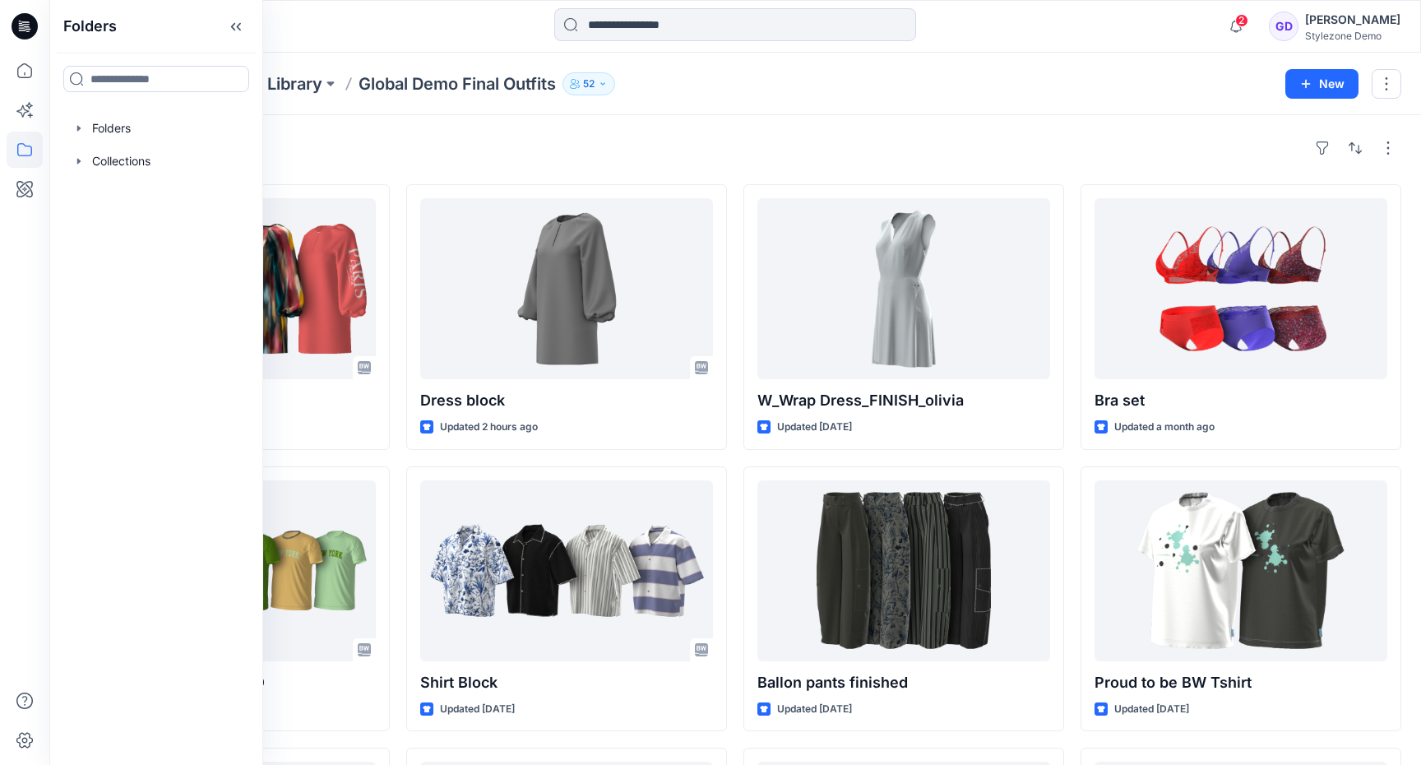
click at [478, 146] on div "Styles" at bounding box center [735, 148] width 1332 height 26
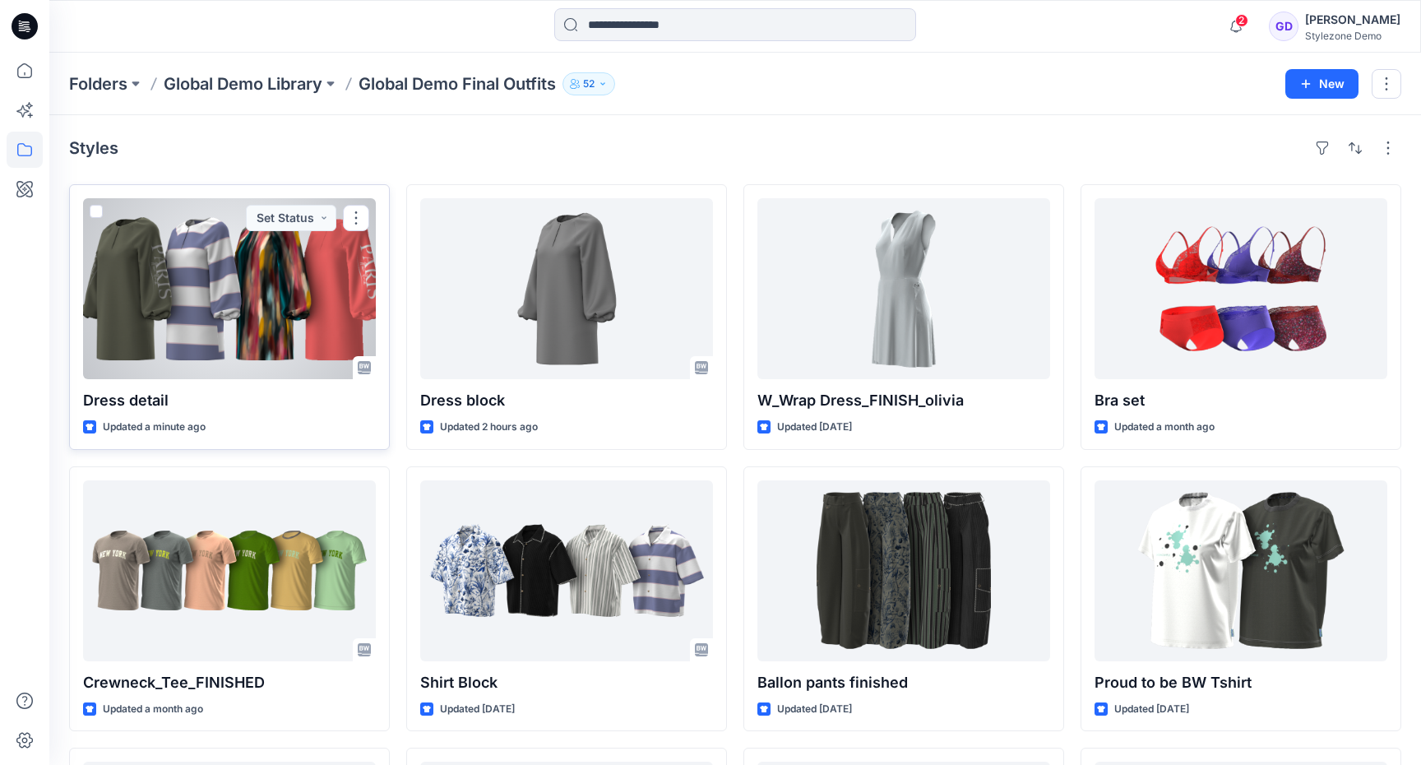
click at [307, 257] on div at bounding box center [229, 288] width 293 height 181
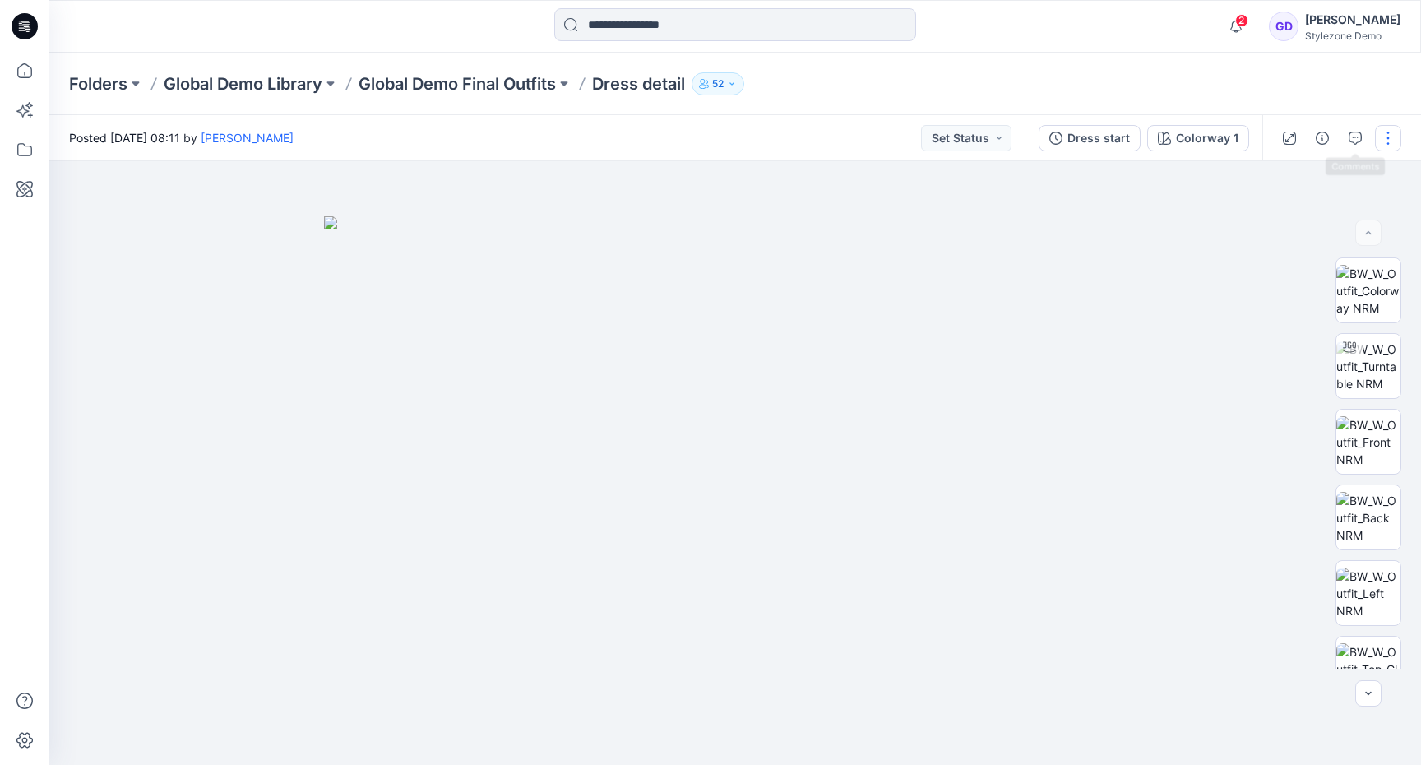
click at [1392, 134] on button "button" at bounding box center [1388, 138] width 26 height 26
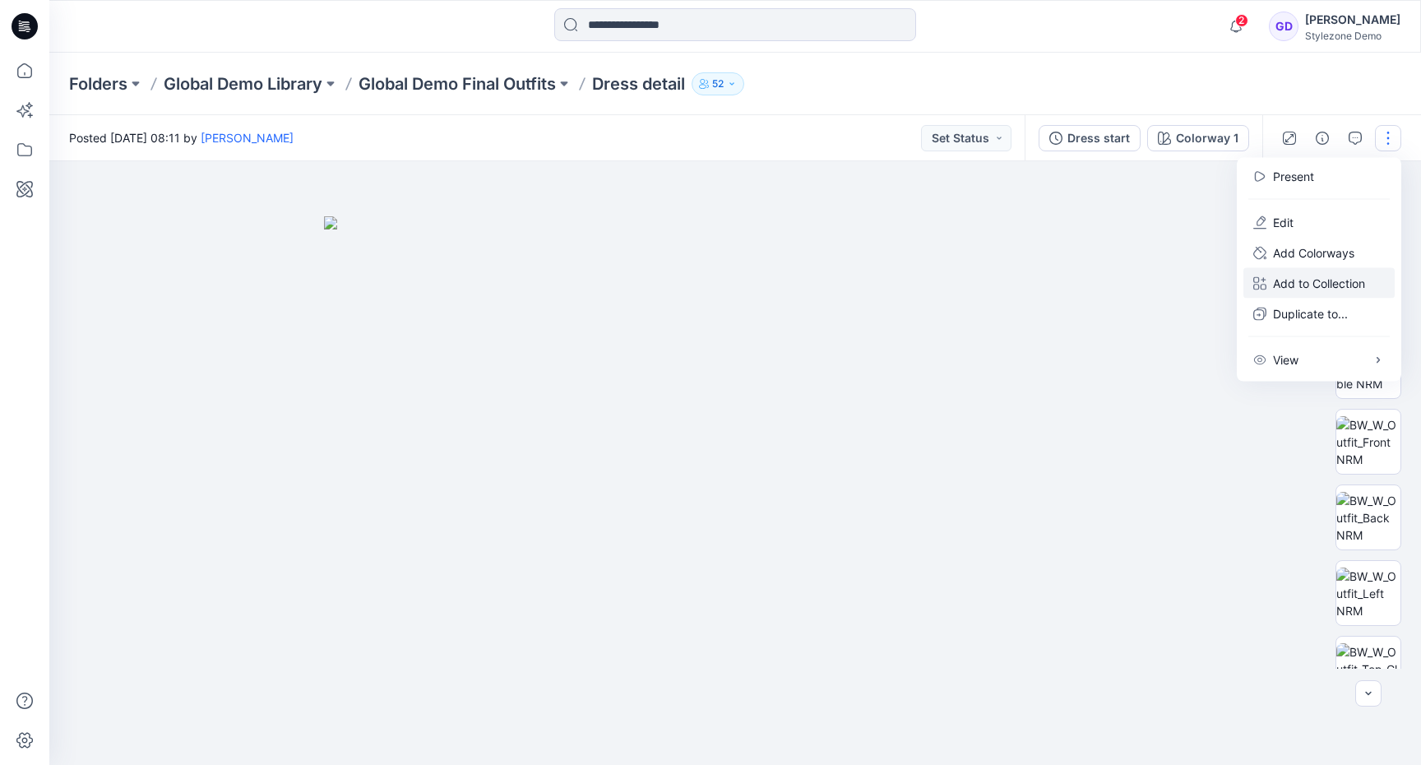
click at [1338, 286] on p "Add to Collection" at bounding box center [1319, 283] width 92 height 17
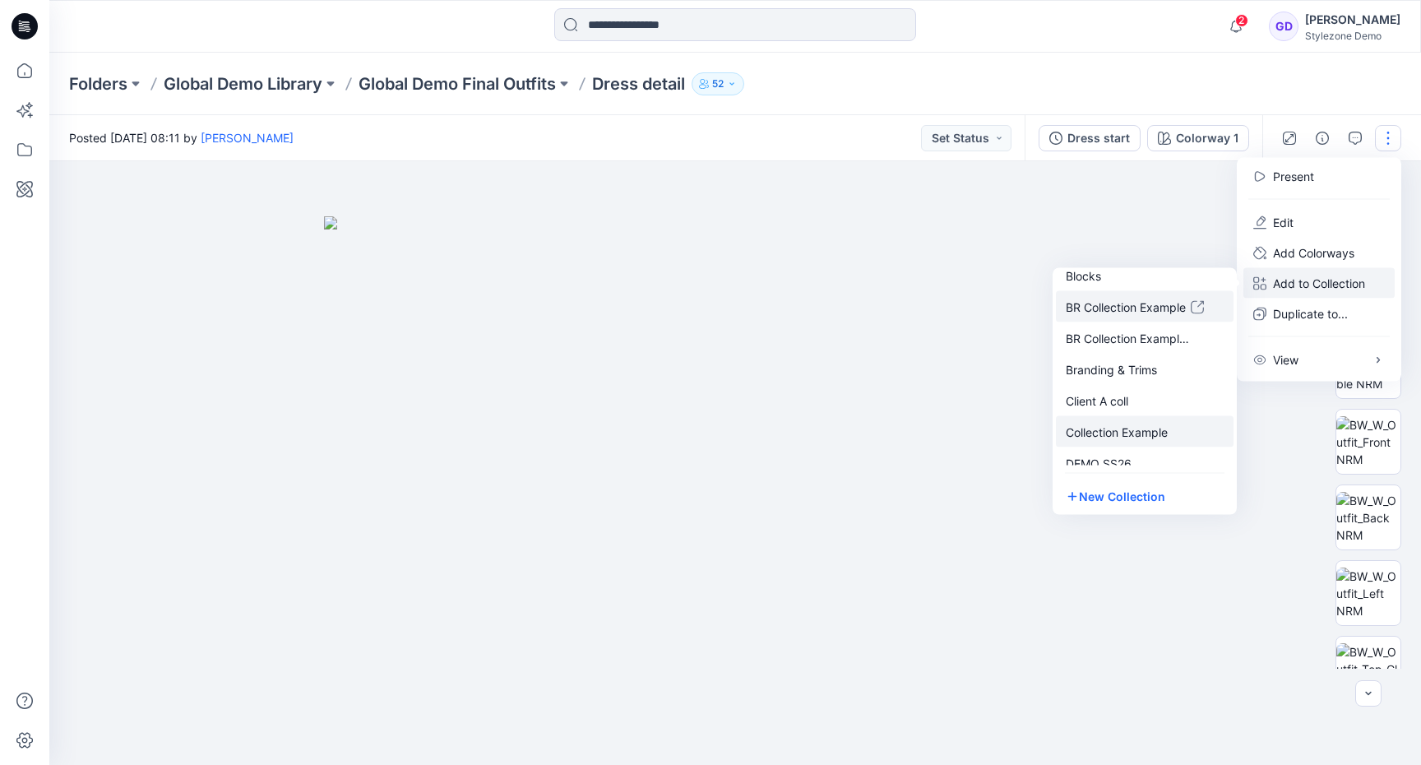
scroll to position [104, 0]
click at [1132, 456] on p "DEMO SS26" at bounding box center [1128, 463] width 125 height 17
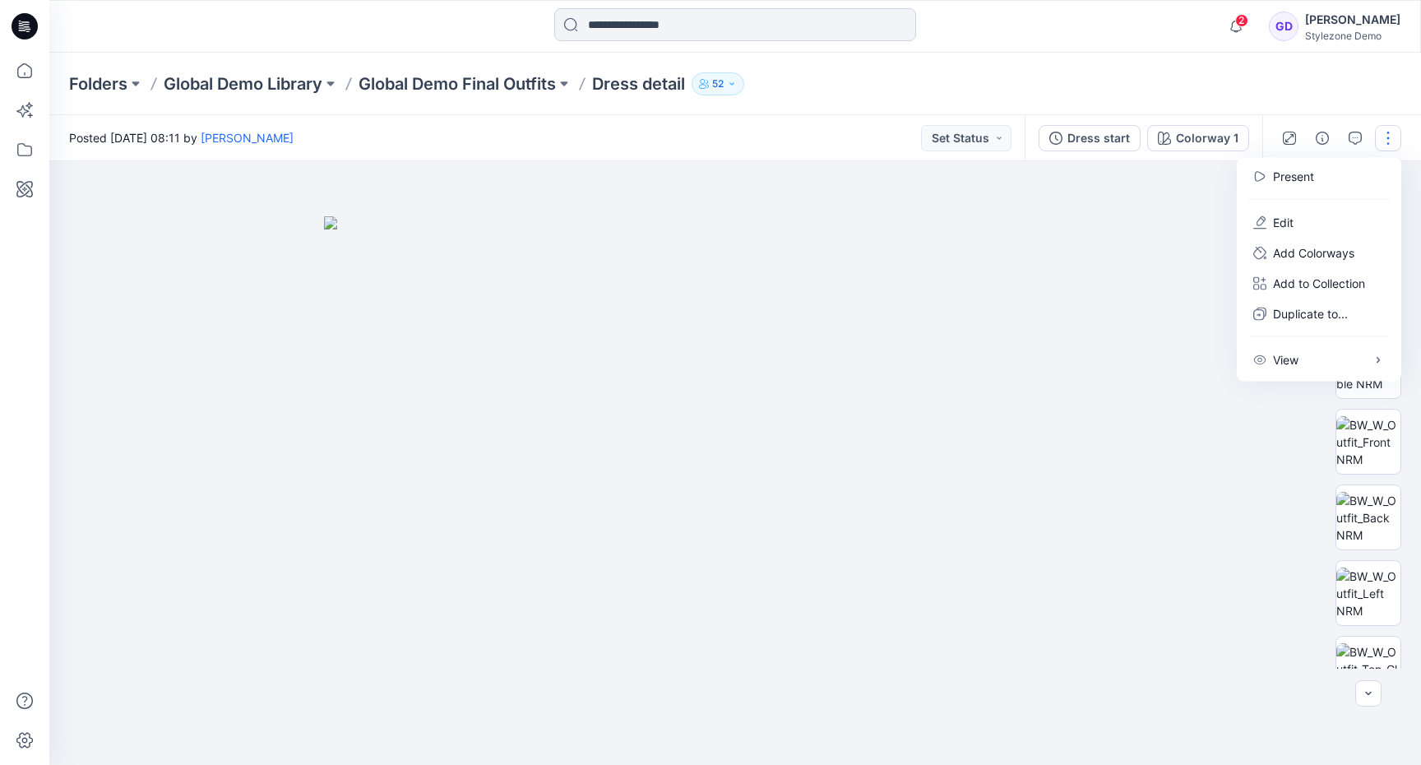
click at [742, 30] on input at bounding box center [735, 24] width 362 height 33
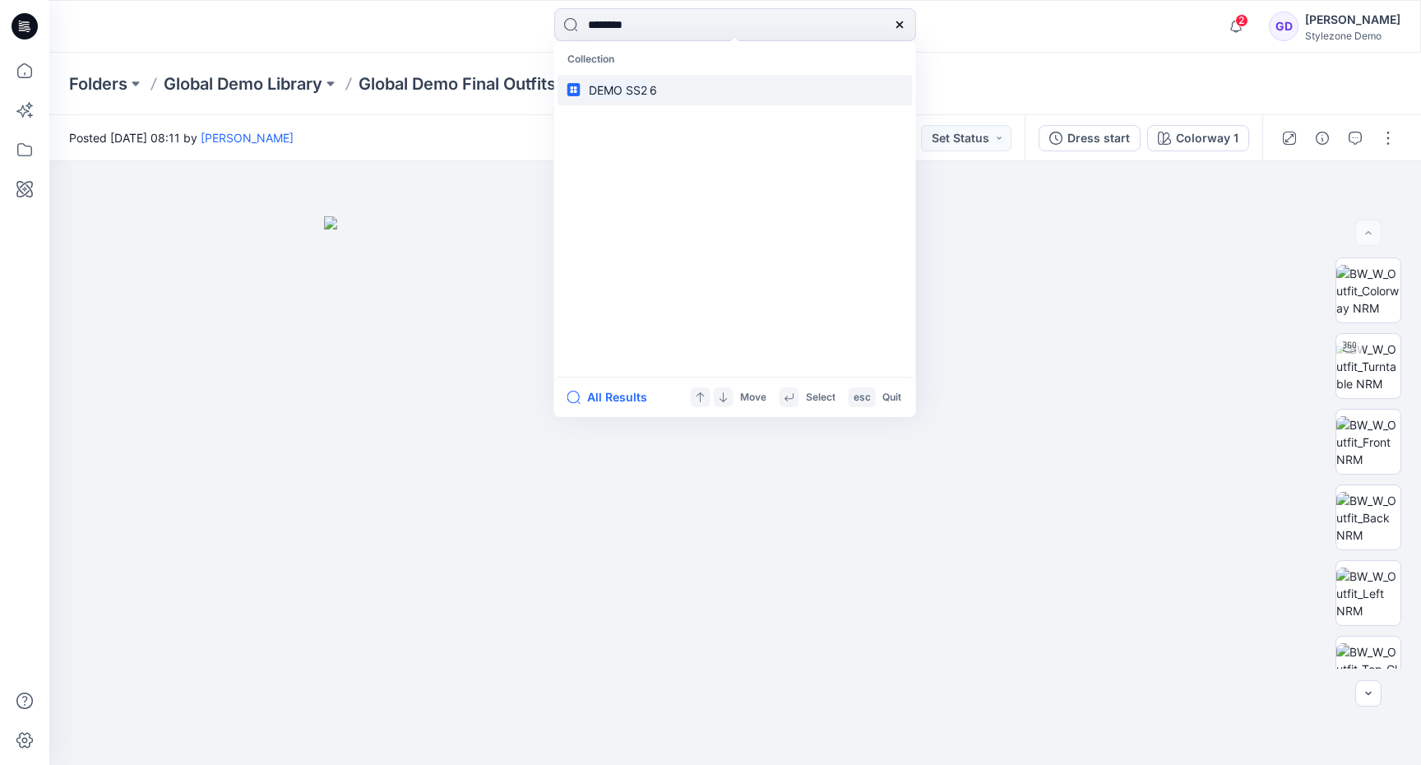
type input "********"
click at [637, 101] on link "DEMO SS2 6" at bounding box center [735, 90] width 355 height 30
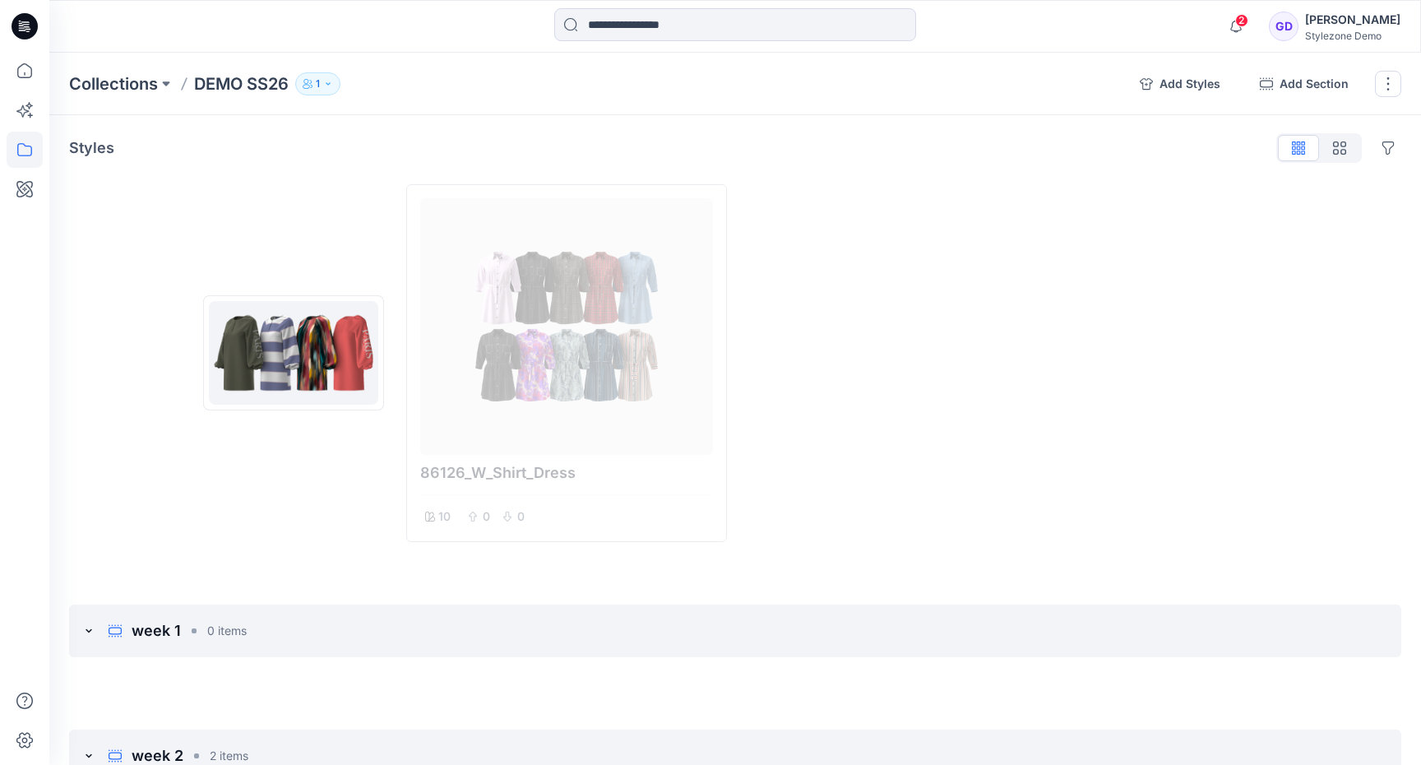
drag, startPoint x: 532, startPoint y: 339, endPoint x: 284, endPoint y: 352, distance: 248.7
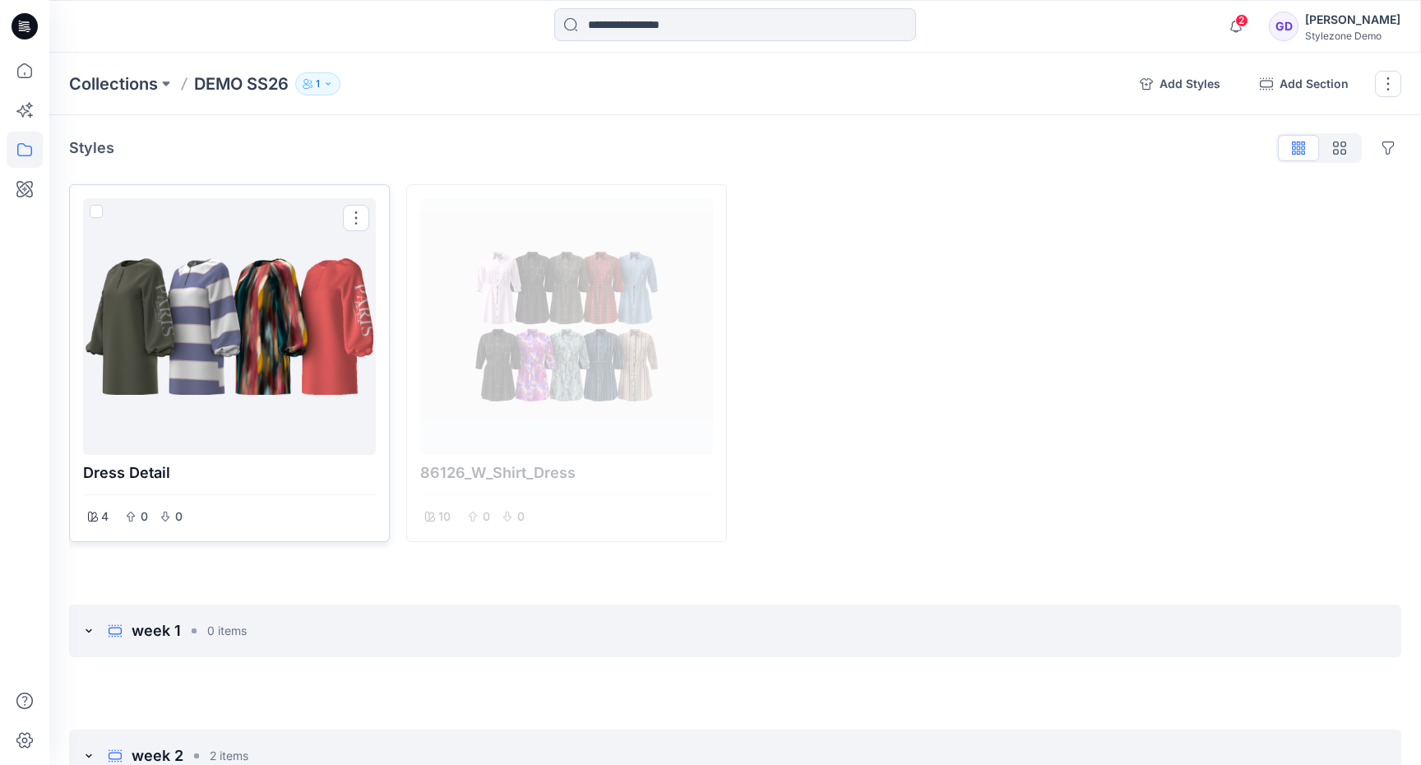
click at [228, 336] on div at bounding box center [230, 326] width 280 height 243
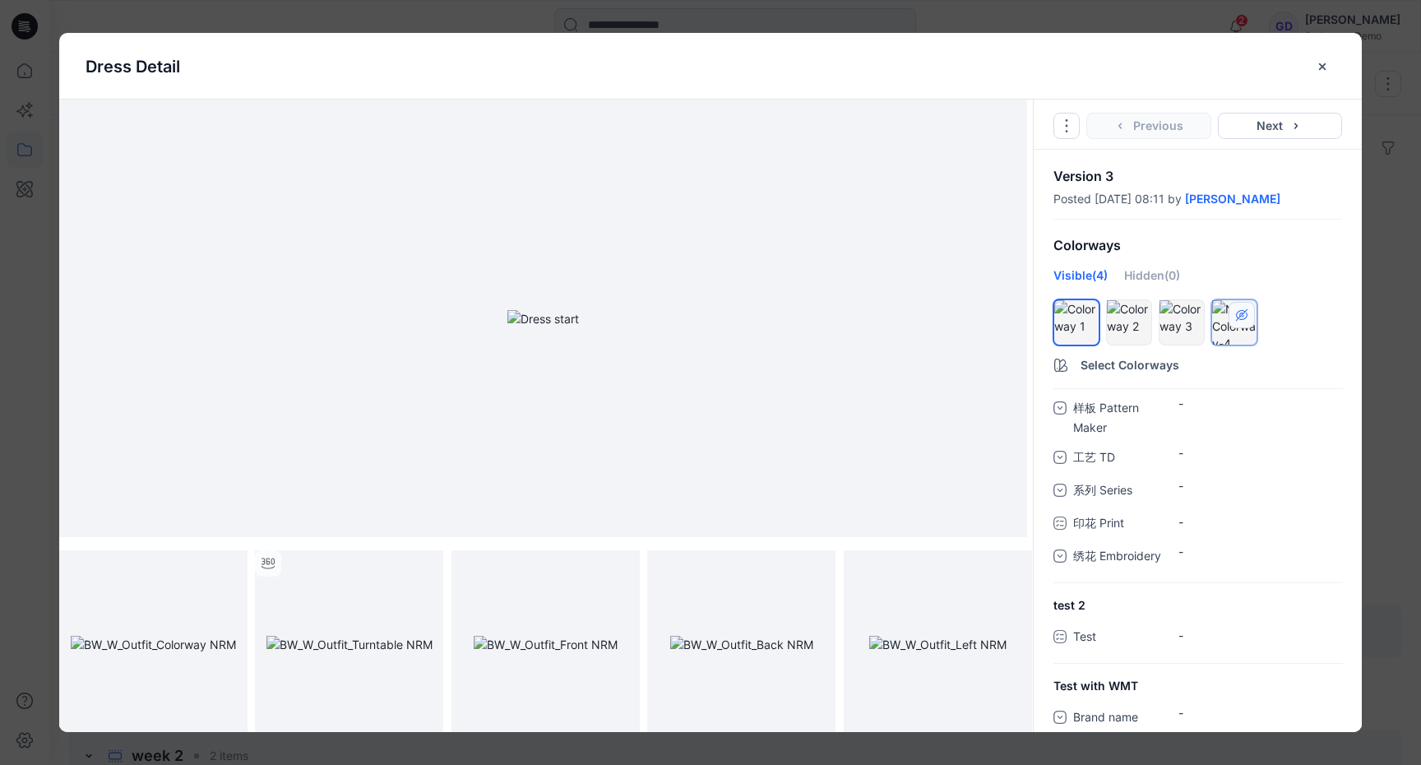
click at [1244, 315] on icon "hide/show colorway" at bounding box center [1241, 314] width 13 height 13
click at [1090, 312] on icon "hide/show colorway" at bounding box center [1083, 314] width 13 height 13
click at [1327, 70] on icon "close-btn" at bounding box center [1322, 66] width 13 height 13
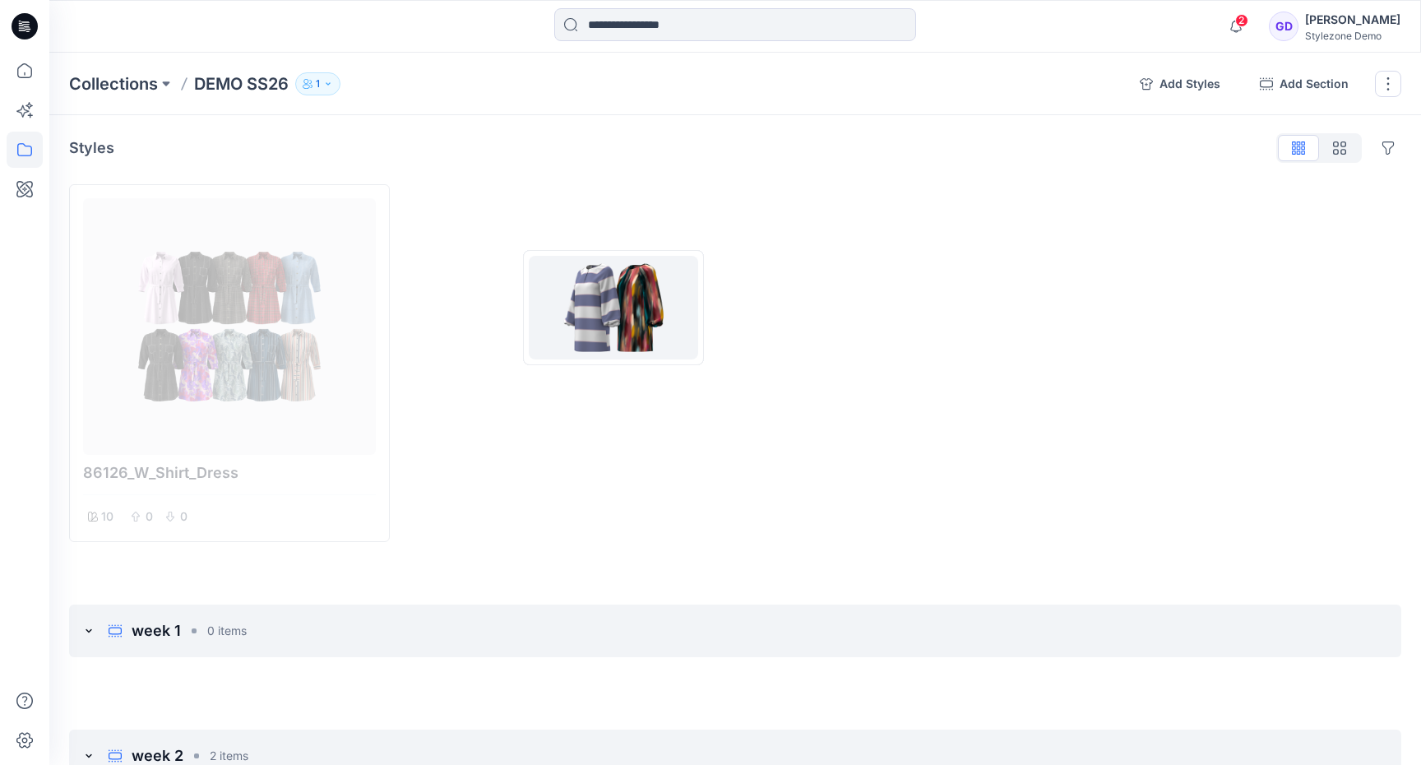
drag, startPoint x: 206, startPoint y: 310, endPoint x: 614, endPoint y: 308, distance: 407.9
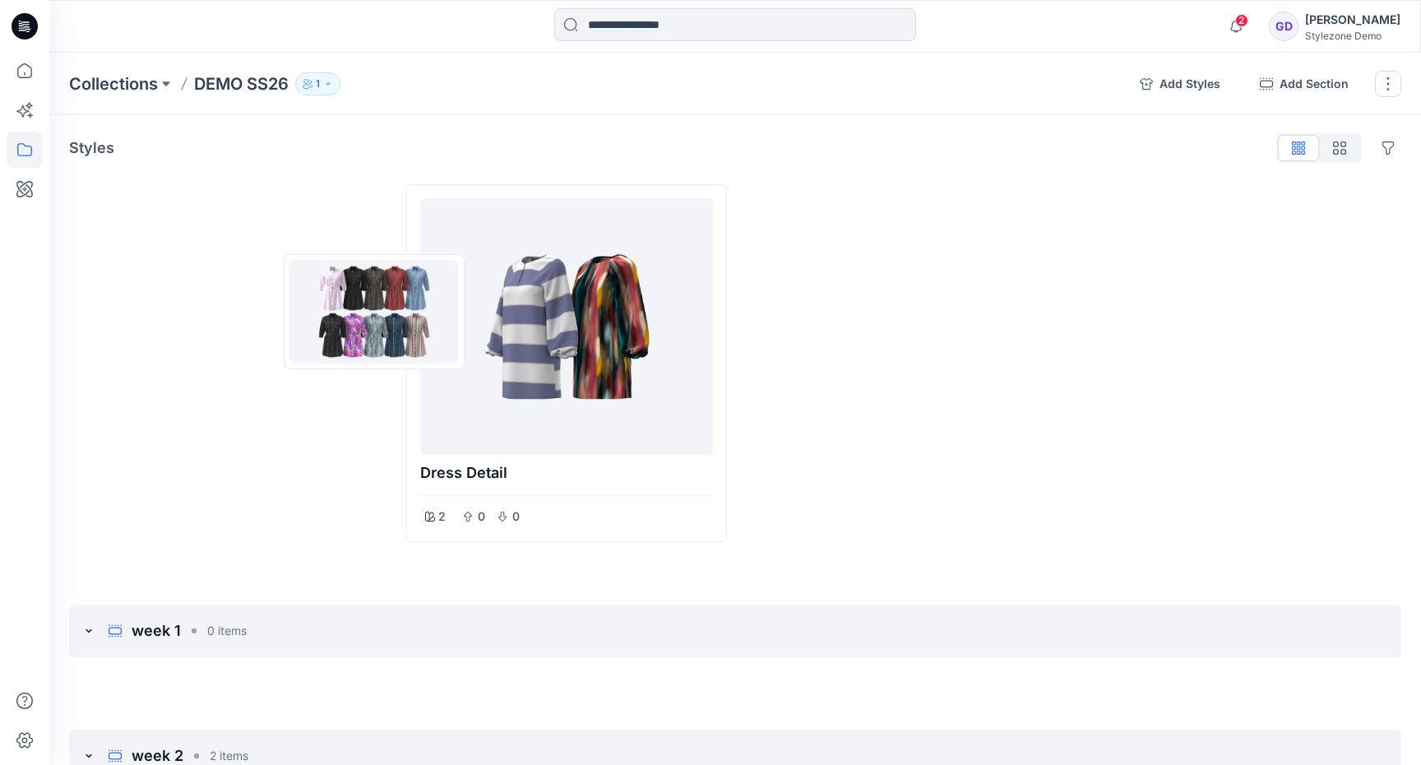
drag, startPoint x: 217, startPoint y: 312, endPoint x: 678, endPoint y: 312, distance: 460.5
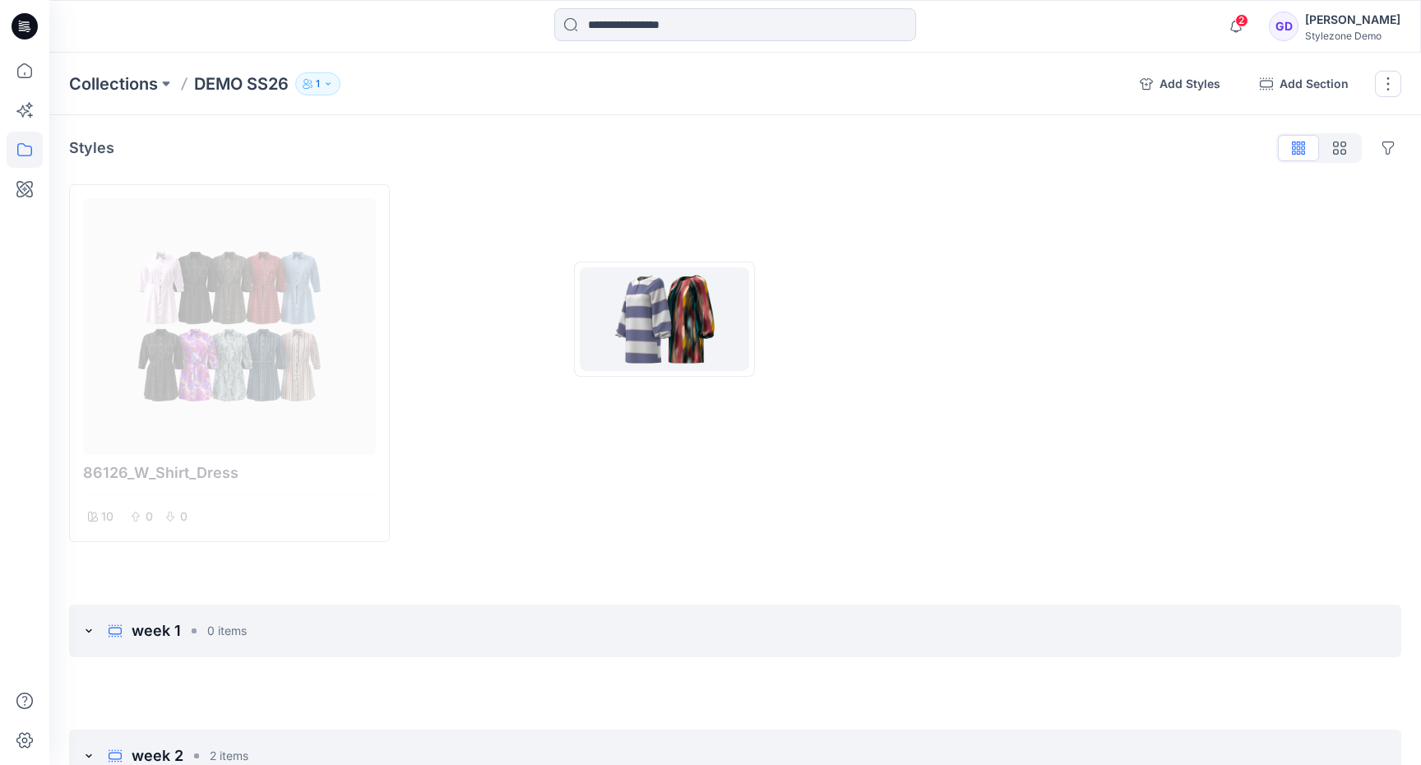
drag, startPoint x: 274, startPoint y: 319, endPoint x: 711, endPoint y: 321, distance: 437.5
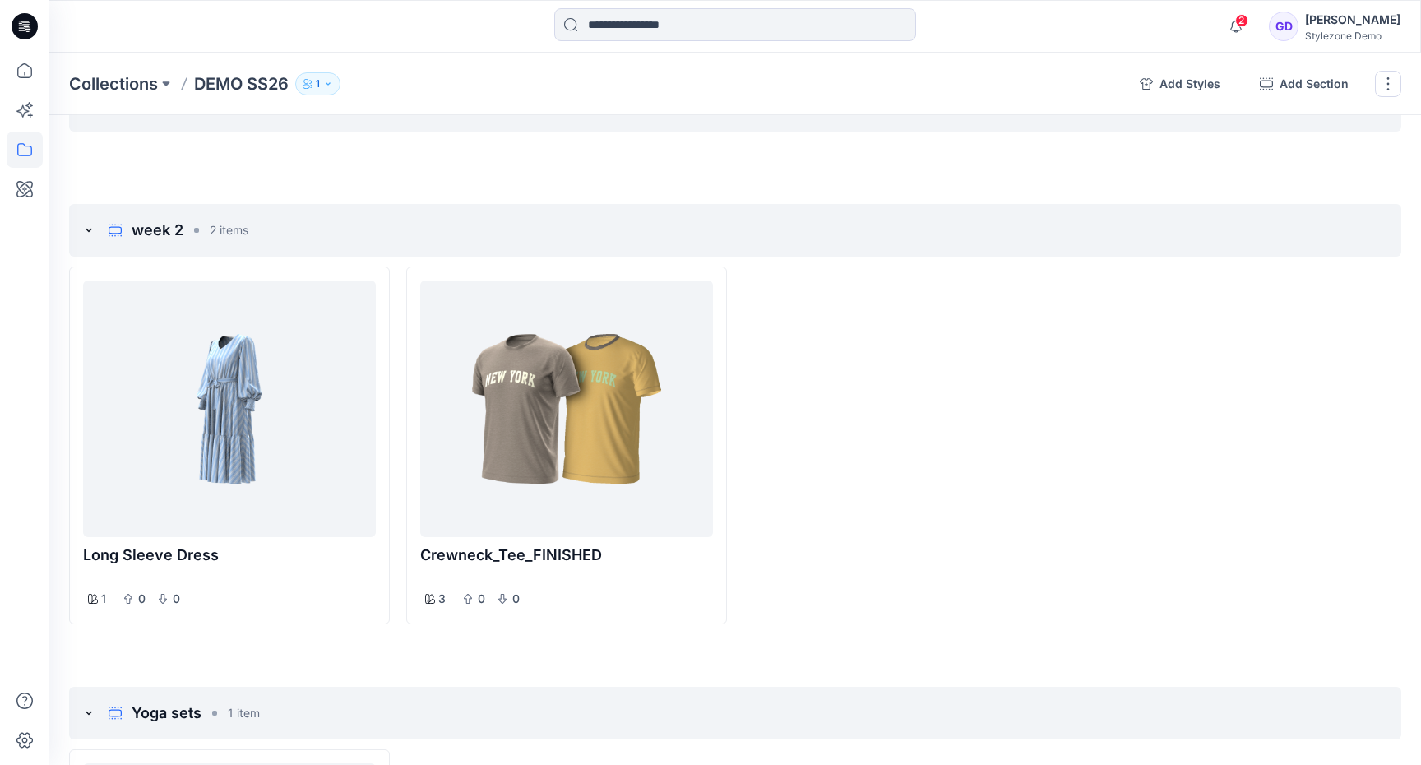
scroll to position [519, 0]
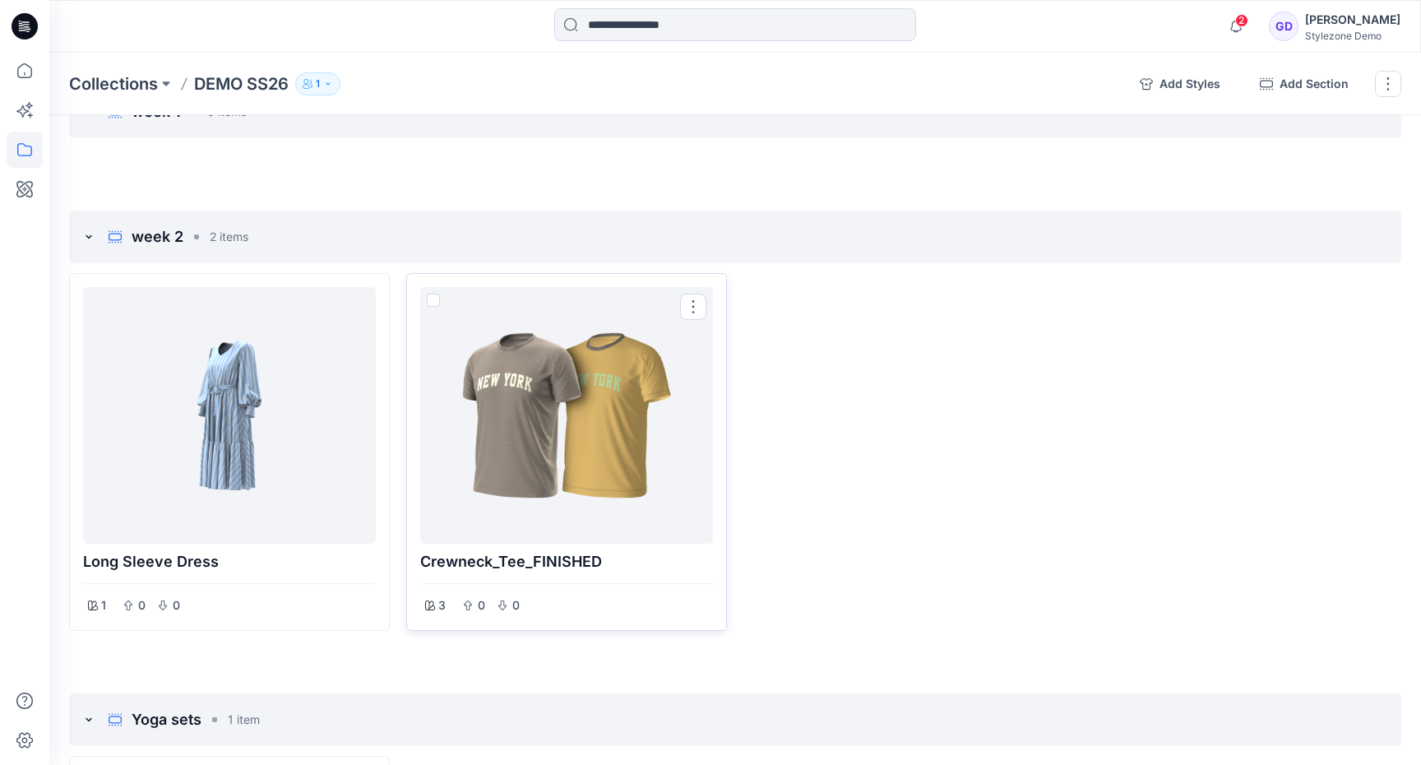
click at [552, 401] on div at bounding box center [567, 415] width 280 height 243
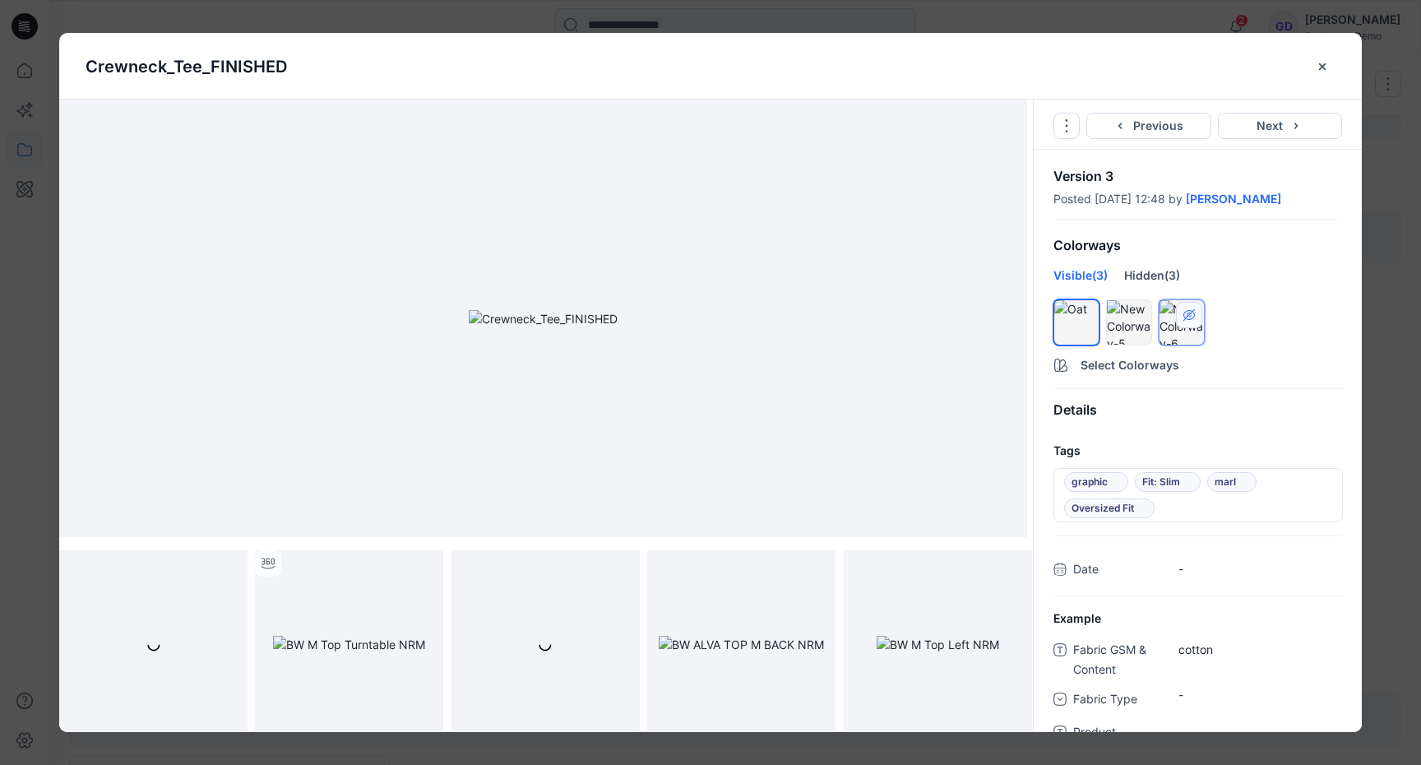
click at [1196, 316] on button "hide/show colorway" at bounding box center [1189, 315] width 26 height 26
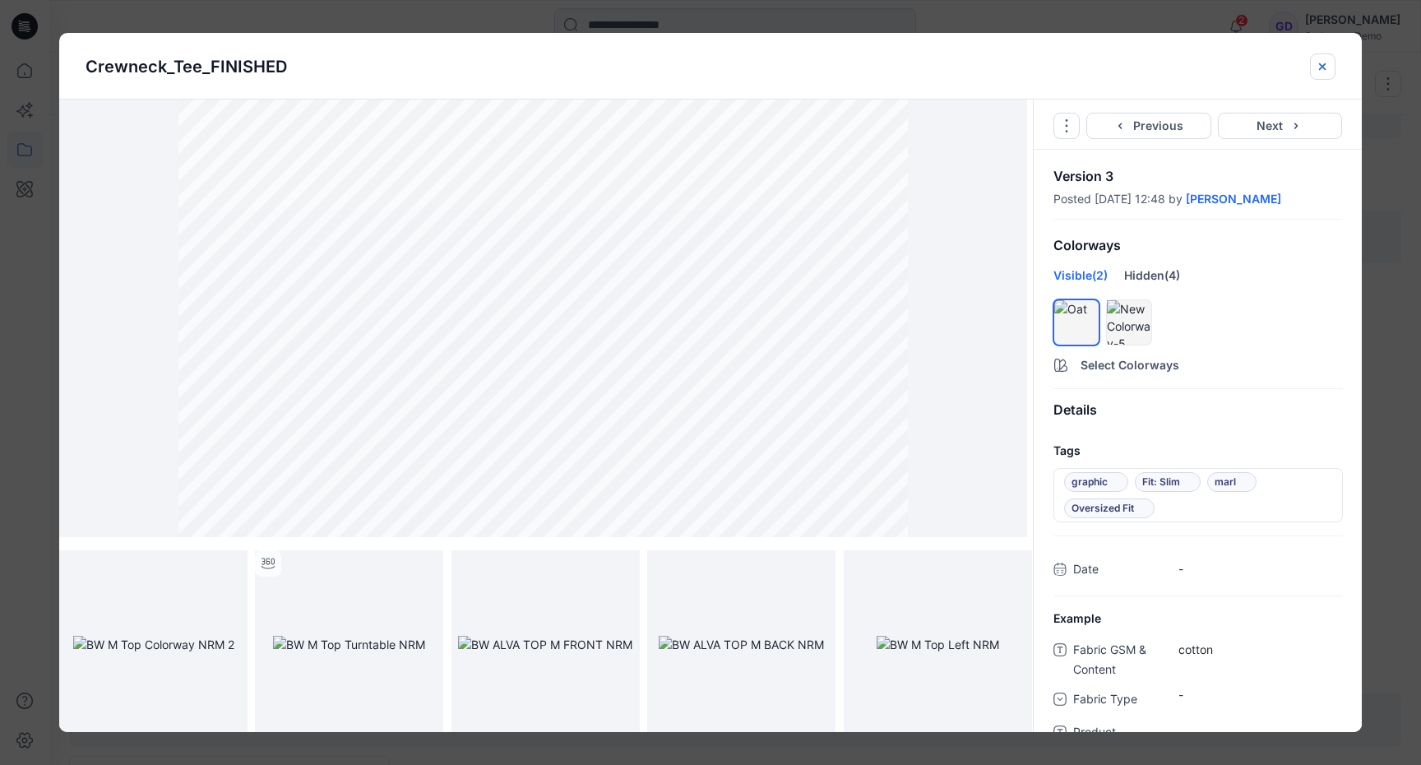
click at [1325, 74] on button "close-btn" at bounding box center [1322, 66] width 25 height 26
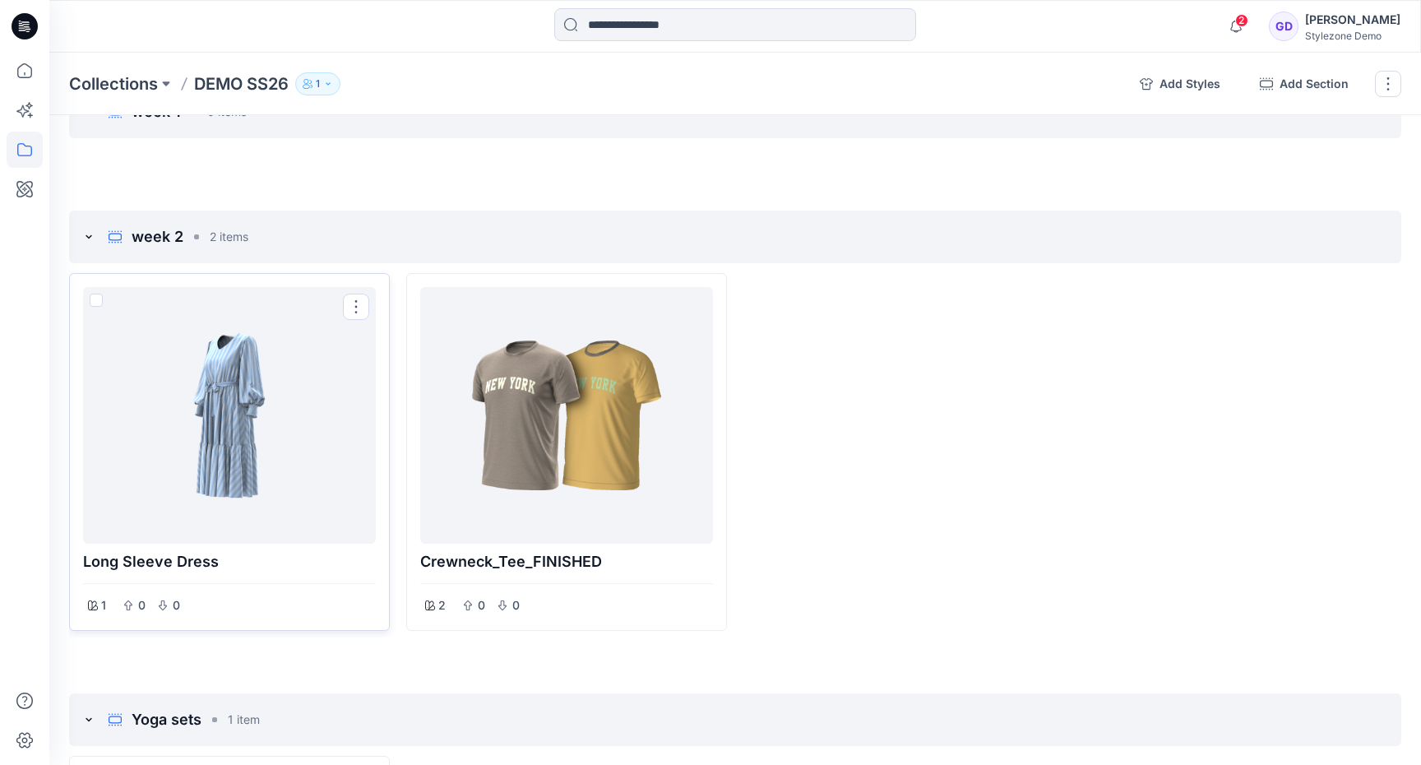
click at [91, 305] on span at bounding box center [96, 300] width 13 height 13
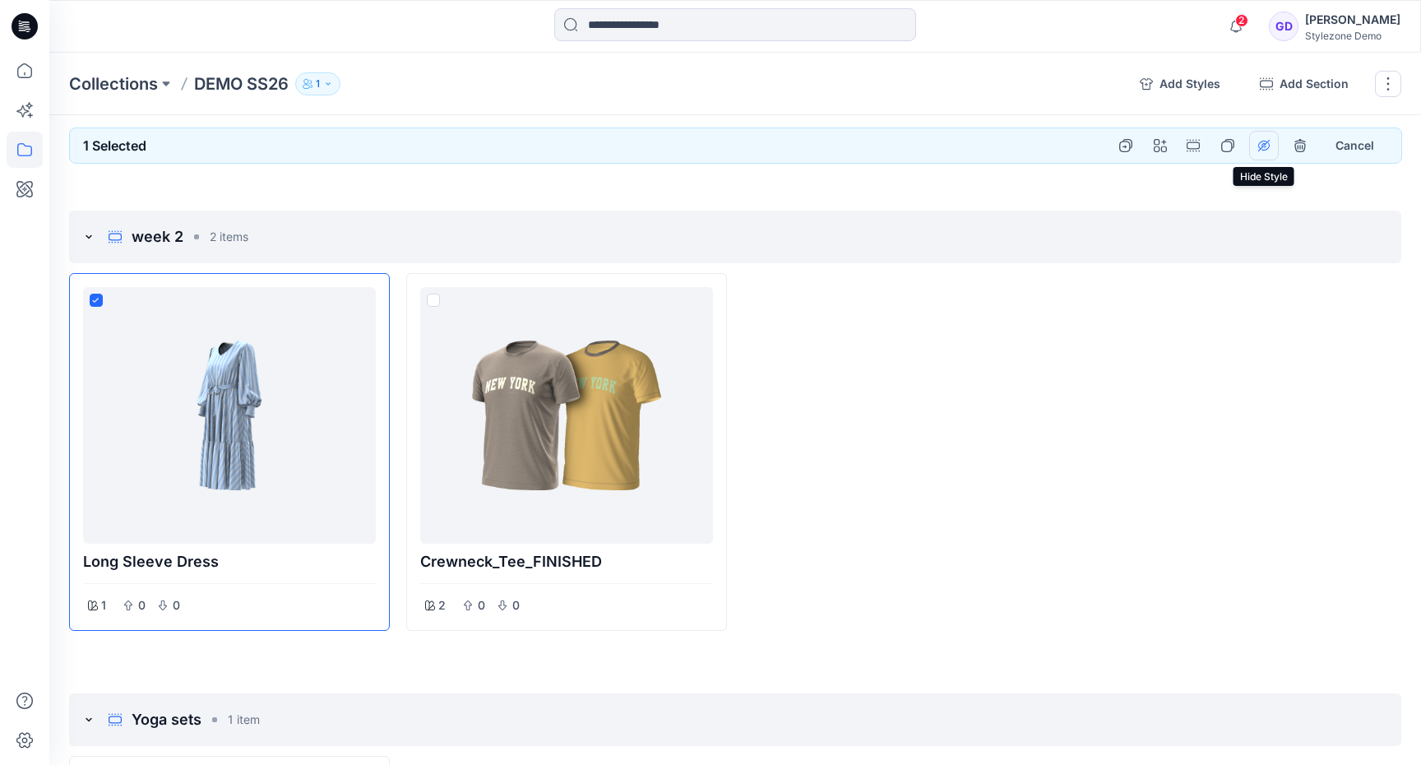
click at [1252, 144] on button "hide show styles" at bounding box center [1264, 146] width 30 height 30
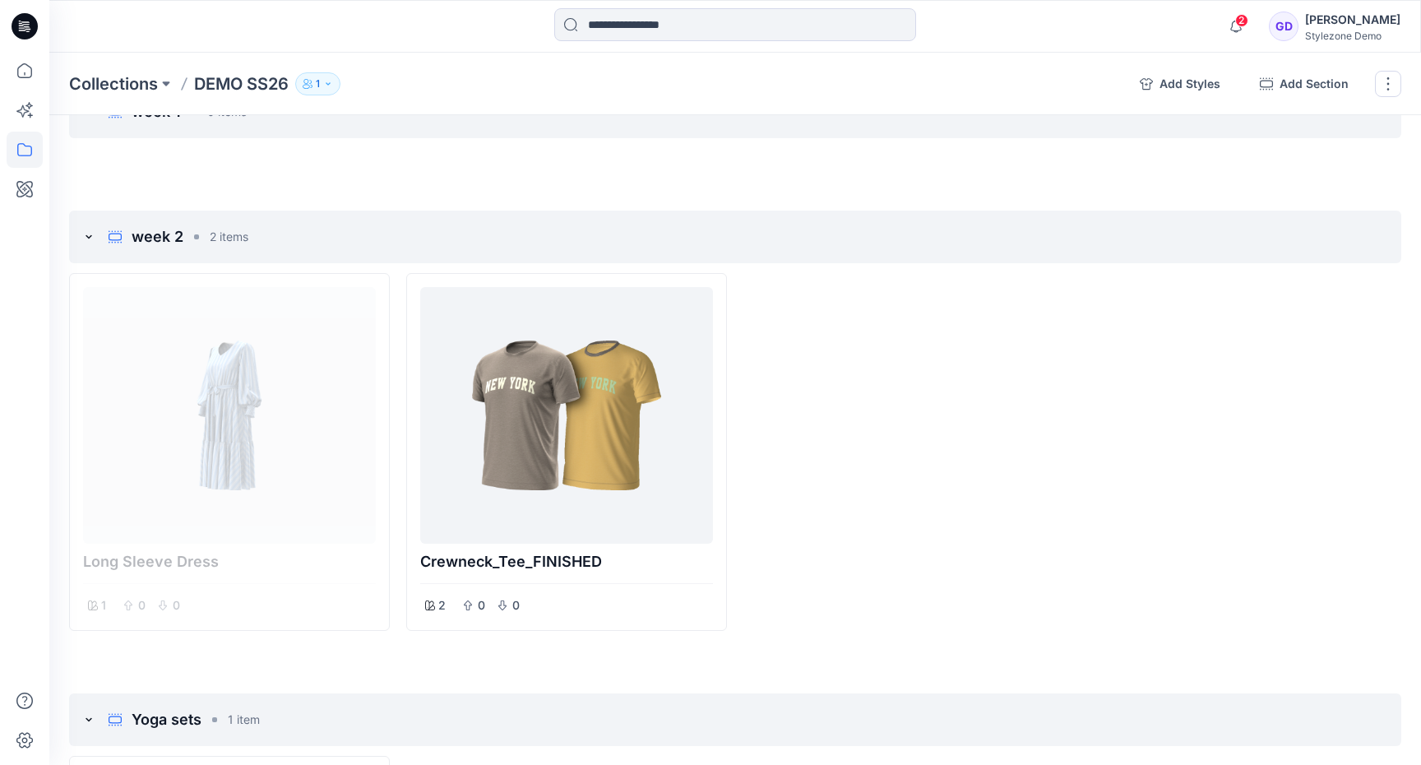
click at [885, 415] on div at bounding box center [903, 452] width 321 height 358
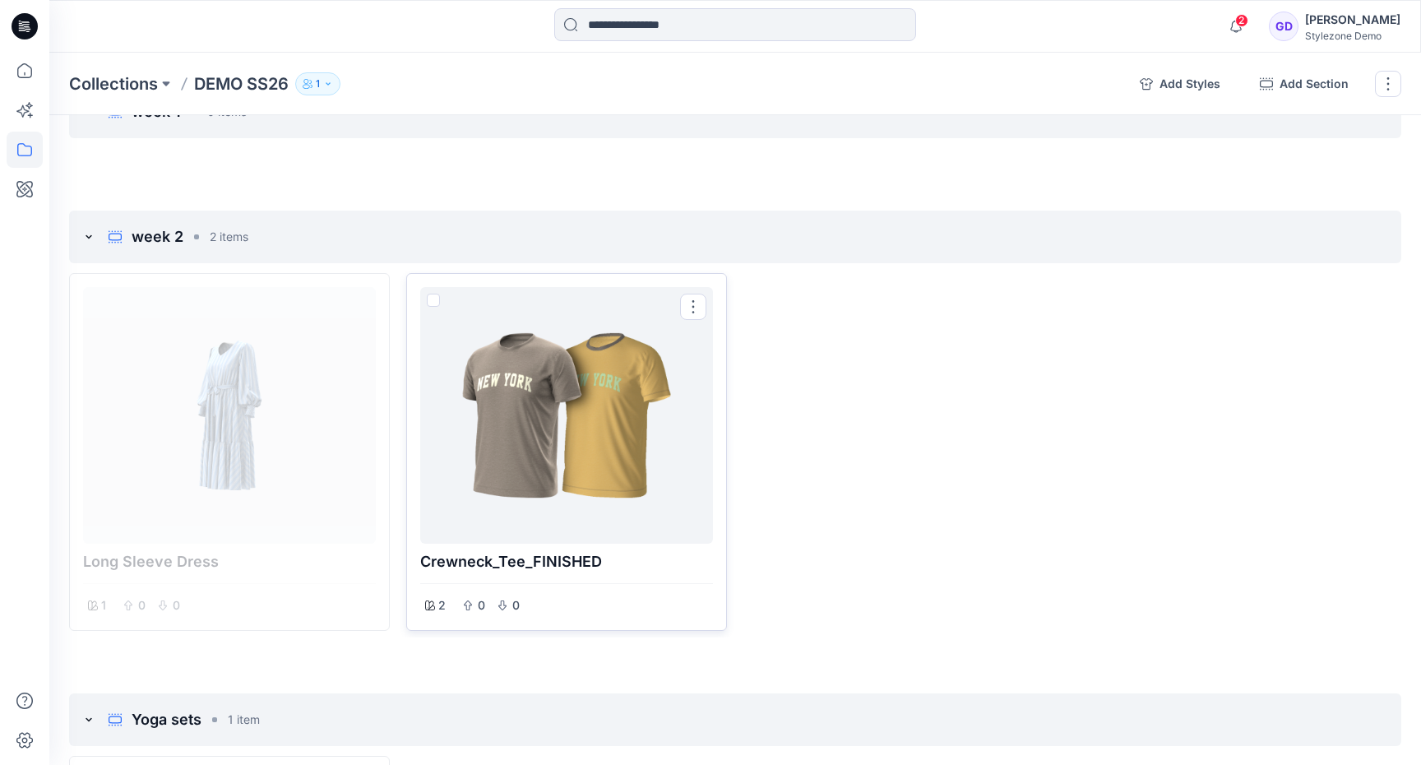
scroll to position [0, 0]
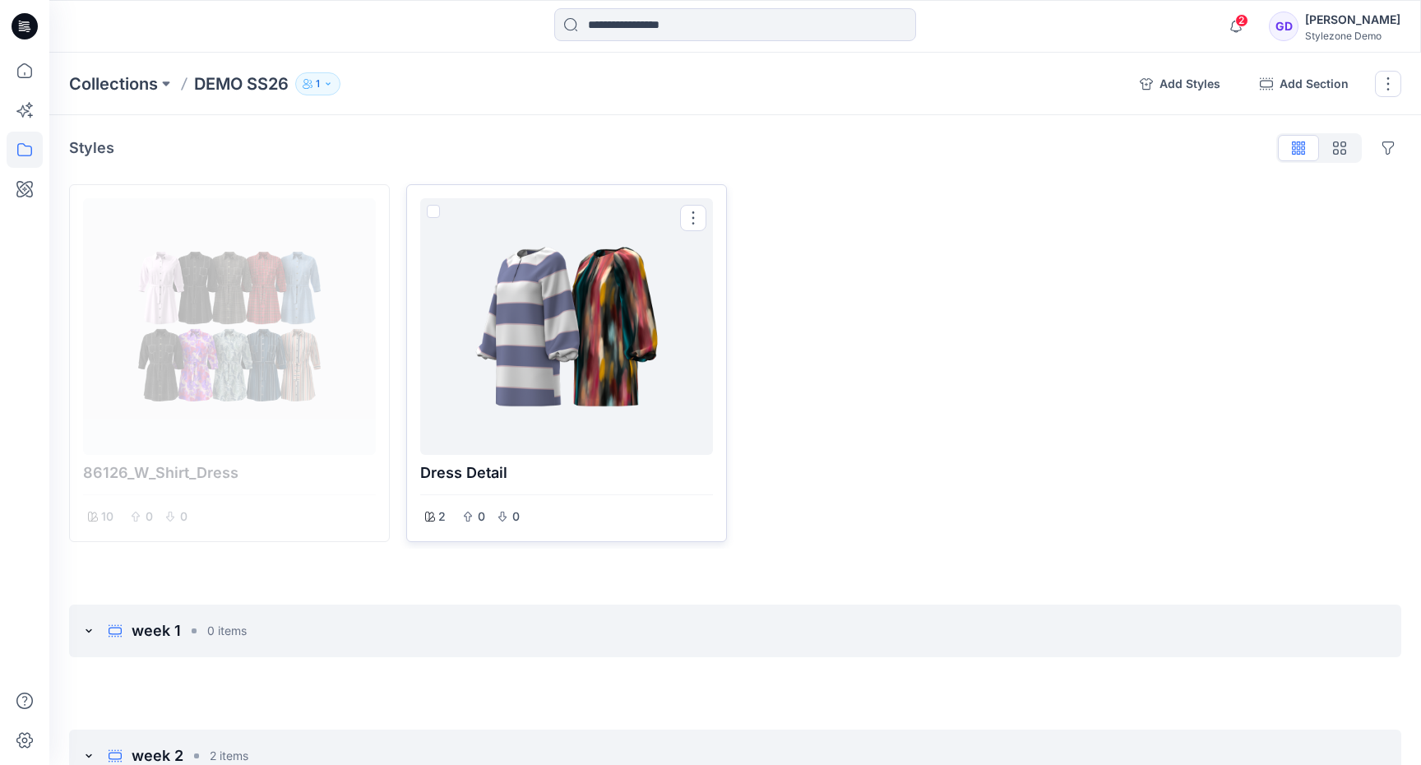
click at [669, 368] on div at bounding box center [567, 326] width 280 height 243
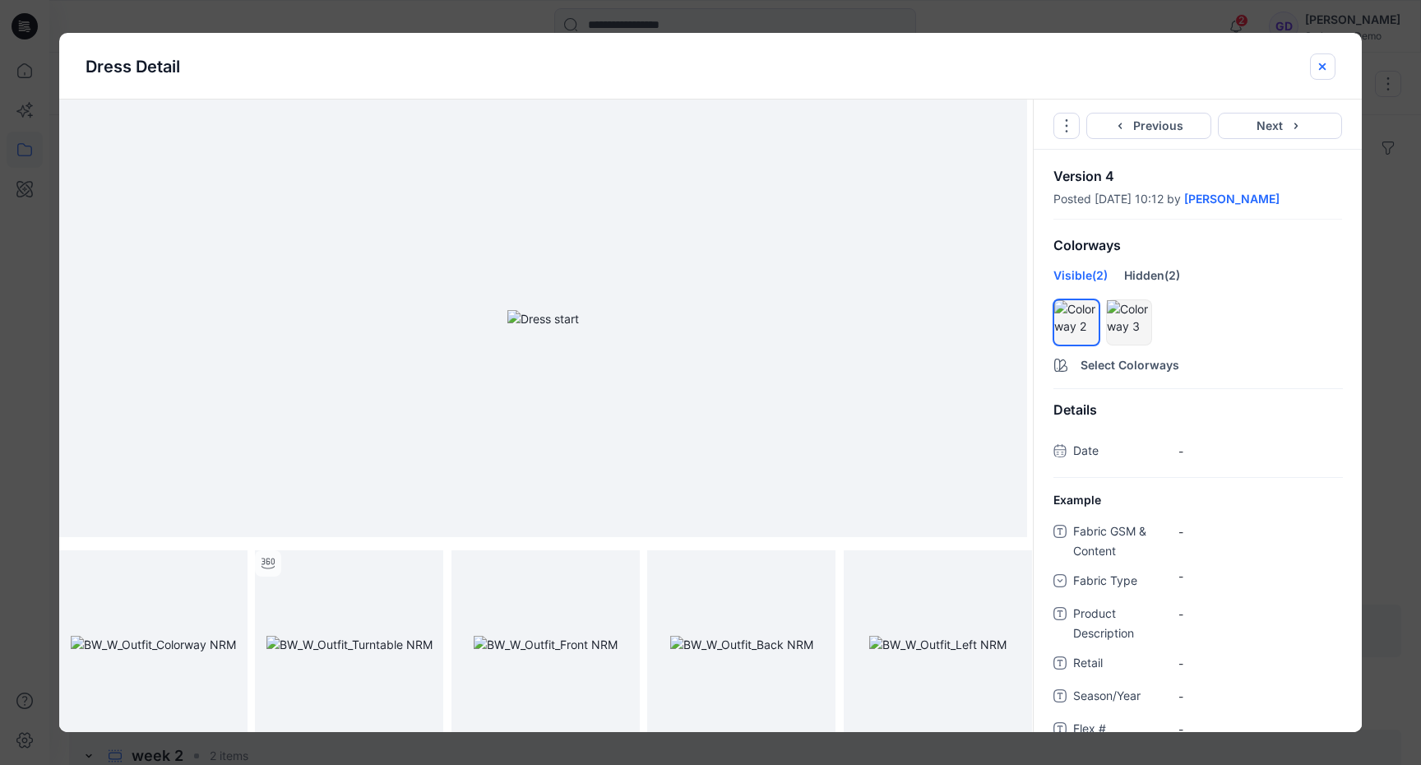
click at [1320, 67] on icon "close-btn" at bounding box center [1322, 66] width 13 height 13
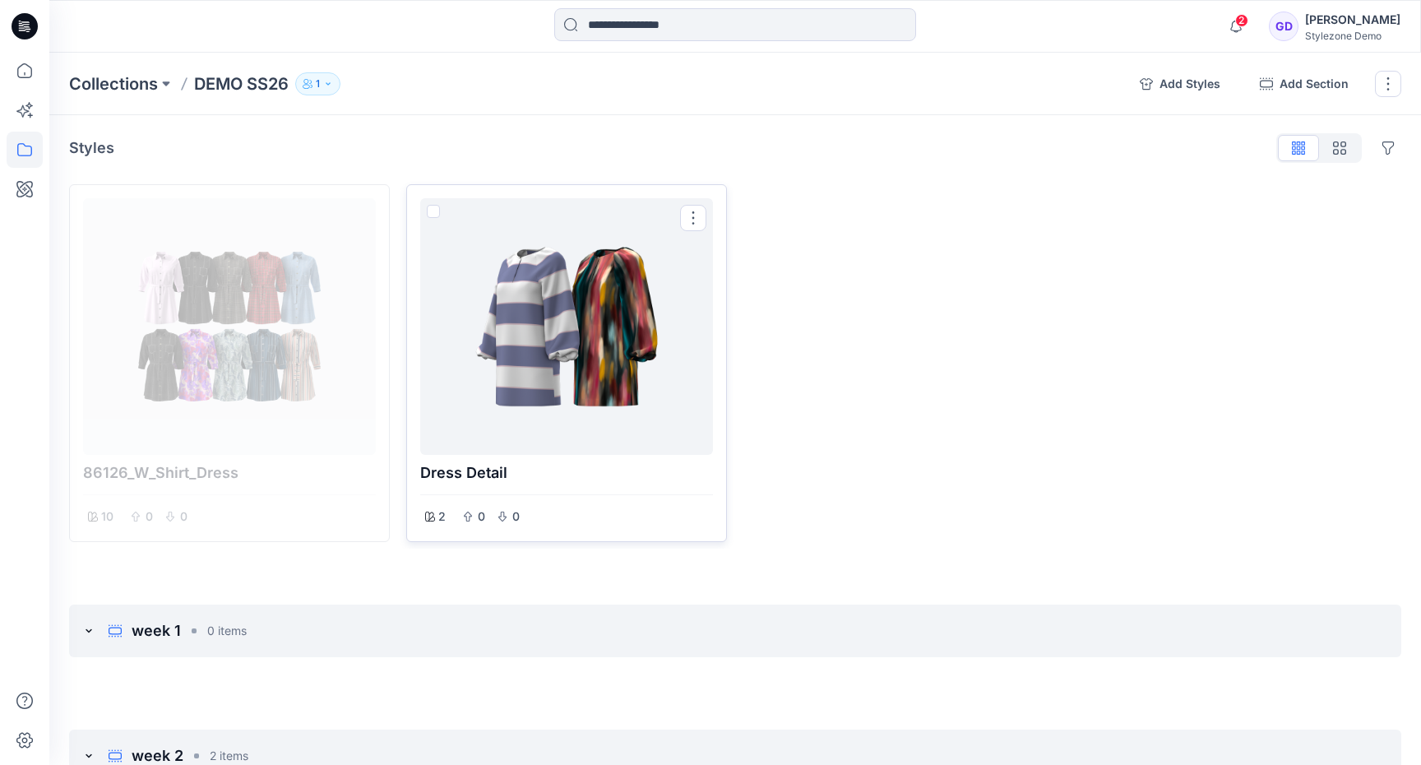
click at [609, 292] on div at bounding box center [567, 326] width 280 height 243
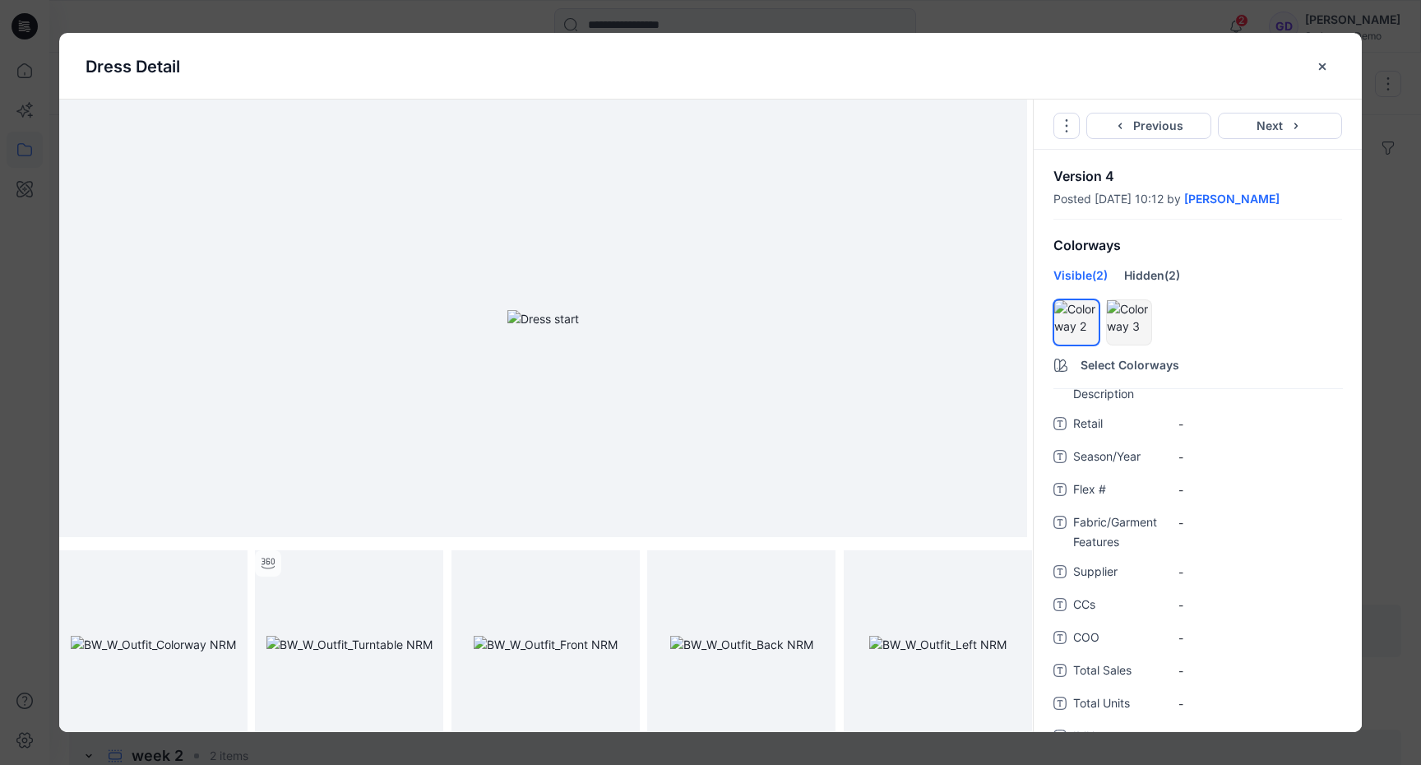
scroll to position [268, 0]
click at [1317, 65] on icon "close-btn" at bounding box center [1322, 66] width 13 height 13
